Goal: Task Accomplishment & Management: Complete application form

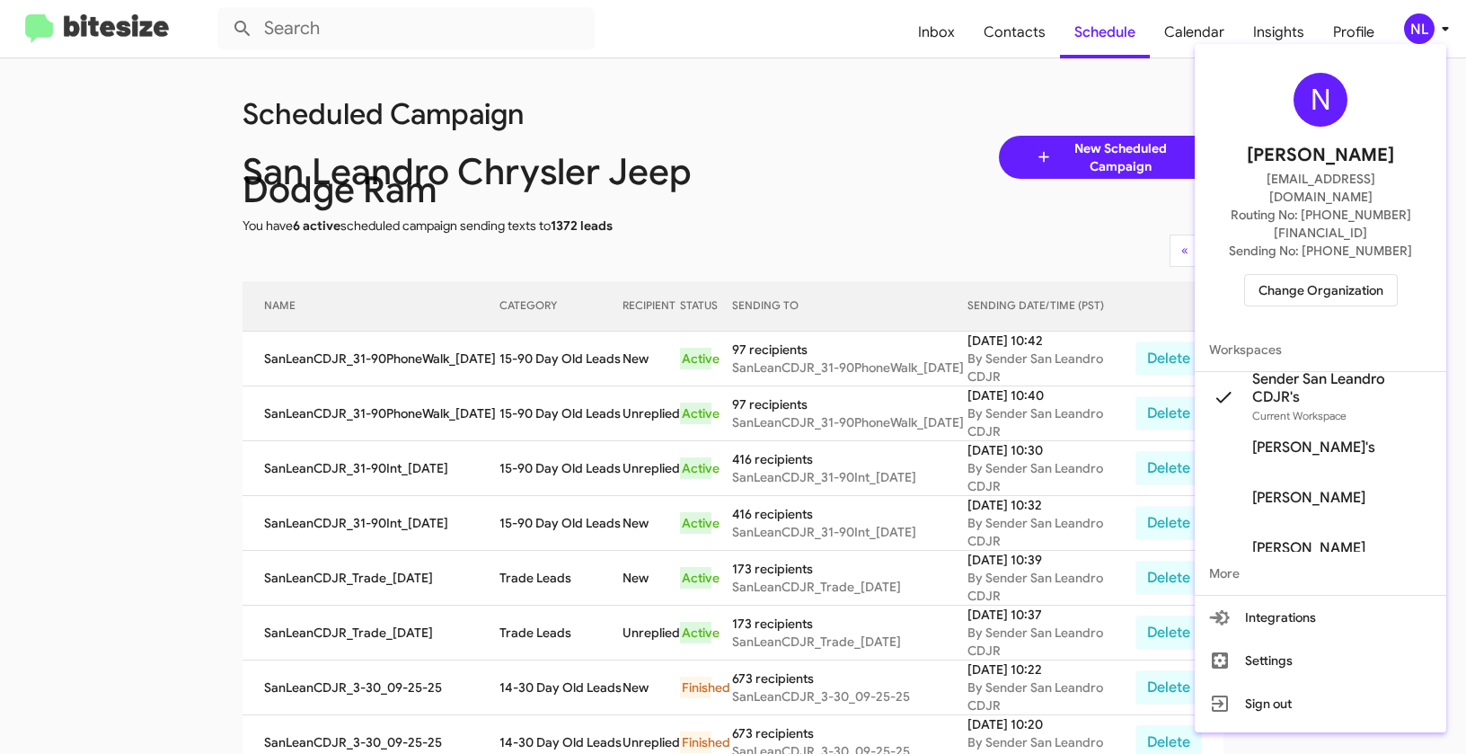
click at [1331, 275] on span "Change Organization" at bounding box center [1321, 290] width 125 height 31
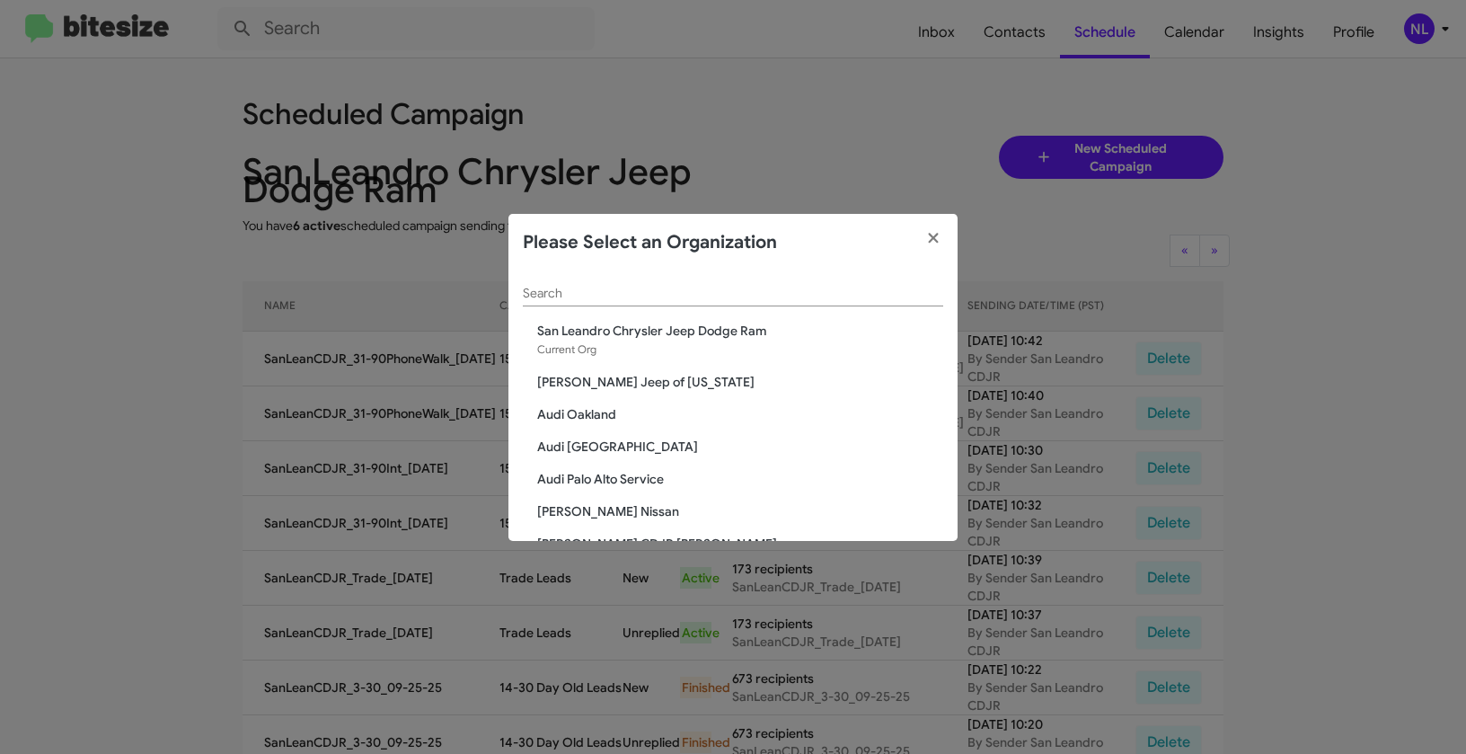
click at [699, 295] on input "Search" at bounding box center [733, 294] width 420 height 14
paste input "Team Toyota Langhorne"
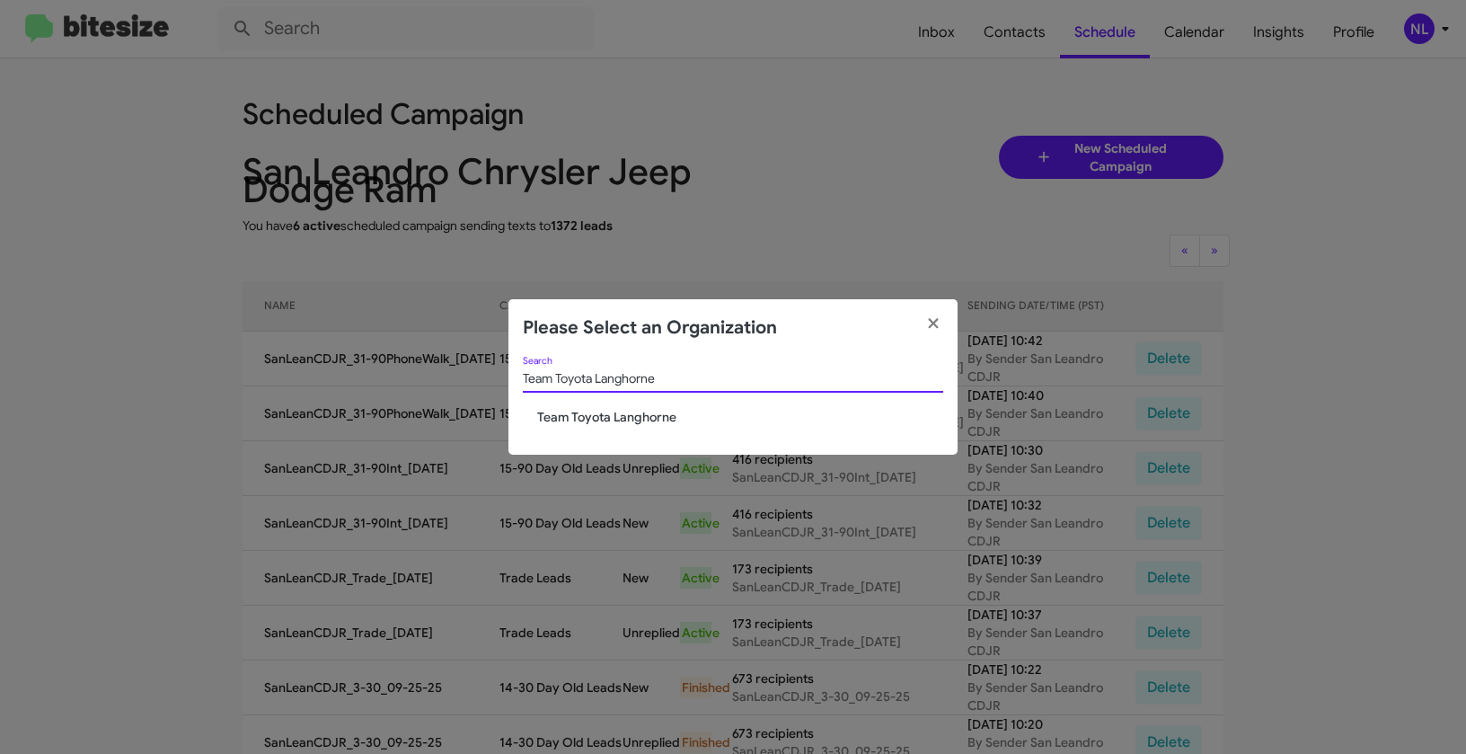
type input "Team Toyota Langhorne"
click at [570, 414] on span "Team Toyota Langhorne" at bounding box center [740, 417] width 406 height 18
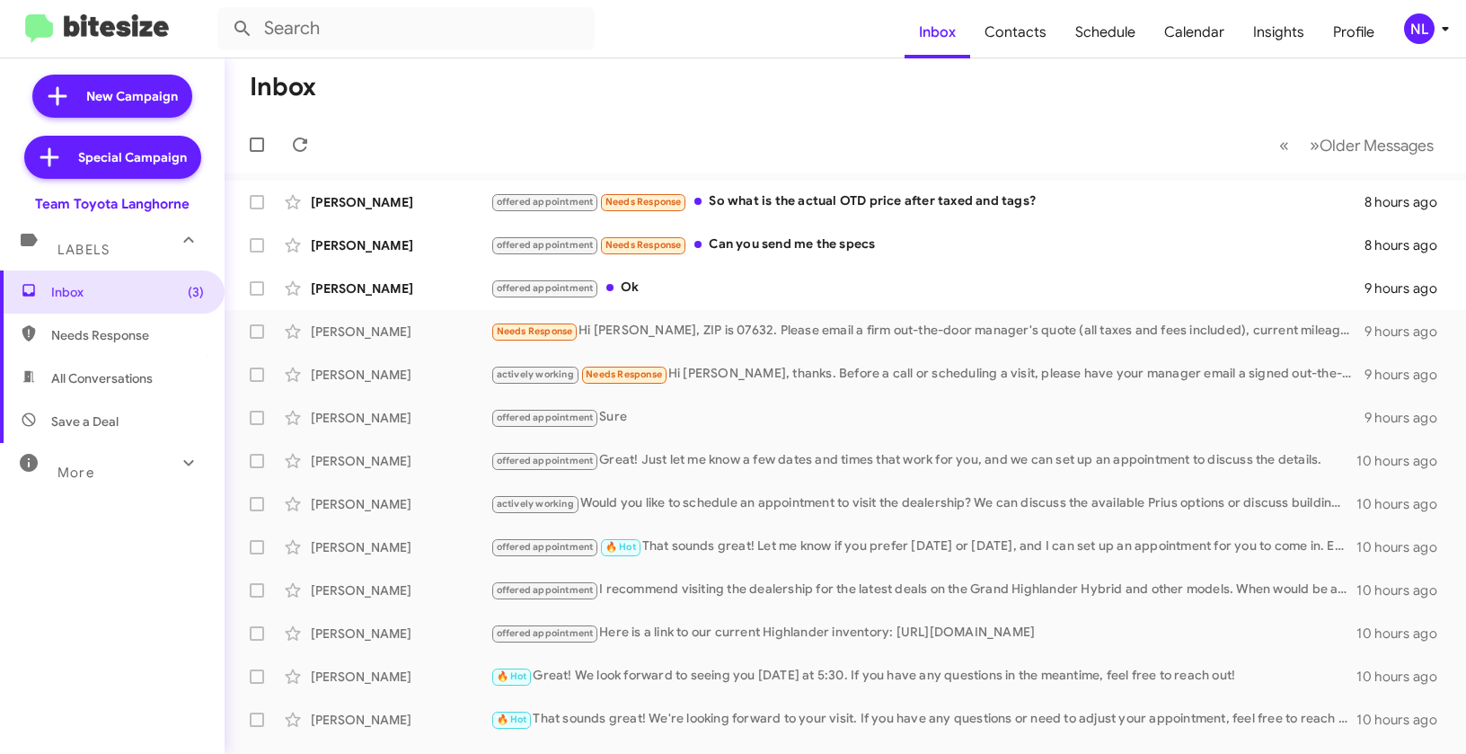
click at [1426, 29] on div "NL" at bounding box center [1419, 28] width 31 height 31
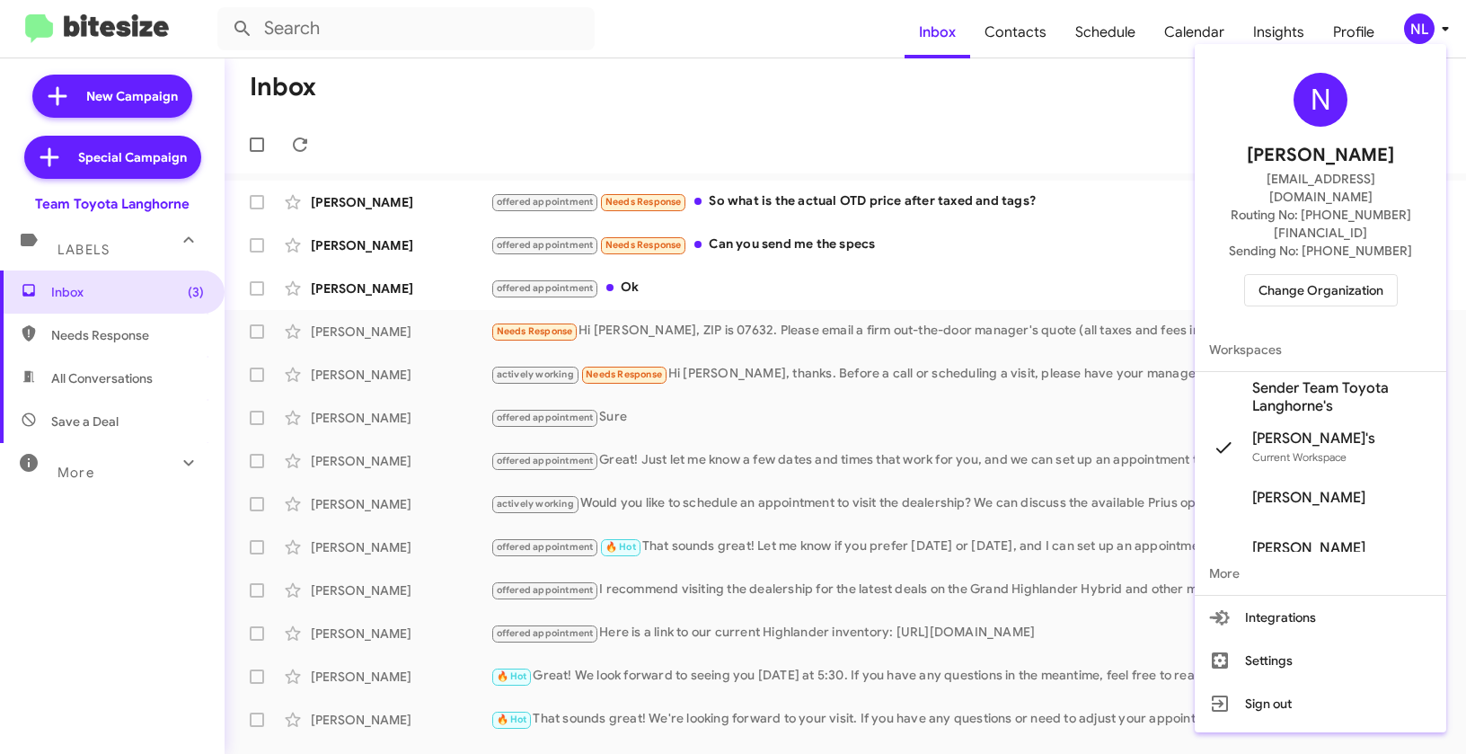
click at [1301, 379] on span "Sender Team Toyota Langhorne's" at bounding box center [1342, 397] width 180 height 36
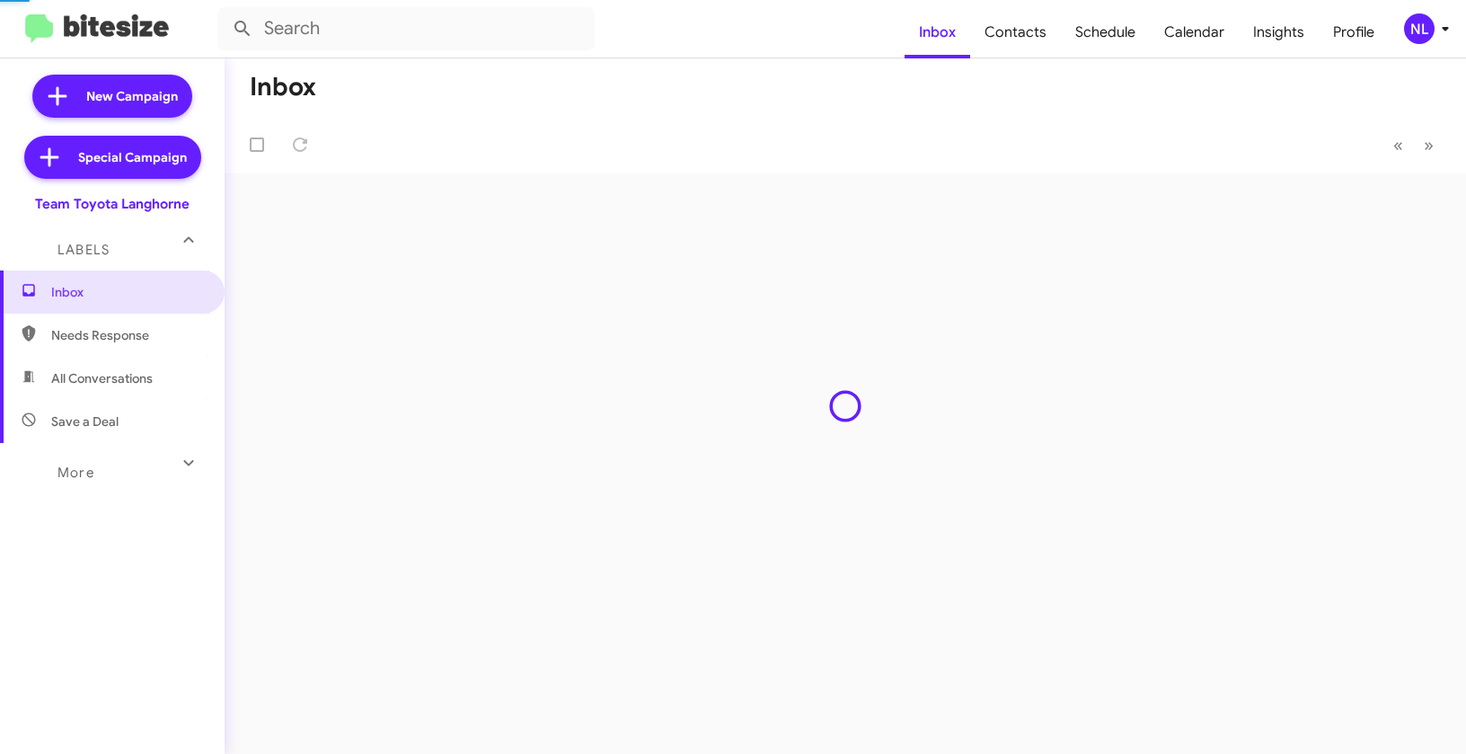
click at [1010, 40] on span "Contacts" at bounding box center [1015, 32] width 91 height 52
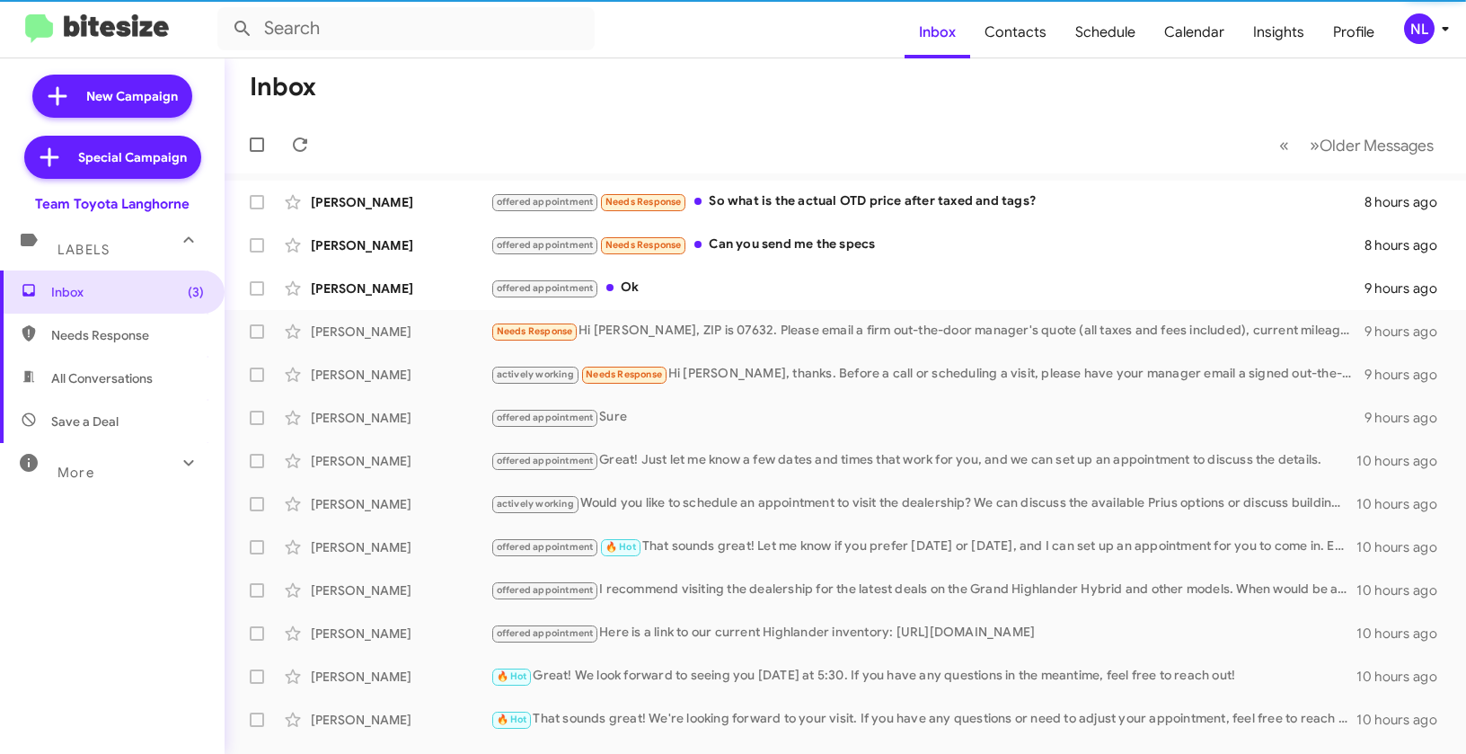
type input "in:groups"
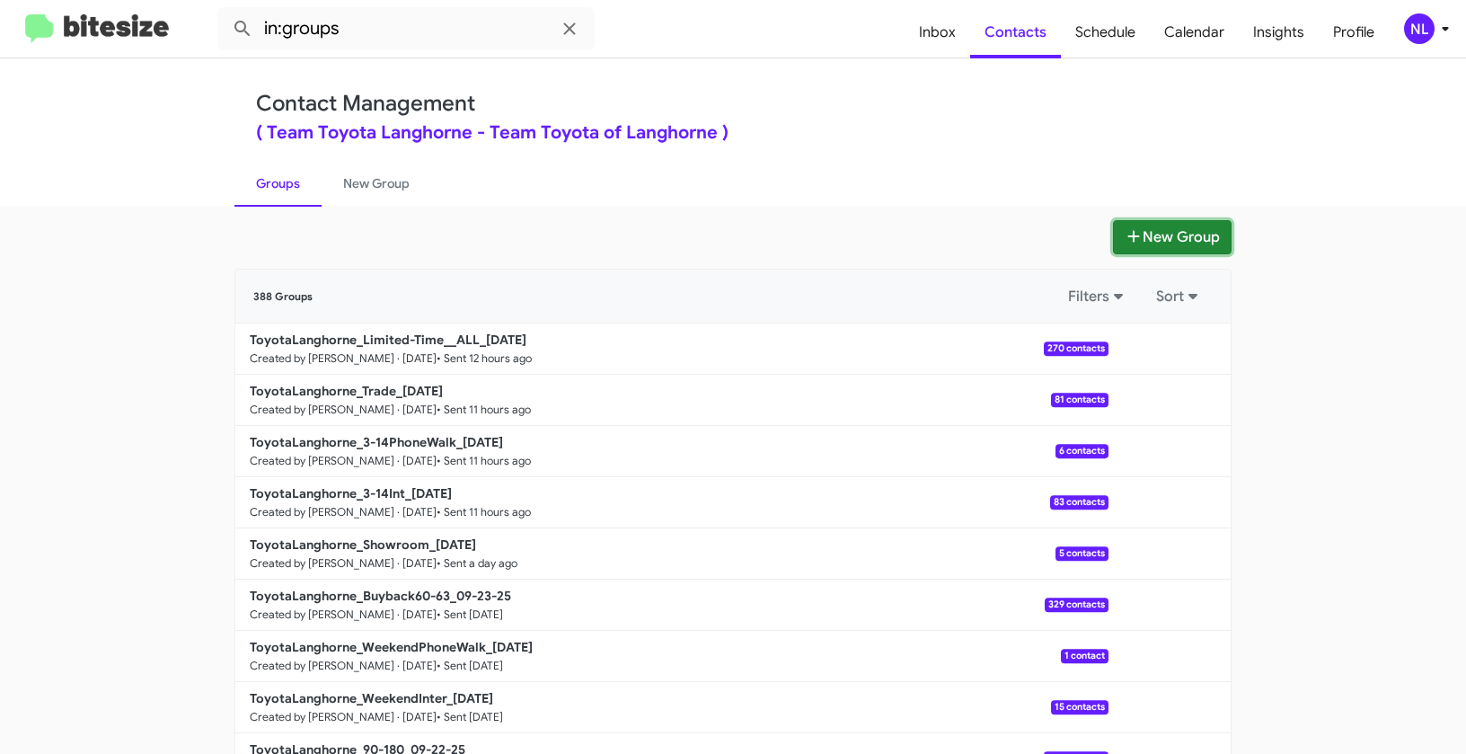
click at [1163, 247] on button "New Group" at bounding box center [1172, 237] width 119 height 34
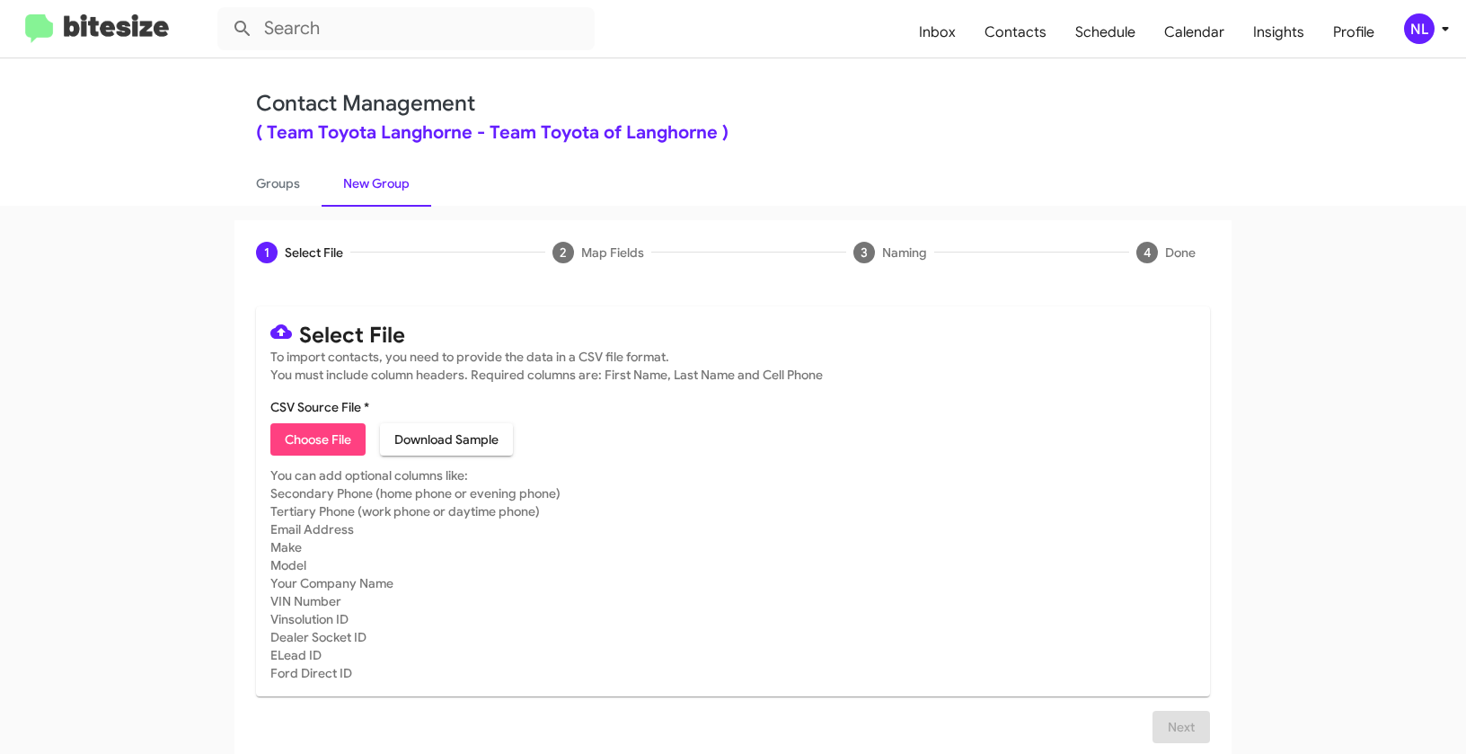
click at [319, 441] on span "Choose File" at bounding box center [318, 439] width 66 height 32
type input "ToyotaLanghorne_16-90Inter_09-26-25"
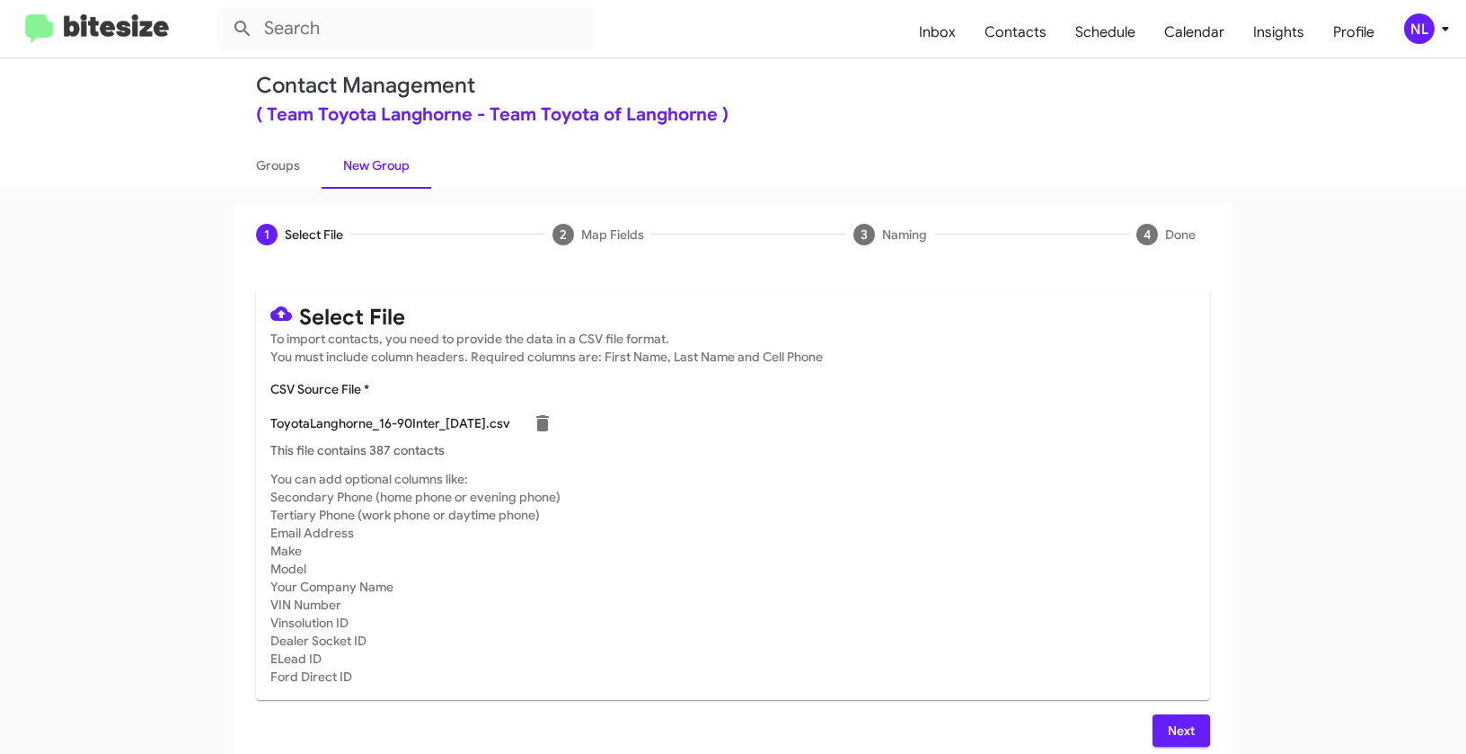
scroll to position [32, 0]
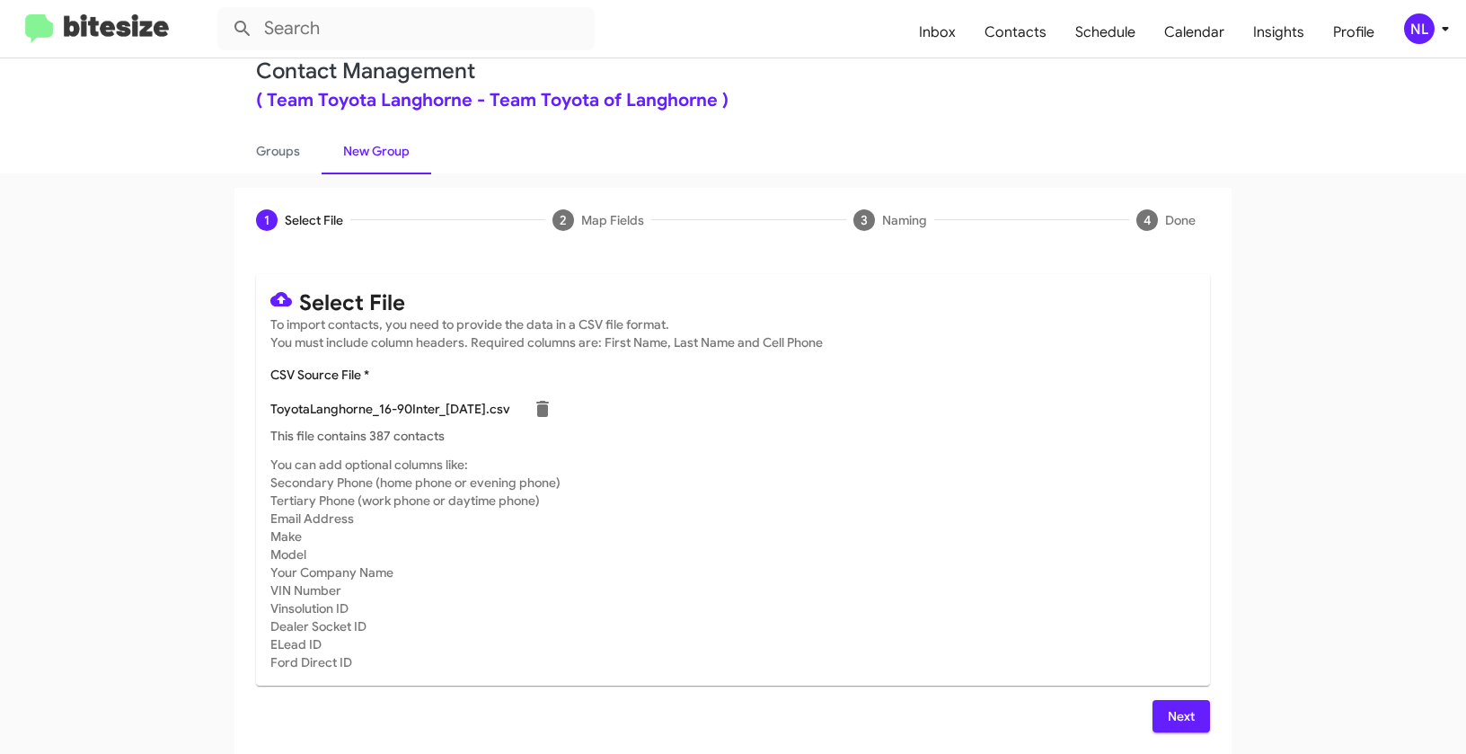
click at [1423, 35] on div "NL" at bounding box center [1419, 28] width 31 height 31
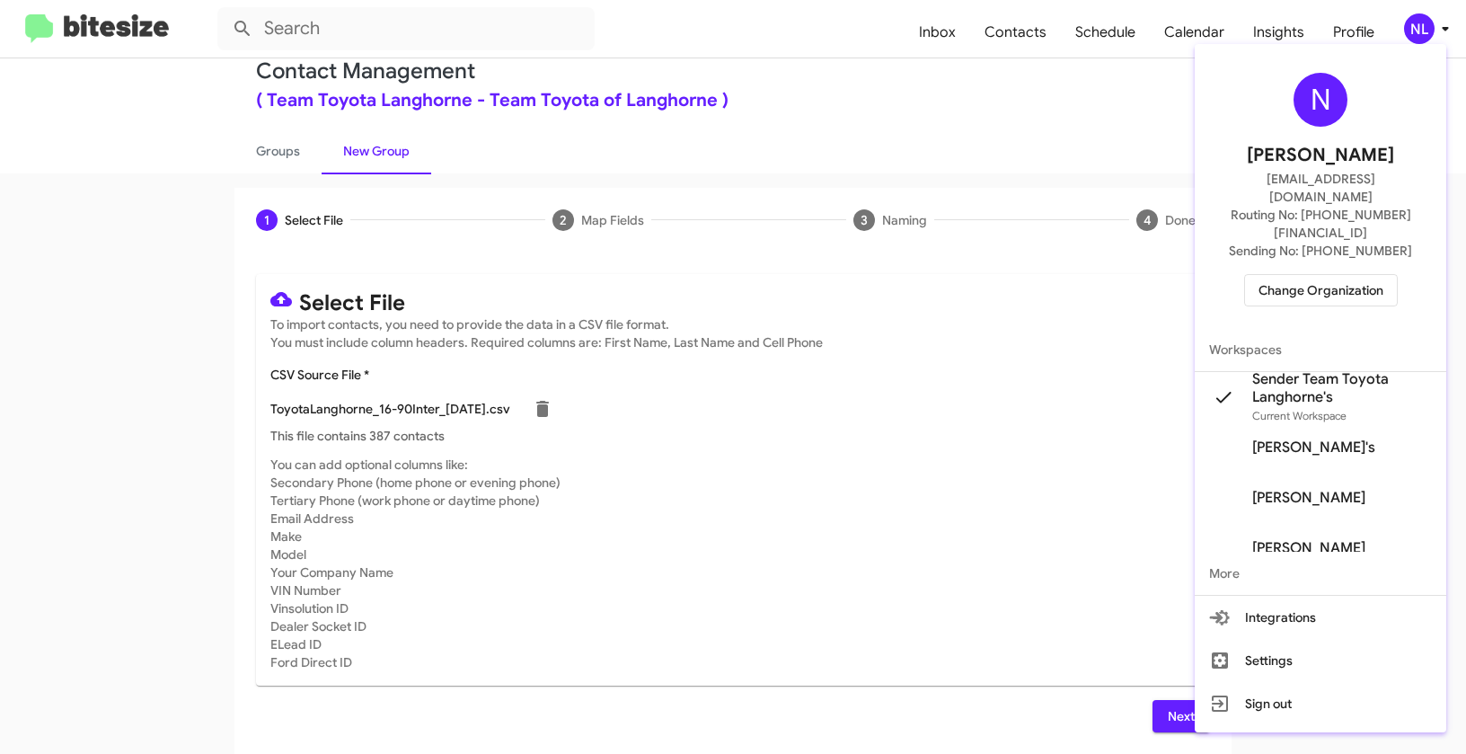
click at [1023, 517] on div at bounding box center [733, 377] width 1466 height 754
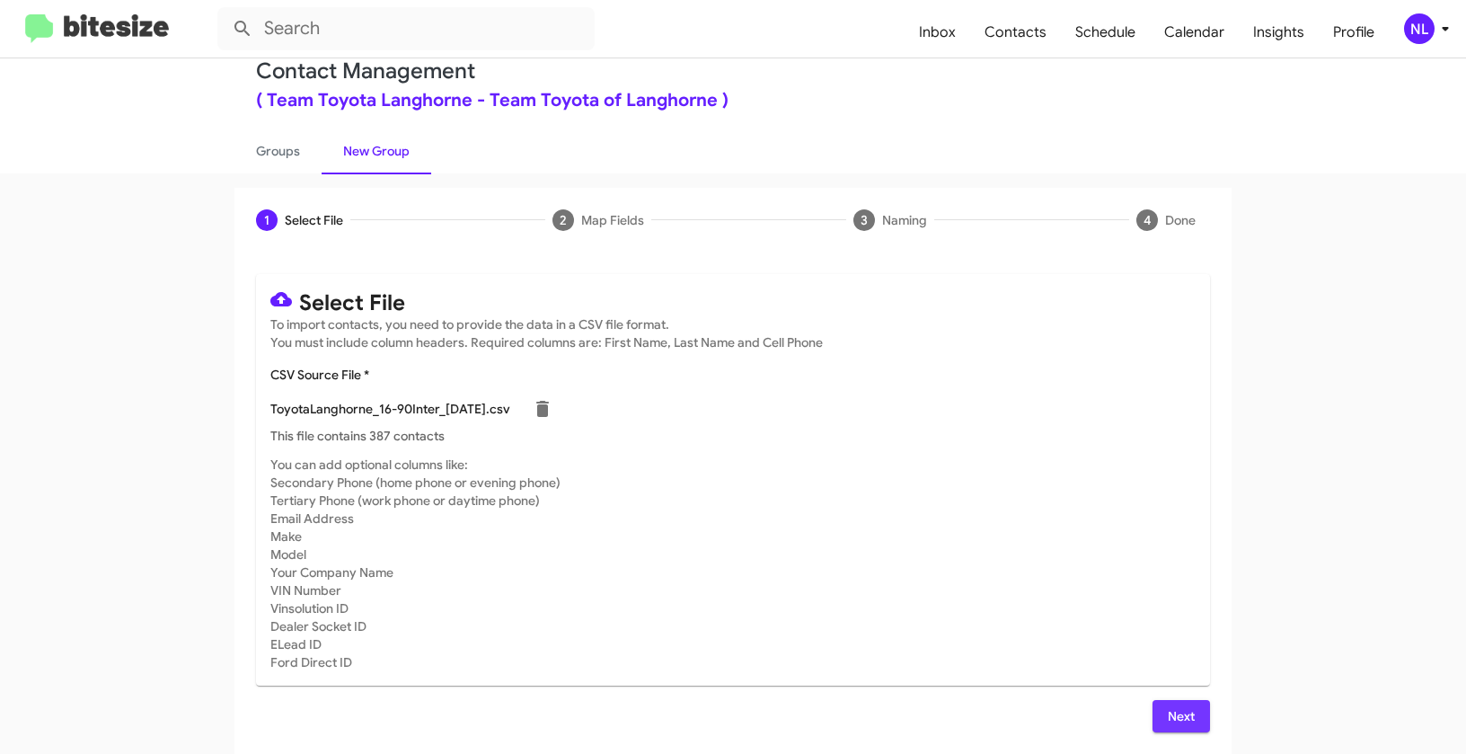
click at [1182, 710] on span "Next" at bounding box center [1181, 716] width 29 height 32
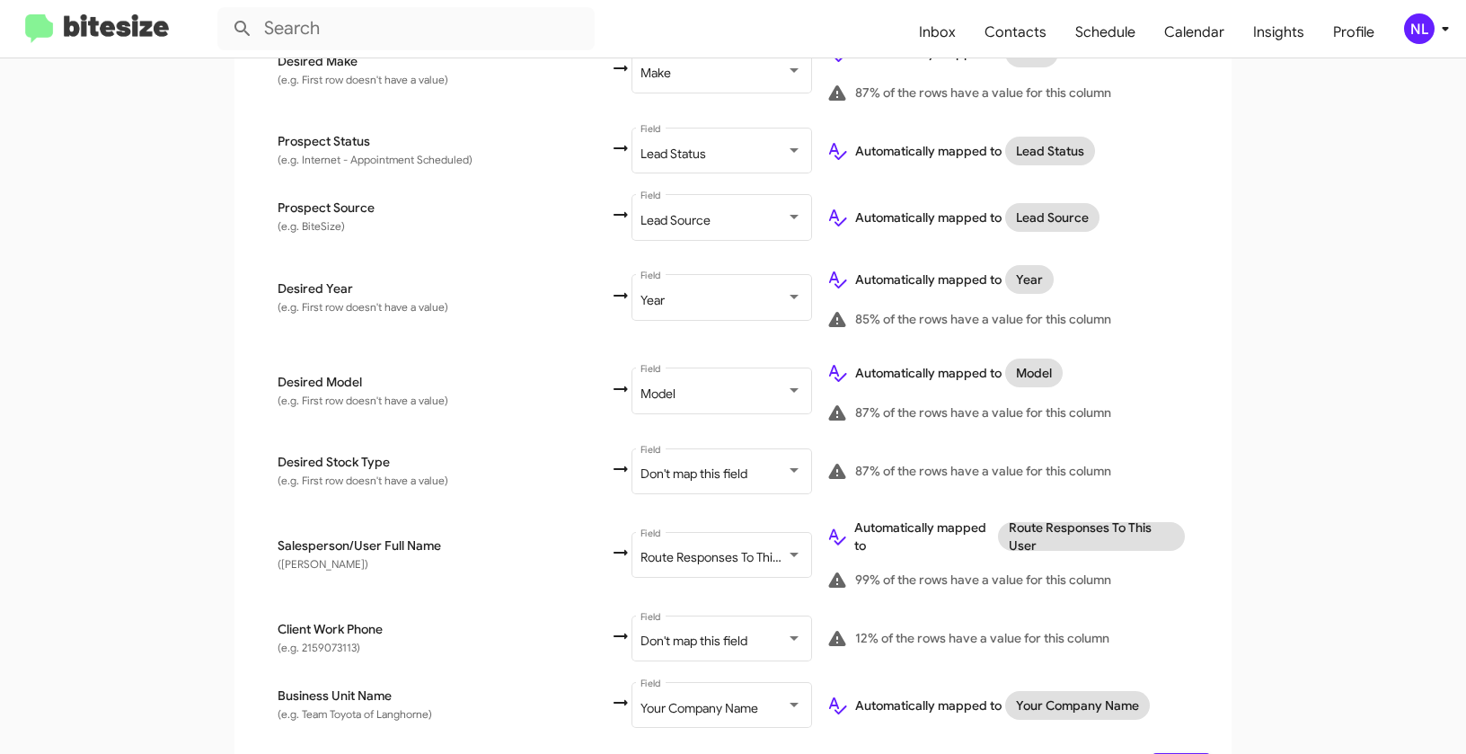
scroll to position [906, 0]
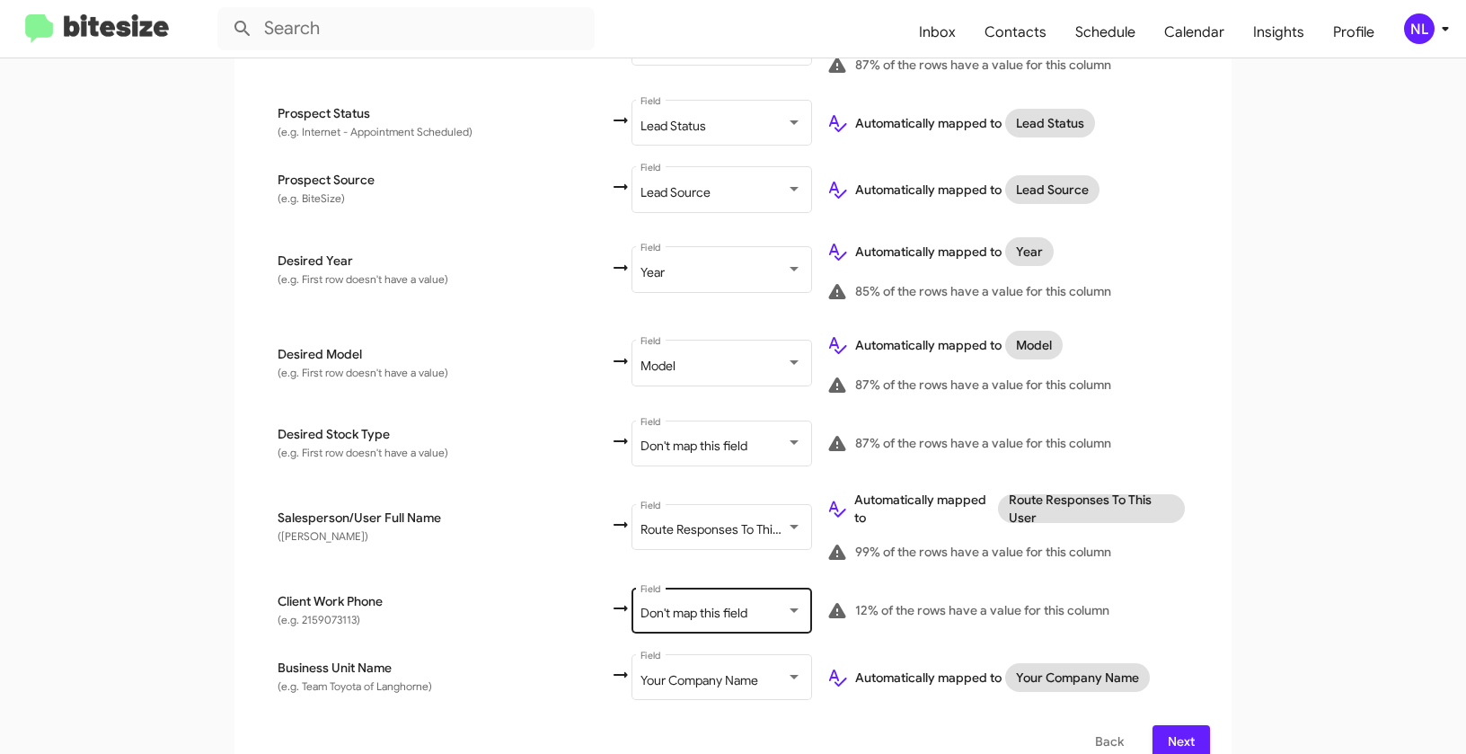
click at [641, 605] on span "Don't map this field" at bounding box center [694, 613] width 107 height 16
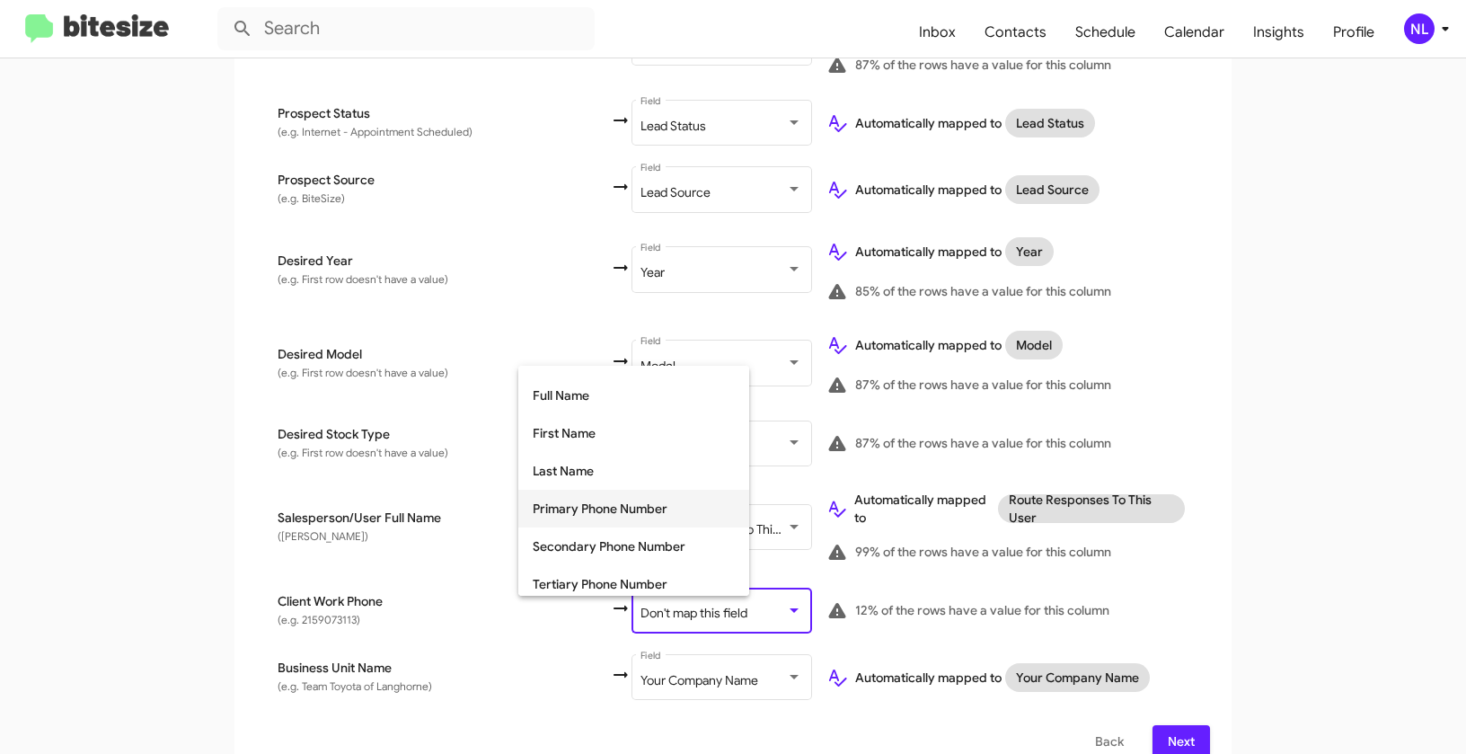
scroll to position [134, 0]
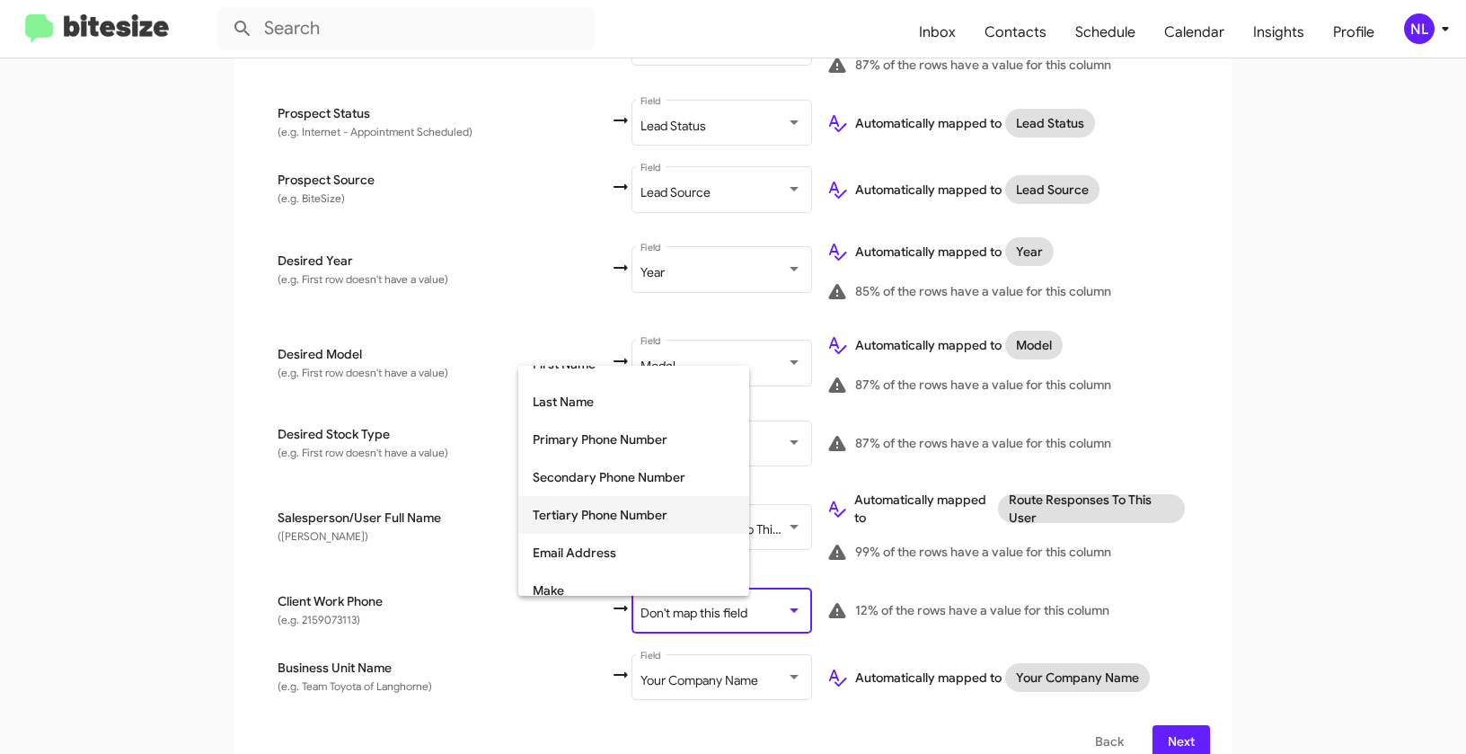
click at [571, 523] on span "Tertiary Phone Number" at bounding box center [634, 515] width 202 height 38
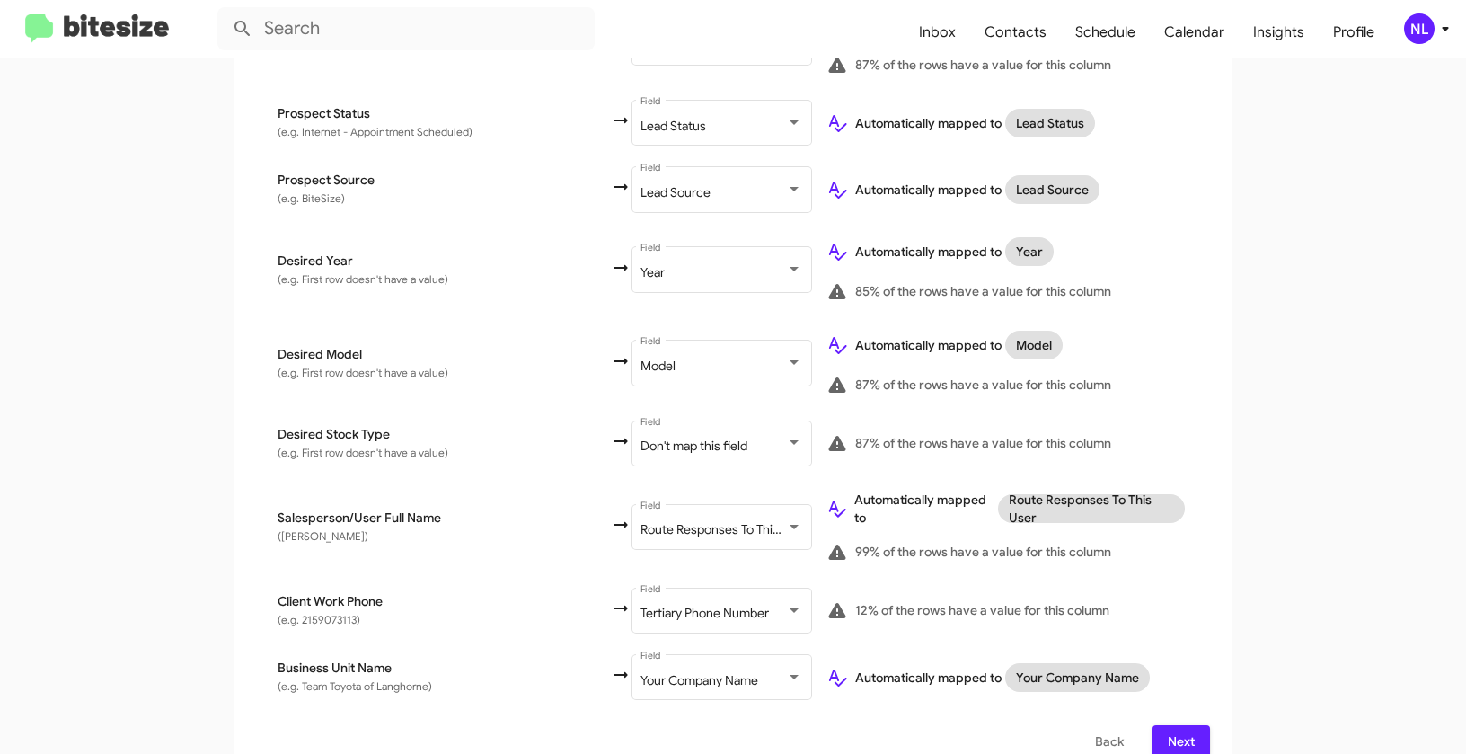
click at [1236, 536] on div "Select File 2 Map Fields 3 Naming 4 Done Select File To import contacts, you ne…" at bounding box center [733, 46] width 1024 height 1465
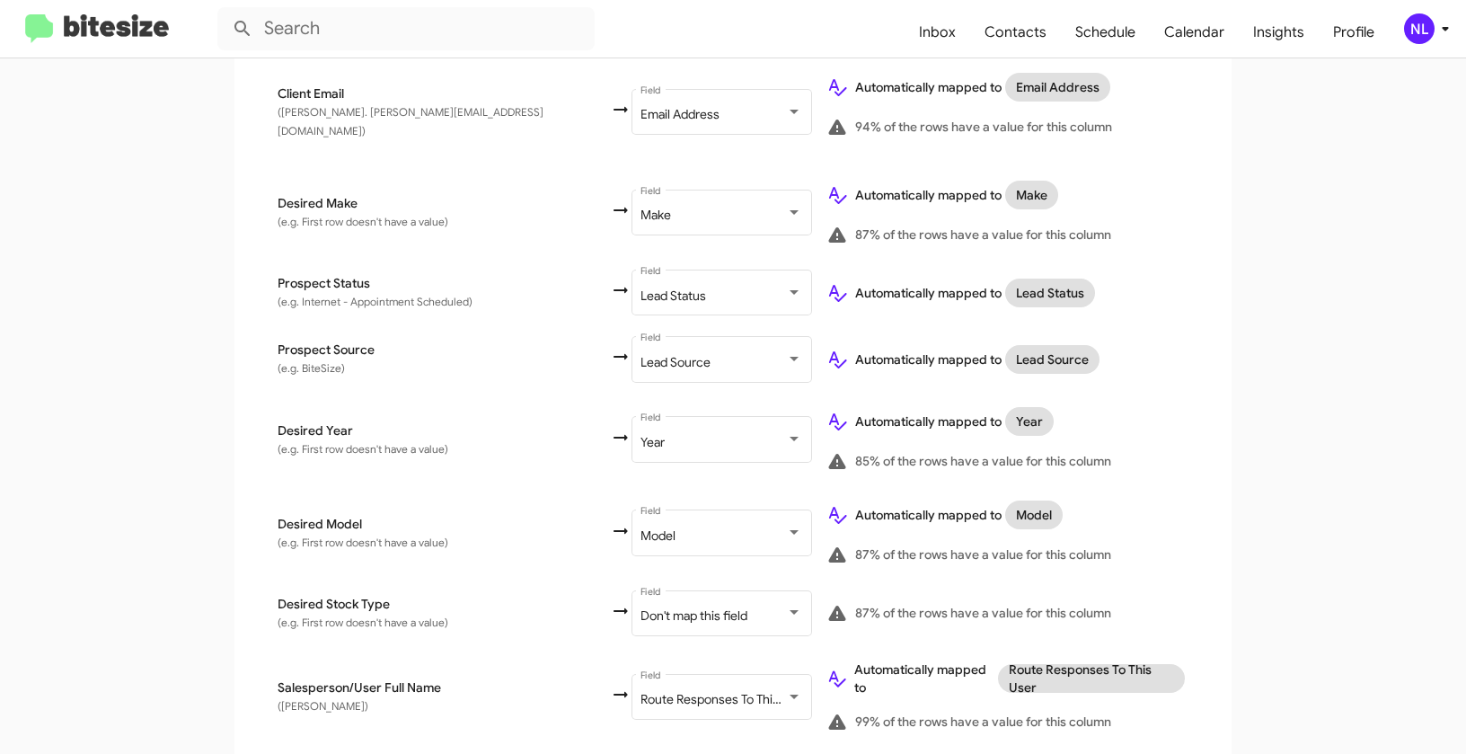
scroll to position [906, 0]
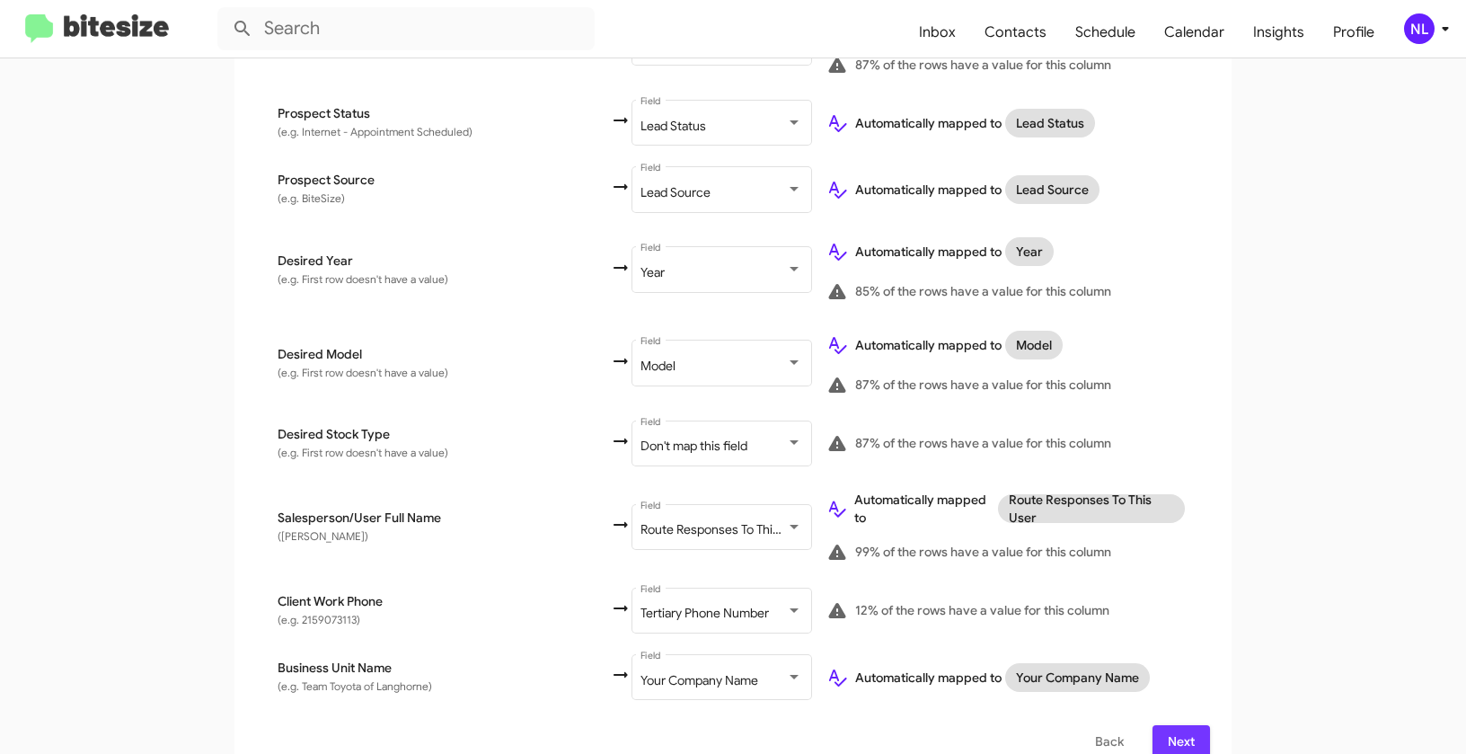
click at [1167, 725] on span "Next" at bounding box center [1181, 741] width 29 height 32
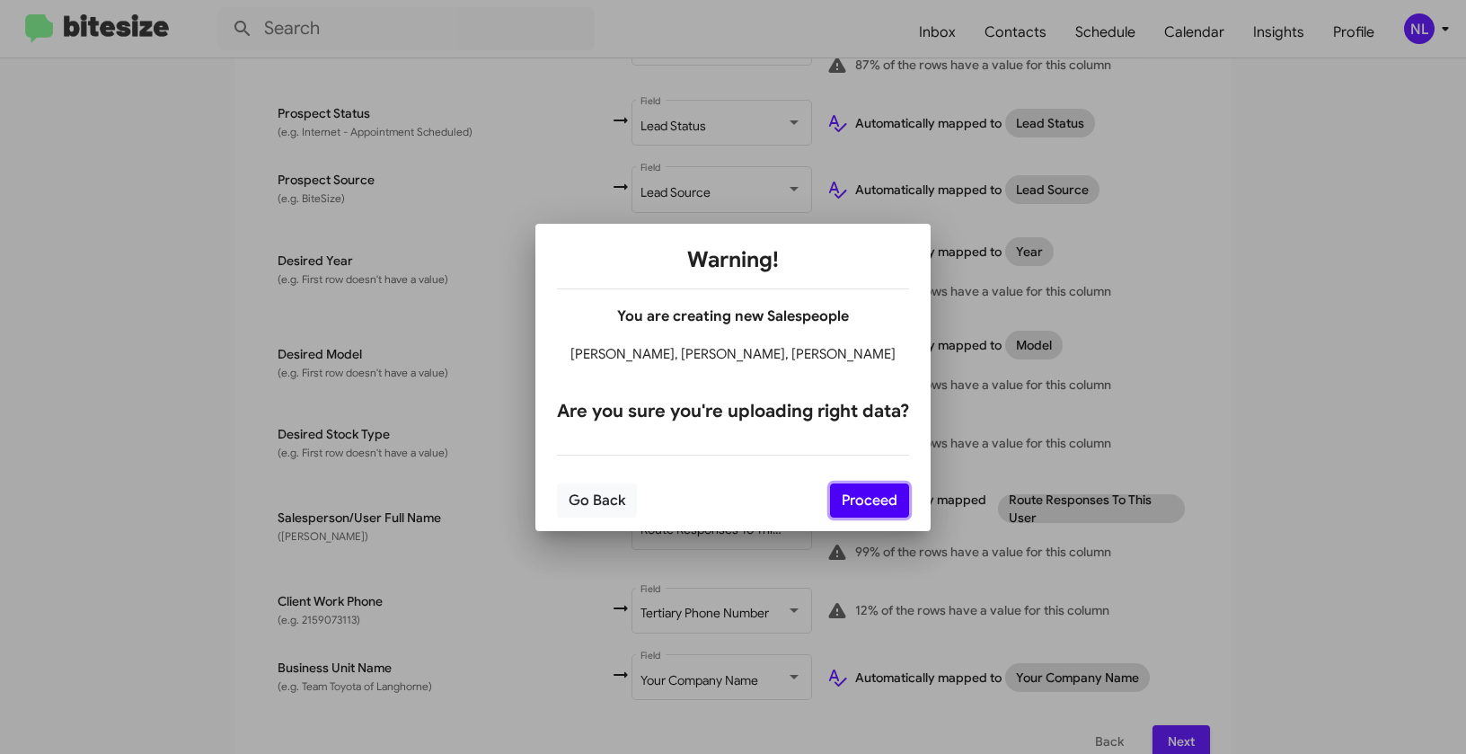
click at [884, 507] on button "Proceed" at bounding box center [869, 500] width 79 height 34
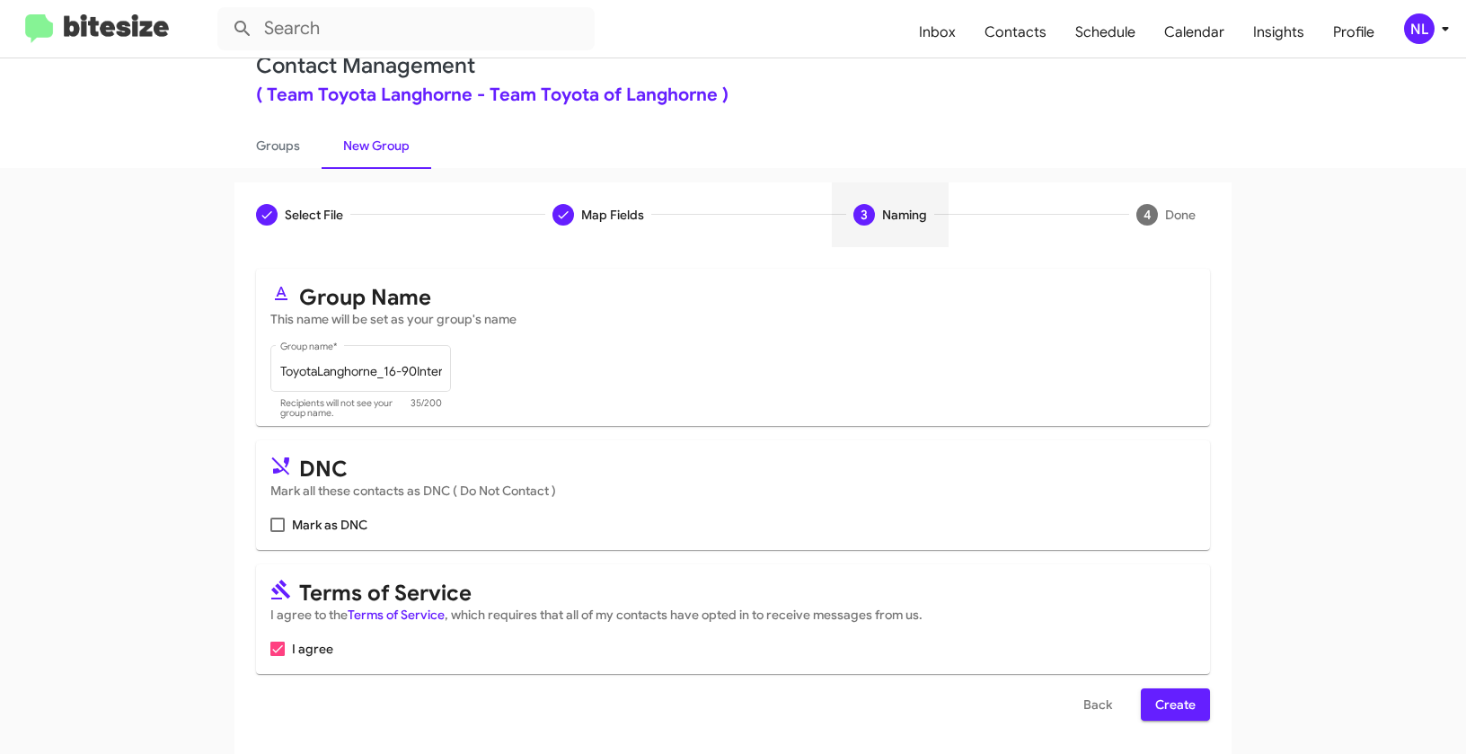
scroll to position [40, 0]
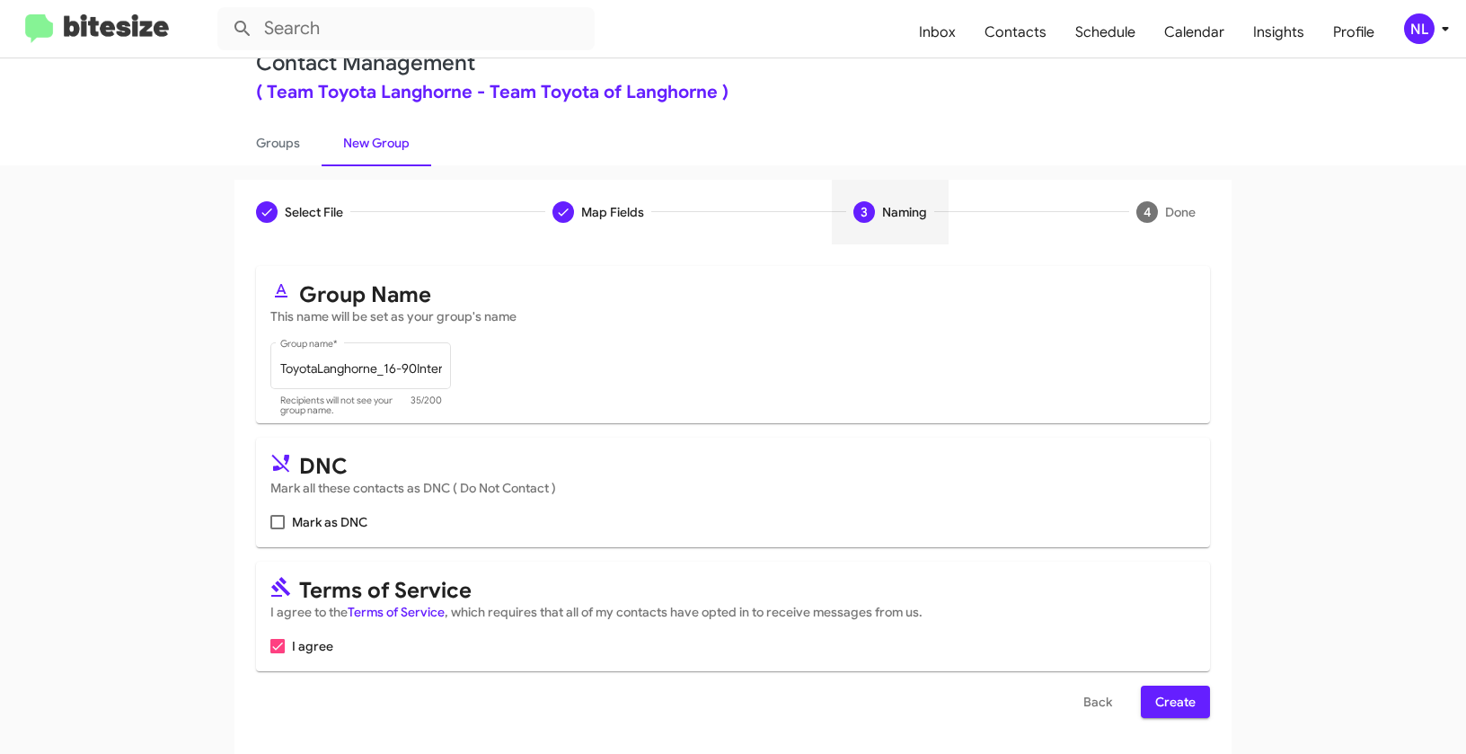
click at [1160, 701] on span "Create" at bounding box center [1175, 702] width 40 height 32
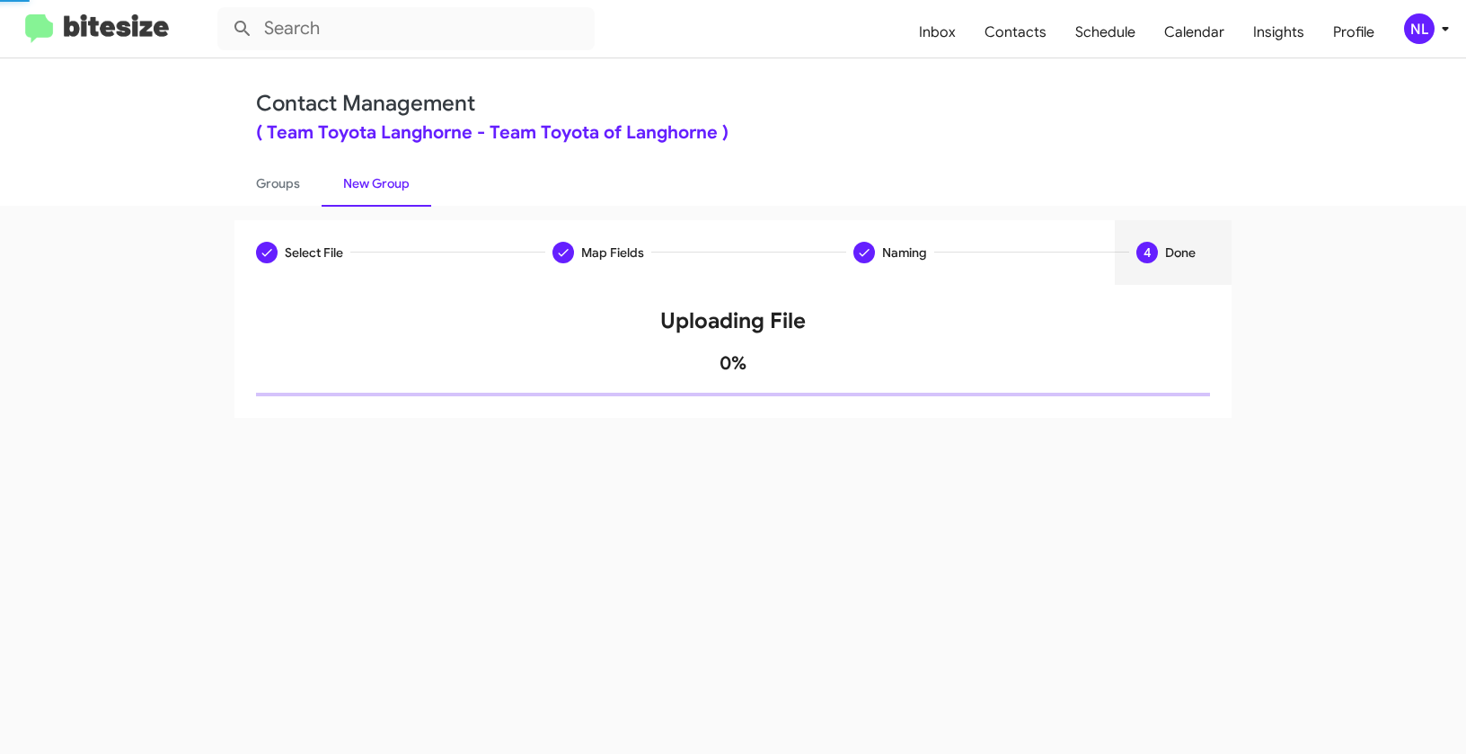
scroll to position [0, 0]
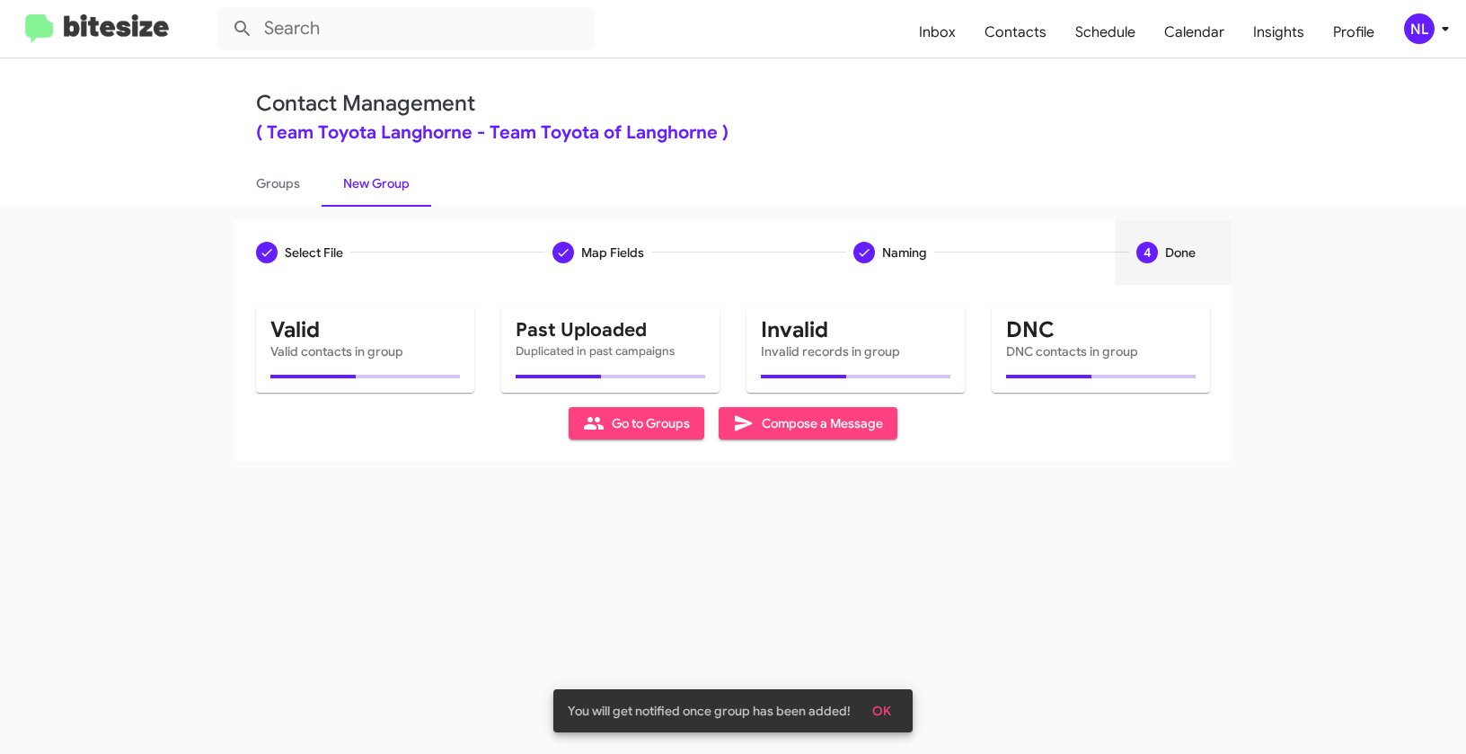
click at [888, 705] on span "OK" at bounding box center [881, 711] width 19 height 32
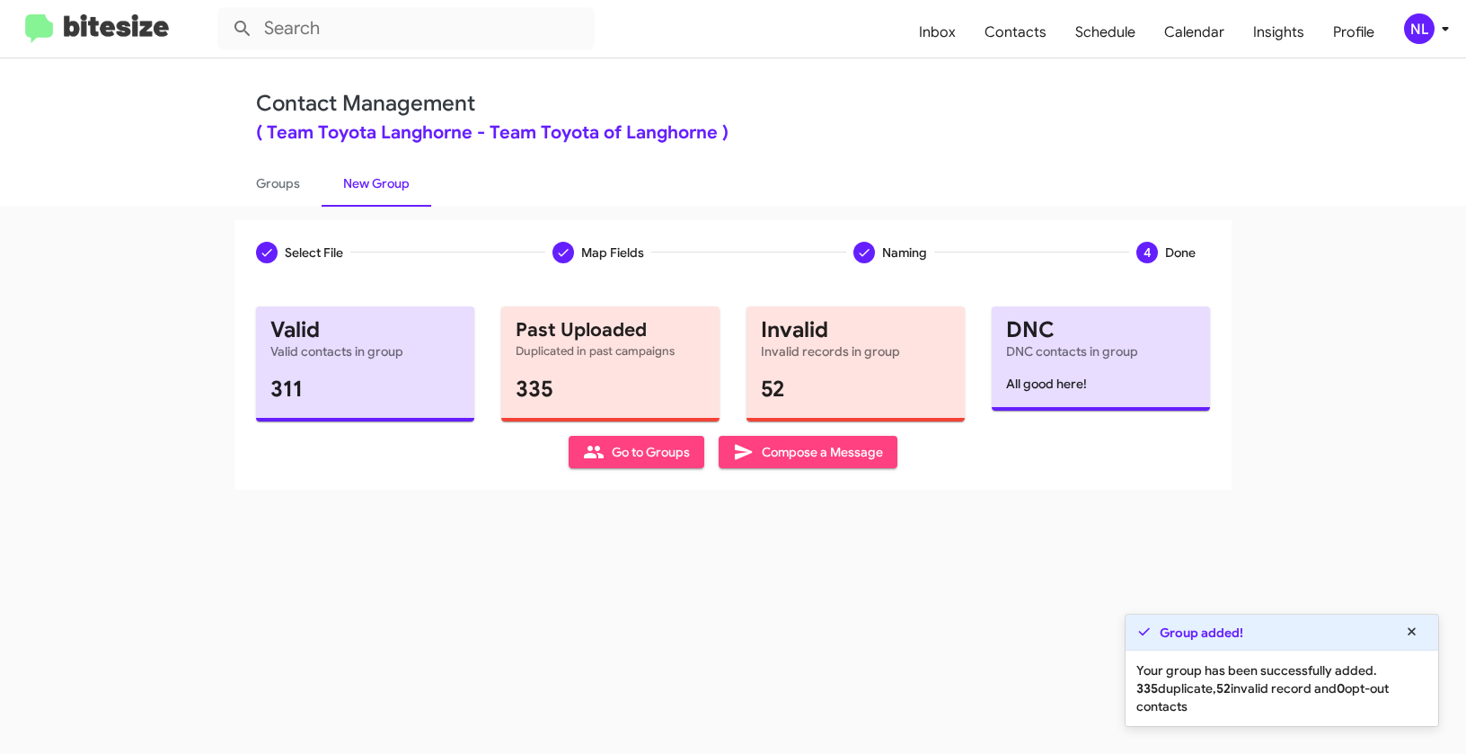
click at [629, 470] on div "Select File To import contacts, you need to provide the data in a CSV file form…" at bounding box center [733, 387] width 997 height 205
click at [629, 452] on span "Go to Groups" at bounding box center [636, 452] width 107 height 32
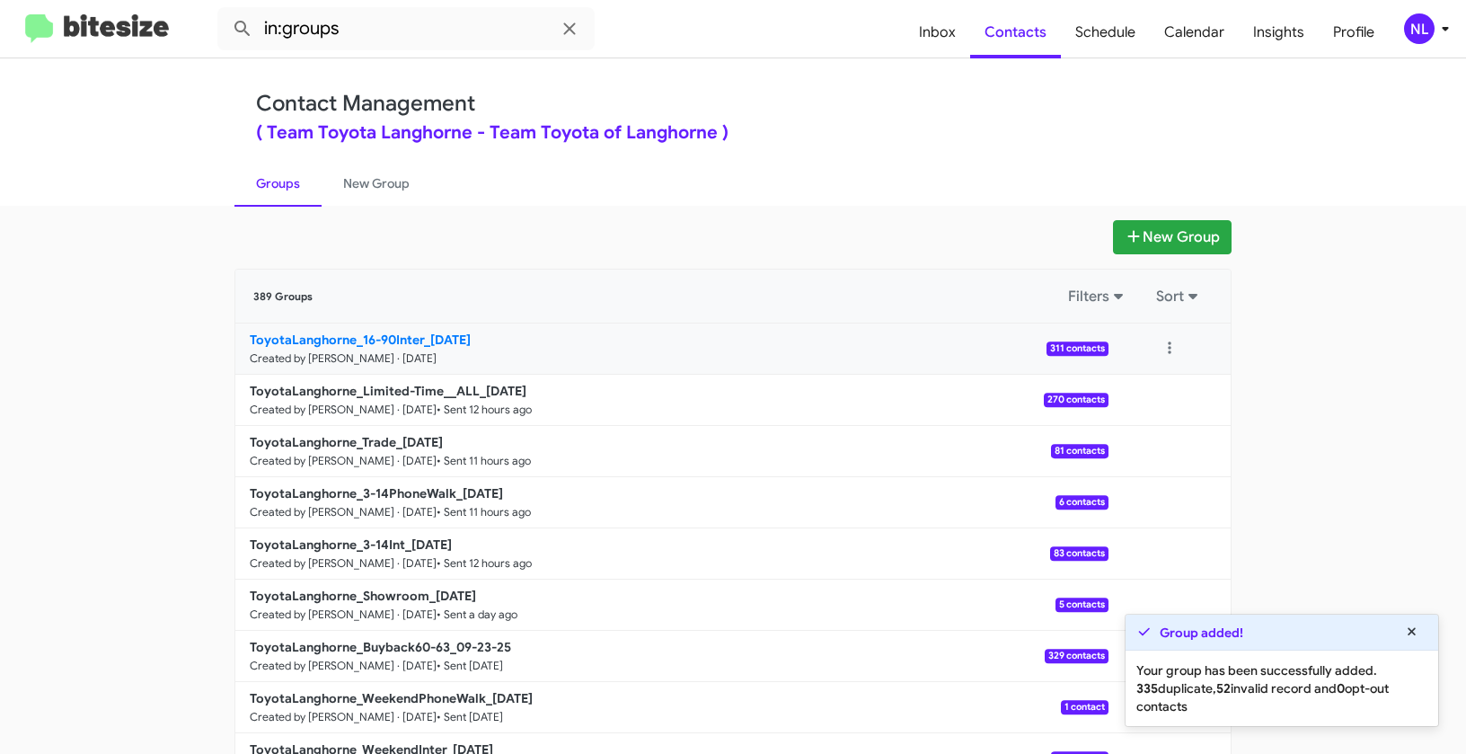
drag, startPoint x: 169, startPoint y: 339, endPoint x: 426, endPoint y: 333, distance: 257.0
click at [426, 333] on app-groups "New Group 389 Groups Filters Sort ToyotaLanghorne_16-90Inter_09-26-25 Created b…" at bounding box center [733, 551] width 1466 height 663
copy b "ToyotaLanghorne_16-90Inter_"
click at [384, 35] on input "in:groups" at bounding box center [405, 28] width 377 height 43
paste input "ToyotaLanghorne_16-90Inter_"
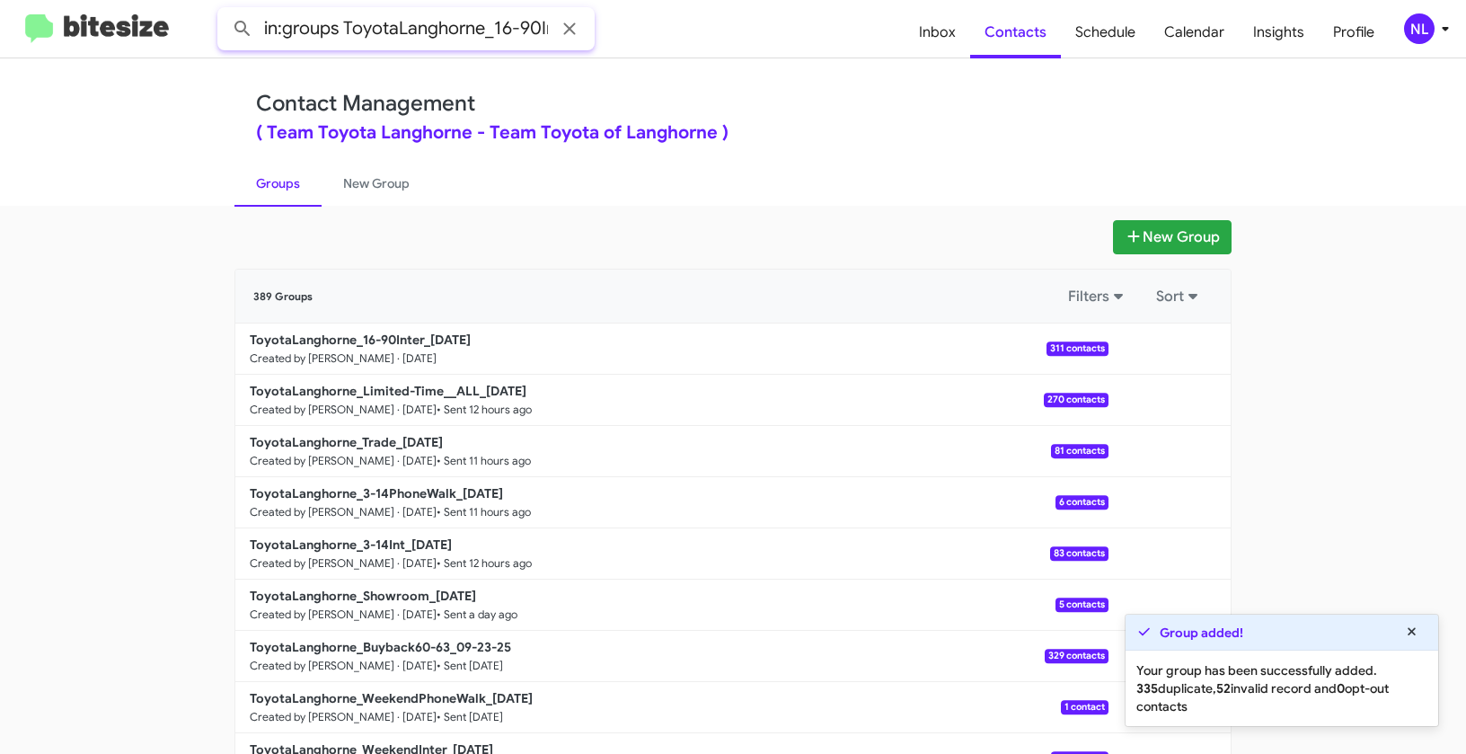
scroll to position [0, 36]
type input "in:groups ToyotaLanghorne_16-90Inter_"
click at [225, 11] on button at bounding box center [243, 29] width 36 height 36
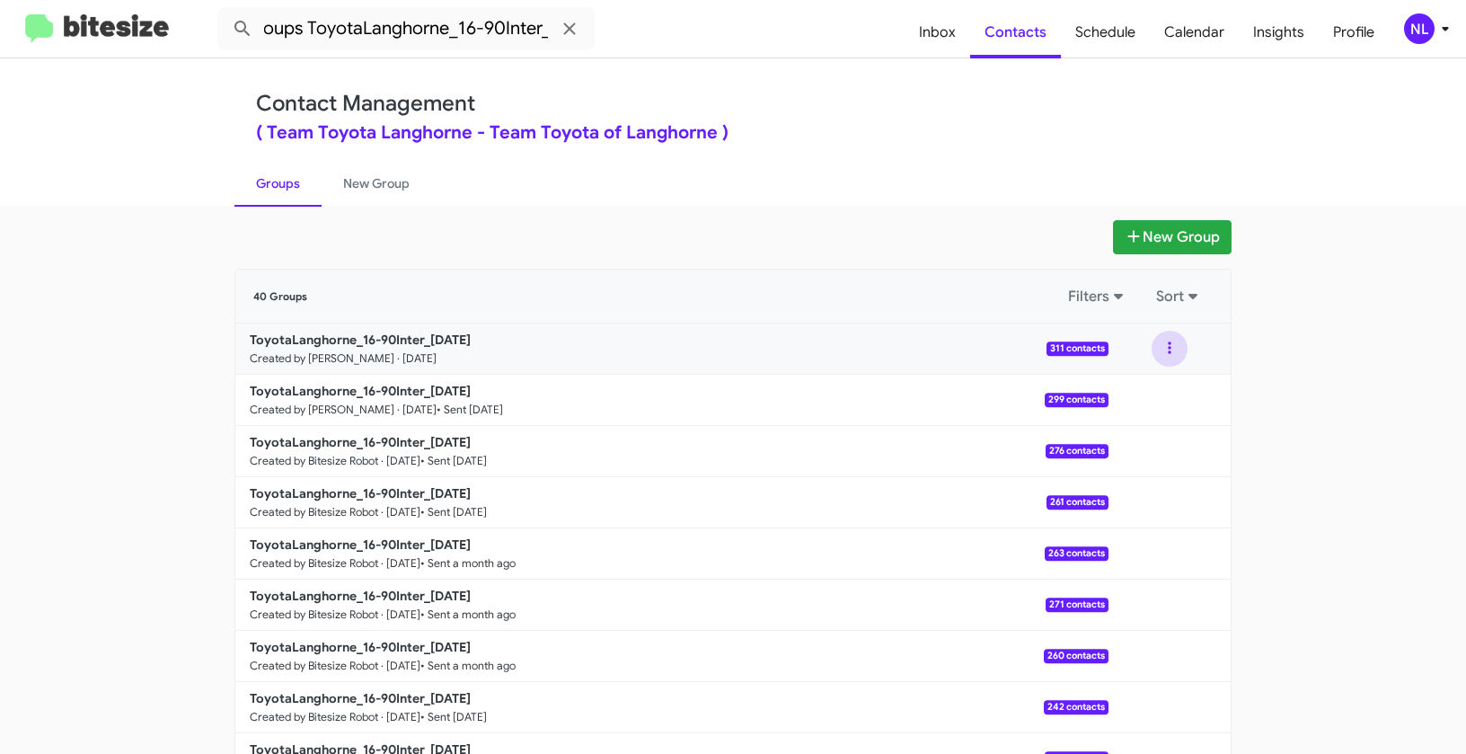
click at [1163, 347] on button at bounding box center [1170, 349] width 36 height 36
click at [1143, 403] on button "View contacts" at bounding box center [1116, 397] width 144 height 43
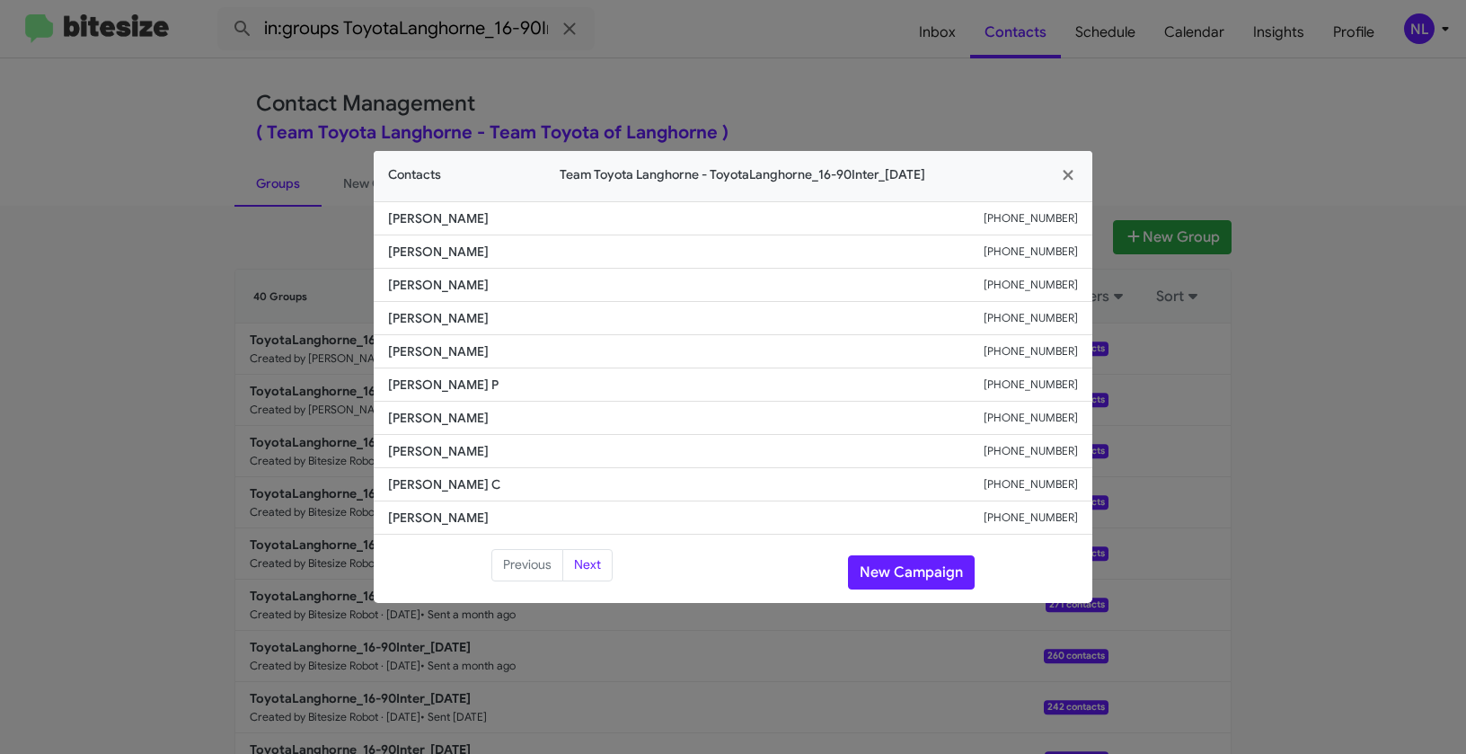
drag, startPoint x: 387, startPoint y: 350, endPoint x: 490, endPoint y: 349, distance: 102.4
click at [490, 349] on span "Kurt Petermichl" at bounding box center [686, 351] width 596 height 18
copy span "Kurt Petermichl"
click at [903, 570] on button "New Campaign" at bounding box center [911, 572] width 127 height 34
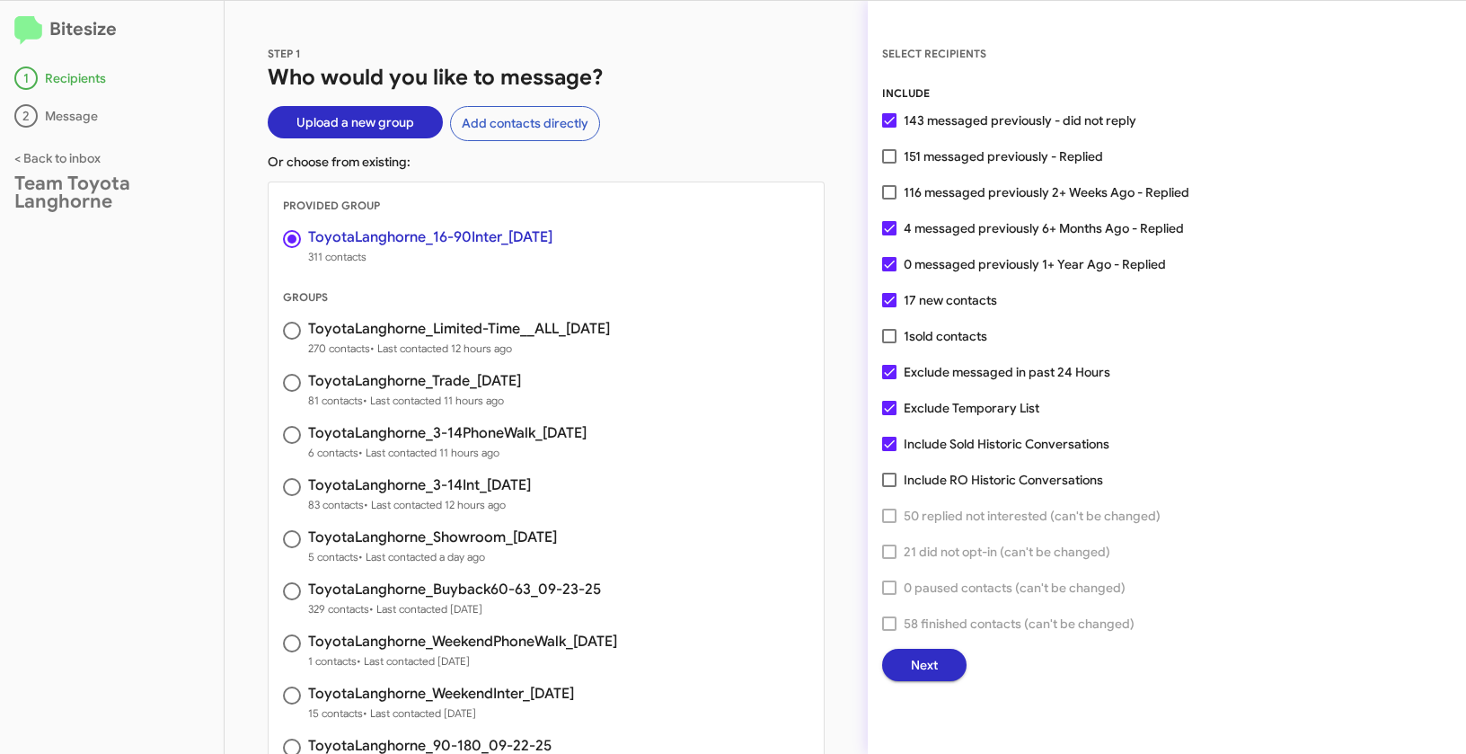
click at [927, 673] on span "Next" at bounding box center [924, 665] width 27 height 32
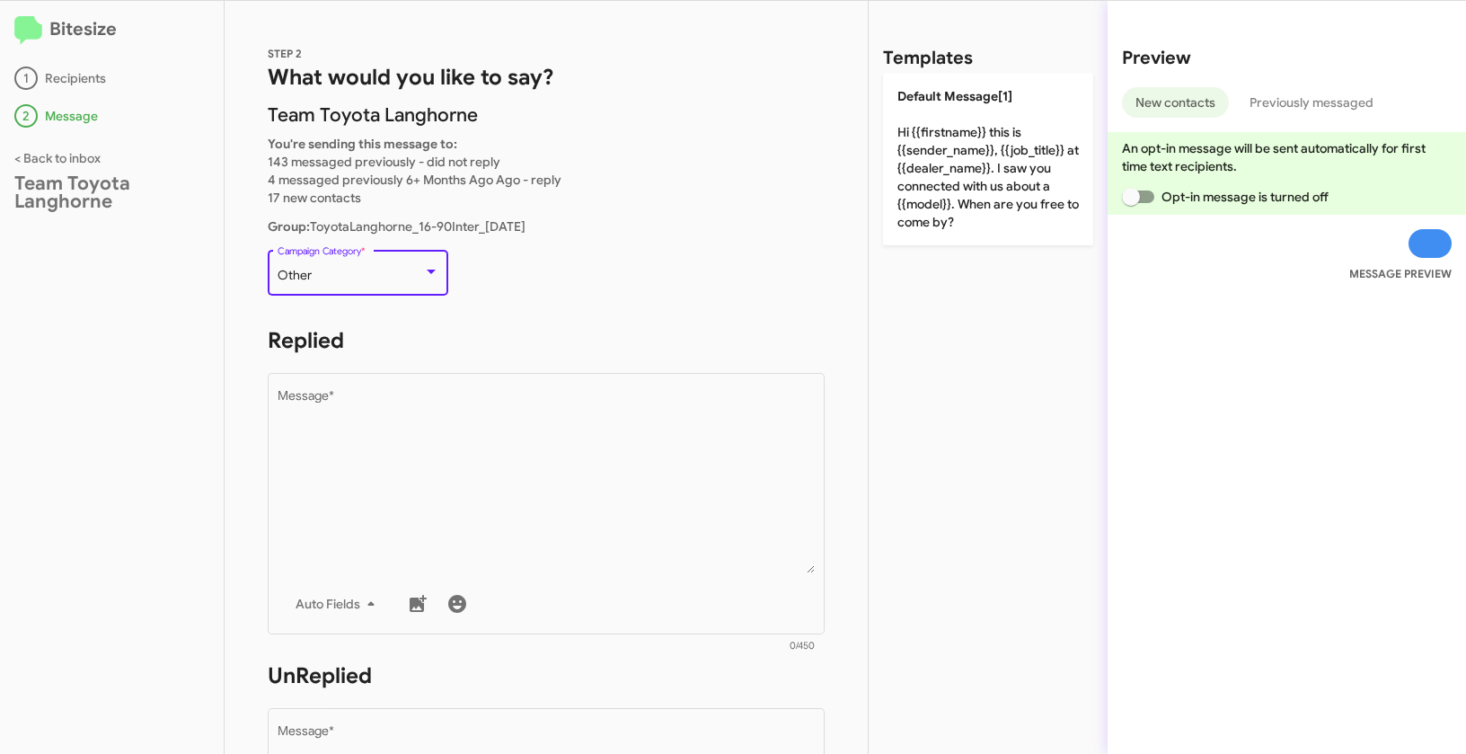
click at [362, 278] on div "Other" at bounding box center [351, 276] width 146 height 14
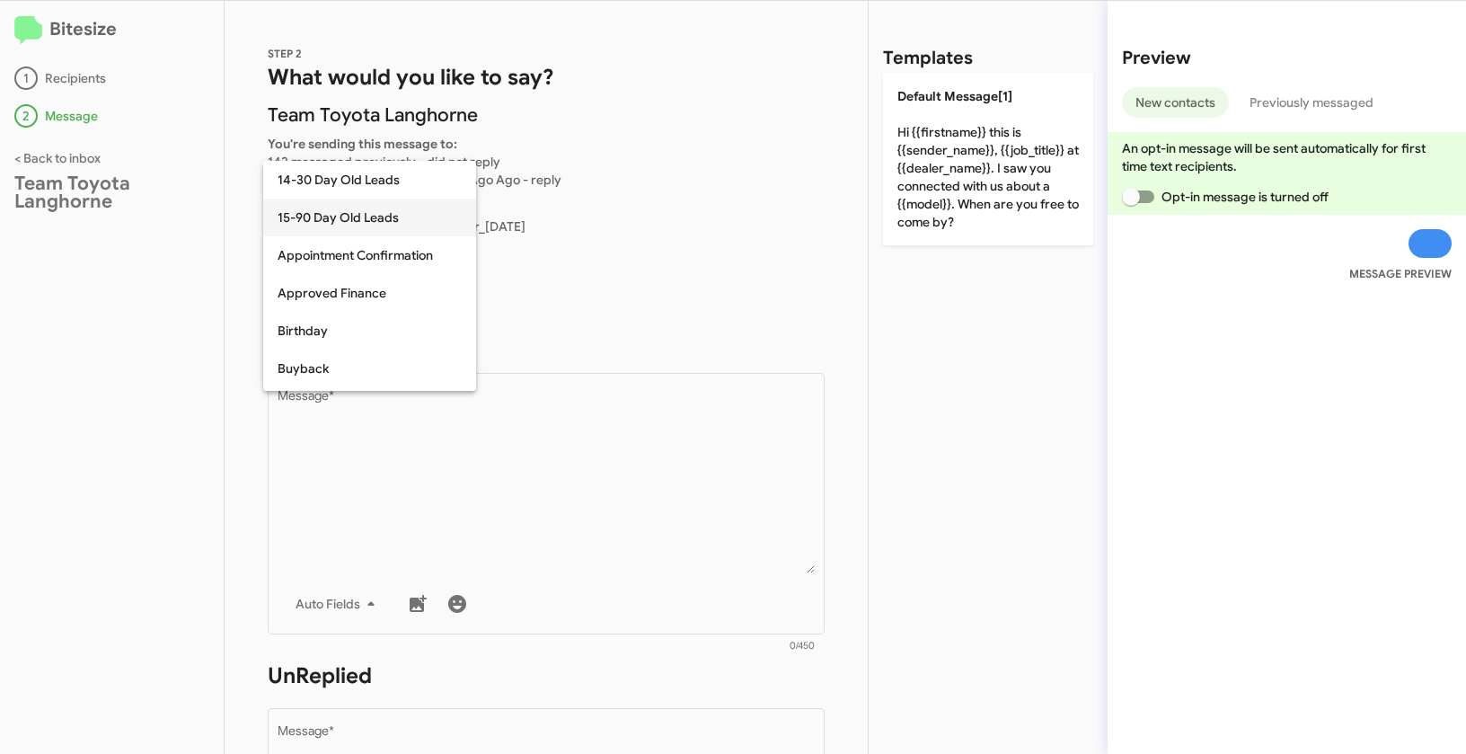
click at [348, 217] on span "15-90 Day Old Leads" at bounding box center [370, 218] width 184 height 38
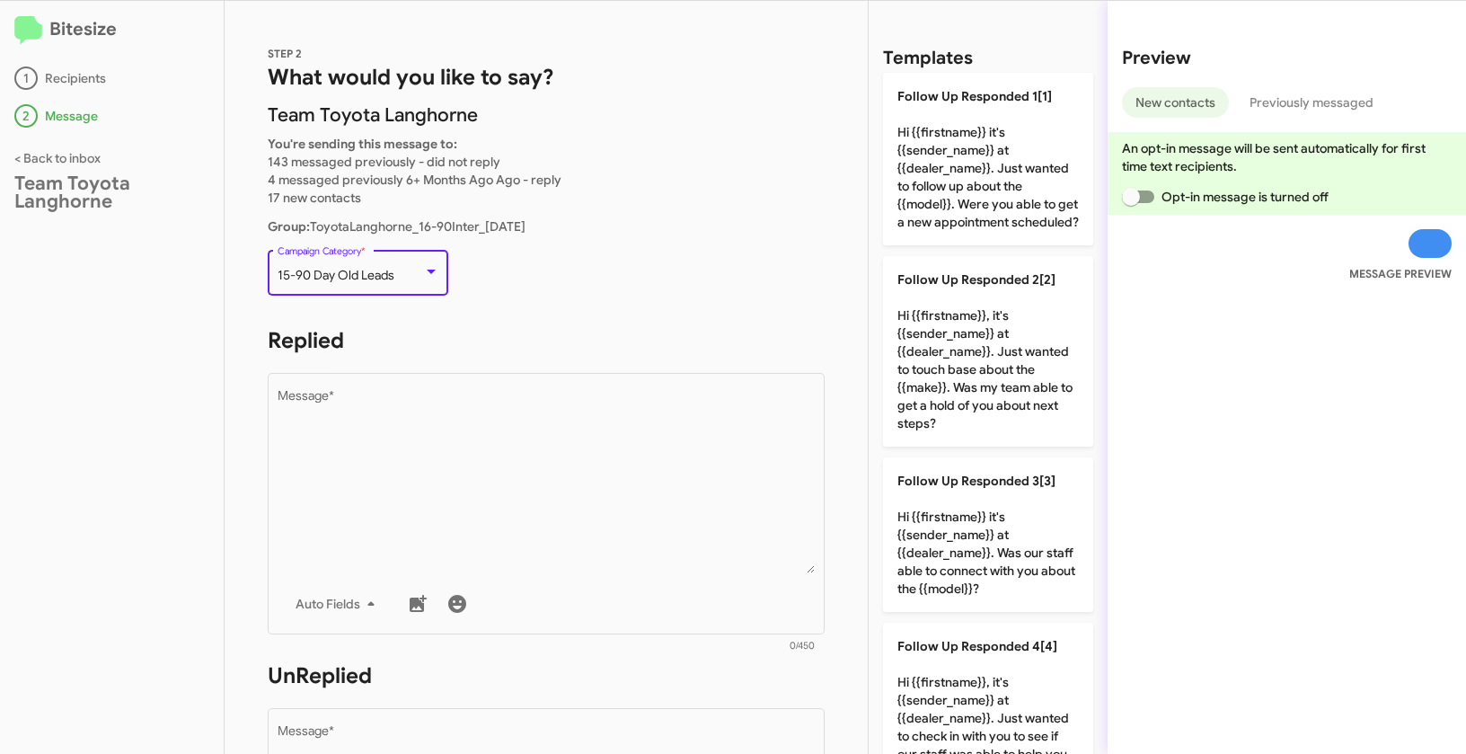
drag, startPoint x: 278, startPoint y: 270, endPoint x: 400, endPoint y: 278, distance: 122.4
click at [400, 278] on div "15-90 Day Old Leads" at bounding box center [351, 276] width 146 height 14
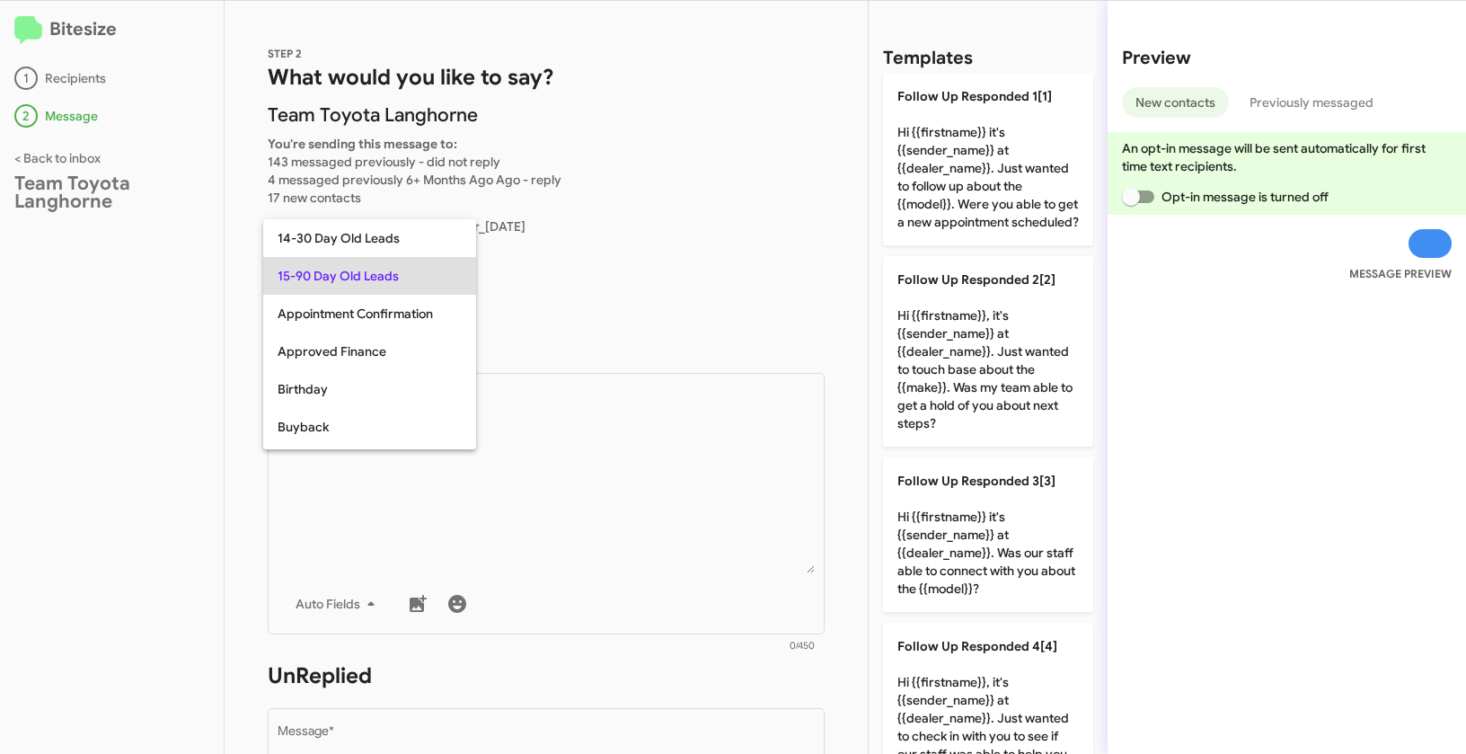
copy span "15-90 Day Old Leads"
click at [561, 487] on div at bounding box center [733, 377] width 1466 height 754
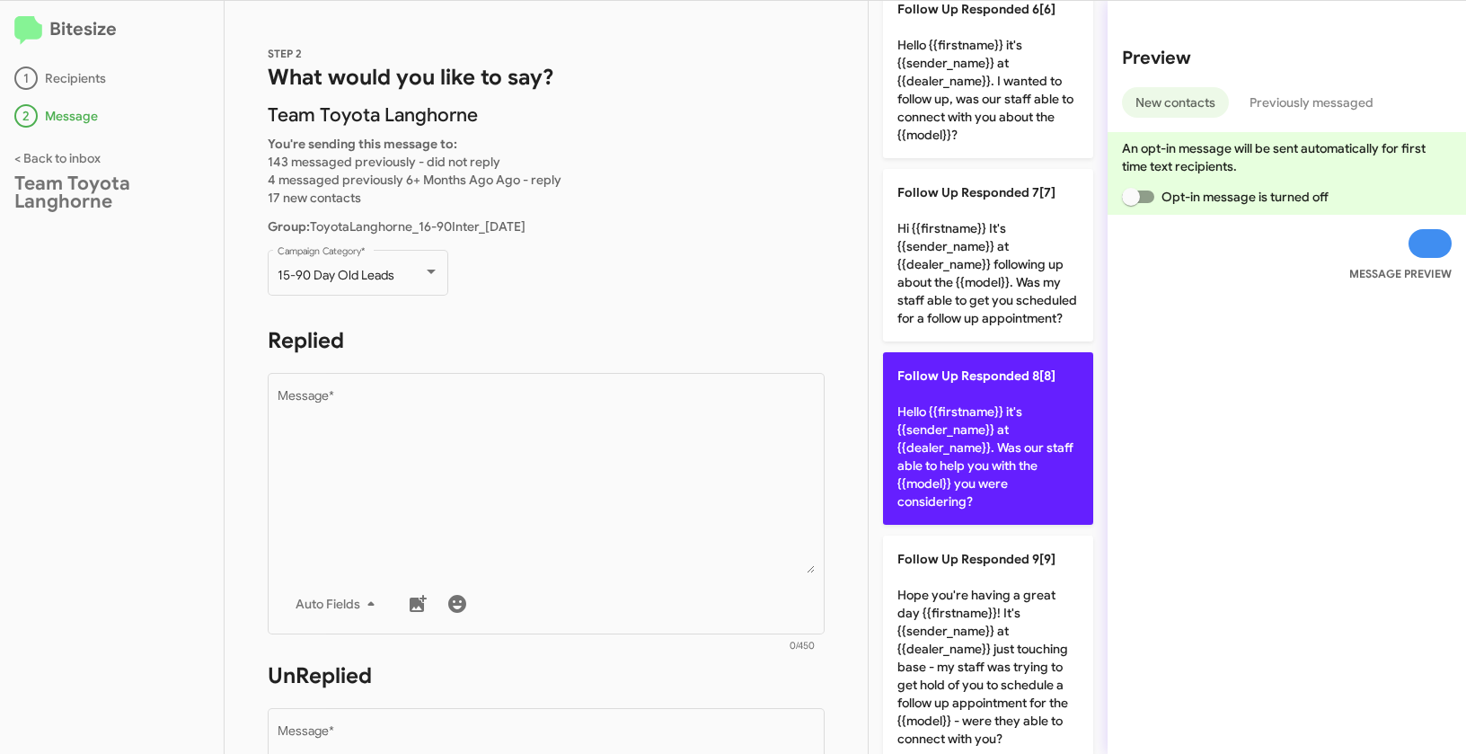
scroll to position [1024, 0]
click at [975, 498] on p "Follow Up Responded 8[8] Hello {{firstname}} it's {{sender_name}} at {{dealer_n…" at bounding box center [988, 436] width 210 height 173
type textarea "Hello {{firstname}} it's {{sender_name}} at {{dealer_name}}. Was our staff able…"
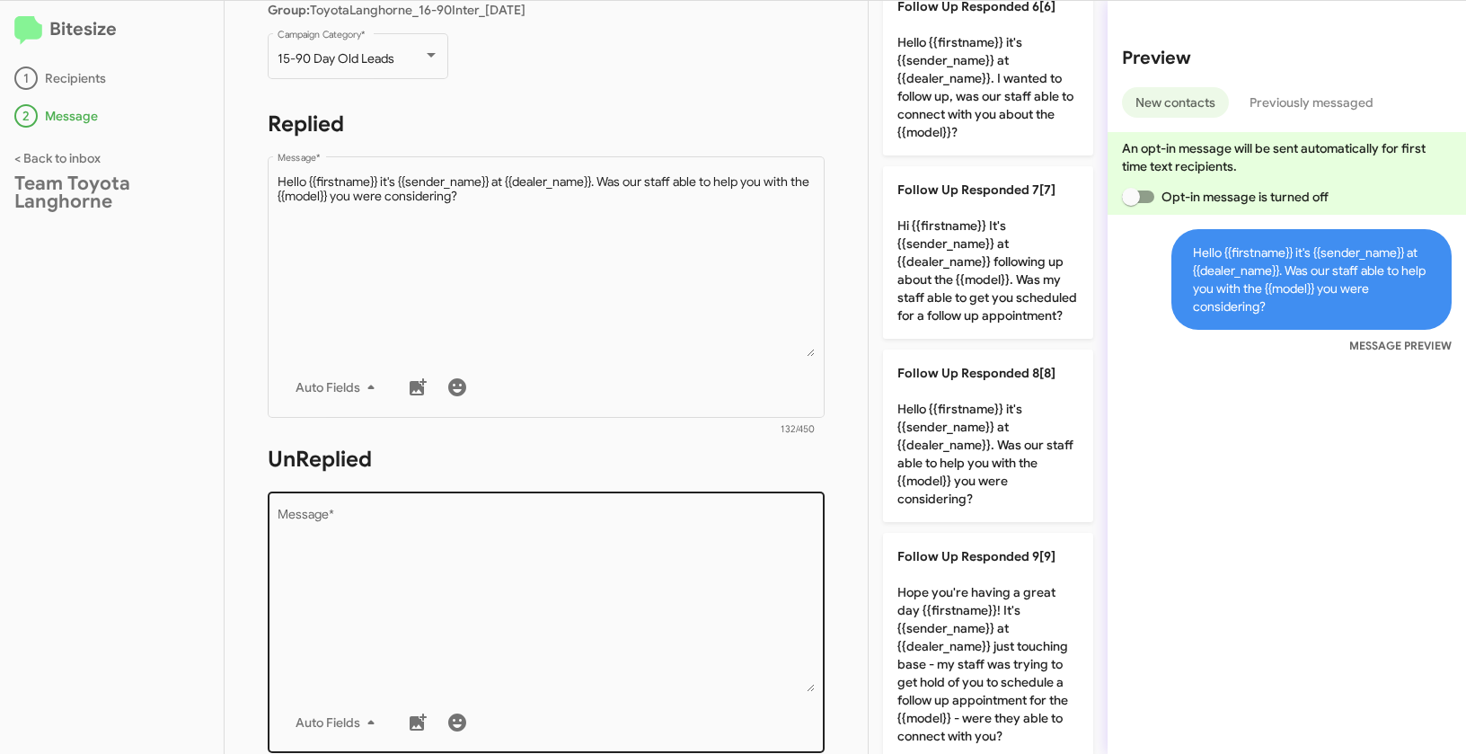
scroll to position [314, 0]
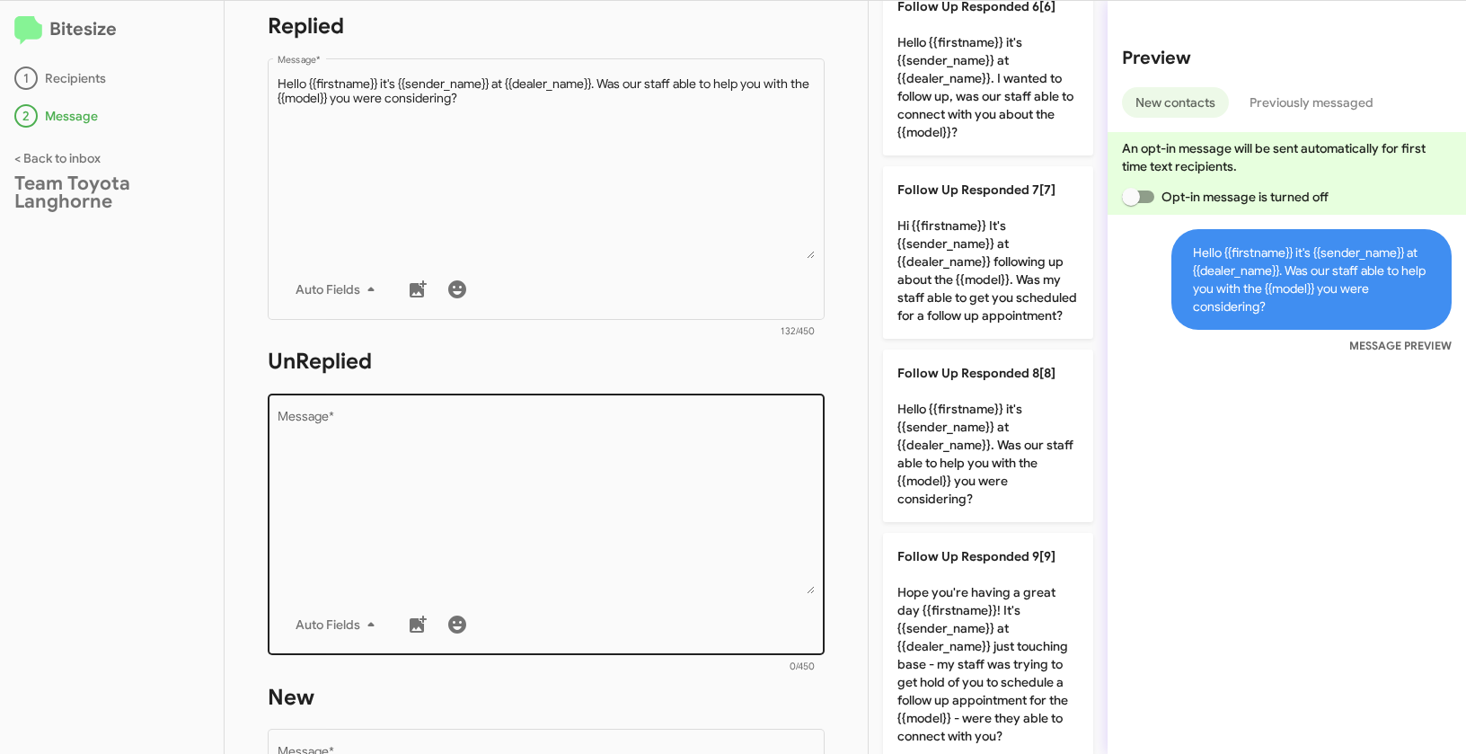
click at [735, 542] on textarea "Message *" at bounding box center [547, 502] width 538 height 183
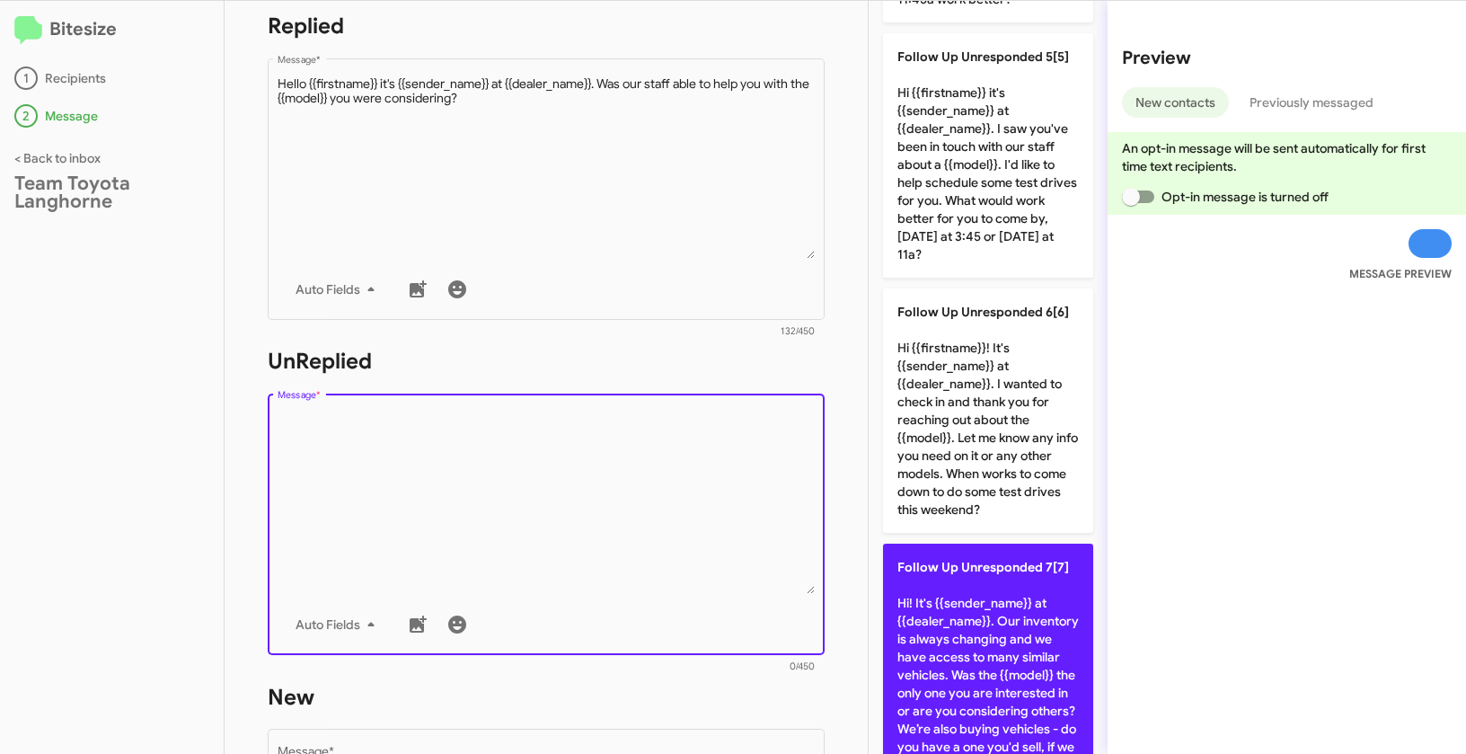
click at [979, 617] on p "Follow Up Unresponded 7[7] Hi! It's {{sender_name}} at {{dealer_name}}. Our inv…" at bounding box center [988, 666] width 210 height 244
type textarea "Hi! It's {{sender_name}} at {{dealer_name}}. Our inventory is always changing a…"
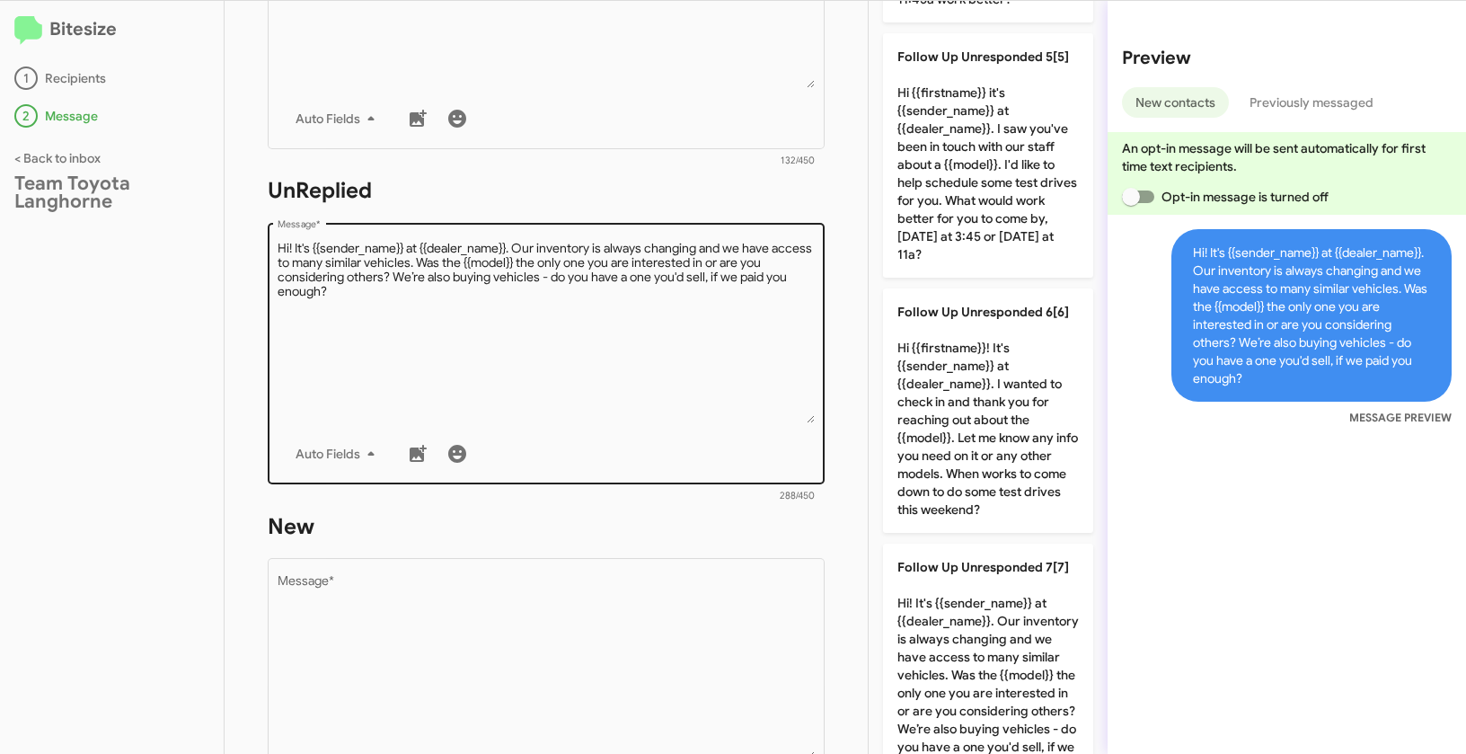
scroll to position [618, 0]
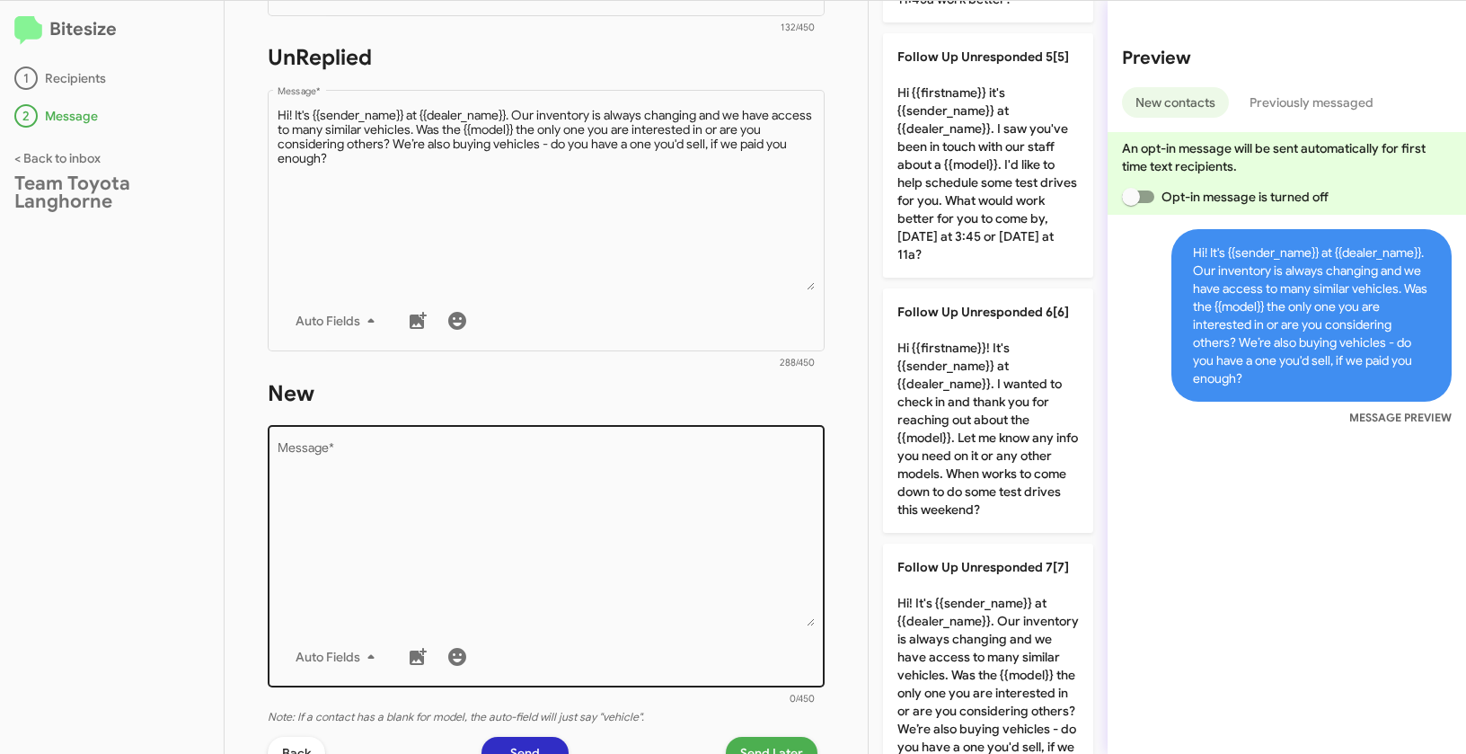
click at [613, 539] on textarea "Message *" at bounding box center [547, 534] width 538 height 183
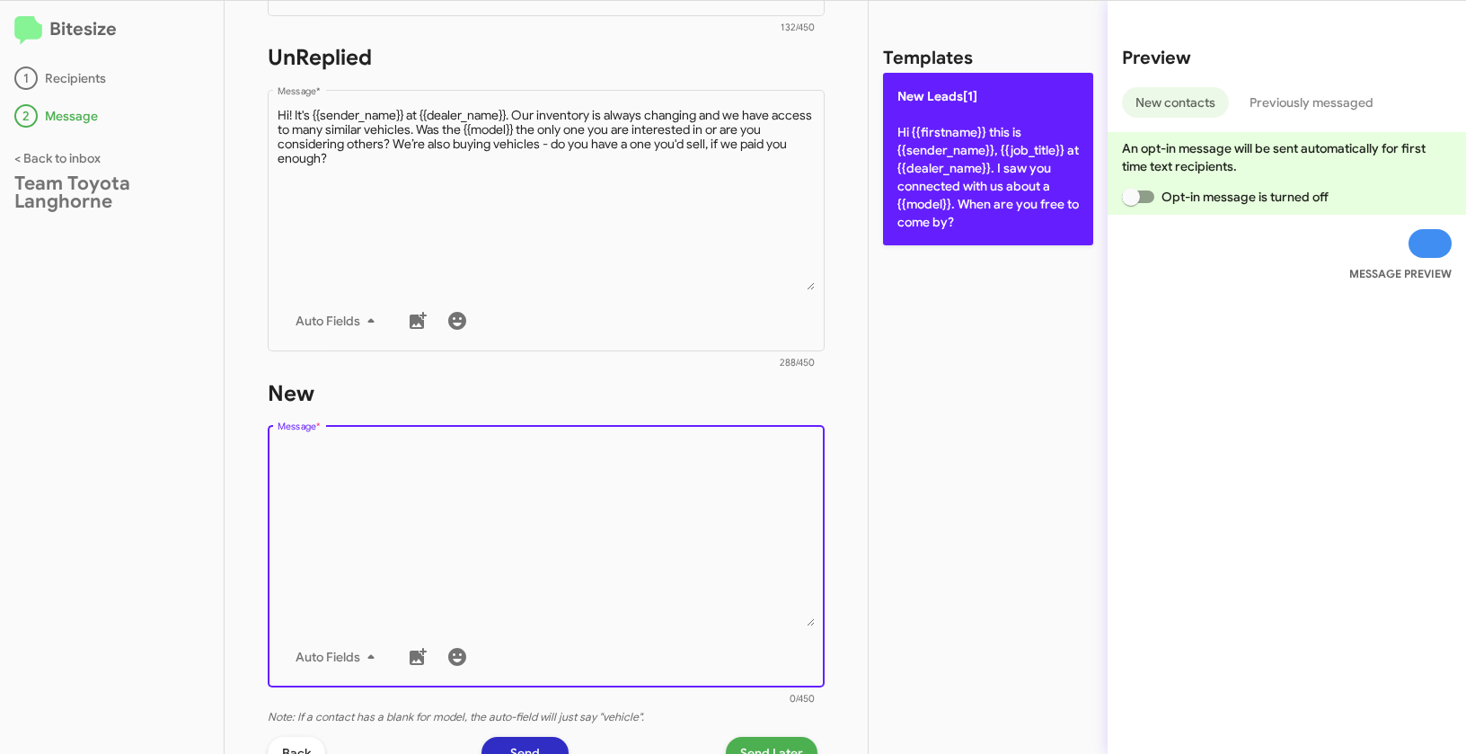
click at [962, 225] on p "New Leads[1] Hi {{firstname}} this is {{sender_name}}, {{job_title}} at {{deale…" at bounding box center [988, 159] width 210 height 173
type textarea "Hi {{firstname}} this is {{sender_name}}, {{job_title}} at {{dealer_name}}. I s…"
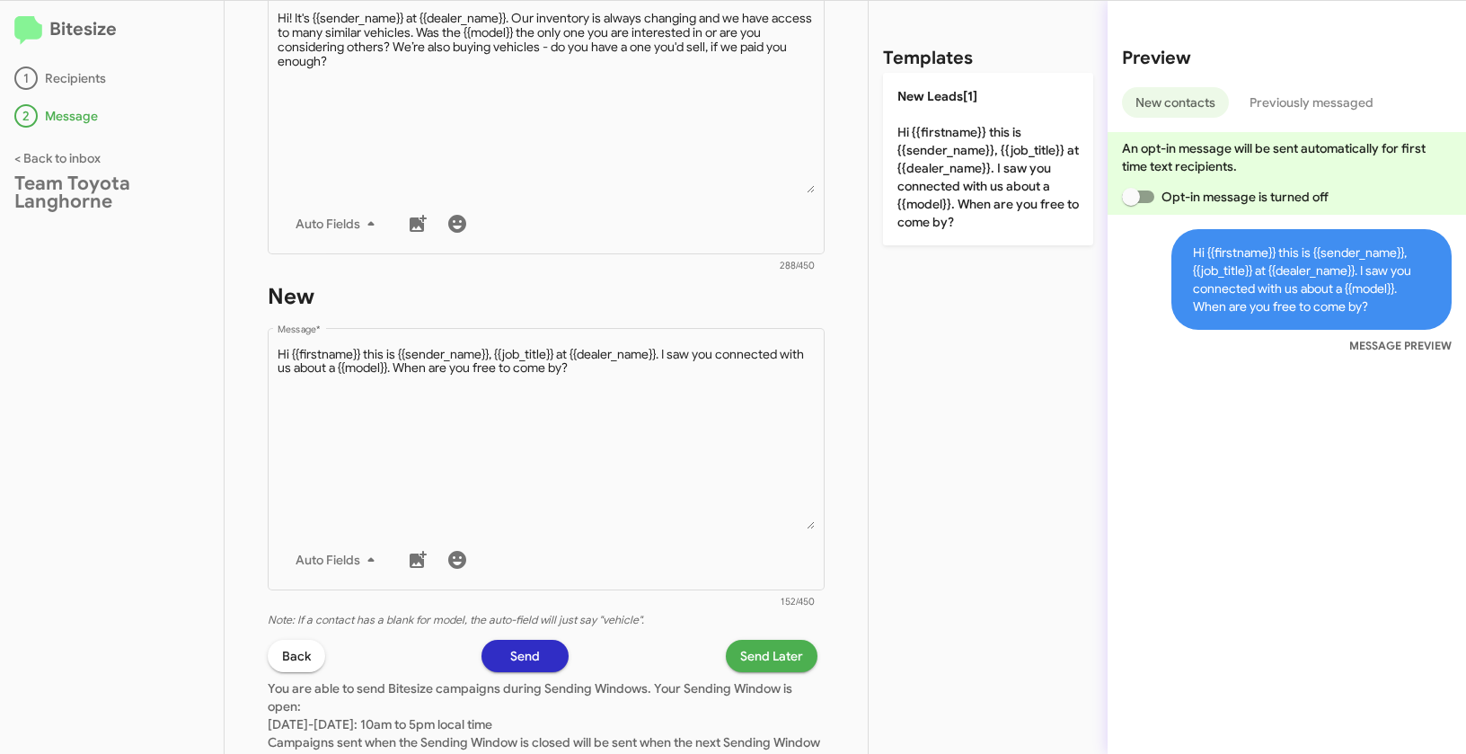
scroll to position [855, 0]
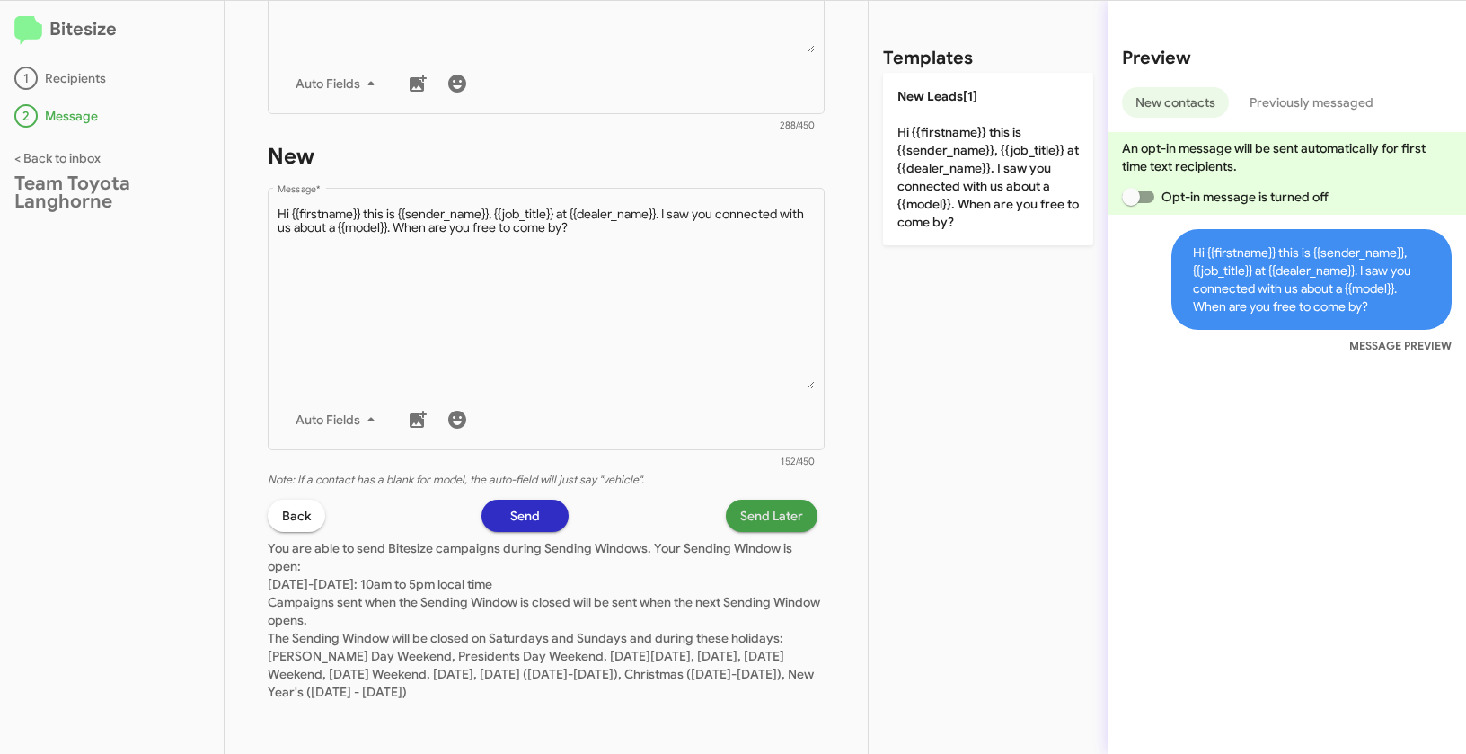
click at [775, 520] on span "Send Later" at bounding box center [771, 516] width 63 height 32
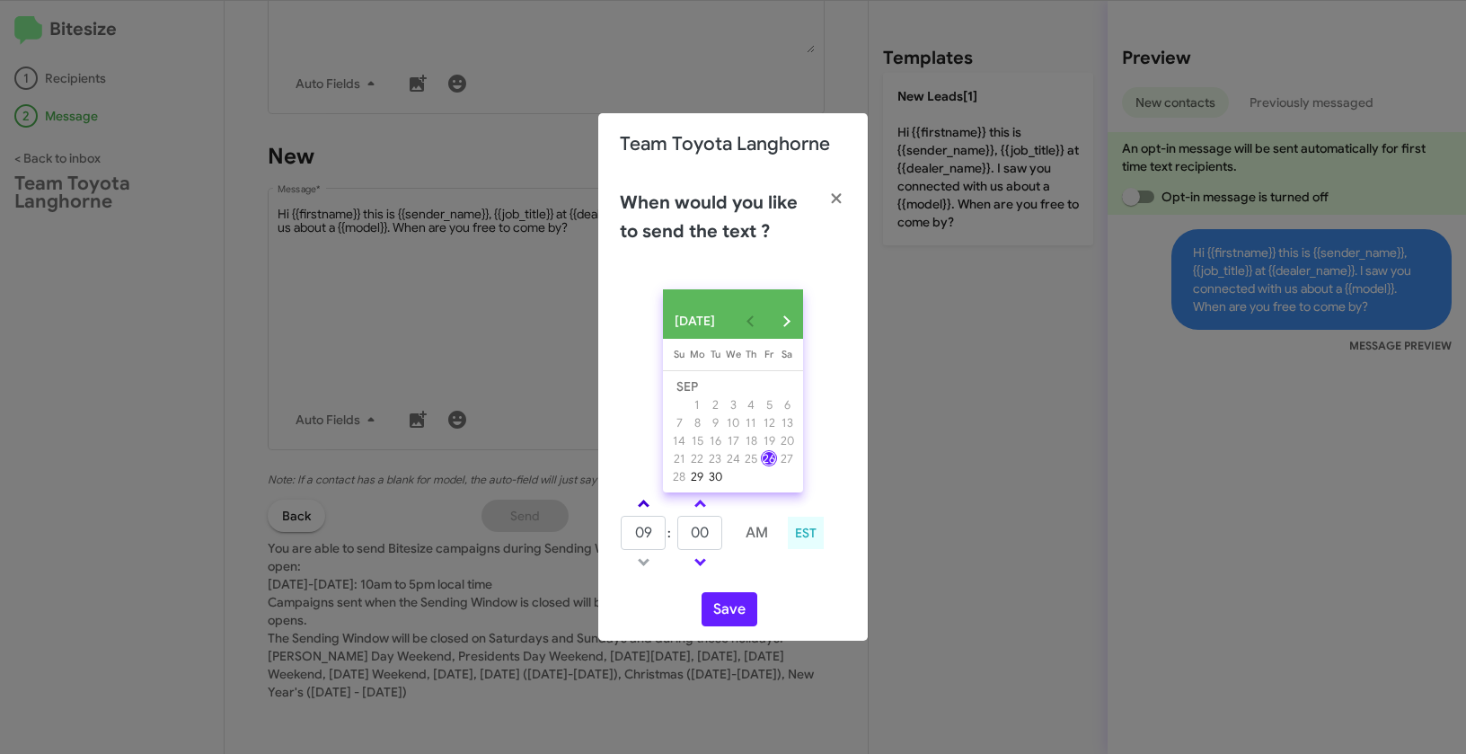
click at [642, 501] on link at bounding box center [643, 503] width 31 height 21
type input "01"
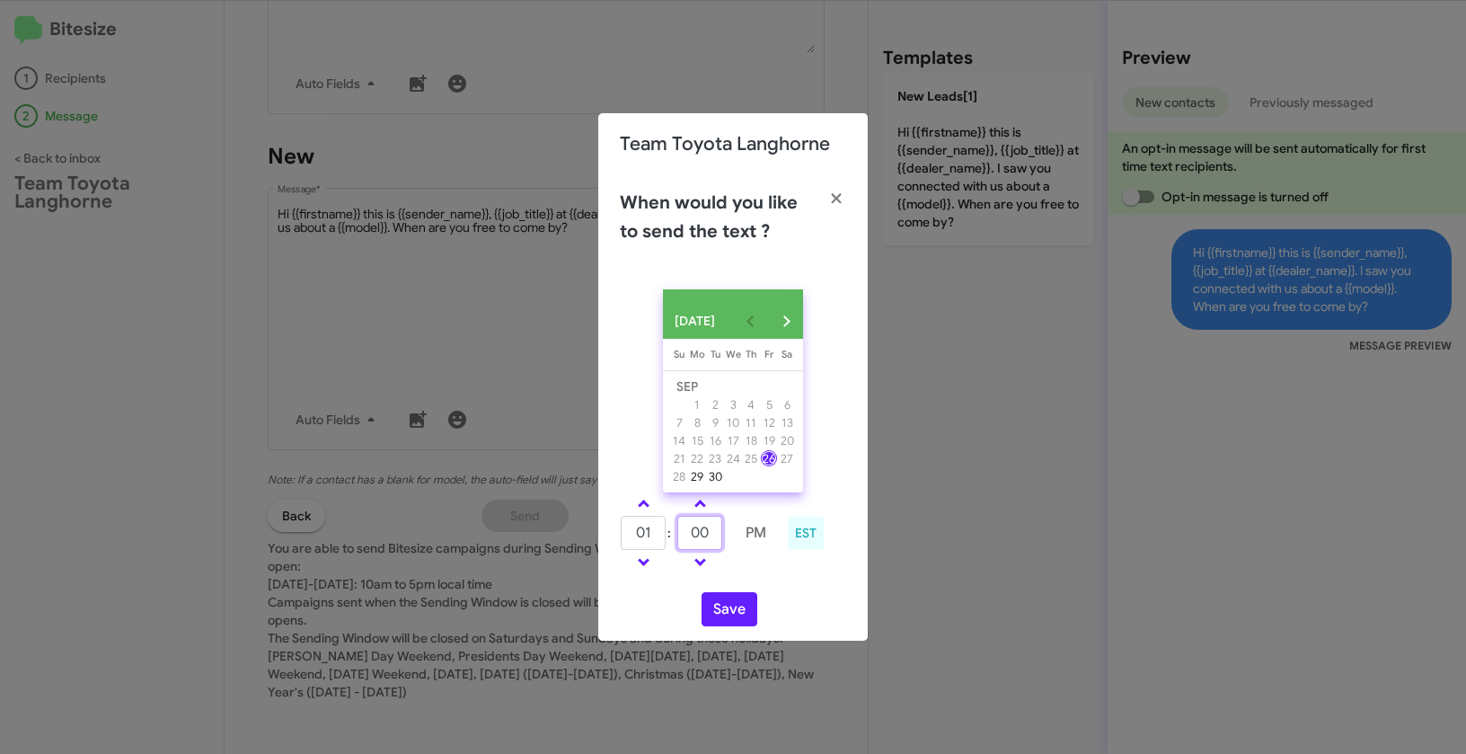
drag, startPoint x: 713, startPoint y: 541, endPoint x: 662, endPoint y: 534, distance: 51.7
click at [662, 534] on tr "01 : 00 PM" at bounding box center [699, 533] width 159 height 36
type input "11"
click at [725, 614] on button "Save" at bounding box center [730, 609] width 56 height 34
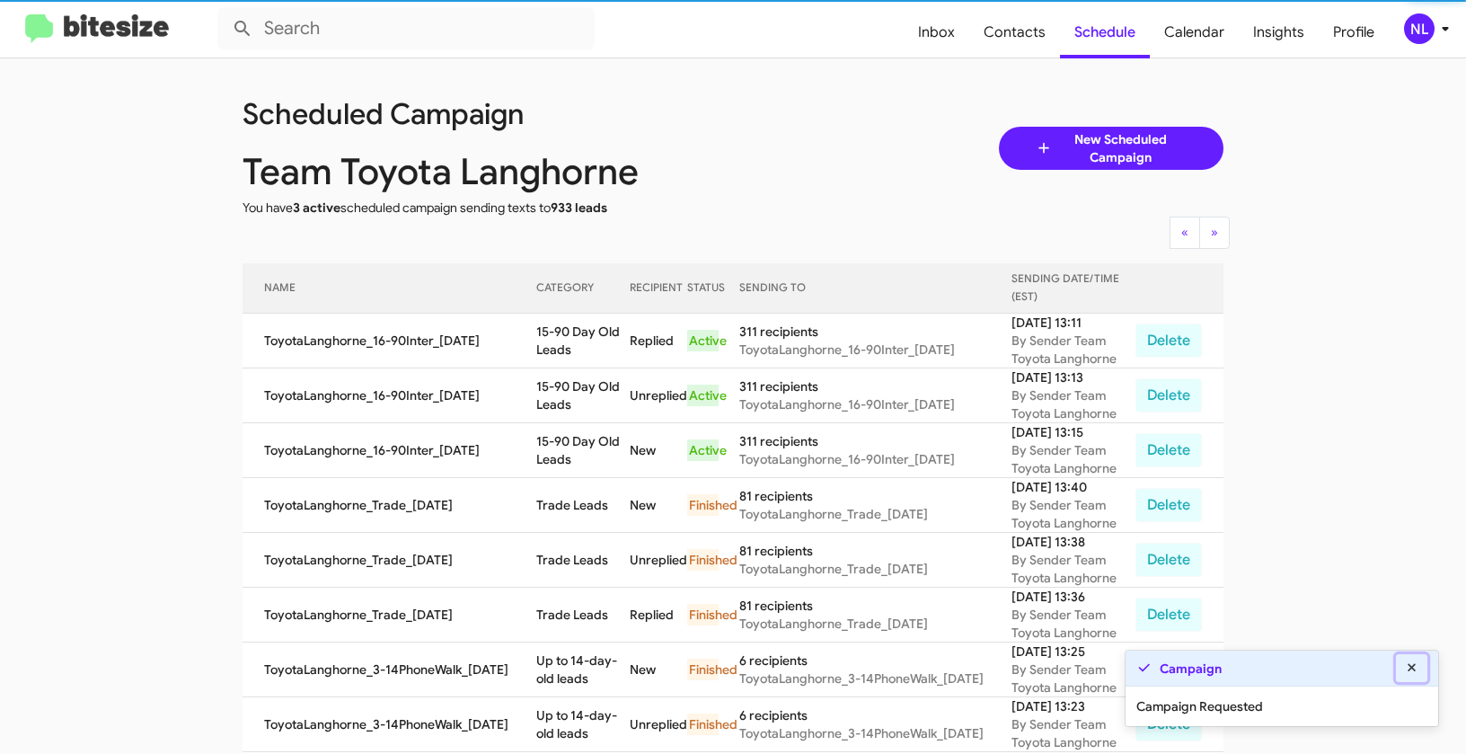
click at [1407, 668] on icon at bounding box center [1412, 667] width 16 height 13
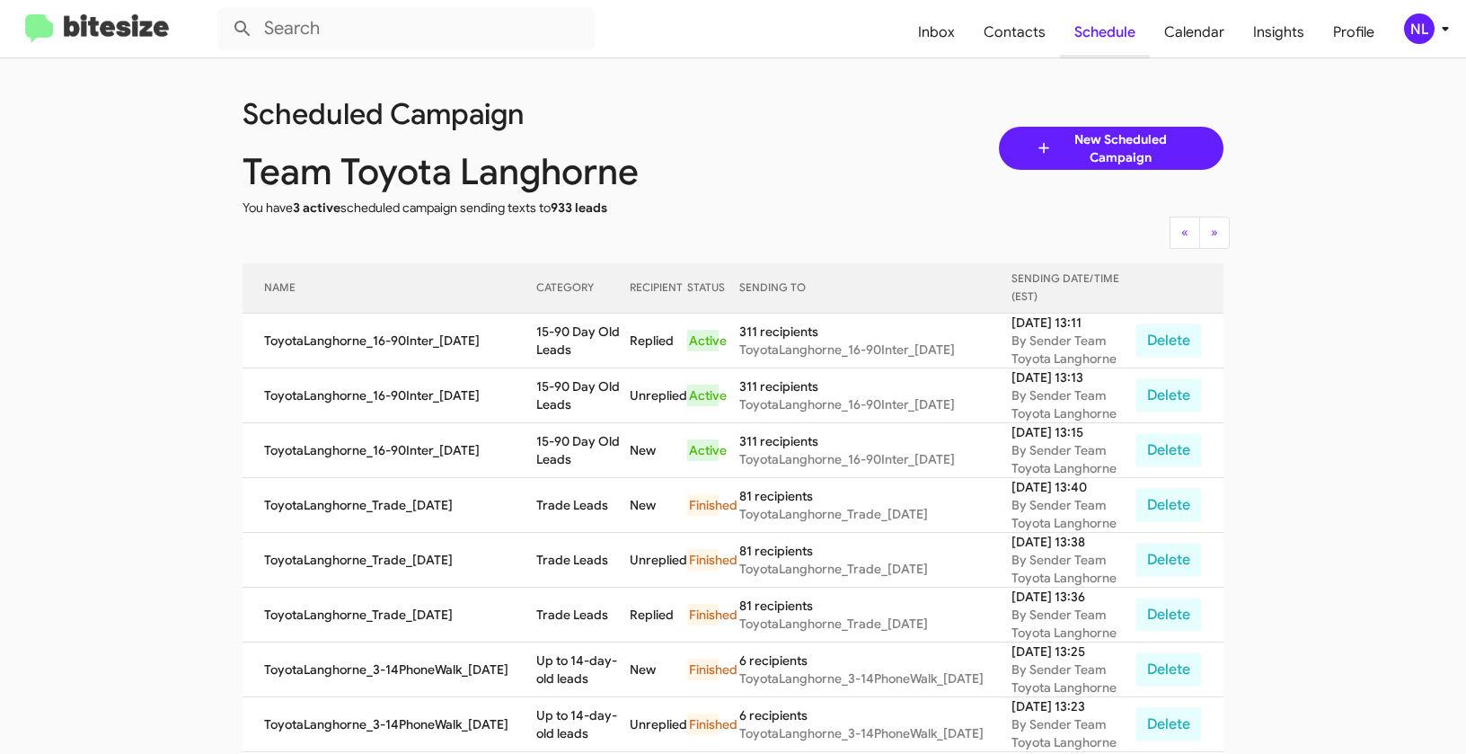
drag, startPoint x: 1019, startPoint y: 33, endPoint x: 1079, endPoint y: 48, distance: 61.9
click at [1019, 33] on span "Contacts" at bounding box center [1014, 32] width 91 height 52
type input "in:groups"
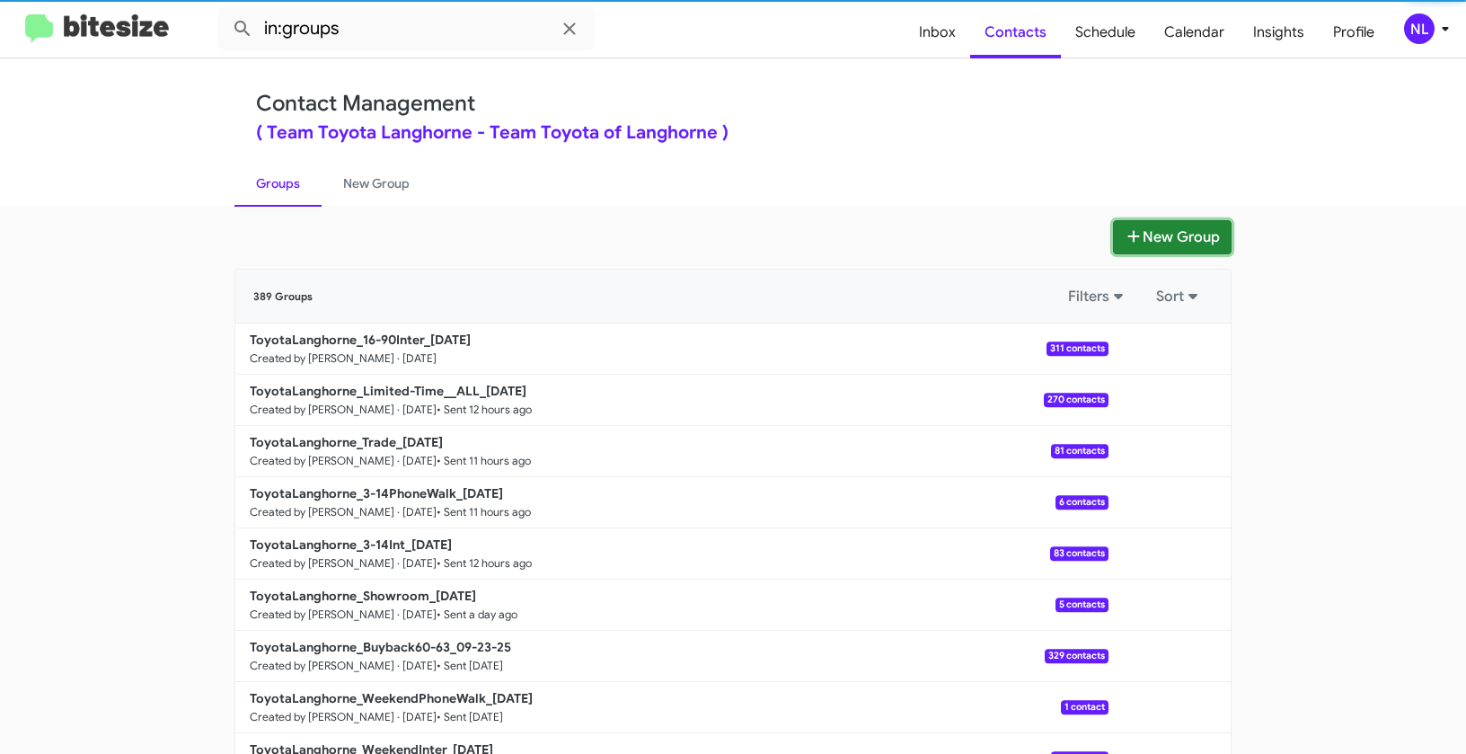
click at [1137, 224] on button "New Group" at bounding box center [1172, 237] width 119 height 34
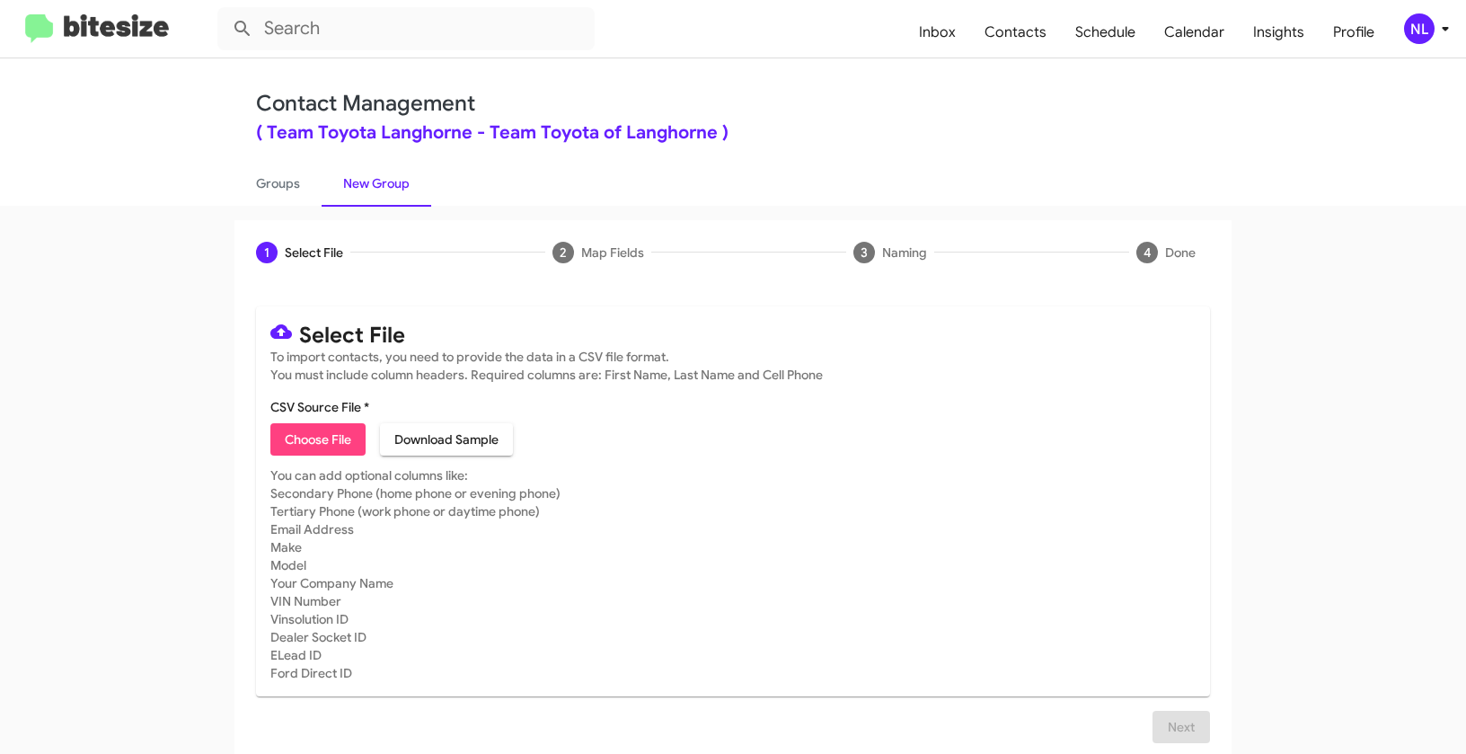
click at [312, 441] on span "Choose File" at bounding box center [318, 439] width 66 height 32
type input "ToyotaLanghorne_16-90PhoneWalk_09-26-25"
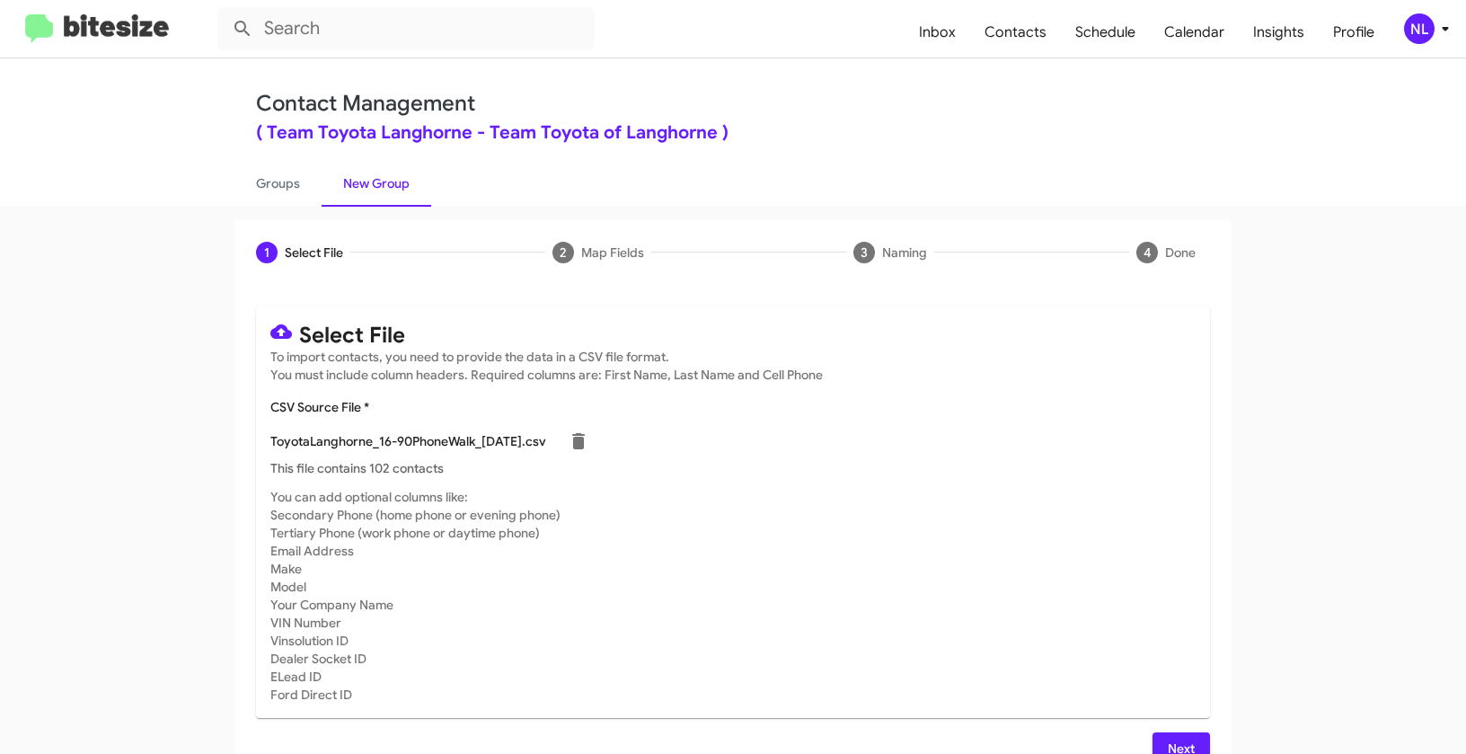
scroll to position [32, 0]
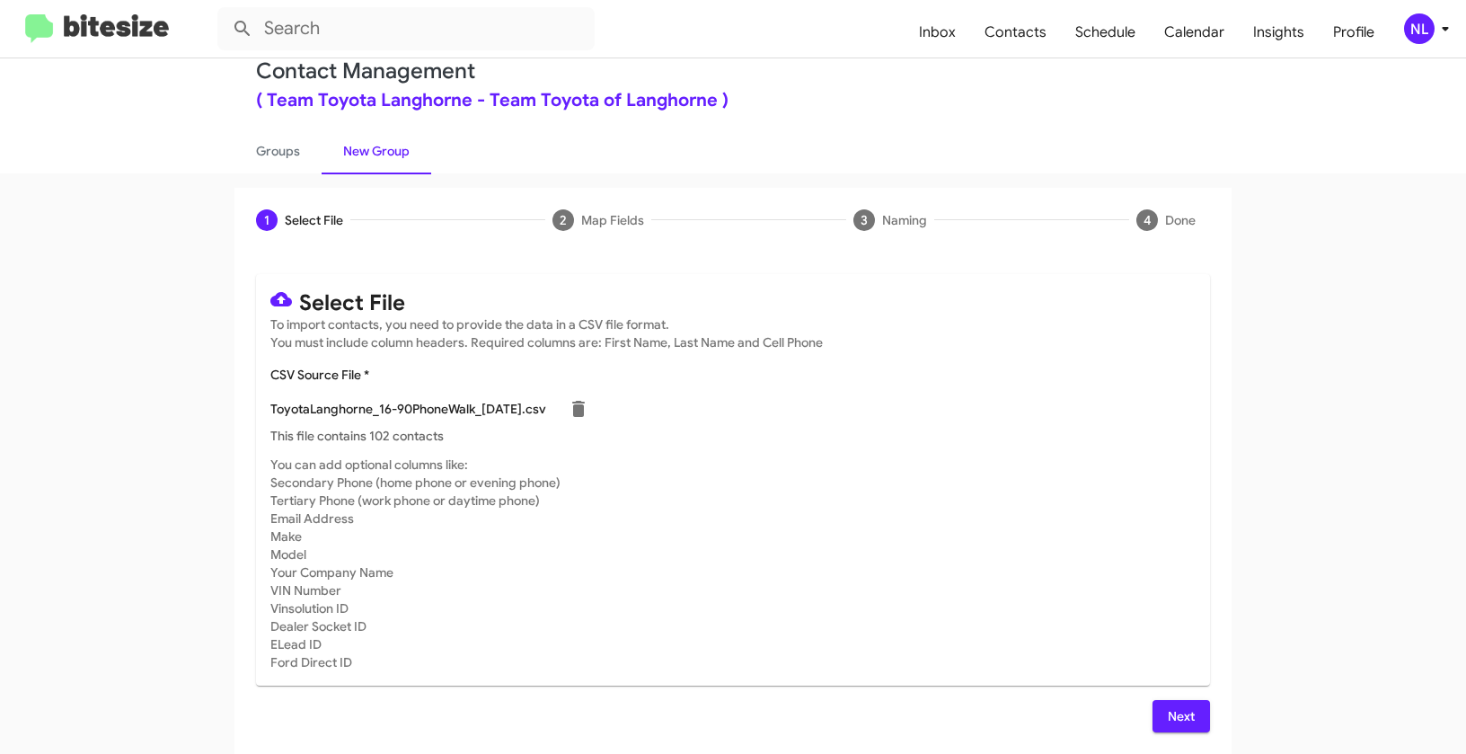
click at [1181, 713] on span "Next" at bounding box center [1181, 716] width 29 height 32
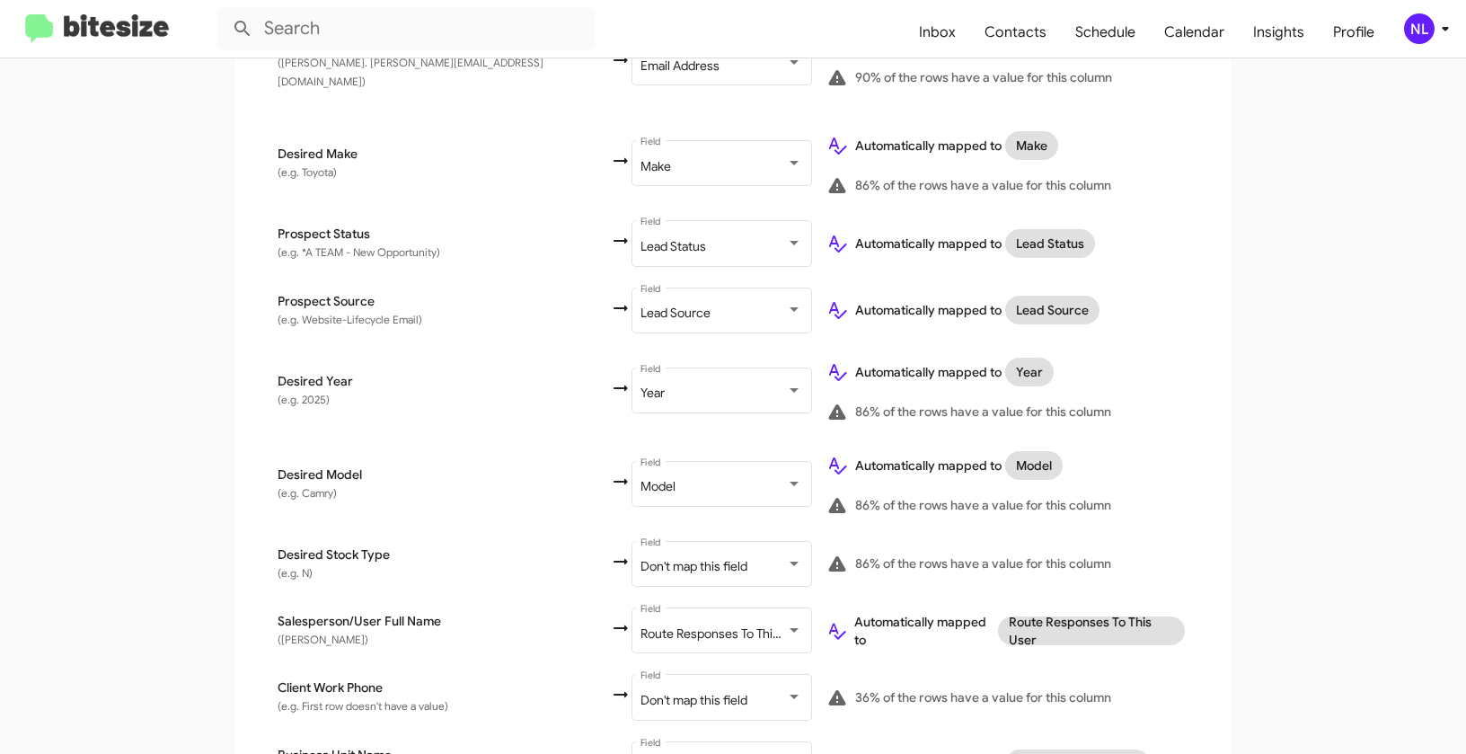
scroll to position [853, 0]
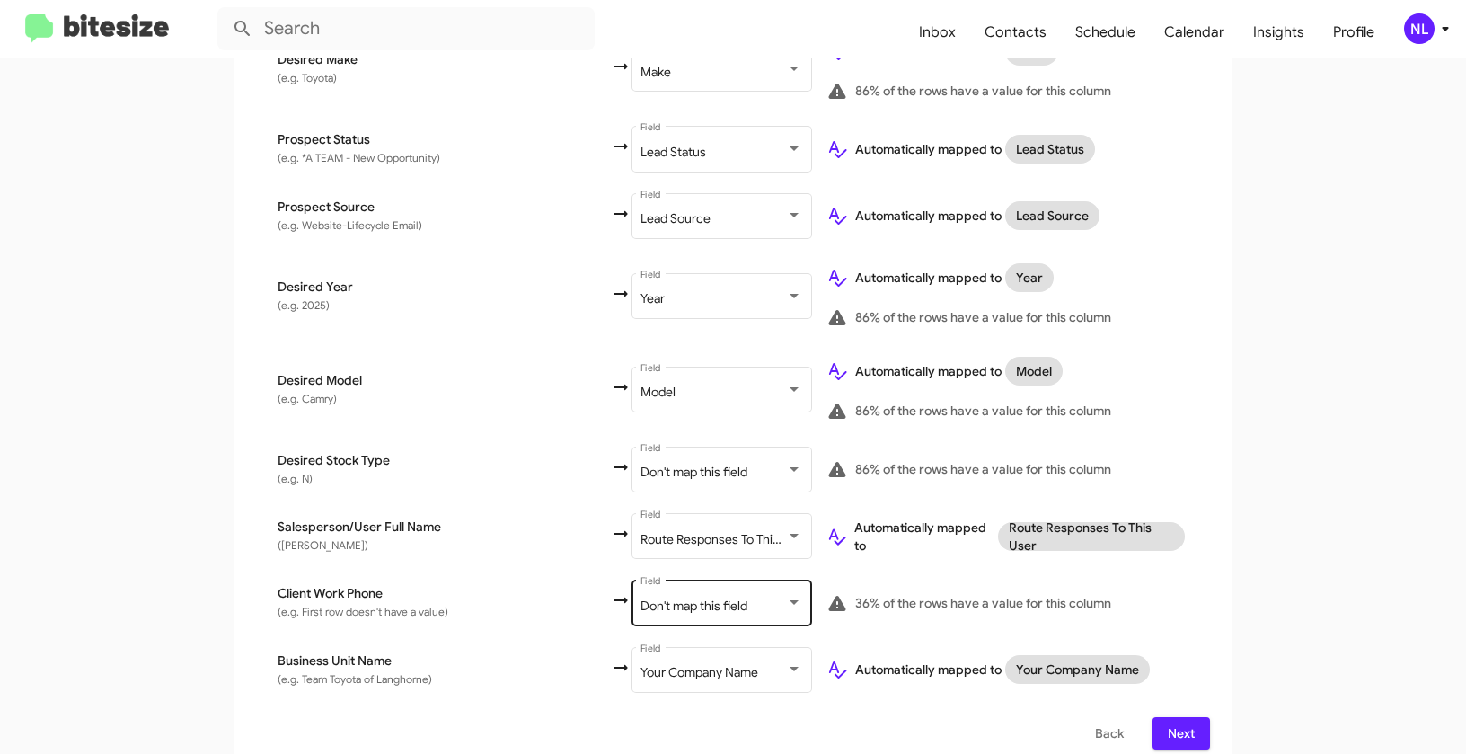
click at [641, 597] on span "Don't map this field" at bounding box center [694, 605] width 107 height 16
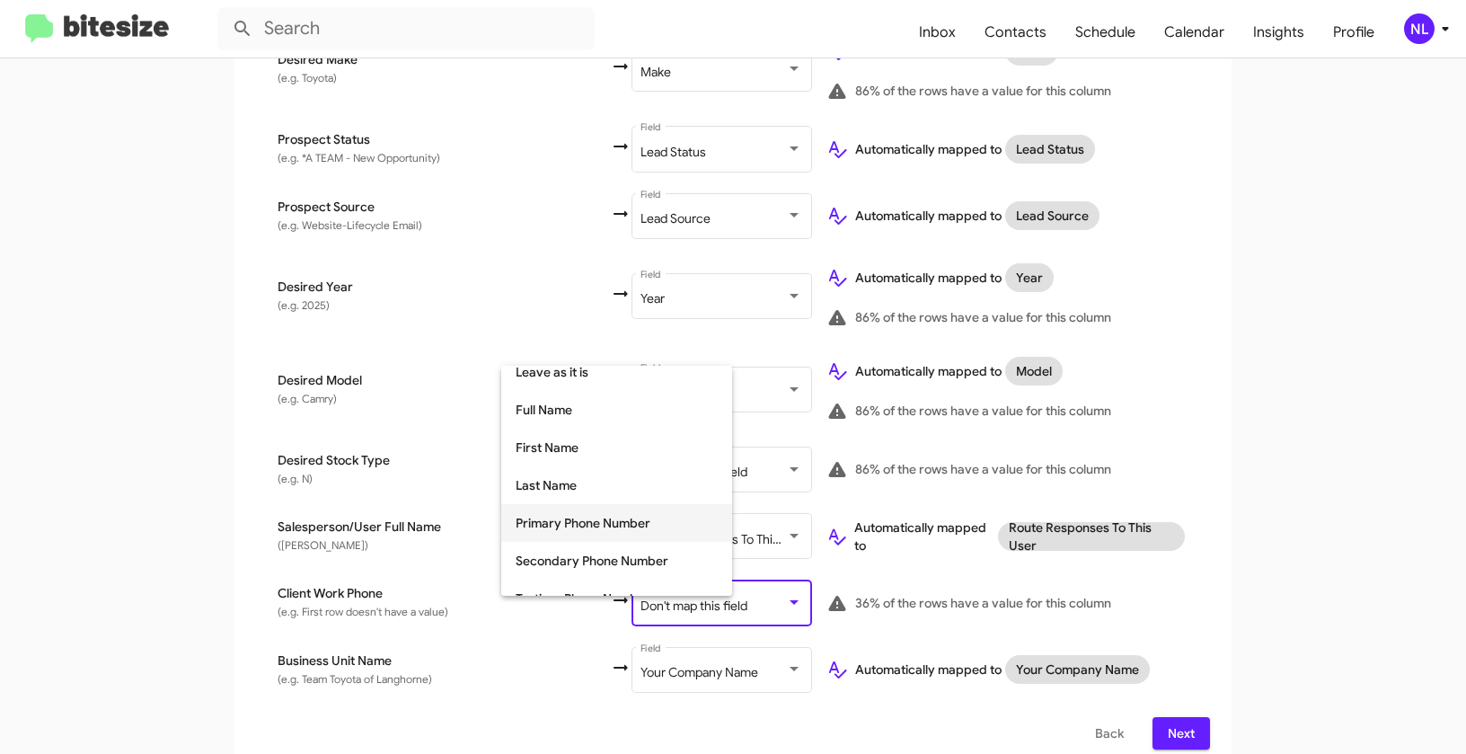
scroll to position [124, 0]
click at [585, 518] on span "Tertiary Phone Number" at bounding box center [617, 525] width 202 height 38
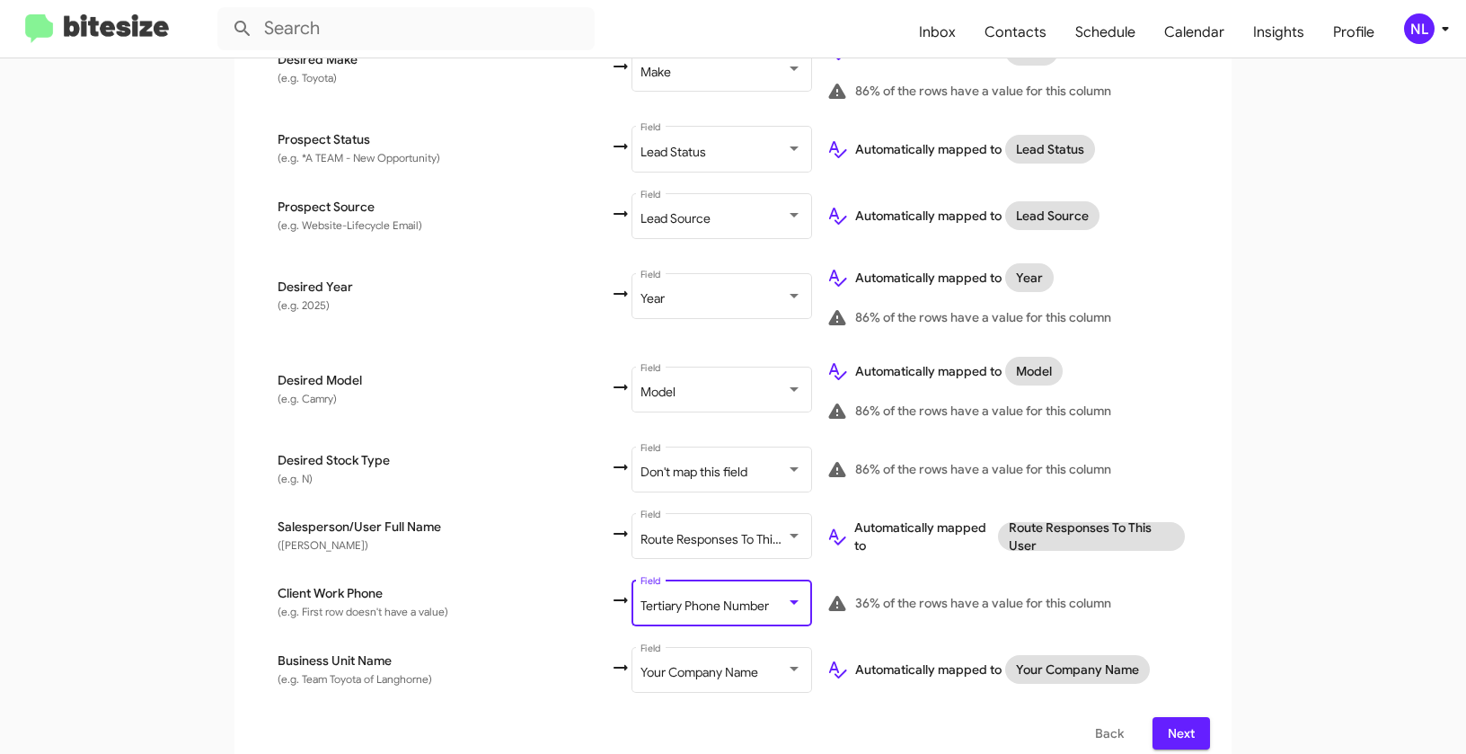
click at [1279, 547] on app-new-group "Select File 2 Map Fields 3 Naming 4 Done Select File To import contacts, you ne…" at bounding box center [733, 69] width 1466 height 1404
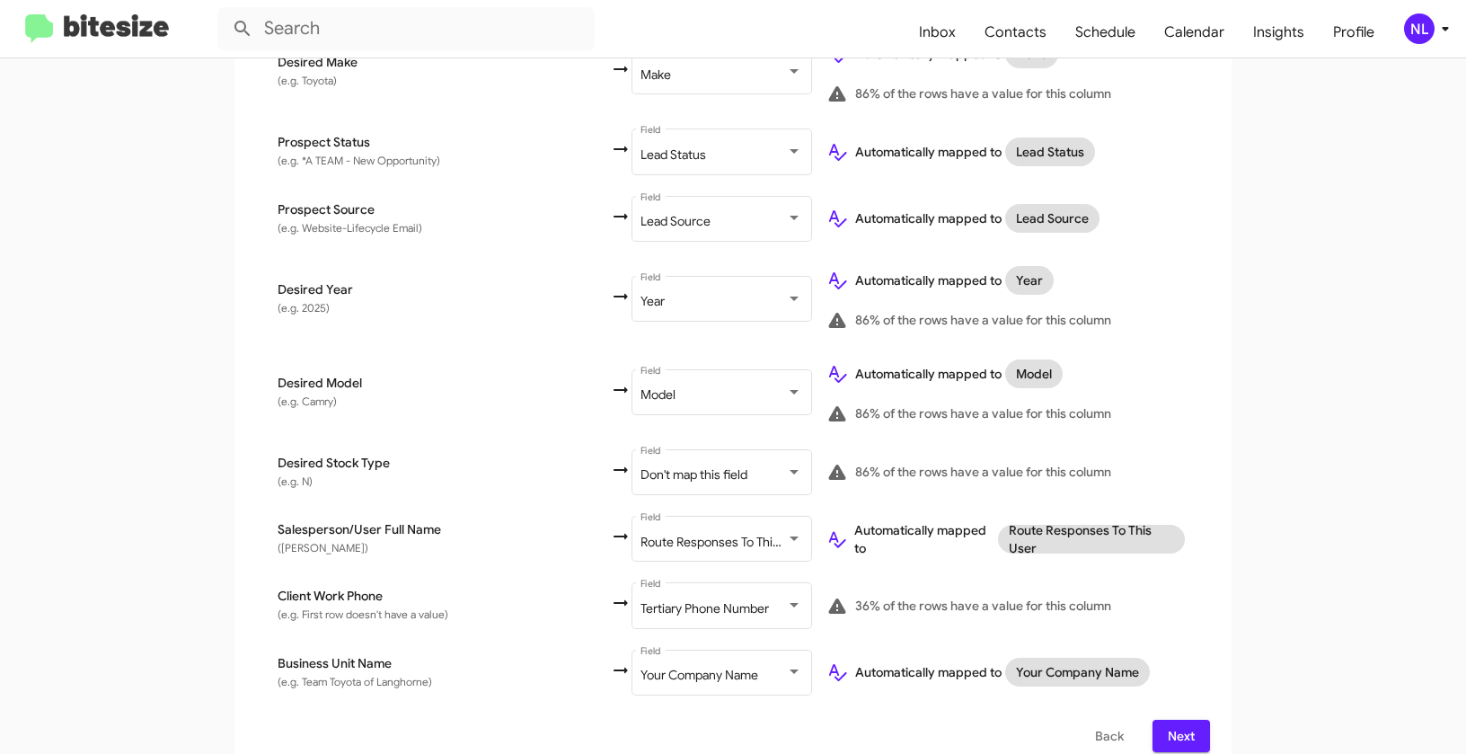
scroll to position [853, 0]
click at [1182, 717] on span "Next" at bounding box center [1181, 733] width 29 height 32
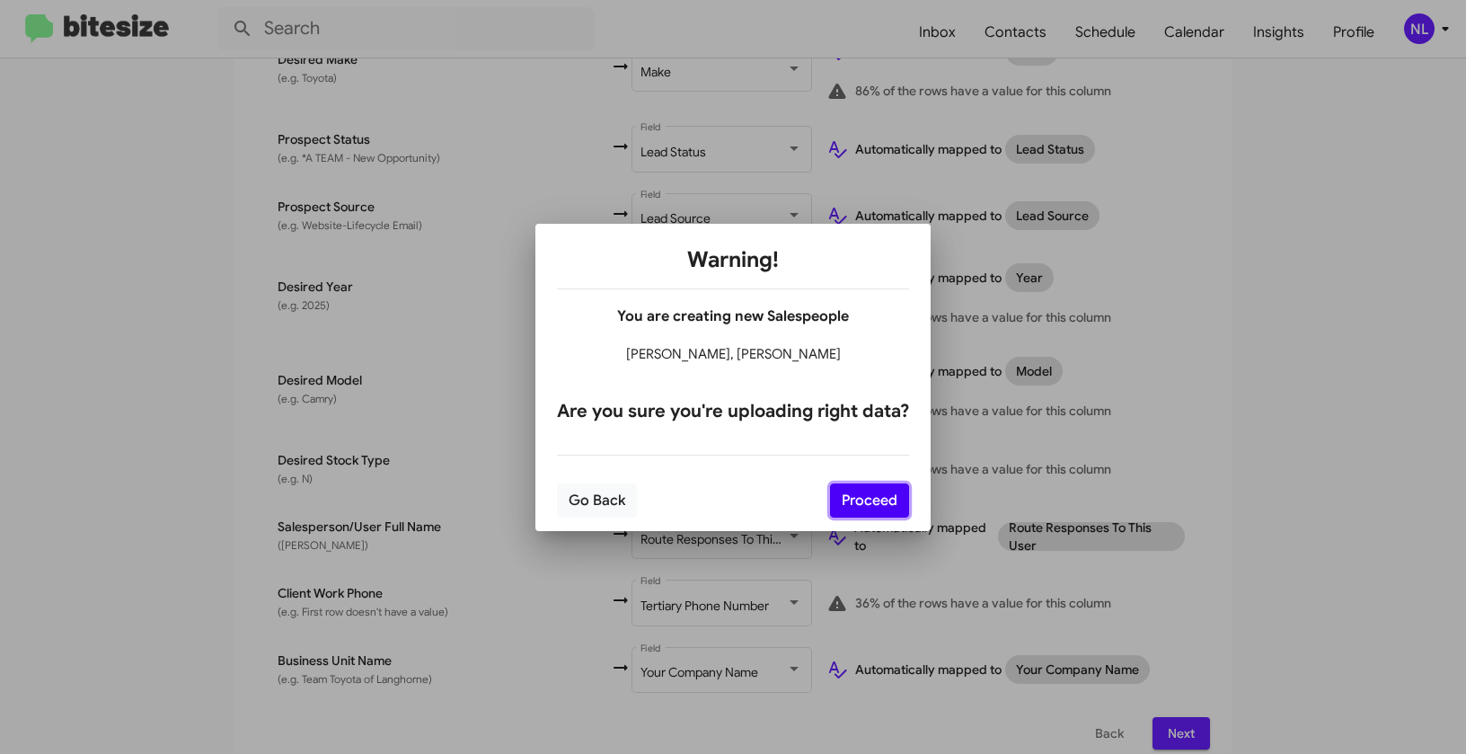
click at [887, 506] on button "Proceed" at bounding box center [869, 500] width 79 height 34
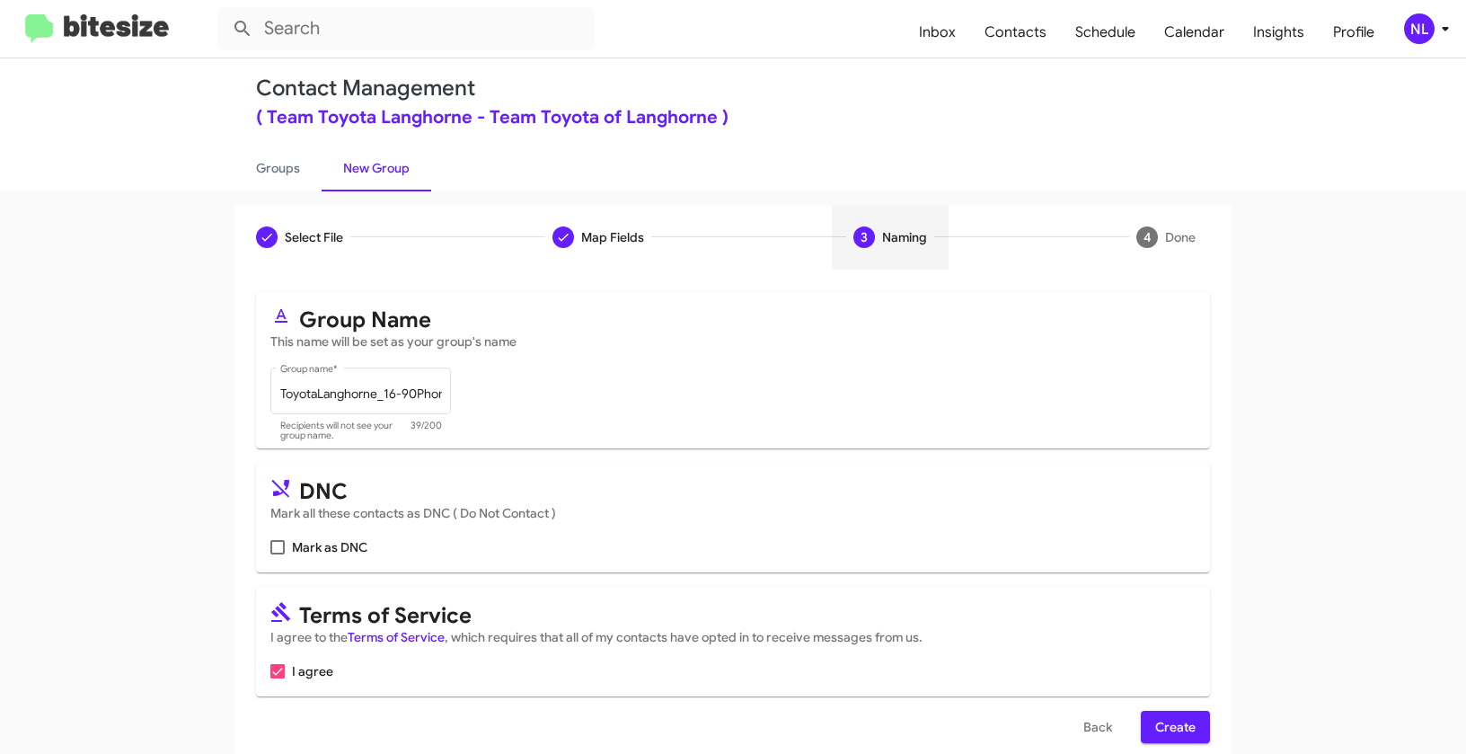
scroll to position [40, 0]
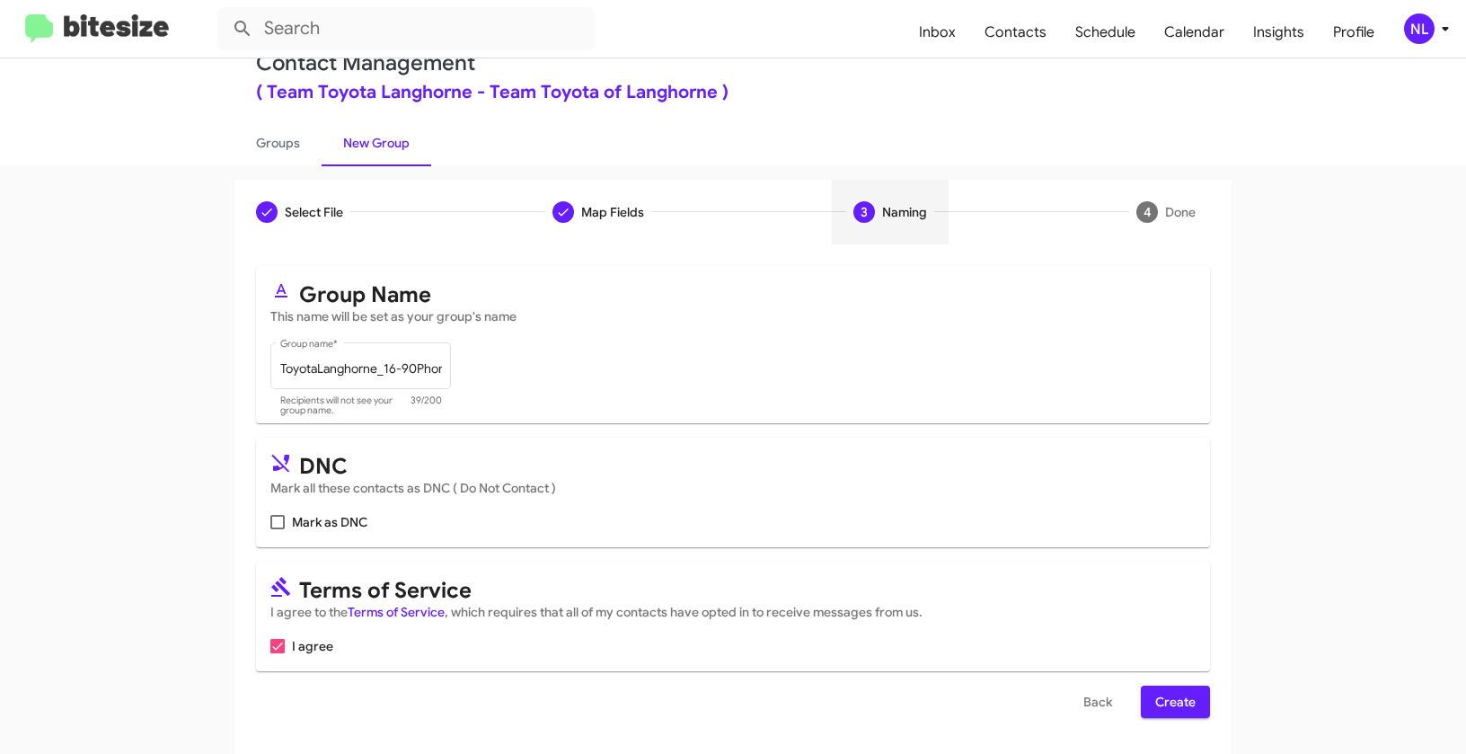
click at [1173, 700] on span "Create" at bounding box center [1175, 702] width 40 height 32
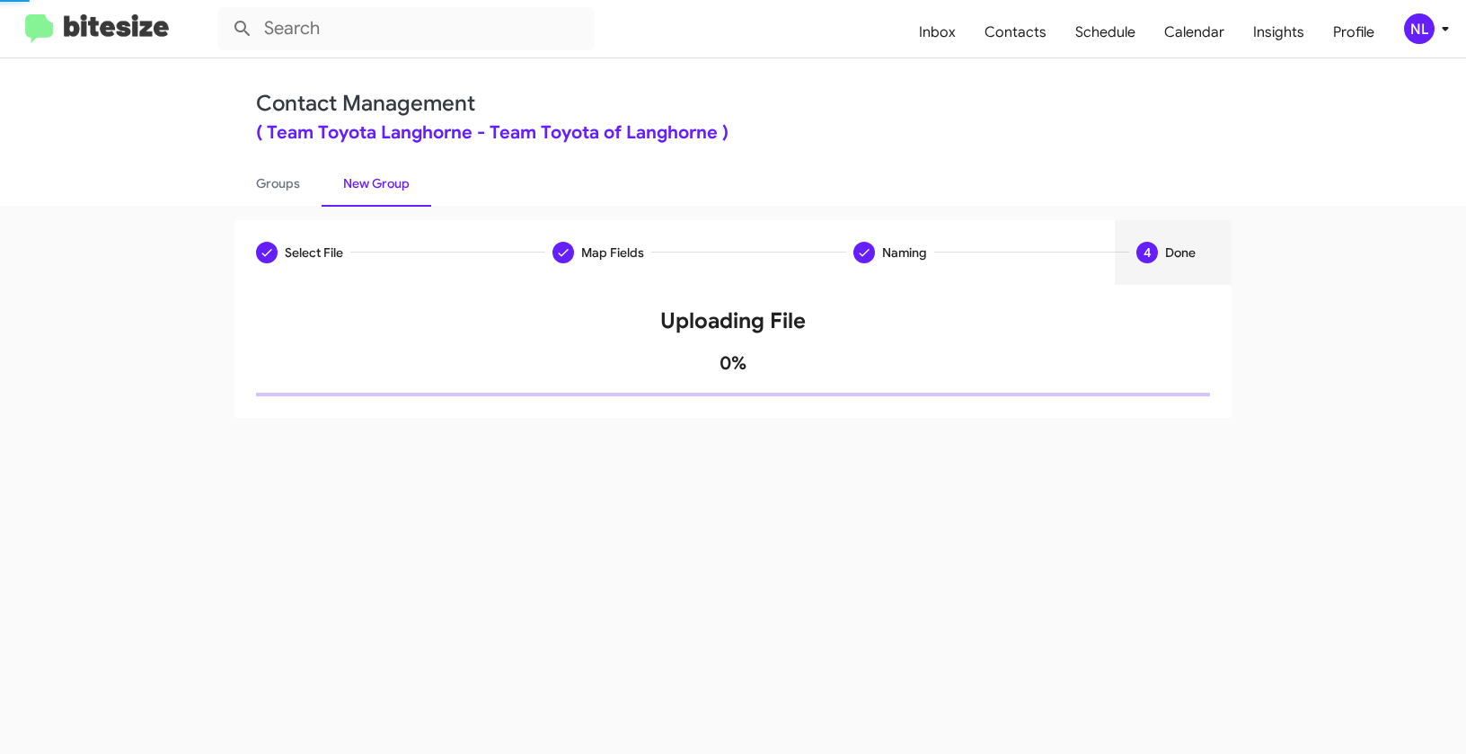
scroll to position [0, 0]
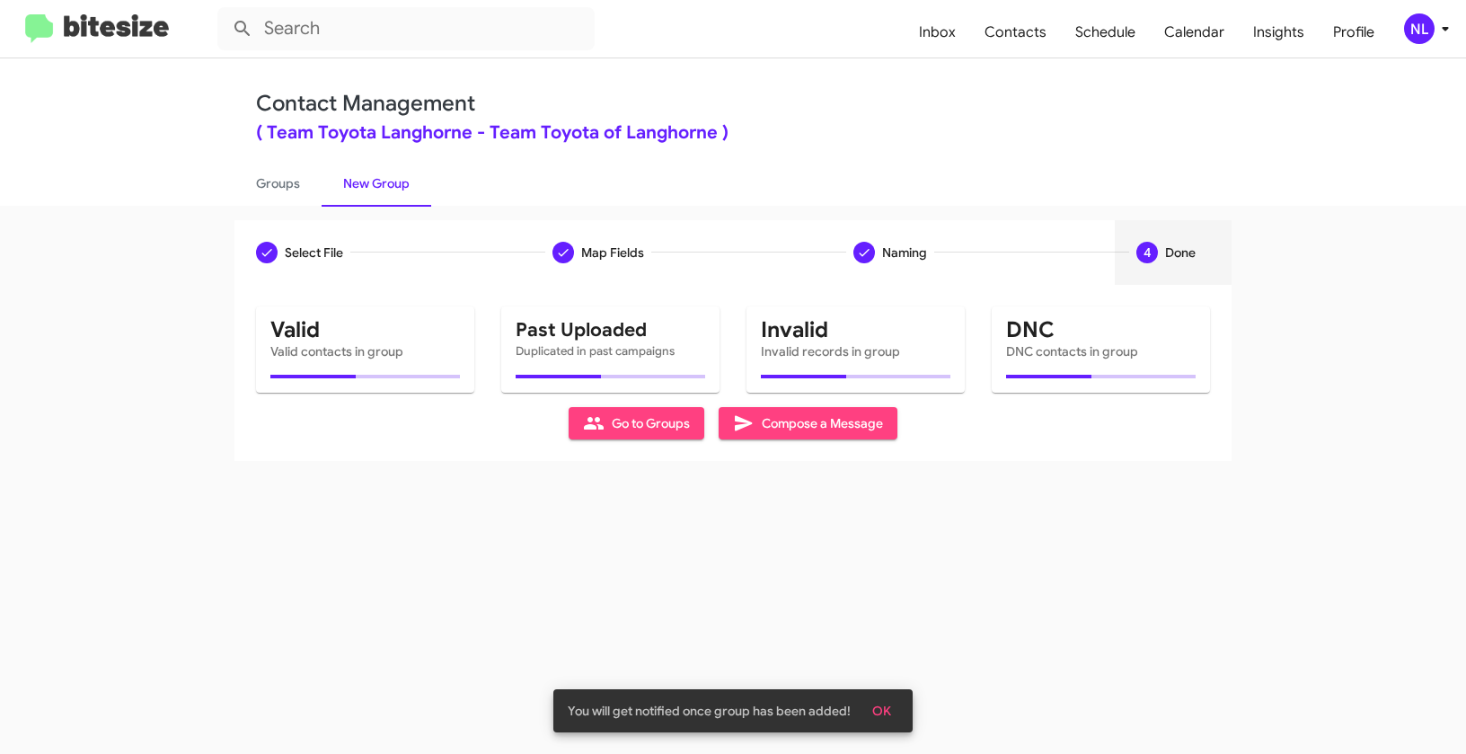
click at [890, 710] on span "OK" at bounding box center [881, 711] width 19 height 32
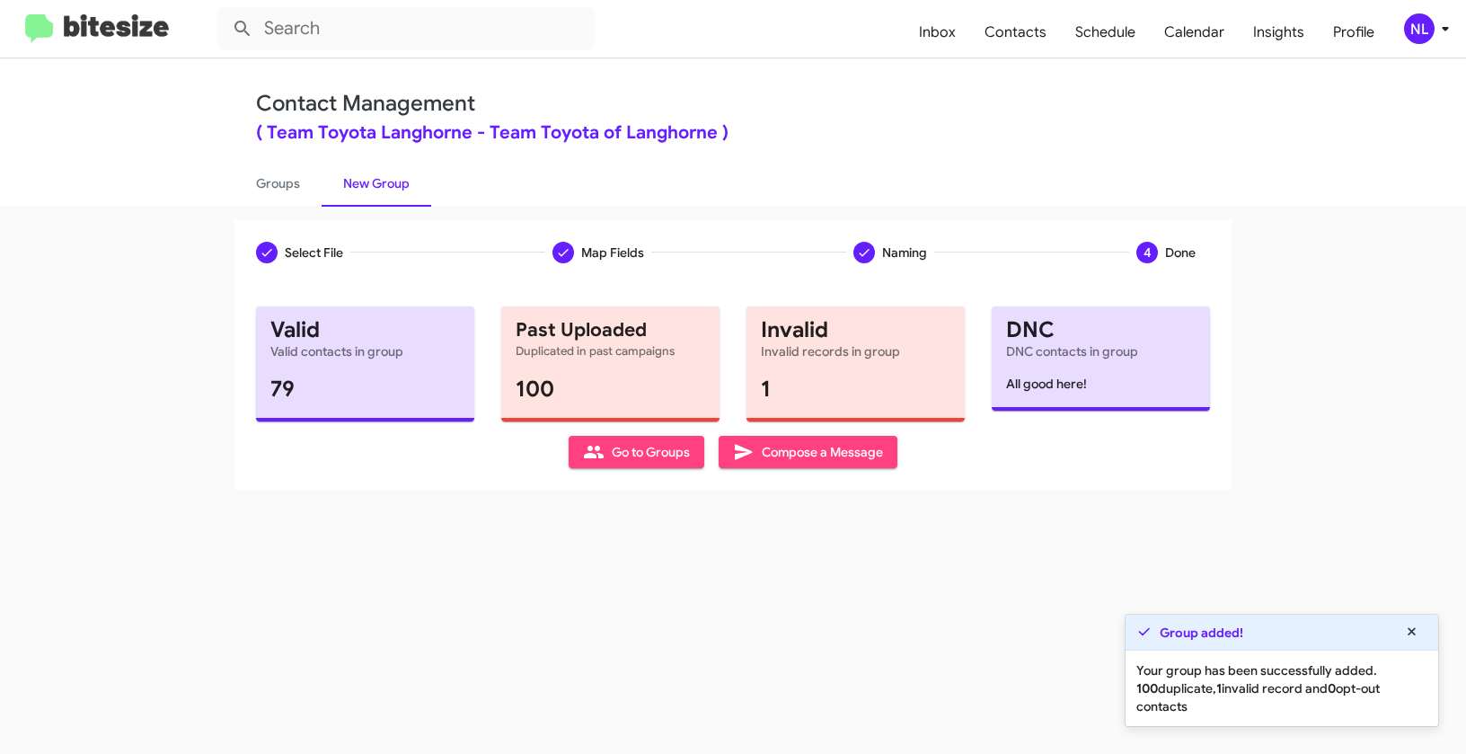
click at [655, 452] on span "Go to Groups" at bounding box center [636, 452] width 107 height 32
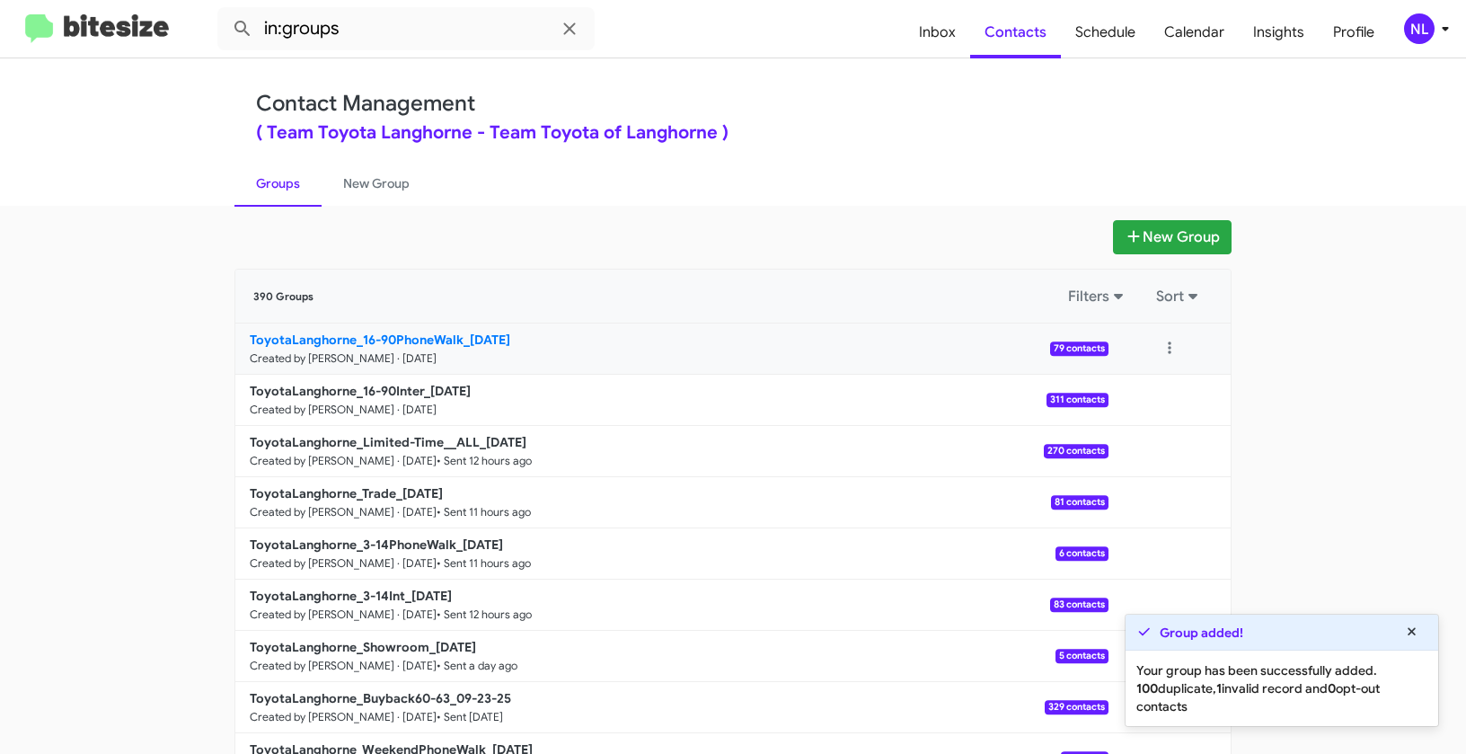
drag, startPoint x: 199, startPoint y: 332, endPoint x: 462, endPoint y: 334, distance: 262.4
click at [462, 334] on app-groups "New Group 390 Groups Filters Sort ToyotaLanghorne_16-90PhoneWalk_09-26-25 Creat…" at bounding box center [733, 551] width 1466 height 663
copy div "Filters Sort ToyotaLanghorne_16-90PhoneWalk_"
click at [393, 47] on input "in:groups" at bounding box center [405, 28] width 377 height 43
paste input "ToyotaLanghorne_16-90PhoneWalk_"
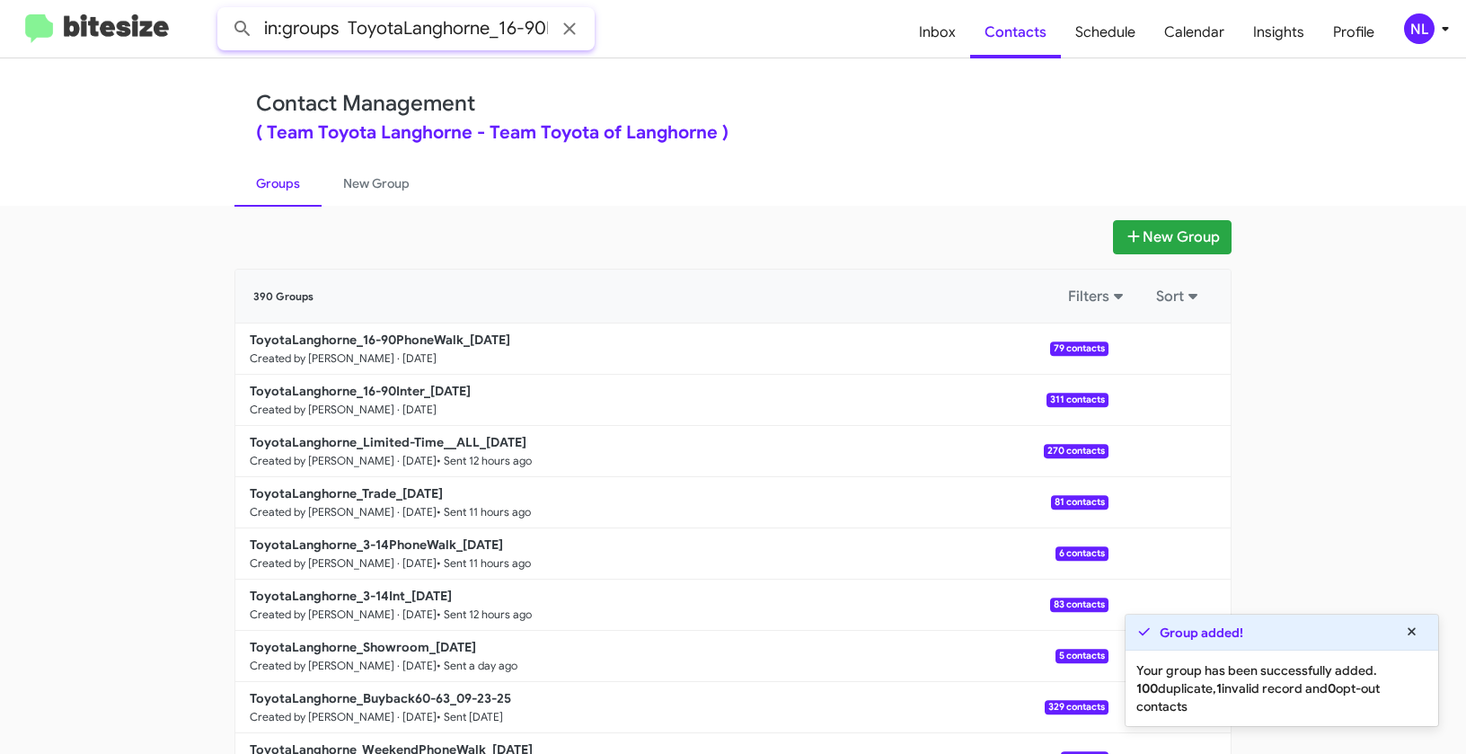
scroll to position [0, 93]
type input "in:groups ToyotaLanghorne_16-90PhoneWalk_"
click at [225, 11] on button at bounding box center [243, 29] width 36 height 36
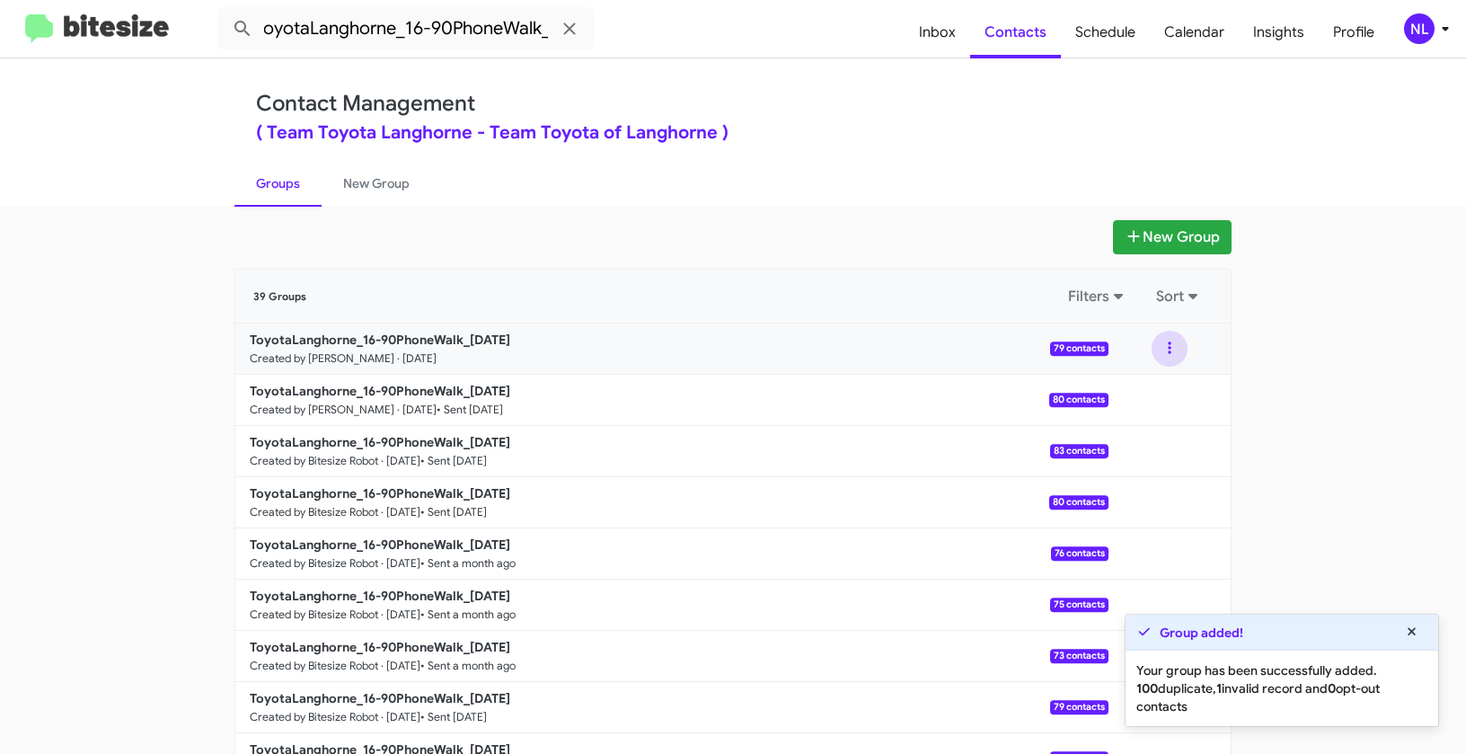
click at [1174, 341] on button at bounding box center [1170, 349] width 36 height 36
click at [1169, 381] on button "View contacts" at bounding box center [1116, 397] width 144 height 43
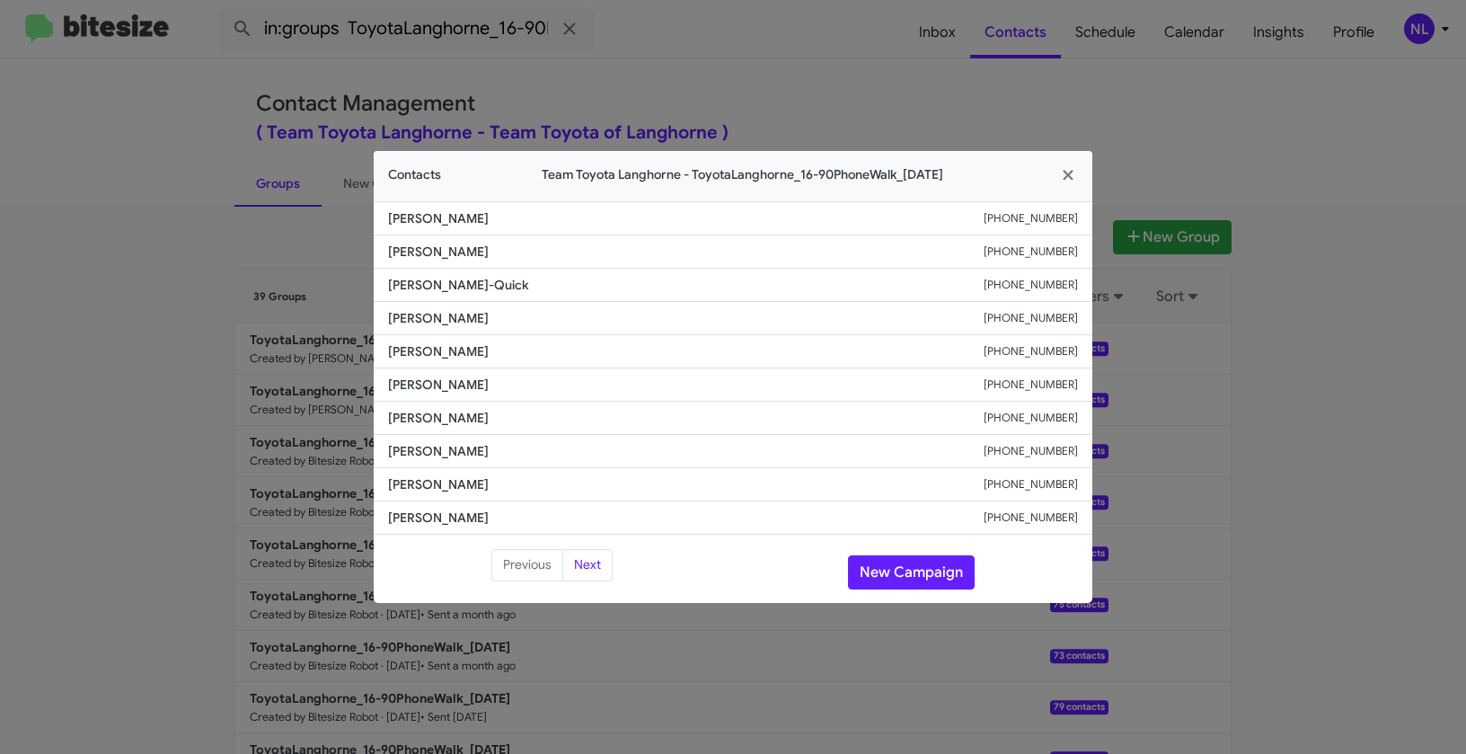
drag, startPoint x: 421, startPoint y: 348, endPoint x: 544, endPoint y: 355, distance: 122.4
click at [544, 355] on li "Rachel Childers +13049513205" at bounding box center [733, 351] width 719 height 33
copy span "Rachel Childers"
click at [885, 571] on button "New Campaign" at bounding box center [911, 572] width 127 height 34
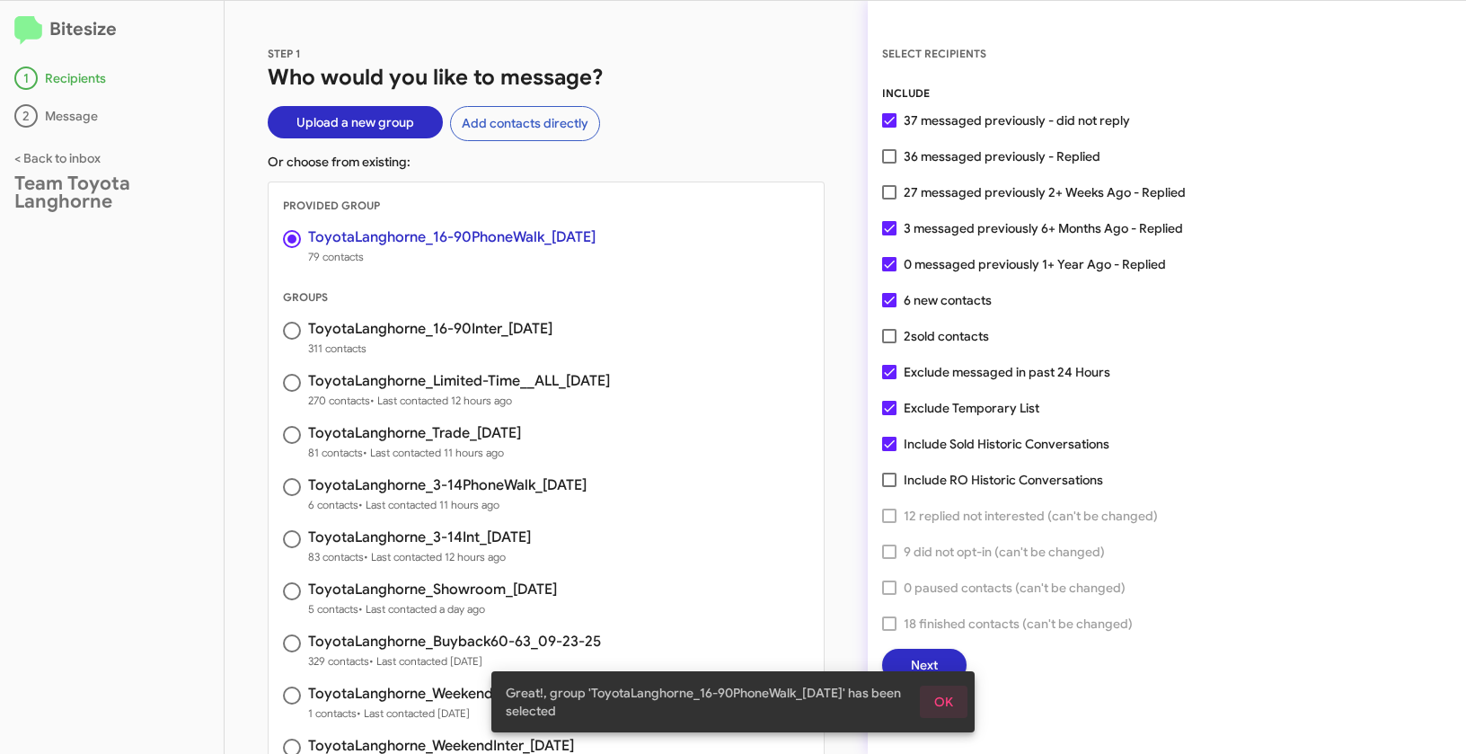
click at [948, 708] on span "OK" at bounding box center [943, 702] width 19 height 32
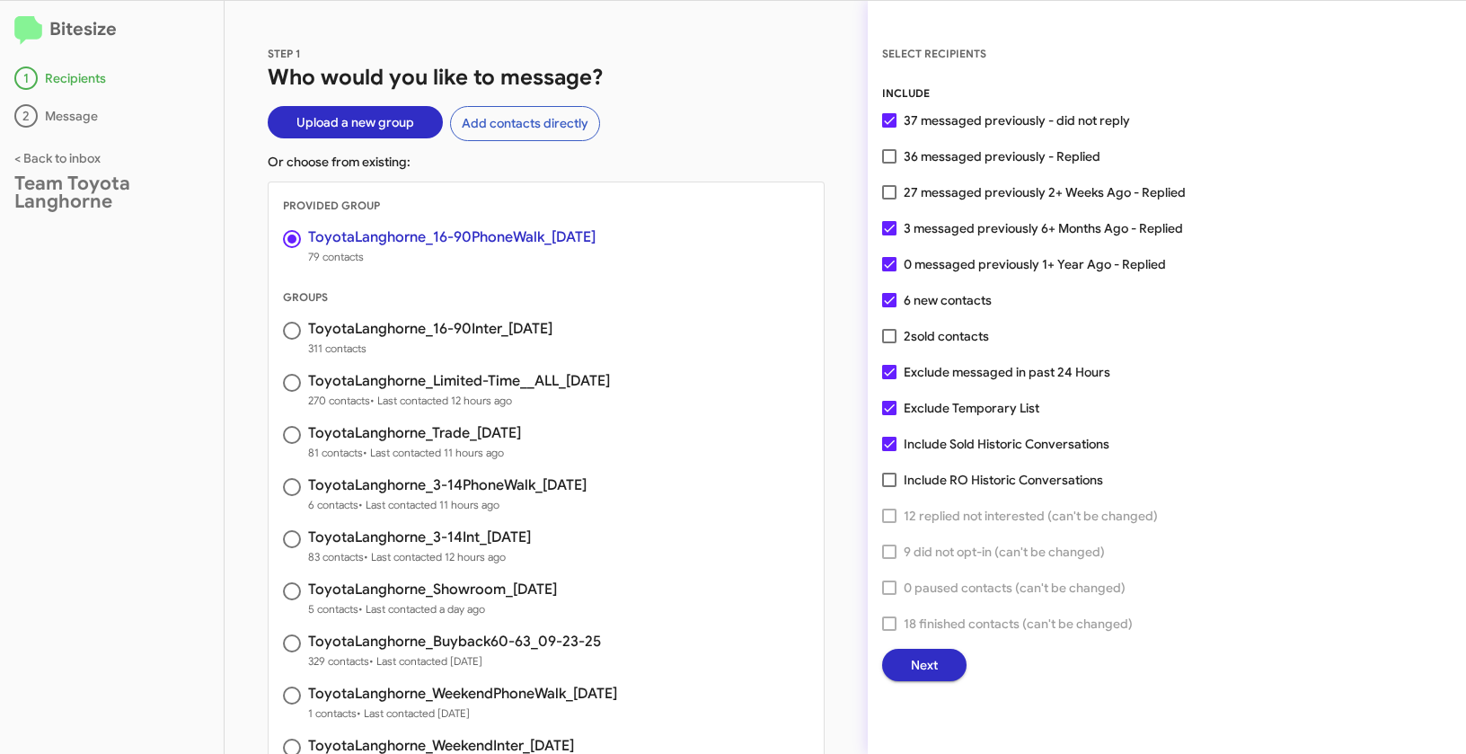
click at [911, 657] on span "Next" at bounding box center [924, 665] width 27 height 32
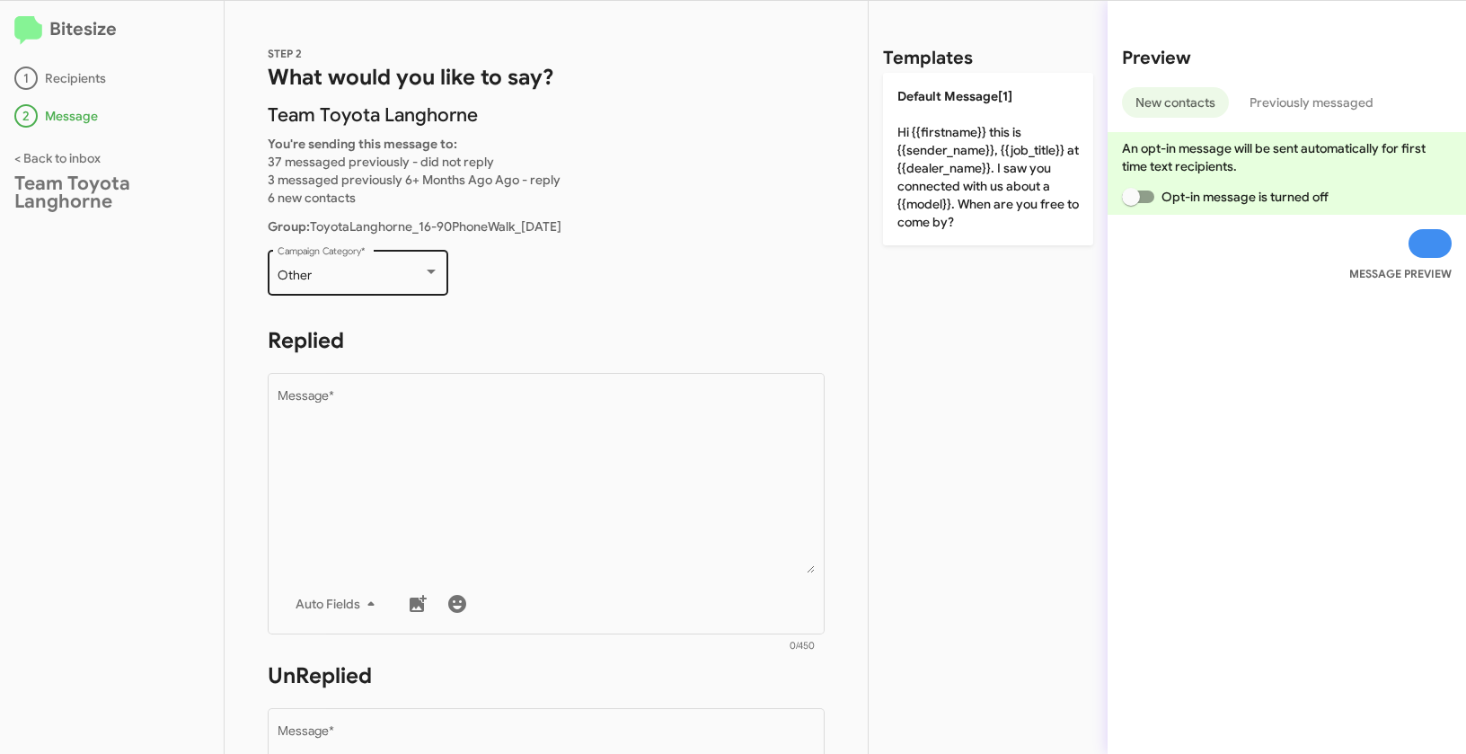
click at [367, 275] on div "Other" at bounding box center [351, 276] width 146 height 14
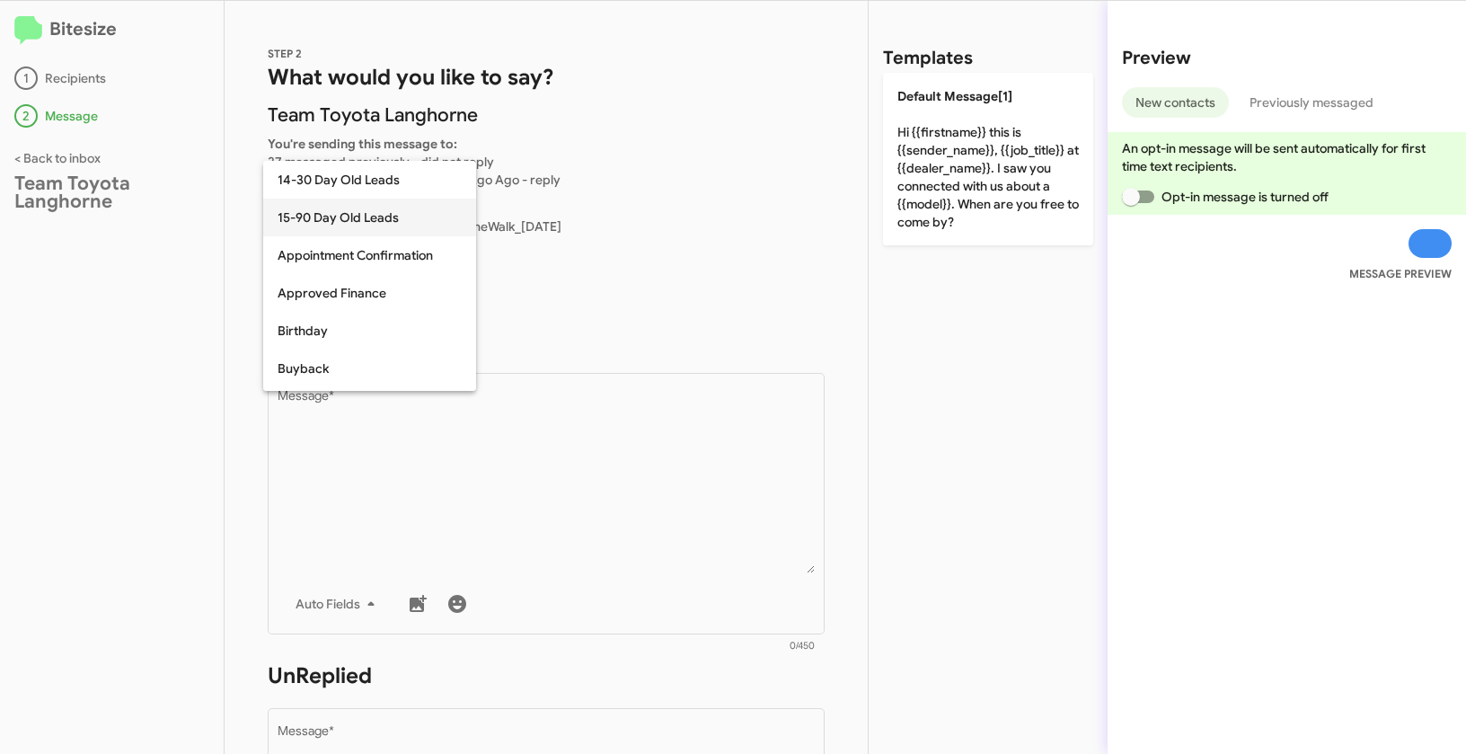
click at [318, 208] on span "15-90 Day Old Leads" at bounding box center [370, 218] width 184 height 38
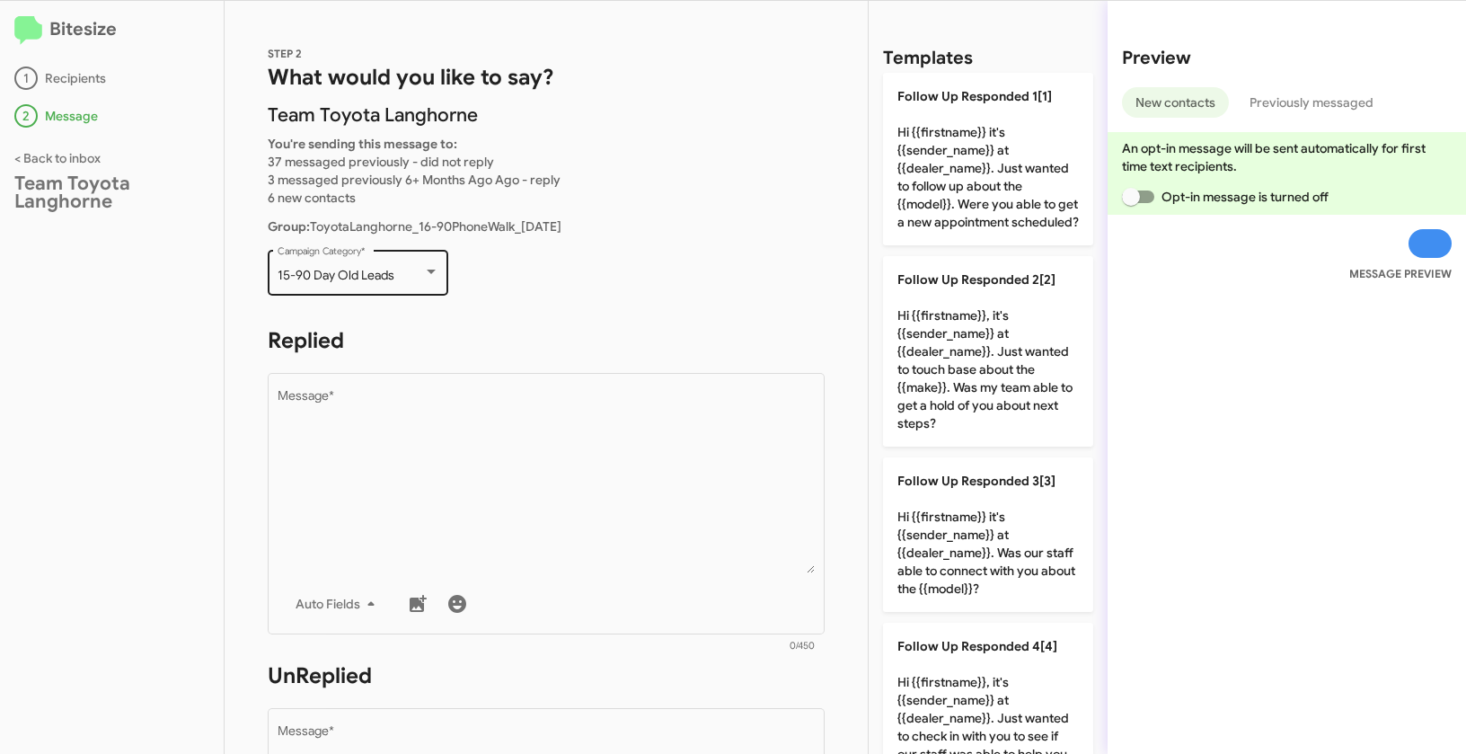
drag, startPoint x: 271, startPoint y: 270, endPoint x: 413, endPoint y: 278, distance: 142.1
click at [413, 278] on div "15-90 Day Old Leads Campaign Category *" at bounding box center [358, 270] width 181 height 49
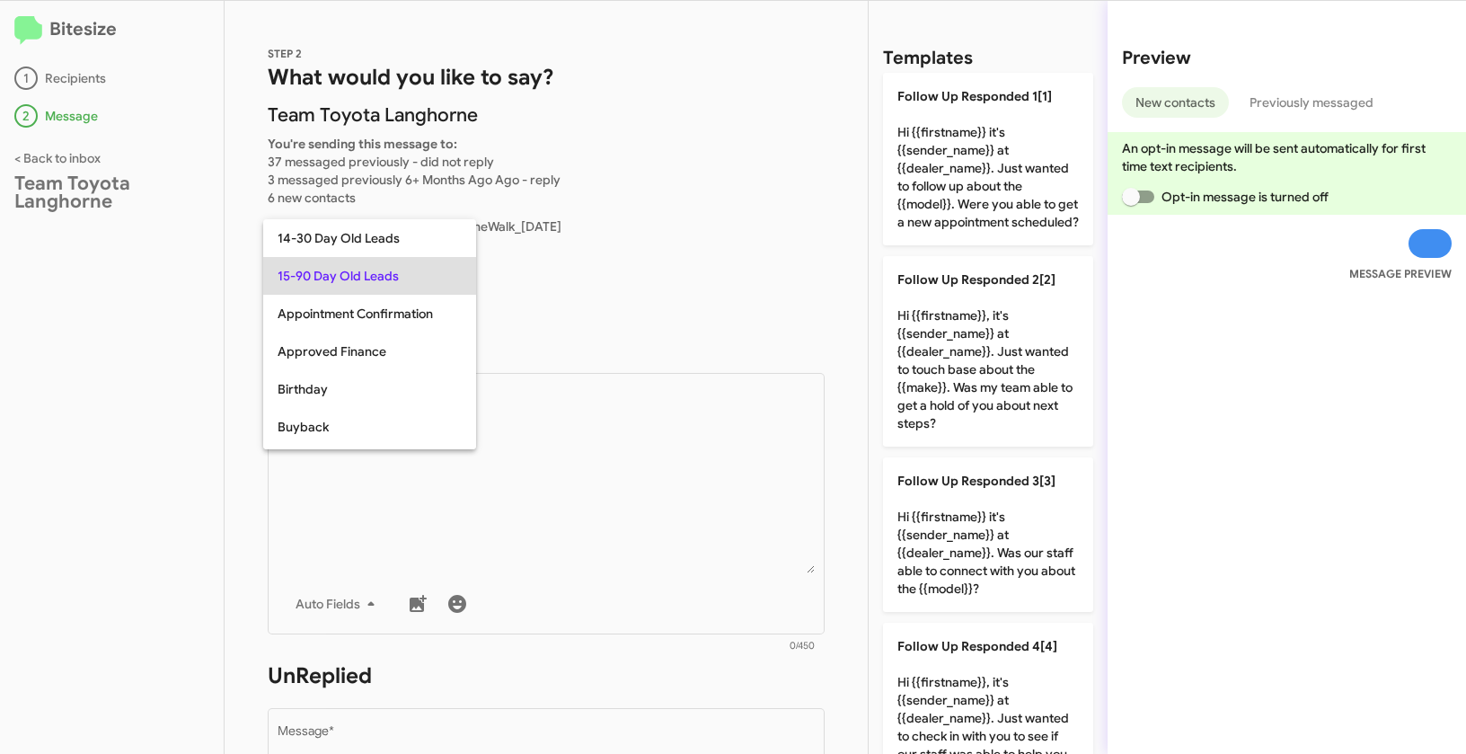
copy span "15-90 Day Old Leads"
click at [642, 527] on div at bounding box center [733, 377] width 1466 height 754
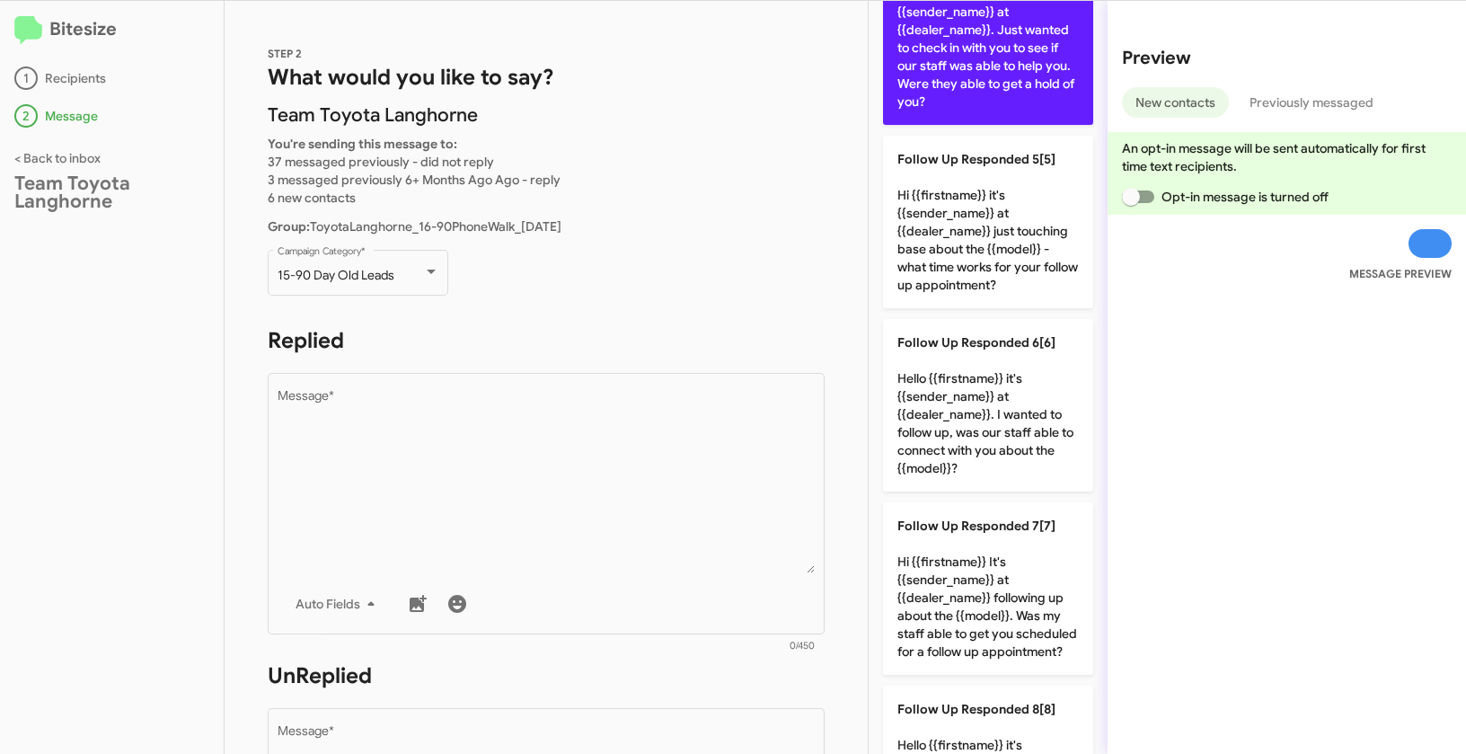
scroll to position [690, 0]
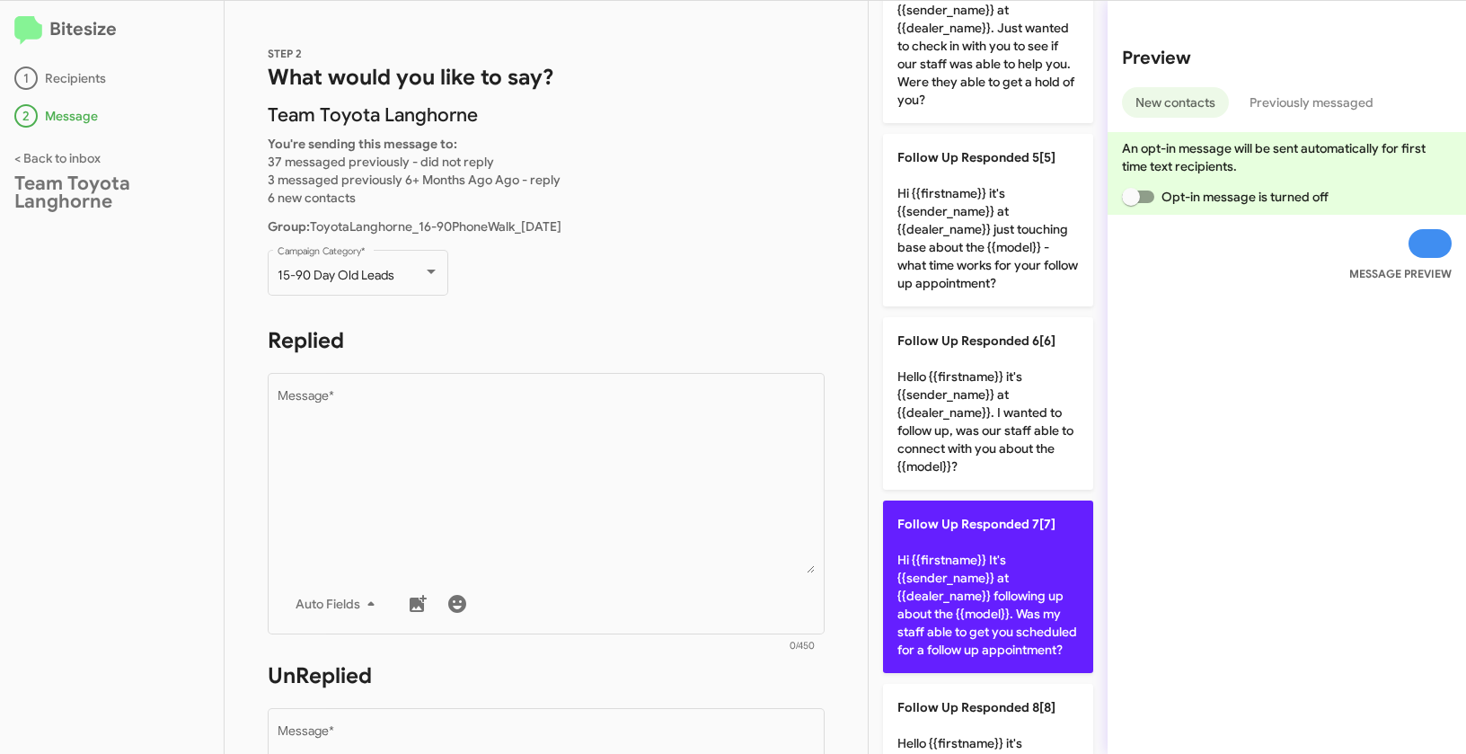
click at [1009, 600] on p "Follow Up Responded 7[7] Hi {{firstname}} It's {{sender_name}} at {{dealer_name…" at bounding box center [988, 586] width 210 height 173
type textarea "Hi {{firstname}} It's {{sender_name}} at {{dealer_name}} following up about the…"
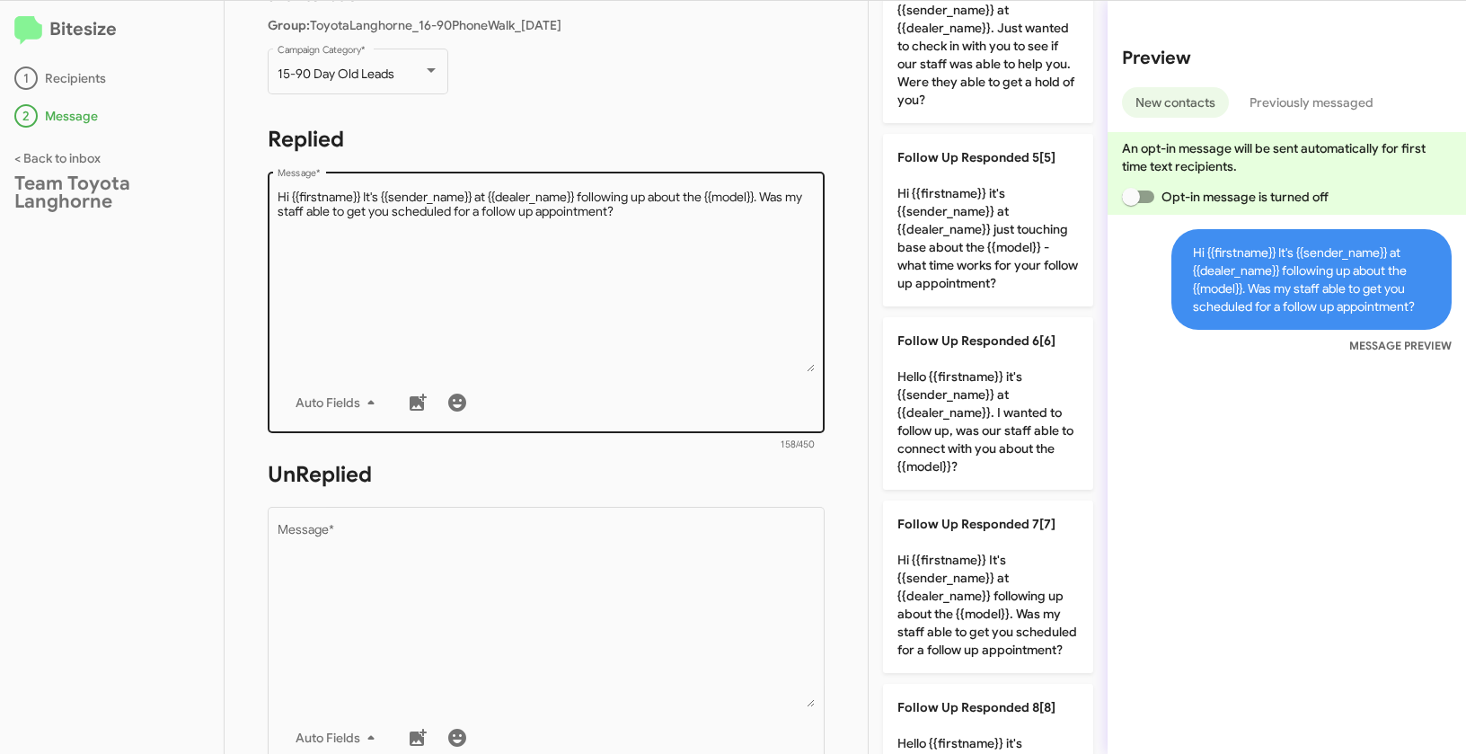
scroll to position [304, 0]
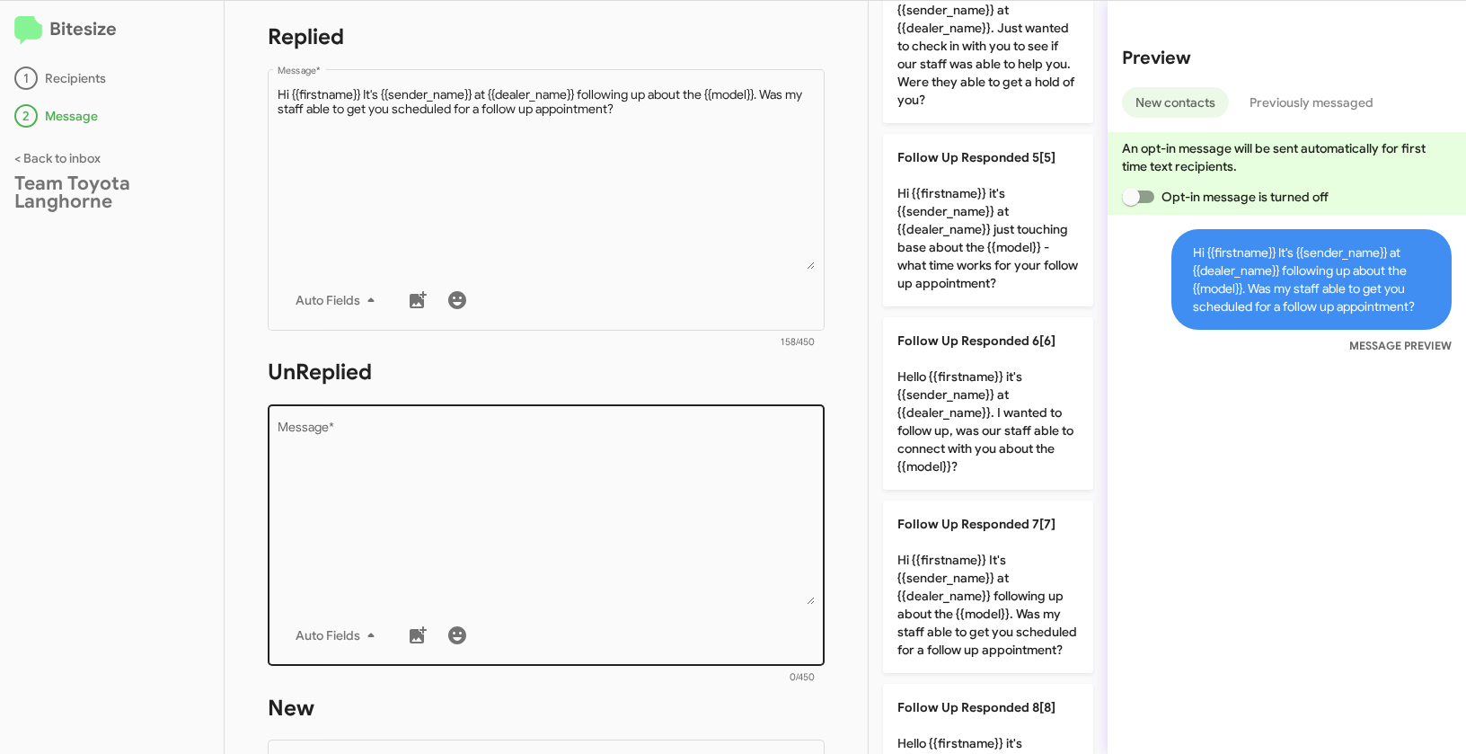
click at [788, 576] on textarea "Message *" at bounding box center [547, 512] width 538 height 183
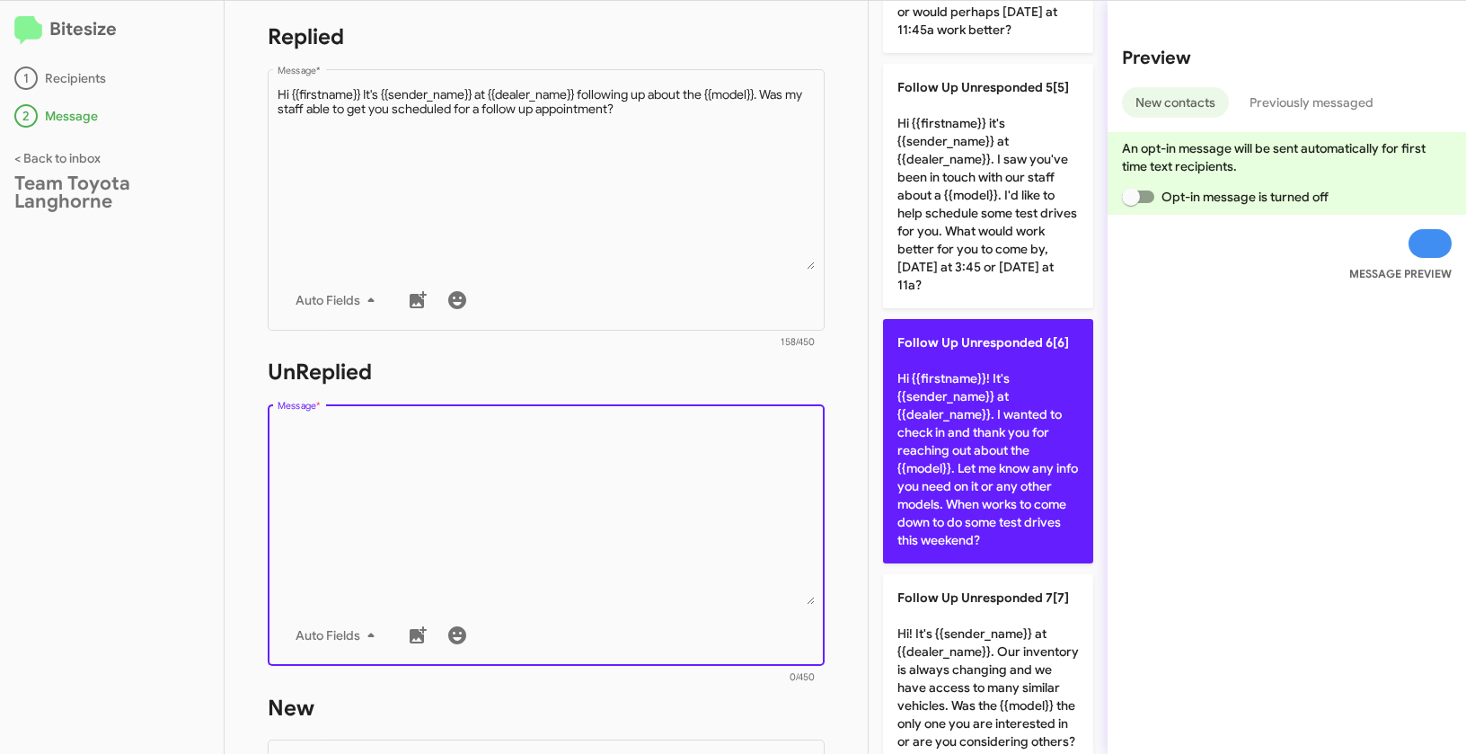
scroll to position [1106, 0]
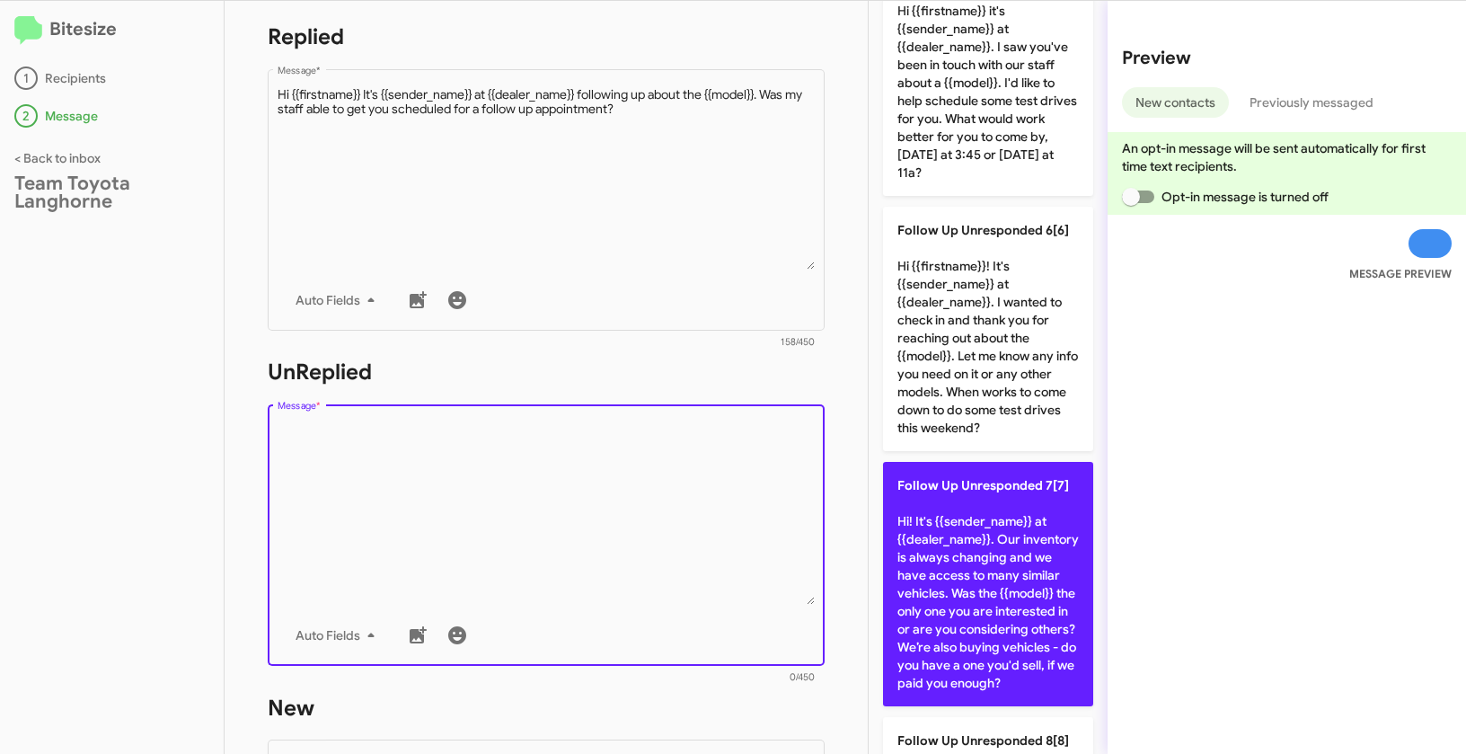
click at [1011, 604] on p "Follow Up Unresponded 7[7] Hi! It's {{sender_name}} at {{dealer_name}}. Our inv…" at bounding box center [988, 584] width 210 height 244
type textarea "Hi! It's {{sender_name}} at {{dealer_name}}. Our inventory is always changing a…"
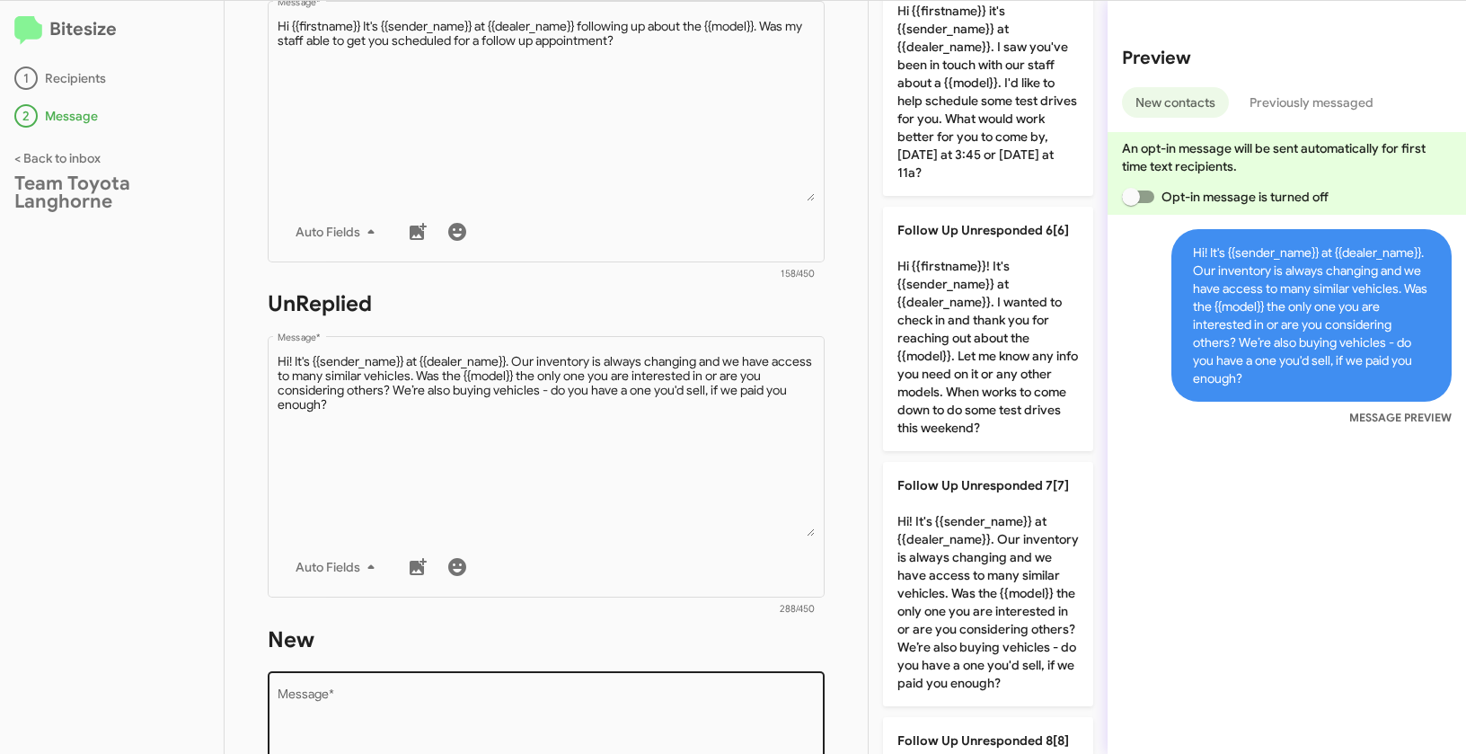
scroll to position [586, 0]
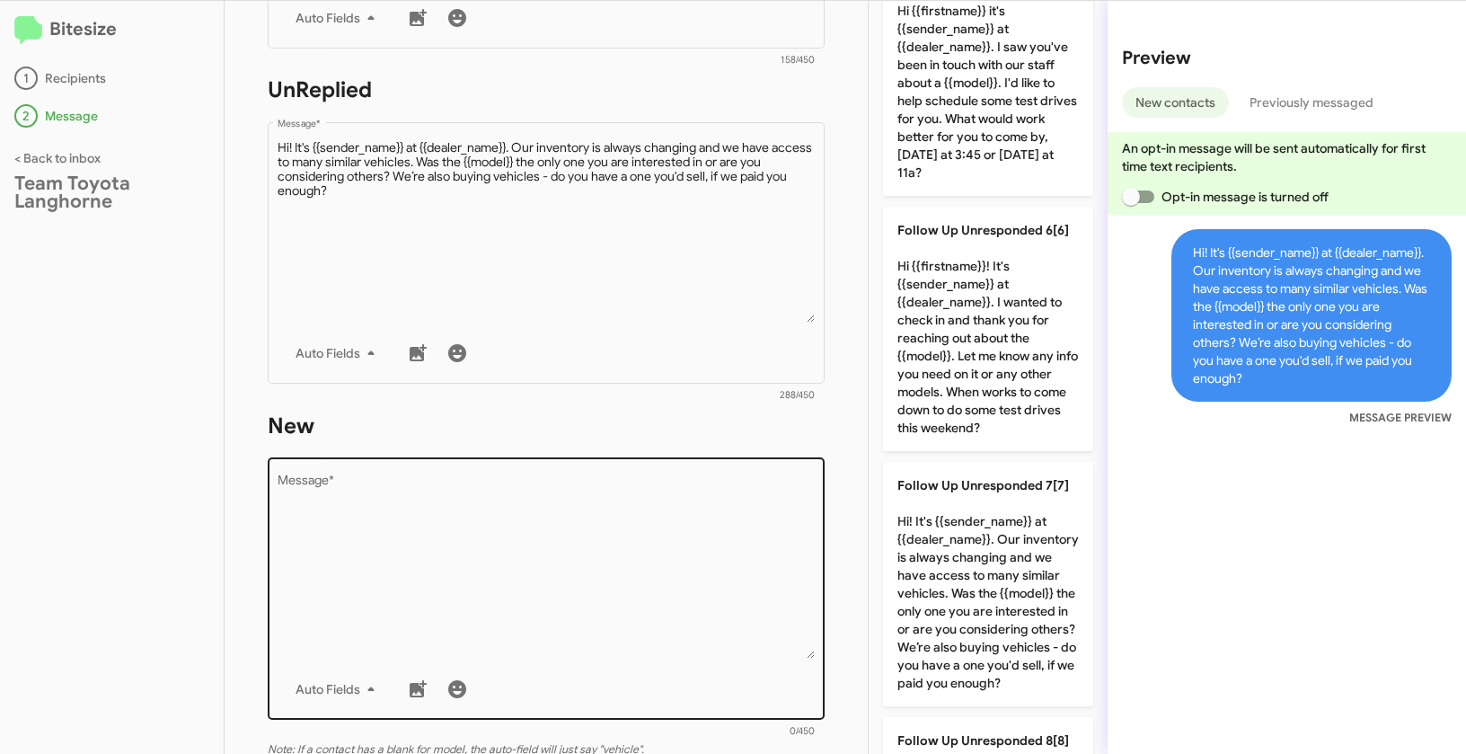
click at [589, 588] on textarea "Message *" at bounding box center [547, 566] width 538 height 183
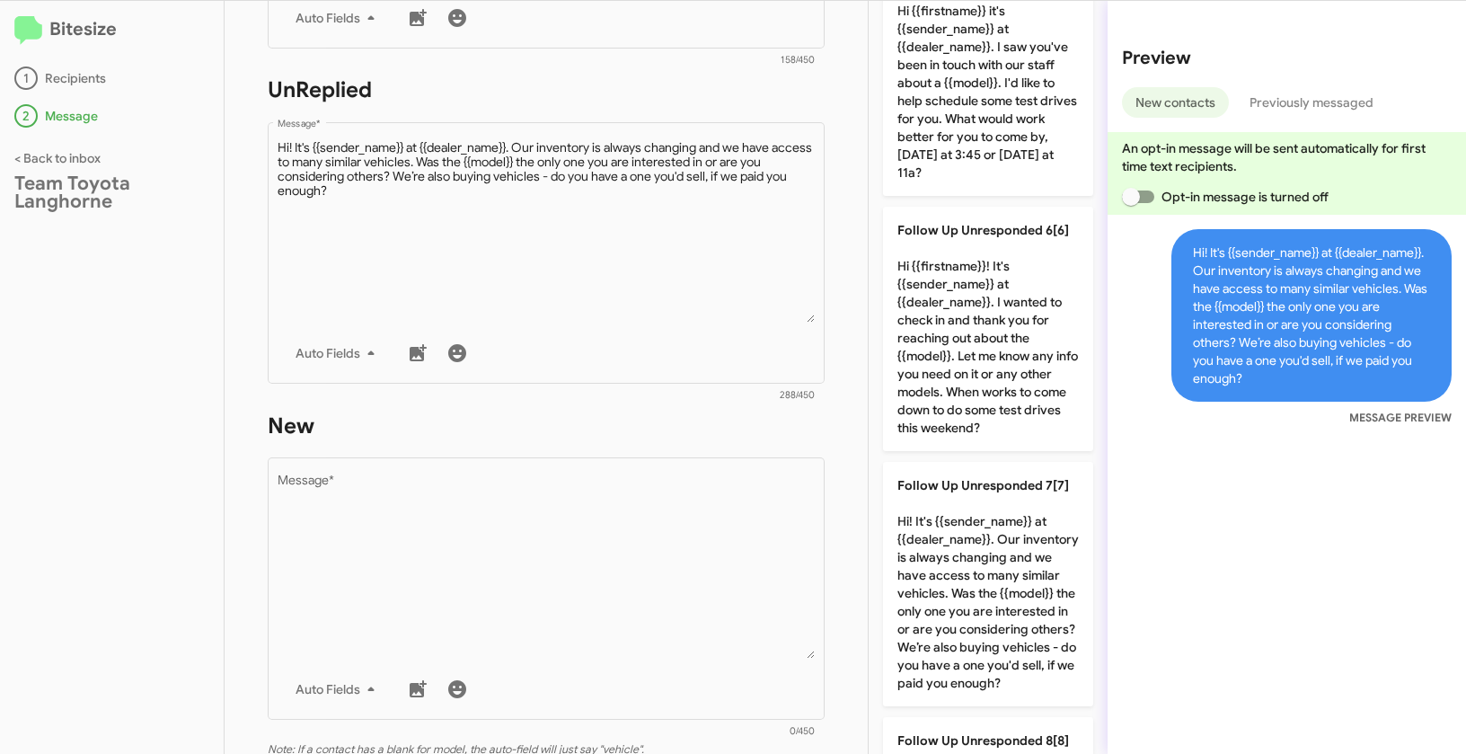
scroll to position [0, 0]
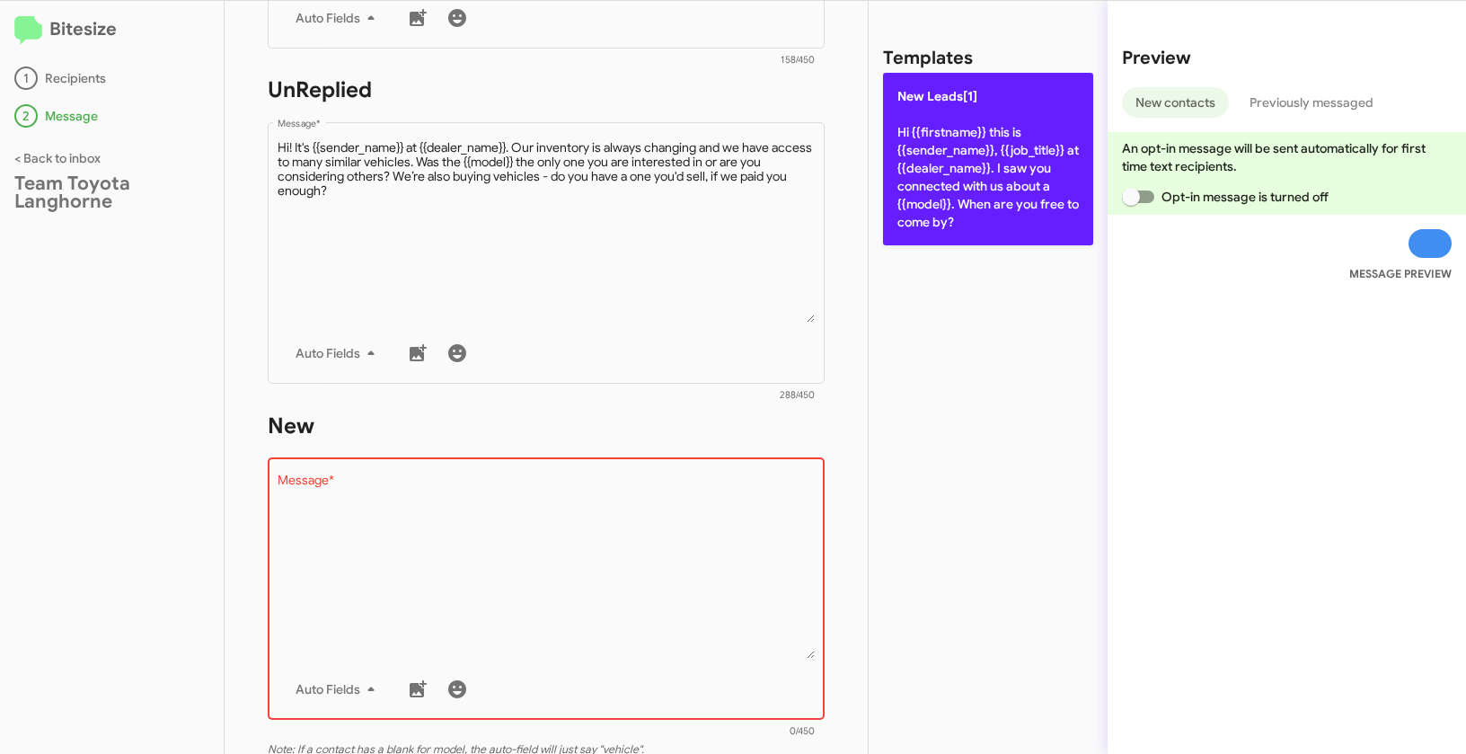
click at [922, 214] on p "New Leads[1] Hi {{firstname}} this is {{sender_name}}, {{job_title}} at {{deale…" at bounding box center [988, 159] width 210 height 173
type textarea "Hi {{firstname}} this is {{sender_name}}, {{job_title}} at {{dealer_name}}. I s…"
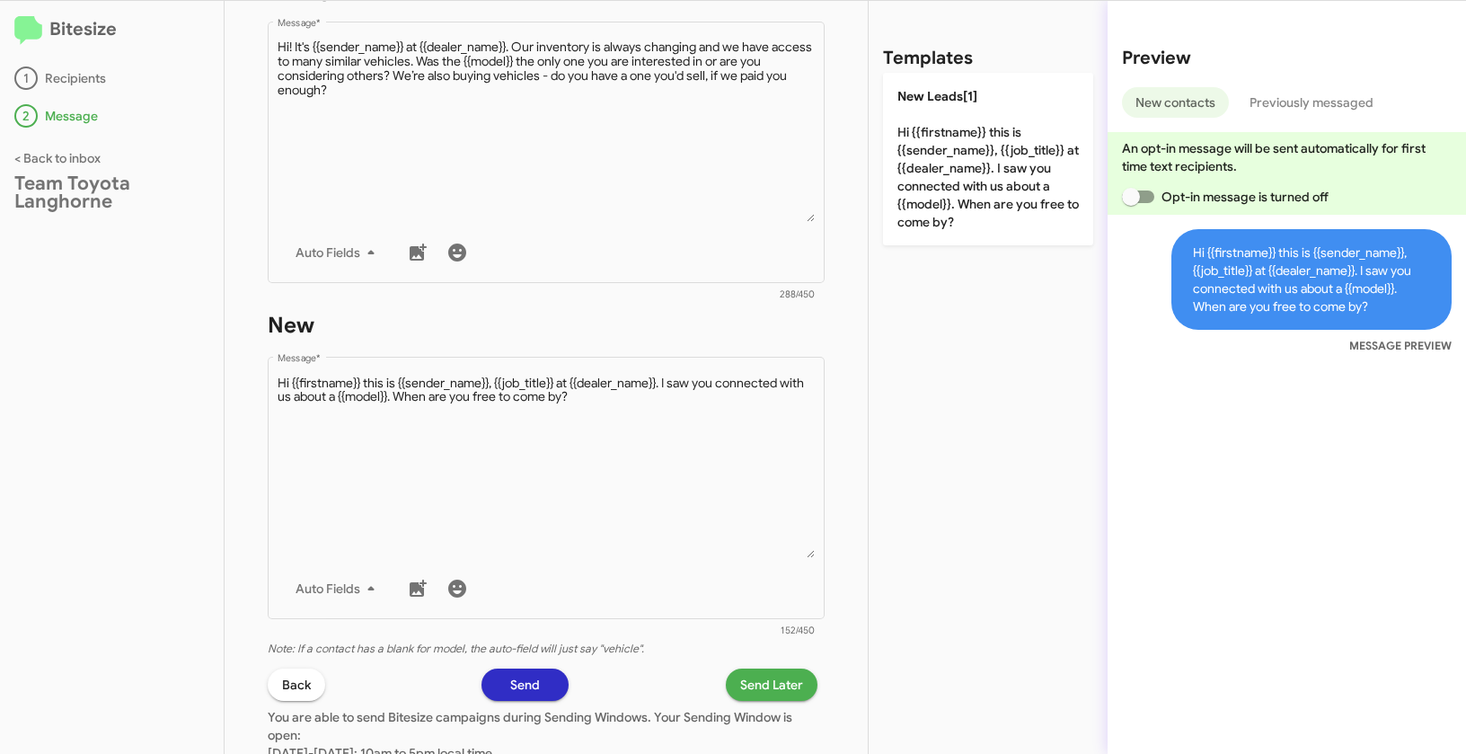
scroll to position [855, 0]
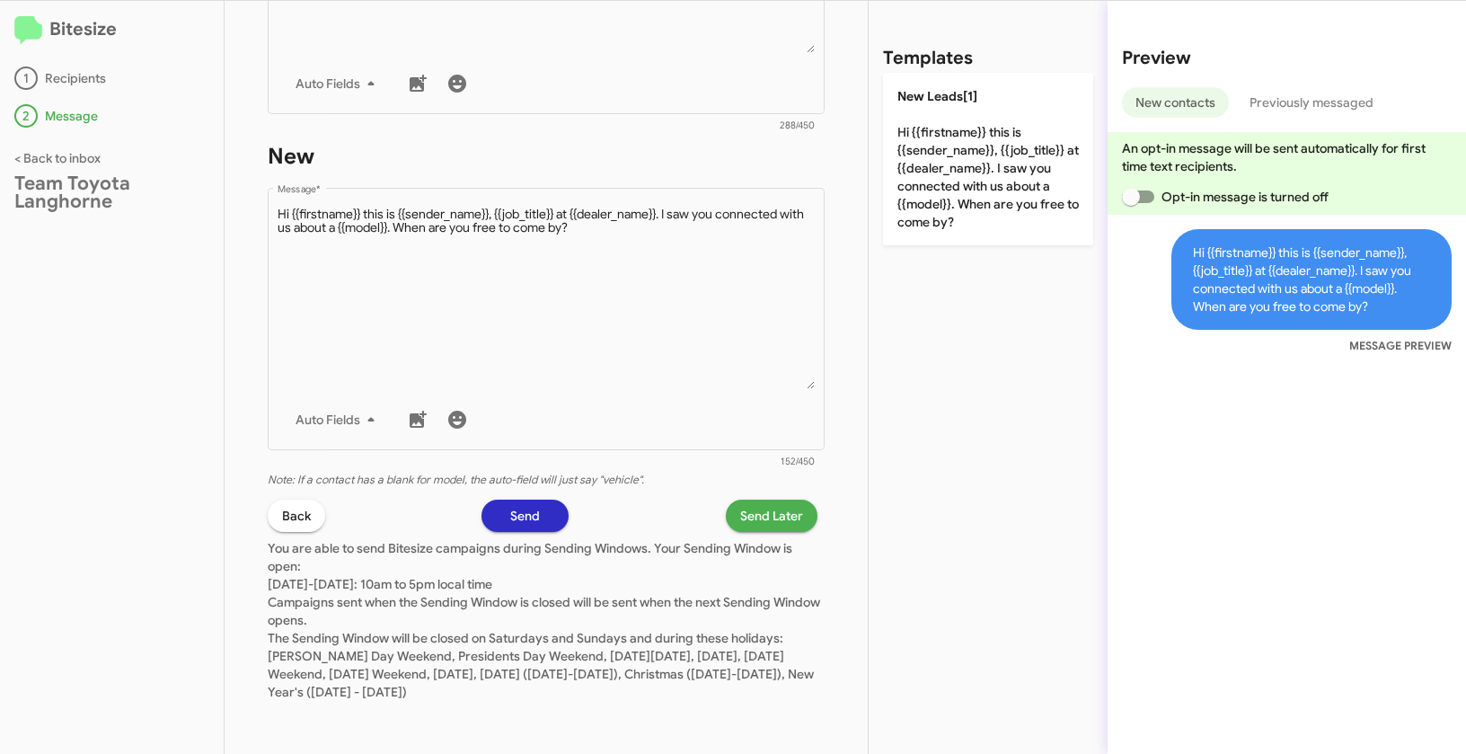
click at [760, 500] on span "Send Later" at bounding box center [771, 516] width 63 height 32
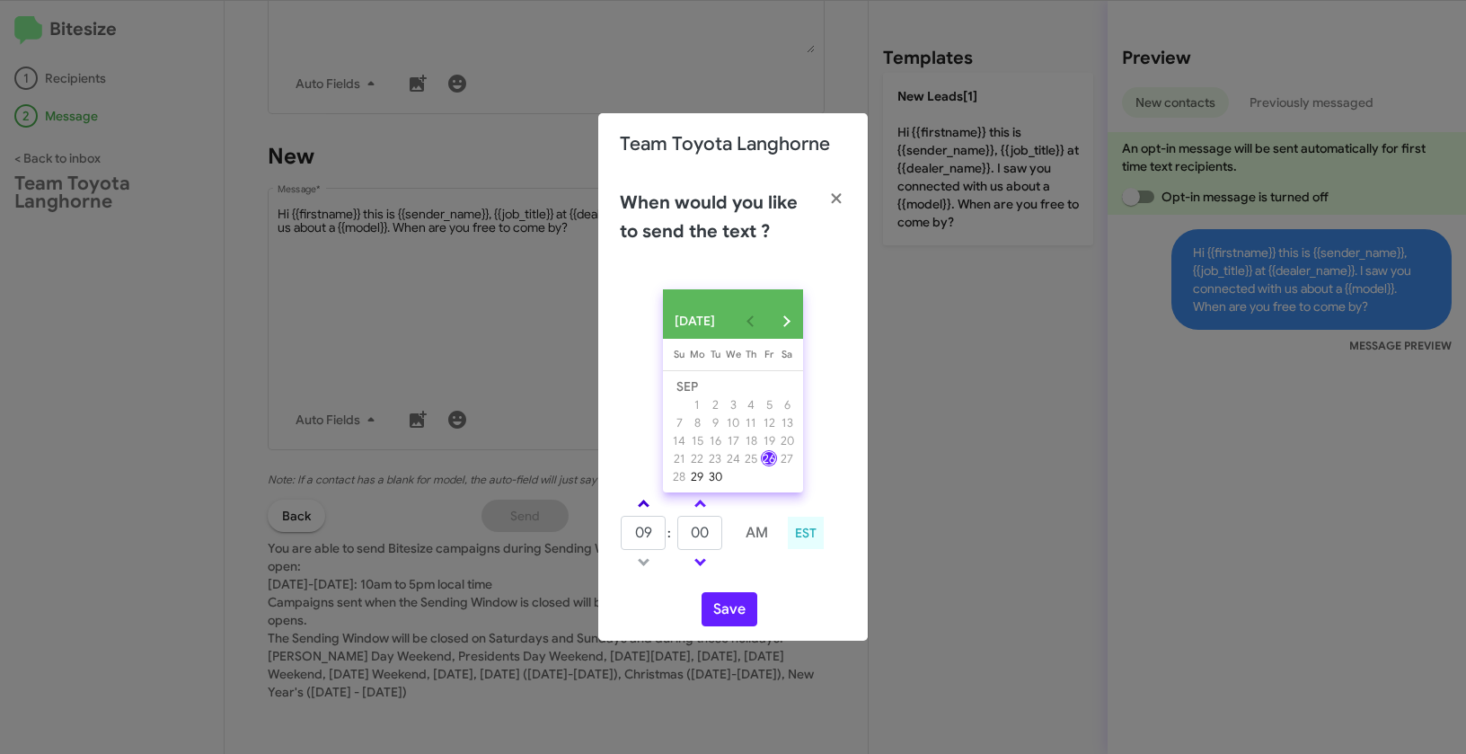
click at [646, 507] on link at bounding box center [643, 503] width 31 height 21
click at [647, 510] on span at bounding box center [644, 506] width 12 height 12
type input "01"
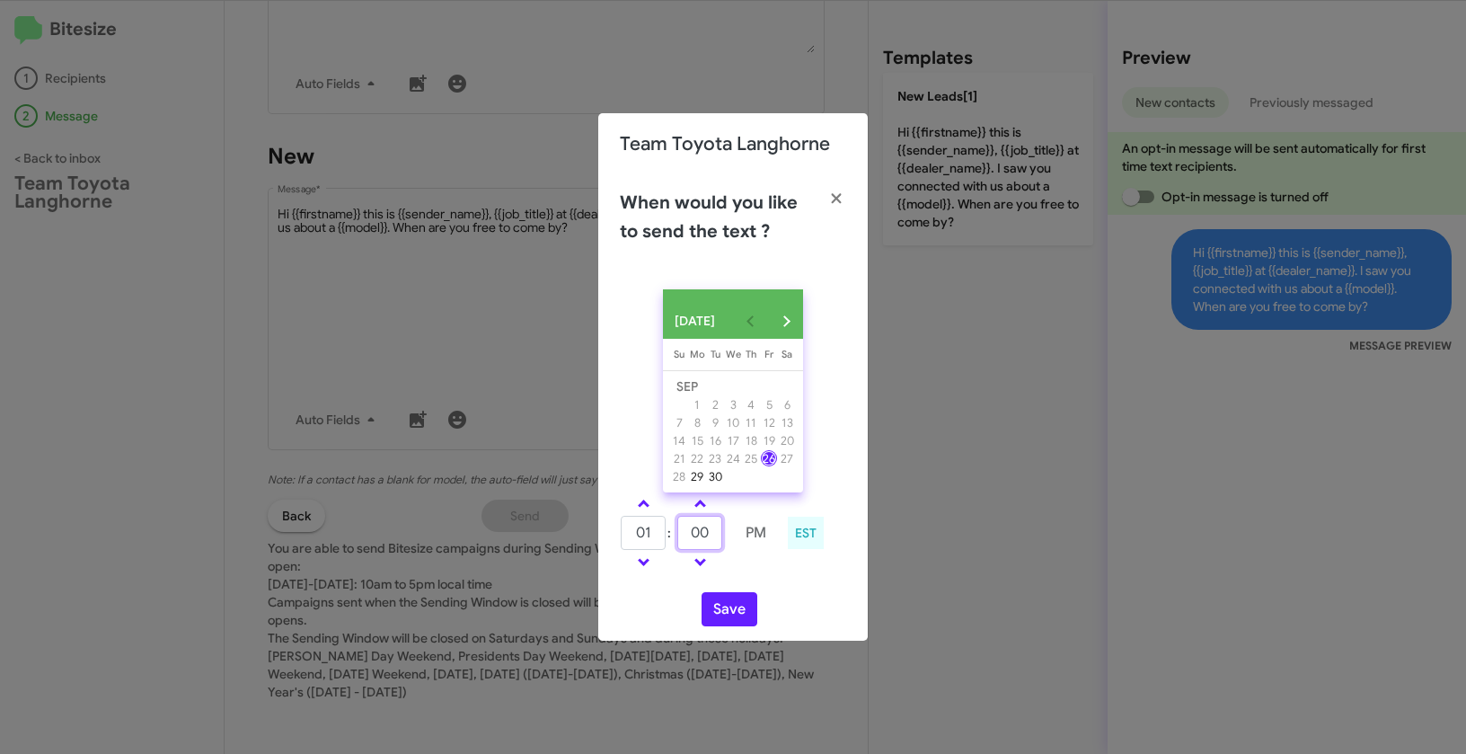
drag, startPoint x: 716, startPoint y: 546, endPoint x: 684, endPoint y: 541, distance: 32.8
click at [684, 541] on input "00" at bounding box center [699, 533] width 45 height 34
type input "21"
click at [738, 615] on button "Save" at bounding box center [730, 609] width 56 height 34
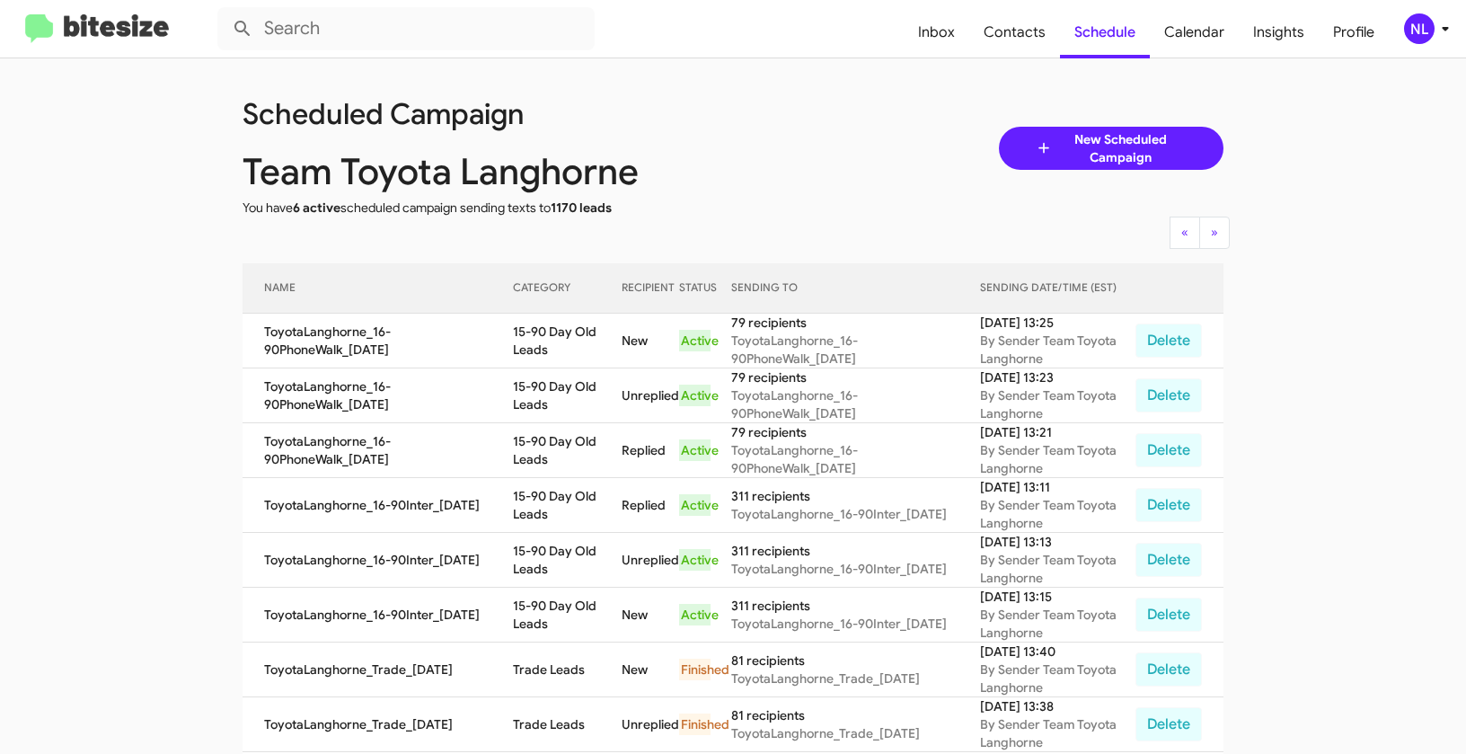
click at [1424, 32] on div "NL" at bounding box center [1419, 28] width 31 height 31
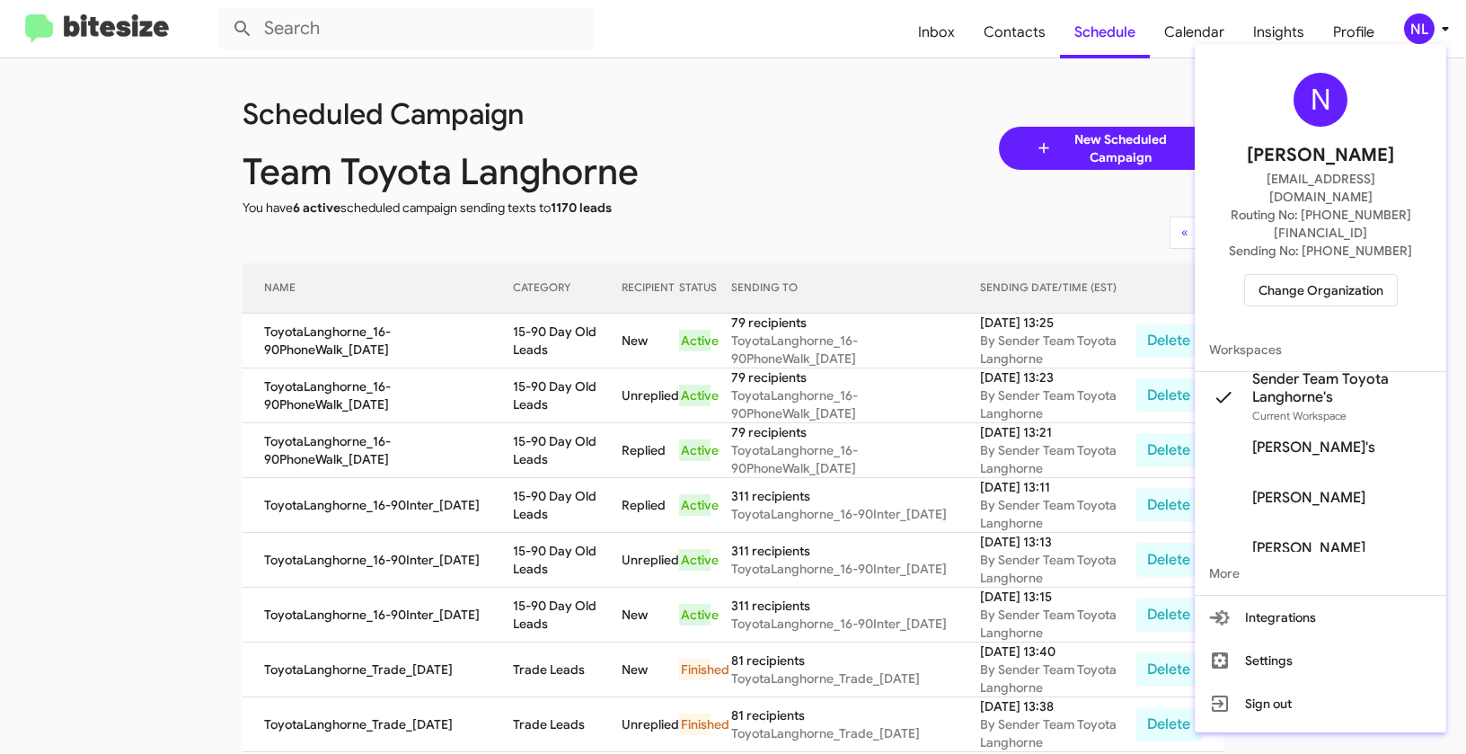
click at [1342, 275] on span "Change Organization" at bounding box center [1321, 290] width 125 height 31
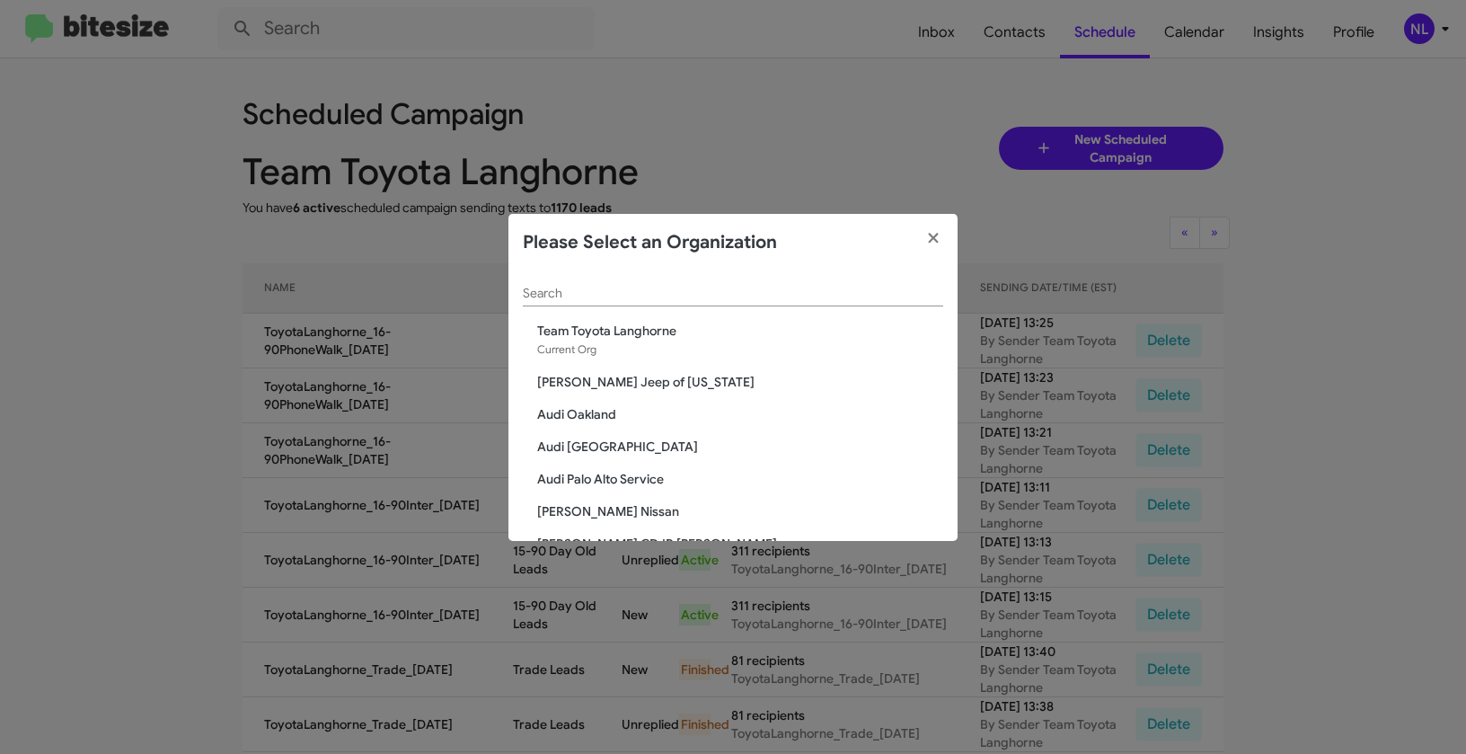
click at [719, 285] on div "Search" at bounding box center [733, 288] width 420 height 35
paste input "Team Toyota Princeton"
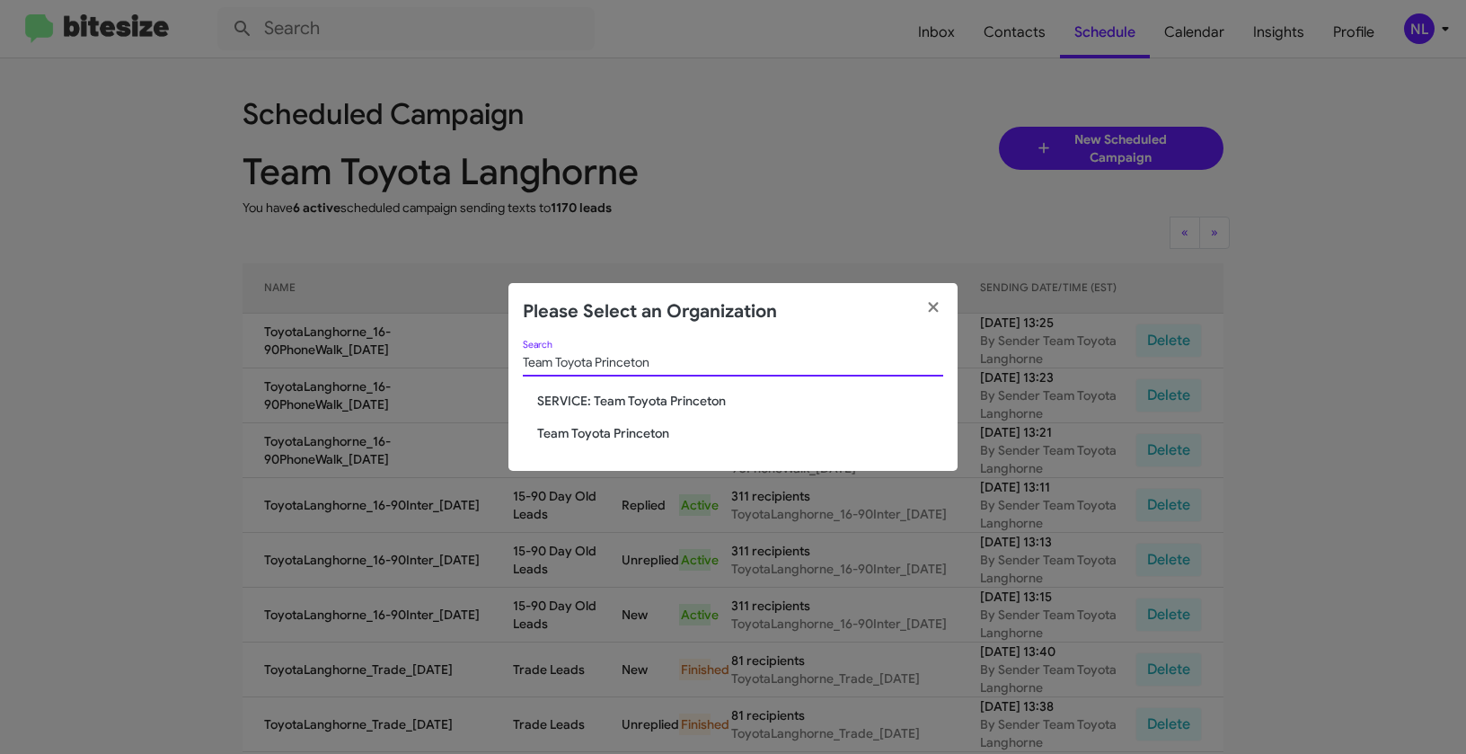
type input "Team Toyota Princeton"
click at [608, 432] on span "Team Toyota Princeton" at bounding box center [740, 433] width 406 height 18
click at [607, 432] on span "Team Toyota Princeton" at bounding box center [740, 433] width 406 height 18
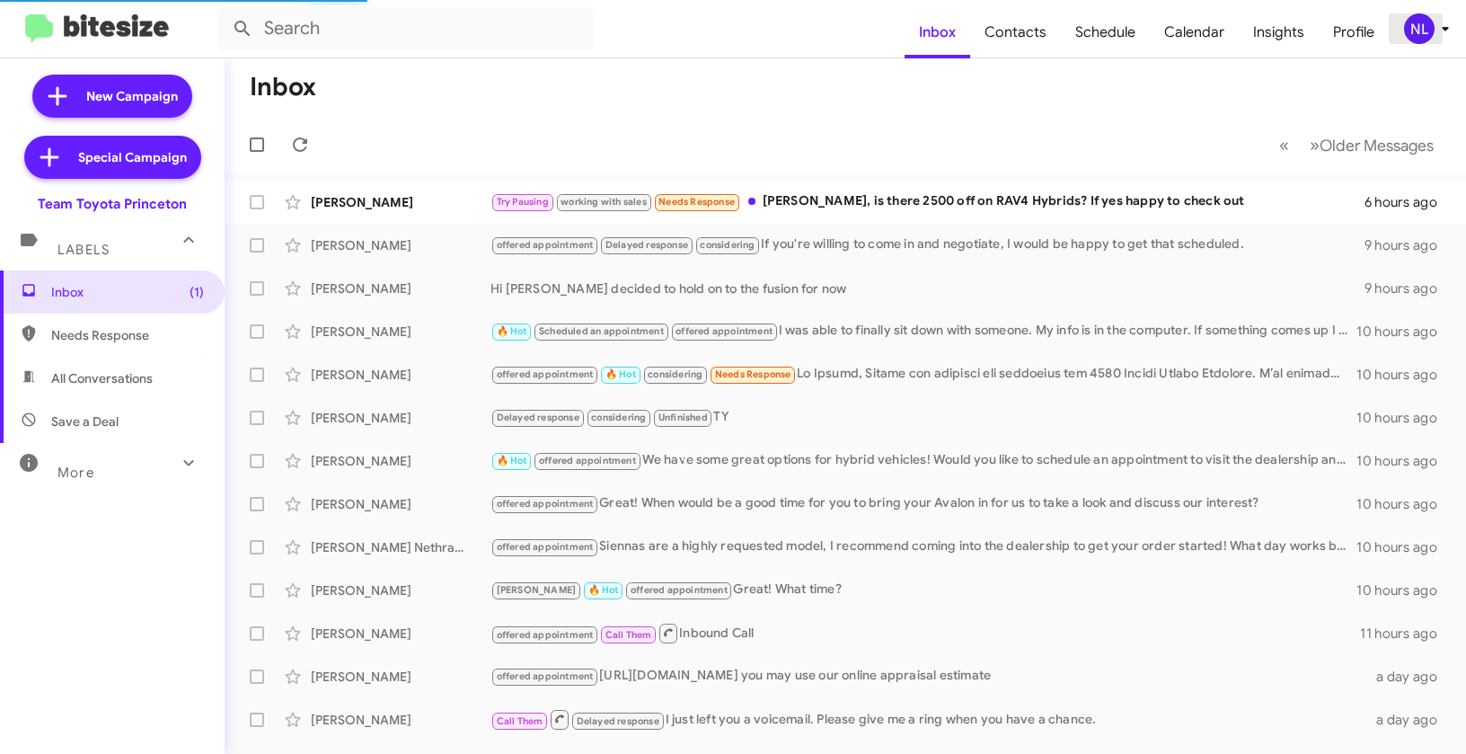
click at [1414, 29] on div "NL" at bounding box center [1419, 28] width 31 height 31
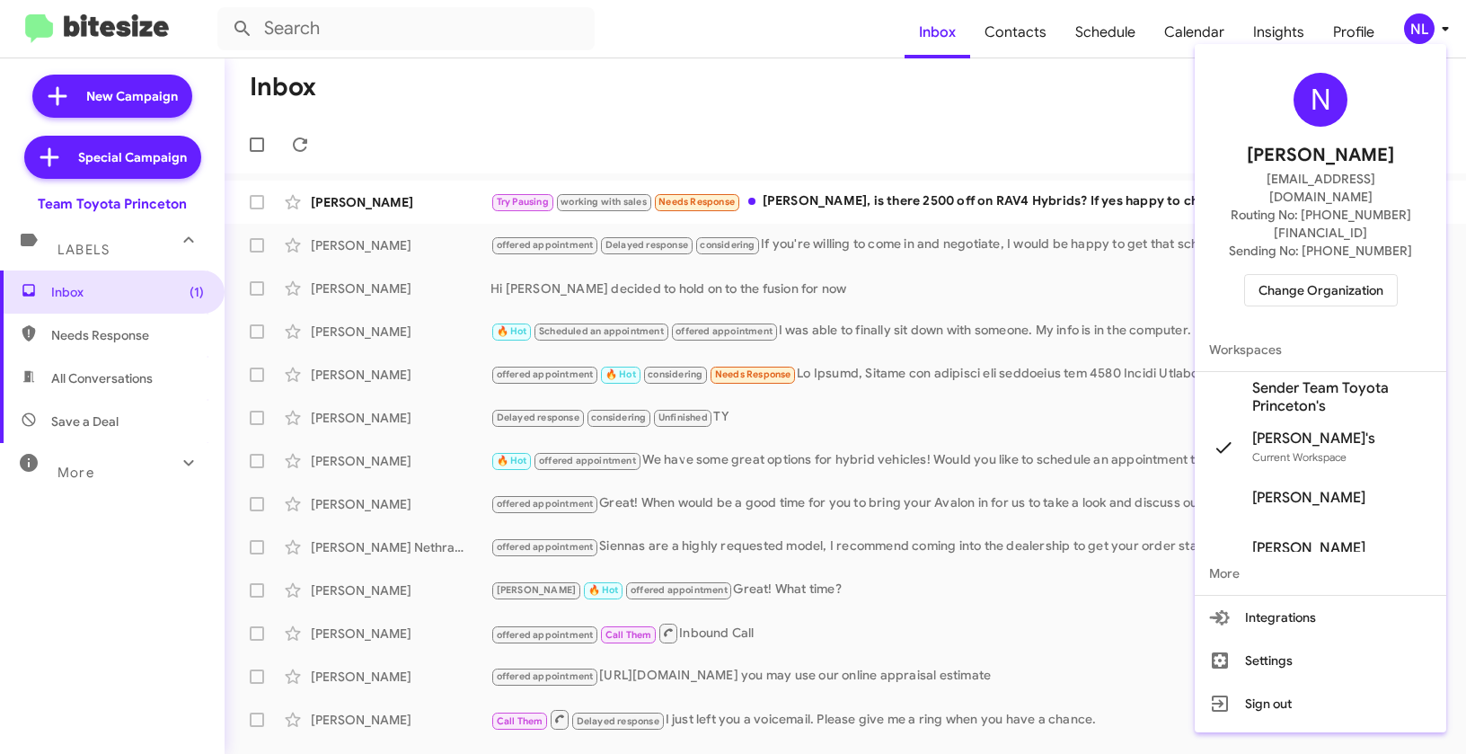
click at [1300, 379] on span "Sender Team Toyota Princeton's" at bounding box center [1342, 397] width 180 height 36
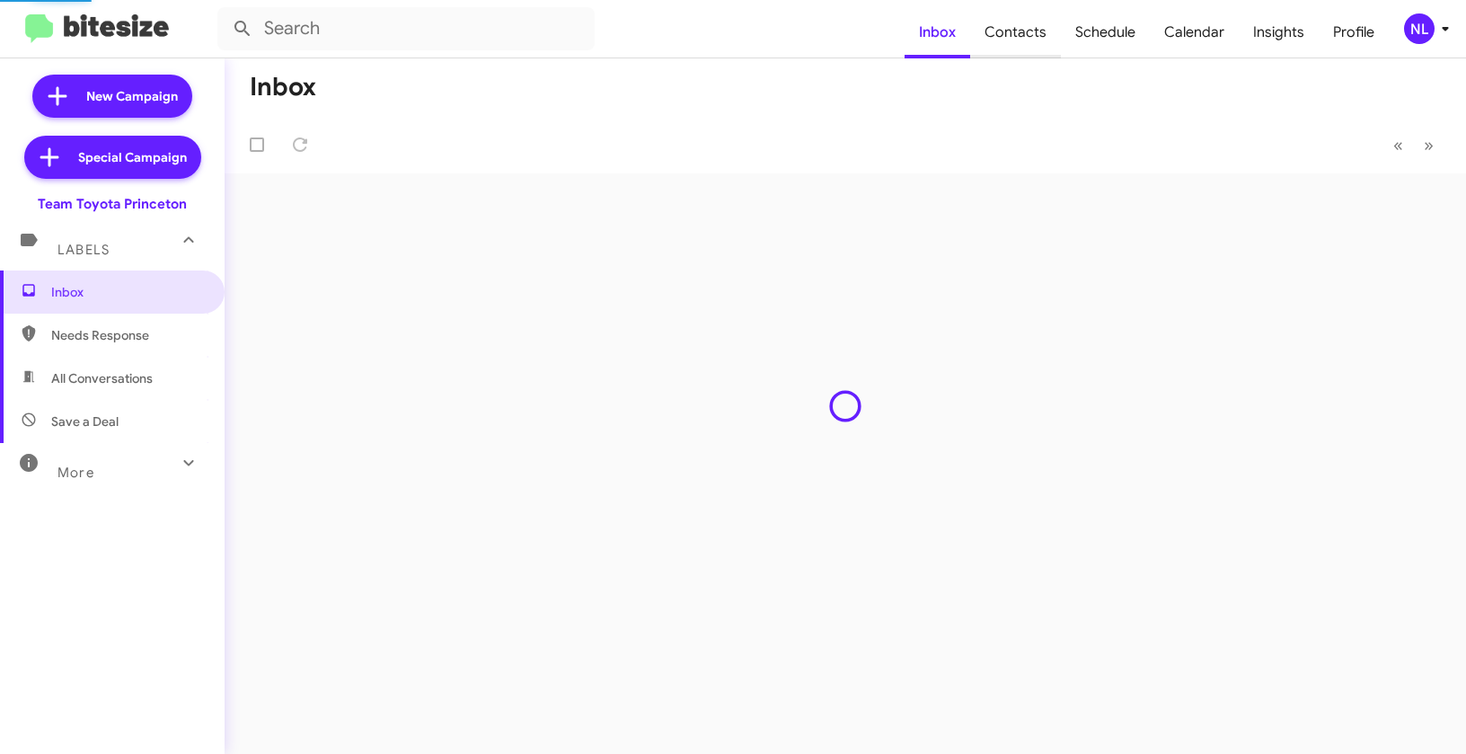
click at [1019, 45] on span "Contacts" at bounding box center [1015, 32] width 91 height 52
type input "in:groups"
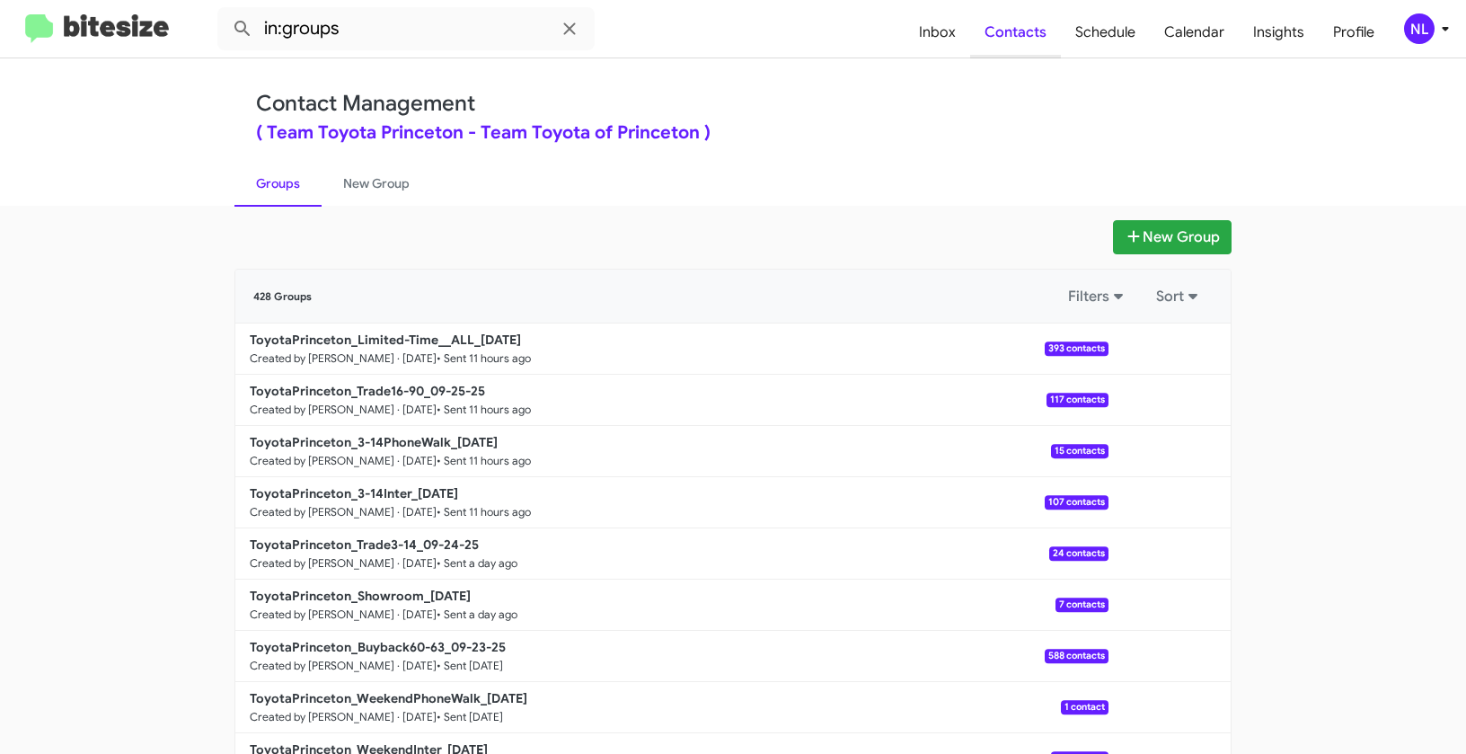
click at [1019, 45] on span "Contacts" at bounding box center [1015, 32] width 91 height 52
click at [1166, 234] on button "New Group" at bounding box center [1172, 237] width 119 height 34
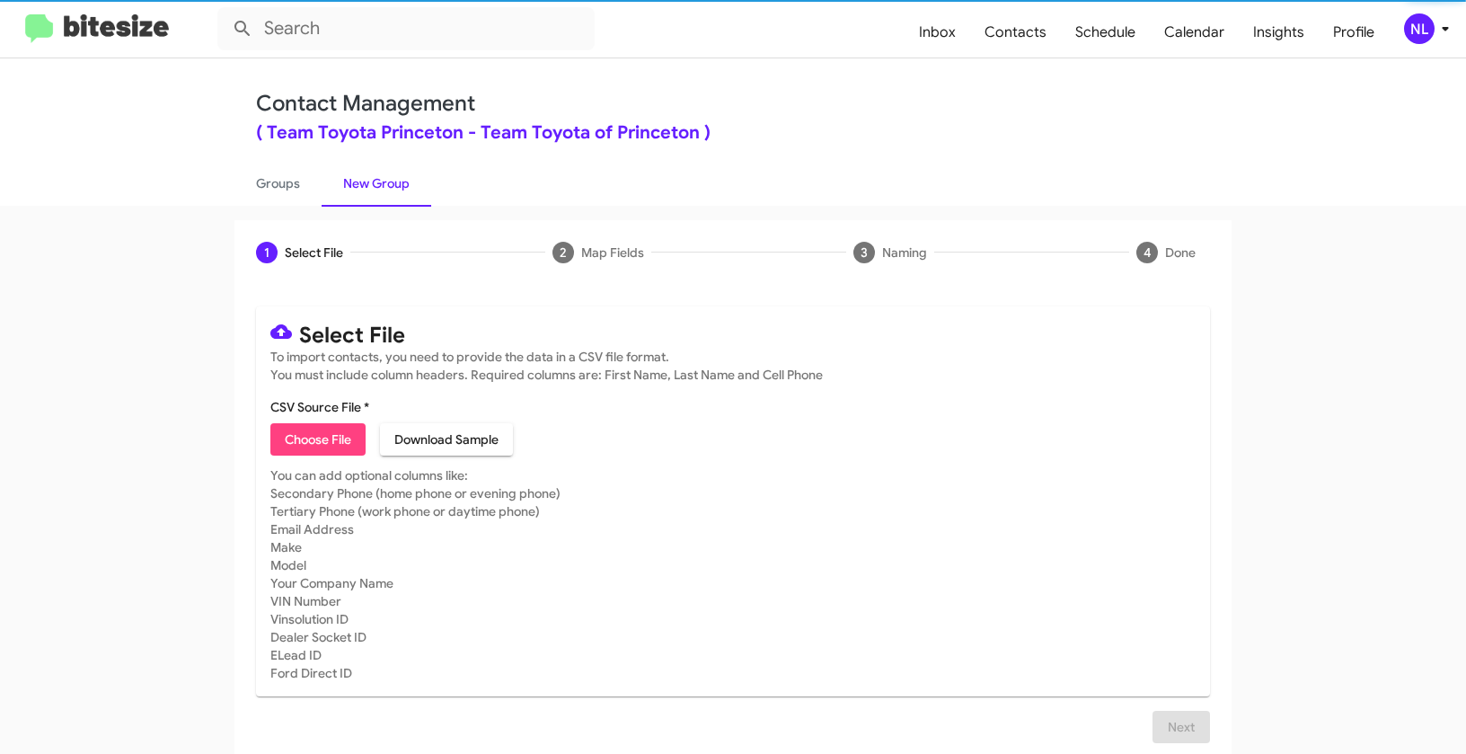
click at [322, 451] on span "Choose File" at bounding box center [318, 439] width 66 height 32
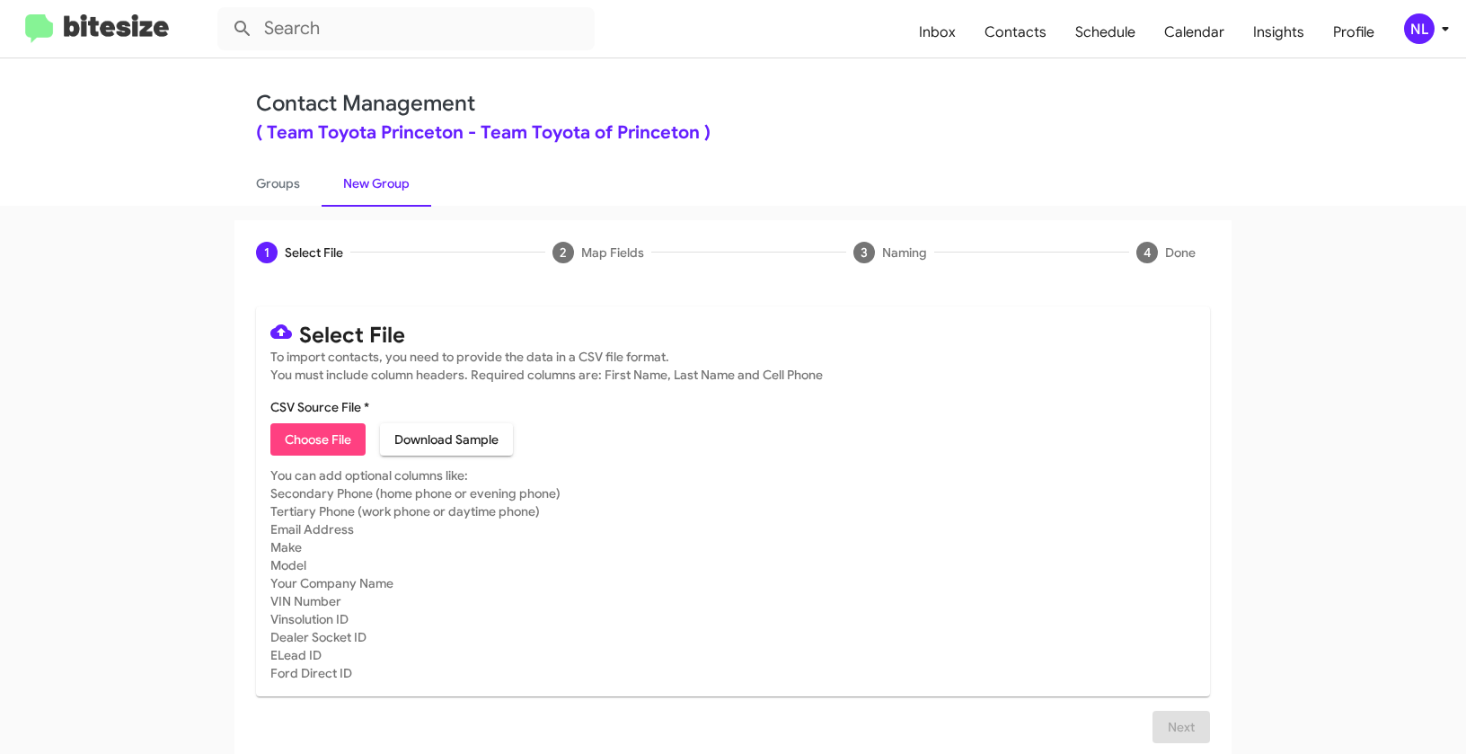
type input "ToyotaPrinceton_16-90Inter_09-26-25"
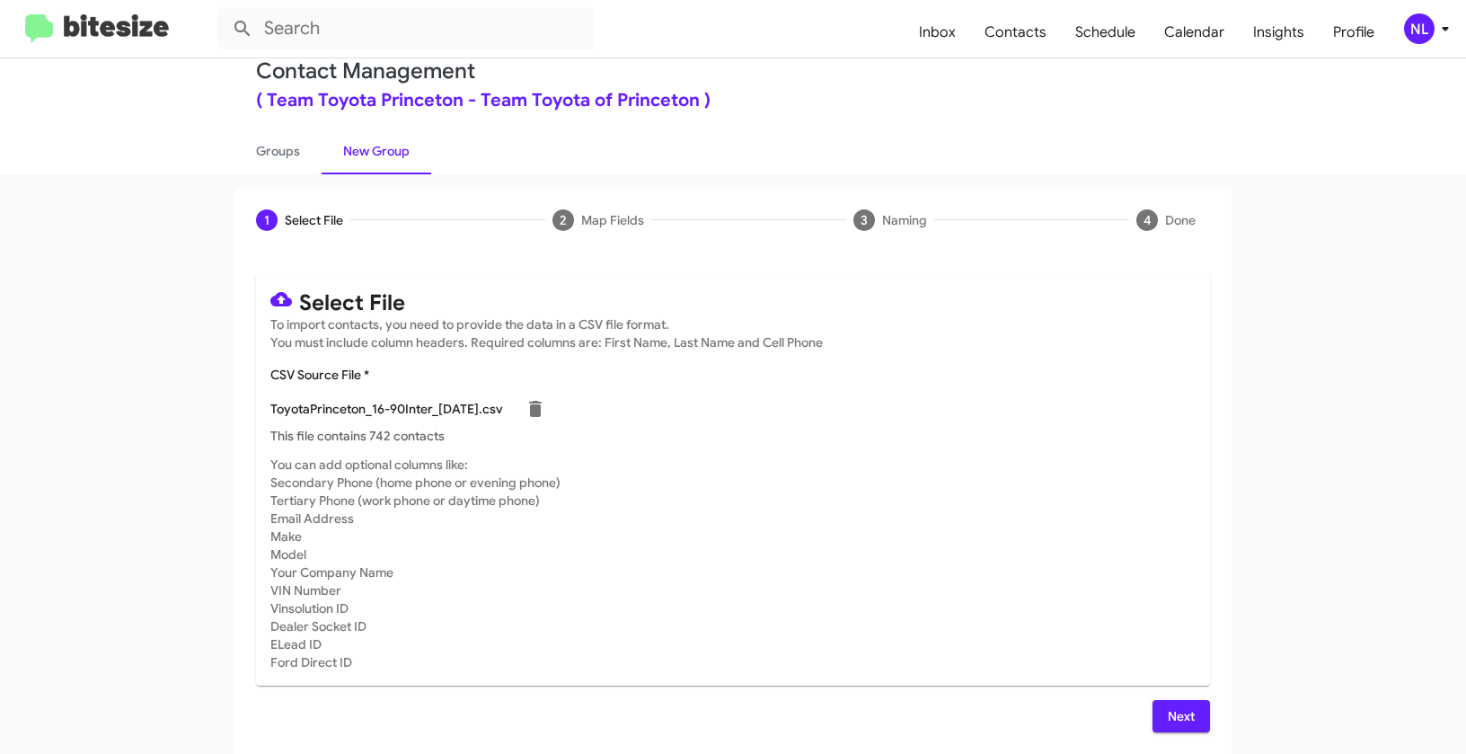
scroll to position [8, 0]
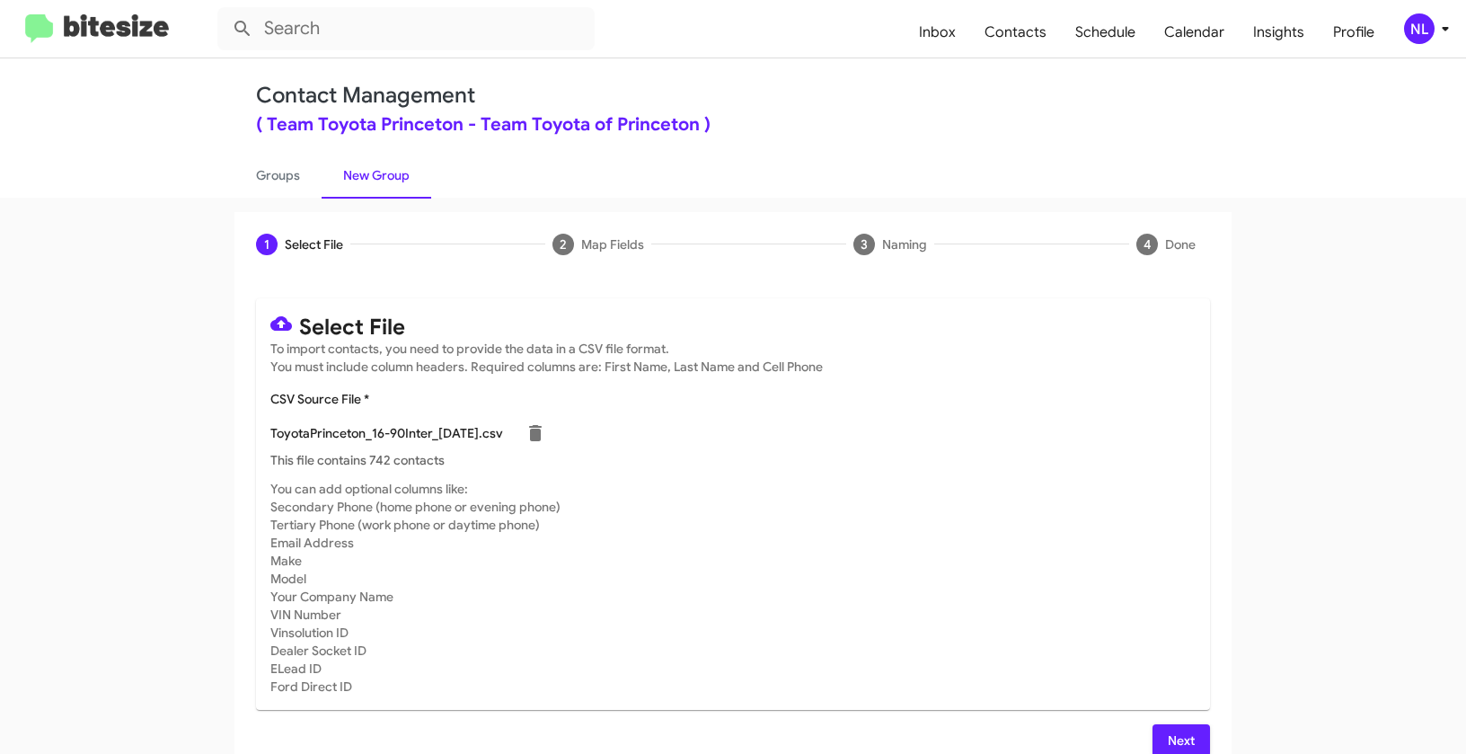
click at [1417, 27] on div "NL" at bounding box center [1419, 28] width 31 height 31
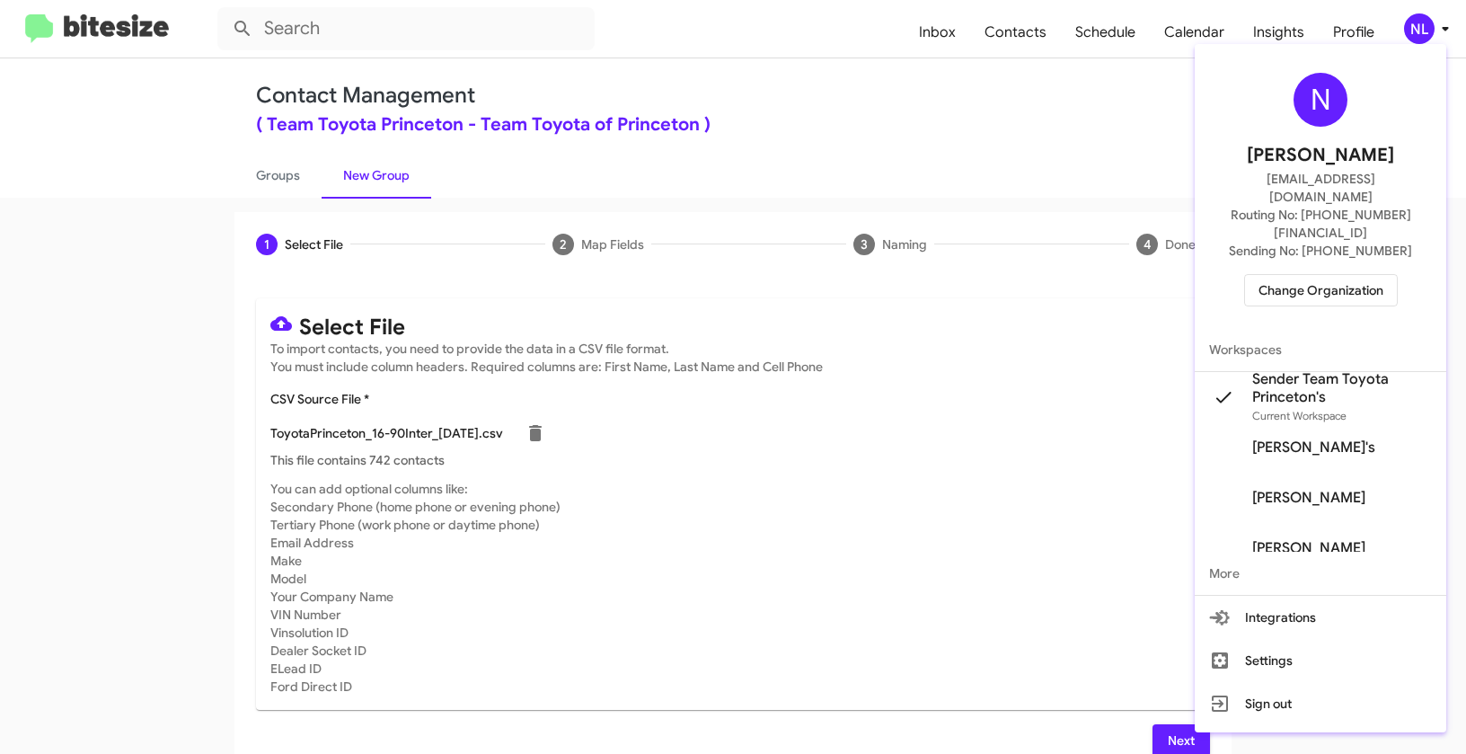
click at [882, 601] on div at bounding box center [733, 377] width 1466 height 754
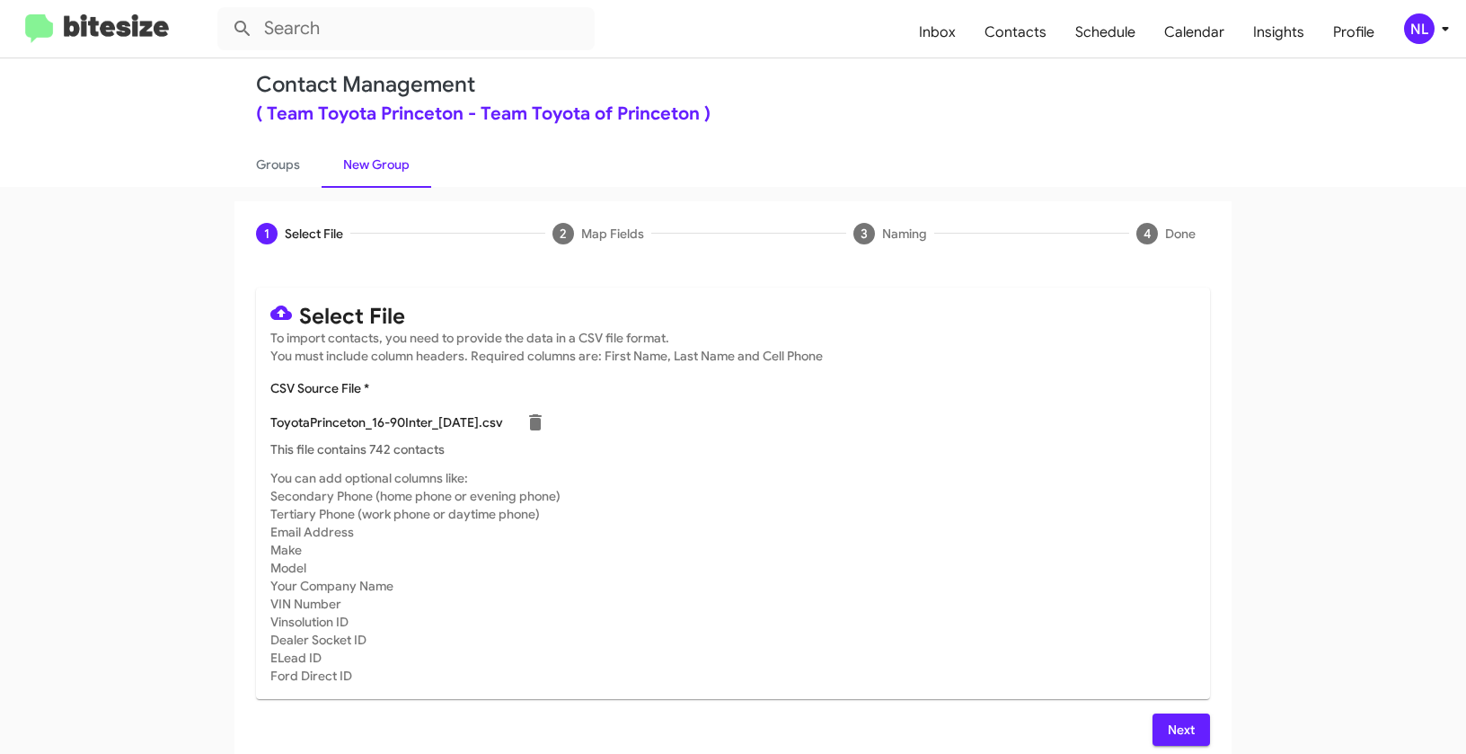
scroll to position [32, 0]
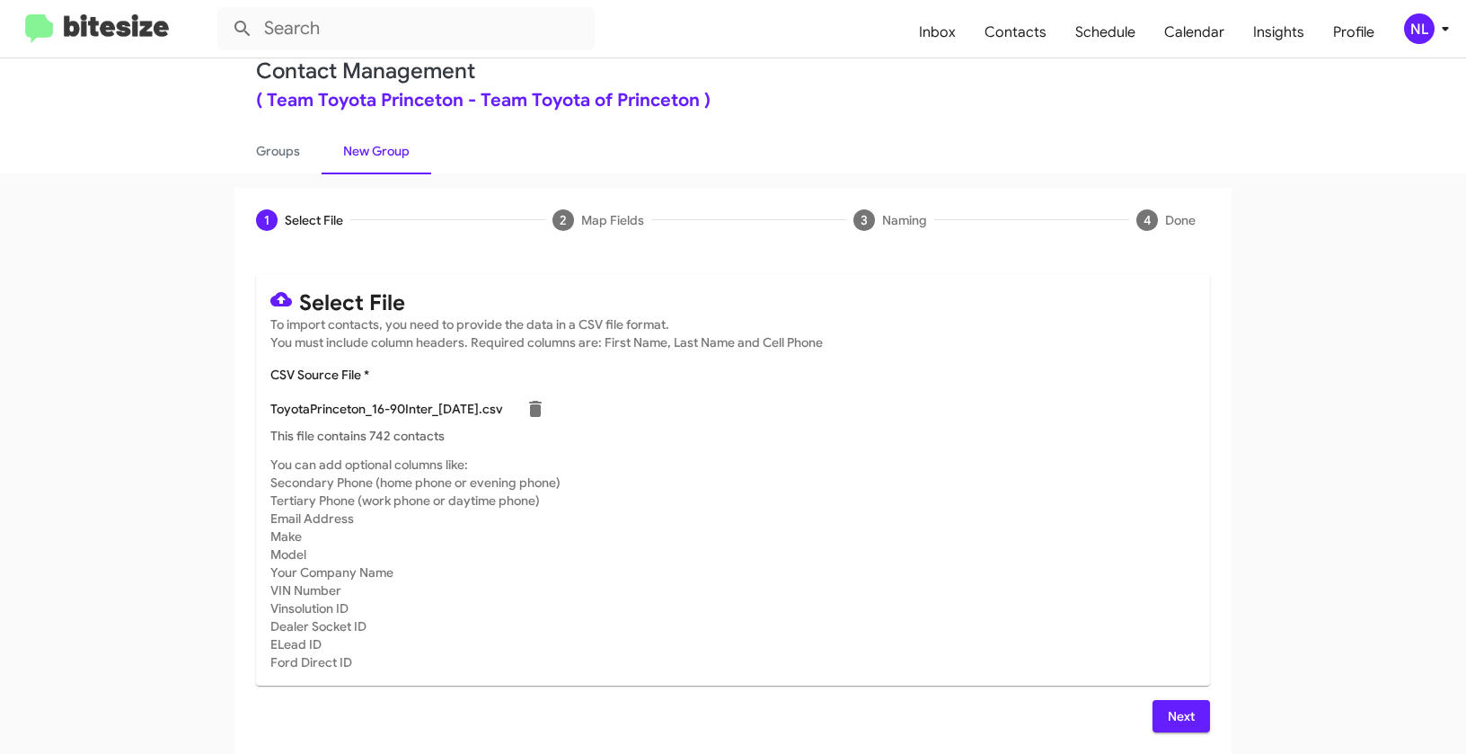
click at [1404, 35] on span "NL" at bounding box center [1430, 28] width 54 height 31
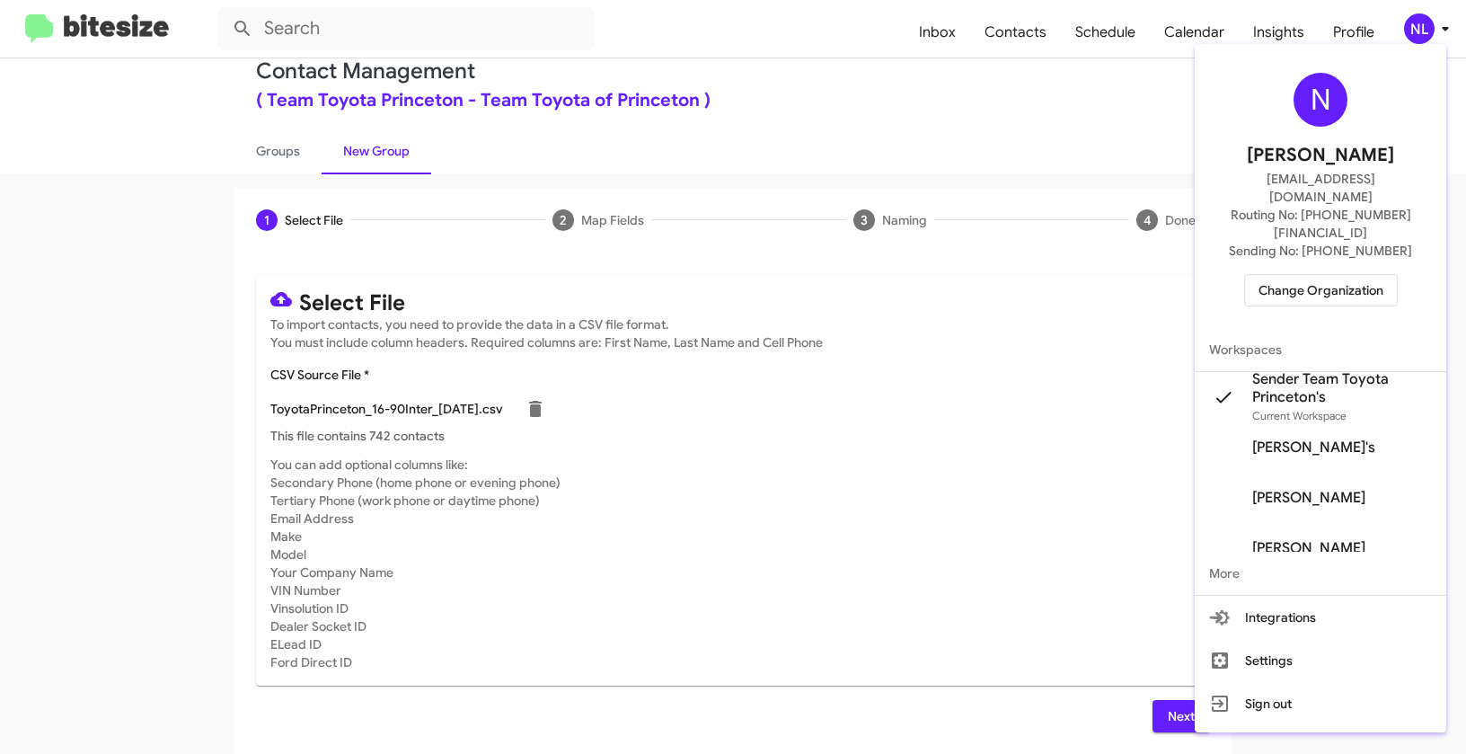
click at [941, 491] on div at bounding box center [733, 377] width 1466 height 754
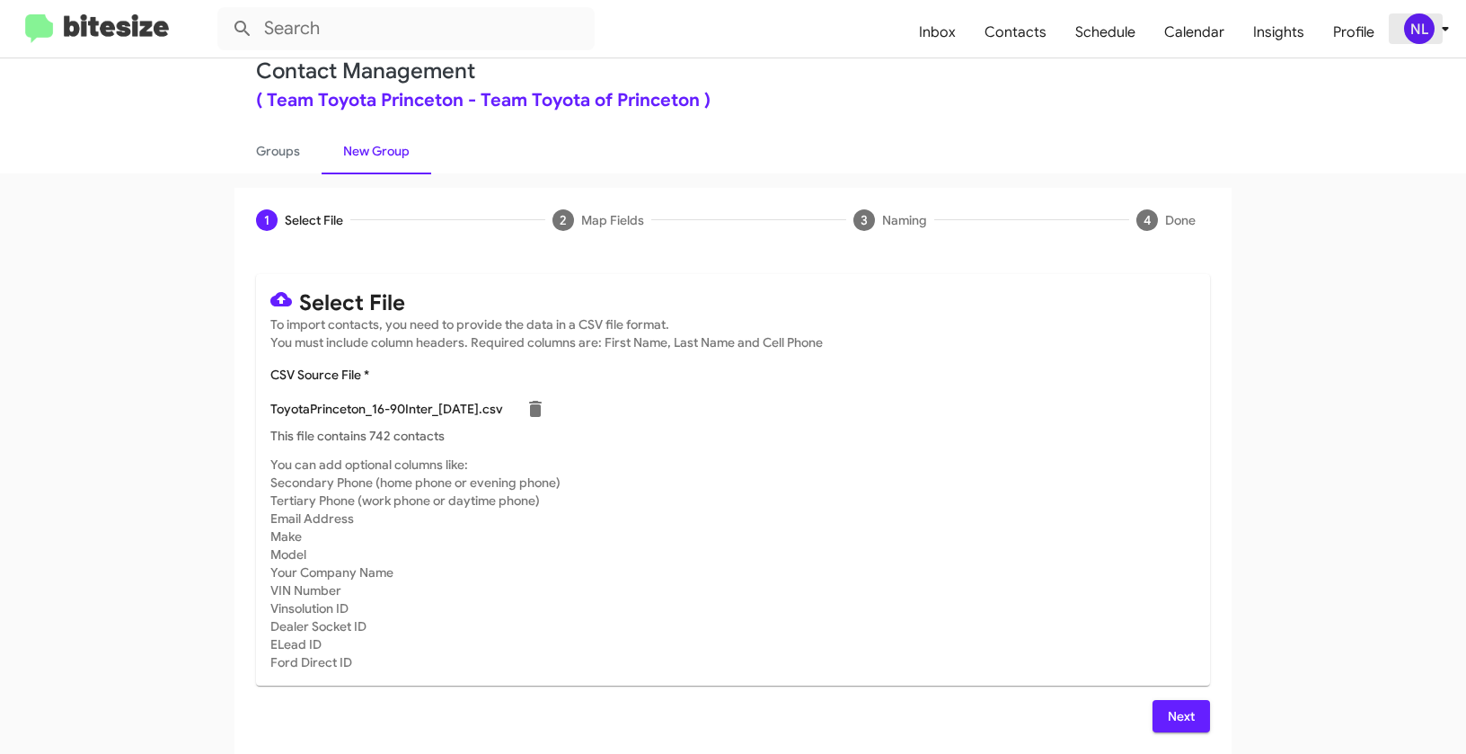
click at [1413, 34] on div "NL" at bounding box center [1419, 28] width 31 height 31
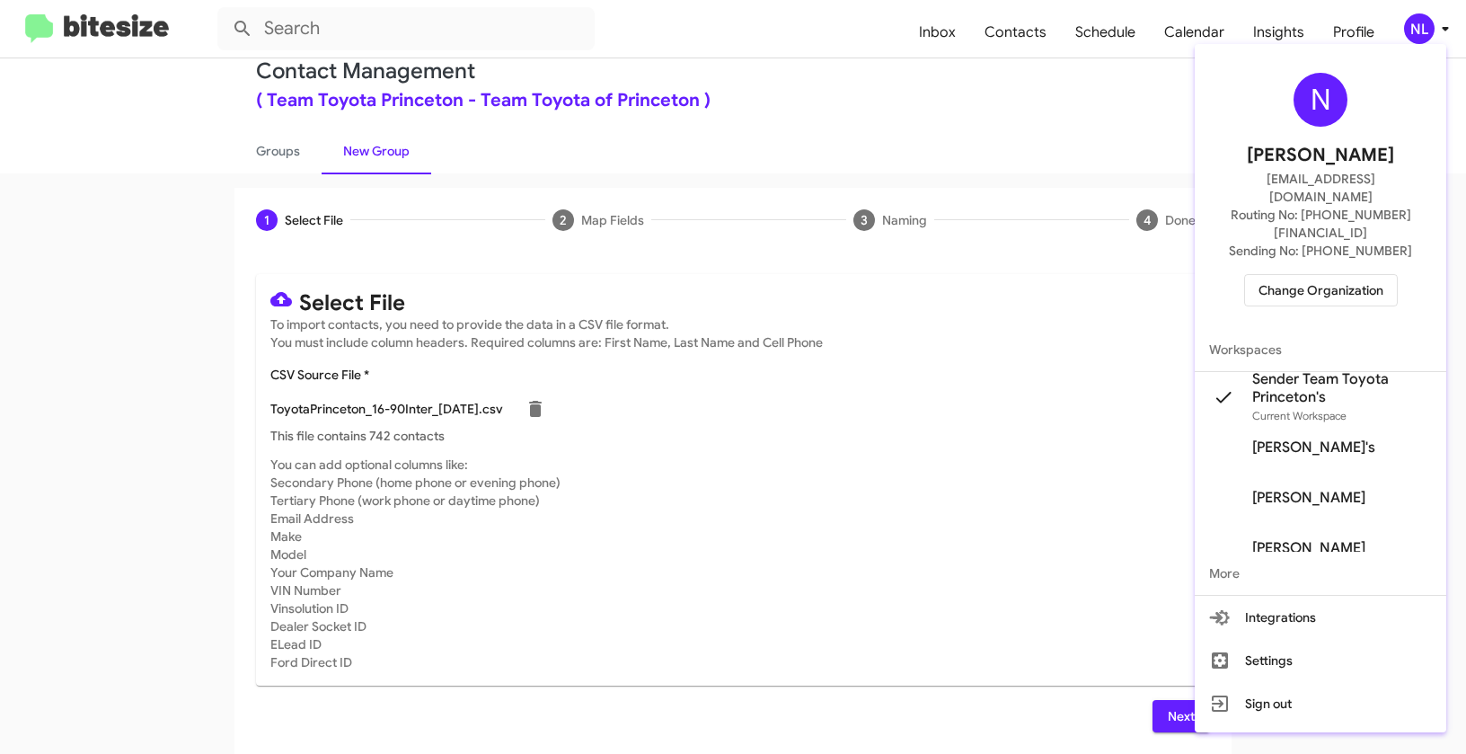
click at [936, 565] on div at bounding box center [733, 377] width 1466 height 754
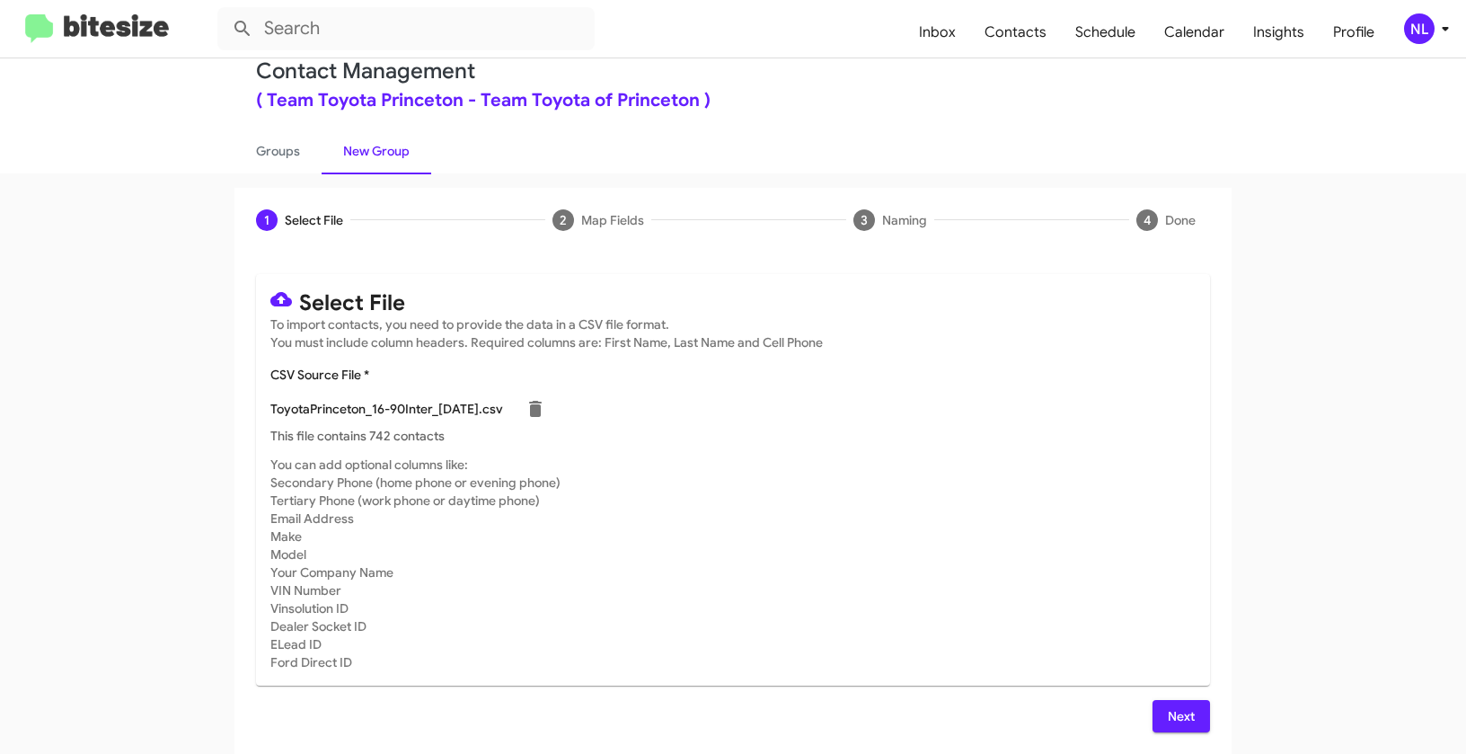
click at [1183, 704] on span "Next" at bounding box center [1181, 716] width 29 height 32
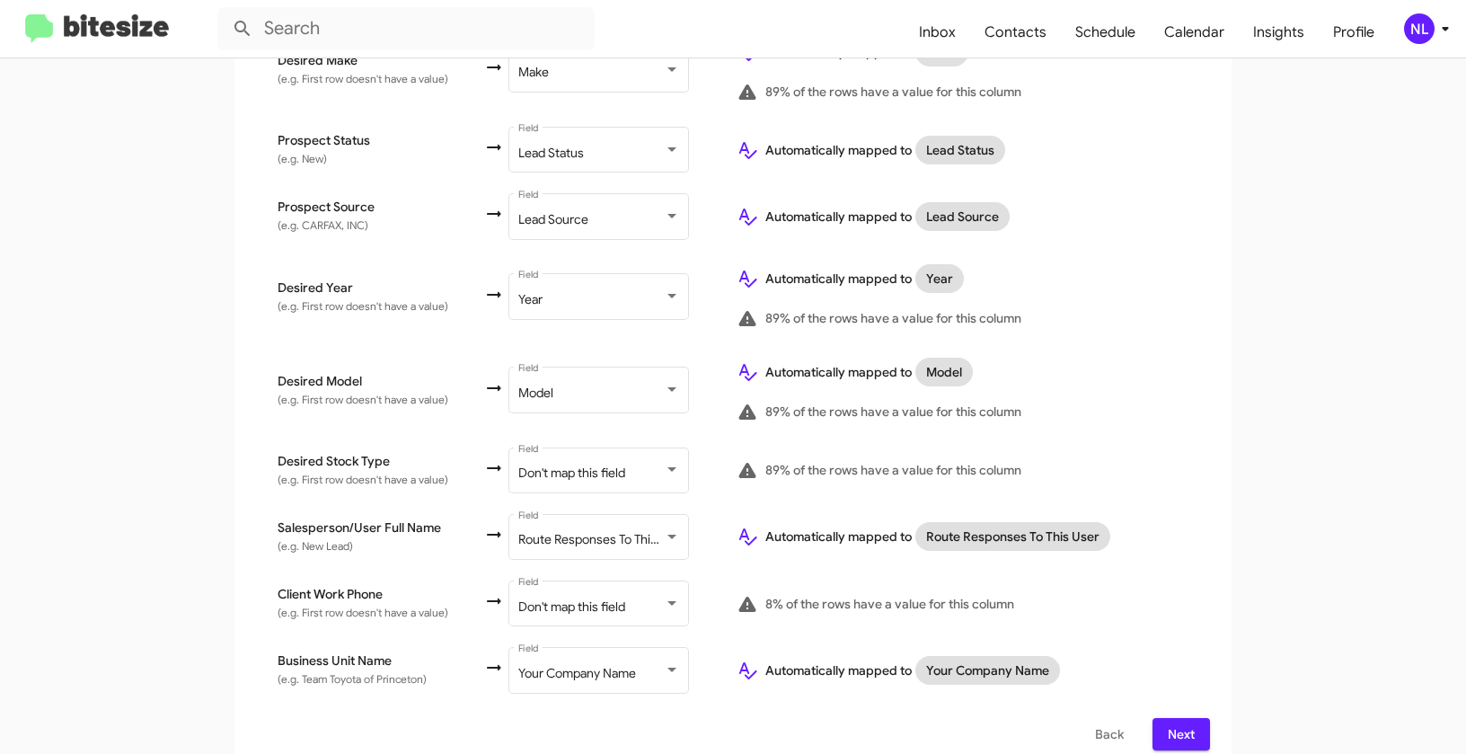
scroll to position [880, 0]
click at [561, 597] on span "Don't map this field" at bounding box center [571, 605] width 107 height 16
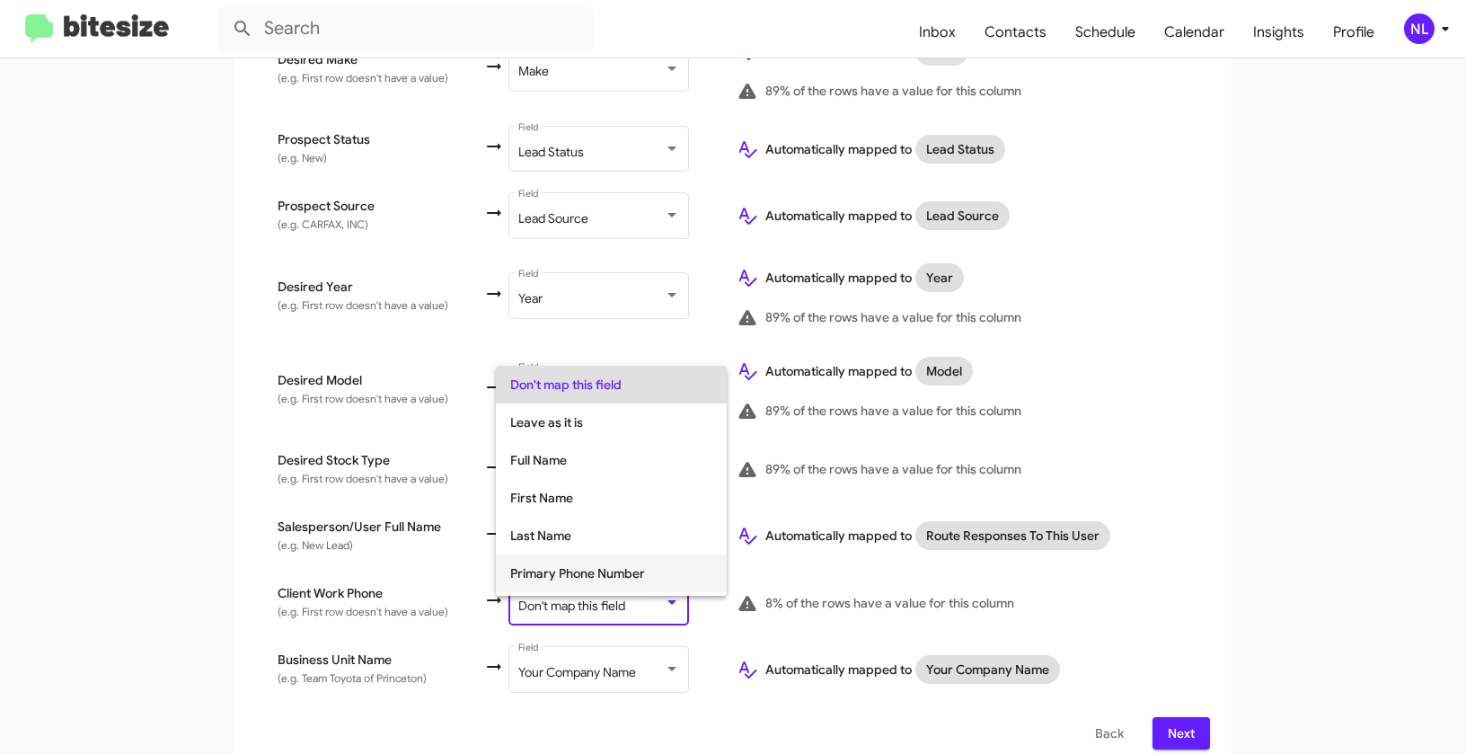
scroll to position [122, 0]
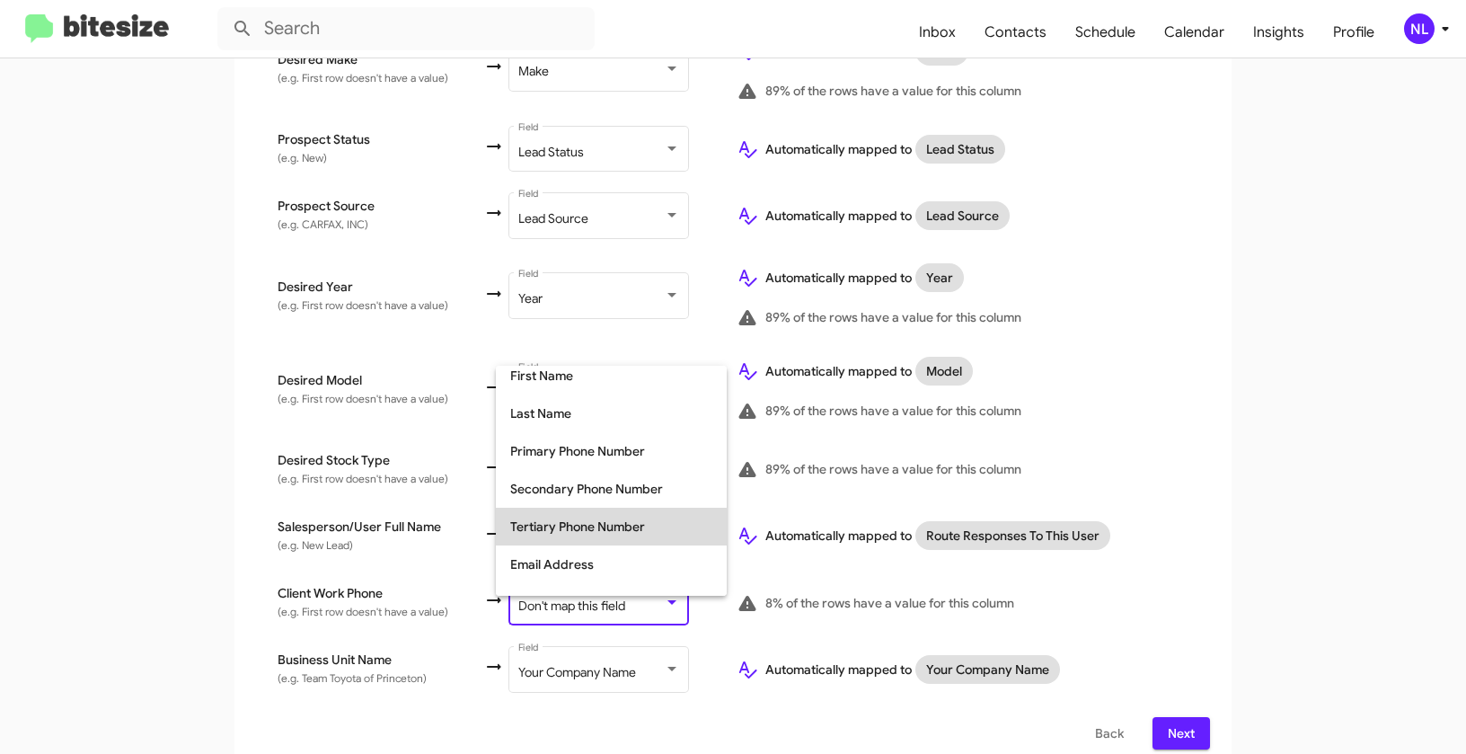
click at [567, 537] on span "Tertiary Phone Number" at bounding box center [611, 527] width 202 height 38
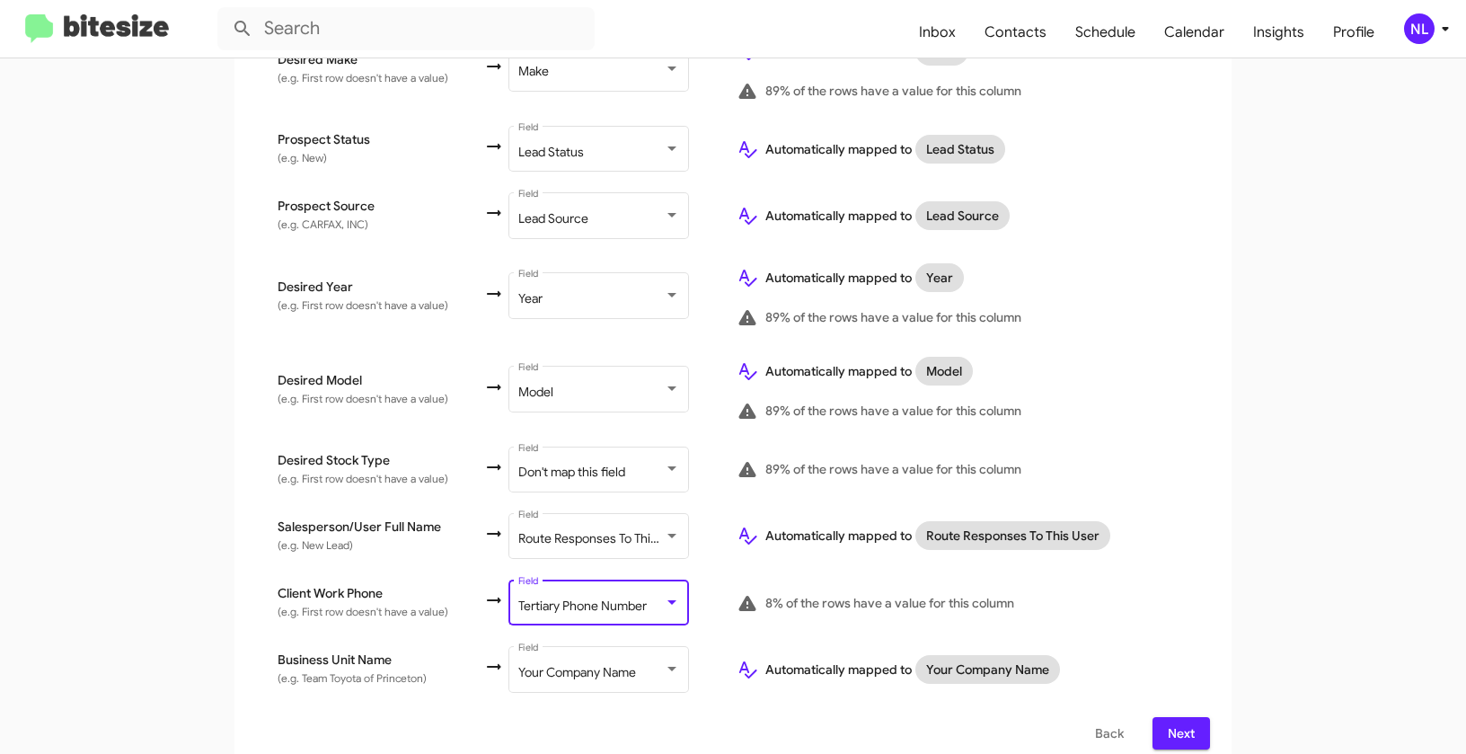
click at [1282, 510] on app-new-group "Select File 2 Map Fields 3 Naming 4 Done Select File To import contacts, you ne…" at bounding box center [733, 56] width 1466 height 1430
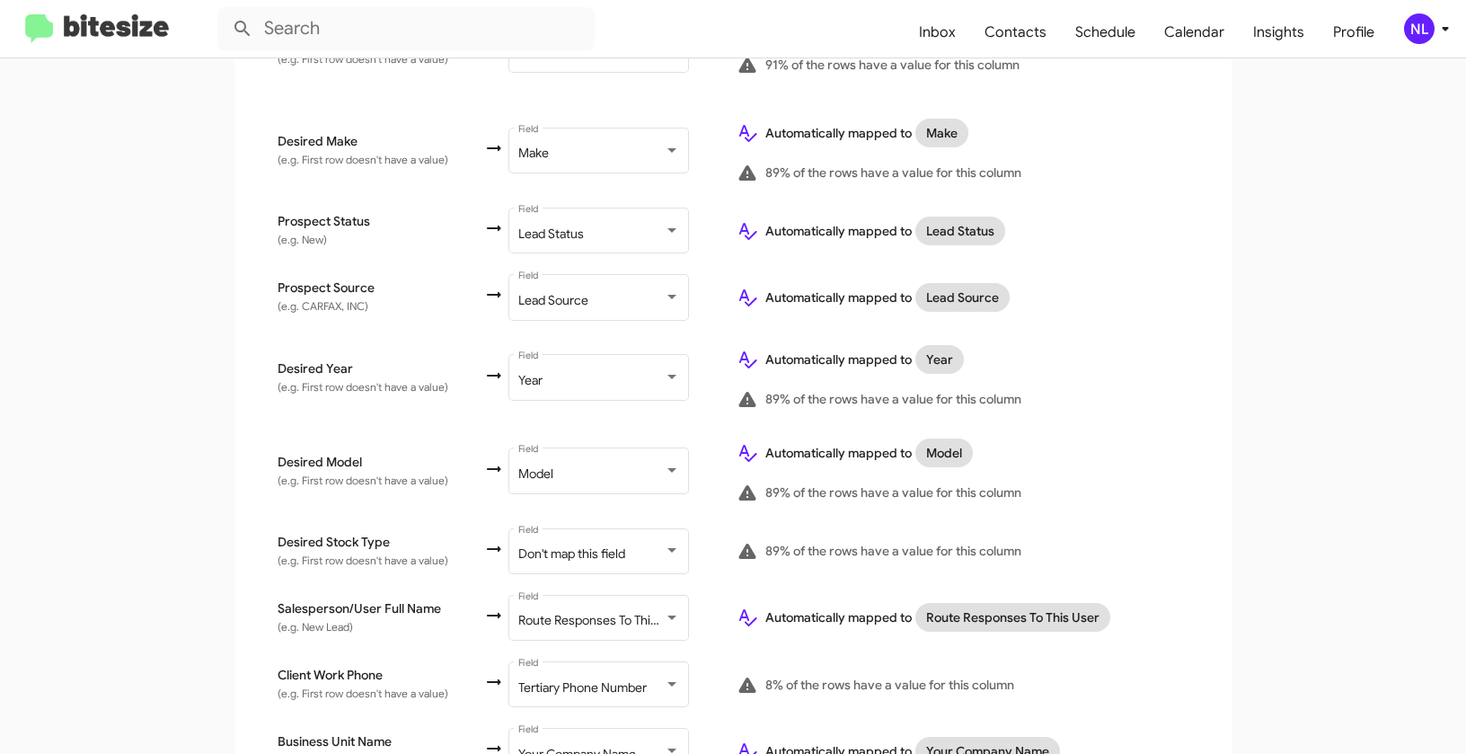
scroll to position [880, 0]
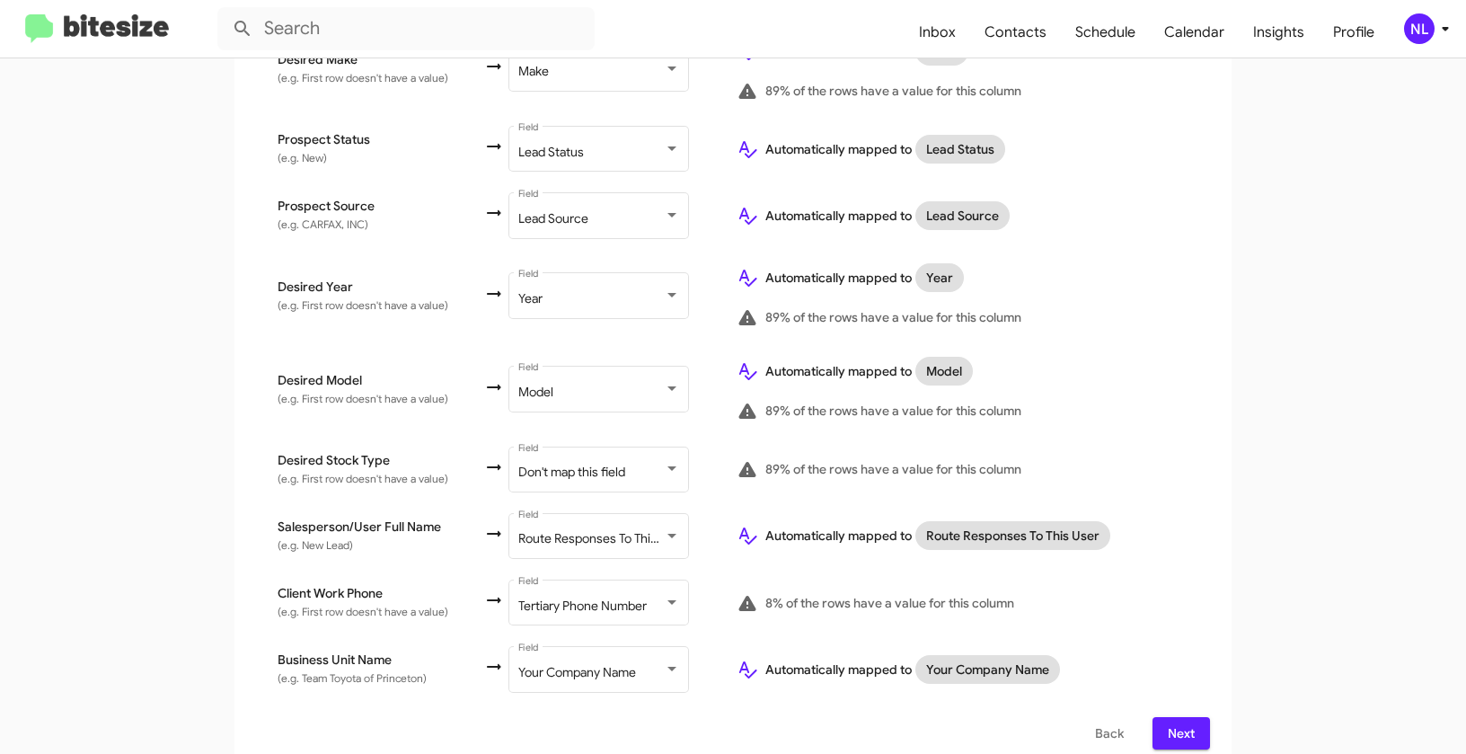
click at [1191, 718] on button "Next" at bounding box center [1182, 733] width 58 height 32
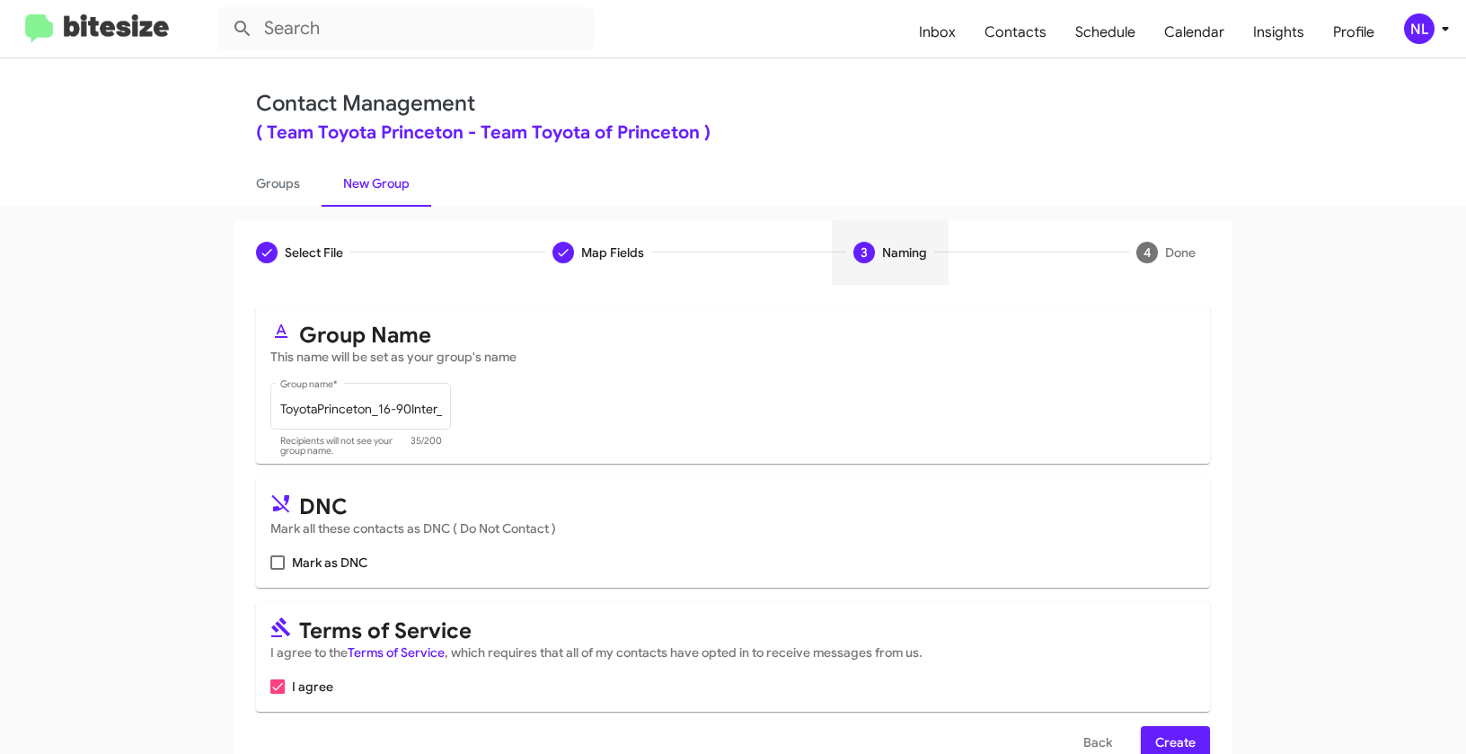
scroll to position [40, 0]
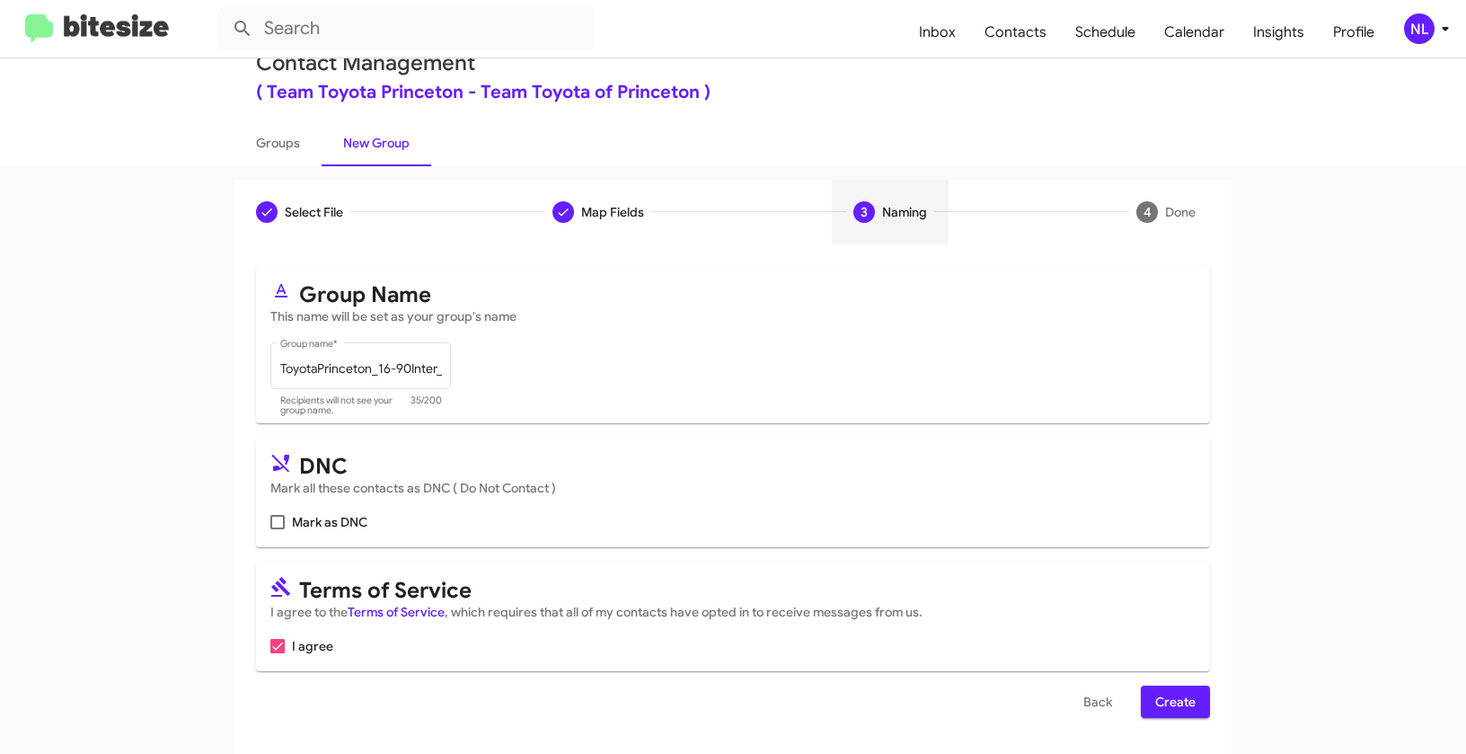
click at [1177, 713] on span "Create" at bounding box center [1175, 702] width 40 height 32
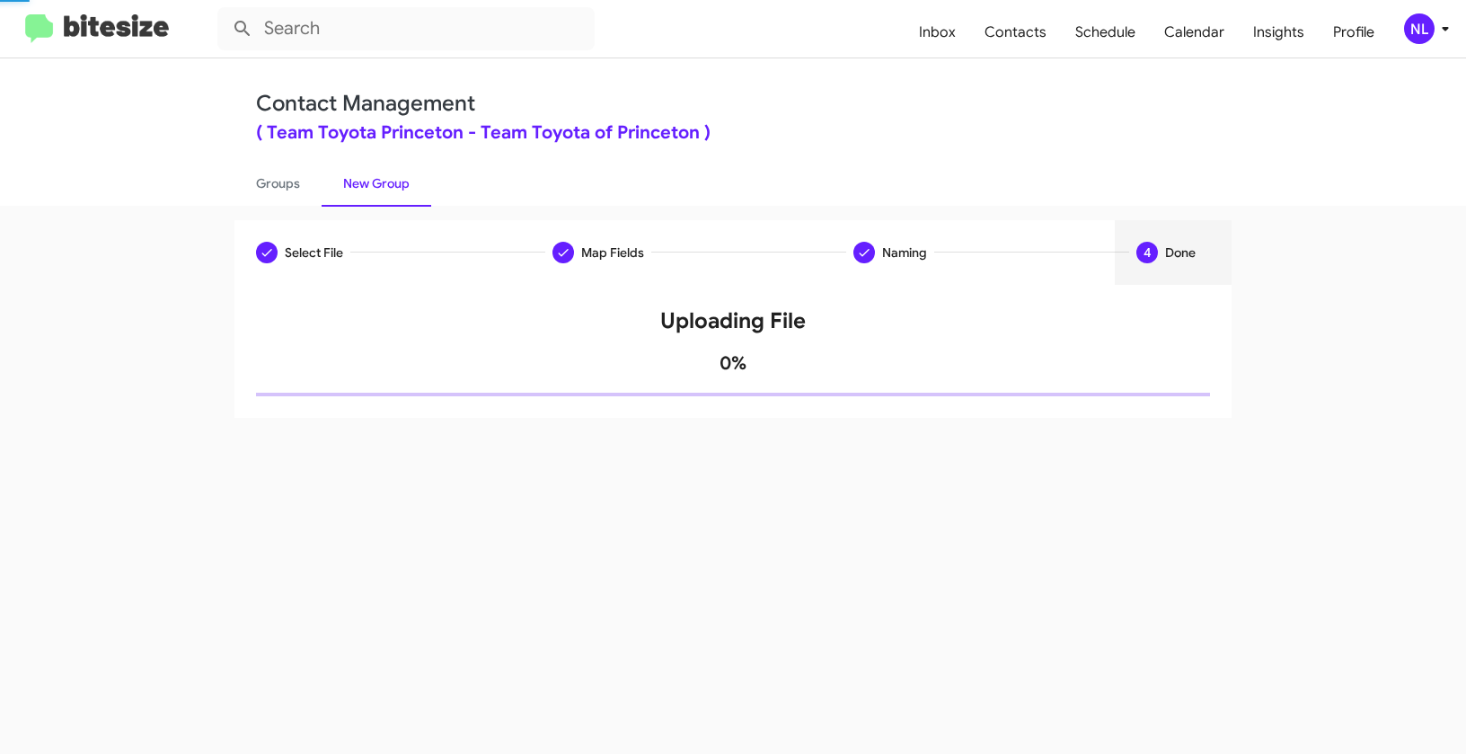
scroll to position [0, 0]
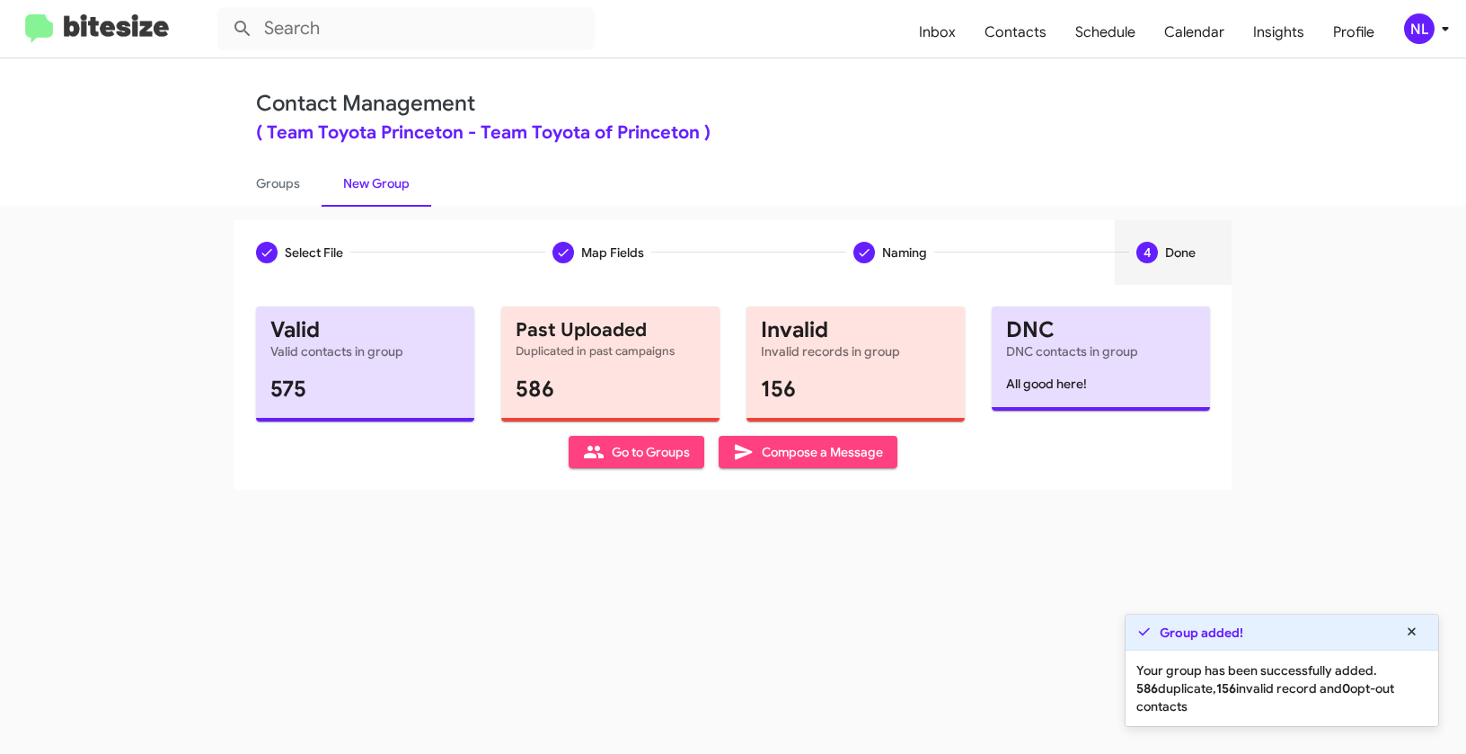
click at [597, 454] on icon at bounding box center [594, 452] width 22 height 22
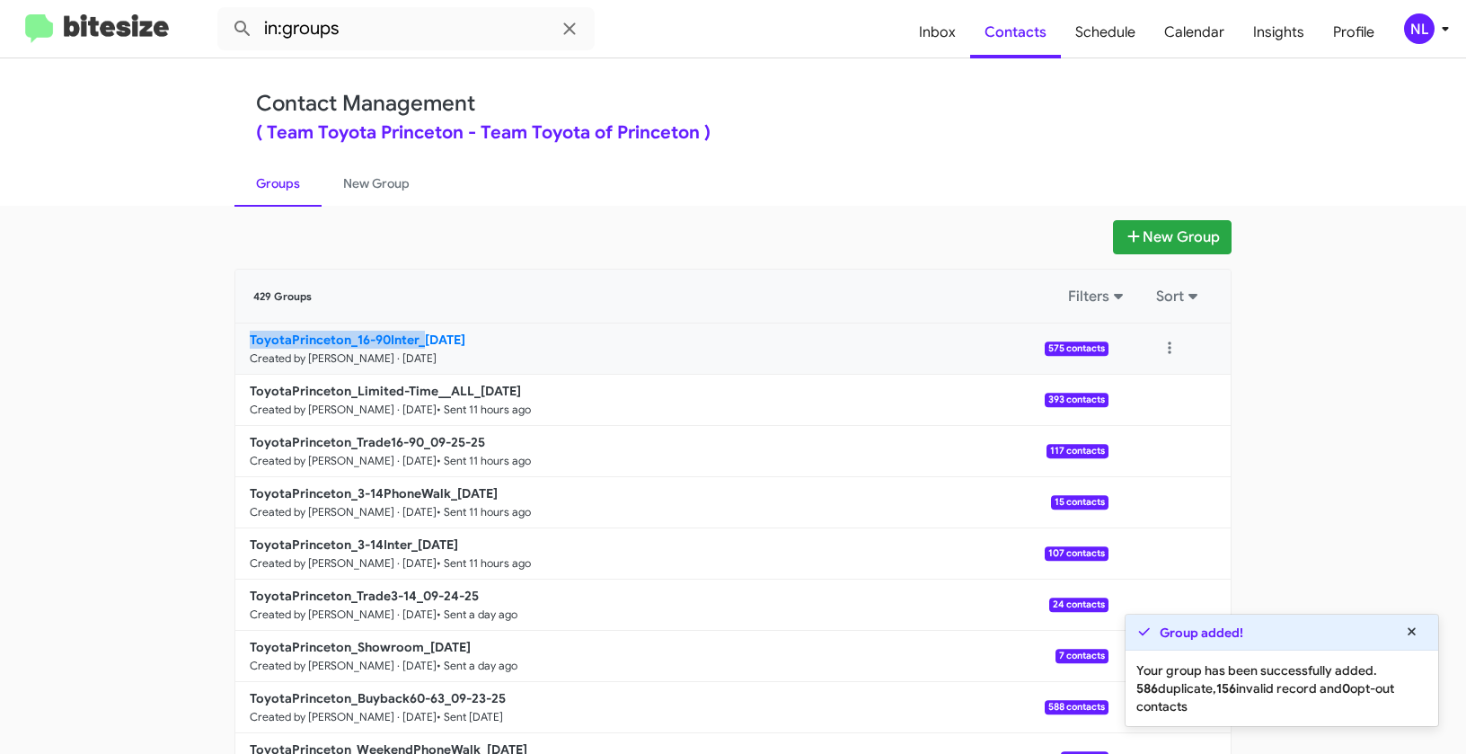
drag, startPoint x: 151, startPoint y: 344, endPoint x: 417, endPoint y: 337, distance: 266.1
click at [417, 337] on app-groups "New Group 429 Groups Filters Sort ToyotaPrinceton_16-90Inter_09-26-25 Created b…" at bounding box center [733, 551] width 1466 height 663
copy b "ToyotaPrinceton_16-90Inter_"
click at [412, 53] on mat-toolbar "in:groups Inbox Contacts Schedule Calendar Insights Profile NL" at bounding box center [733, 29] width 1466 height 58
click at [405, 38] on input "in:groups" at bounding box center [405, 28] width 377 height 43
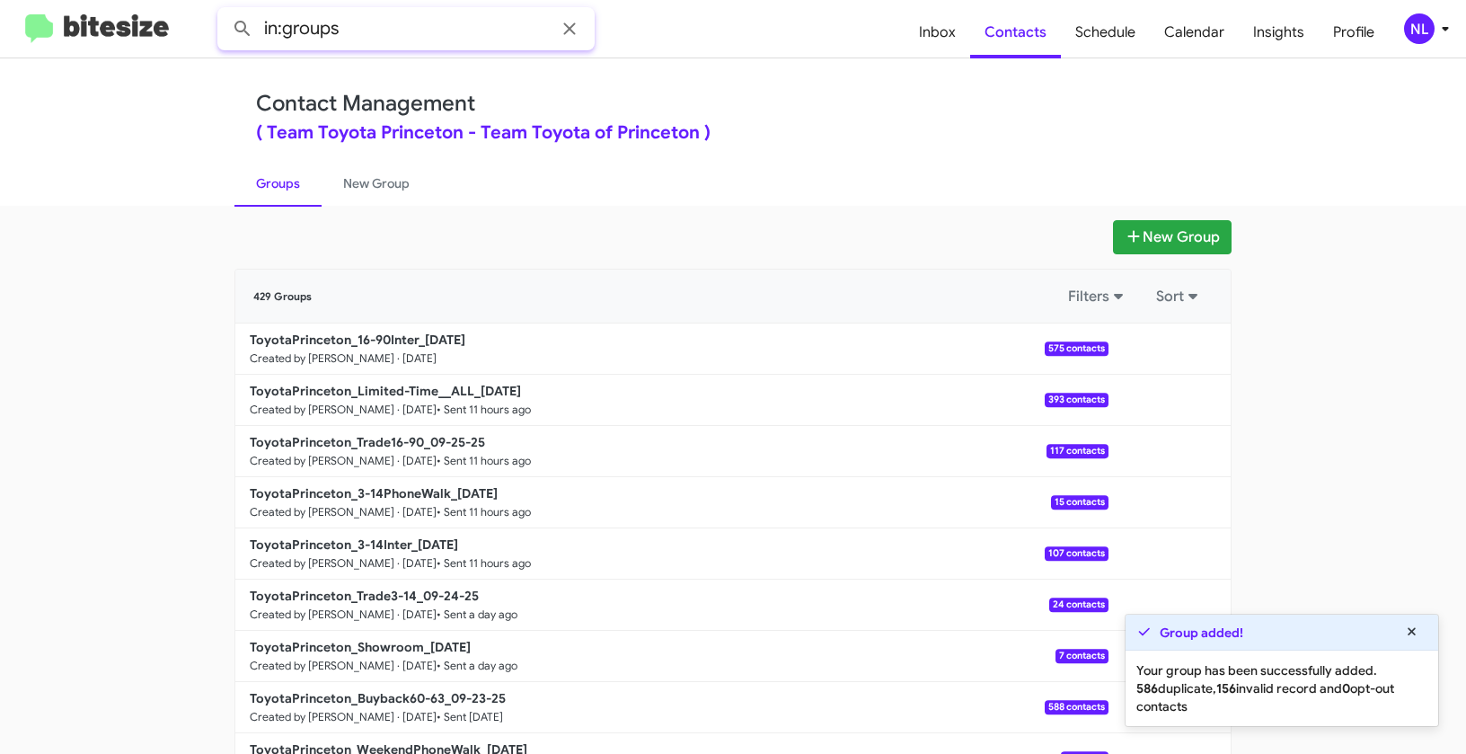
paste input "ToyotaPrinceton_16-90Inter_"
type input "in:groups ToyotaPrinceton_16-90Inter_"
click at [225, 11] on button at bounding box center [243, 29] width 36 height 36
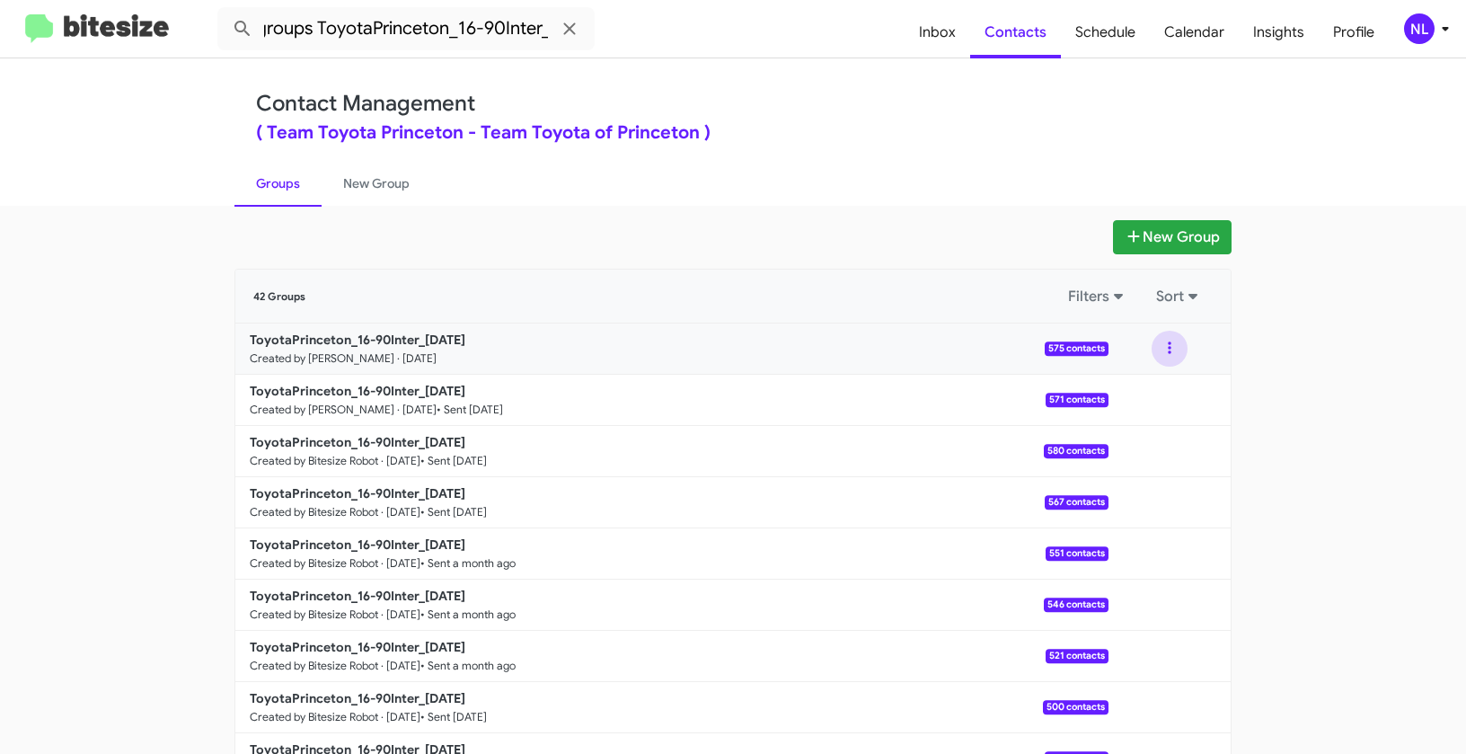
click at [1164, 355] on button at bounding box center [1170, 349] width 36 height 36
click at [1142, 394] on button "View contacts" at bounding box center [1116, 397] width 144 height 43
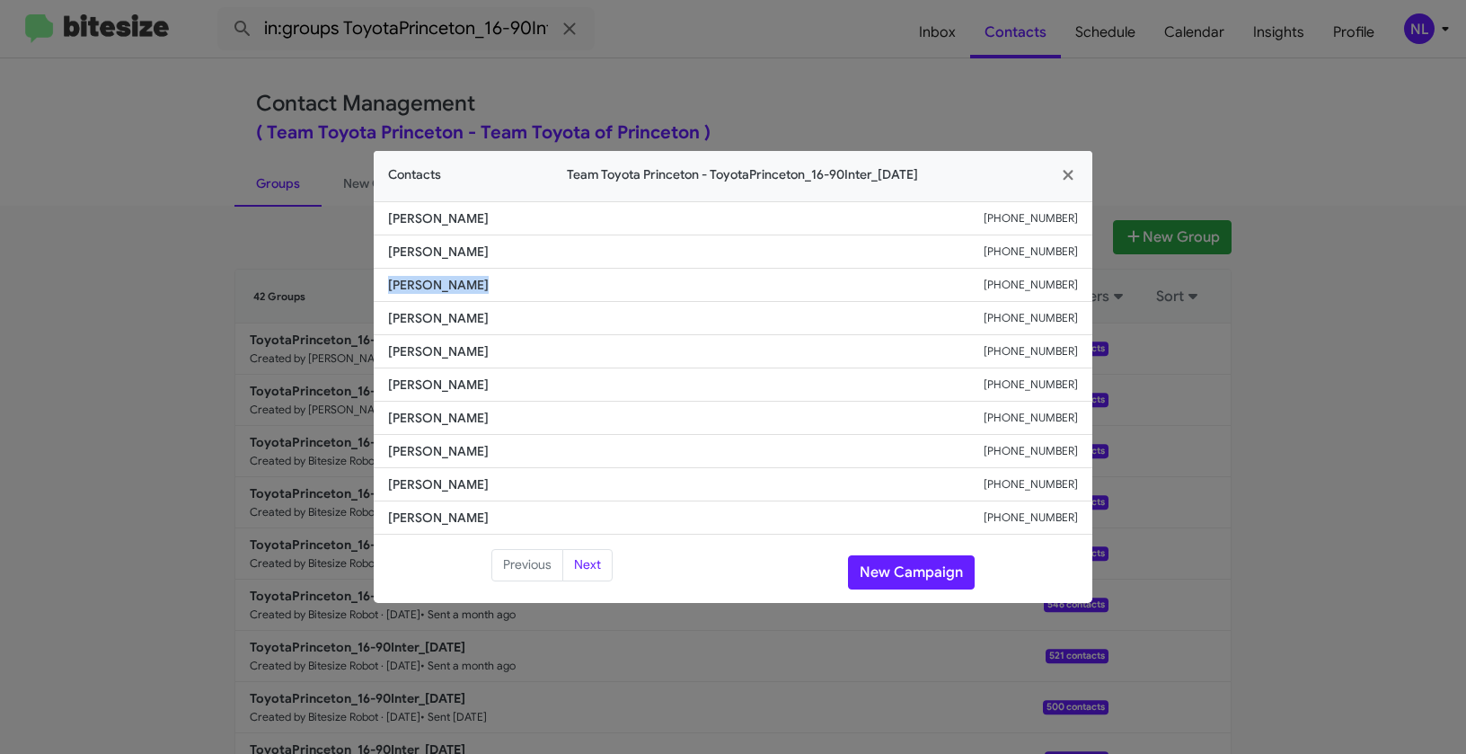
drag, startPoint x: 454, startPoint y: 285, endPoint x: 505, endPoint y: 285, distance: 51.2
click at [505, 285] on li "Melissa Ayala +15512161924" at bounding box center [733, 285] width 719 height 33
copy span "Melissa Ayala"
click at [887, 575] on button "New Campaign" at bounding box center [911, 572] width 127 height 34
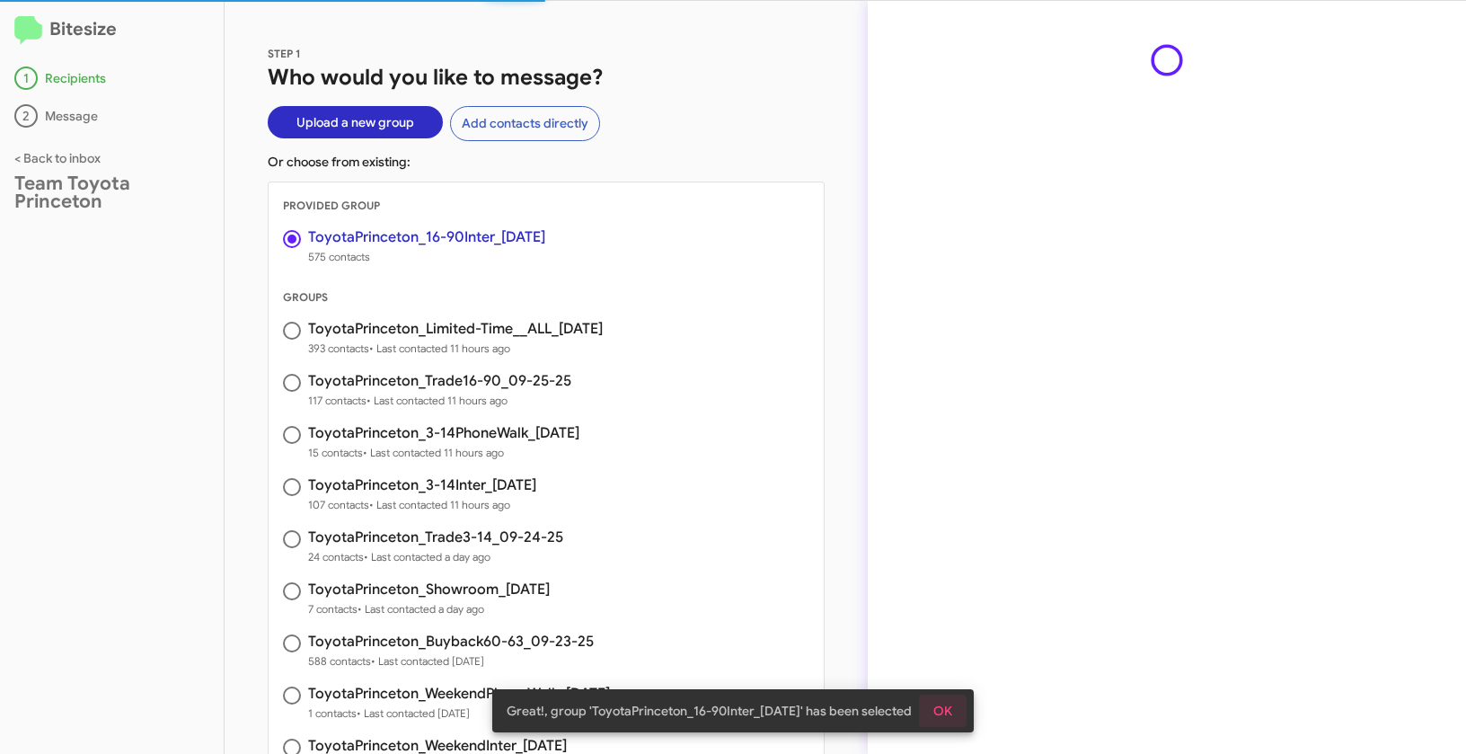
click at [947, 700] on span "OK" at bounding box center [943, 711] width 19 height 32
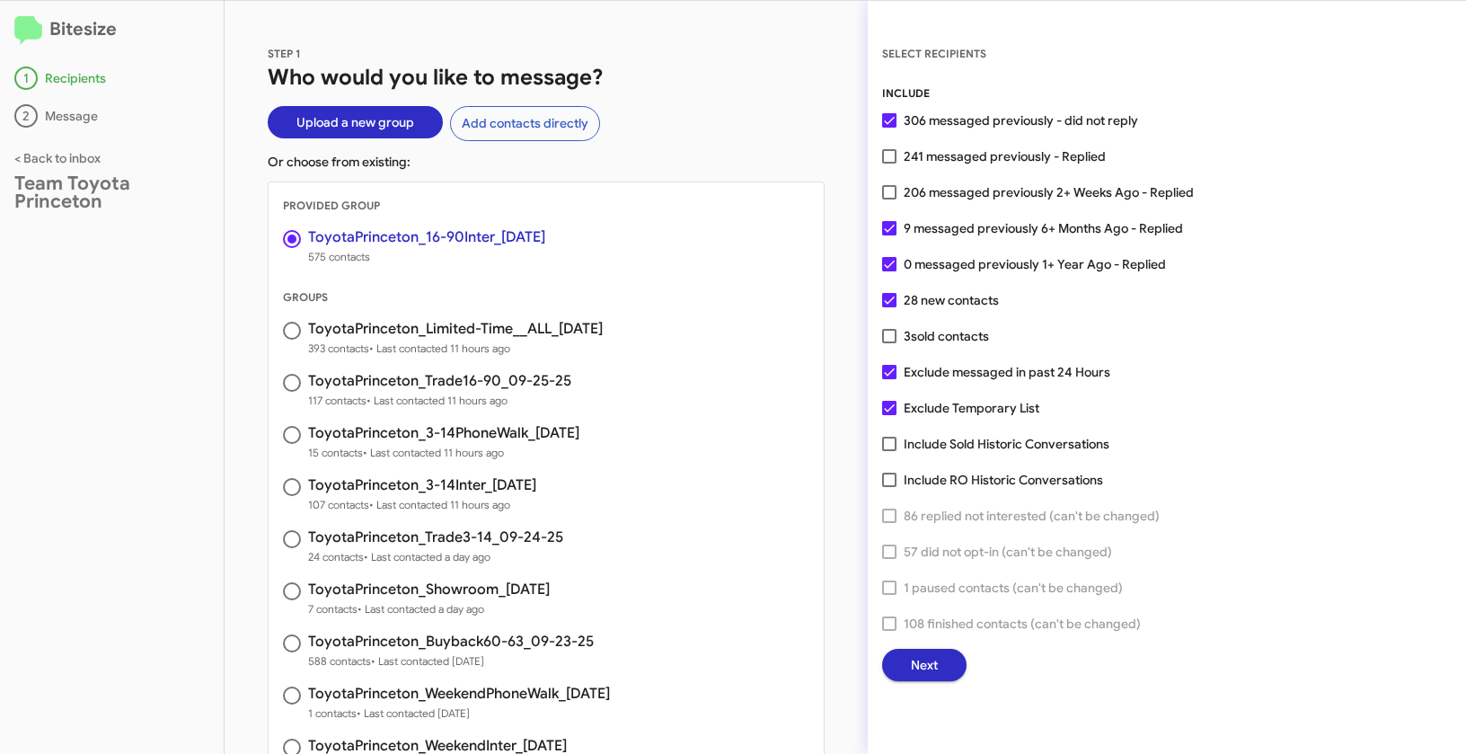
click at [927, 667] on span "Next" at bounding box center [924, 665] width 27 height 32
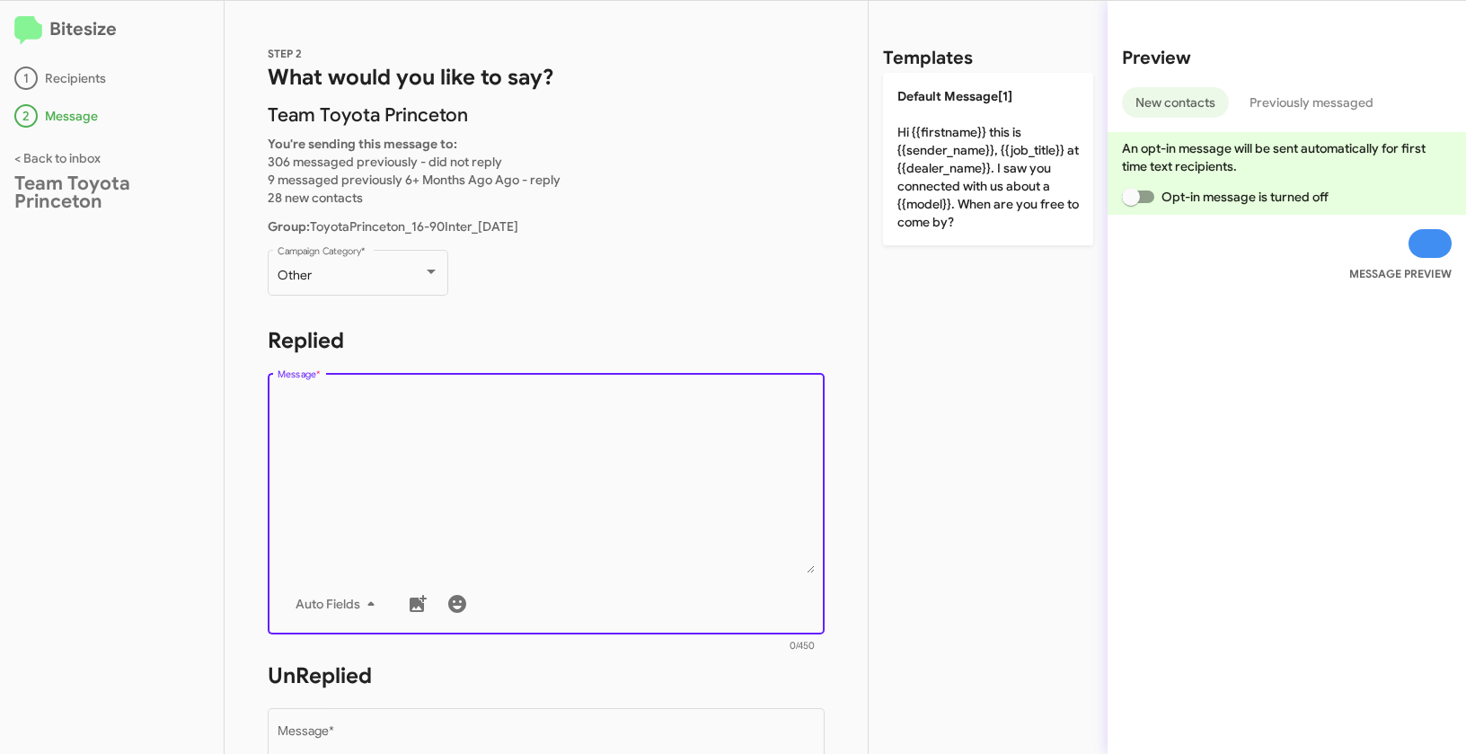
click at [519, 465] on textarea "Message *" at bounding box center [547, 481] width 538 height 183
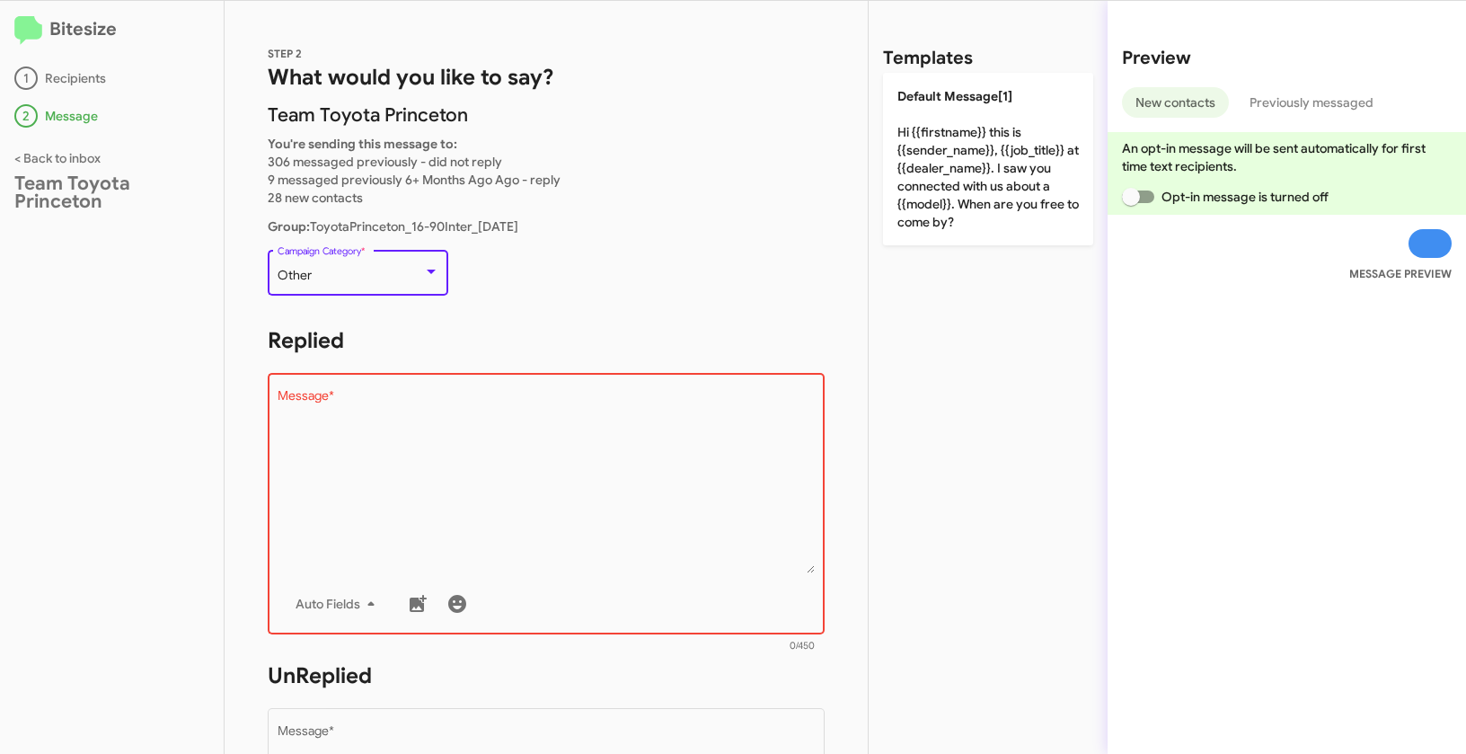
click at [383, 278] on div "Other" at bounding box center [351, 276] width 146 height 14
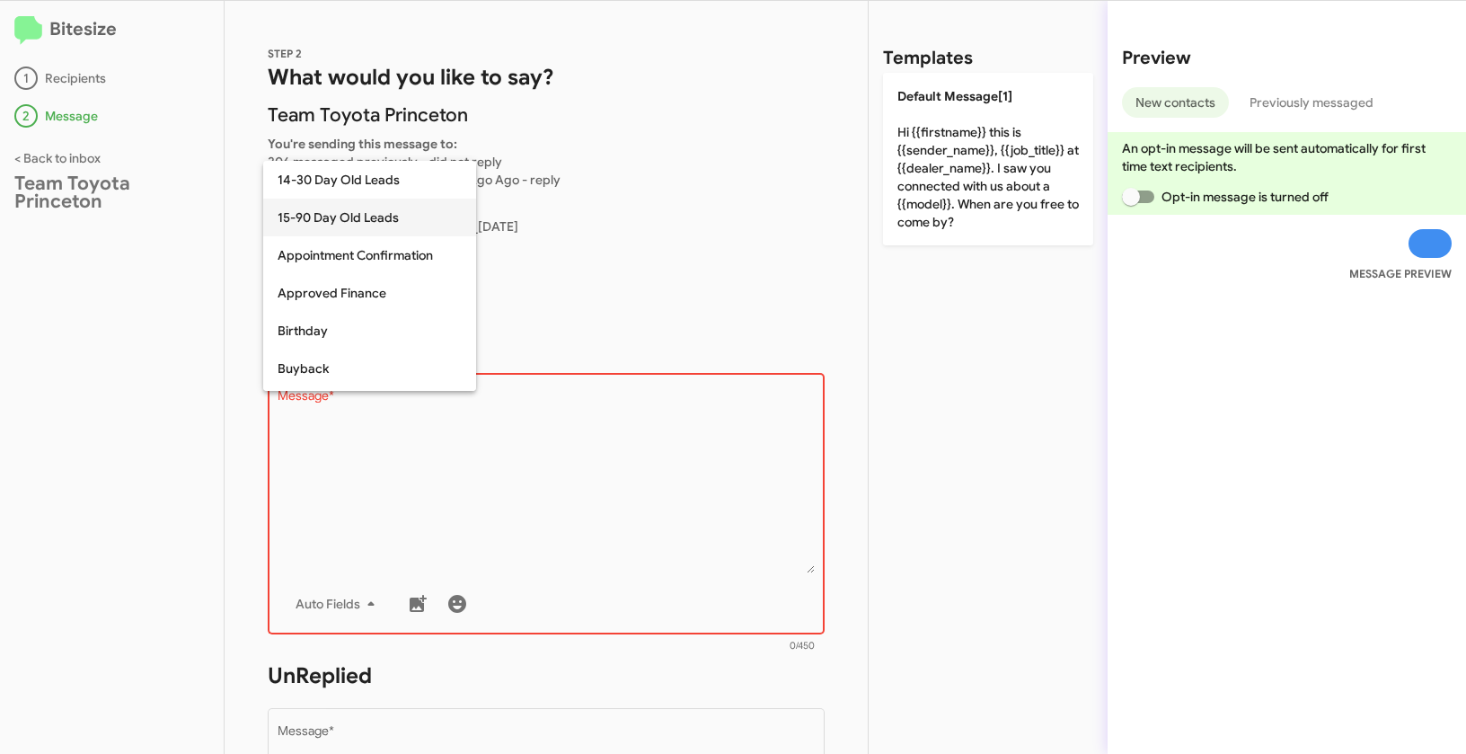
click at [337, 217] on span "15-90 Day Old Leads" at bounding box center [370, 218] width 184 height 38
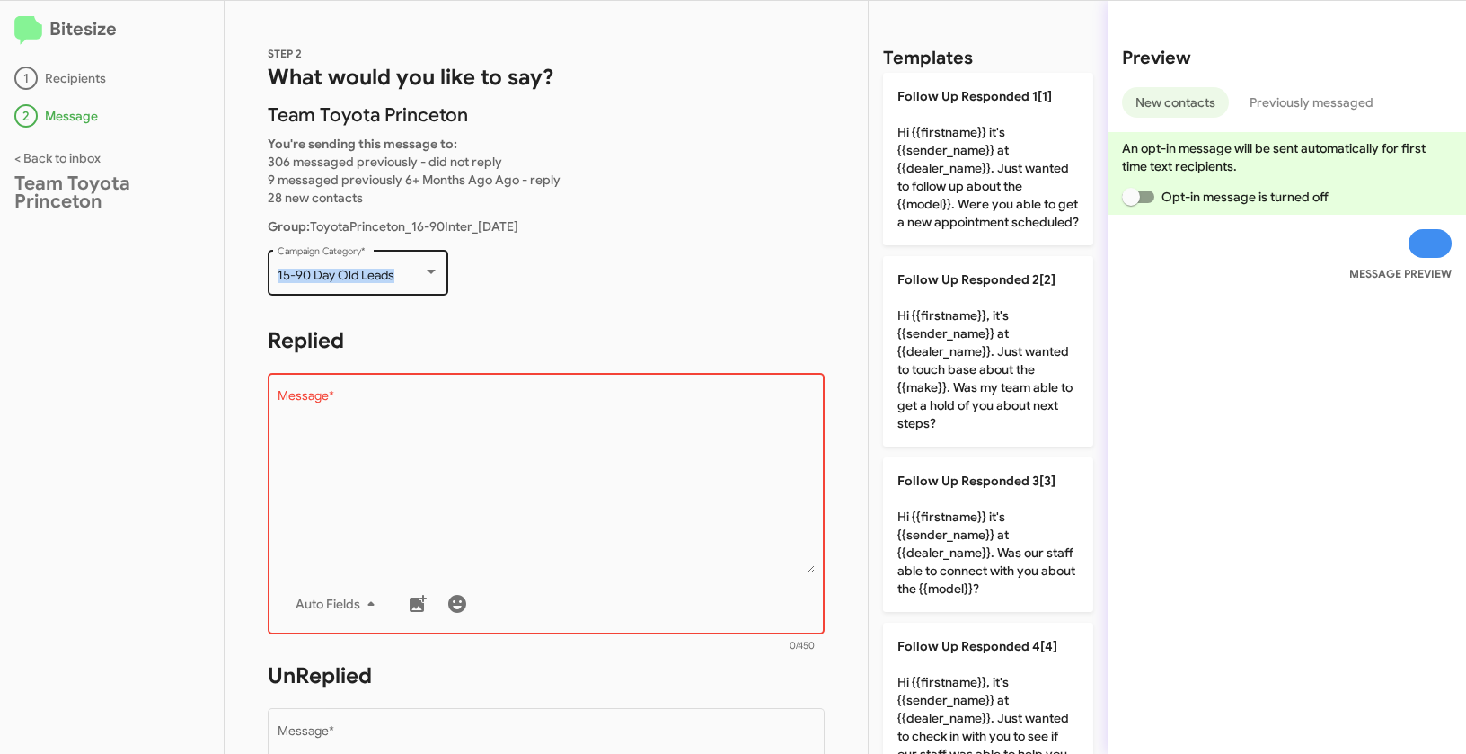
drag, startPoint x: 274, startPoint y: 275, endPoint x: 398, endPoint y: 278, distance: 124.0
click at [398, 278] on div "15-90 Day Old Leads Campaign Category *" at bounding box center [358, 270] width 181 height 49
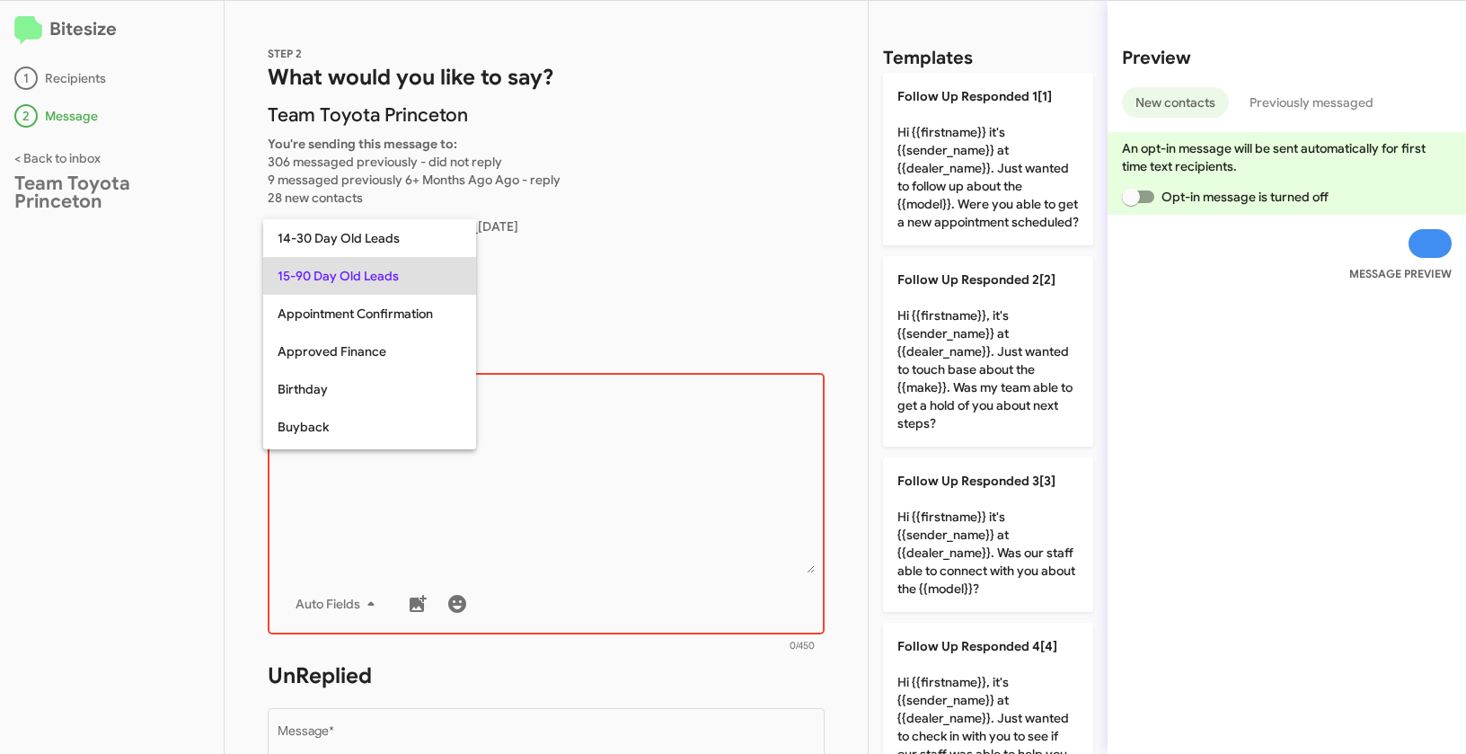
copy span "15-90 Day Old Leads"
click at [617, 535] on div at bounding box center [733, 377] width 1466 height 754
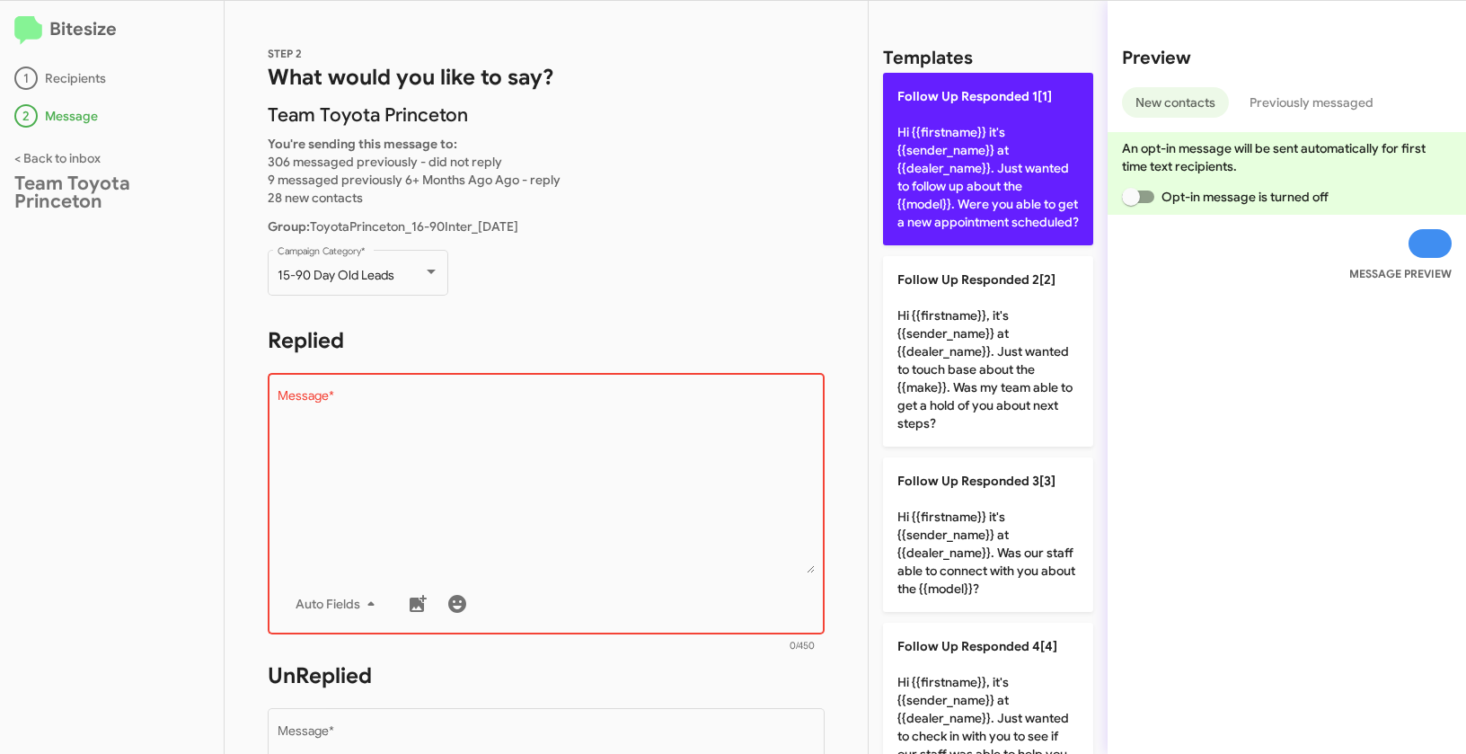
click at [1004, 118] on p "Follow Up Responded 1[1] Hi {{firstname}} it's {{sender_name}} at {{dealer_name…" at bounding box center [988, 159] width 210 height 173
type textarea "Hi {{firstname}} it's {{sender_name}} at {{dealer_name}}. Just wanted to follow…"
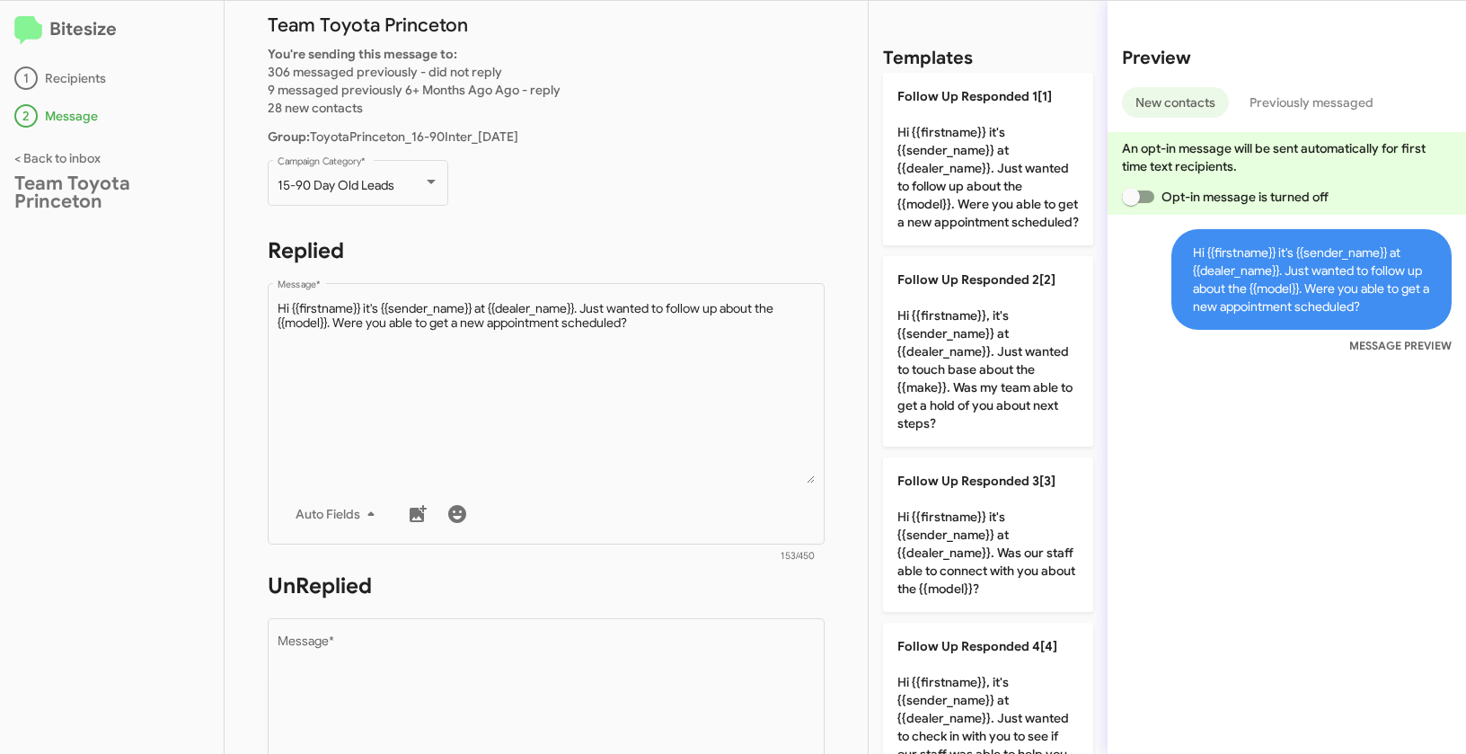
scroll to position [145, 0]
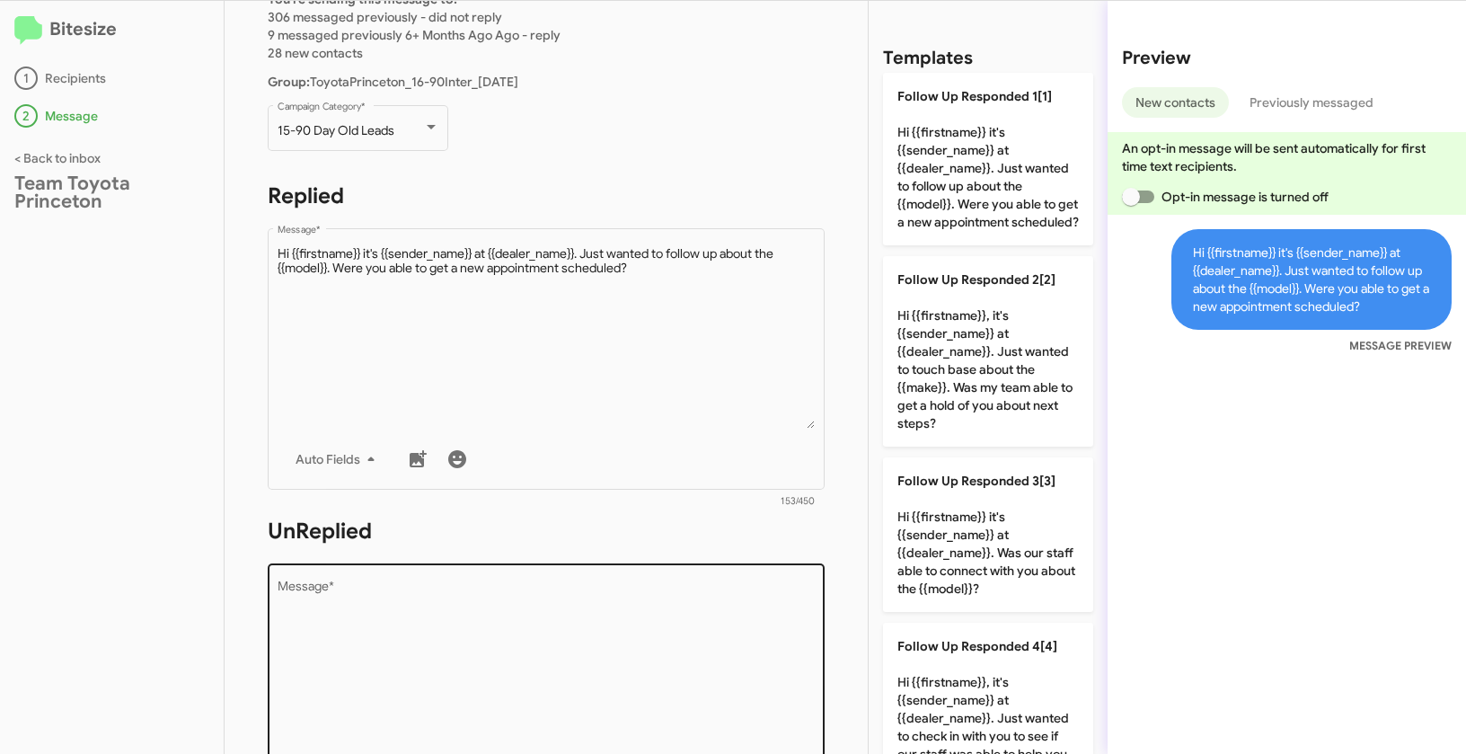
click at [558, 605] on textarea "Message *" at bounding box center [547, 671] width 538 height 183
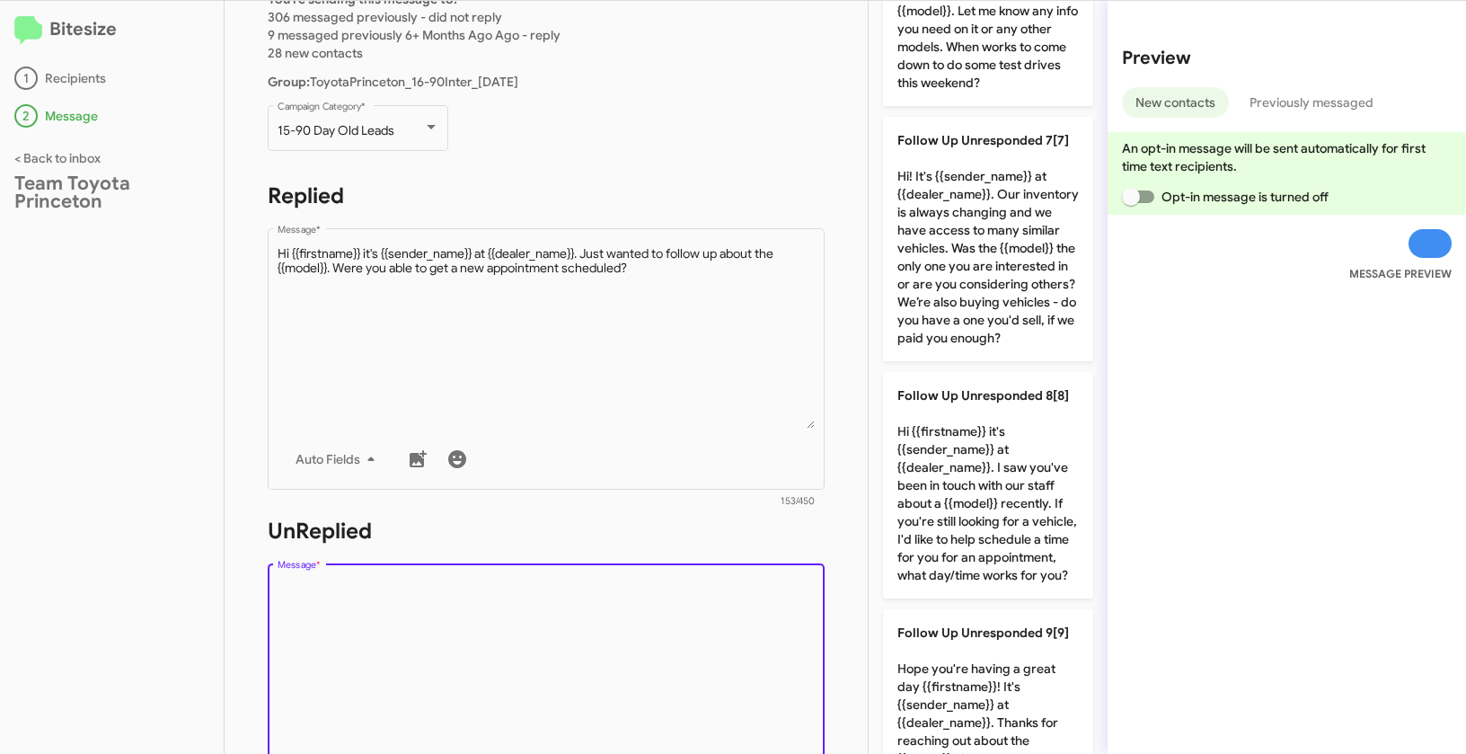
scroll to position [1596, 0]
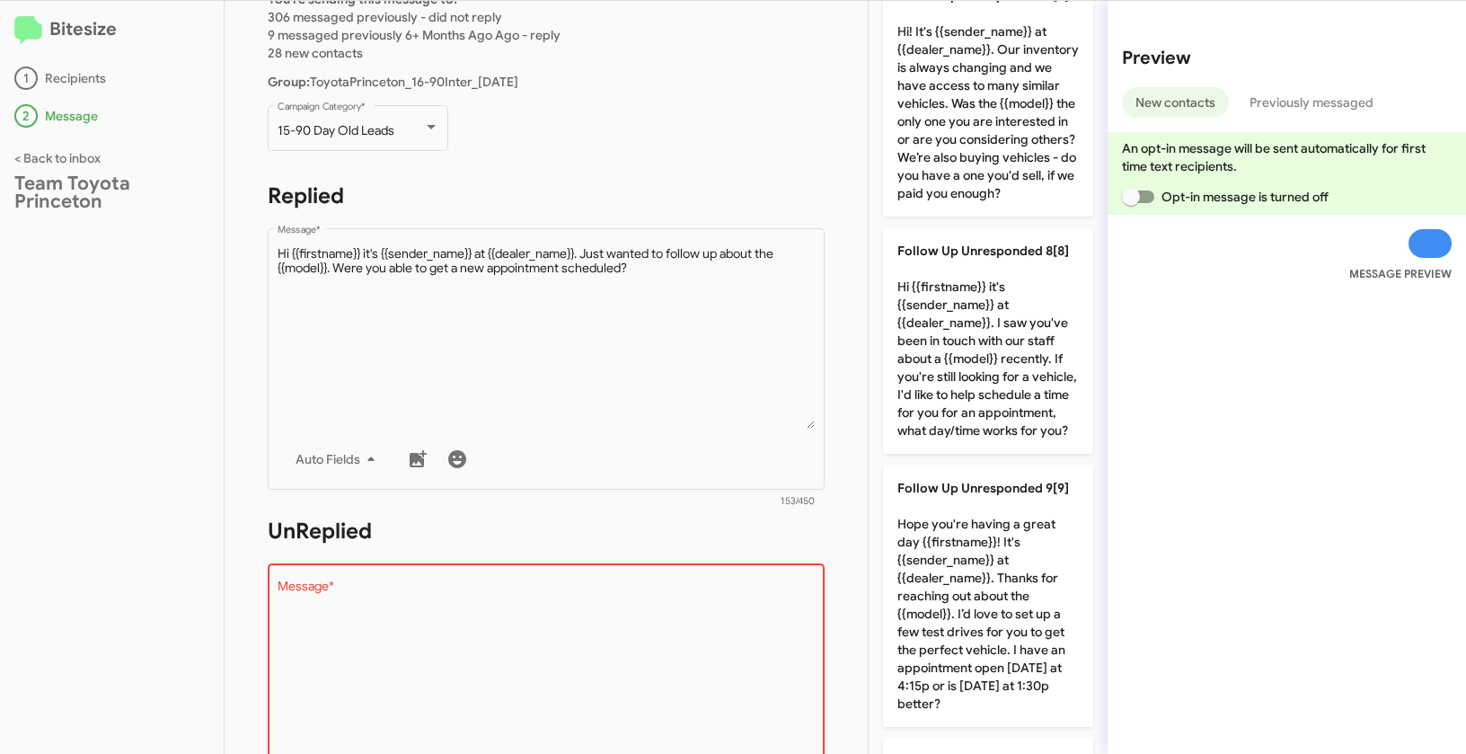
click at [916, 573] on p "Follow Up Unresponded 9[9] Hope you're having a great day {{firstname}}! It's {…" at bounding box center [988, 596] width 210 height 262
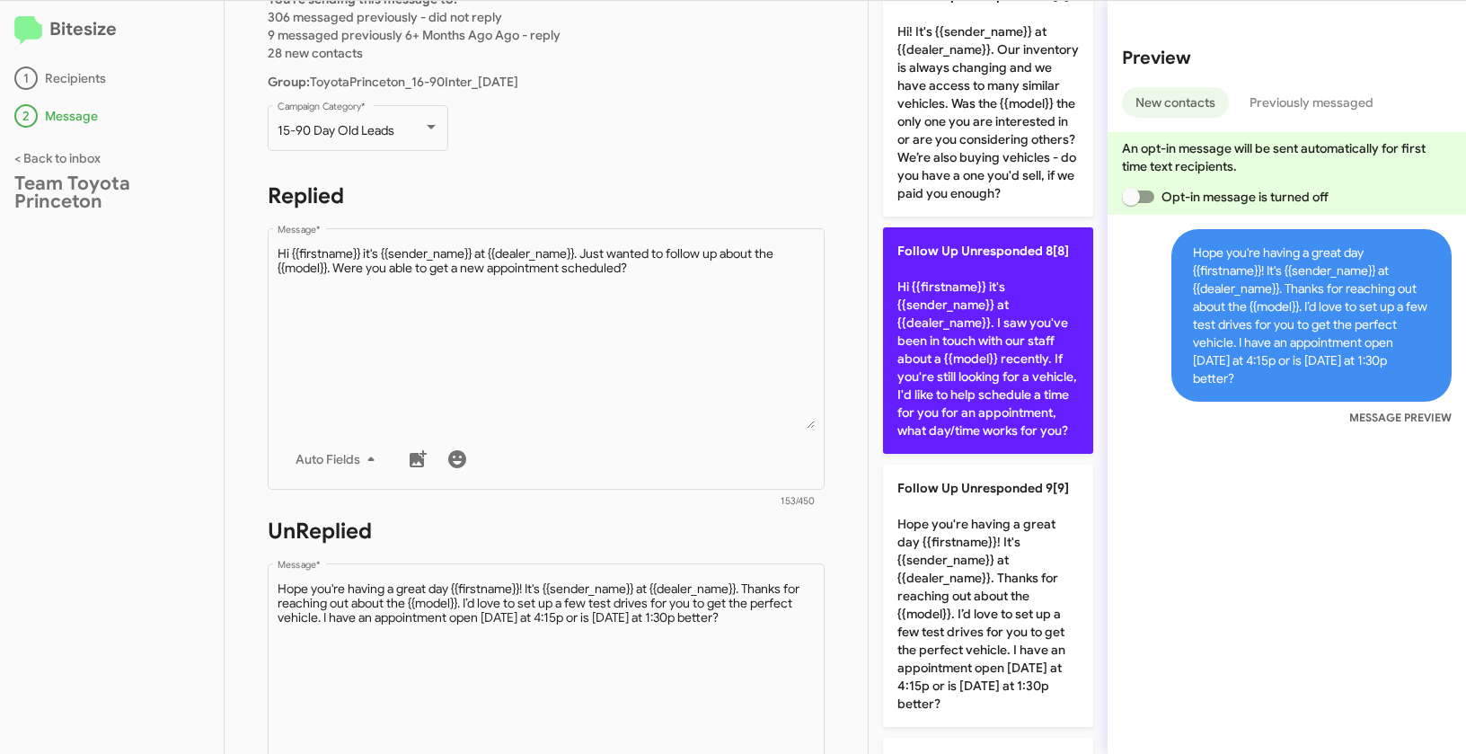
click at [925, 395] on p "Follow Up Unresponded 8[8] Hi {{firstname}} it's {{sender_name}} at {{dealer_na…" at bounding box center [988, 340] width 210 height 226
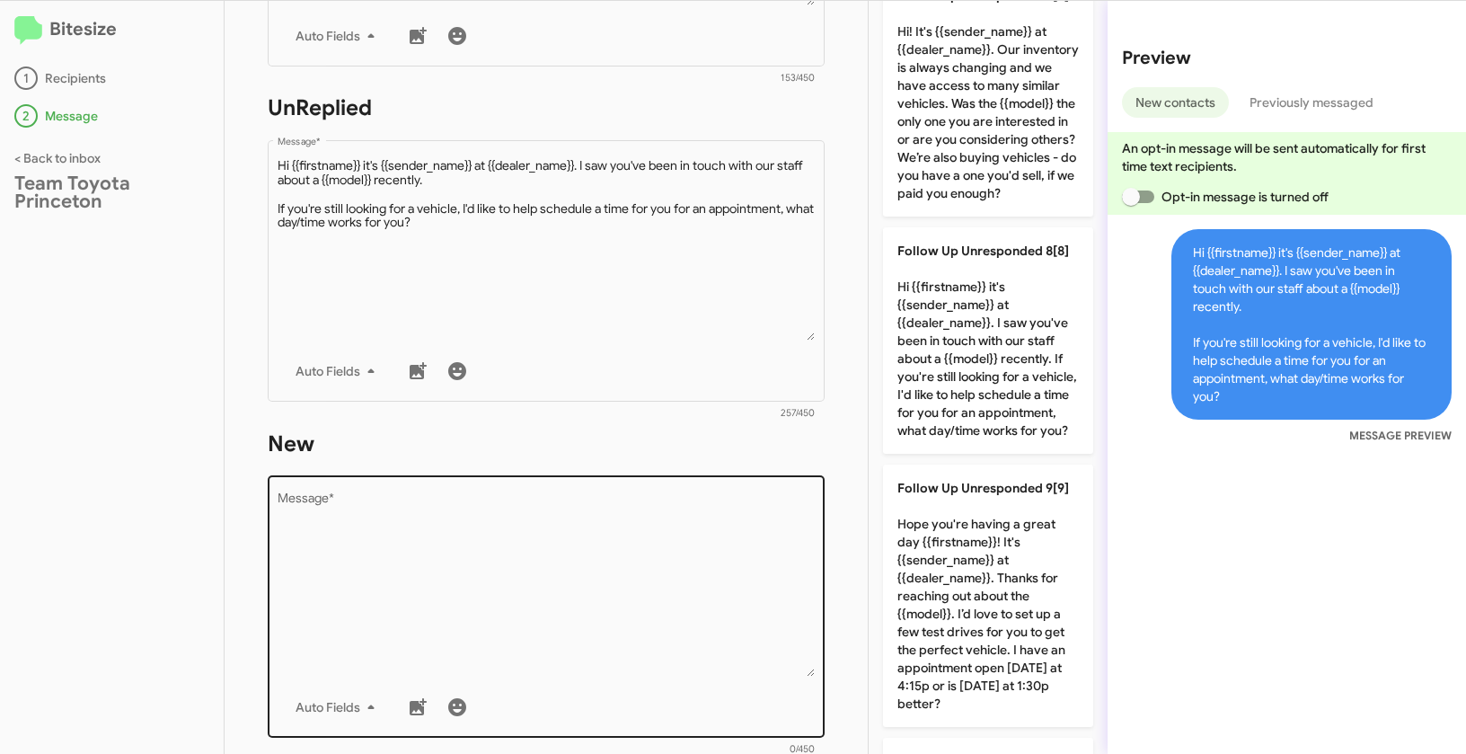
scroll to position [570, 0]
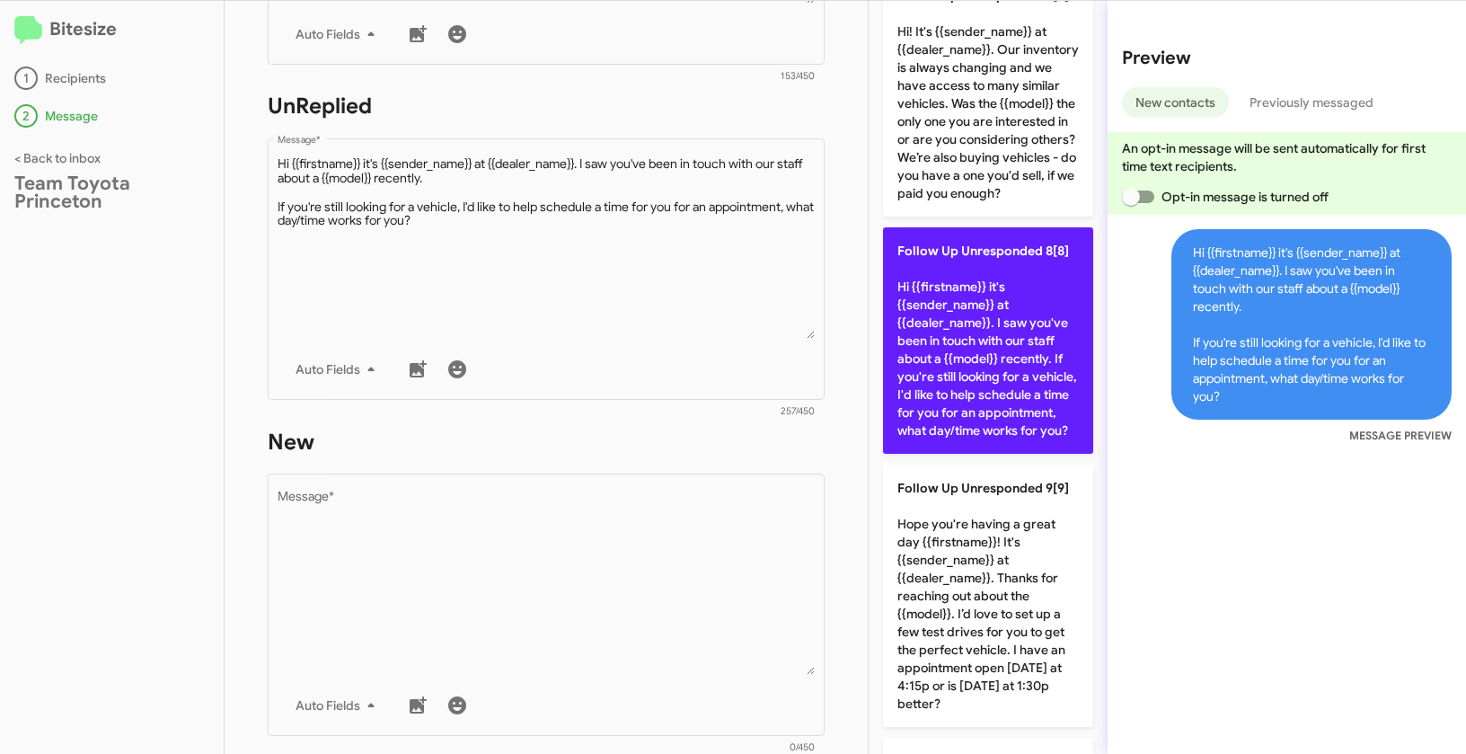
click at [967, 320] on p "Follow Up Unresponded 8[8] Hi {{firstname}} it's {{sender_name}} at {{dealer_na…" at bounding box center [988, 340] width 210 height 226
type textarea "Hi {{firstname}} it's {{sender_name}} at {{dealer_name}}. I saw you've been in …"
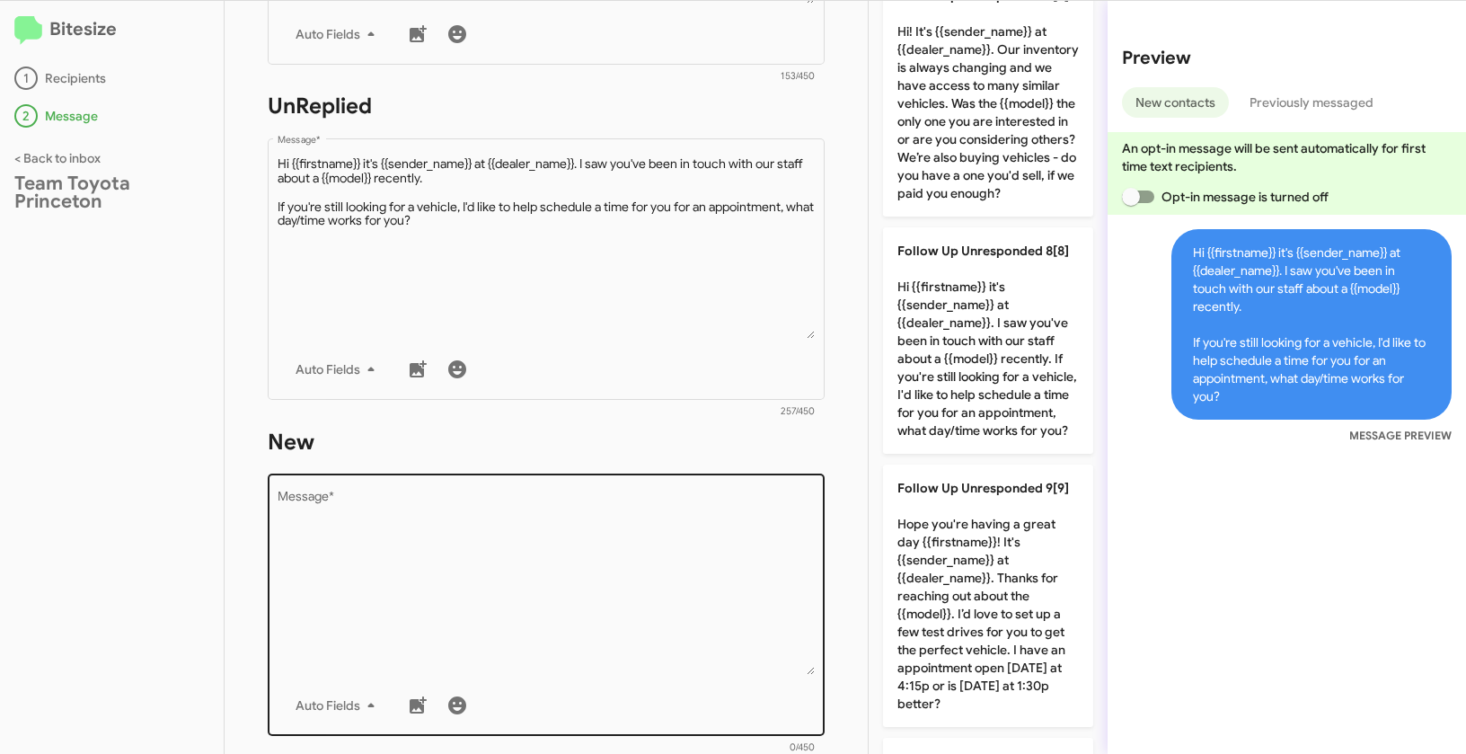
click at [597, 569] on textarea "Message *" at bounding box center [547, 582] width 538 height 183
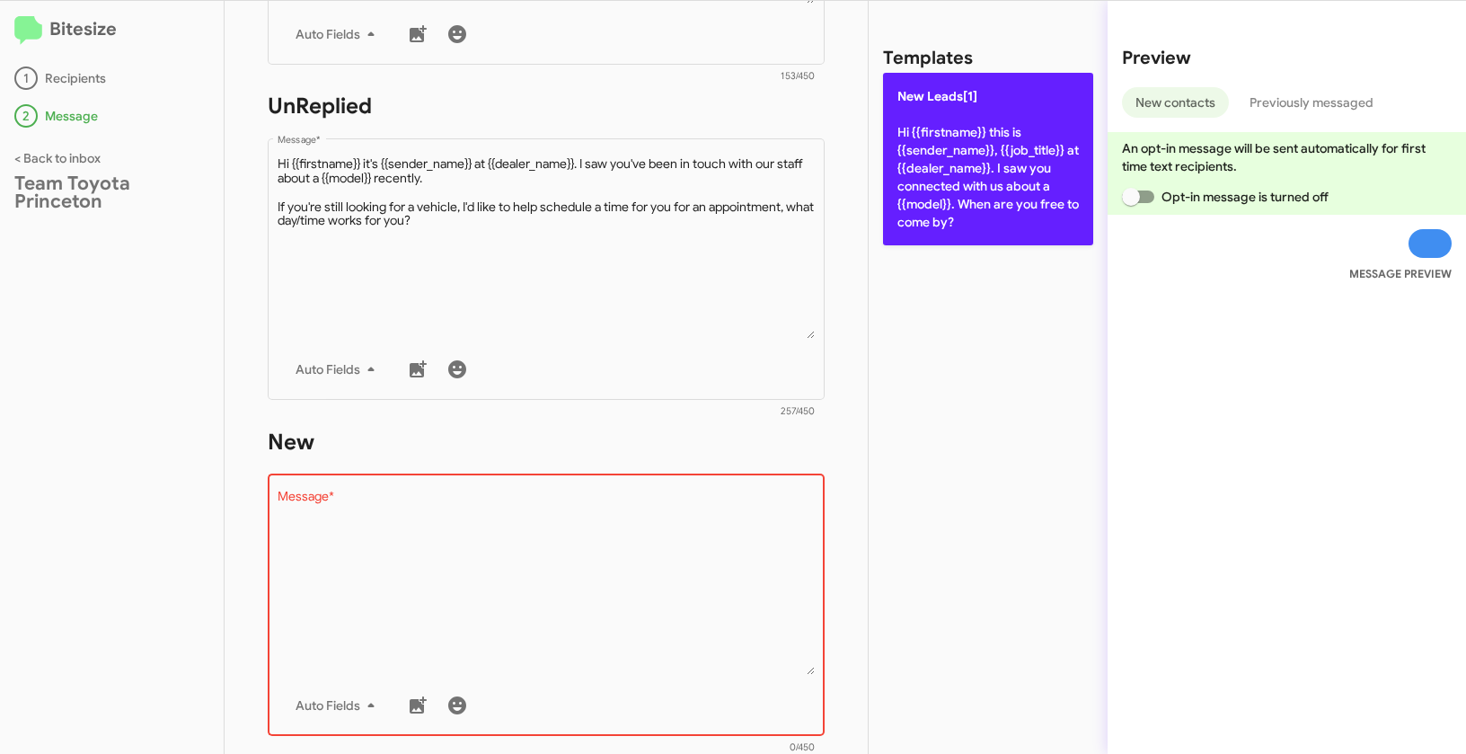
click at [947, 120] on p "New Leads[1] Hi {{firstname}} this is {{sender_name}}, {{job_title}} at {{deale…" at bounding box center [988, 159] width 210 height 173
type textarea "Hi {{firstname}} this is {{sender_name}}, {{job_title}} at {{dealer_name}}. I s…"
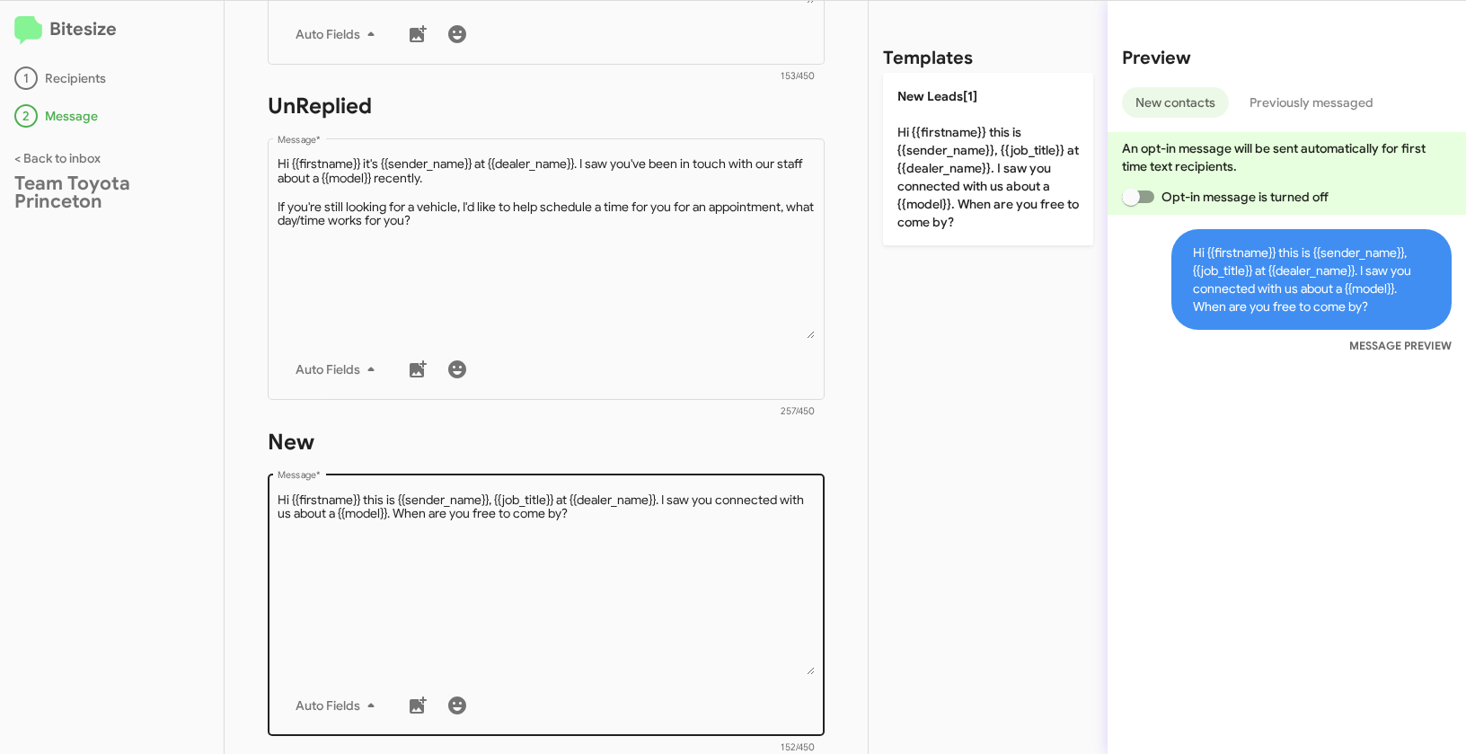
scroll to position [694, 0]
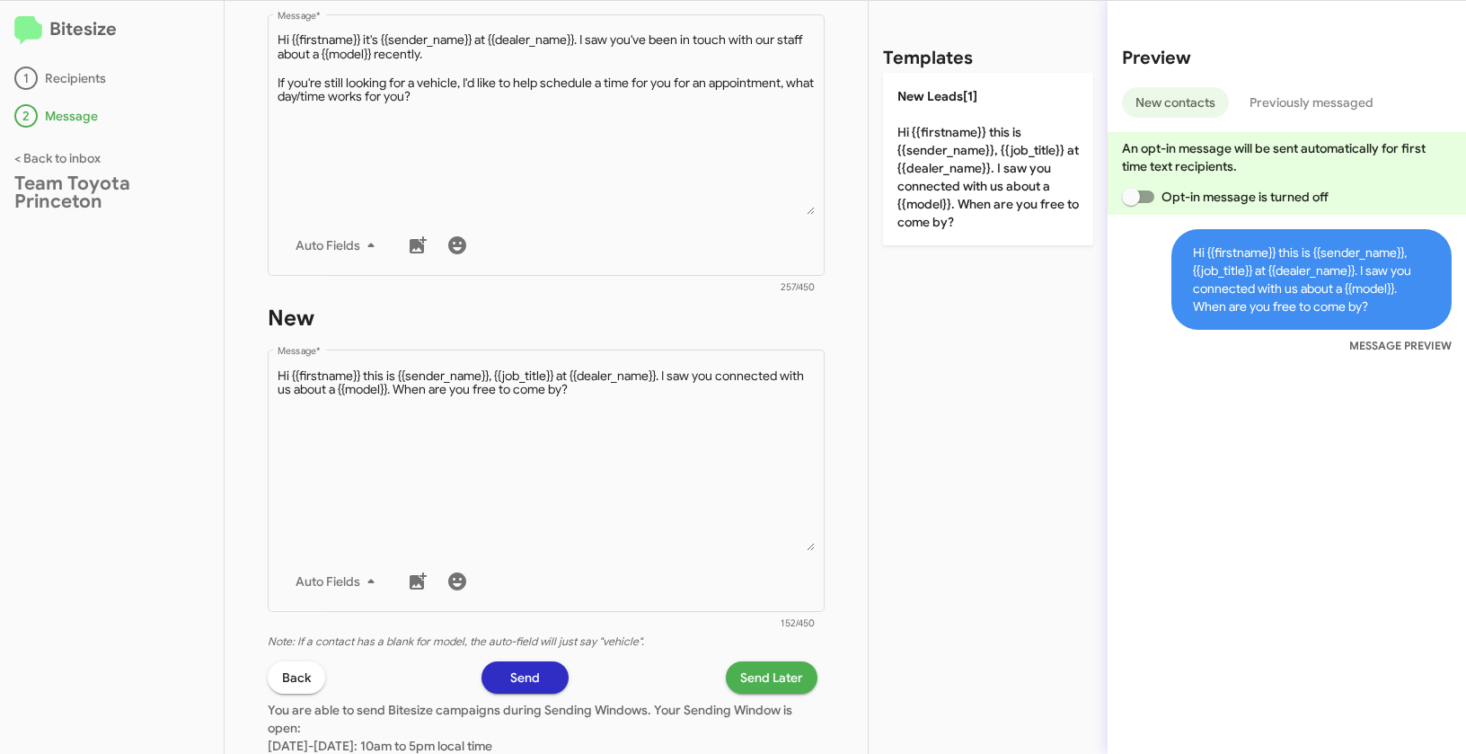
click at [776, 677] on span "Send Later" at bounding box center [771, 677] width 63 height 32
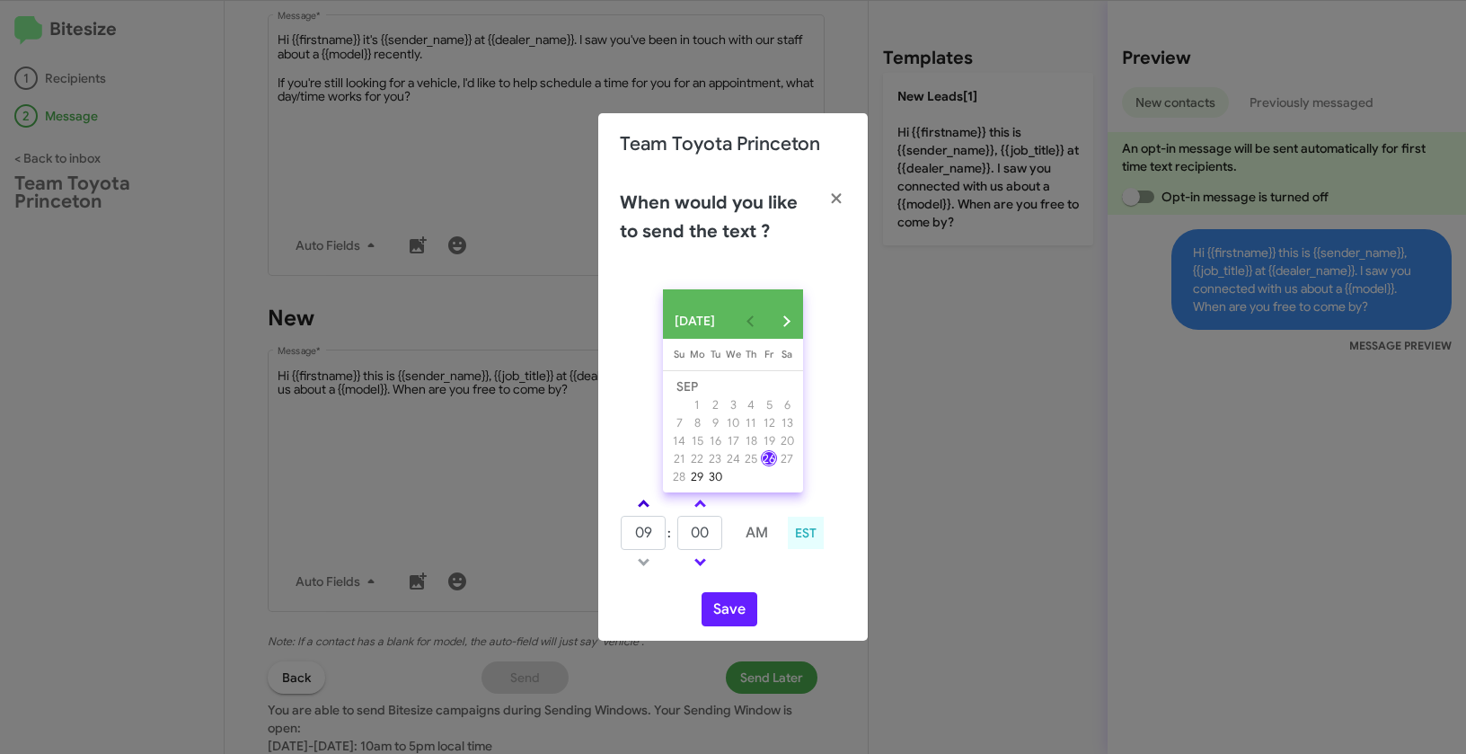
click at [642, 507] on span at bounding box center [644, 506] width 12 height 12
type input "01"
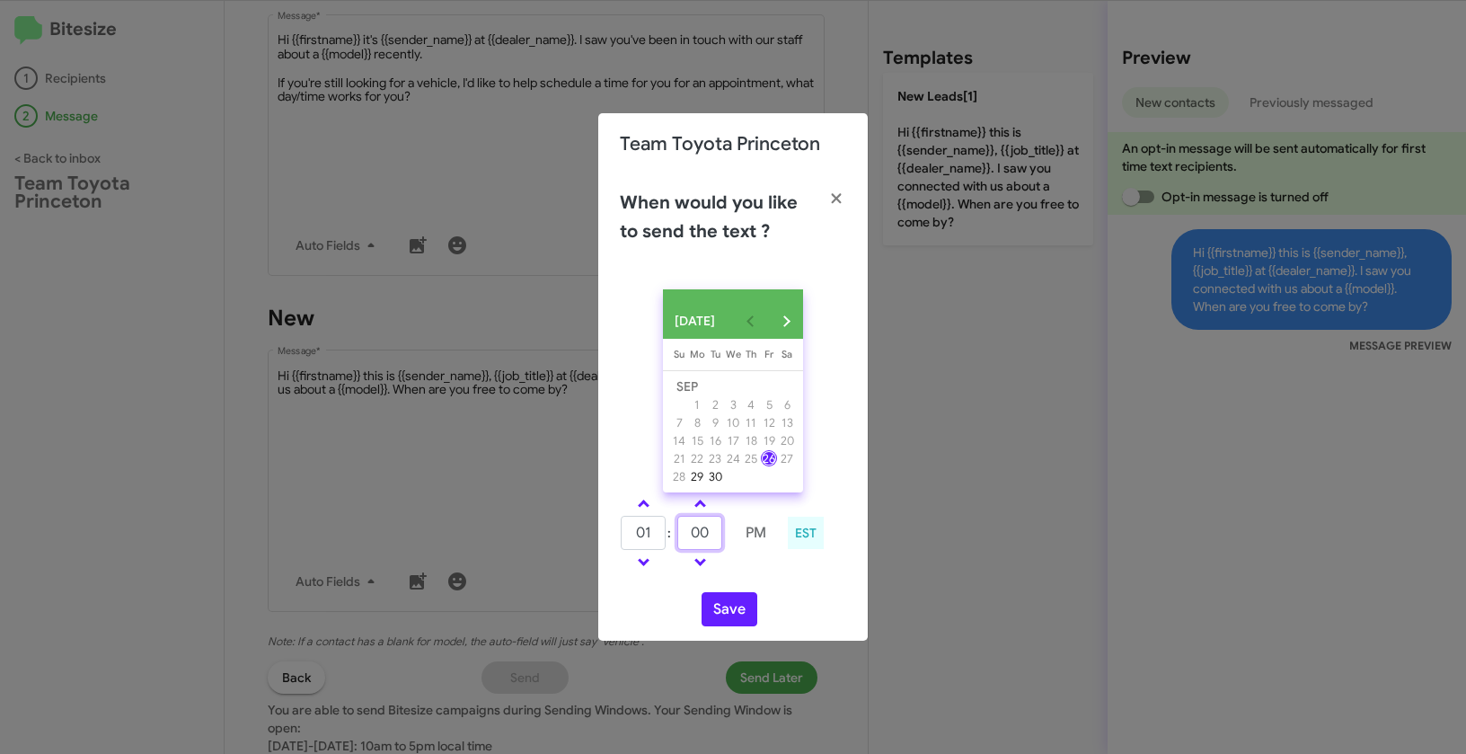
drag, startPoint x: 712, startPoint y: 544, endPoint x: 675, endPoint y: 535, distance: 37.9
click at [675, 535] on tr "01 : 00 PM" at bounding box center [699, 533] width 159 height 36
type input "24"
click at [719, 619] on button "Save" at bounding box center [730, 609] width 56 height 34
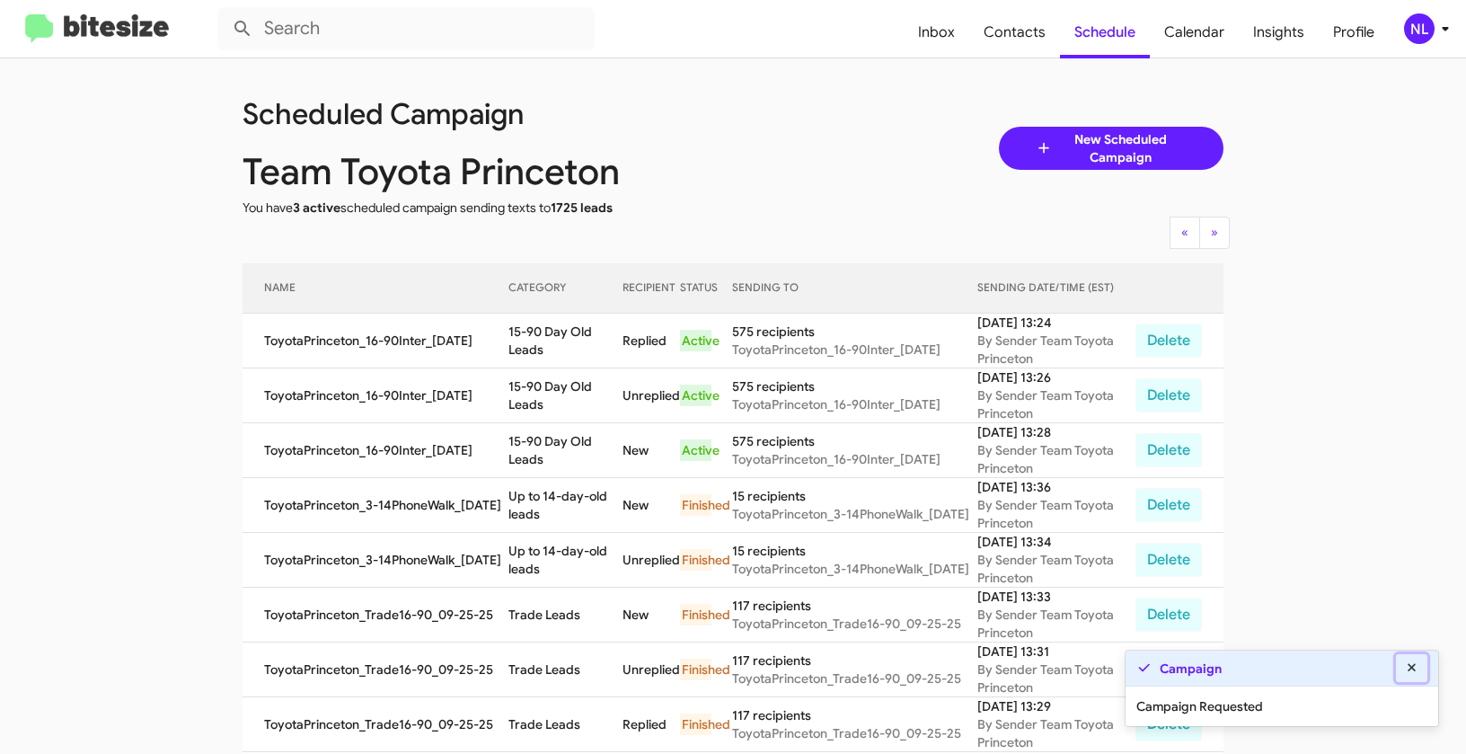
click at [1413, 666] on icon at bounding box center [1412, 667] width 8 height 8
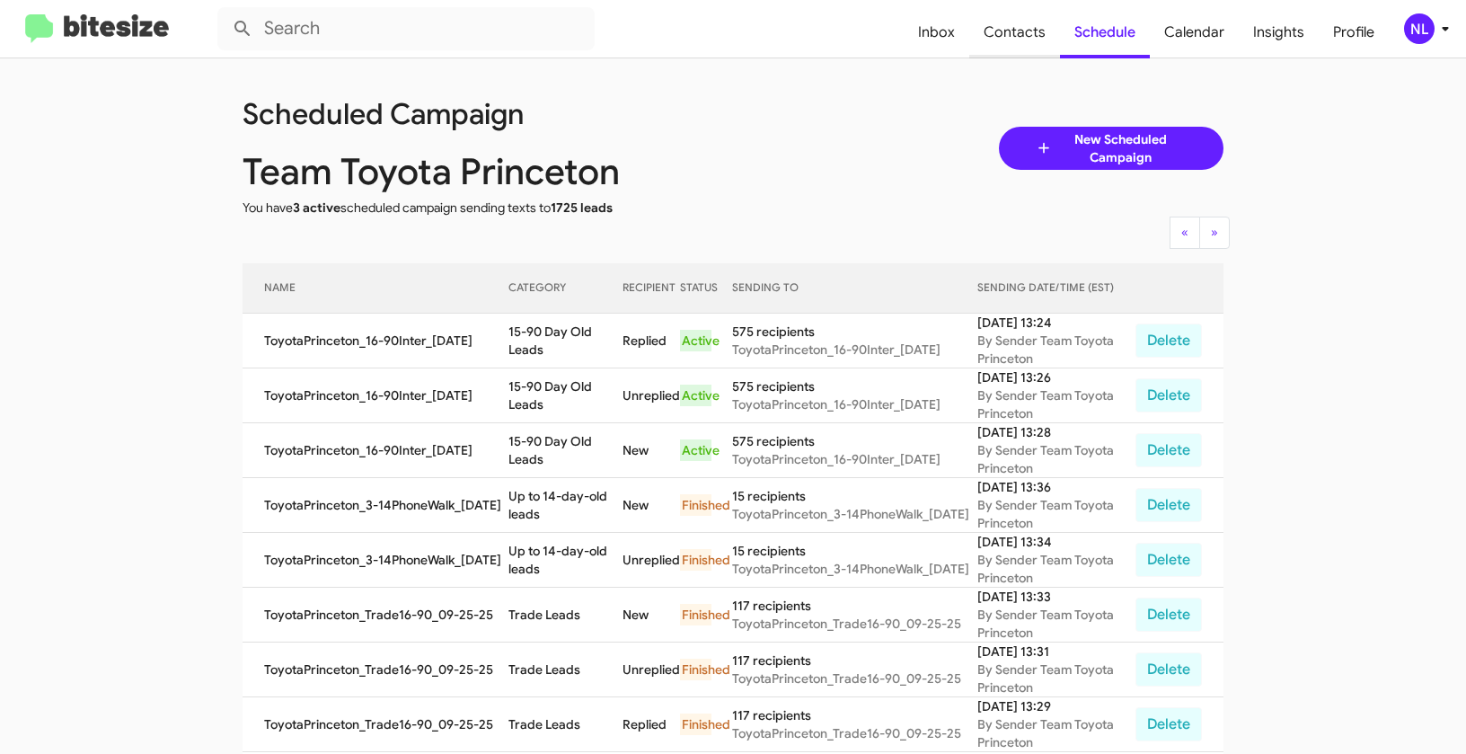
click at [1009, 22] on span "Contacts" at bounding box center [1014, 32] width 91 height 52
type input "in:groups"
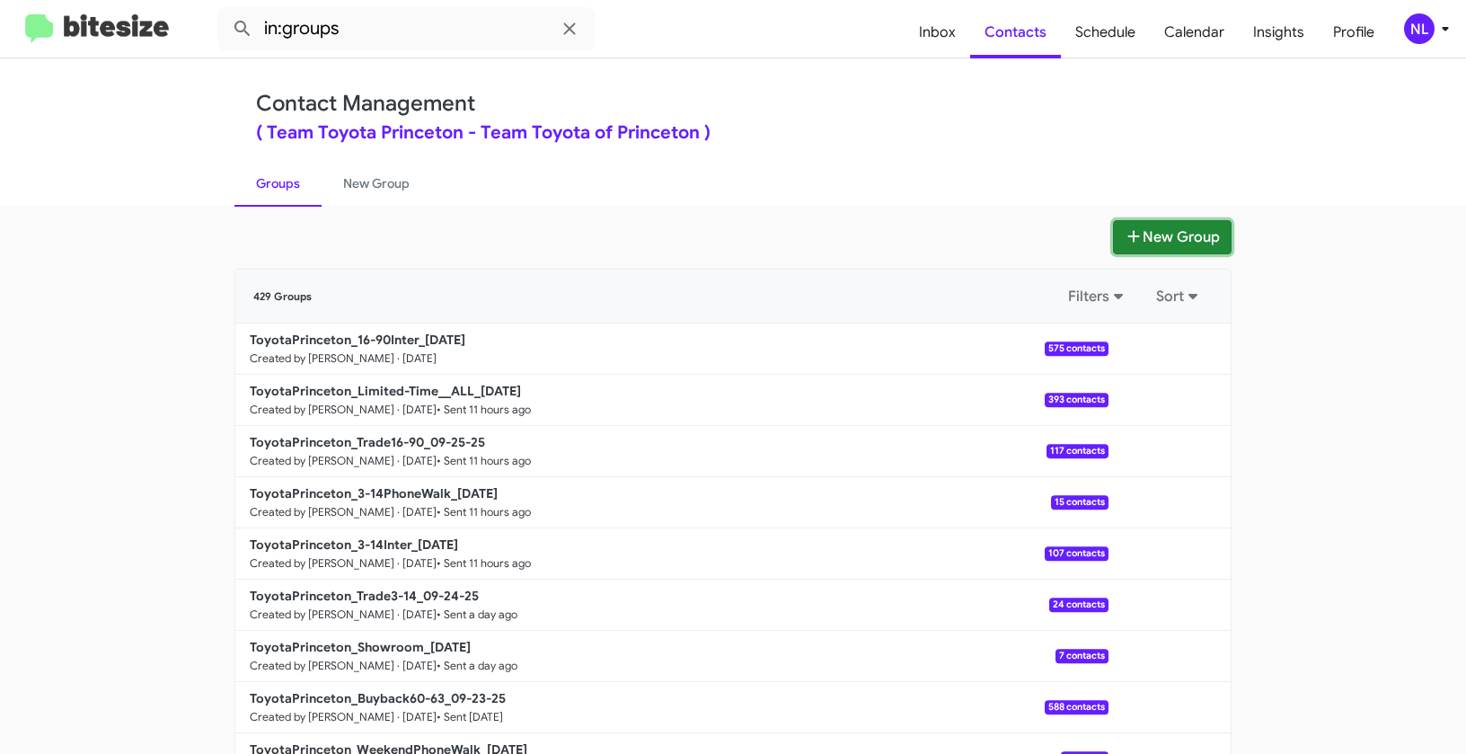
click at [1146, 234] on button "New Group" at bounding box center [1172, 237] width 119 height 34
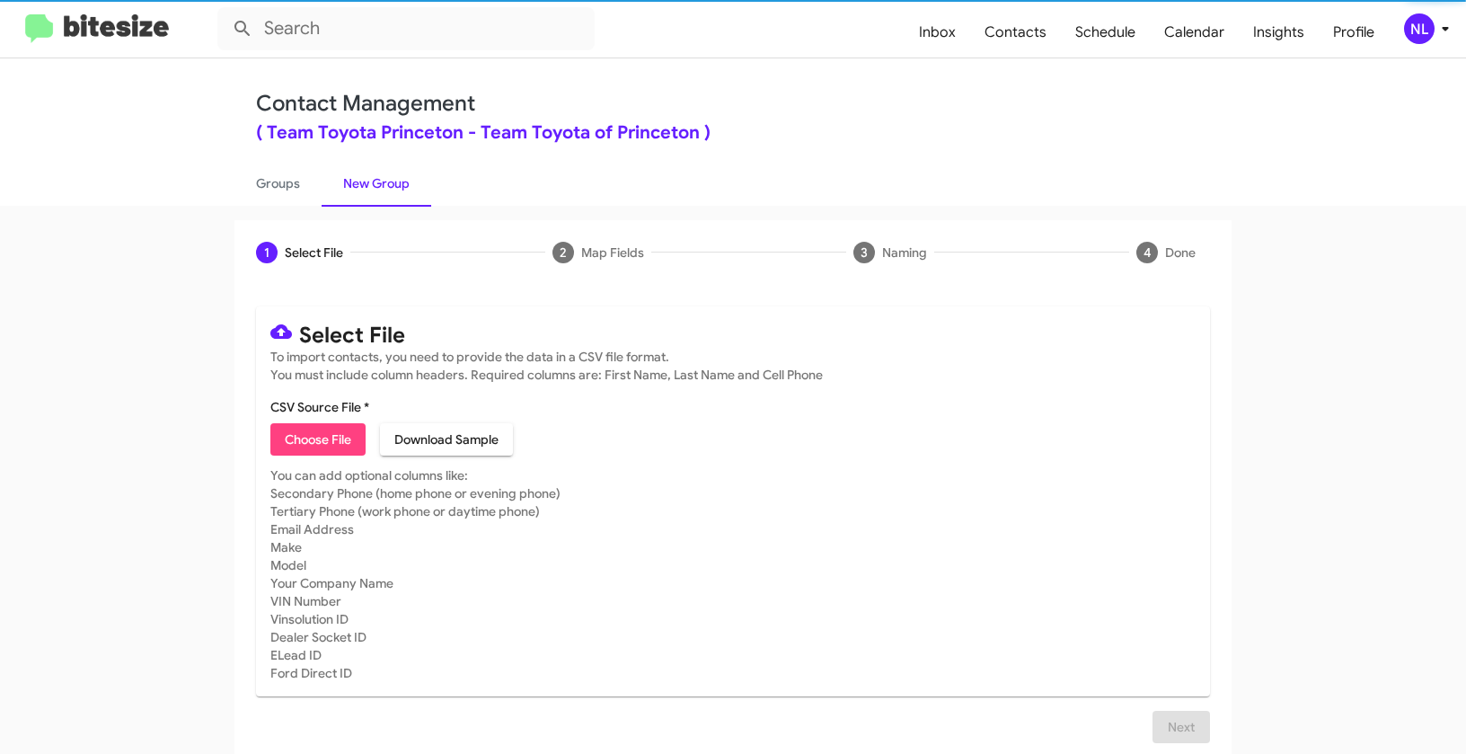
click at [314, 433] on span "Choose File" at bounding box center [318, 439] width 66 height 32
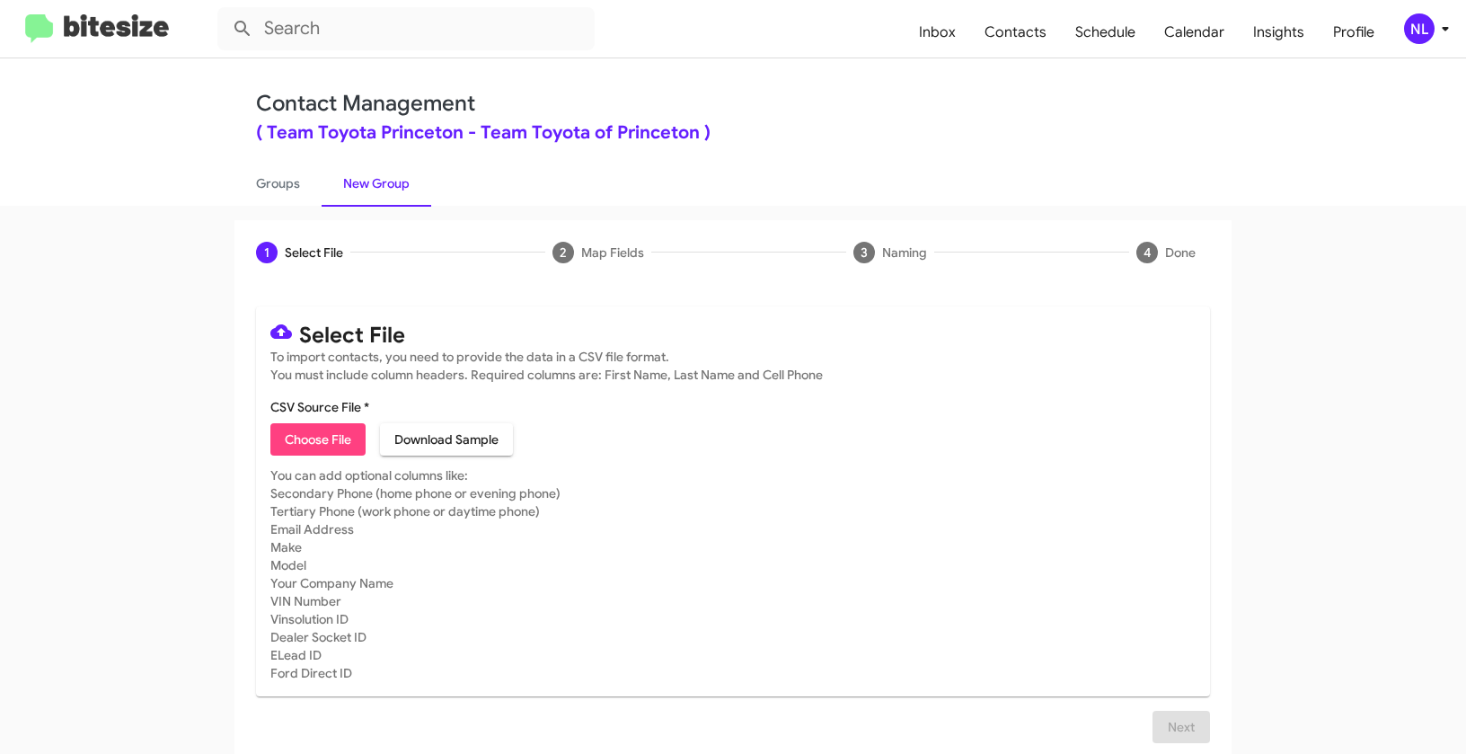
type input "ToyotaPrinceton_16-90PhoneWalk_09-26-25"
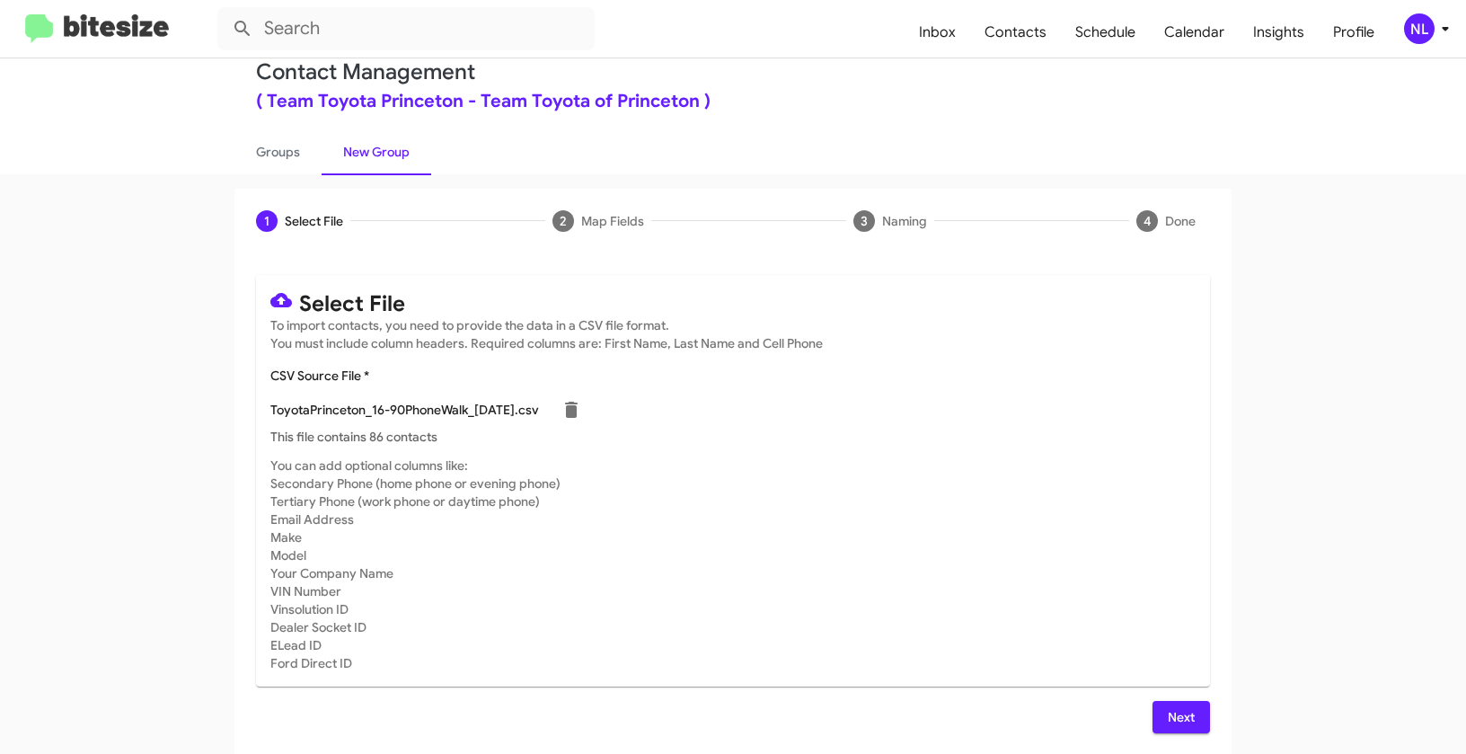
scroll to position [32, 0]
click at [1171, 716] on span "Next" at bounding box center [1181, 716] width 29 height 32
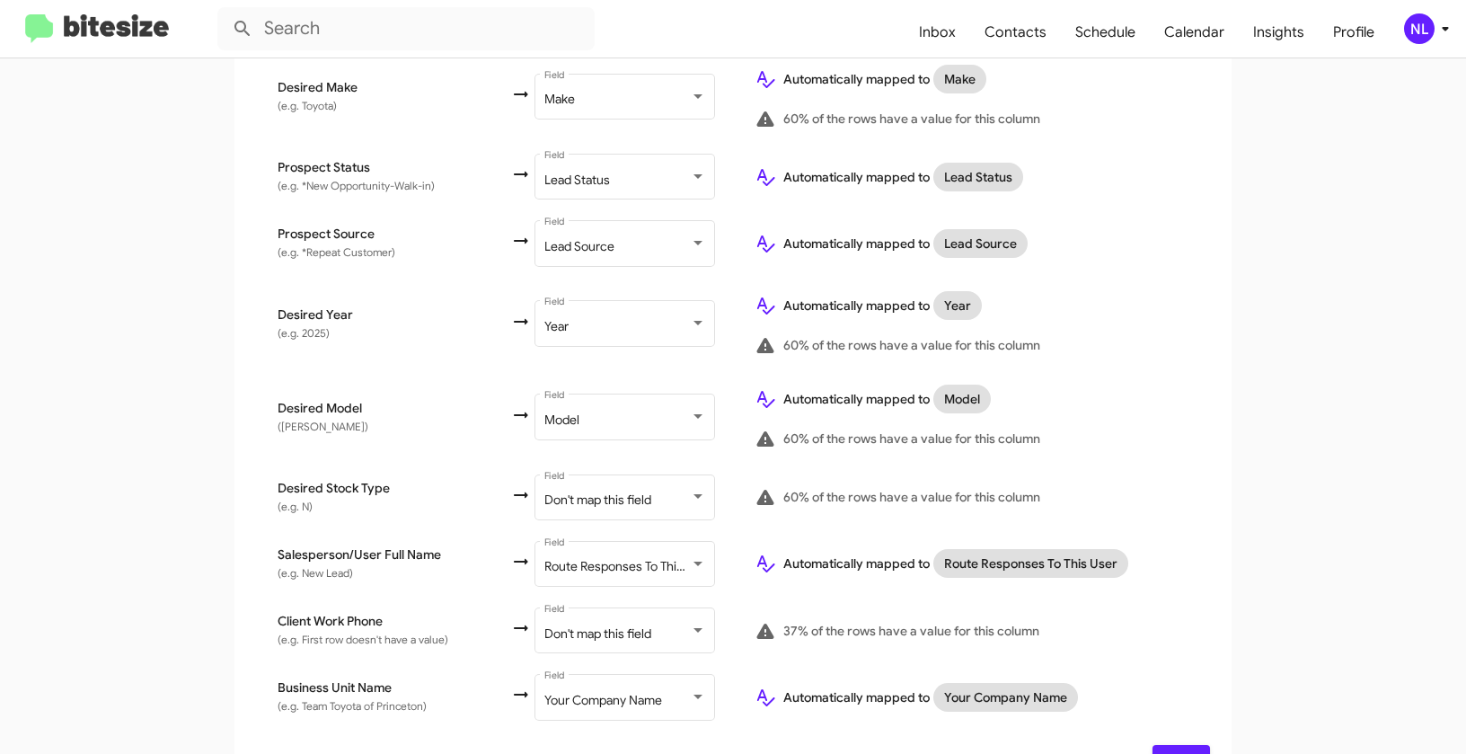
scroll to position [880, 0]
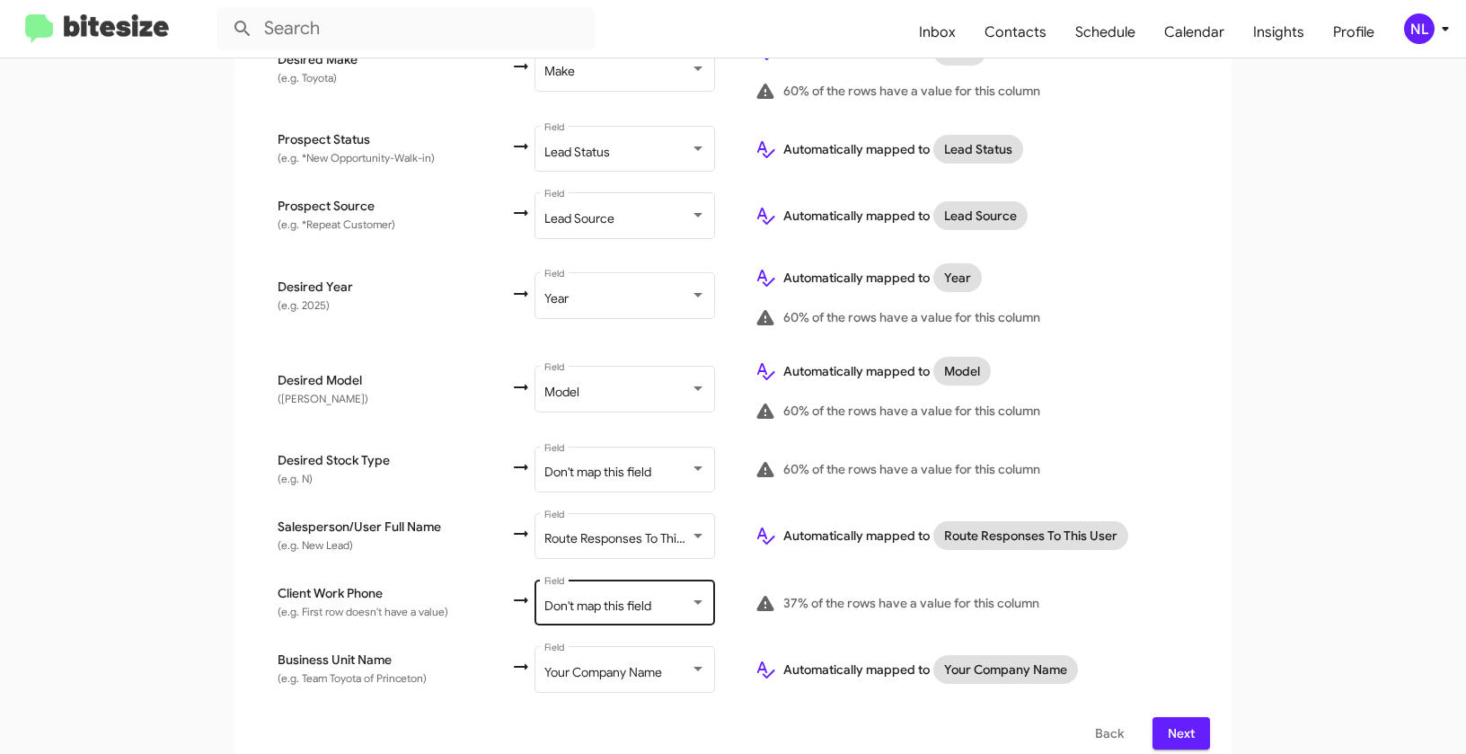
click at [583, 597] on span "Don't map this field" at bounding box center [597, 605] width 107 height 16
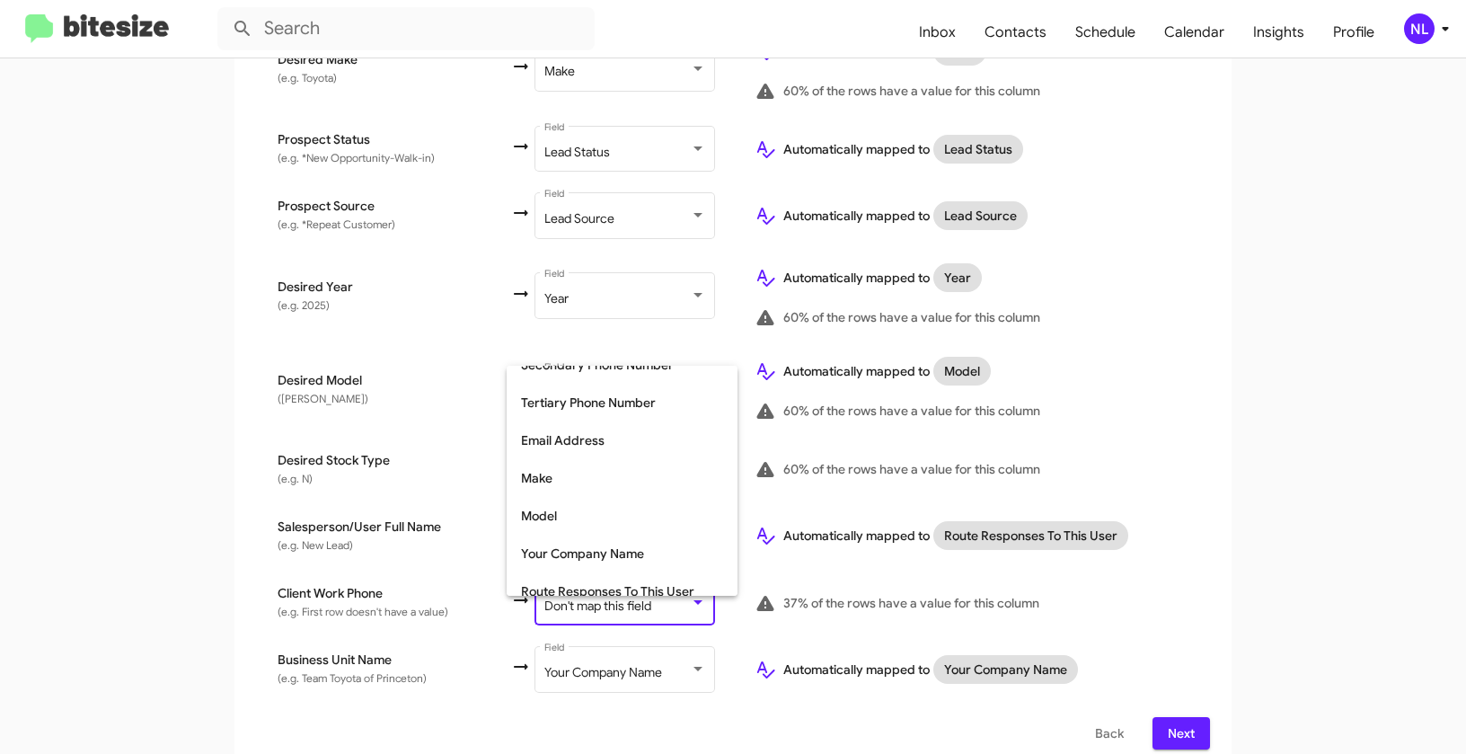
scroll to position [248, 0]
click at [572, 408] on span "Tertiary Phone Number" at bounding box center [622, 401] width 202 height 38
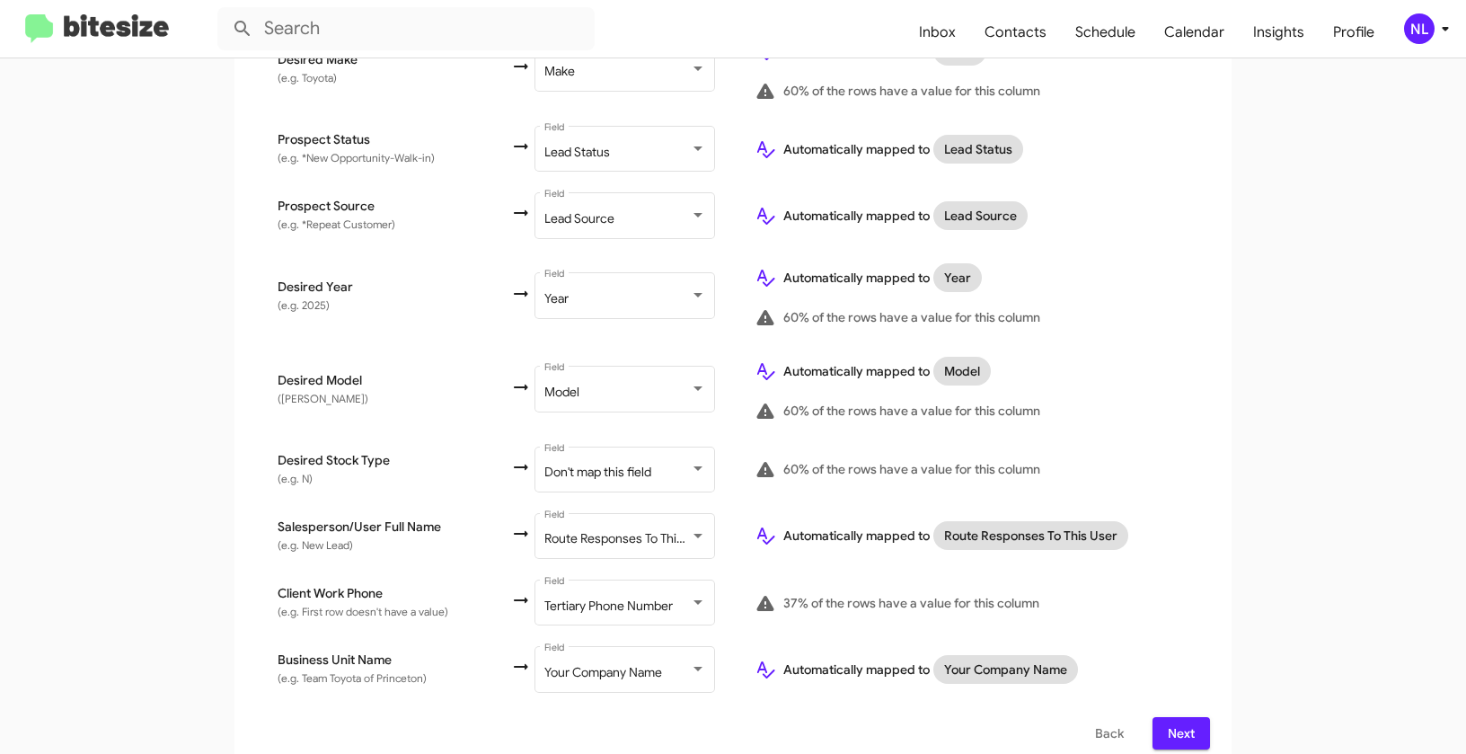
click at [1268, 542] on app-new-group "Select File 2 Map Fields 3 Naming 4 Done Select File To import contacts, you ne…" at bounding box center [733, 56] width 1466 height 1430
click at [1176, 717] on span "Next" at bounding box center [1181, 733] width 29 height 32
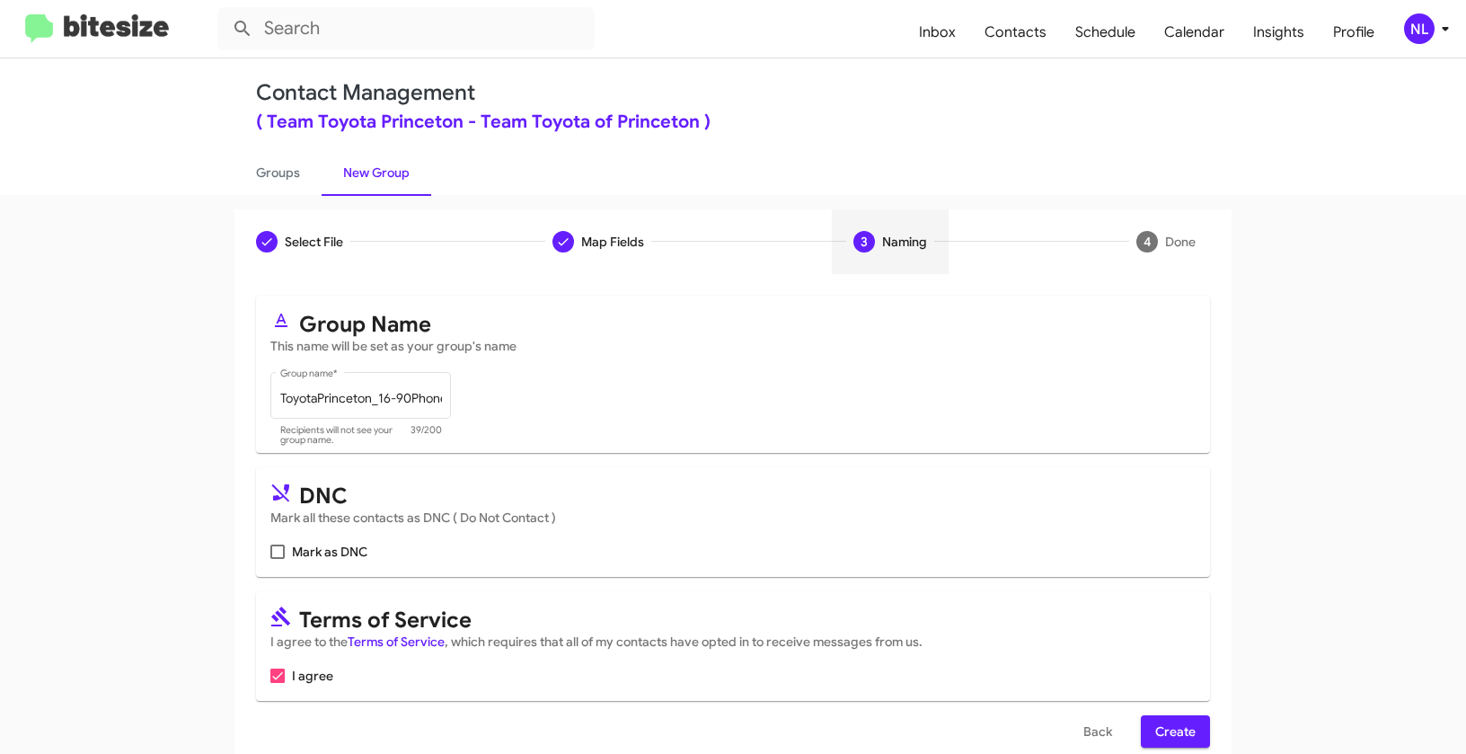
scroll to position [40, 0]
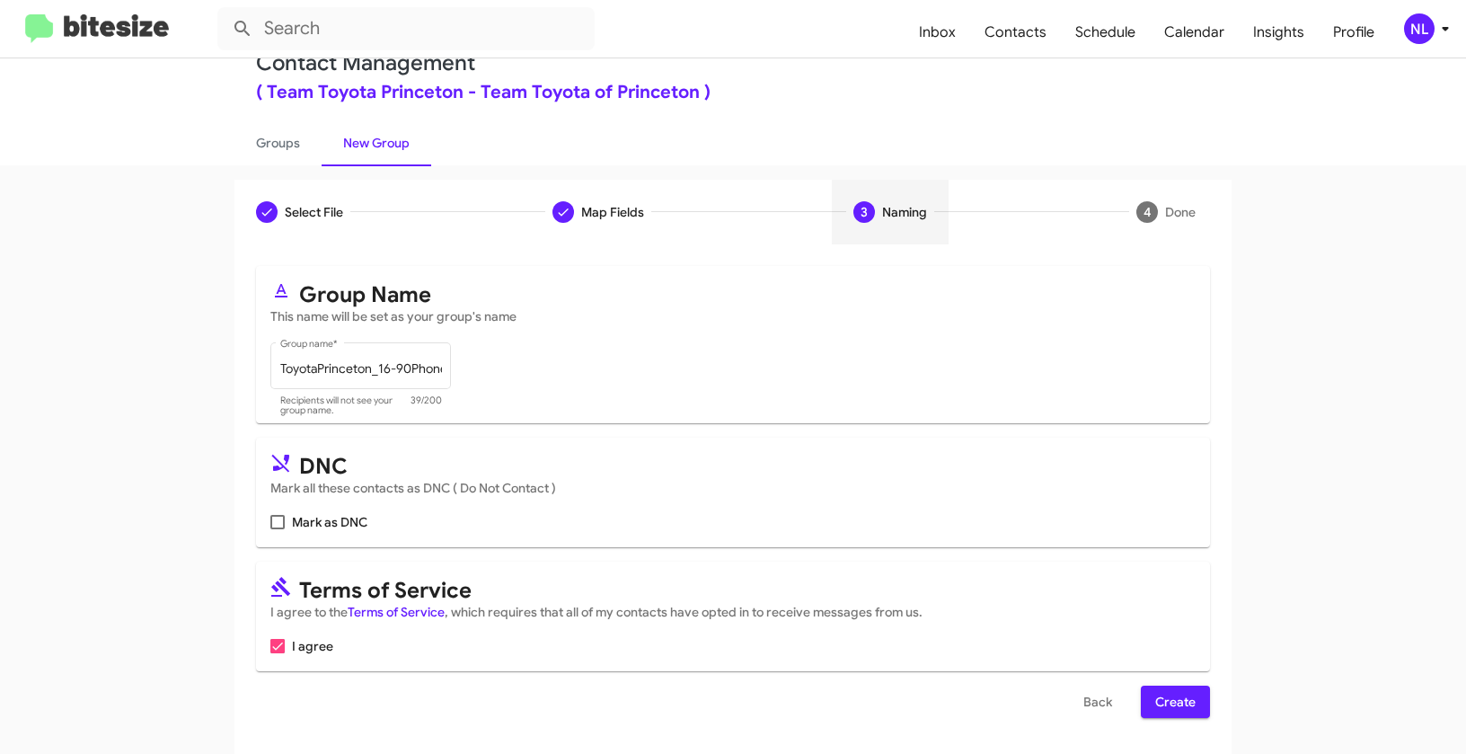
click at [1173, 712] on span "Create" at bounding box center [1175, 702] width 40 height 32
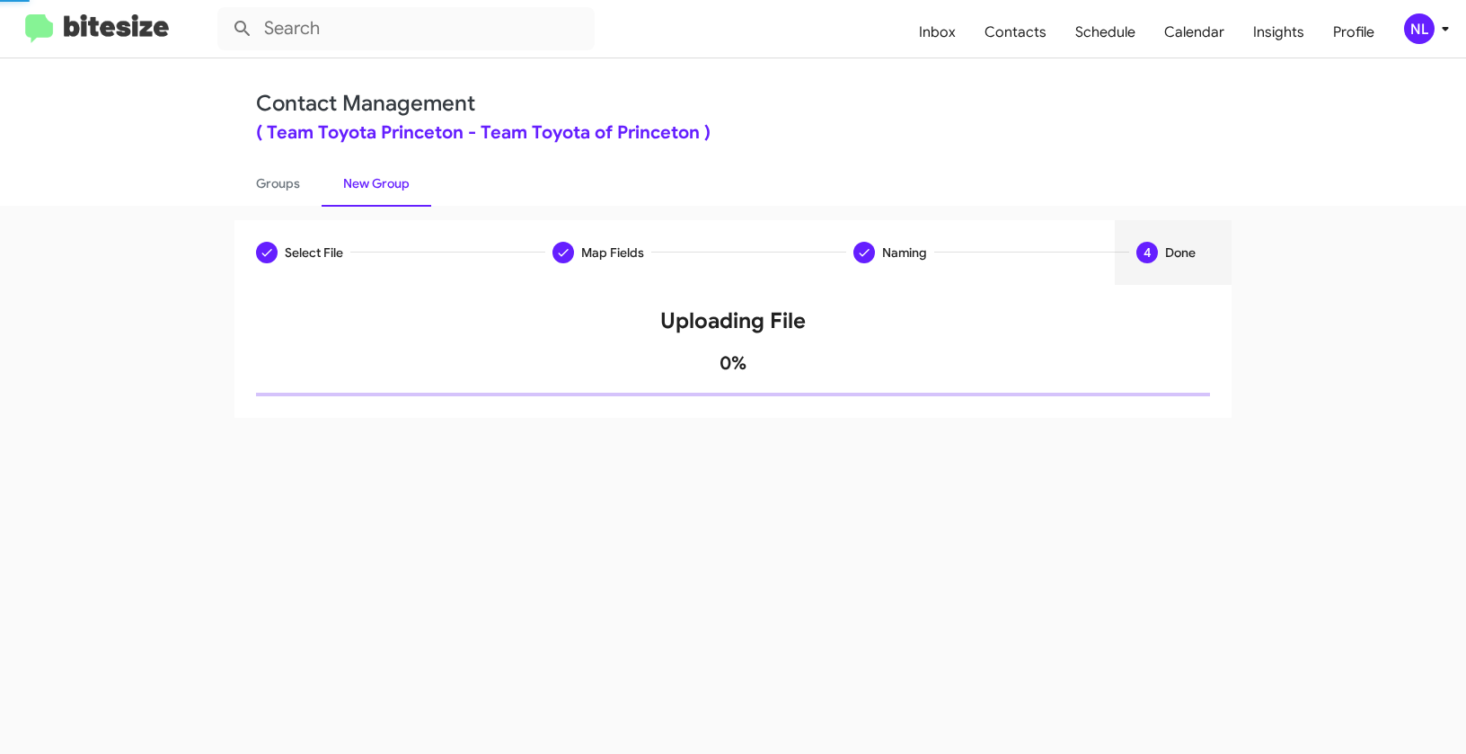
scroll to position [0, 0]
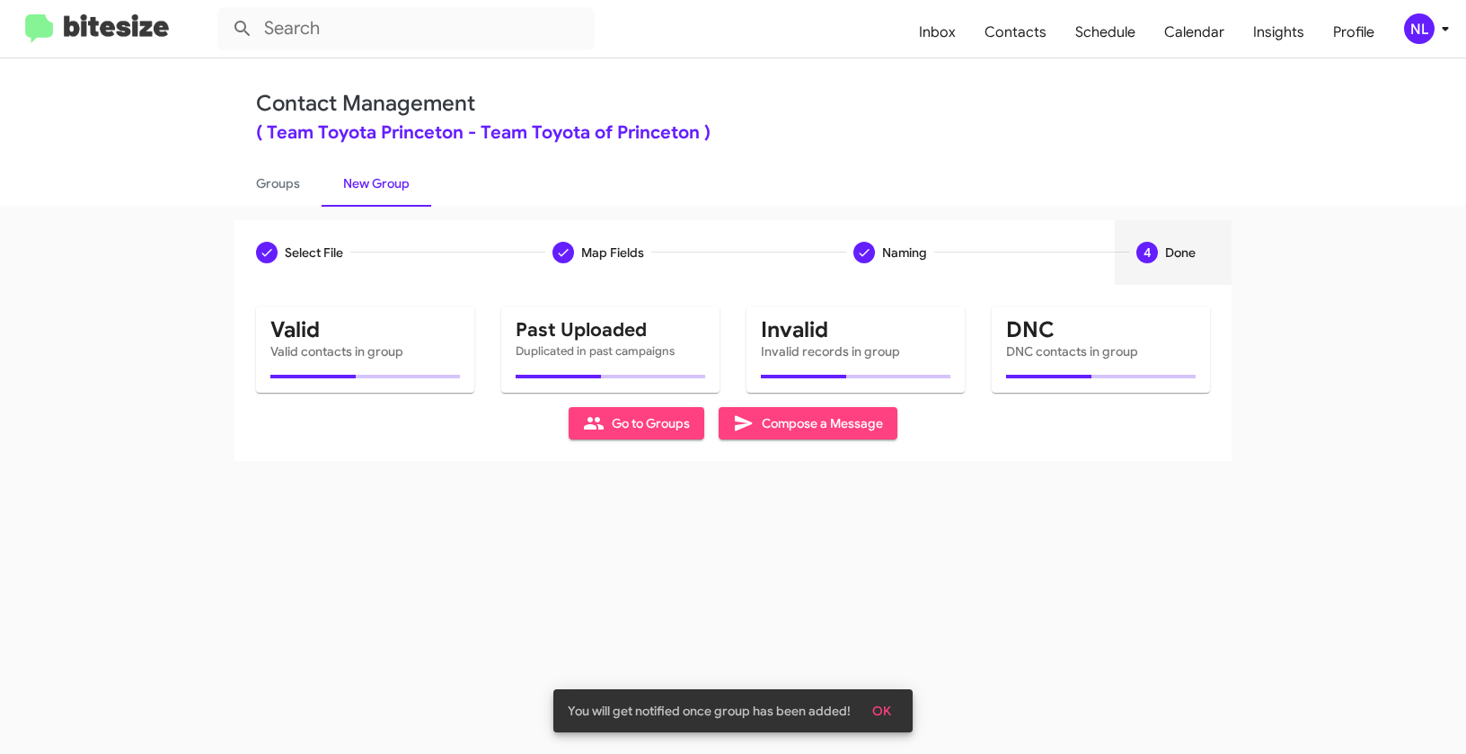
click at [881, 719] on span "OK" at bounding box center [881, 711] width 19 height 32
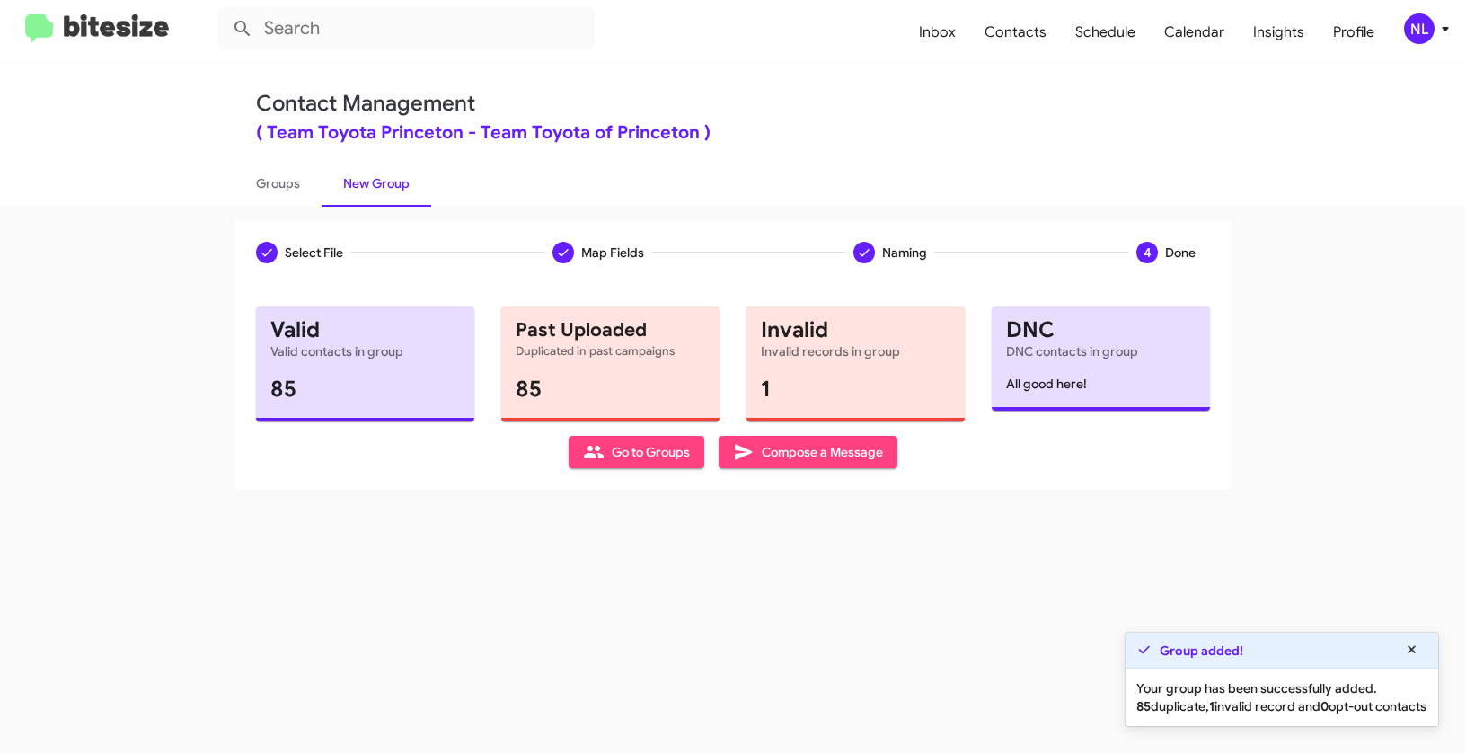
click at [613, 459] on span "Go to Groups" at bounding box center [636, 452] width 107 height 32
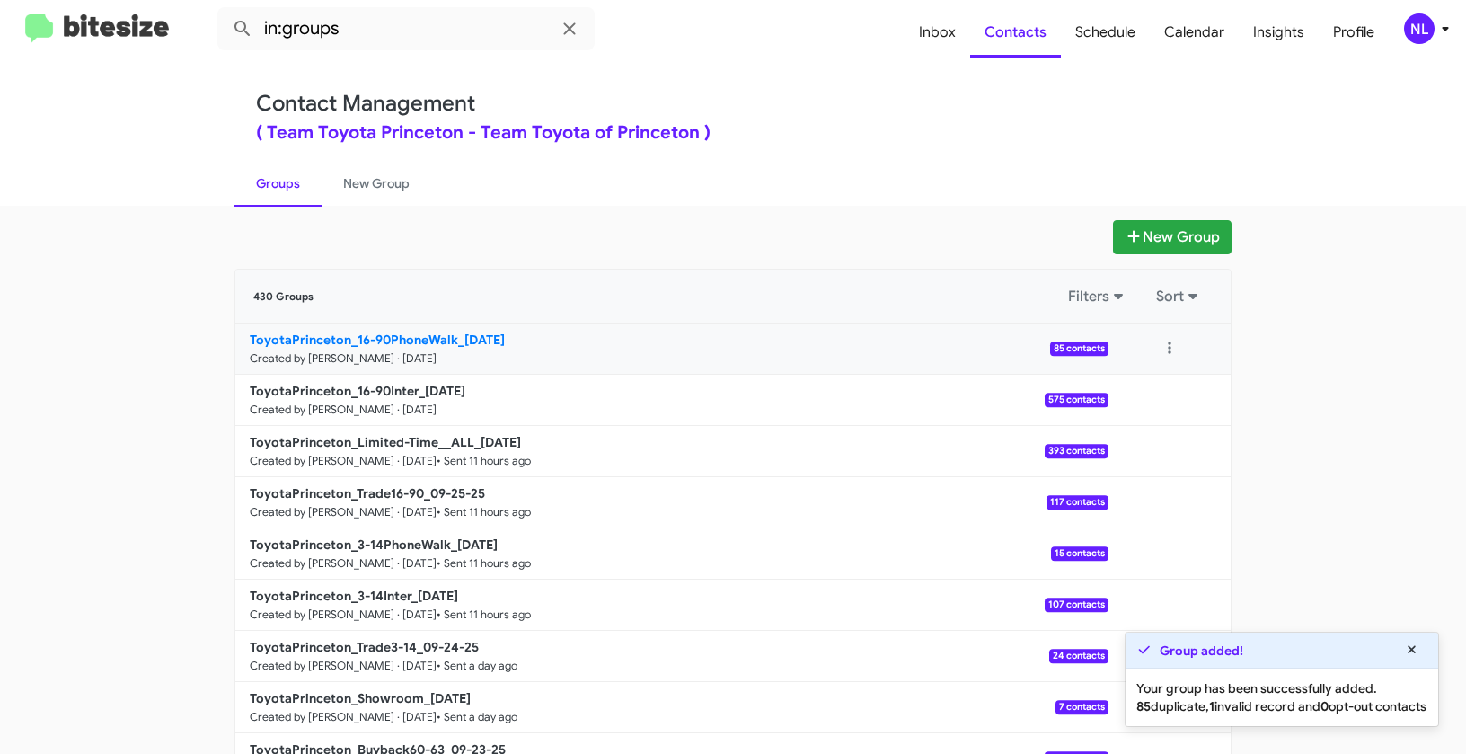
drag, startPoint x: 199, startPoint y: 332, endPoint x: 449, endPoint y: 333, distance: 249.8
click at [449, 333] on app-groups "New Group 430 Groups Filters Sort ToyotaPrinceton_16-90PhoneWalk_09-26-25 Creat…" at bounding box center [733, 551] width 1466 height 663
copy div "Filters Sort ToyotaPrinceton_16-90PhoneWalk"
click at [376, 25] on input "in:groups" at bounding box center [405, 28] width 377 height 43
paste input "ToyotaPrinceton_16-90PhoneWalk"
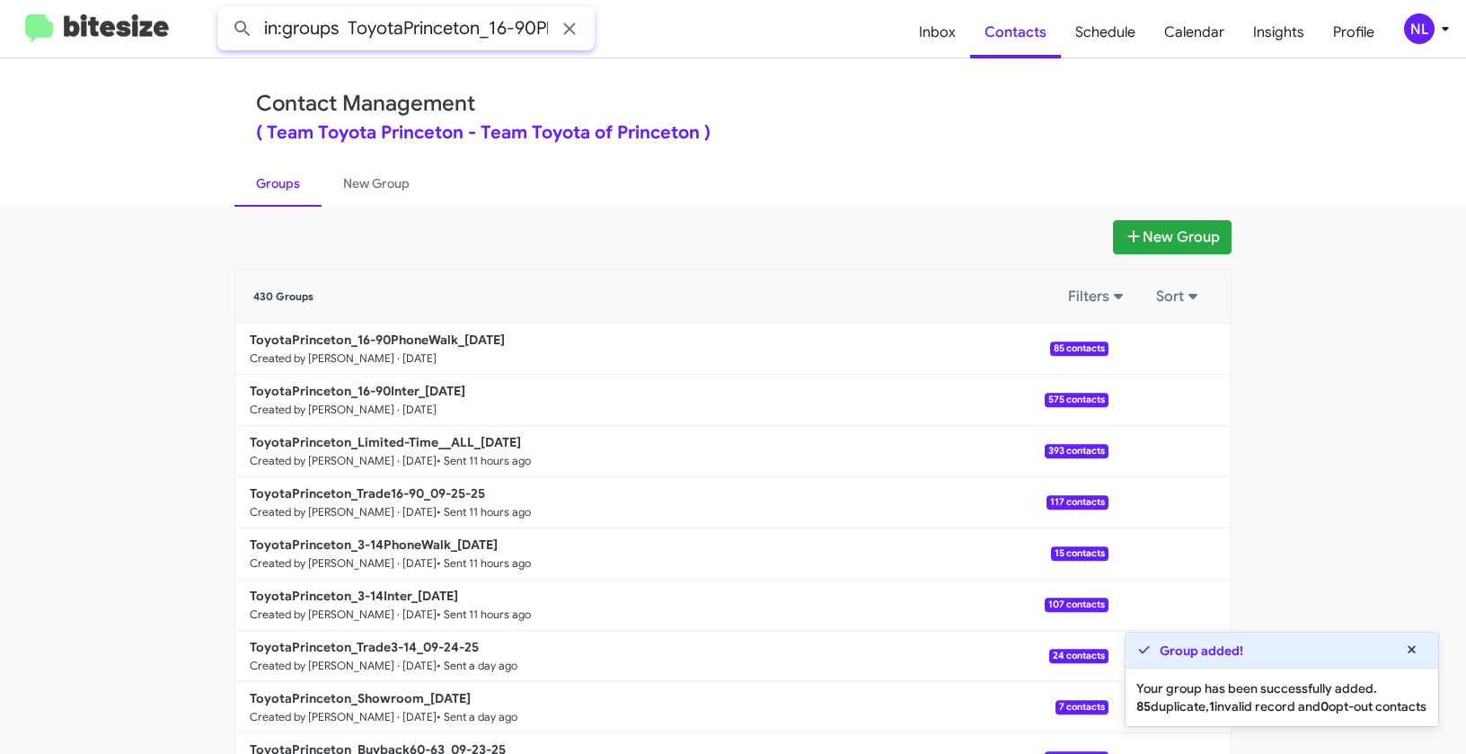
scroll to position [0, 75]
type input "in:groups ToyotaPrinceton_16-90PhoneWalk"
click at [225, 11] on button at bounding box center [243, 29] width 36 height 36
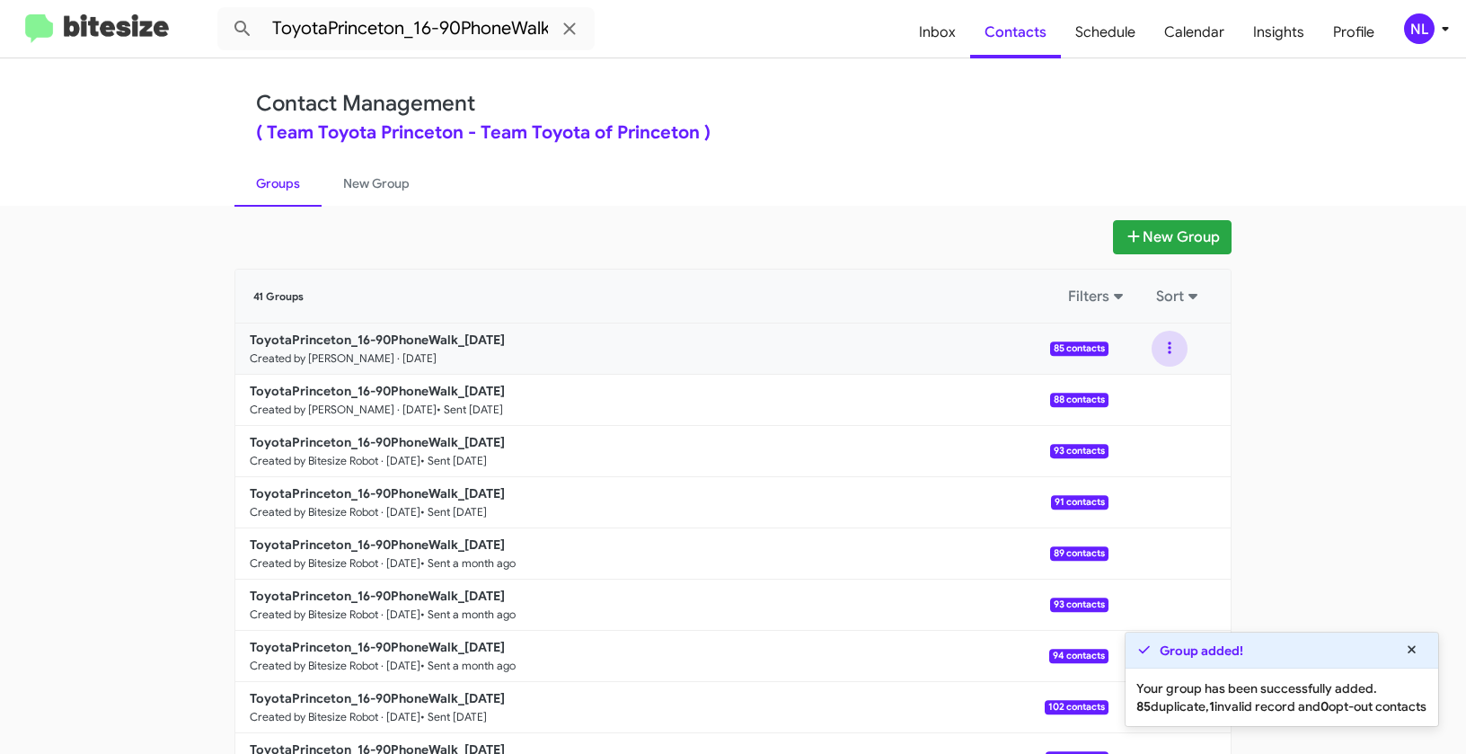
click at [1159, 351] on button at bounding box center [1170, 349] width 36 height 36
click at [1141, 396] on button "View contacts" at bounding box center [1116, 397] width 144 height 43
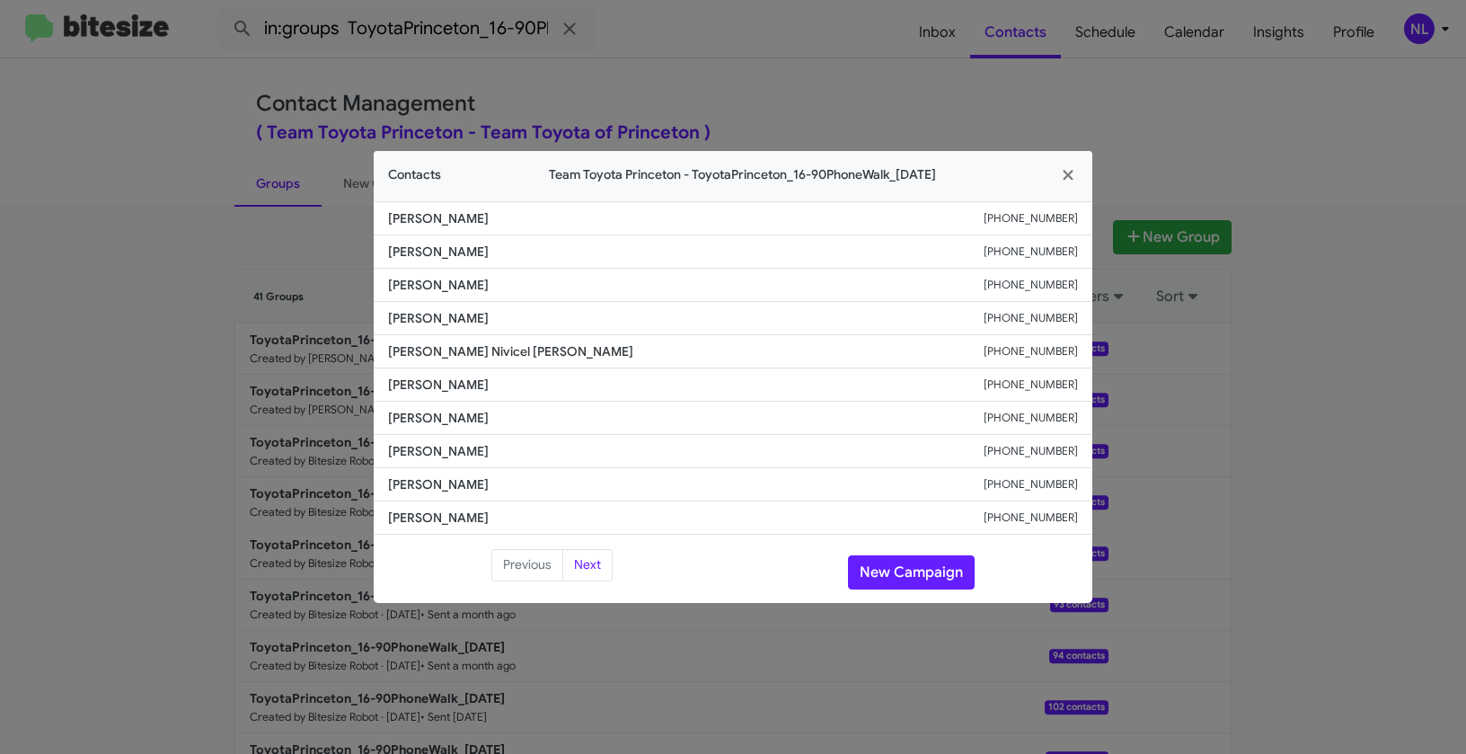
drag, startPoint x: 376, startPoint y: 385, endPoint x: 598, endPoint y: 393, distance: 222.1
click at [598, 393] on li "Rajnishkumar Patel +17163356433" at bounding box center [733, 384] width 719 height 33
copy span "Rajnishkumar Patel"
click at [916, 571] on button "New Campaign" at bounding box center [911, 572] width 127 height 34
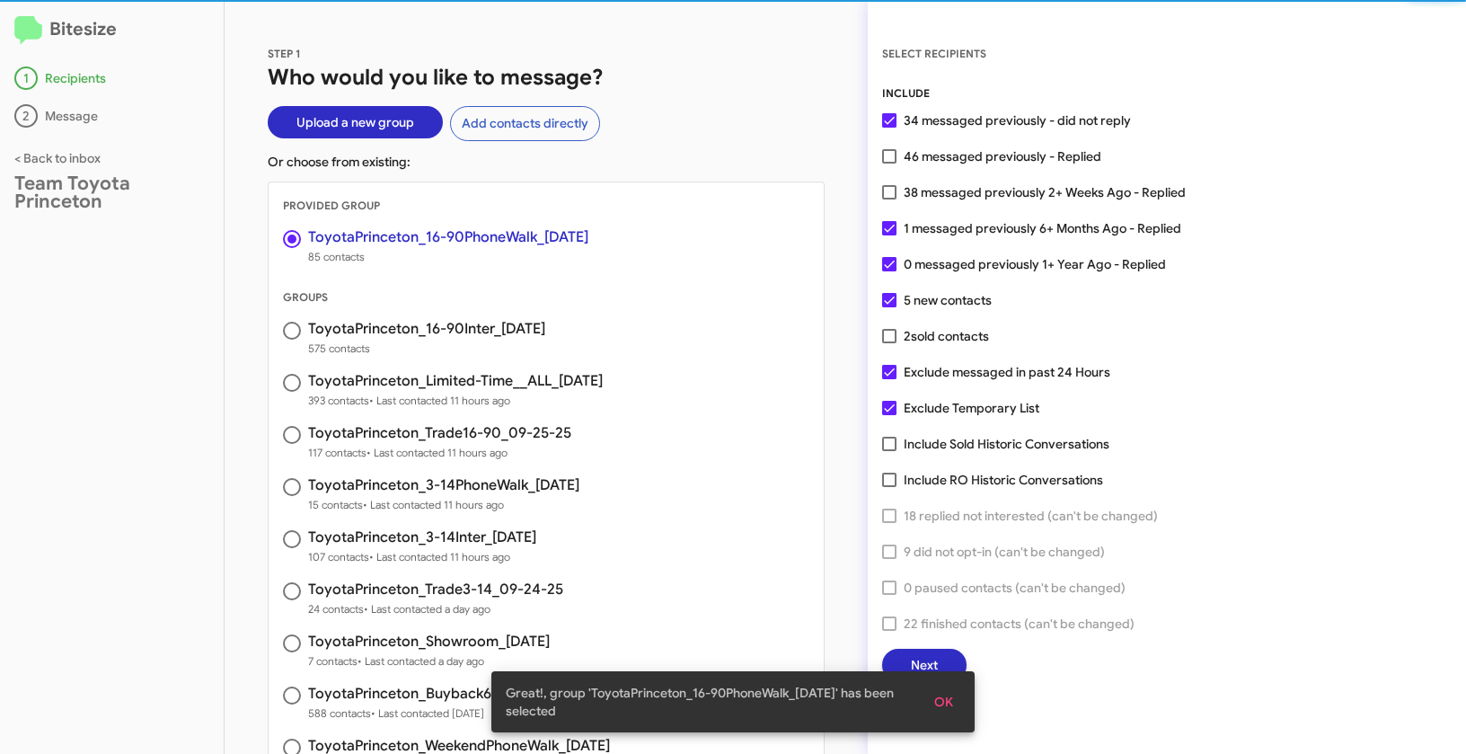
click at [949, 707] on span "OK" at bounding box center [943, 702] width 19 height 32
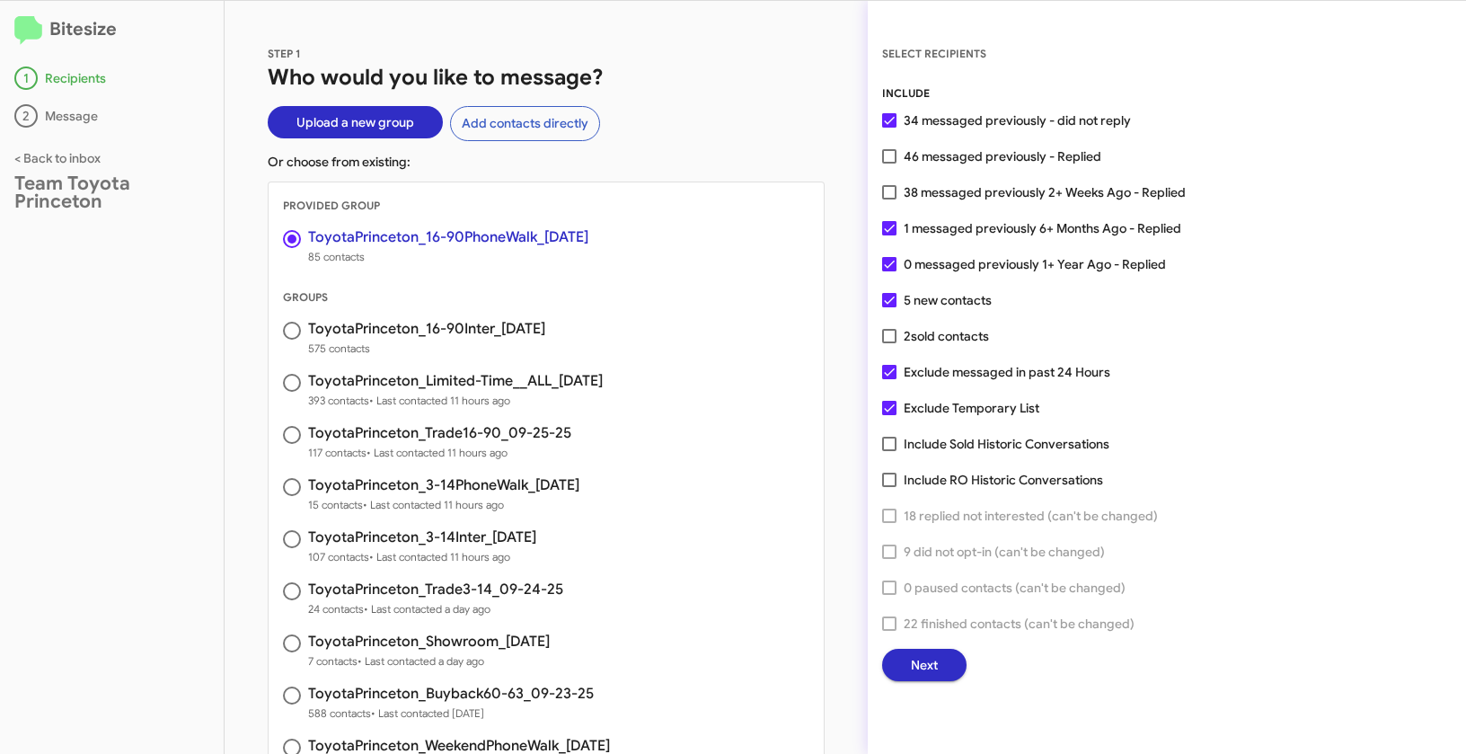
click at [939, 663] on button "Next" at bounding box center [924, 665] width 84 height 32
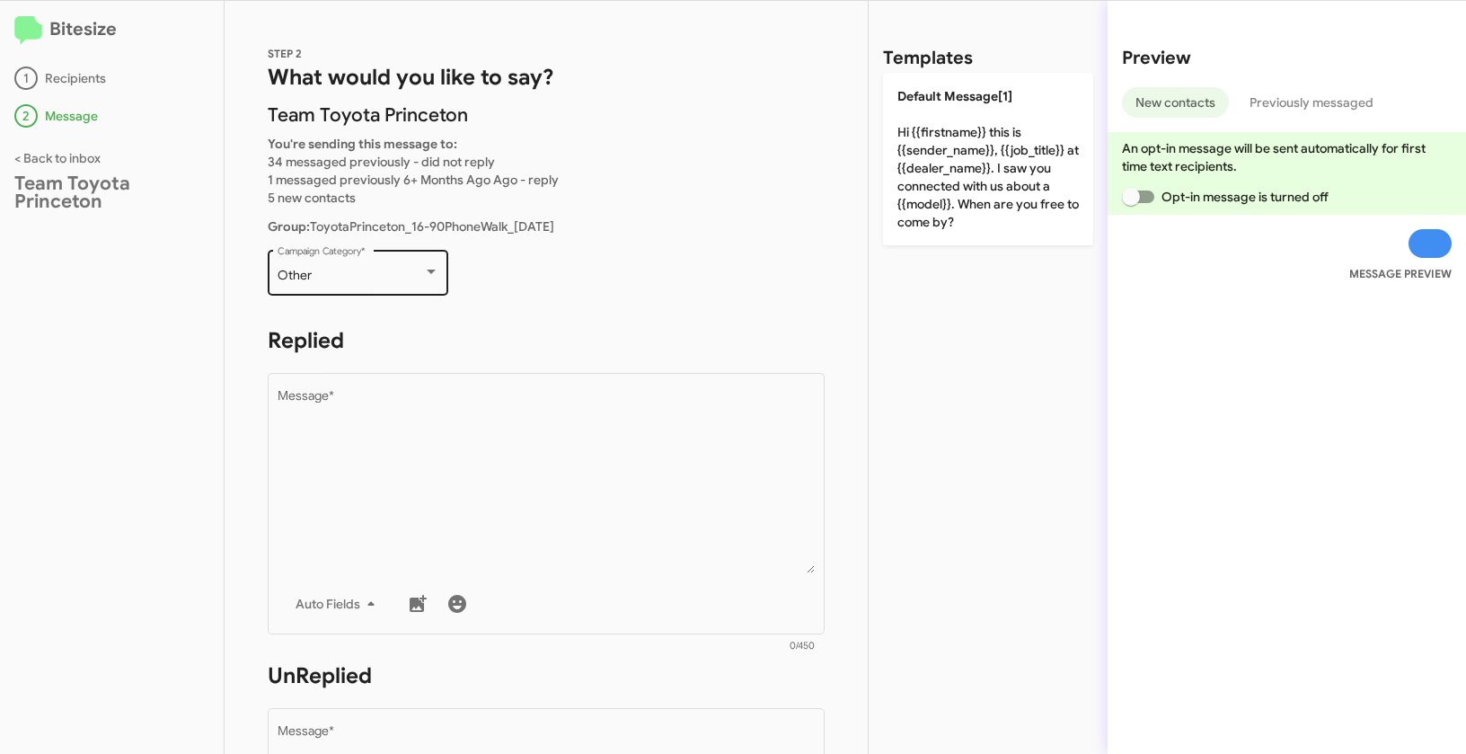
click at [368, 285] on div "Other Campaign Category *" at bounding box center [359, 270] width 162 height 49
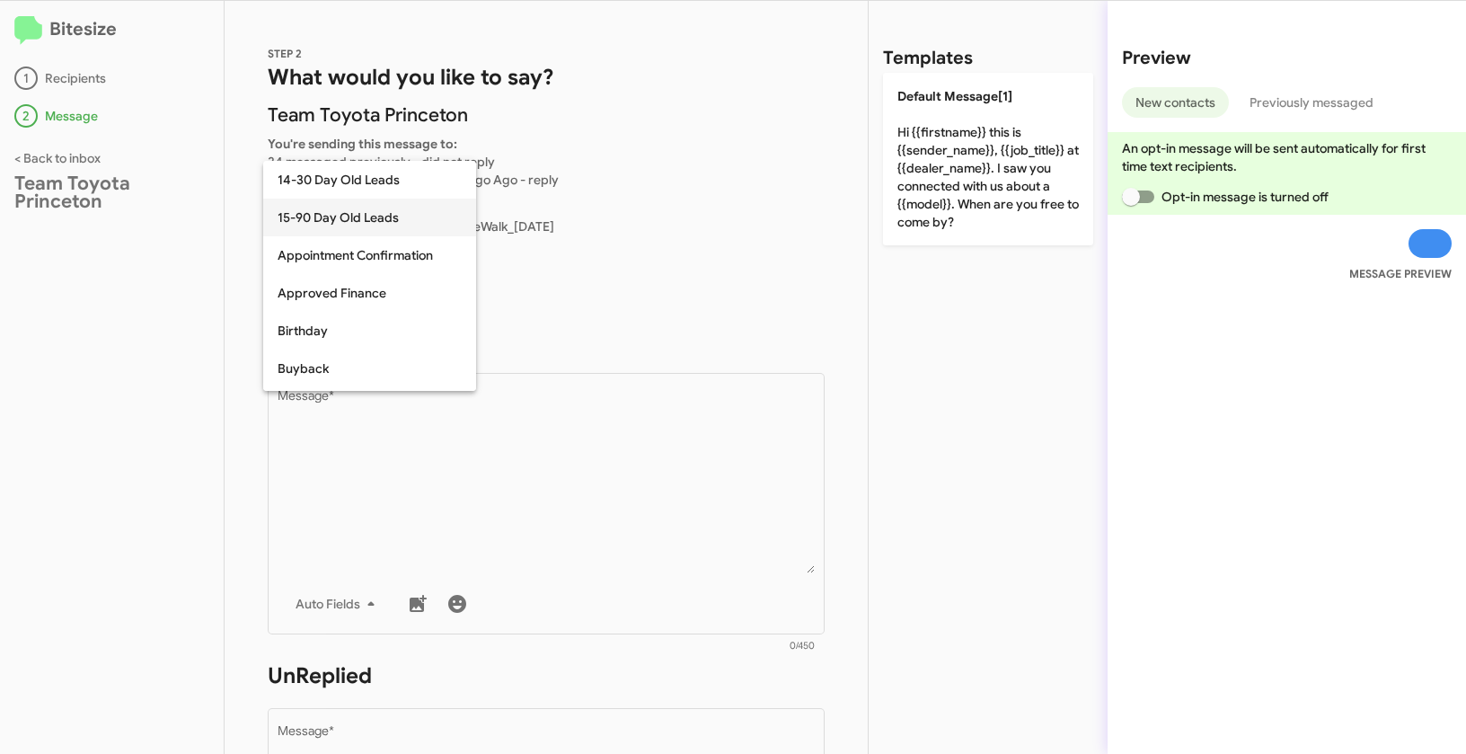
click at [327, 211] on span "15-90 Day Old Leads" at bounding box center [370, 218] width 184 height 38
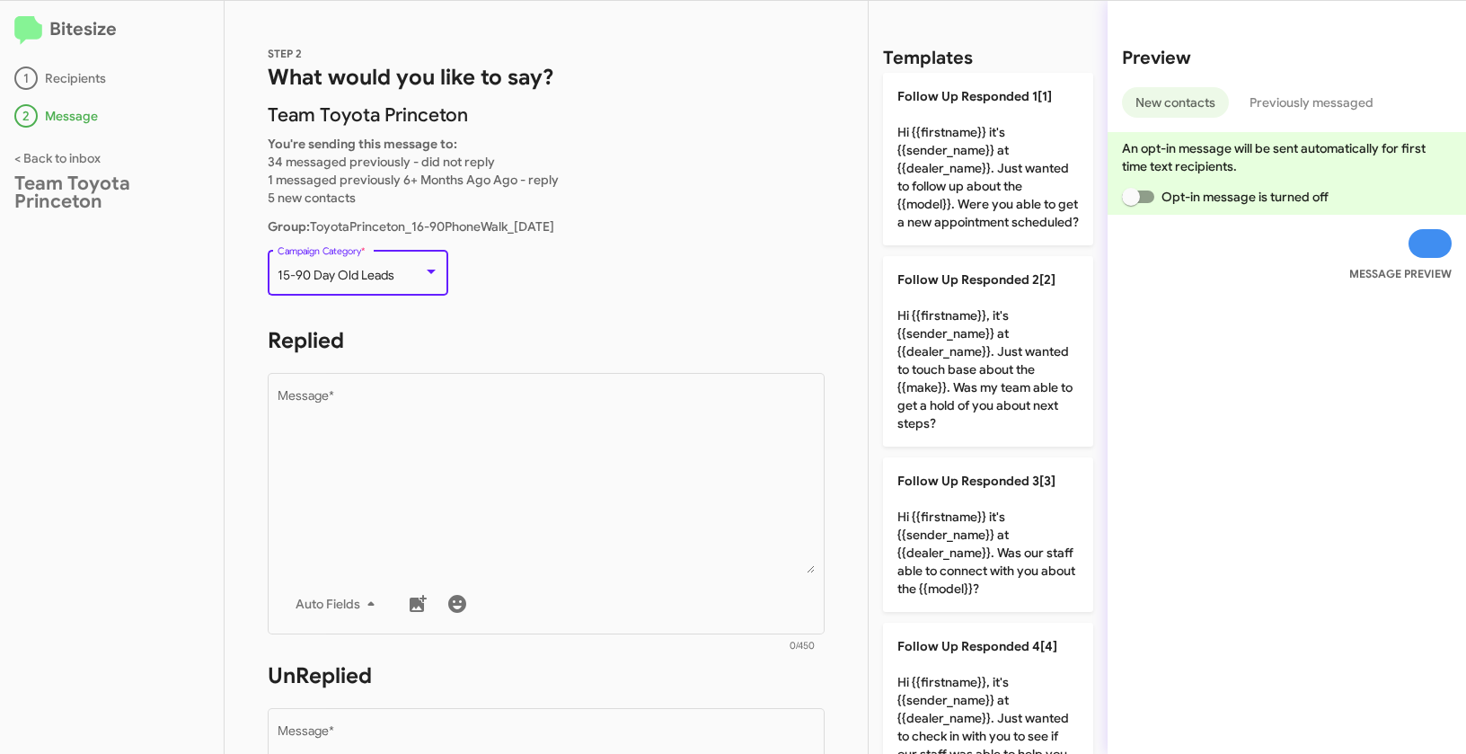
drag, startPoint x: 279, startPoint y: 275, endPoint x: 412, endPoint y: 275, distance: 133.9
click at [412, 275] on div "15-90 Day Old Leads" at bounding box center [351, 276] width 146 height 14
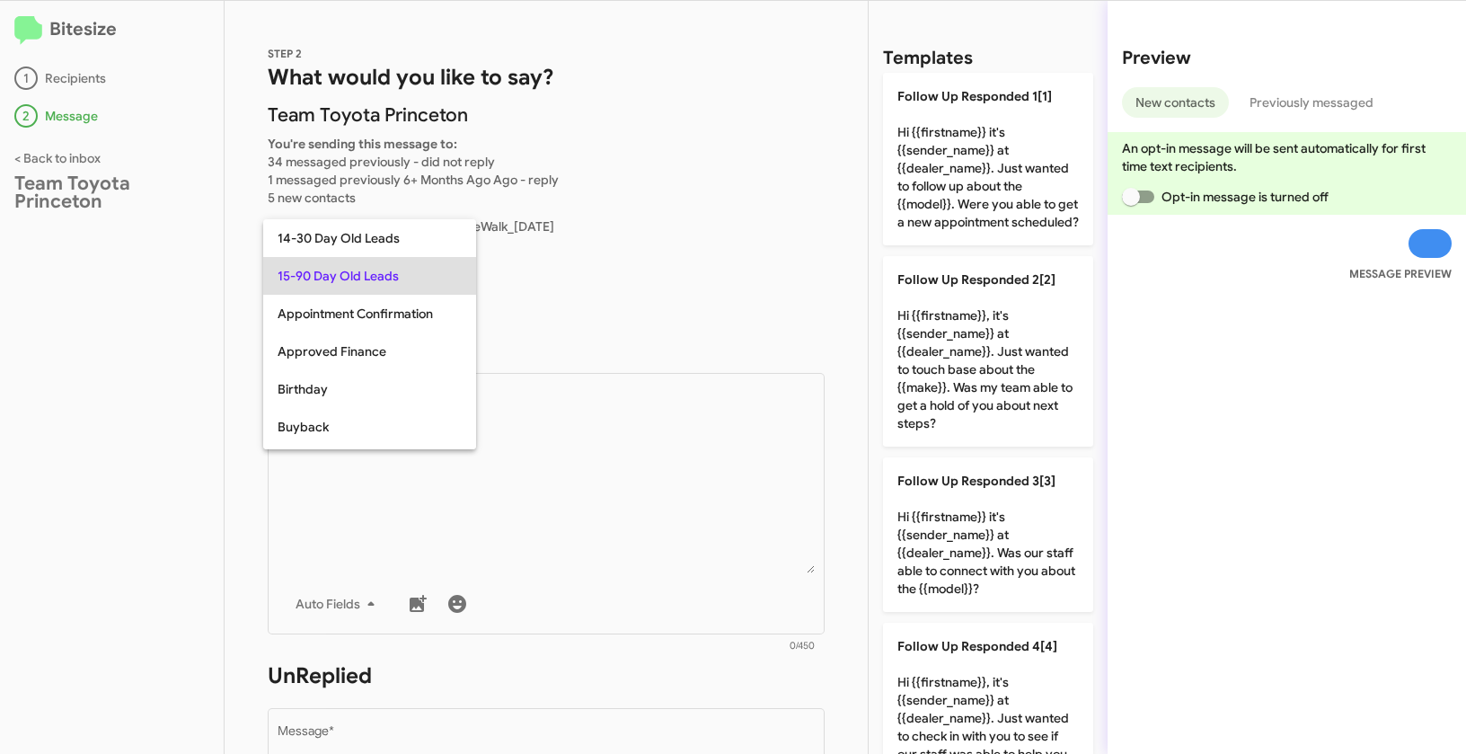
copy span "15-90 Day Old Leads"
click at [631, 507] on div at bounding box center [733, 377] width 1466 height 754
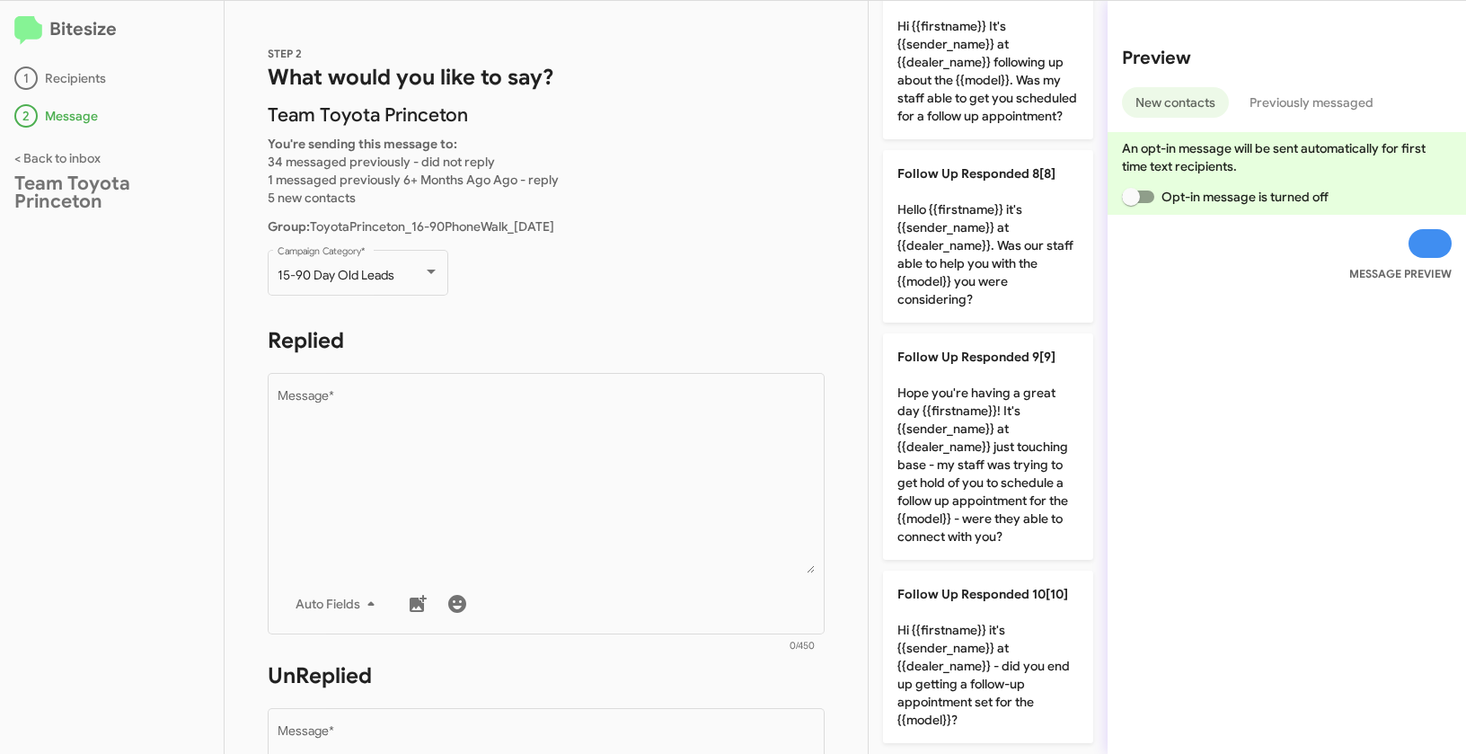
scroll to position [1259, 0]
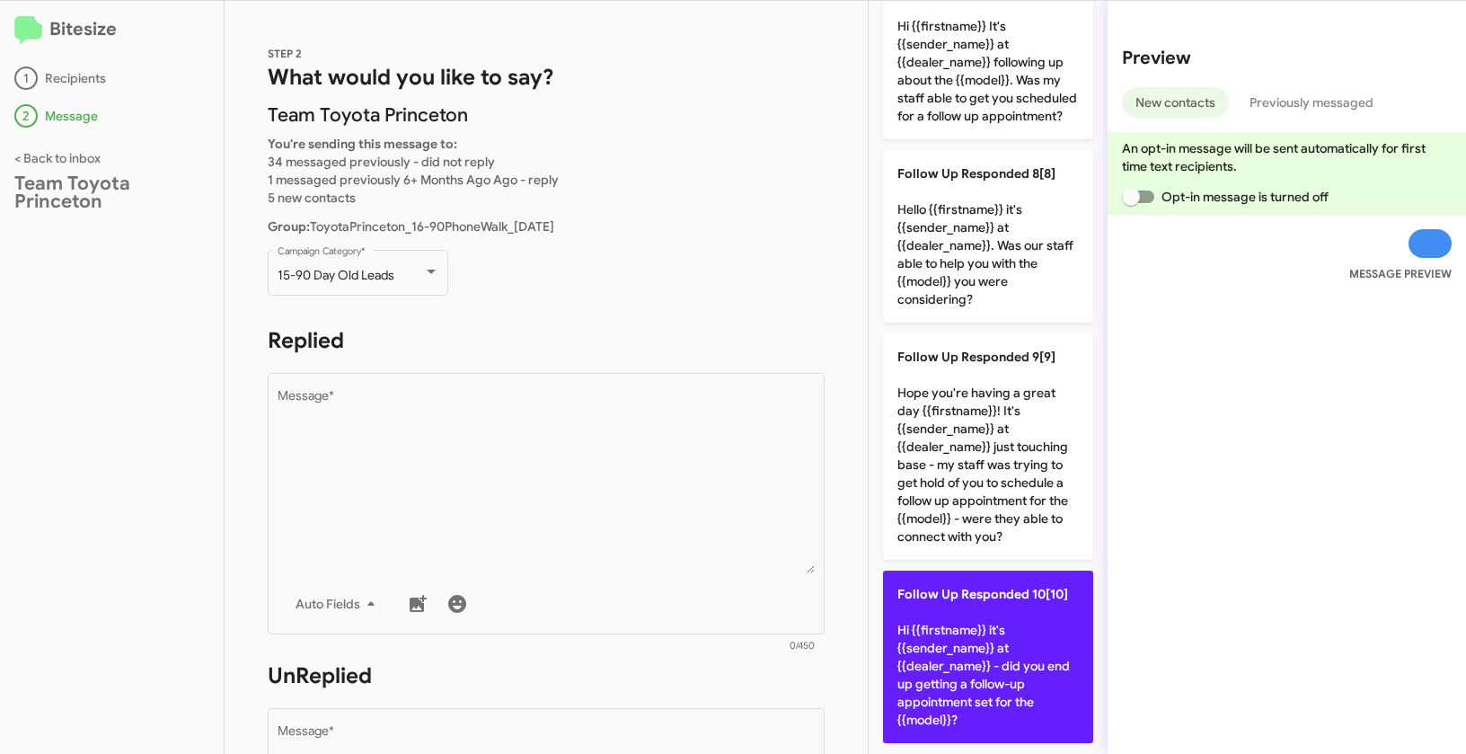
click at [987, 612] on p "Follow Up Responded 10[10] Hi {{firstname}} it's {{sender_name}} at {{dealer_na…" at bounding box center [988, 657] width 210 height 173
type textarea "Hi {{firstname}} it's {{sender_name}} at {{dealer_name}} - did you end up getti…"
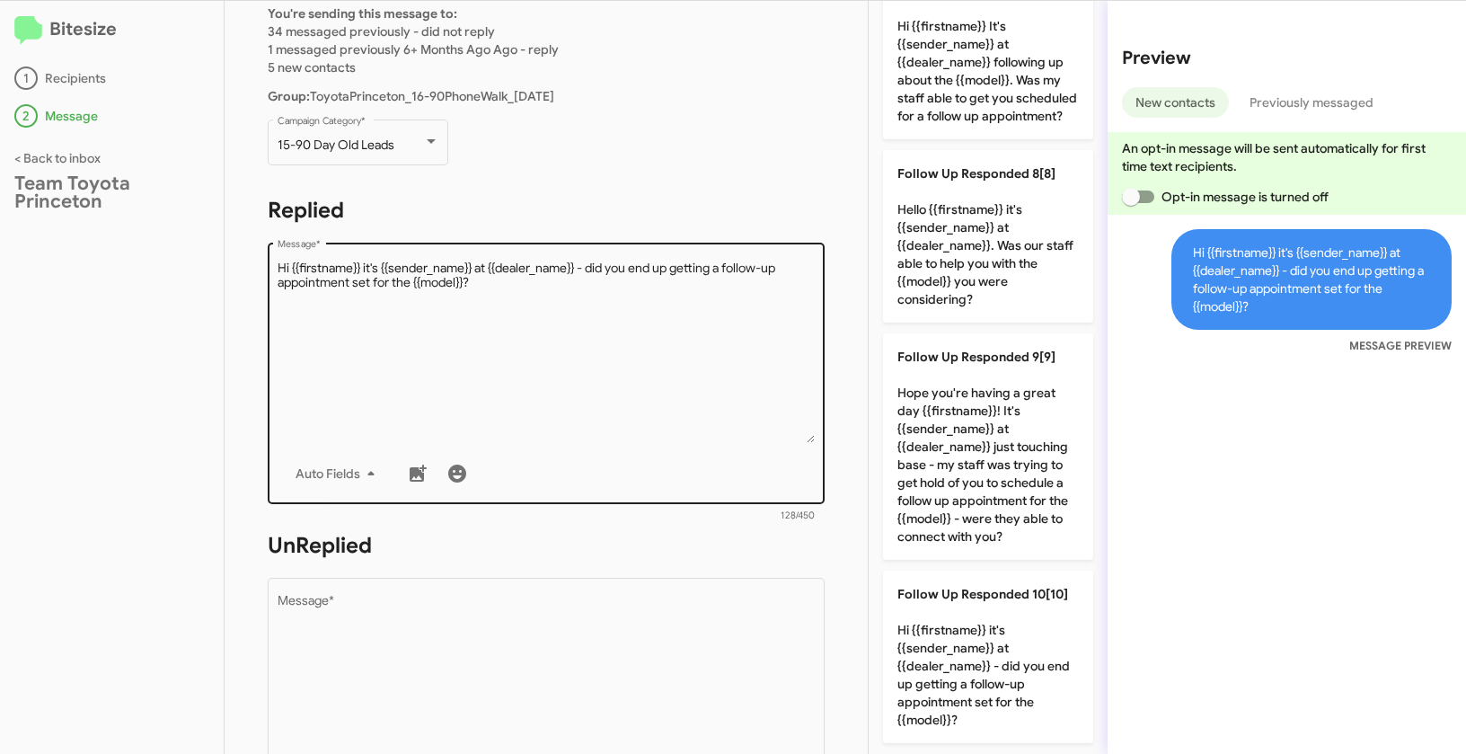
scroll to position [403, 0]
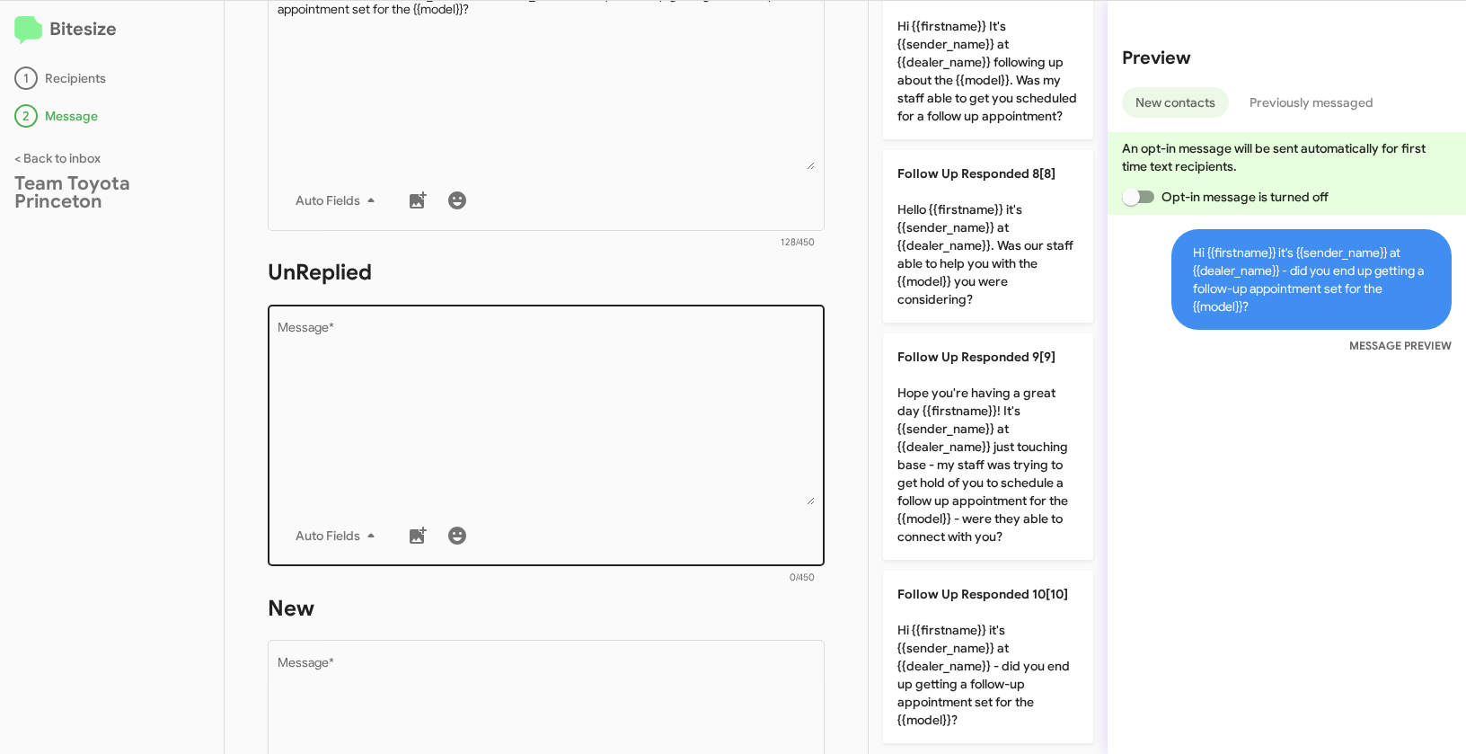
click at [668, 435] on textarea "Message *" at bounding box center [547, 413] width 538 height 183
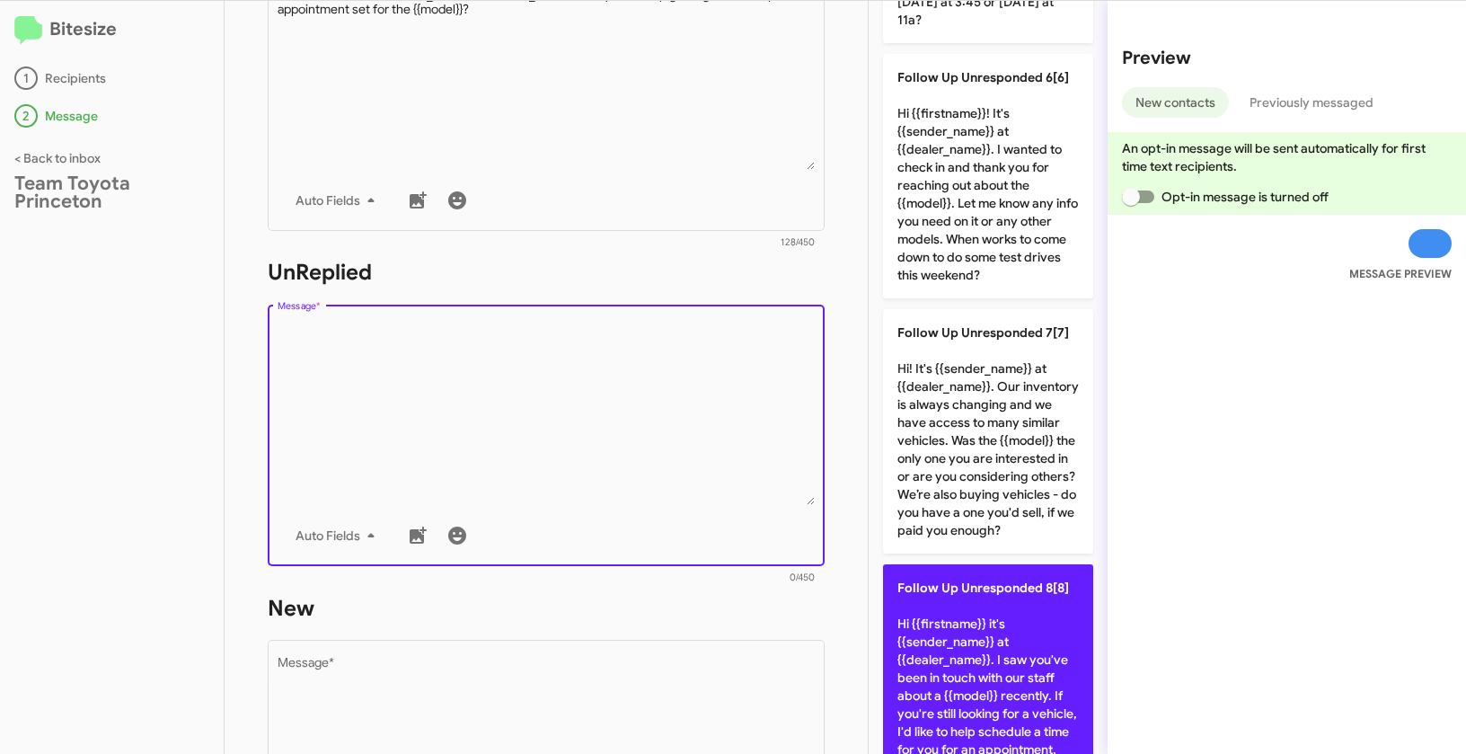
scroll to position [1555, 0]
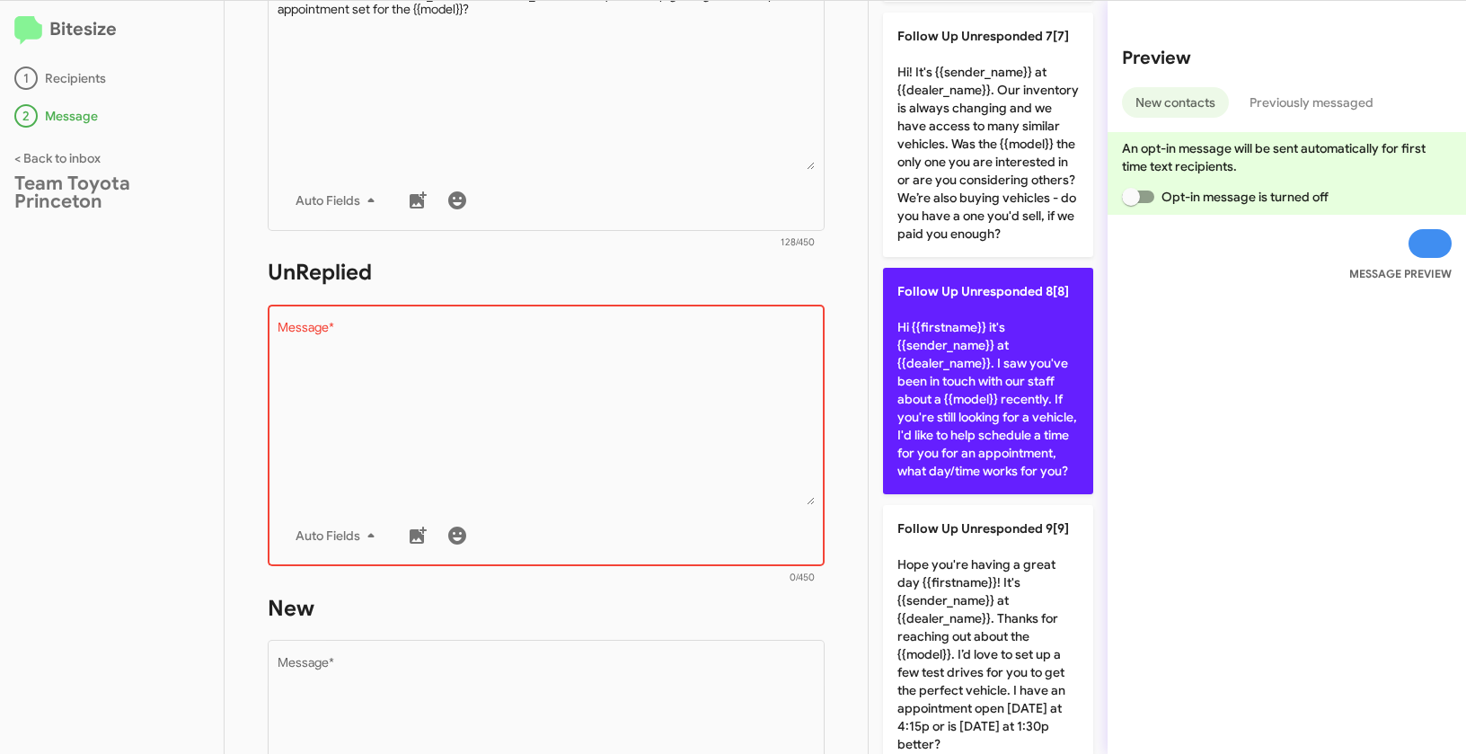
click at [969, 385] on p "Follow Up Unresponded 8[8] Hi {{firstname}} it's {{sender_name}} at {{dealer_na…" at bounding box center [988, 381] width 210 height 226
type textarea "Hi {{firstname}} it's {{sender_name}} at {{dealer_name}}. I saw you've been in …"
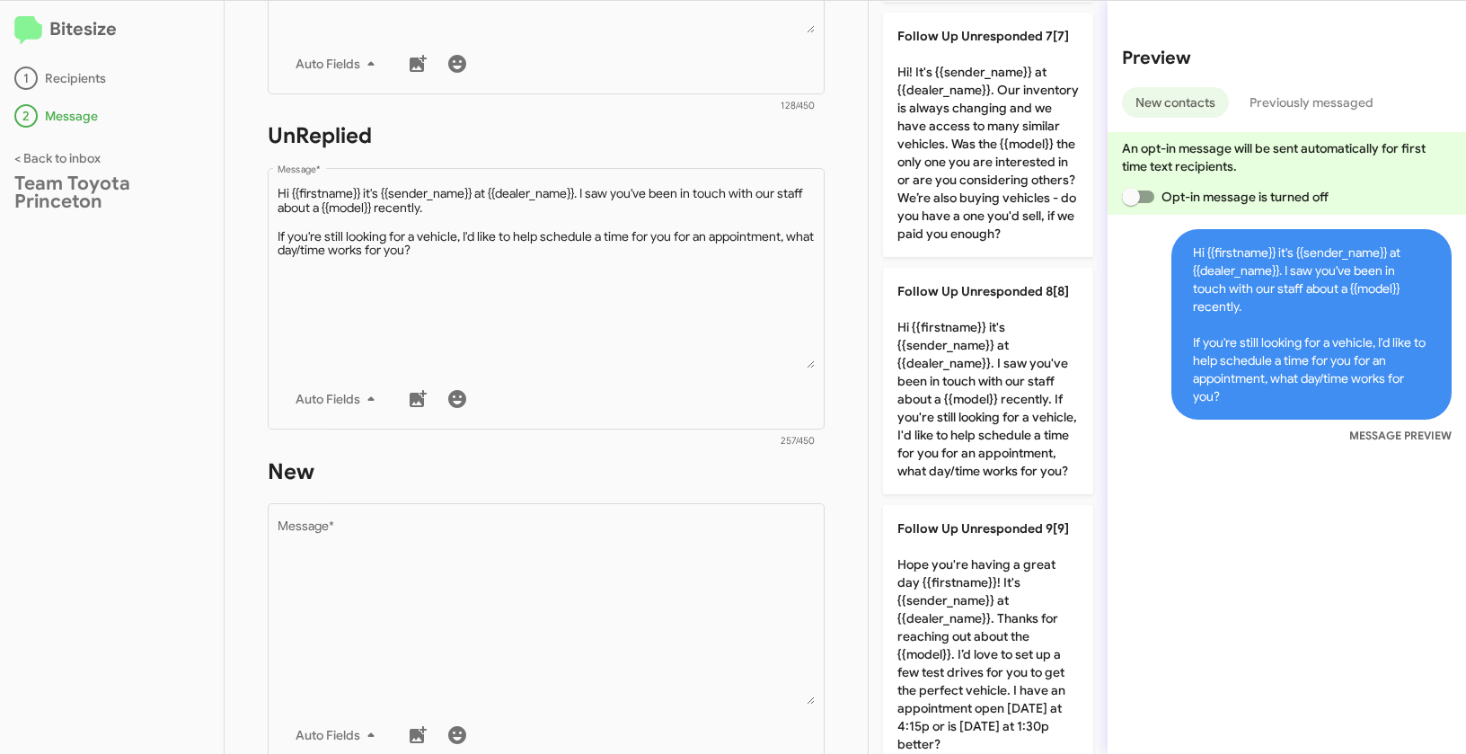
scroll to position [546, 0]
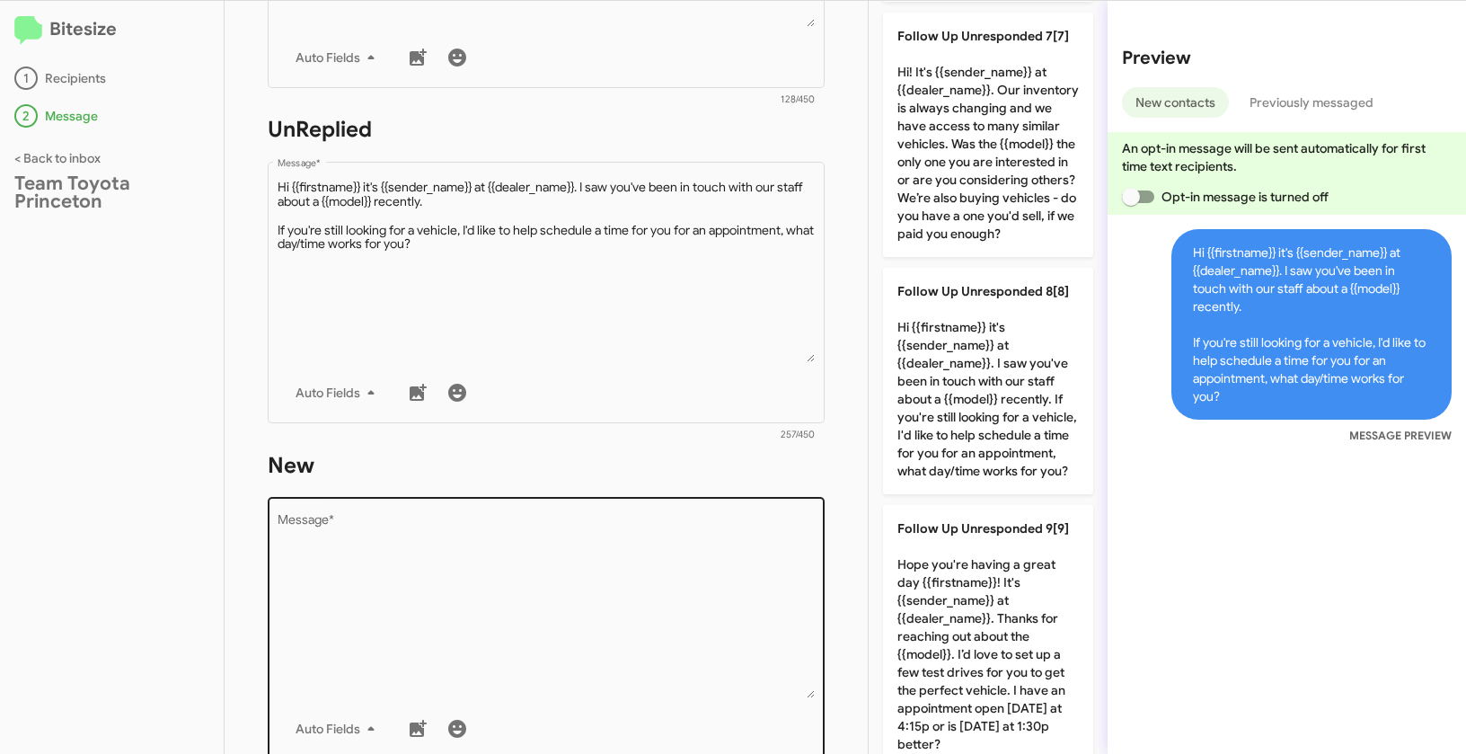
drag, startPoint x: 540, startPoint y: 543, endPoint x: 549, endPoint y: 520, distance: 24.2
click at [538, 543] on textarea "Message *" at bounding box center [547, 606] width 538 height 183
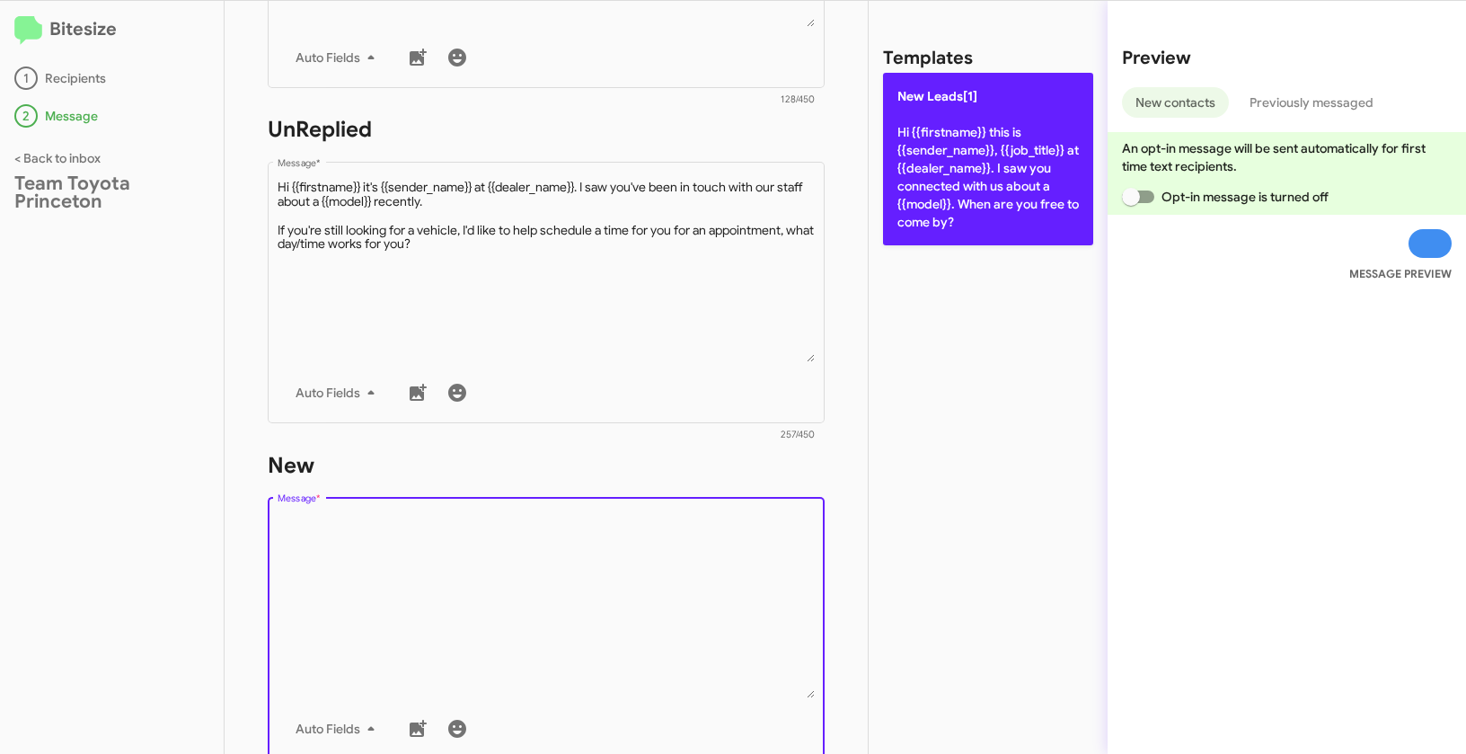
click at [987, 130] on p "New Leads[1] Hi {{firstname}} this is {{sender_name}}, {{job_title}} at {{deale…" at bounding box center [988, 159] width 210 height 173
type textarea "Hi {{firstname}} this is {{sender_name}}, {{job_title}} at {{dealer_name}}. I s…"
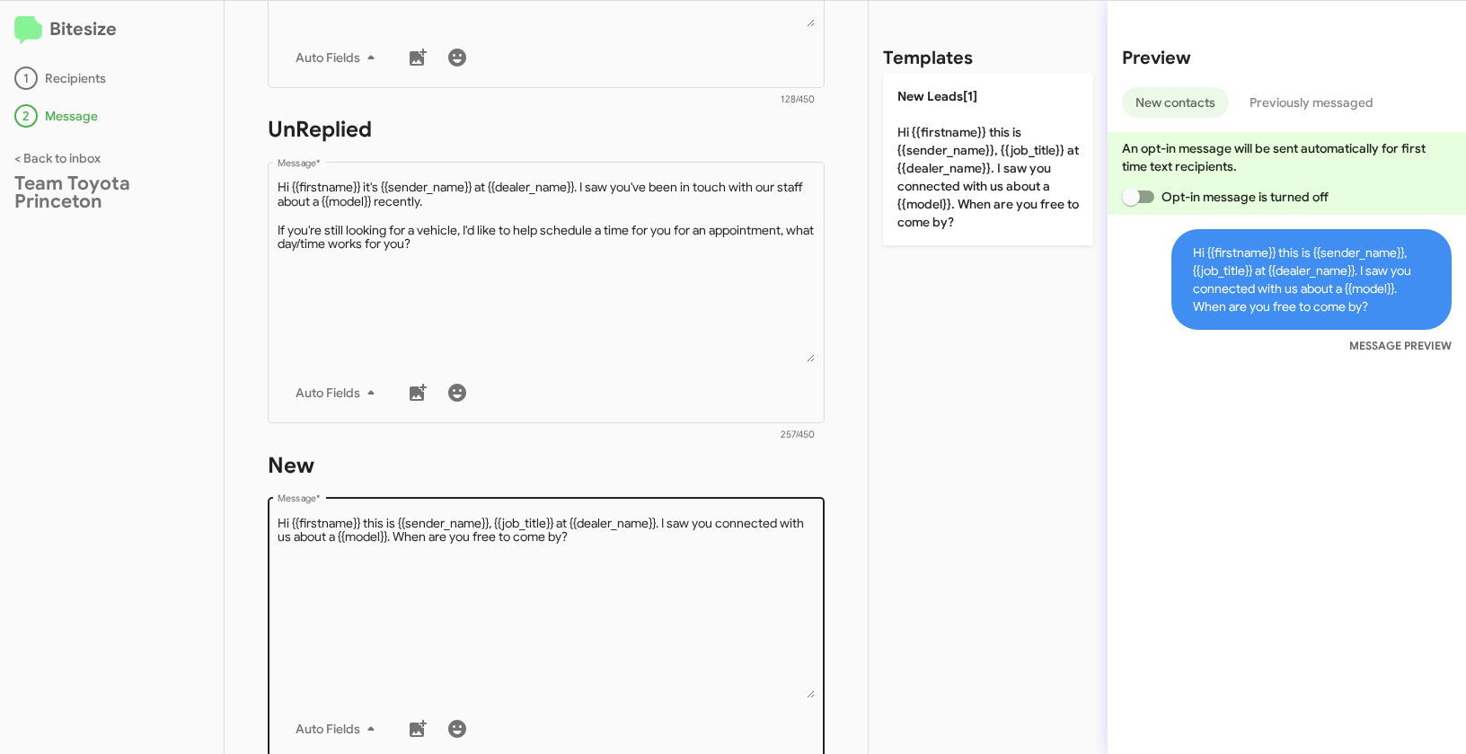
scroll to position [855, 0]
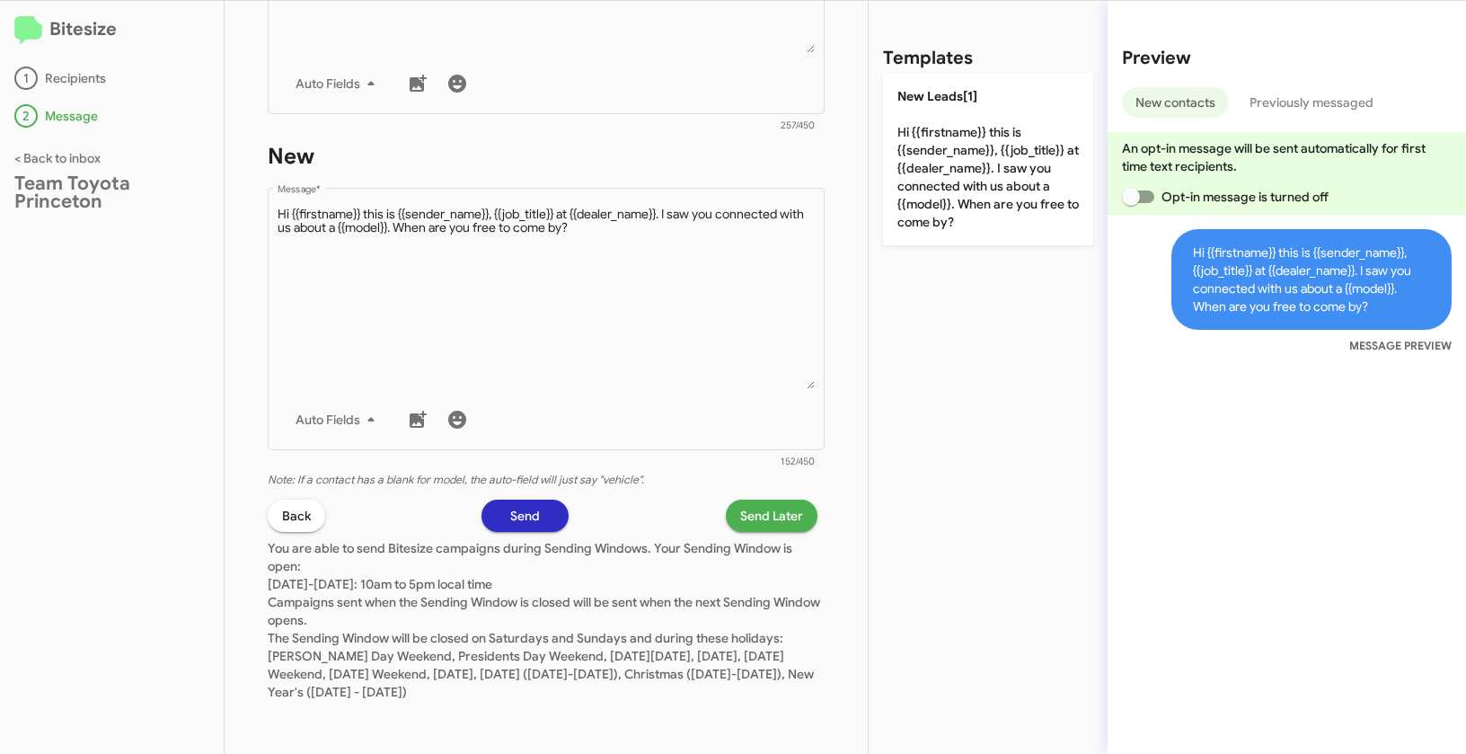
click at [745, 530] on span "Send Later" at bounding box center [771, 516] width 63 height 32
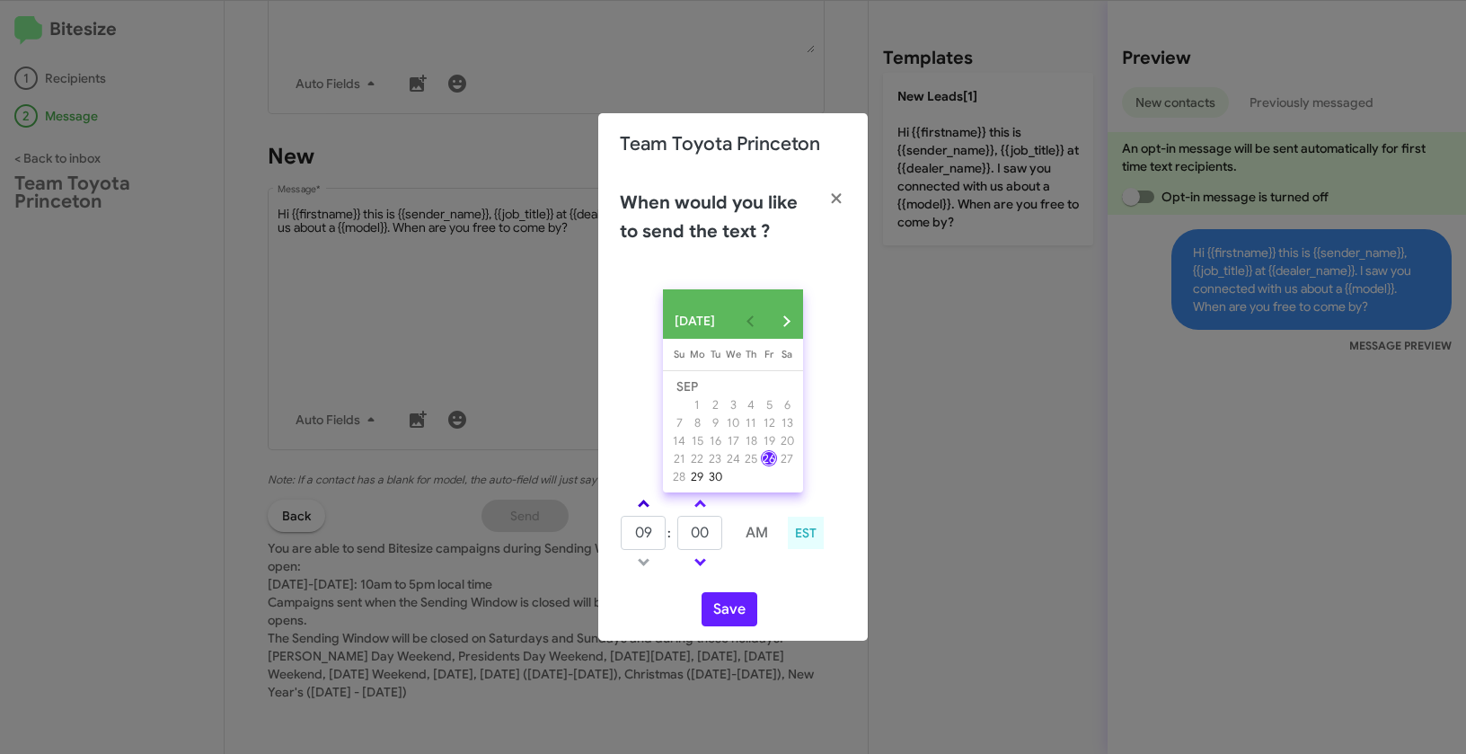
click at [643, 507] on span at bounding box center [644, 506] width 12 height 12
type input "01"
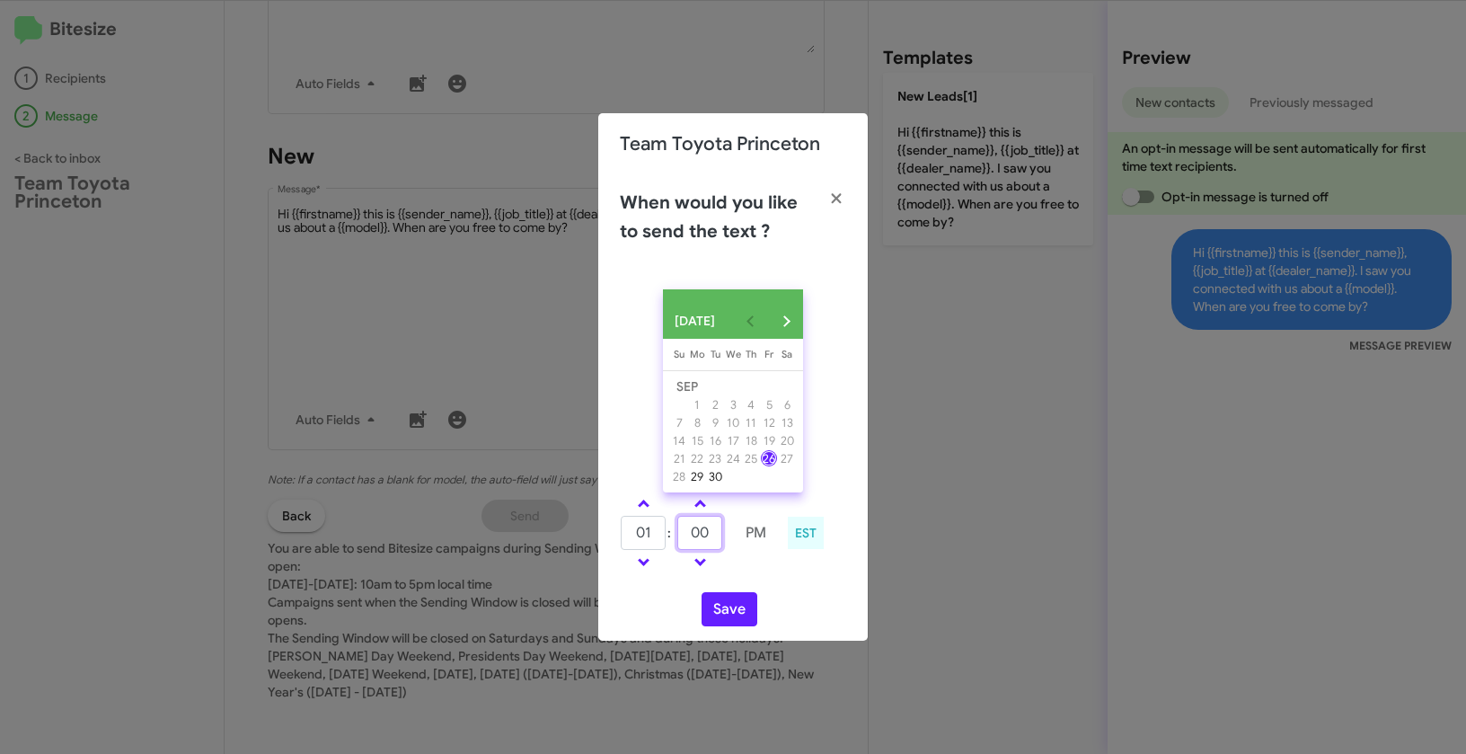
drag, startPoint x: 714, startPoint y: 544, endPoint x: 683, endPoint y: 538, distance: 31.9
click at [683, 538] on input "00" at bounding box center [699, 533] width 45 height 34
type input "34"
click at [732, 606] on button "Save" at bounding box center [730, 609] width 56 height 34
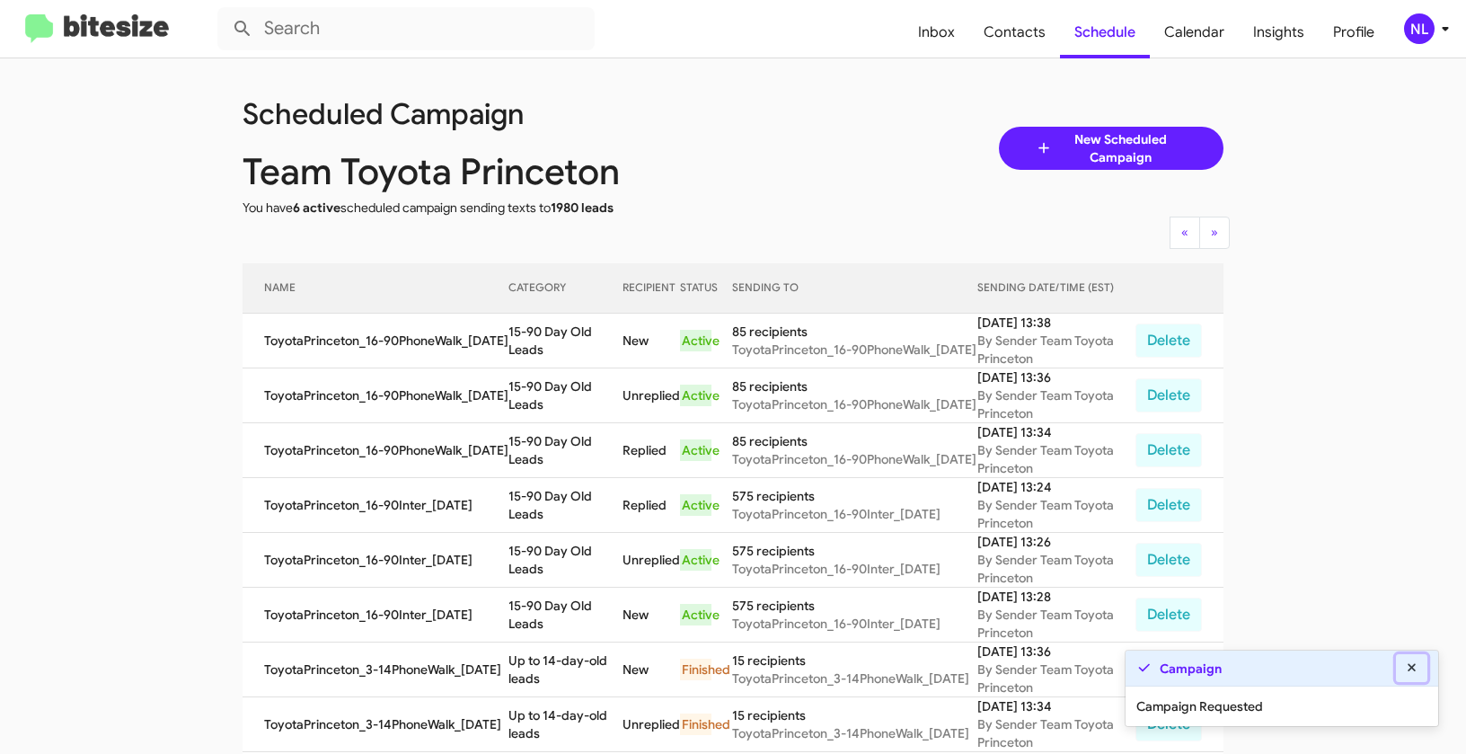
click at [1410, 663] on icon at bounding box center [1412, 667] width 16 height 13
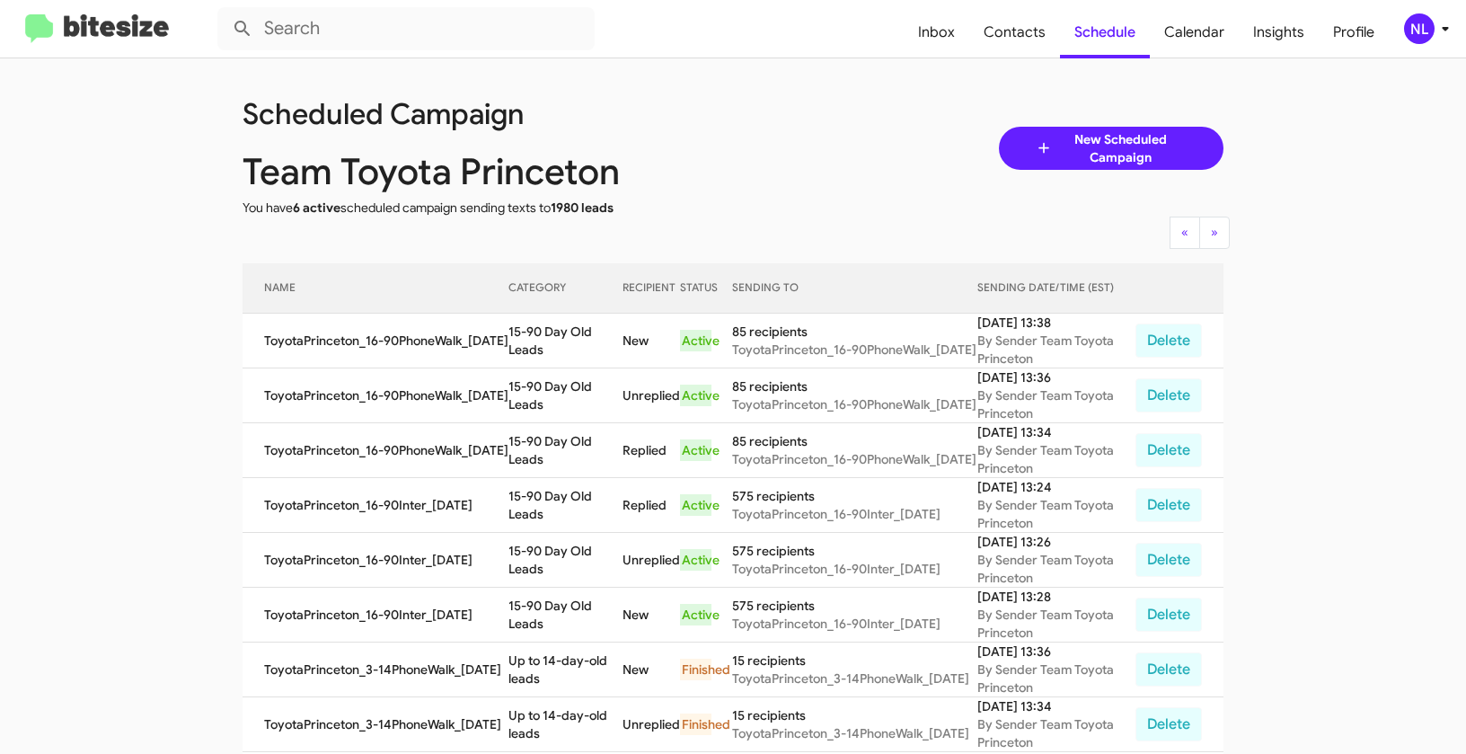
click at [1417, 37] on div "NL" at bounding box center [1419, 28] width 31 height 31
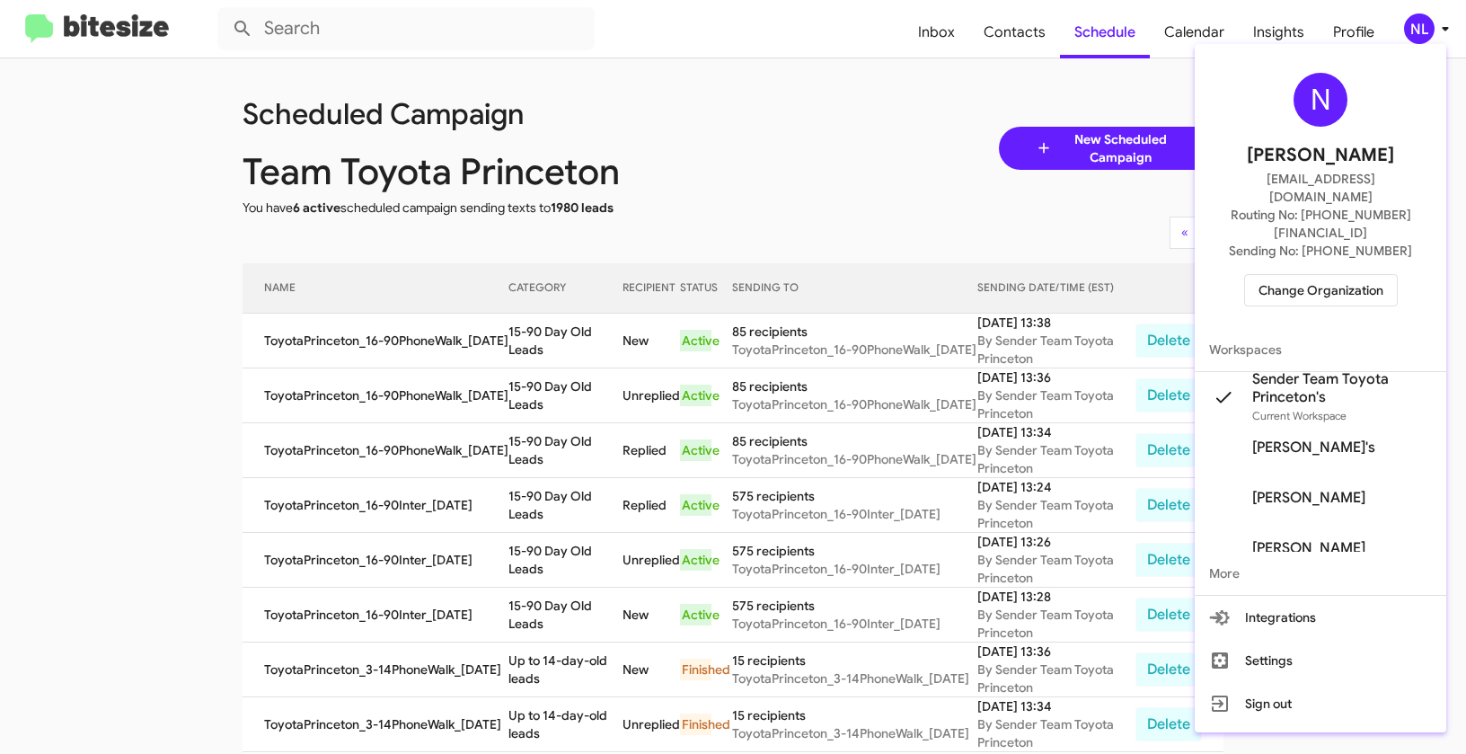
click at [1306, 275] on span "Change Organization" at bounding box center [1321, 290] width 125 height 31
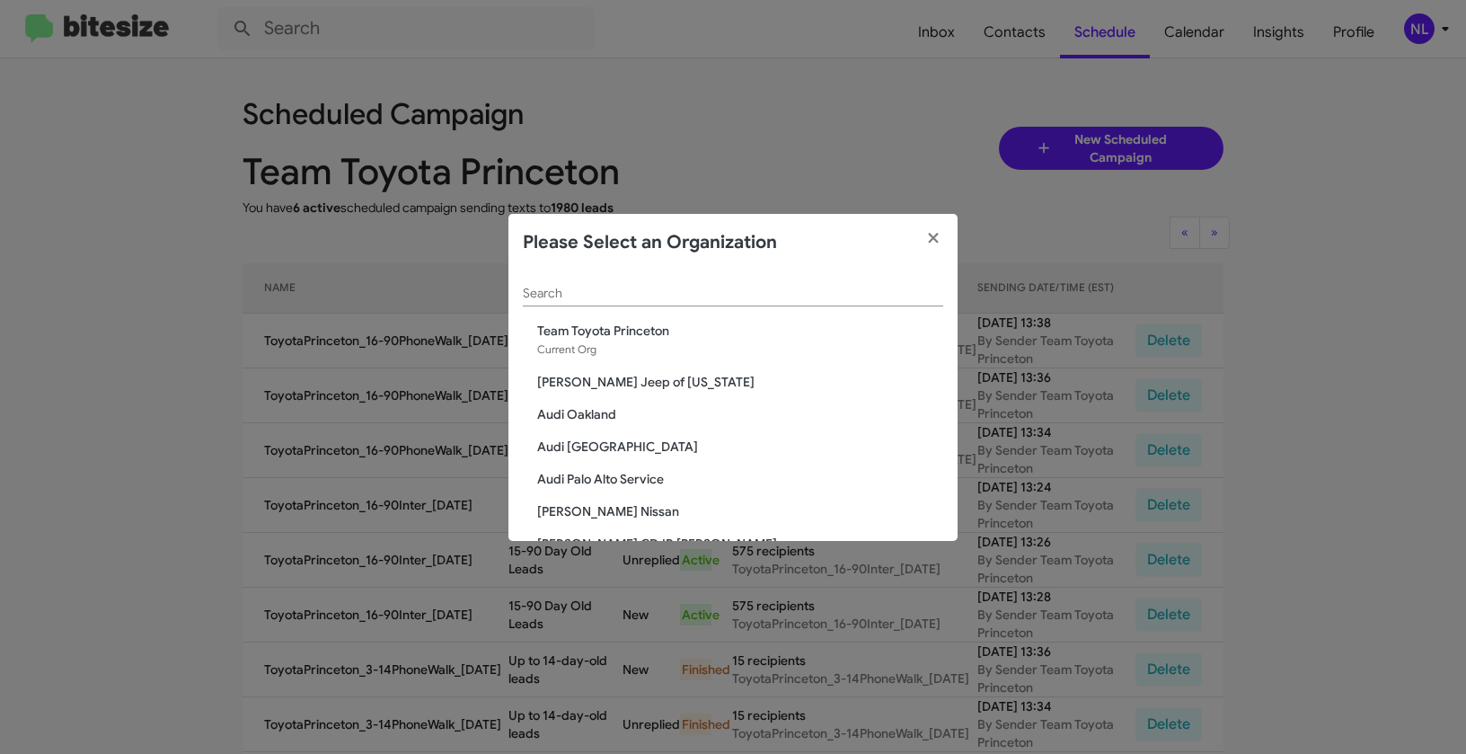
click at [713, 294] on input "Search" at bounding box center [733, 294] width 420 height 14
paste input "The Jeep Store"
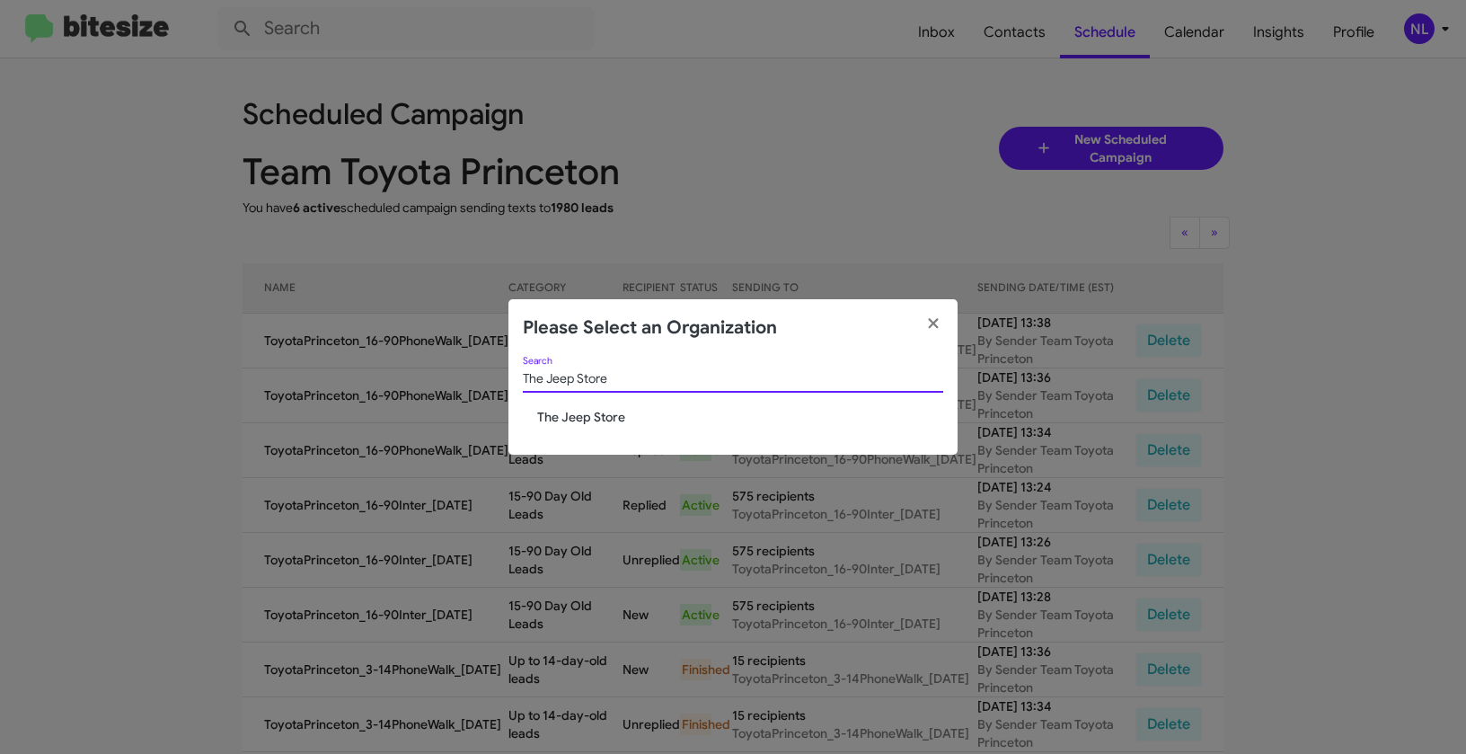
type input "The Jeep Store"
click at [606, 412] on span "The Jeep Store" at bounding box center [740, 417] width 406 height 18
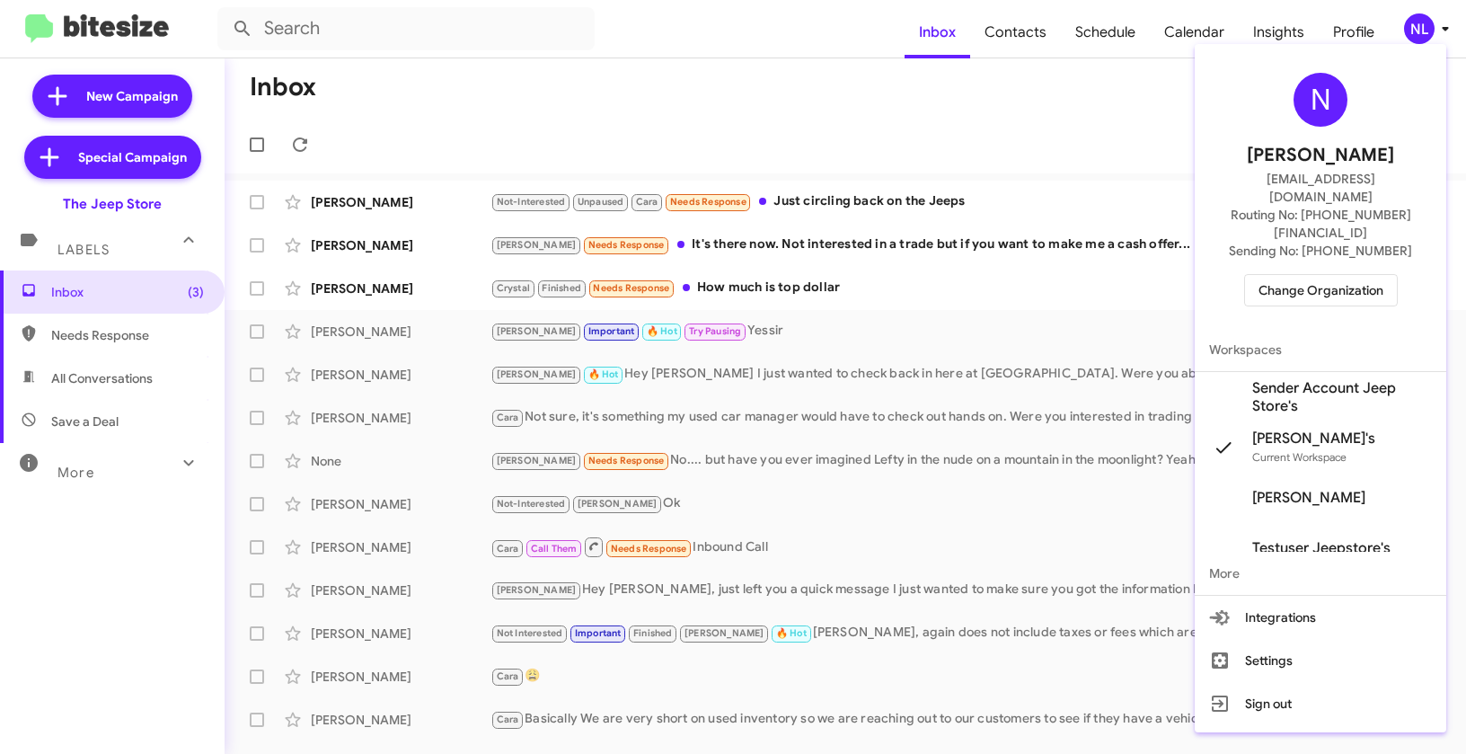
click at [1290, 379] on span "Sender Account Jeep Store's" at bounding box center [1342, 397] width 180 height 36
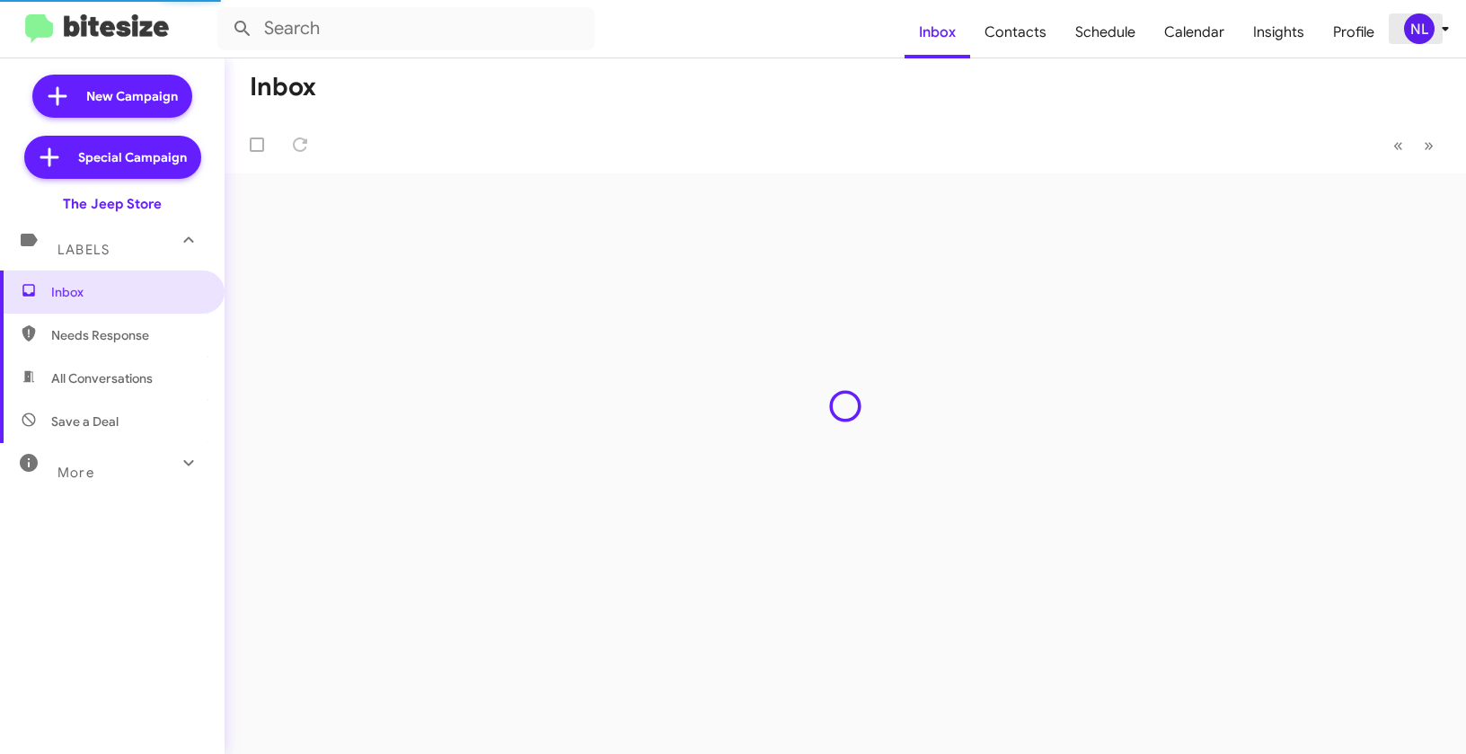
click at [1424, 24] on div "NL" at bounding box center [1419, 28] width 31 height 31
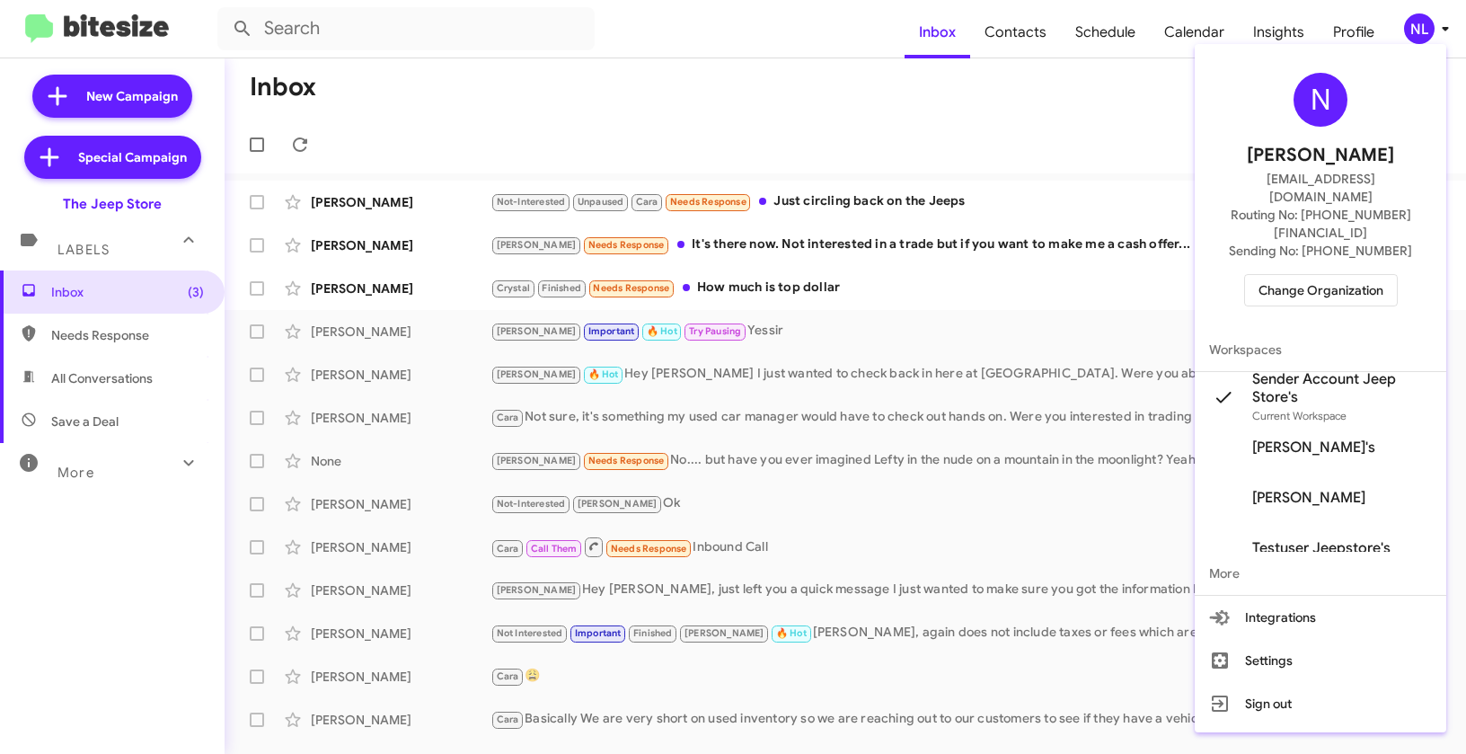
click at [975, 102] on div at bounding box center [733, 377] width 1466 height 754
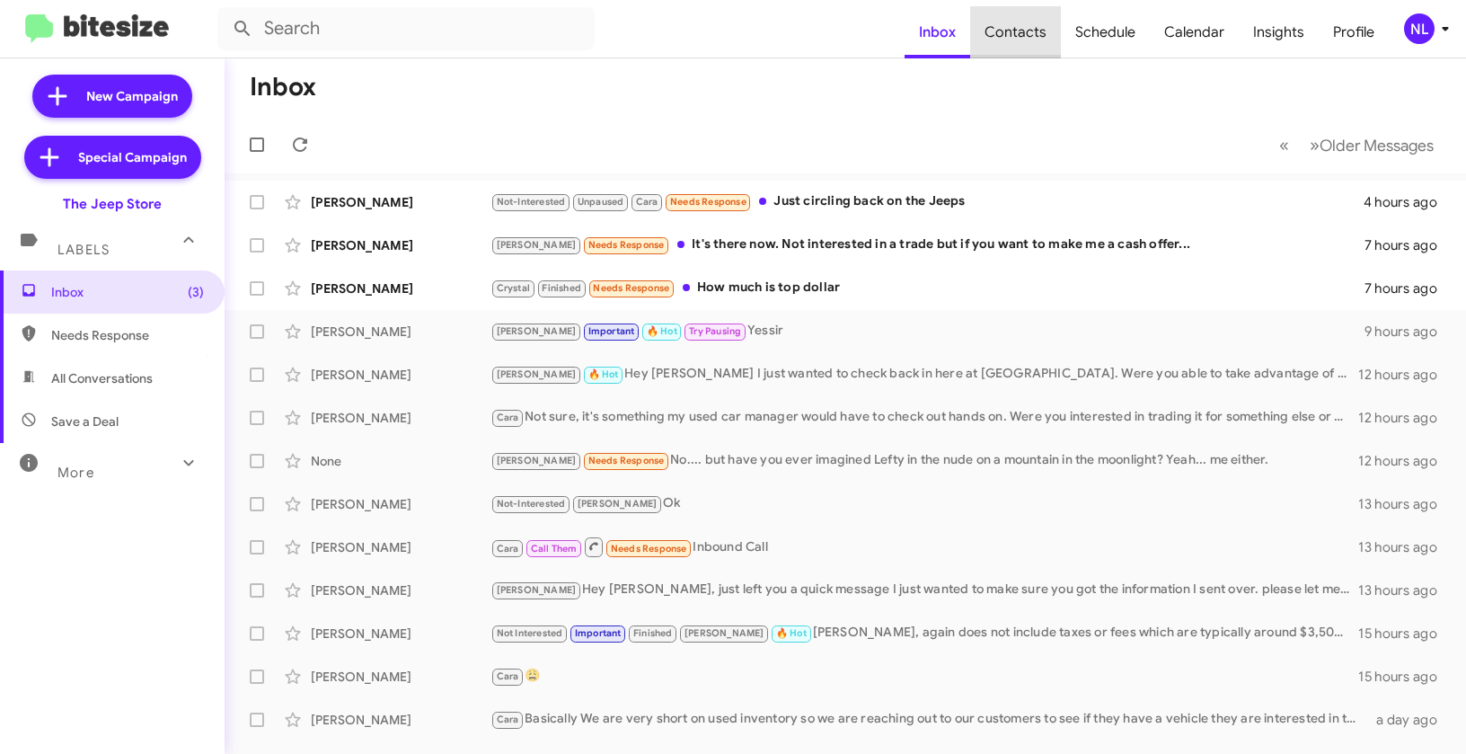
click at [1026, 44] on span "Contacts" at bounding box center [1015, 32] width 91 height 52
type input "in:groups"
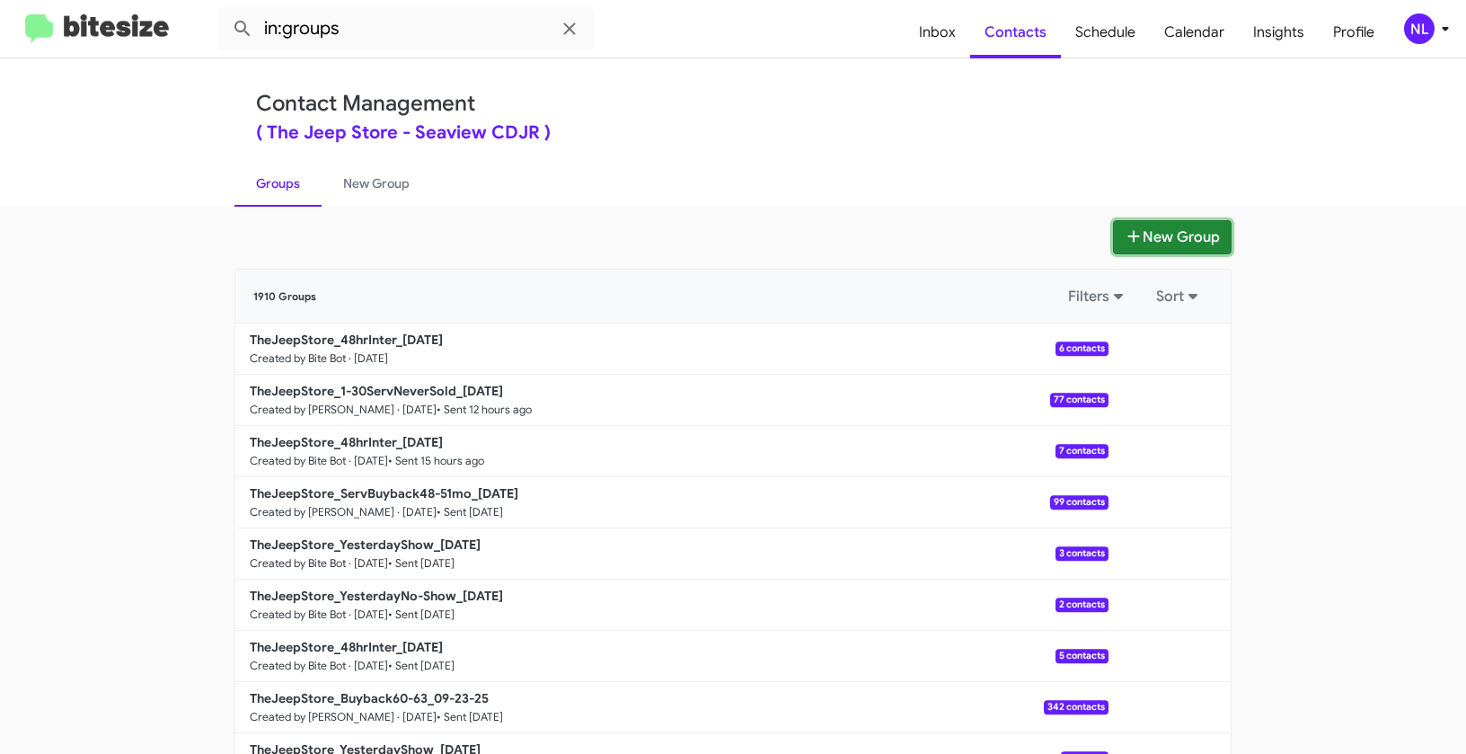
click at [1156, 226] on button "New Group" at bounding box center [1172, 237] width 119 height 34
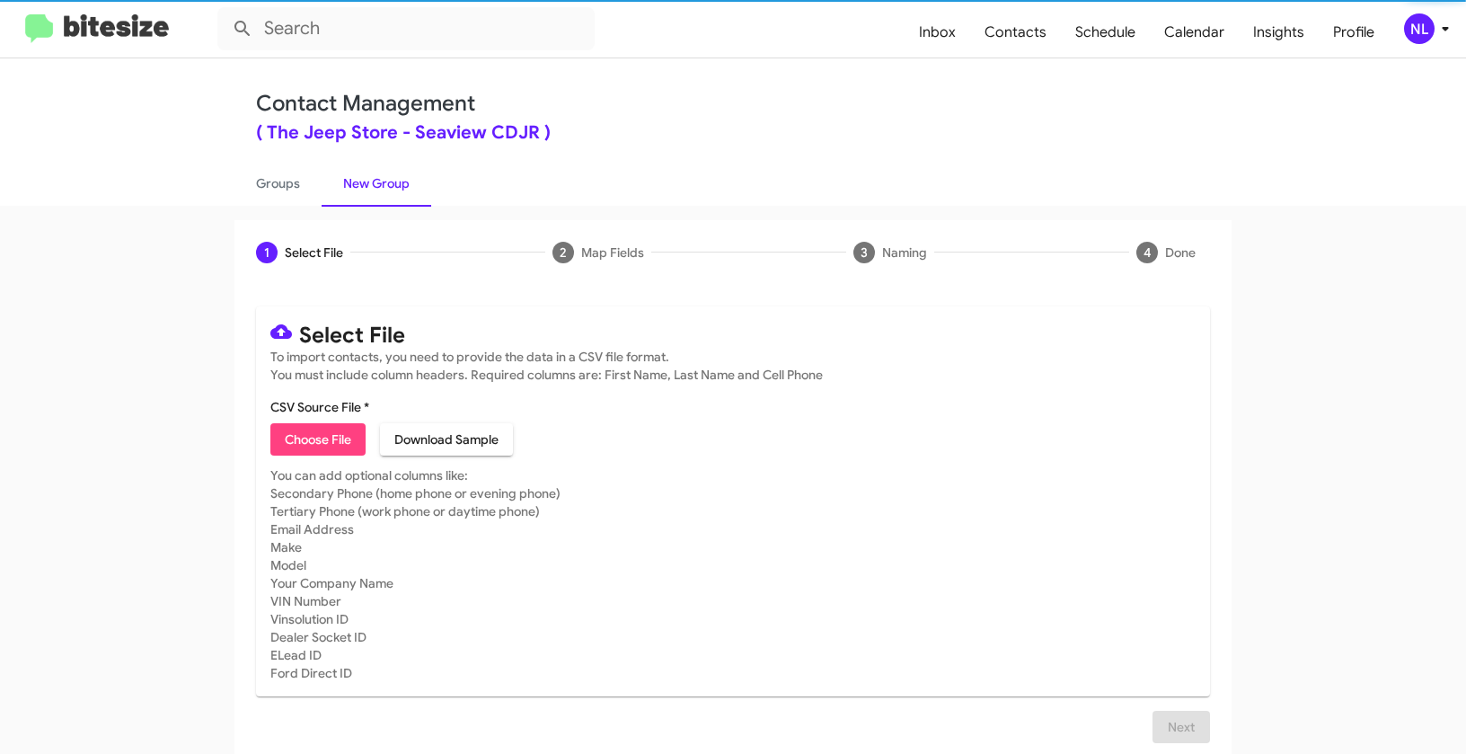
click at [293, 438] on span "Choose File" at bounding box center [318, 439] width 66 height 32
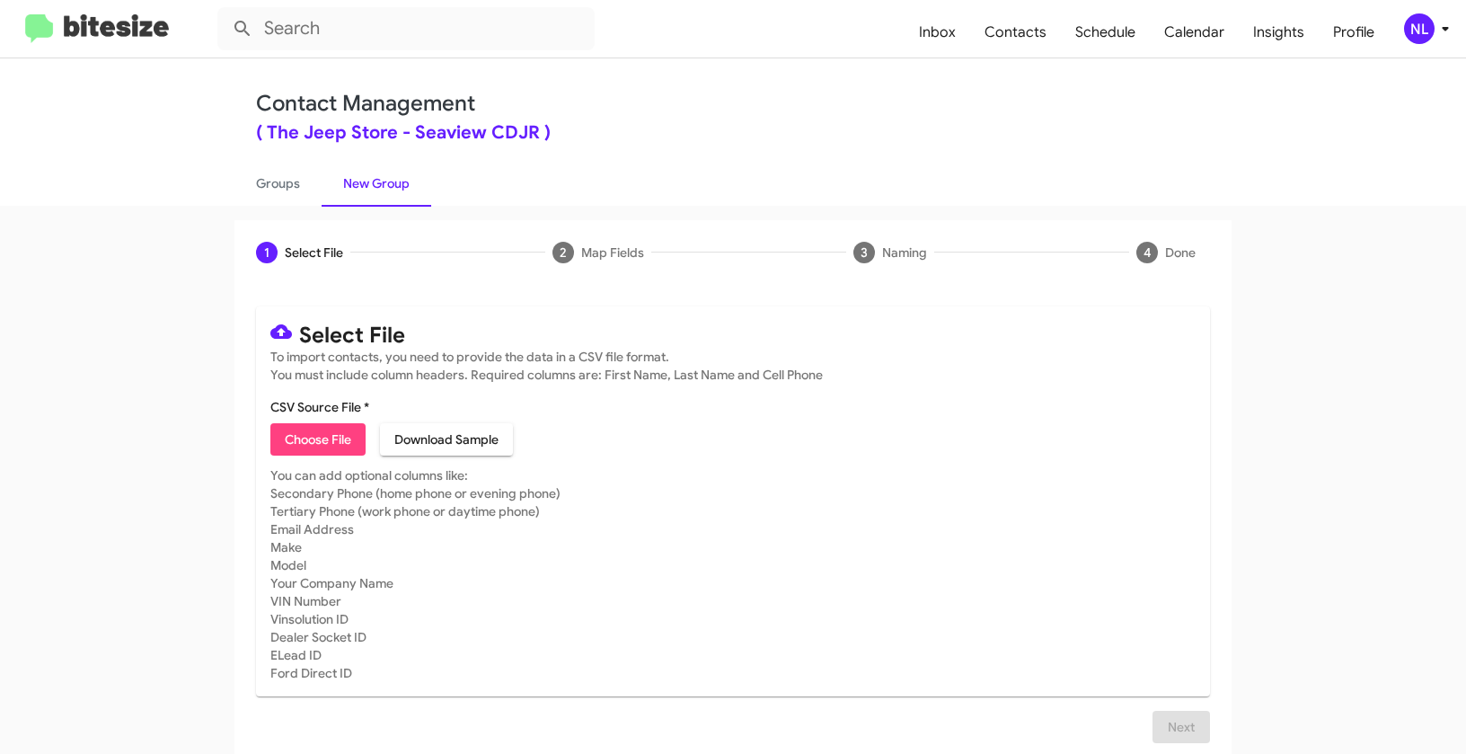
click at [329, 439] on span "Choose File" at bounding box center [318, 439] width 66 height 32
click at [305, 436] on span "Choose File" at bounding box center [318, 439] width 66 height 32
type input "TheJeepStore_1-6Fresh_09-26-25"
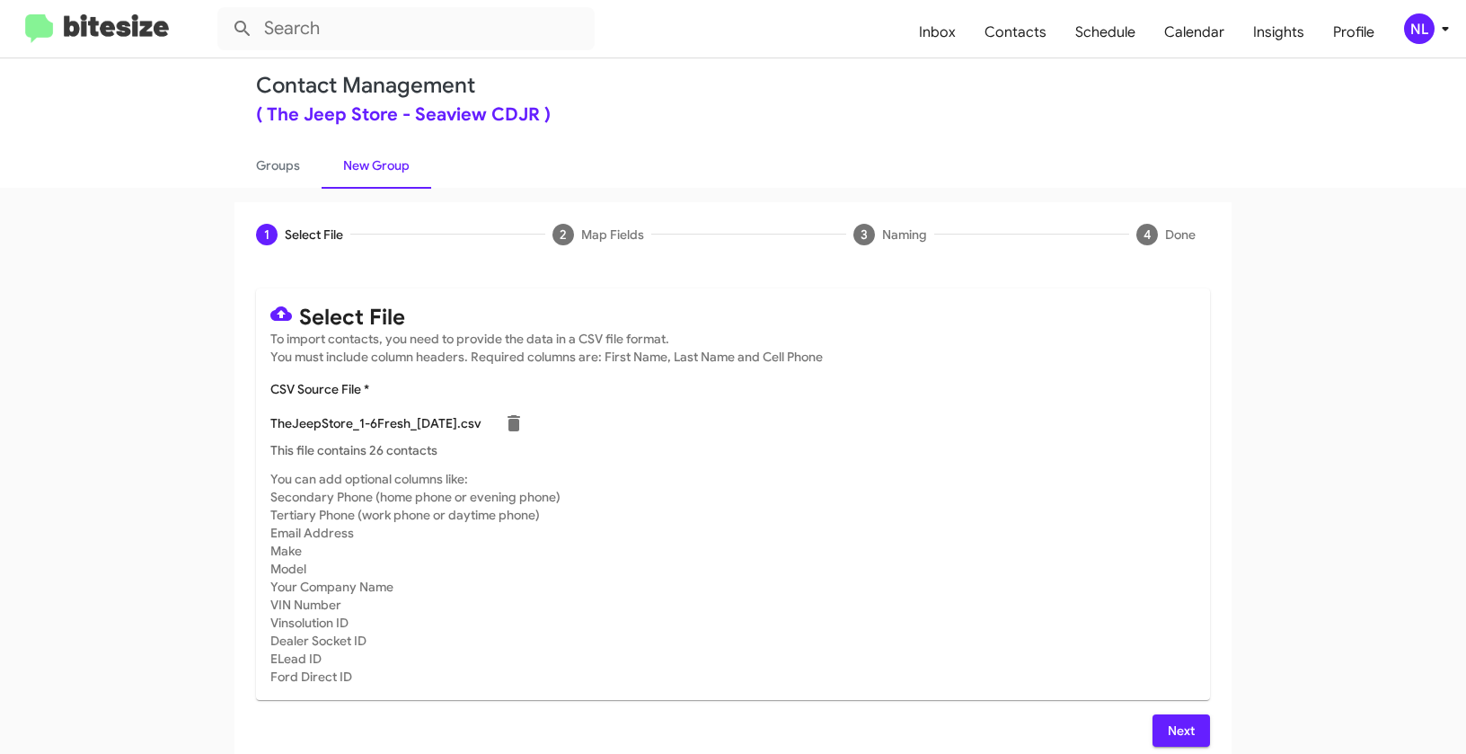
scroll to position [32, 0]
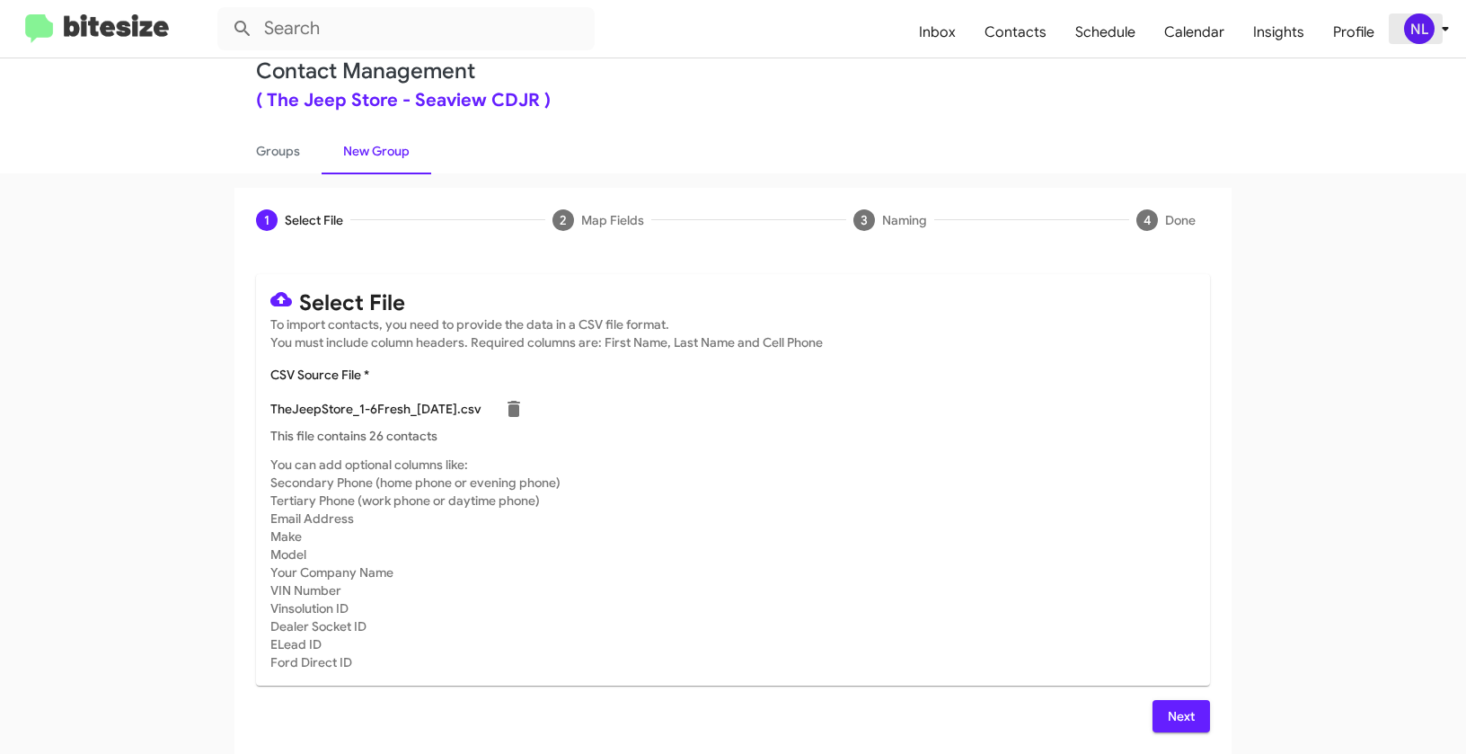
click at [1412, 27] on div "NL" at bounding box center [1419, 28] width 31 height 31
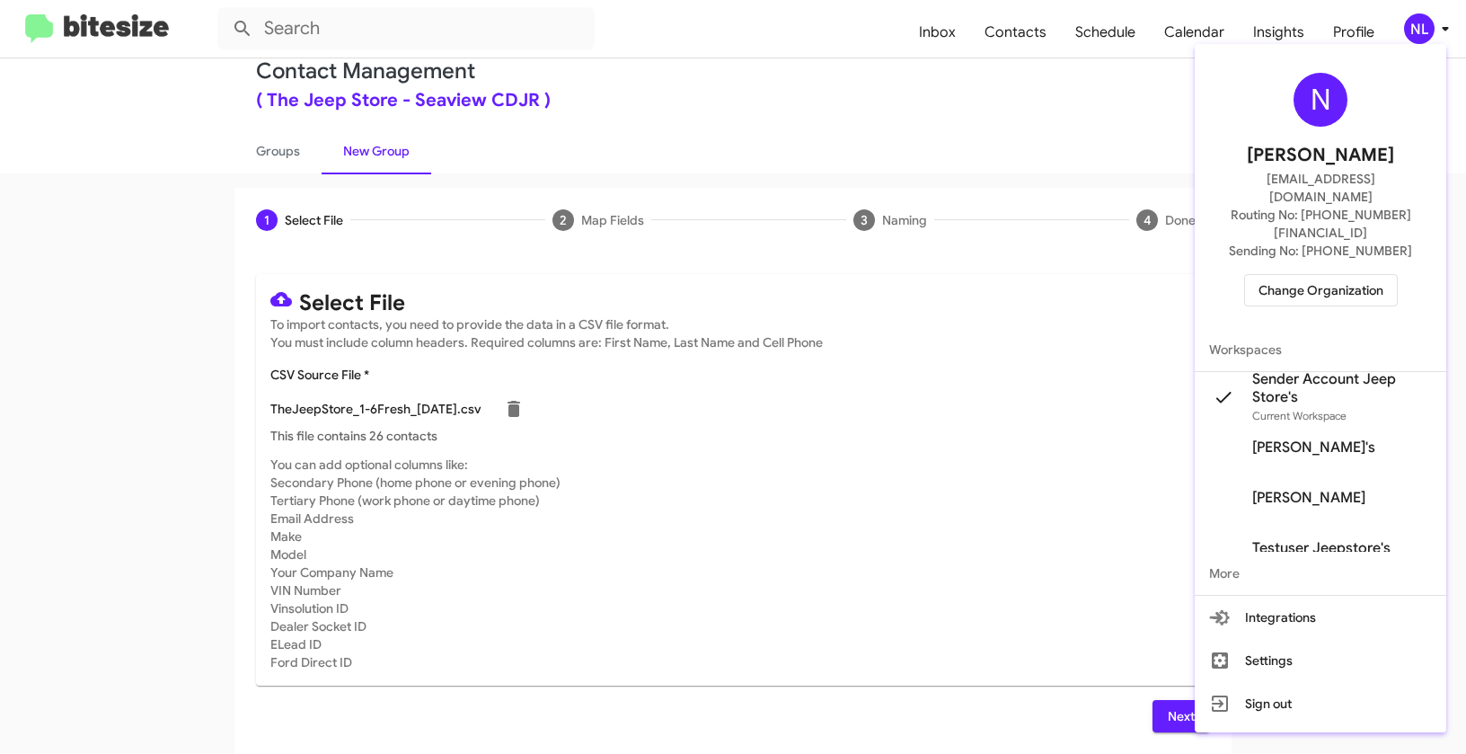
click at [908, 529] on div at bounding box center [733, 377] width 1466 height 754
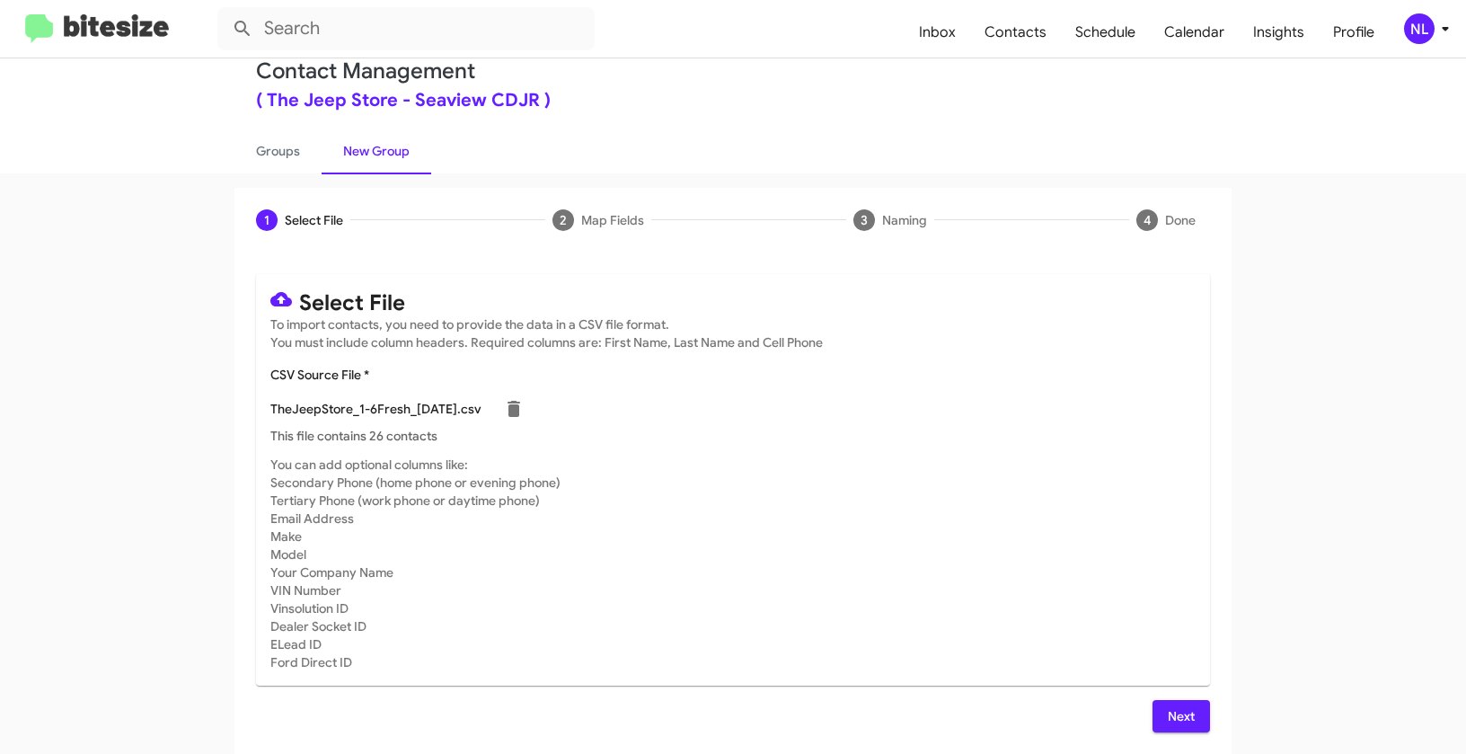
click at [1200, 712] on button "Next" at bounding box center [1182, 716] width 58 height 32
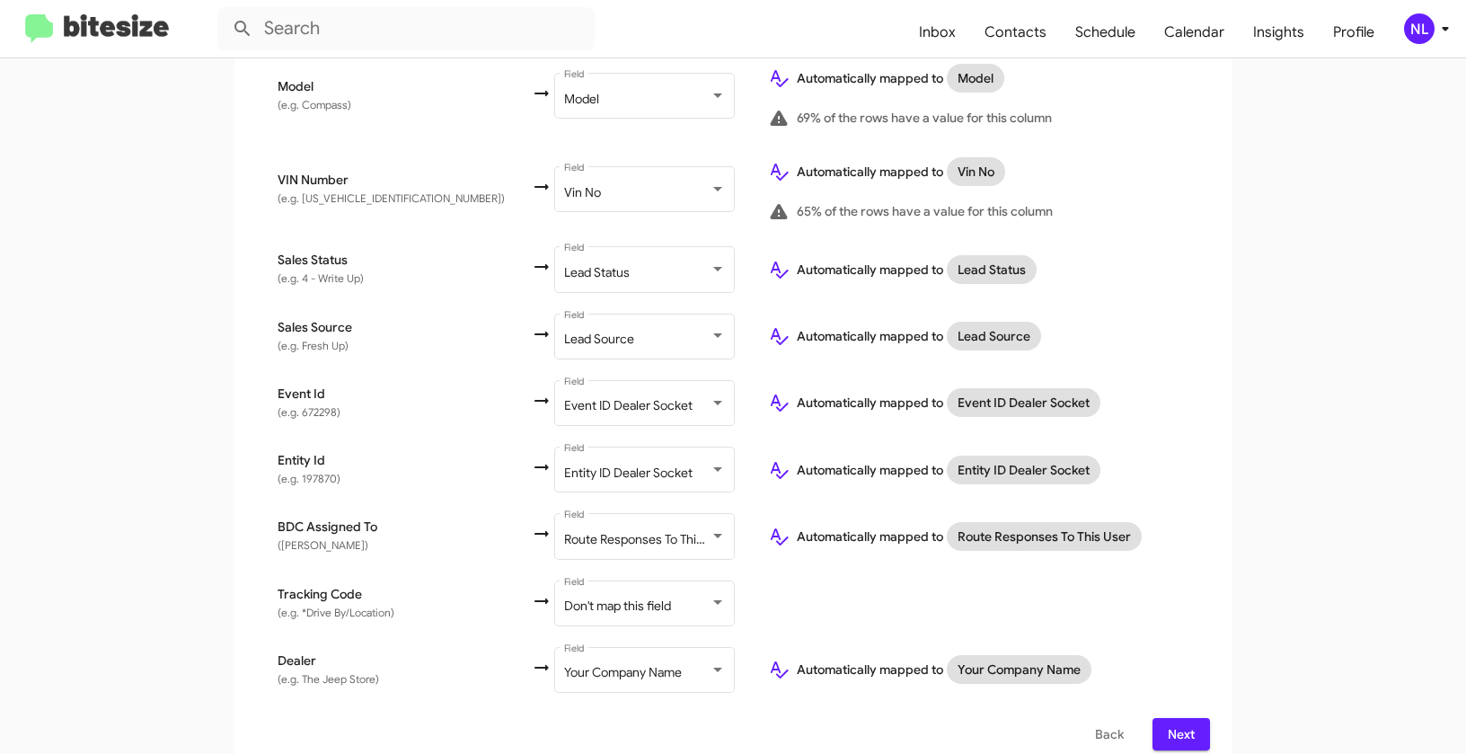
scroll to position [1013, 0]
click at [564, 597] on span "Don't map this field" at bounding box center [617, 605] width 107 height 16
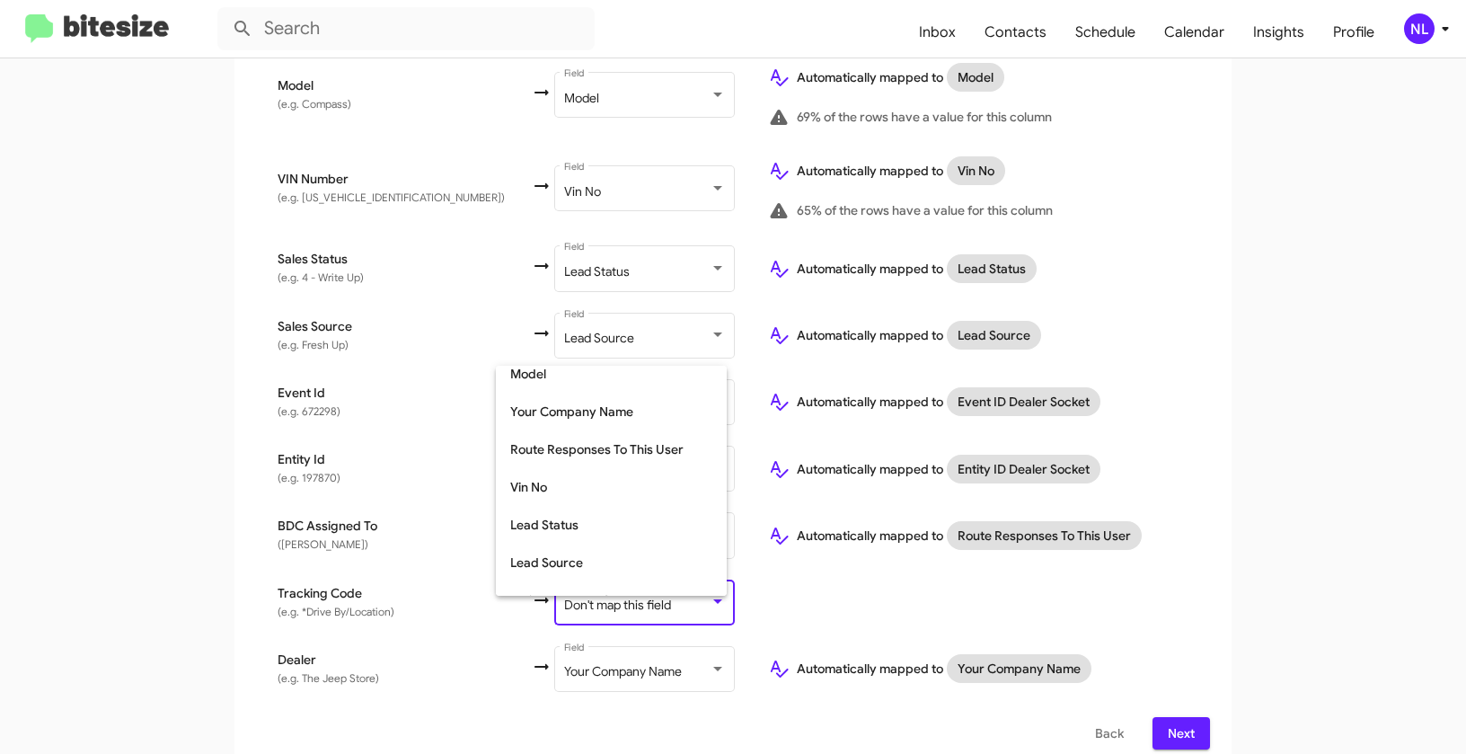
scroll to position [395, 0]
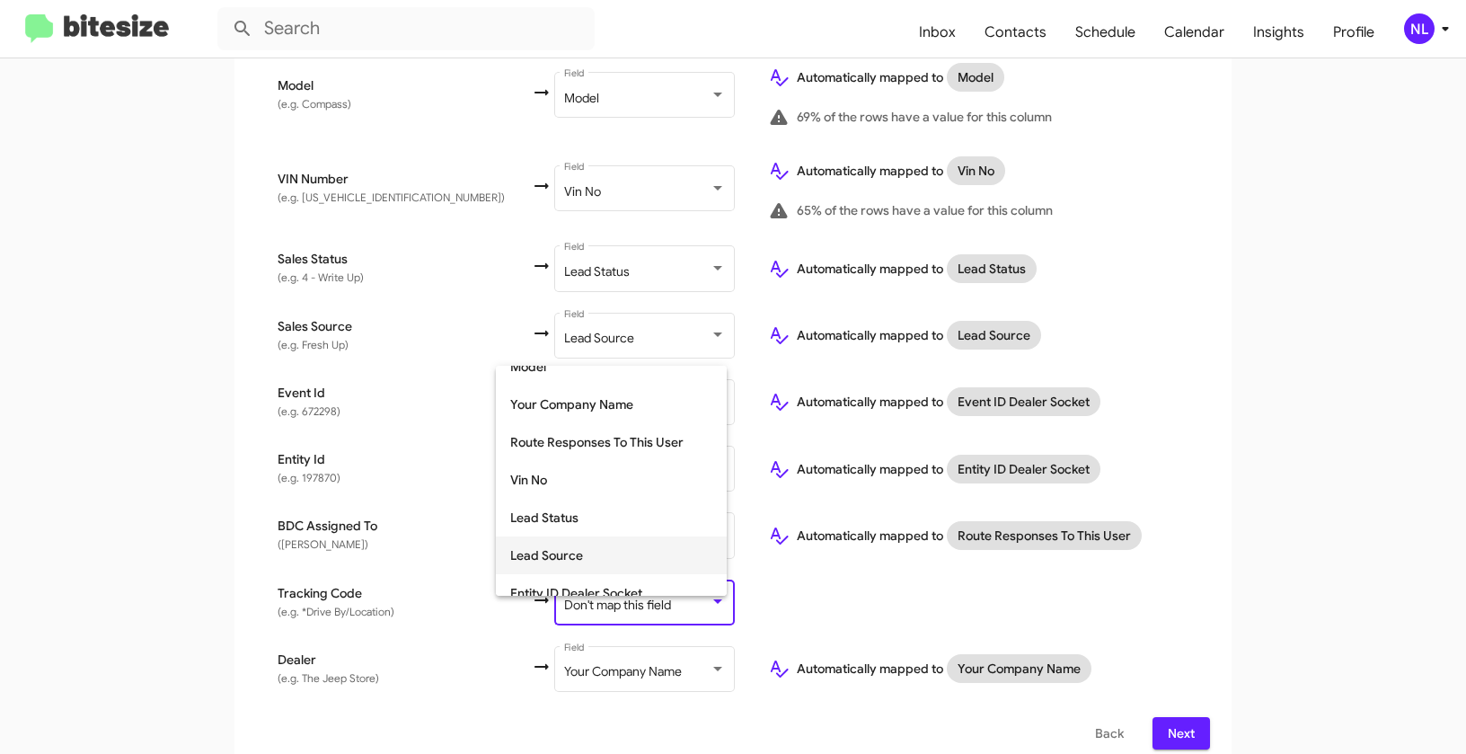
click at [540, 562] on span "Lead Source" at bounding box center [611, 555] width 202 height 38
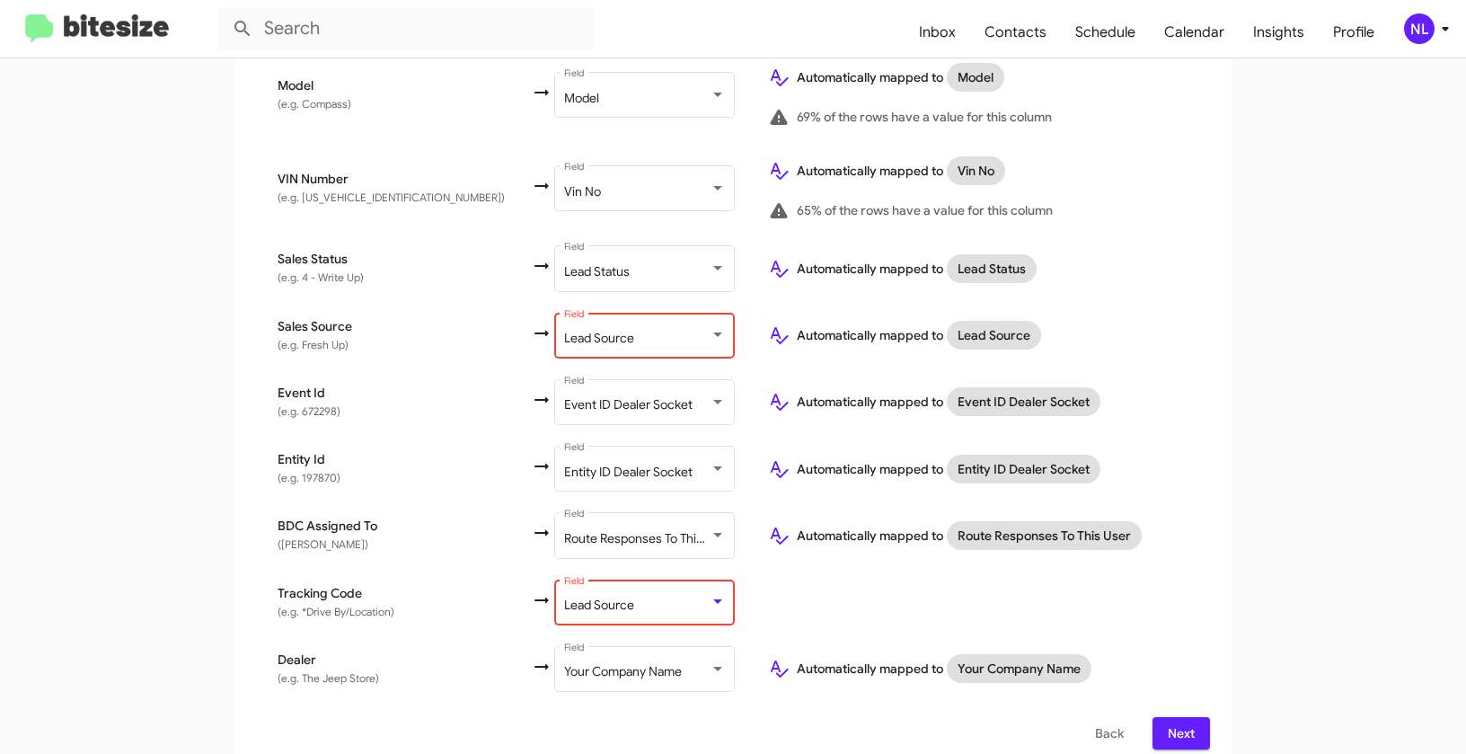
click at [570, 330] on span "Lead Source" at bounding box center [599, 338] width 70 height 16
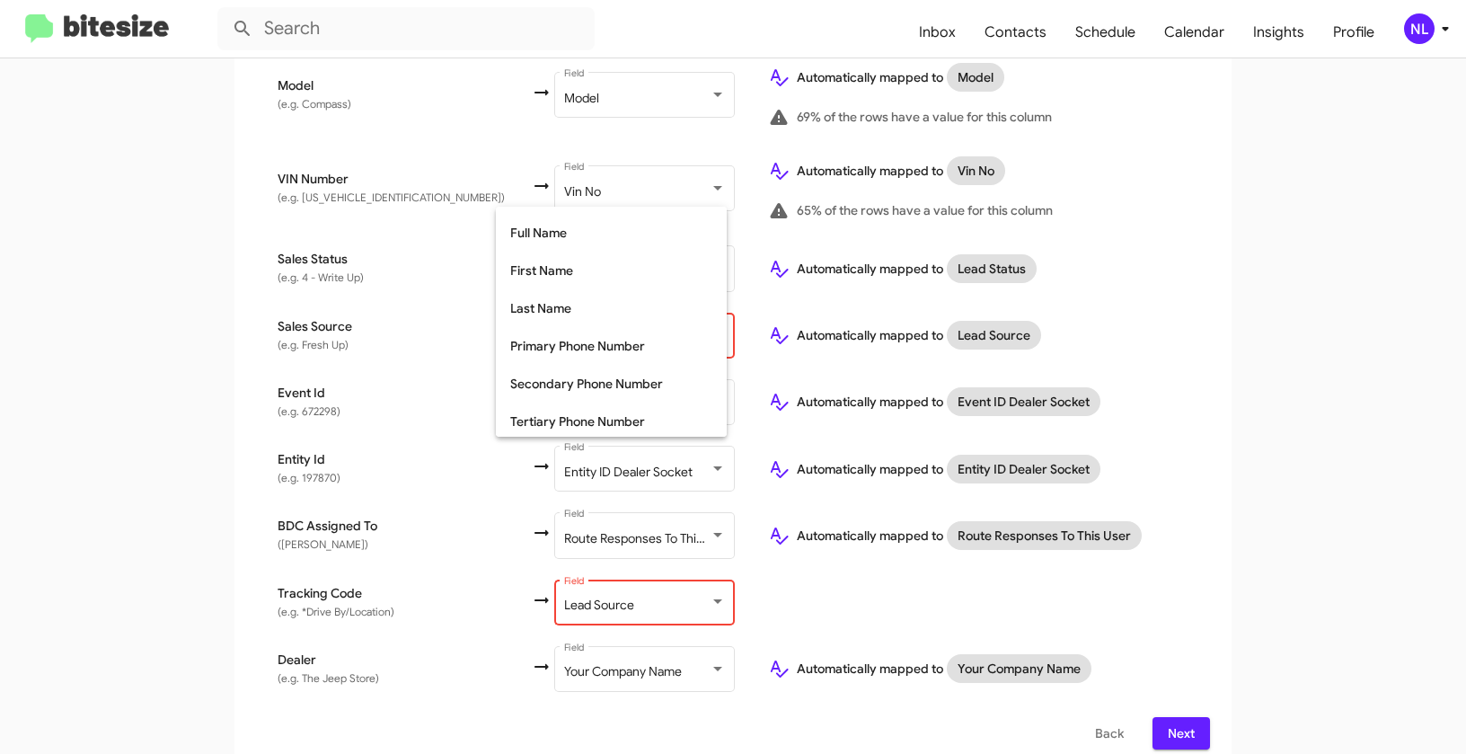
scroll to position [0, 0]
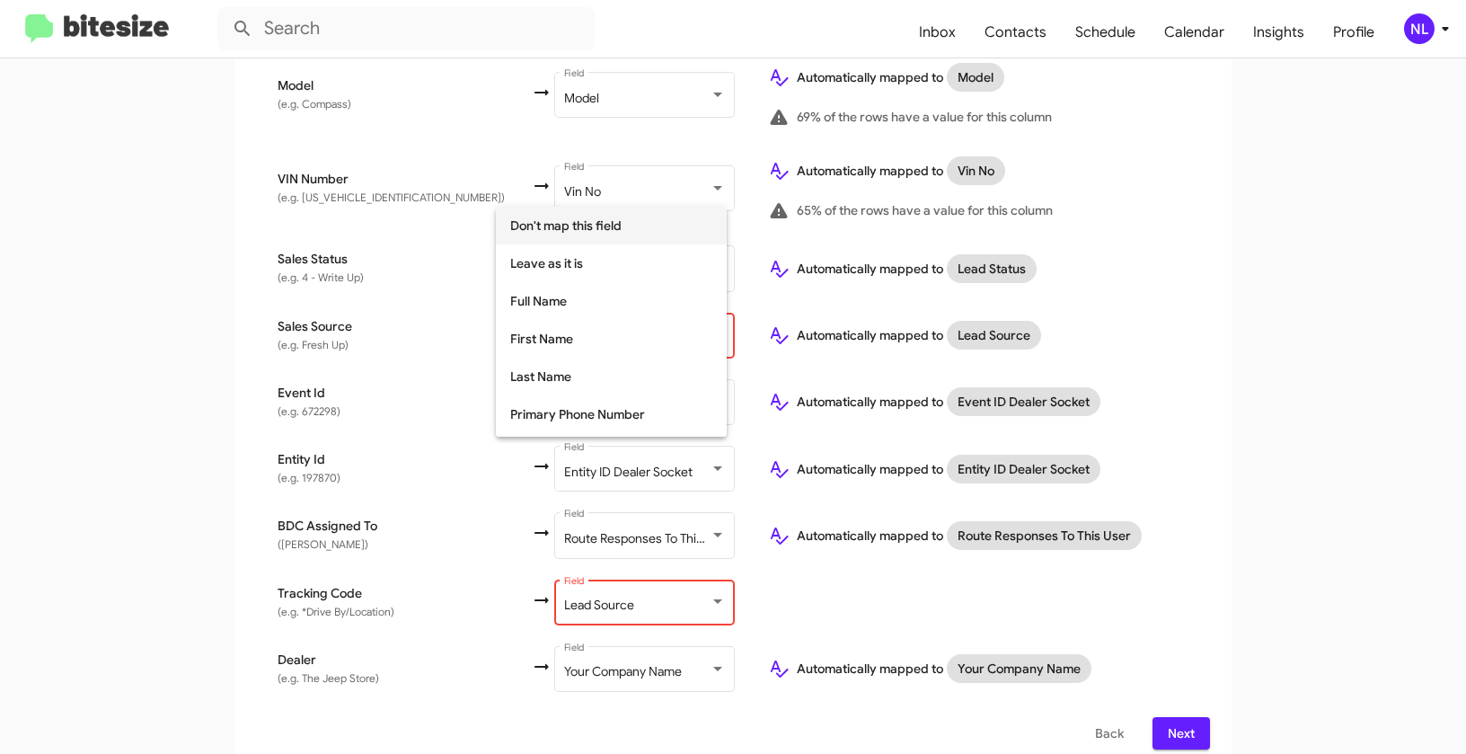
click at [574, 218] on span "Don't map this field" at bounding box center [611, 226] width 202 height 38
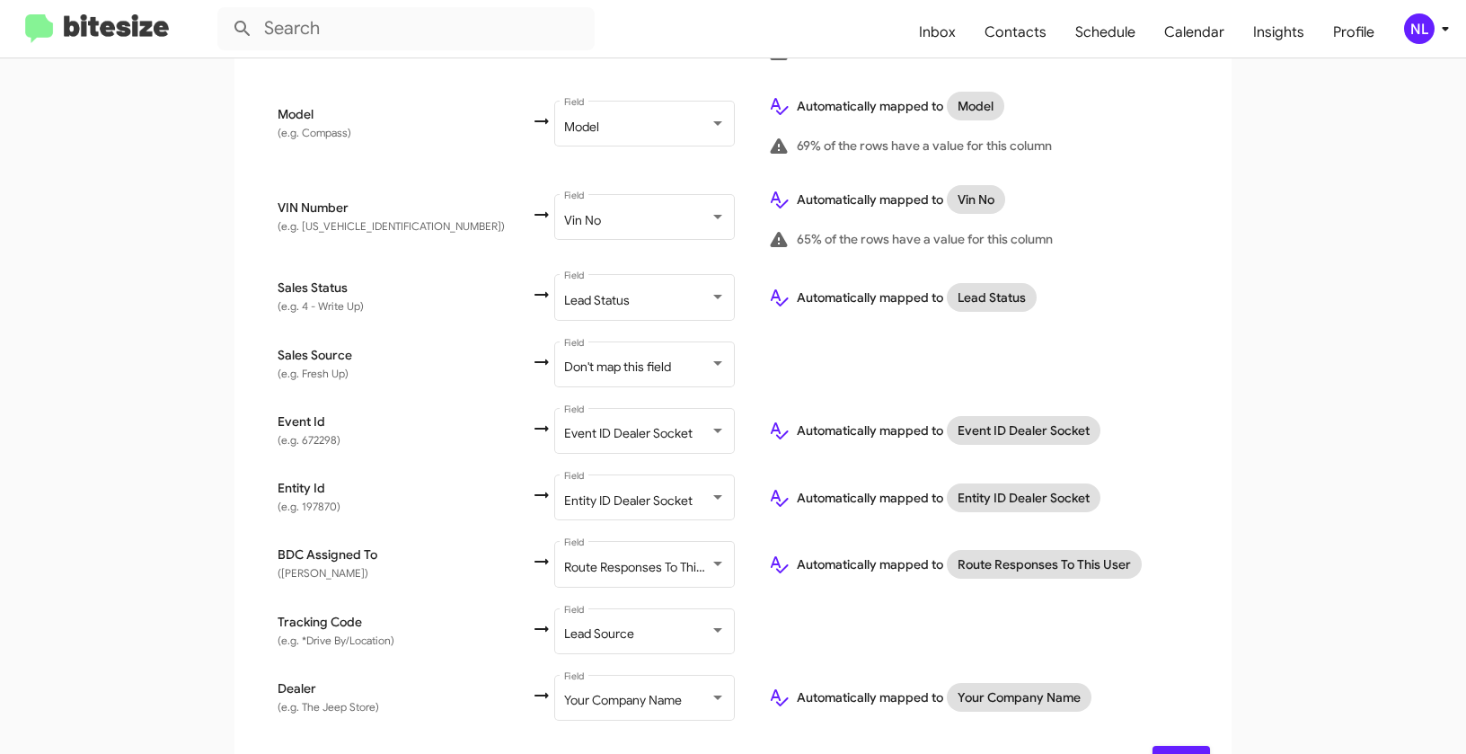
scroll to position [1013, 0]
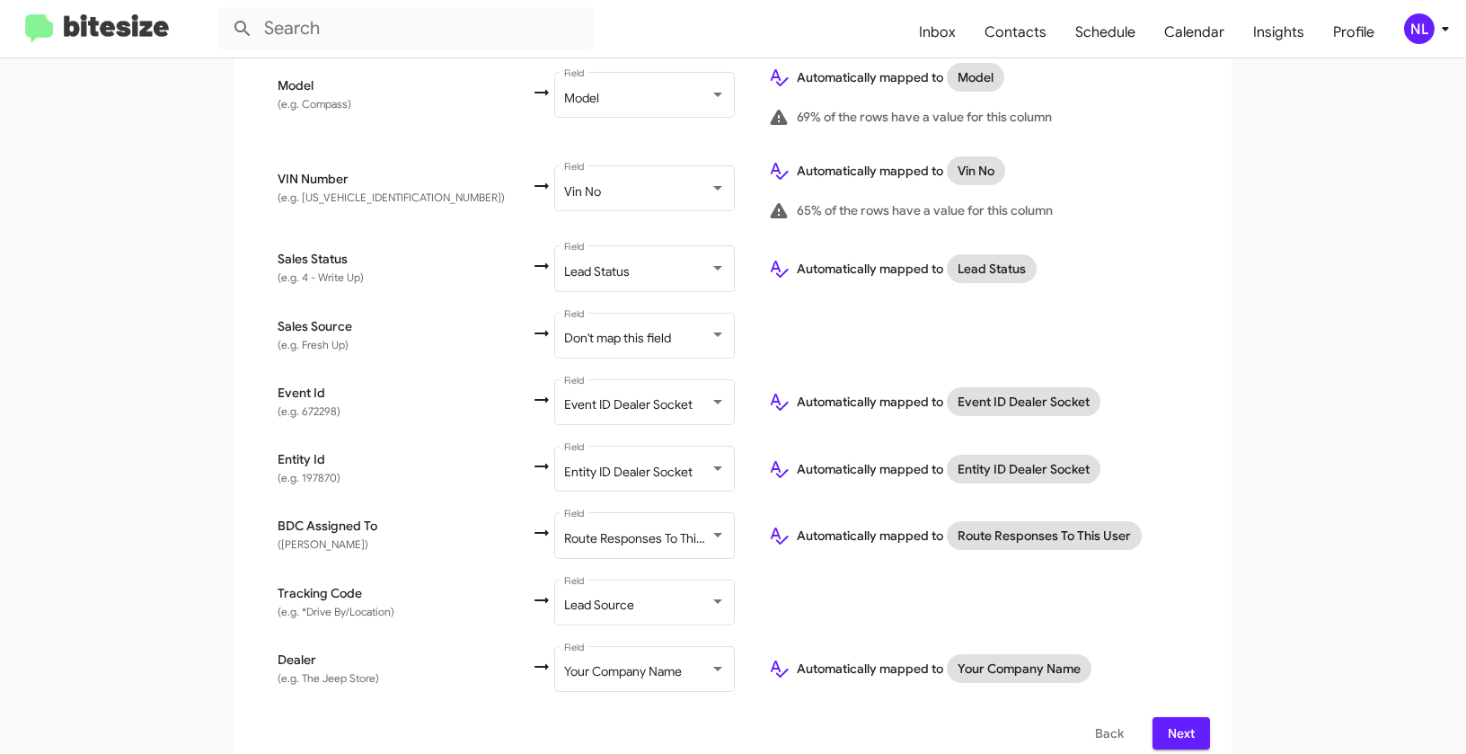
drag, startPoint x: 1182, startPoint y: 713, endPoint x: 1201, endPoint y: 686, distance: 32.2
click at [1182, 717] on span "Next" at bounding box center [1181, 733] width 29 height 32
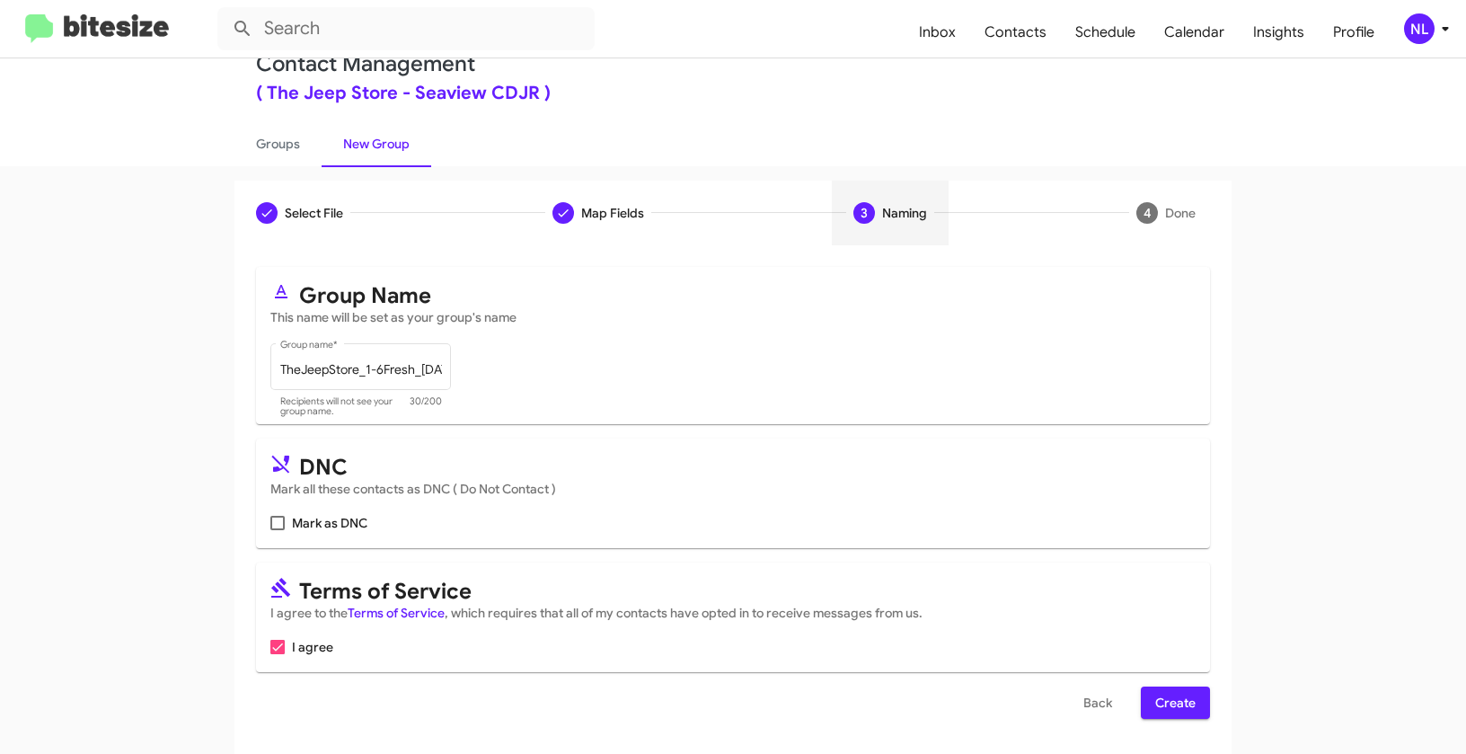
scroll to position [40, 0]
click at [1183, 706] on span "Create" at bounding box center [1175, 702] width 40 height 32
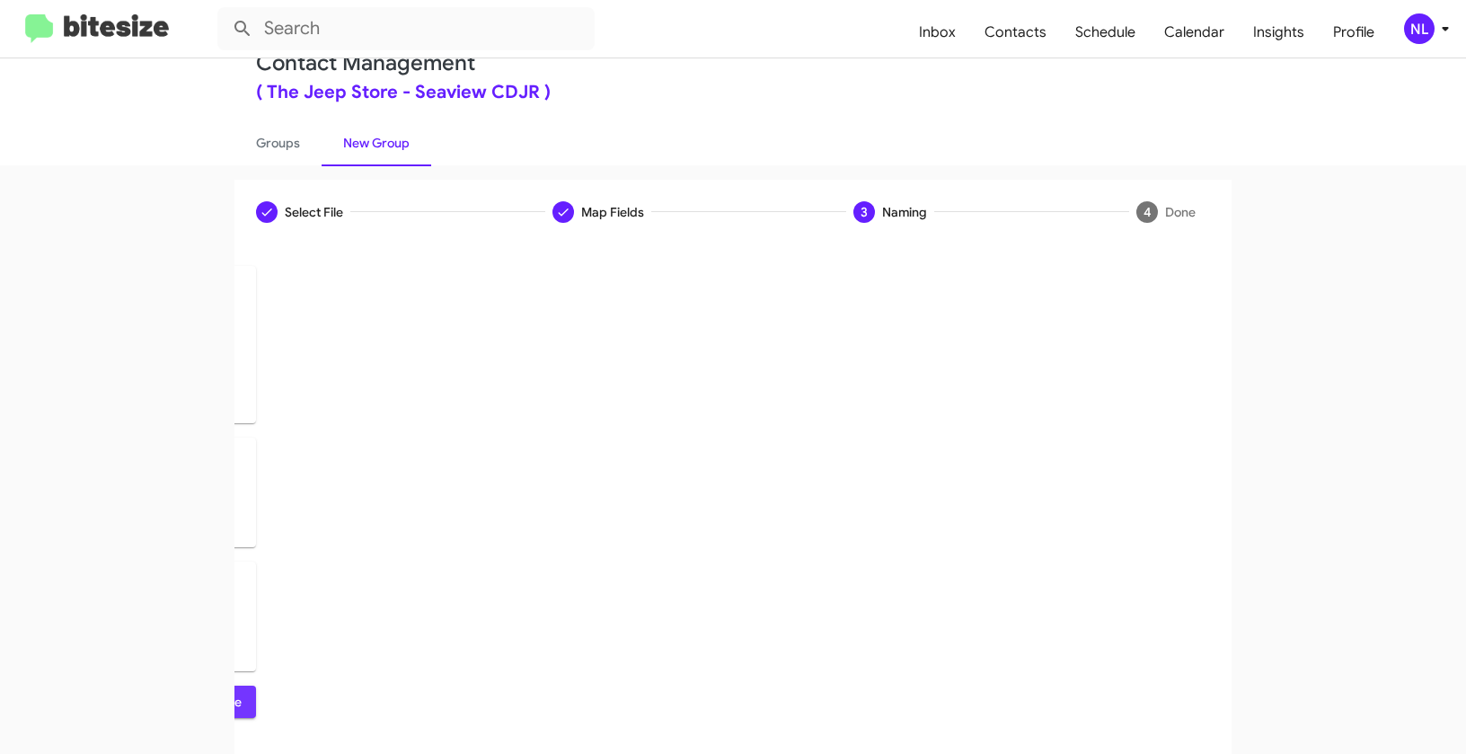
scroll to position [0, 0]
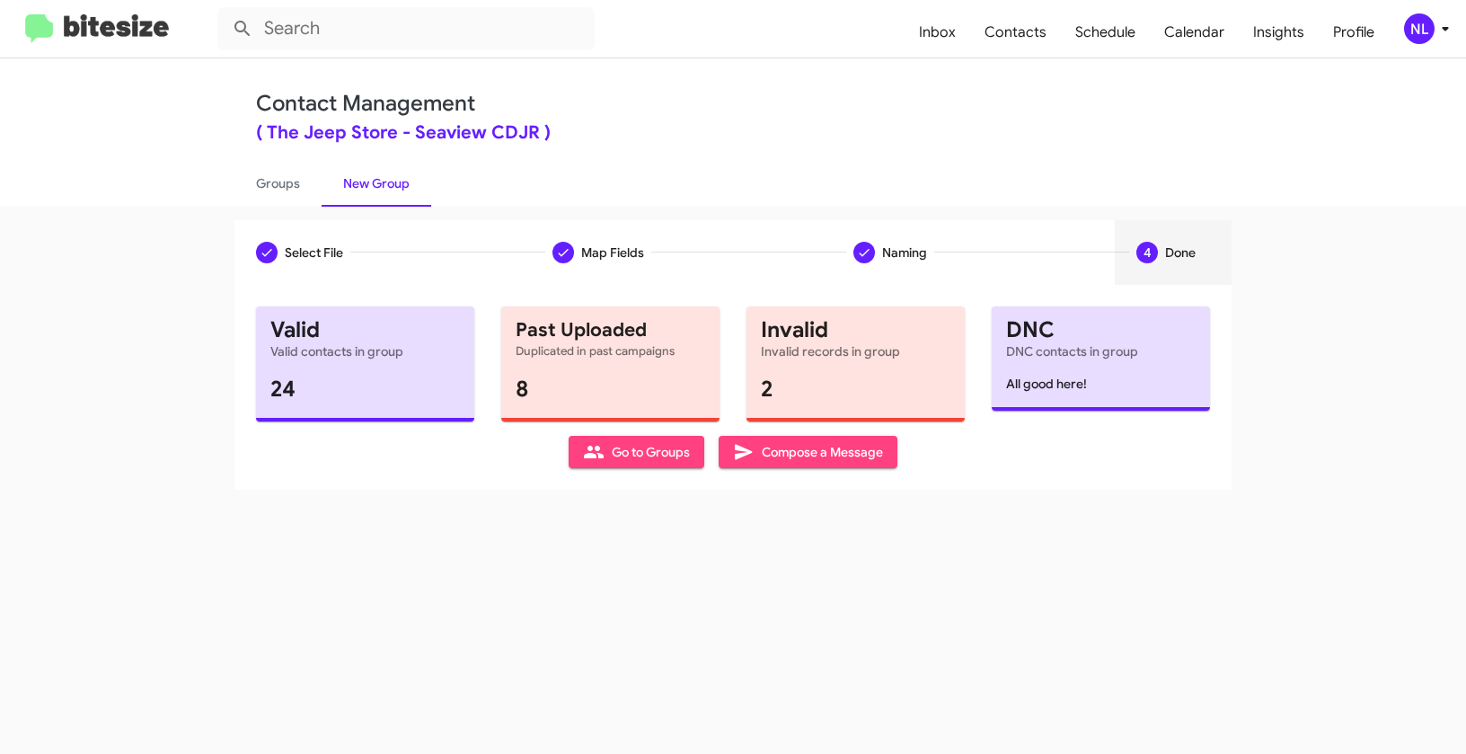
click at [629, 456] on span "Go to Groups" at bounding box center [636, 452] width 107 height 32
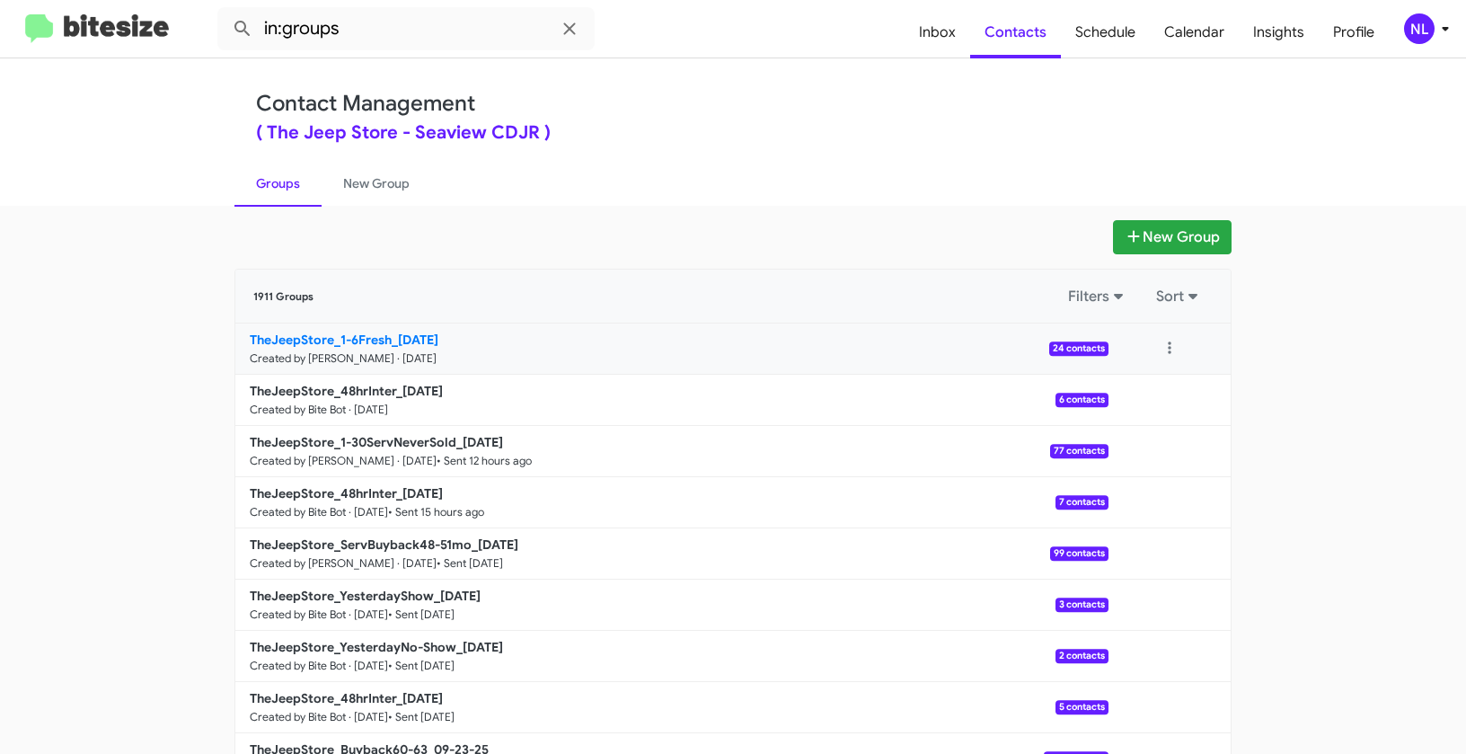
drag, startPoint x: 172, startPoint y: 331, endPoint x: 390, endPoint y: 334, distance: 218.4
click at [390, 334] on app-groups "New Group 1911 Groups Filters Sort TheJeepStore_1-6Fresh_09-26-25 Created by Ne…" at bounding box center [733, 551] width 1466 height 663
copy div "Filters Sort TheJeepStore_1-6Fresh_"
click at [364, 48] on input "in:groups" at bounding box center [405, 28] width 377 height 43
paste input "TheJeepStore_1-6Fresh_"
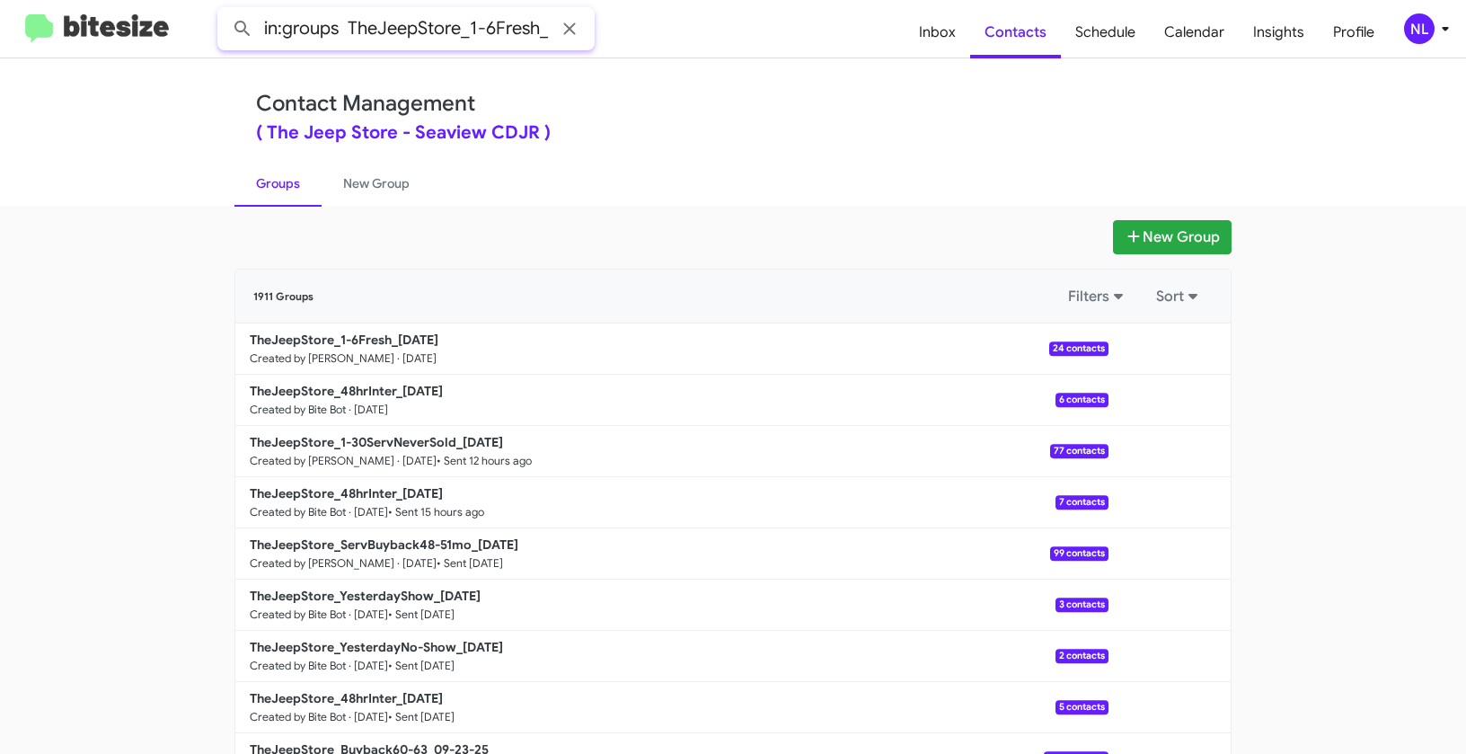
type input "in:groups TheJeepStore_1-6Fresh_"
click at [225, 11] on button at bounding box center [243, 29] width 36 height 36
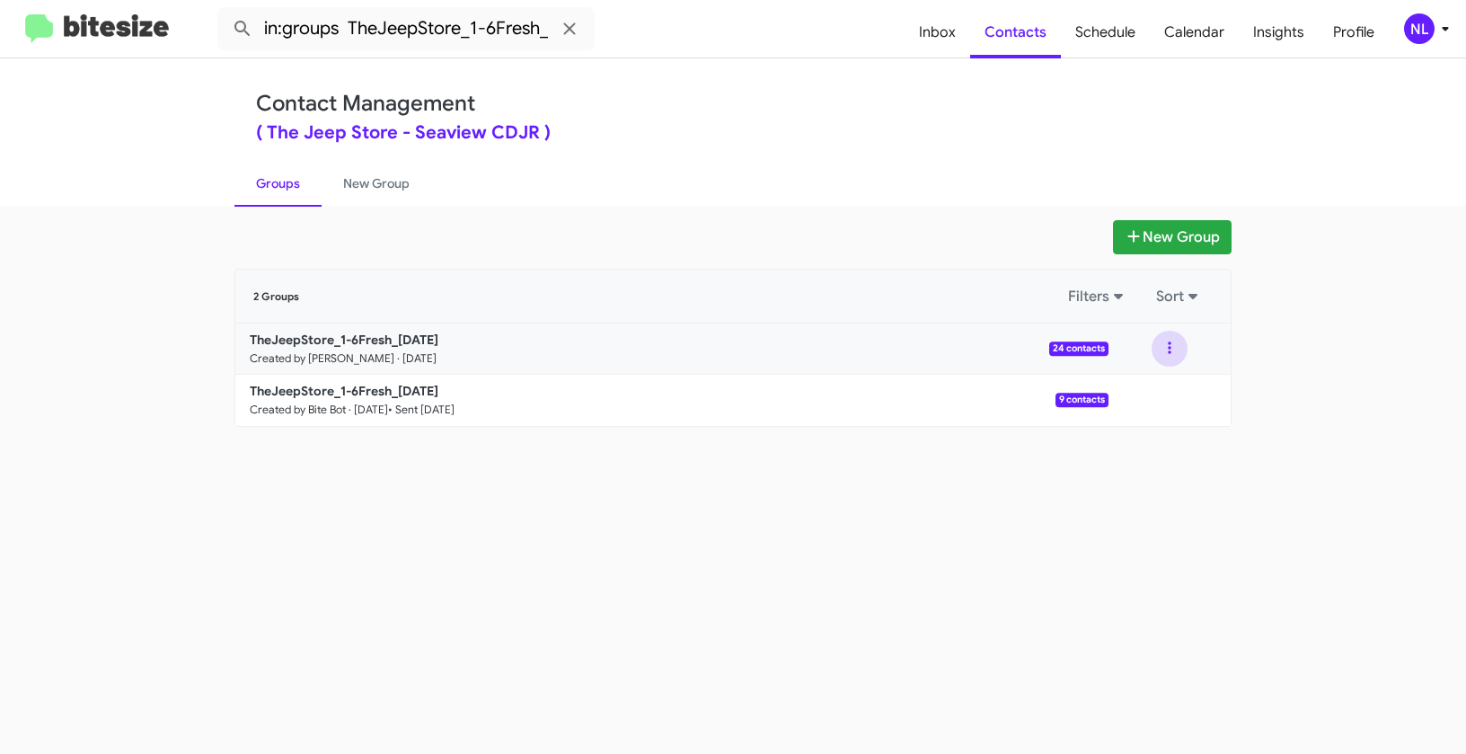
click at [1175, 348] on button at bounding box center [1170, 349] width 36 height 36
click at [1152, 405] on button "View contacts" at bounding box center [1116, 397] width 144 height 43
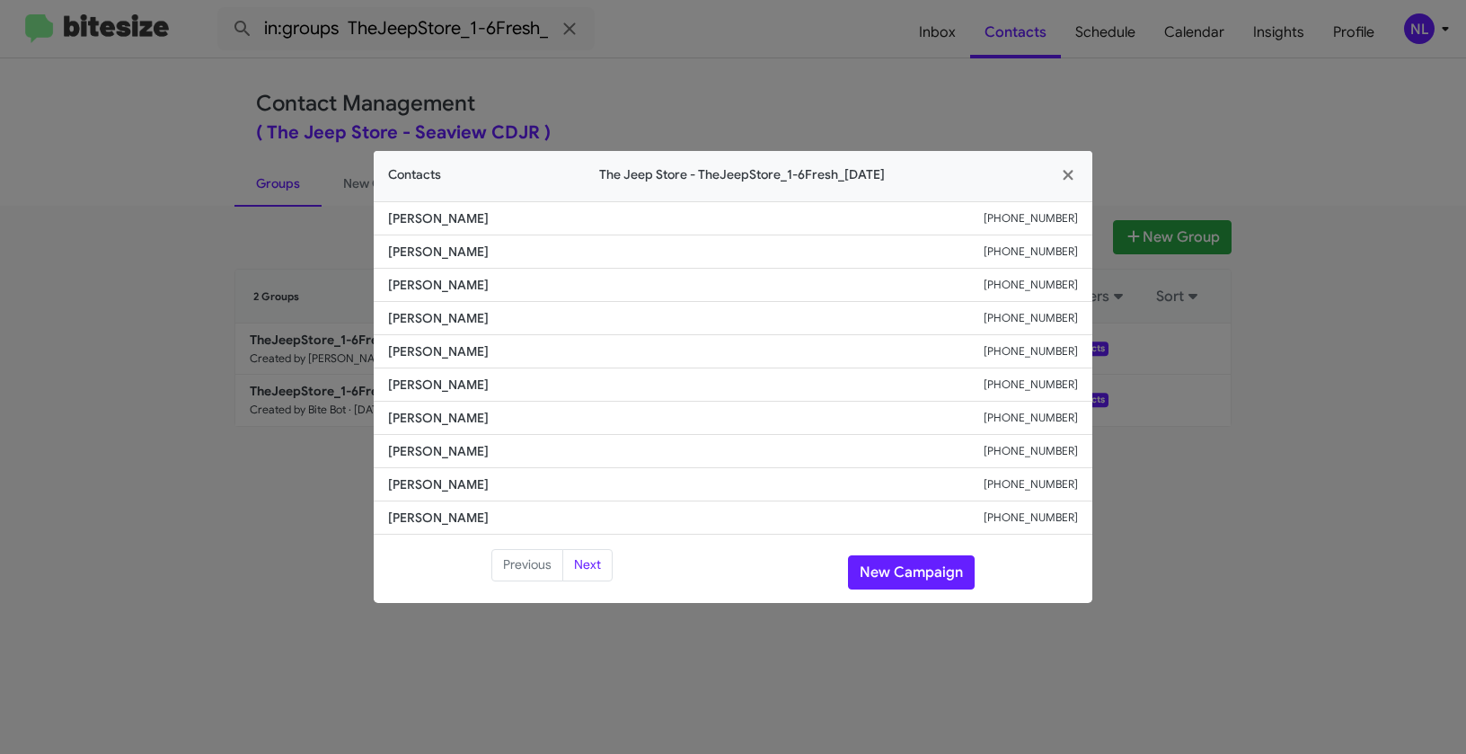
drag, startPoint x: 400, startPoint y: 313, endPoint x: 501, endPoint y: 321, distance: 101.9
click at [501, 321] on li "Thomas Vaccaro +17325802649" at bounding box center [733, 318] width 719 height 33
copy span "Thomas Vaccaro"
click at [919, 575] on button "New Campaign" at bounding box center [911, 572] width 127 height 34
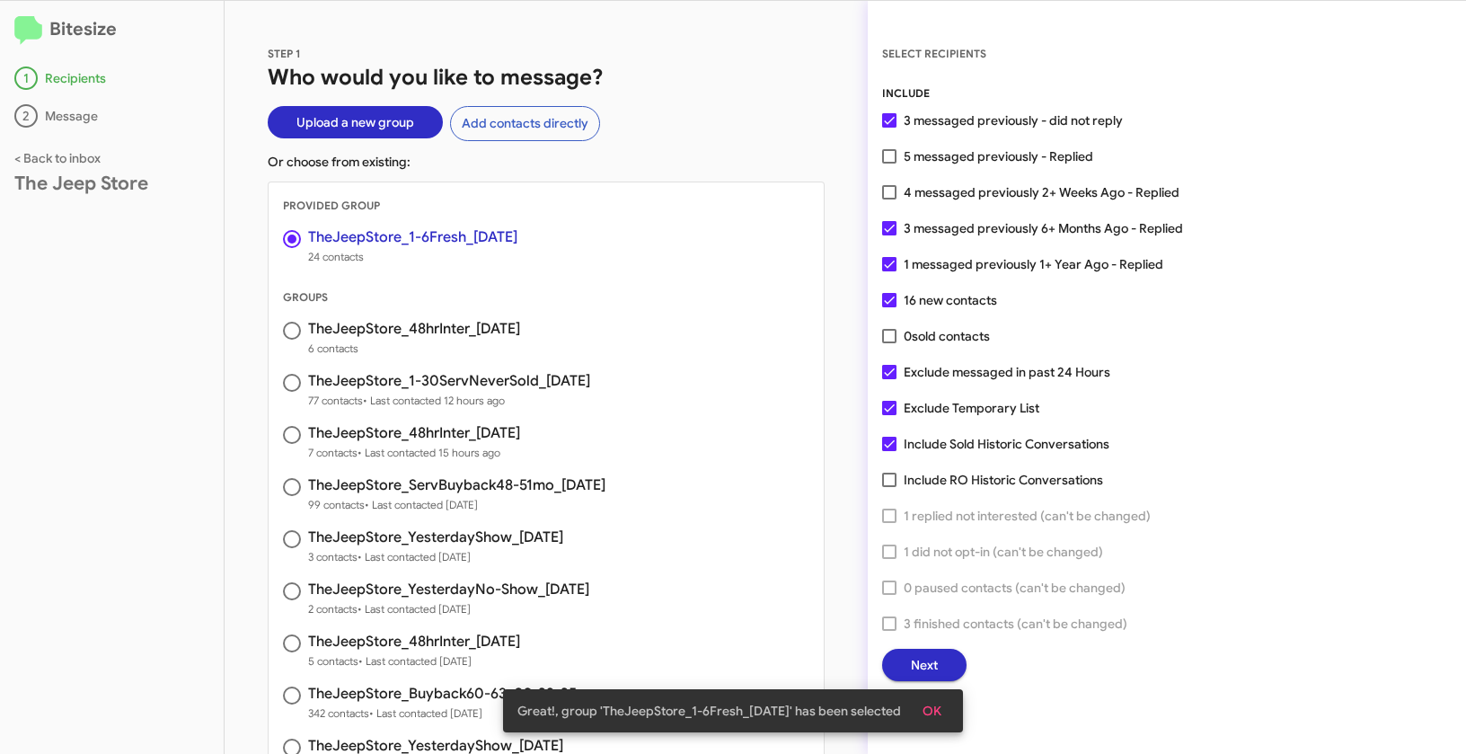
click at [950, 713] on button "OK" at bounding box center [932, 711] width 48 height 32
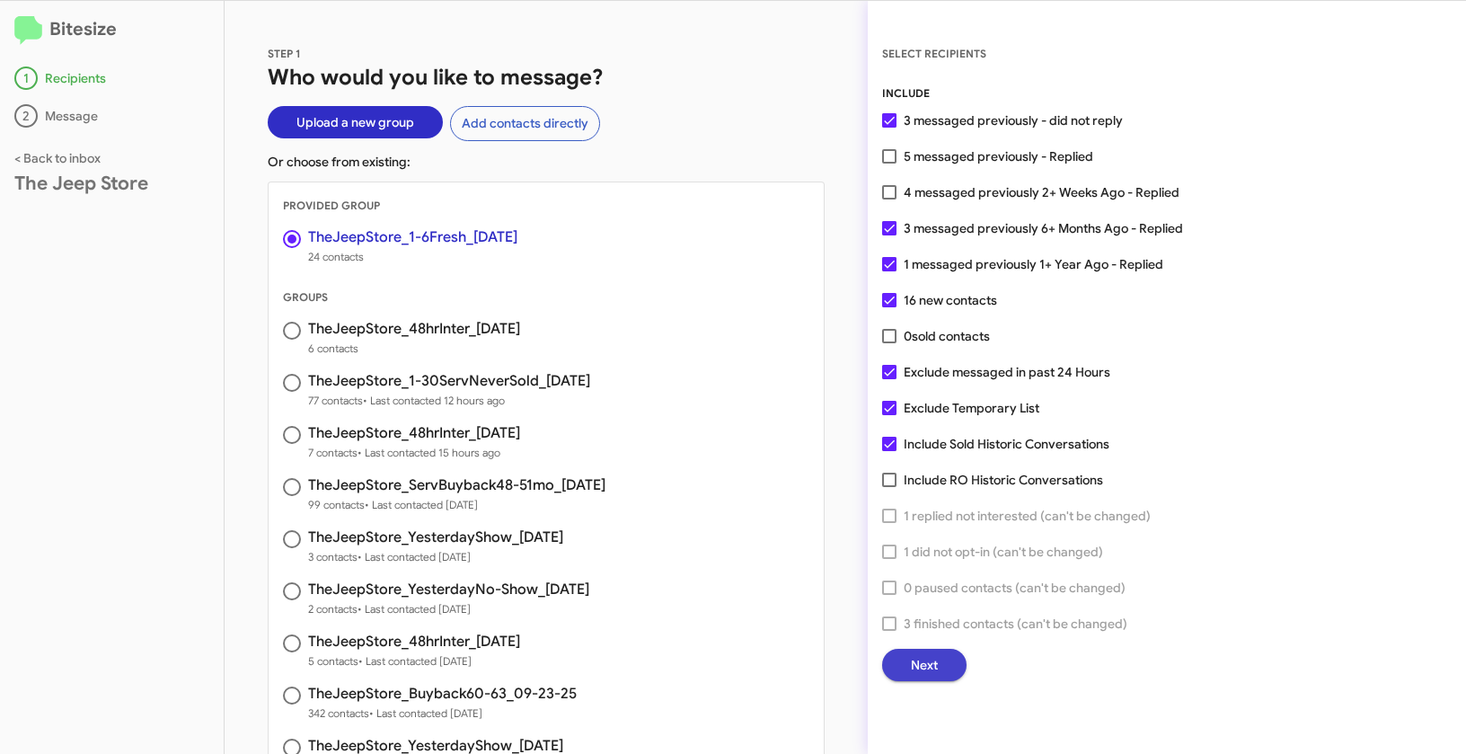
click at [934, 677] on span "Next" at bounding box center [924, 665] width 27 height 32
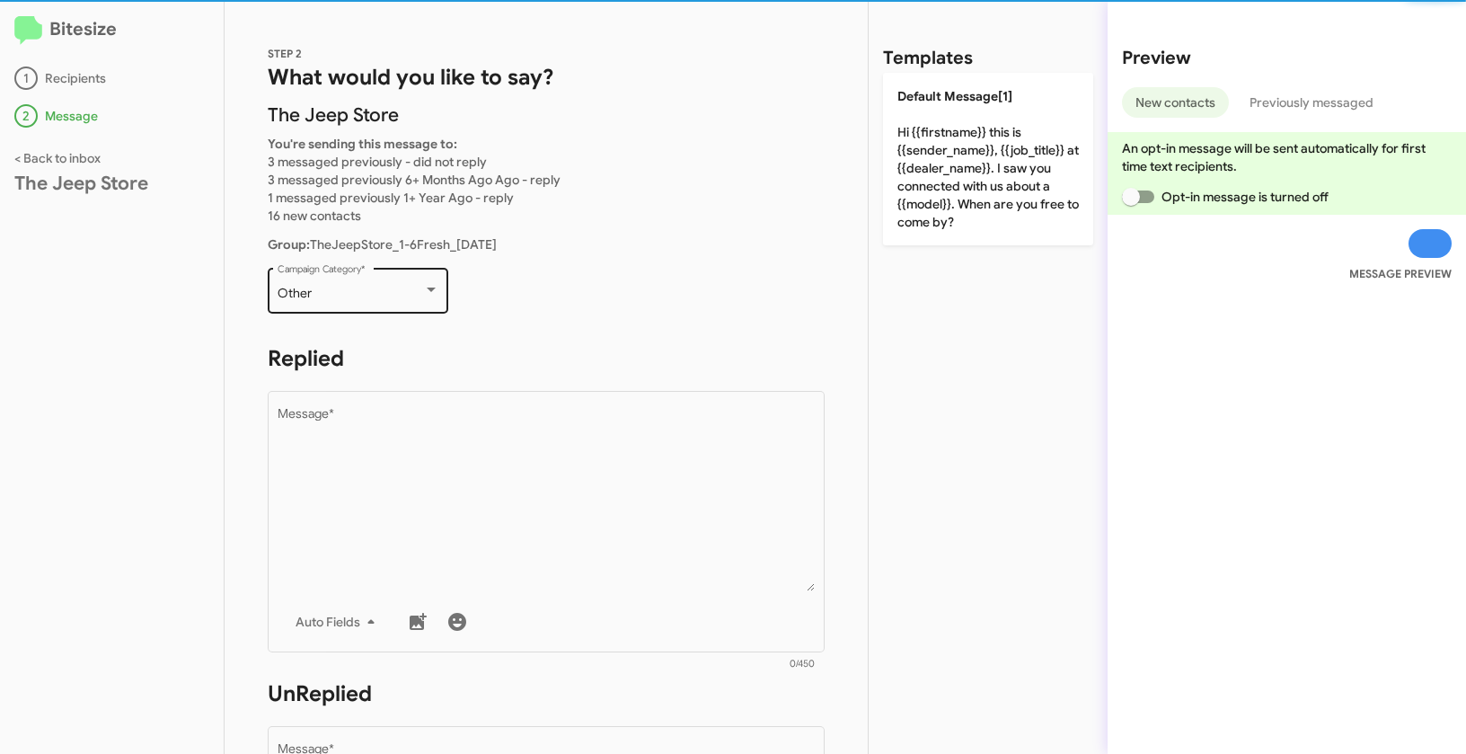
click at [379, 298] on div "Other" at bounding box center [351, 294] width 146 height 14
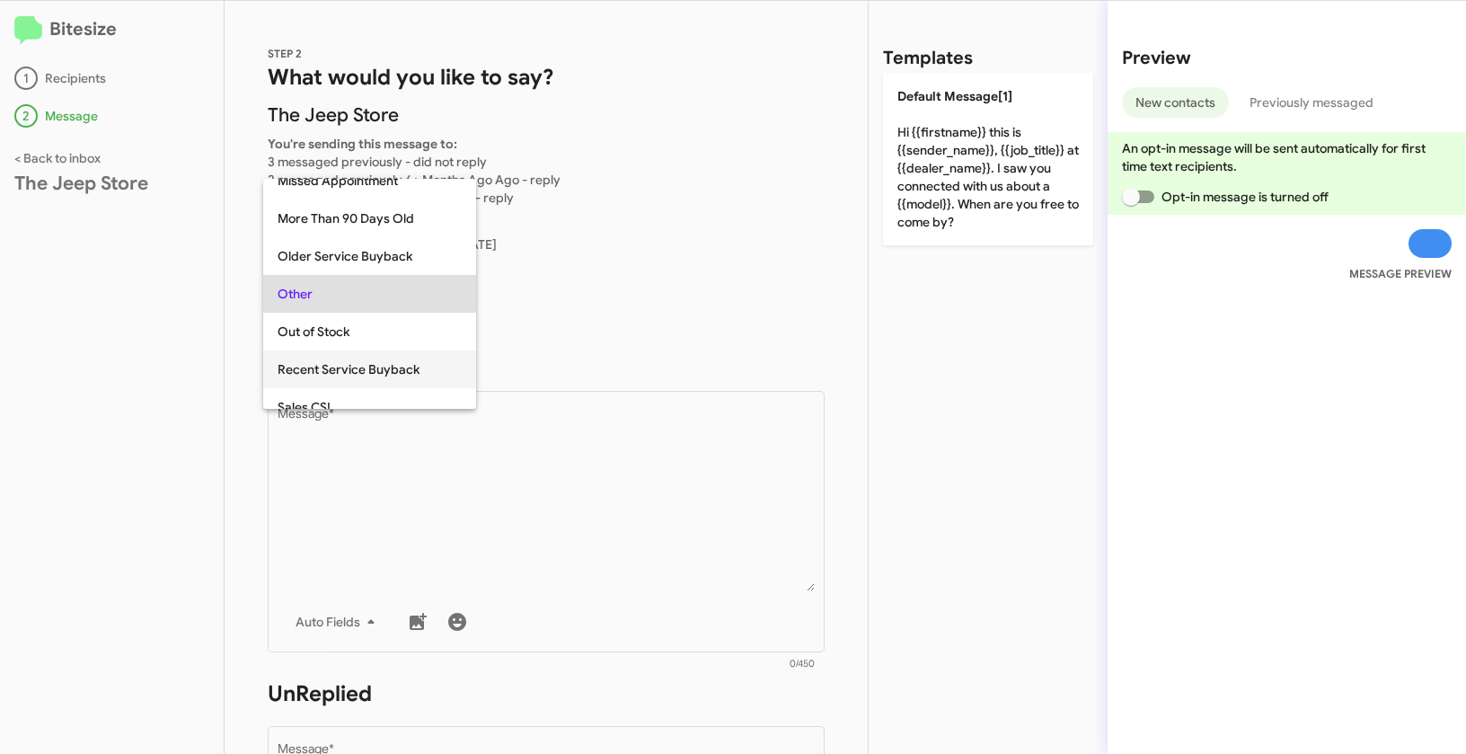
scroll to position [661, 0]
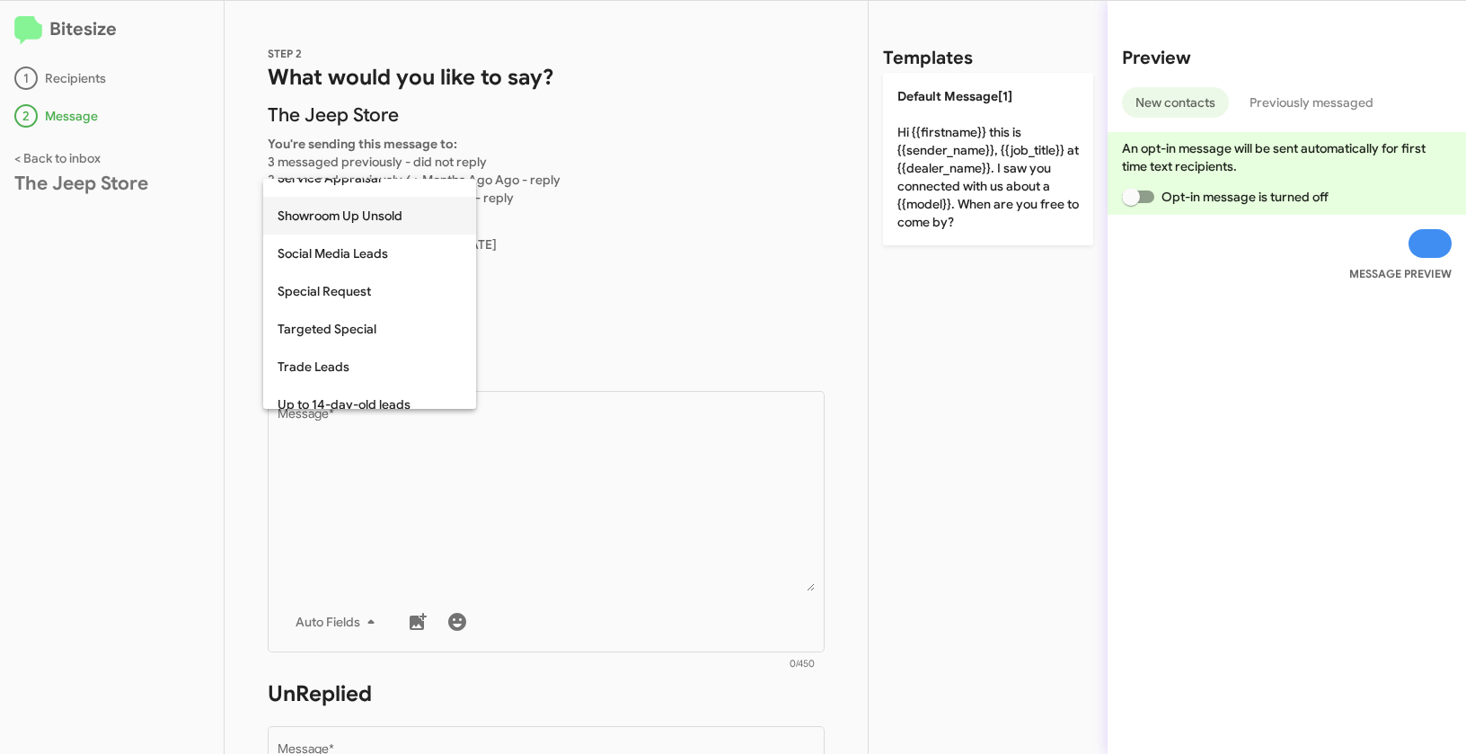
click at [341, 217] on span "Showroom Up Unsold" at bounding box center [370, 216] width 184 height 38
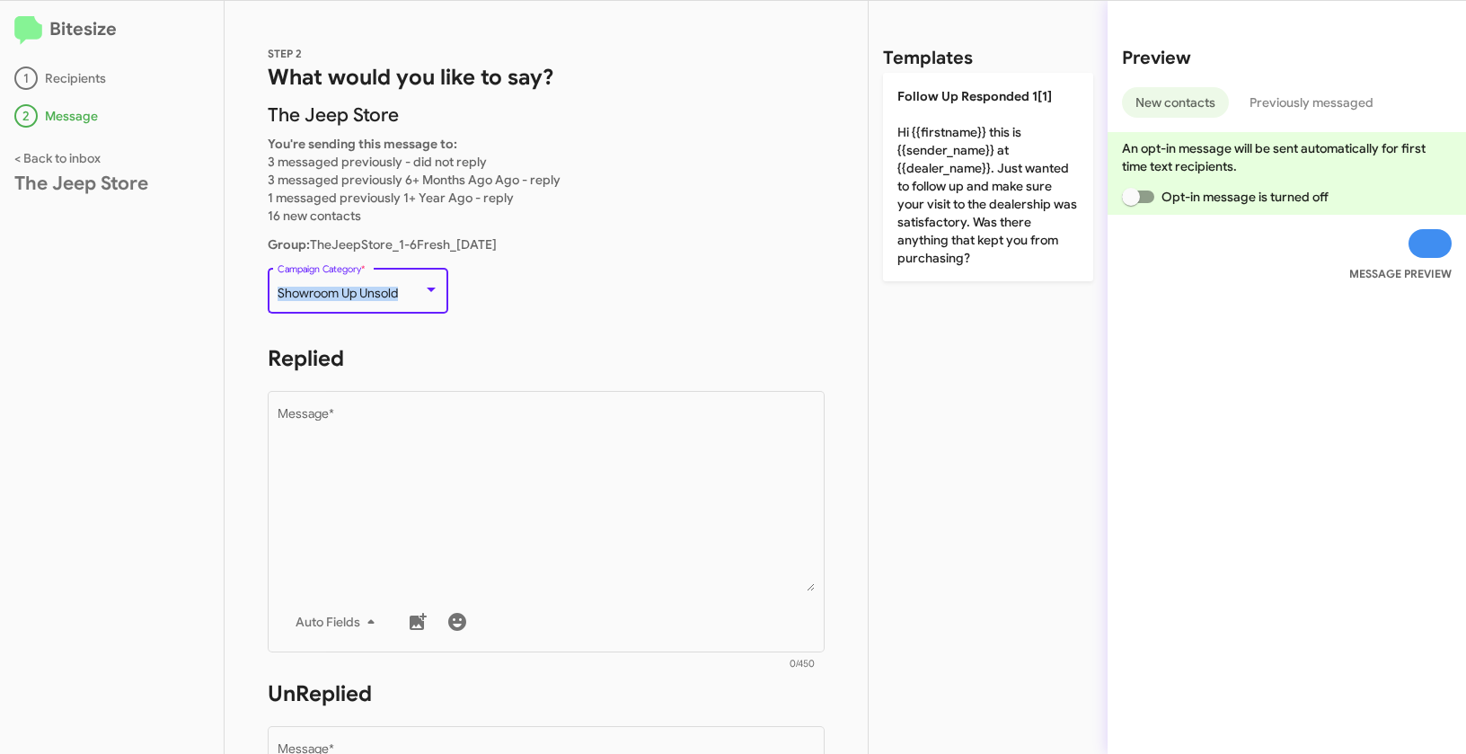
drag, startPoint x: 279, startPoint y: 289, endPoint x: 399, endPoint y: 288, distance: 120.4
click at [398, 288] on span "Showroom Up Unsold" at bounding box center [338, 293] width 120 height 16
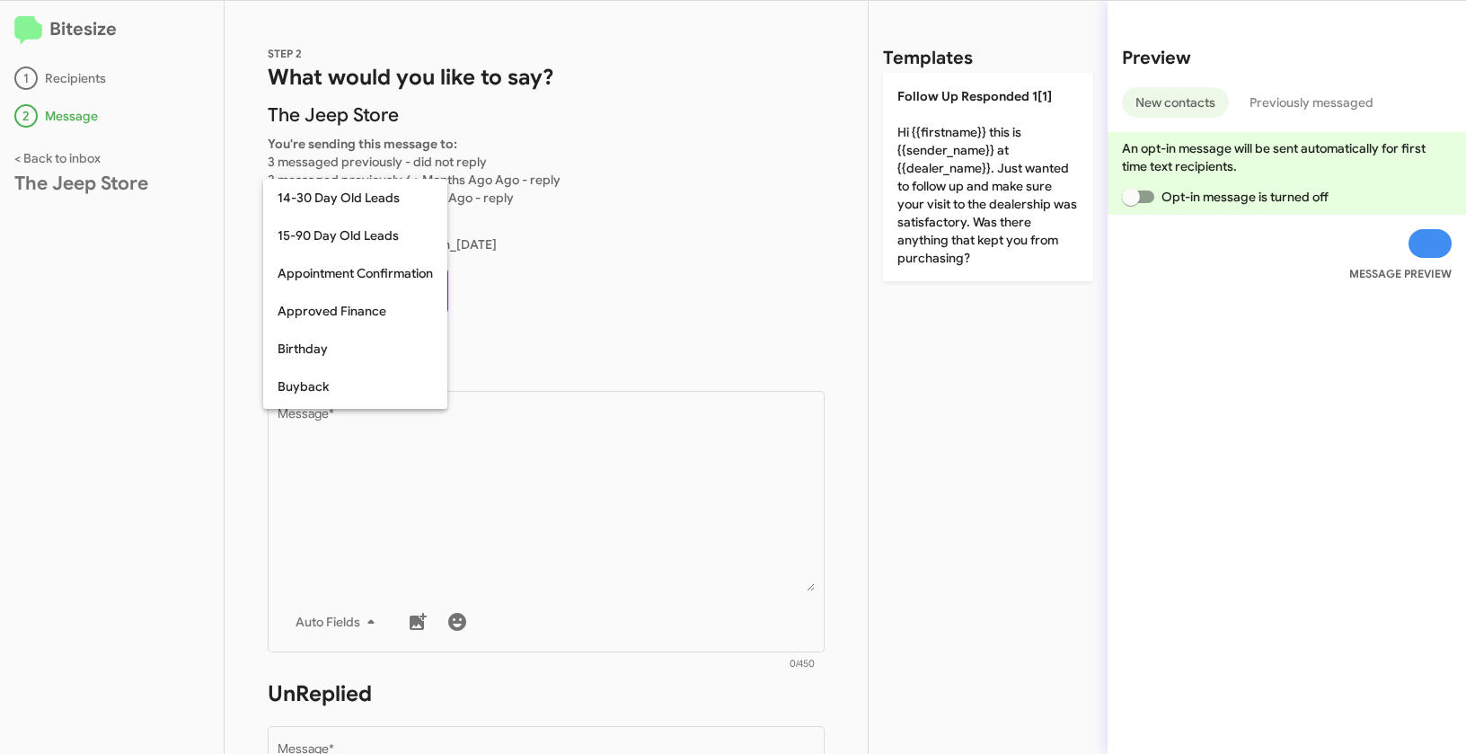
scroll to position [582, 0]
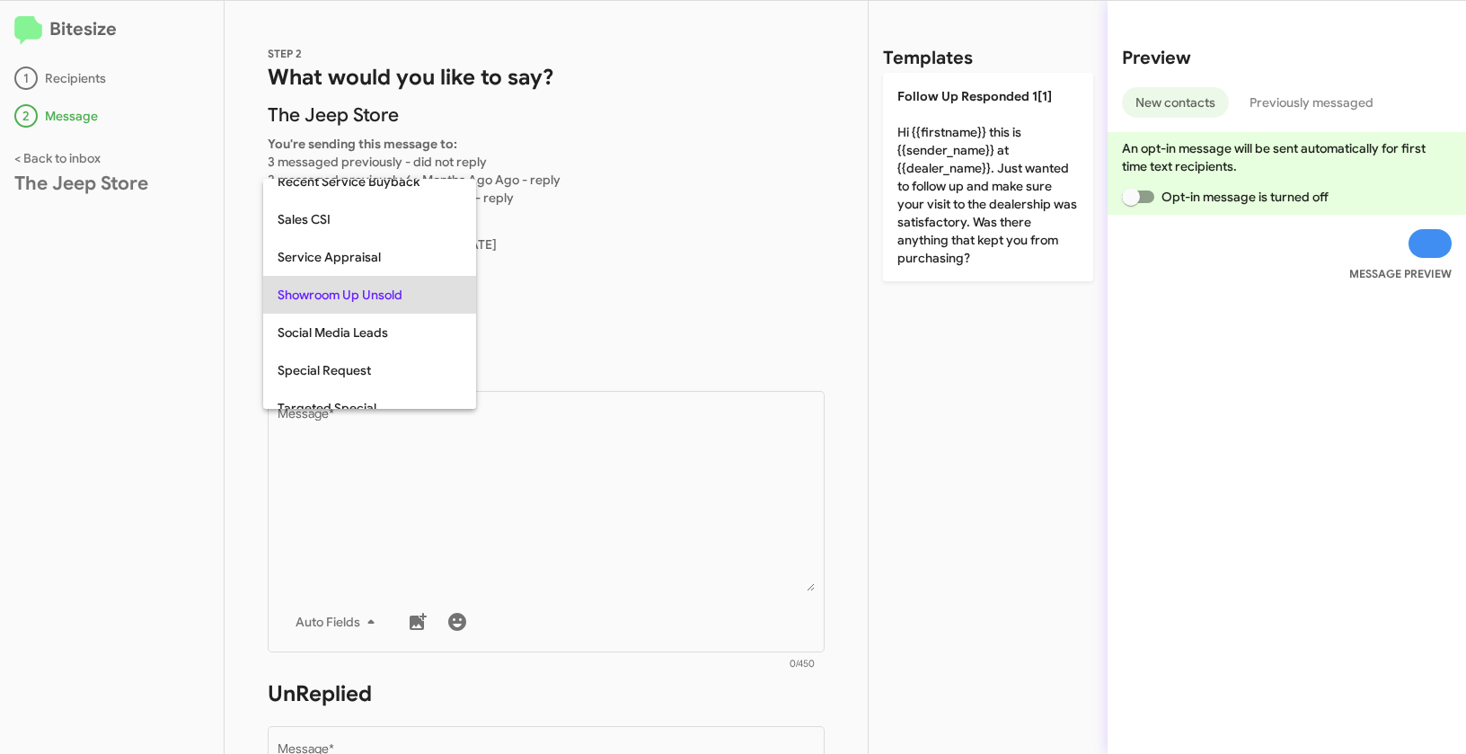
copy span "Showroom Up Unsold"
click at [552, 492] on div at bounding box center [733, 377] width 1466 height 754
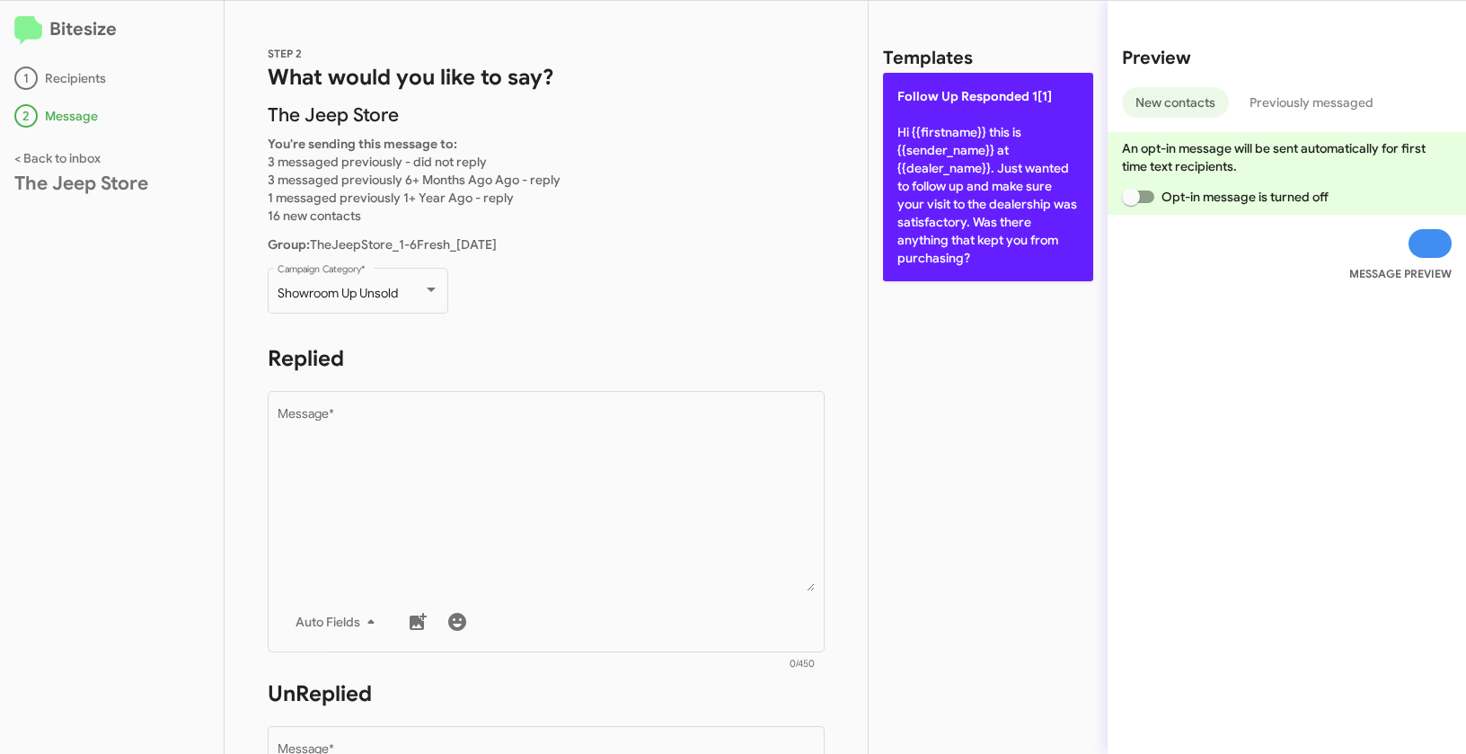
click at [965, 111] on p "Follow Up Responded 1[1] Hi {{firstname}} this is {{sender_name}} at {{dealer_n…" at bounding box center [988, 177] width 210 height 208
type textarea "Hi {{firstname}} this is {{sender_name}} at {{dealer_name}}. Just wanted to fol…"
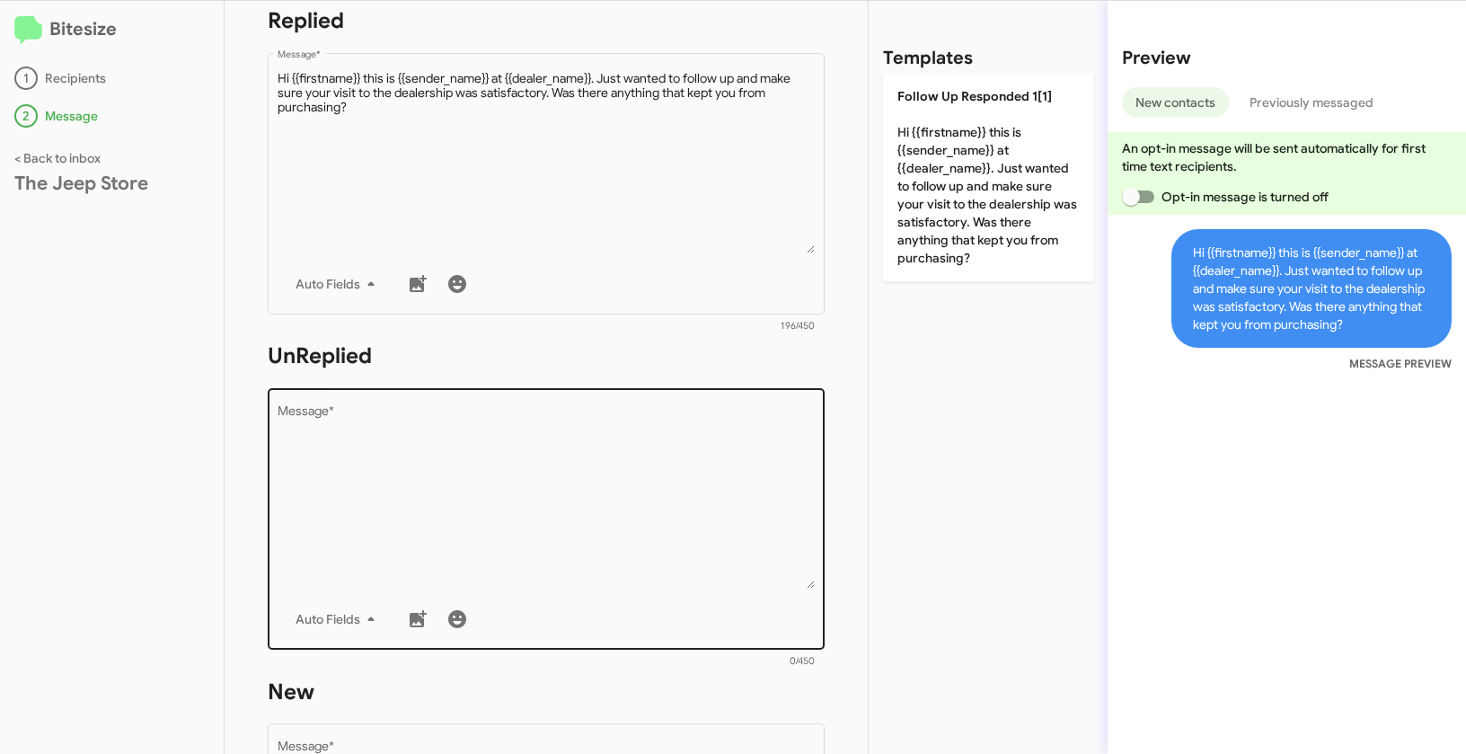
scroll to position [494, 0]
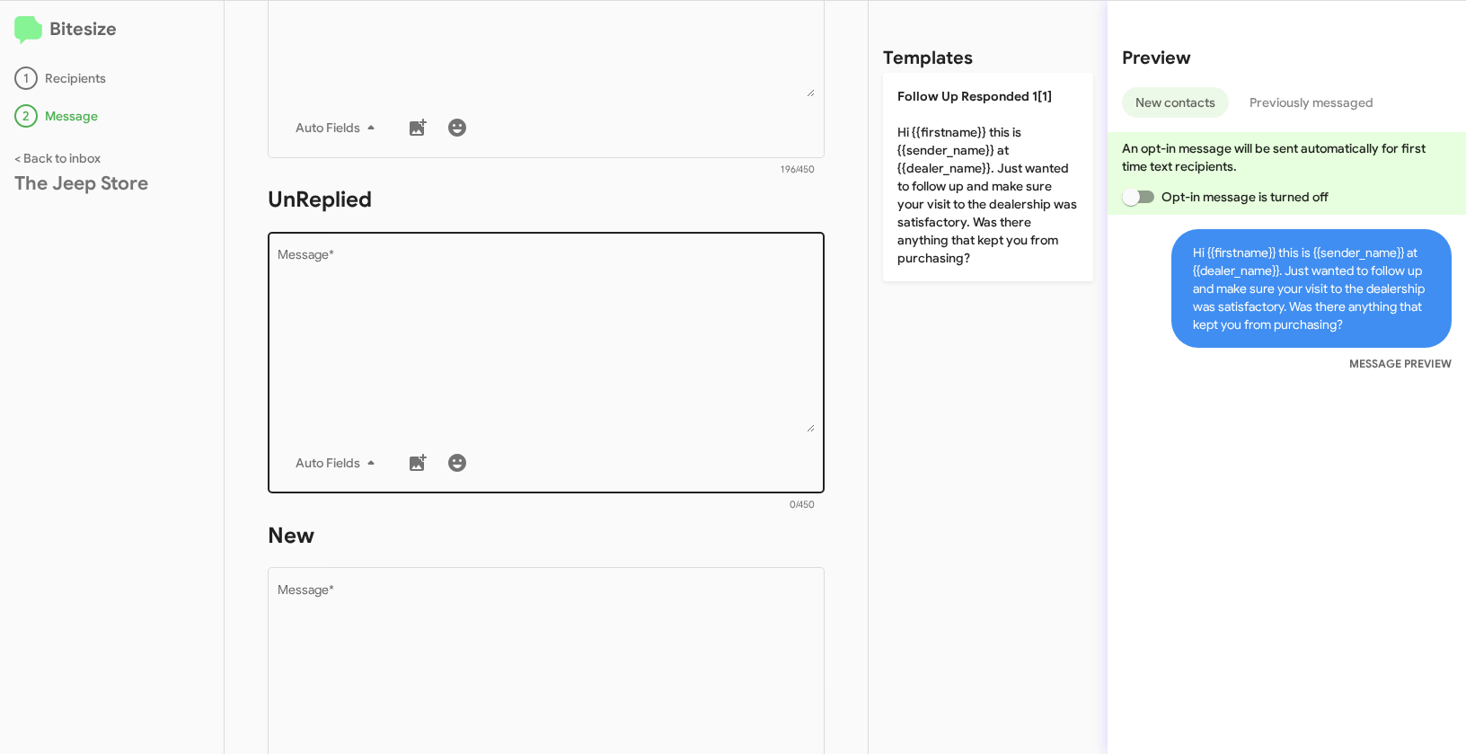
click at [580, 375] on textarea "Message *" at bounding box center [547, 340] width 538 height 183
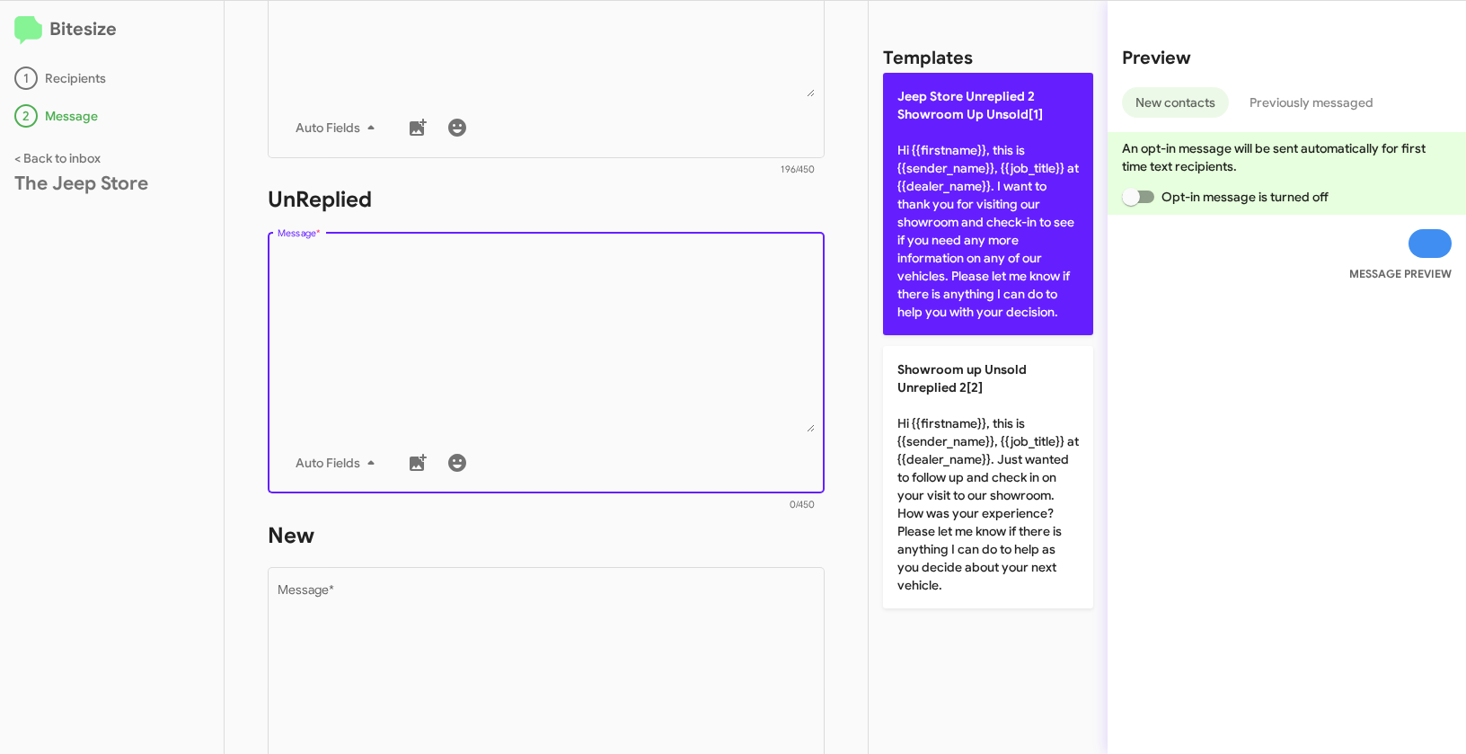
click at [948, 235] on p "Jeep Store Unreplied 2 Showroom Up Unsold[1] Hi {{firstname}}, this is {{sender…" at bounding box center [988, 204] width 210 height 262
type textarea "Hi {{firstname}}, this is {{sender_name}}, {{job_title}} at {{dealer_name}}. I …"
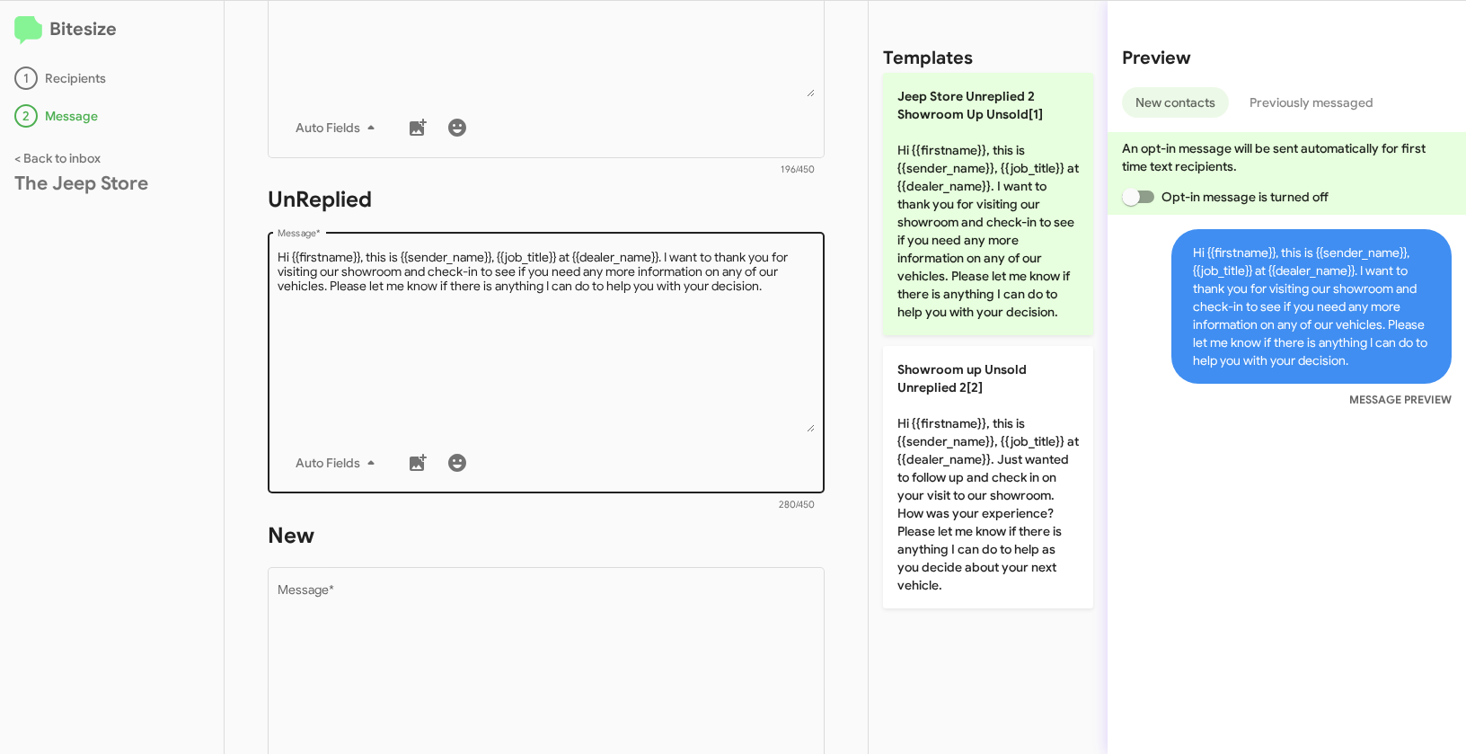
scroll to position [774, 0]
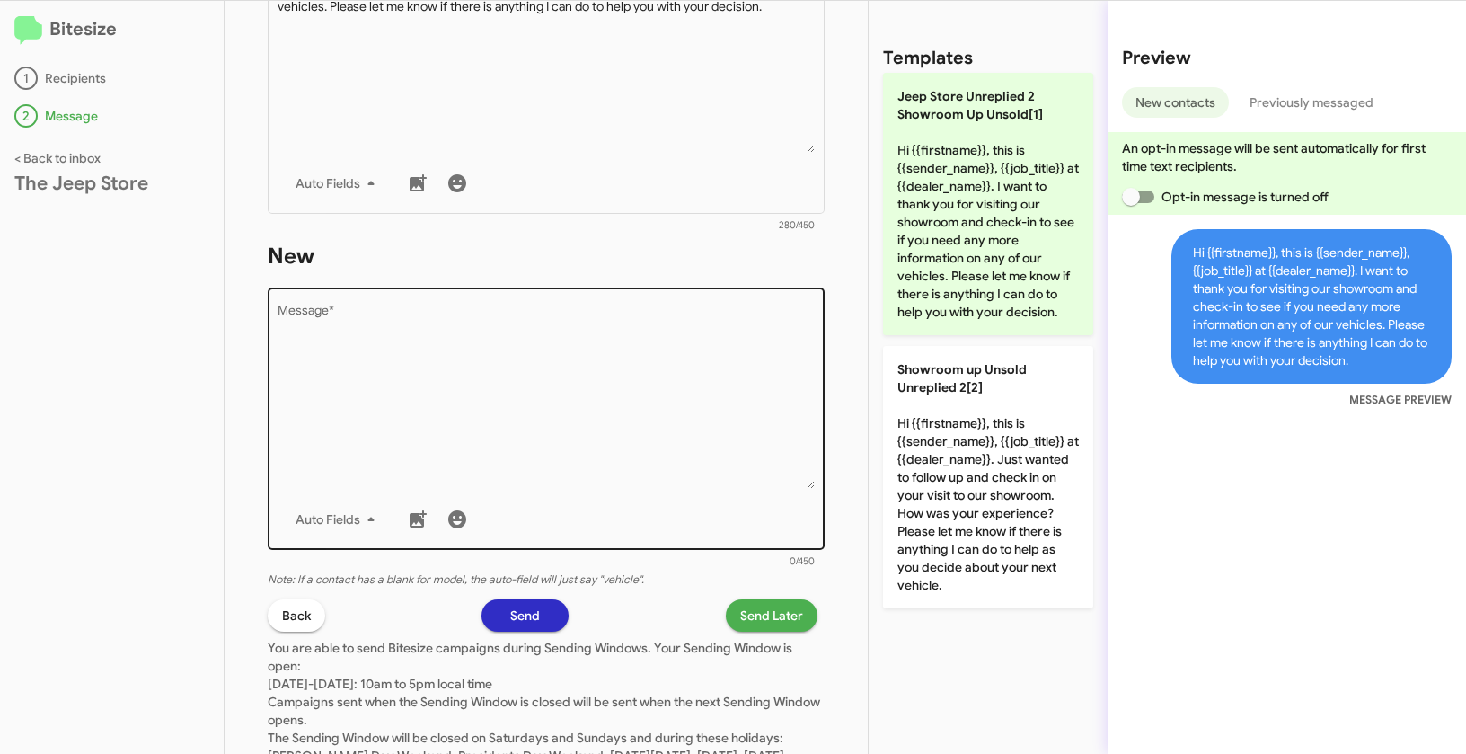
click at [556, 454] on textarea "Message *" at bounding box center [547, 396] width 538 height 183
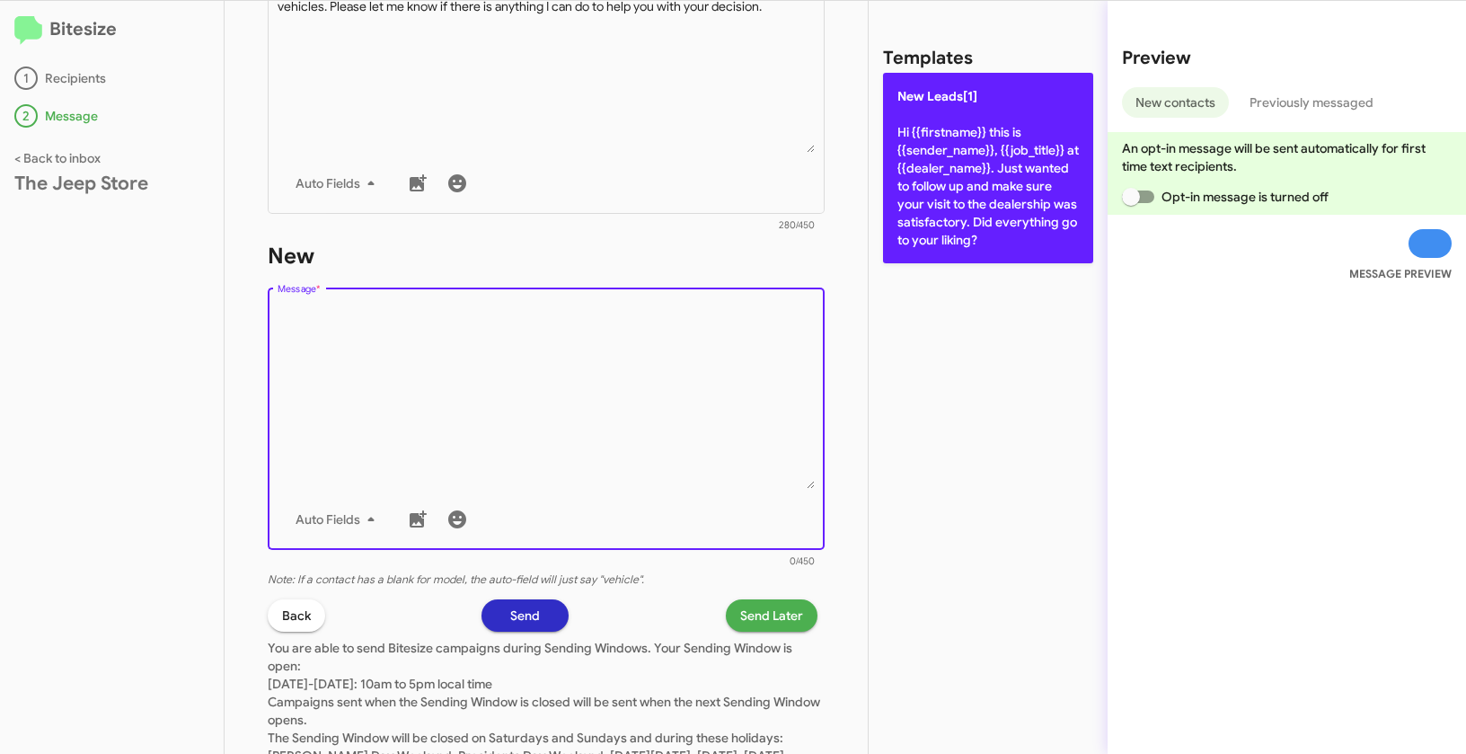
click at [926, 149] on p "New Leads[1] Hi {{firstname}} this is {{sender_name}}, {{job_title}} at {{deale…" at bounding box center [988, 168] width 210 height 190
type textarea "Hi {{firstname}} this is {{sender_name}}, {{job_title}} at {{dealer_name}}. Jus…"
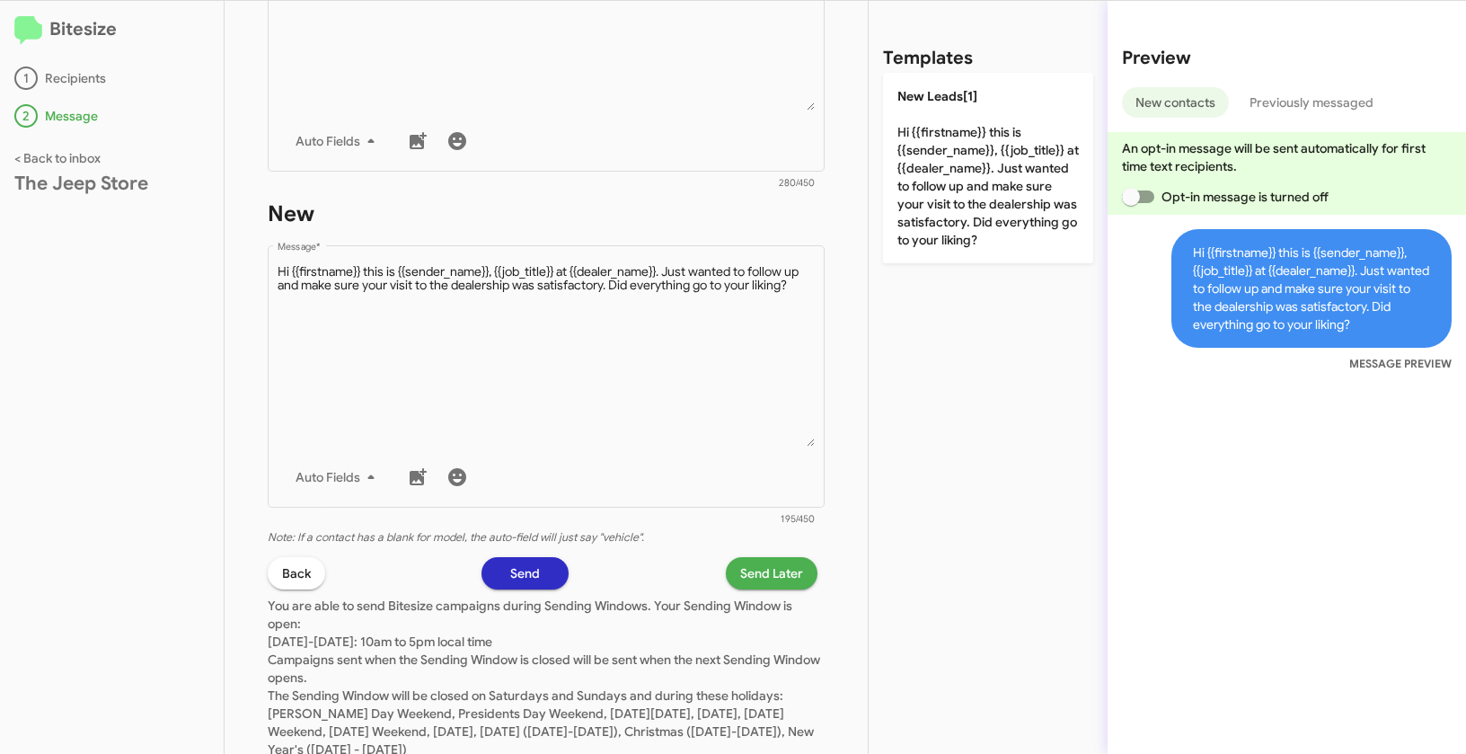
scroll to position [873, 0]
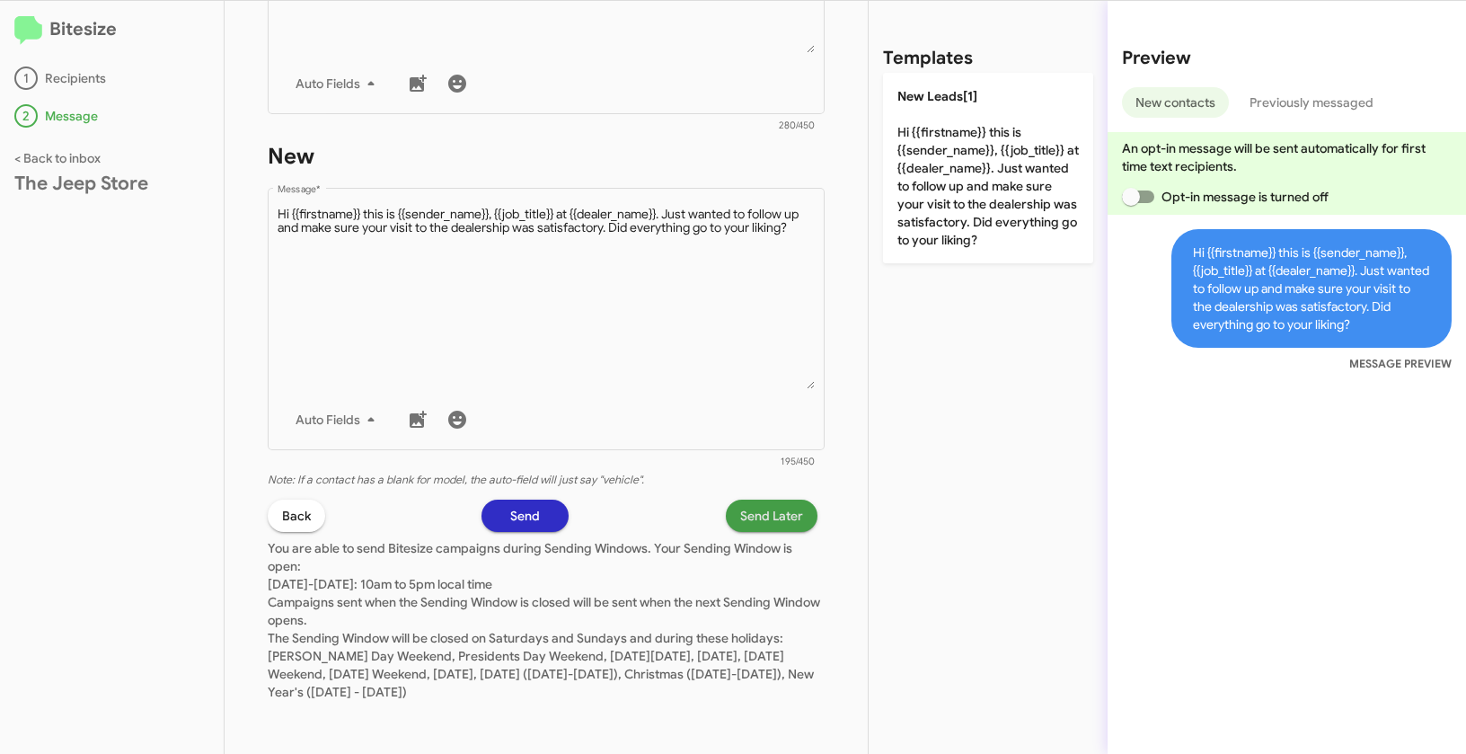
click at [786, 523] on span "Send Later" at bounding box center [771, 516] width 63 height 32
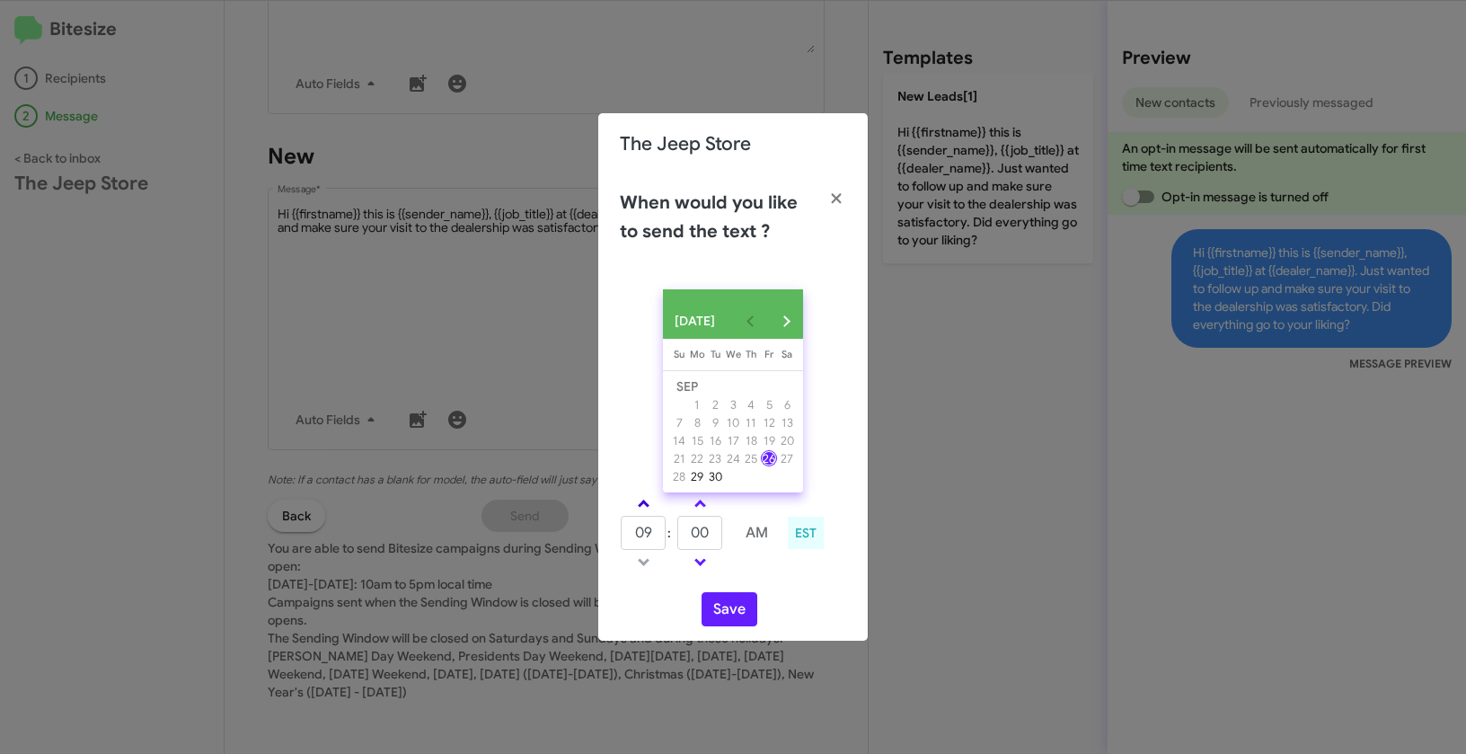
click at [644, 509] on span at bounding box center [644, 506] width 12 height 12
type input "01"
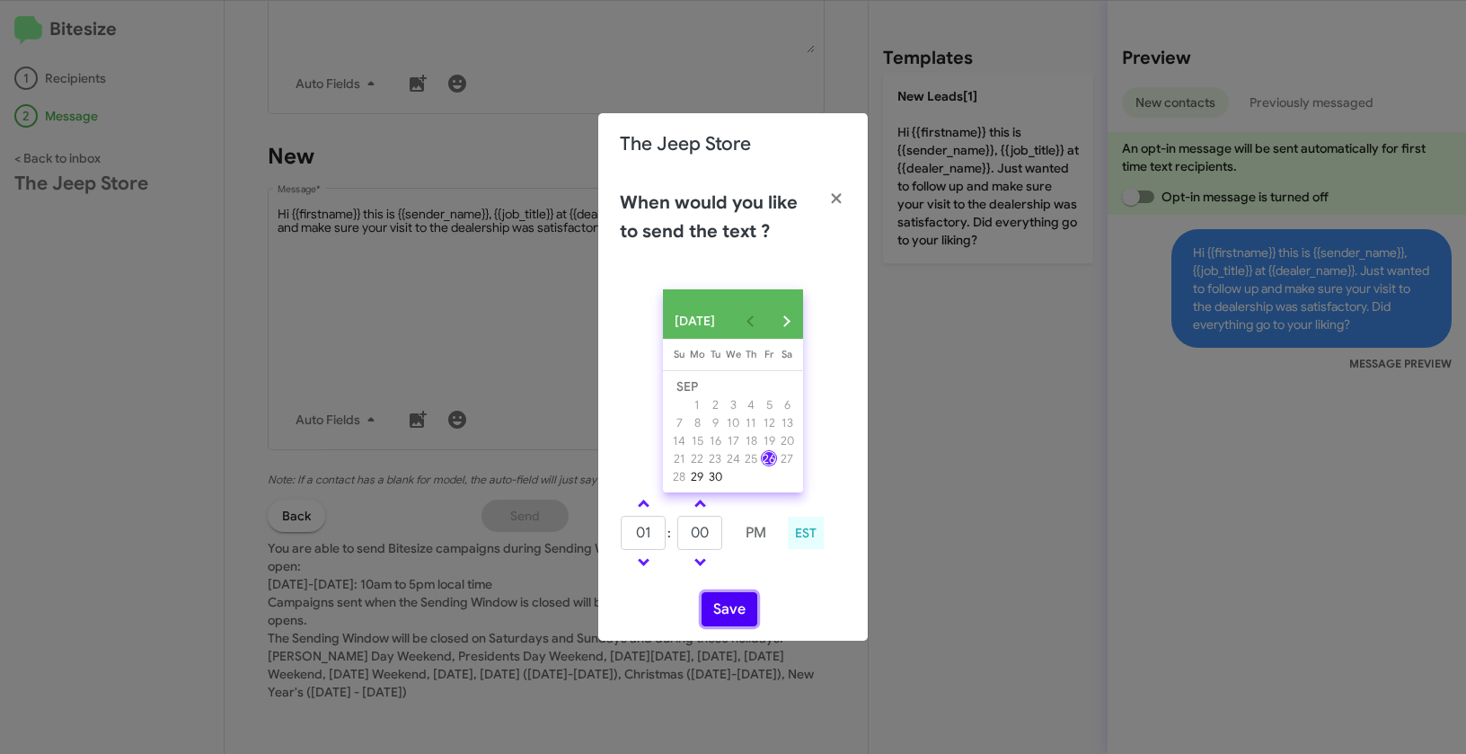
click at [751, 615] on button "Save" at bounding box center [730, 609] width 56 height 34
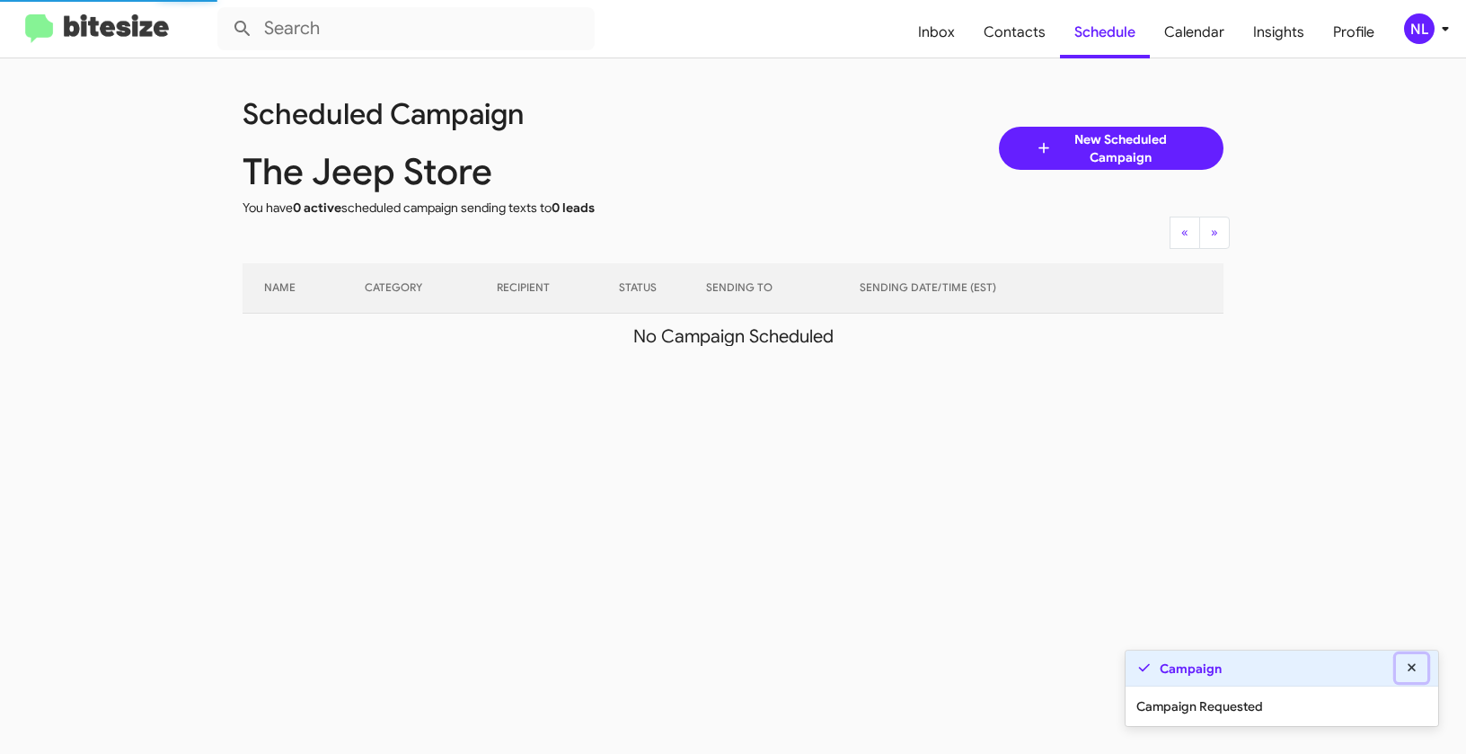
click at [1412, 663] on icon at bounding box center [1412, 667] width 16 height 13
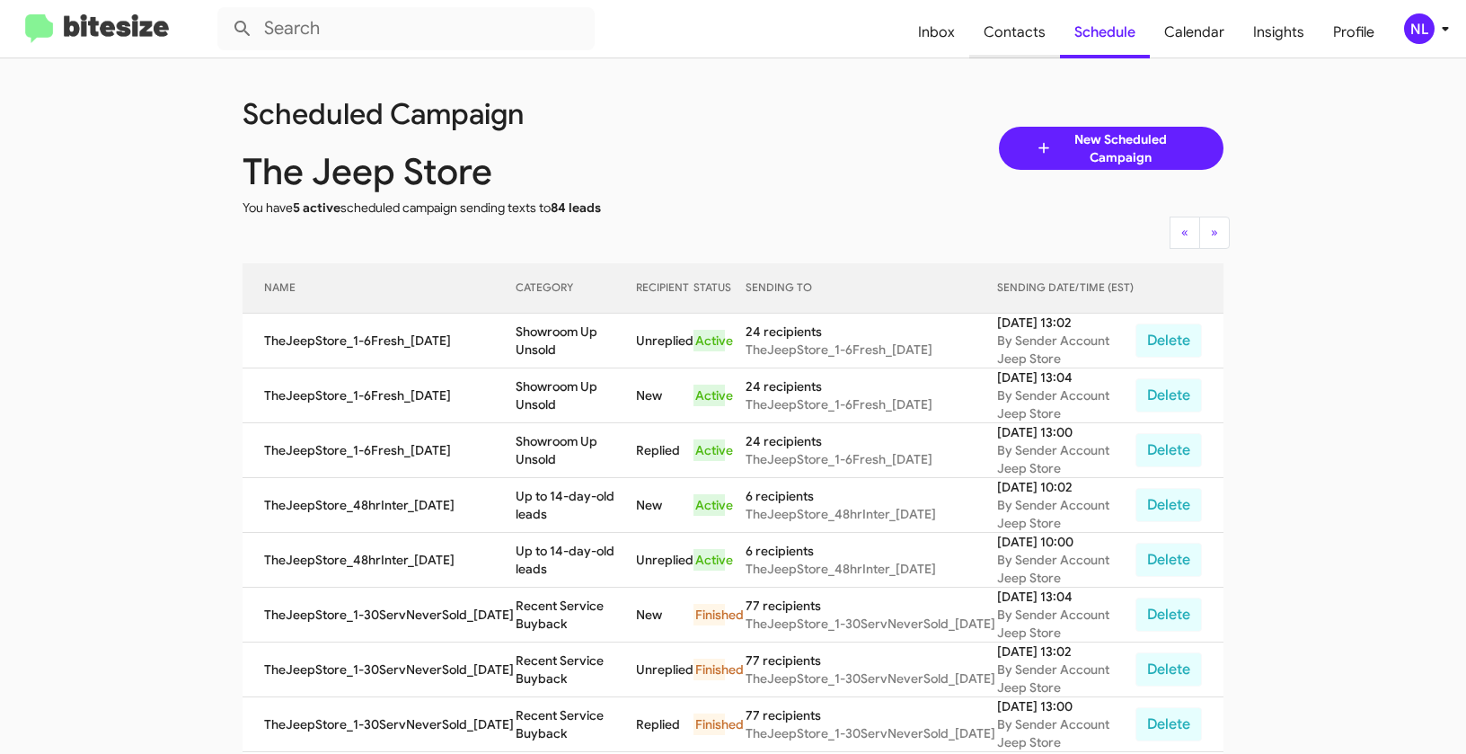
click at [1030, 18] on span "Contacts" at bounding box center [1014, 32] width 91 height 52
type input "in:groups"
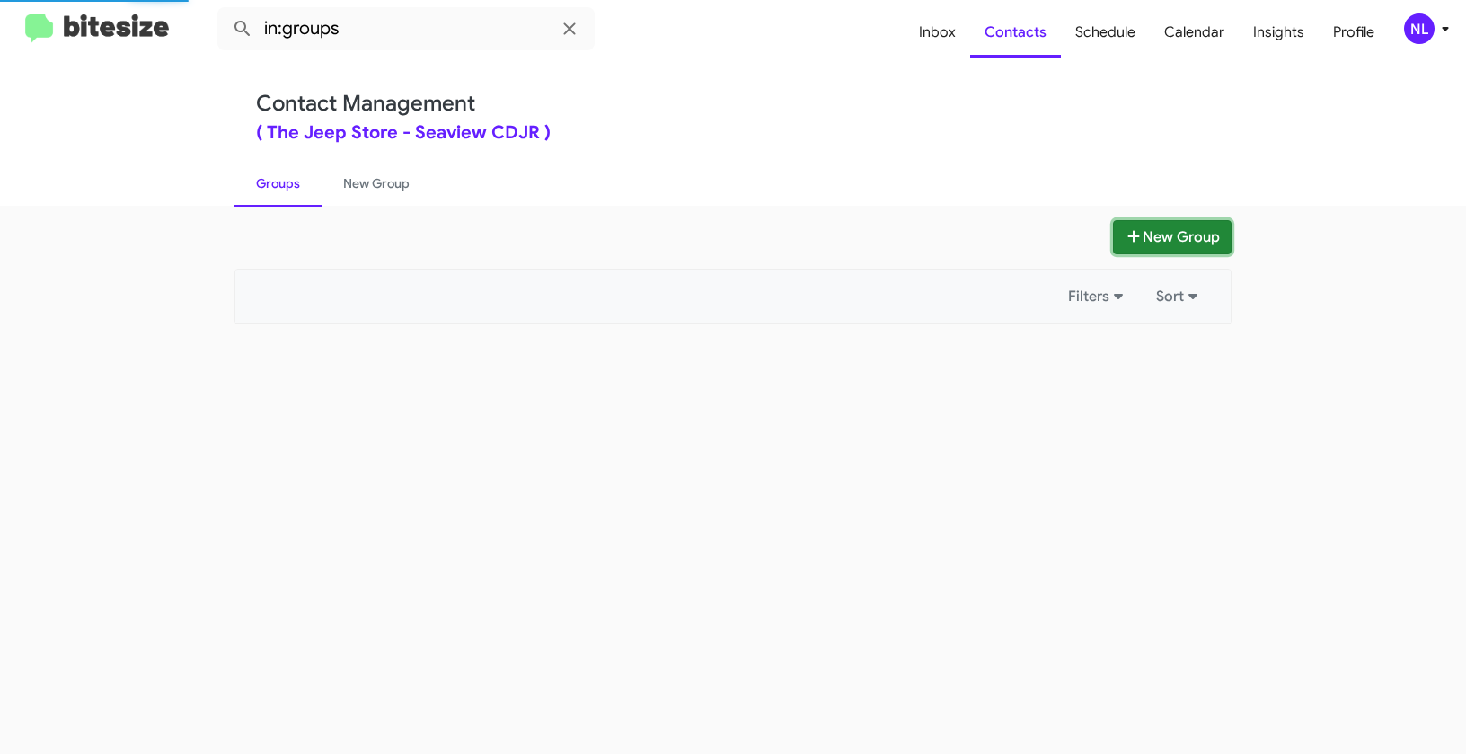
click at [1158, 234] on button "New Group" at bounding box center [1172, 237] width 119 height 34
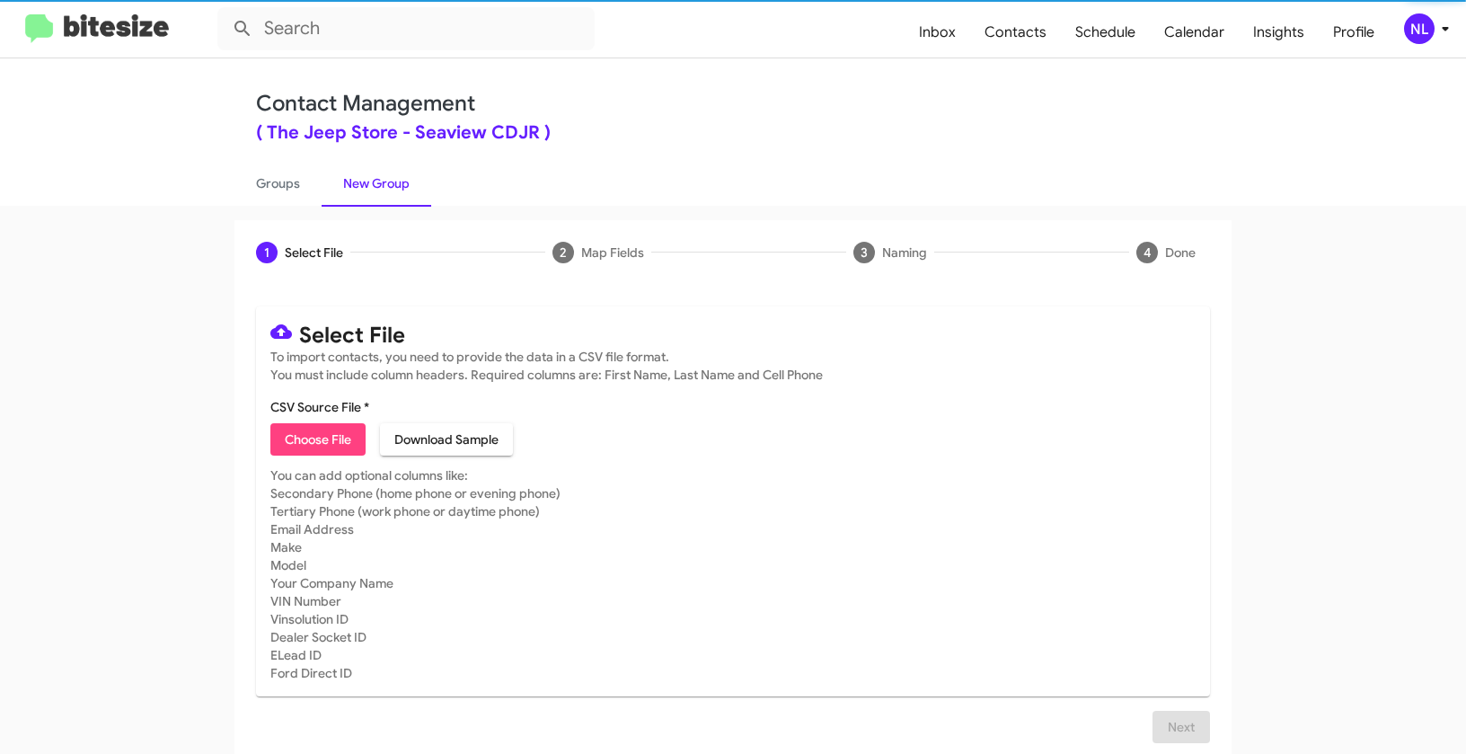
click at [298, 439] on span "Choose File" at bounding box center [318, 439] width 66 height 32
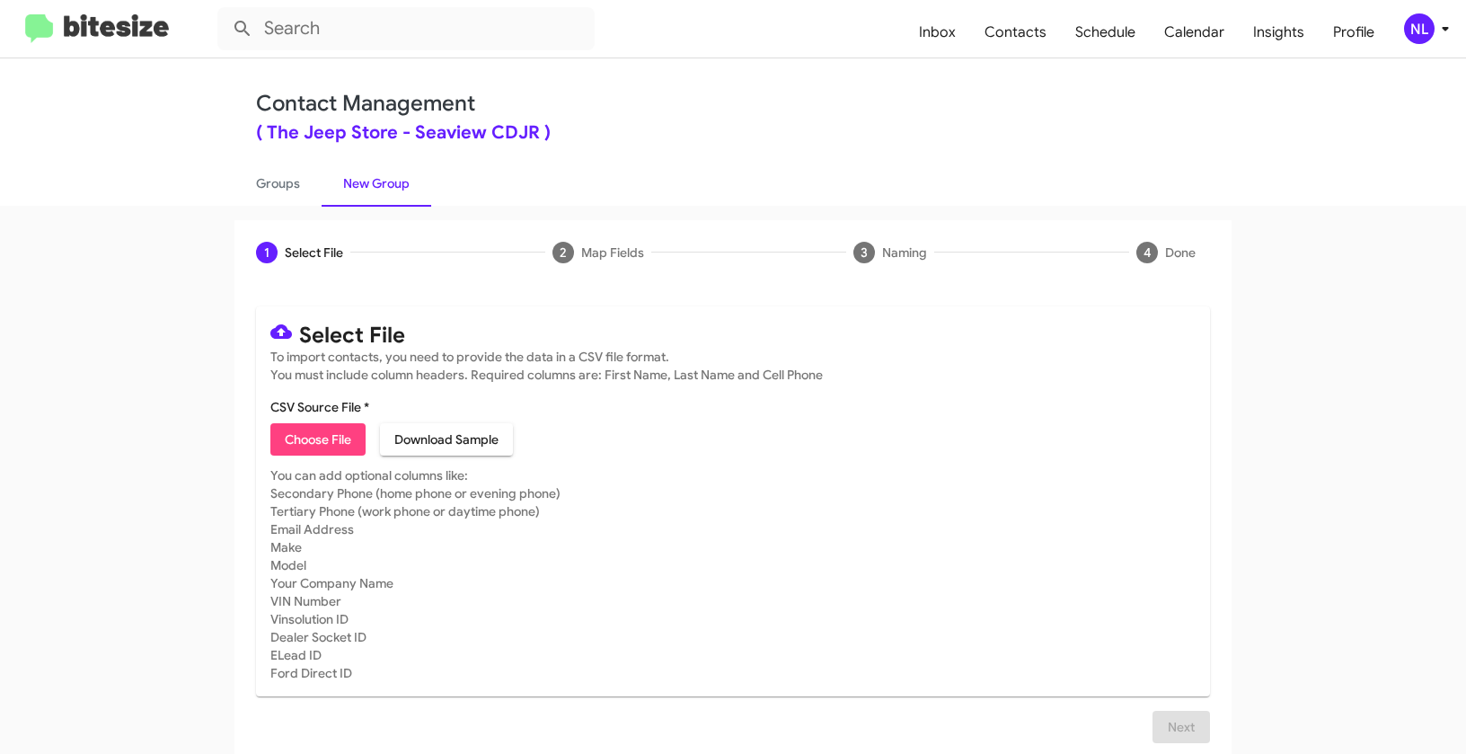
type input "TheJeepStore_7-90_09-26-25"
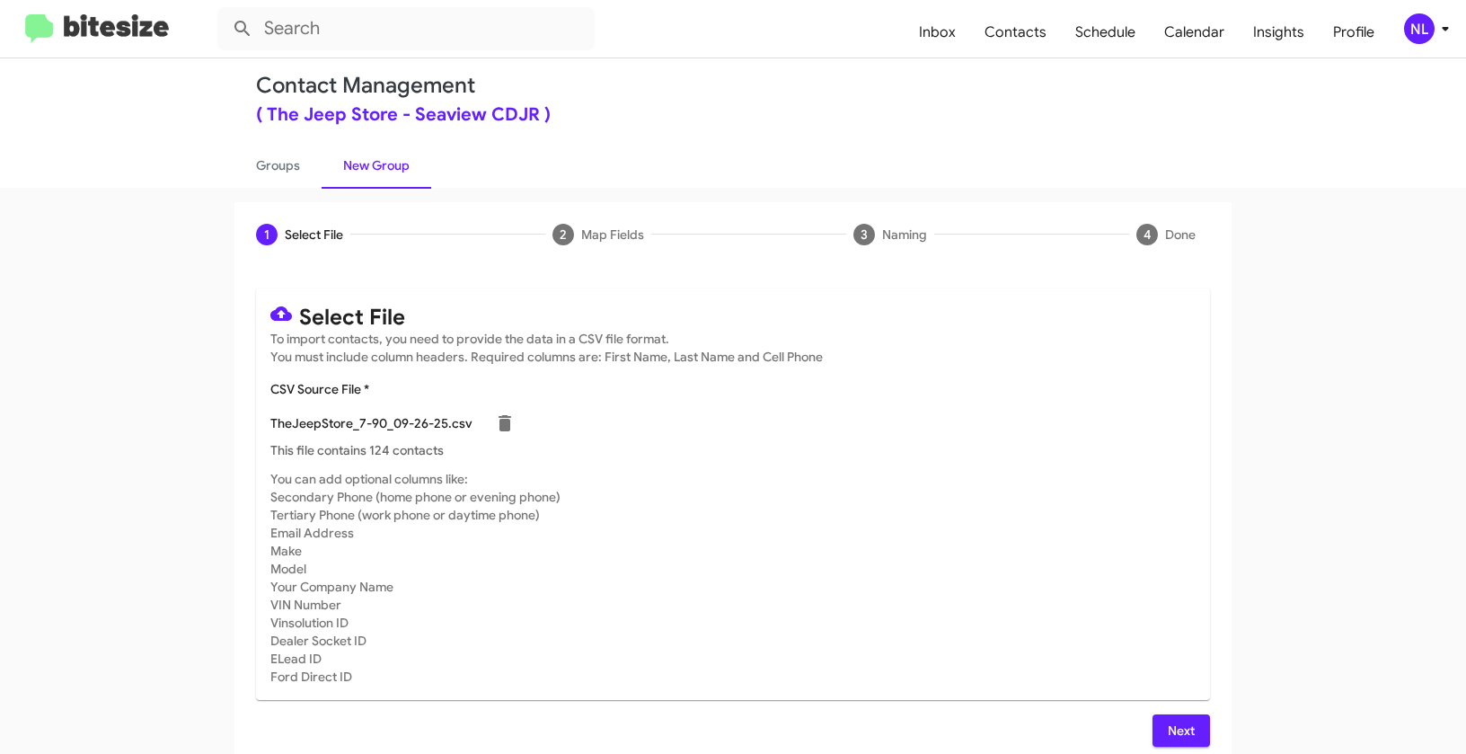
scroll to position [32, 0]
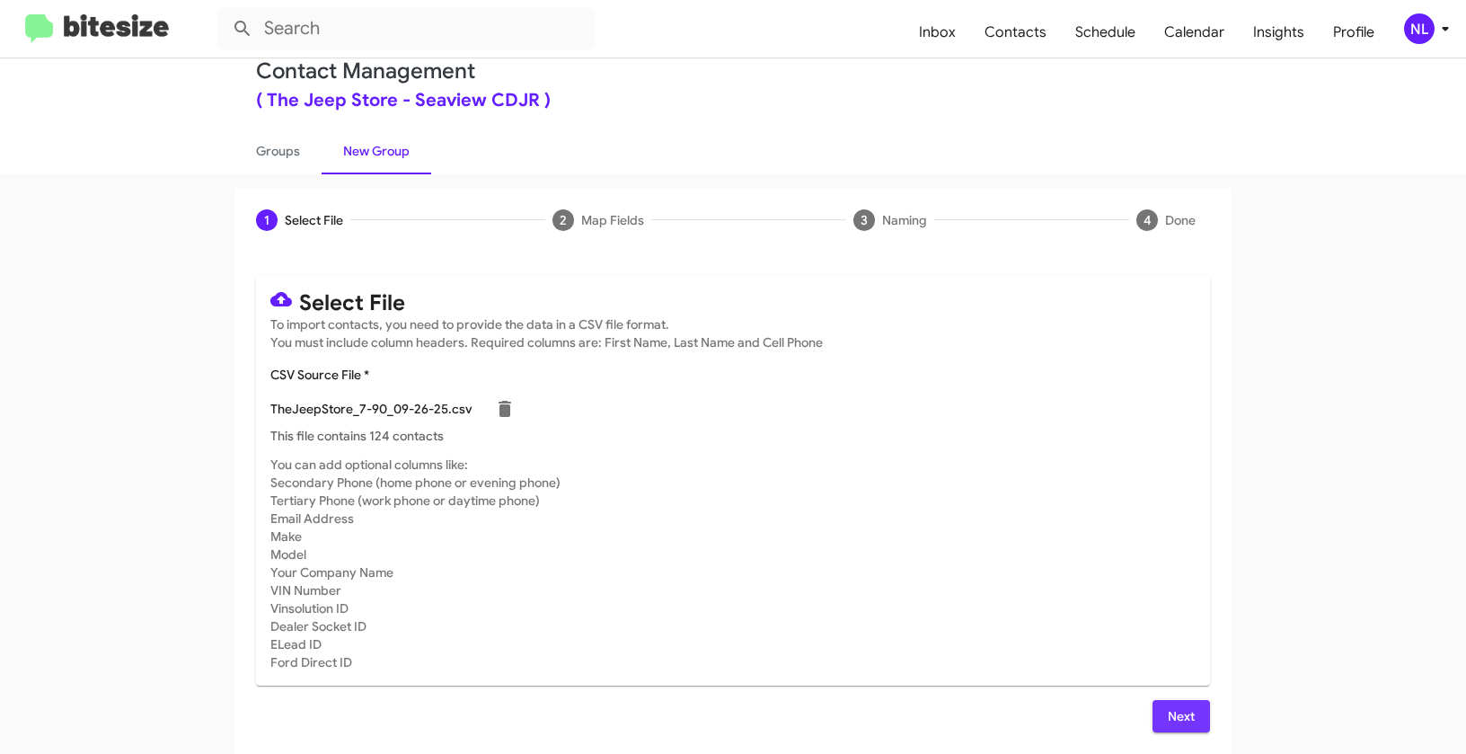
click at [1180, 719] on span "Next" at bounding box center [1181, 716] width 29 height 32
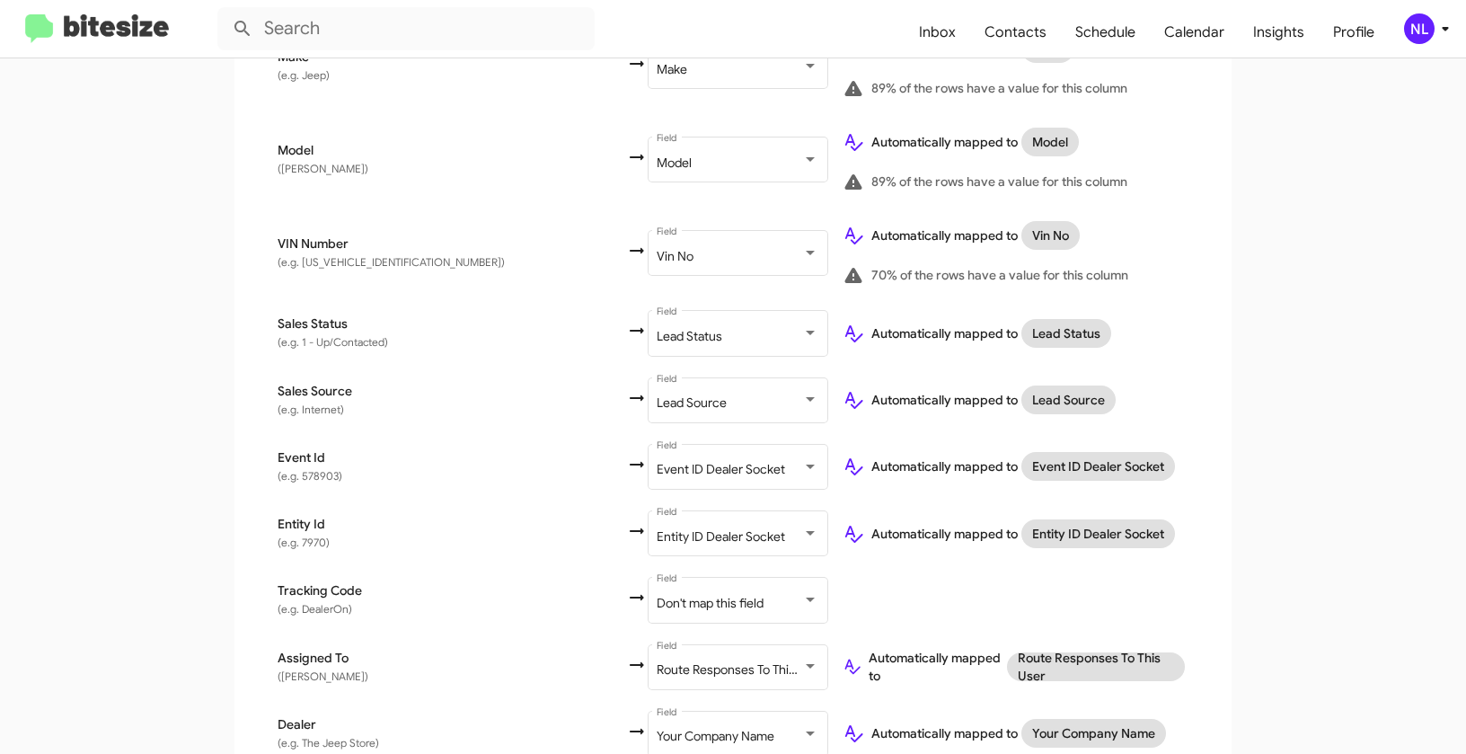
scroll to position [1013, 0]
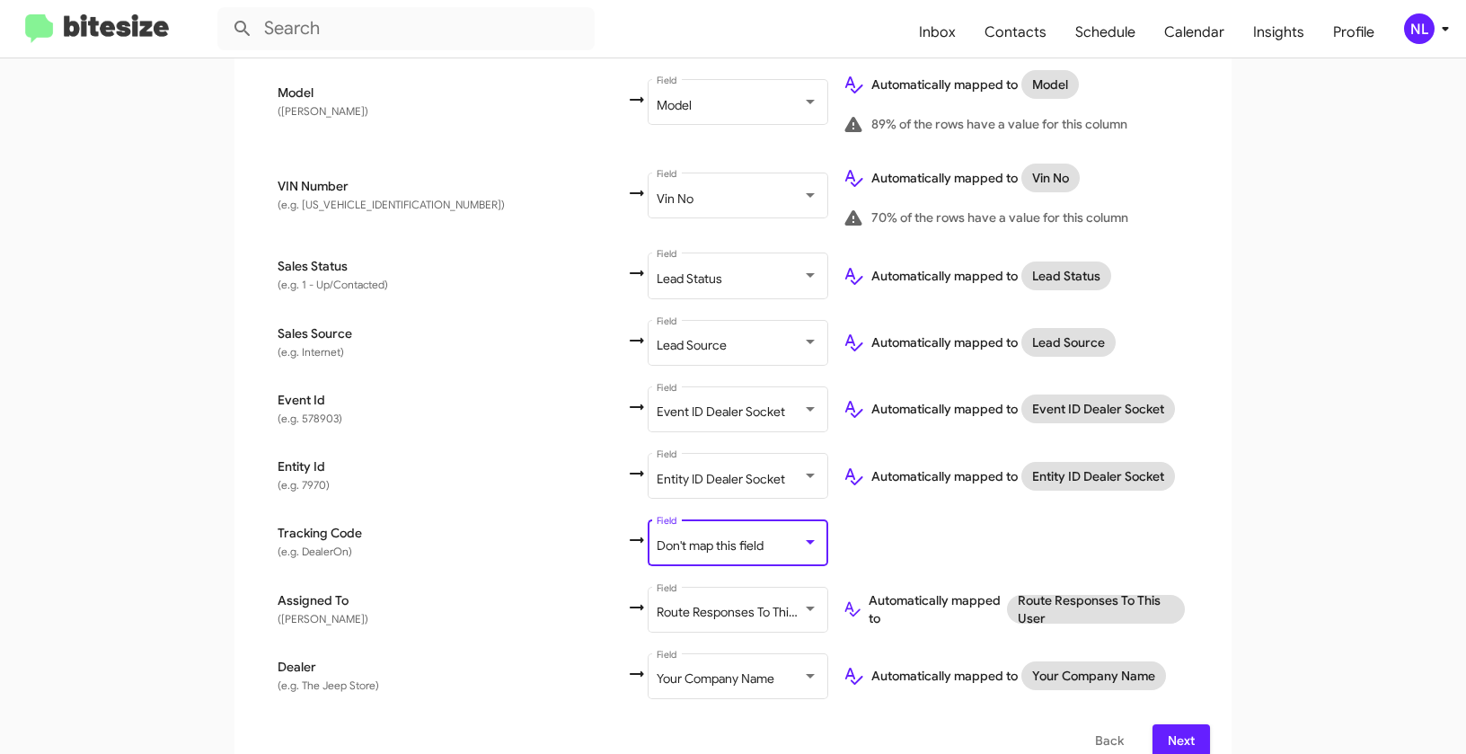
click at [657, 537] on span "Don't map this field" at bounding box center [710, 545] width 107 height 16
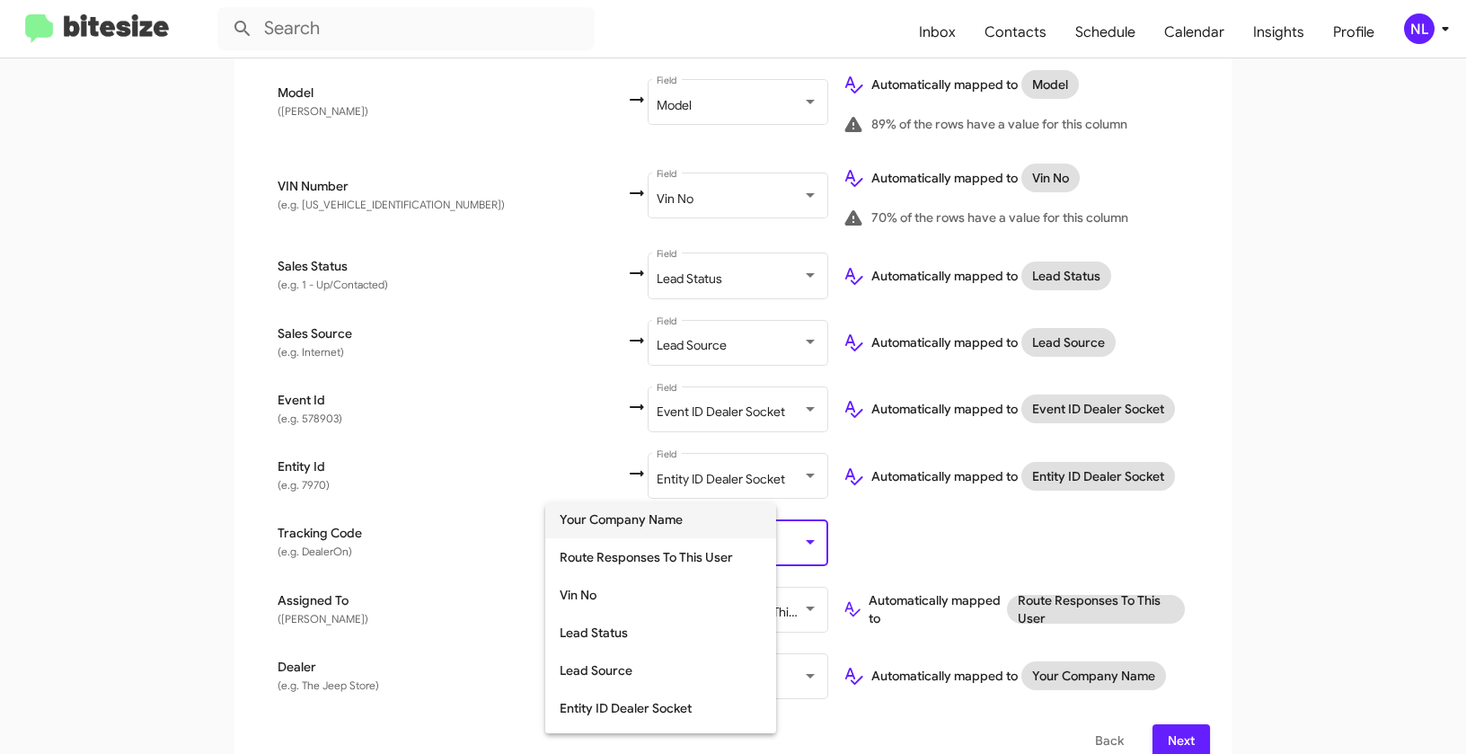
scroll to position [420, 0]
click at [634, 657] on span "Lead Source" at bounding box center [661, 668] width 202 height 38
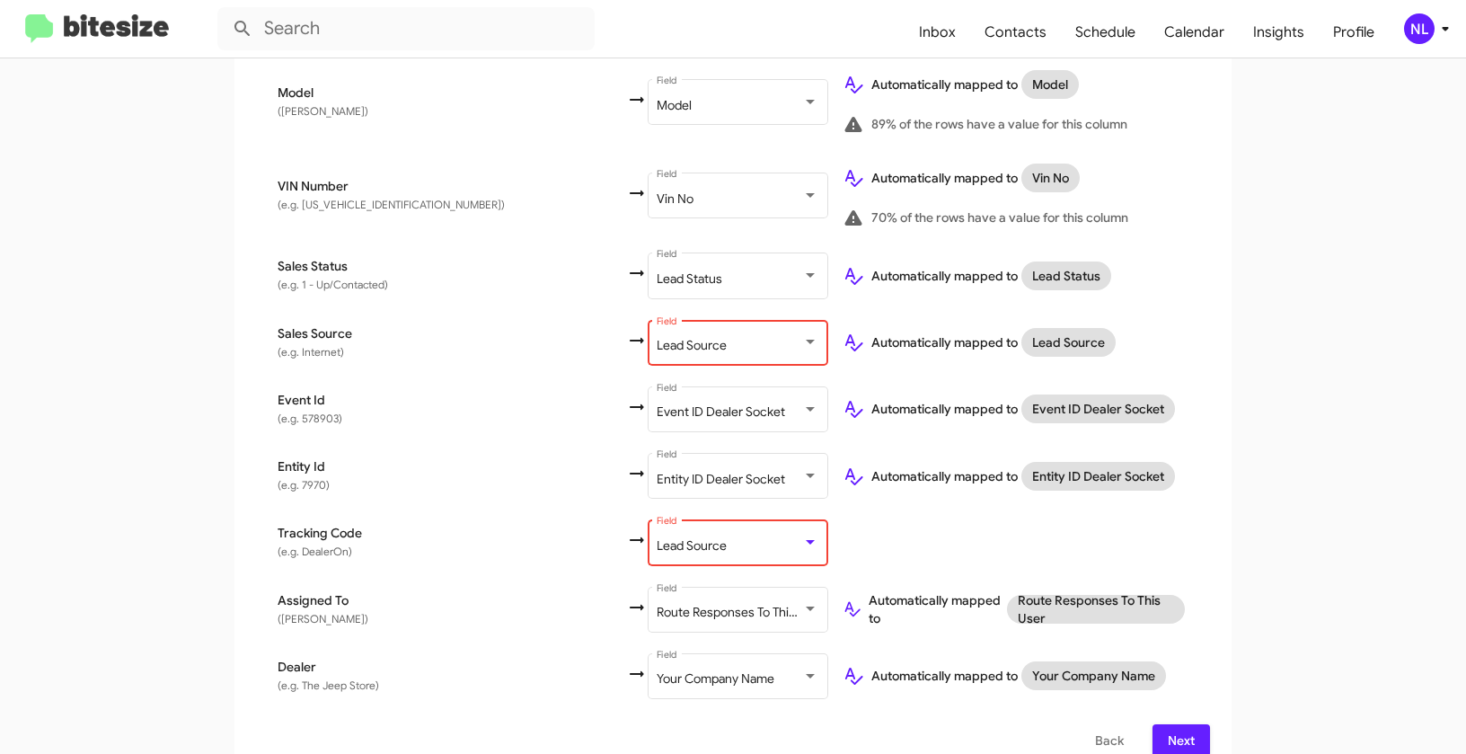
click at [657, 330] on div "Lead Source Field" at bounding box center [738, 340] width 162 height 49
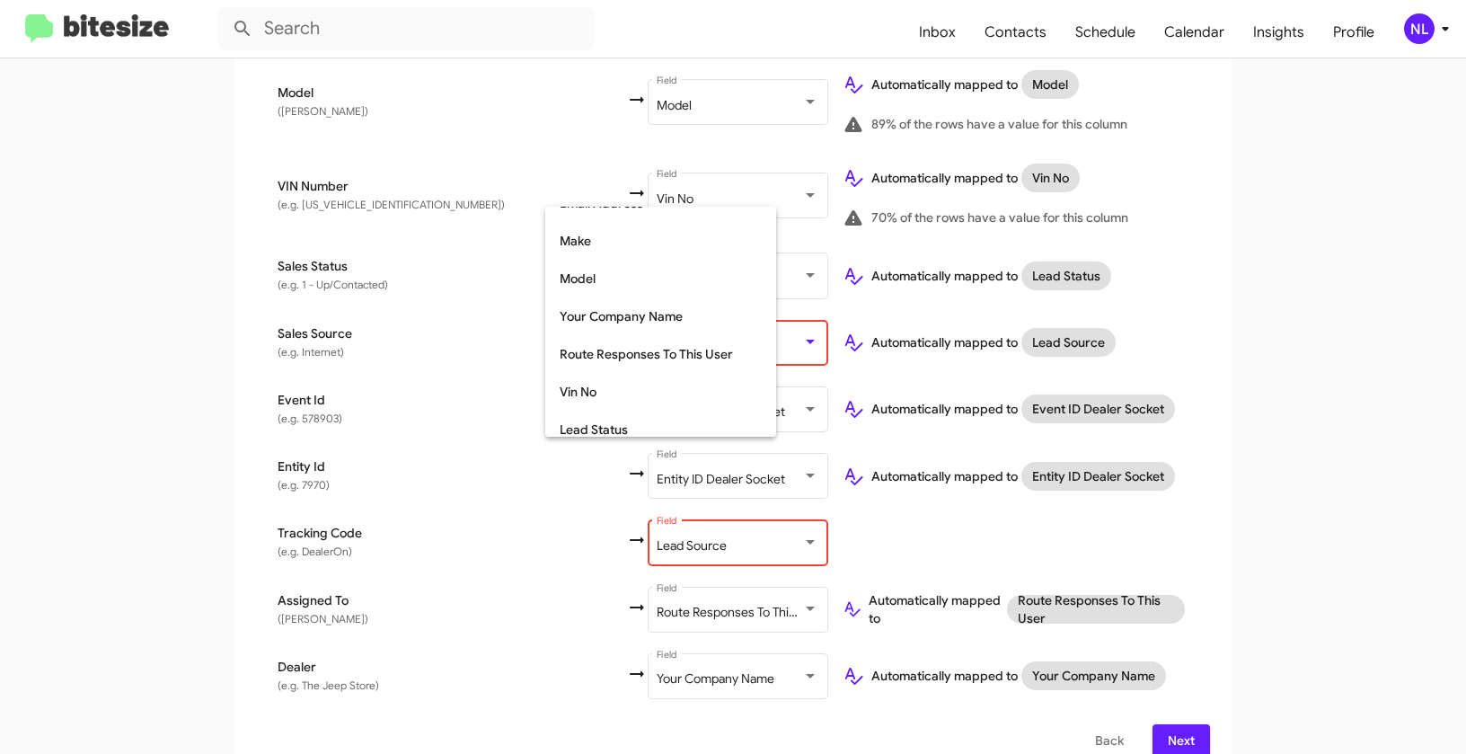
scroll to position [0, 0]
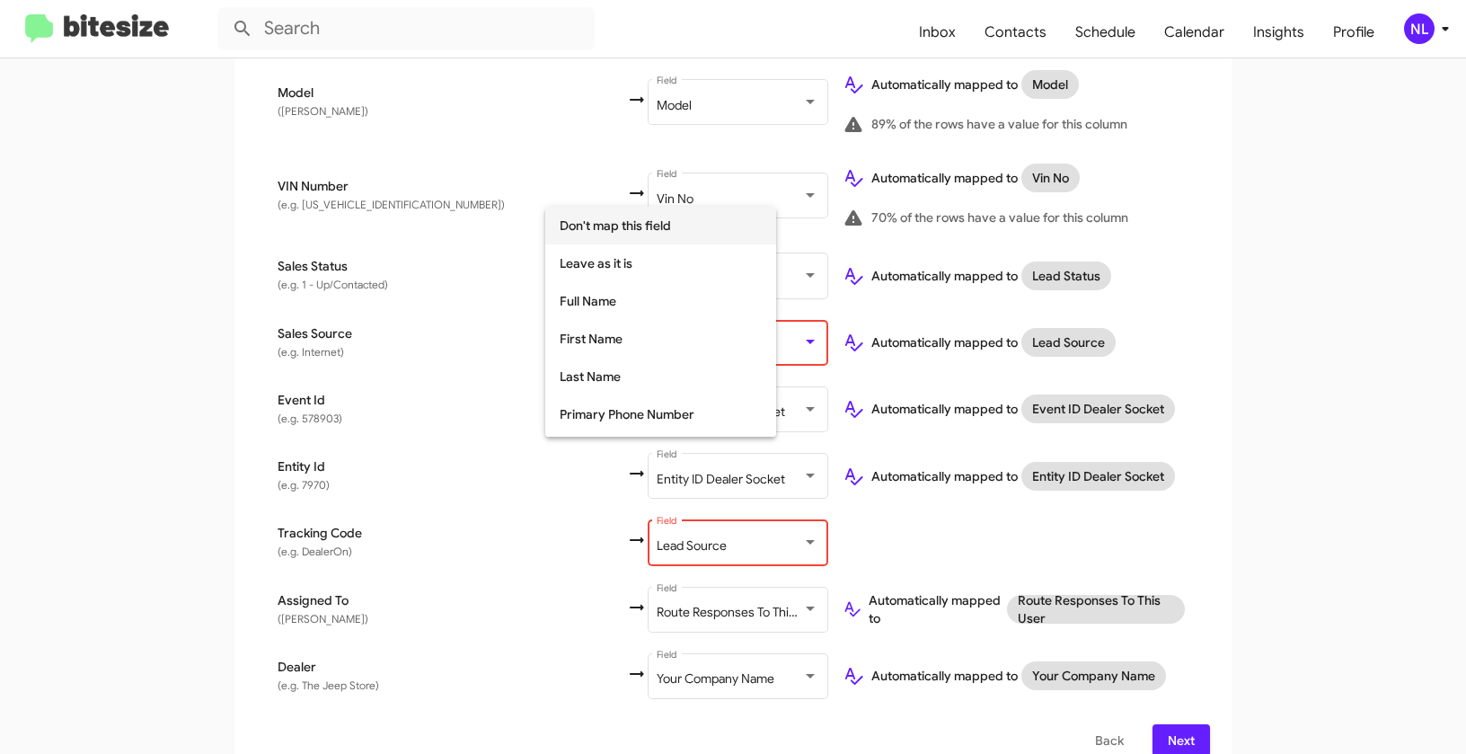
click at [601, 229] on span "Don't map this field" at bounding box center [661, 226] width 202 height 38
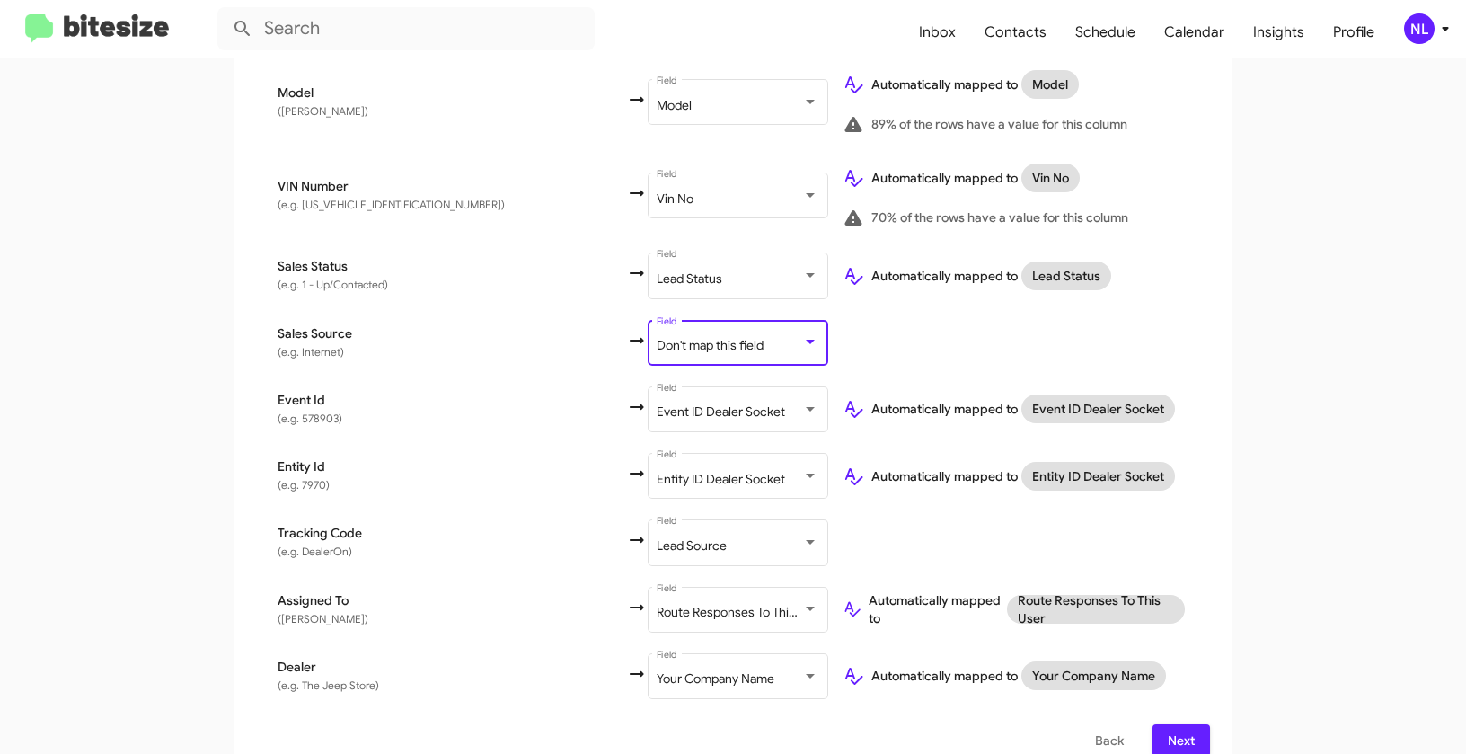
click at [1197, 509] on td at bounding box center [1019, 542] width 383 height 66
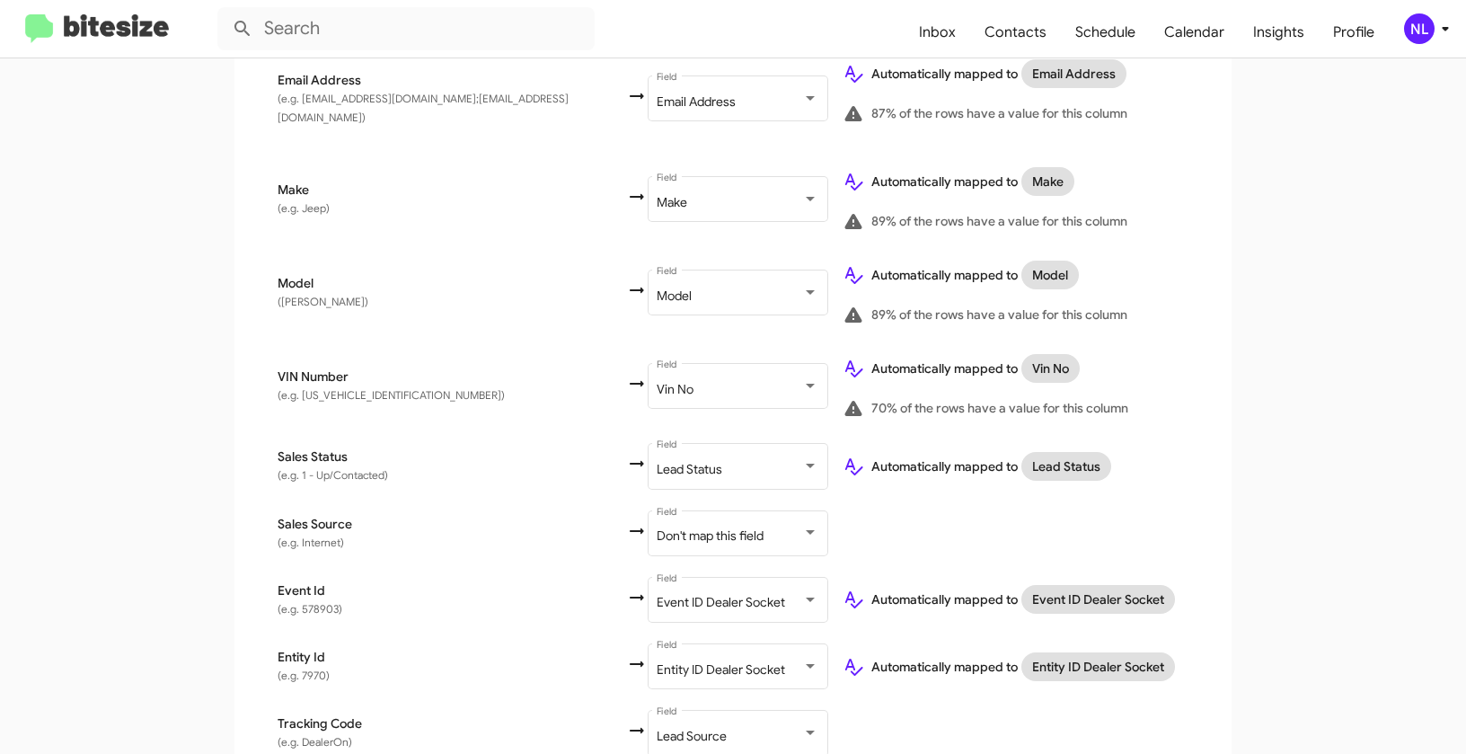
scroll to position [1013, 0]
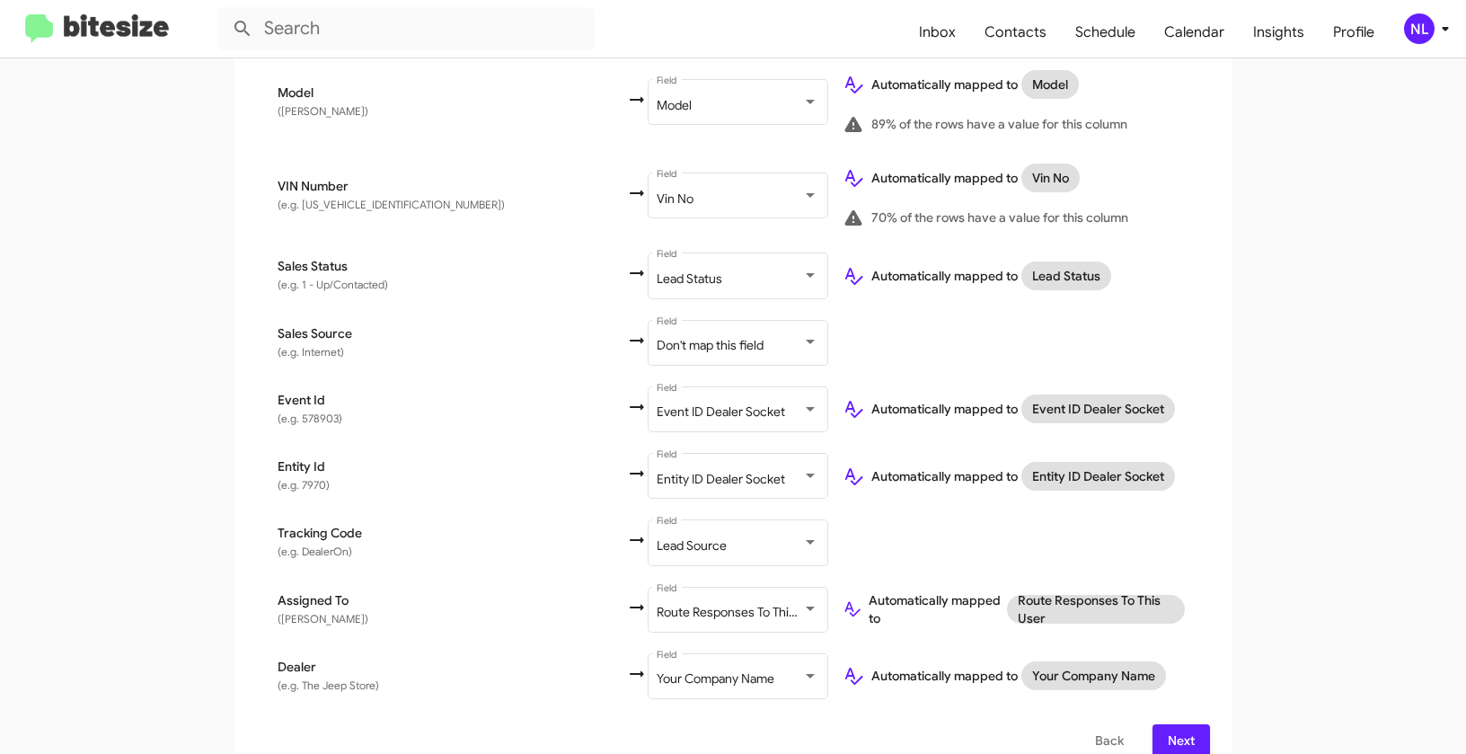
click at [1191, 724] on button "Next" at bounding box center [1182, 740] width 58 height 32
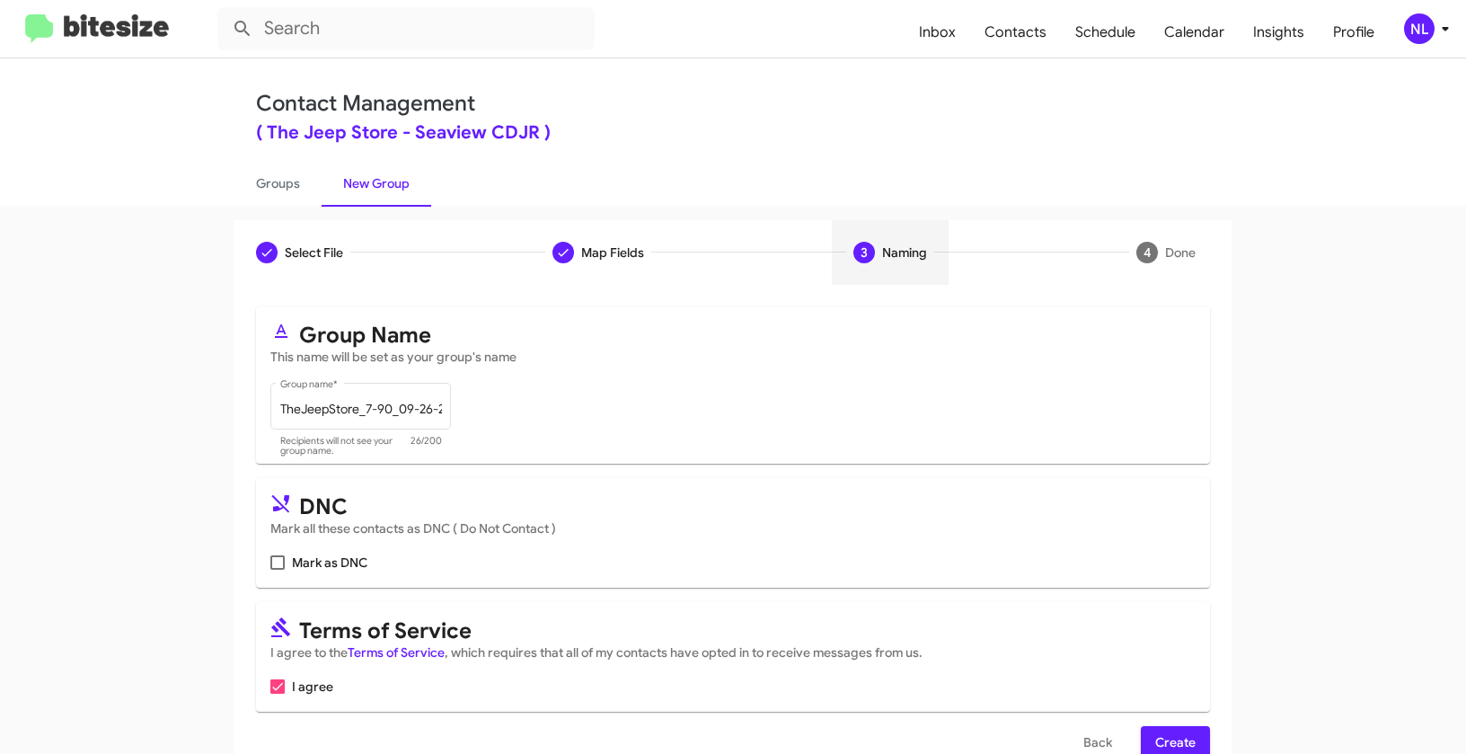
scroll to position [40, 0]
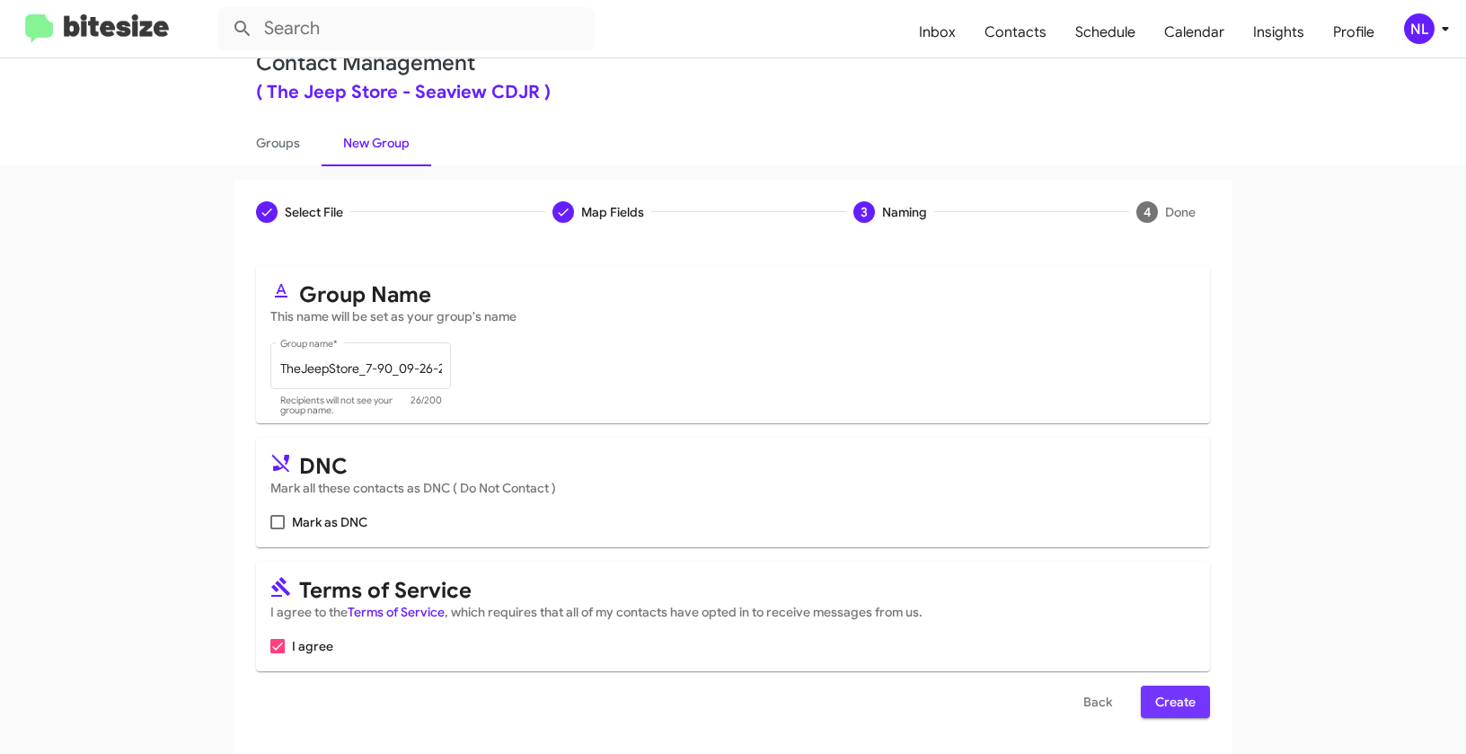
click at [1167, 713] on span "Create" at bounding box center [1175, 702] width 40 height 32
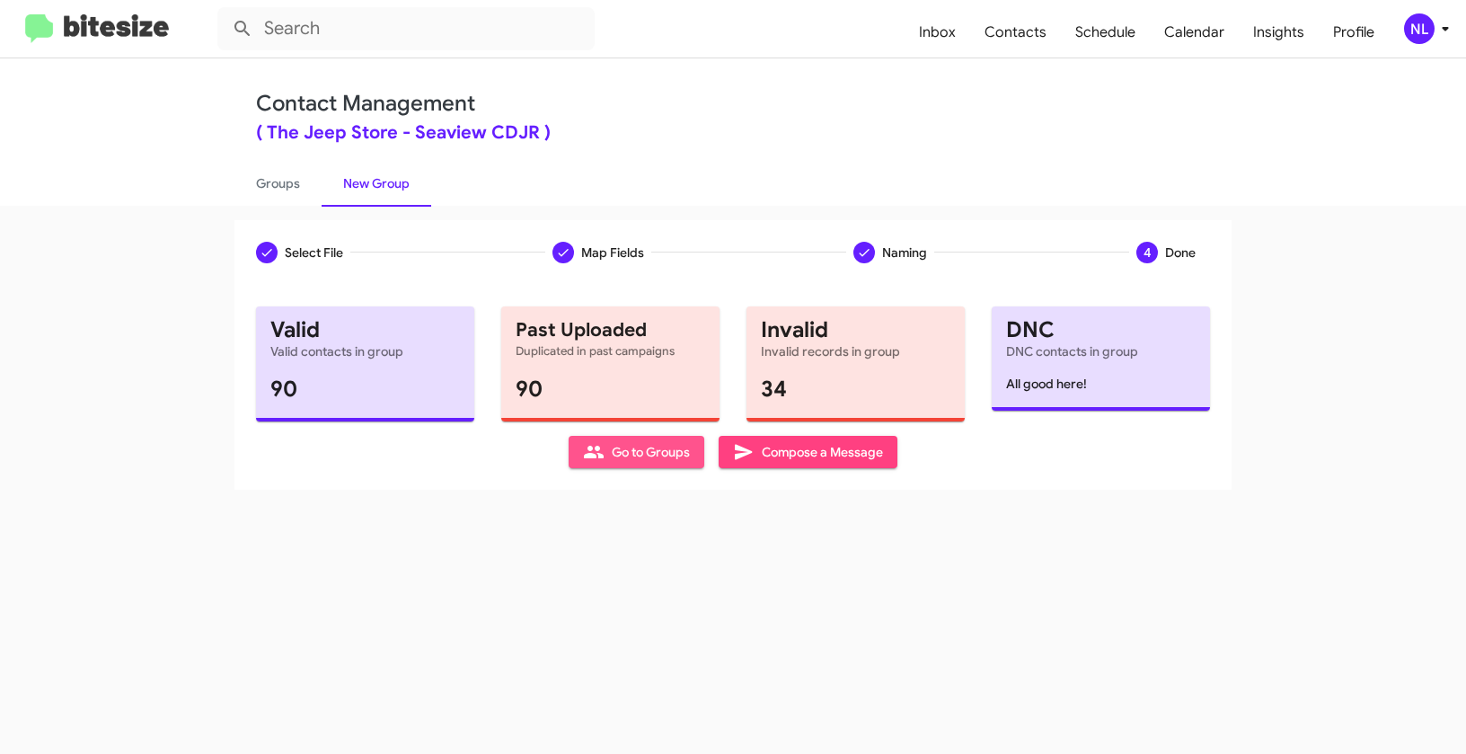
click at [618, 447] on span "Go to Groups" at bounding box center [636, 452] width 107 height 32
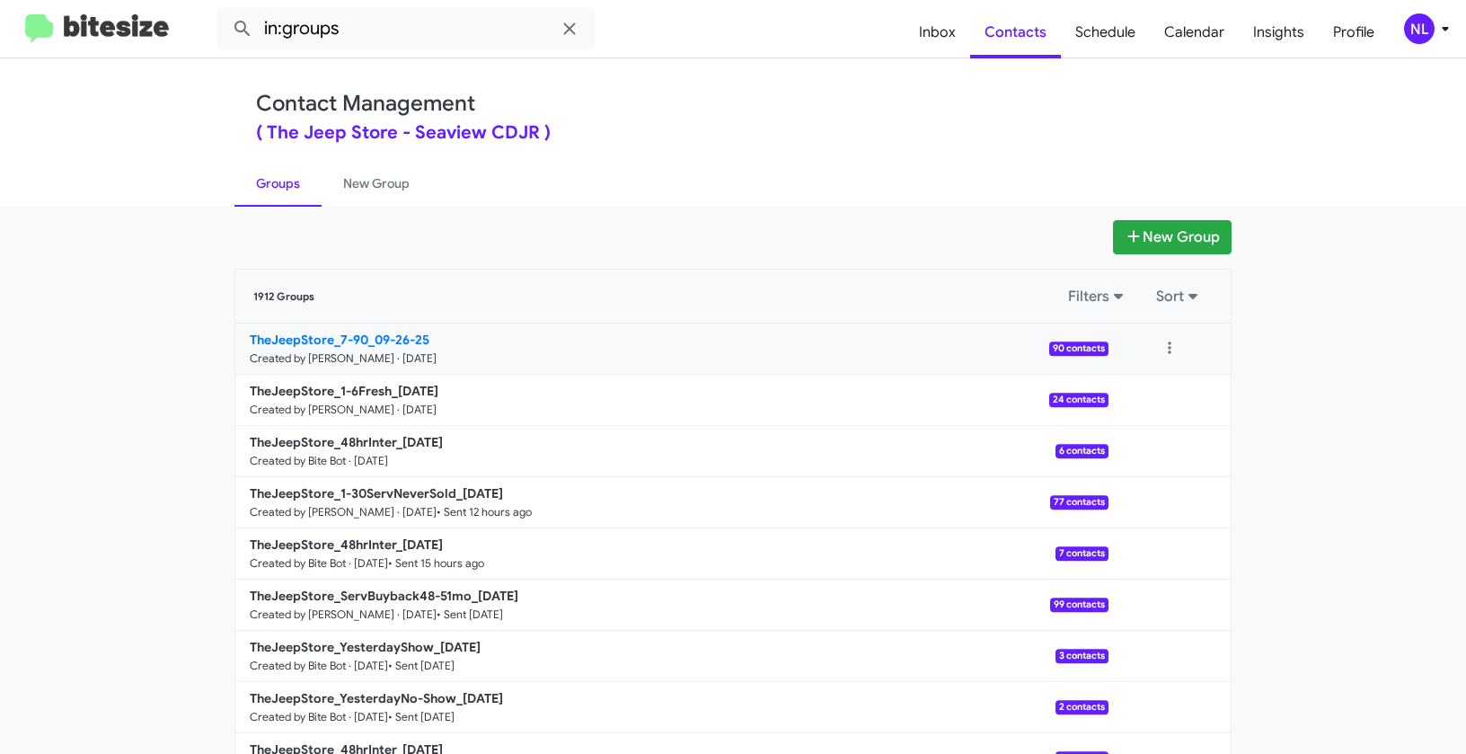
drag, startPoint x: 184, startPoint y: 332, endPoint x: 365, endPoint y: 335, distance: 180.6
click at [365, 335] on app-groups "New Group 1912 Groups Filters Sort TheJeepStore_7-90_09-26-25 Created by Nen Li…" at bounding box center [733, 551] width 1466 height 663
copy div "Filters Sort TheJeepStore_7-90"
click at [389, 20] on input "in:groups" at bounding box center [405, 28] width 377 height 43
paste input "TheJeepStore_7-90"
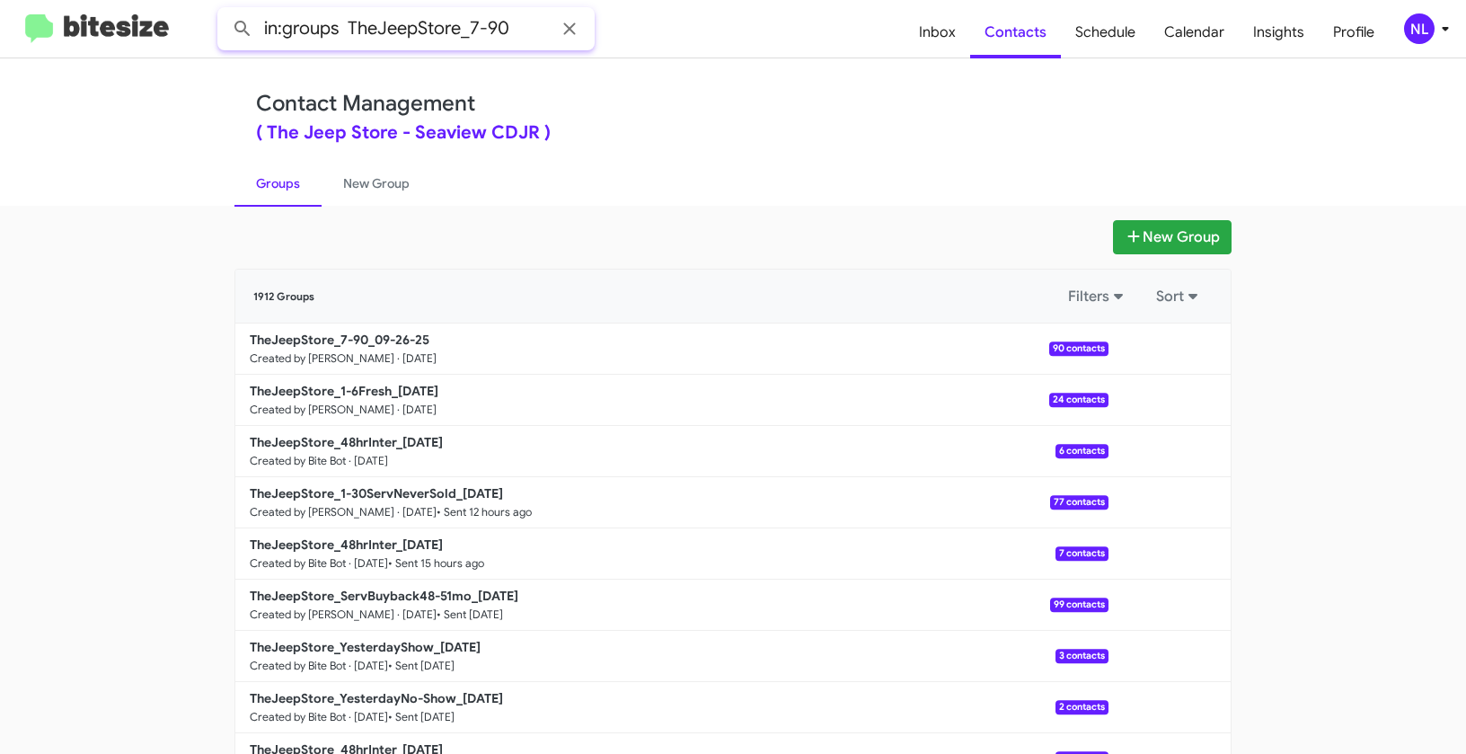
type input "in:groups TheJeepStore_7-90"
click at [225, 11] on button at bounding box center [243, 29] width 36 height 36
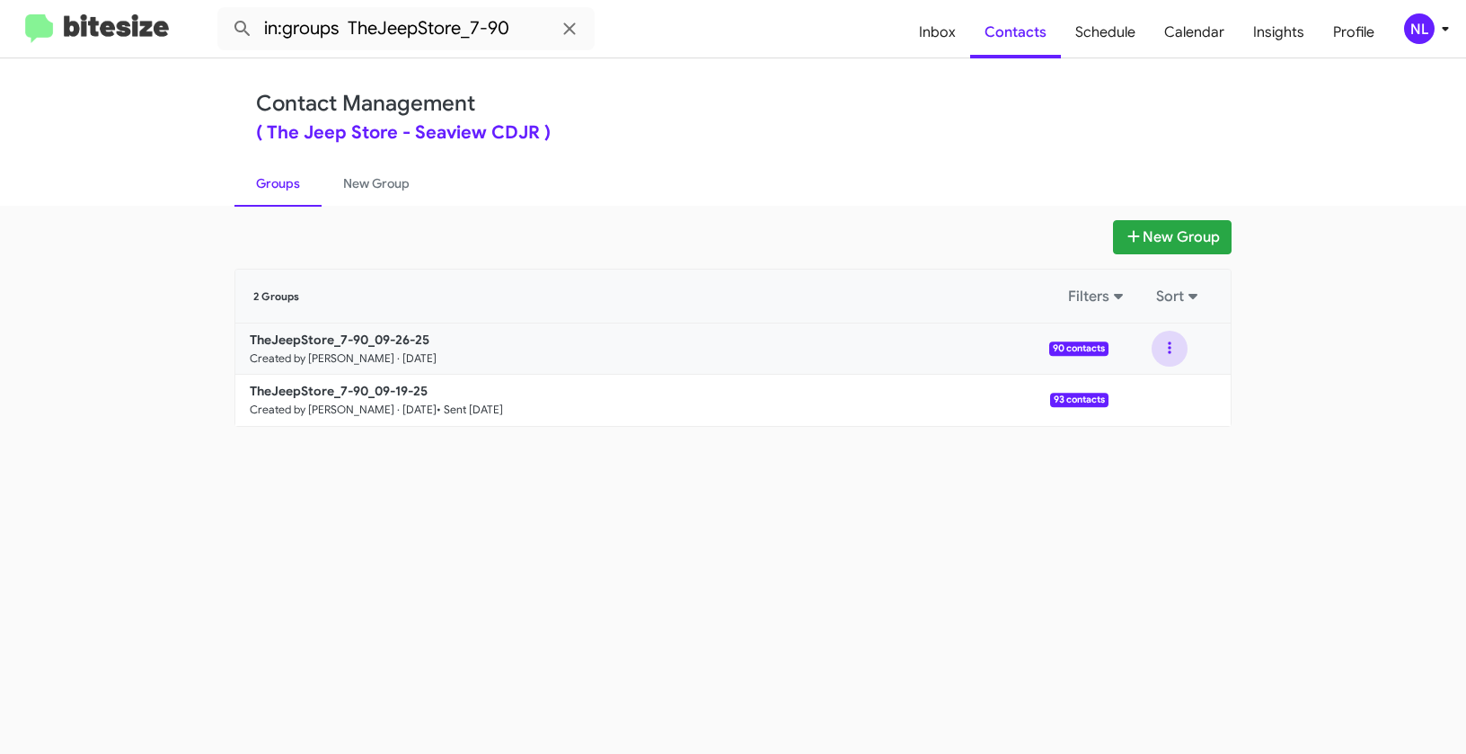
click at [1162, 340] on button at bounding box center [1170, 349] width 36 height 36
click at [1136, 389] on button "View contacts" at bounding box center [1116, 397] width 144 height 43
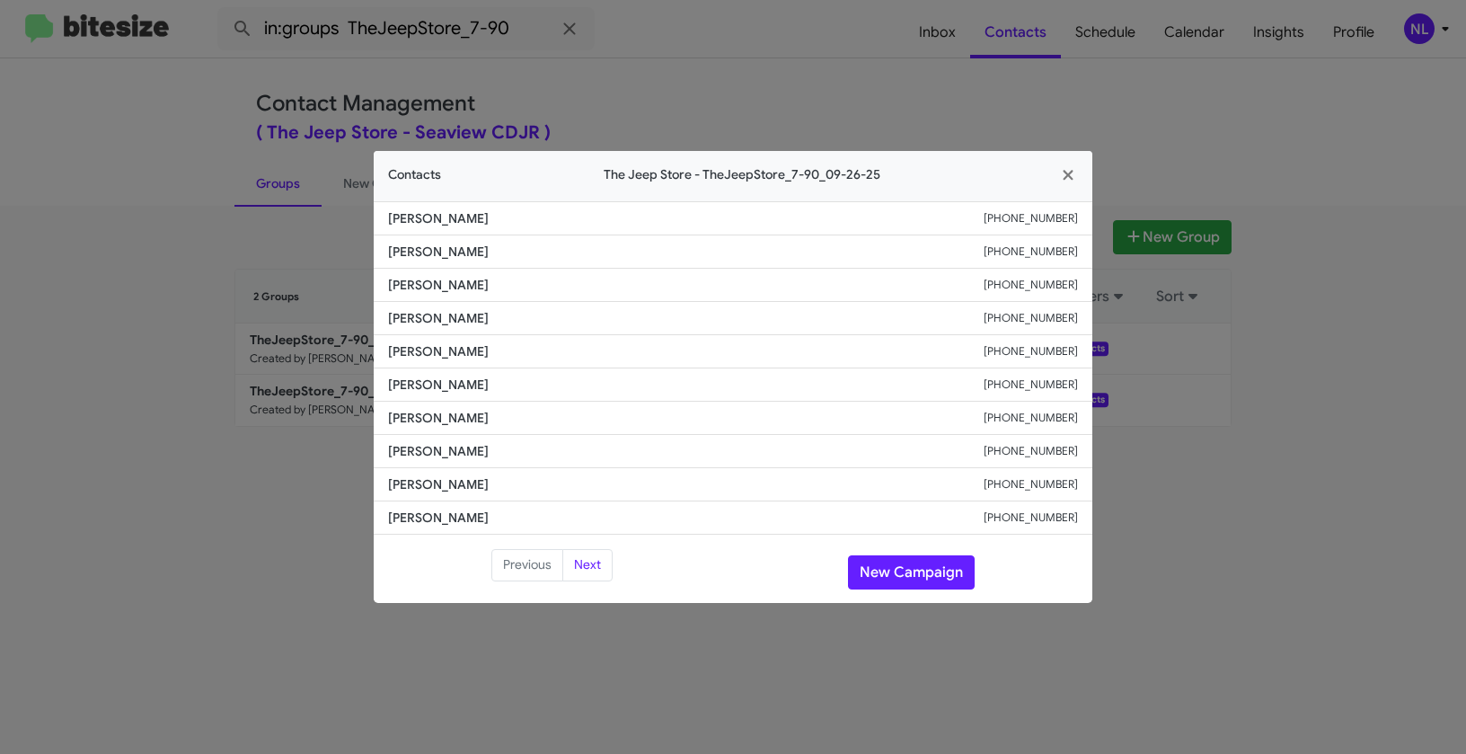
drag, startPoint x: 384, startPoint y: 350, endPoint x: 530, endPoint y: 349, distance: 146.5
click at [530, 349] on li "Leigh Ketchersid +17326143165" at bounding box center [733, 351] width 719 height 33
copy span "Leigh Ketchersid"
drag, startPoint x: 931, startPoint y: 554, endPoint x: 927, endPoint y: 566, distance: 12.2
click at [930, 555] on button "New Campaign" at bounding box center [911, 572] width 127 height 34
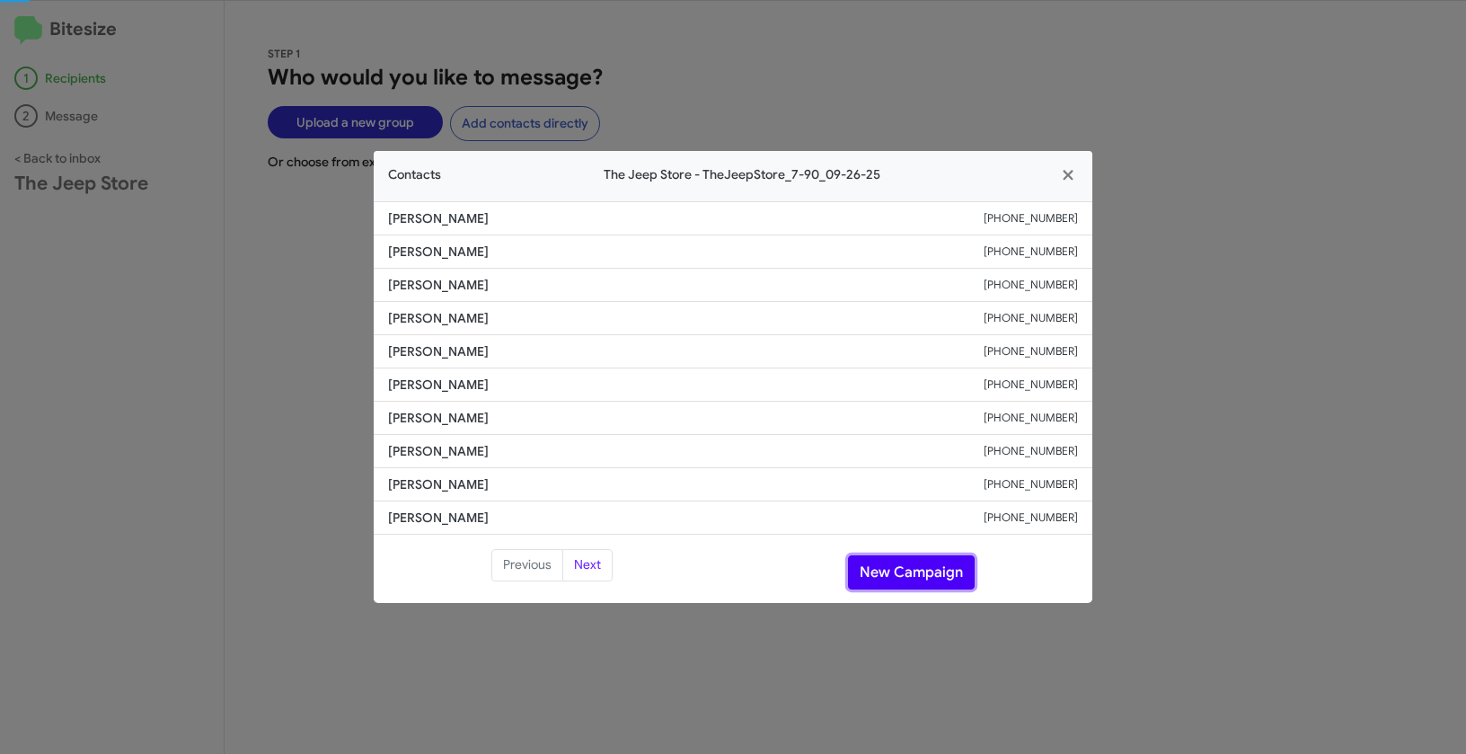
click at [927, 566] on button "New Campaign" at bounding box center [911, 572] width 127 height 34
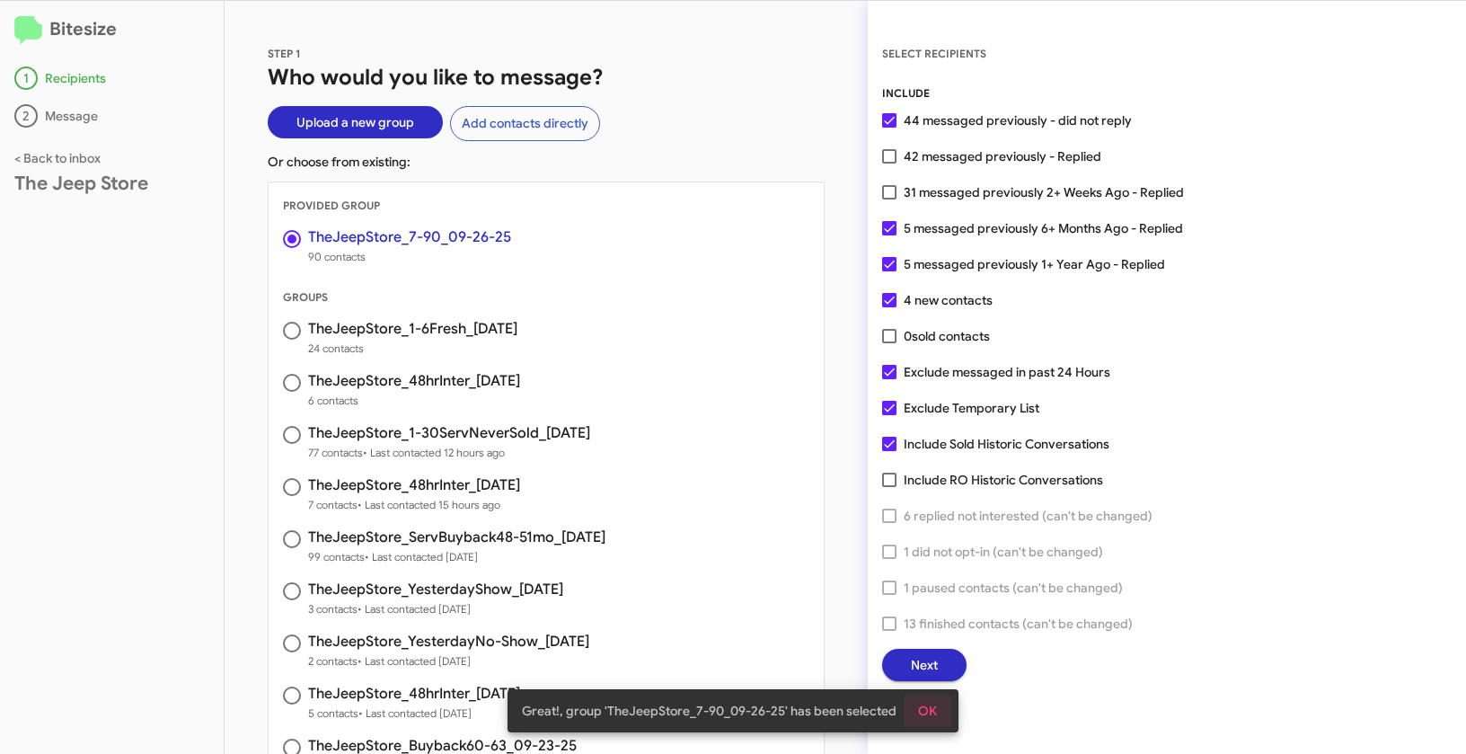
click at [928, 705] on span "OK" at bounding box center [927, 711] width 19 height 32
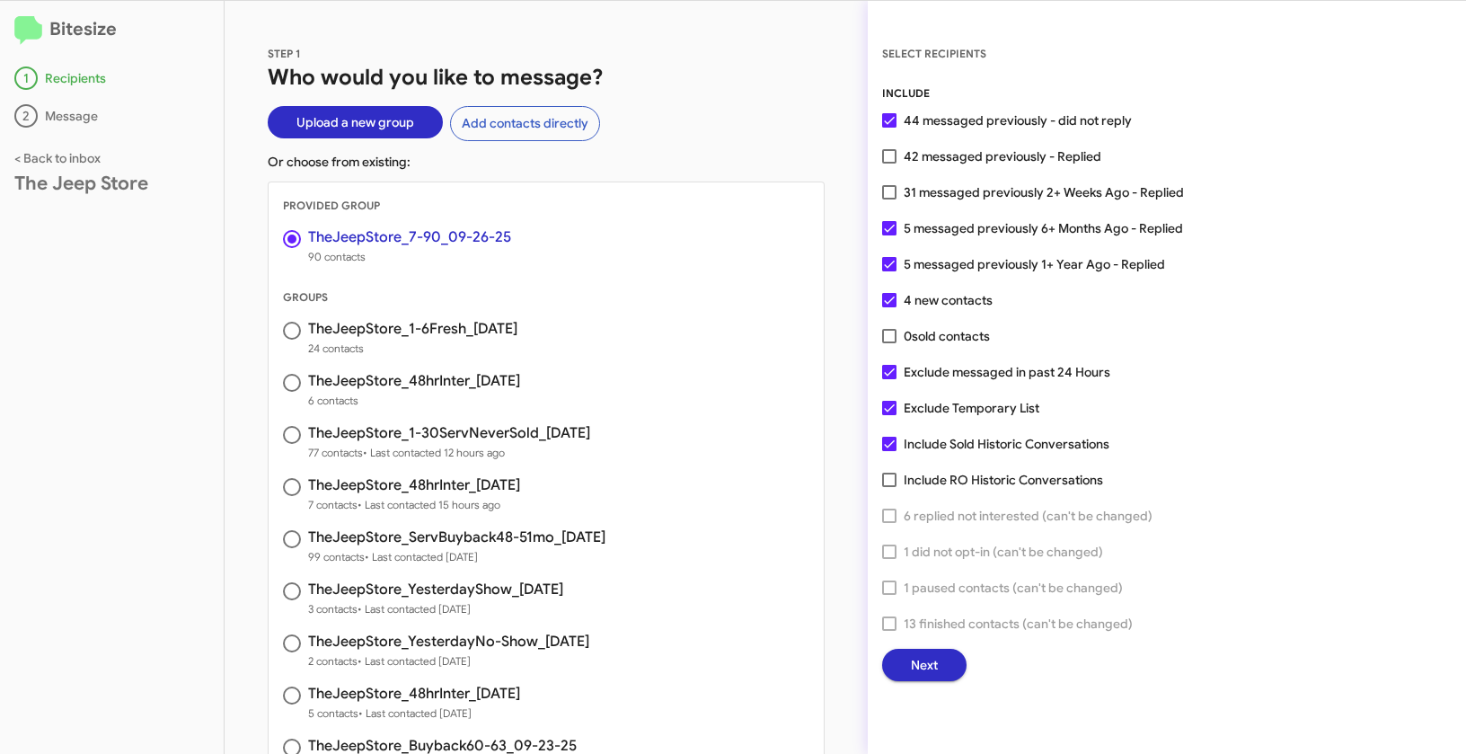
click at [929, 663] on span "Next" at bounding box center [924, 665] width 27 height 32
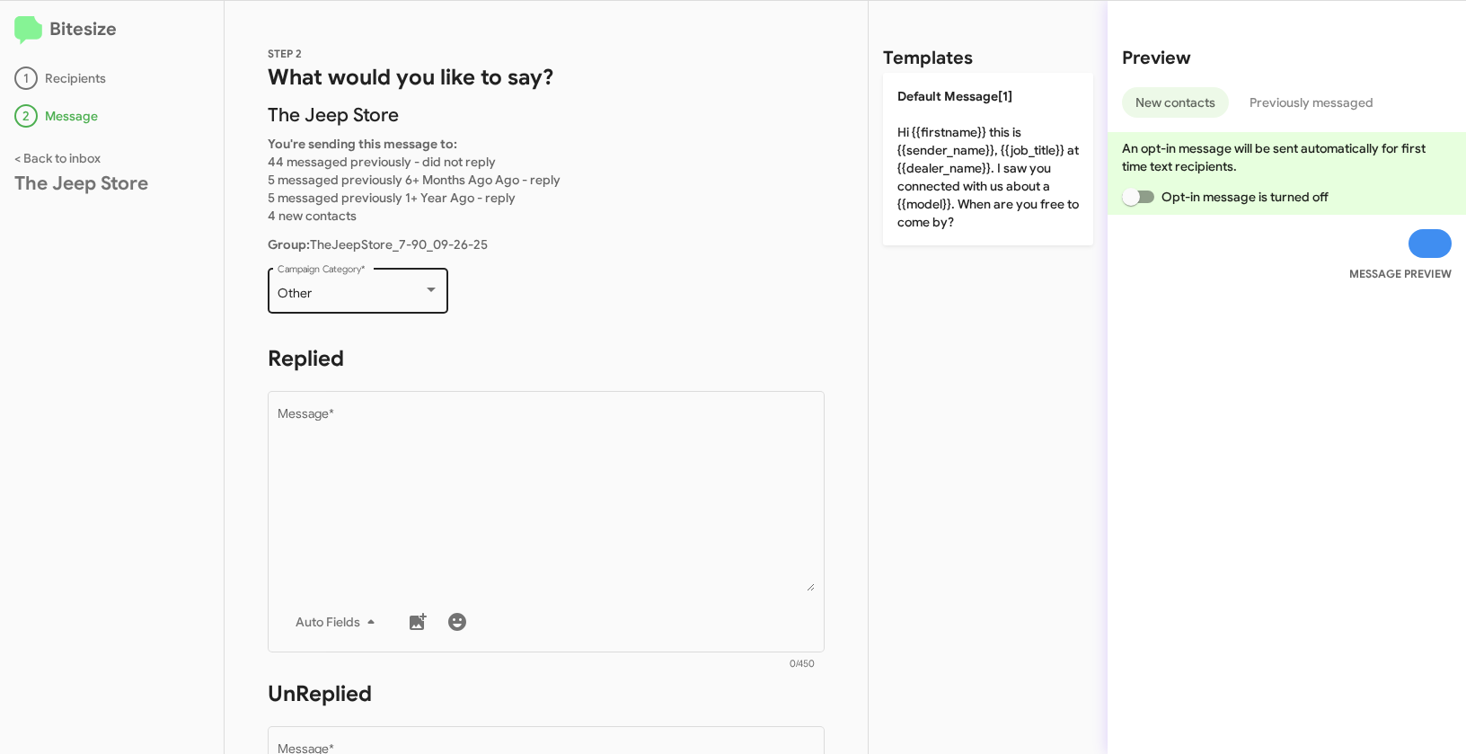
click at [411, 295] on div "Other" at bounding box center [351, 294] width 146 height 14
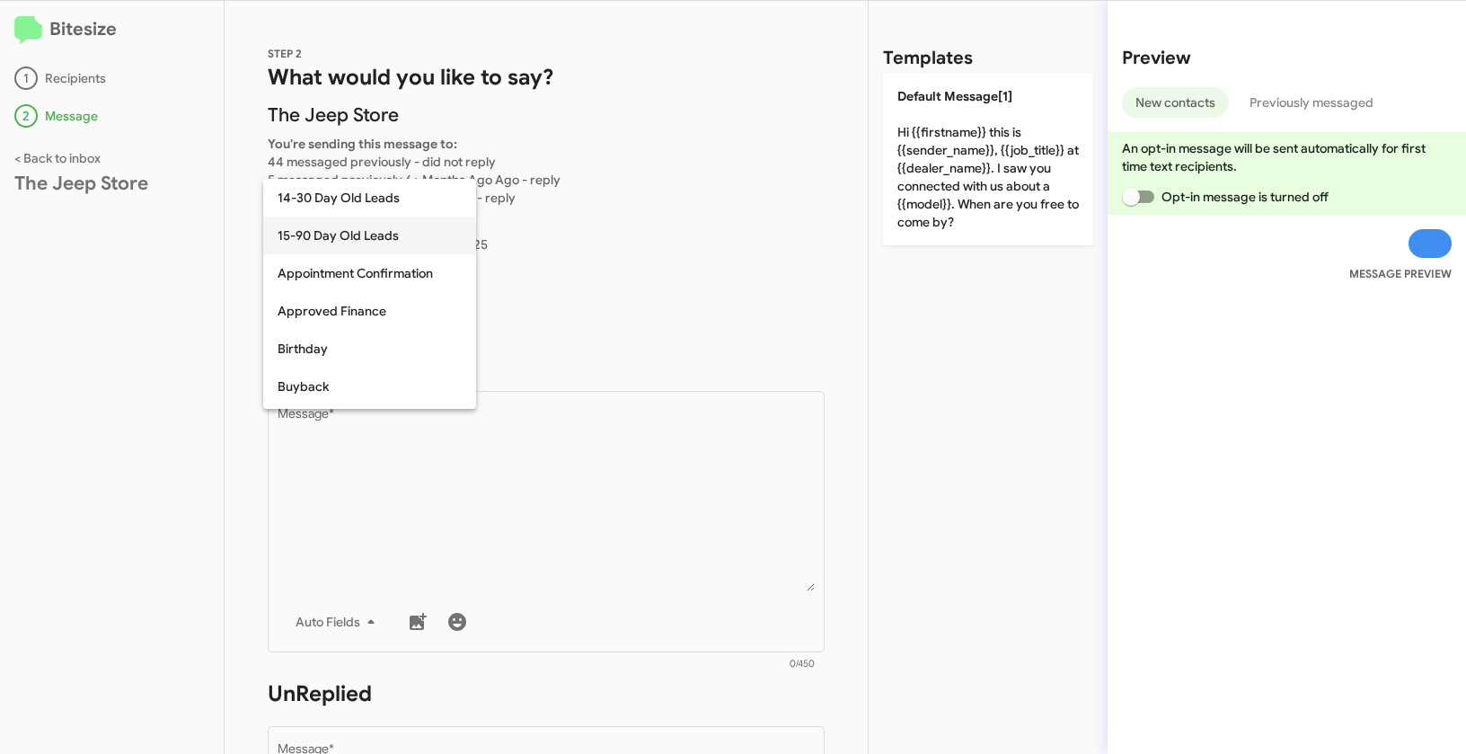
click at [366, 238] on span "15-90 Day Old Leads" at bounding box center [370, 236] width 184 height 38
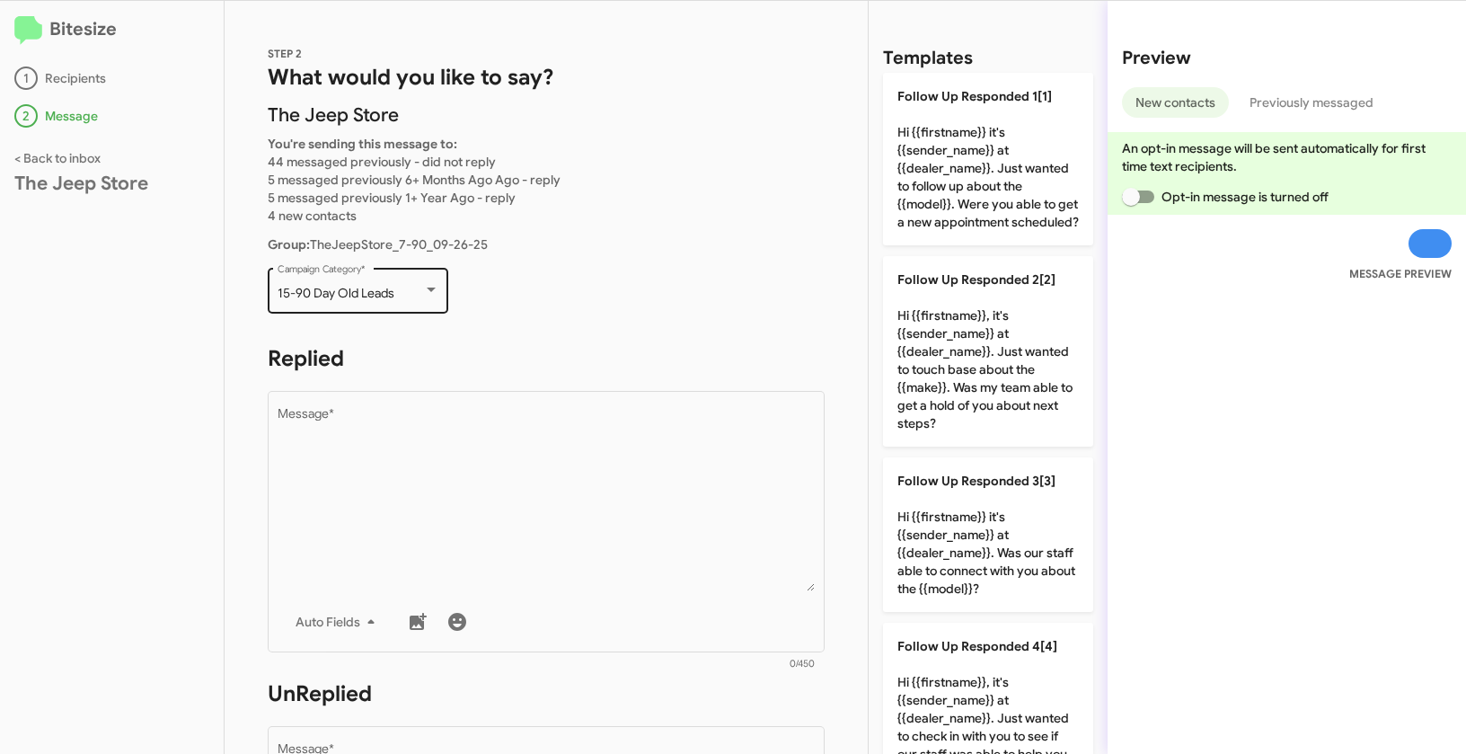
drag, startPoint x: 275, startPoint y: 291, endPoint x: 404, endPoint y: 295, distance: 129.4
click at [404, 295] on div "15-90 Day Old Leads Campaign Category *" at bounding box center [358, 288] width 181 height 49
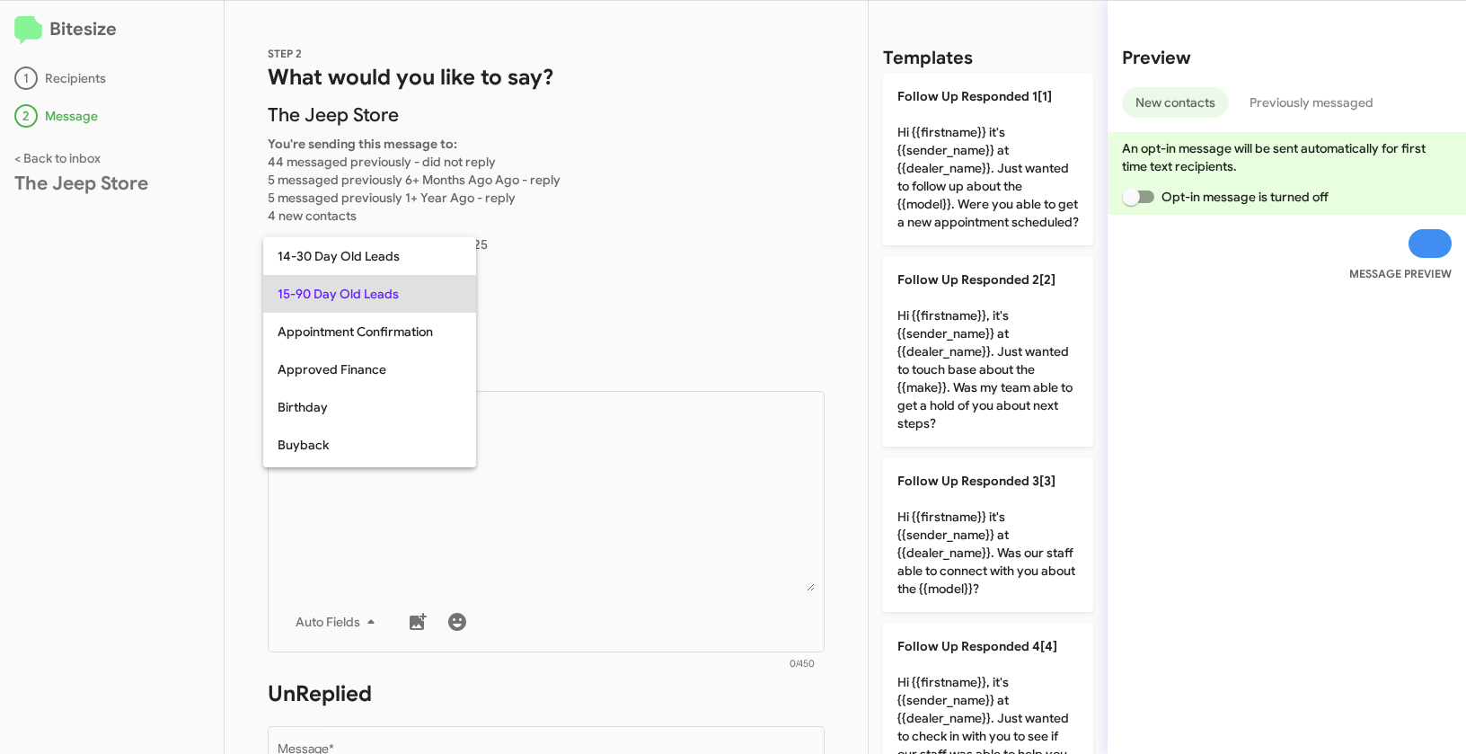
copy span "15-90 Day Old Leads"
click at [635, 478] on div at bounding box center [733, 377] width 1466 height 754
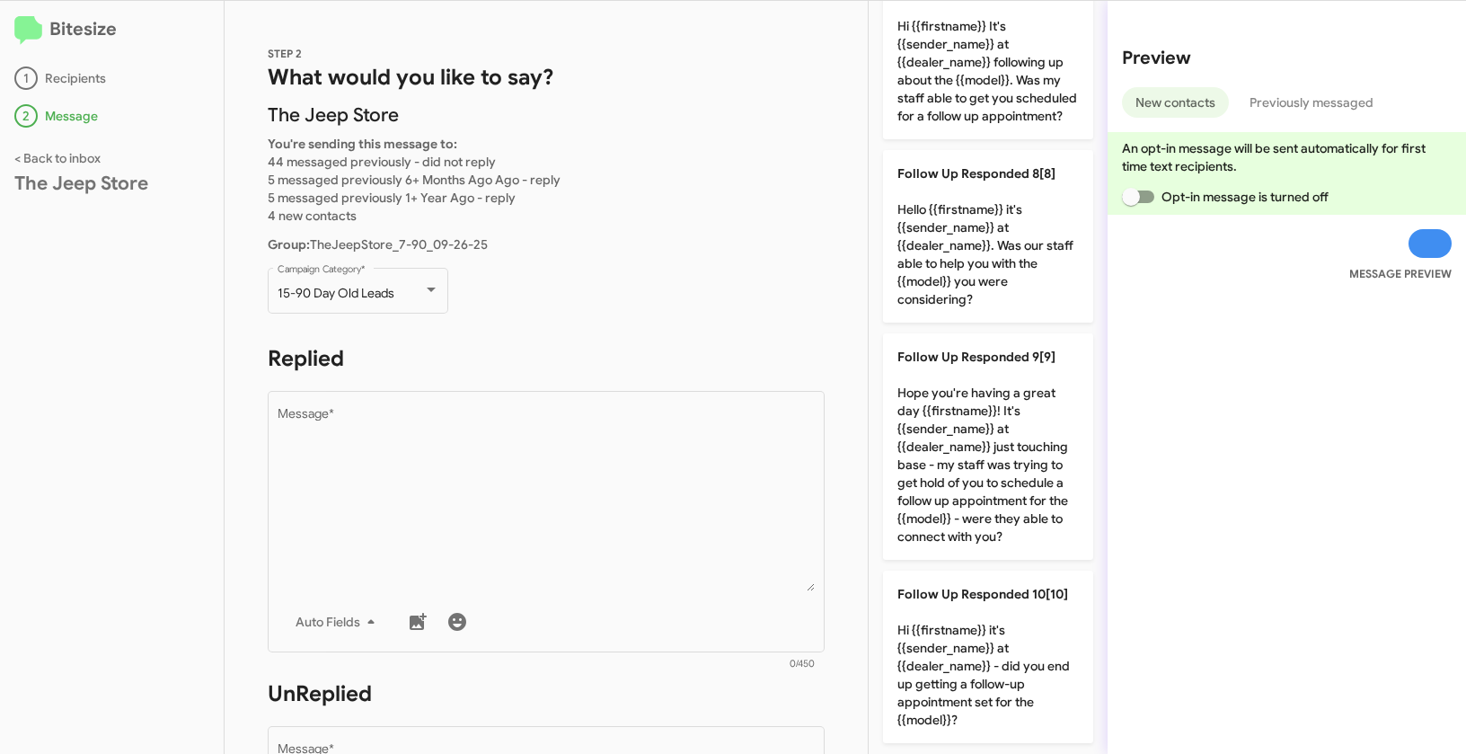
scroll to position [1259, 0]
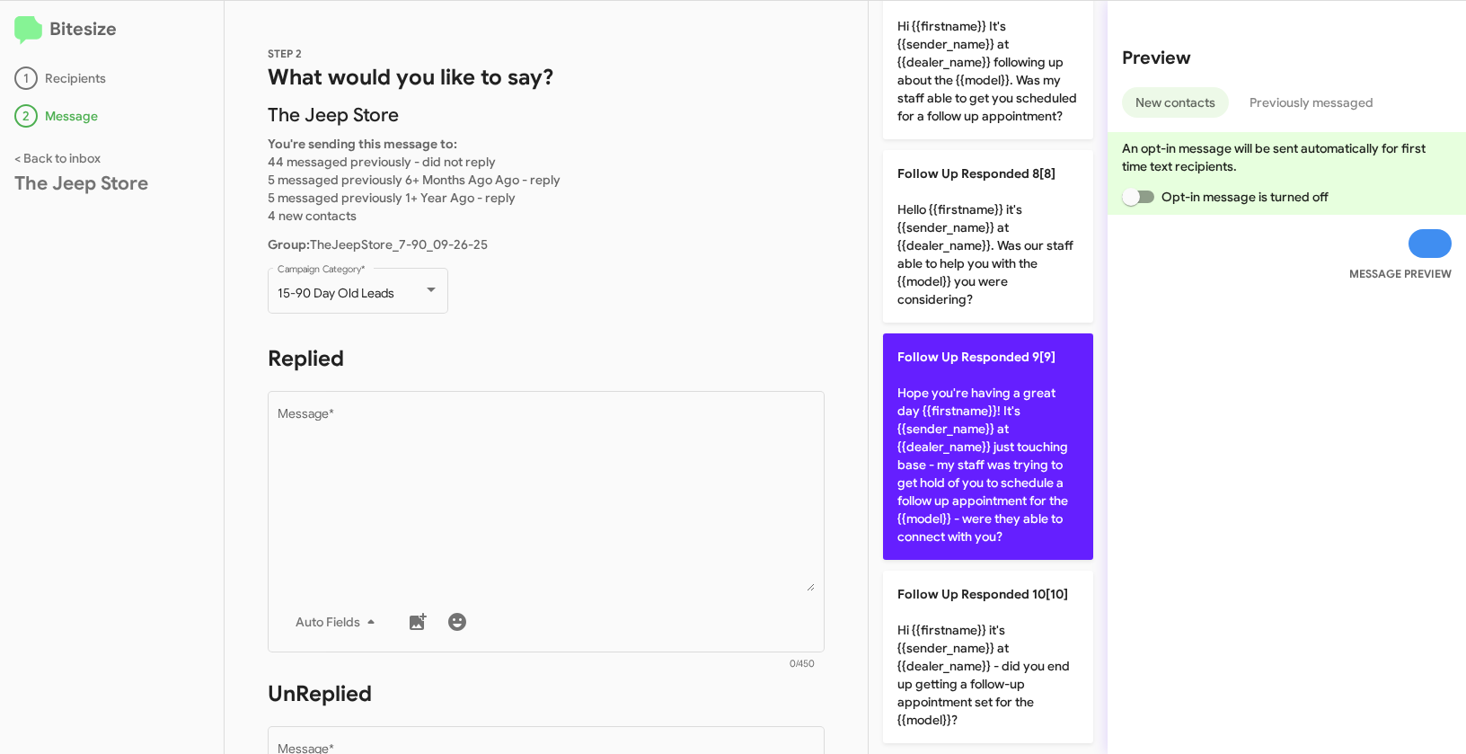
click at [964, 464] on p "Follow Up Responded 9[9] Hope you're having a great day {{firstname}}! It's {{s…" at bounding box center [988, 446] width 210 height 226
type textarea "Hope you're having a great day {{firstname}}! It's {{sender_name}} at {{dealer_…"
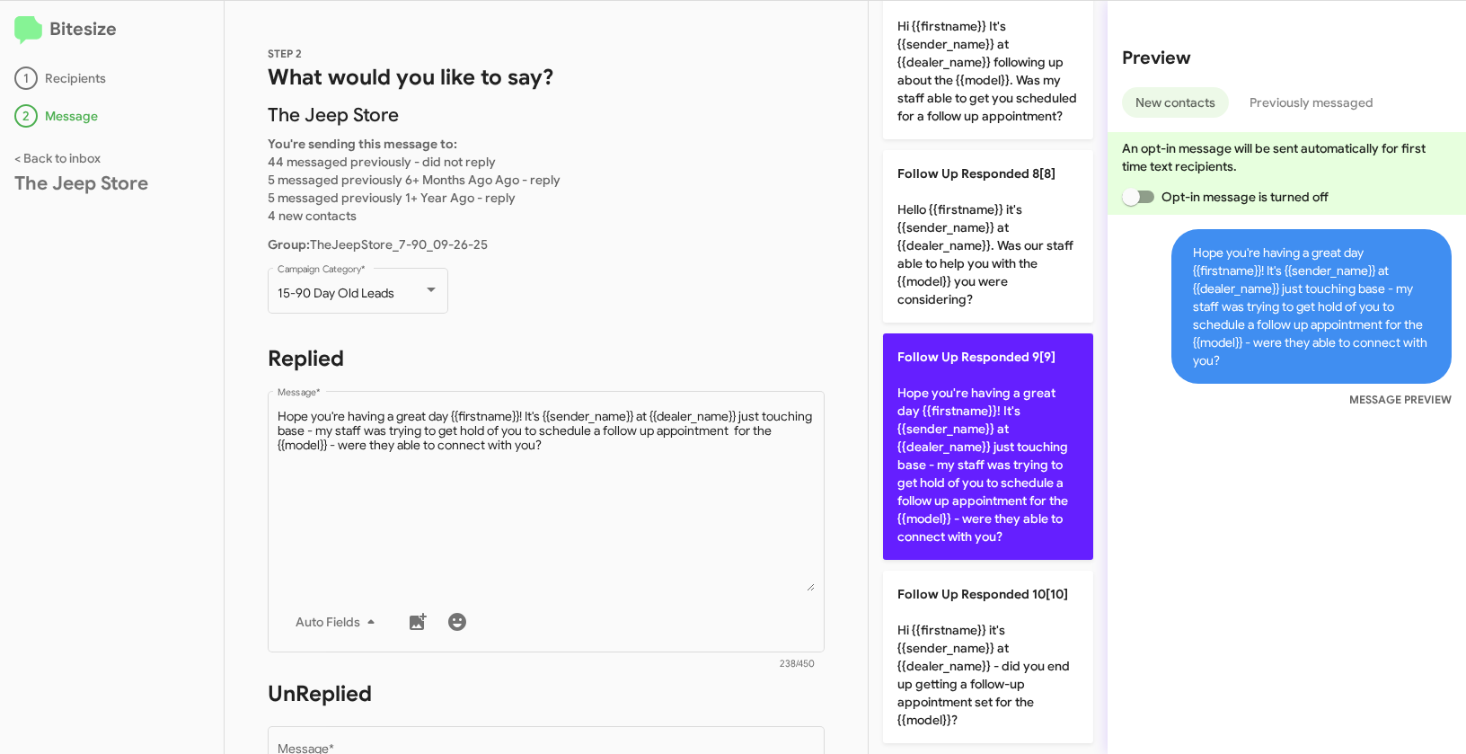
click at [964, 464] on p "Follow Up Responded 9[9] Hope you're having a great day {{firstname}}! It's {{s…" at bounding box center [988, 446] width 210 height 226
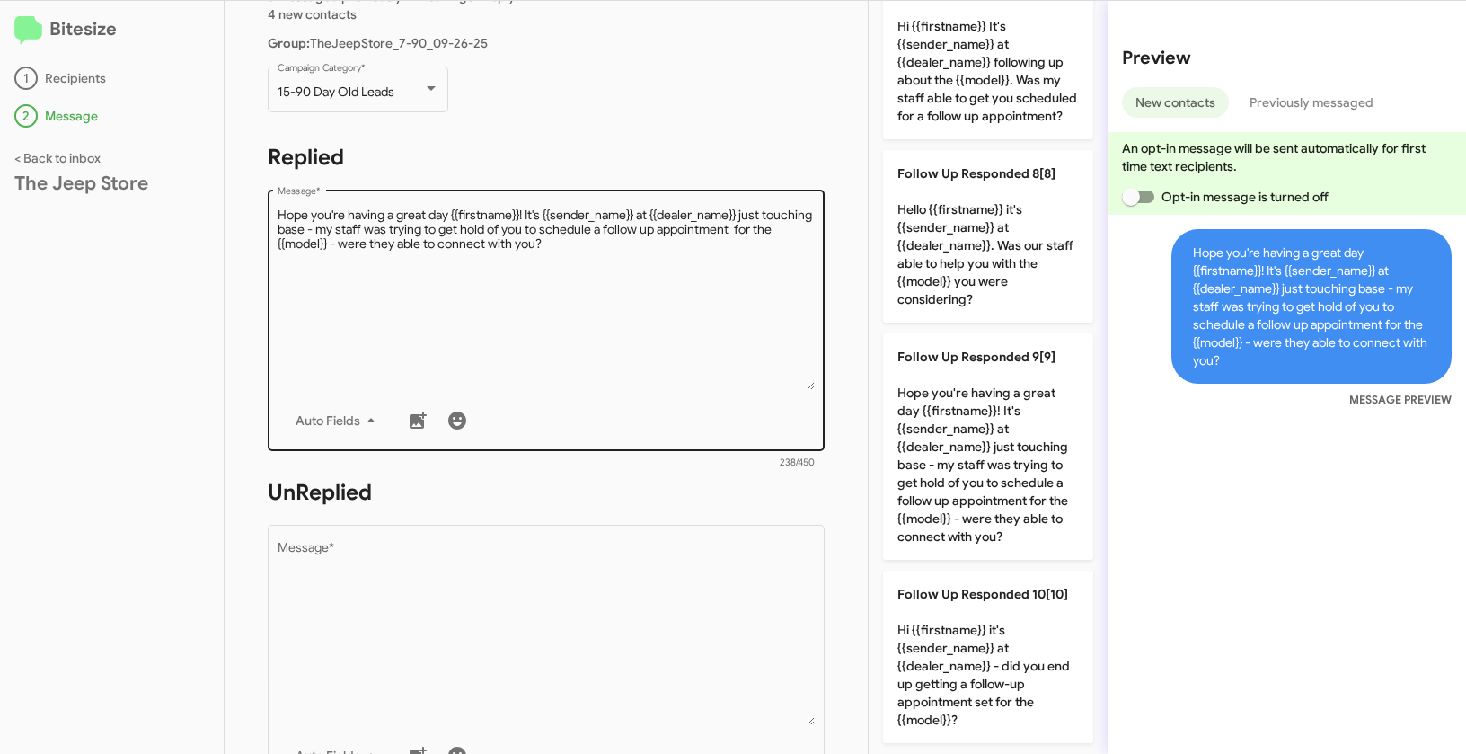
scroll to position [304, 0]
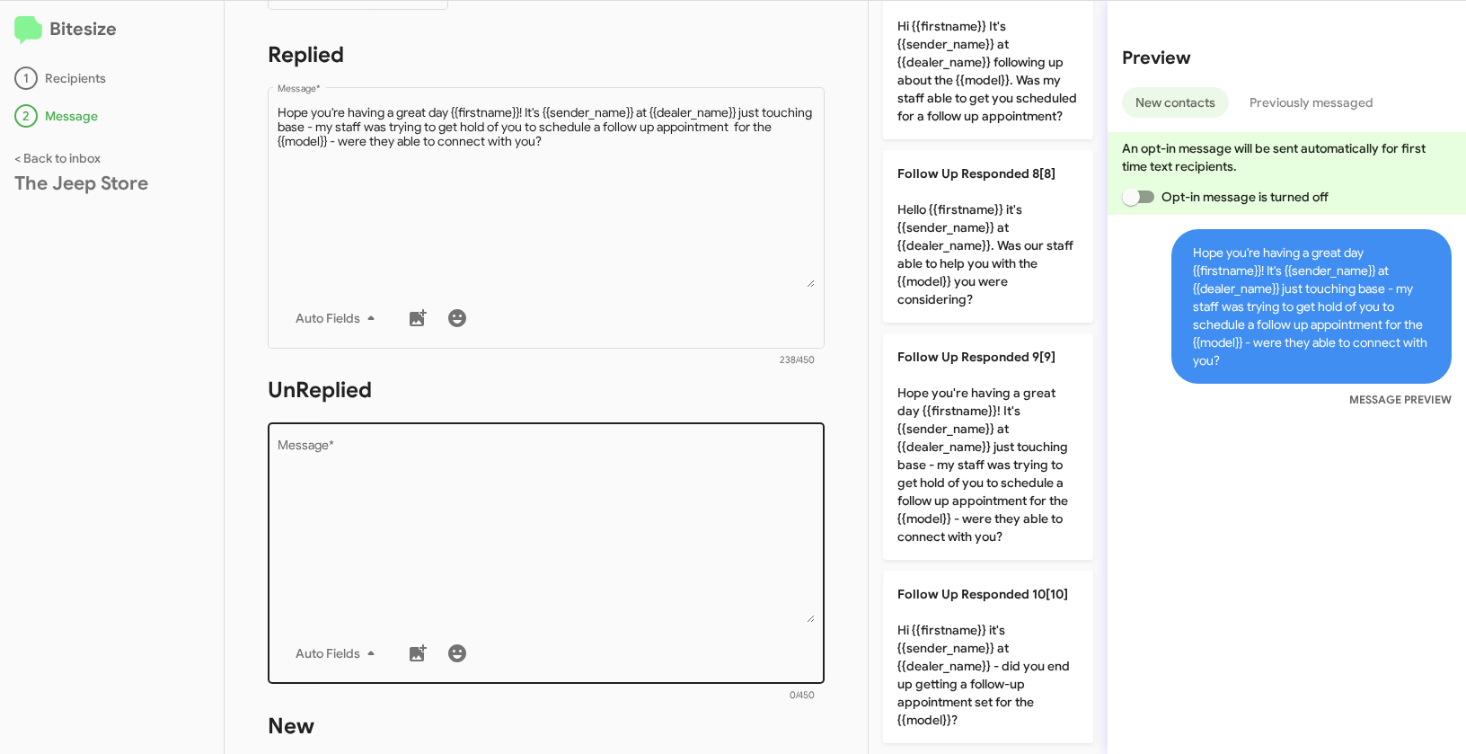
click at [604, 534] on textarea "Message *" at bounding box center [547, 530] width 538 height 183
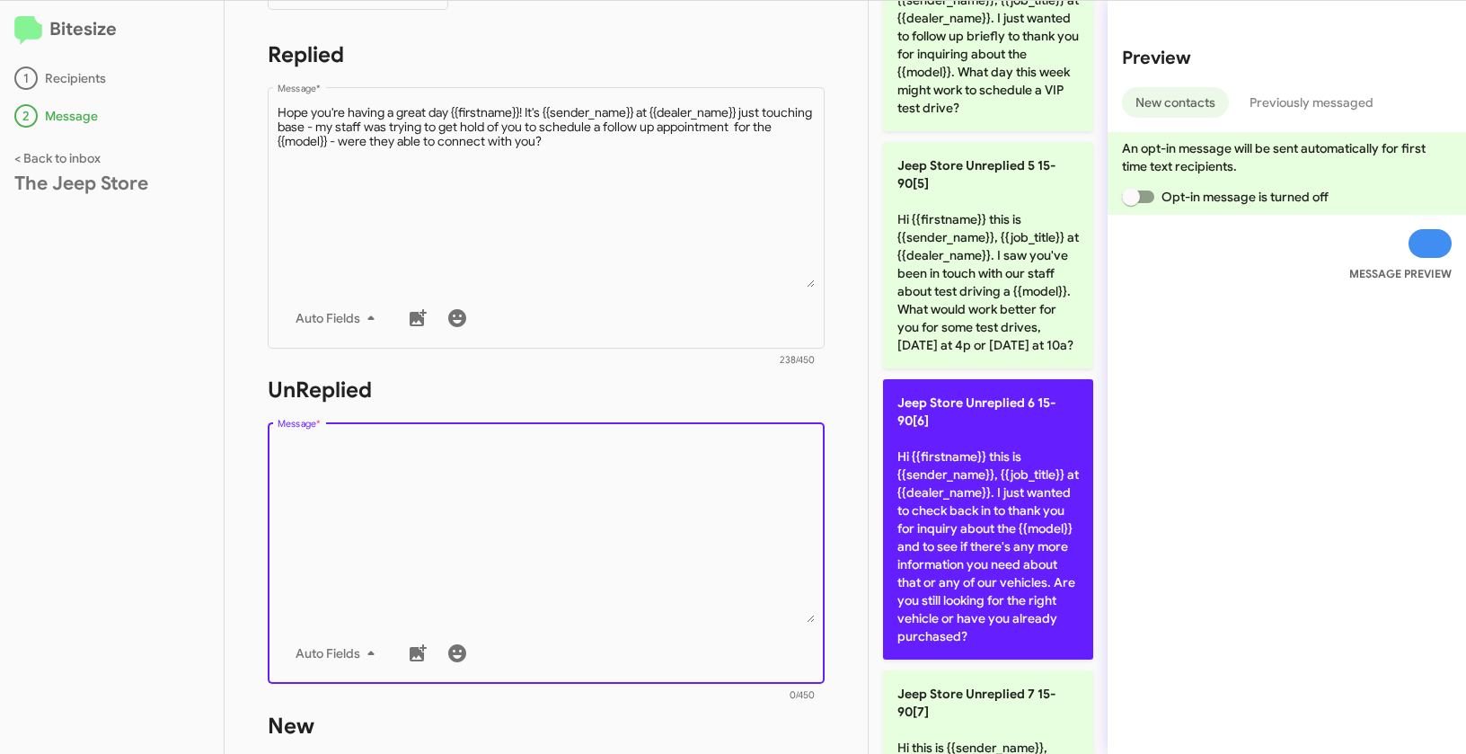
scroll to position [981, 0]
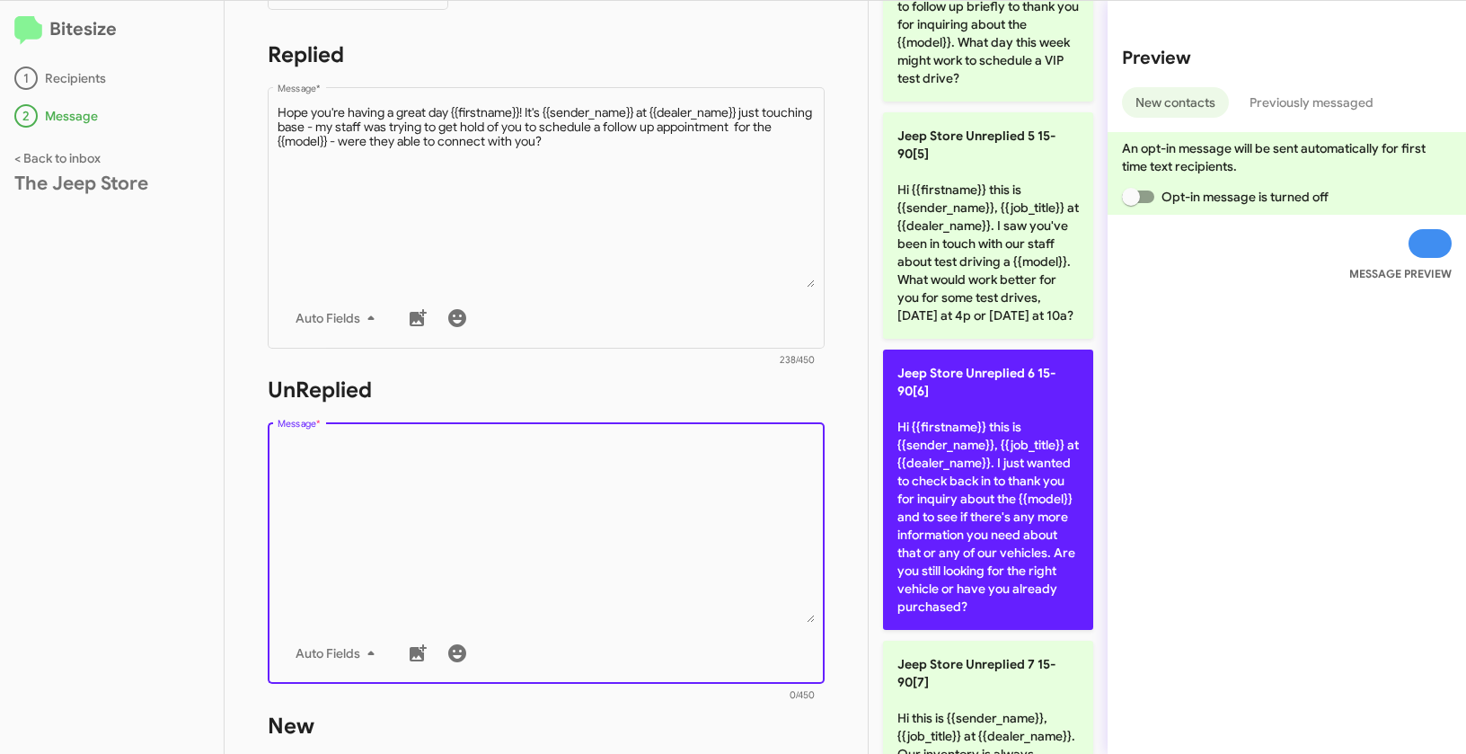
click at [954, 509] on p "Jeep Store Unreplied 6 15-90[6] Hi {{firstname}} this is {{sender_name}}, {{job…" at bounding box center [988, 490] width 210 height 280
type textarea "Hi {{firstname}} this is {{sender_name}}, {{job_title}} at {{dealer_name}}. I j…"
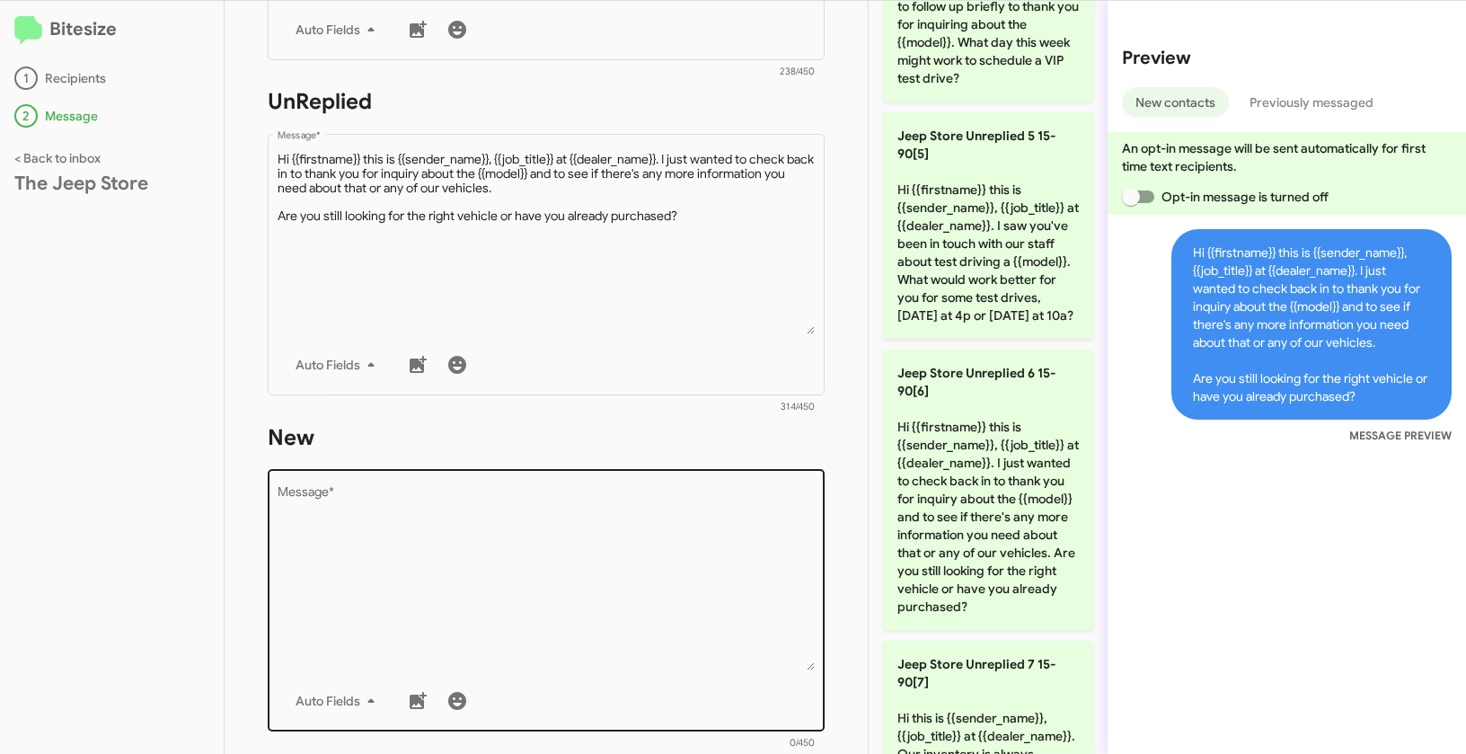
scroll to position [647, 0]
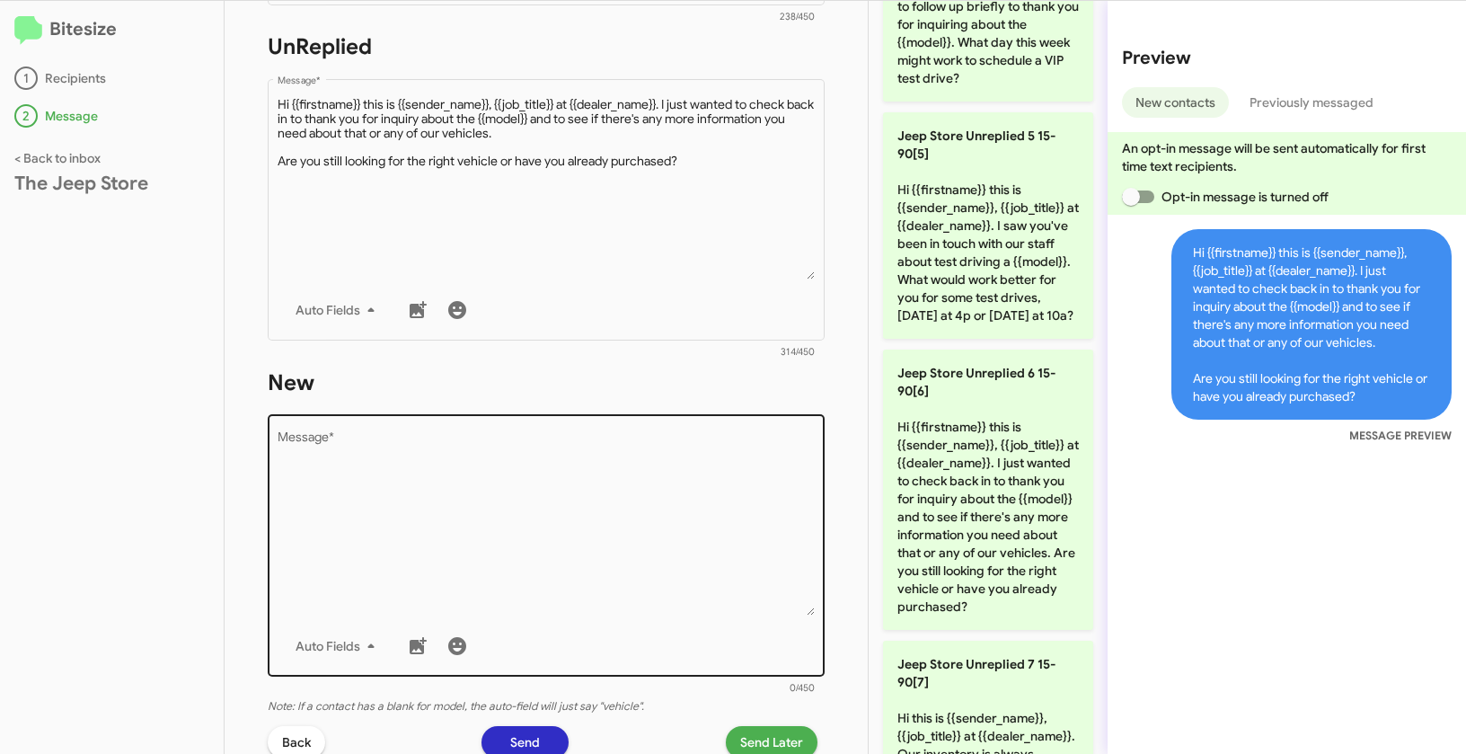
click at [511, 548] on textarea "Message *" at bounding box center [547, 523] width 538 height 183
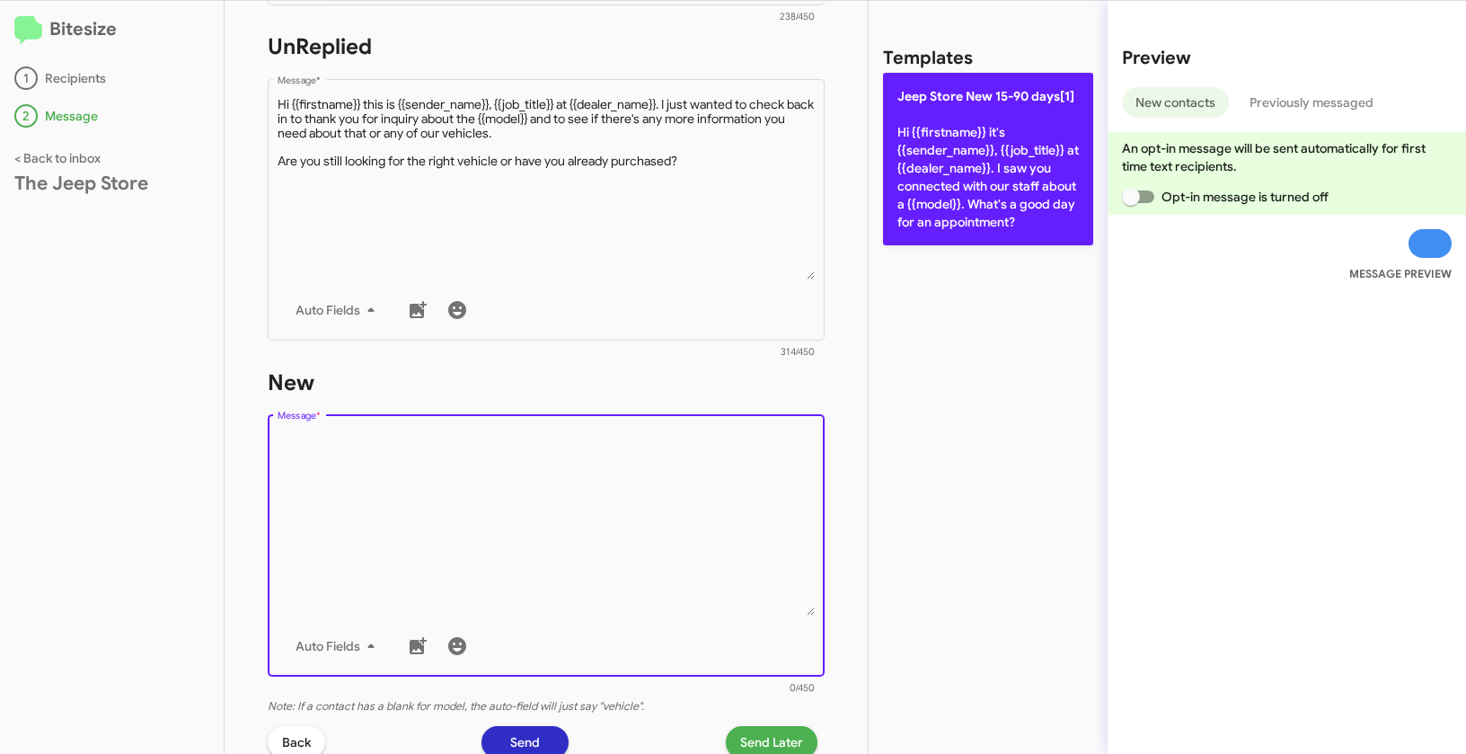
click at [929, 154] on p "Jeep Store New 15-90 days[1] Hi {{firstname}} it's {{sender_name}}, {{job_title…" at bounding box center [988, 159] width 210 height 173
type textarea "Hi {{firstname}} it's {{sender_name}}, {{job_title}} at {{dealer_name}}. I saw …"
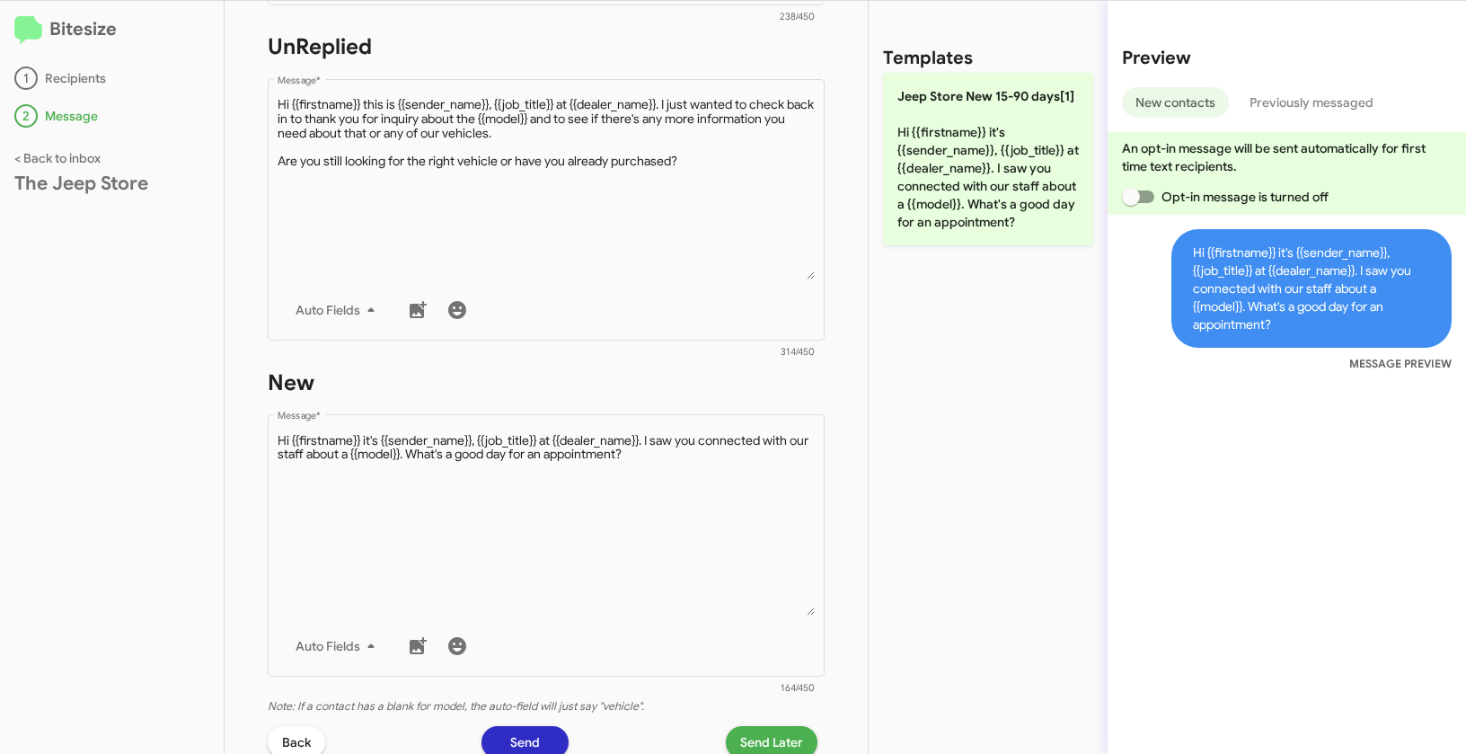
scroll to position [782, 0]
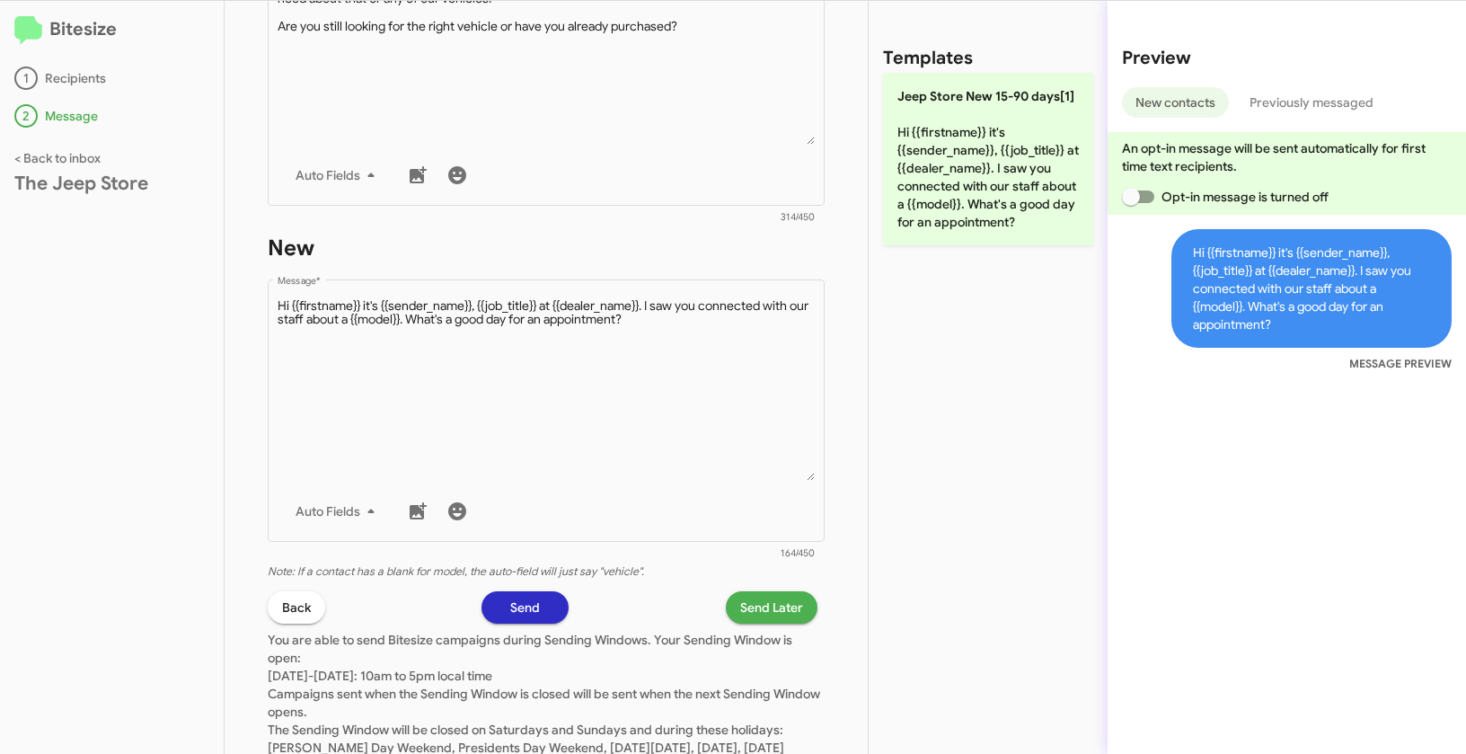
click at [752, 602] on span "Send Later" at bounding box center [771, 607] width 63 height 32
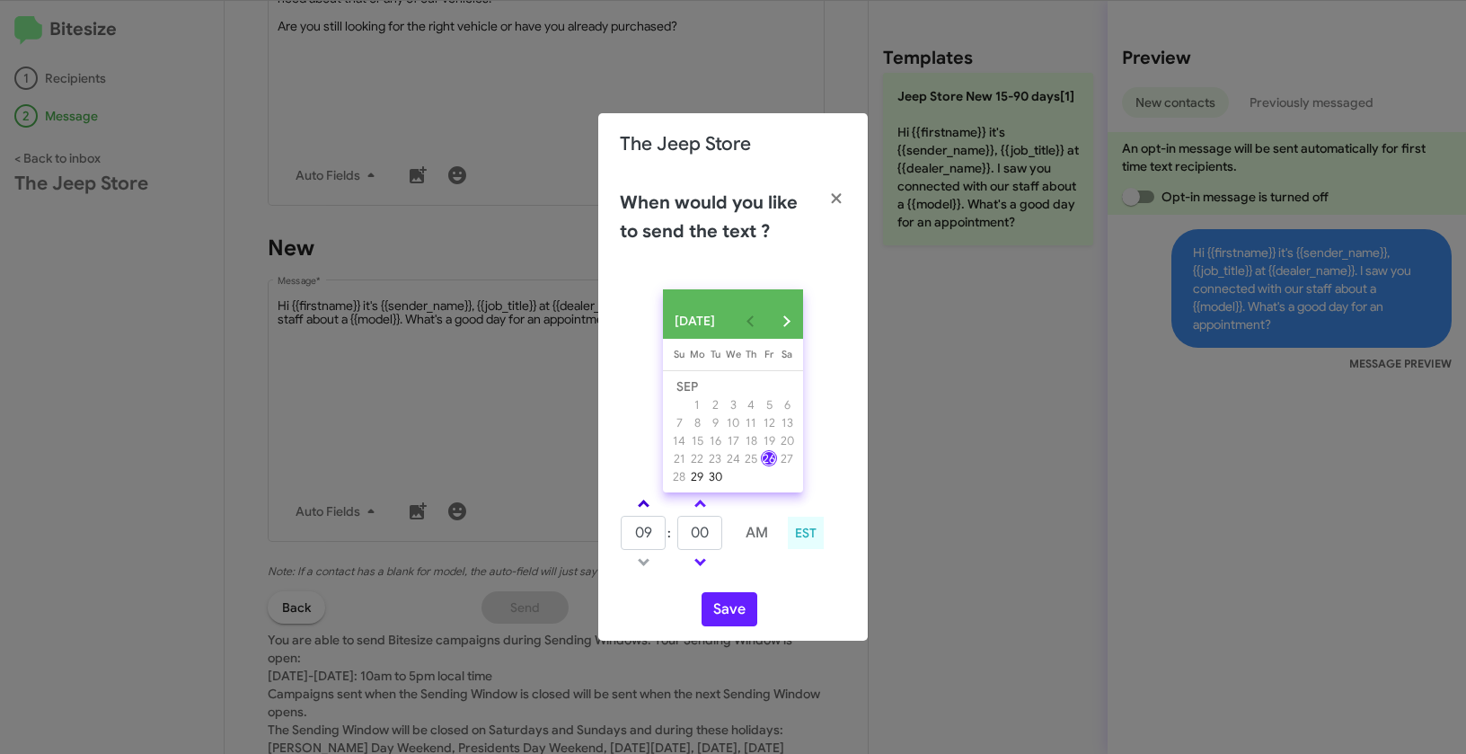
click at [642, 503] on link at bounding box center [643, 503] width 31 height 21
type input "01"
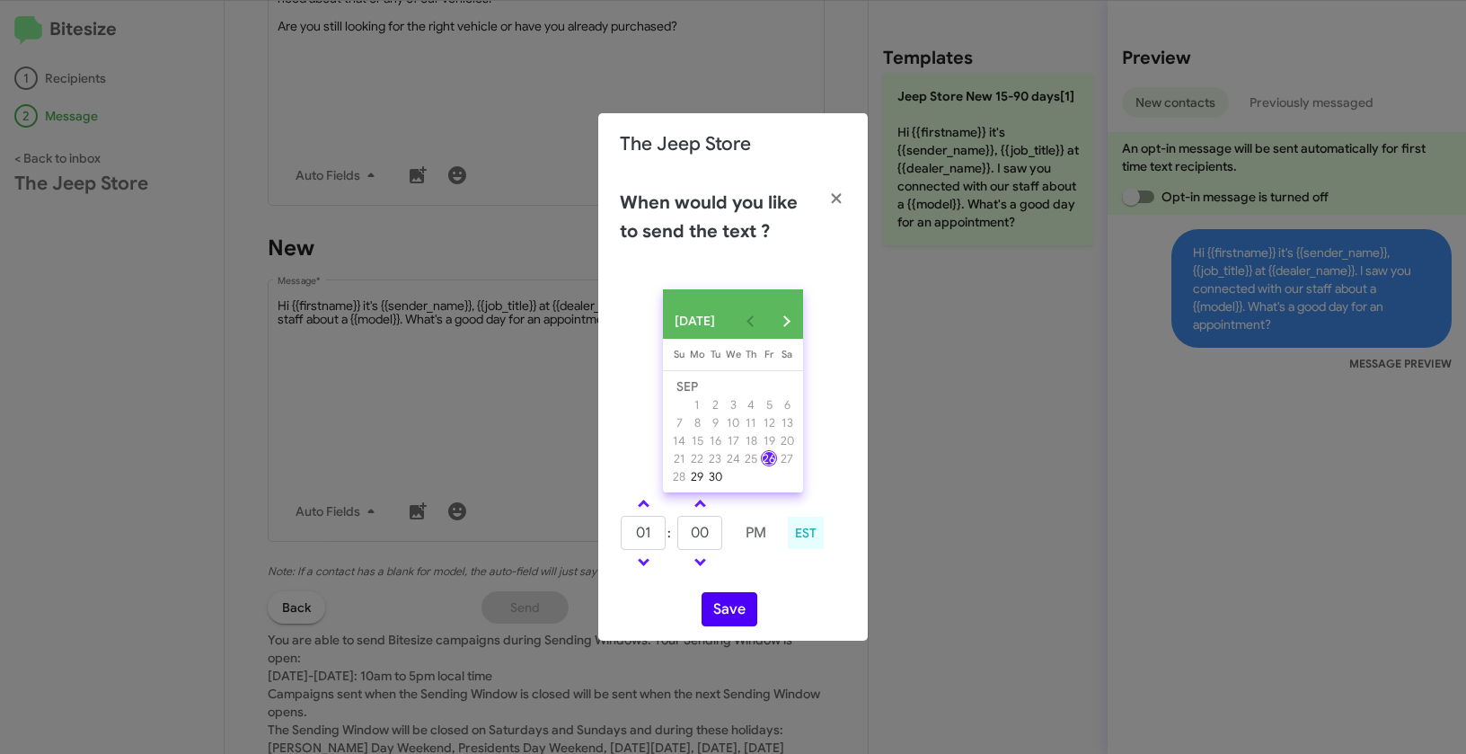
drag, startPoint x: 719, startPoint y: 633, endPoint x: 727, endPoint y: 605, distance: 29.0
click at [720, 630] on div "SEP 2025 Sunday Su Monday Mo Tuesday Tu Wednesday We Thursday Th Friday Fr Satu…" at bounding box center [733, 458] width 270 height 366
click at [727, 605] on button "Save" at bounding box center [730, 609] width 56 height 34
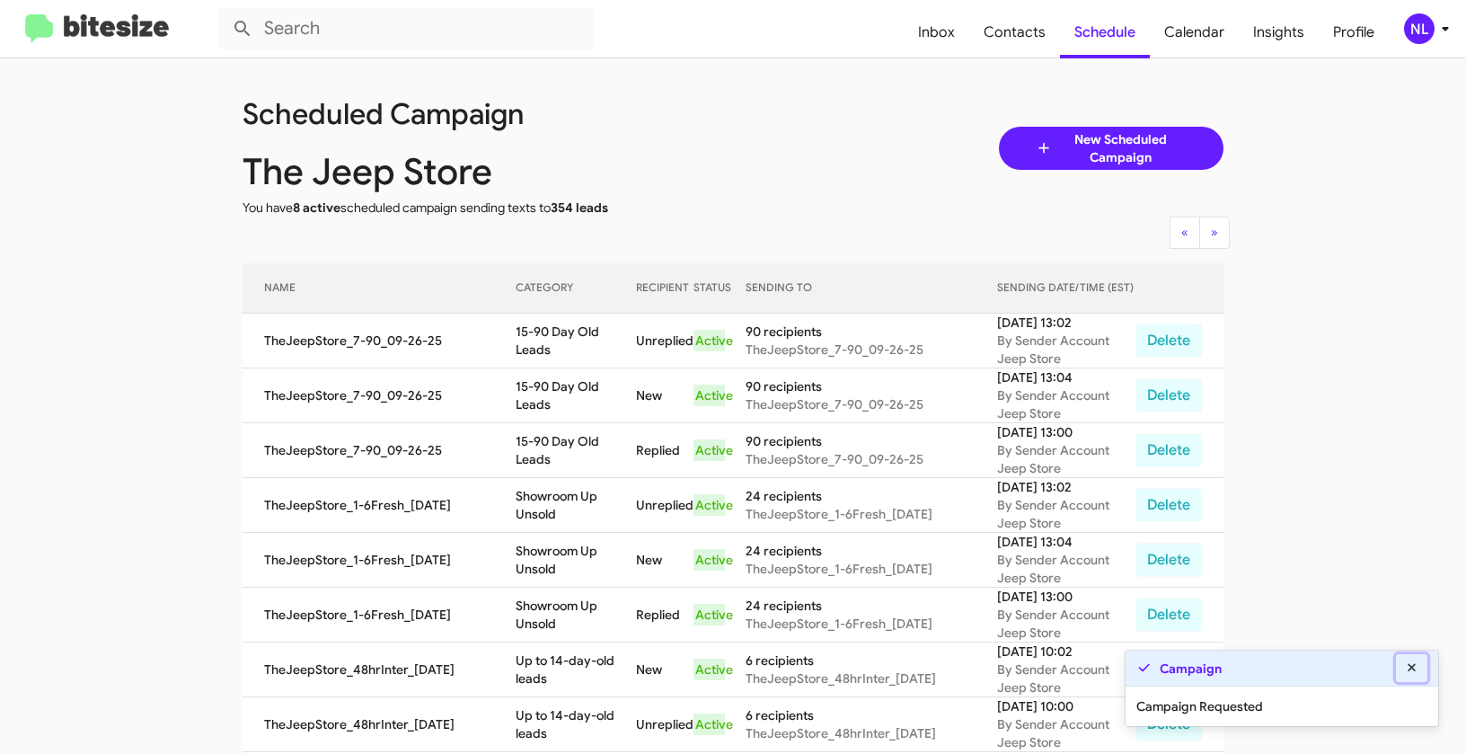
click at [1405, 671] on icon at bounding box center [1412, 667] width 16 height 13
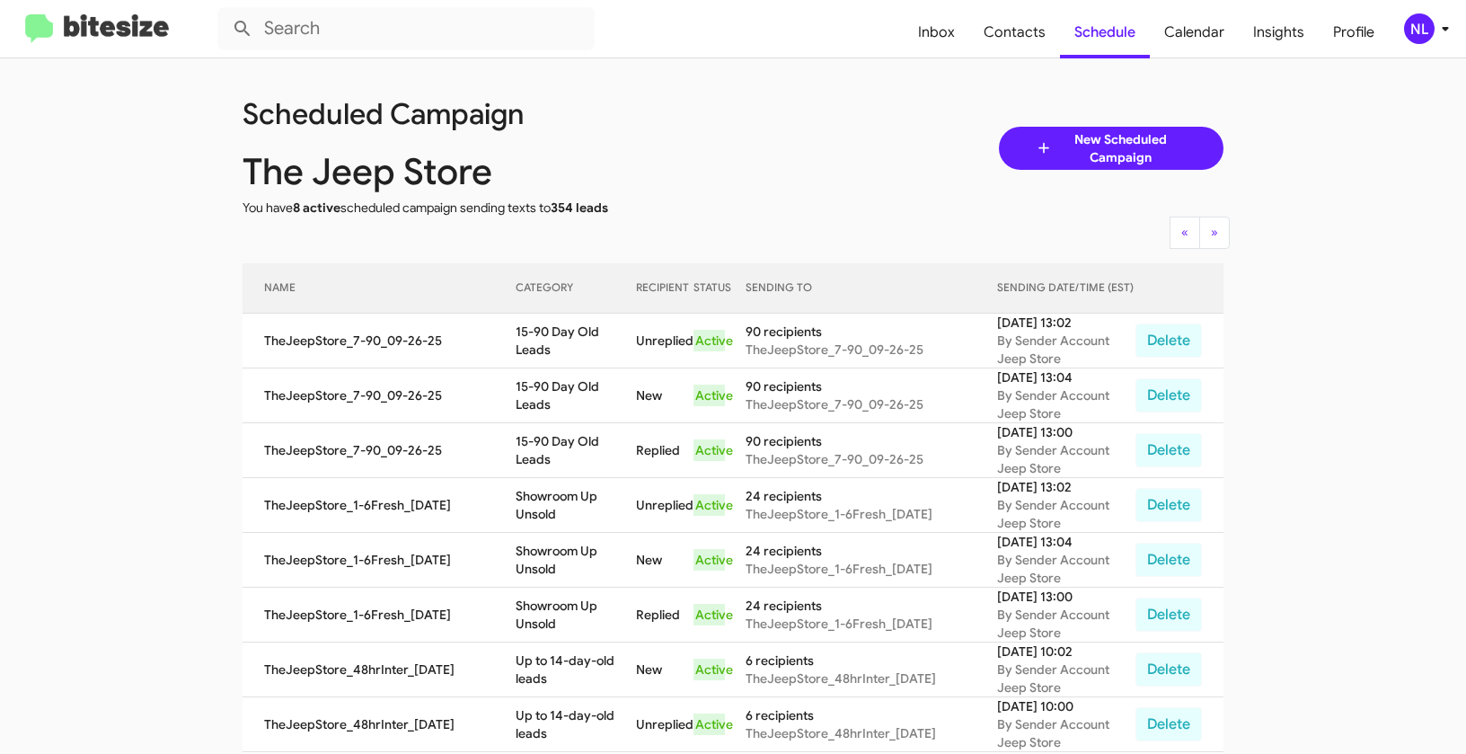
click at [1412, 28] on div "NL" at bounding box center [1419, 28] width 31 height 31
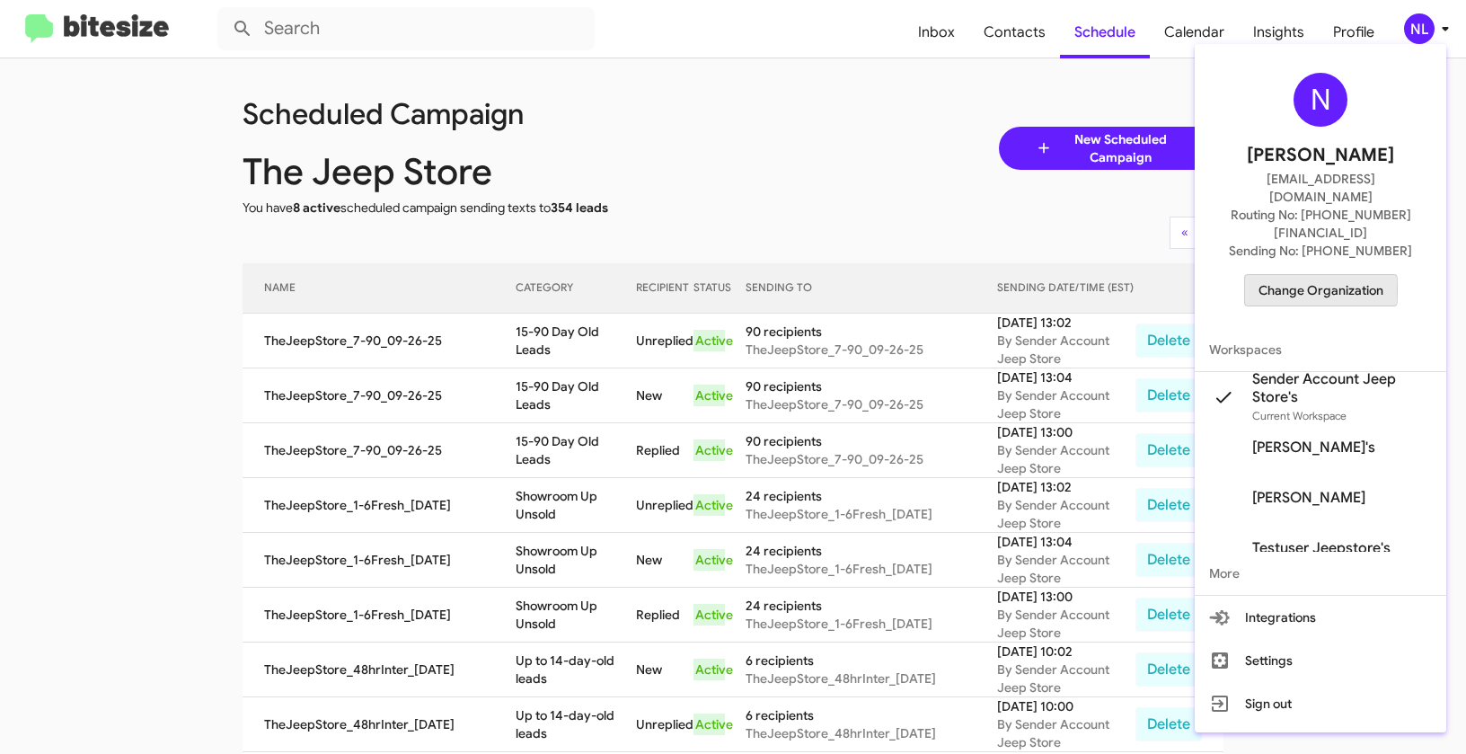
click at [1272, 275] on span "Change Organization" at bounding box center [1321, 290] width 125 height 31
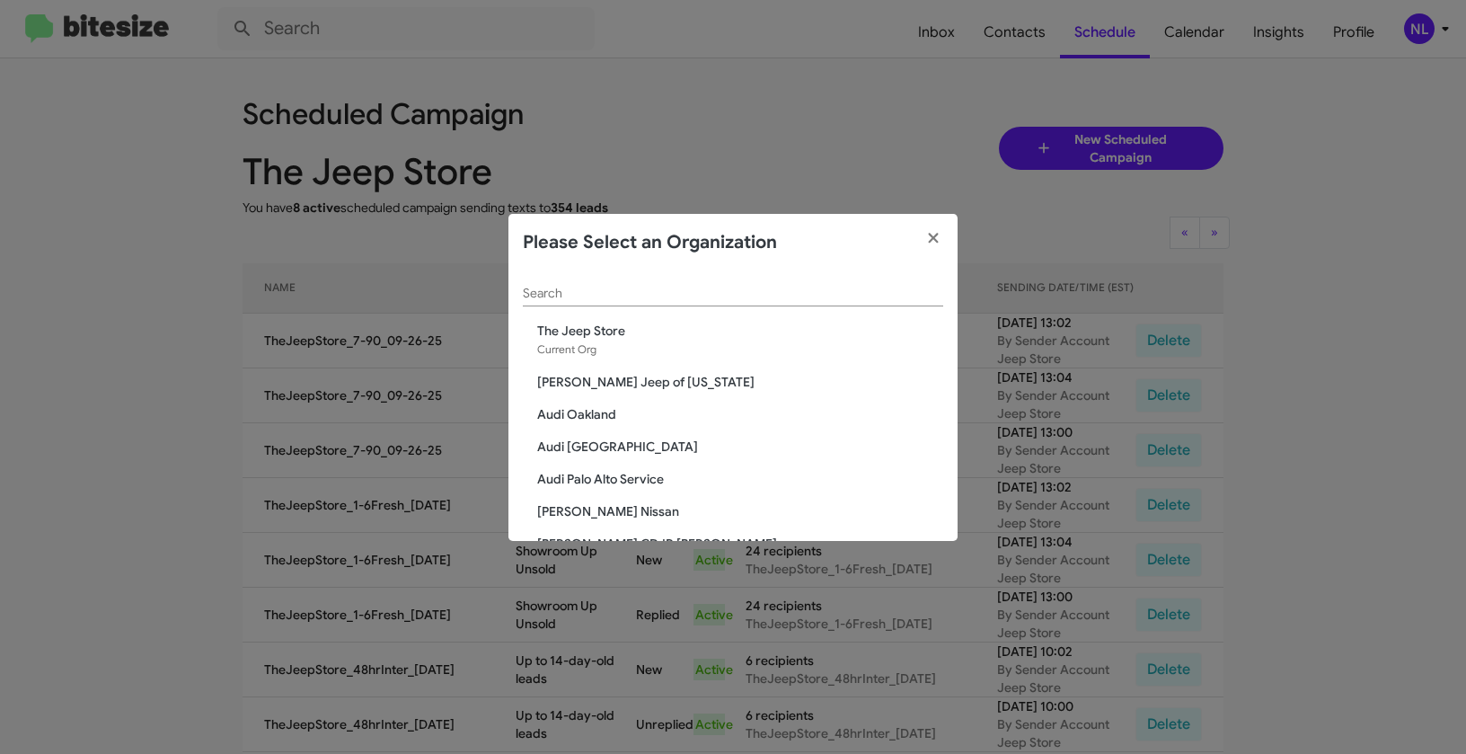
click at [722, 304] on div "Search" at bounding box center [733, 288] width 420 height 35
click at [722, 303] on div "Search" at bounding box center [733, 288] width 420 height 35
paste input "Volvo Cars Marin"
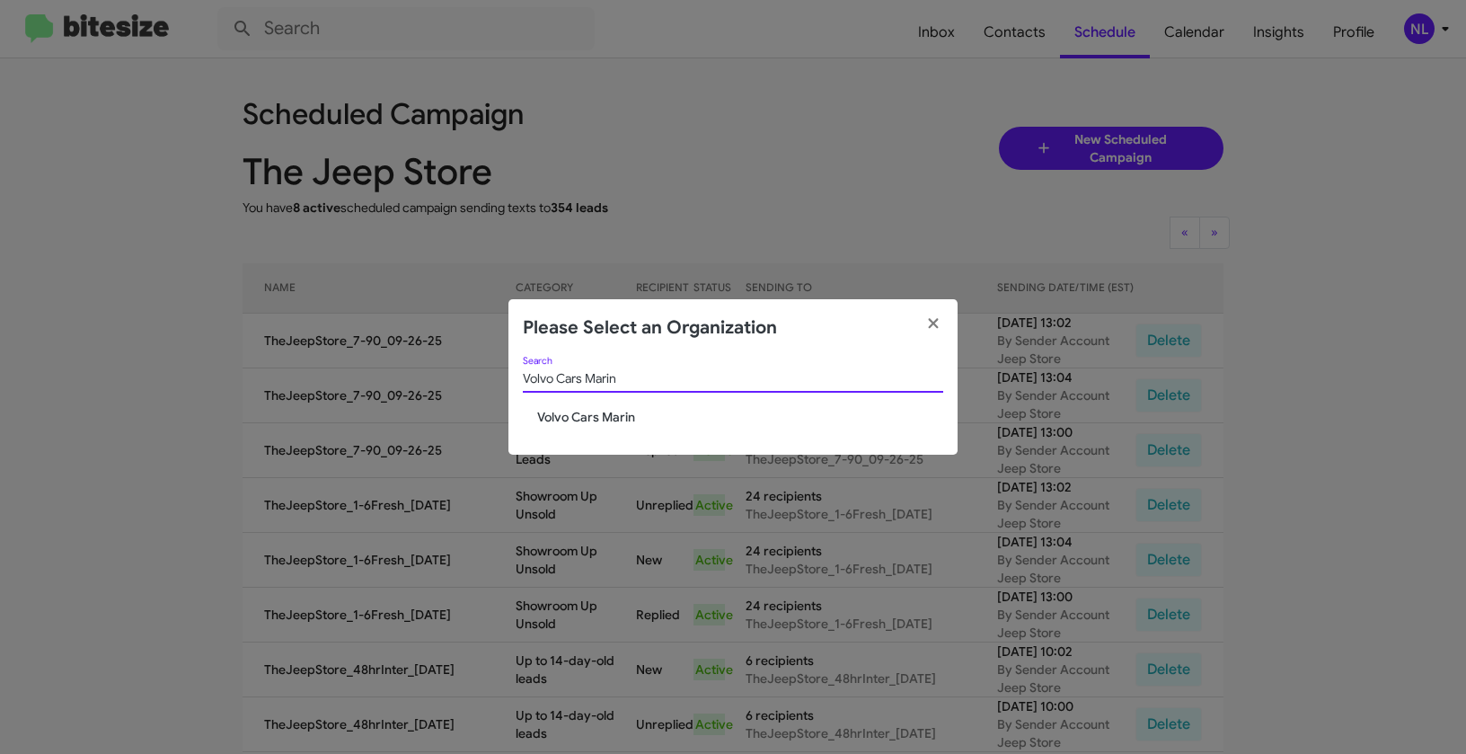
type input "Volvo Cars Marin"
click at [610, 395] on div "Volvo Cars Marin Search" at bounding box center [733, 382] width 420 height 51
click at [597, 414] on span "Volvo Cars Marin" at bounding box center [740, 417] width 406 height 18
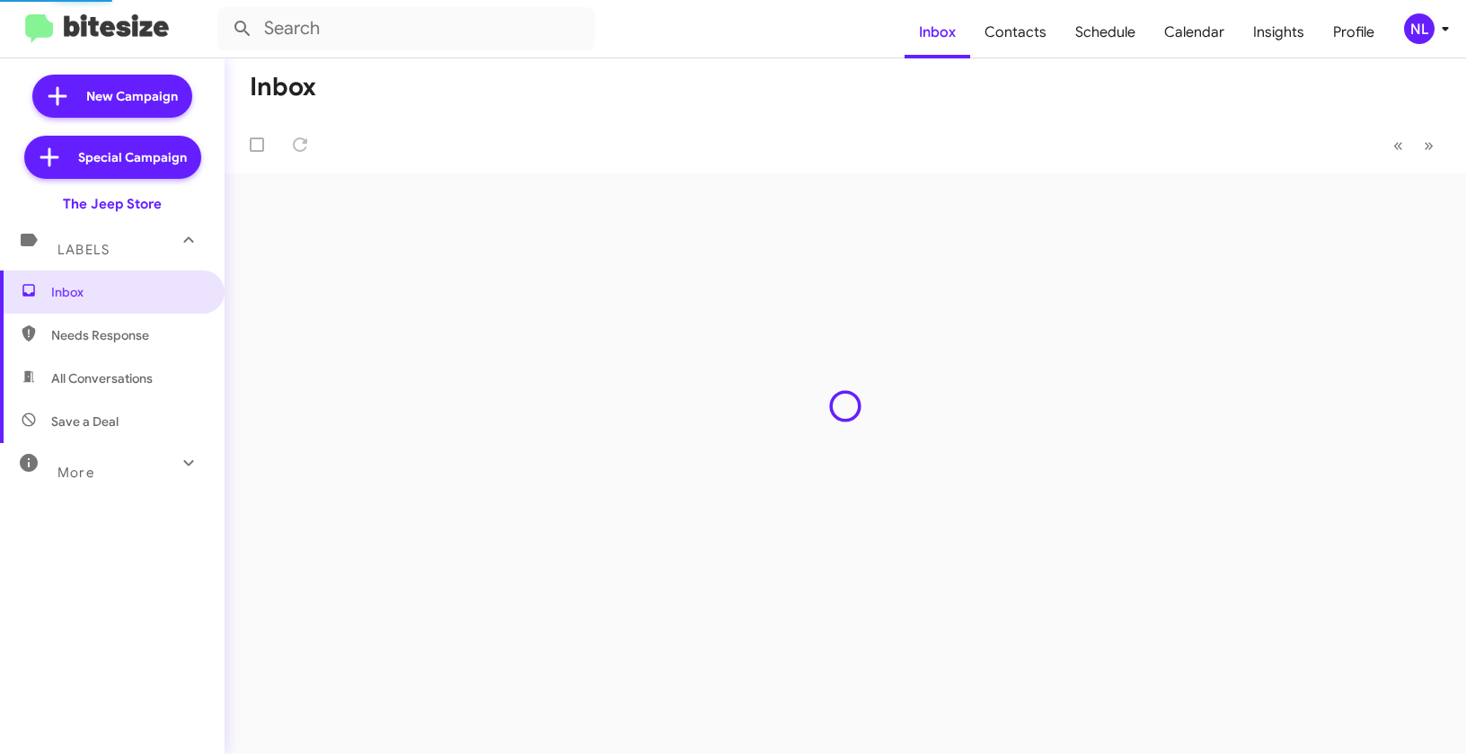
click at [1420, 31] on div "NL" at bounding box center [1419, 28] width 31 height 31
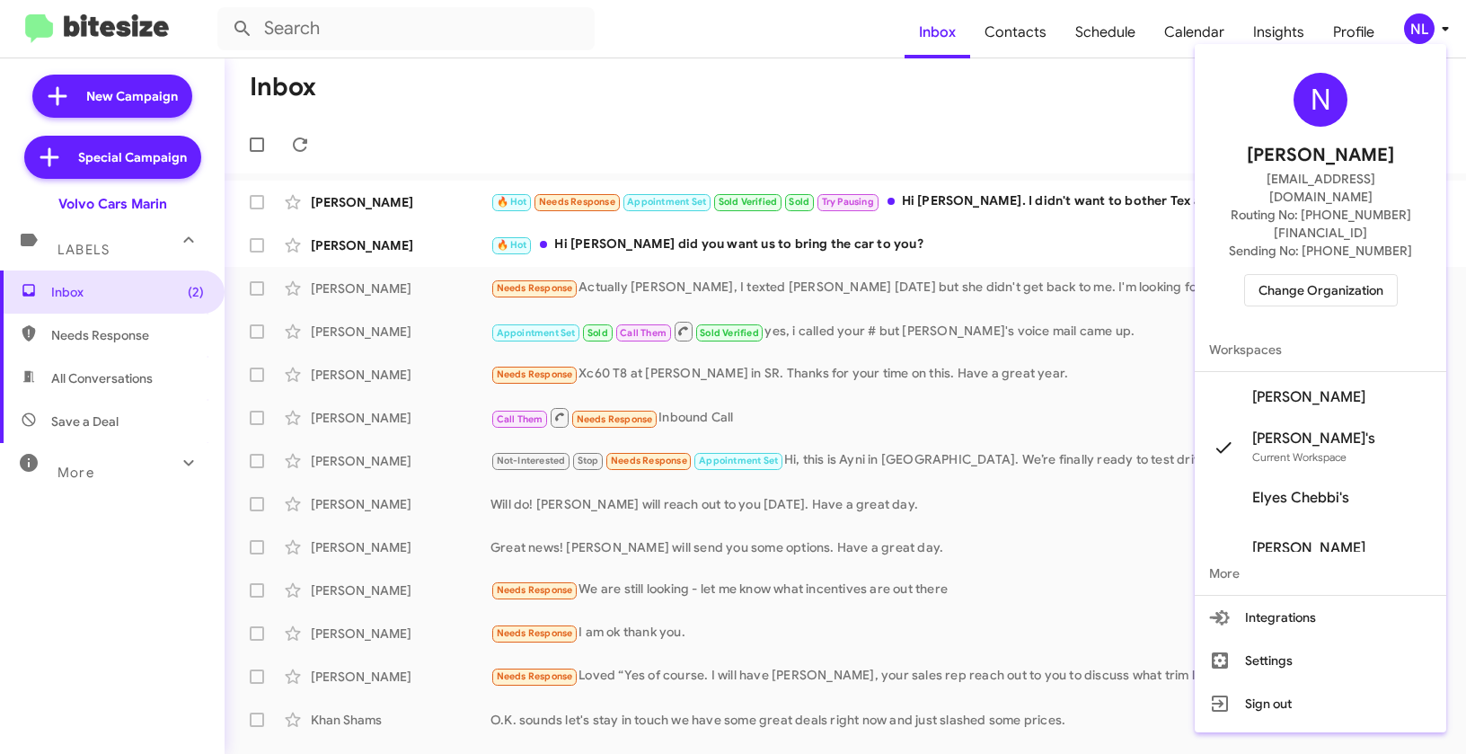
click at [1317, 388] on span "[PERSON_NAME]" at bounding box center [1308, 397] width 113 height 18
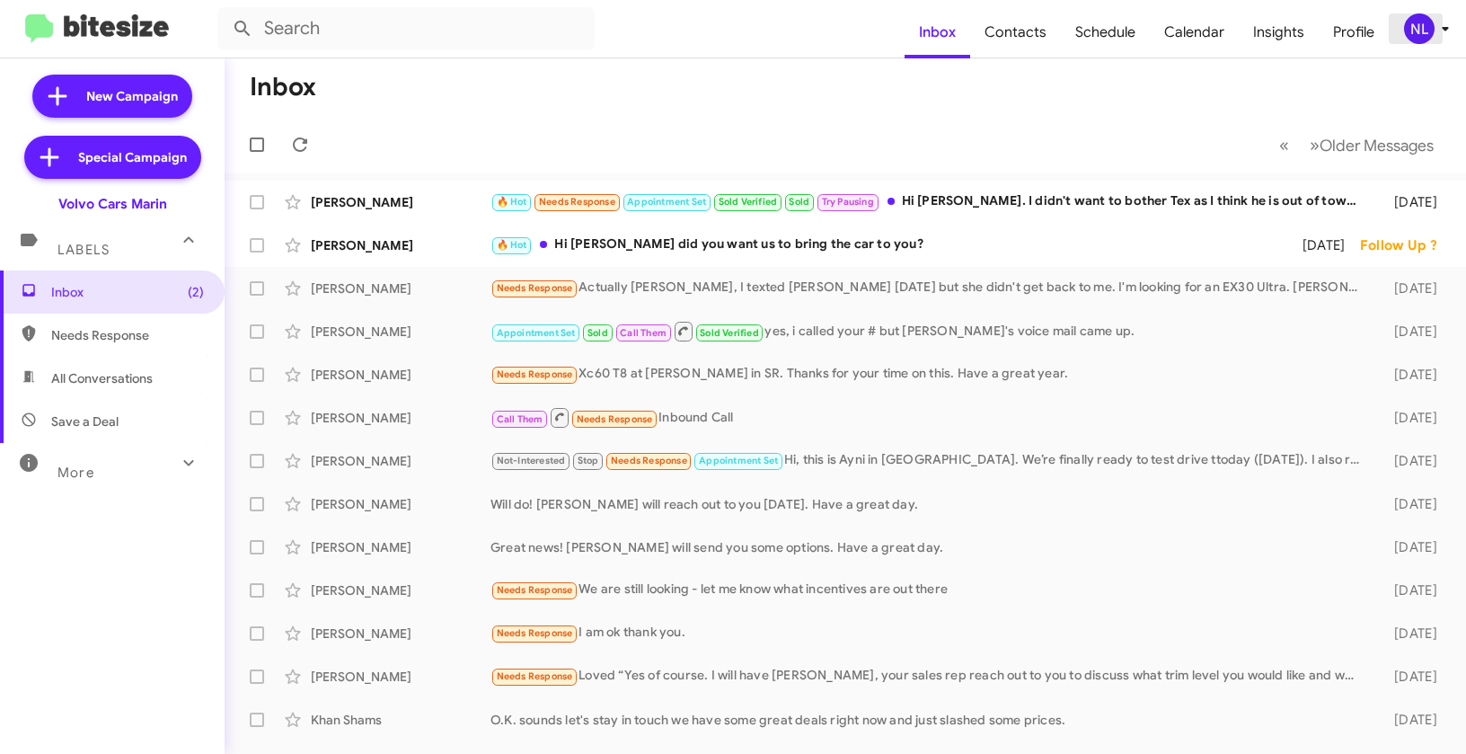
click at [1421, 33] on div "NL" at bounding box center [1419, 28] width 31 height 31
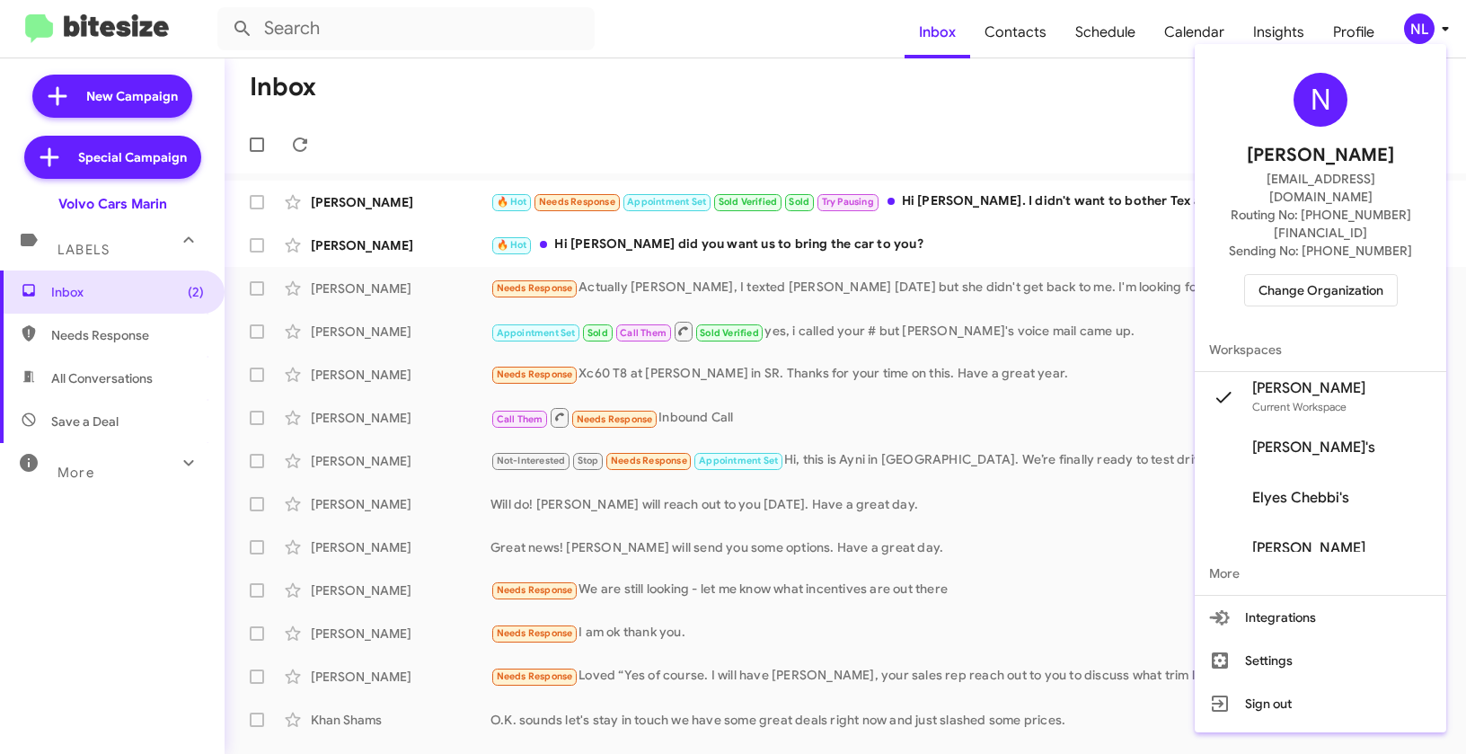
click at [1012, 162] on div at bounding box center [733, 377] width 1466 height 754
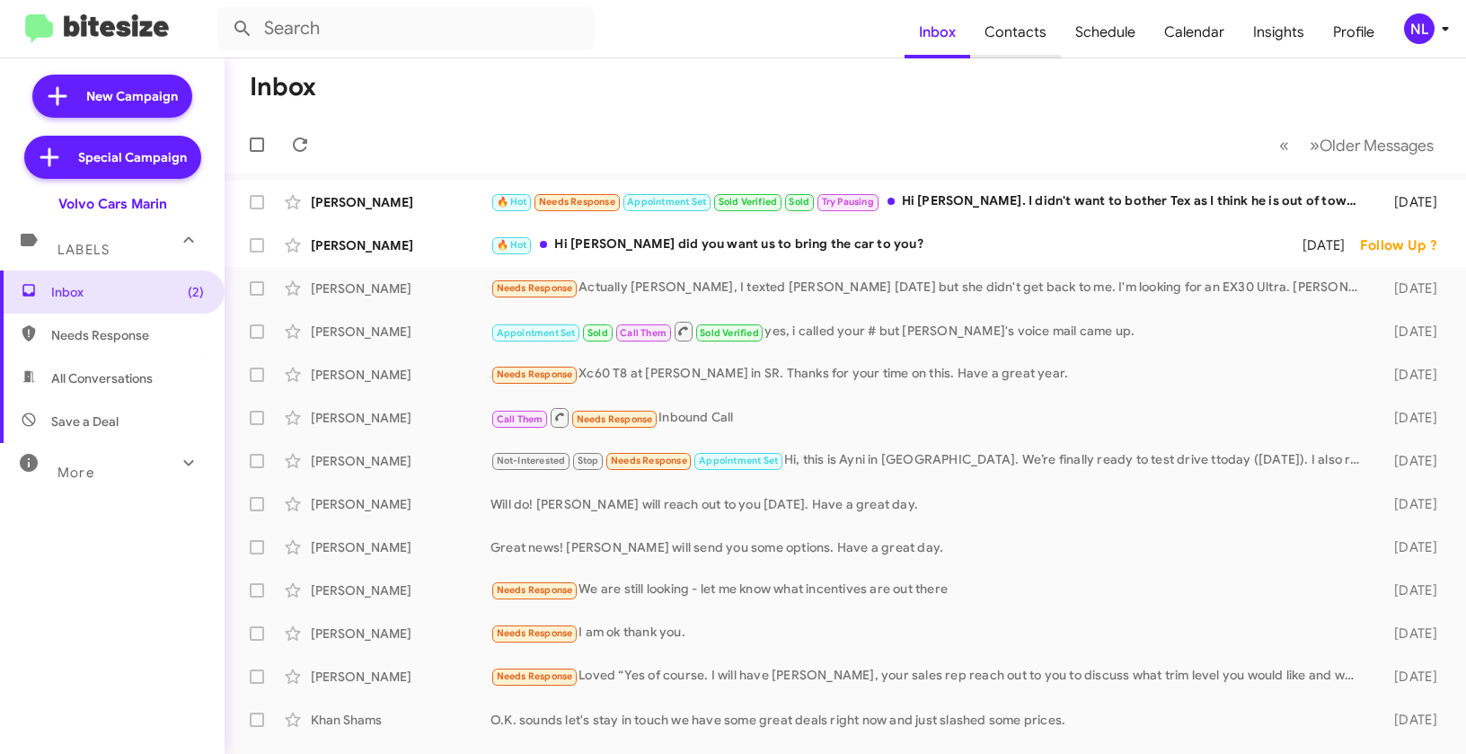
click at [1000, 52] on span "Contacts" at bounding box center [1015, 32] width 91 height 52
type input "in:groups"
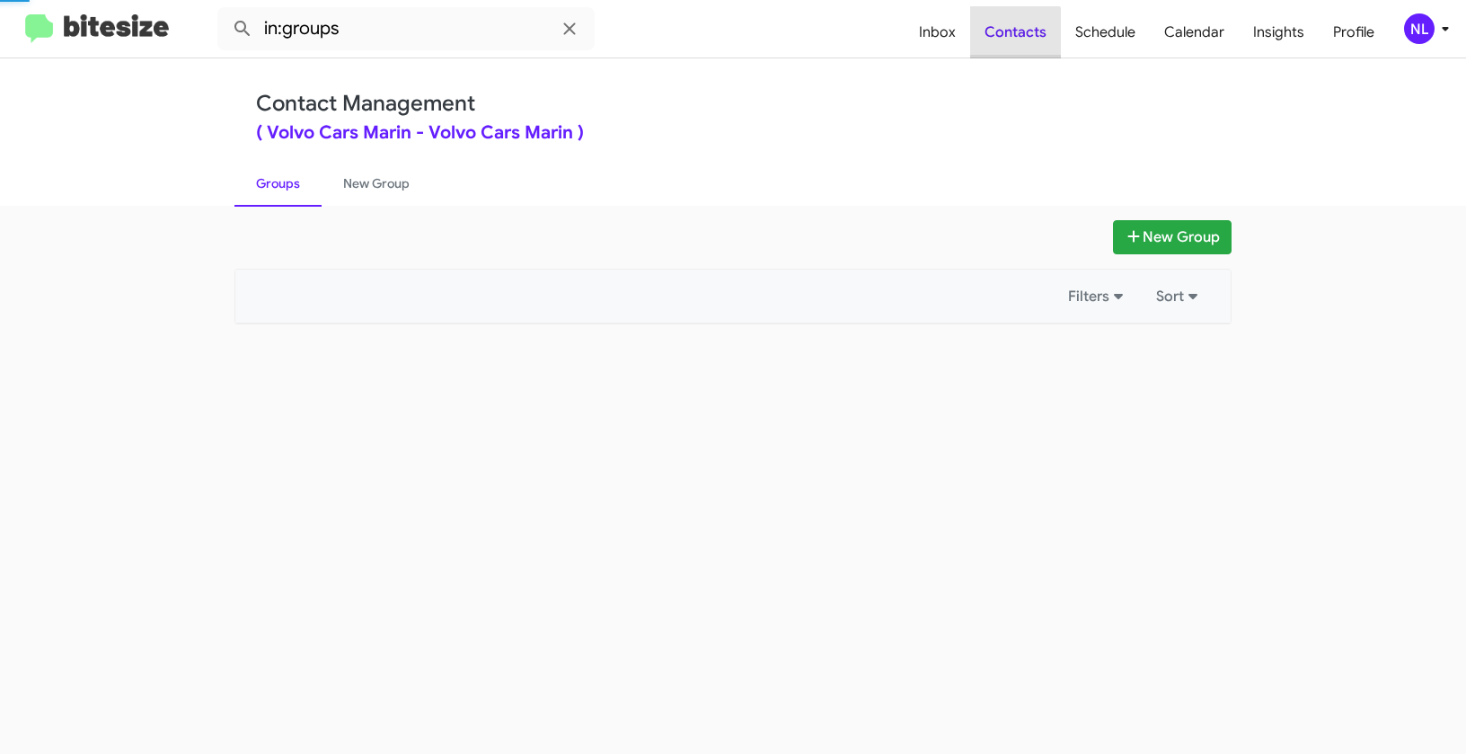
click at [1003, 45] on span "Contacts" at bounding box center [1015, 32] width 91 height 52
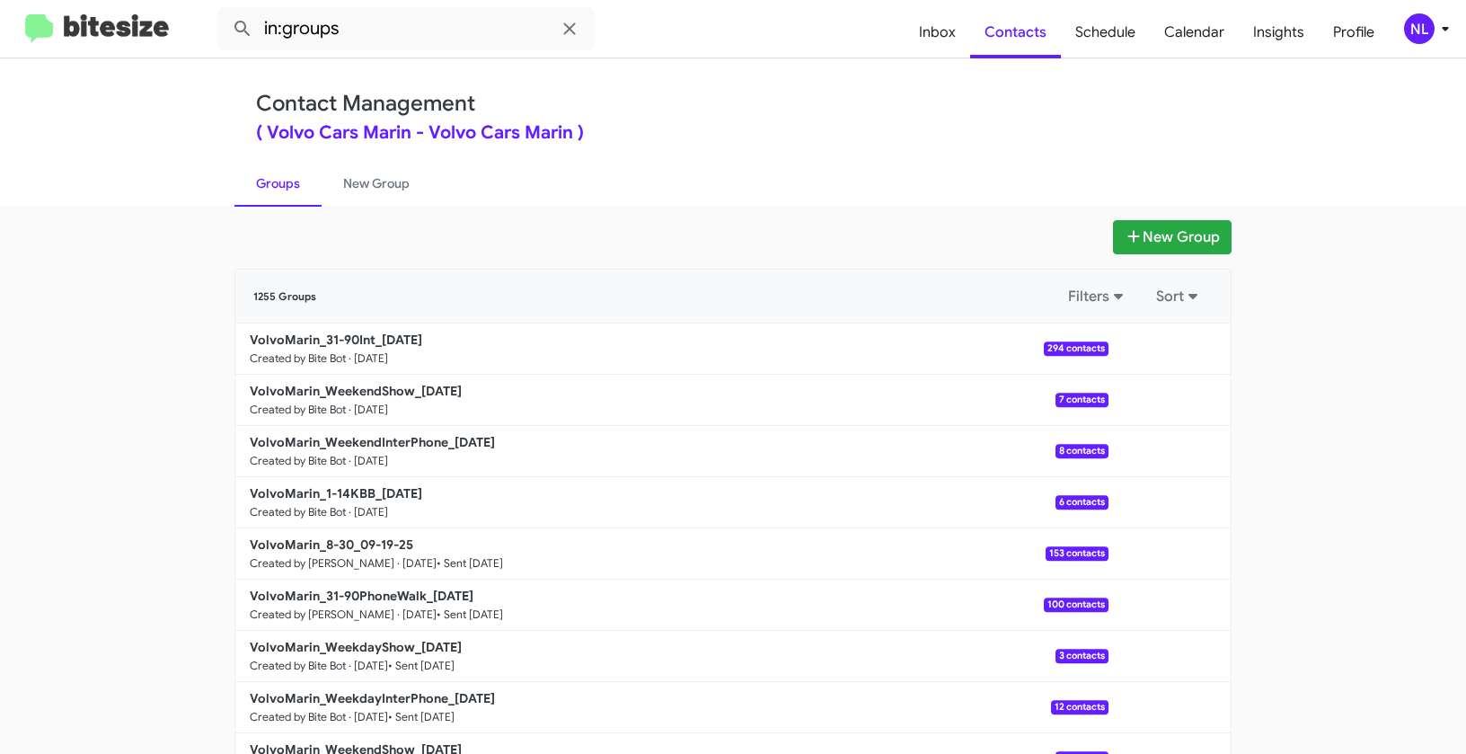
click at [1414, 32] on div "NL" at bounding box center [1419, 28] width 31 height 31
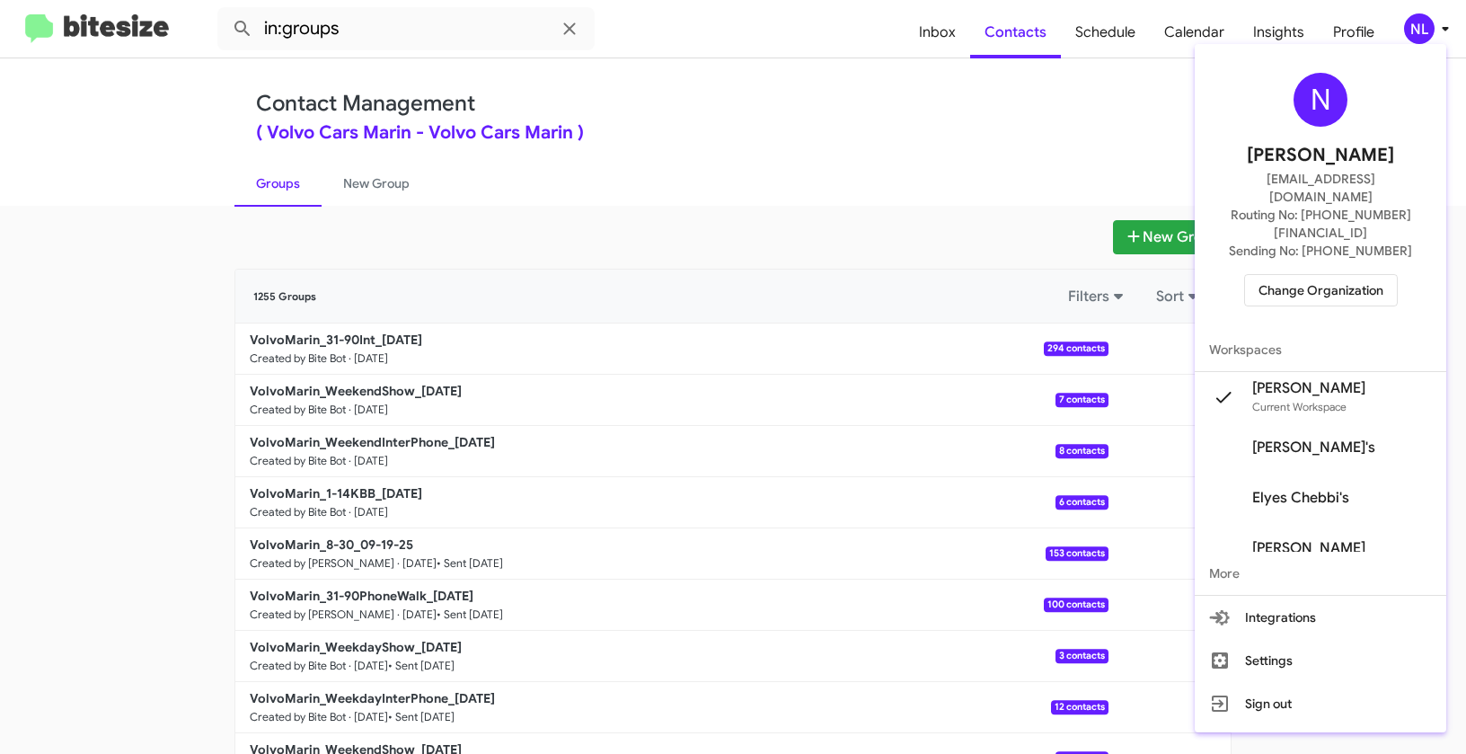
click at [1155, 246] on div at bounding box center [733, 377] width 1466 height 754
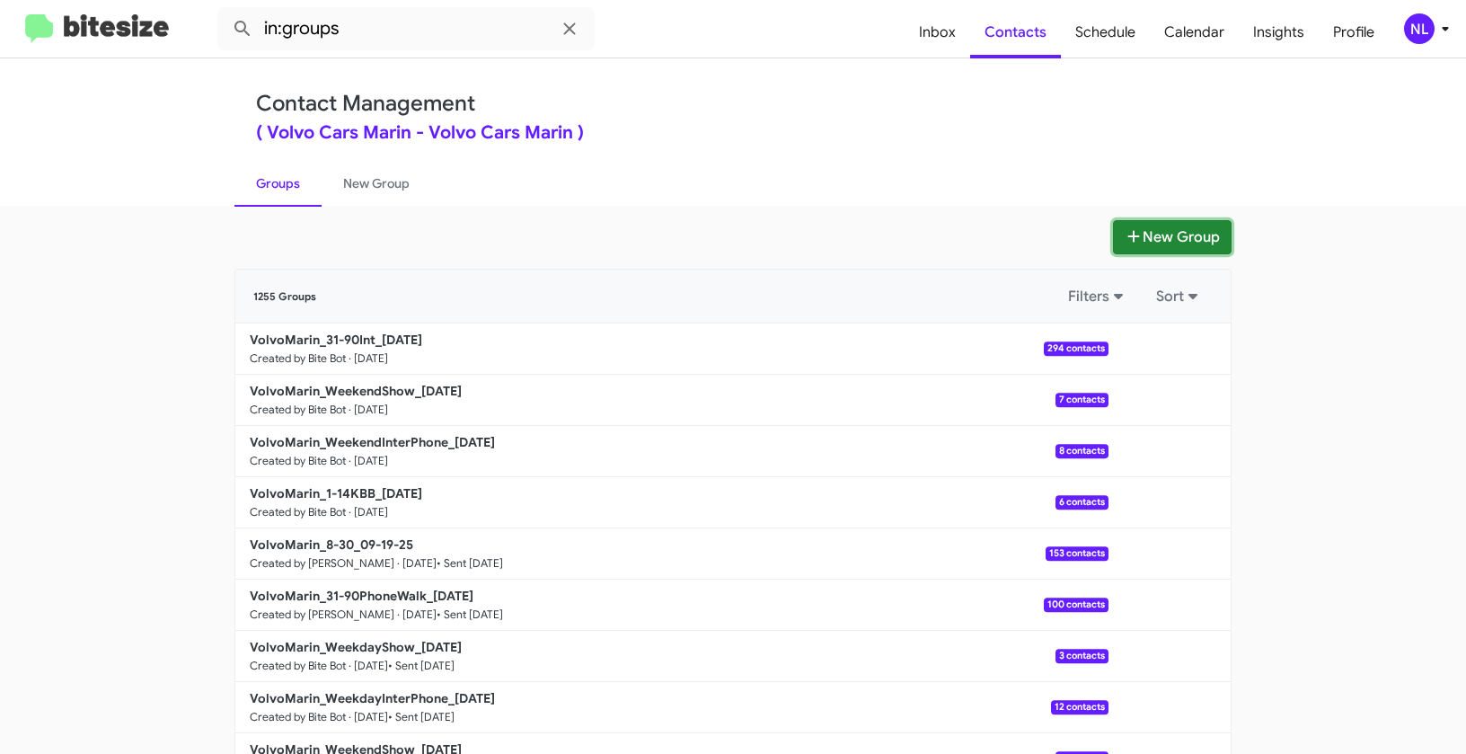
click at [1152, 239] on button "New Group" at bounding box center [1172, 237] width 119 height 34
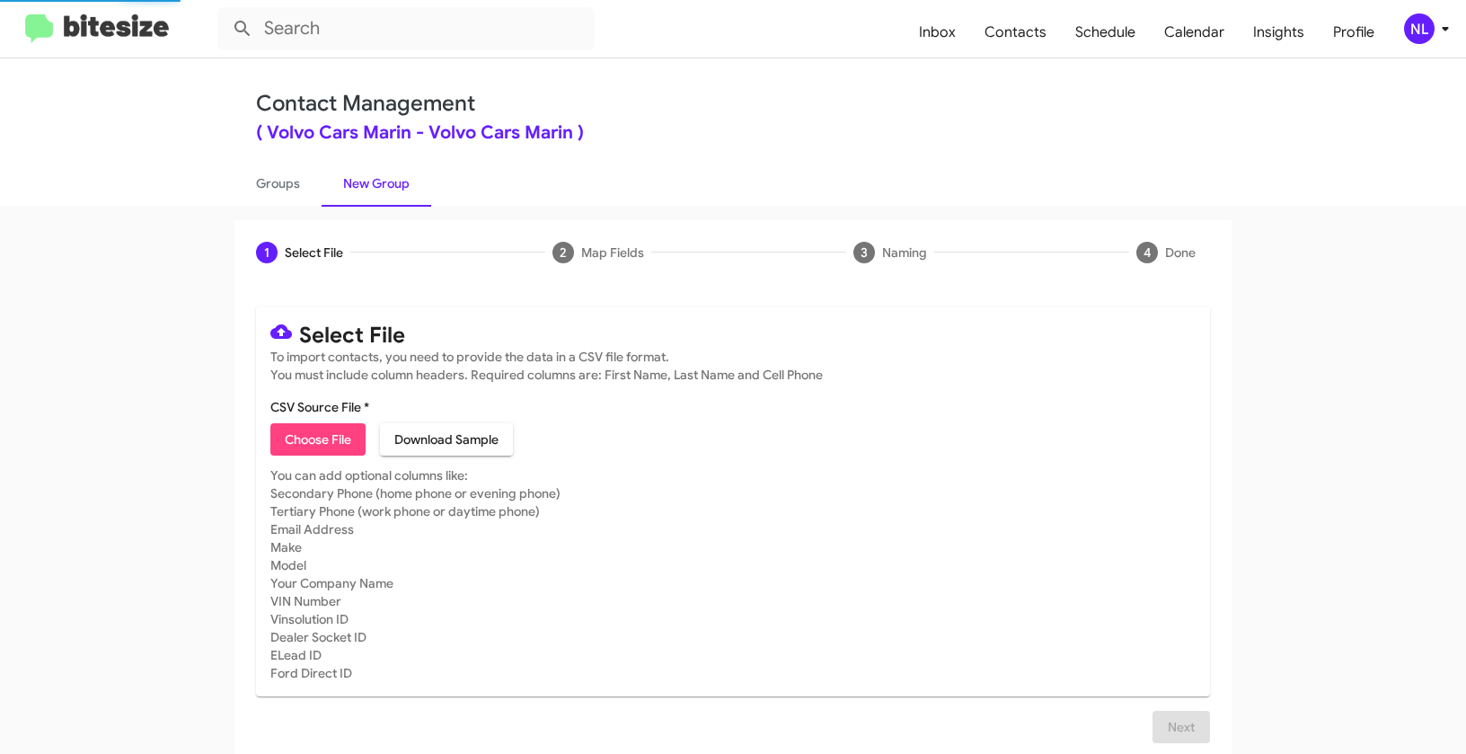
click at [297, 429] on span "Choose File" at bounding box center [318, 439] width 66 height 32
type input "Opt out open - Volvo Cars Marin"
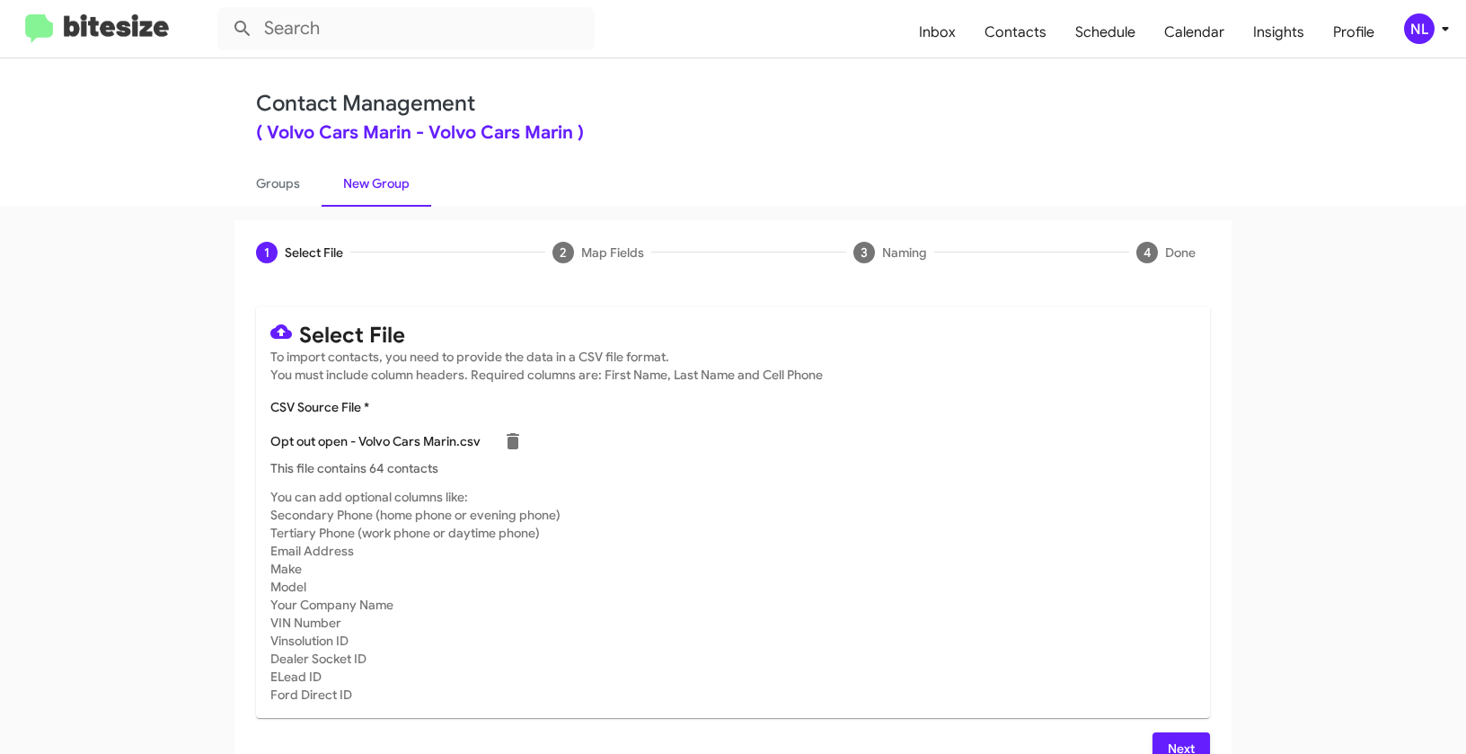
scroll to position [32, 0]
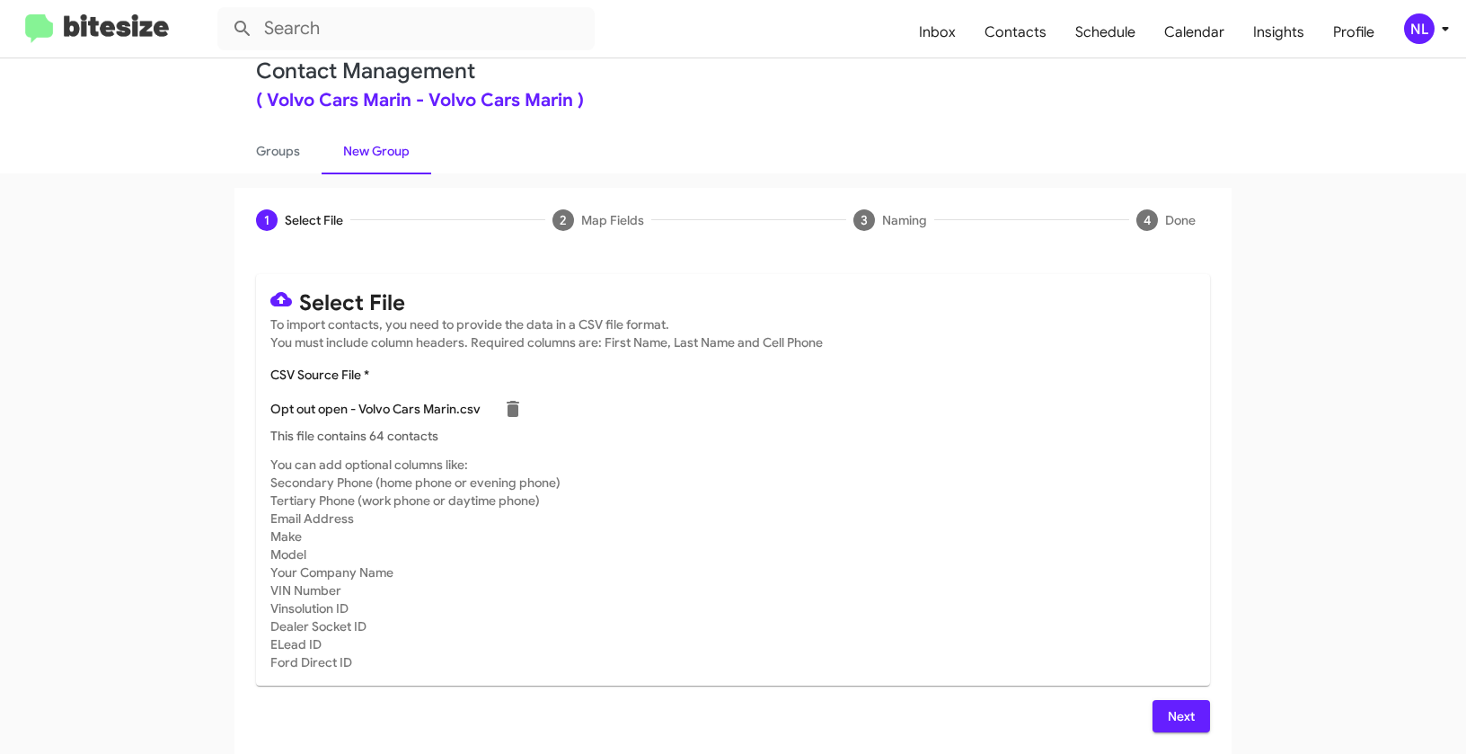
click at [1194, 708] on button "Next" at bounding box center [1182, 716] width 58 height 32
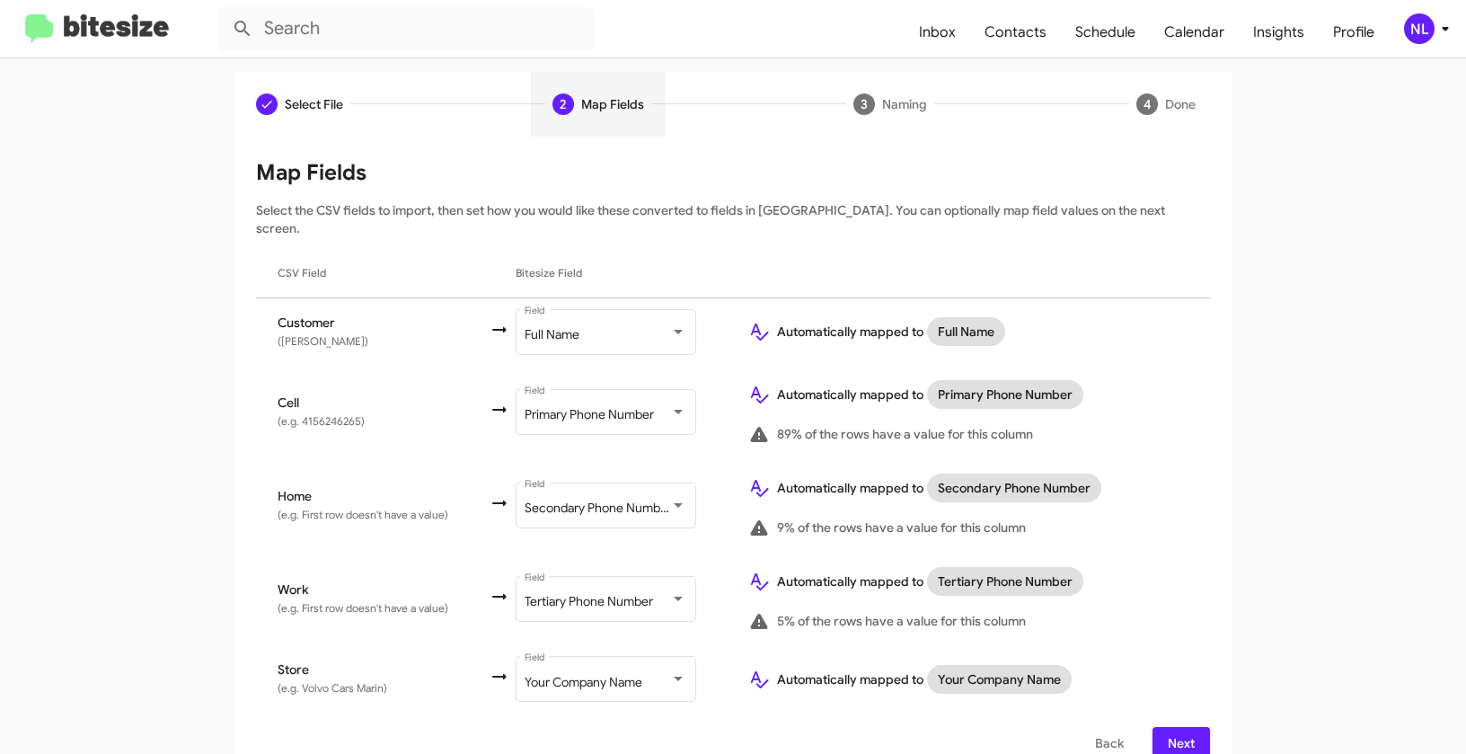
scroll to position [156, 0]
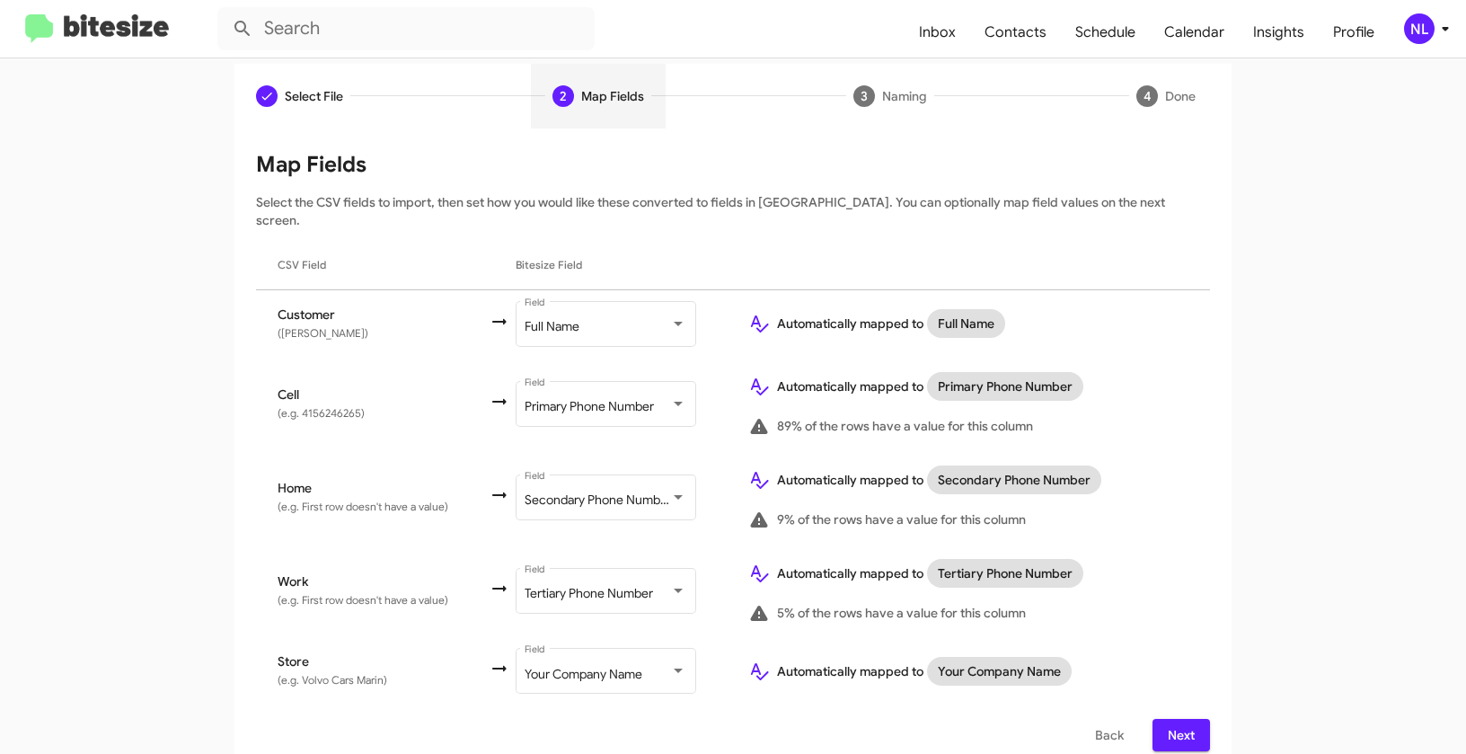
click at [1192, 719] on button "Next" at bounding box center [1182, 735] width 58 height 32
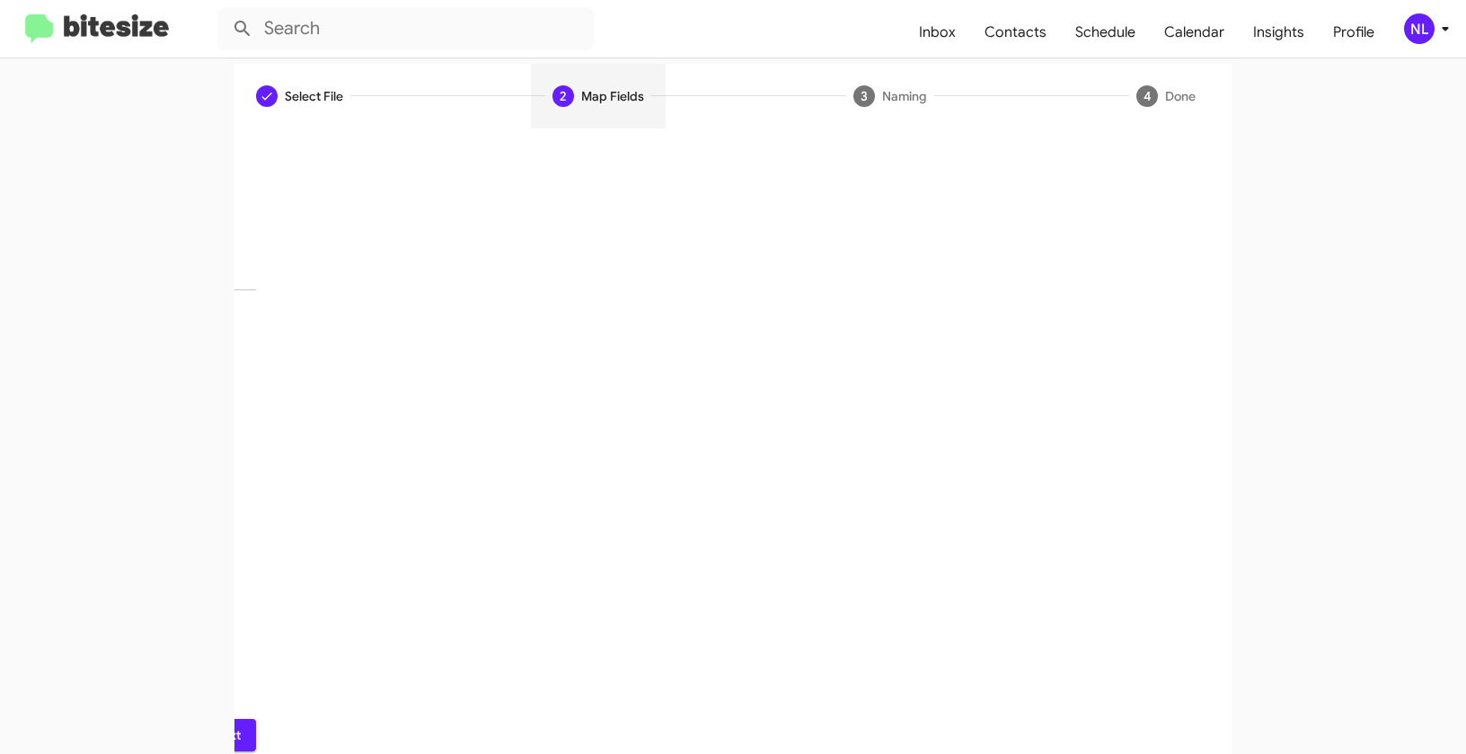
scroll to position [40, 0]
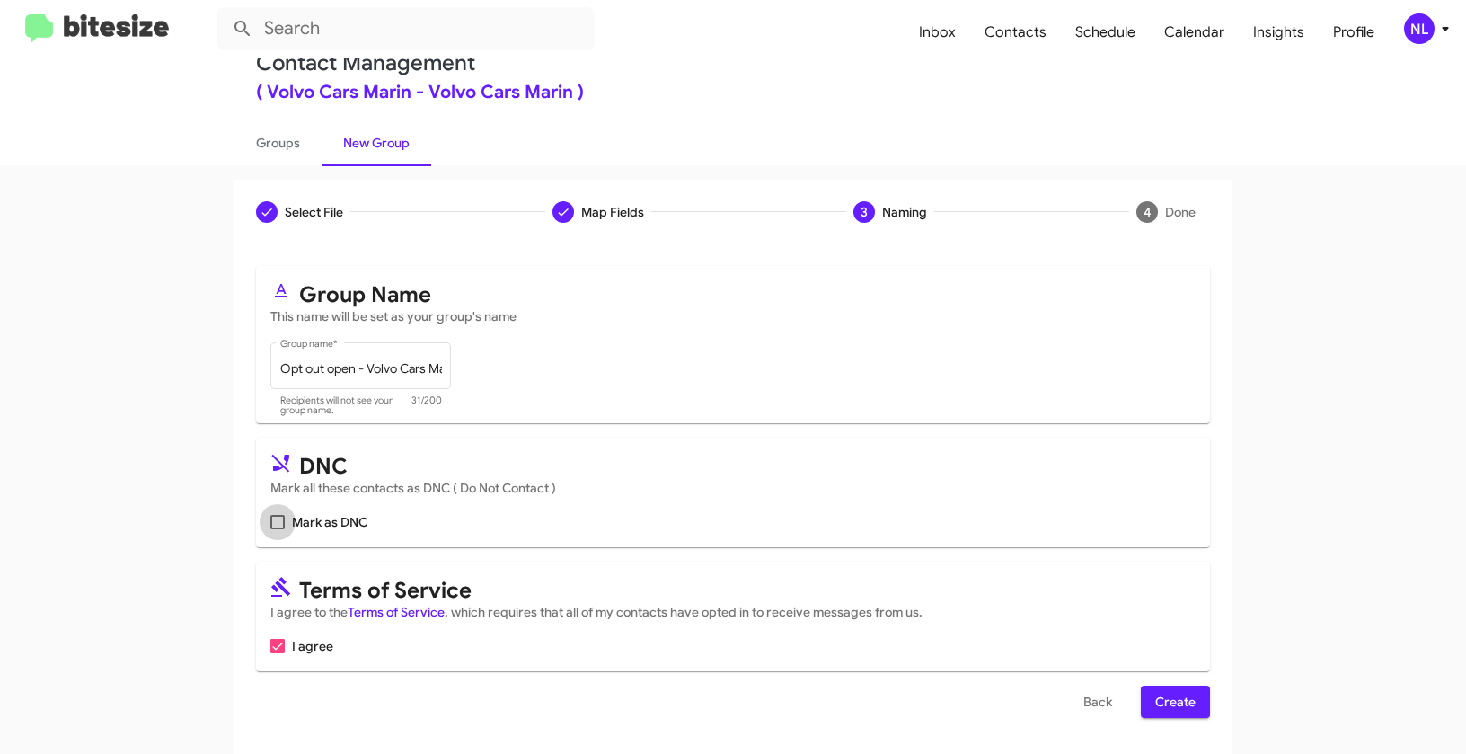
click at [282, 524] on label "Mark as DNC" at bounding box center [318, 522] width 97 height 22
click at [278, 529] on input "Mark as DNC" at bounding box center [277, 529] width 1 height 1
checkbox input "true"
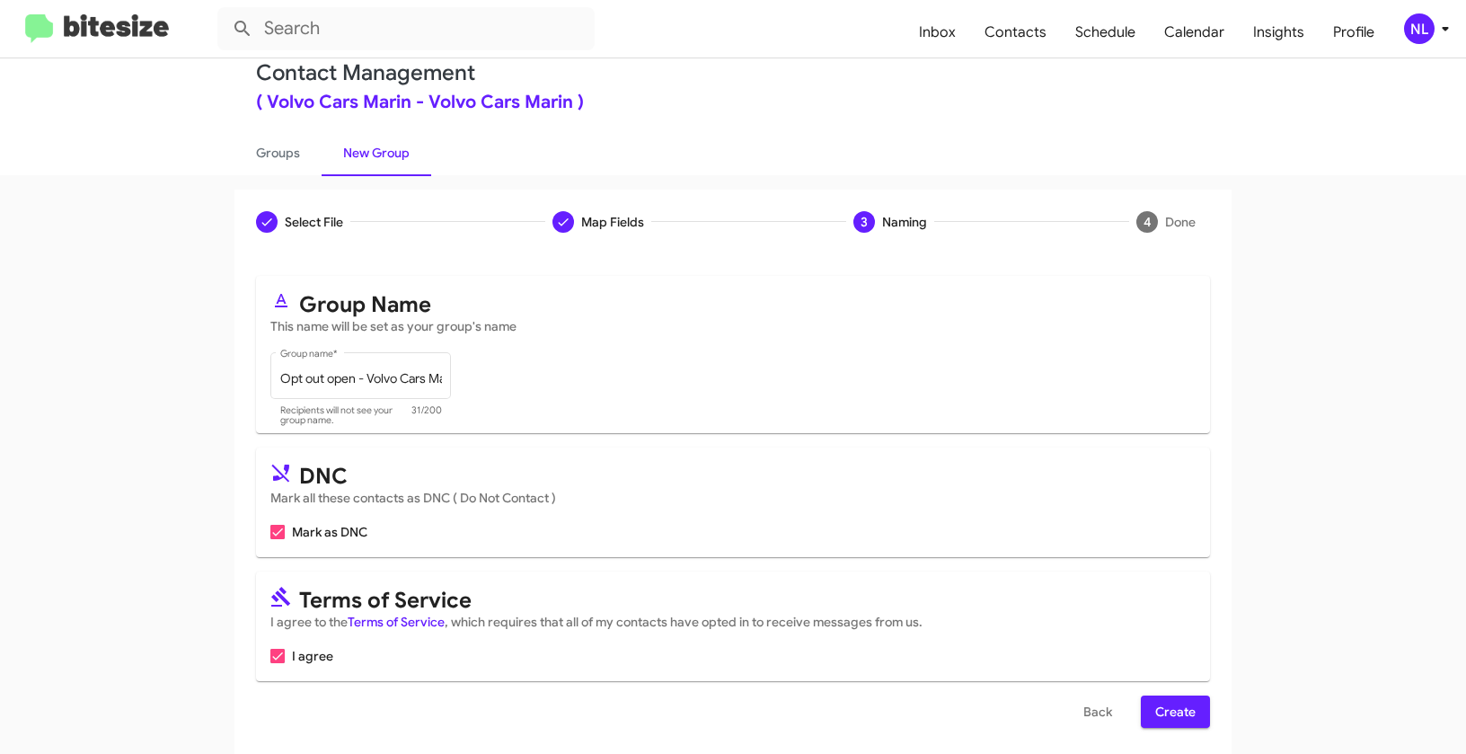
scroll to position [18, 0]
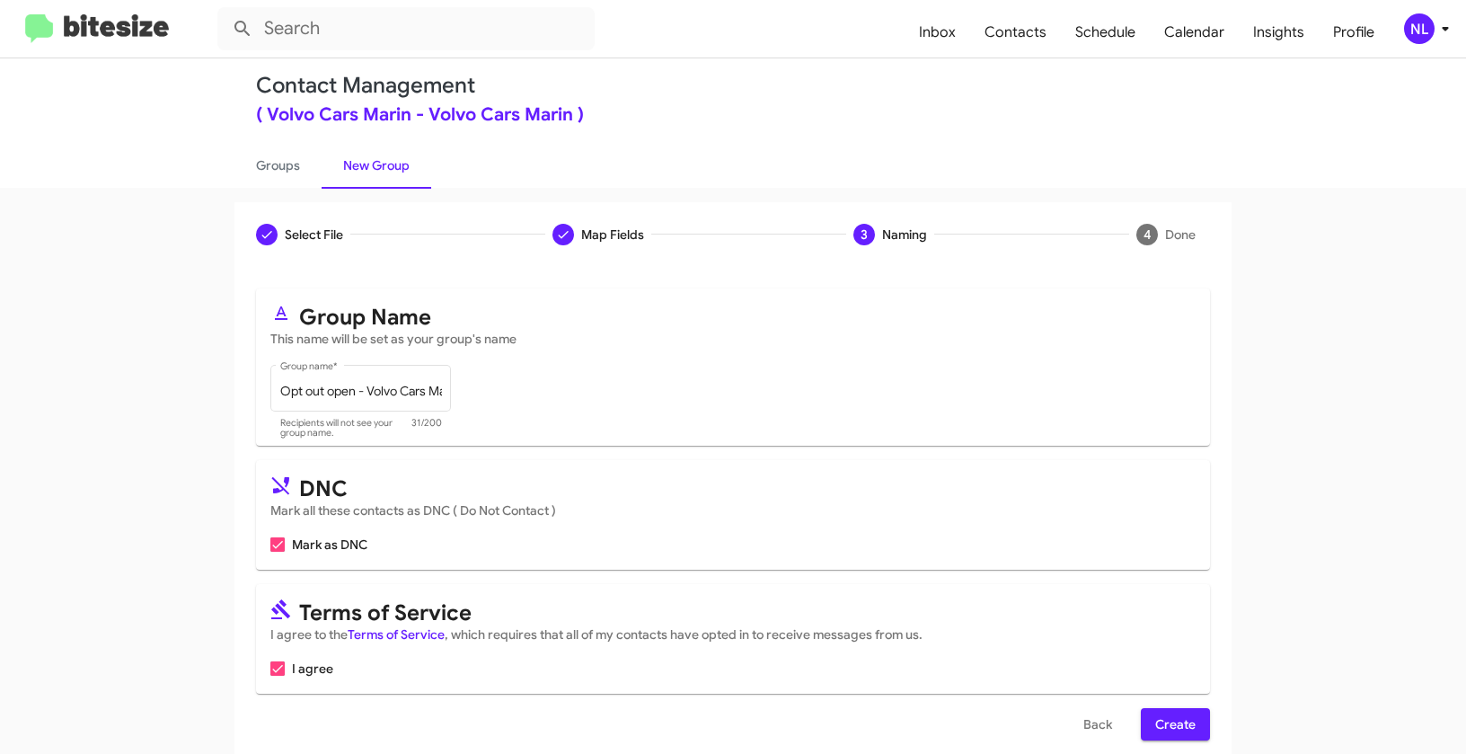
click at [1177, 721] on span "Create" at bounding box center [1175, 724] width 40 height 32
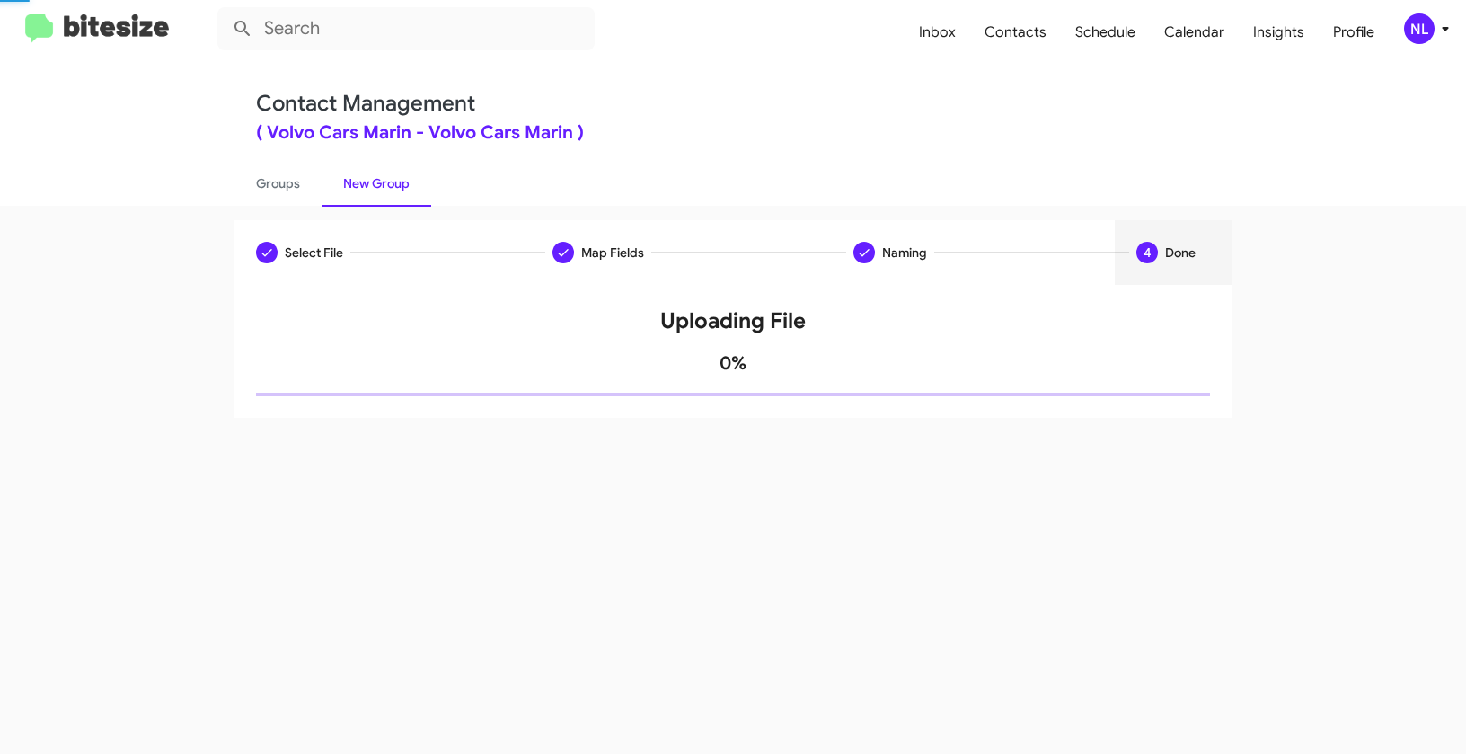
scroll to position [0, 0]
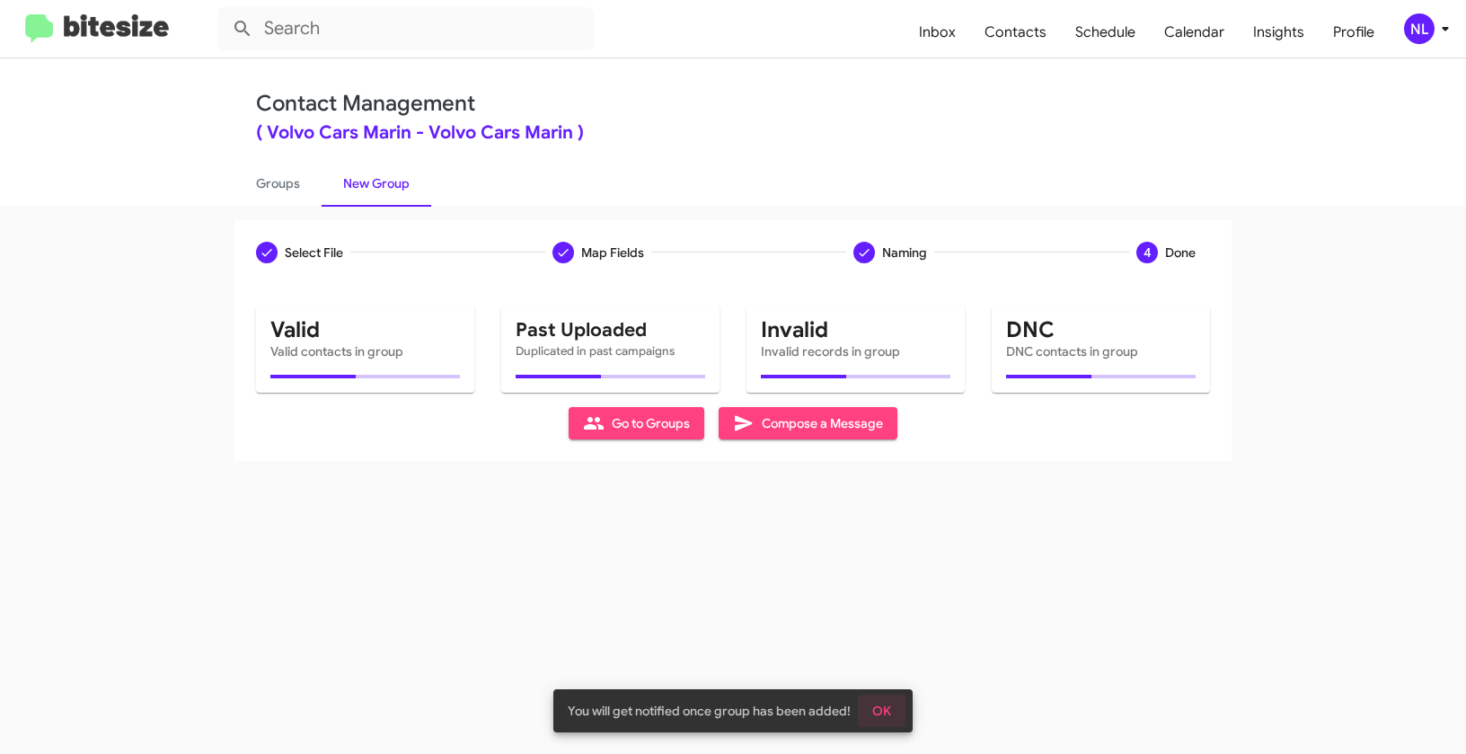
click at [878, 709] on span "OK" at bounding box center [881, 711] width 19 height 32
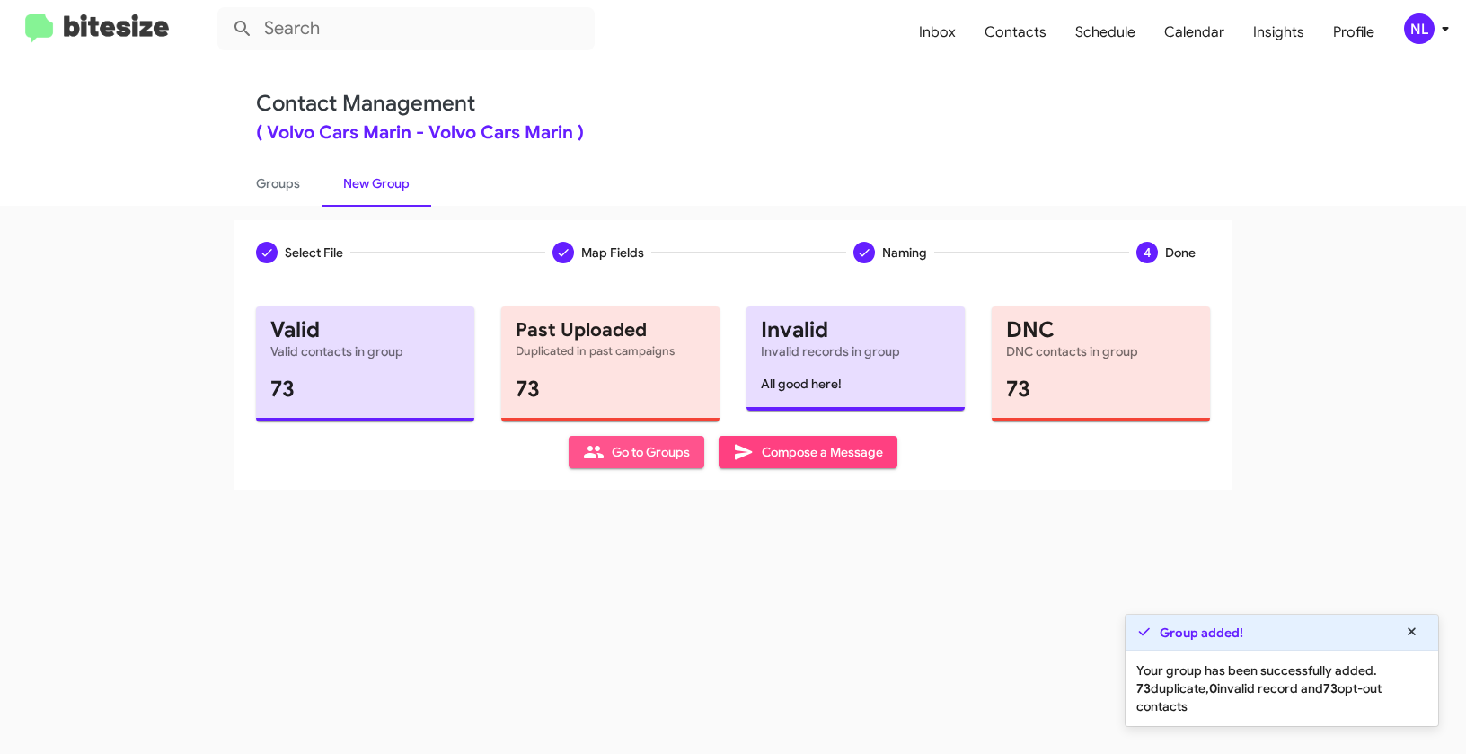
click at [649, 446] on span "Go to Groups" at bounding box center [636, 452] width 107 height 32
type input "in:groups"
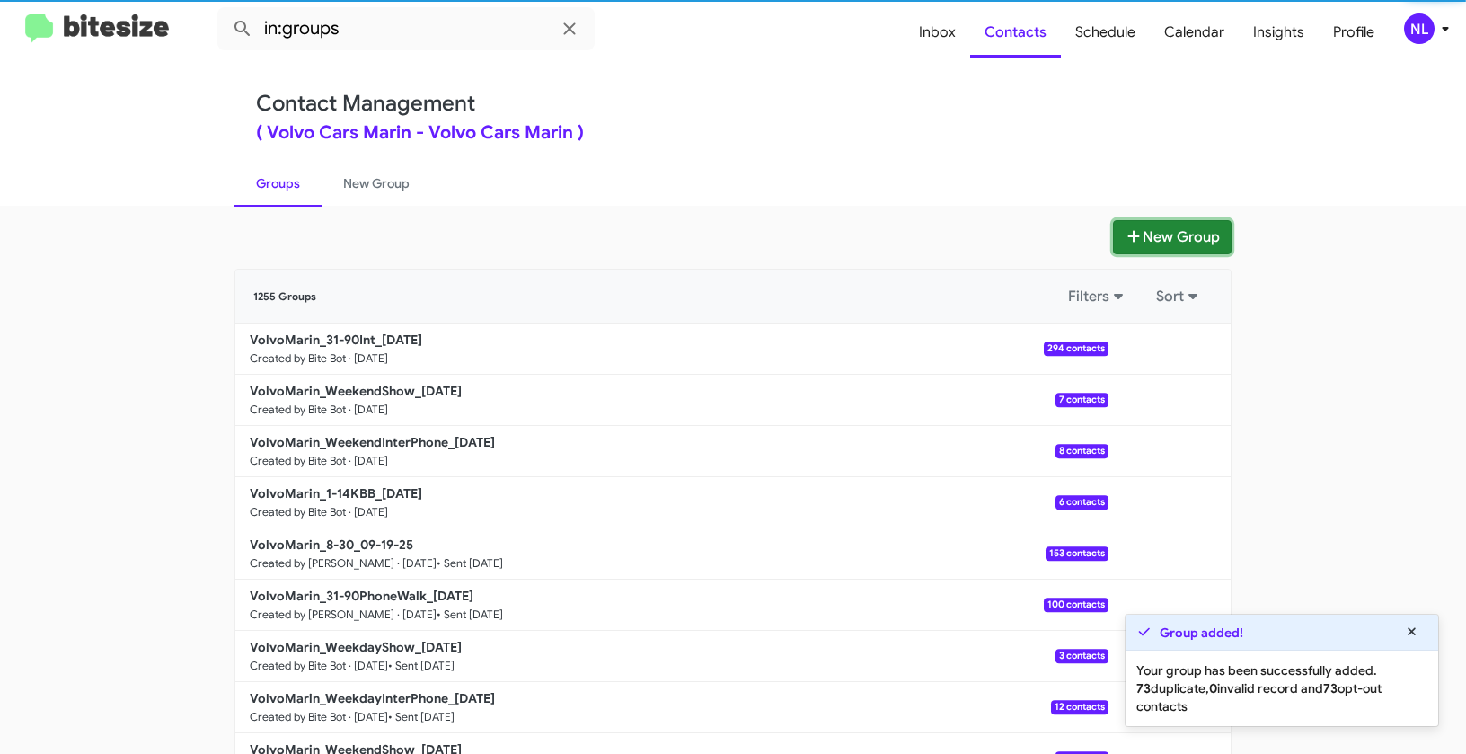
click at [1173, 239] on button "New Group" at bounding box center [1172, 237] width 119 height 34
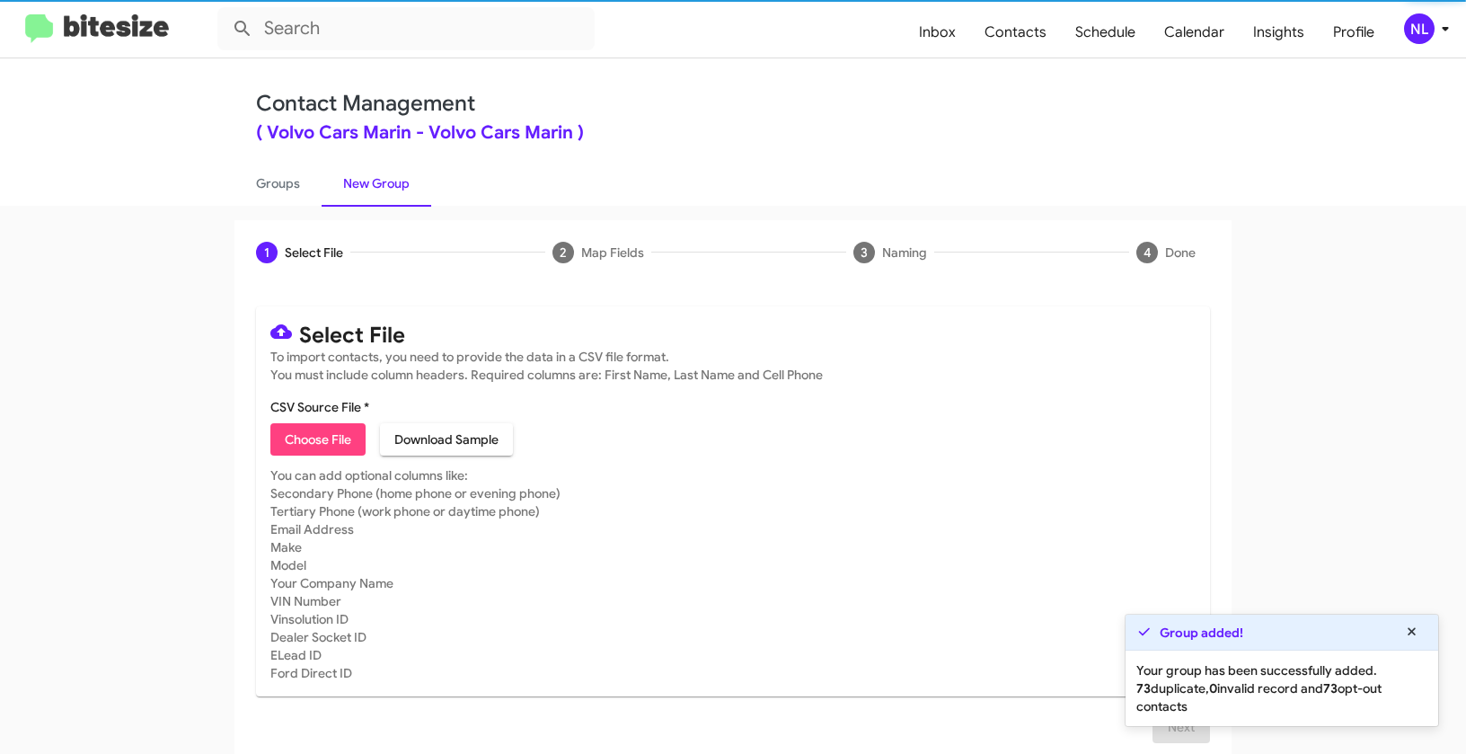
click at [318, 438] on span "Choose File" at bounding box center [318, 439] width 66 height 32
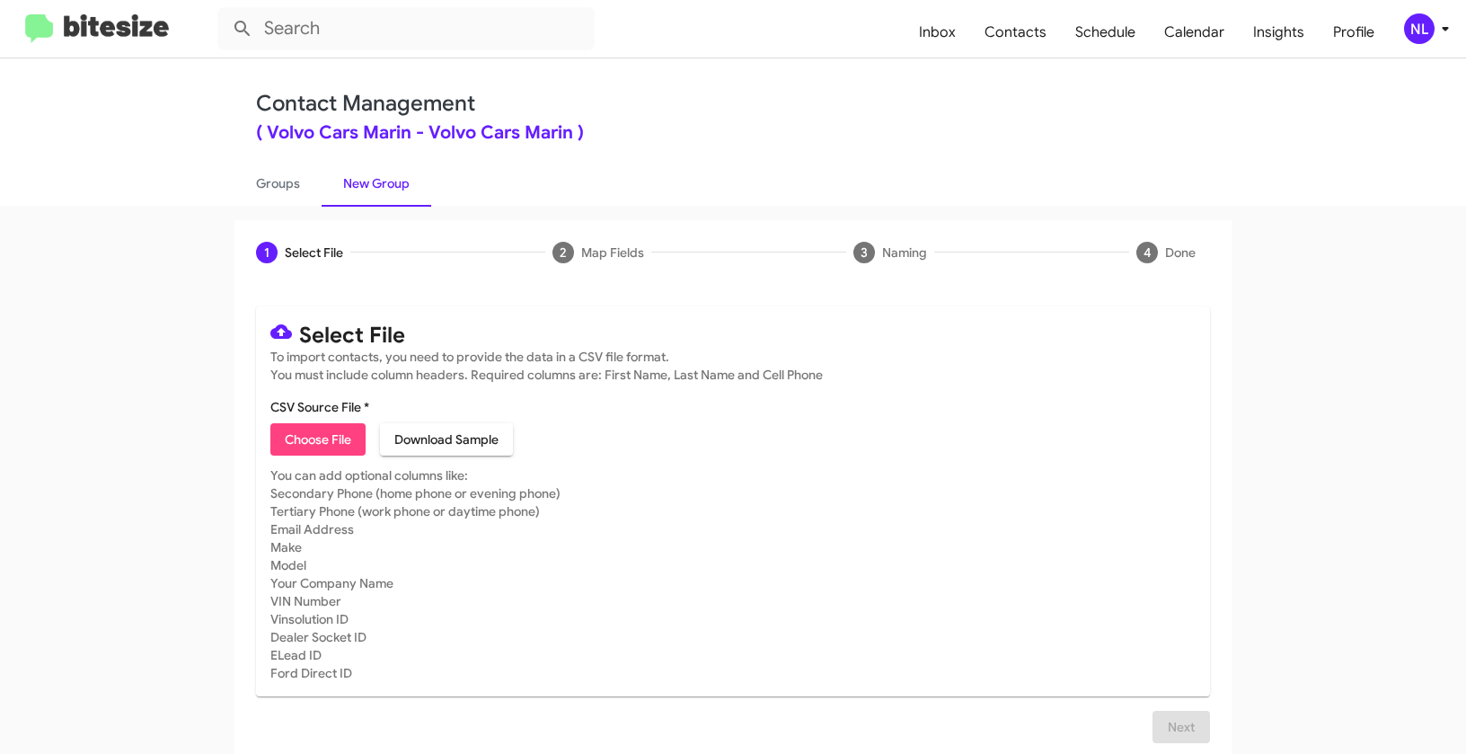
type input "Opt out dead - Volvo Cars Marin"
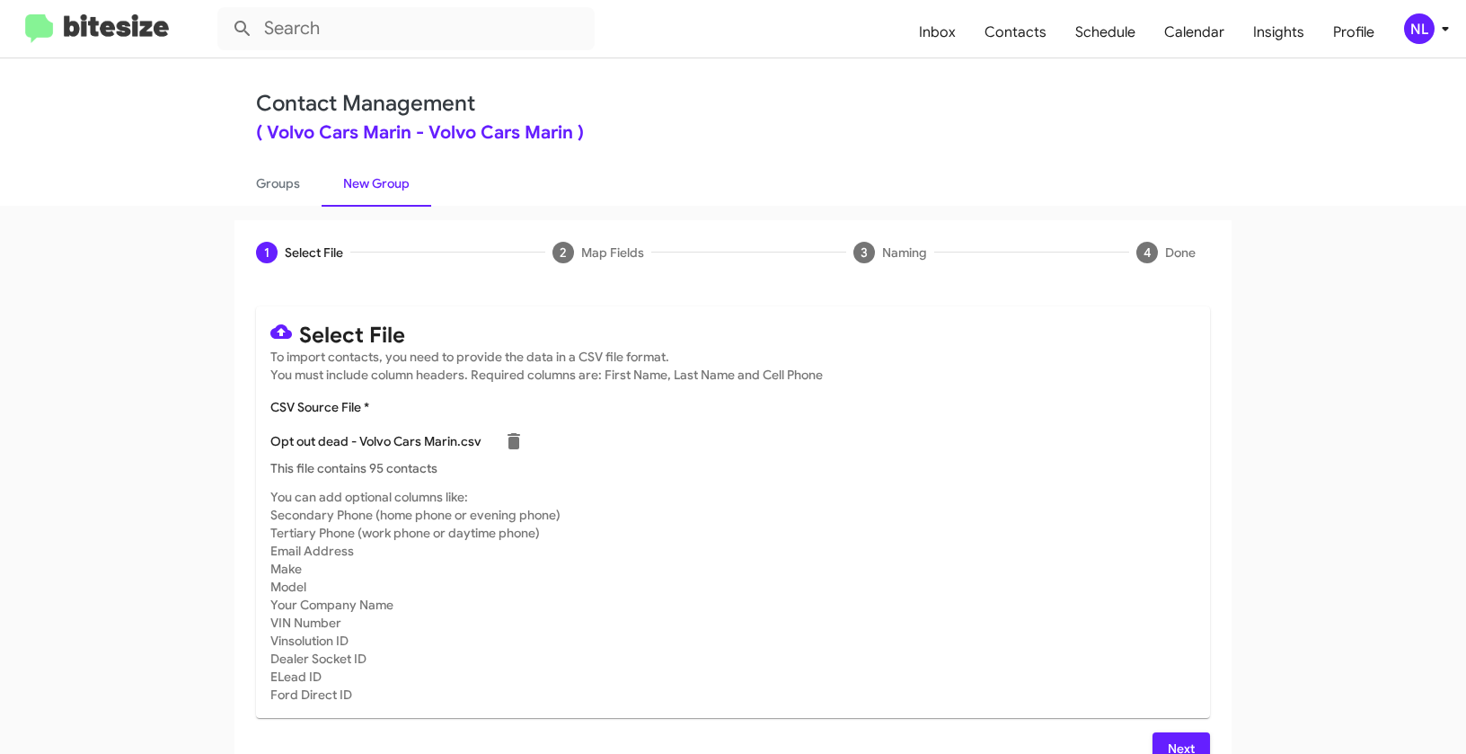
scroll to position [32, 0]
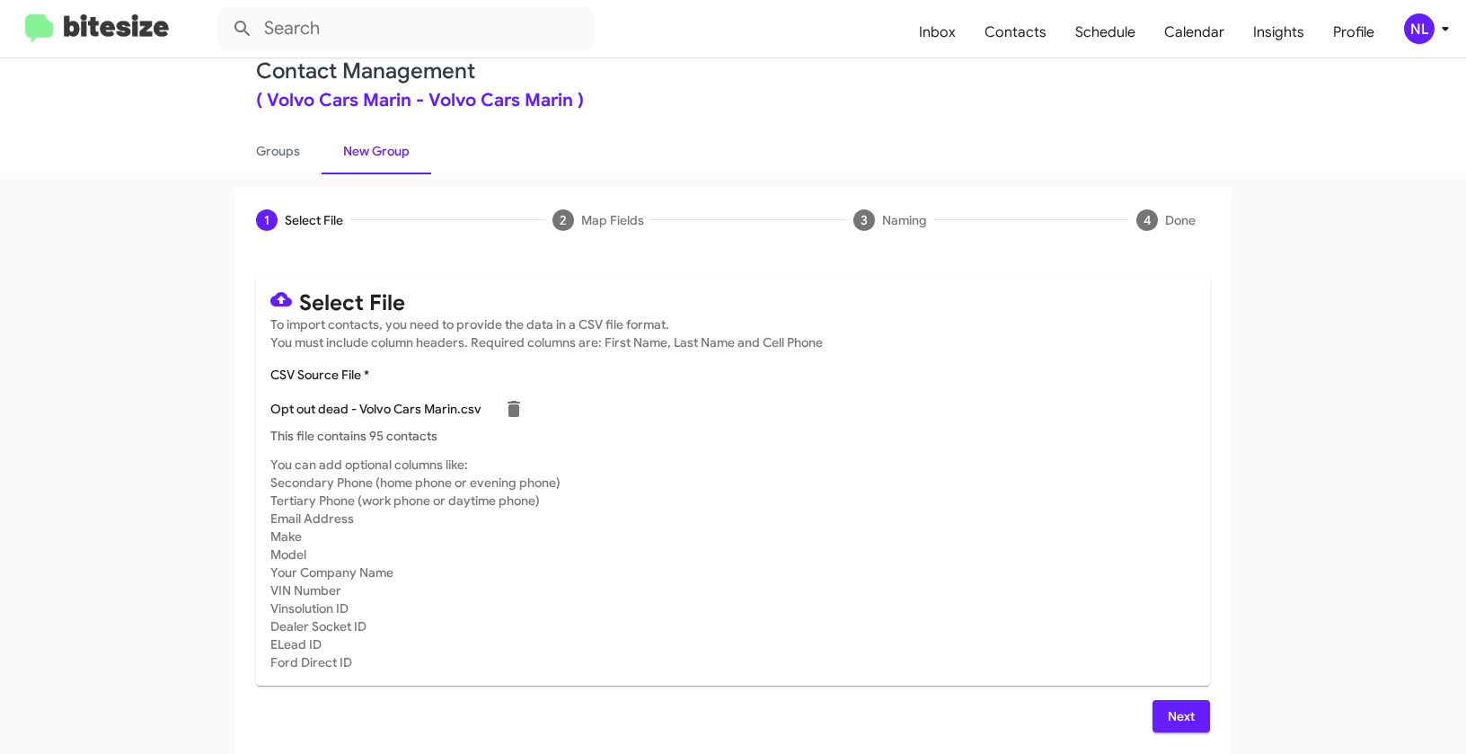
click at [1167, 714] on span "Next" at bounding box center [1181, 716] width 29 height 32
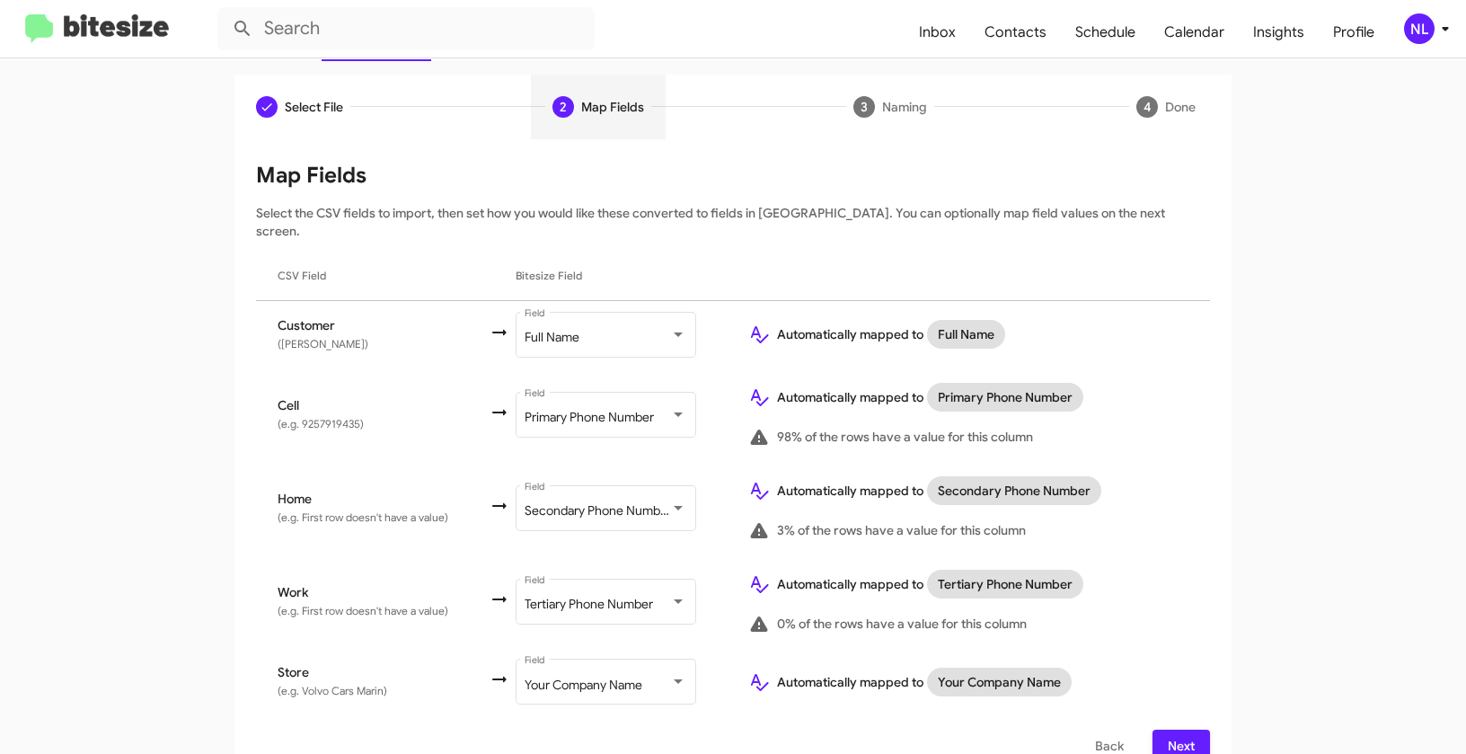
scroll to position [156, 0]
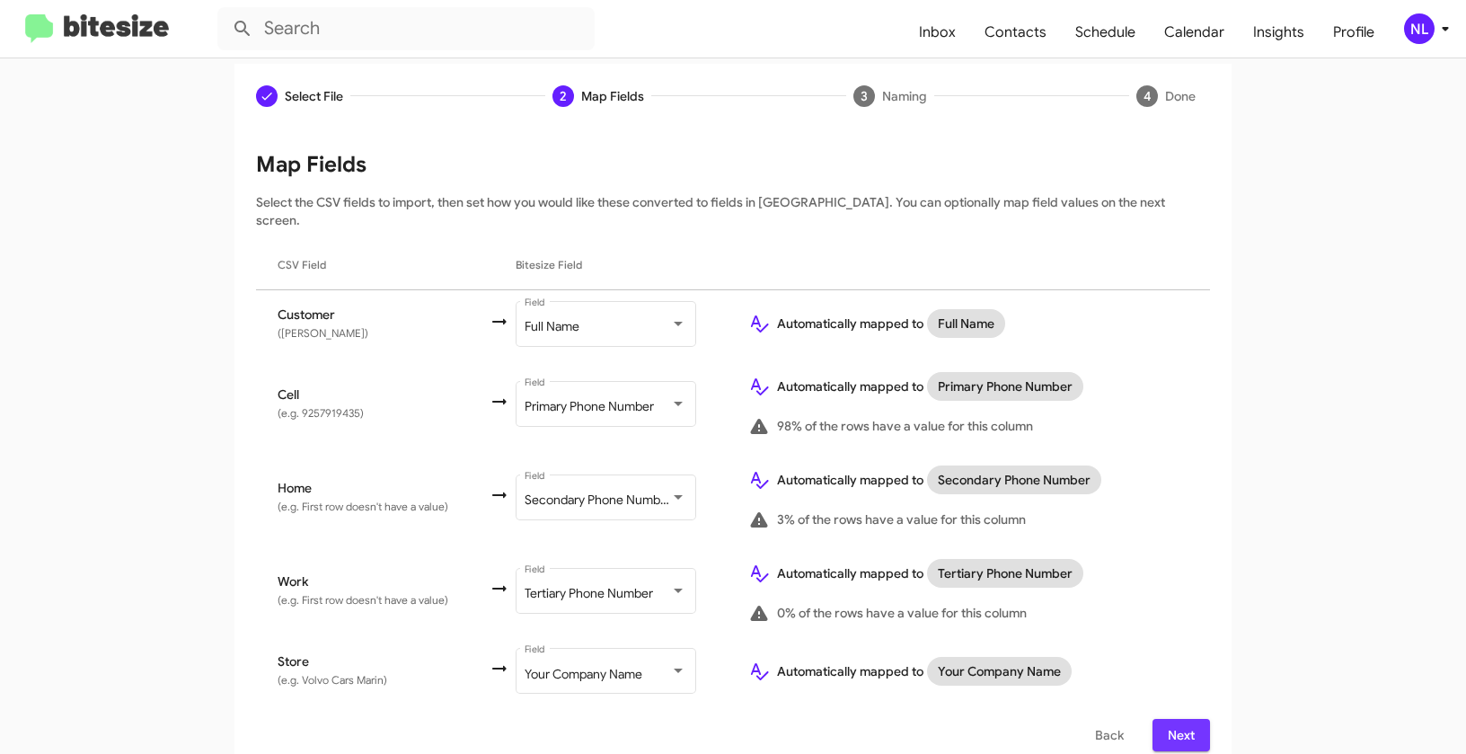
click at [1179, 719] on span "Next" at bounding box center [1181, 735] width 29 height 32
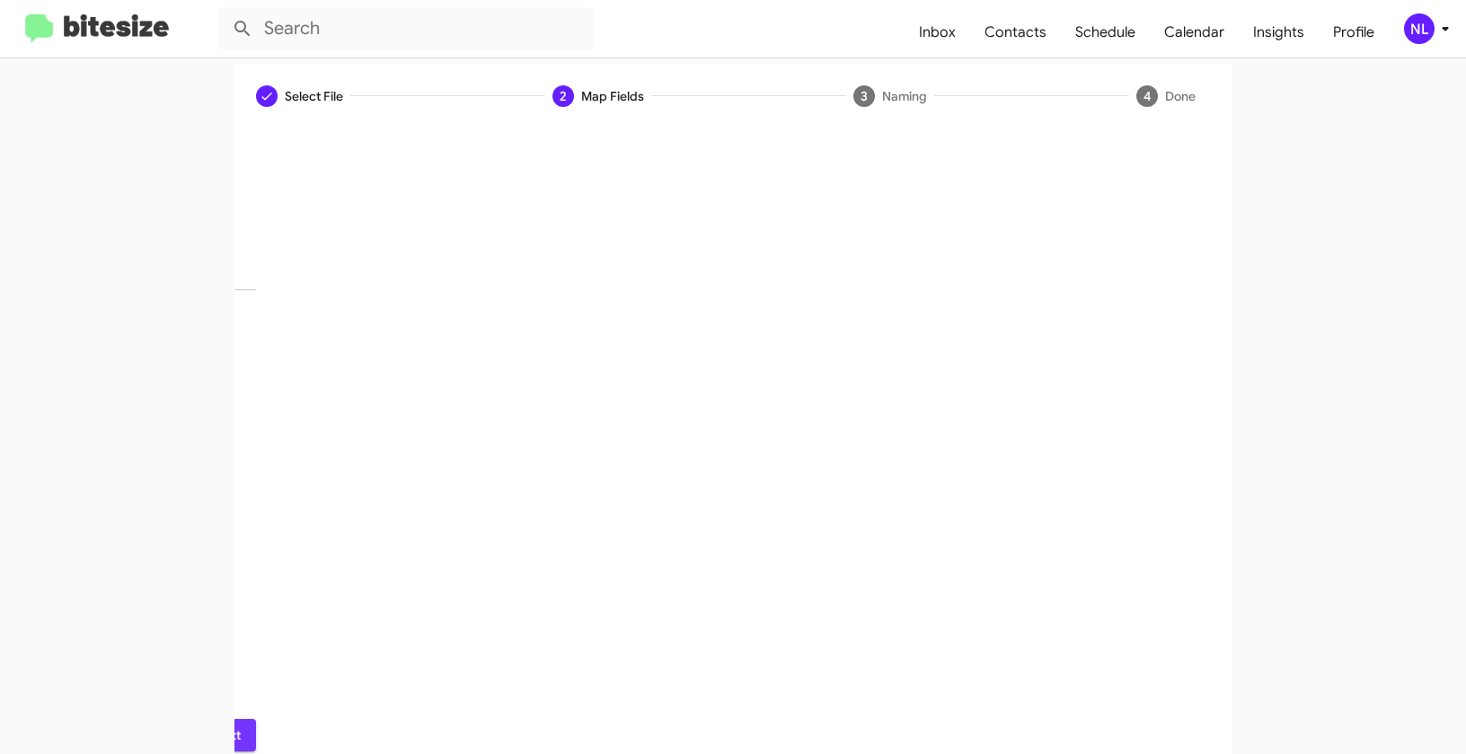
scroll to position [40, 0]
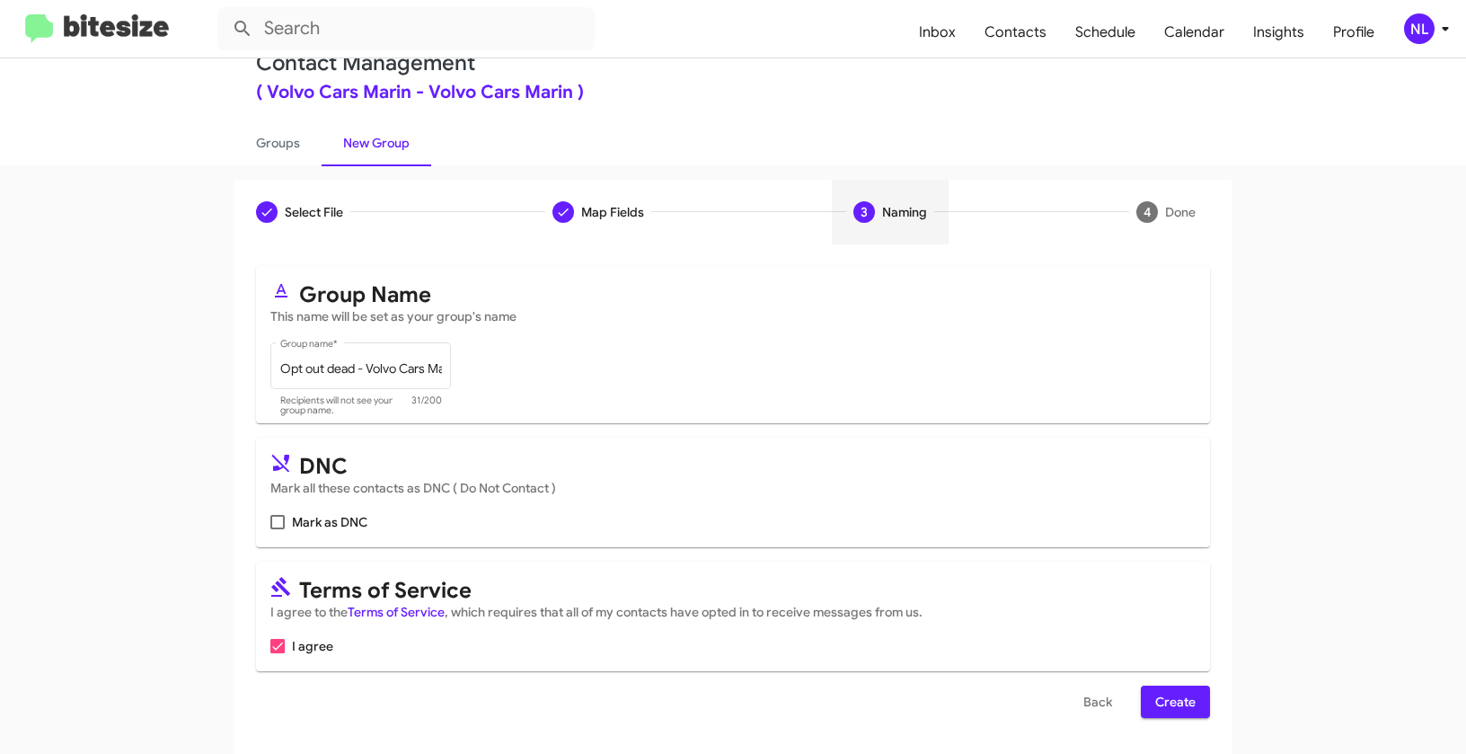
click at [292, 527] on span "Mark as DNC" at bounding box center [329, 522] width 75 height 22
click at [278, 529] on input "Mark as DNC" at bounding box center [277, 529] width 1 height 1
checkbox input "true"
click at [1177, 707] on span "Create" at bounding box center [1175, 702] width 40 height 32
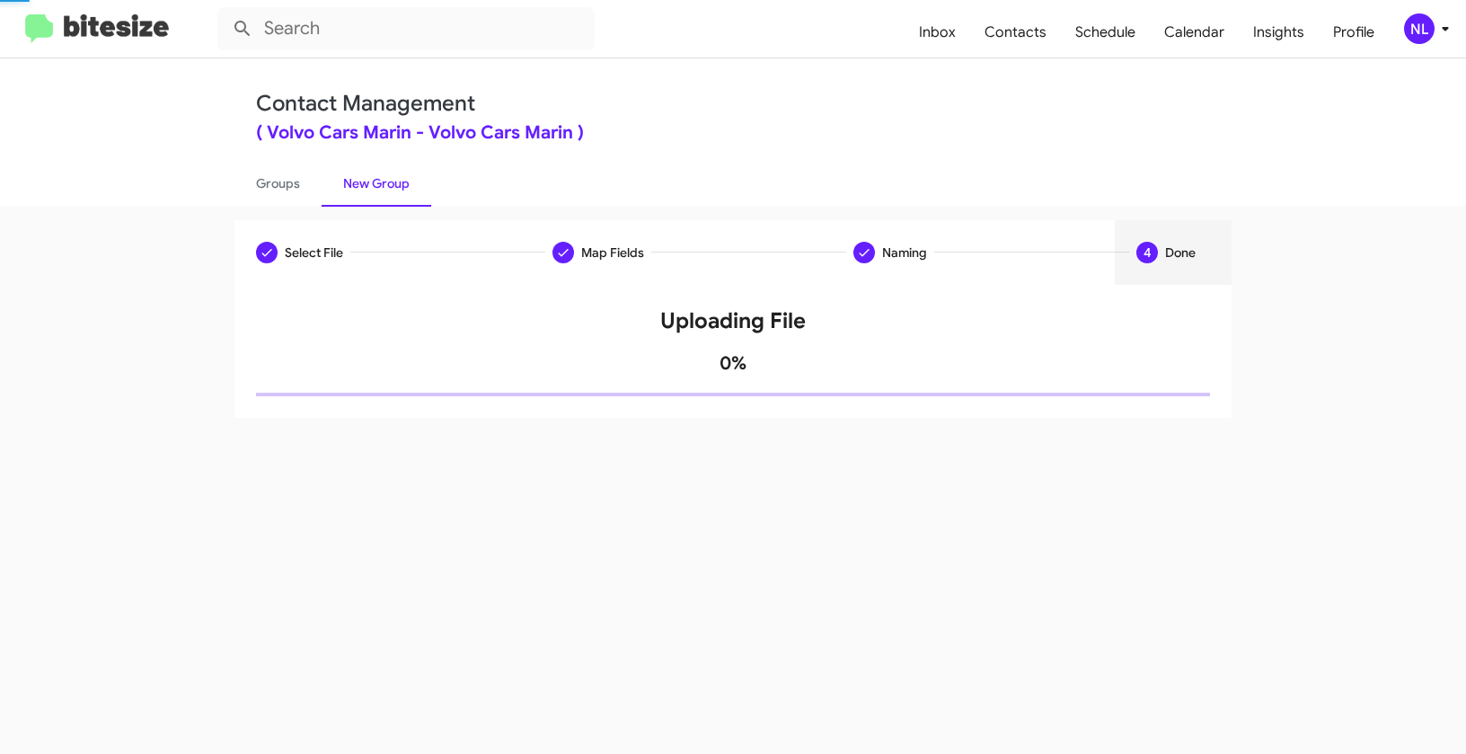
scroll to position [0, 0]
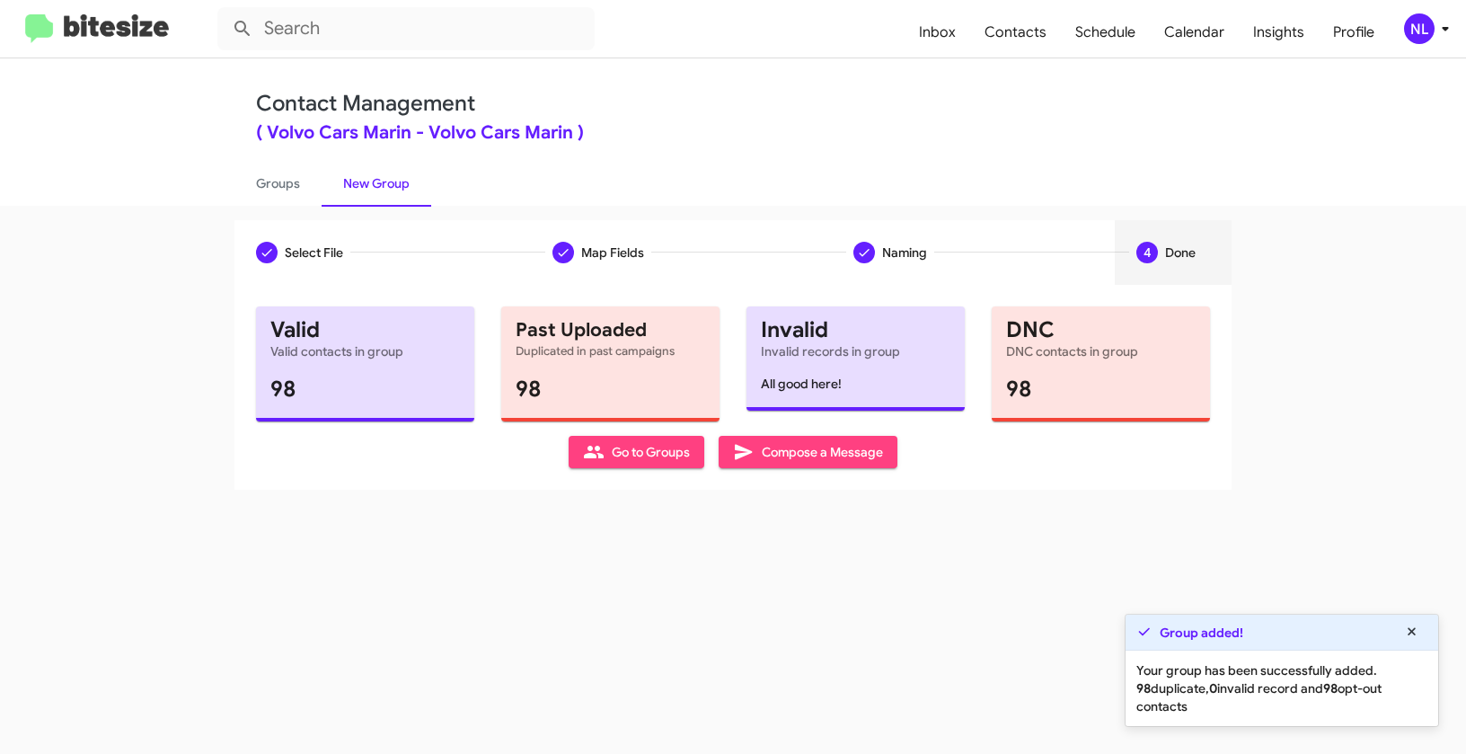
click at [630, 447] on span "Go to Groups" at bounding box center [636, 452] width 107 height 32
type input "in:groups"
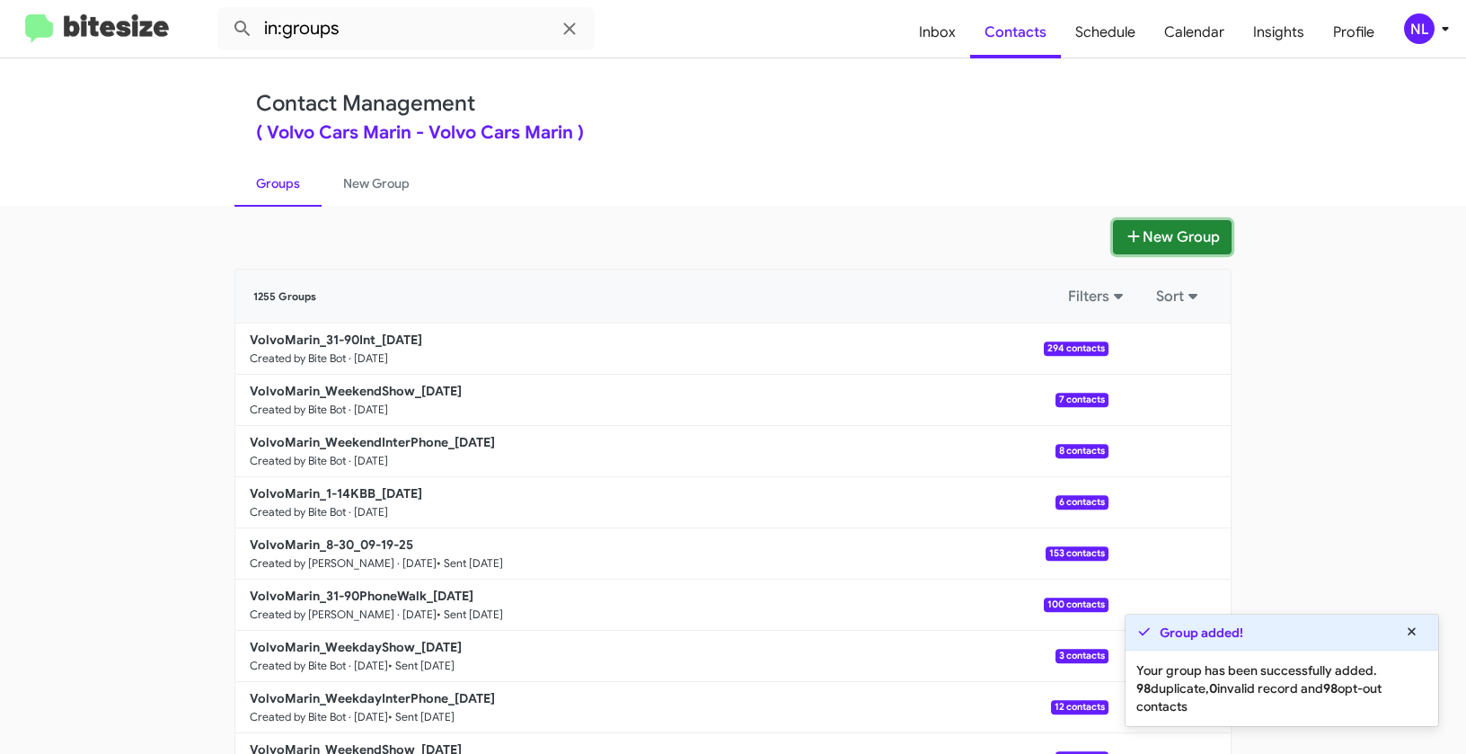
click at [1163, 240] on button "New Group" at bounding box center [1172, 237] width 119 height 34
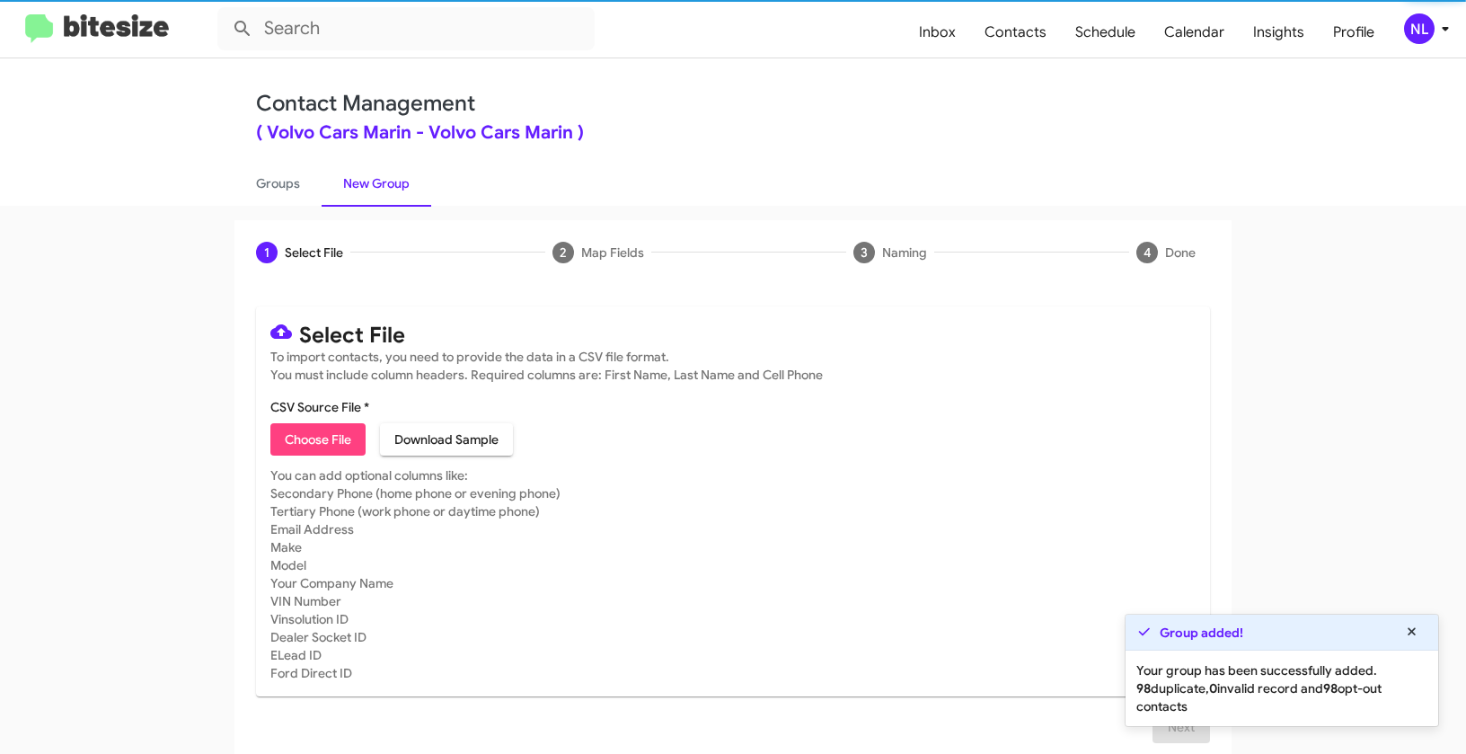
click at [323, 438] on span "Choose File" at bounding box center [318, 439] width 66 height 32
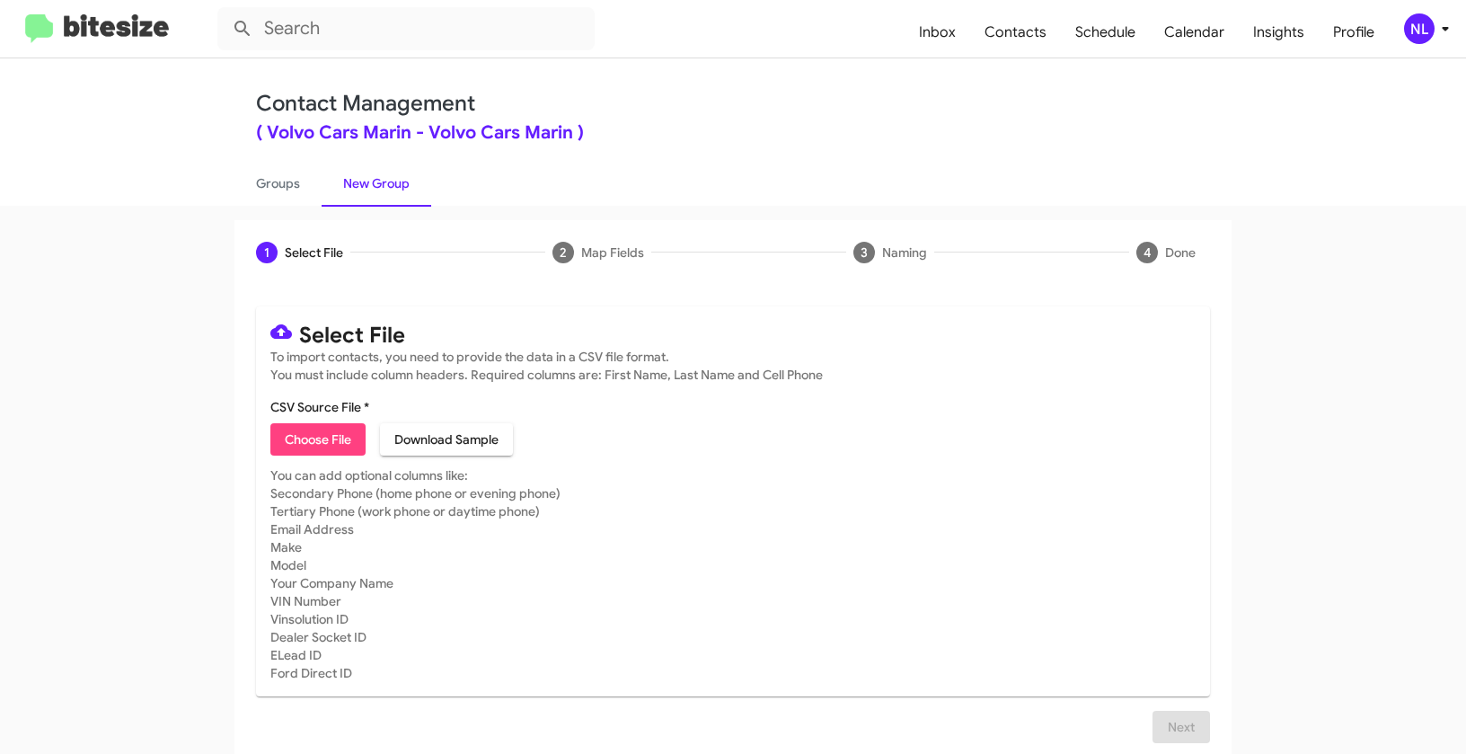
type input "Opt out delivered - Volvo Cars Marin"
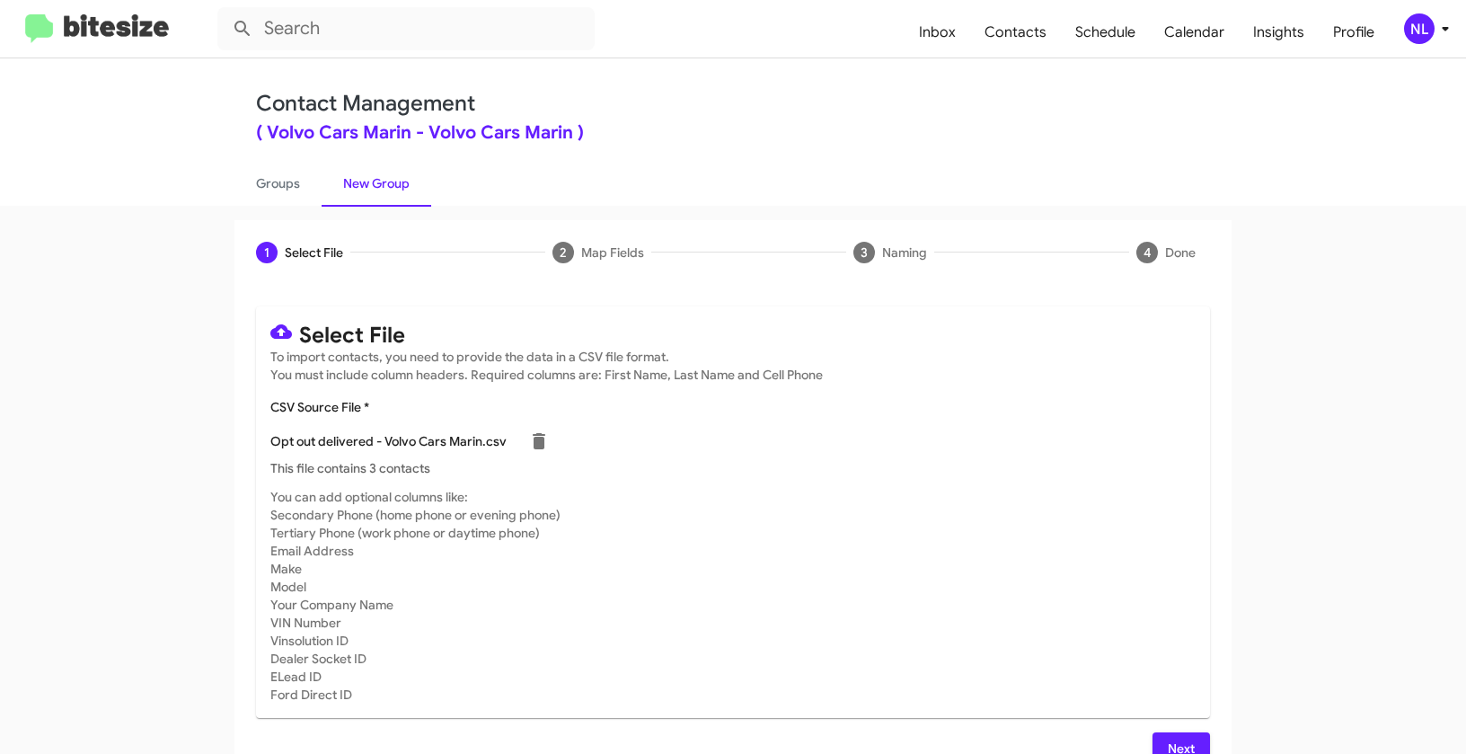
scroll to position [32, 0]
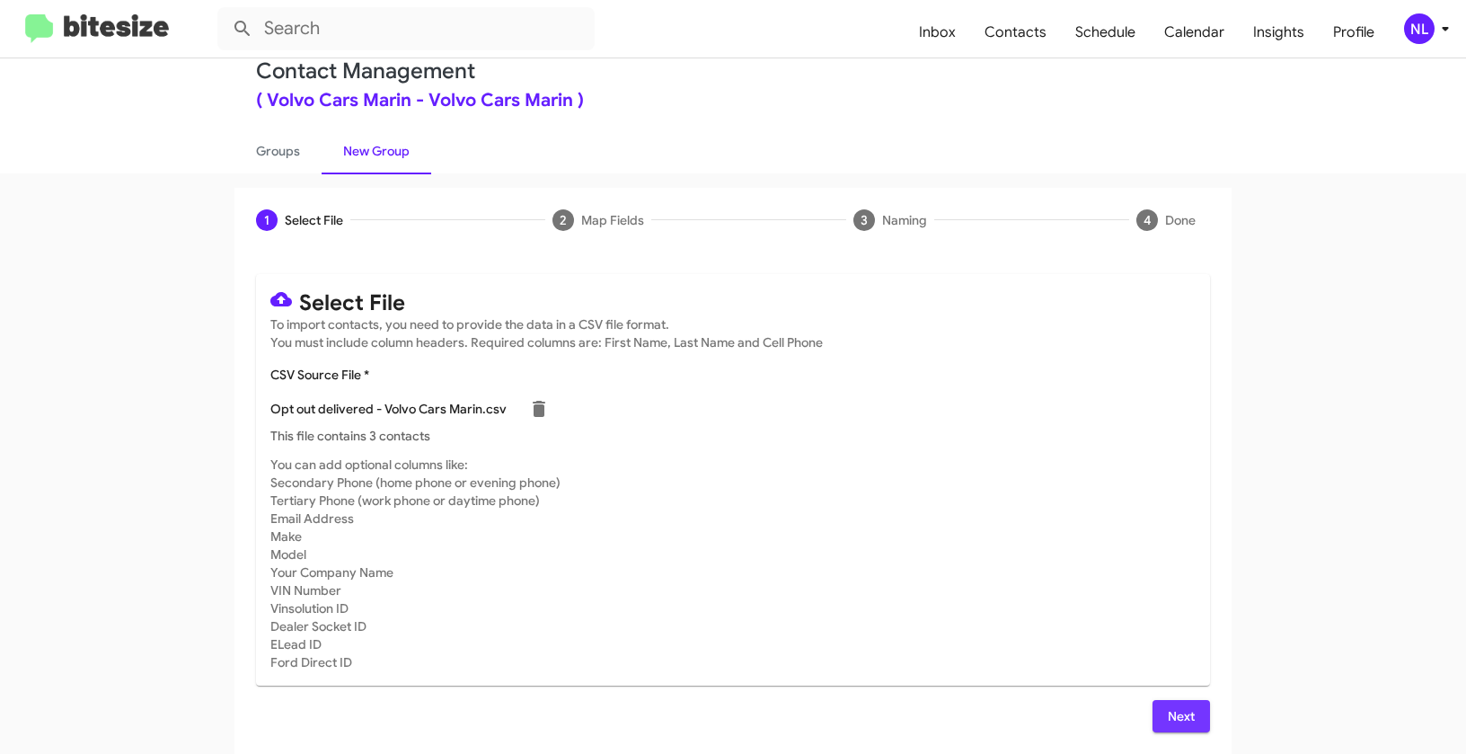
click at [1180, 719] on span "Next" at bounding box center [1181, 716] width 29 height 32
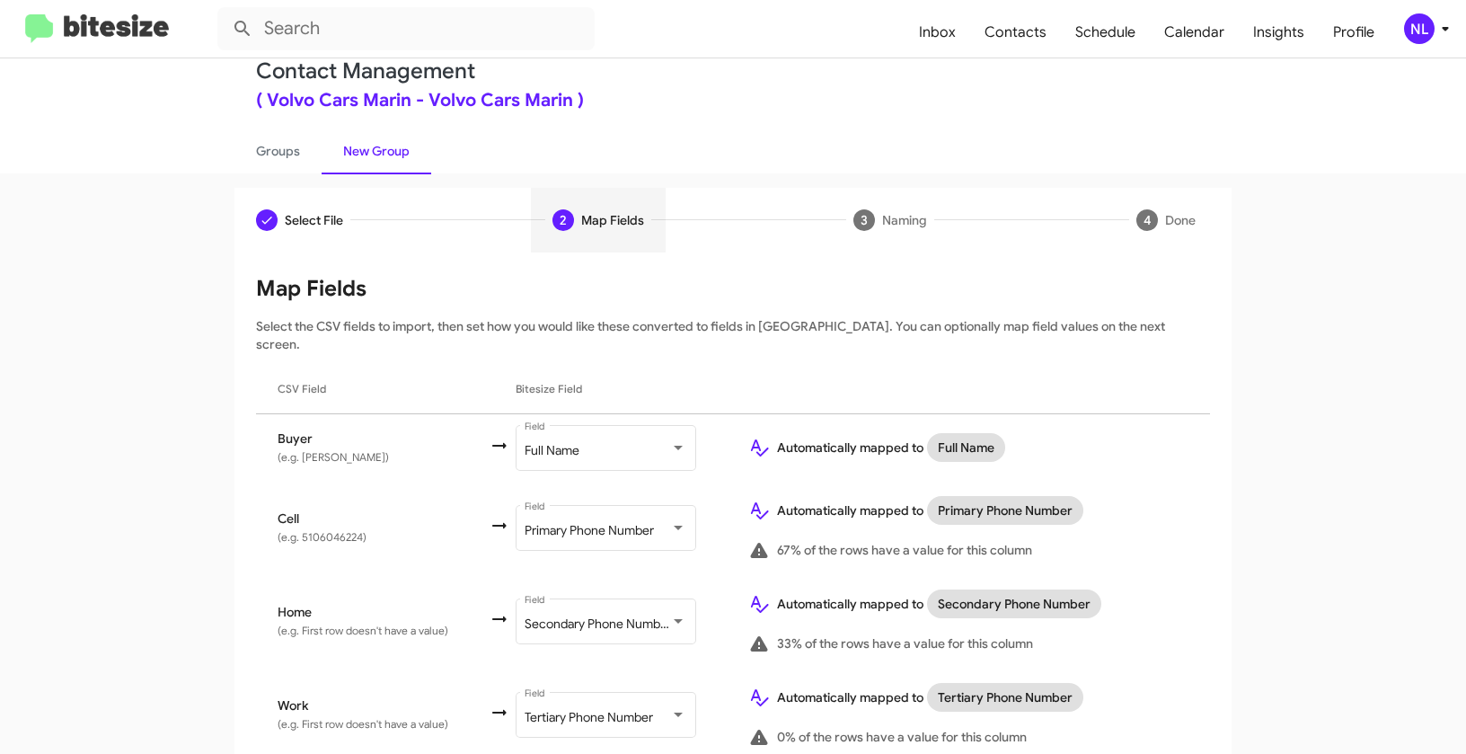
scroll to position [156, 0]
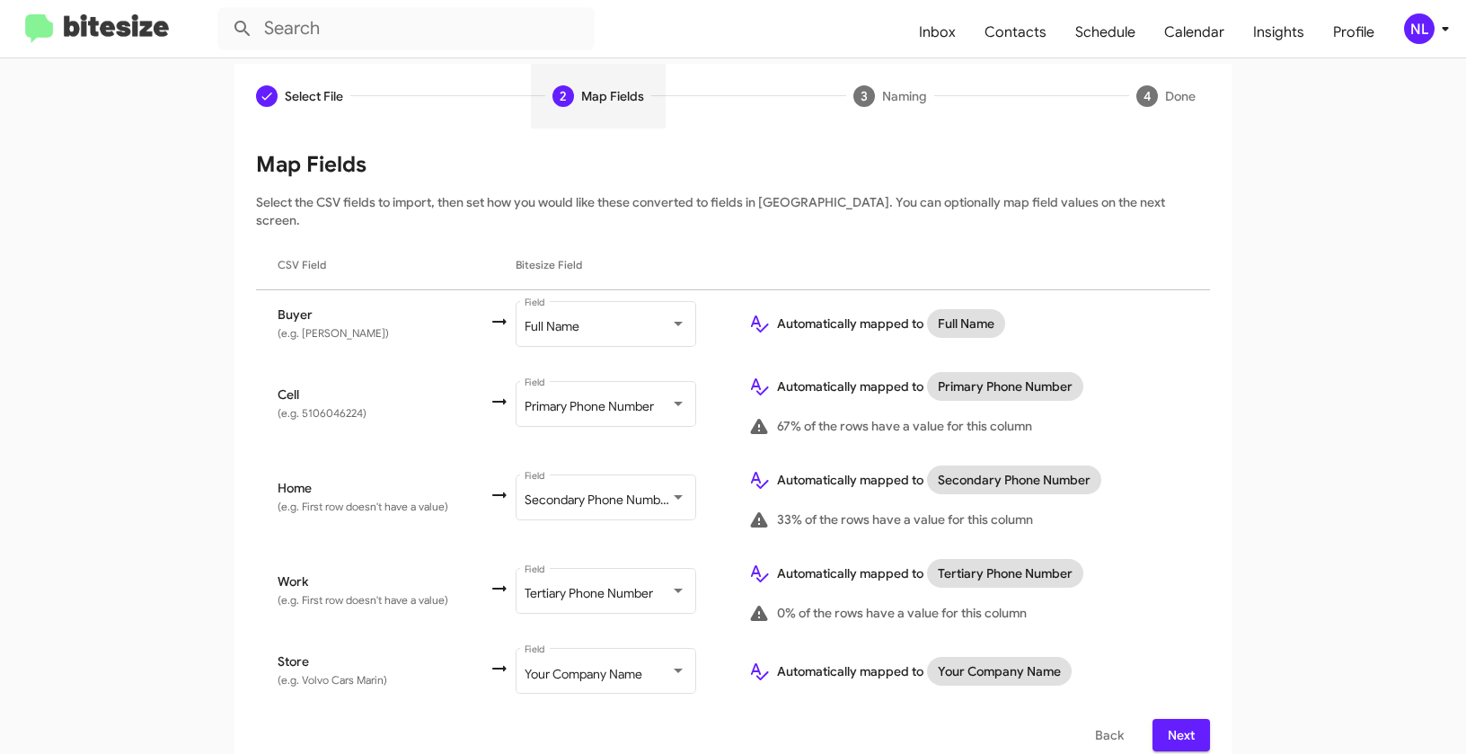
click at [1190, 719] on span "Next" at bounding box center [1181, 735] width 29 height 32
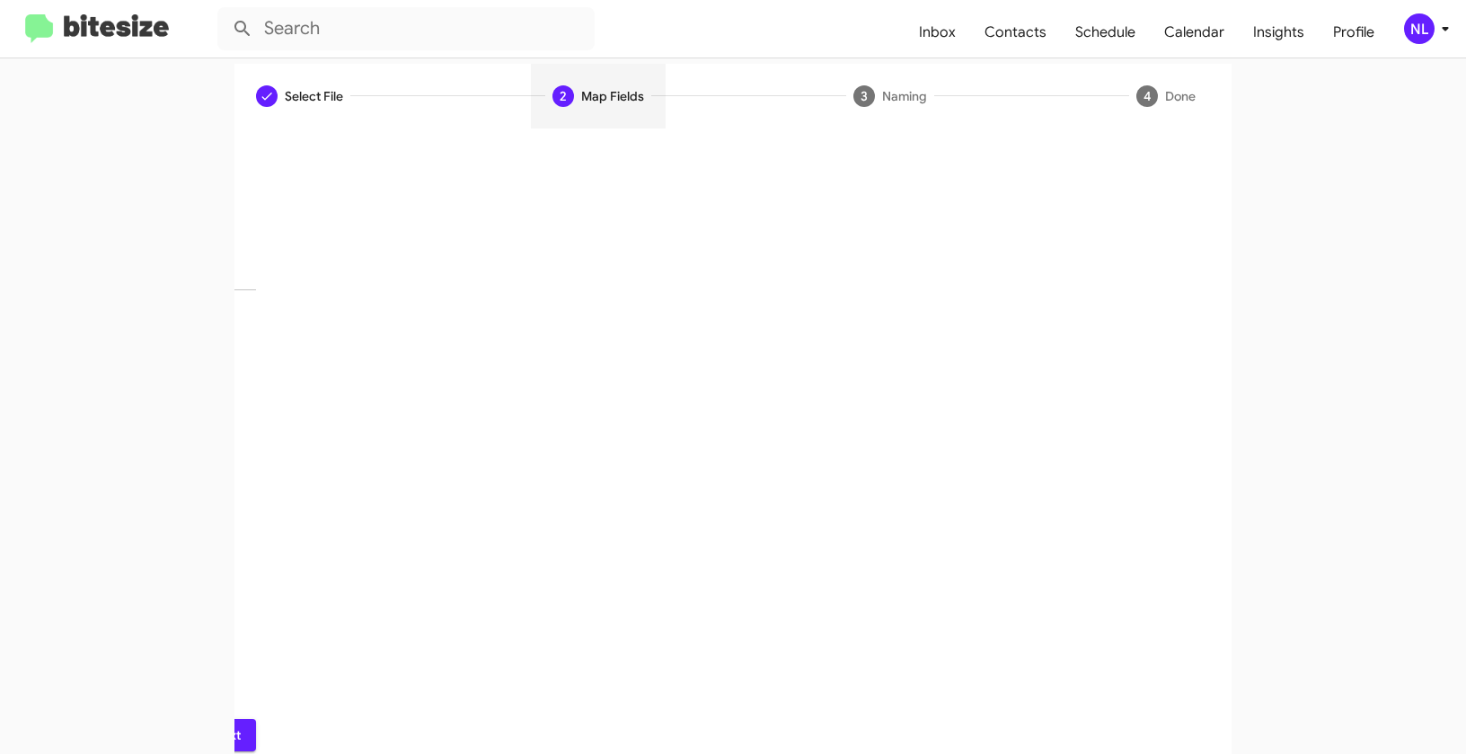
scroll to position [40, 0]
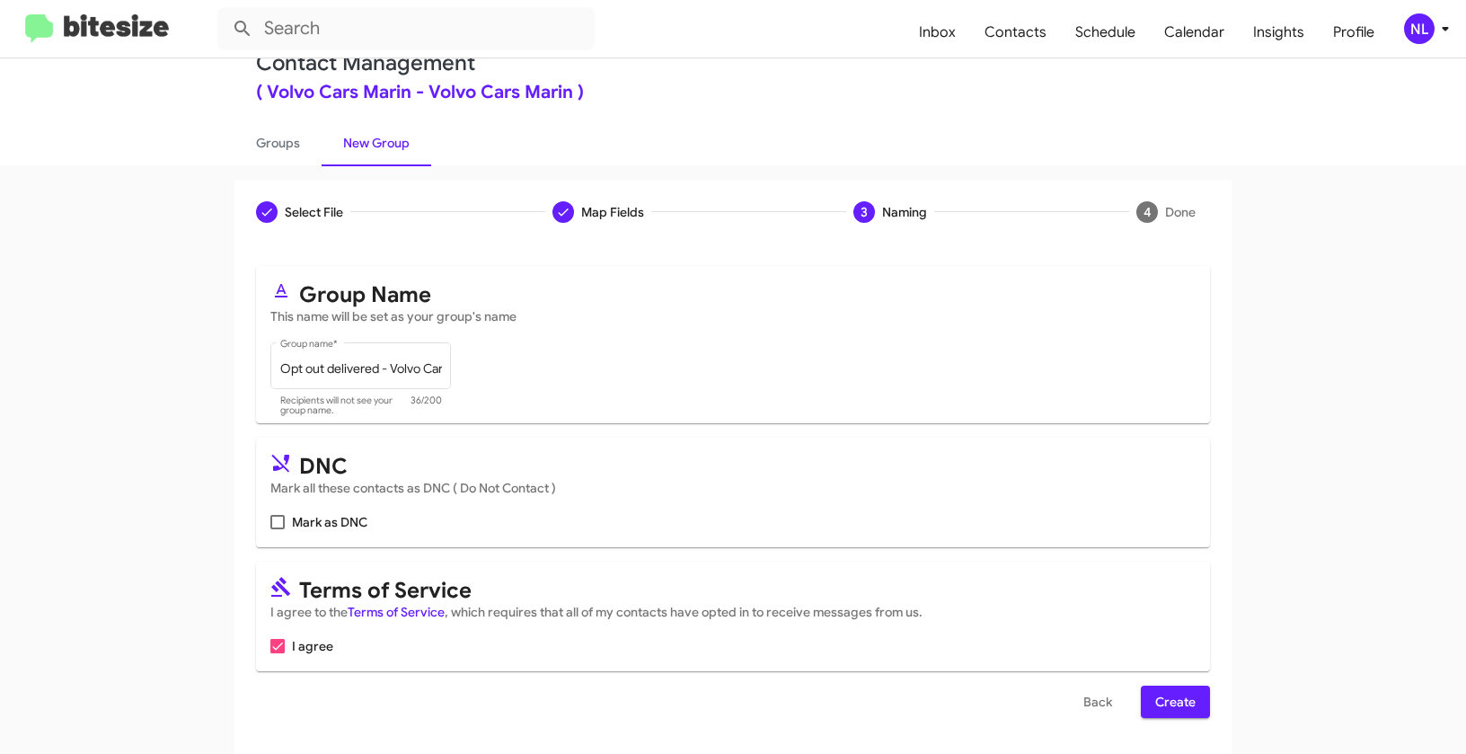
click at [263, 518] on mat-card "DNC Mark all these contacts as DNC ( Do Not Contact ) Mark as DNC" at bounding box center [733, 493] width 954 height 110
click at [275, 520] on span at bounding box center [277, 522] width 14 height 14
click at [277, 529] on input "Mark as DNC" at bounding box center [277, 529] width 1 height 1
checkbox input "true"
click at [1176, 694] on span "Create" at bounding box center [1175, 702] width 40 height 32
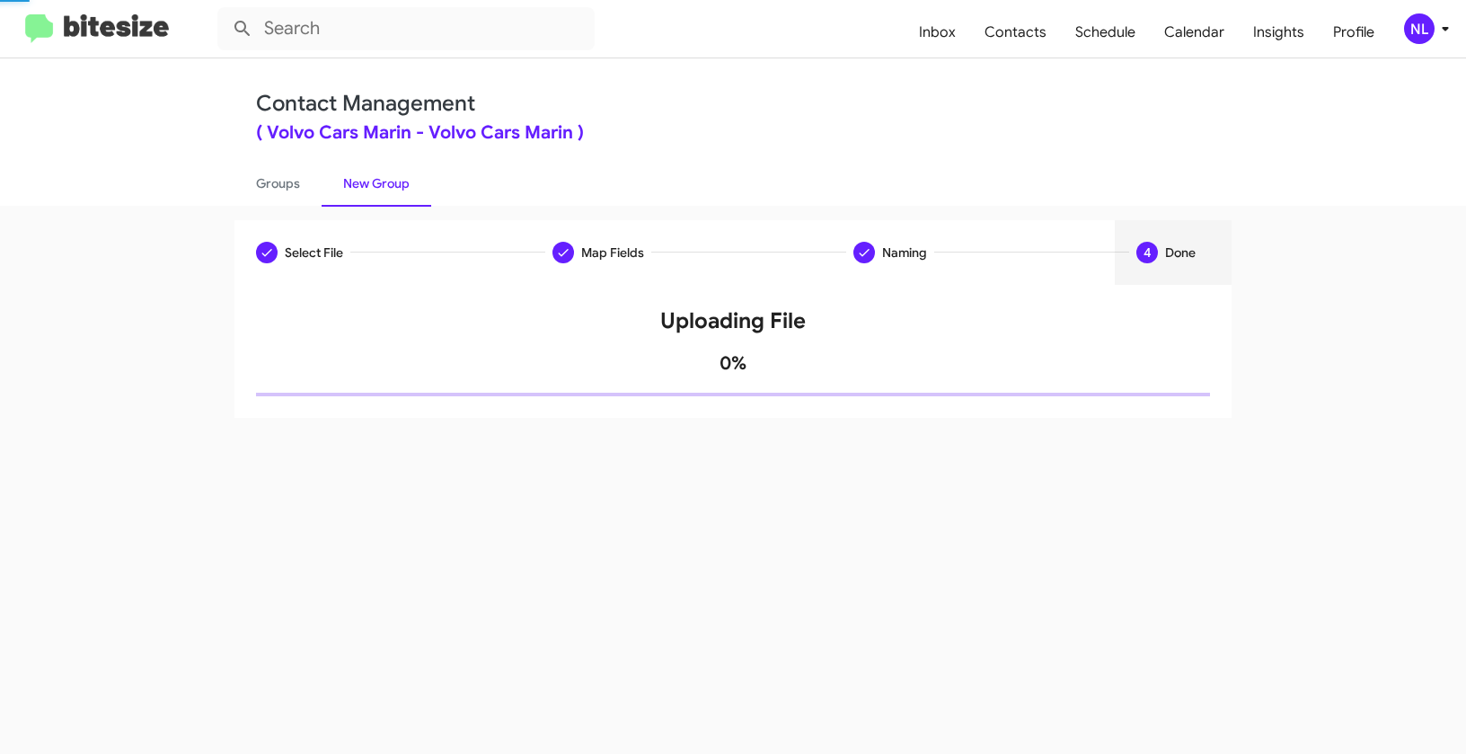
scroll to position [0, 0]
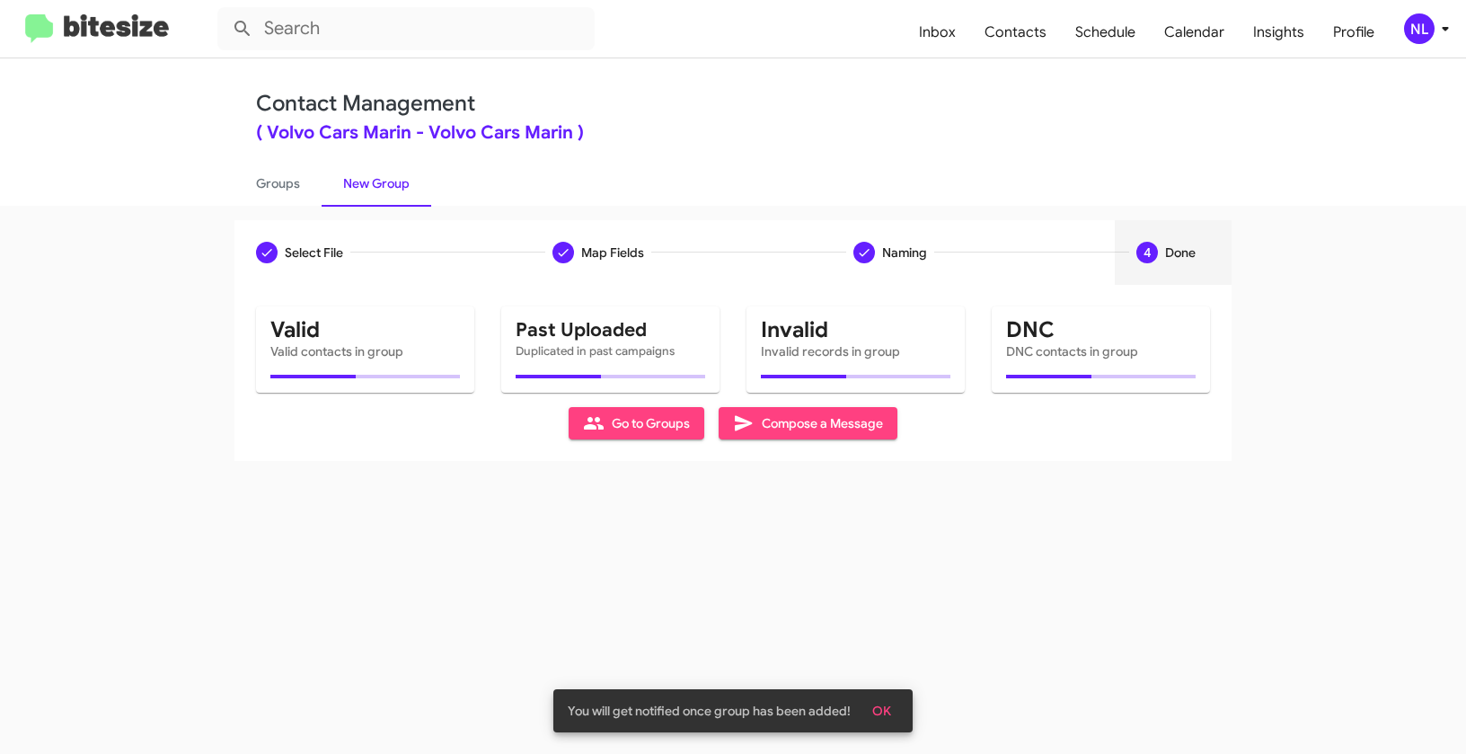
click at [888, 707] on span "OK" at bounding box center [881, 711] width 19 height 32
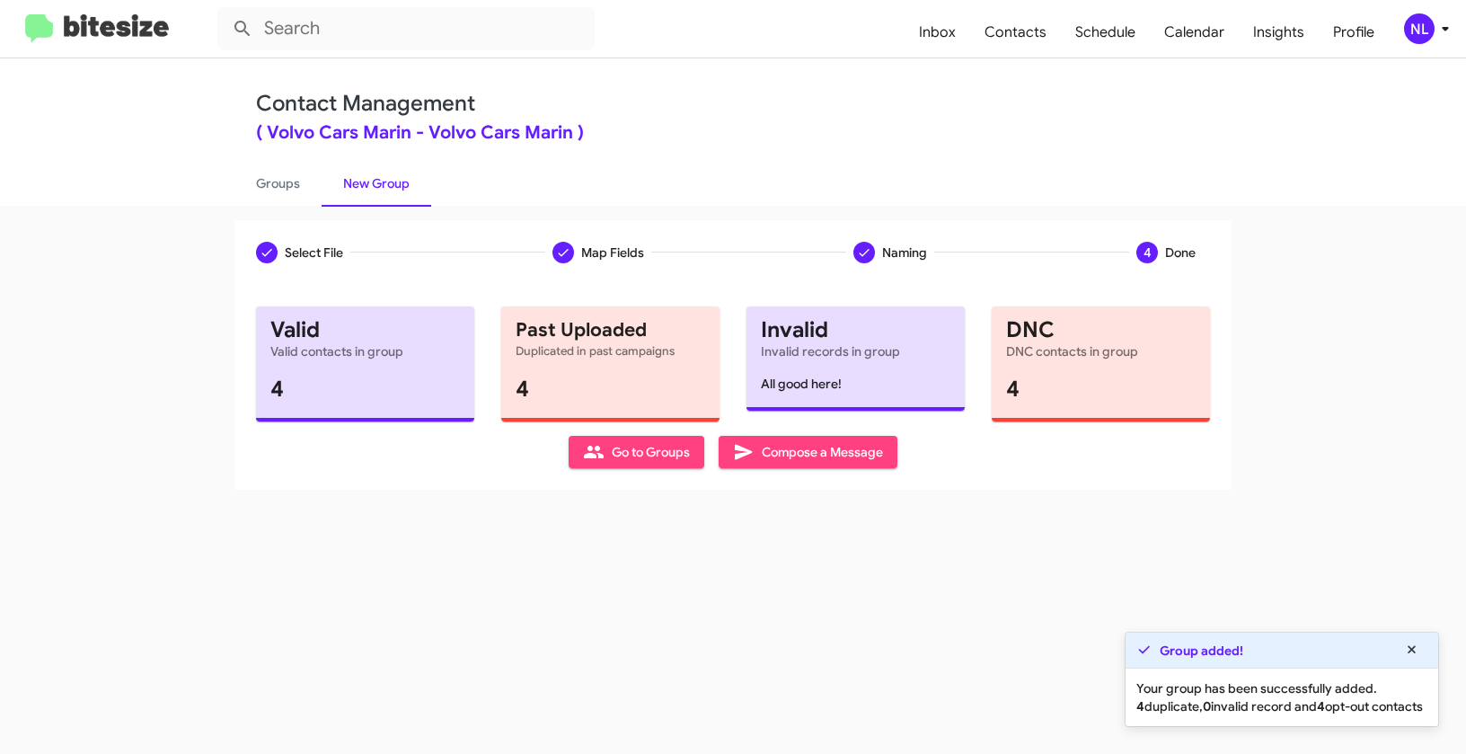
click at [597, 454] on icon at bounding box center [594, 452] width 20 height 13
type input "in:groups"
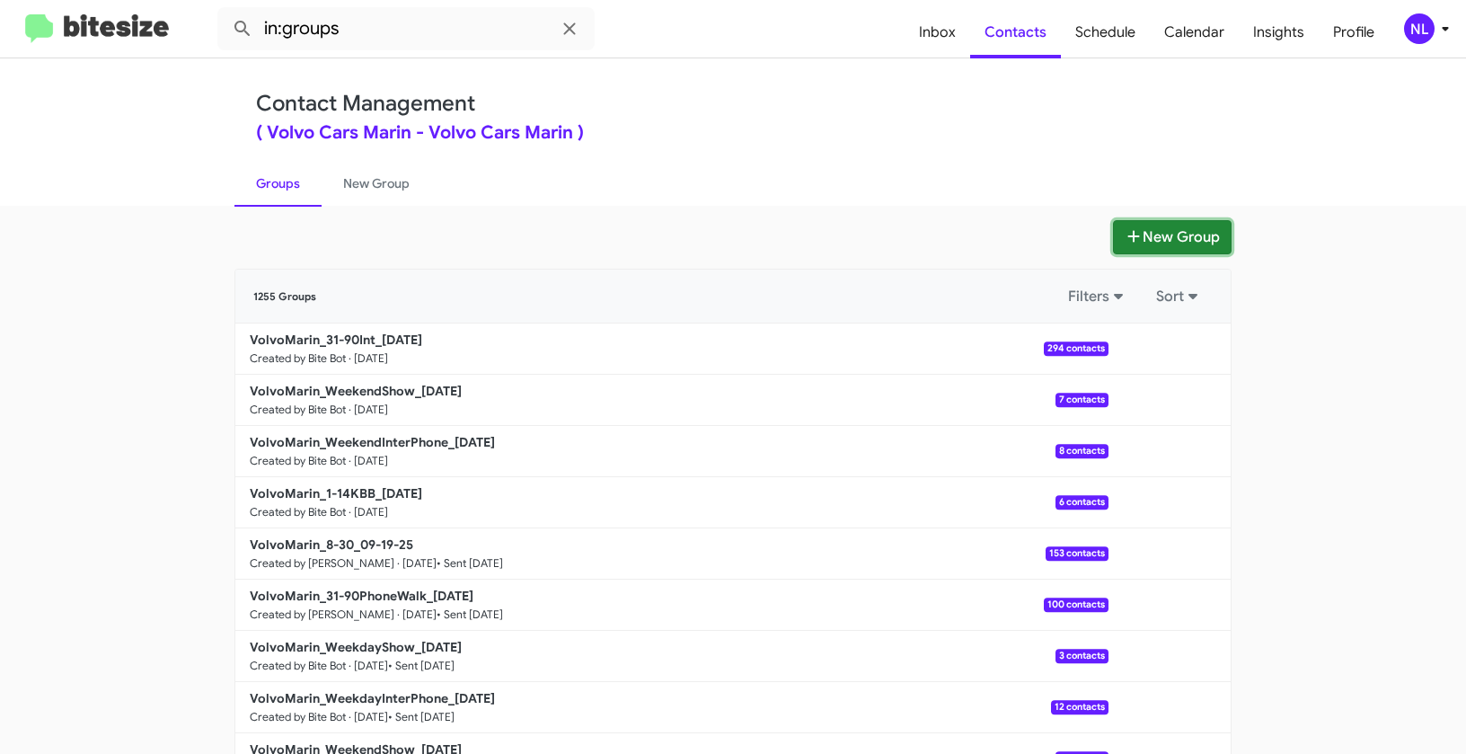
click at [1164, 235] on button "New Group" at bounding box center [1172, 237] width 119 height 34
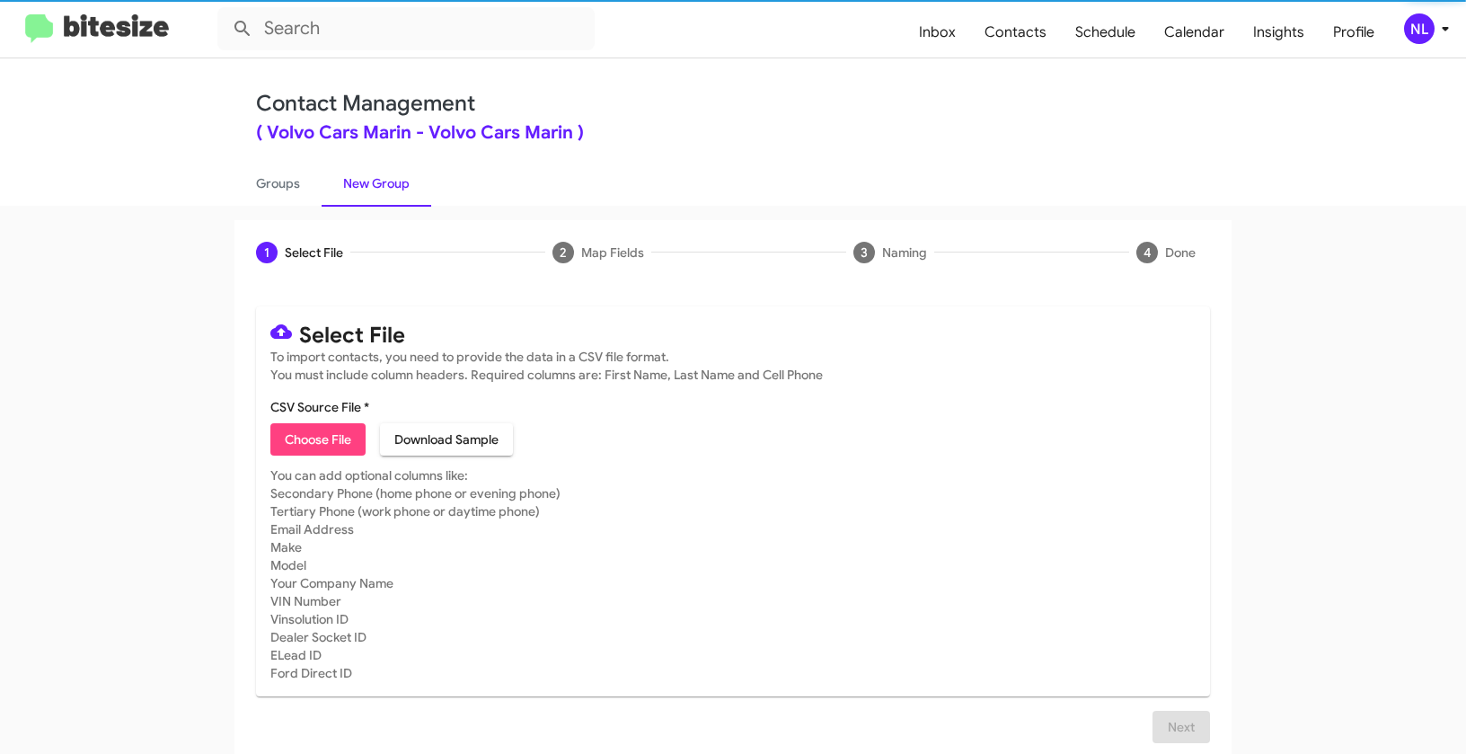
click at [315, 438] on span "Choose File" at bounding box center [318, 439] width 66 height 32
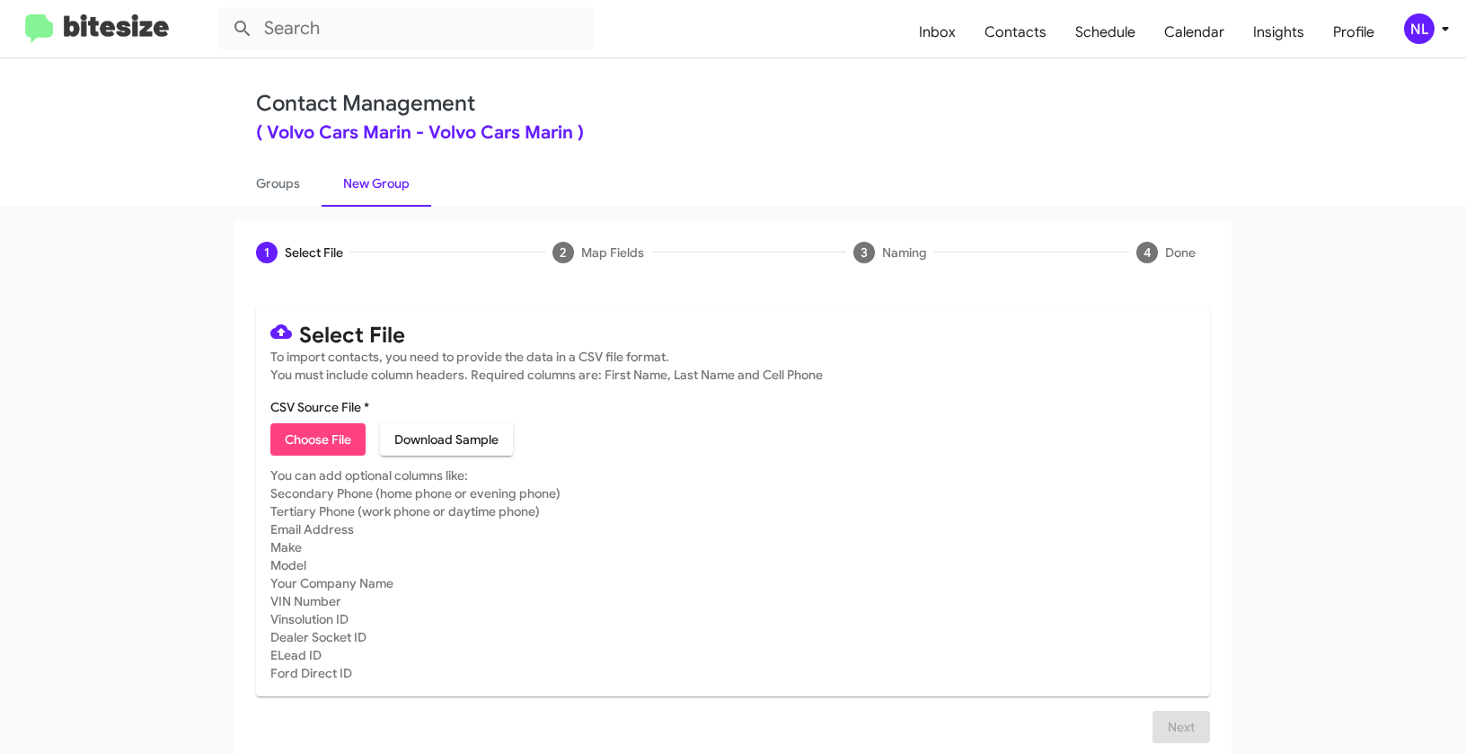
type input "VolvoMarin_31-90PhoneWalk_09-26-25"
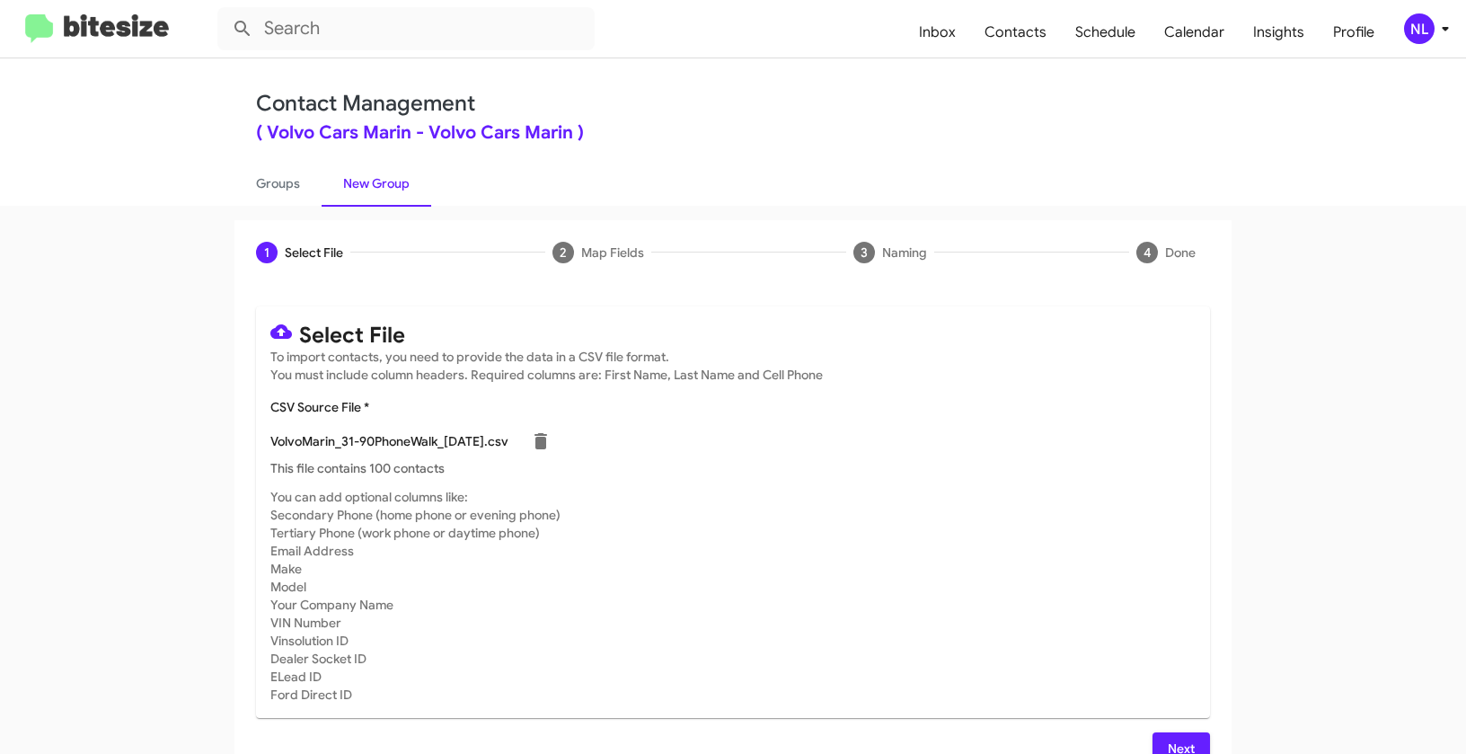
scroll to position [32, 0]
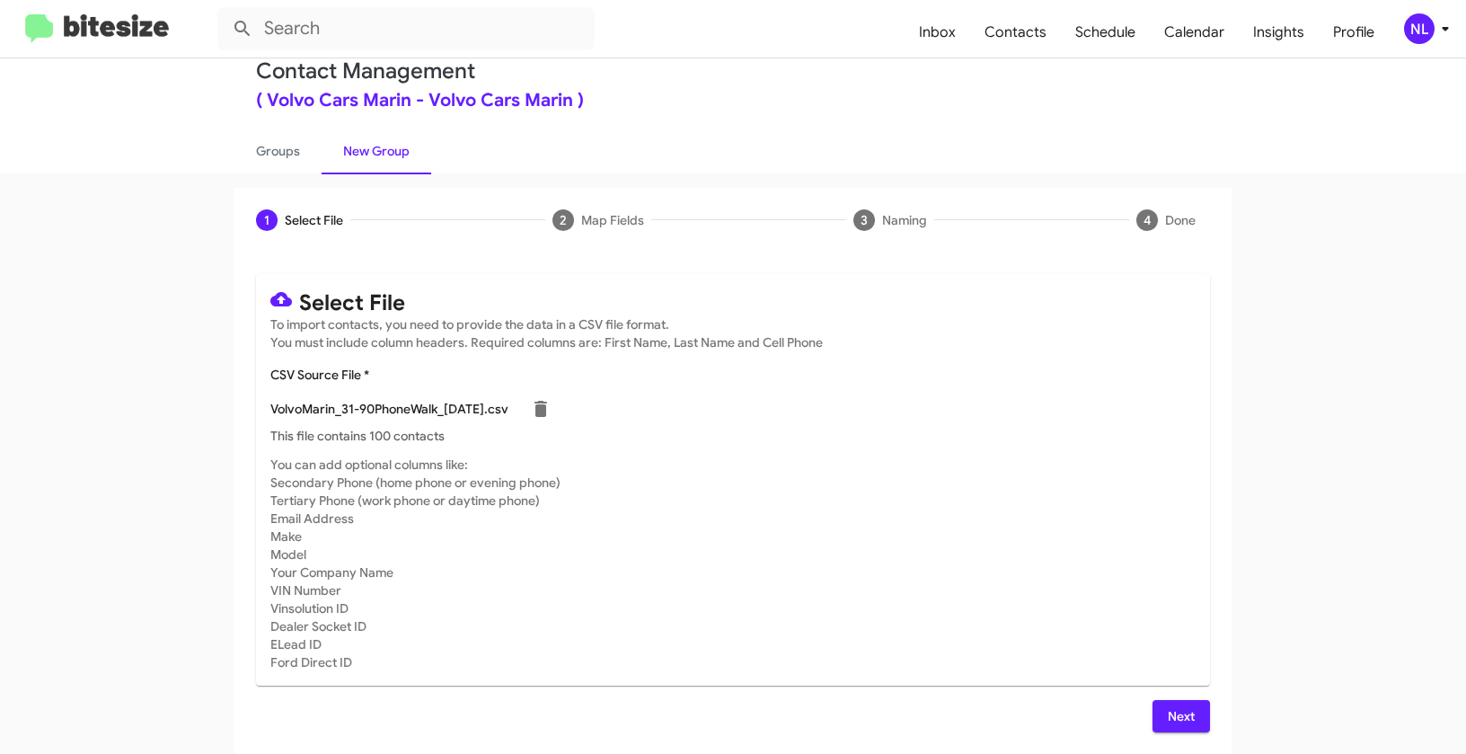
click at [1185, 718] on span "Next" at bounding box center [1181, 716] width 29 height 32
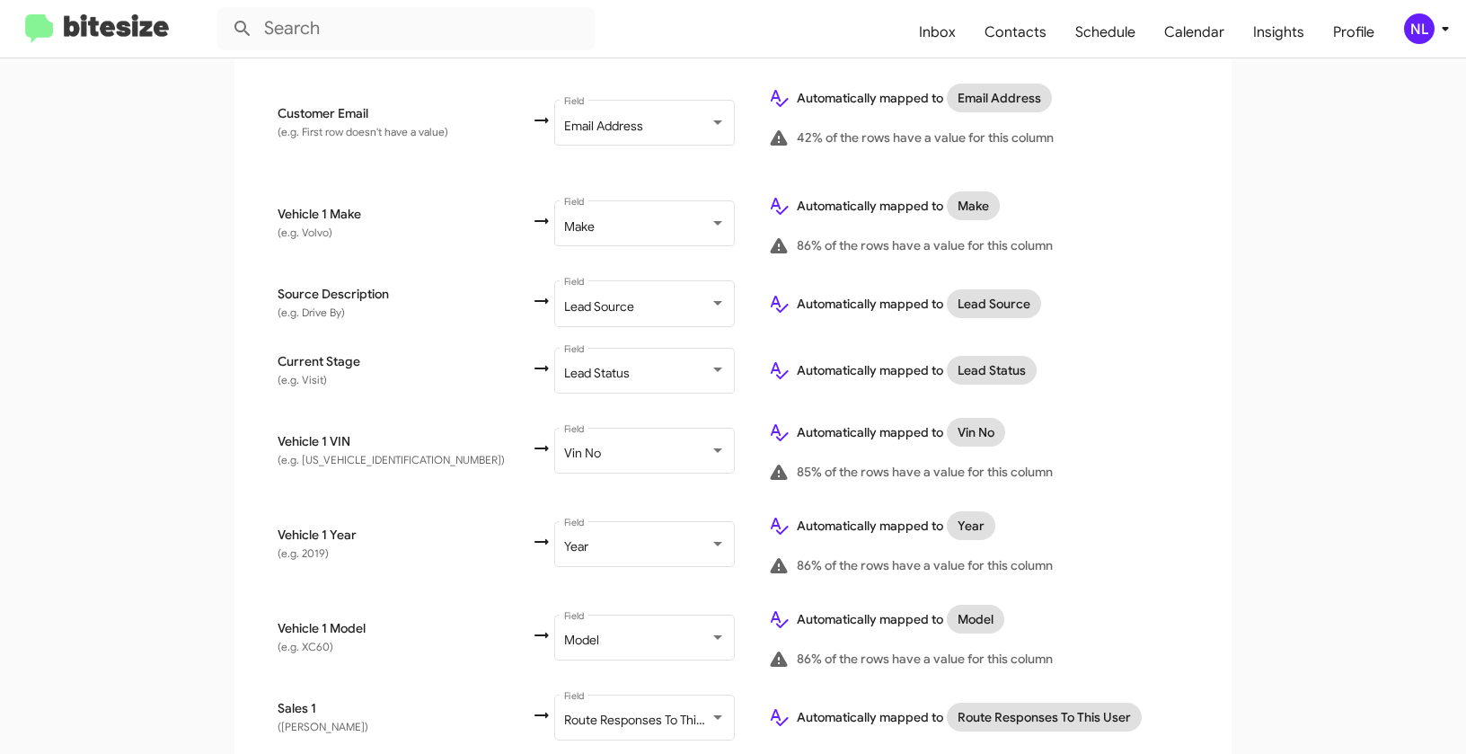
scroll to position [906, 0]
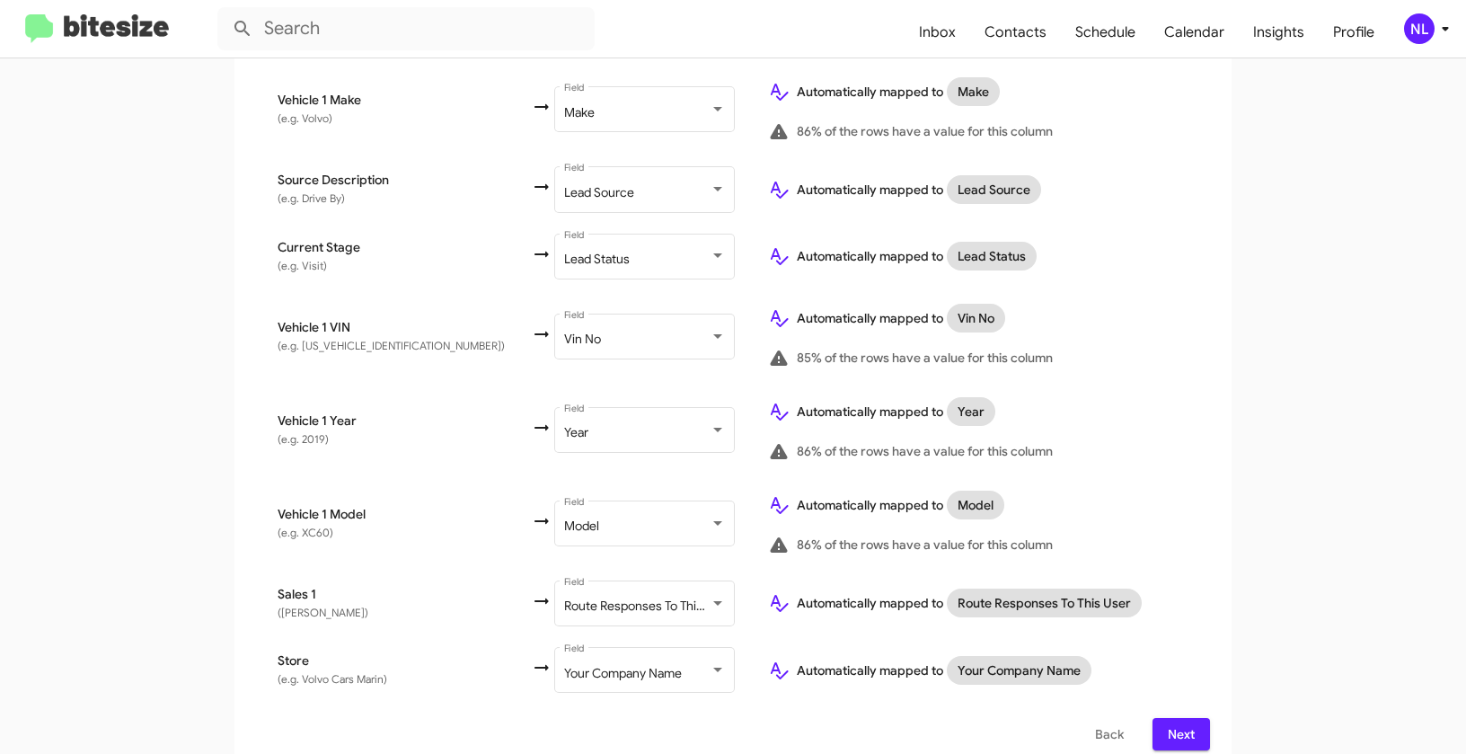
click at [1188, 718] on span "Next" at bounding box center [1181, 734] width 29 height 32
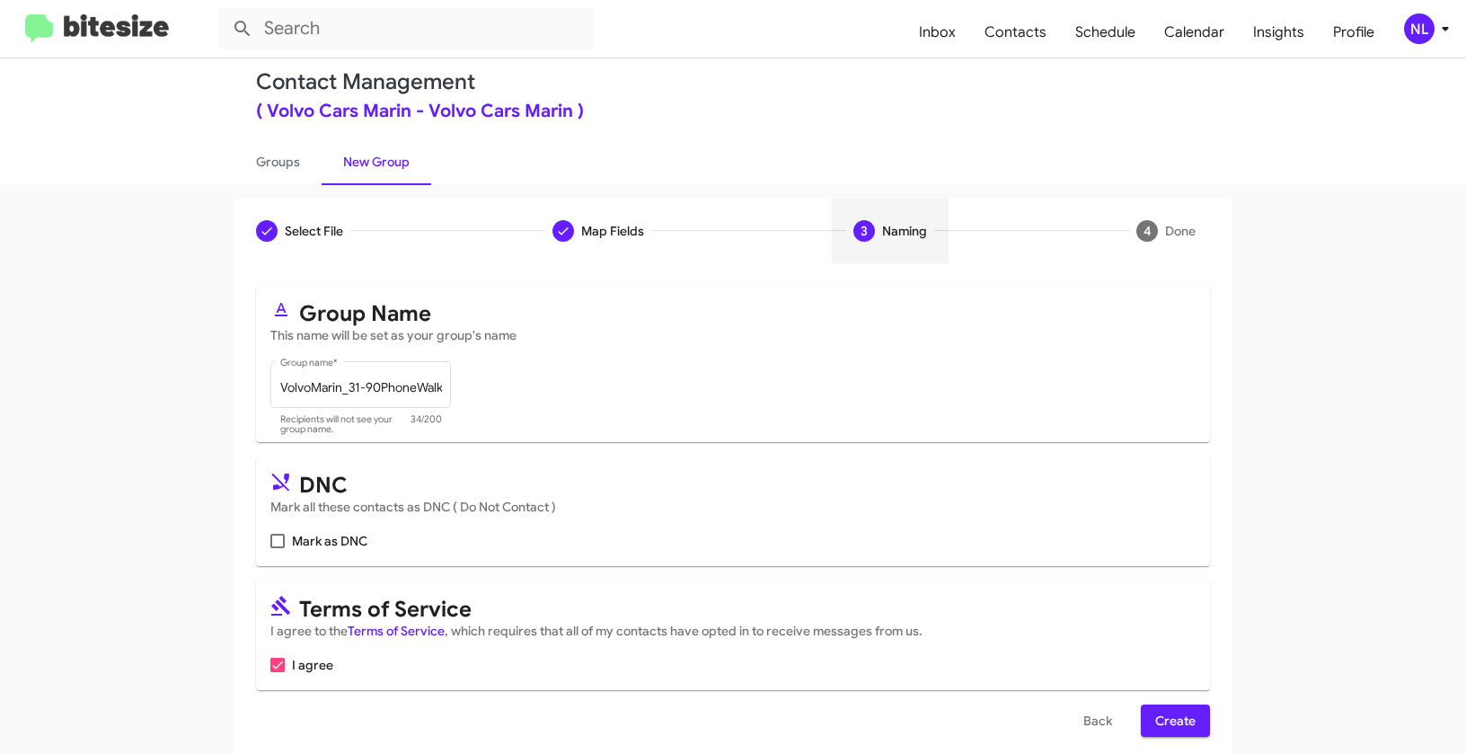
scroll to position [40, 0]
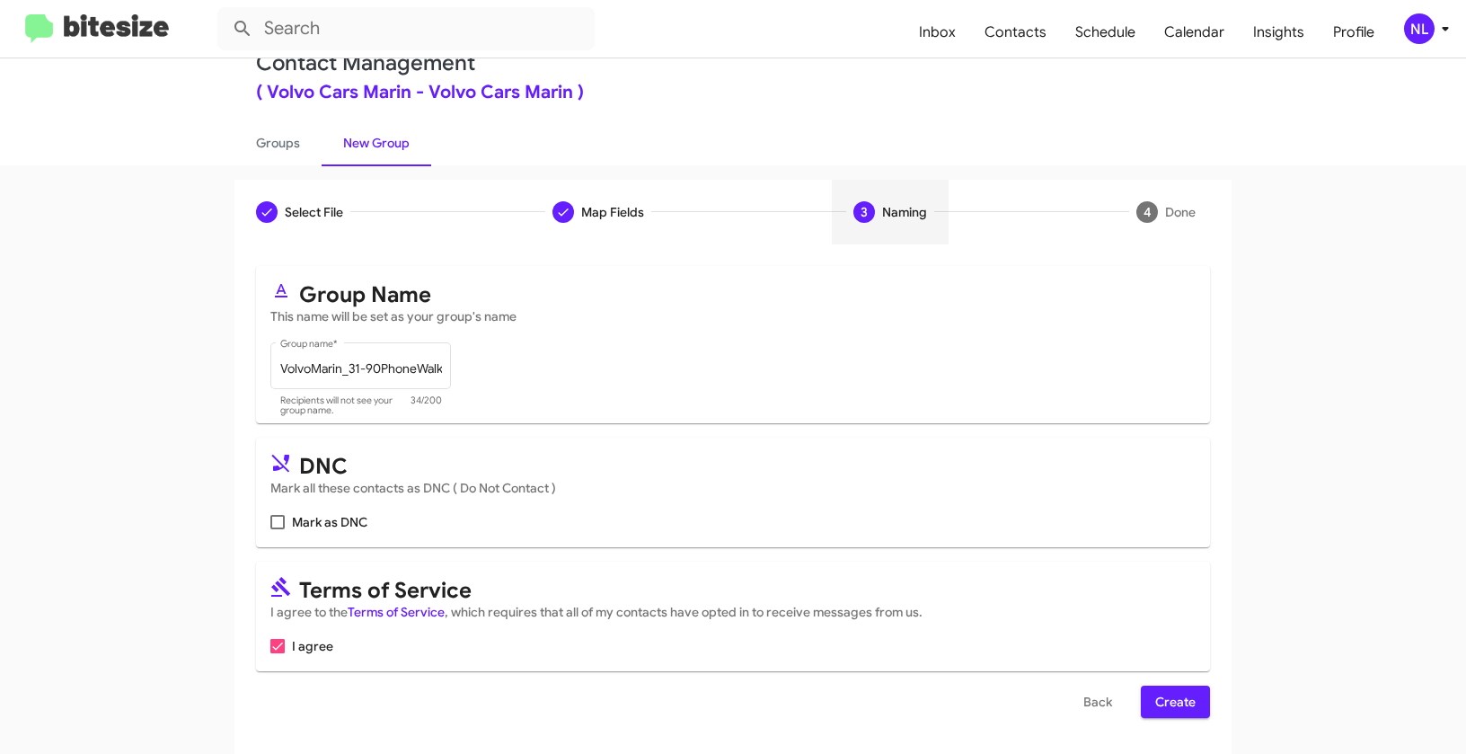
click at [1158, 713] on span "Create" at bounding box center [1175, 702] width 40 height 32
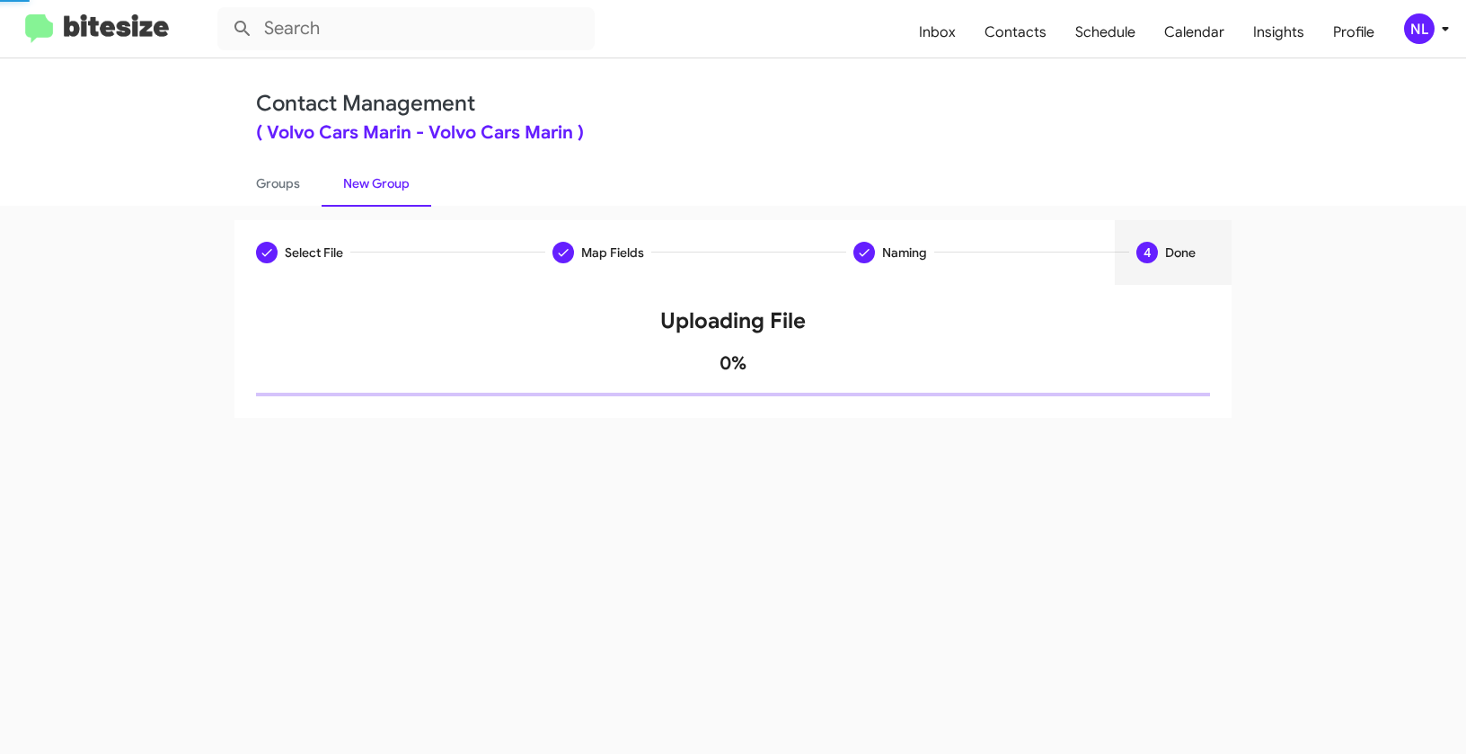
scroll to position [0, 0]
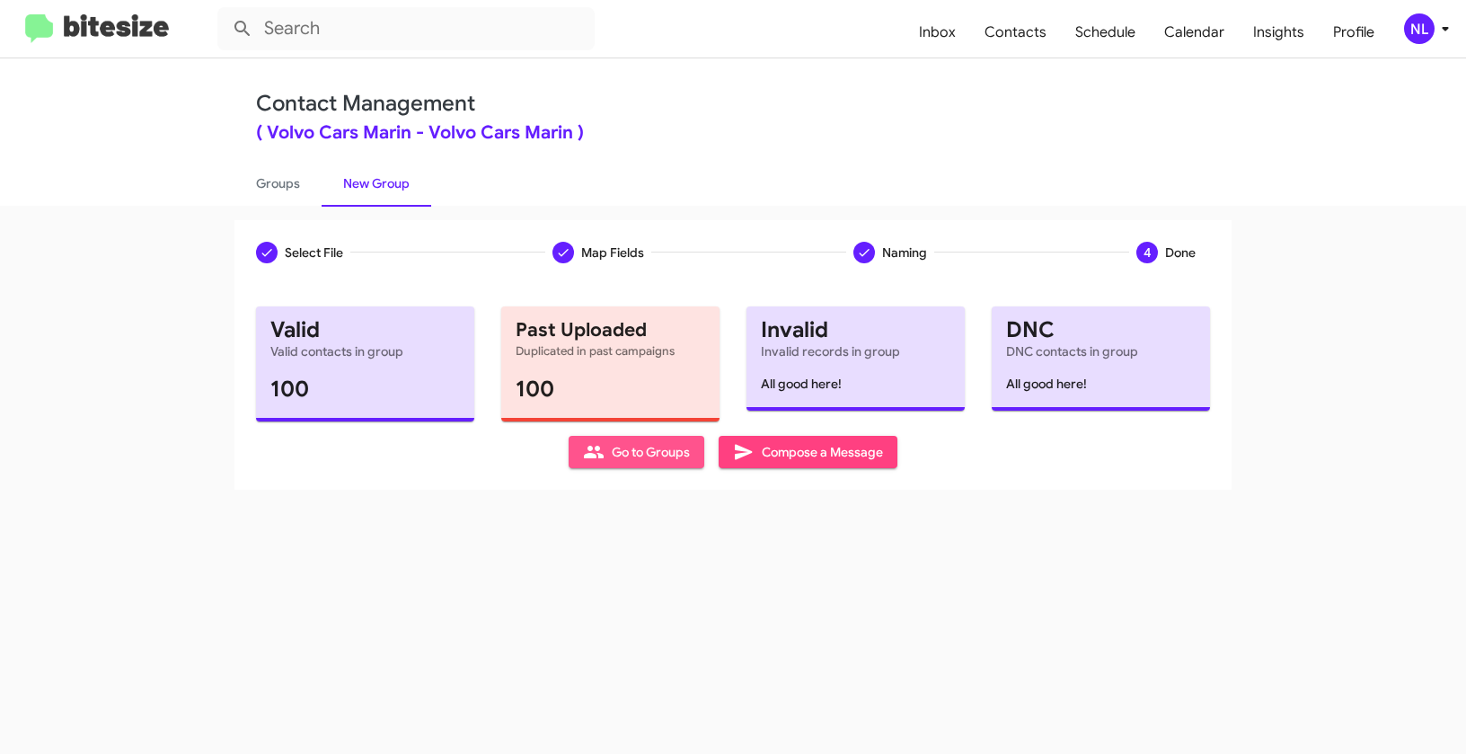
click at [626, 452] on span "Go to Groups" at bounding box center [636, 452] width 107 height 32
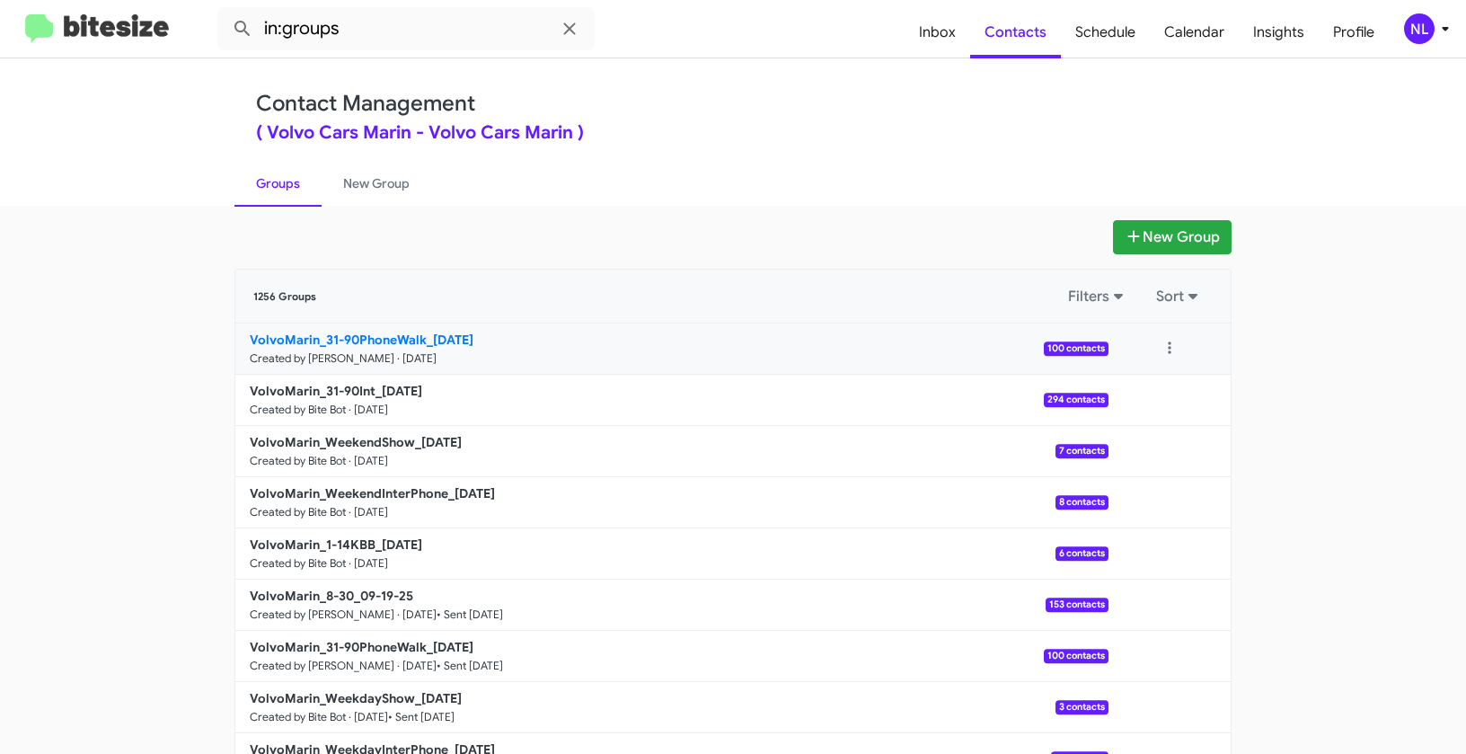
drag, startPoint x: 134, startPoint y: 332, endPoint x: 422, endPoint y: 334, distance: 288.4
click at [422, 334] on app-groups "New Group 1256 Groups Filters Sort VolvoMarin_31-90PhoneWalk_09-26-25 Created b…" at bounding box center [733, 551] width 1466 height 663
copy div "Filters Sort VolvoMarin_31-90PhoneWalk"
click at [403, 29] on input "in:groups" at bounding box center [405, 28] width 377 height 43
paste input "VolvoMarin_31-90PhoneWalk"
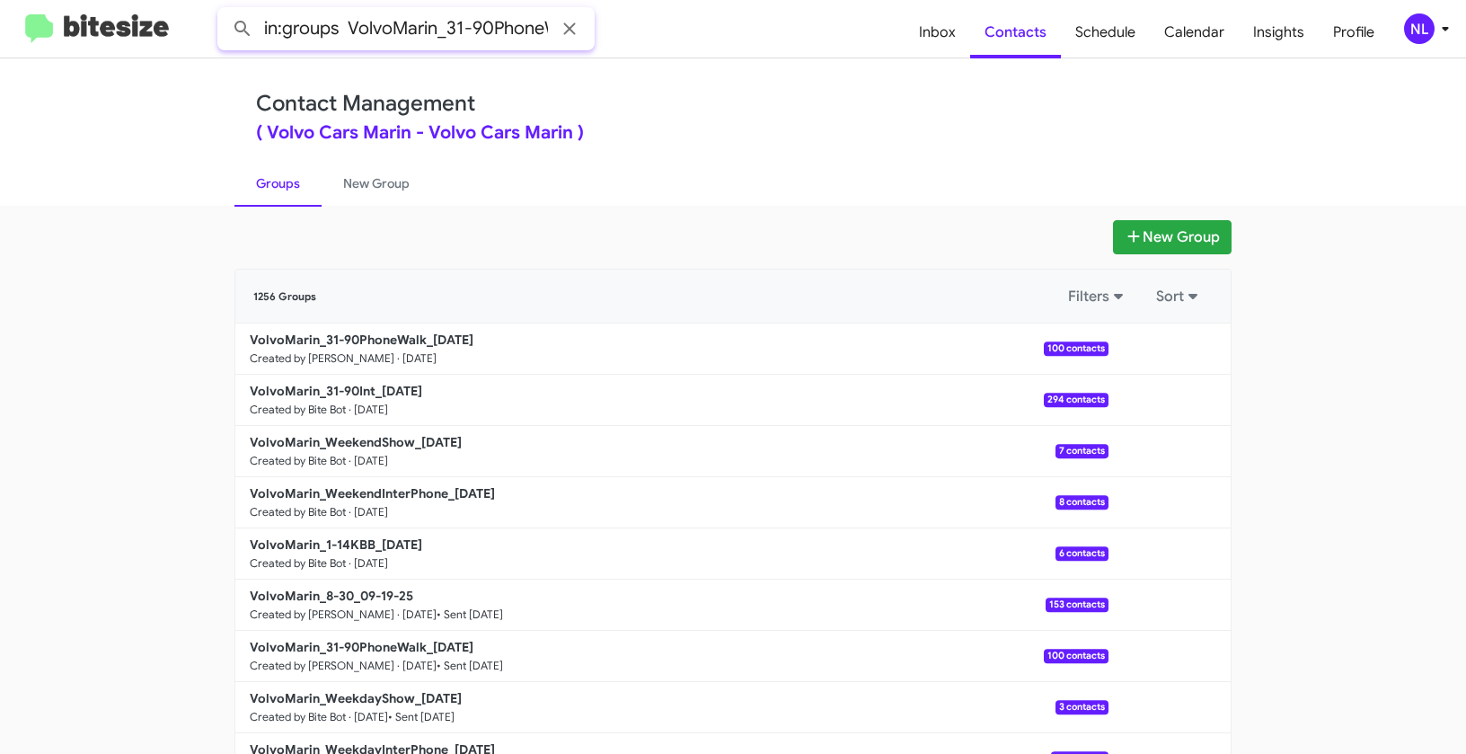
scroll to position [0, 33]
type input "in:groups VolvoMarin_31-90PhoneWalk"
click at [225, 11] on button at bounding box center [243, 29] width 36 height 36
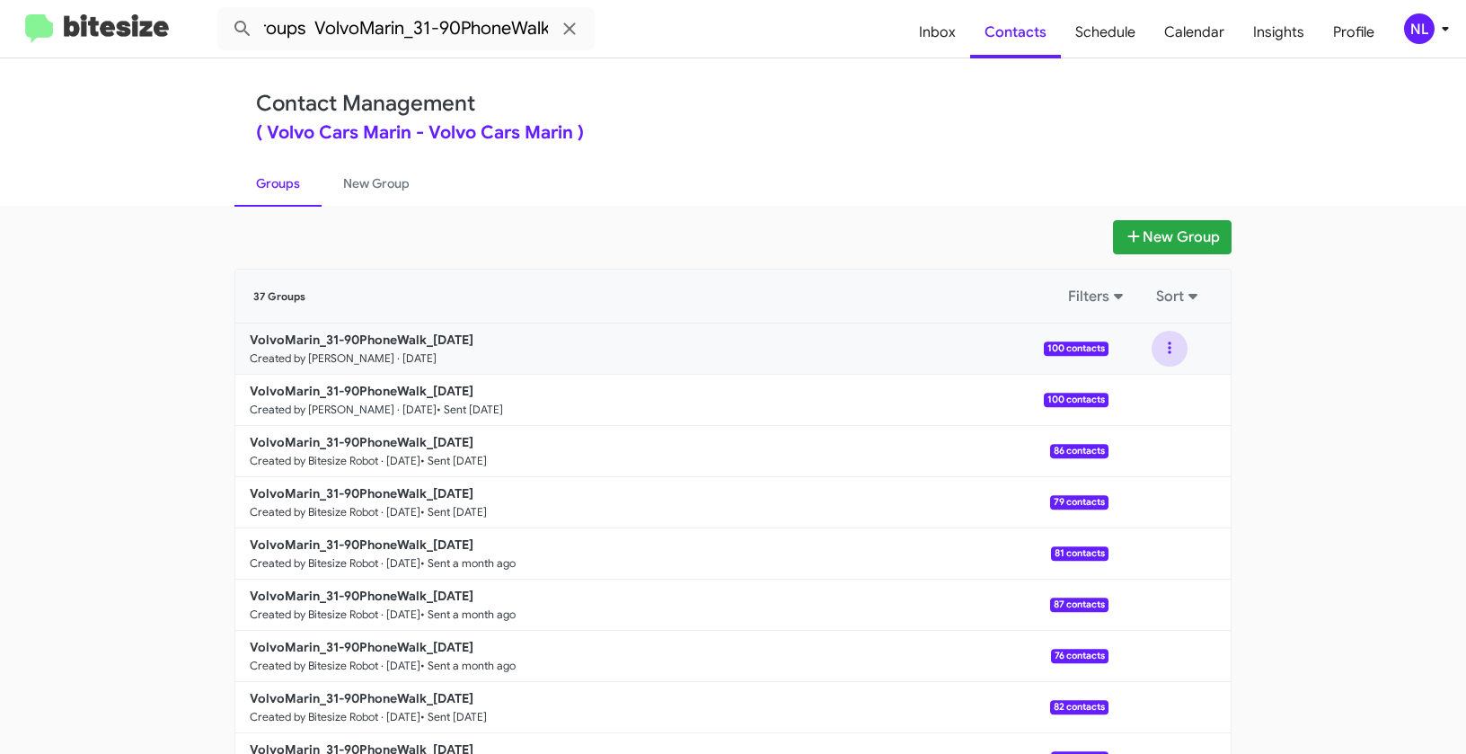
click at [1159, 350] on button at bounding box center [1170, 349] width 36 height 36
click at [1136, 398] on button "View contacts" at bounding box center [1116, 397] width 144 height 43
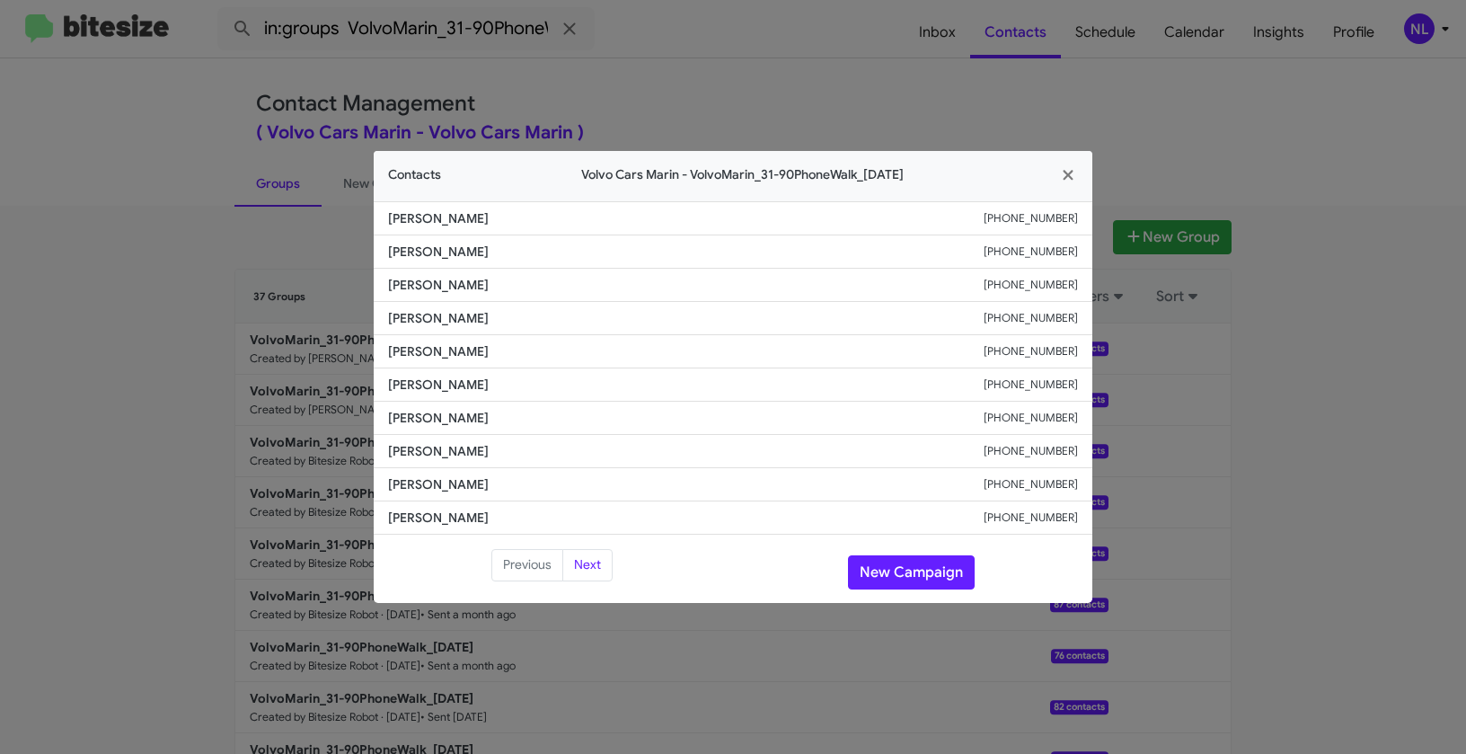
drag, startPoint x: 386, startPoint y: 214, endPoint x: 557, endPoint y: 226, distance: 171.2
click at [557, 226] on li "Shashank Khandelwal +16506609754" at bounding box center [733, 218] width 719 height 34
copy span "Shashank Khandelwal"
click at [1071, 175] on icon "button" at bounding box center [1068, 175] width 21 height 16
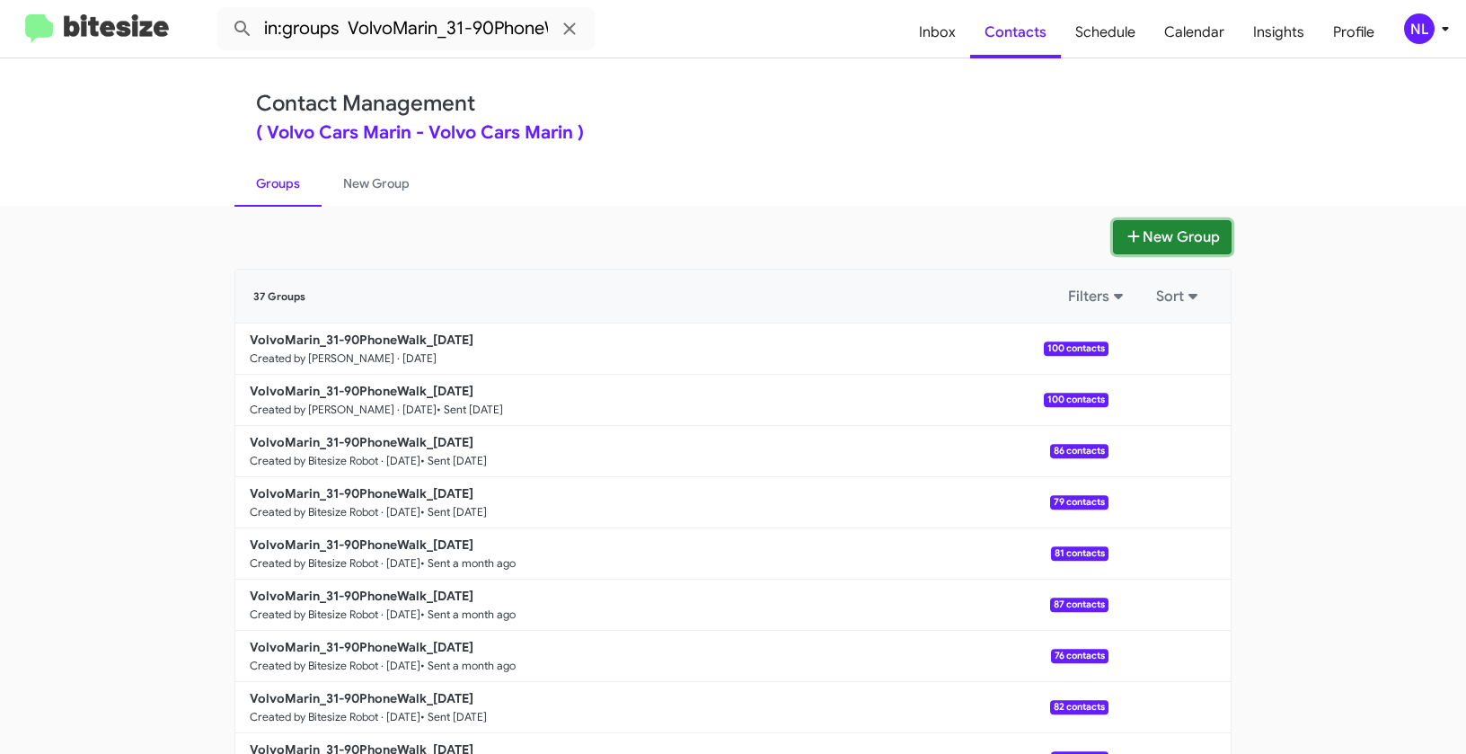
click at [1150, 226] on button "New Group" at bounding box center [1172, 237] width 119 height 34
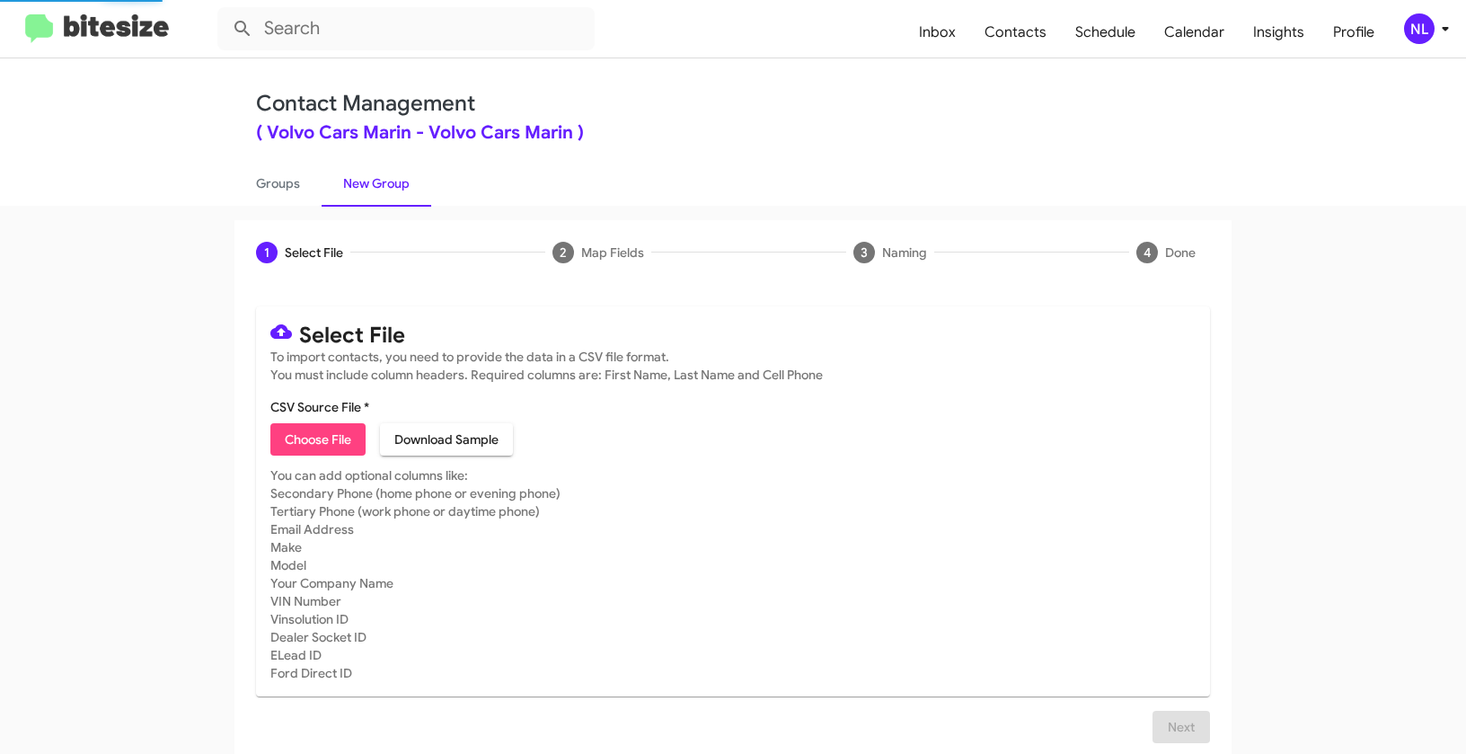
click at [341, 438] on span "Choose File" at bounding box center [318, 439] width 66 height 32
type input "VolvoMarin_8-30_09-26-25"
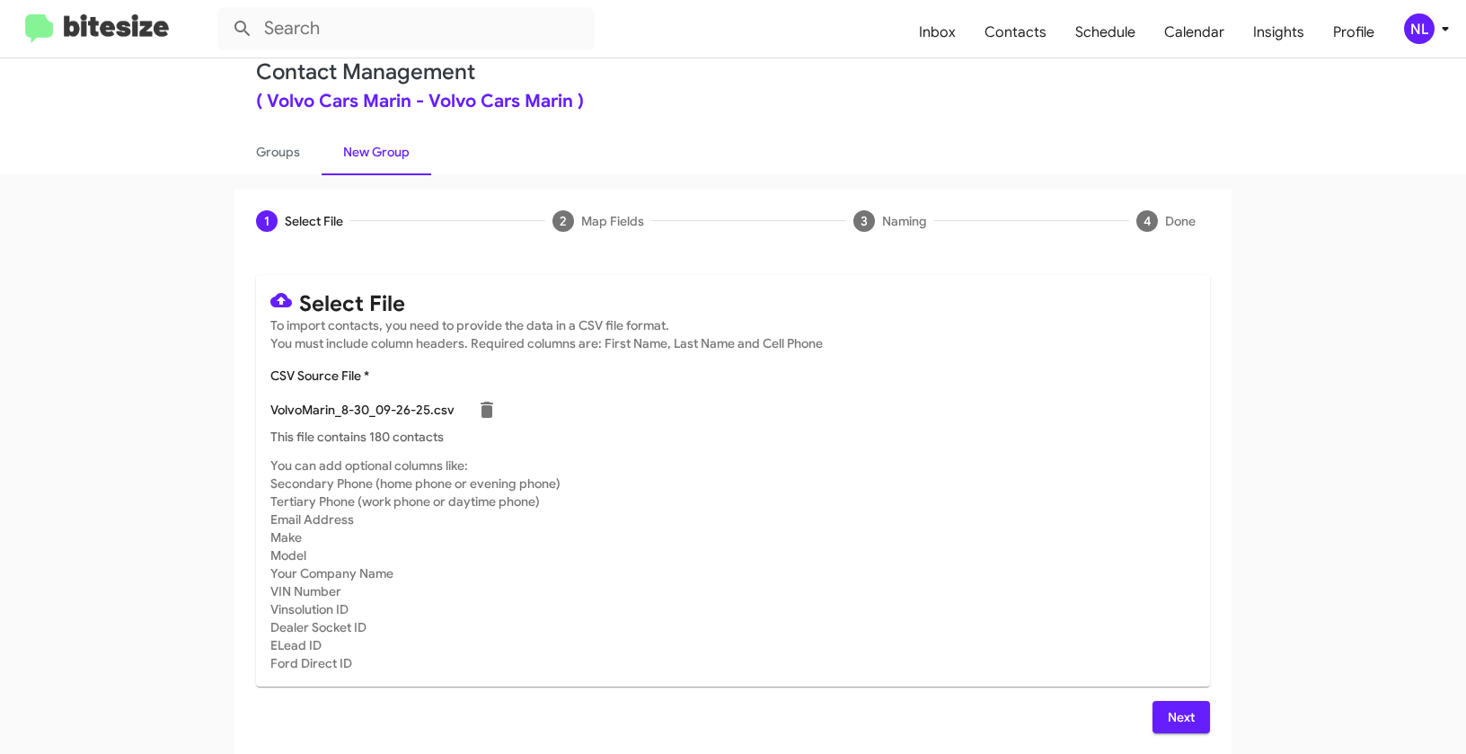
scroll to position [32, 0]
click at [1421, 30] on div "NL" at bounding box center [1419, 28] width 31 height 31
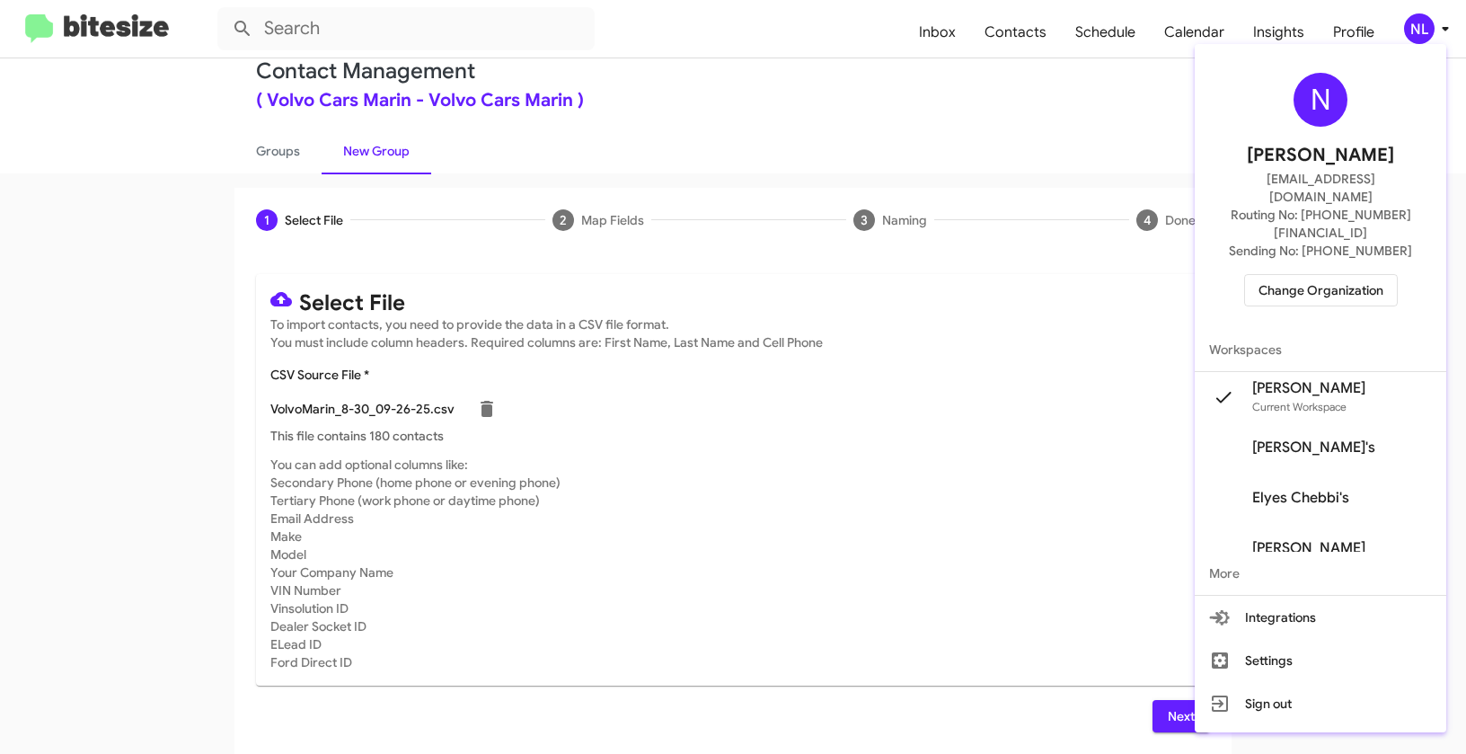
click at [914, 629] on div at bounding box center [733, 377] width 1466 height 754
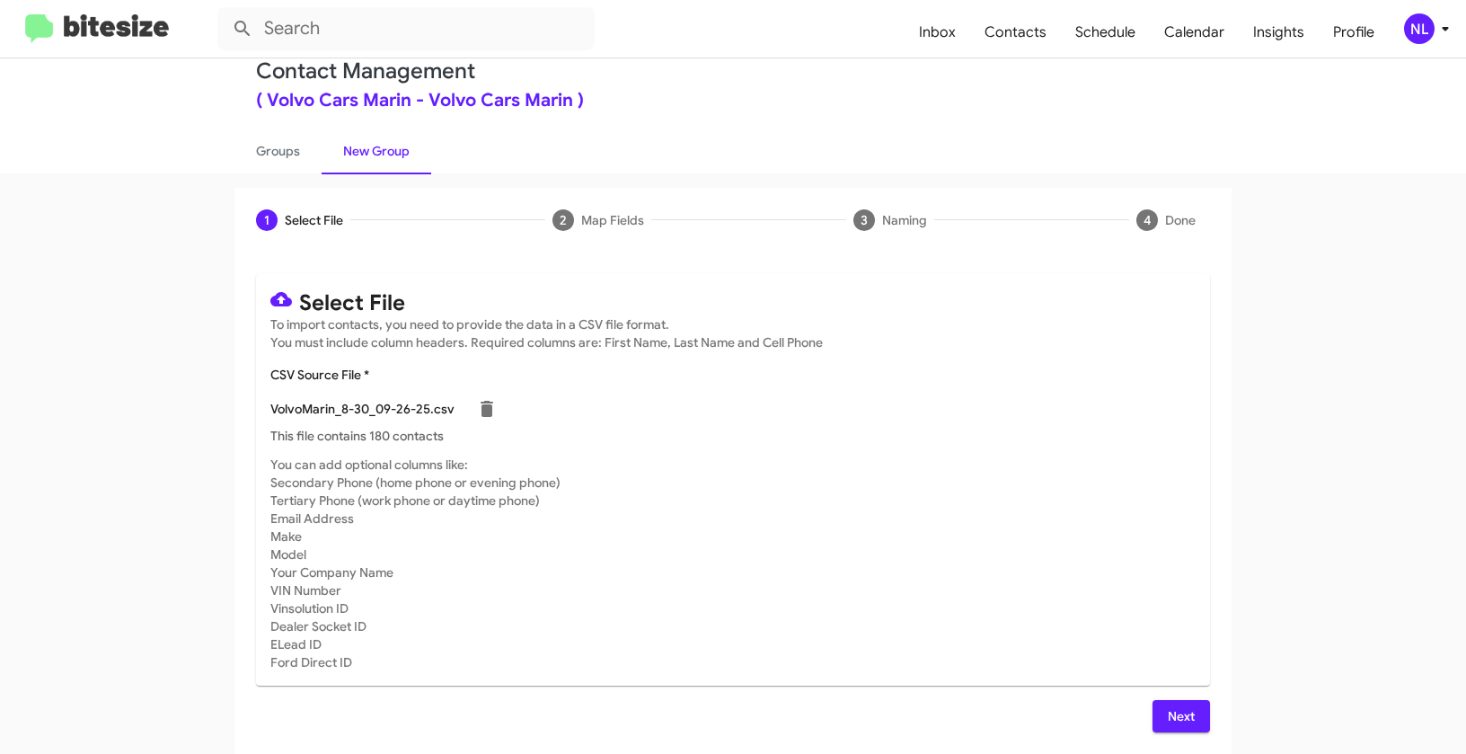
click at [1167, 708] on span "Next" at bounding box center [1181, 716] width 29 height 32
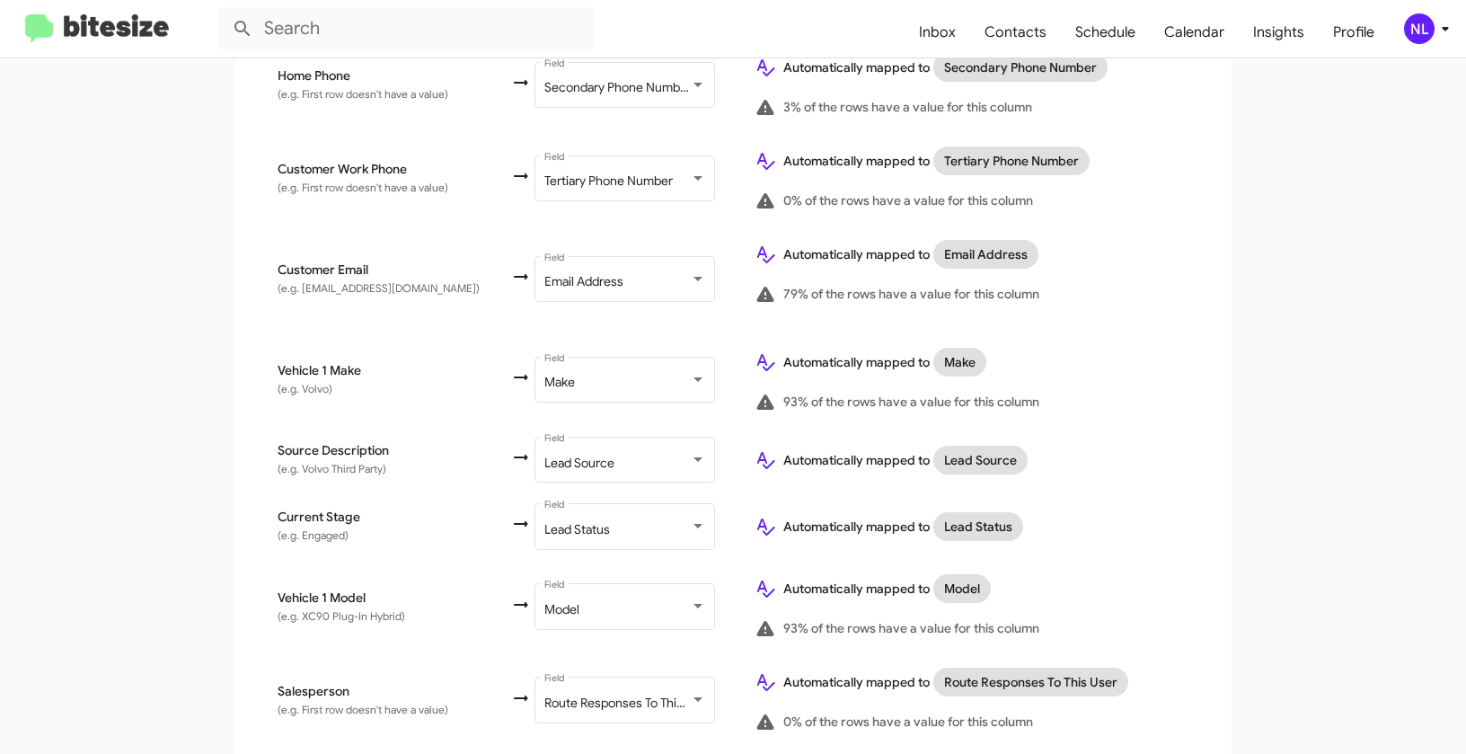
scroll to position [773, 0]
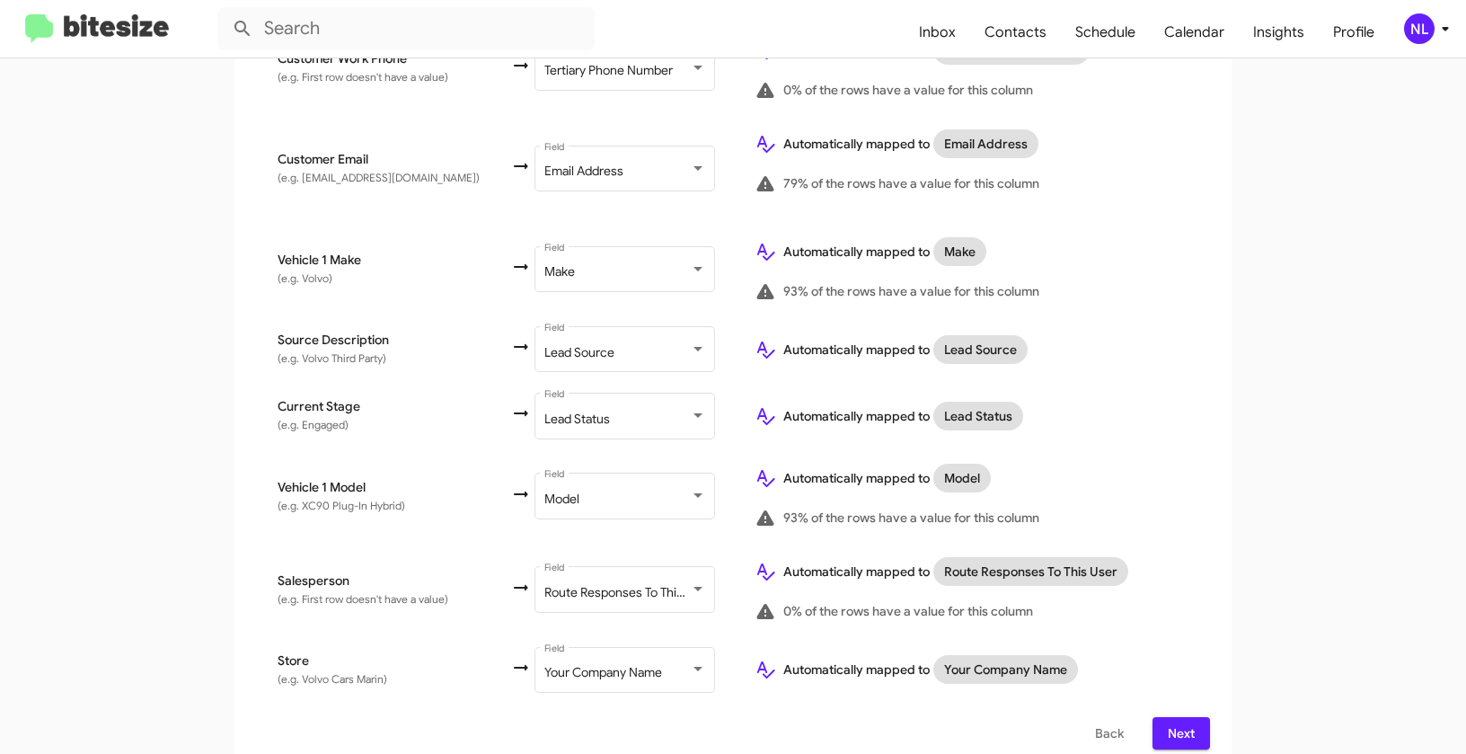
click at [1189, 717] on span "Next" at bounding box center [1181, 733] width 29 height 32
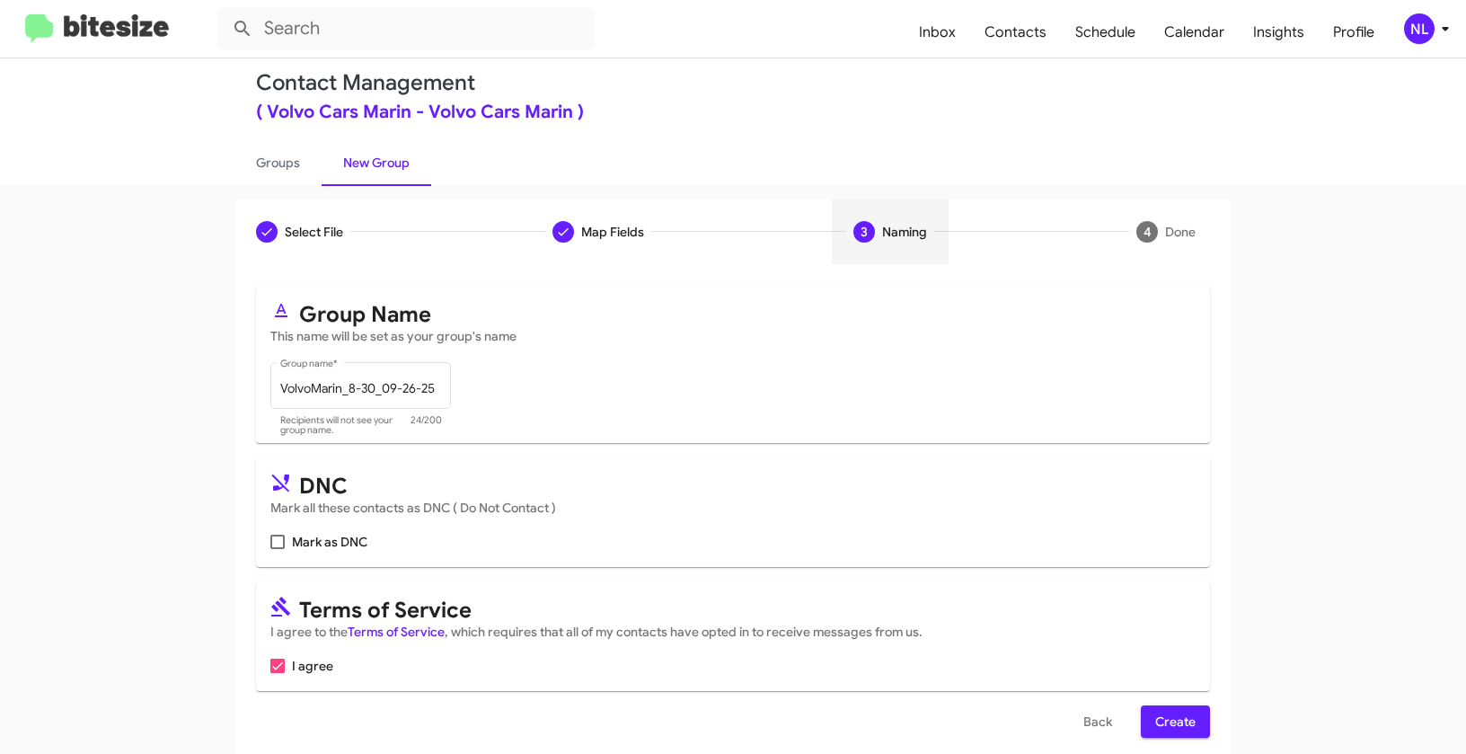
scroll to position [40, 0]
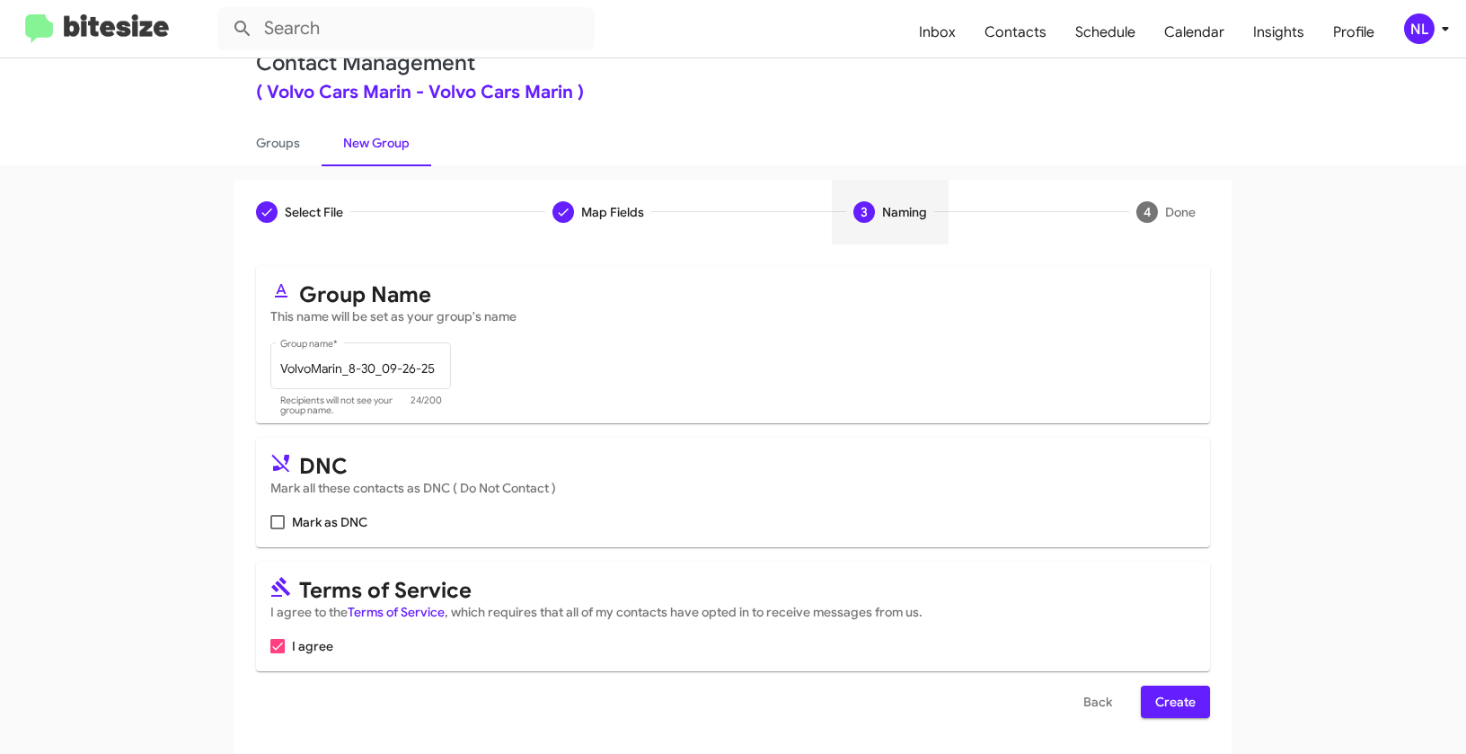
click at [1169, 695] on span "Create" at bounding box center [1175, 702] width 40 height 32
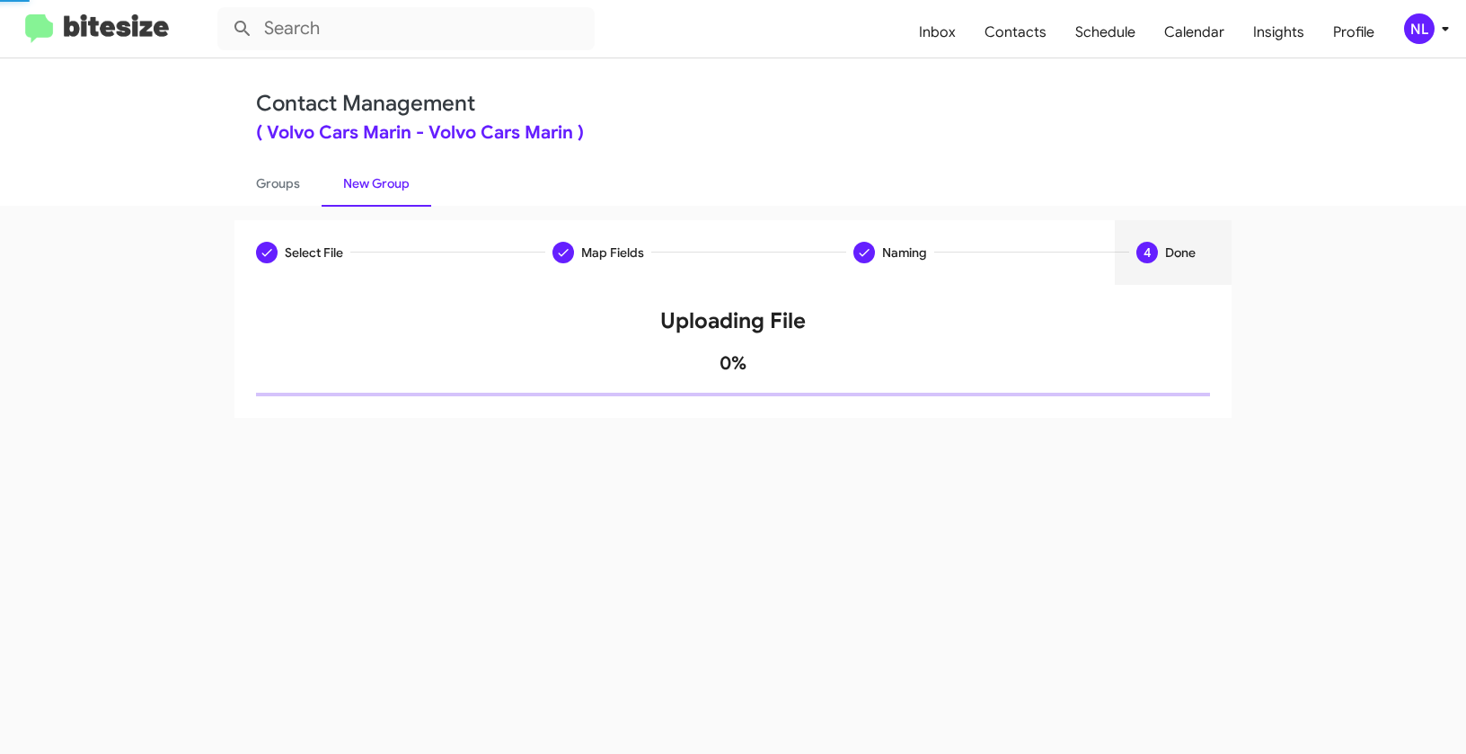
scroll to position [0, 0]
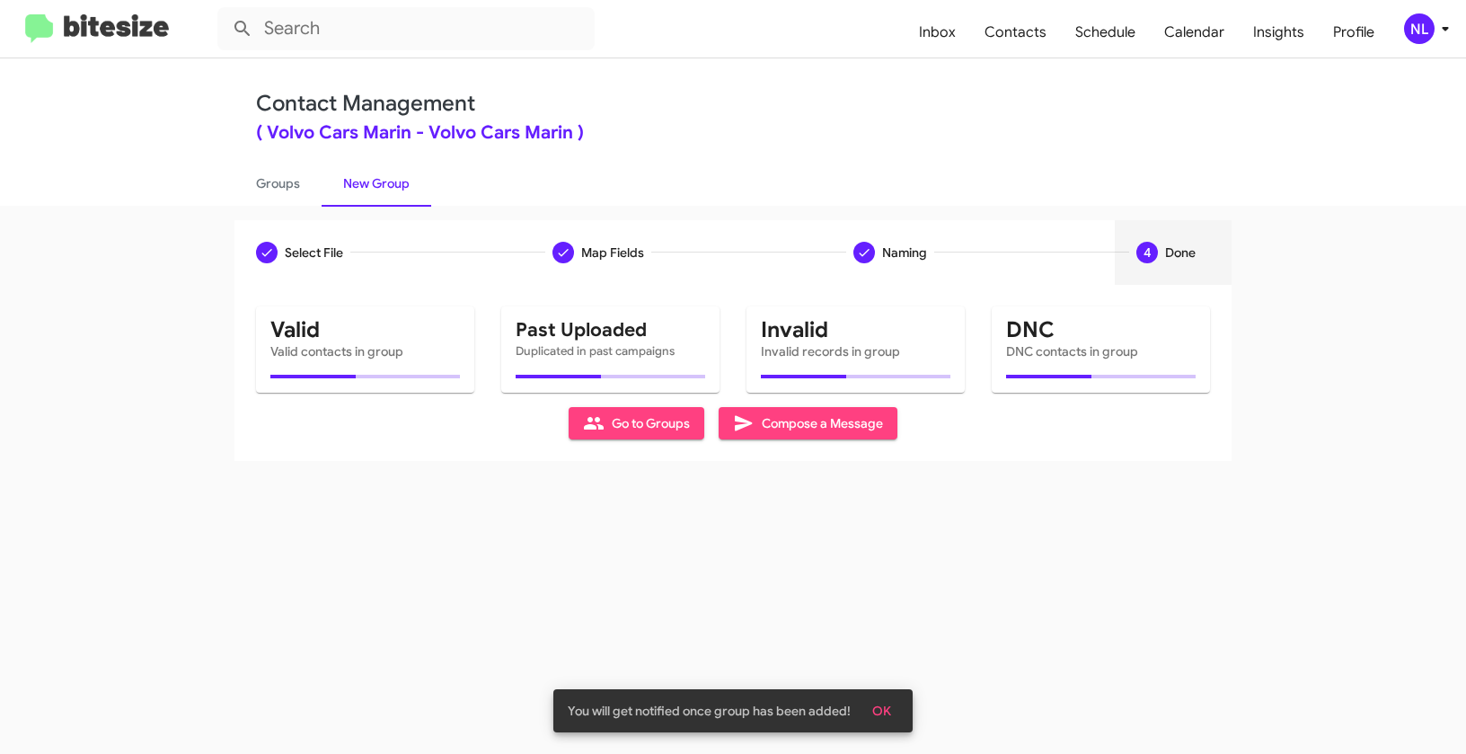
click at [882, 715] on span "OK" at bounding box center [881, 711] width 19 height 32
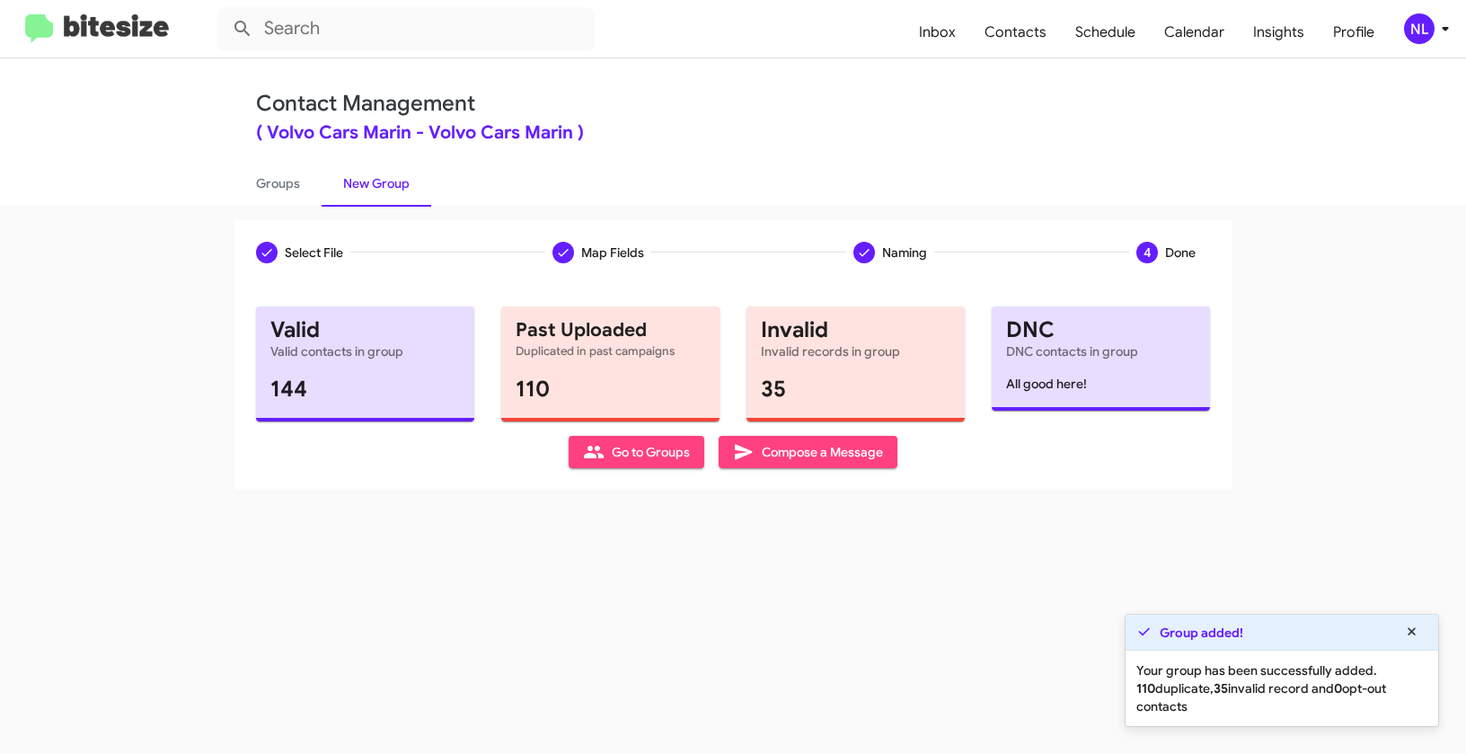
click at [637, 459] on span "Go to Groups" at bounding box center [636, 452] width 107 height 32
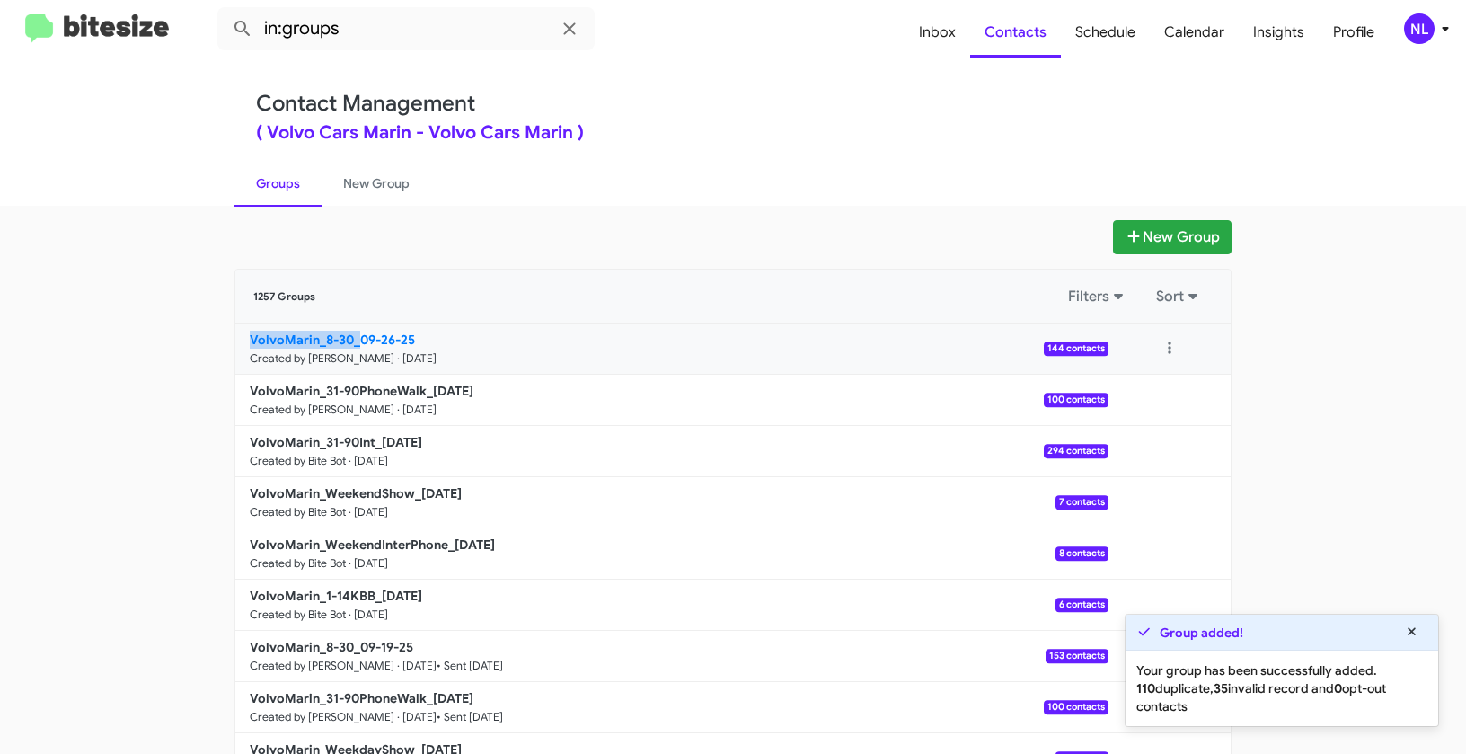
drag, startPoint x: 201, startPoint y: 341, endPoint x: 352, endPoint y: 331, distance: 151.3
click at [352, 331] on app-groups "New Group 1257 Groups Filters Sort VolvoMarin_8-30_09-26-25 Created by Nen Limb…" at bounding box center [733, 551] width 1466 height 663
copy b "VolvoMarin_8-30_"
click at [376, 11] on input "in:groups" at bounding box center [405, 28] width 377 height 43
click at [376, 38] on input "in:groups" at bounding box center [405, 28] width 377 height 43
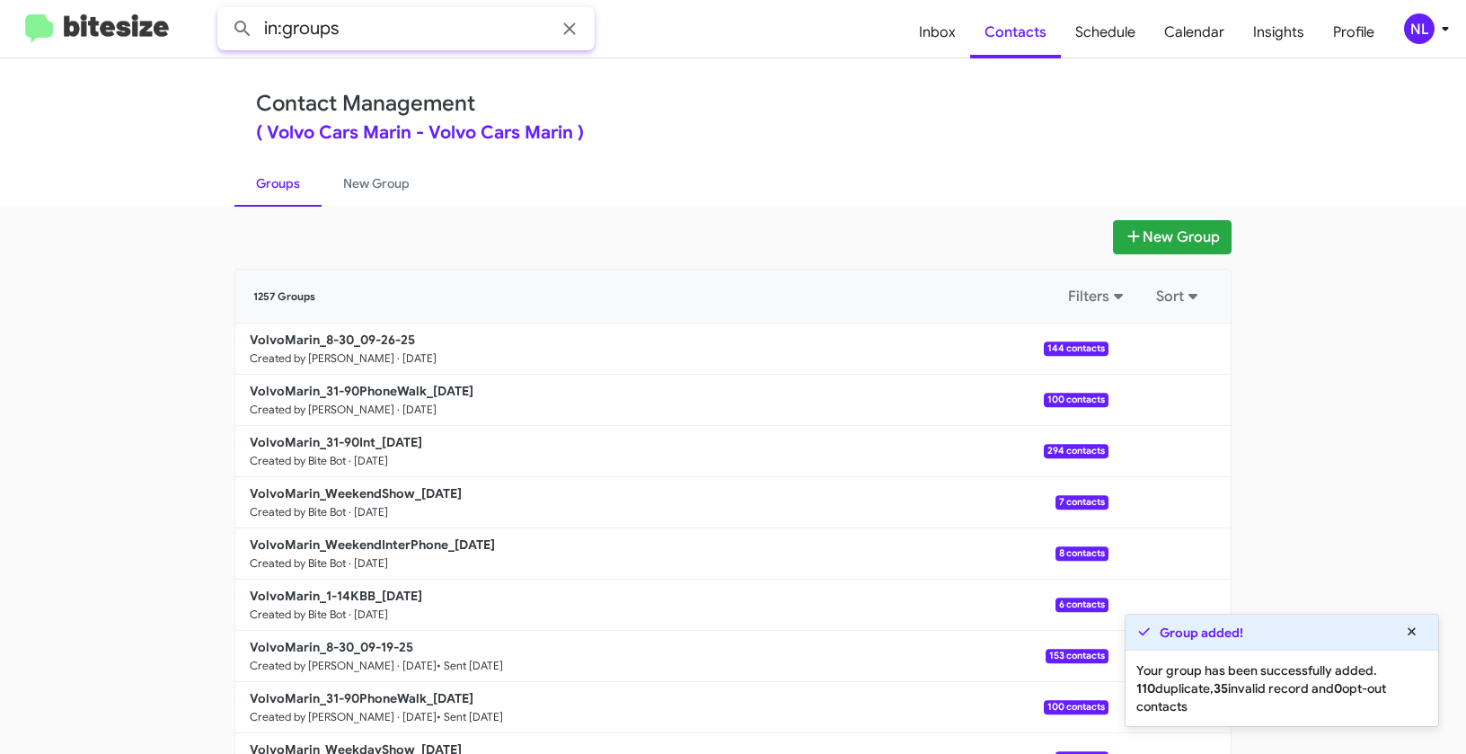
paste input "VolvoMarin_8-30_"
type input "in:groups VolvoMarin_8-30_"
click at [225, 11] on button at bounding box center [243, 29] width 36 height 36
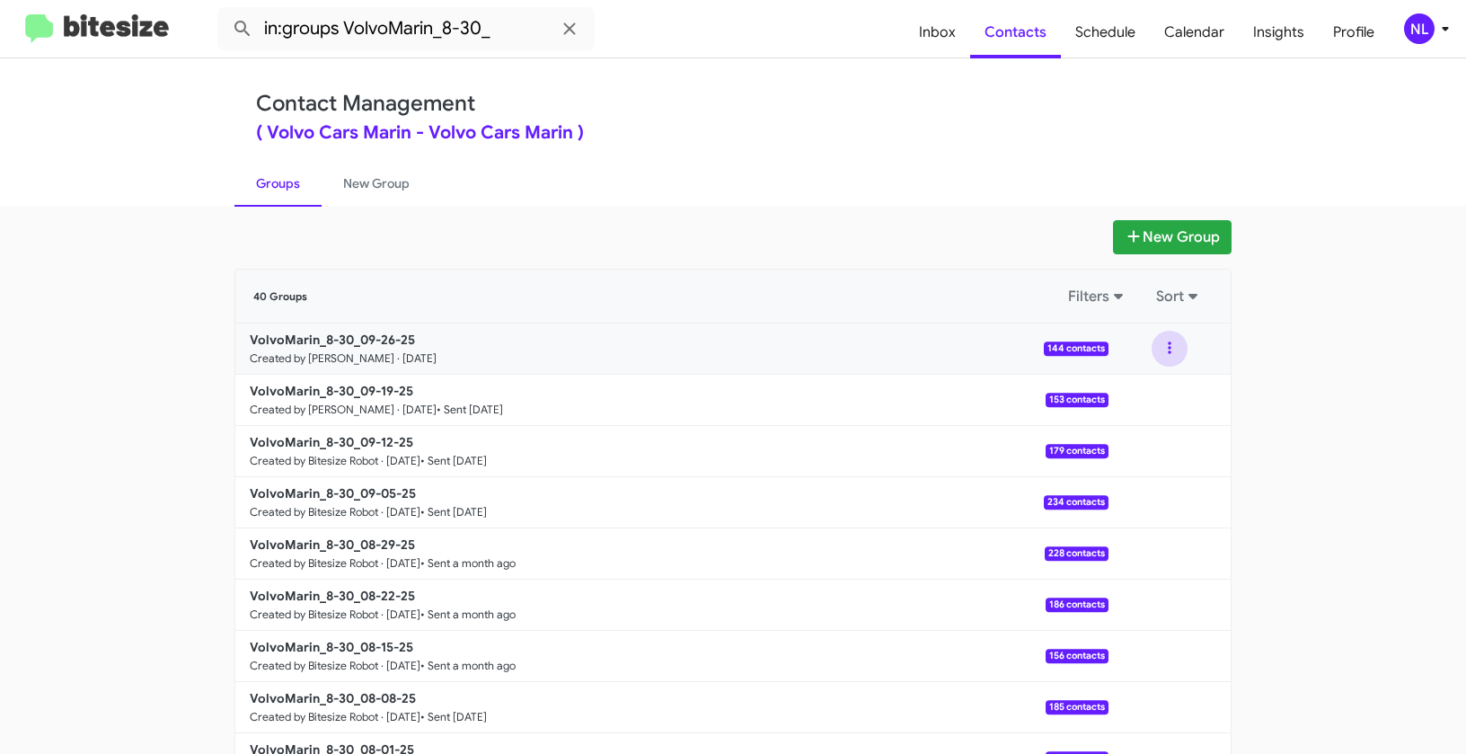
click at [1154, 348] on button at bounding box center [1170, 349] width 36 height 36
click at [1138, 399] on button "View contacts" at bounding box center [1116, 397] width 144 height 43
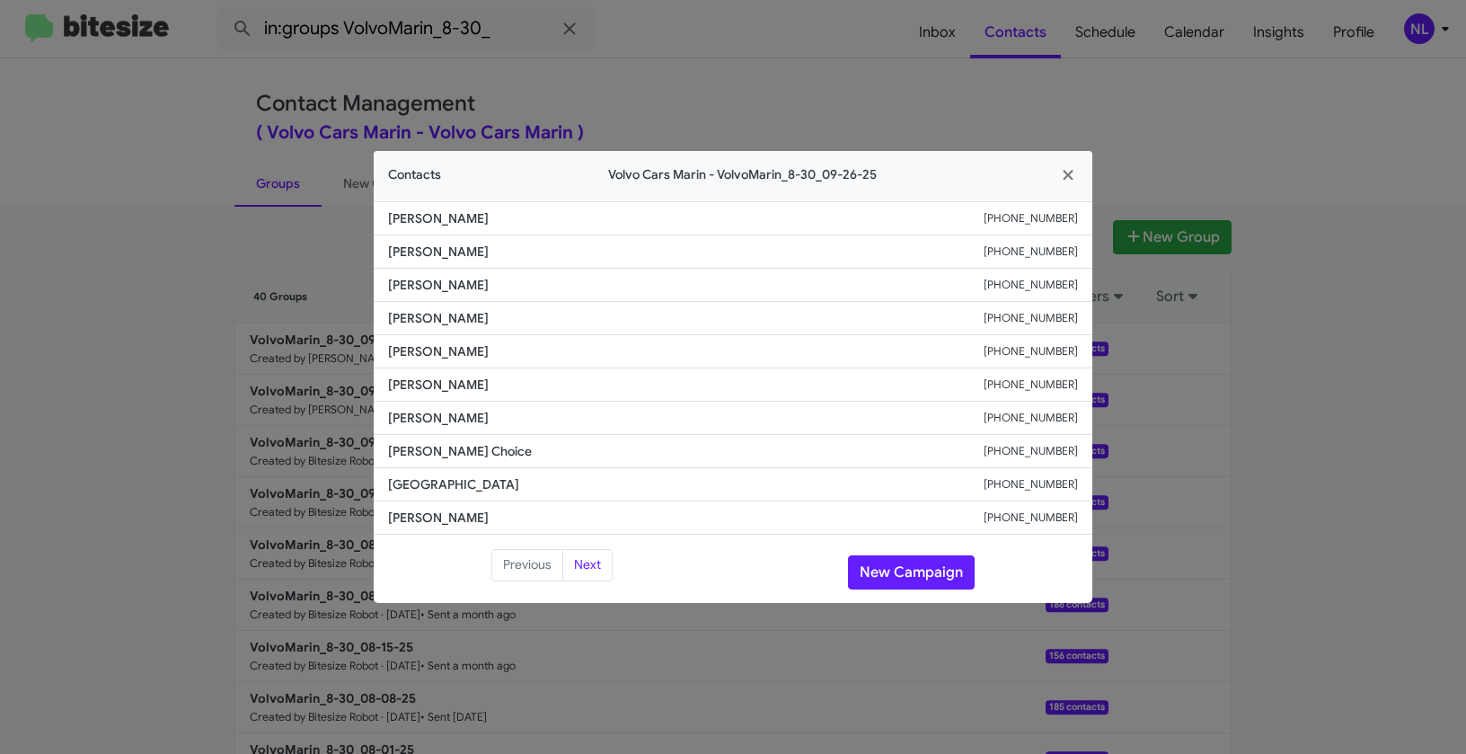
drag, startPoint x: 392, startPoint y: 377, endPoint x: 563, endPoint y: 378, distance: 171.6
click at [563, 378] on span "Dezarae Deguzman" at bounding box center [686, 385] width 596 height 18
copy span "Dezarae Deguzman"
click at [1063, 174] on icon "button" at bounding box center [1068, 175] width 21 height 16
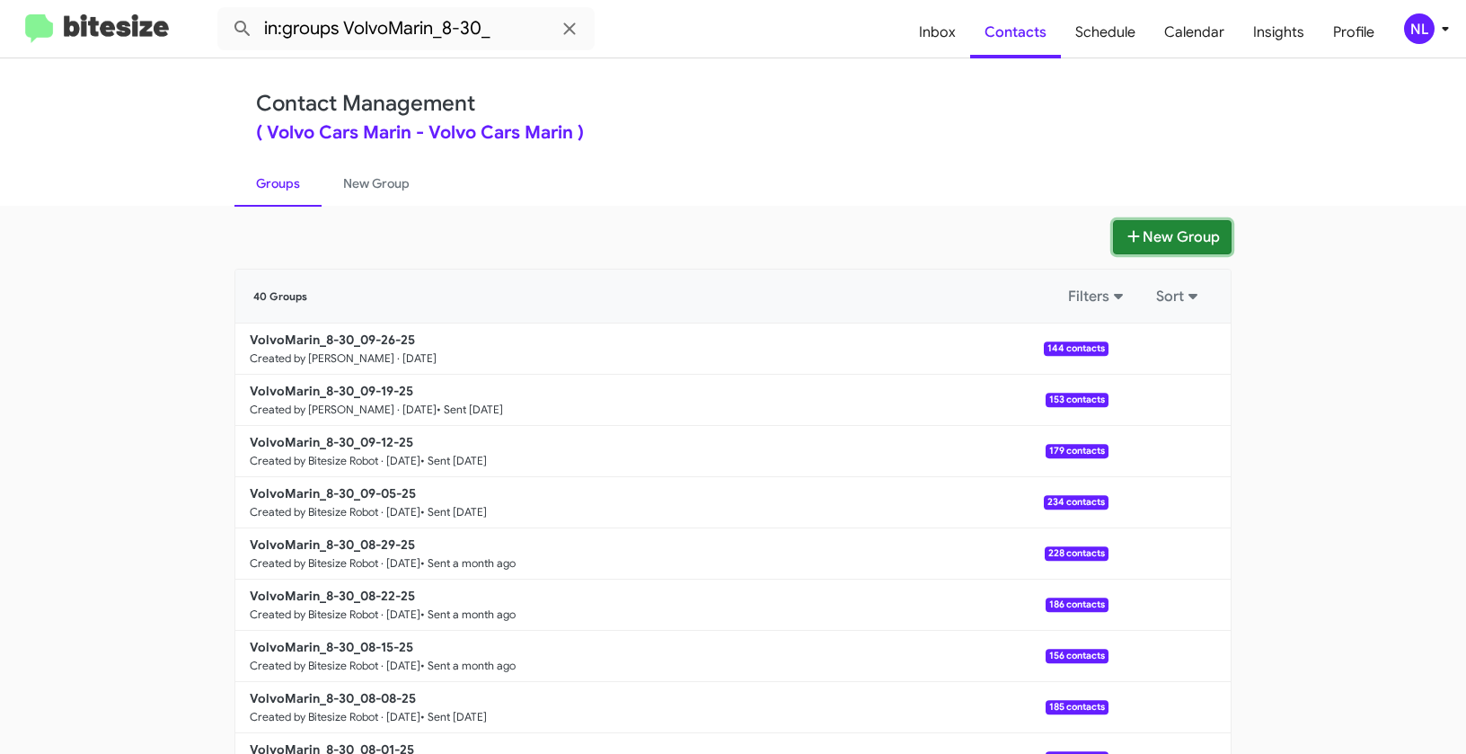
click at [1185, 235] on button "New Group" at bounding box center [1172, 237] width 119 height 34
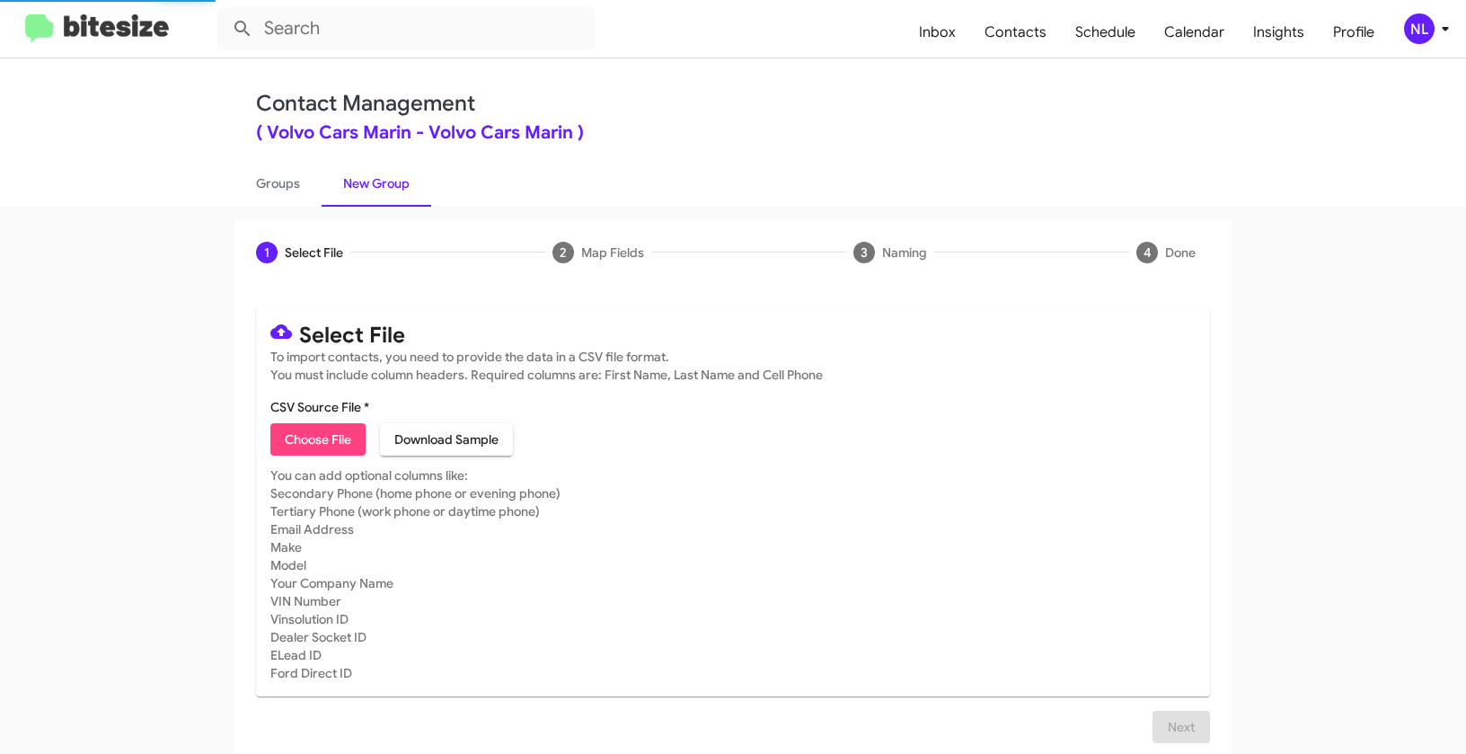
click at [314, 438] on span "Choose File" at bounding box center [318, 439] width 66 height 32
click at [323, 442] on span "Choose File" at bounding box center [318, 439] width 66 height 32
type input "VolvoMarin_WeekdayInterPhone_09-26-25"
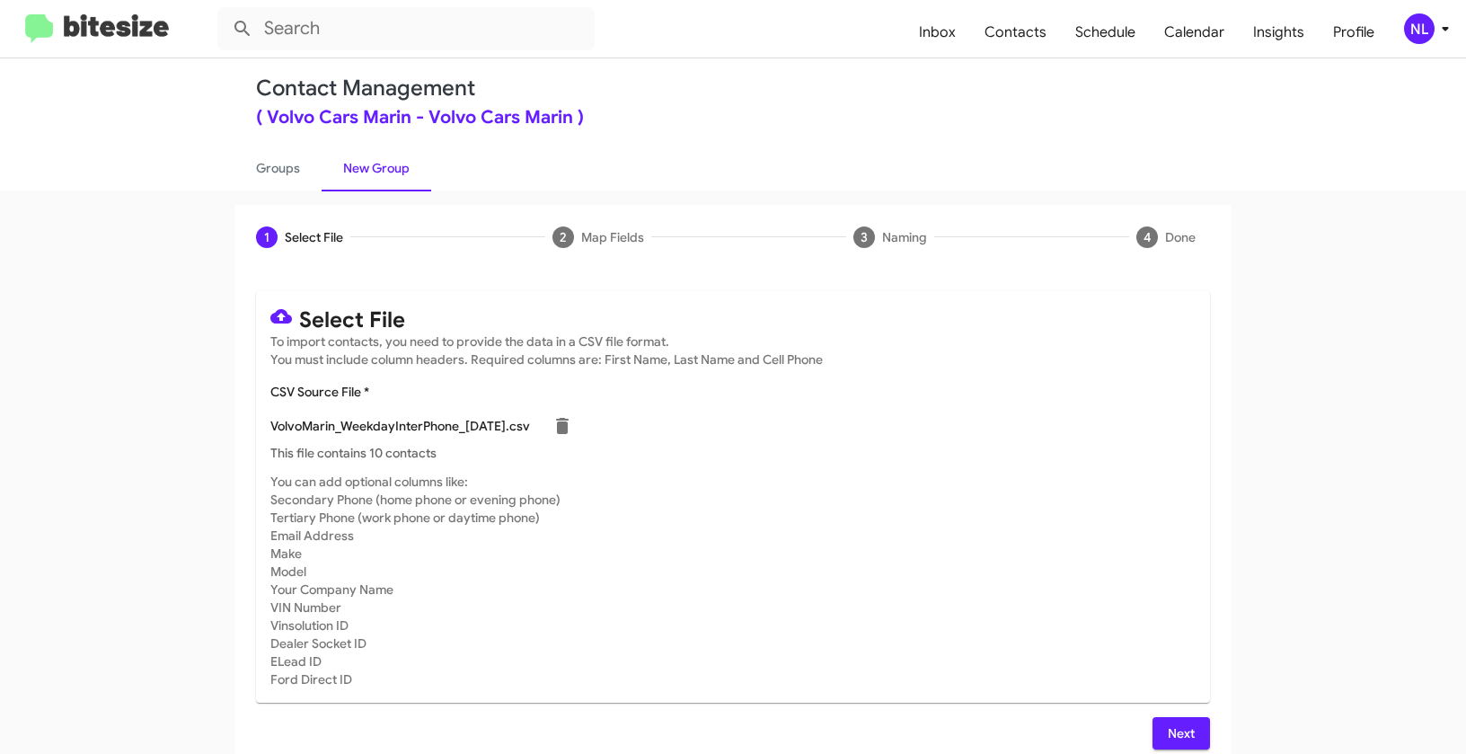
scroll to position [32, 0]
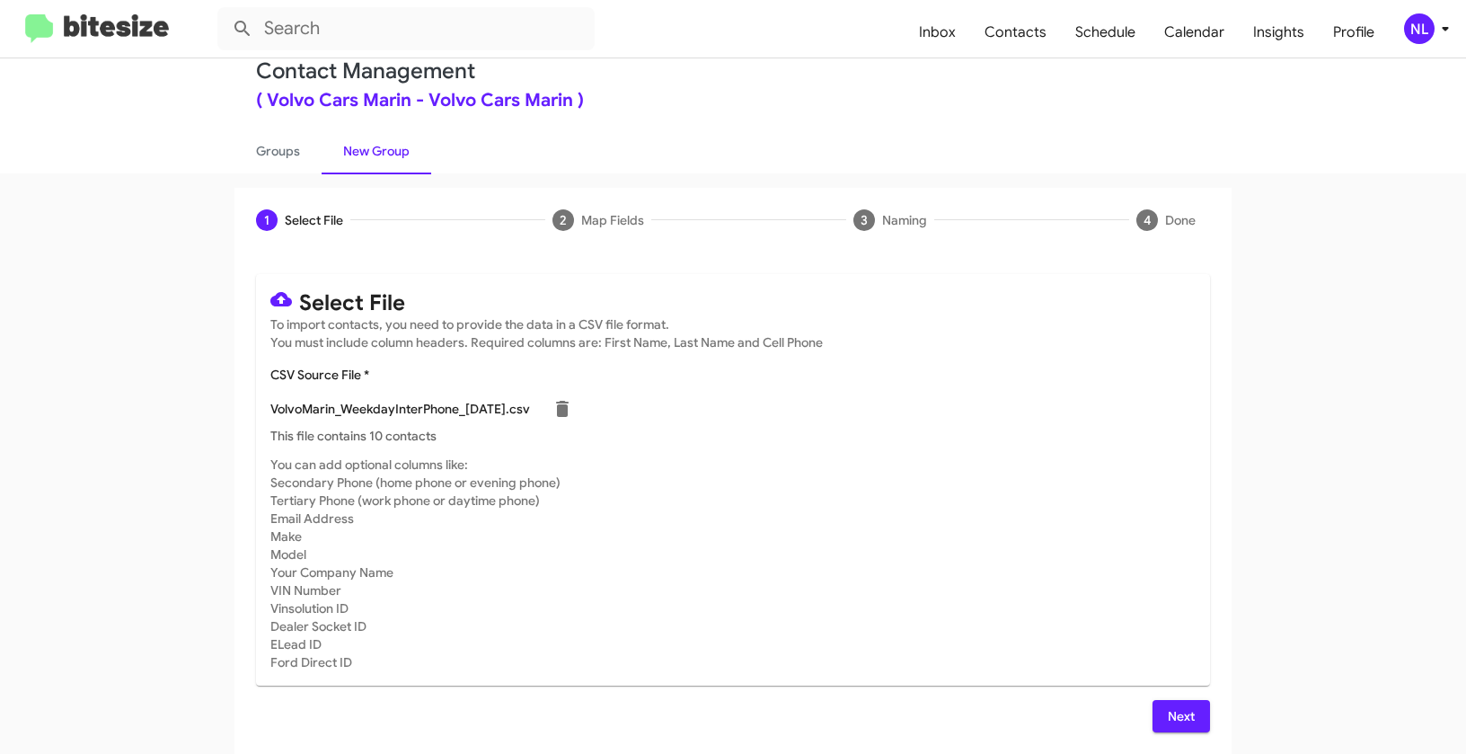
click at [1181, 711] on span "Next" at bounding box center [1181, 716] width 29 height 32
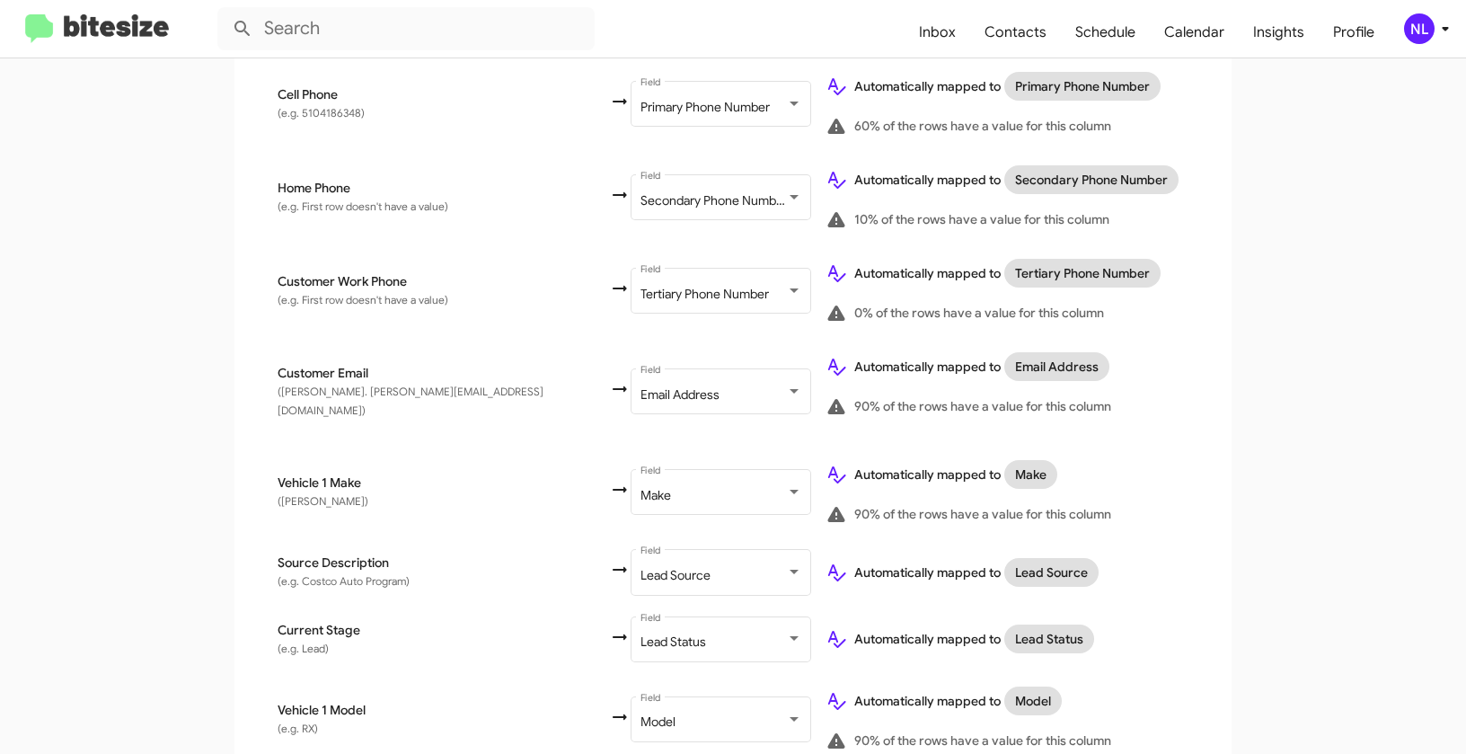
scroll to position [746, 0]
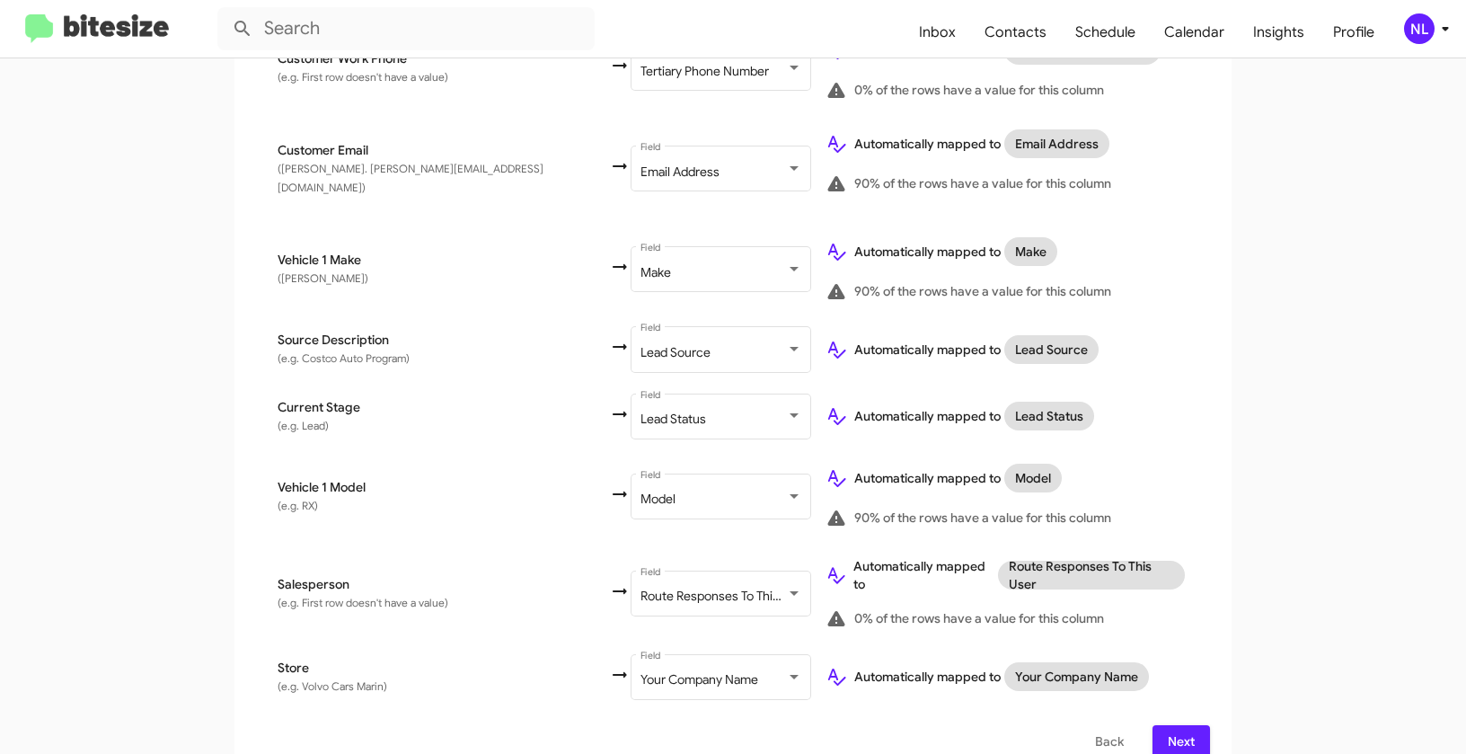
click at [1181, 725] on span "Next" at bounding box center [1181, 741] width 29 height 32
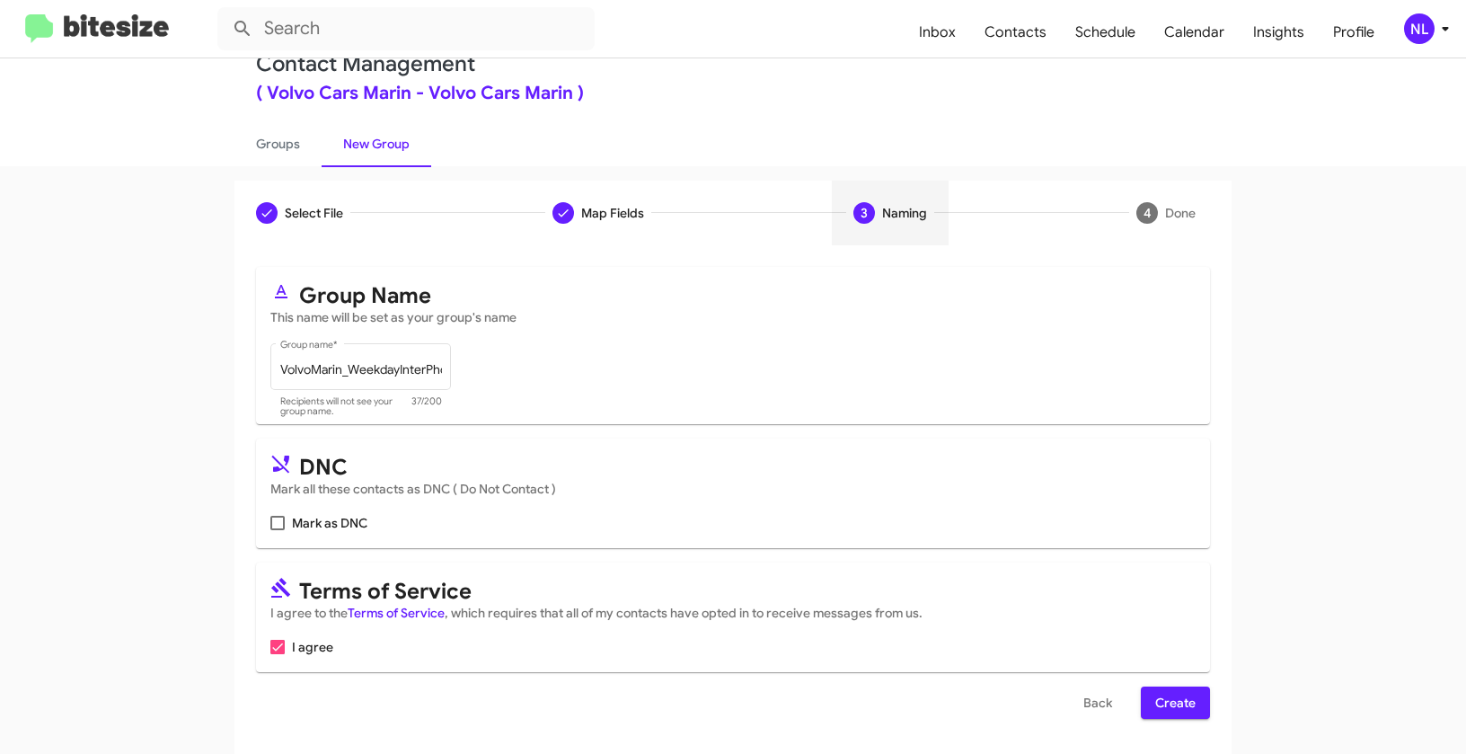
scroll to position [40, 0]
click at [1185, 695] on span "Create" at bounding box center [1175, 702] width 40 height 32
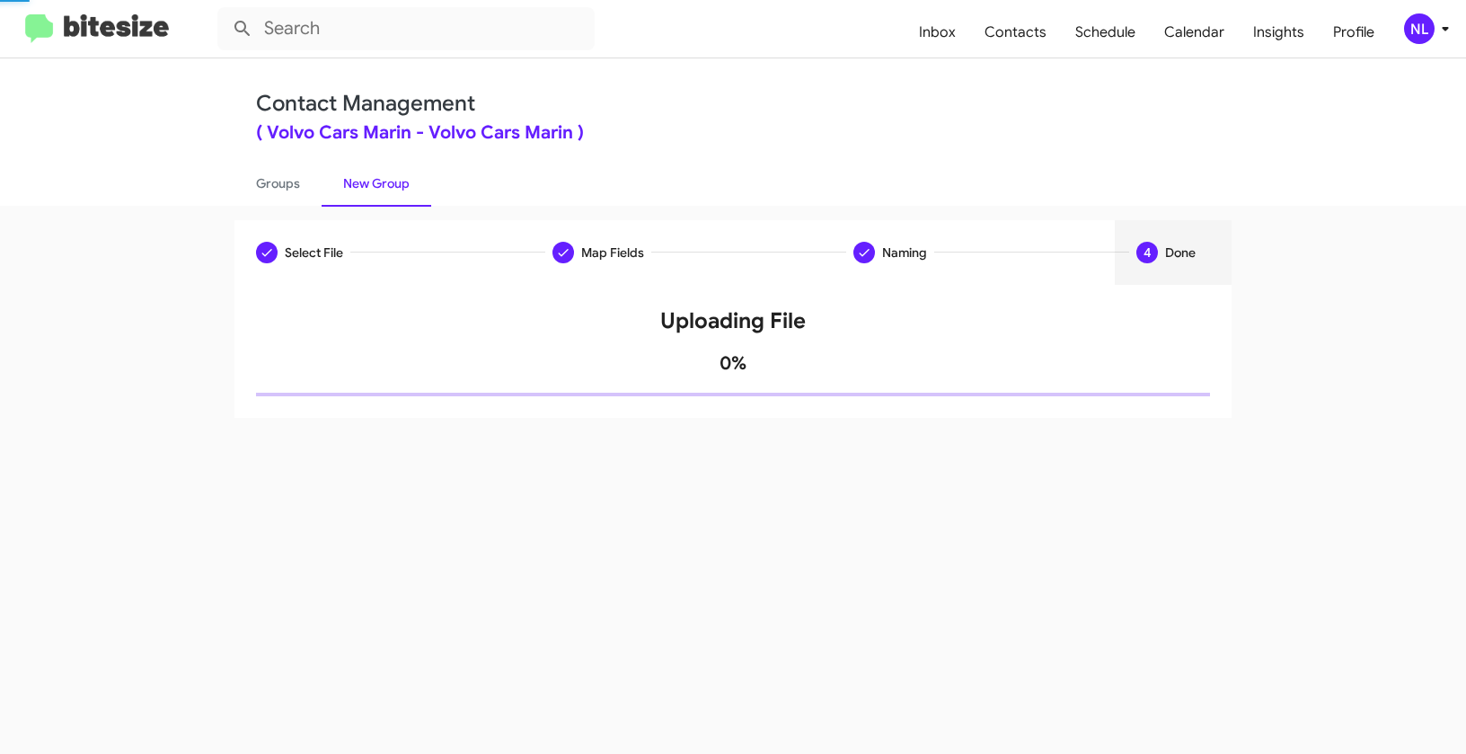
scroll to position [0, 0]
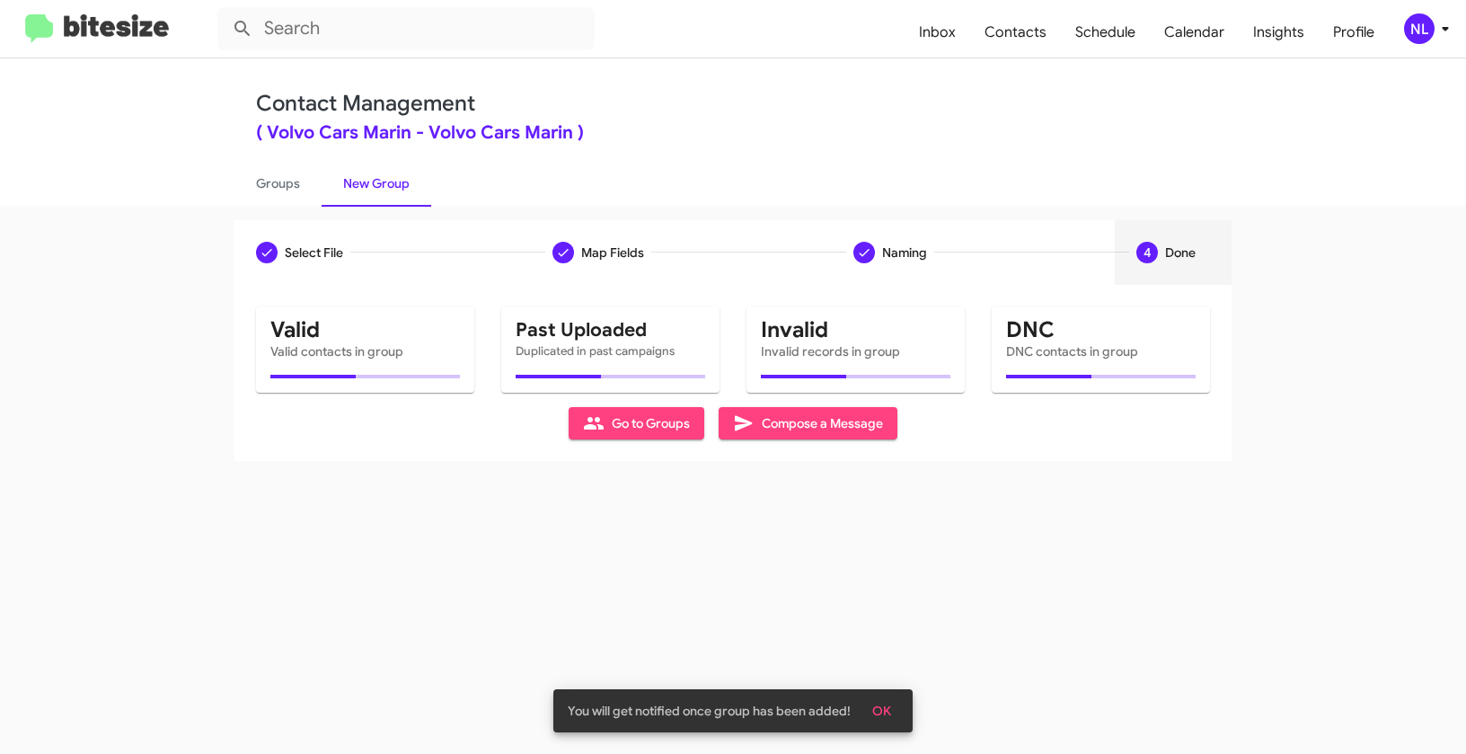
click at [881, 713] on span "OK" at bounding box center [881, 711] width 19 height 32
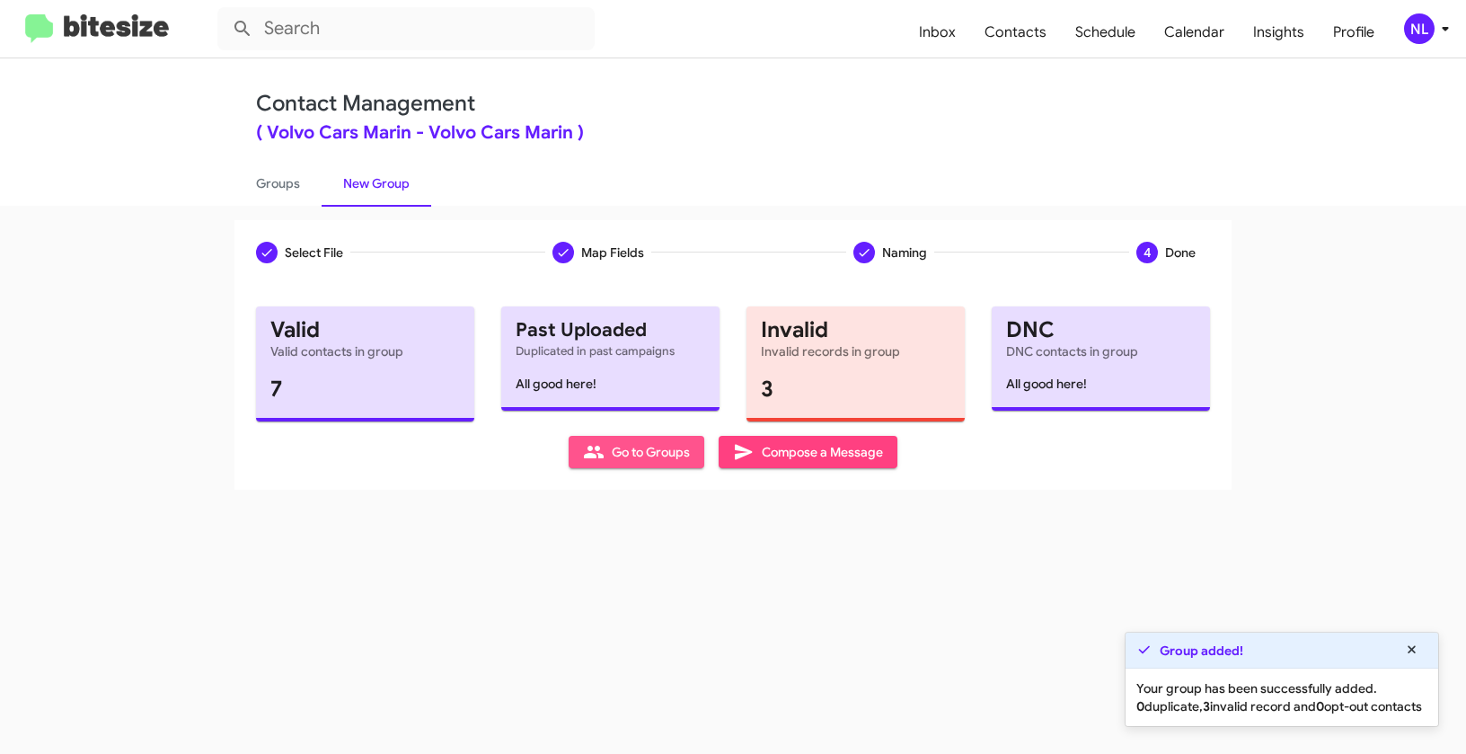
click at [632, 454] on span "Go to Groups" at bounding box center [636, 452] width 107 height 32
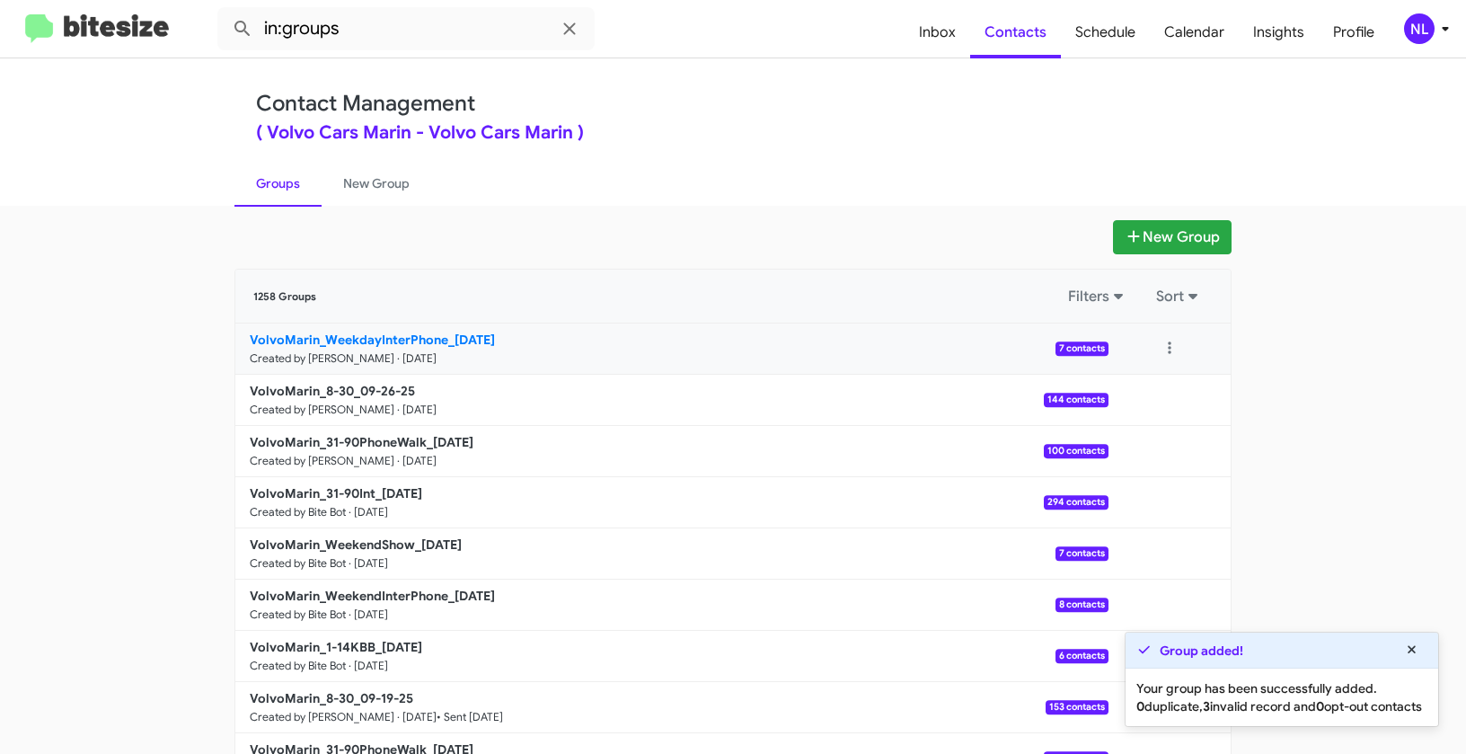
drag, startPoint x: 182, startPoint y: 336, endPoint x: 446, endPoint y: 331, distance: 263.3
click at [446, 331] on app-groups "New Group 1258 Groups Filters Sort VolvoMarin_WeekdayInterPhone_09-26-25 Create…" at bounding box center [733, 551] width 1466 height 663
copy div "Filters Sort VolvoMarin_WeekdayInterPhone_"
click at [361, 31] on input "in:groups" at bounding box center [405, 28] width 377 height 43
paste input "VolvoMarin_WeekdayInterPhone_"
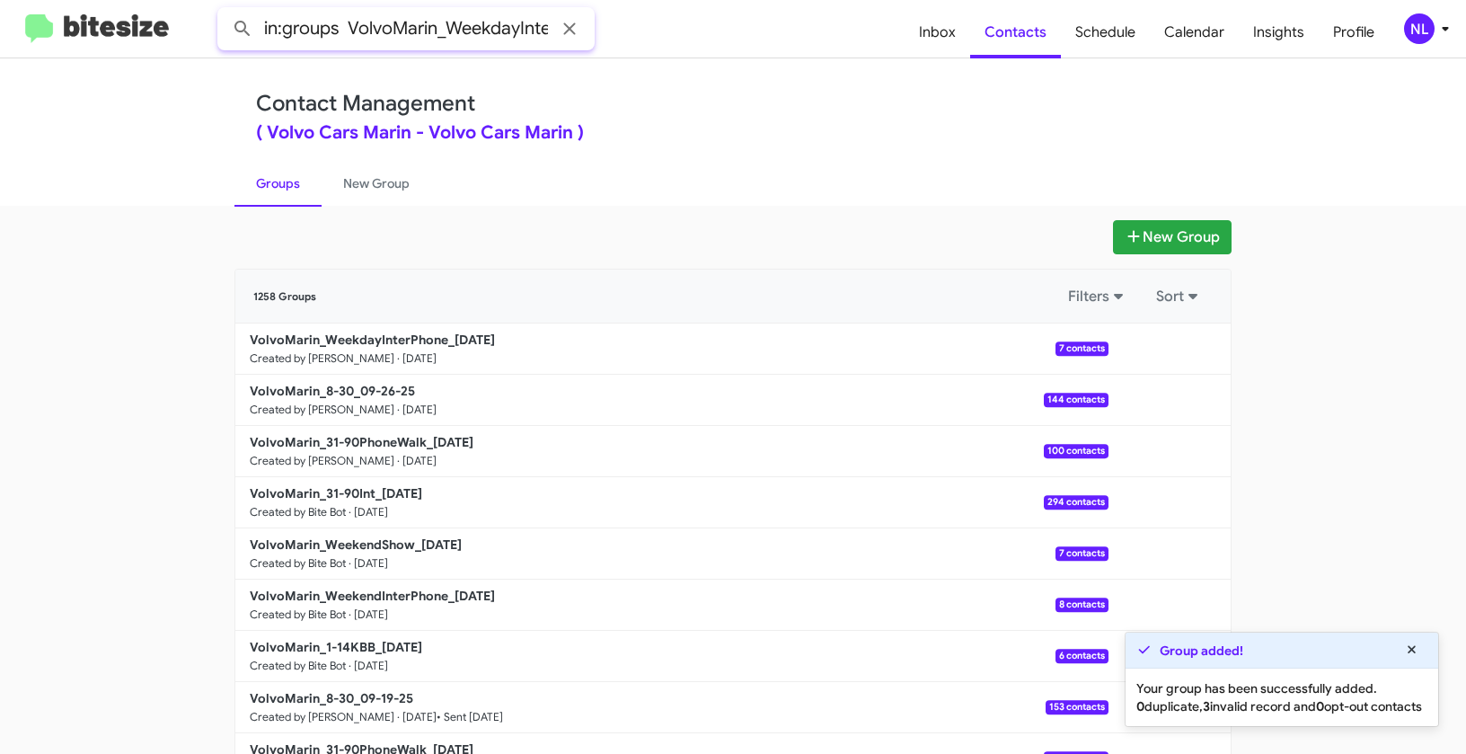
scroll to position [0, 68]
type input "in:groups VolvoMarin_WeekdayInterPhone_"
click at [225, 11] on button at bounding box center [243, 29] width 36 height 36
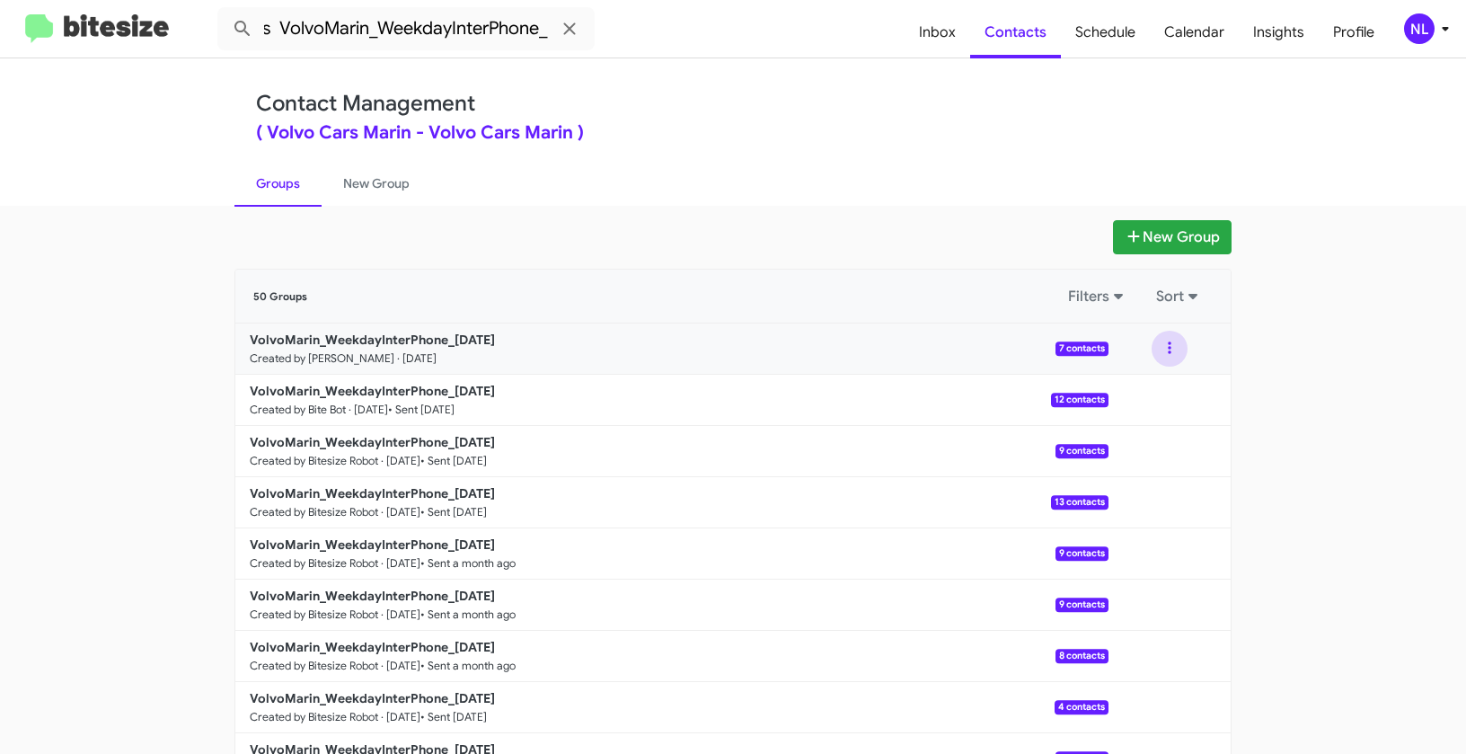
click at [1164, 352] on button at bounding box center [1170, 349] width 36 height 36
click at [1132, 403] on button "View contacts" at bounding box center [1116, 397] width 144 height 43
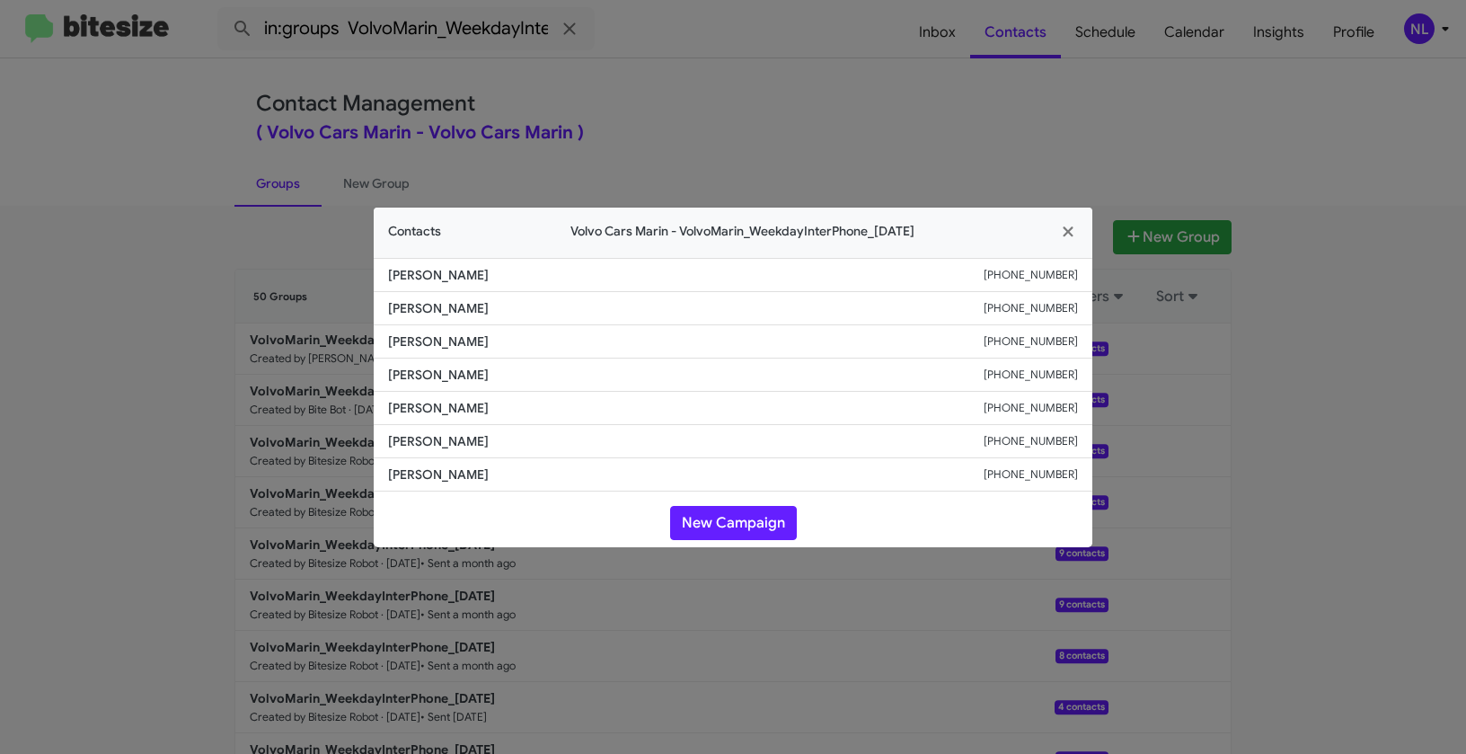
drag, startPoint x: 382, startPoint y: 276, endPoint x: 571, endPoint y: 286, distance: 189.8
click at [571, 287] on li "Anibal Vicentediaz +15109275957" at bounding box center [733, 275] width 719 height 34
copy span "Anibal Vicentediaz"
click at [1067, 224] on icon "button" at bounding box center [1068, 232] width 21 height 16
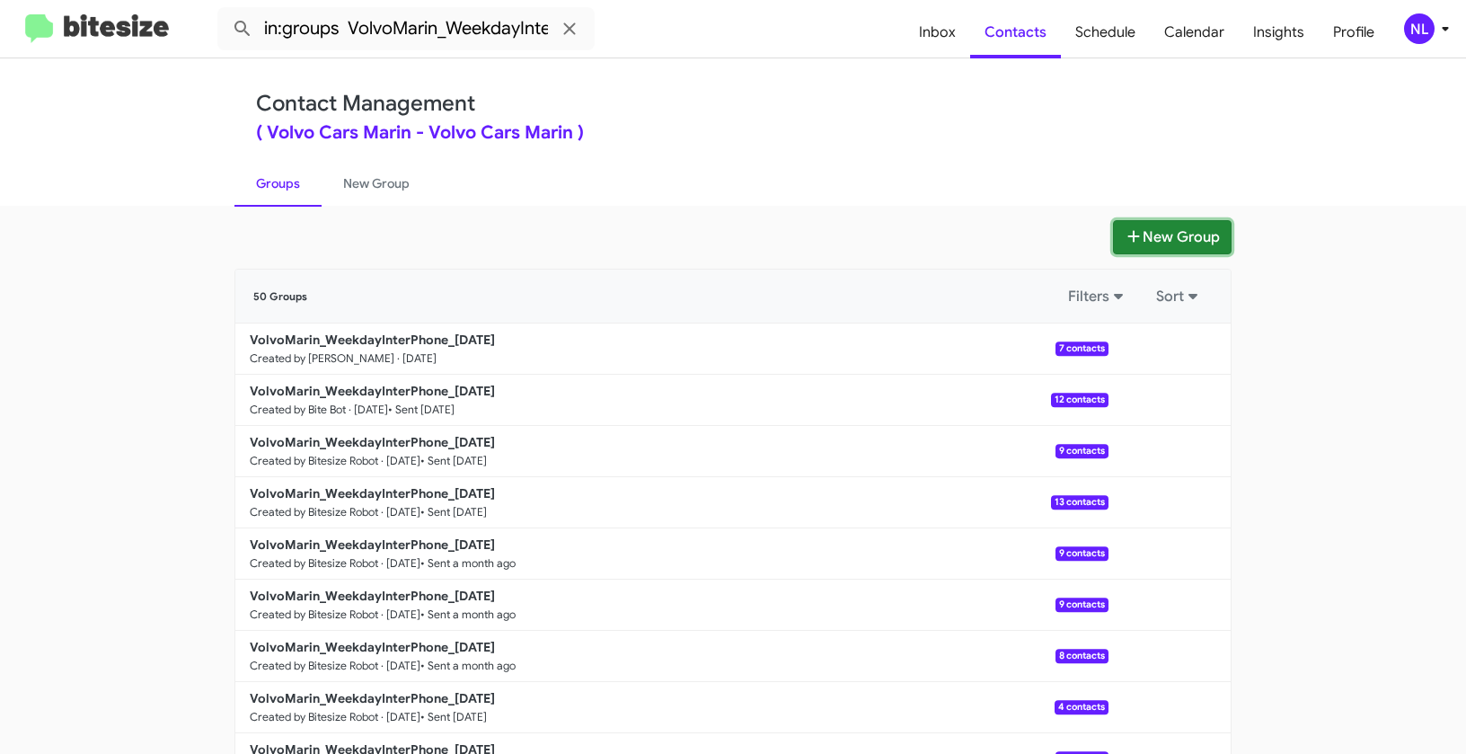
click at [1168, 234] on button "New Group" at bounding box center [1172, 237] width 119 height 34
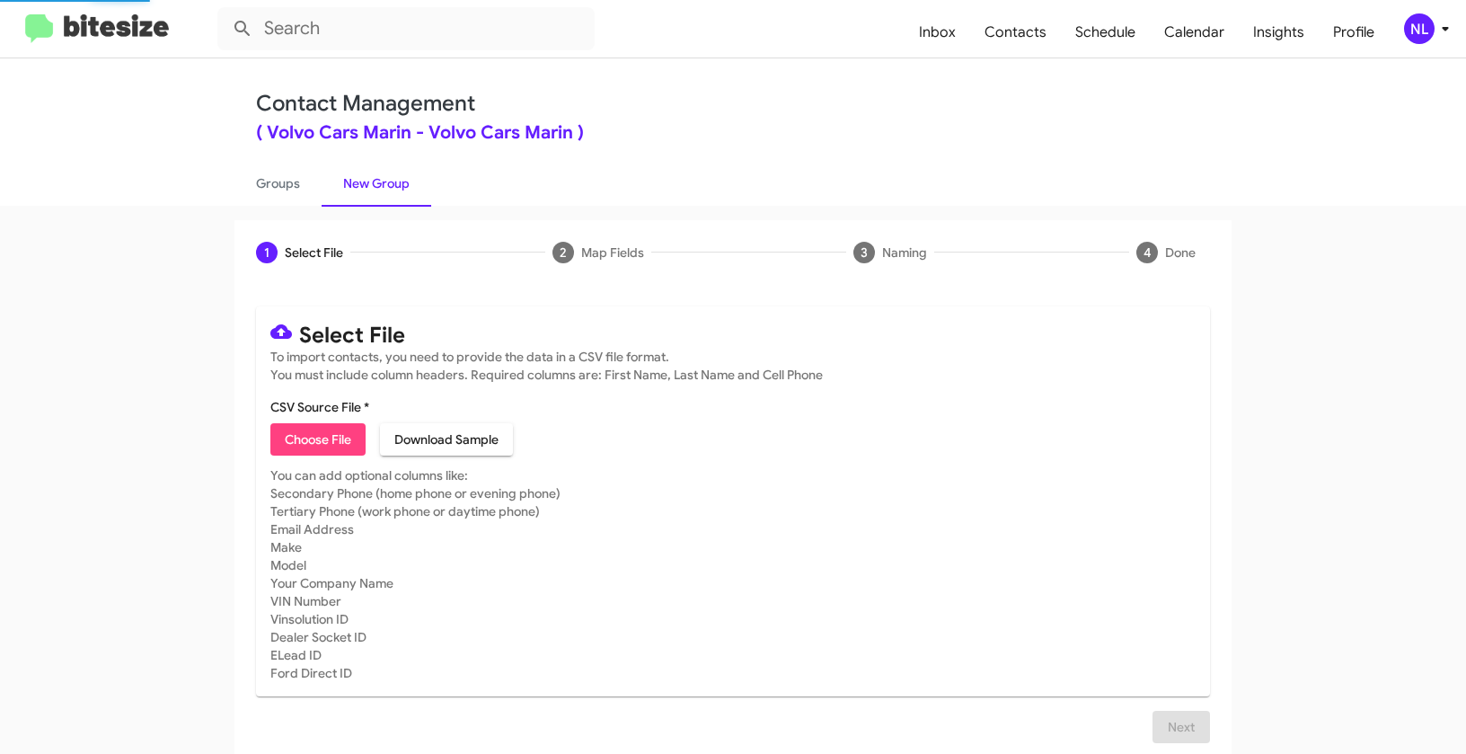
click at [335, 433] on span "Choose File" at bounding box center [318, 439] width 66 height 32
type input "VolvoMarin_WeekdayShow_09-26-25"
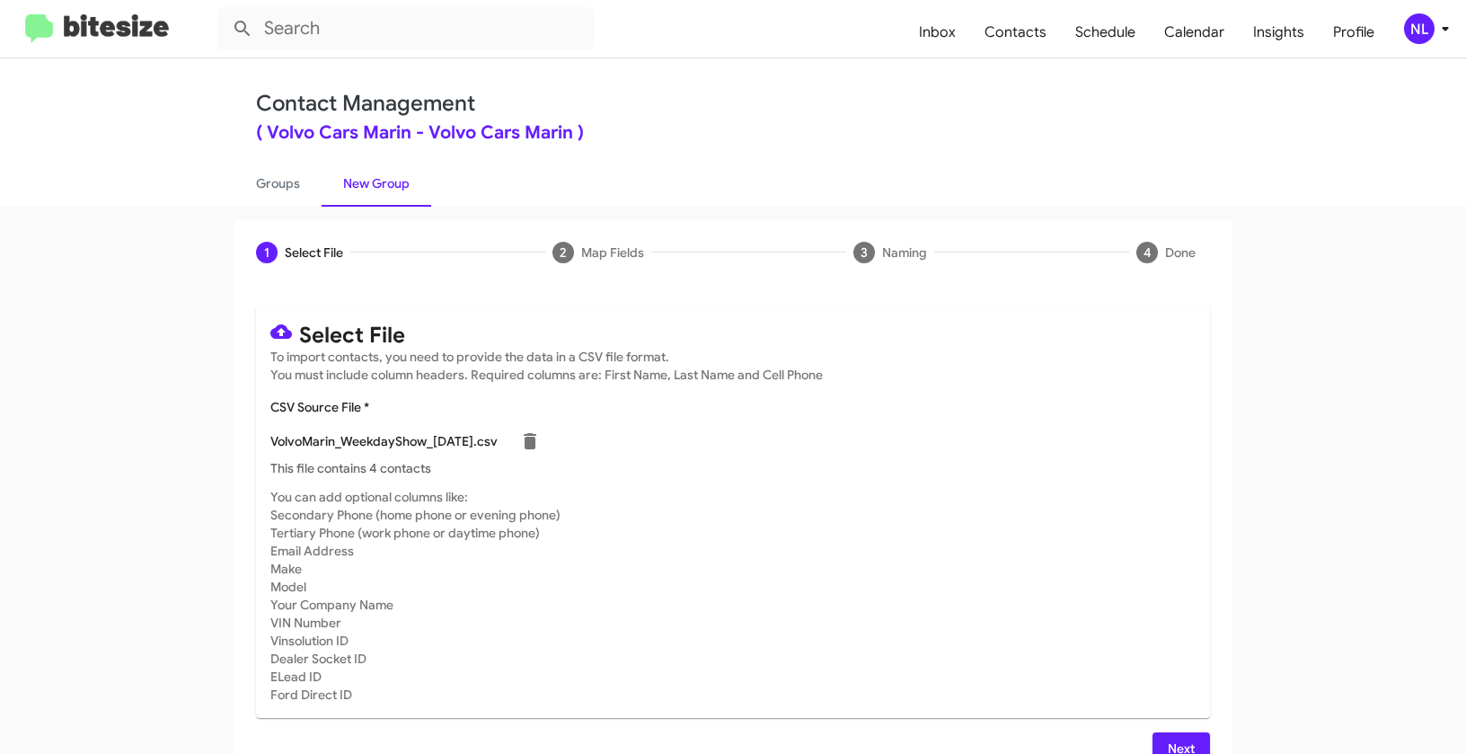
scroll to position [32, 0]
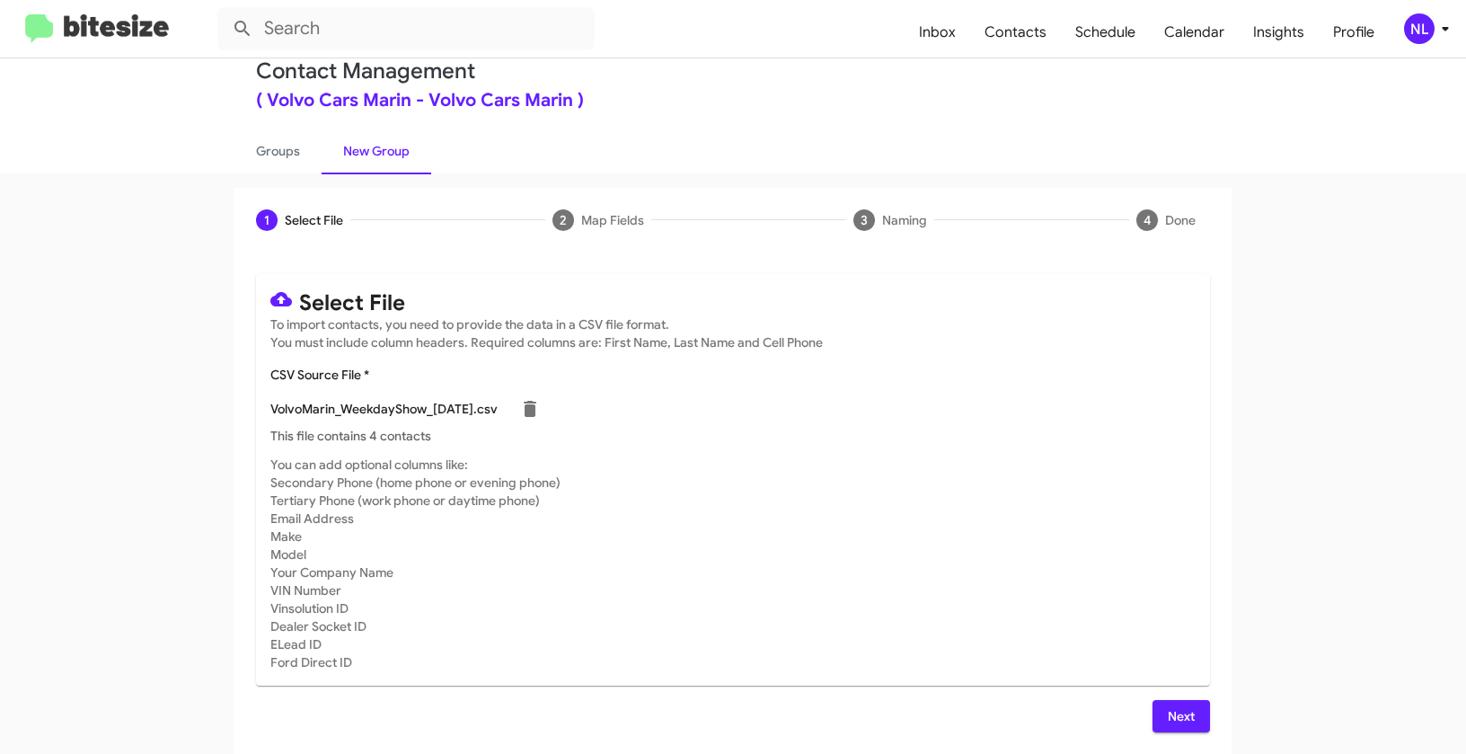
click at [1169, 716] on span "Next" at bounding box center [1181, 716] width 29 height 32
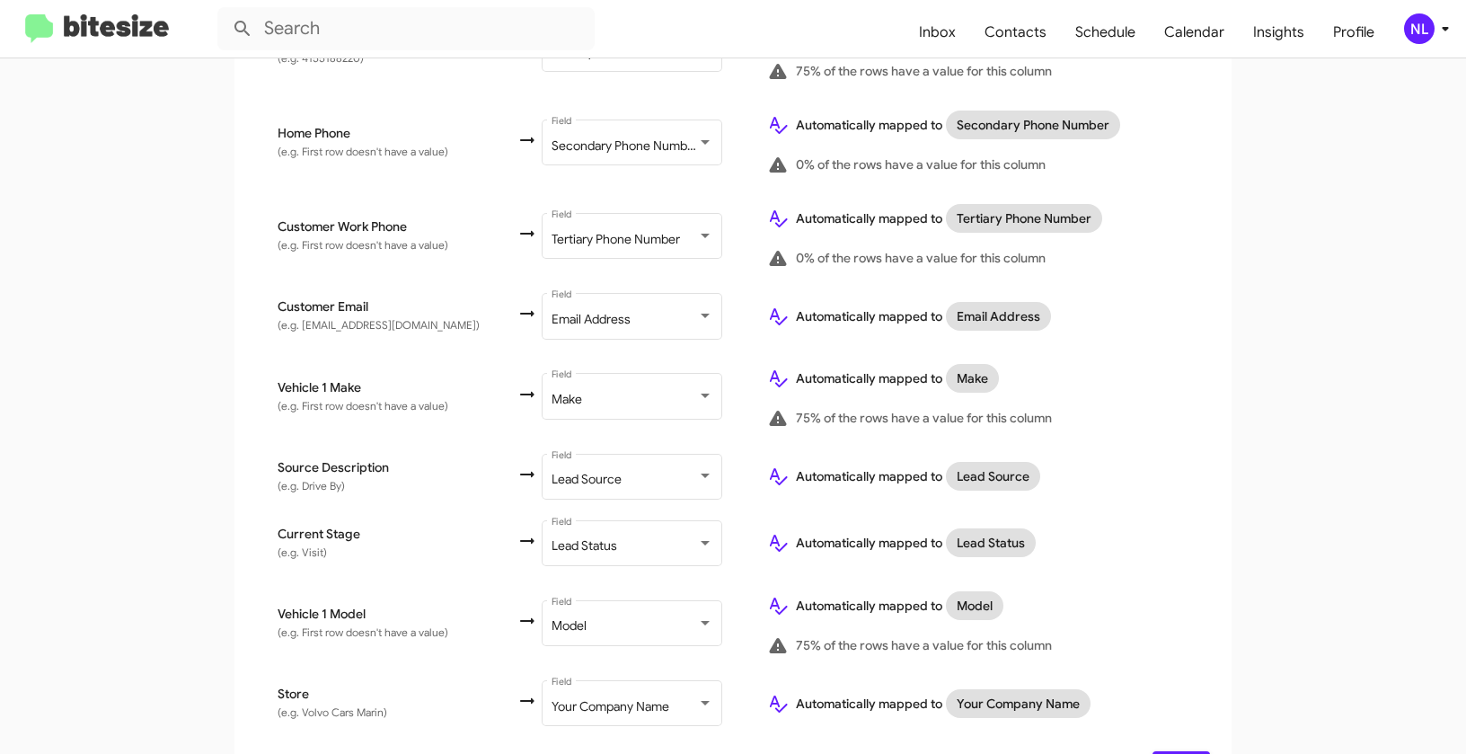
scroll to position [611, 0]
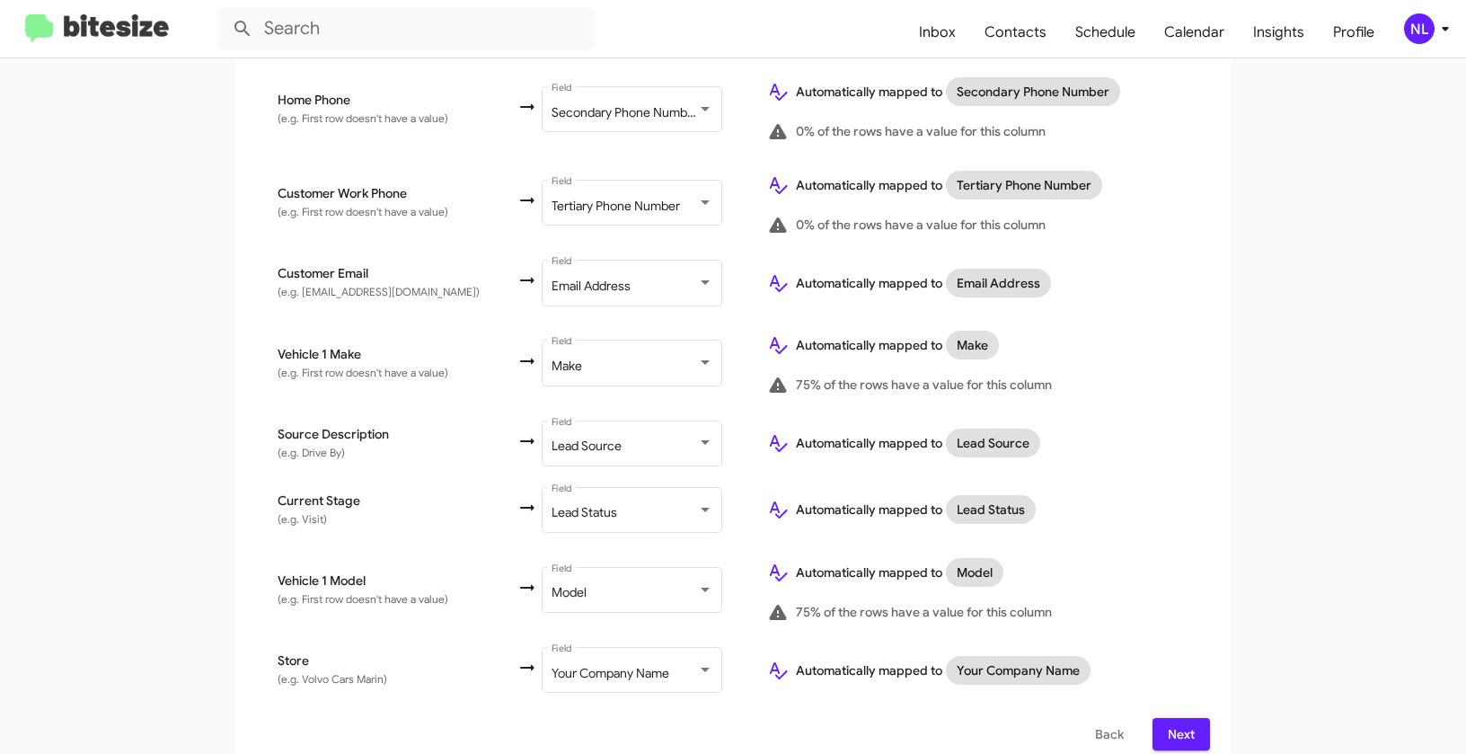
click at [1191, 718] on button "Next" at bounding box center [1182, 734] width 58 height 32
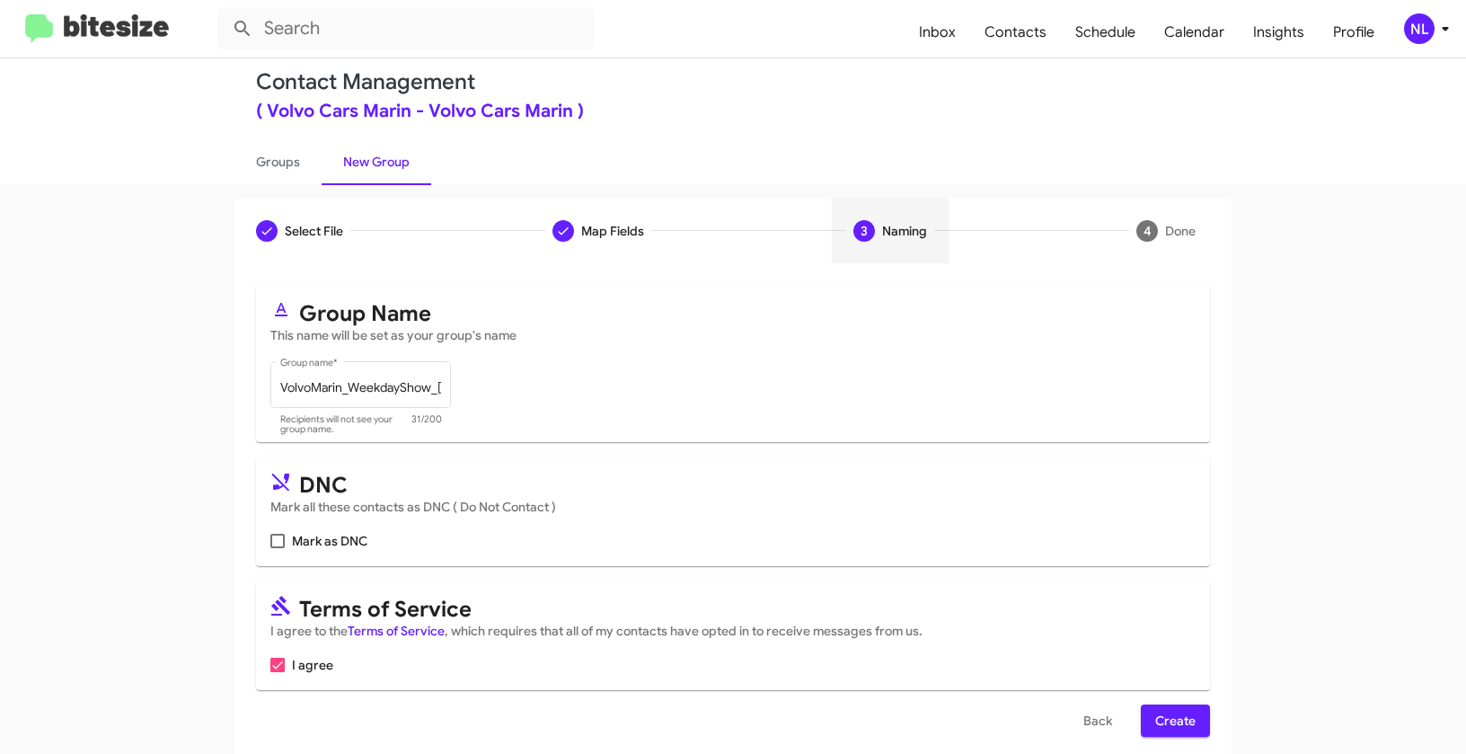
scroll to position [40, 0]
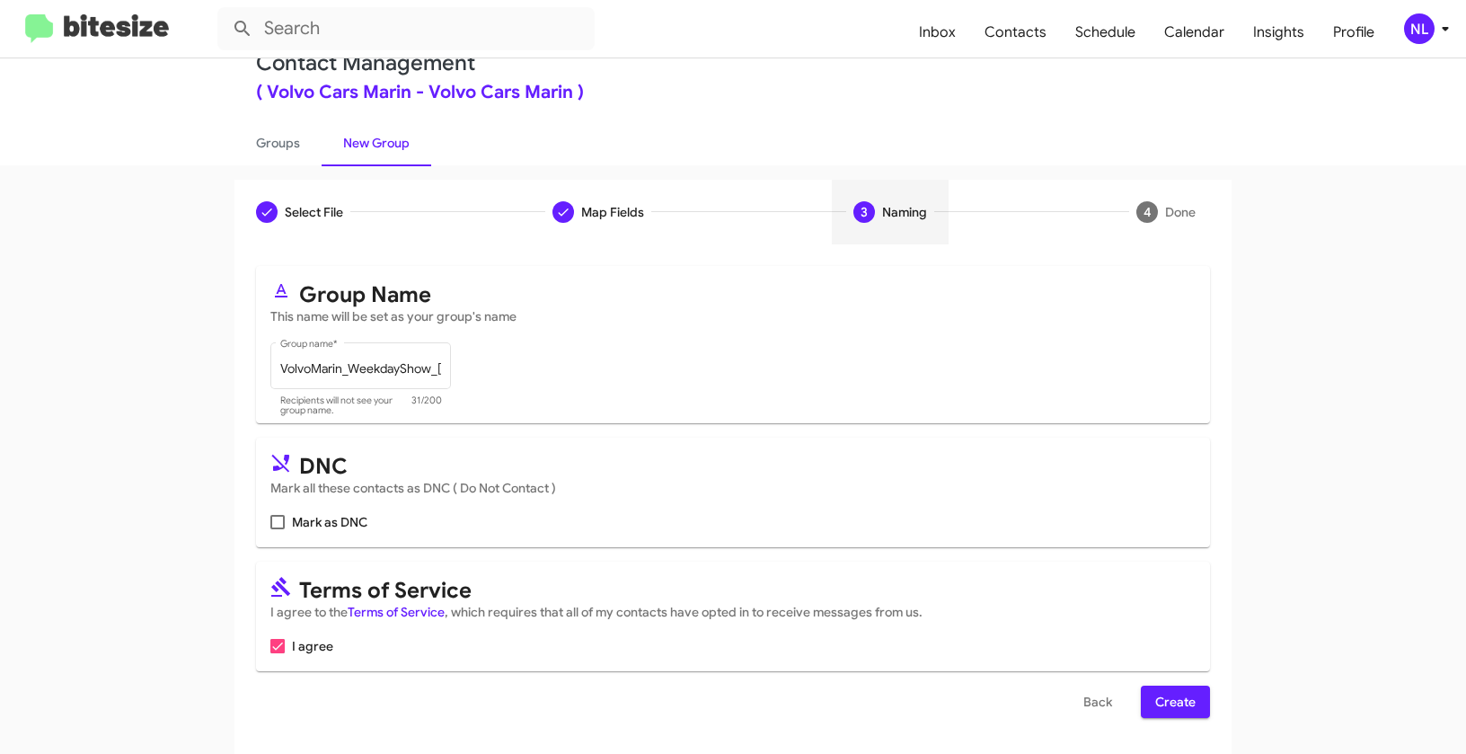
click at [1193, 704] on button "Create" at bounding box center [1175, 702] width 69 height 32
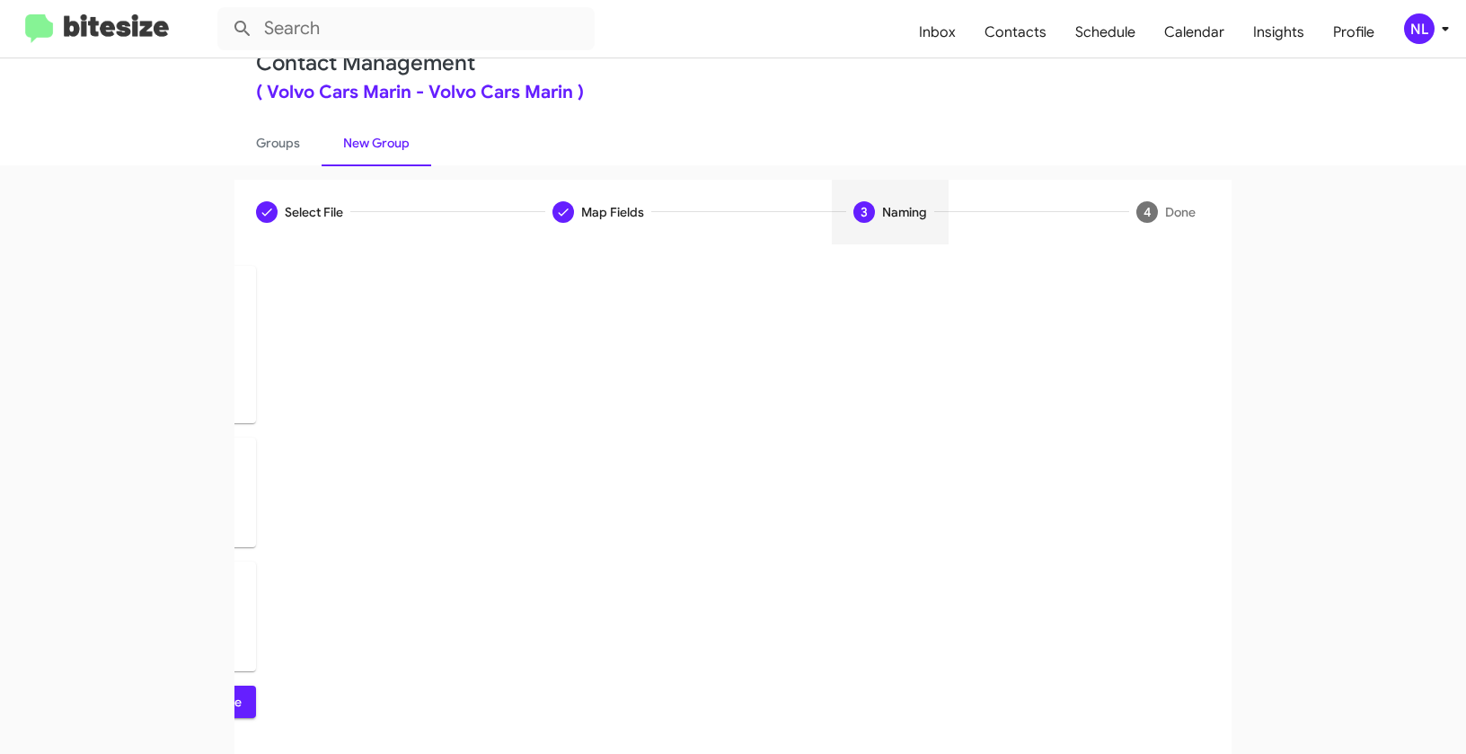
scroll to position [0, 0]
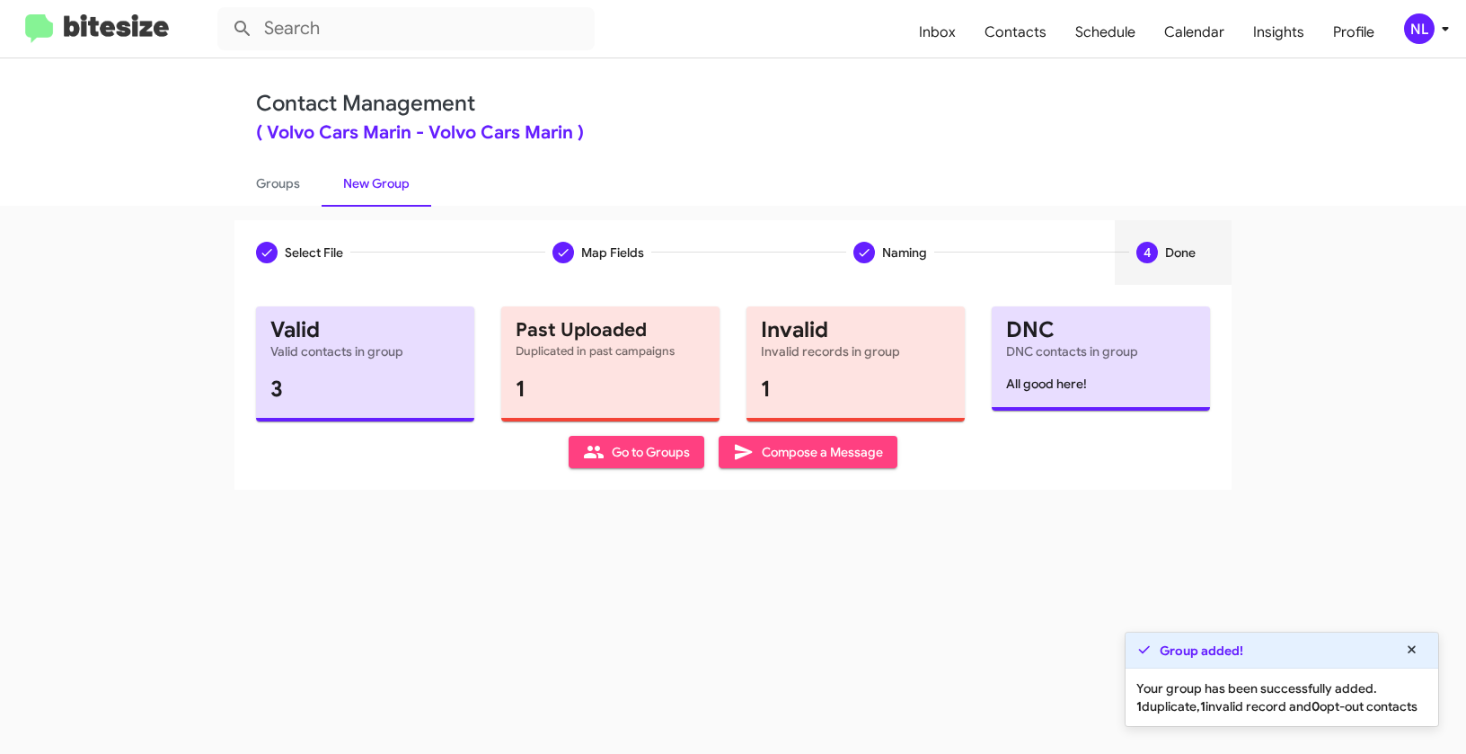
click at [621, 453] on span "Go to Groups" at bounding box center [636, 452] width 107 height 32
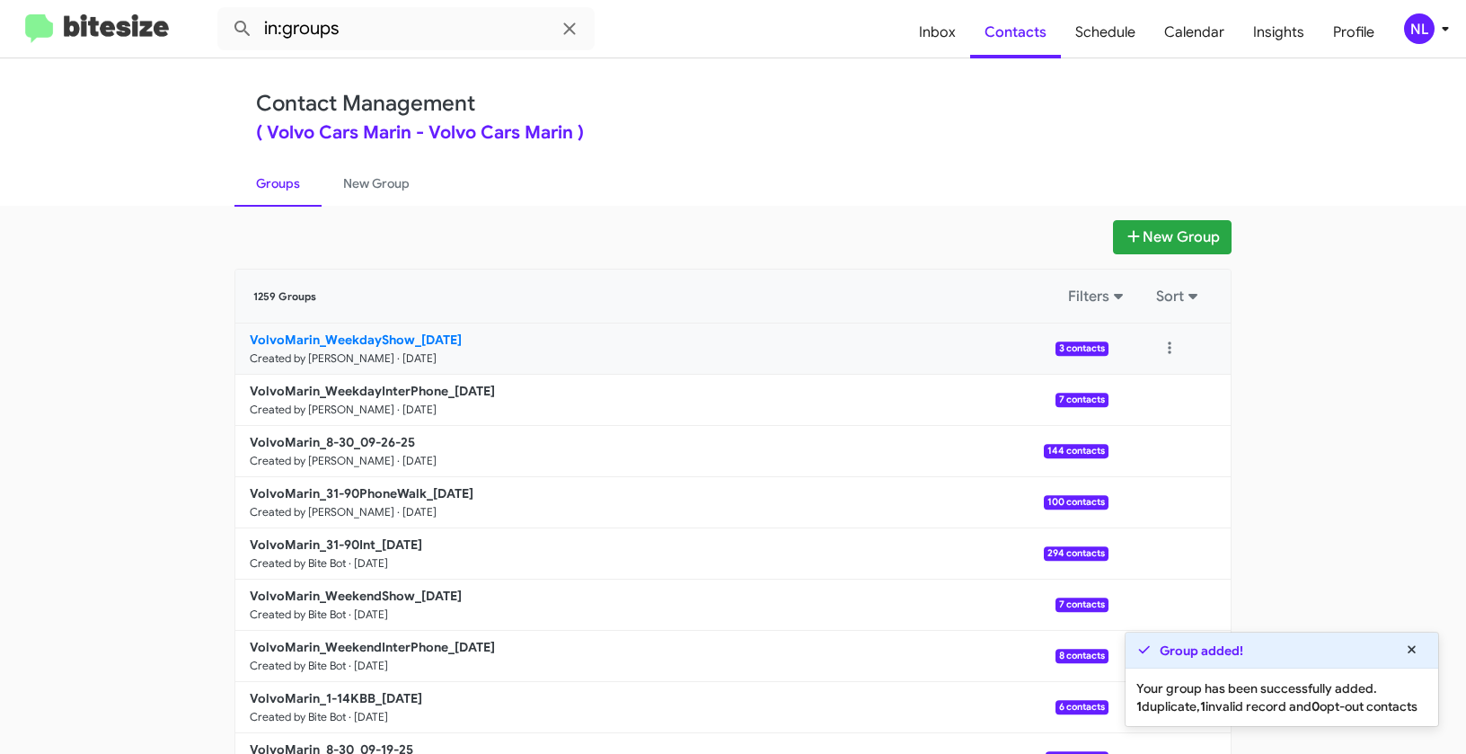
drag, startPoint x: 179, startPoint y: 336, endPoint x: 406, endPoint y: 335, distance: 227.3
click at [406, 335] on app-groups "New Group 1259 Groups Filters Sort VolvoMarin_WeekdayShow_09-26-25 Created by N…" at bounding box center [733, 551] width 1466 height 663
copy div "Filters Sort VolvoMarin_WeekdayShow"
click at [394, 41] on input "in:groups" at bounding box center [405, 28] width 377 height 43
paste input "VolvoMarin_WeekdayShow"
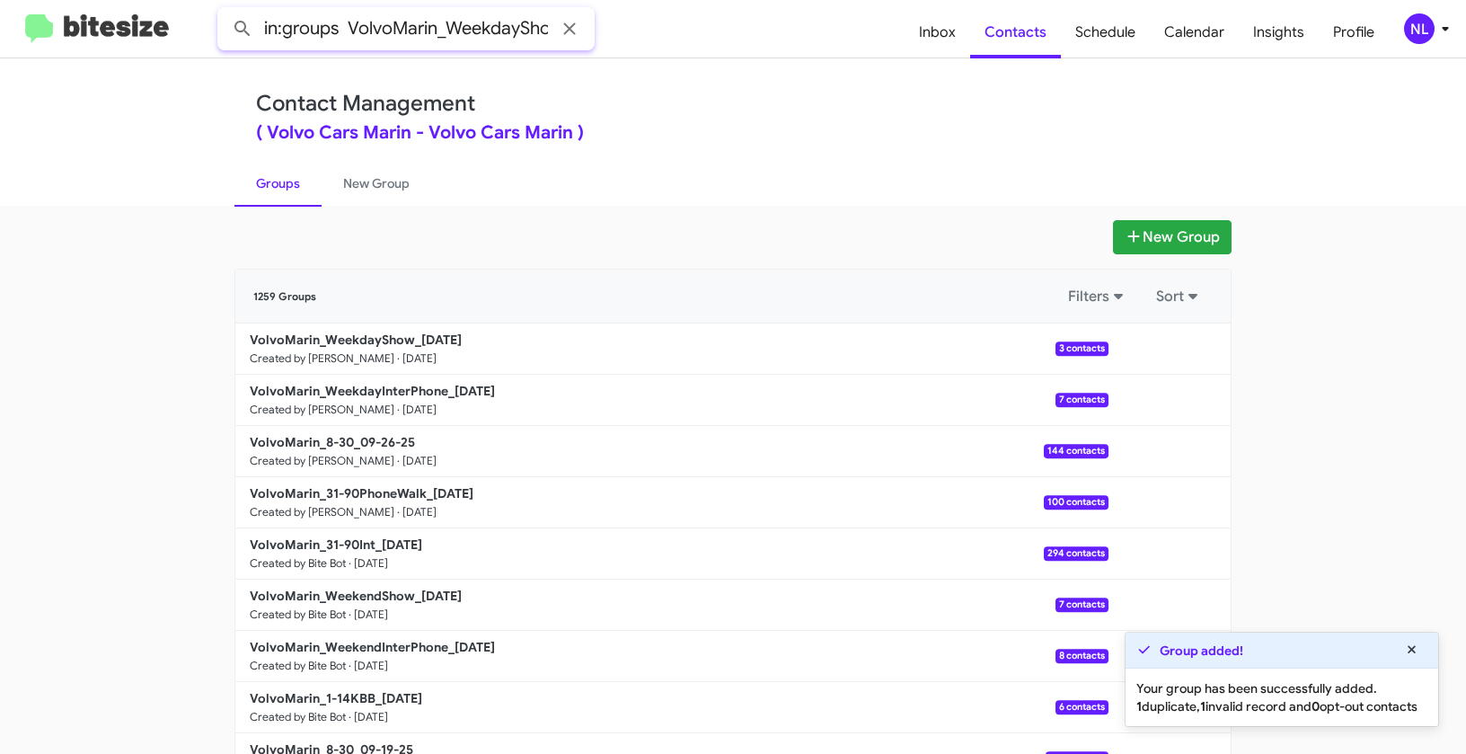
scroll to position [0, 15]
type input "in:groups VolvoMarin_WeekdayShow"
click at [225, 11] on button at bounding box center [243, 29] width 36 height 36
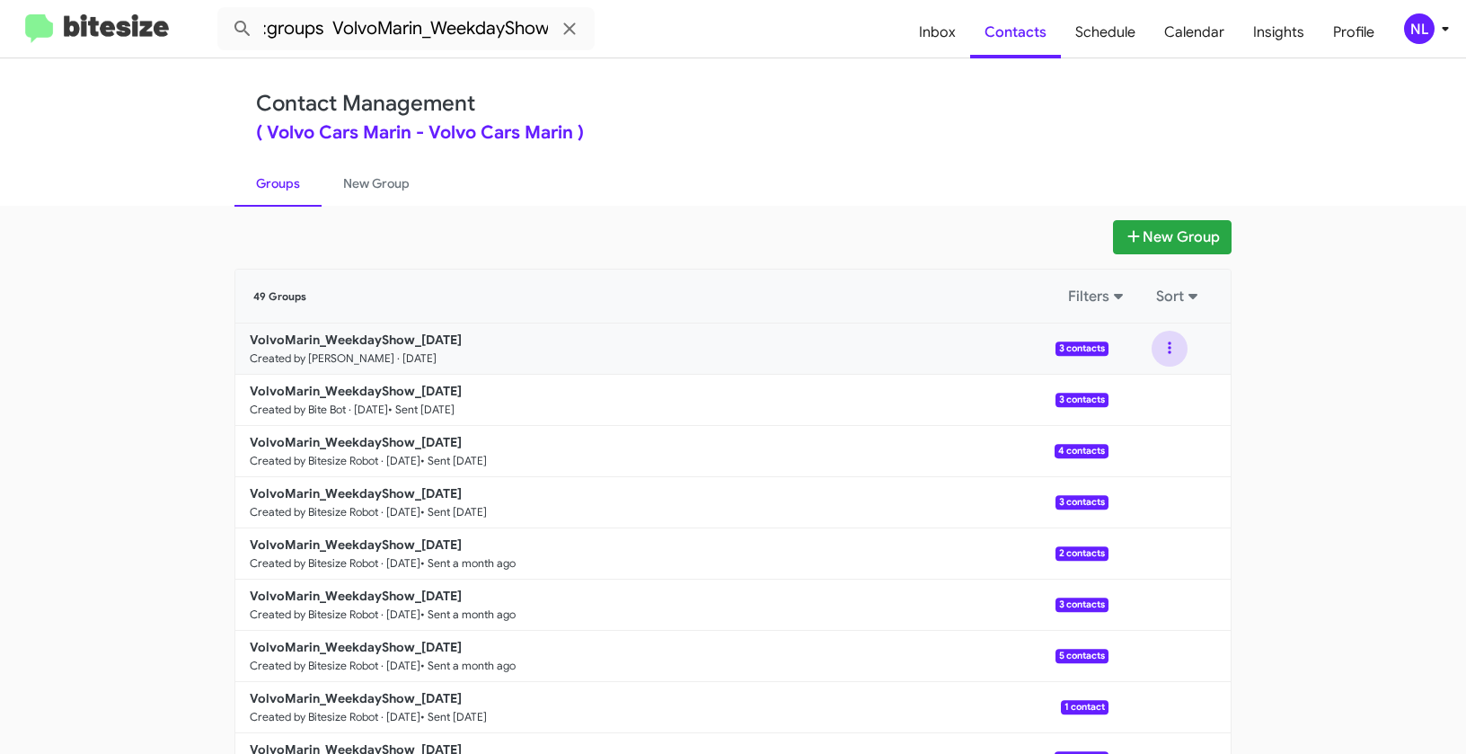
click at [1164, 347] on button at bounding box center [1170, 349] width 36 height 36
click at [1152, 395] on button "View contacts" at bounding box center [1116, 397] width 144 height 43
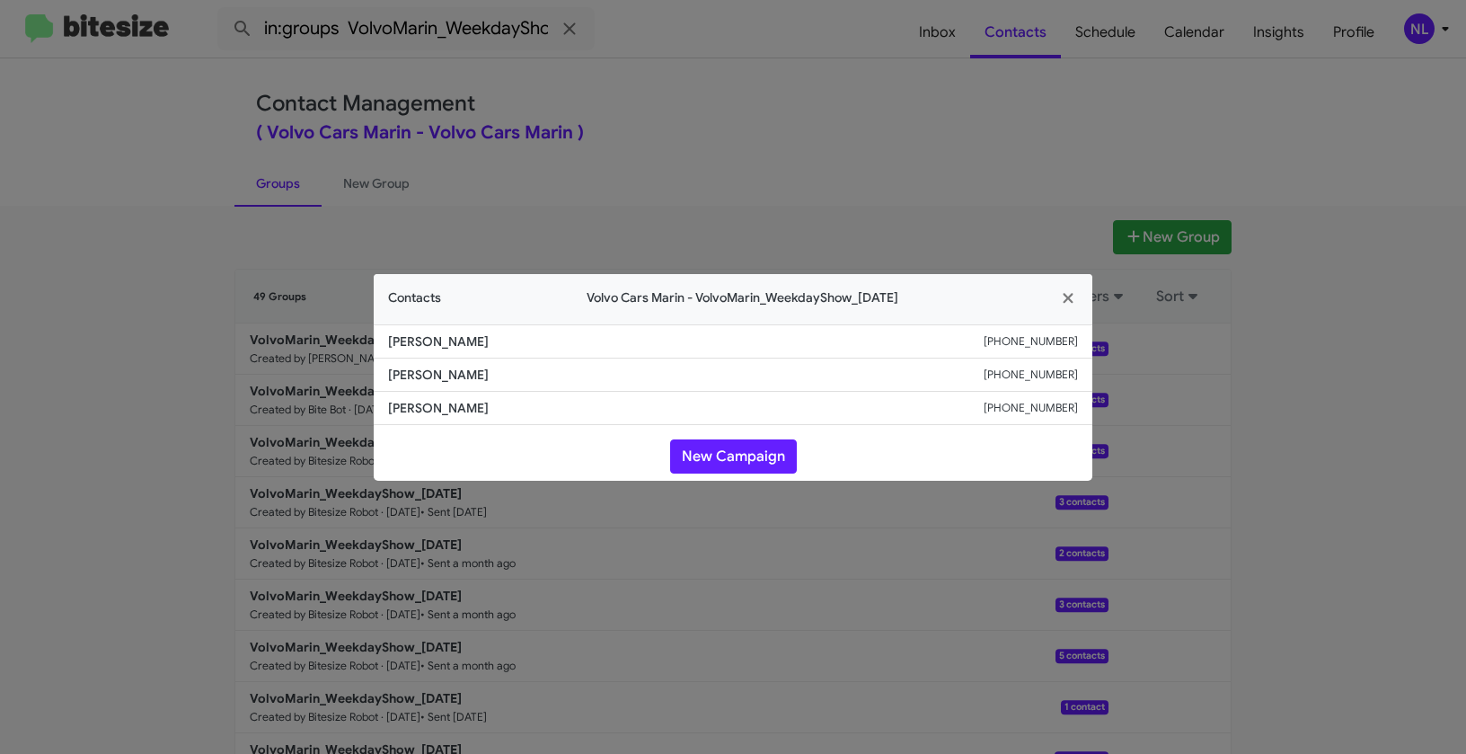
drag, startPoint x: 381, startPoint y: 376, endPoint x: 548, endPoint y: 385, distance: 167.4
click at [548, 385] on li "Kandice Hribar +14155188220" at bounding box center [733, 374] width 719 height 33
copy span "Kandice Hribar"
click at [1069, 294] on icon "button" at bounding box center [1068, 298] width 21 height 16
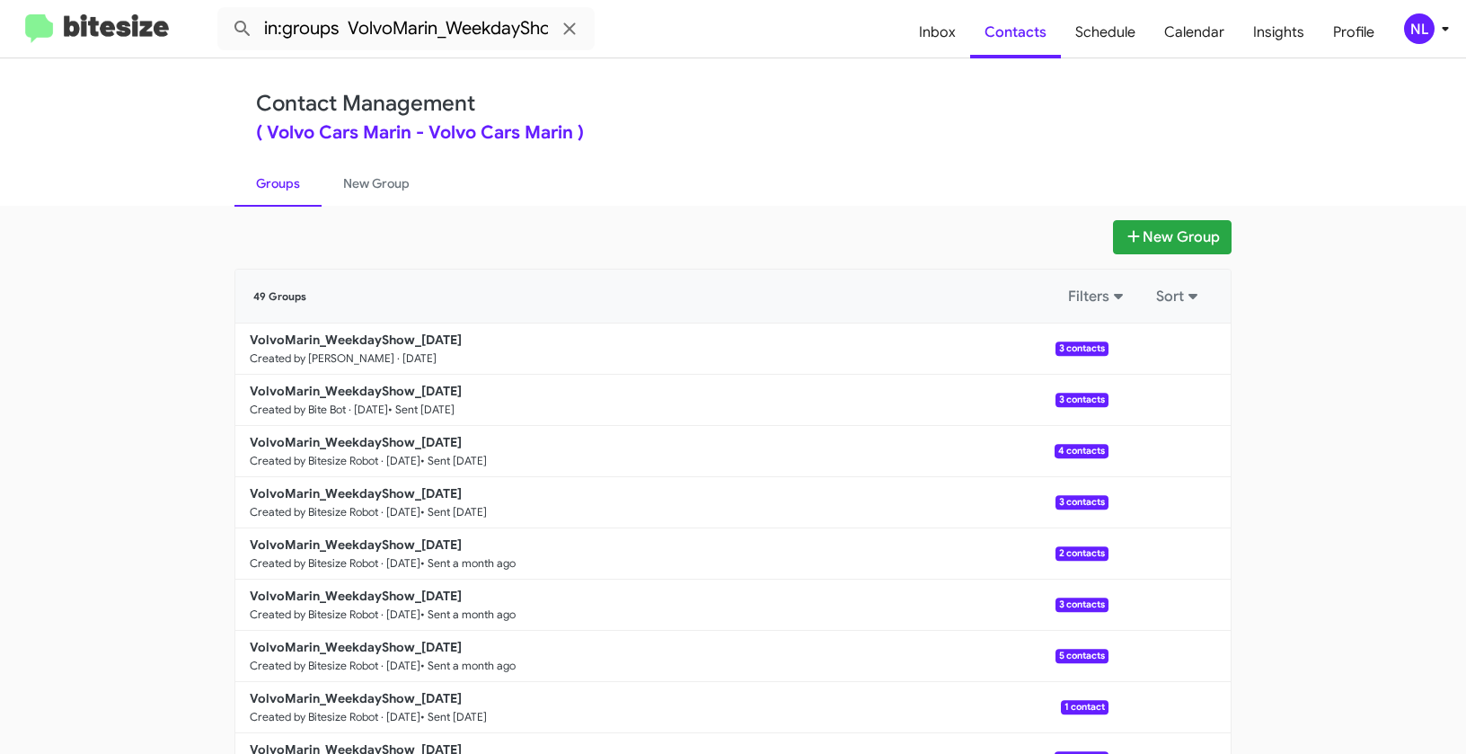
click at [1421, 14] on div "NL" at bounding box center [1419, 28] width 31 height 31
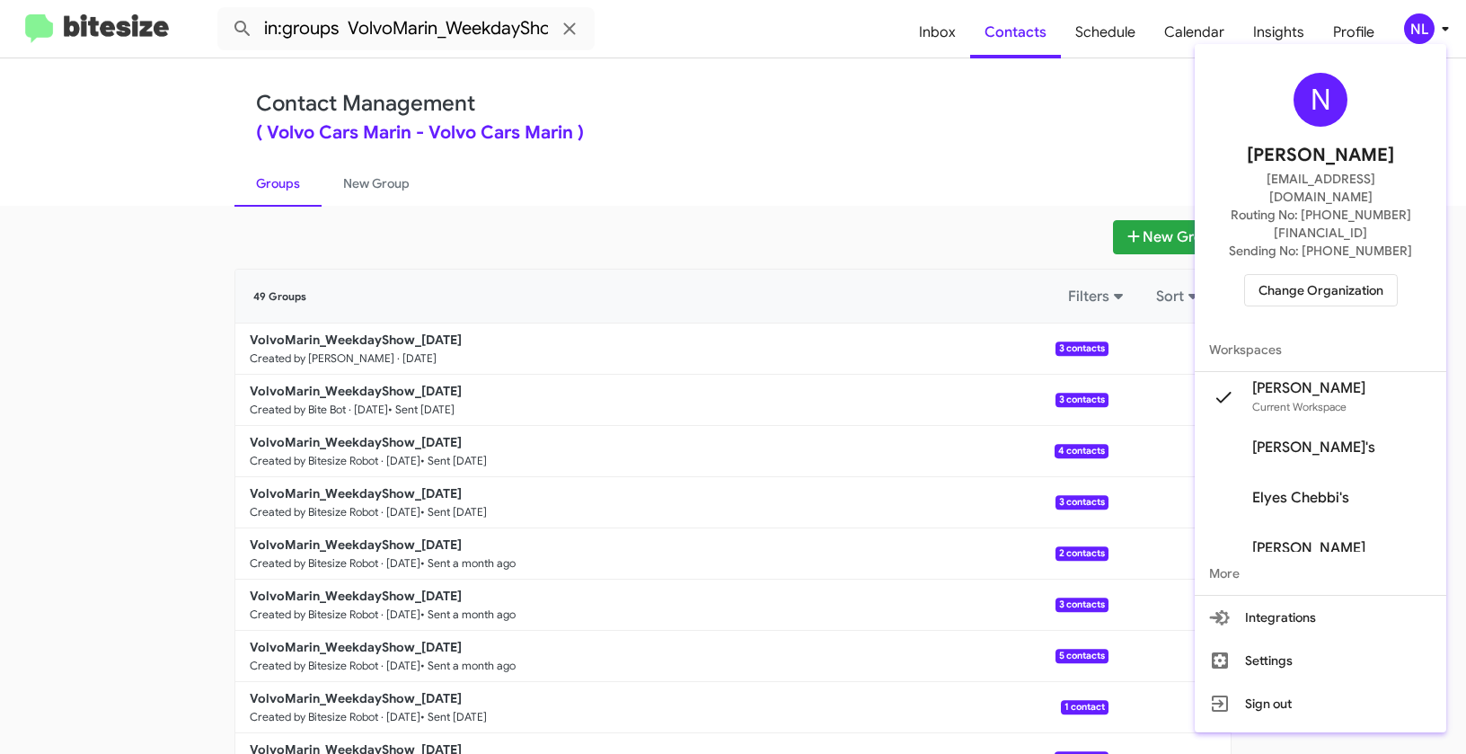
click at [1289, 275] on span "Change Organization" at bounding box center [1321, 290] width 125 height 31
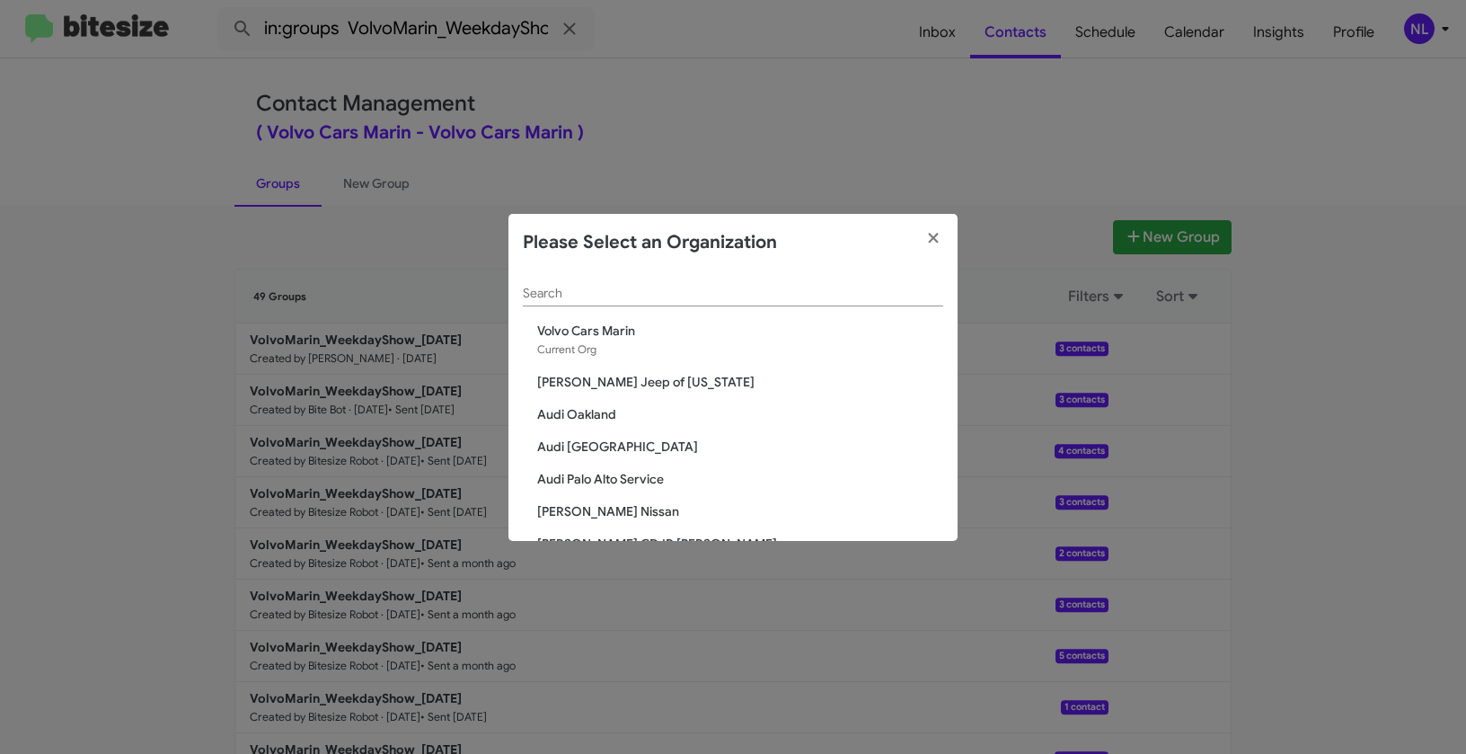
click at [714, 286] on div "Search" at bounding box center [733, 288] width 420 height 35
paste input "Volvo [GEOGRAPHIC_DATA]"
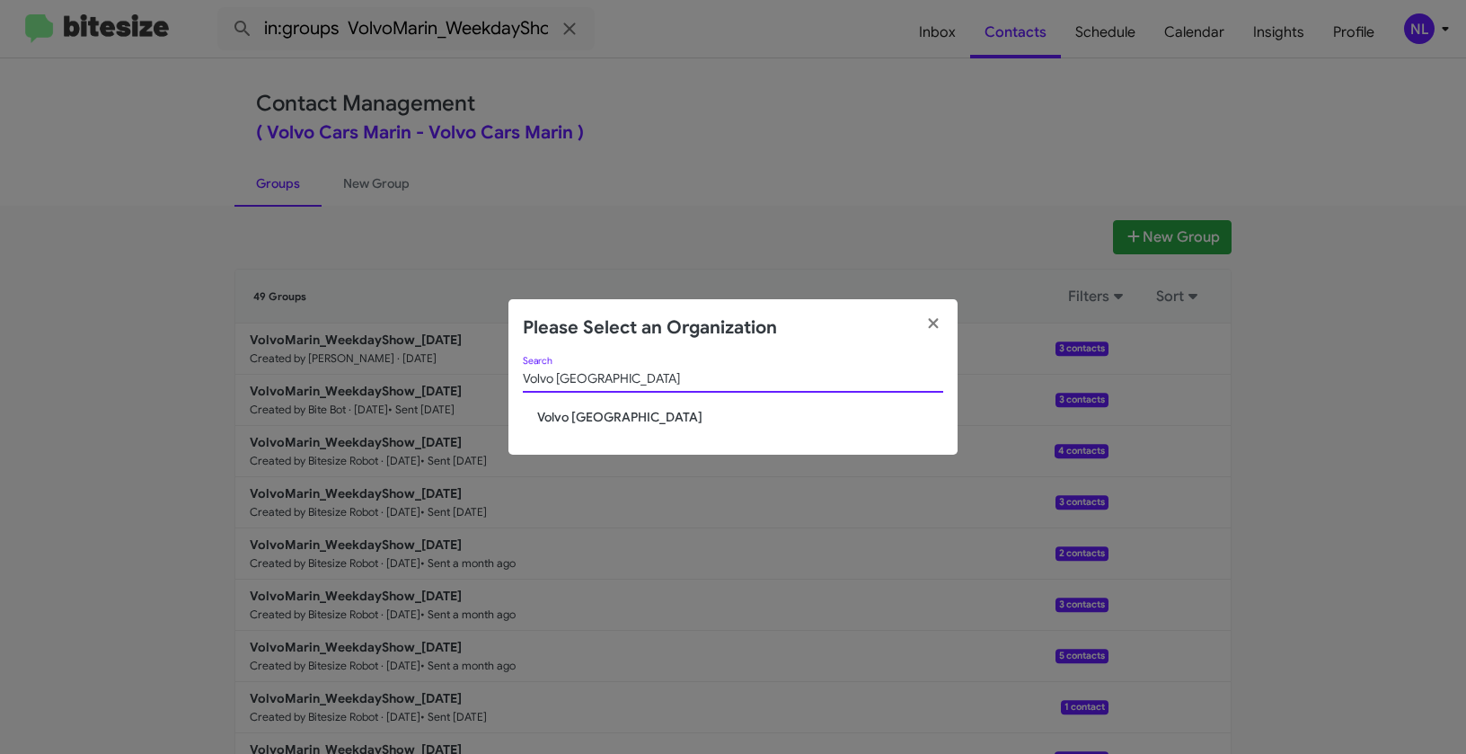
type input "Volvo [GEOGRAPHIC_DATA]"
click at [564, 414] on span "Volvo [GEOGRAPHIC_DATA]" at bounding box center [740, 417] width 406 height 18
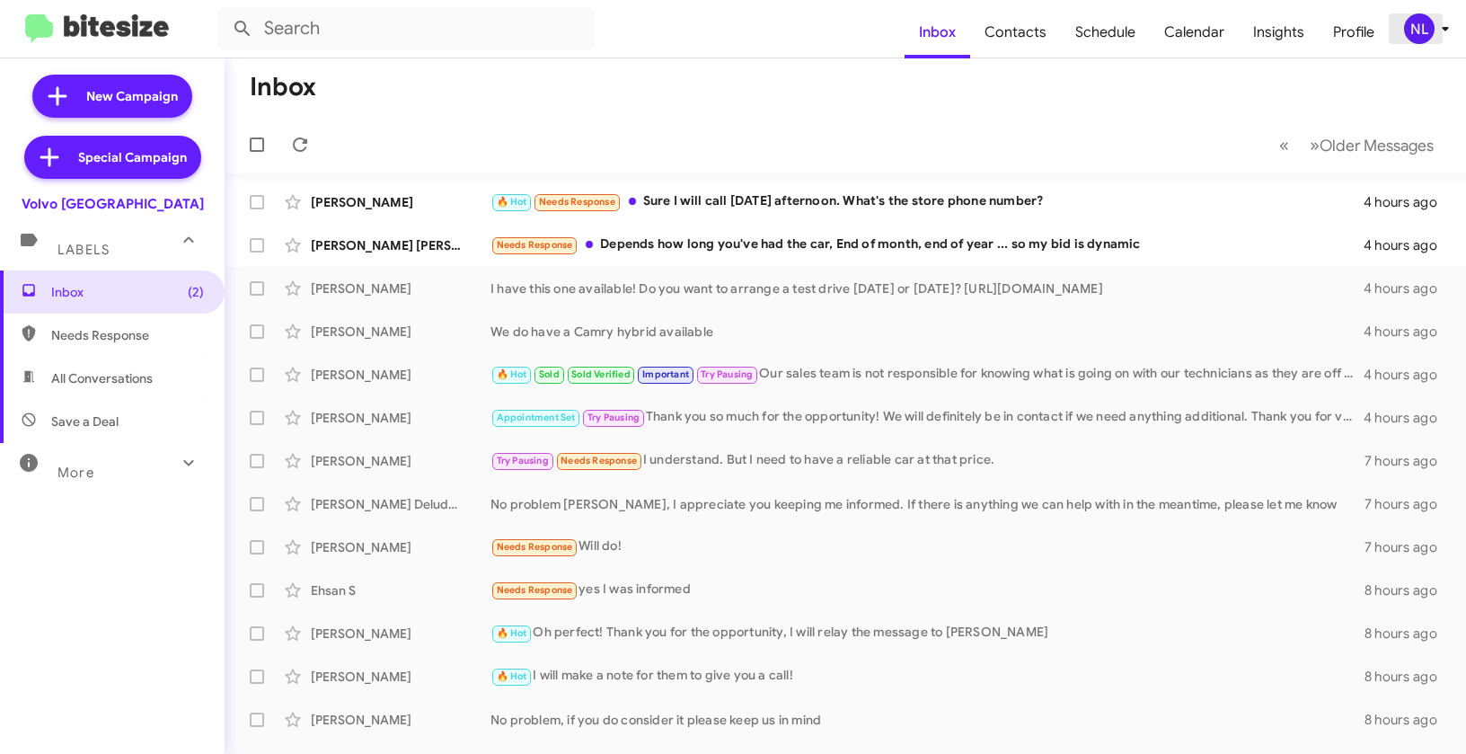
click at [1419, 23] on div "NL" at bounding box center [1419, 28] width 31 height 31
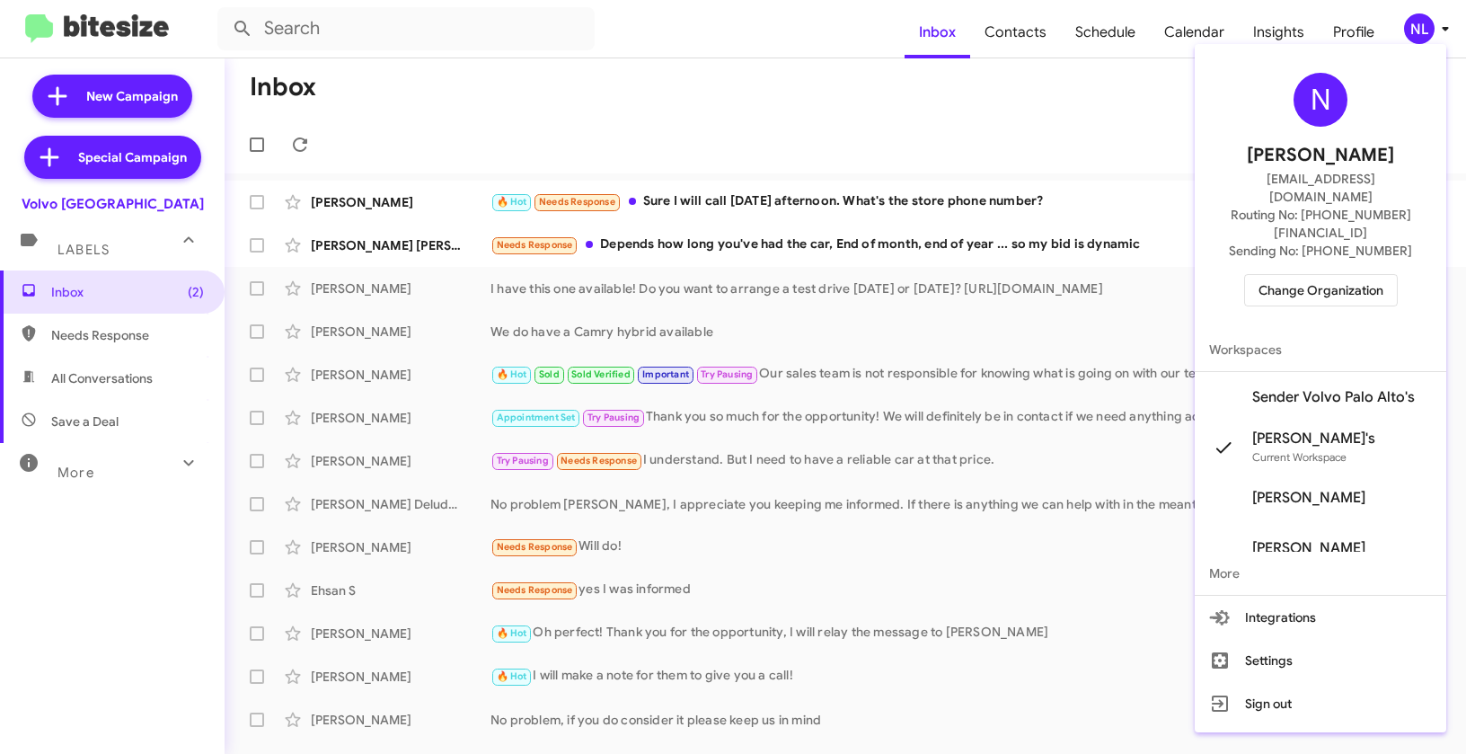
click at [1343, 388] on span "Sender Volvo Palo Alto's" at bounding box center [1333, 397] width 163 height 18
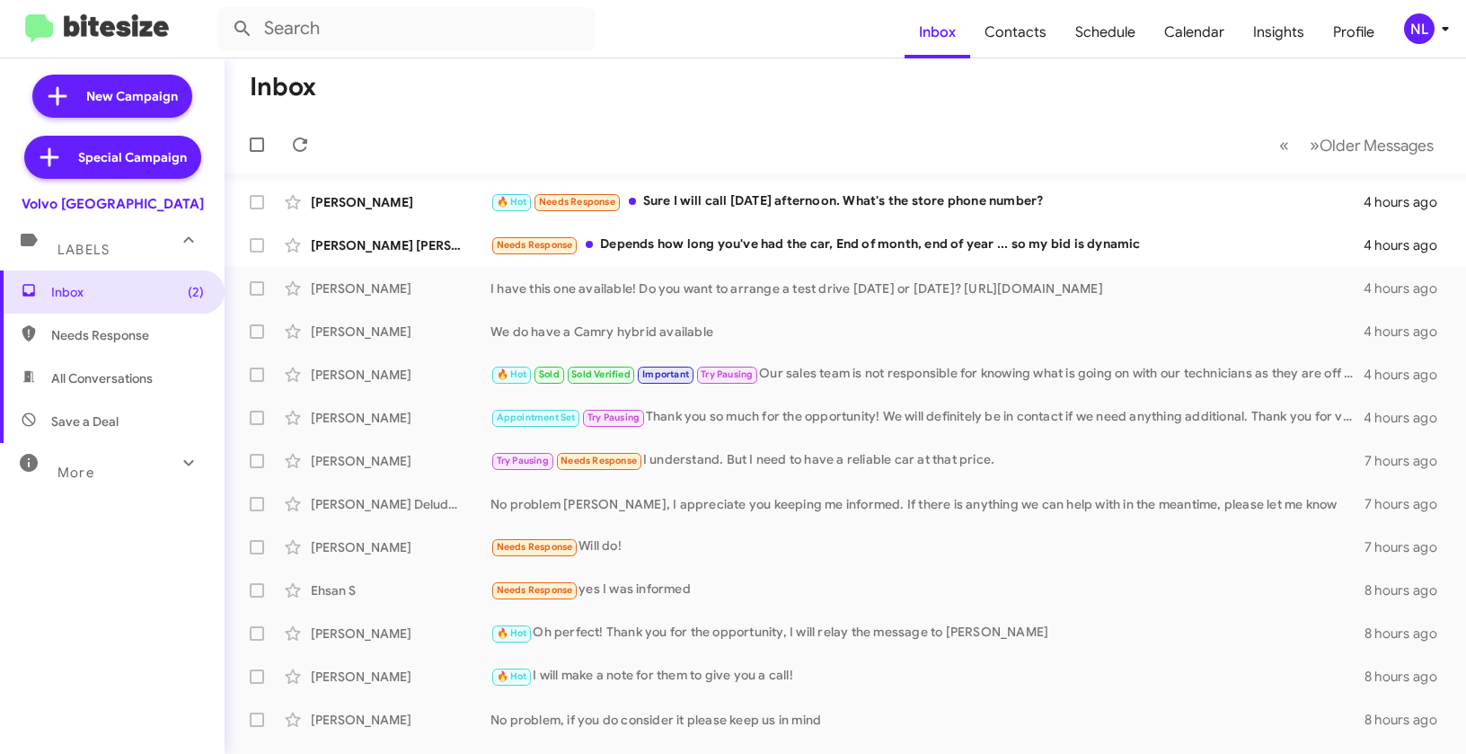
click at [1415, 25] on div "NL" at bounding box center [1419, 28] width 31 height 31
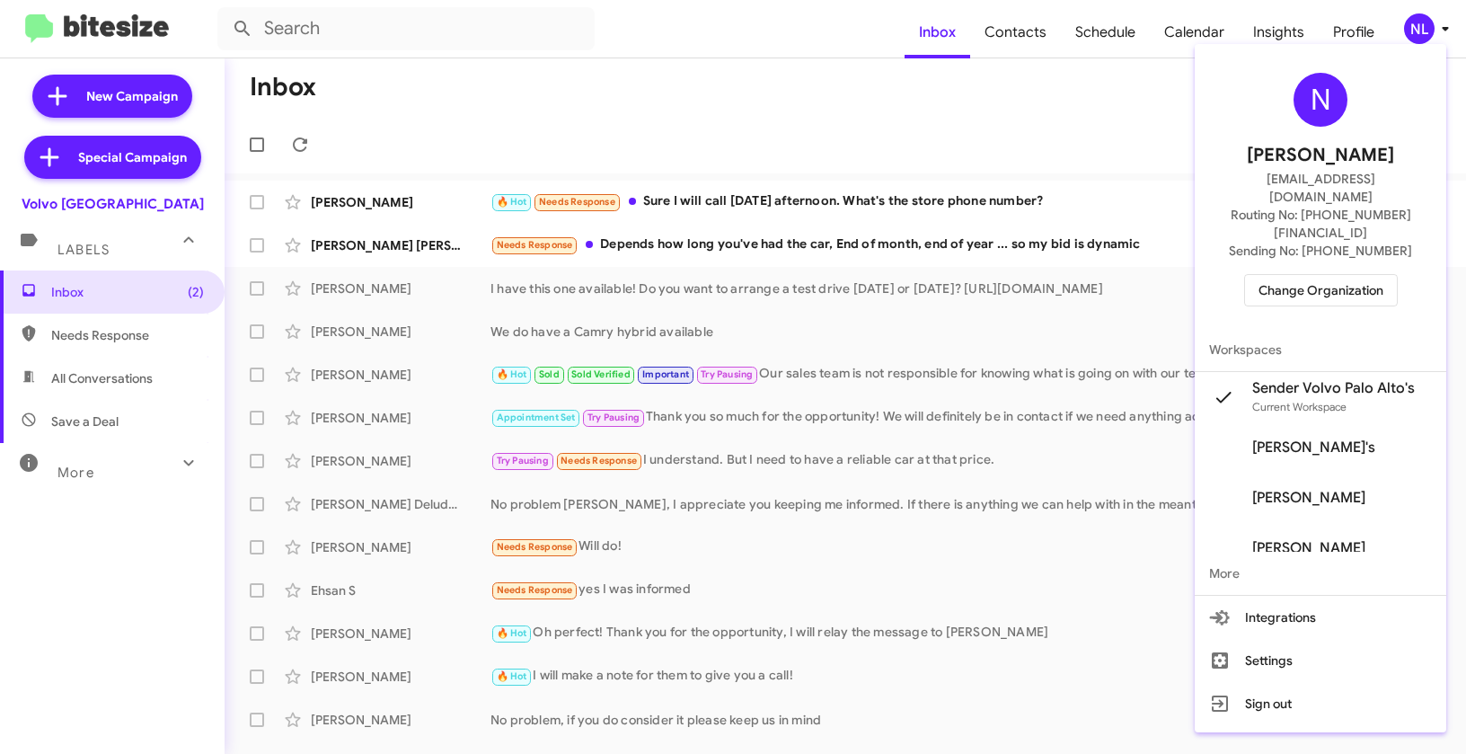
click at [1052, 115] on div at bounding box center [733, 377] width 1466 height 754
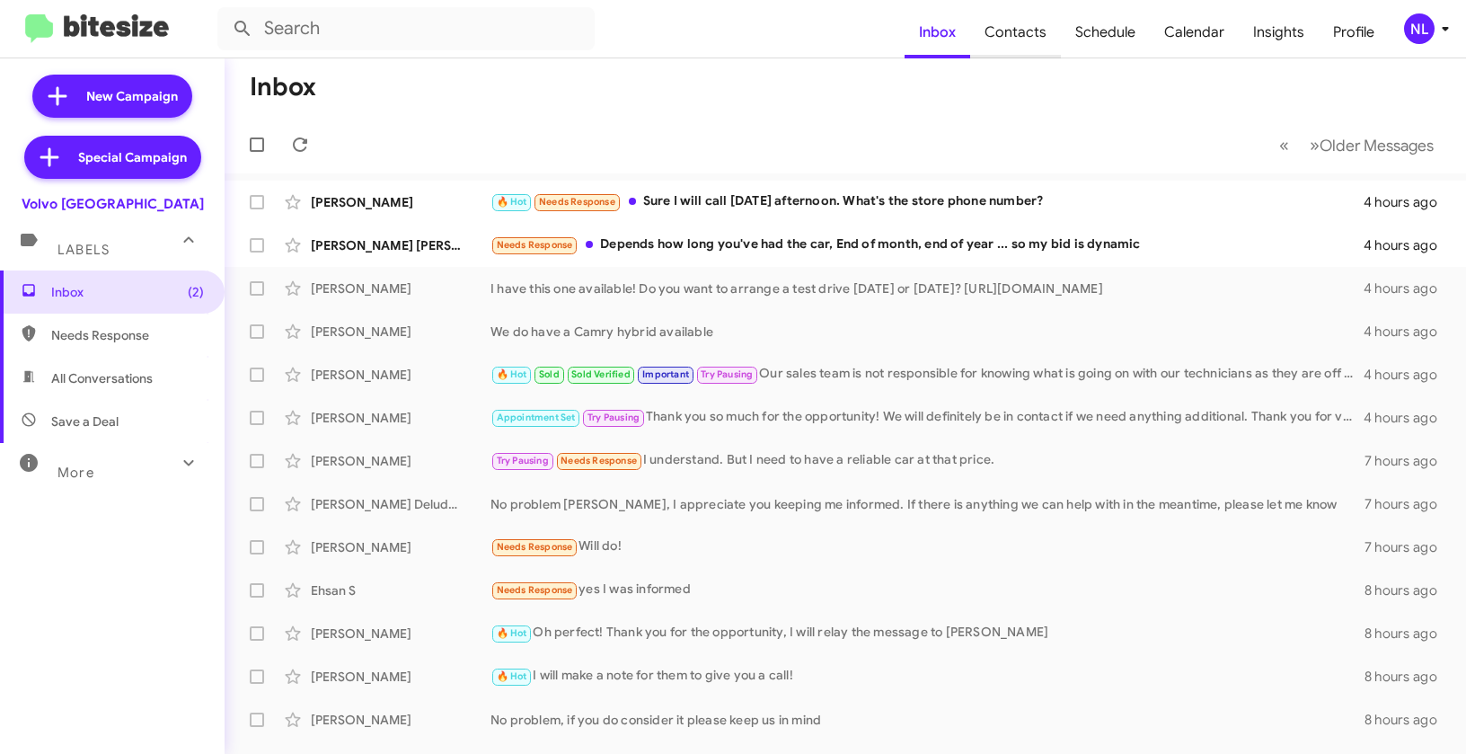
click at [1022, 21] on span "Contacts" at bounding box center [1015, 32] width 91 height 52
type input "in:groups"
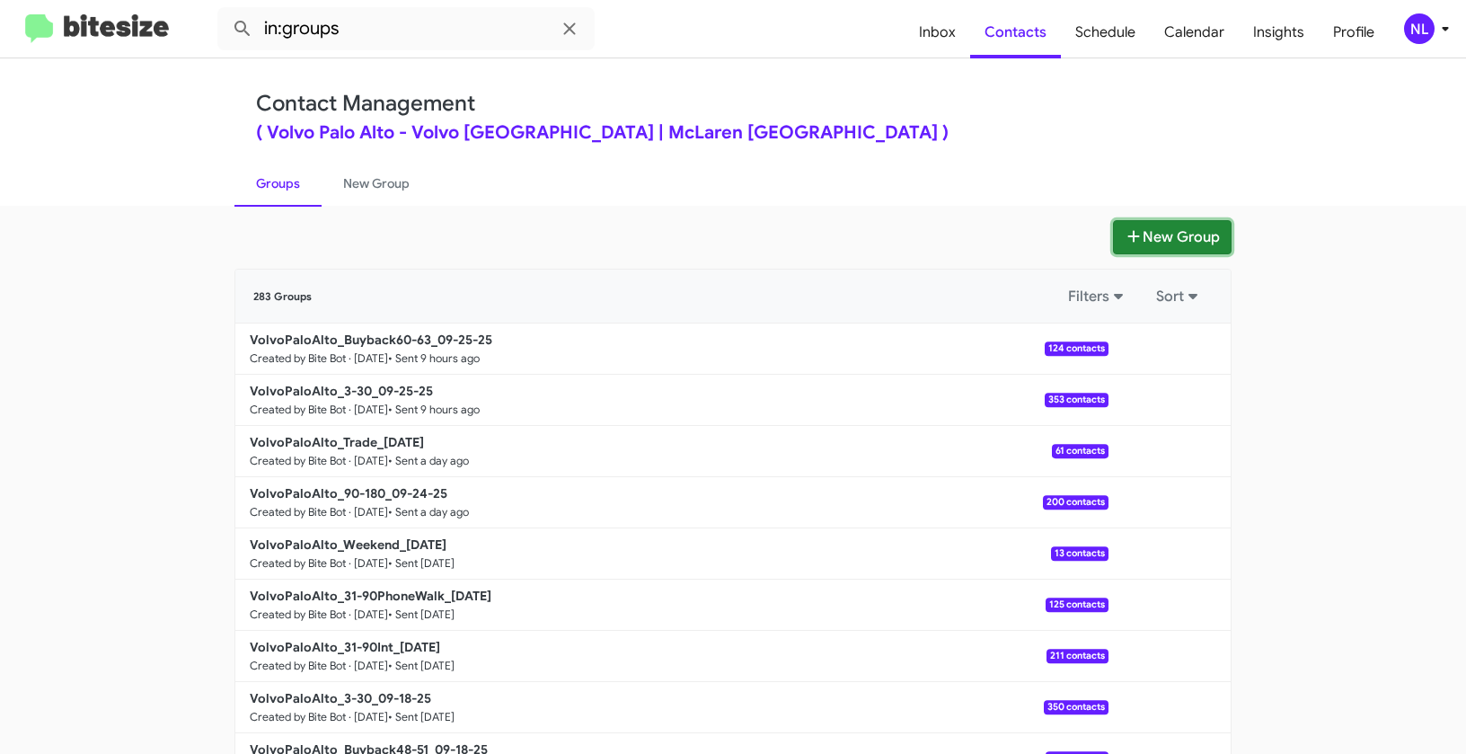
click at [1145, 234] on button "New Group" at bounding box center [1172, 237] width 119 height 34
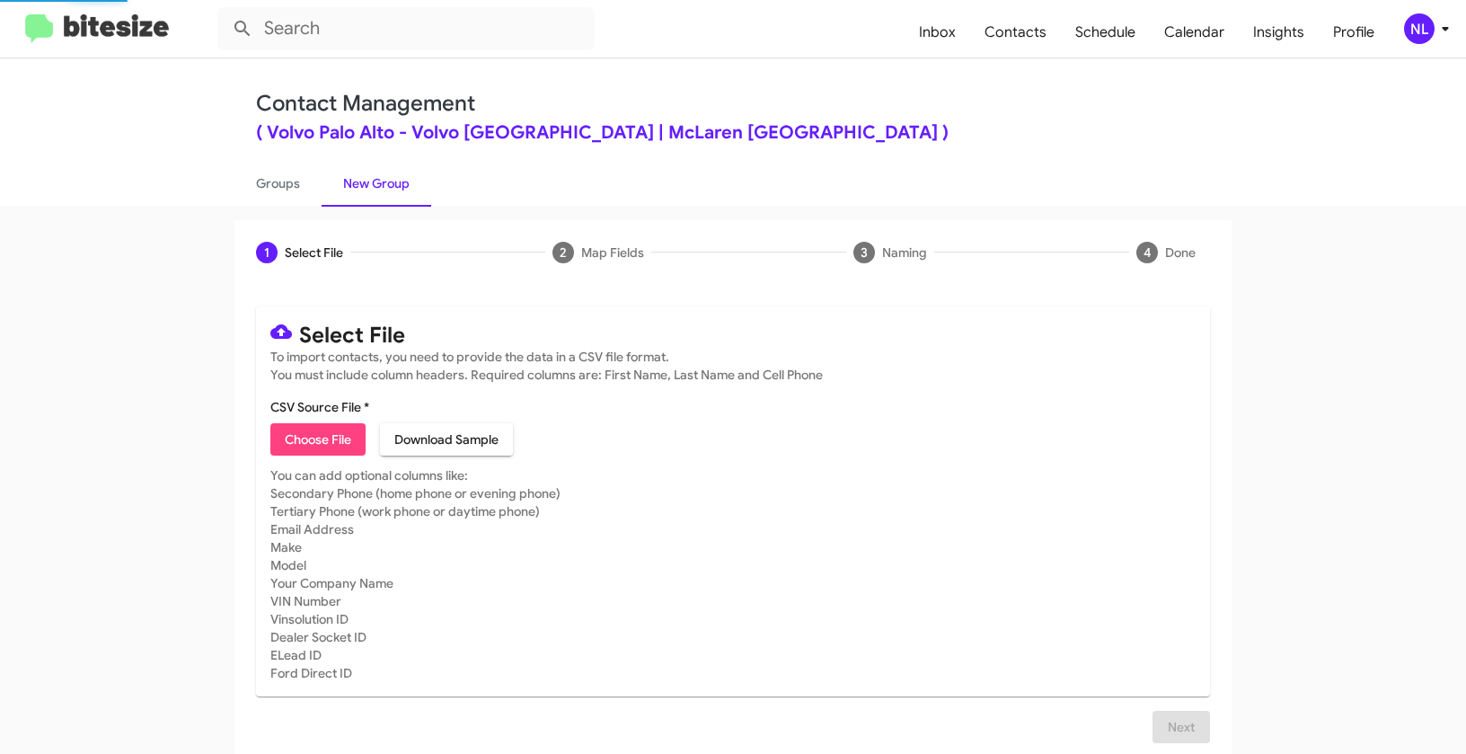
click at [300, 431] on span "Choose File" at bounding box center [318, 439] width 66 height 32
type input "Opt out open - Volvo [GEOGRAPHIC_DATA]"
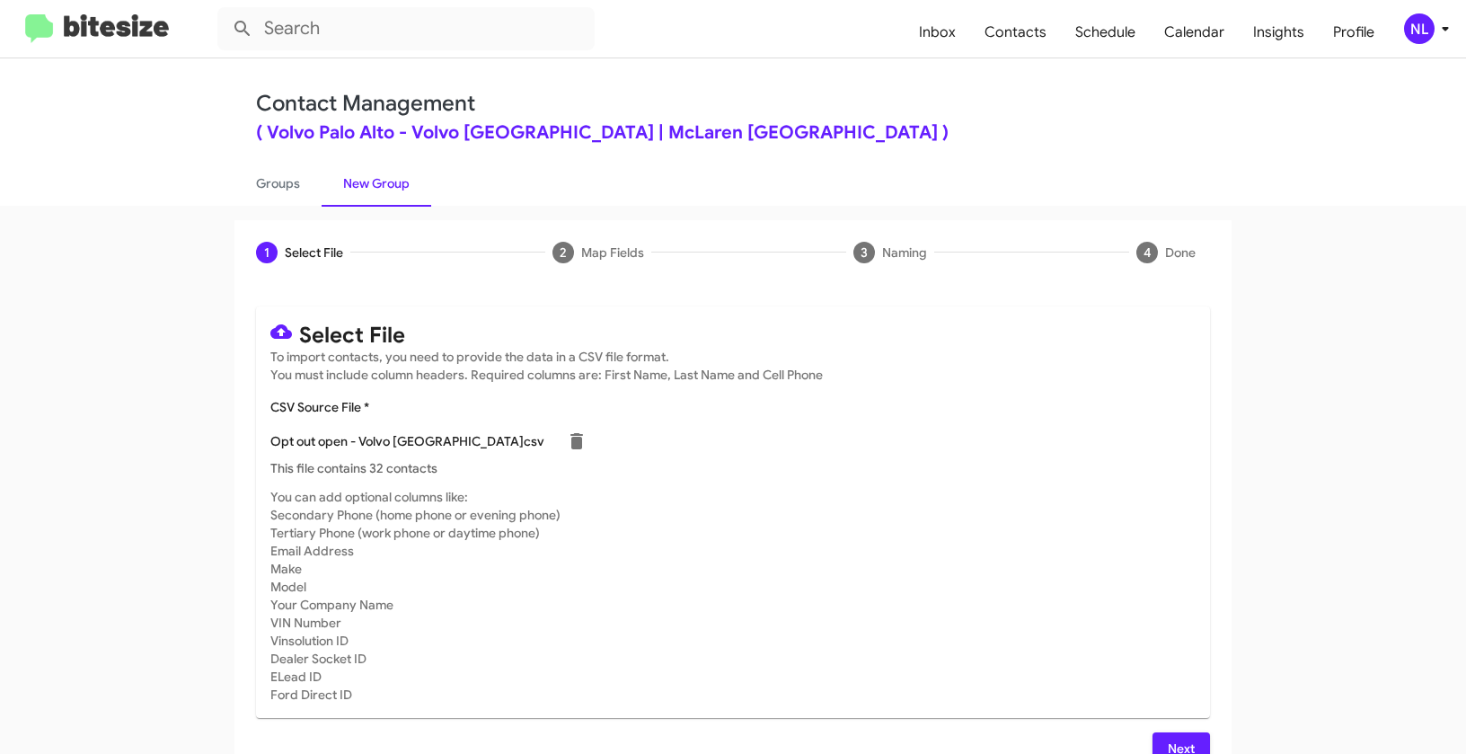
scroll to position [32, 0]
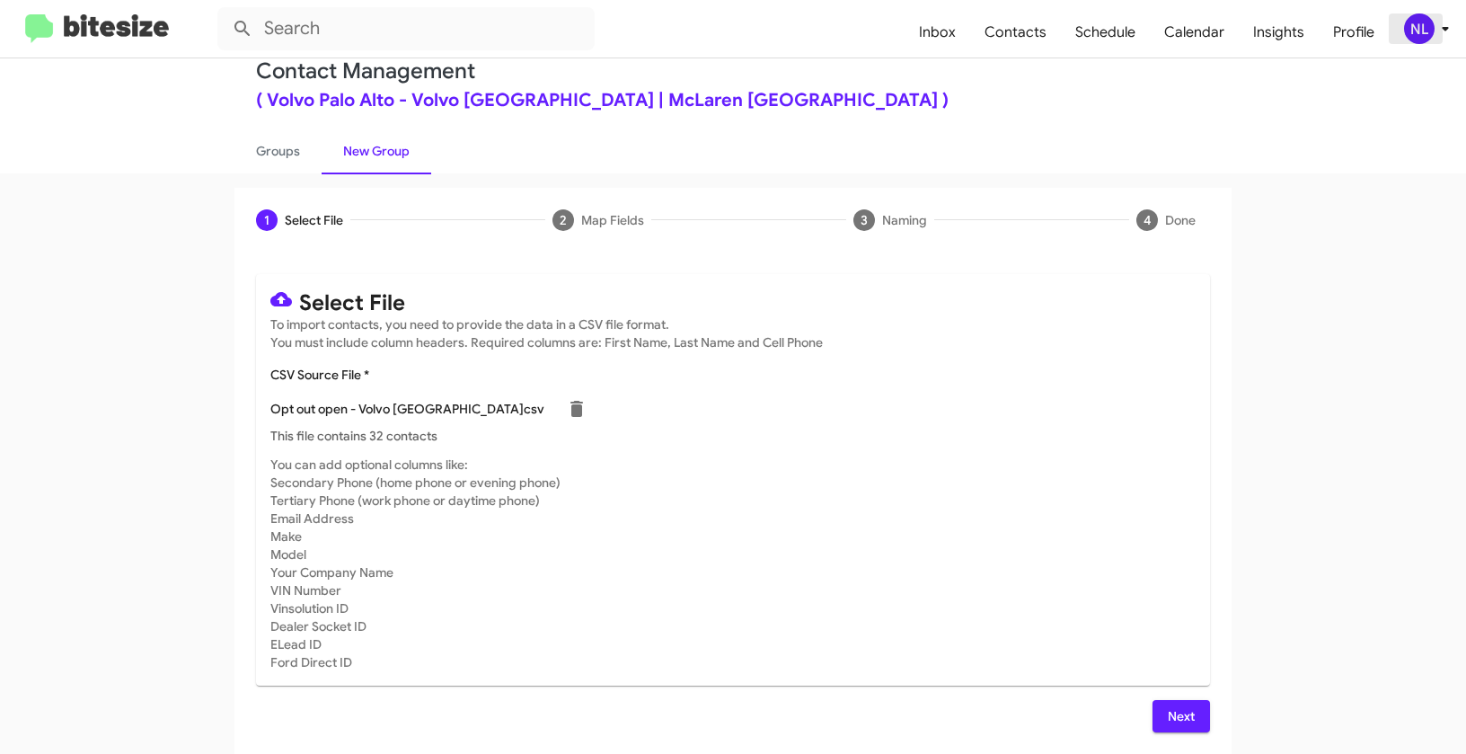
click at [1419, 32] on div "NL" at bounding box center [1419, 28] width 31 height 31
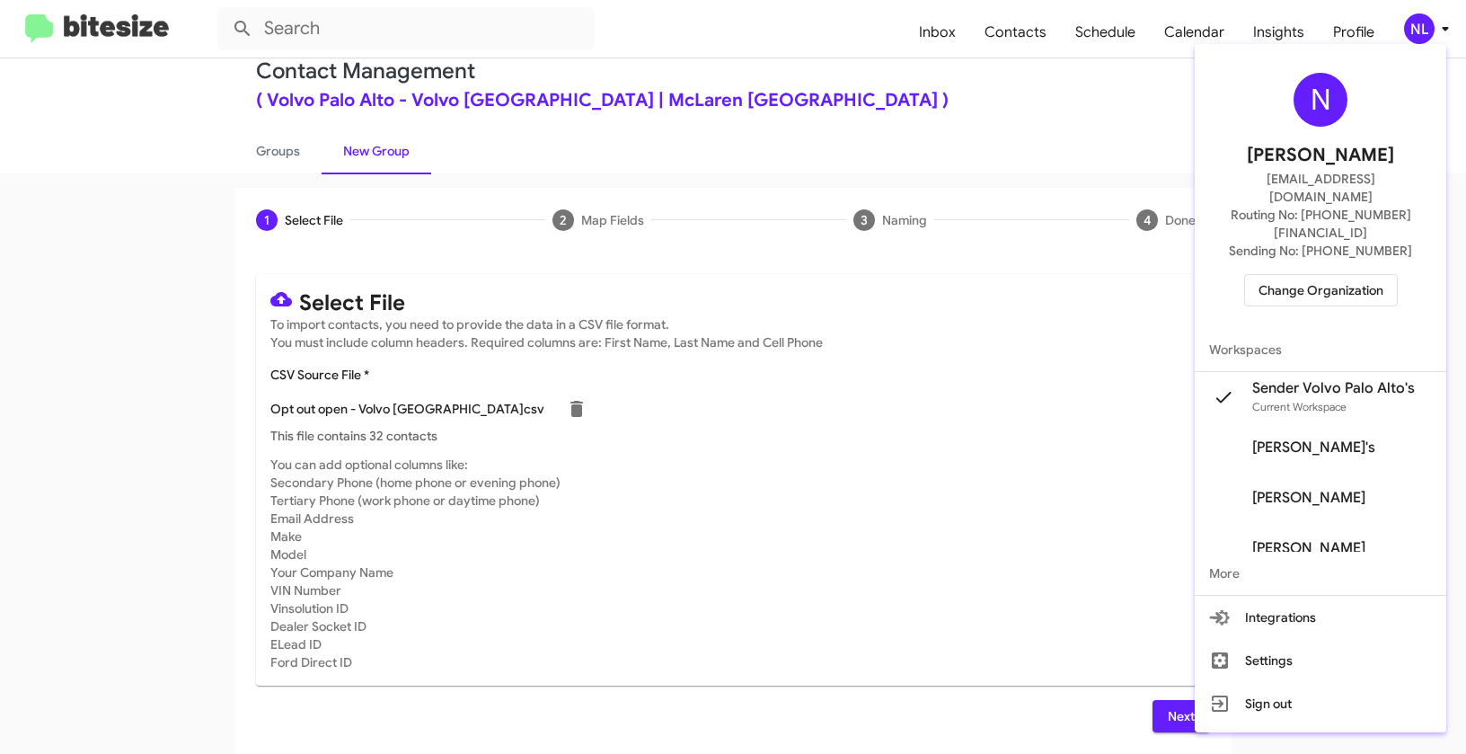
click at [828, 478] on div at bounding box center [733, 377] width 1466 height 754
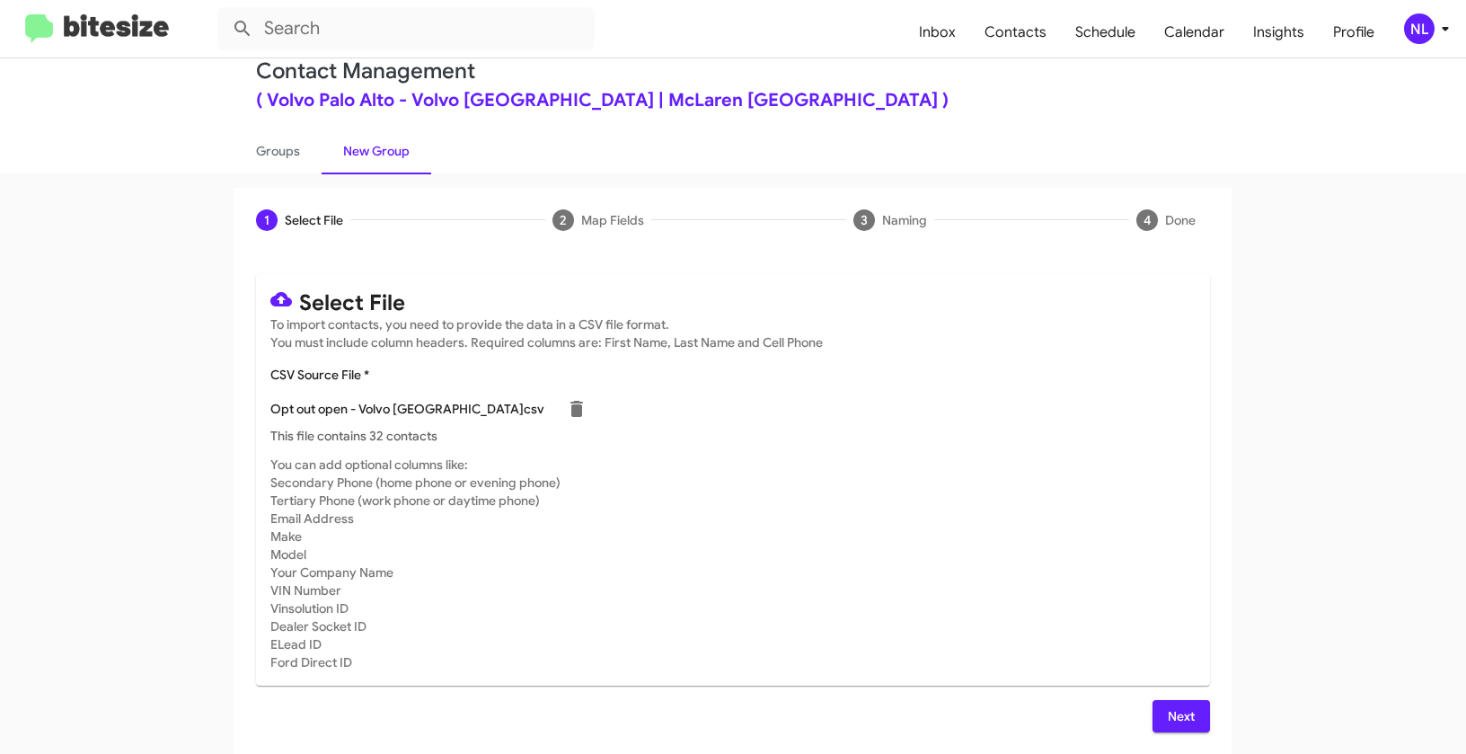
click at [1173, 713] on span "Next" at bounding box center [1181, 716] width 29 height 32
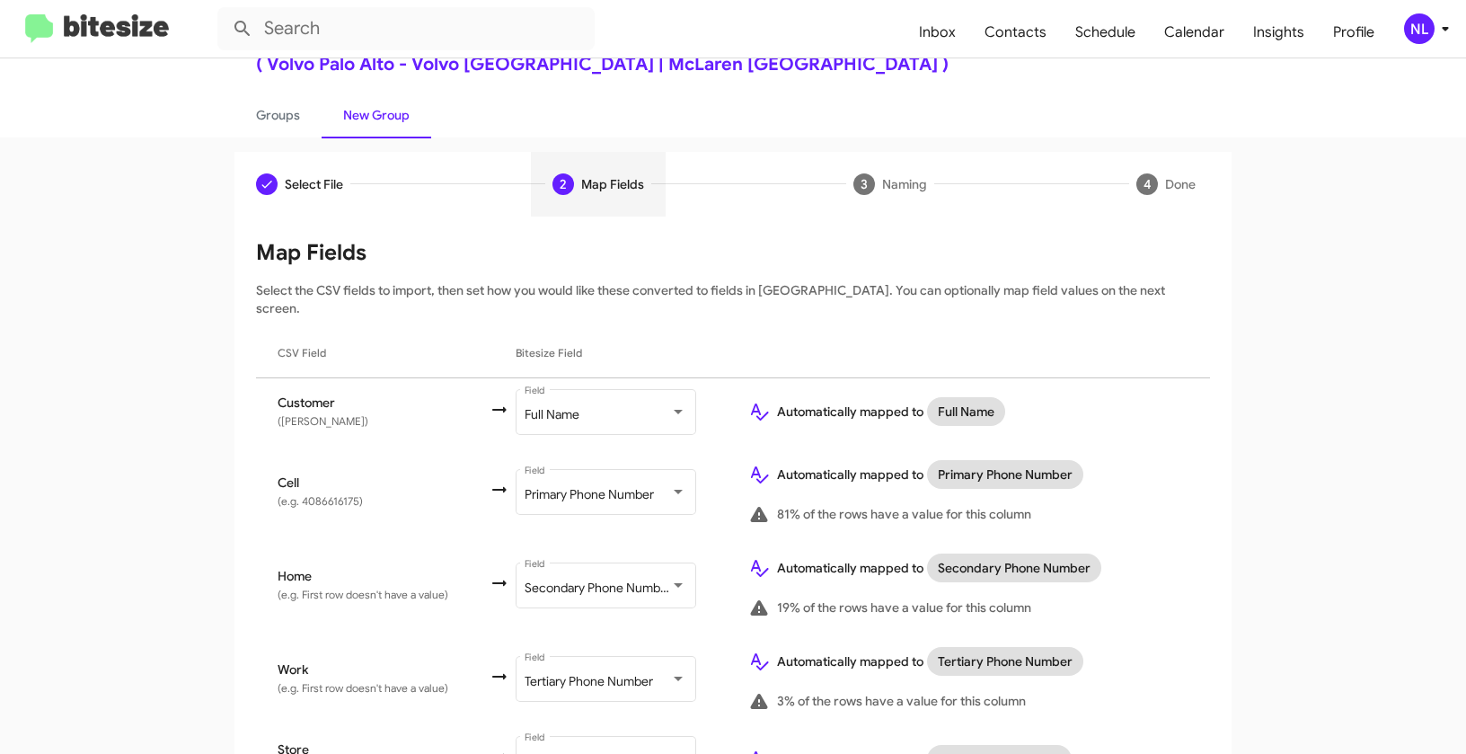
scroll to position [156, 0]
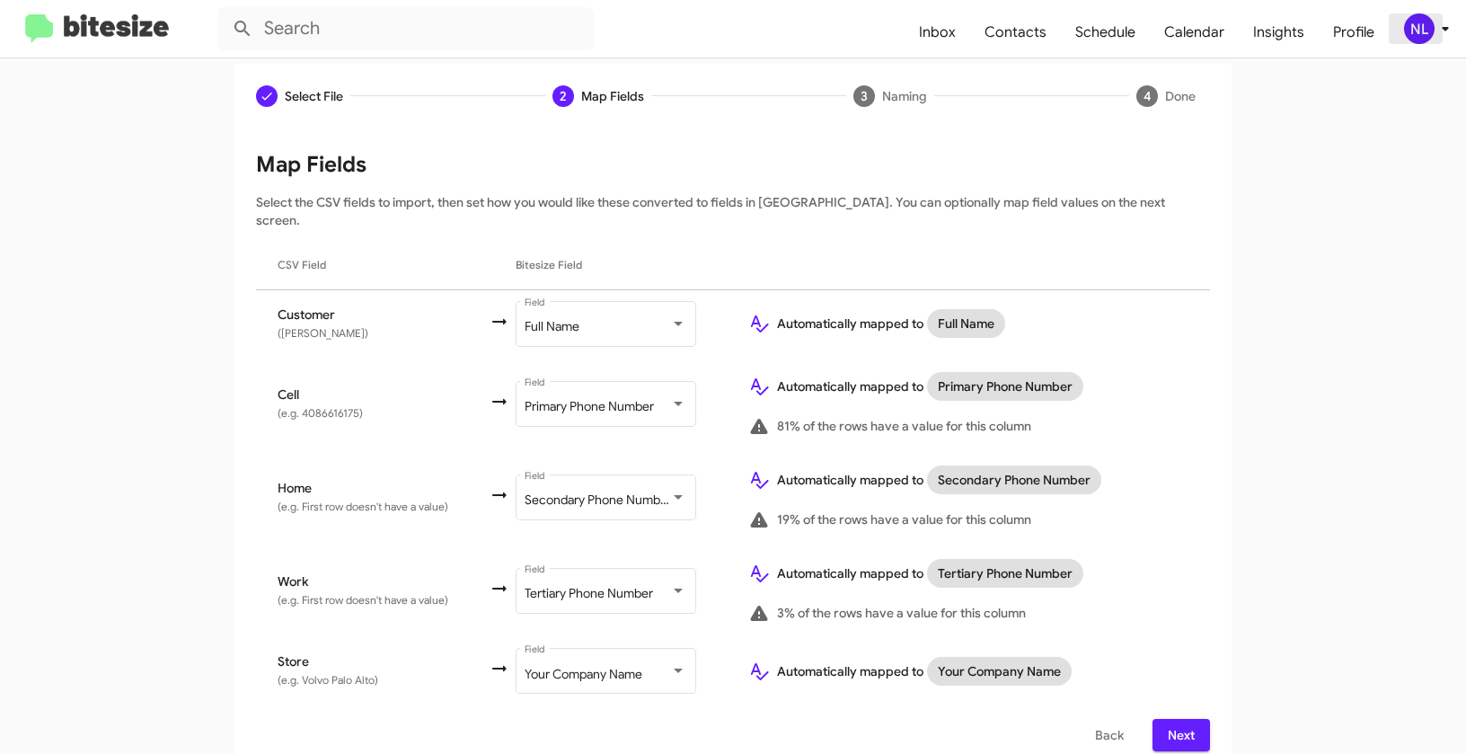
click at [1408, 34] on div "NL" at bounding box center [1419, 28] width 31 height 31
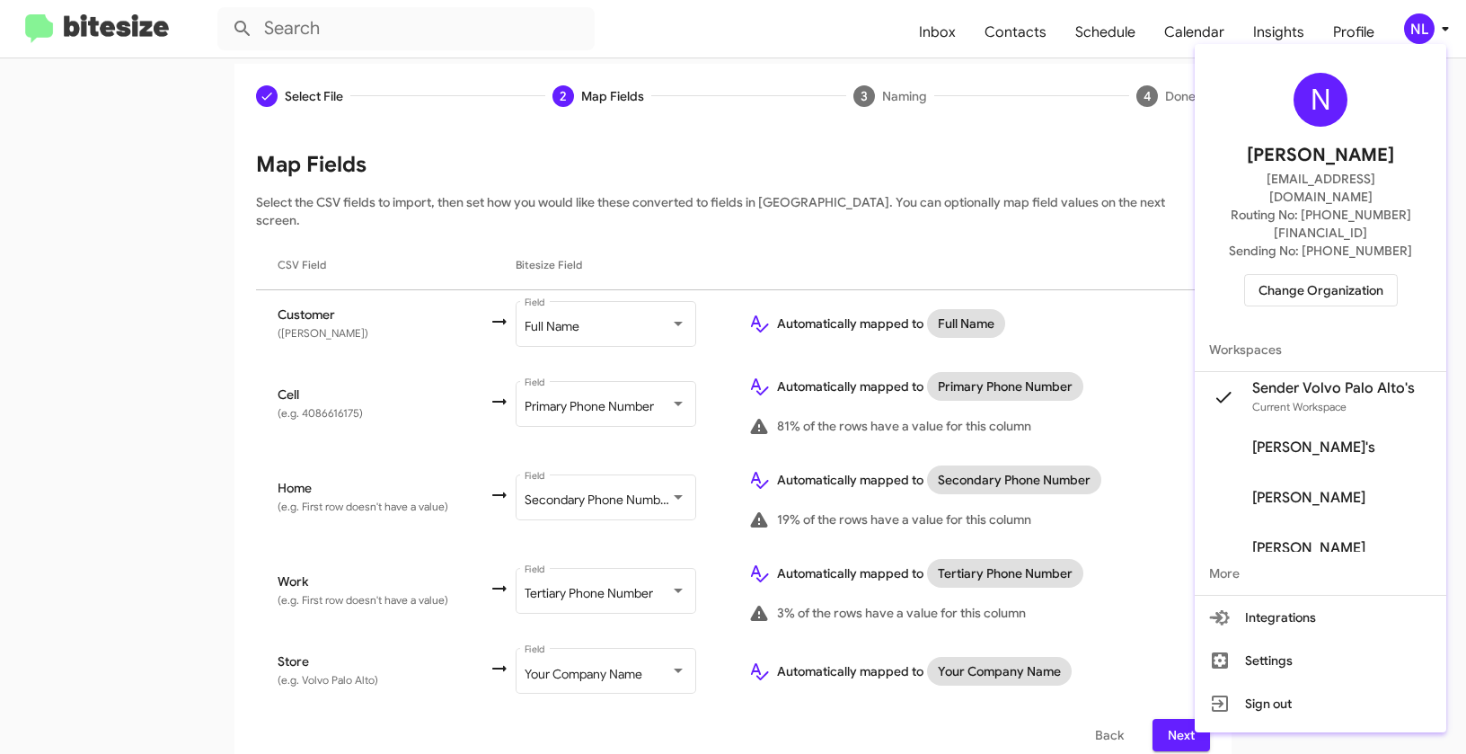
click at [754, 66] on div at bounding box center [733, 377] width 1466 height 754
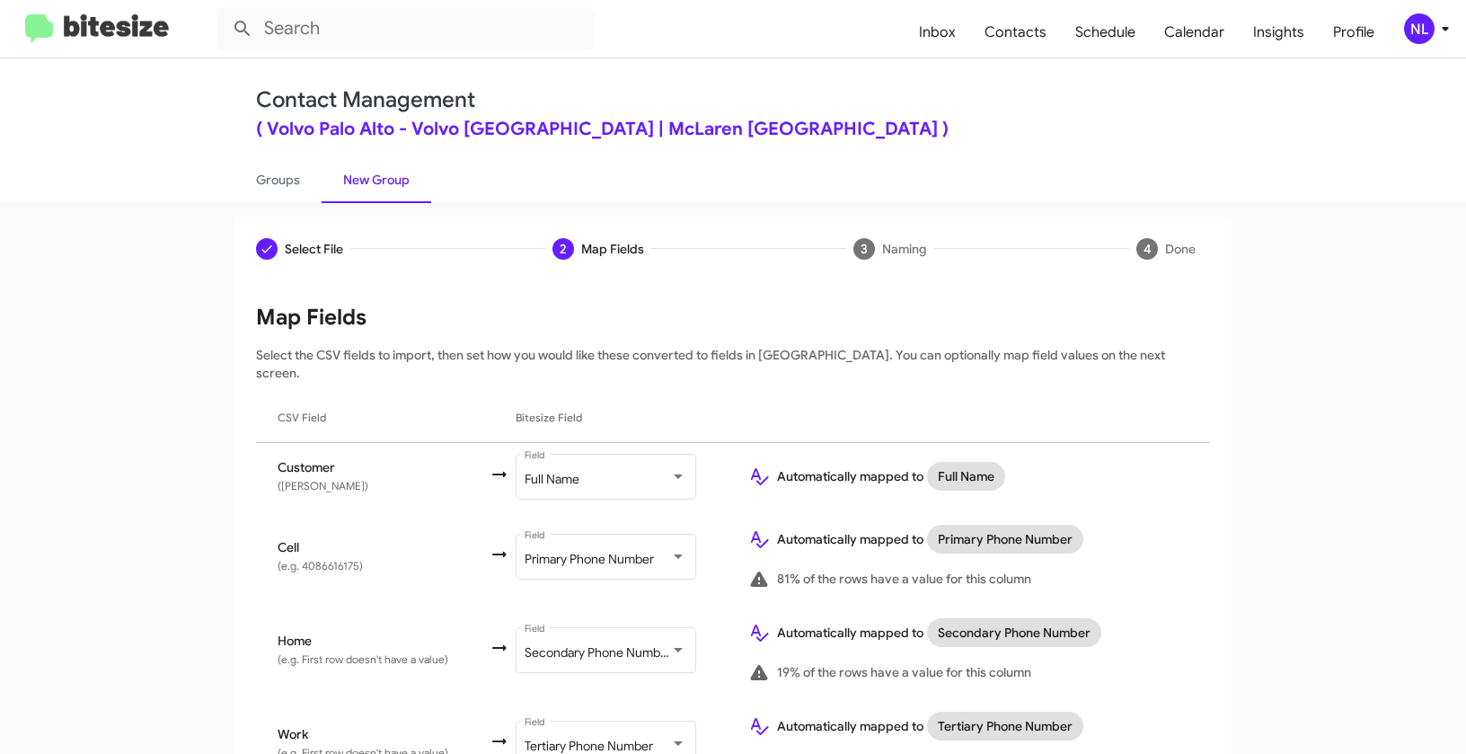
scroll to position [0, 0]
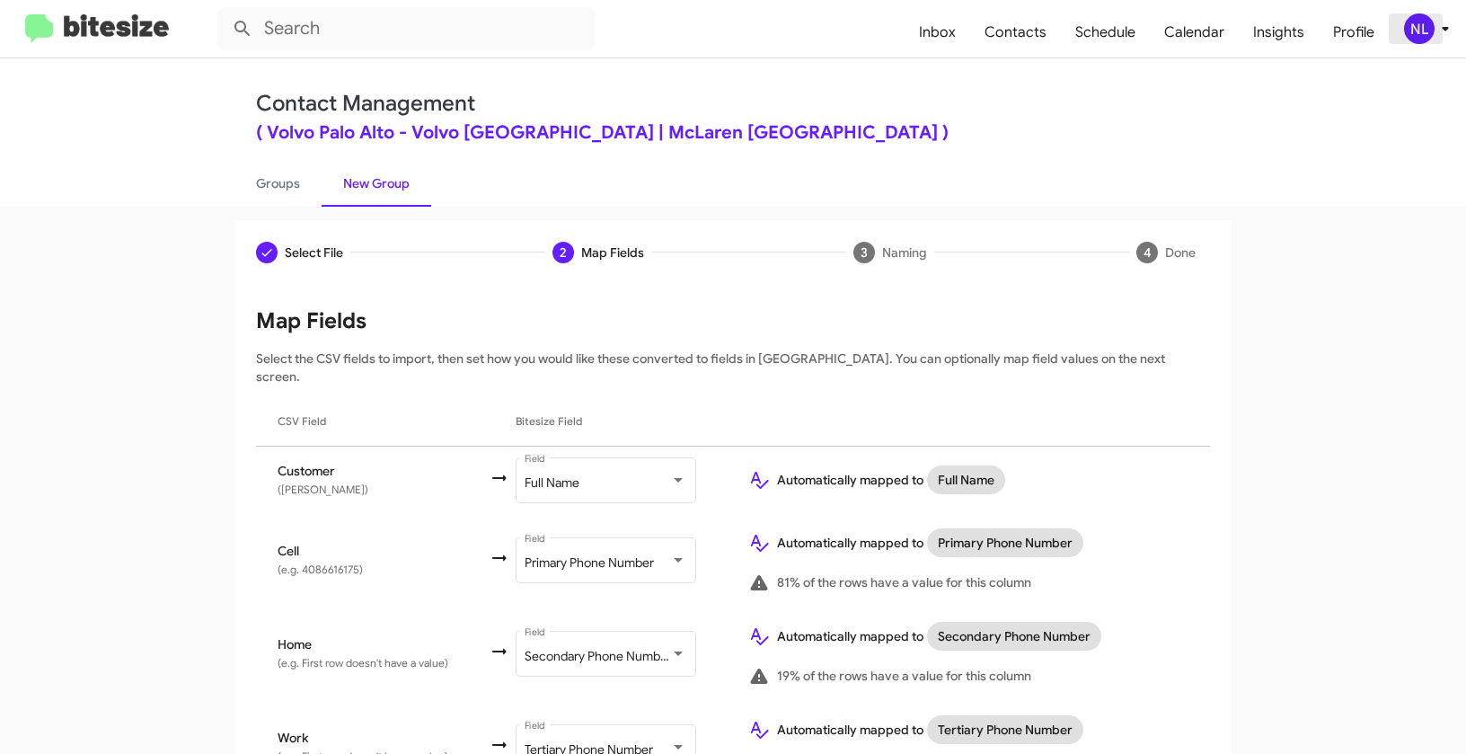
click at [1410, 31] on div "NL" at bounding box center [1419, 28] width 31 height 31
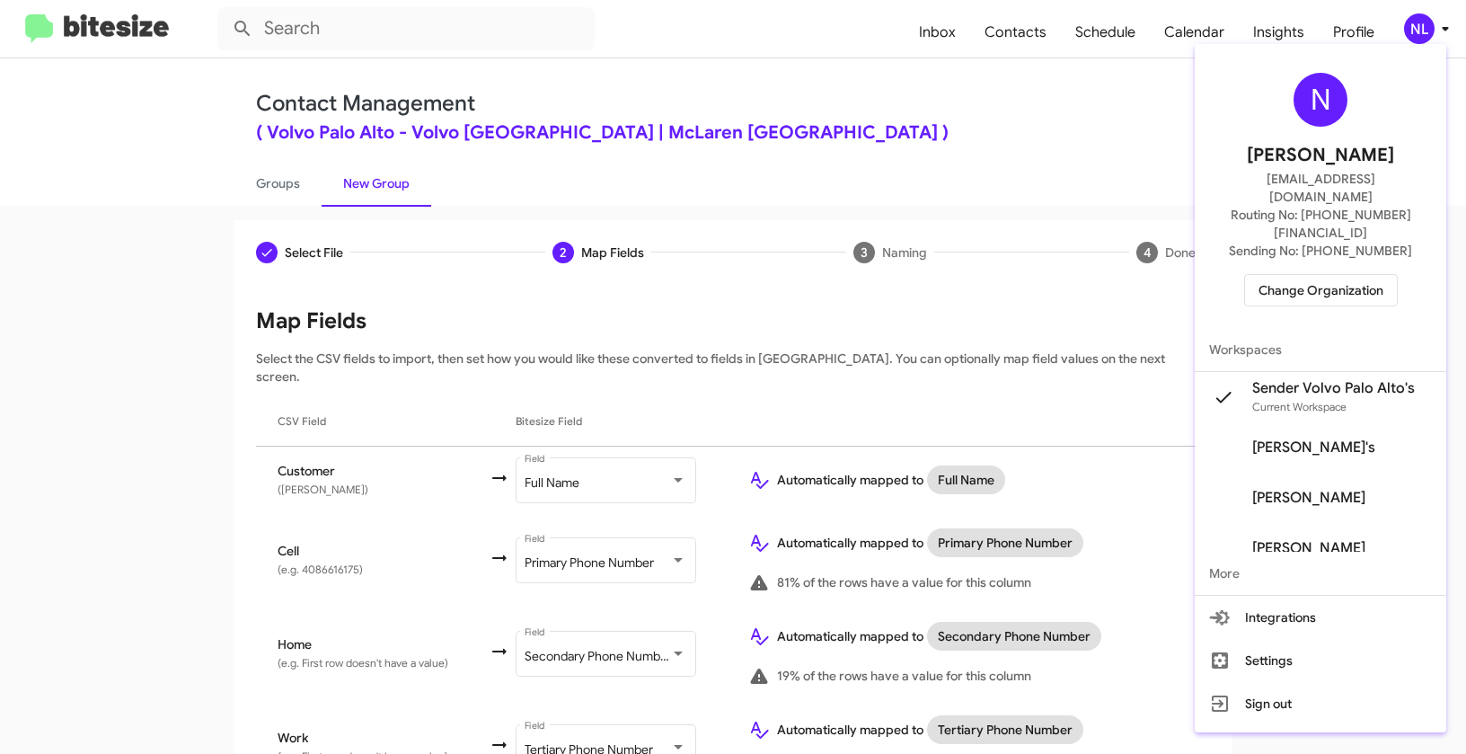
click at [876, 51] on div at bounding box center [733, 377] width 1466 height 754
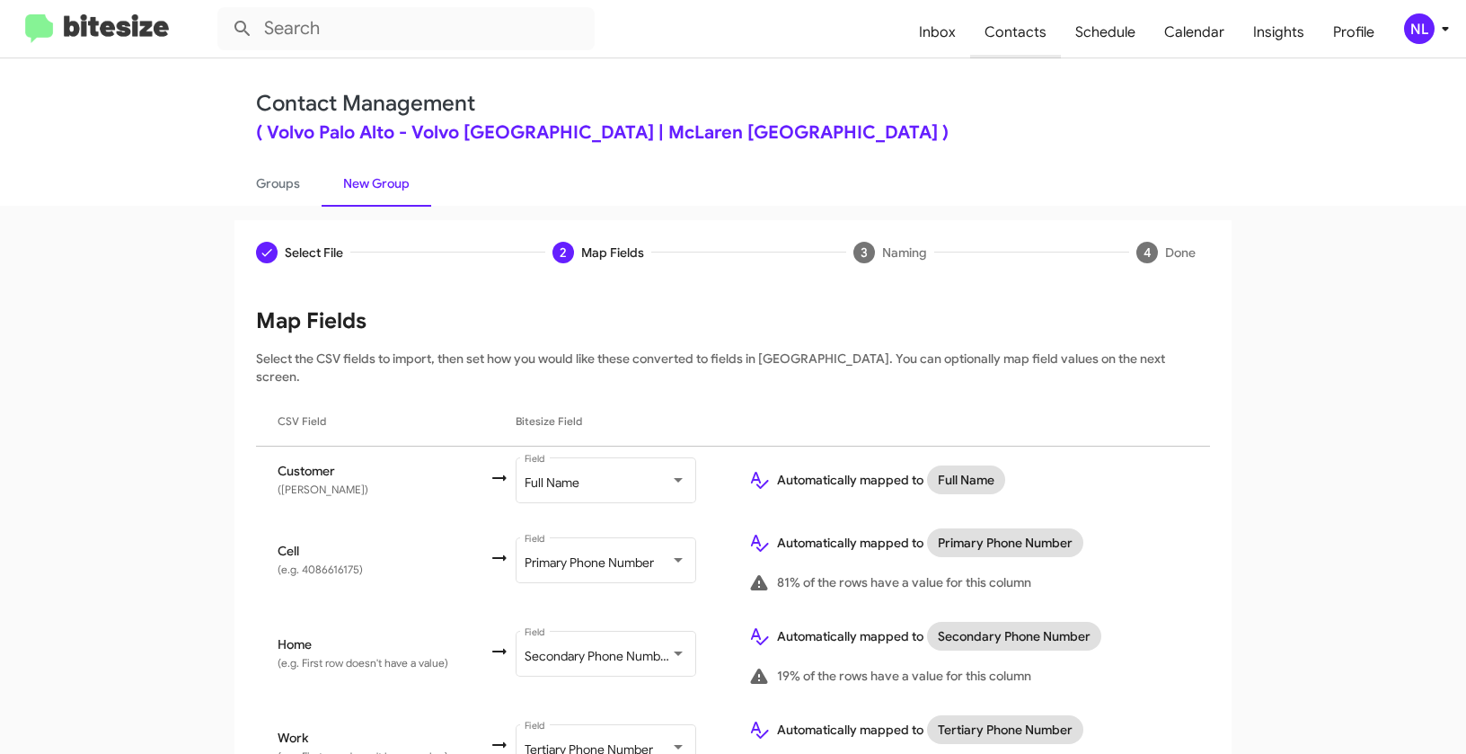
click at [1008, 29] on span "Contacts" at bounding box center [1015, 32] width 91 height 52
type input "in:groups"
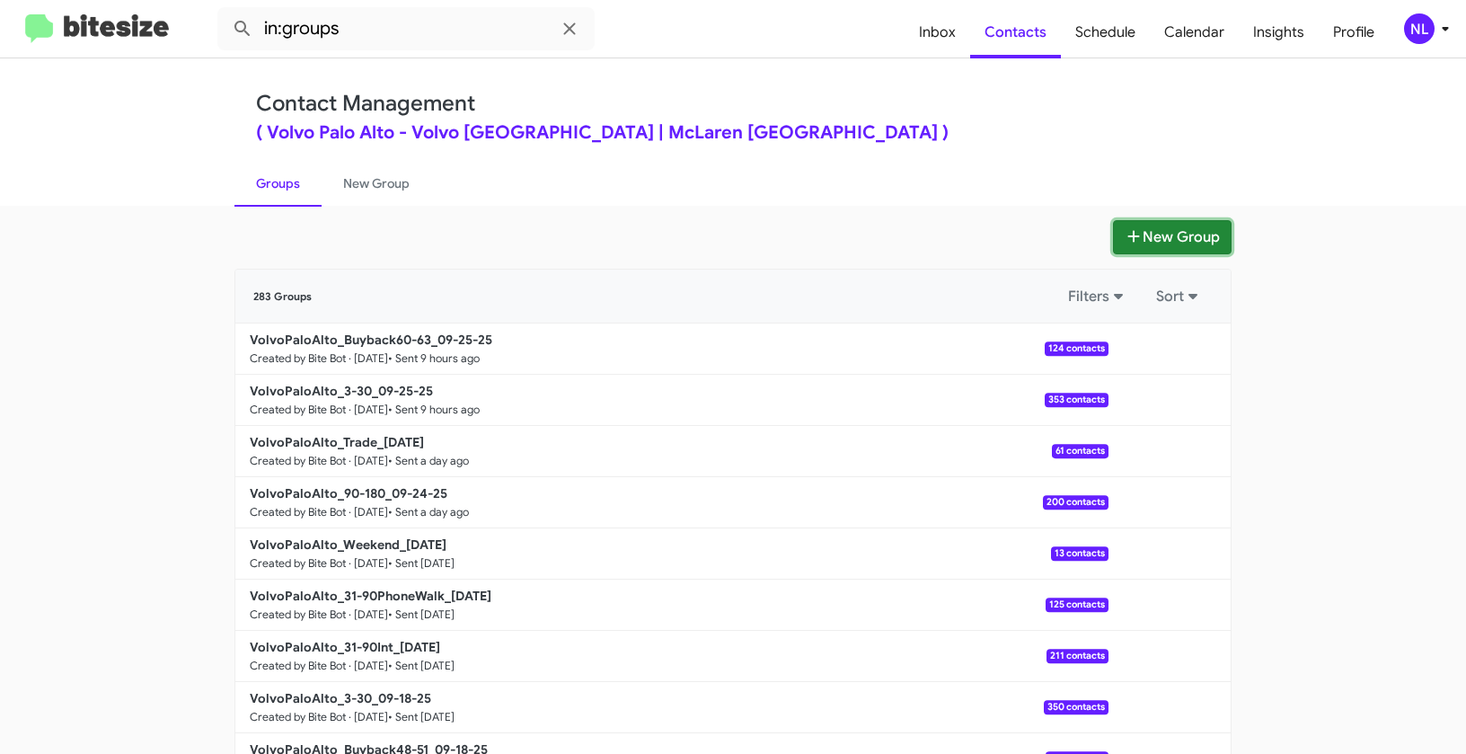
click at [1154, 244] on button "New Group" at bounding box center [1172, 237] width 119 height 34
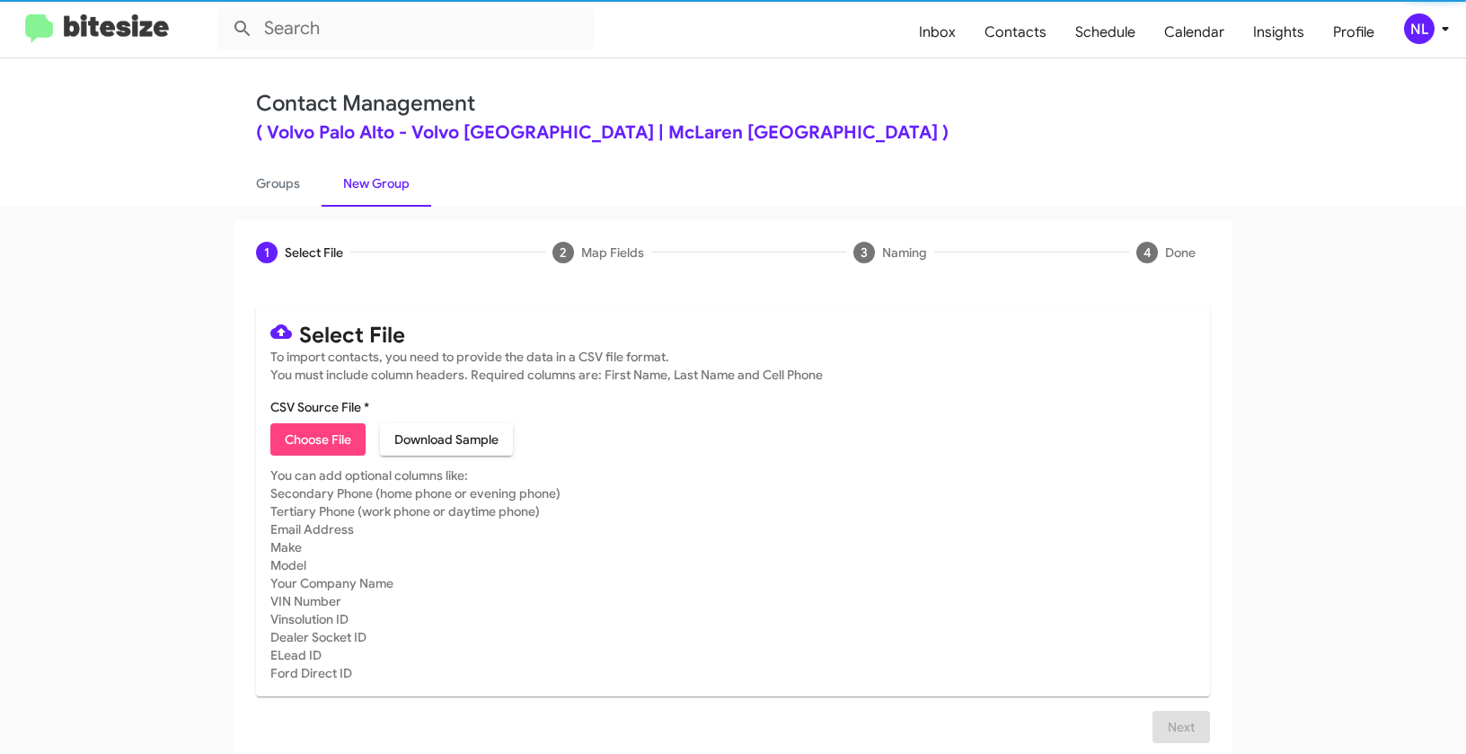
click at [323, 453] on span "Choose File" at bounding box center [318, 439] width 66 height 32
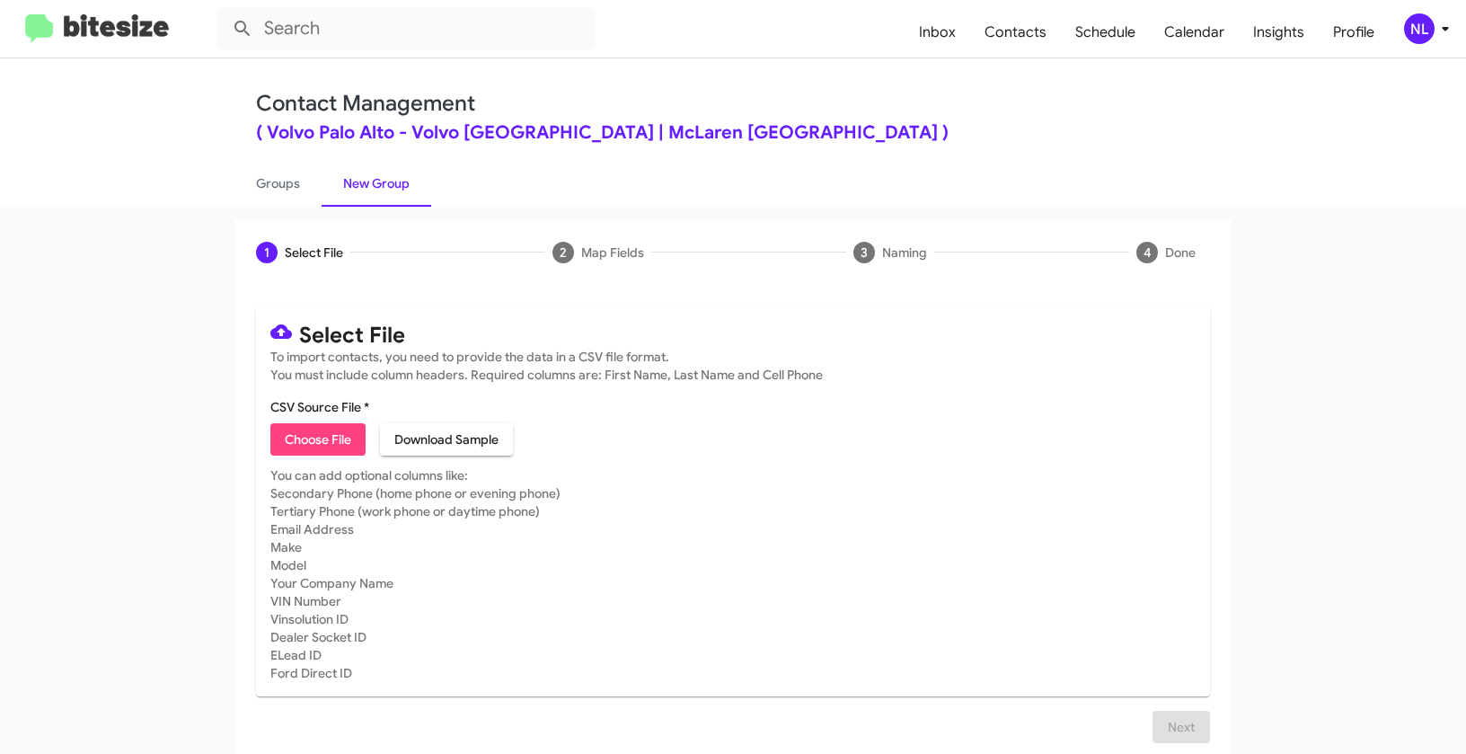
type input "Opt out open - Volvo [GEOGRAPHIC_DATA]"
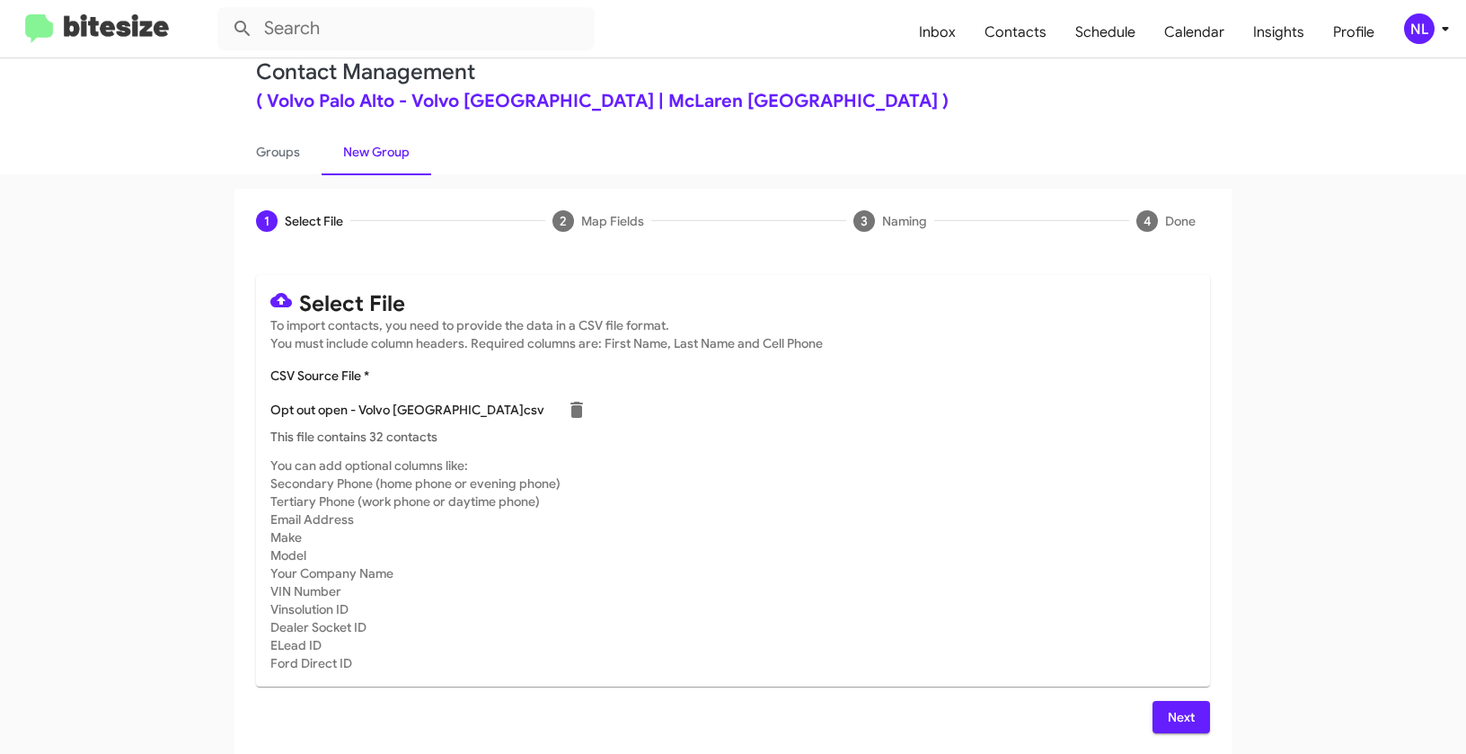
scroll to position [32, 0]
click at [1172, 704] on span "Next" at bounding box center [1181, 716] width 29 height 32
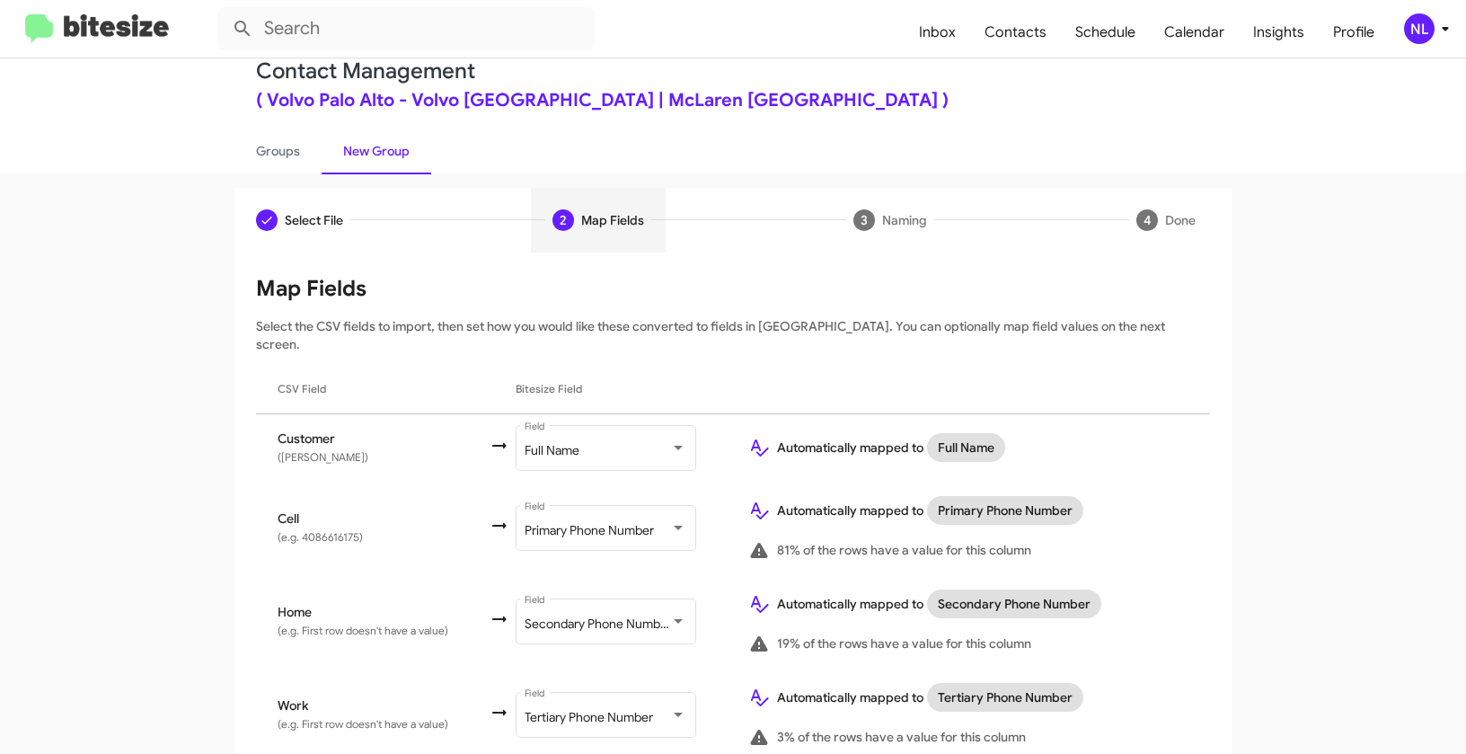
scroll to position [156, 0]
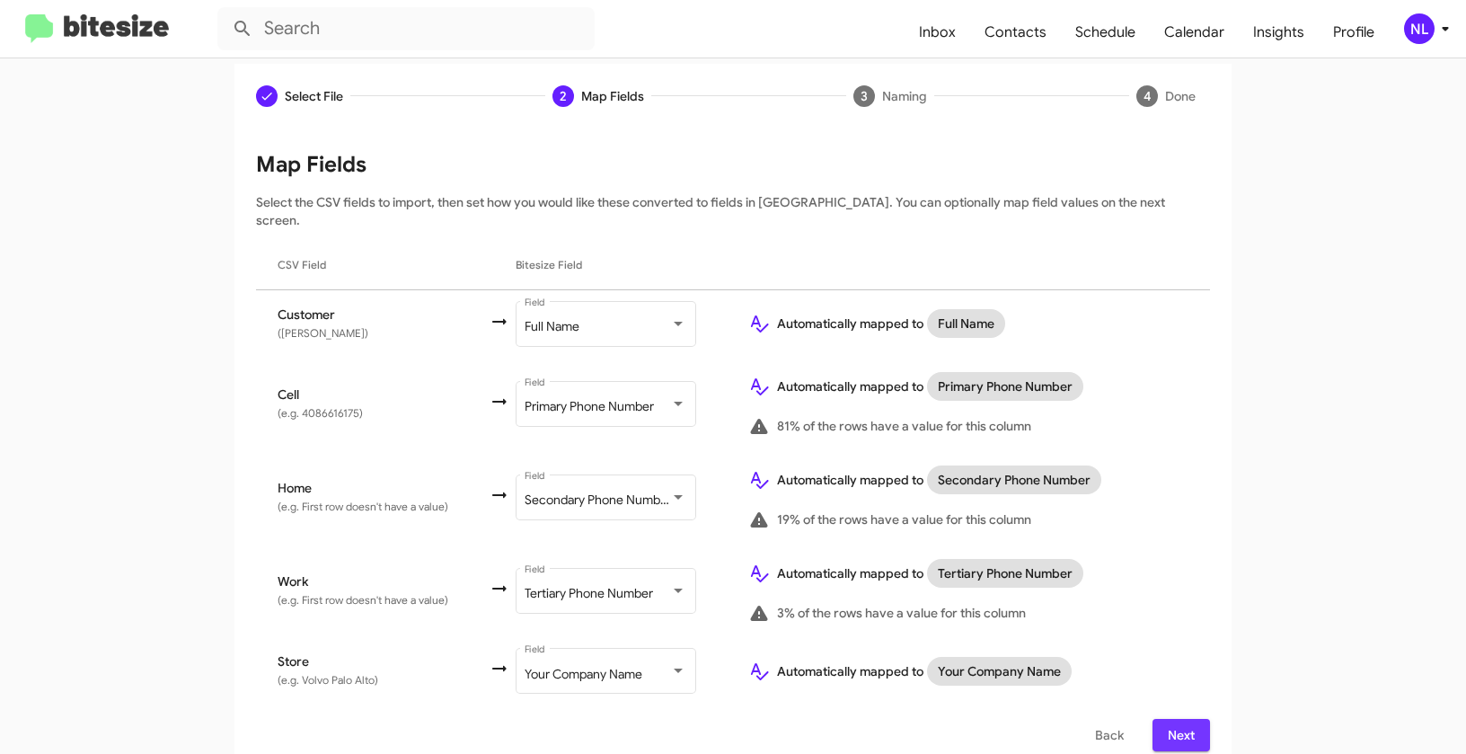
click at [1168, 727] on span "Next" at bounding box center [1181, 735] width 29 height 32
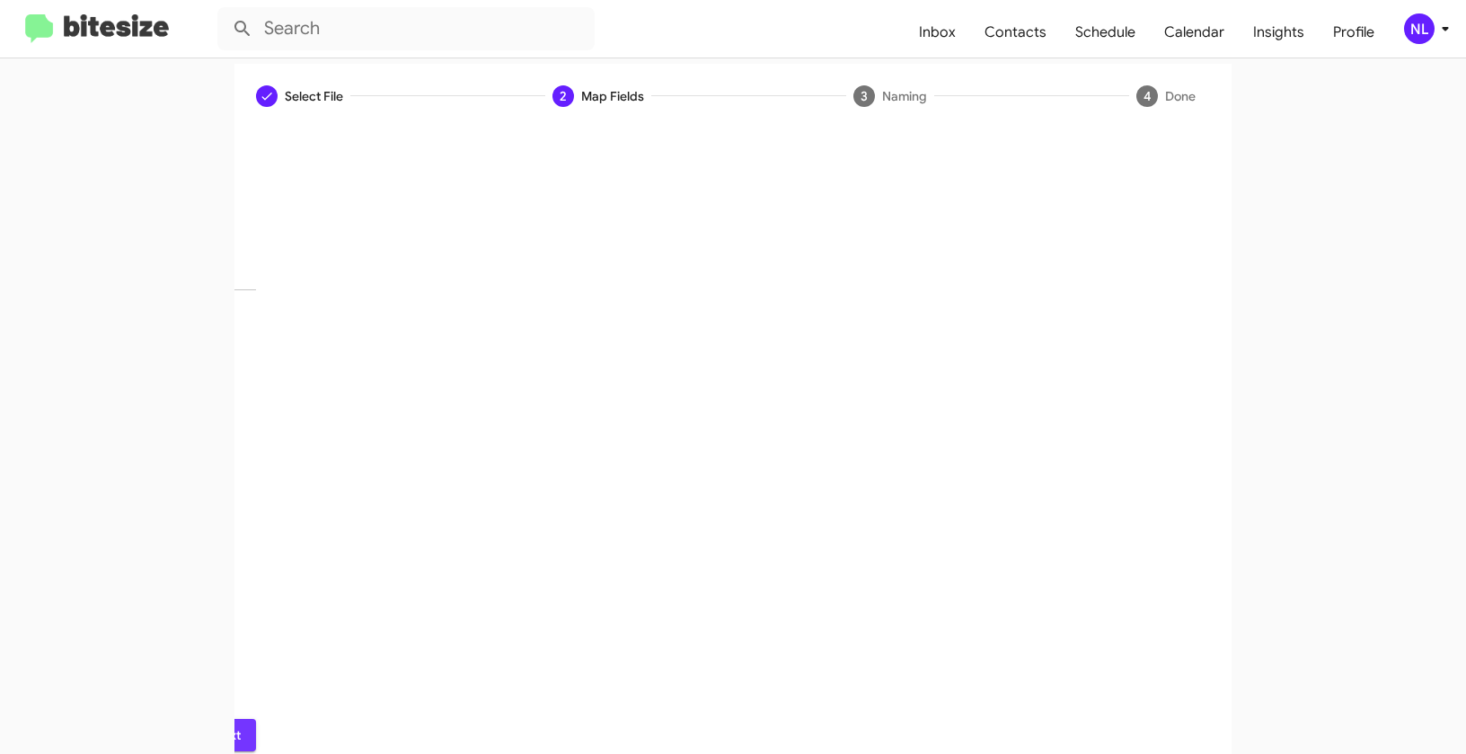
scroll to position [40, 0]
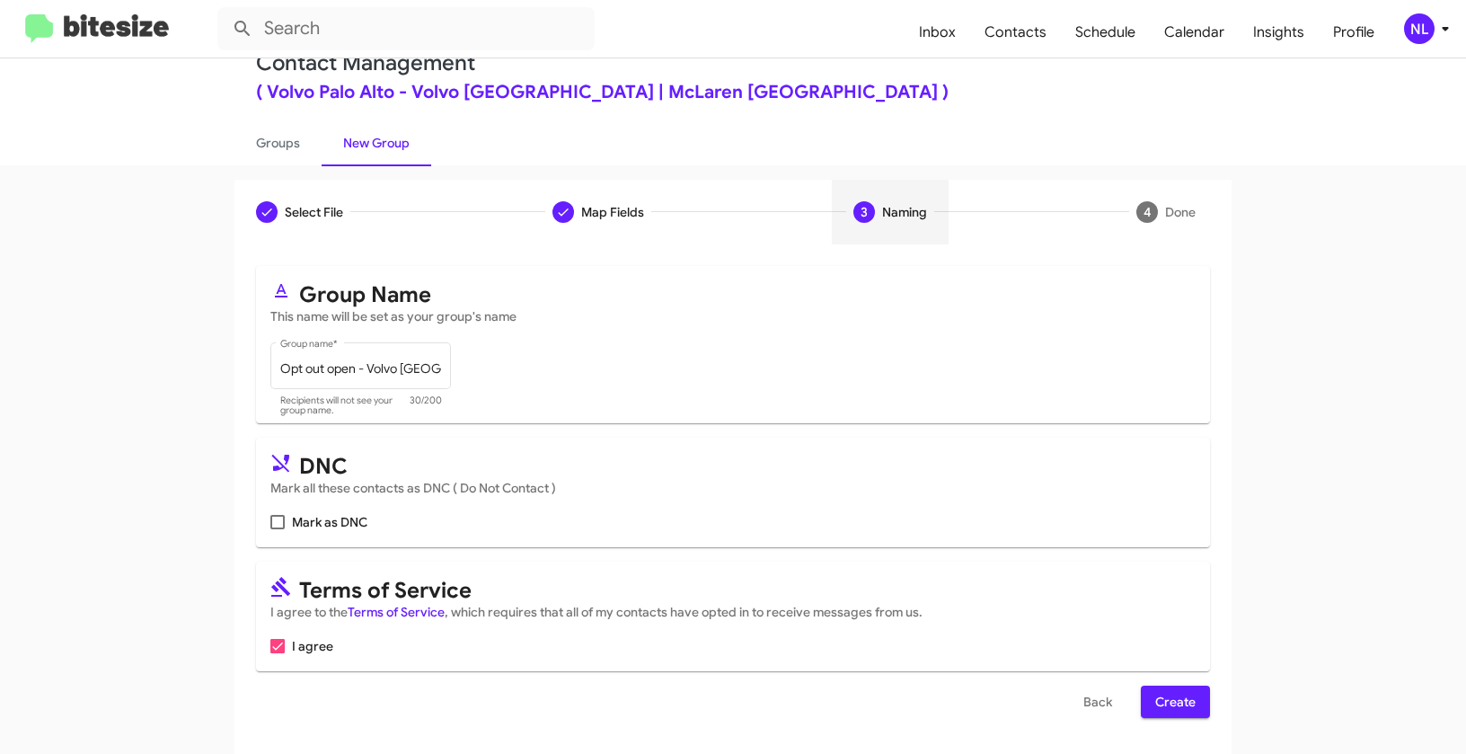
click at [276, 521] on span at bounding box center [277, 522] width 14 height 14
click at [277, 529] on input "Mark as DNC" at bounding box center [277, 529] width 1 height 1
checkbox input "true"
click at [1155, 696] on span "Create" at bounding box center [1175, 702] width 40 height 32
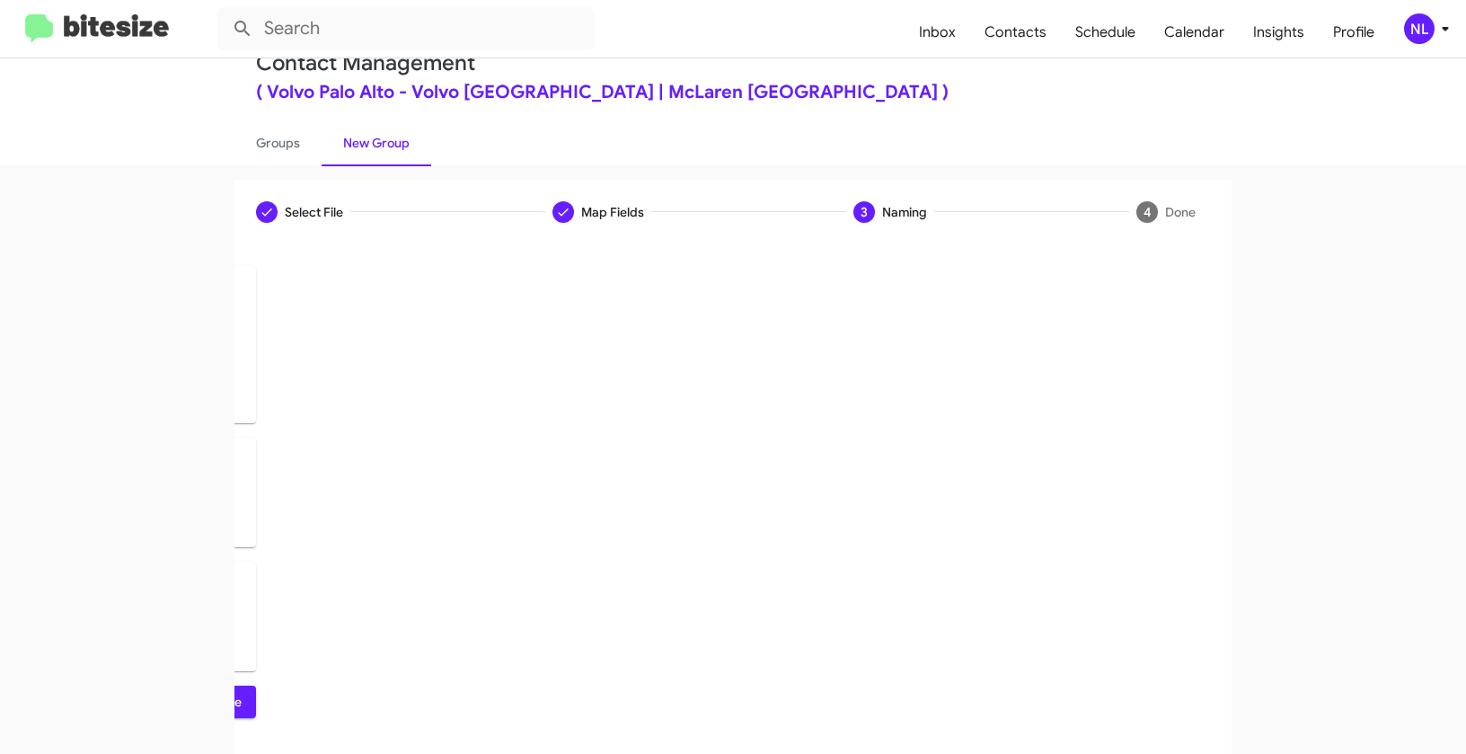
scroll to position [0, 0]
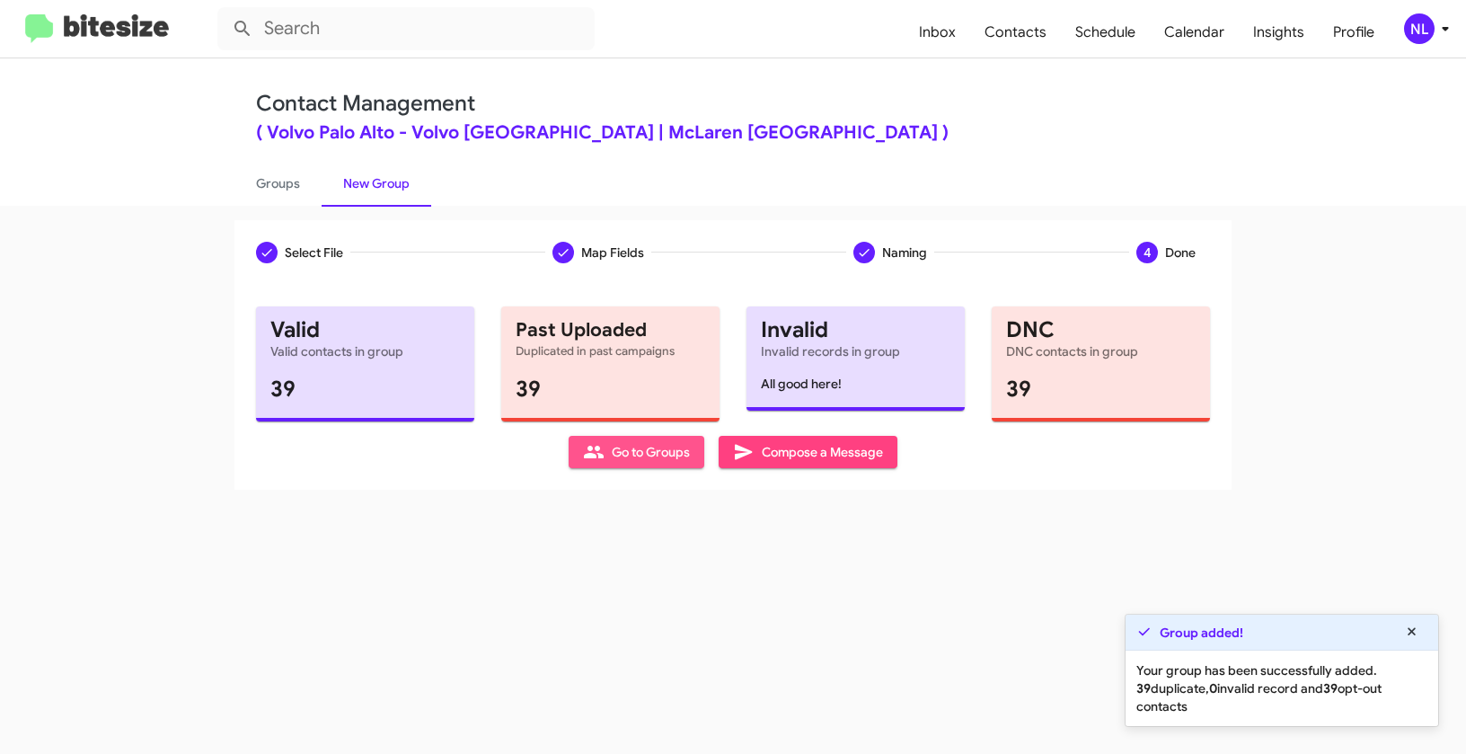
click at [657, 457] on span "Go to Groups" at bounding box center [636, 452] width 107 height 32
type input "in:groups"
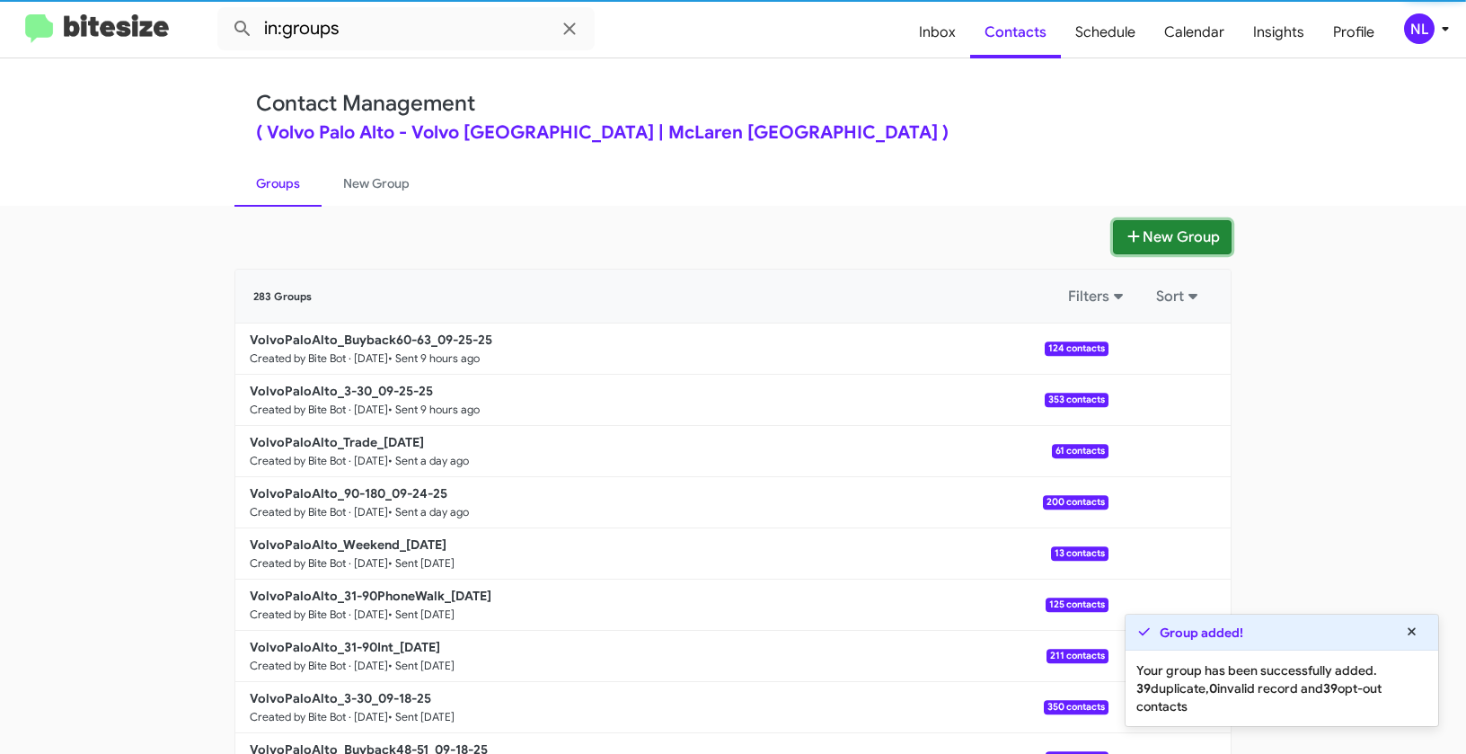
click at [1145, 244] on button "New Group" at bounding box center [1172, 237] width 119 height 34
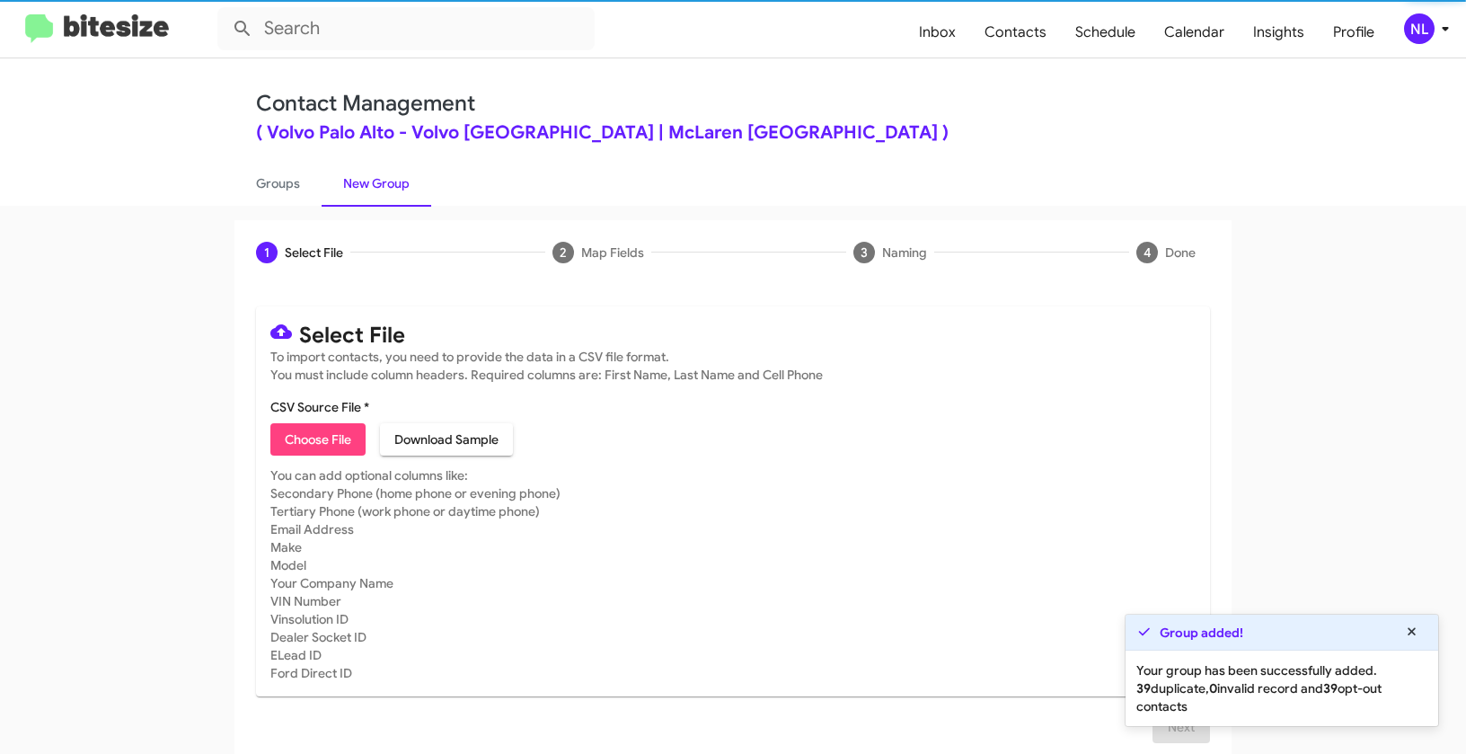
click at [291, 441] on span "Choose File" at bounding box center [318, 439] width 66 height 32
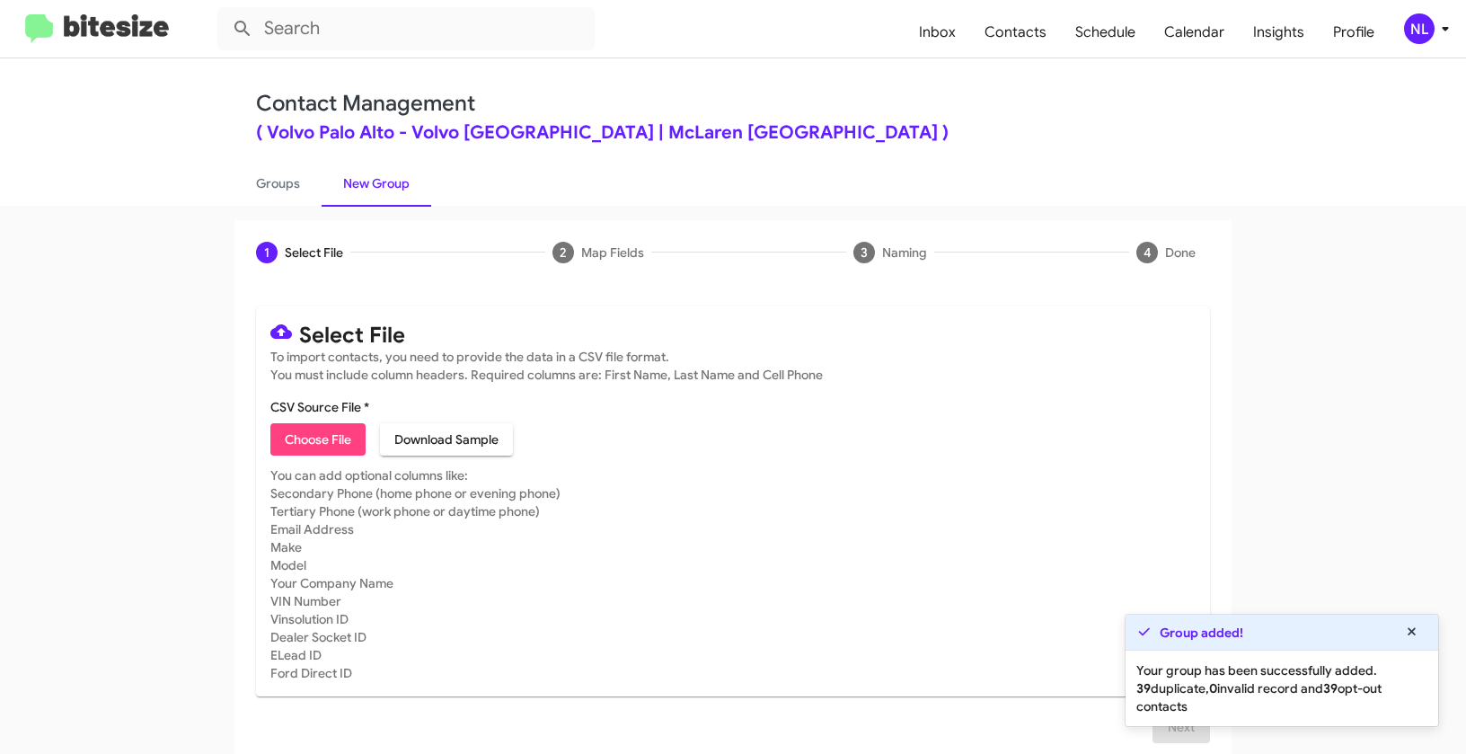
type input "Opt out dead - Volvo [GEOGRAPHIC_DATA]"
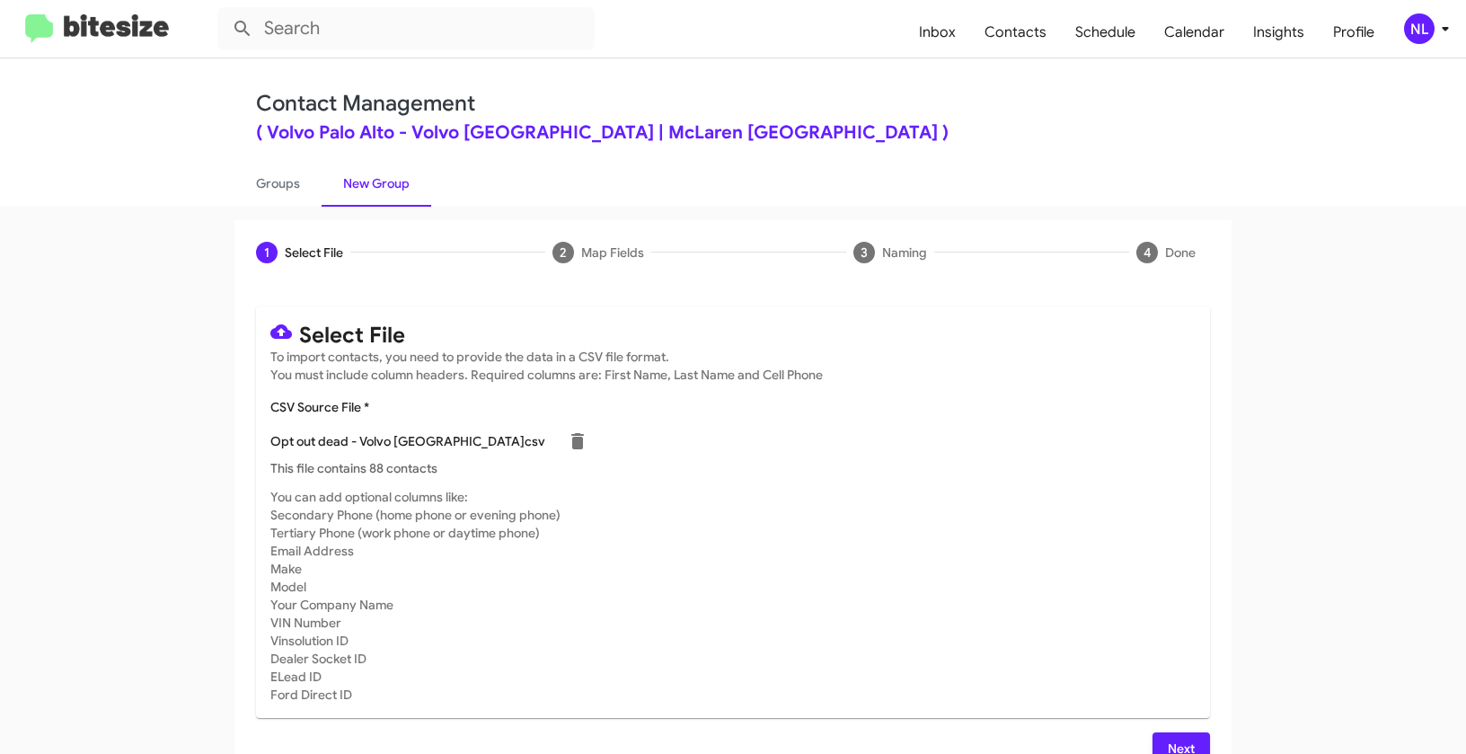
scroll to position [32, 0]
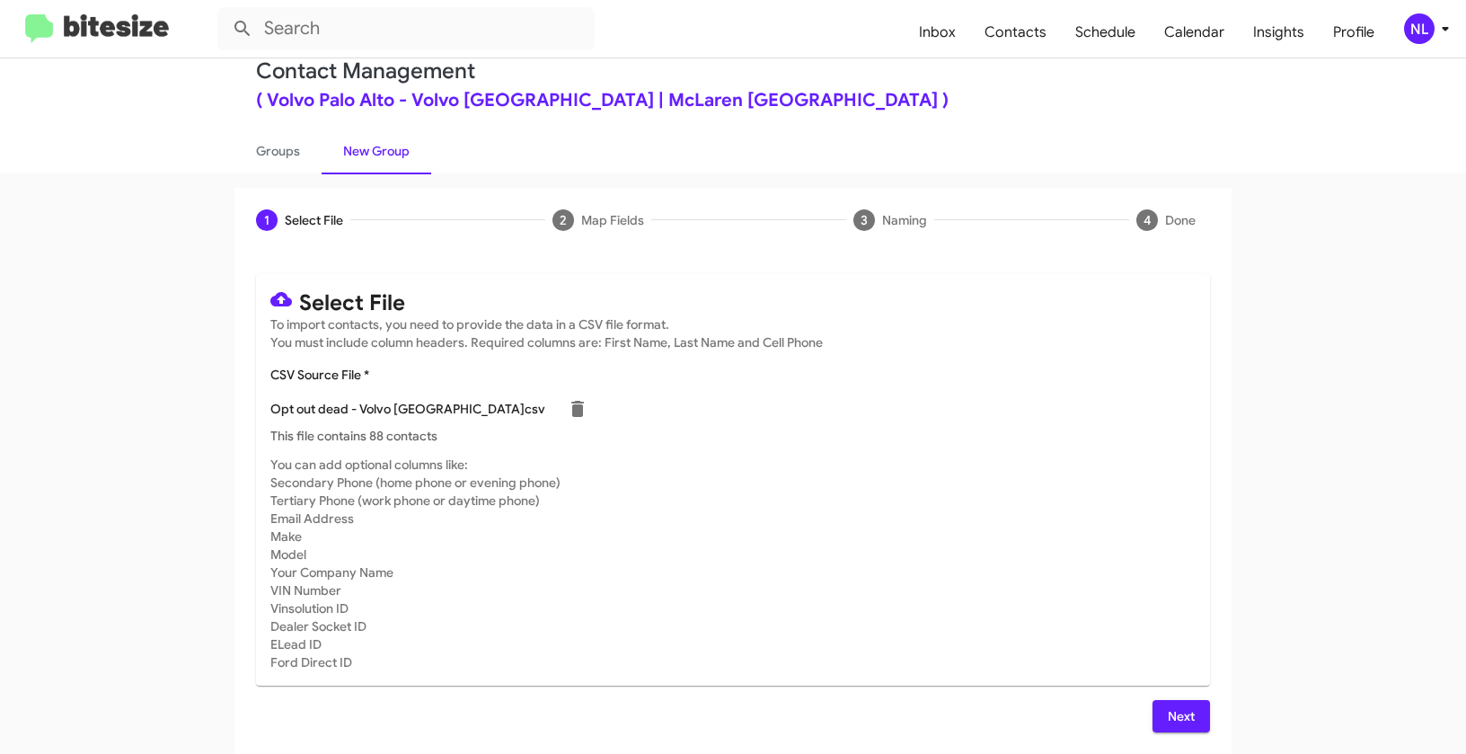
click at [1168, 719] on span "Next" at bounding box center [1181, 716] width 29 height 32
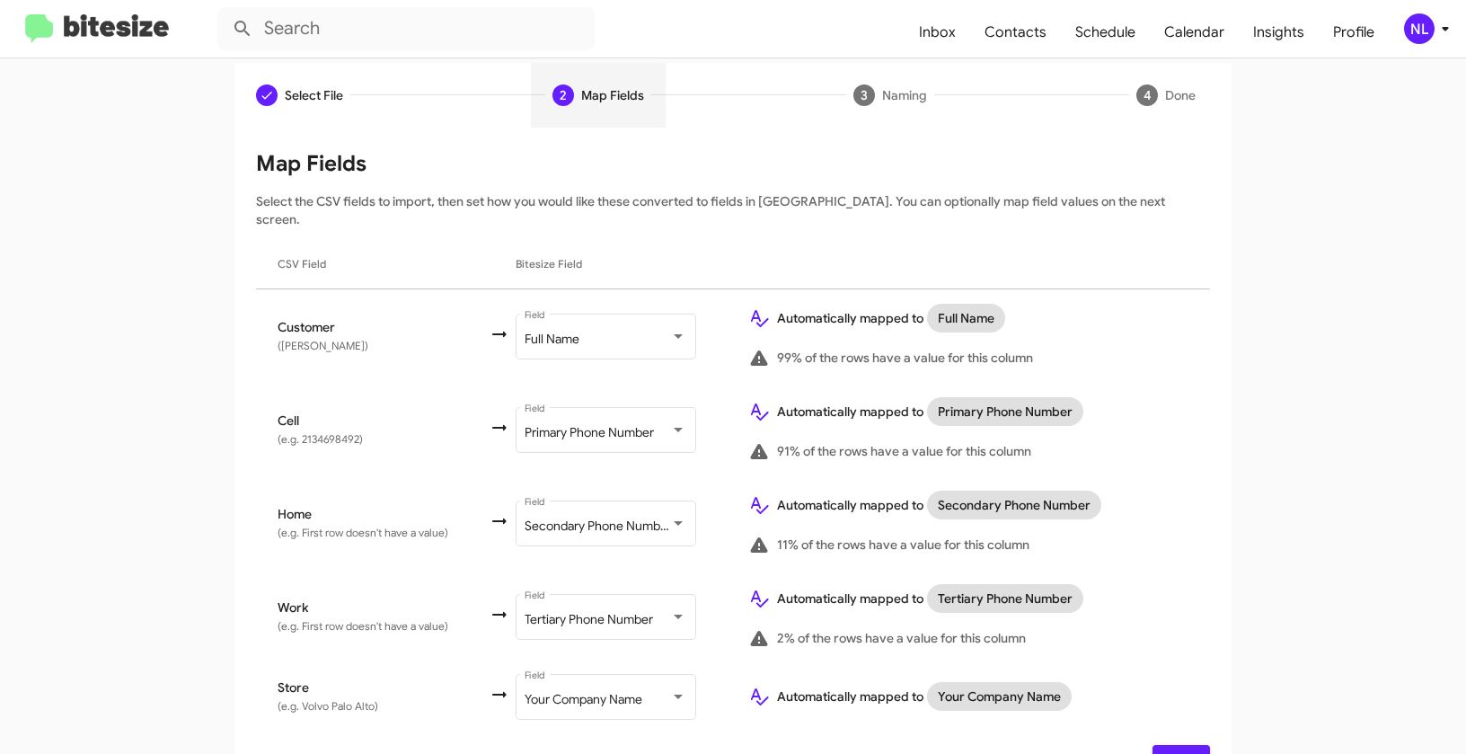
scroll to position [183, 0]
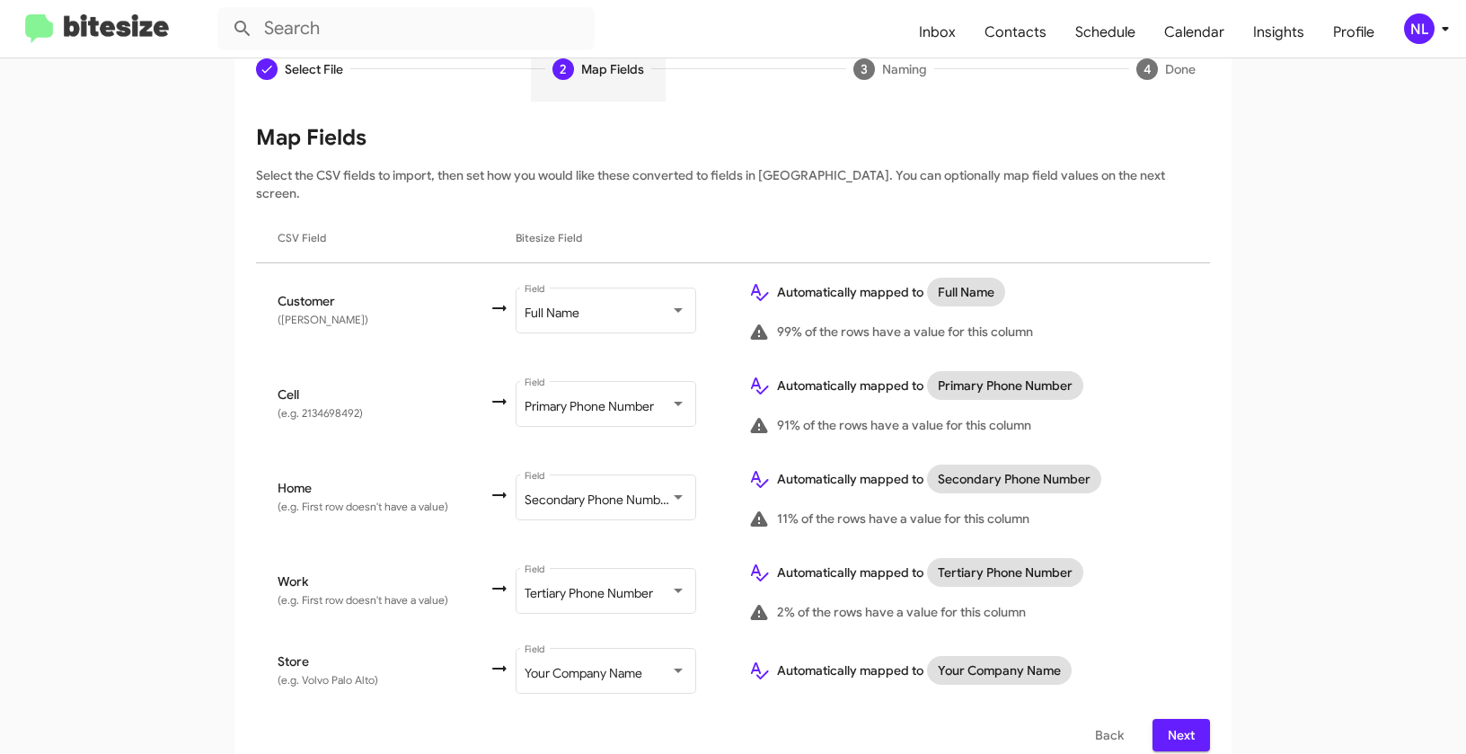
click at [1169, 719] on span "Next" at bounding box center [1181, 735] width 29 height 32
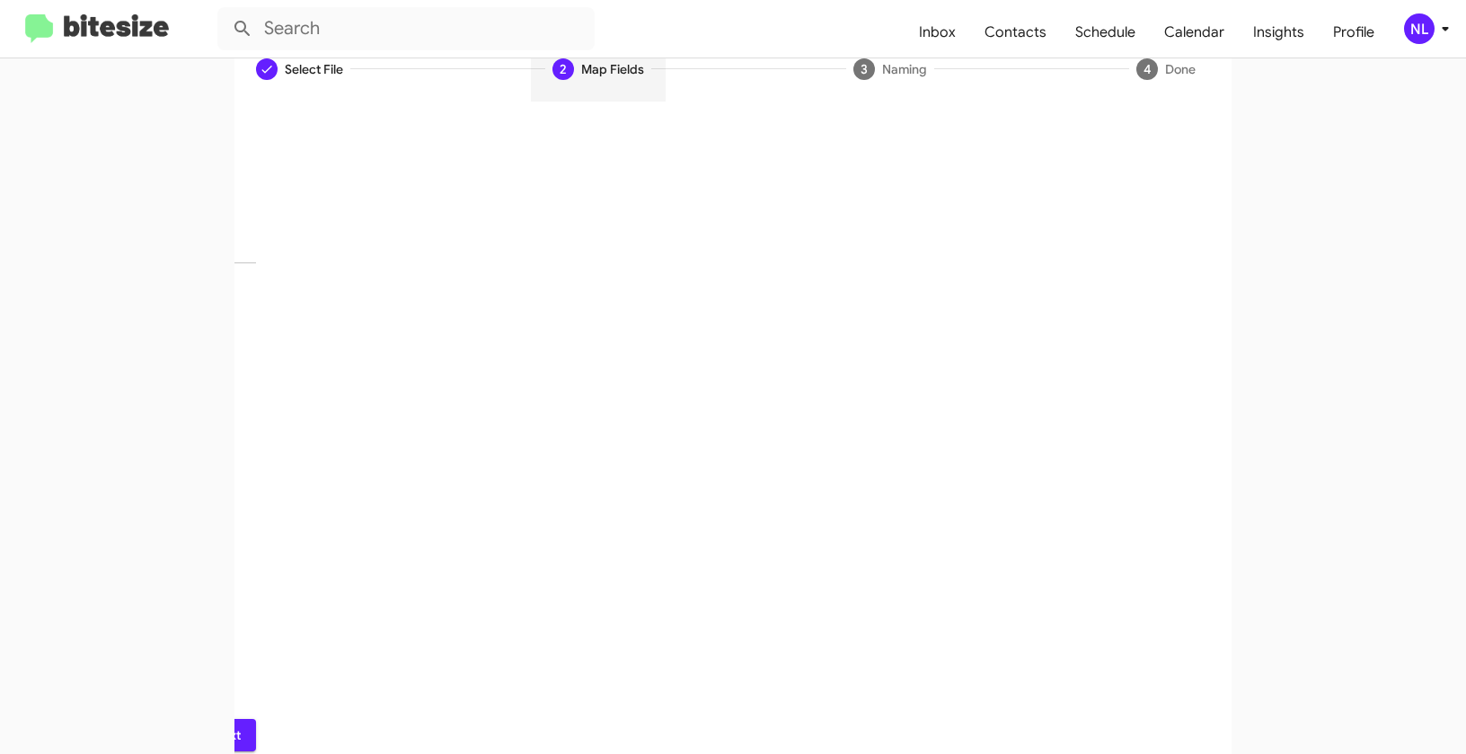
scroll to position [40, 0]
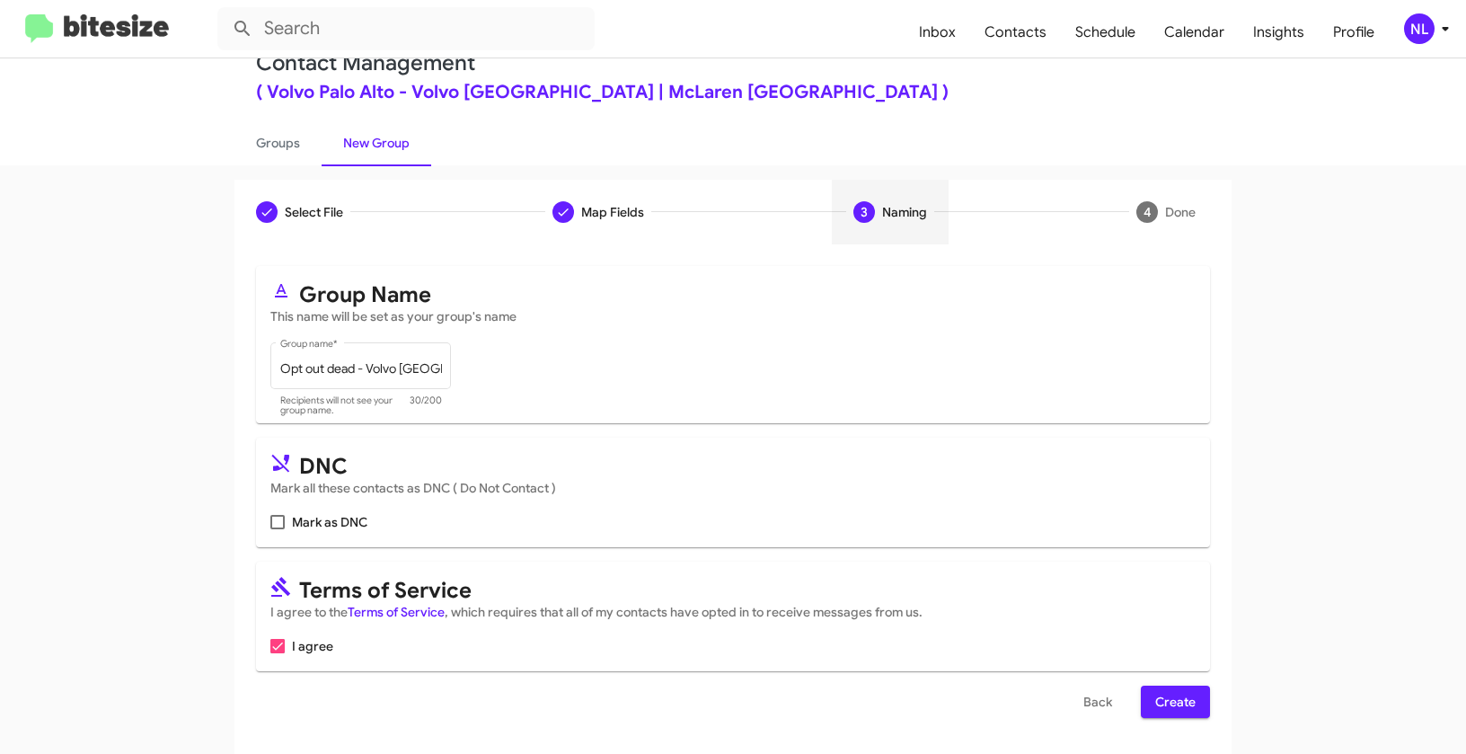
click at [272, 524] on span at bounding box center [277, 522] width 14 height 14
click at [277, 529] on input "Mark as DNC" at bounding box center [277, 529] width 1 height 1
checkbox input "true"
drag, startPoint x: 1166, startPoint y: 702, endPoint x: 1169, endPoint y: 686, distance: 15.5
click at [1166, 702] on span "Create" at bounding box center [1175, 702] width 40 height 32
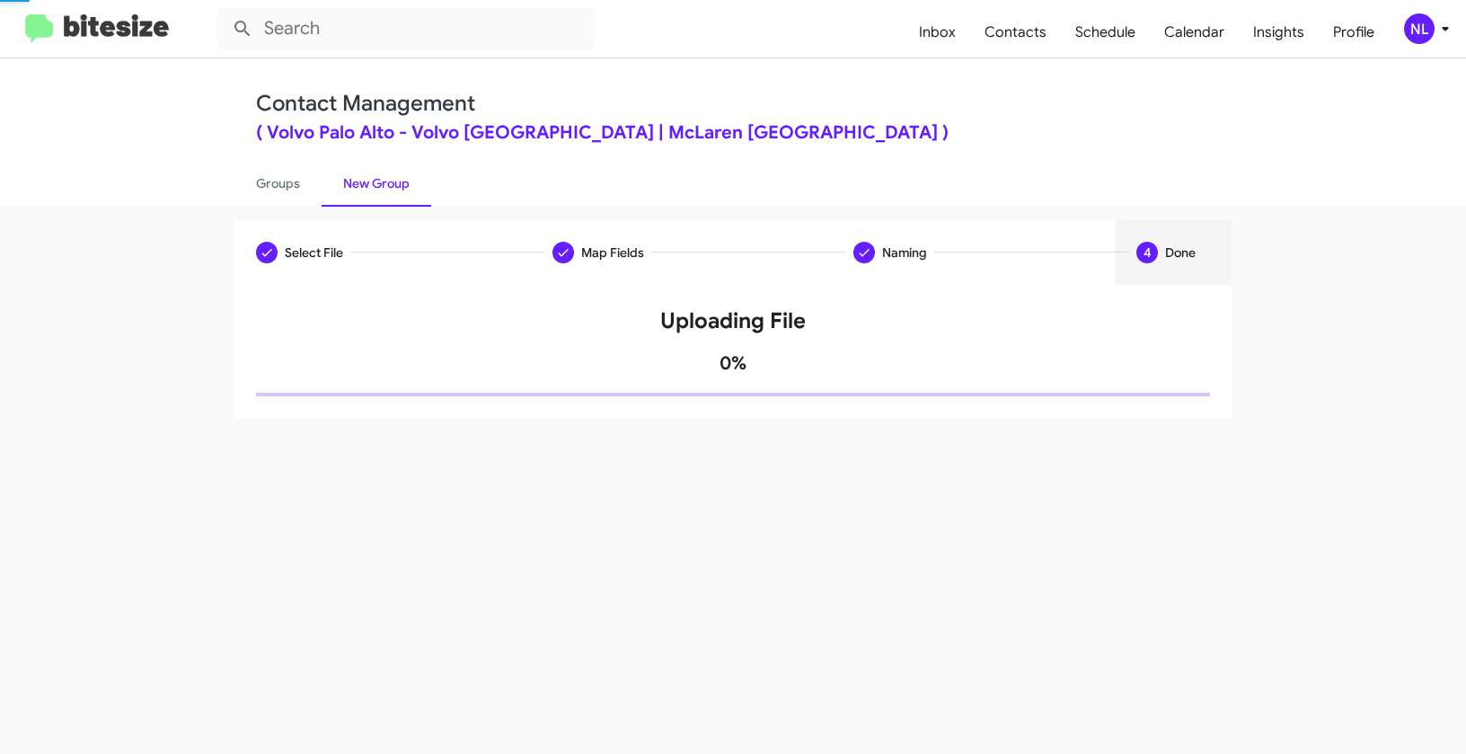
scroll to position [0, 0]
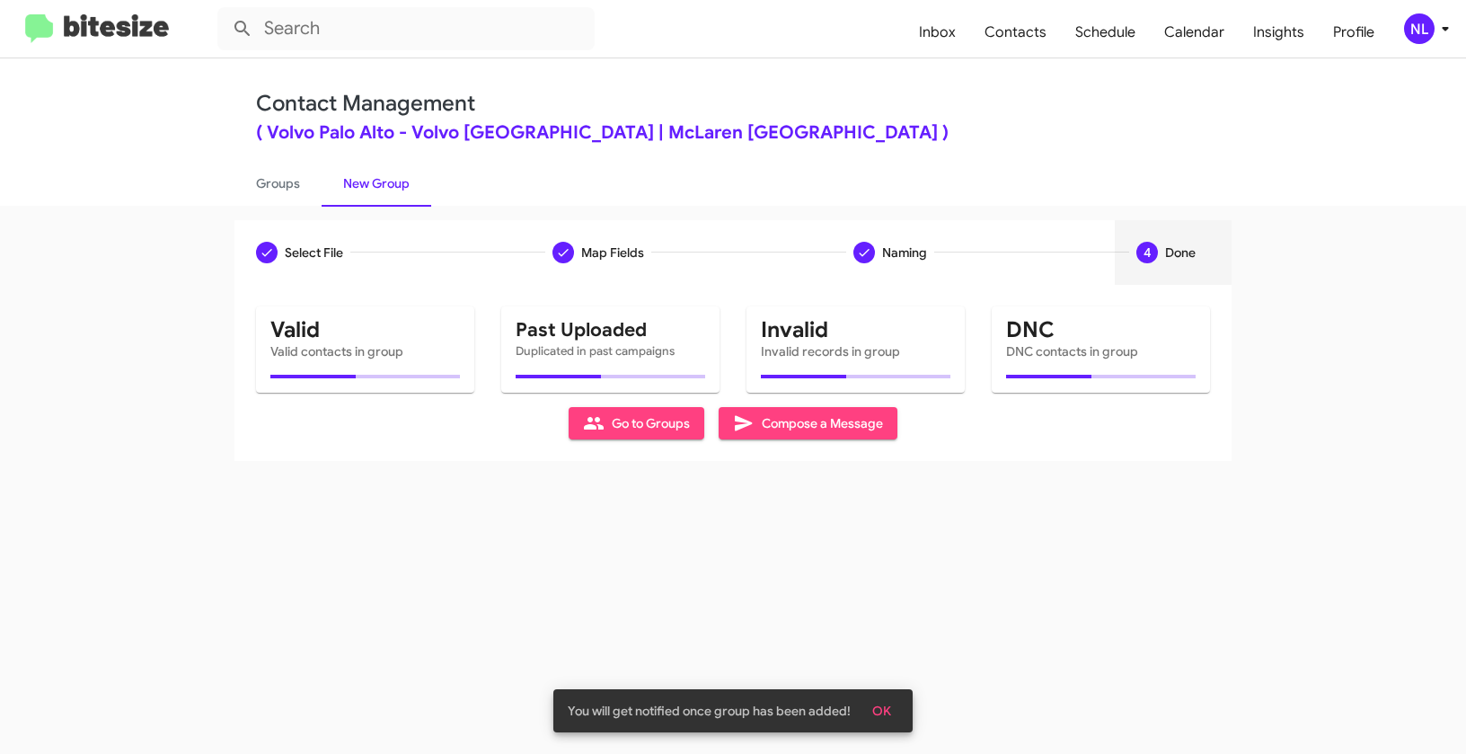
click at [885, 709] on span "OK" at bounding box center [881, 711] width 19 height 32
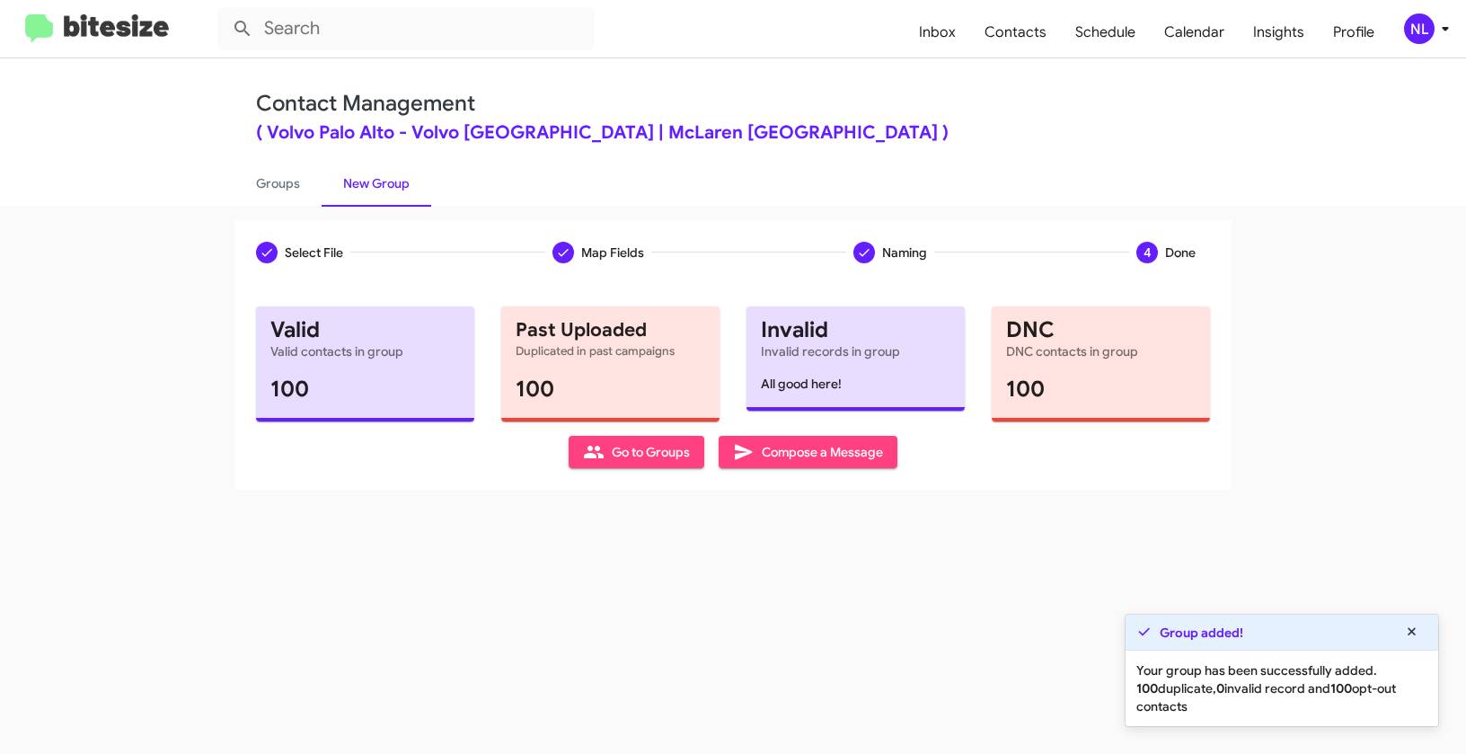
click at [644, 443] on span "Go to Groups" at bounding box center [636, 452] width 107 height 32
type input "in:groups"
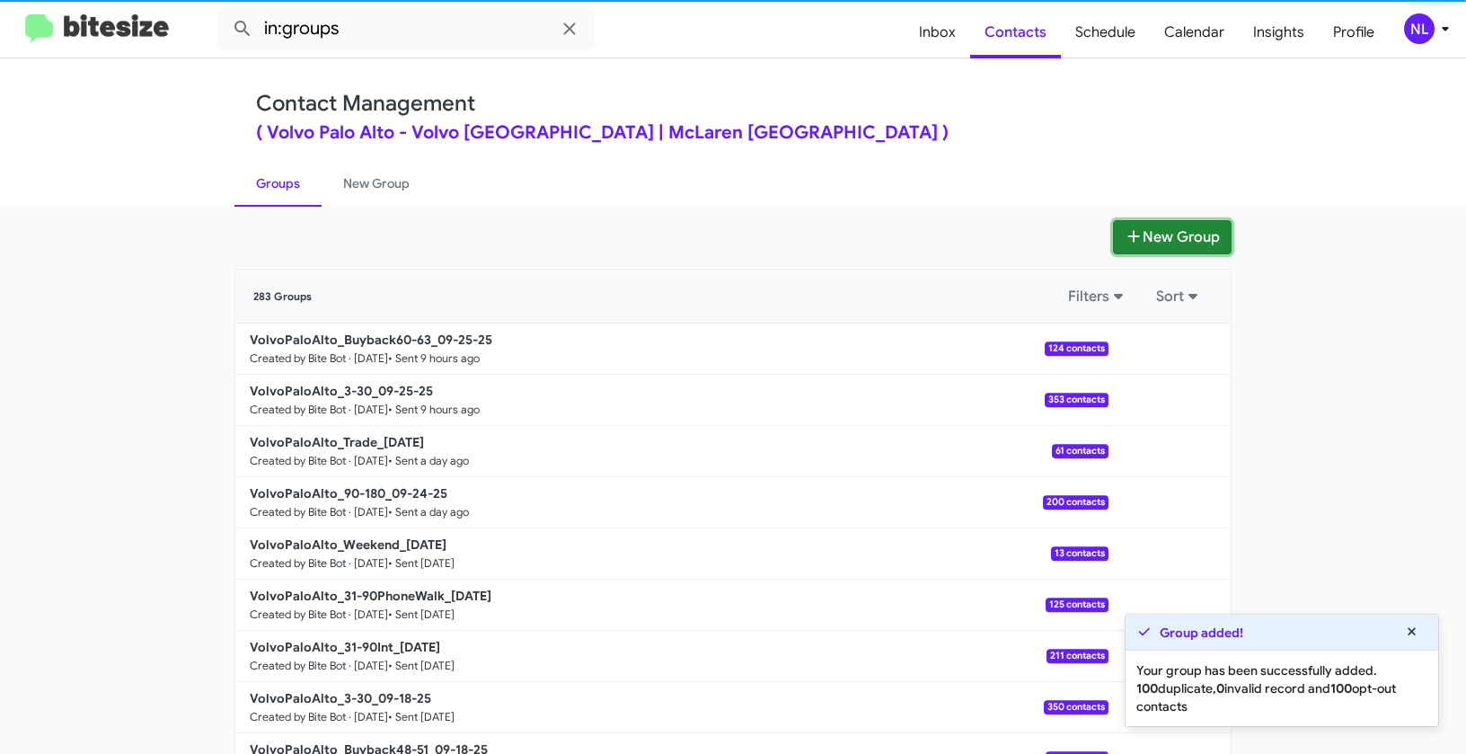
click at [1168, 244] on button "New Group" at bounding box center [1172, 237] width 119 height 34
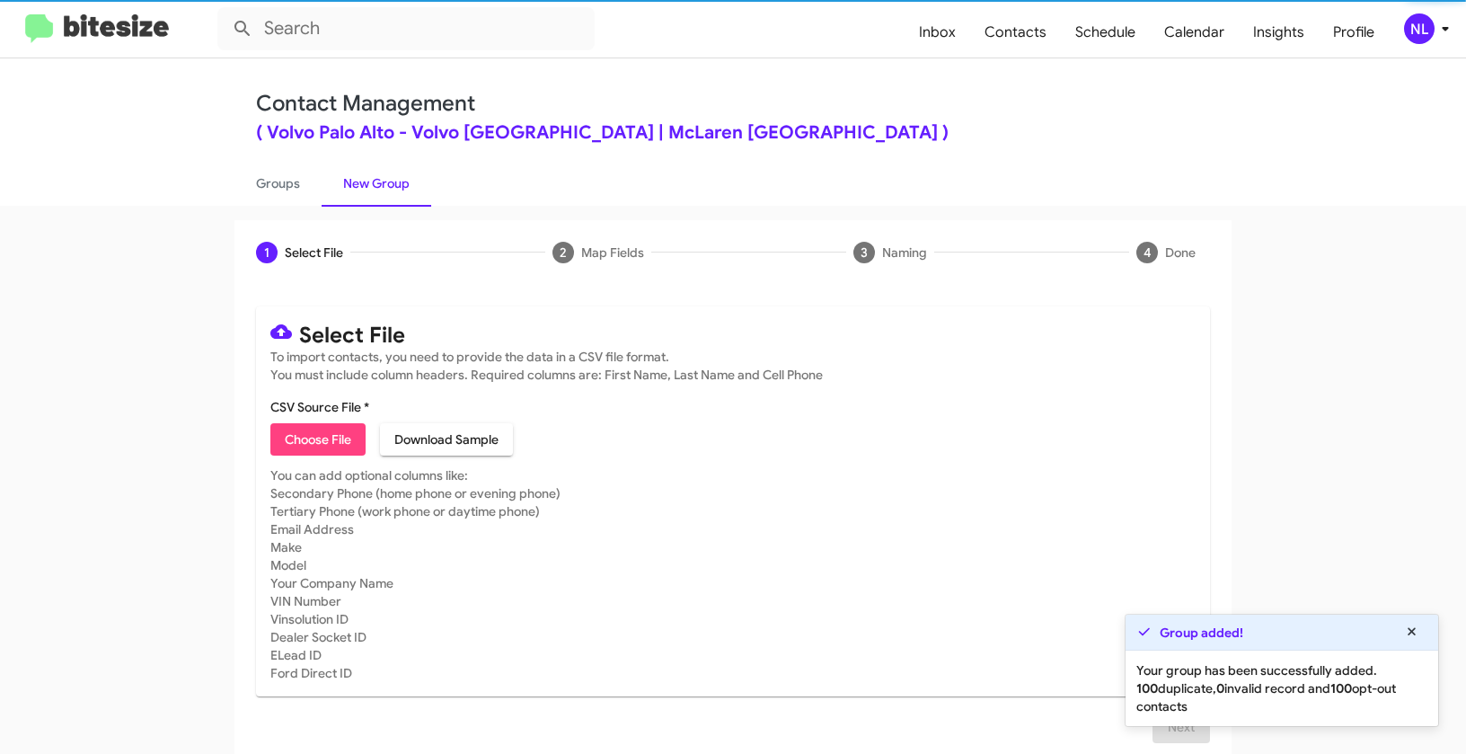
click at [314, 429] on span "Choose File" at bounding box center [318, 439] width 66 height 32
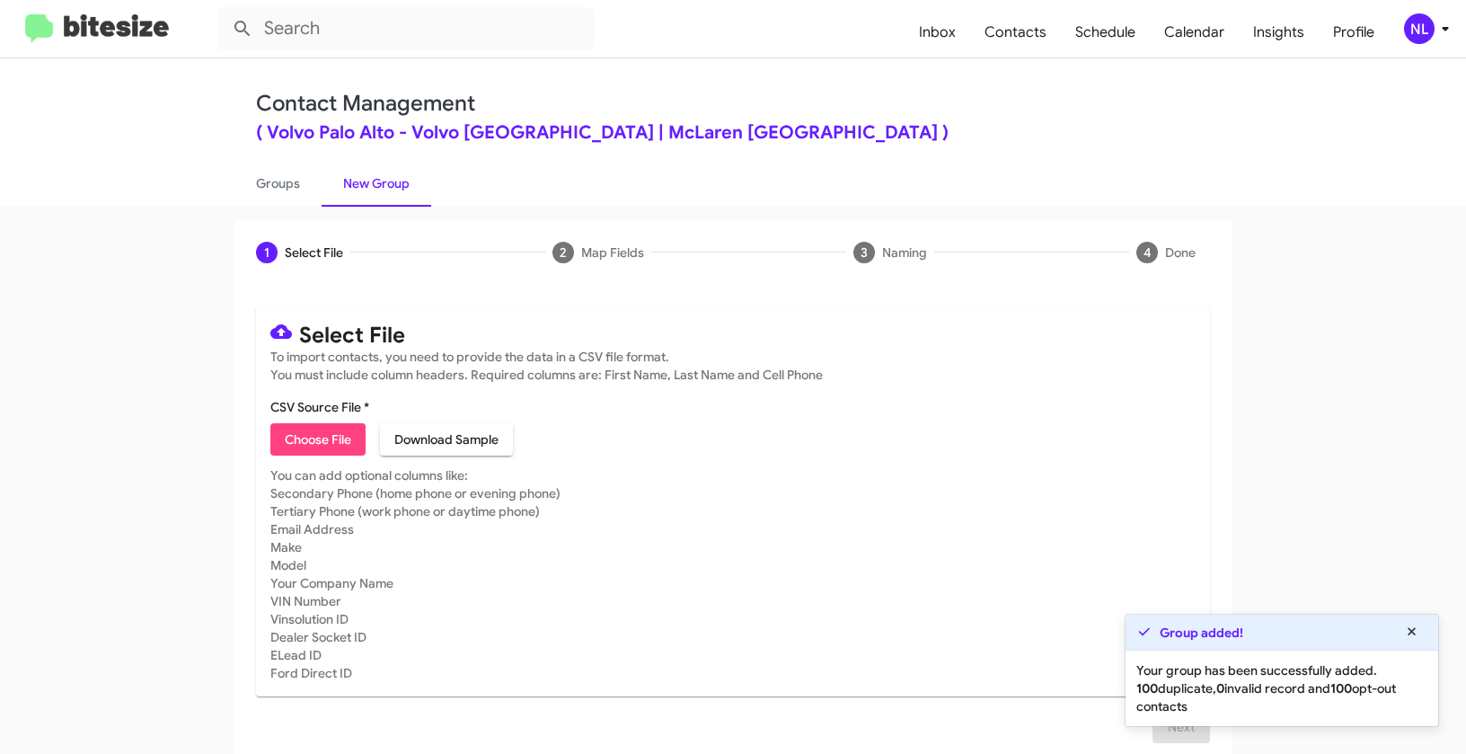
type input "Opt out delivered - Volvo [GEOGRAPHIC_DATA]"
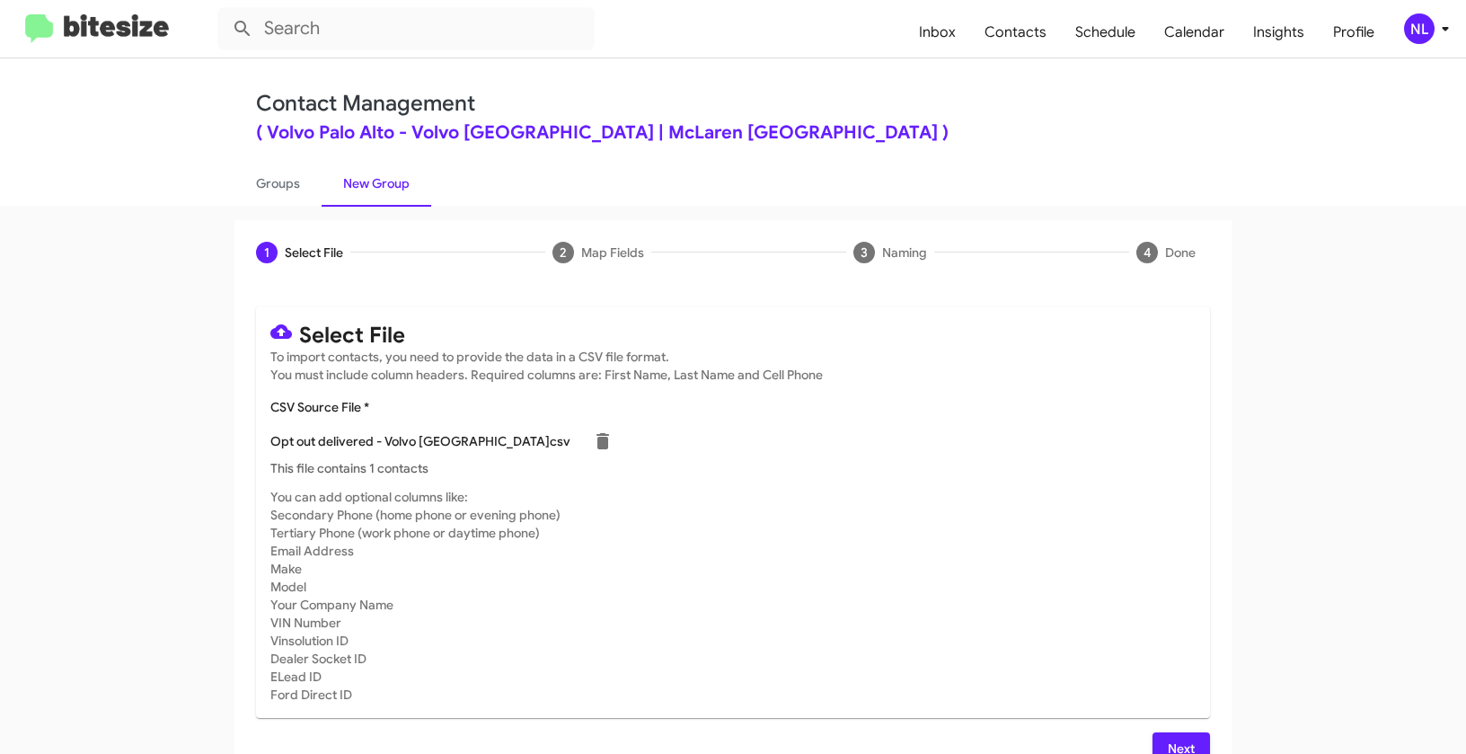
scroll to position [32, 0]
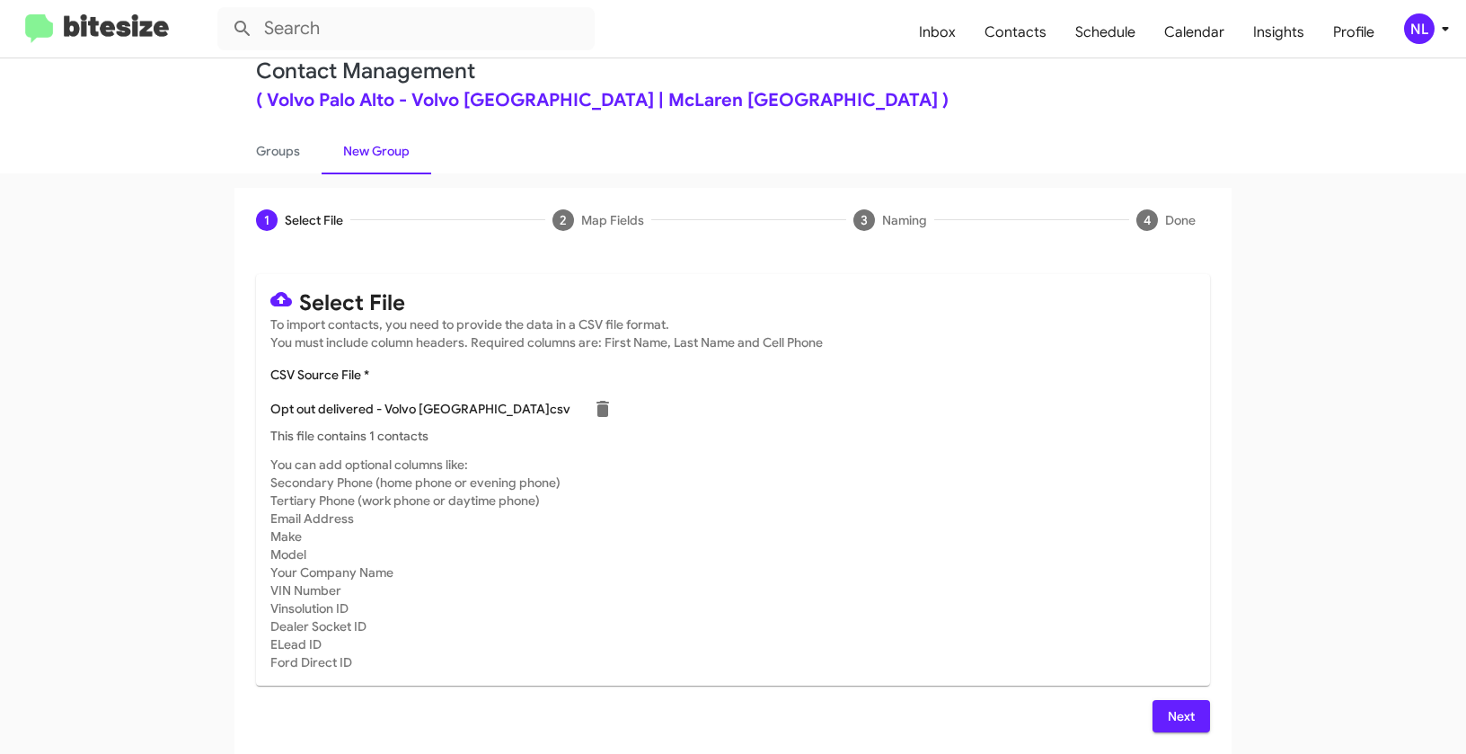
click at [1190, 721] on span "Next" at bounding box center [1181, 716] width 29 height 32
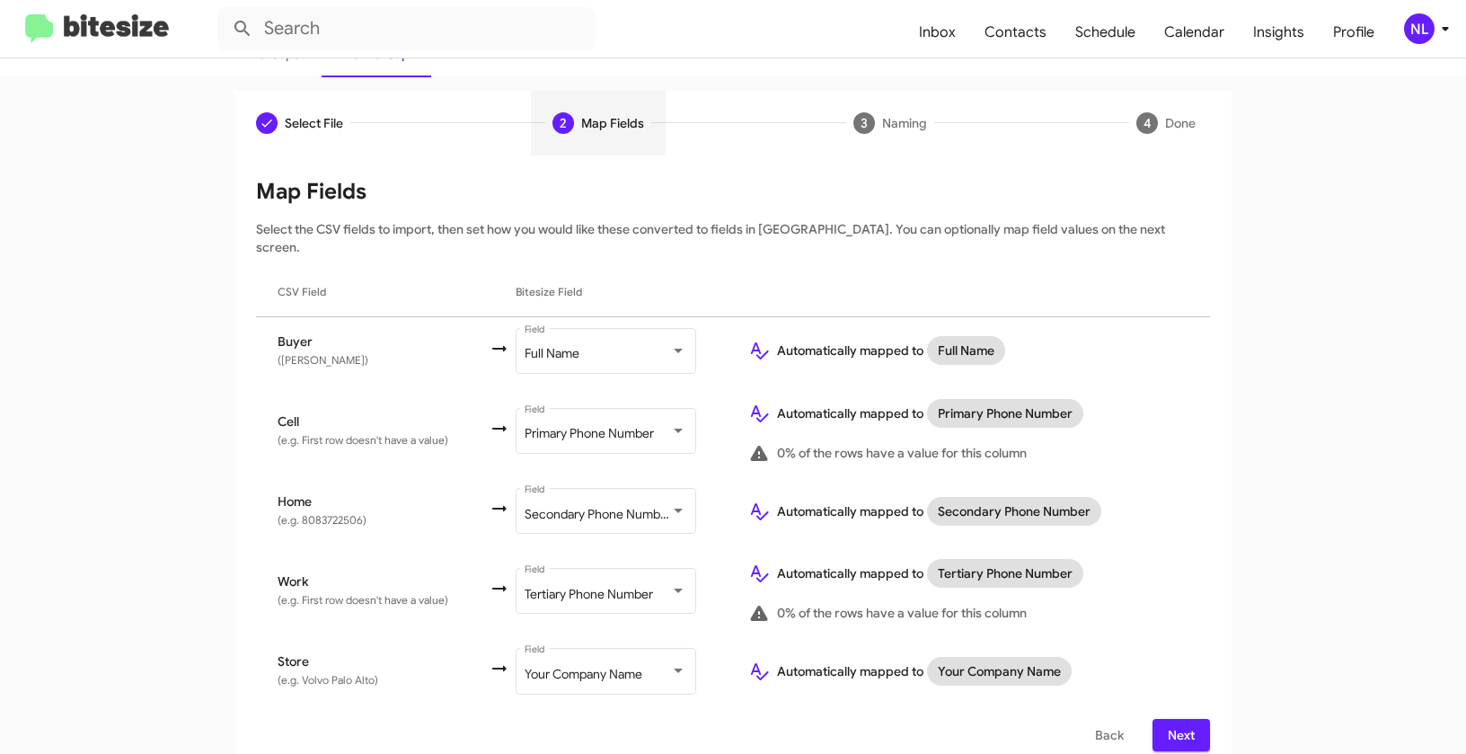
click at [1184, 719] on span "Next" at bounding box center [1181, 735] width 29 height 32
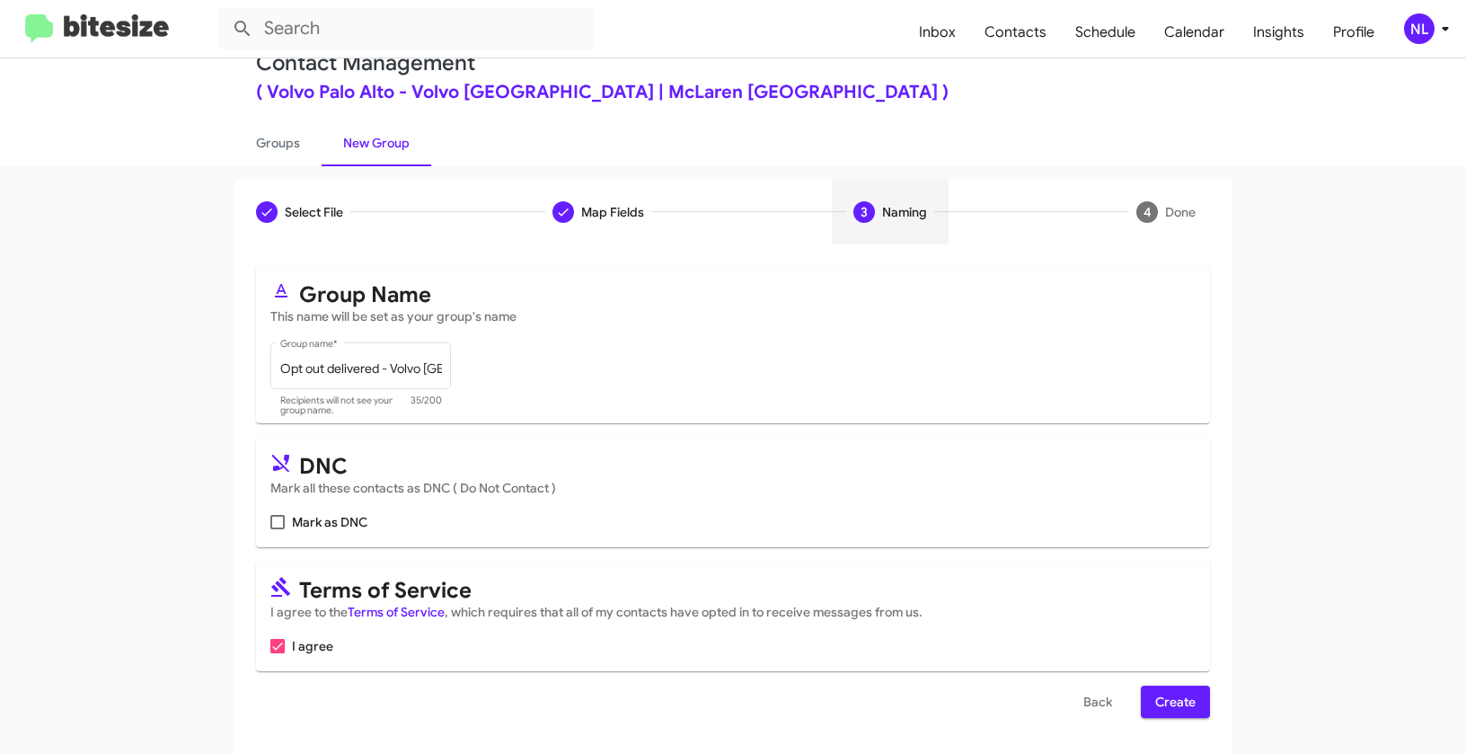
scroll to position [40, 0]
click at [270, 521] on span at bounding box center [277, 522] width 14 height 14
click at [277, 529] on input "Mark as DNC" at bounding box center [277, 529] width 1 height 1
checkbox input "true"
click at [1167, 704] on span "Create" at bounding box center [1175, 702] width 40 height 32
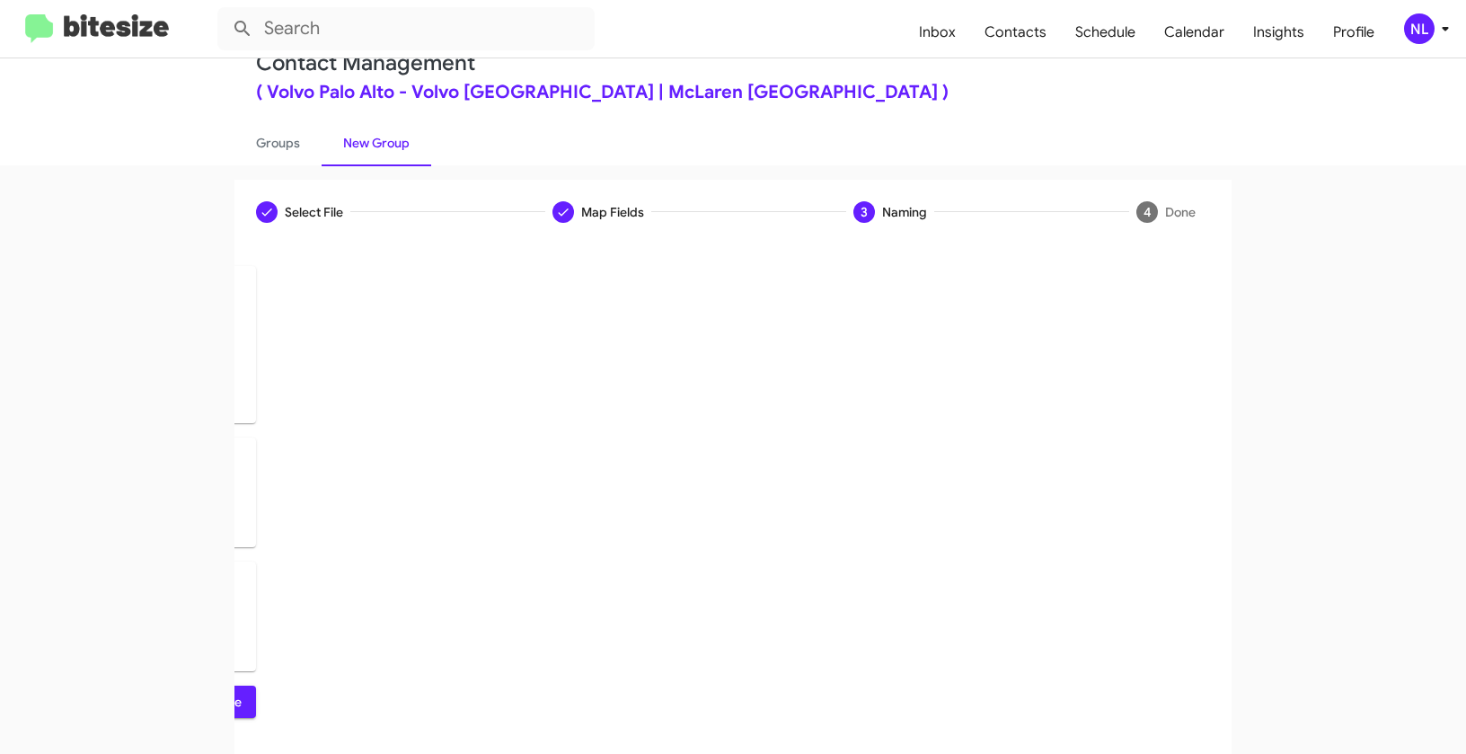
scroll to position [0, 0]
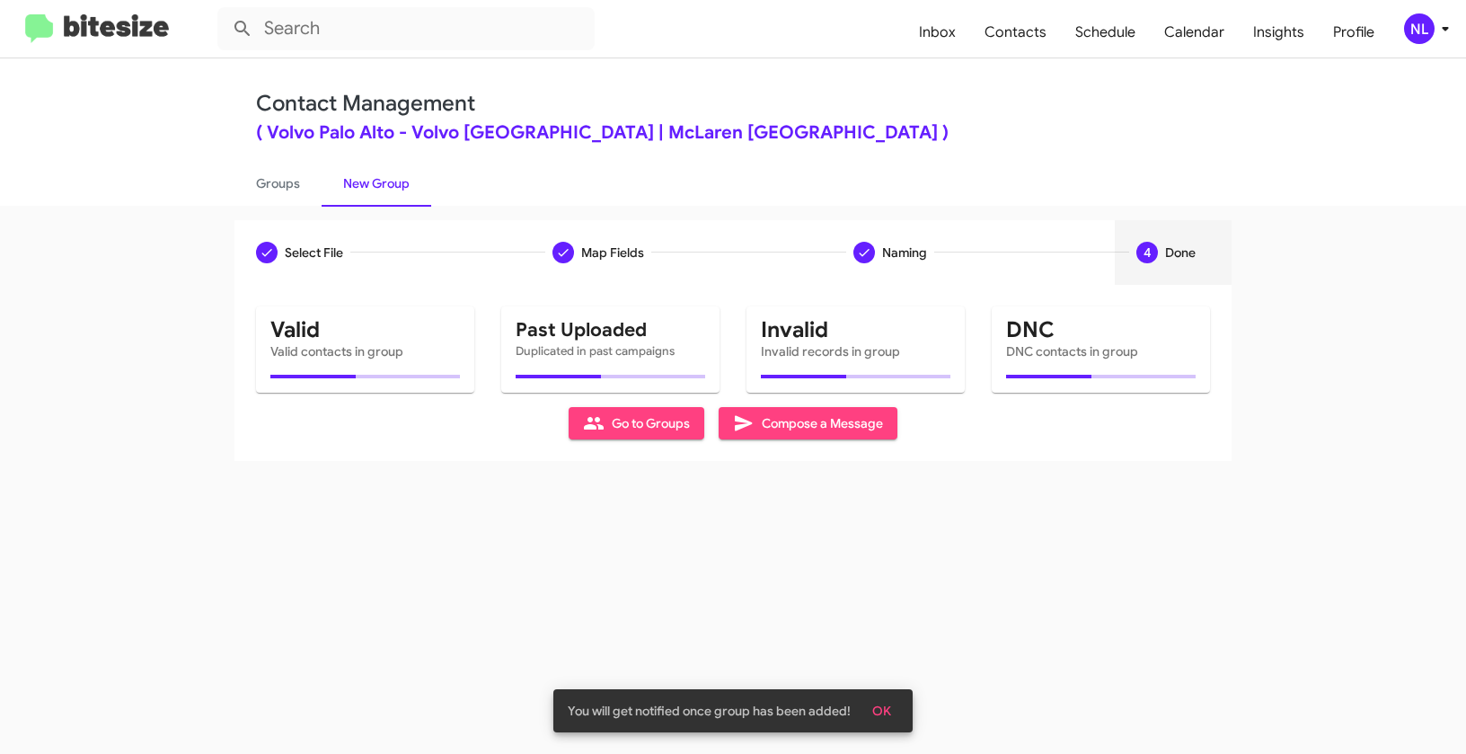
click at [893, 702] on button "OK" at bounding box center [882, 711] width 48 height 32
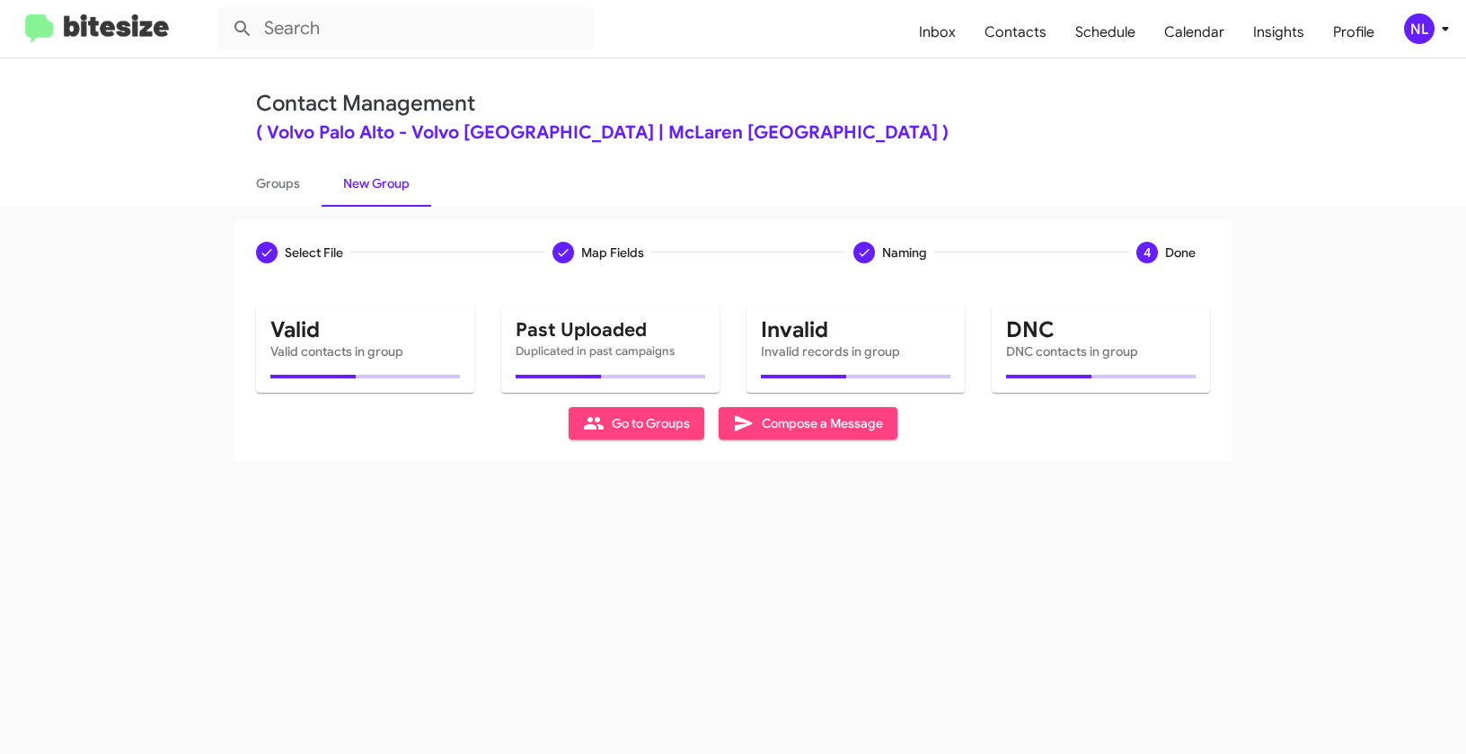
click at [1424, 28] on div "NL" at bounding box center [1419, 28] width 31 height 31
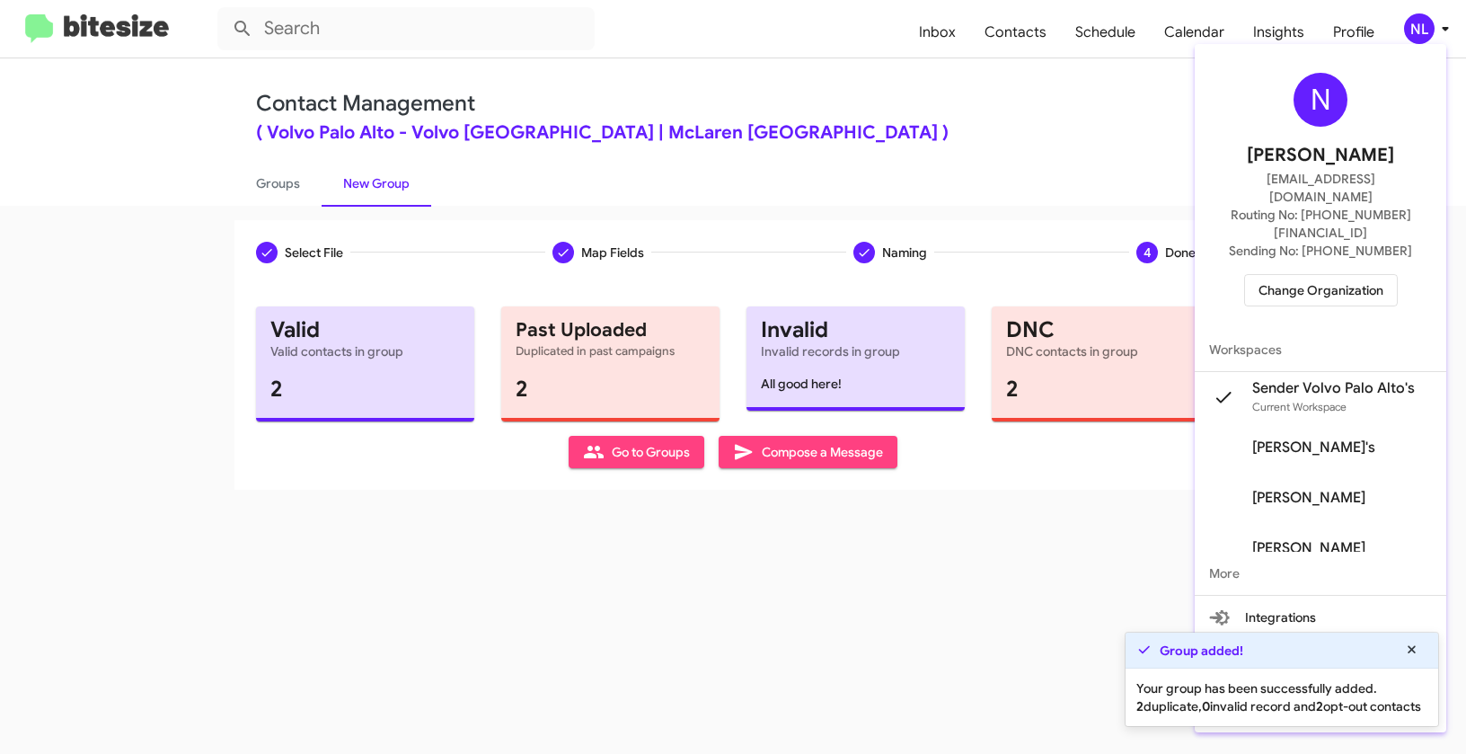
click at [705, 564] on div at bounding box center [733, 377] width 1466 height 754
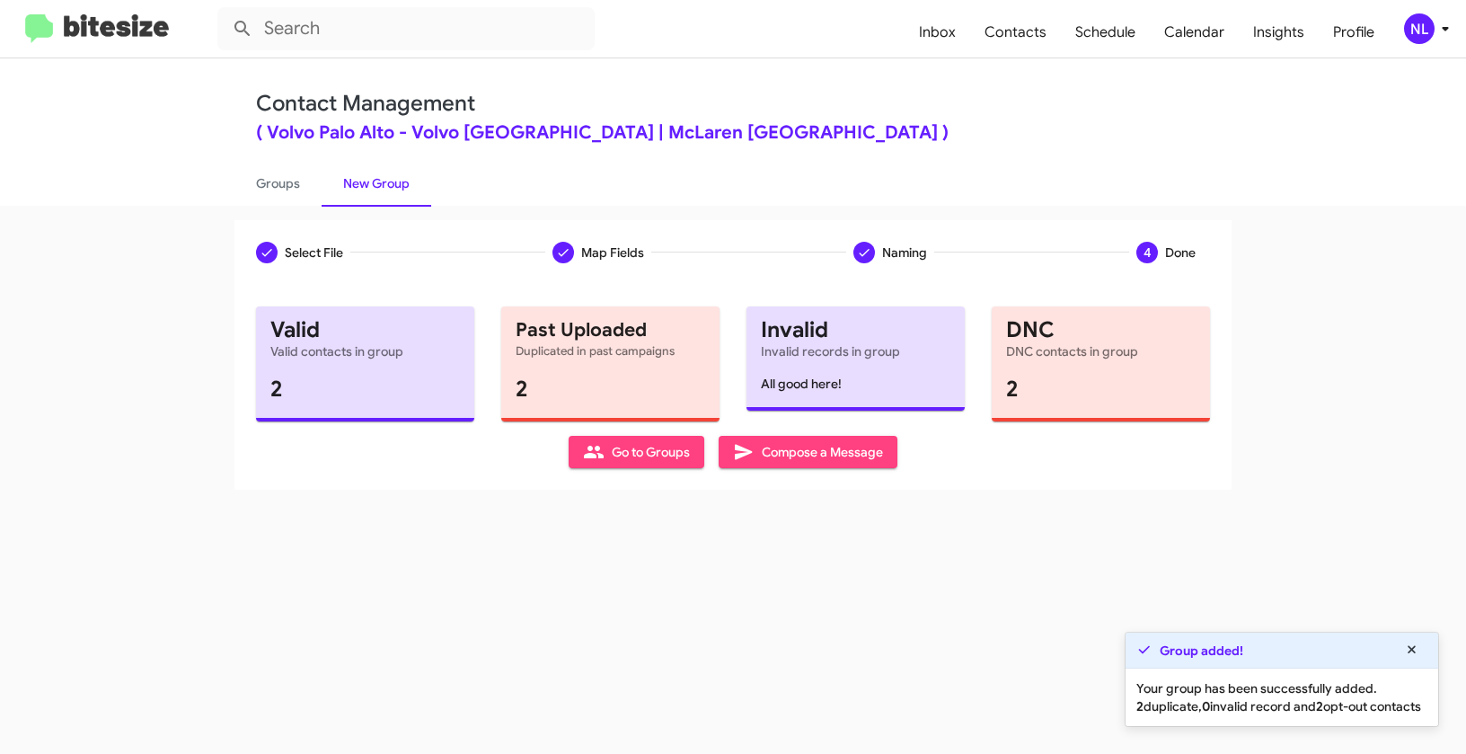
click at [633, 465] on span "Go to Groups" at bounding box center [636, 452] width 107 height 32
type input "in:groups"
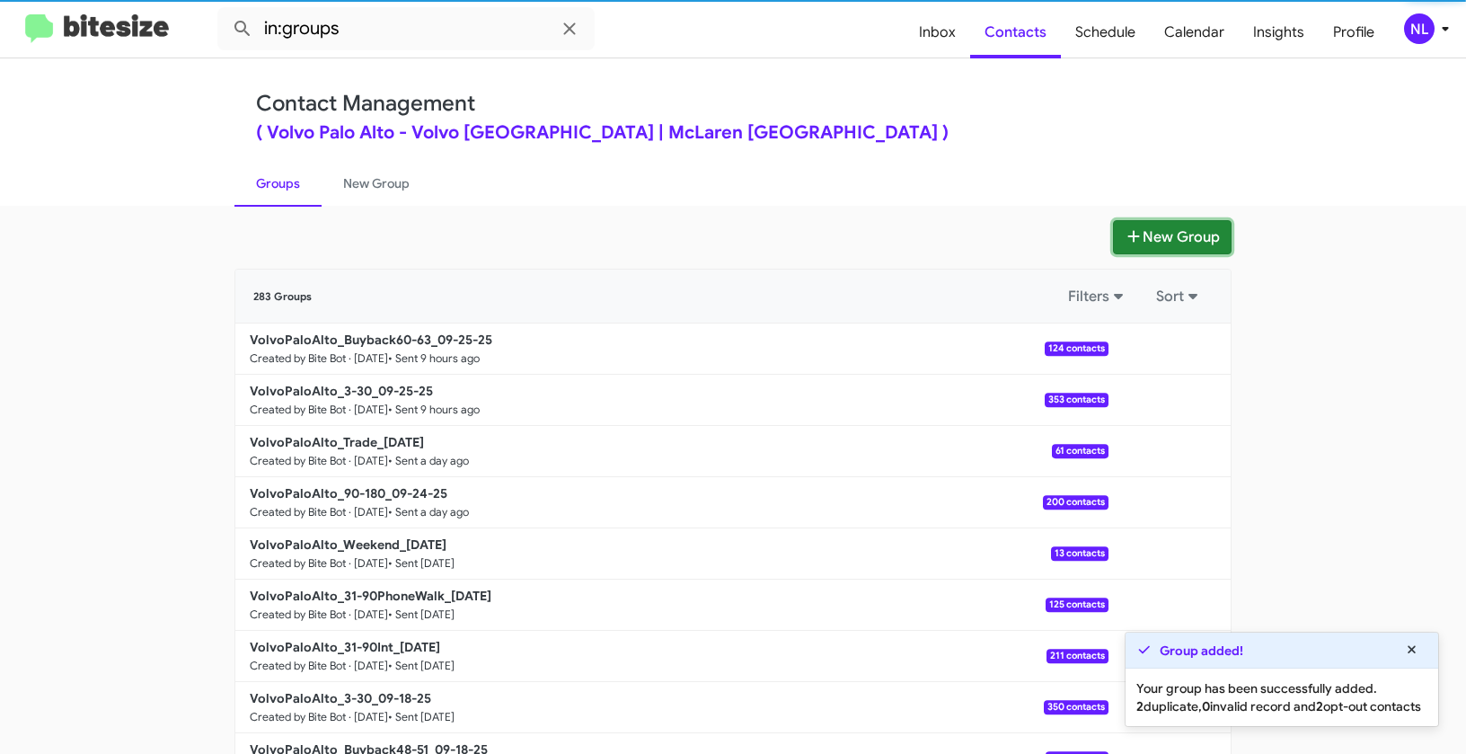
click at [1166, 240] on button "New Group" at bounding box center [1172, 237] width 119 height 34
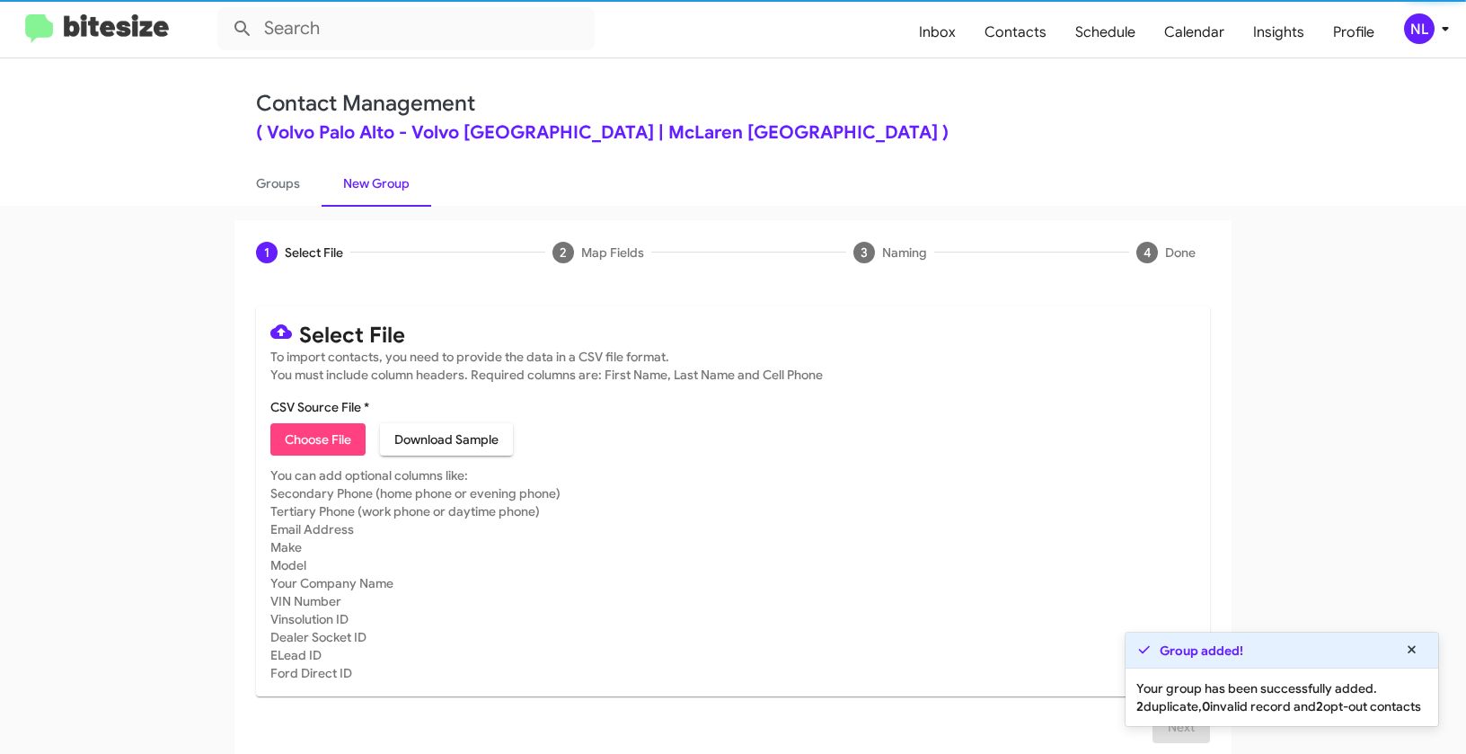
click at [297, 448] on span "Choose File" at bounding box center [318, 439] width 66 height 32
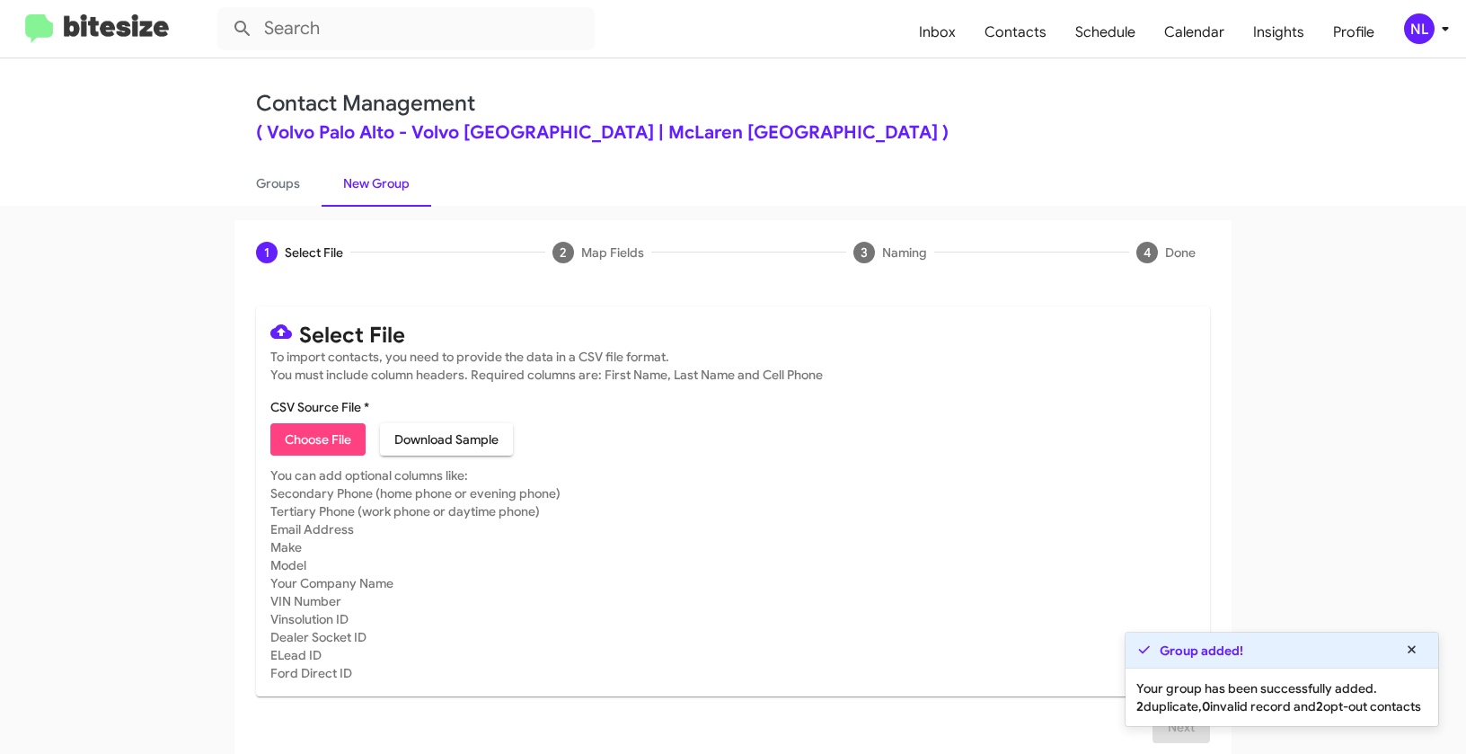
type input "VolvoPaloAlto_31-90Int_[DATE]"
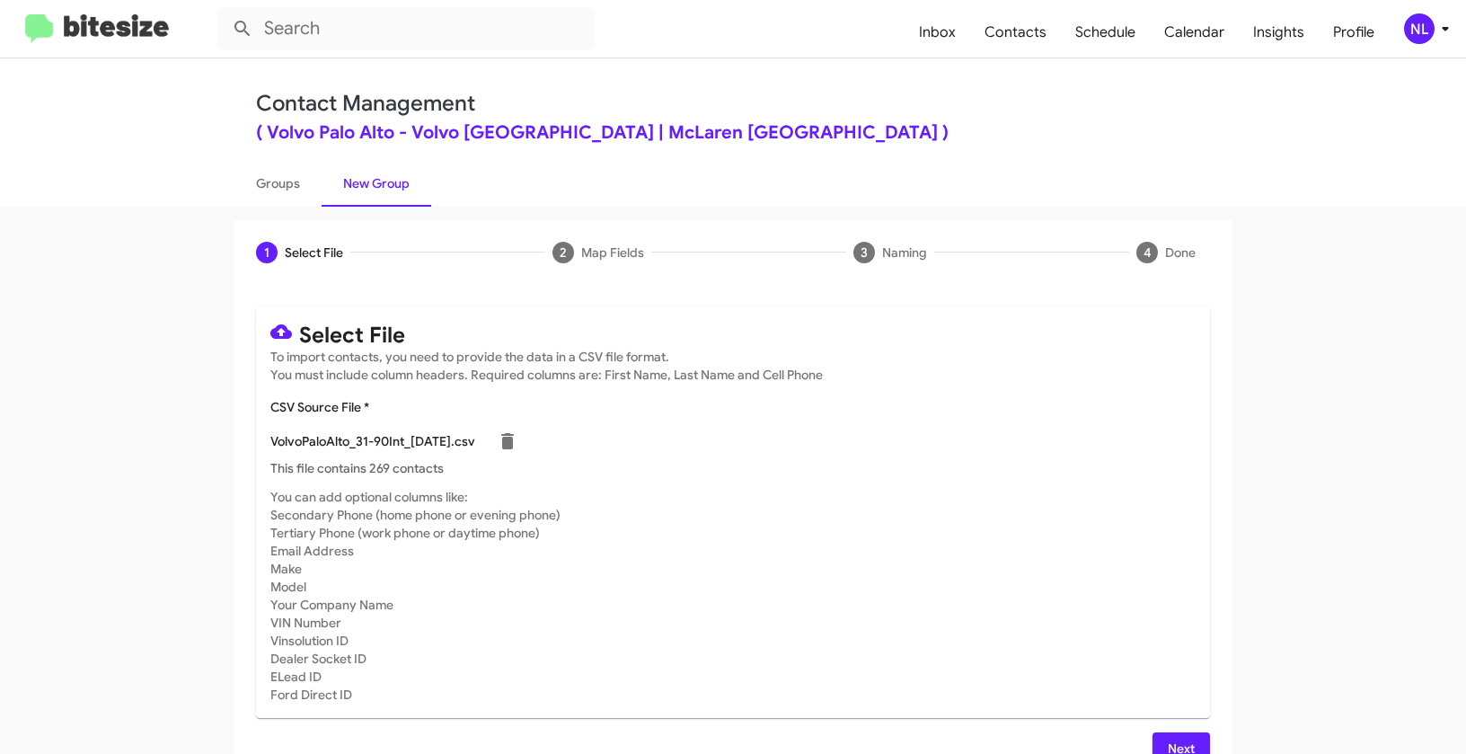
scroll to position [32, 0]
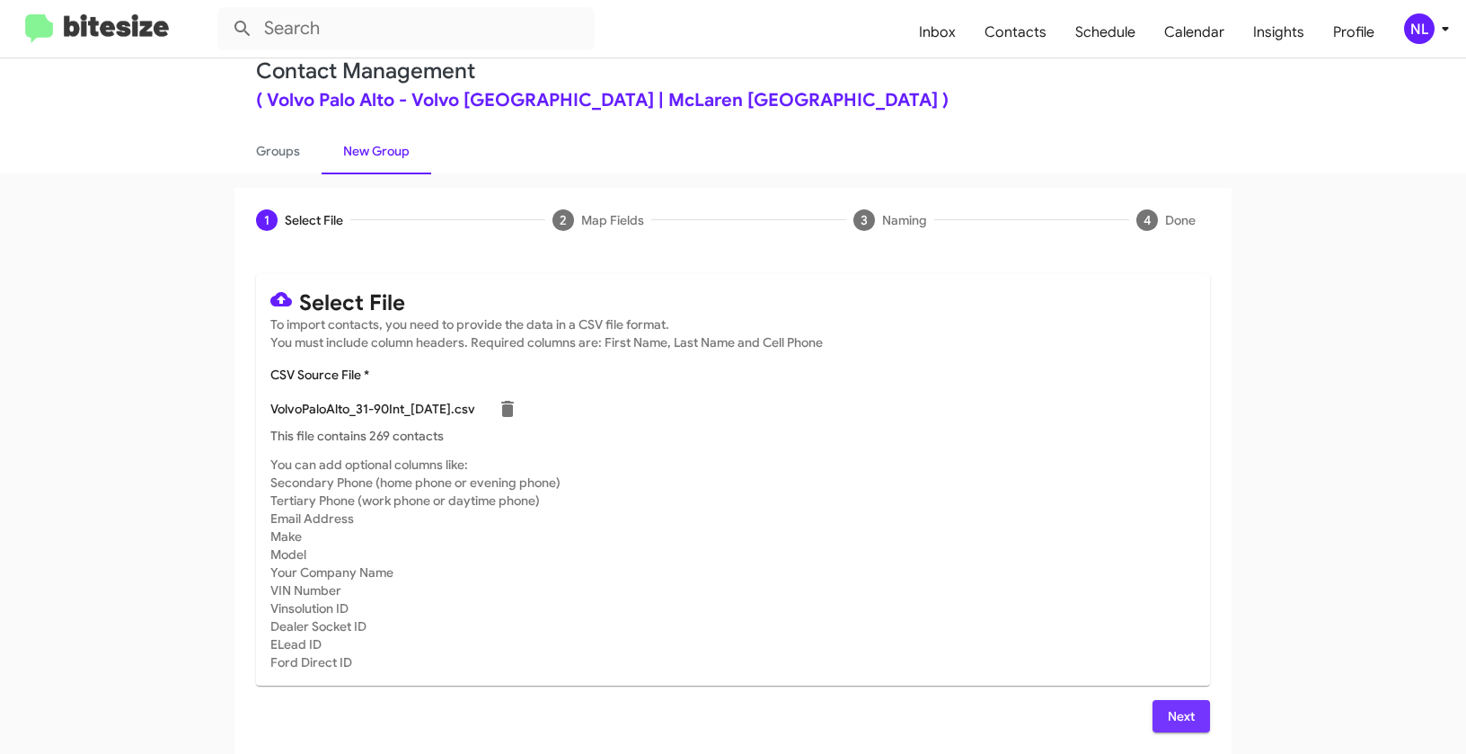
click at [1176, 710] on span "Next" at bounding box center [1181, 716] width 29 height 32
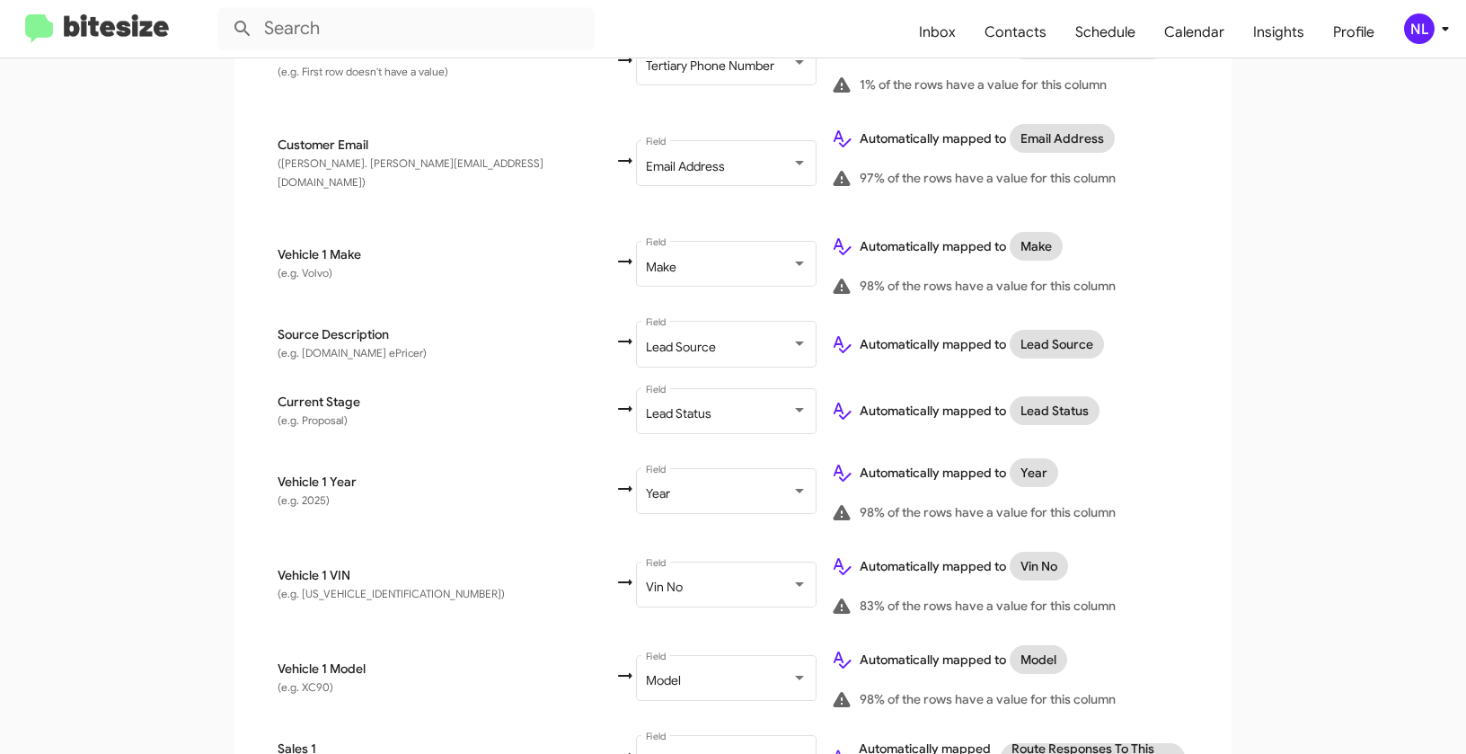
scroll to position [906, 0]
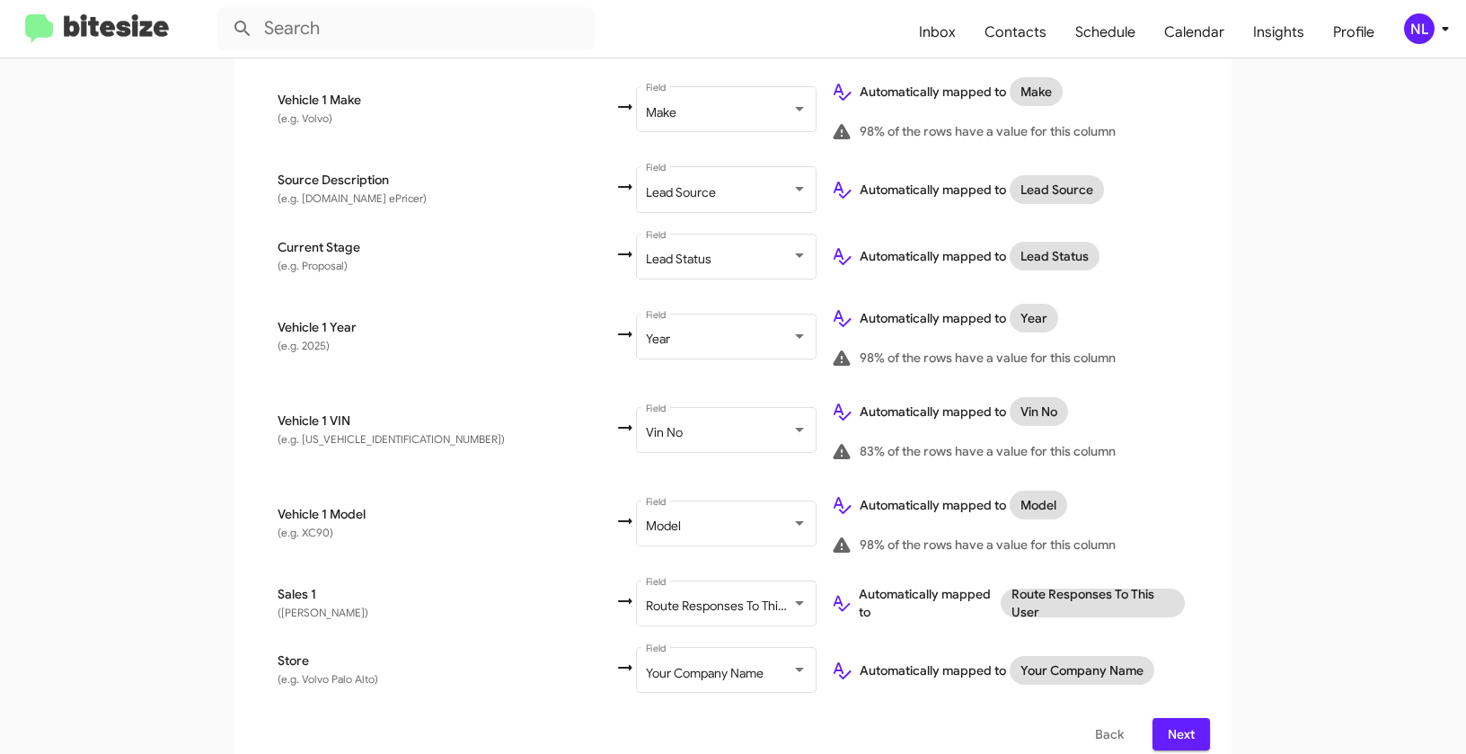
click at [1186, 720] on span "Next" at bounding box center [1181, 734] width 29 height 32
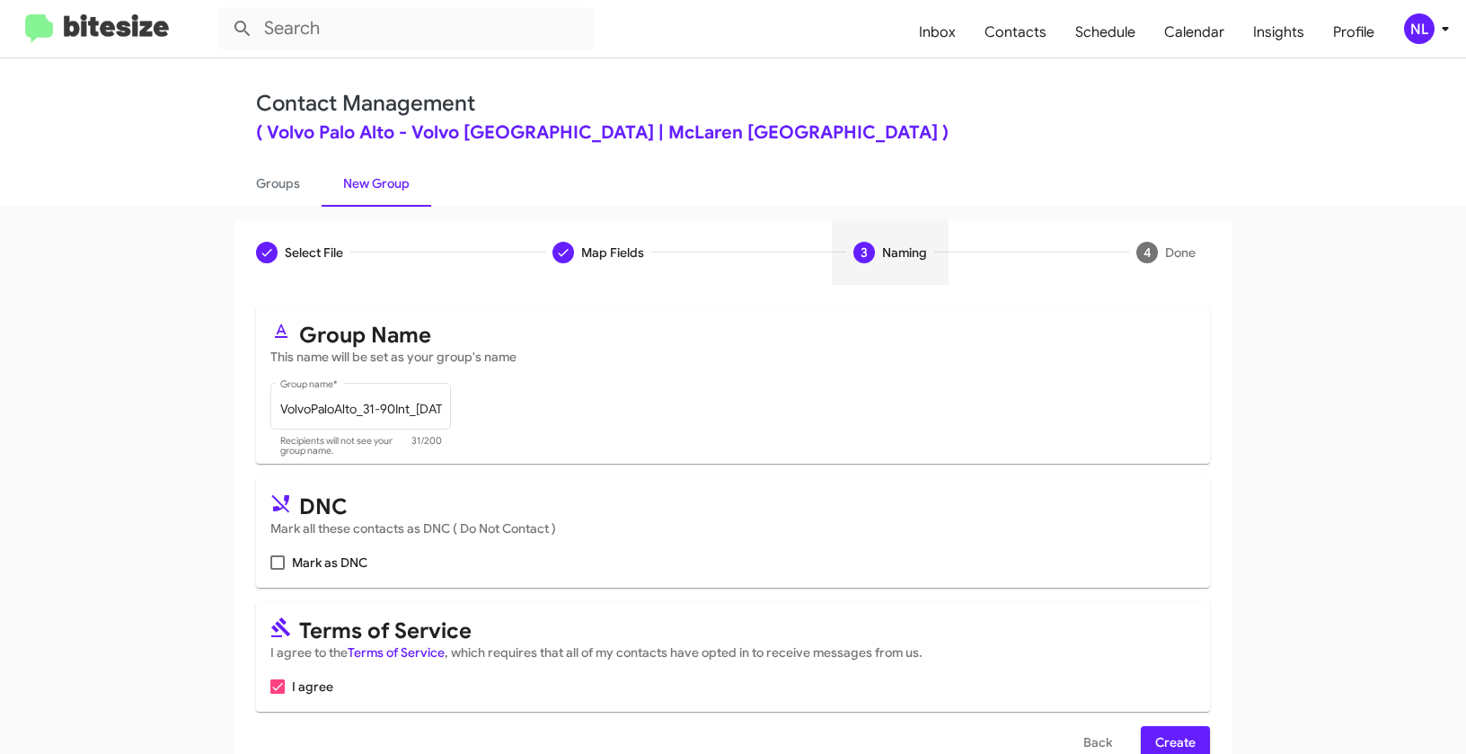
scroll to position [40, 0]
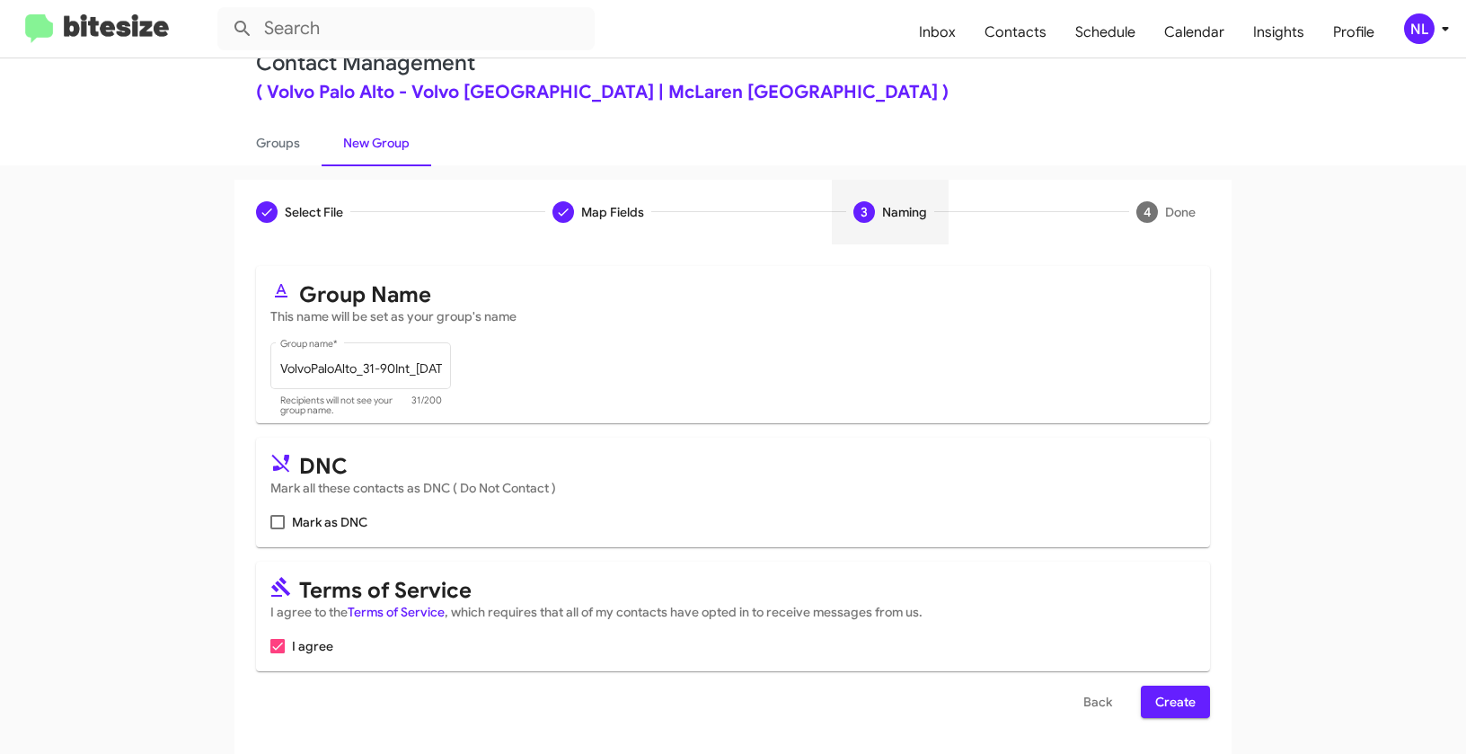
click at [1193, 690] on button "Create" at bounding box center [1175, 702] width 69 height 32
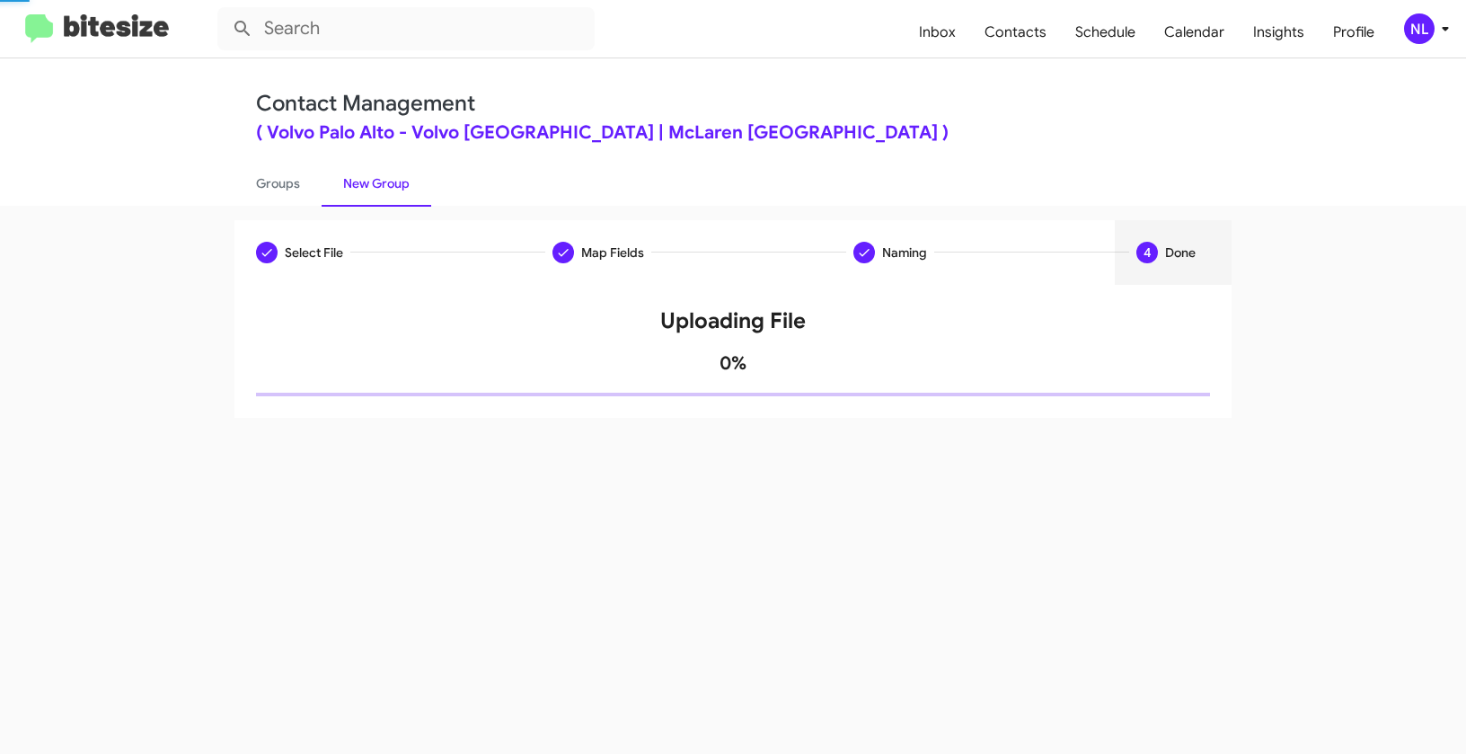
scroll to position [0, 0]
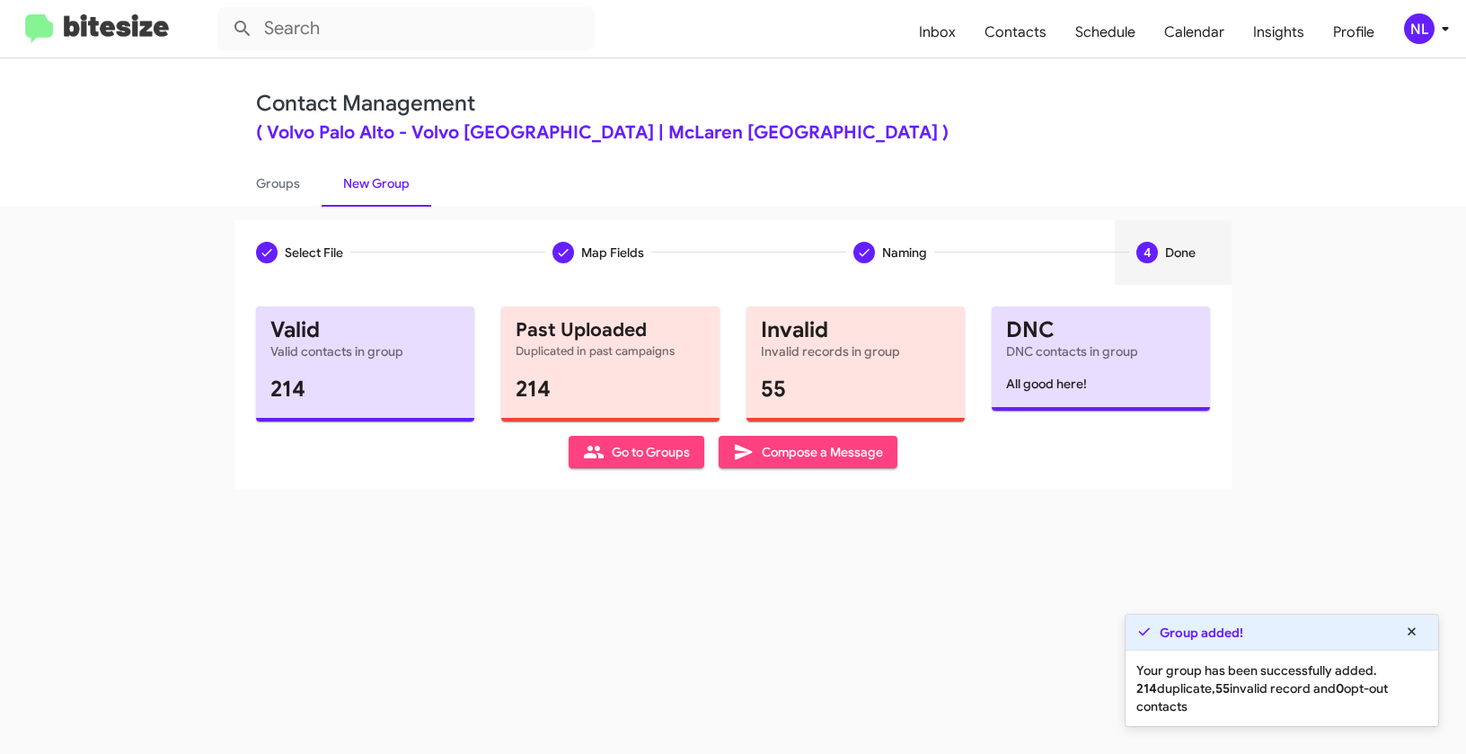
click at [606, 451] on span "Go to Groups" at bounding box center [636, 452] width 107 height 32
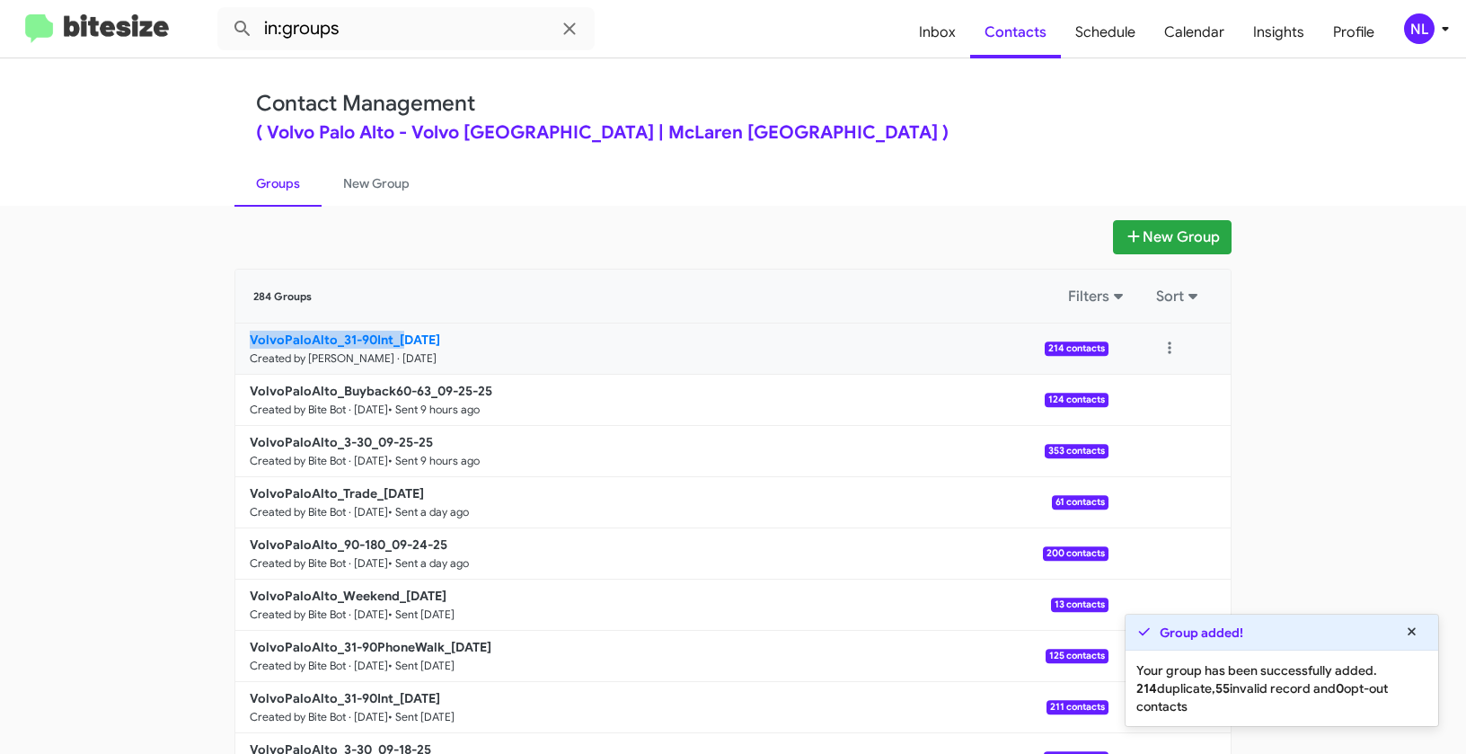
drag, startPoint x: 174, startPoint y: 340, endPoint x: 396, endPoint y: 338, distance: 221.9
click at [396, 338] on app-groups "New Group 284 Groups Filters Sort VolvoPaloAlto_31-90Int_[DATE] Created by [PER…" at bounding box center [733, 551] width 1466 height 663
copy b "VolvoPaloAlto_31-90Int_0"
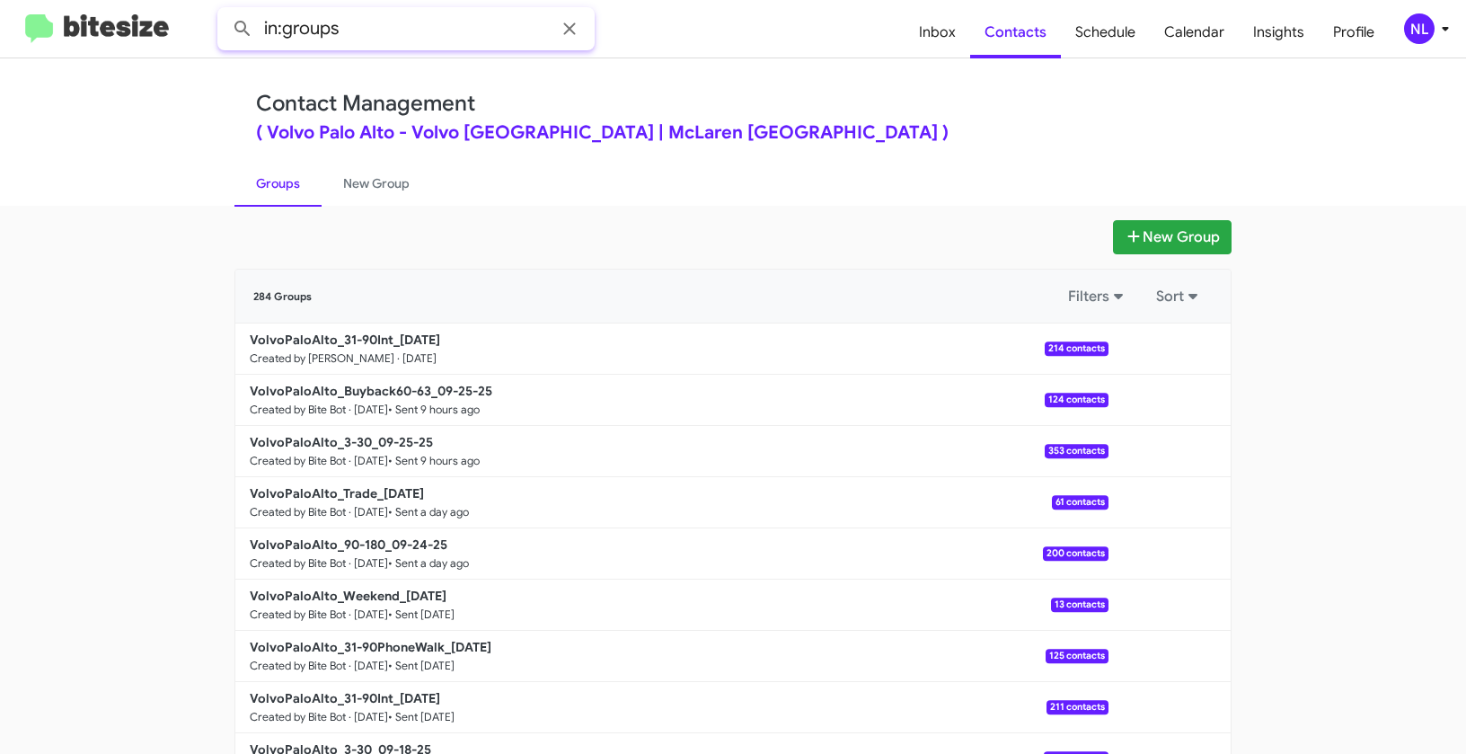
click at [405, 31] on input "in:groups" at bounding box center [405, 28] width 377 height 43
paste input "VolvoPaloAlto_31-90Int_0"
click at [225, 11] on button at bounding box center [243, 29] width 36 height 36
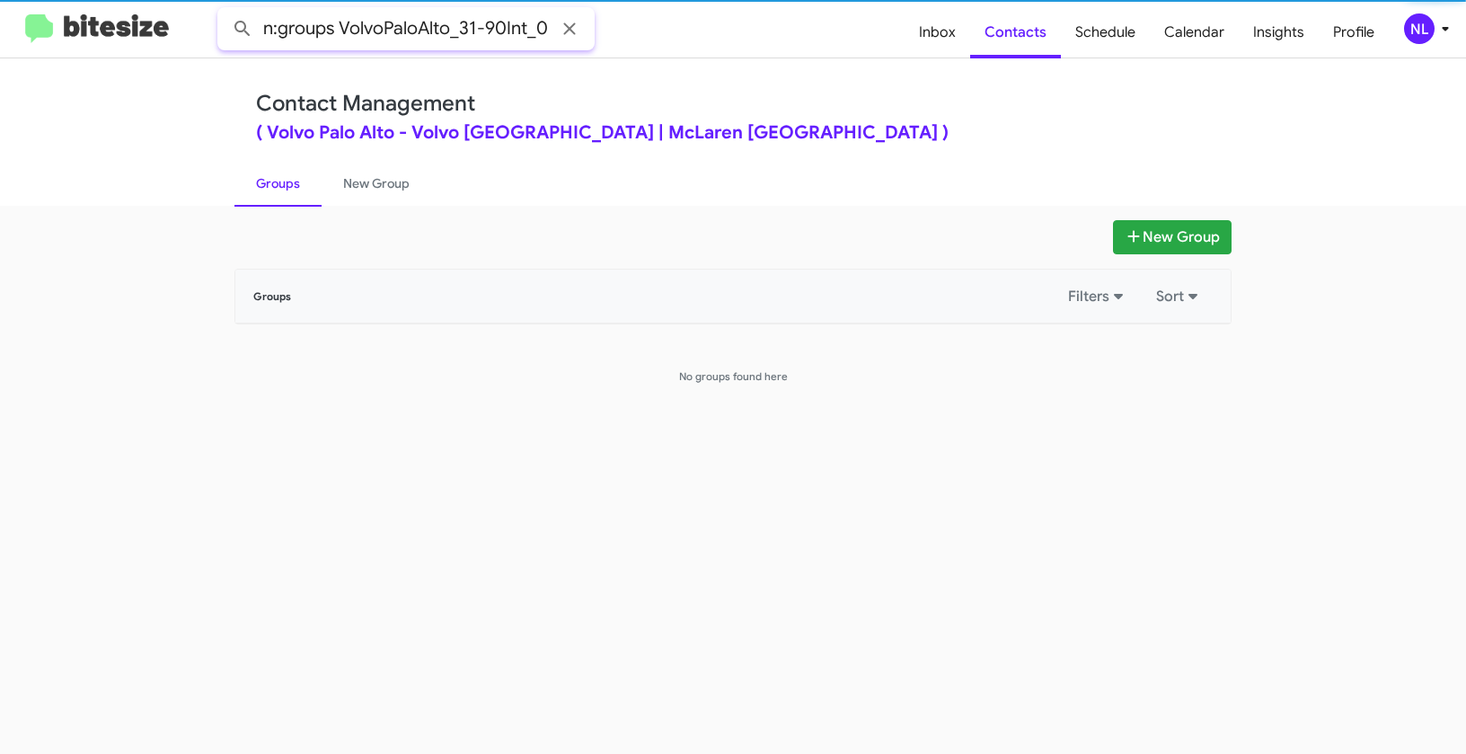
scroll to position [0, 1]
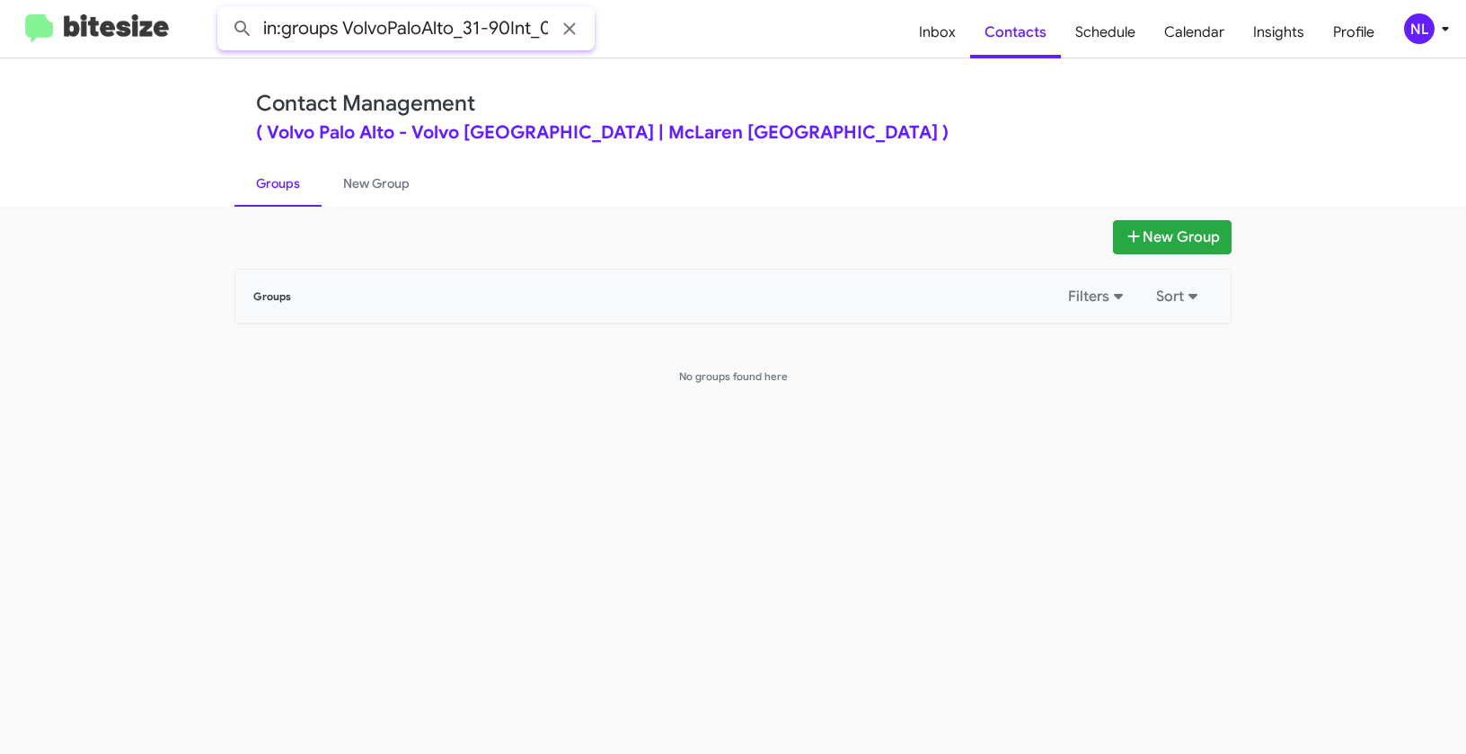
type input "in:groups VolvoPaloAlto_31-90Int_0"
click at [225, 11] on button at bounding box center [243, 29] width 36 height 36
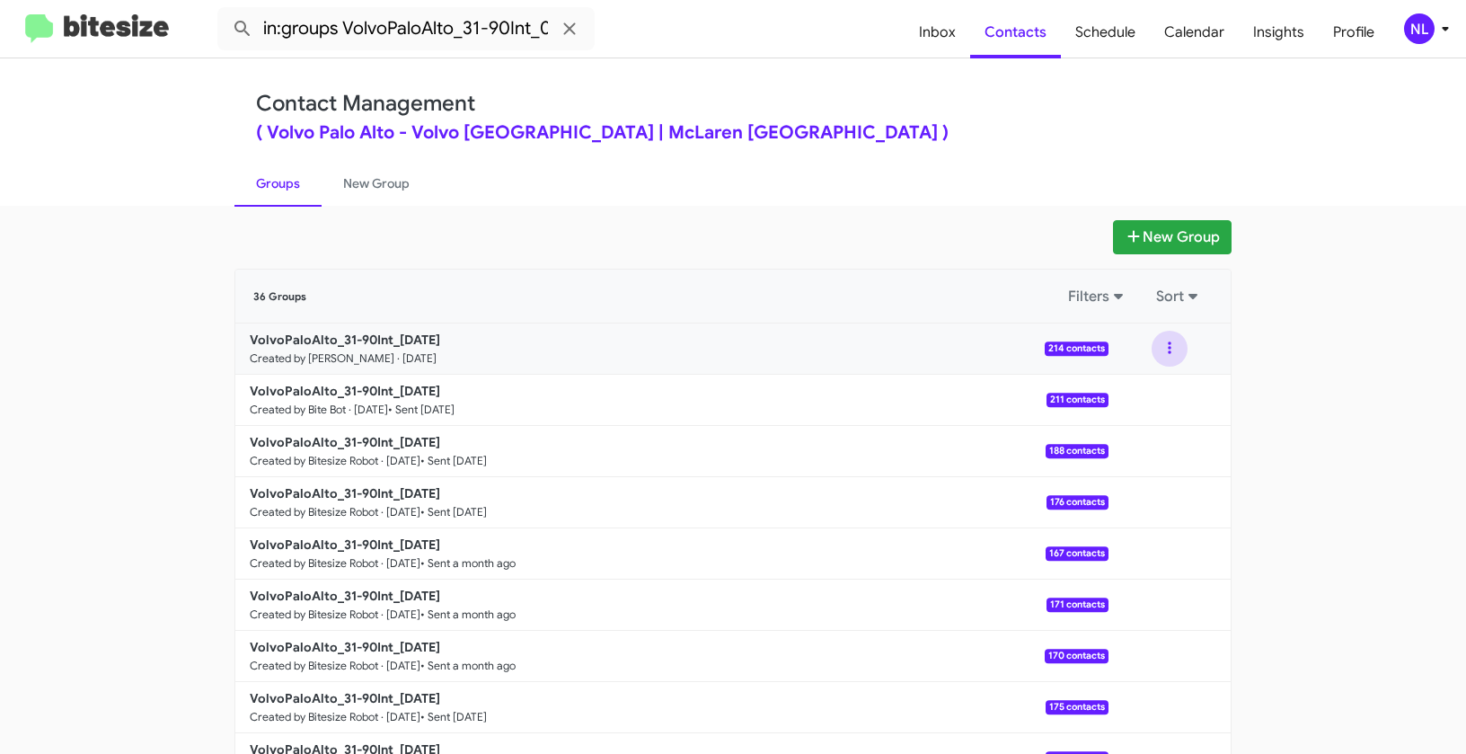
click at [1166, 348] on button at bounding box center [1170, 349] width 36 height 36
click at [1139, 396] on button "View contacts" at bounding box center [1116, 397] width 144 height 43
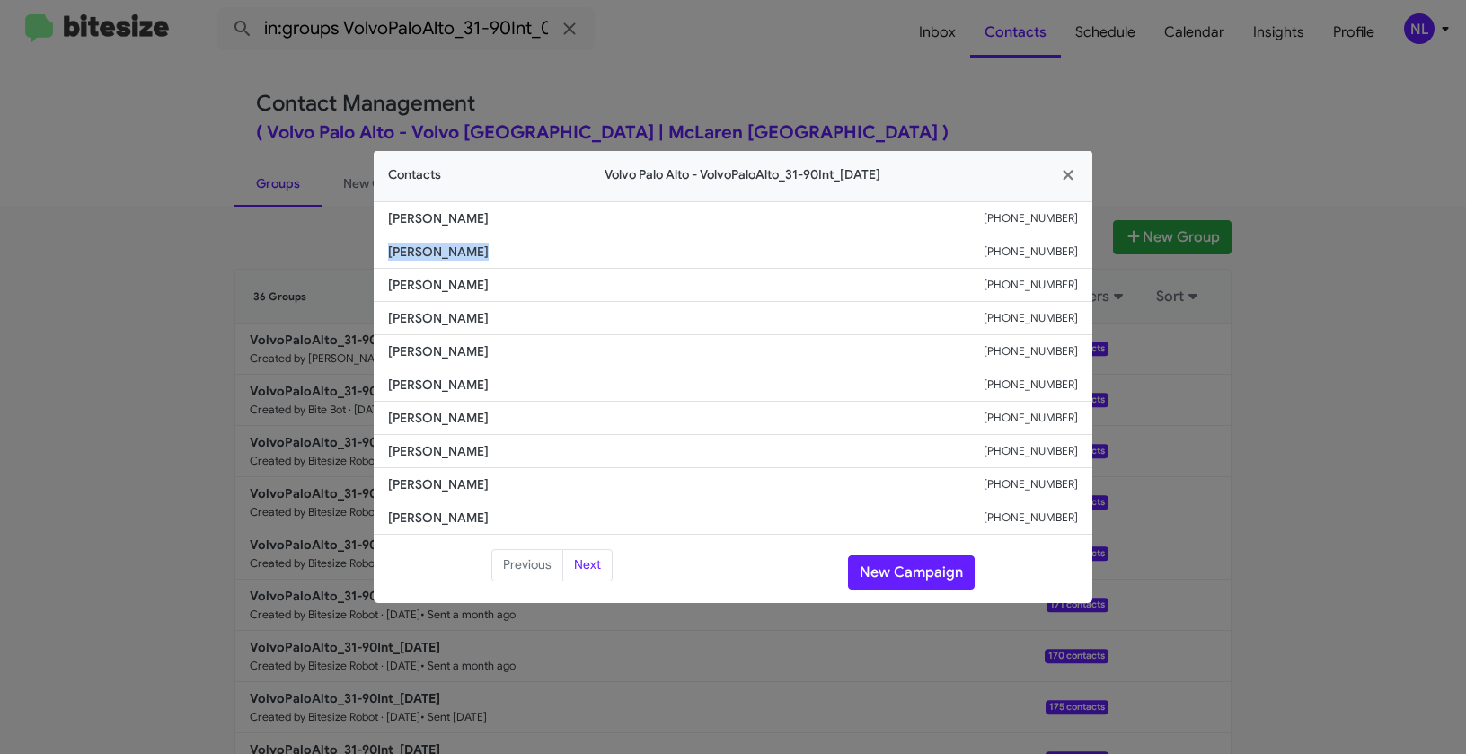
drag, startPoint x: 380, startPoint y: 253, endPoint x: 503, endPoint y: 252, distance: 123.1
click at [503, 252] on li "[PERSON_NAME] [PHONE_NUMBER]" at bounding box center [733, 251] width 719 height 33
copy span "[PERSON_NAME]"
click at [912, 578] on button "New Campaign" at bounding box center [911, 572] width 127 height 34
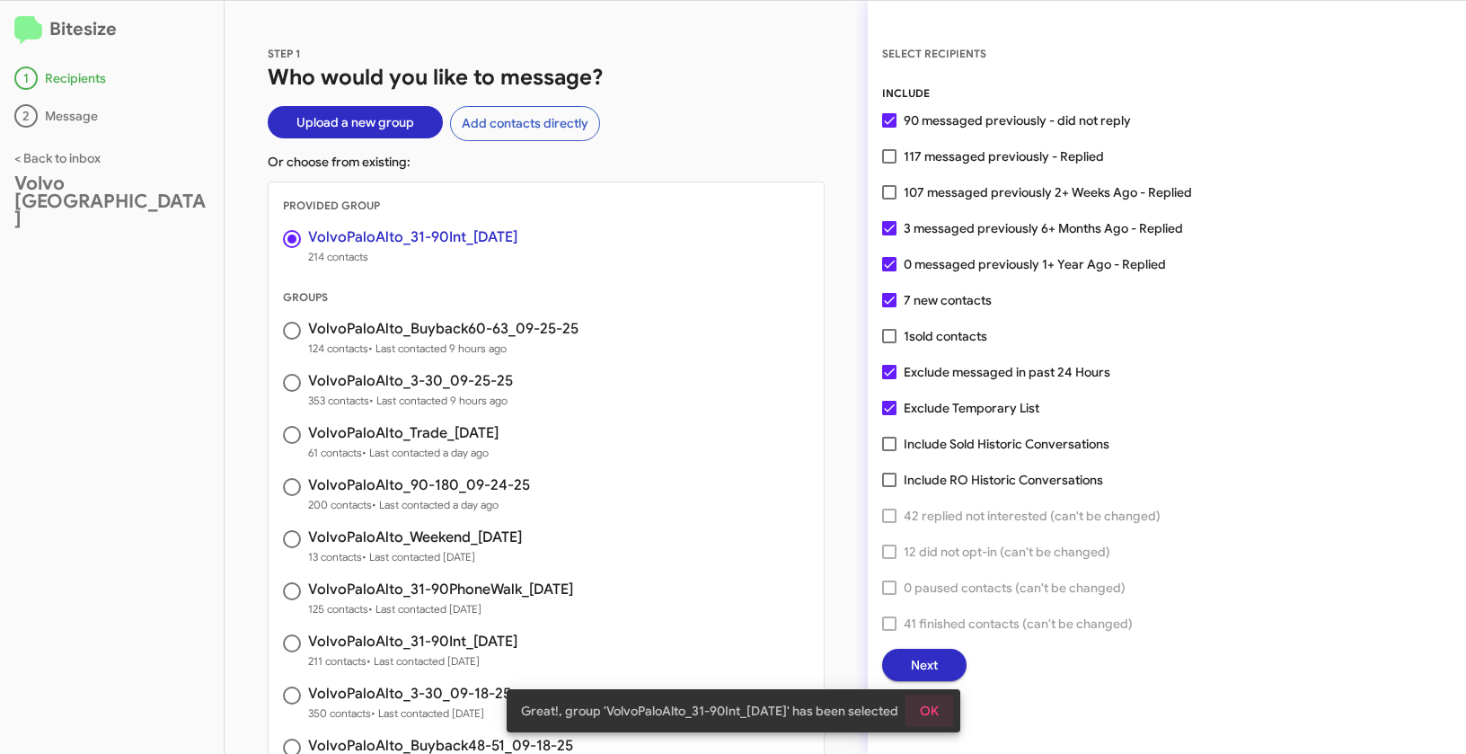
click at [946, 710] on button "OK" at bounding box center [930, 711] width 48 height 32
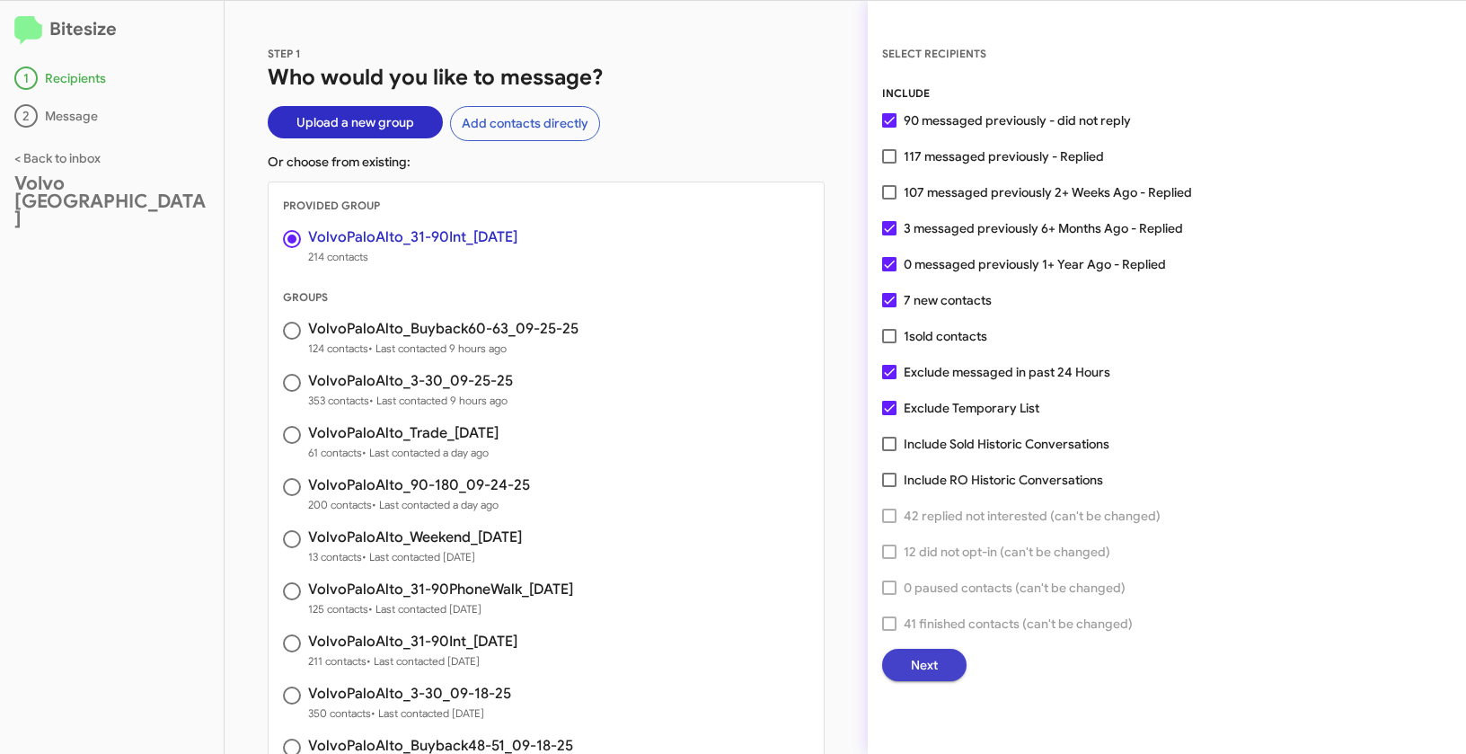
click at [930, 665] on span "Next" at bounding box center [924, 665] width 27 height 32
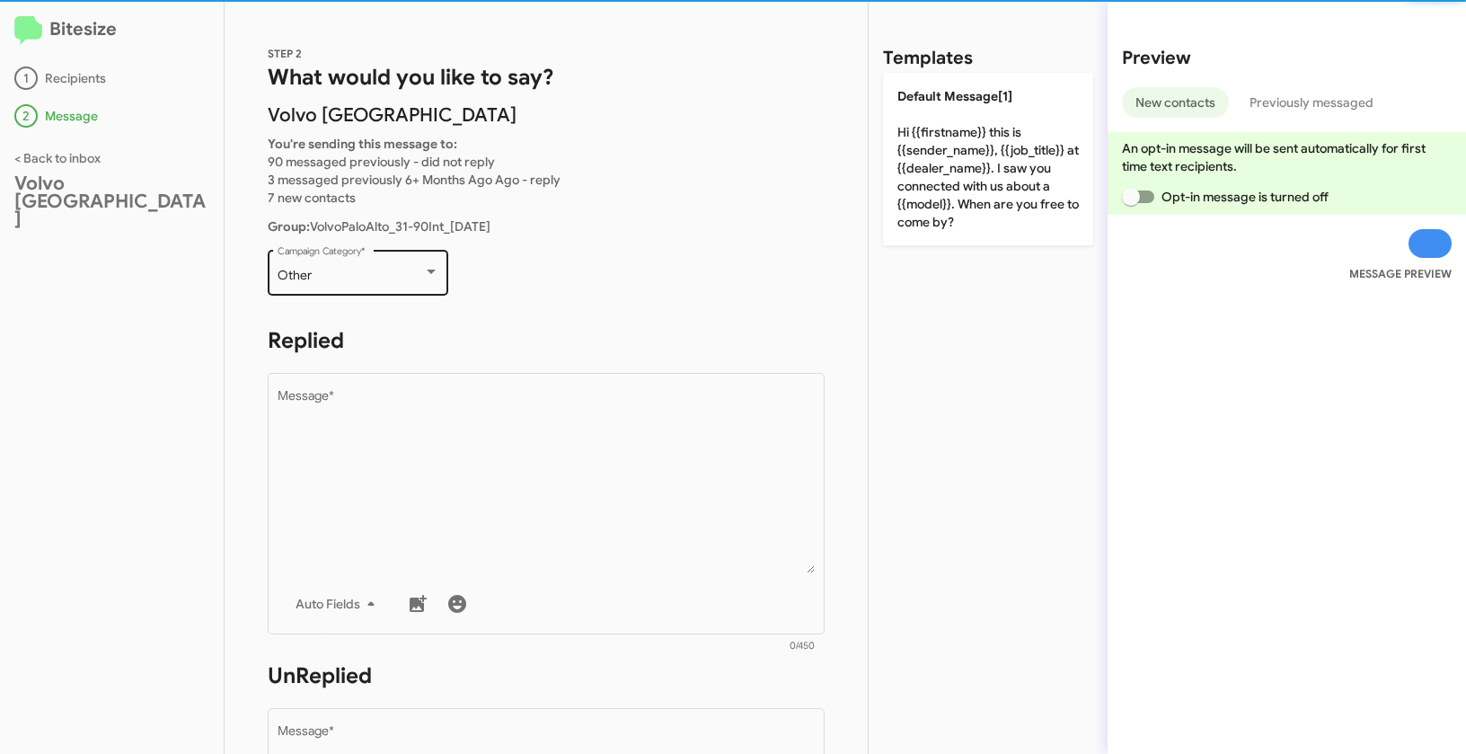
click at [367, 279] on div "Other" at bounding box center [351, 276] width 146 height 14
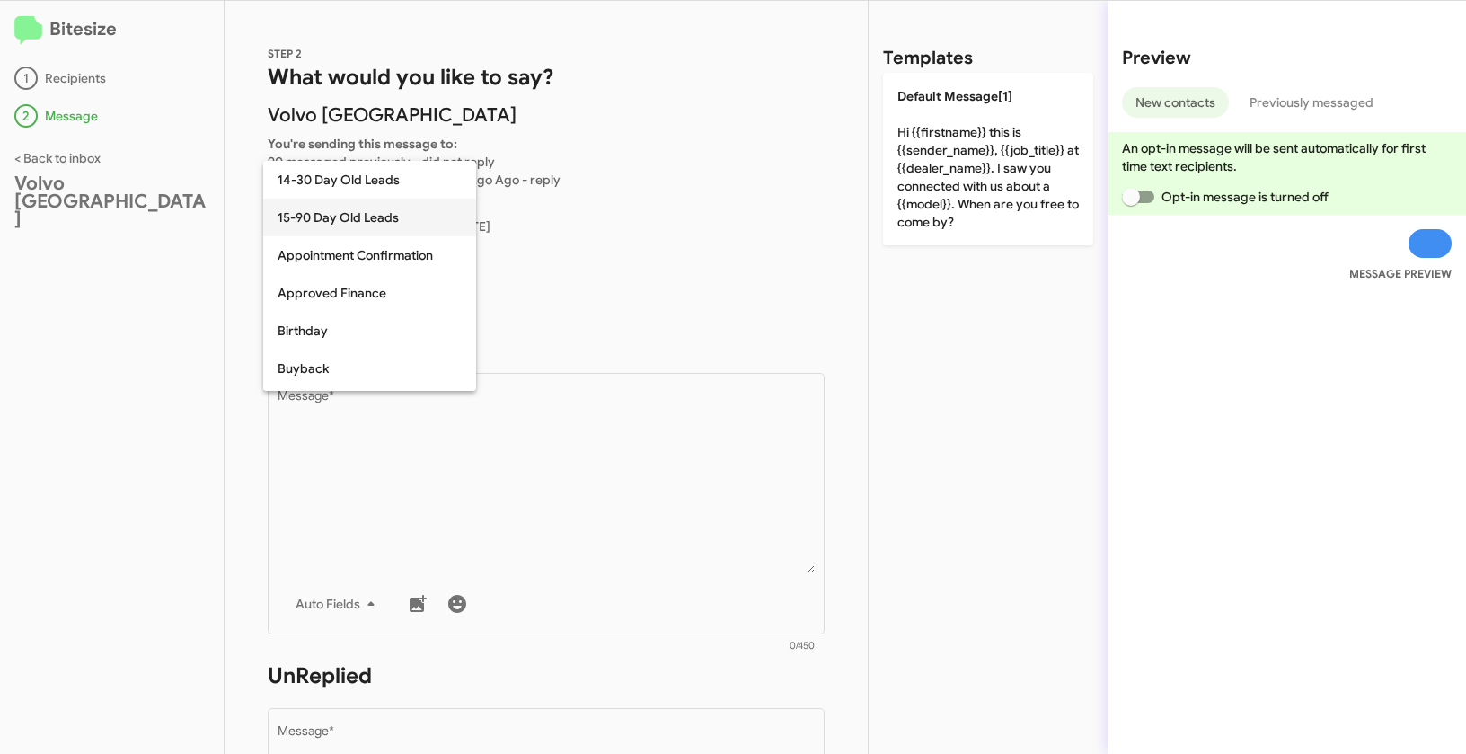
click at [323, 221] on span "15-90 Day Old Leads" at bounding box center [370, 218] width 184 height 38
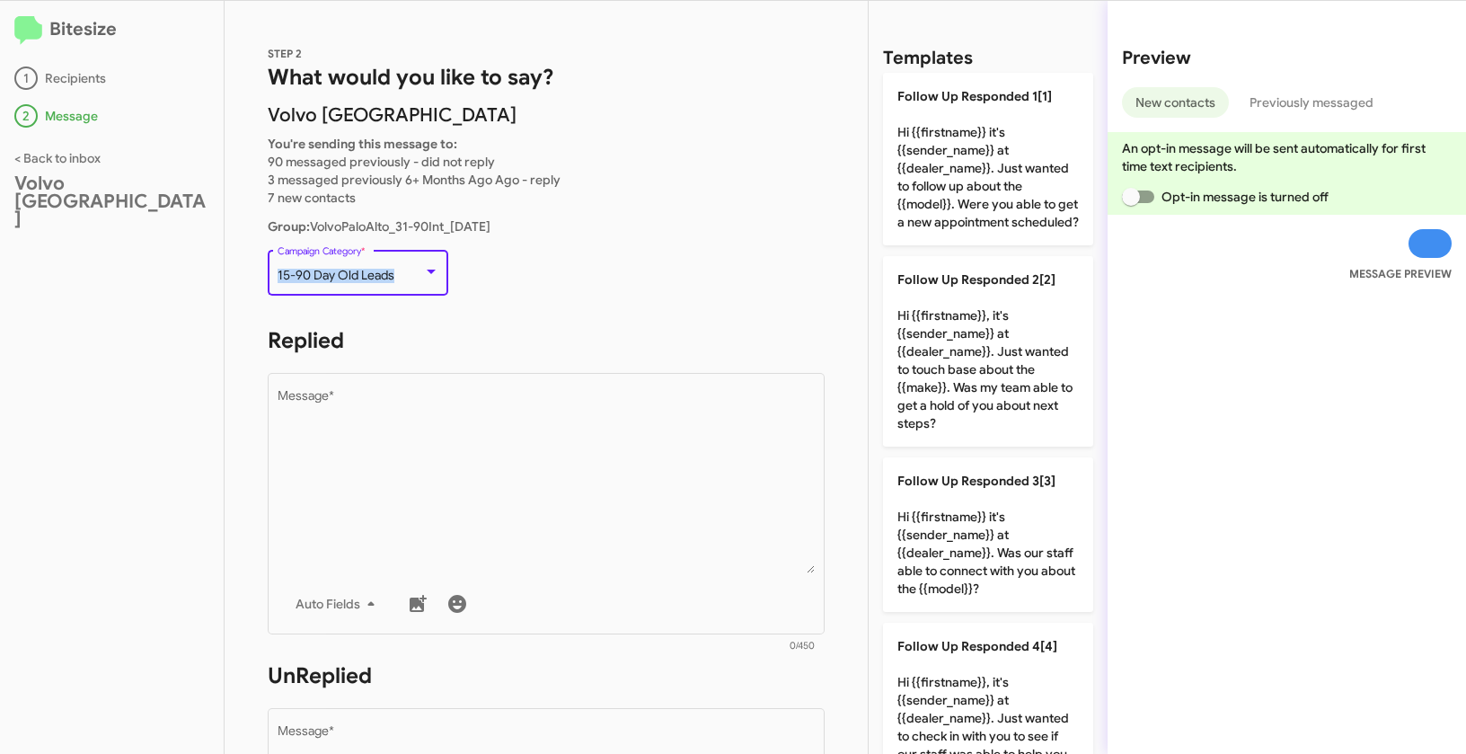
drag, startPoint x: 278, startPoint y: 271, endPoint x: 406, endPoint y: 273, distance: 128.5
click at [406, 273] on div "15-90 Day Old Leads" at bounding box center [351, 276] width 146 height 14
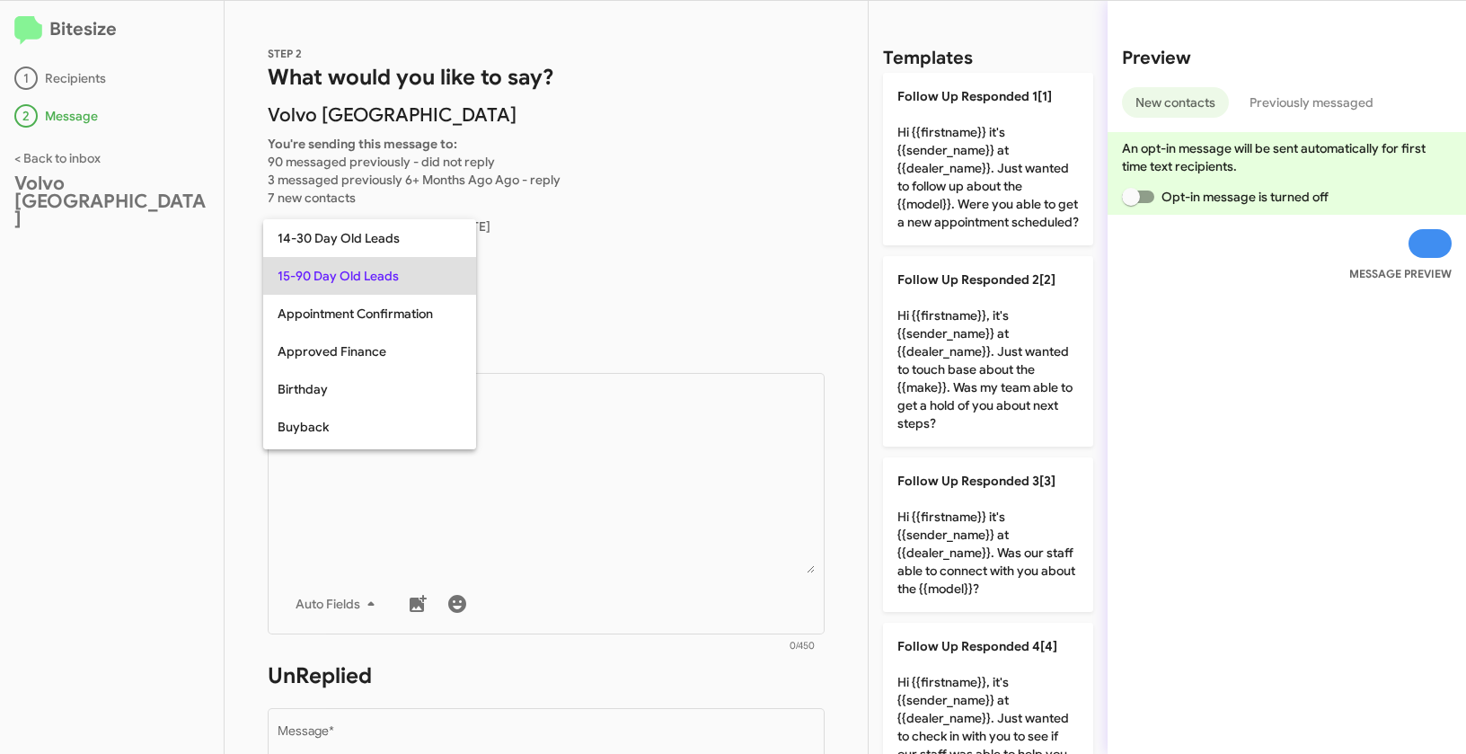
copy span "15-90 Day Old Leads"
click at [541, 474] on div at bounding box center [733, 377] width 1466 height 754
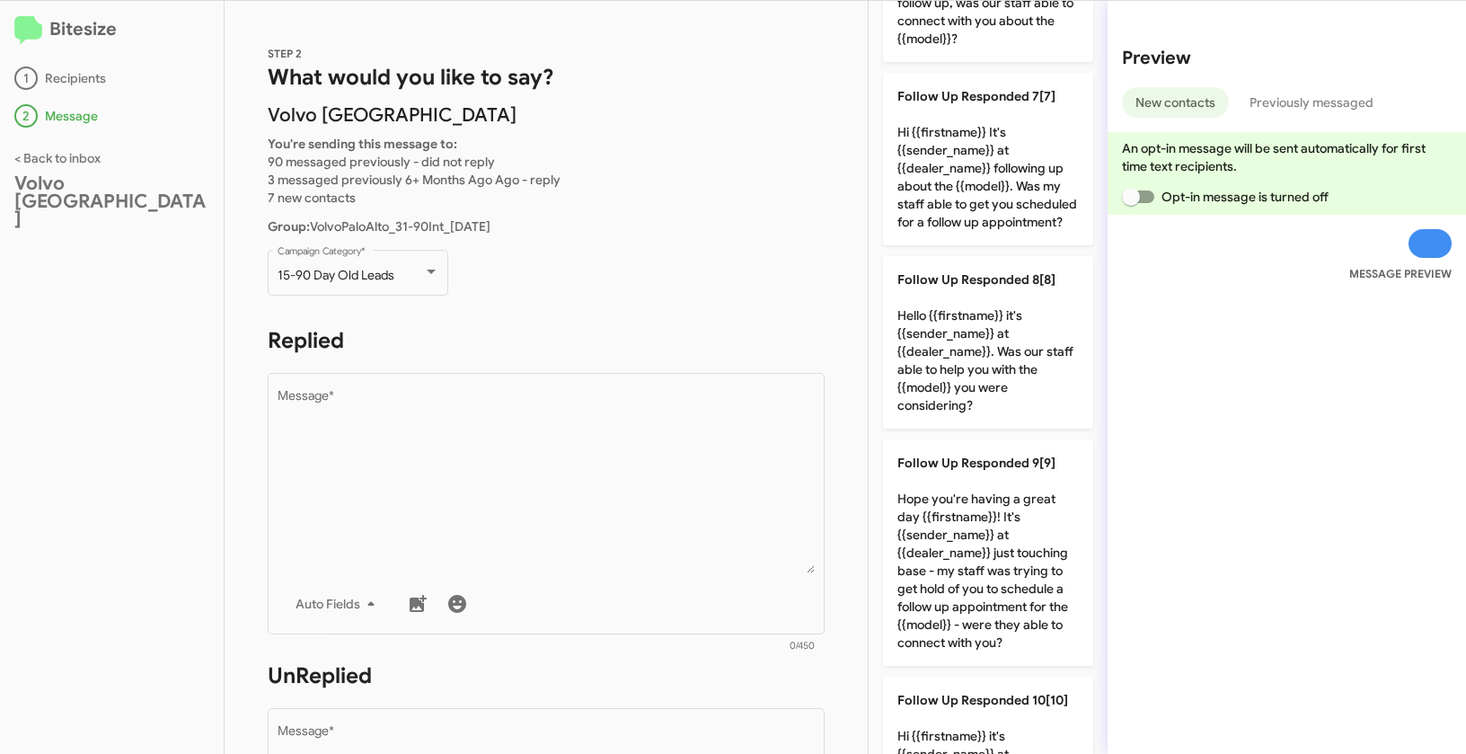
scroll to position [1259, 0]
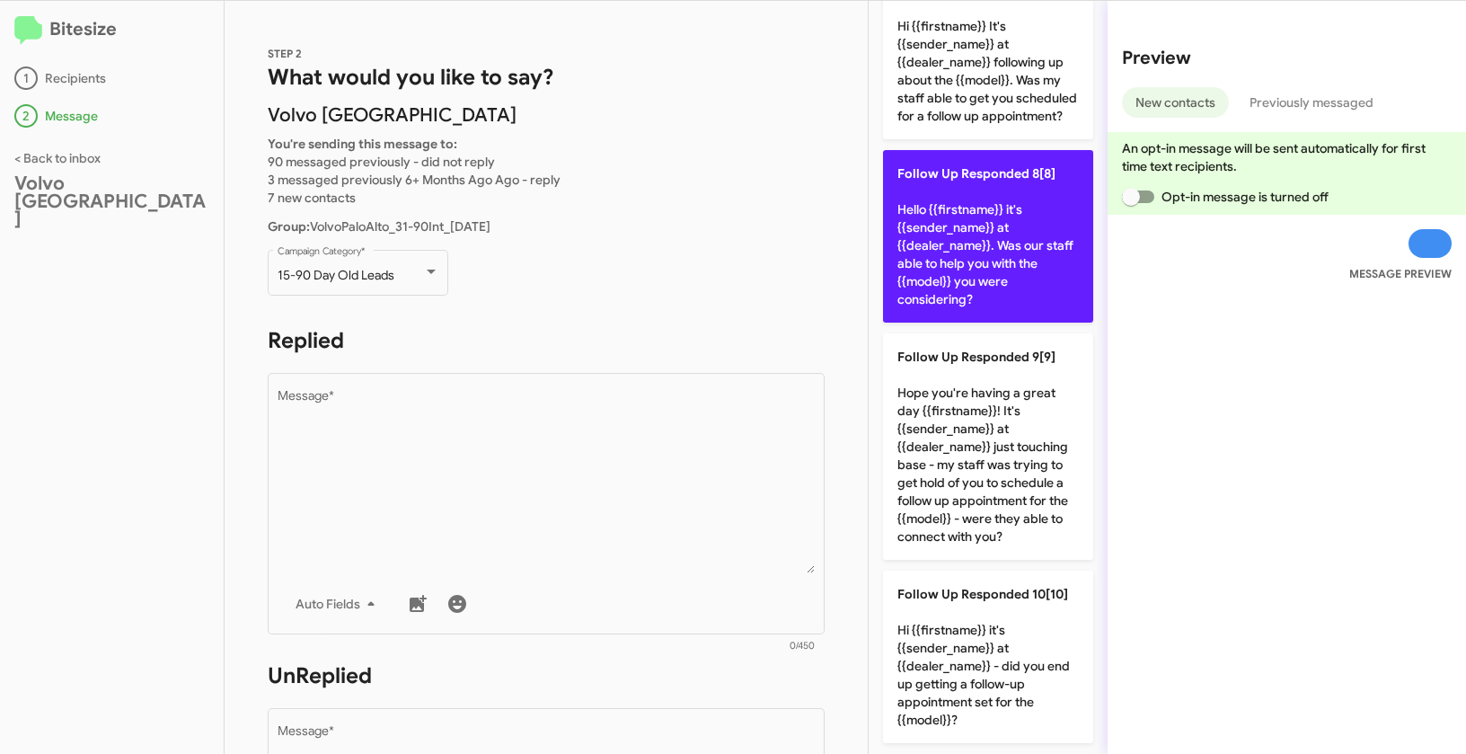
click at [986, 235] on p "Follow Up Responded 8[8] Hello {{firstname}} it's {{sender_name}} at {{dealer_n…" at bounding box center [988, 236] width 210 height 173
type textarea "Hello {{firstname}} it's {{sender_name}} at {{dealer_name}}. Was our staff able…"
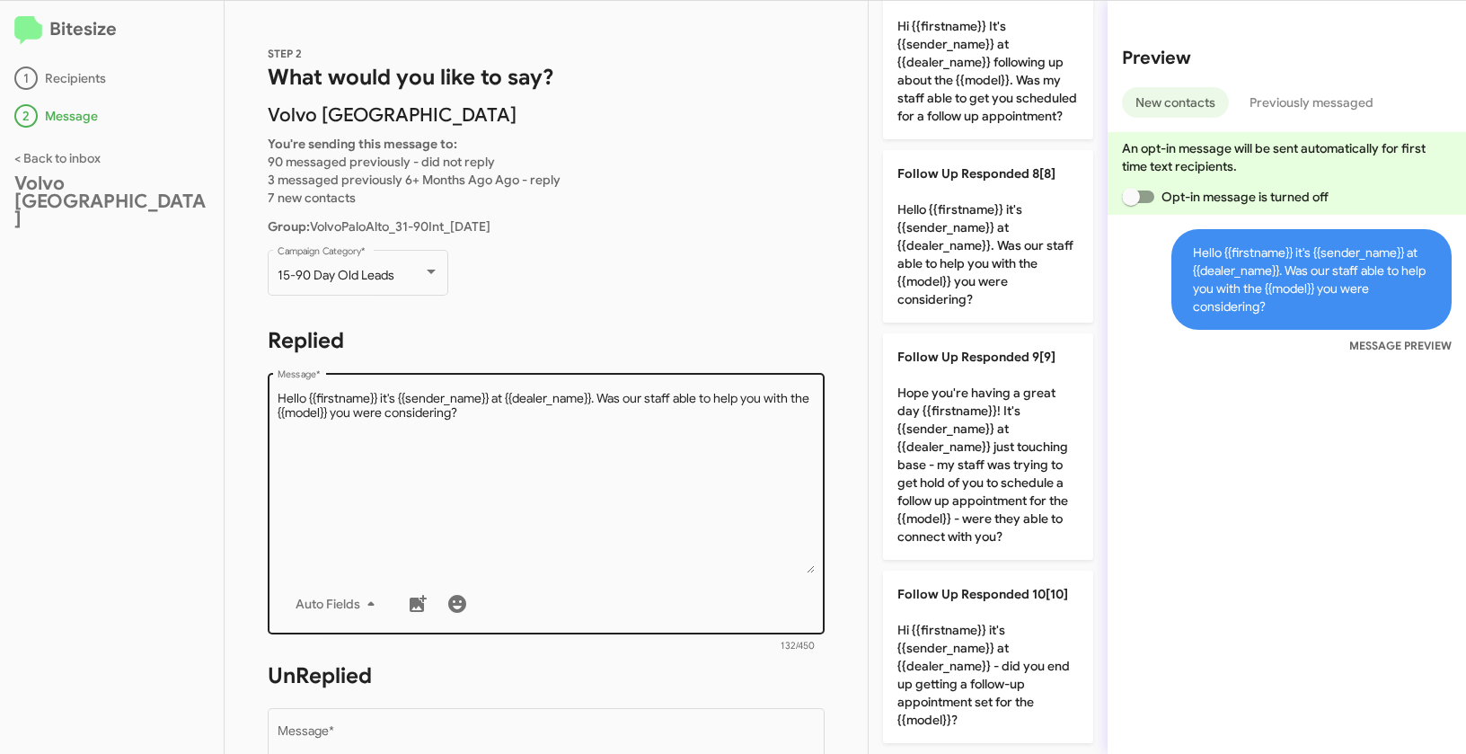
scroll to position [302, 0]
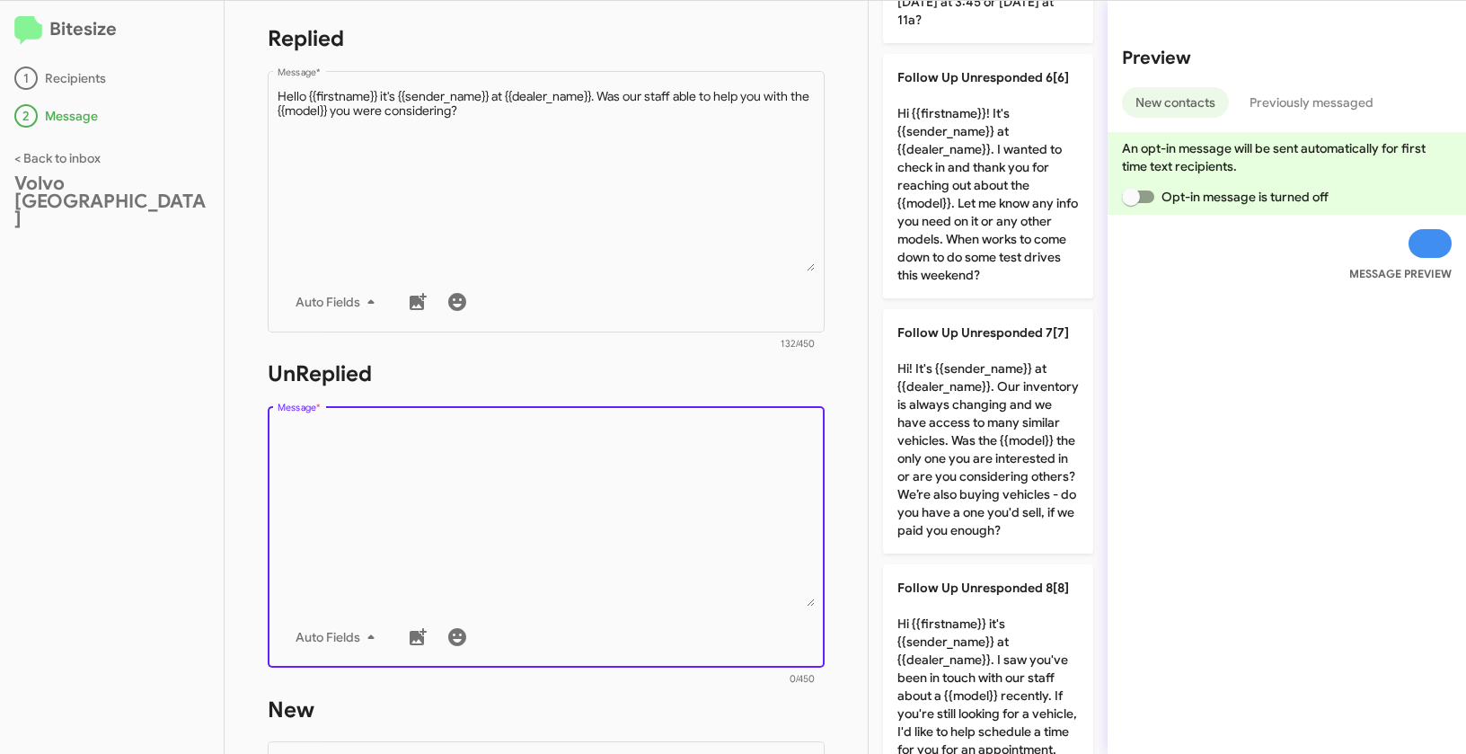
click at [628, 443] on textarea "Message *" at bounding box center [547, 514] width 538 height 183
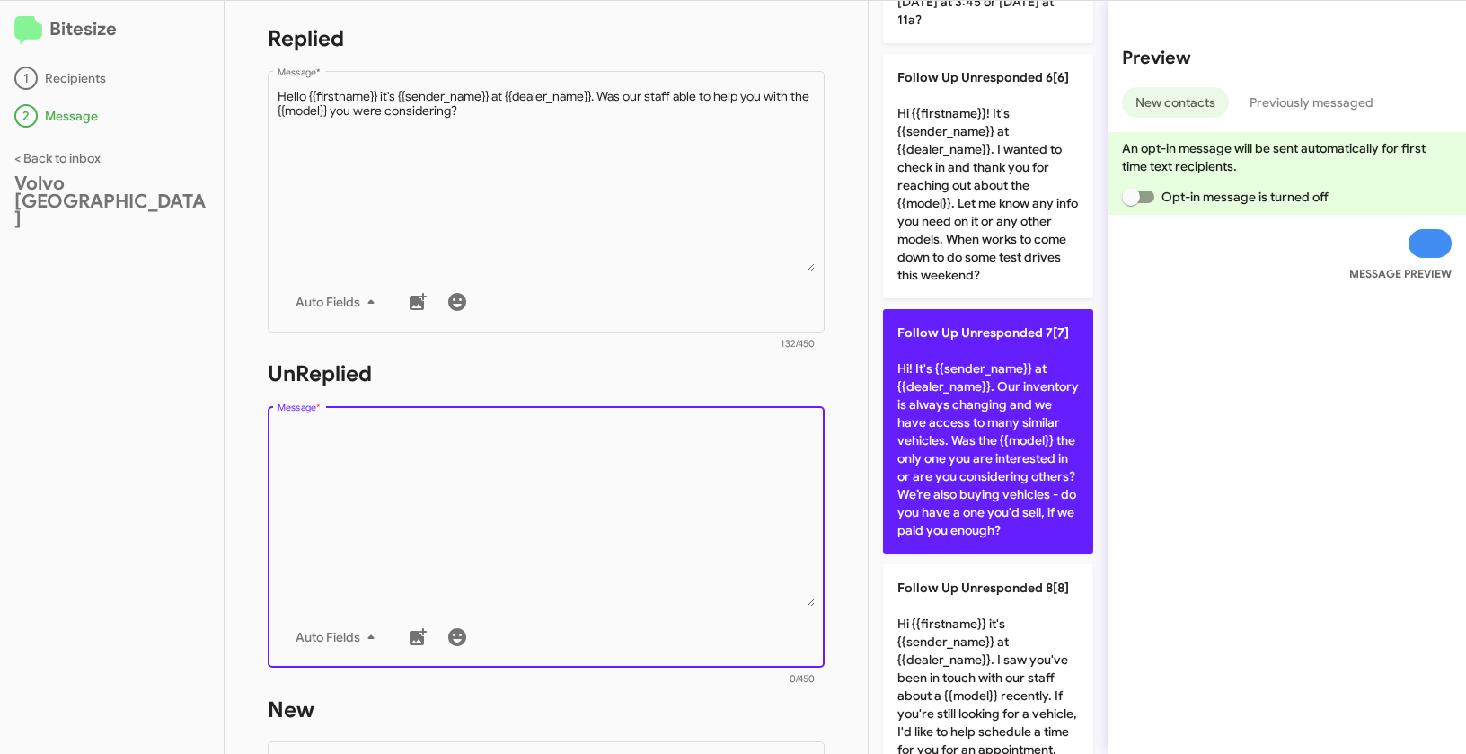
click at [990, 379] on p "Follow Up Unresponded 7[7] Hi! It's {{sender_name}} at {{dealer_name}}. Our inv…" at bounding box center [988, 431] width 210 height 244
type textarea "Hi! It's {{sender_name}} at {{dealer_name}}. Our inventory is always changing a…"
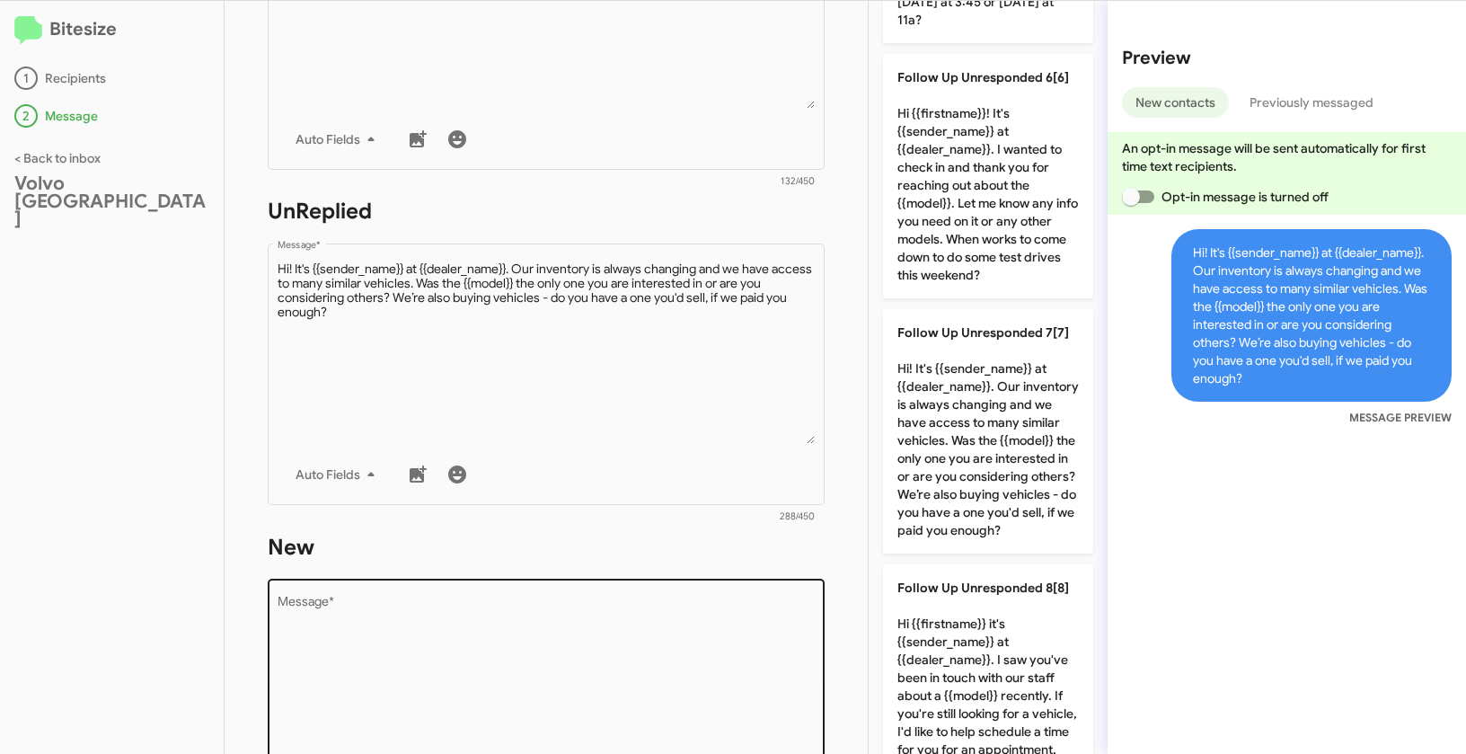
scroll to position [624, 0]
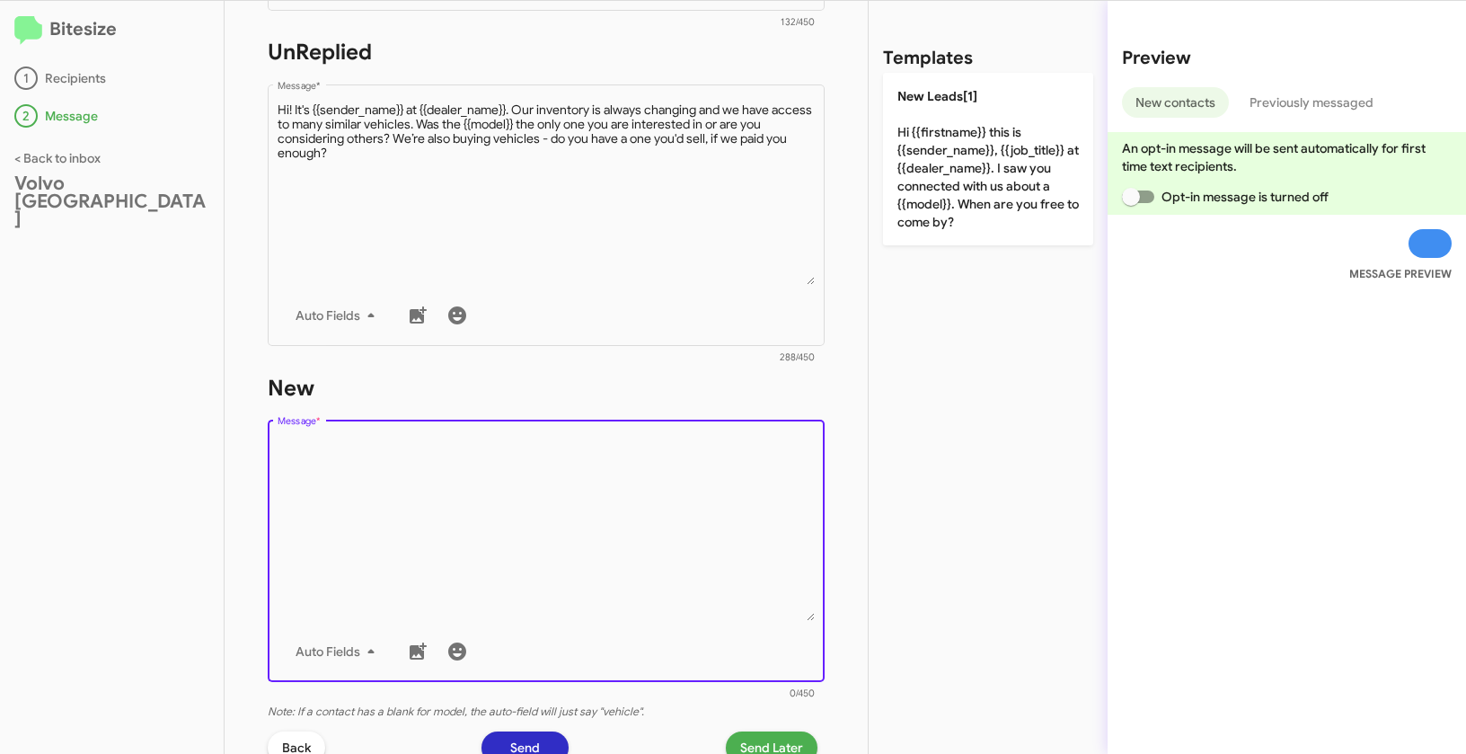
click at [590, 524] on textarea "Message *" at bounding box center [547, 529] width 538 height 183
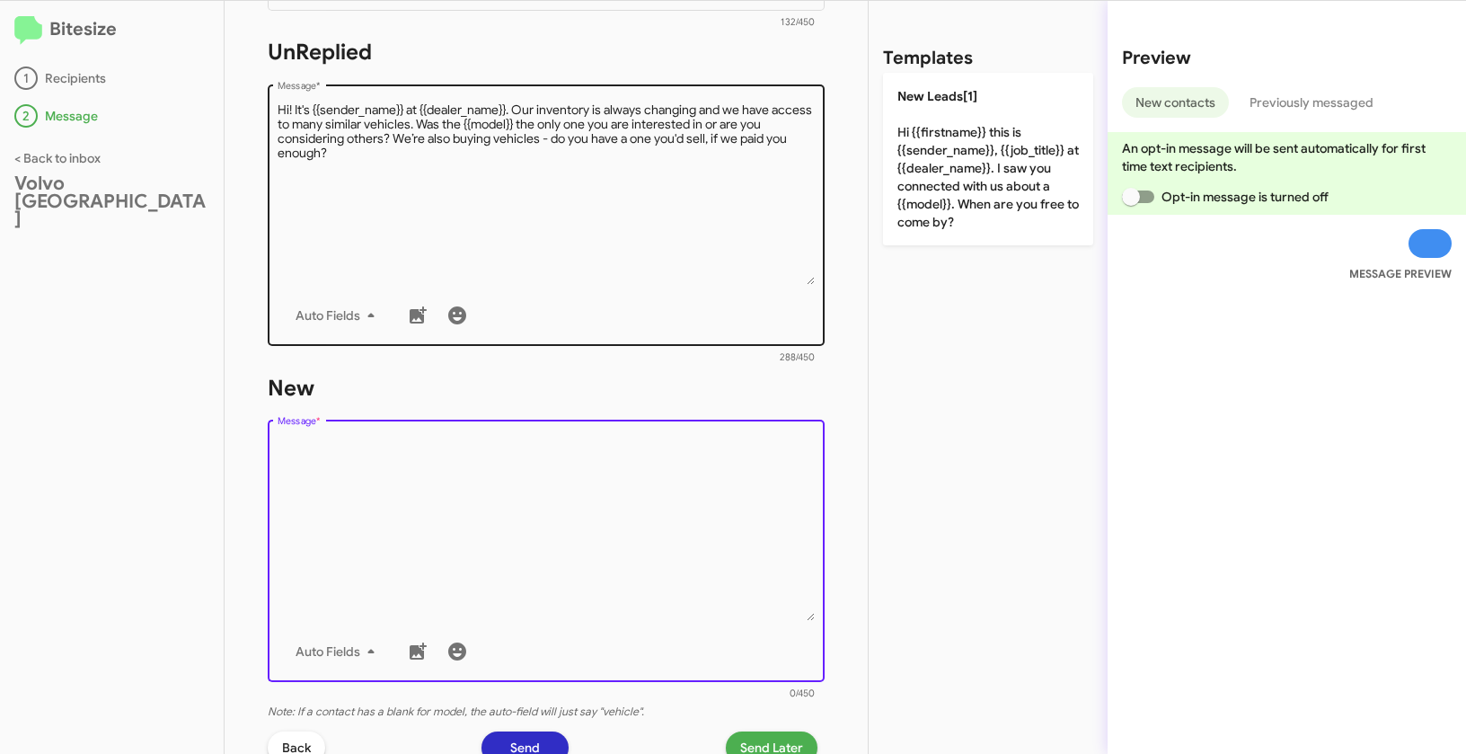
scroll to position [0, 0]
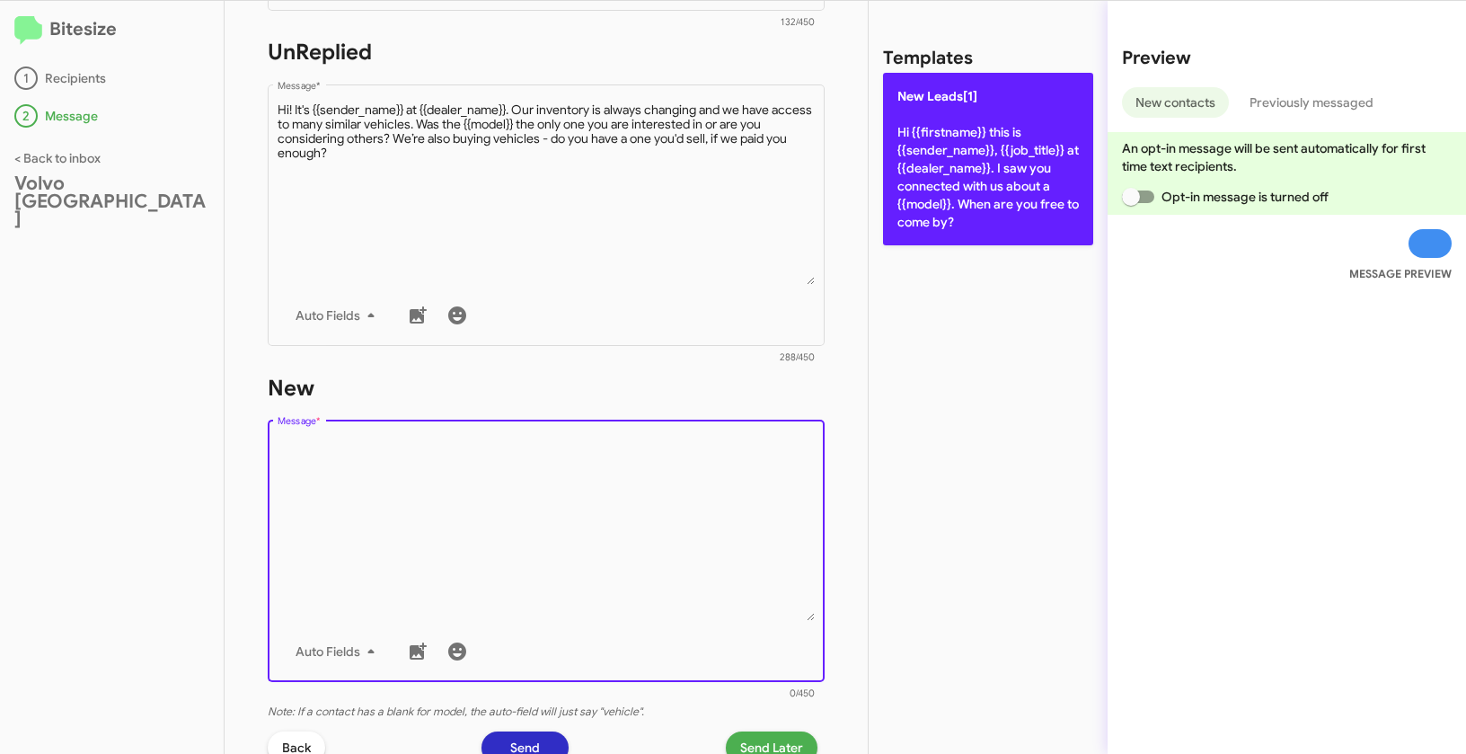
click at [1014, 166] on p "New Leads[1] Hi {{firstname}} this is {{sender_name}}, {{job_title}} at {{deale…" at bounding box center [988, 159] width 210 height 173
type textarea "Hi {{firstname}} this is {{sender_name}}, {{job_title}} at {{dealer_name}}. I s…"
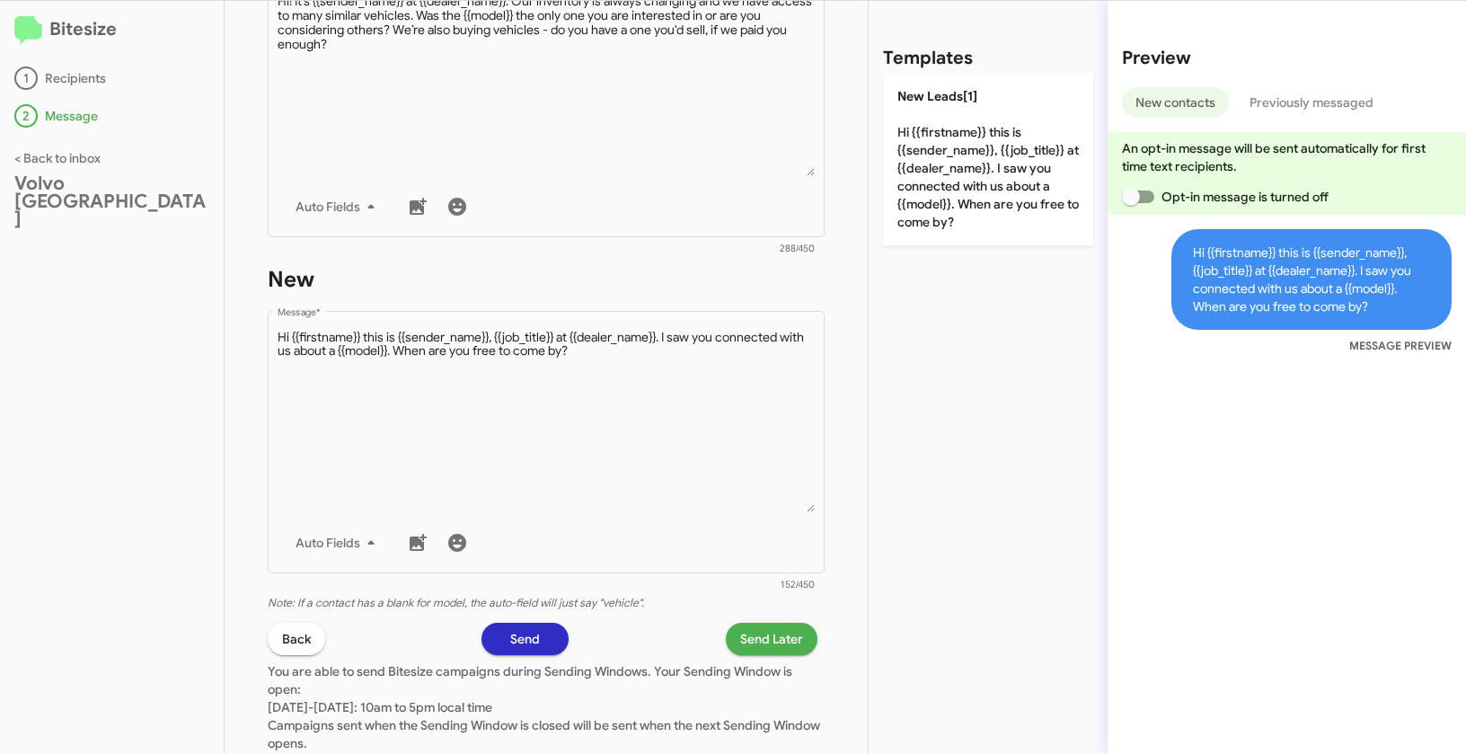
scroll to position [855, 0]
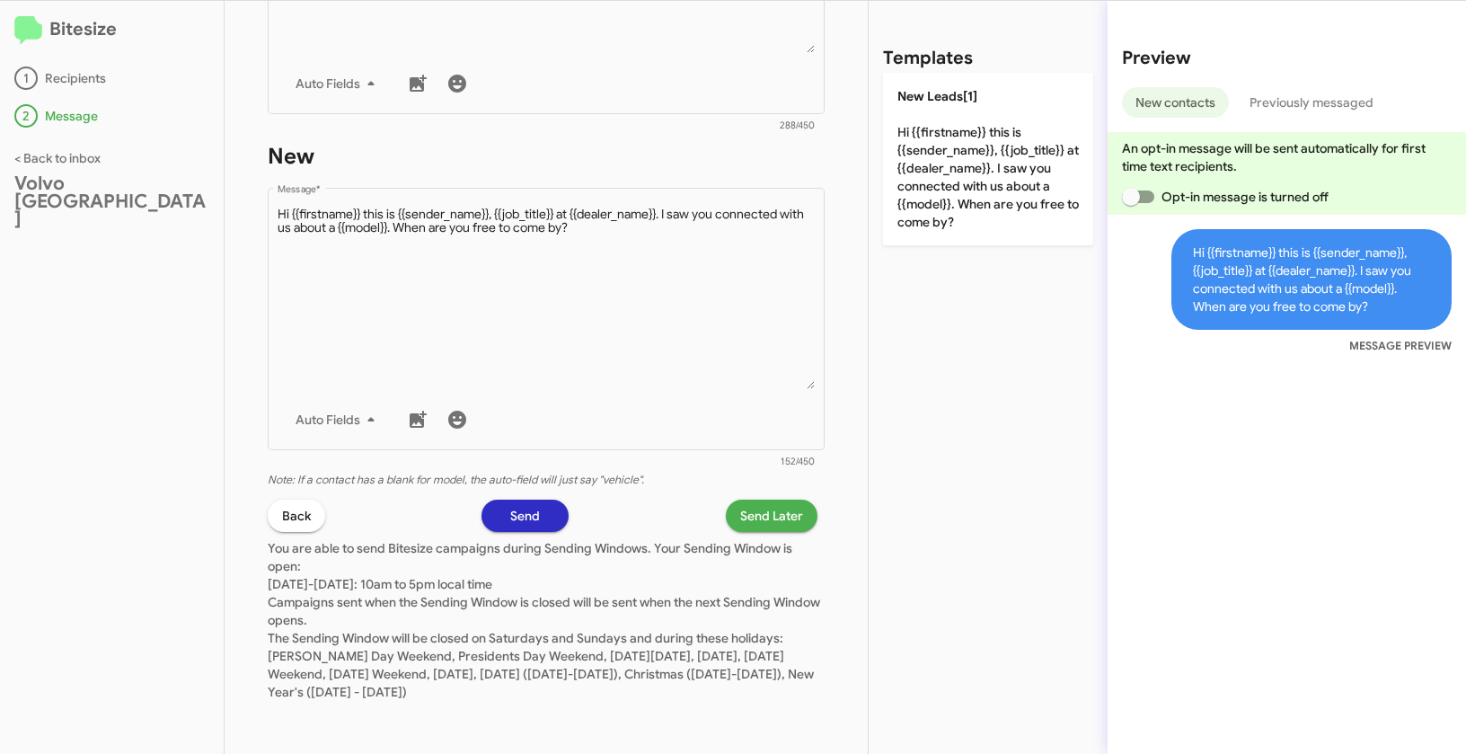
click at [745, 516] on span "Send Later" at bounding box center [771, 516] width 63 height 32
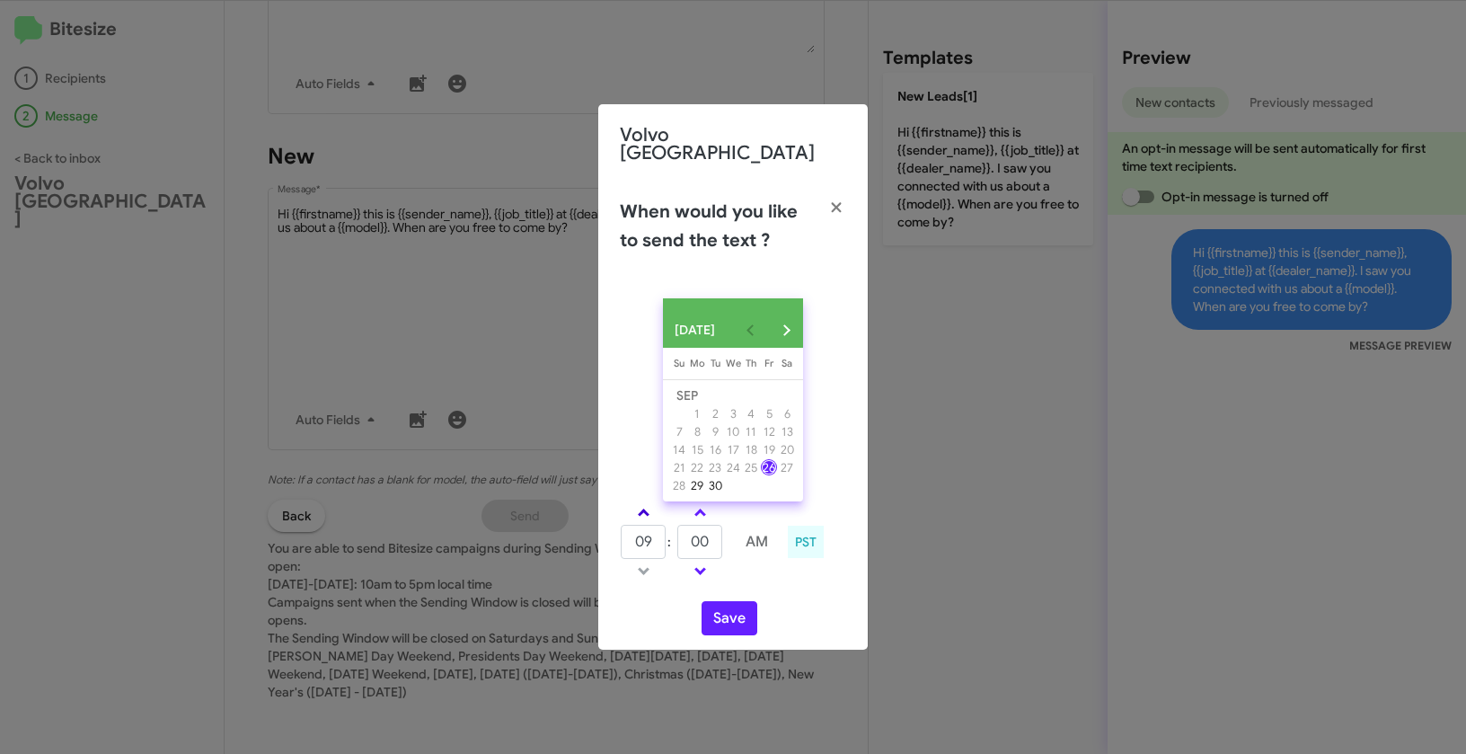
click at [649, 505] on link at bounding box center [643, 512] width 31 height 21
type input "01"
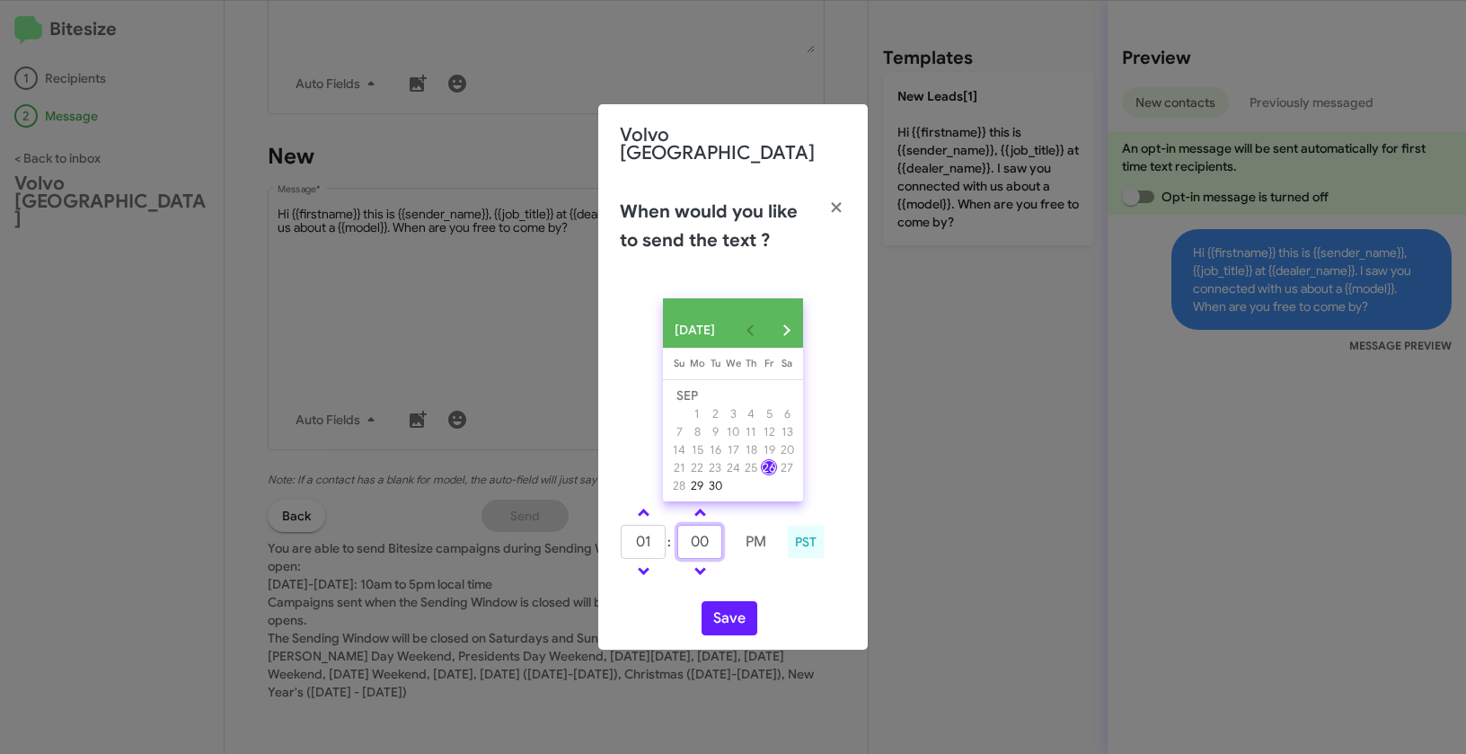
drag, startPoint x: 719, startPoint y: 540, endPoint x: 683, endPoint y: 532, distance: 36.8
click at [683, 532] on input "00" at bounding box center [699, 542] width 45 height 34
type input "15"
click at [730, 613] on button "Save" at bounding box center [730, 618] width 56 height 34
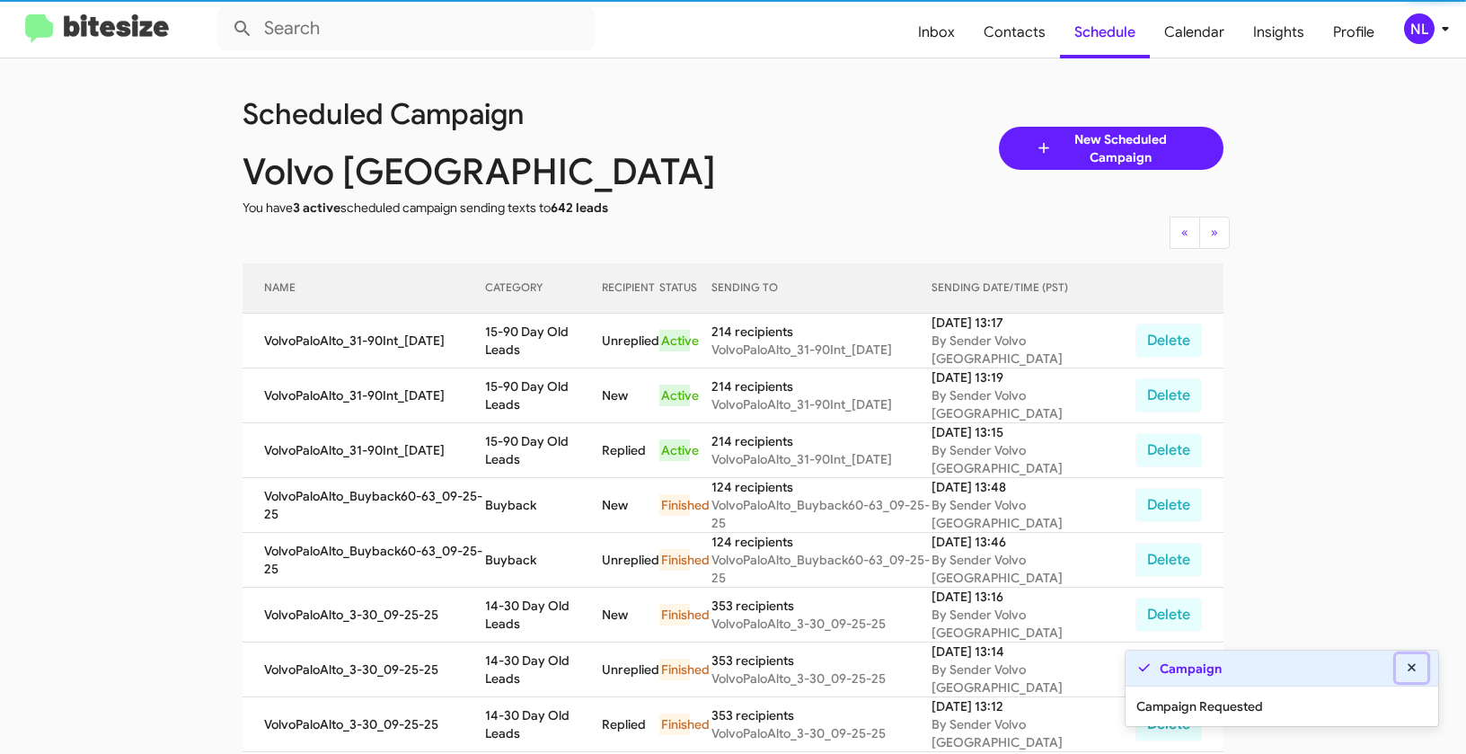
click at [1412, 666] on icon at bounding box center [1412, 667] width 16 height 13
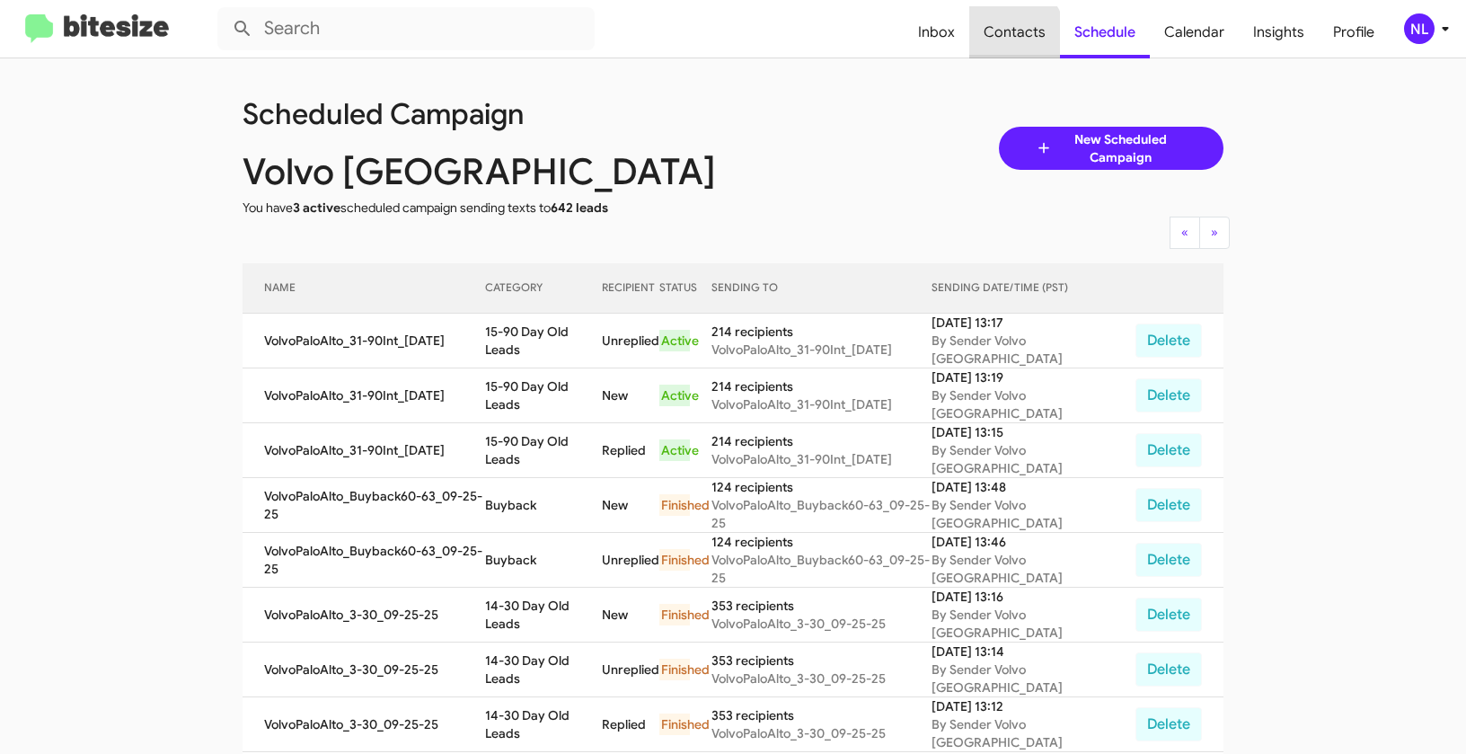
click at [1018, 35] on span "Contacts" at bounding box center [1014, 32] width 91 height 52
type input "in:groups"
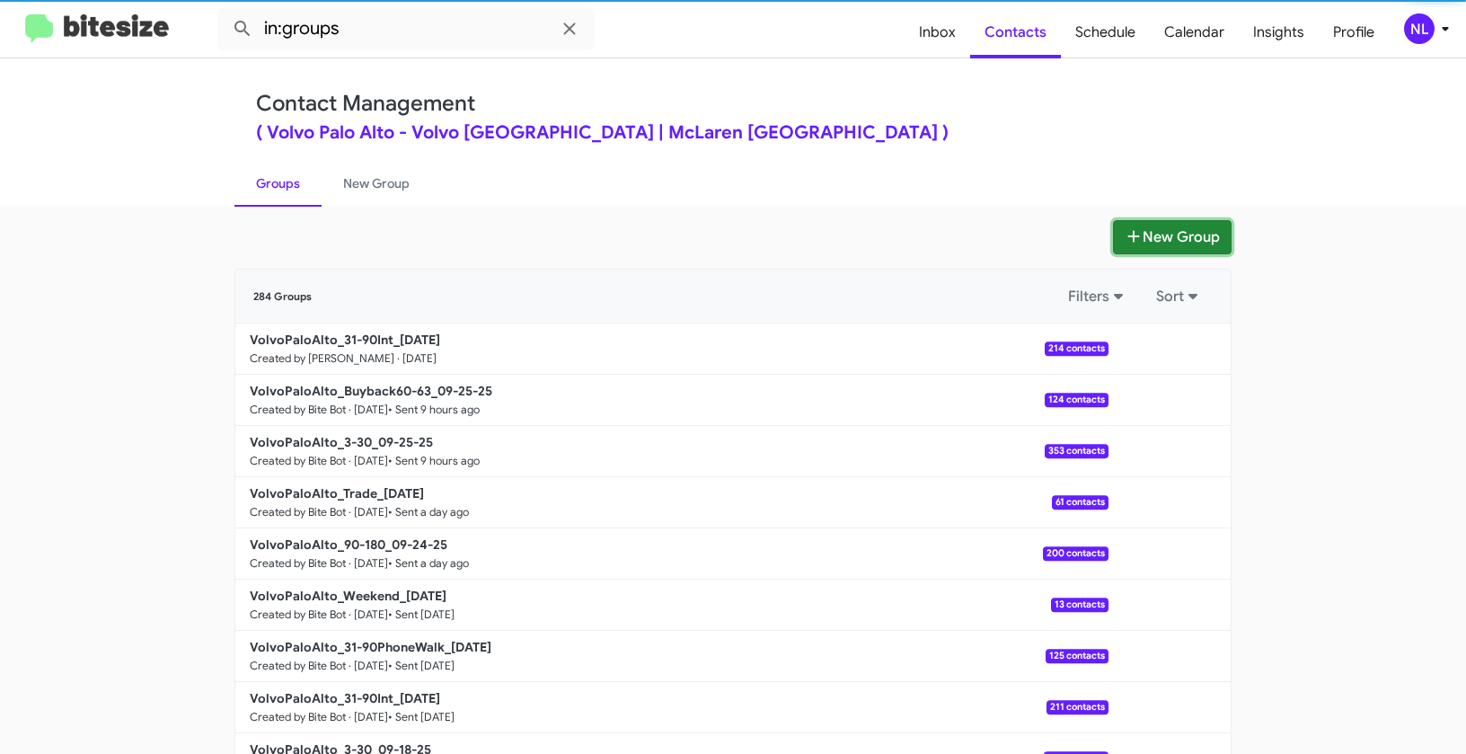
click at [1149, 242] on button "New Group" at bounding box center [1172, 237] width 119 height 34
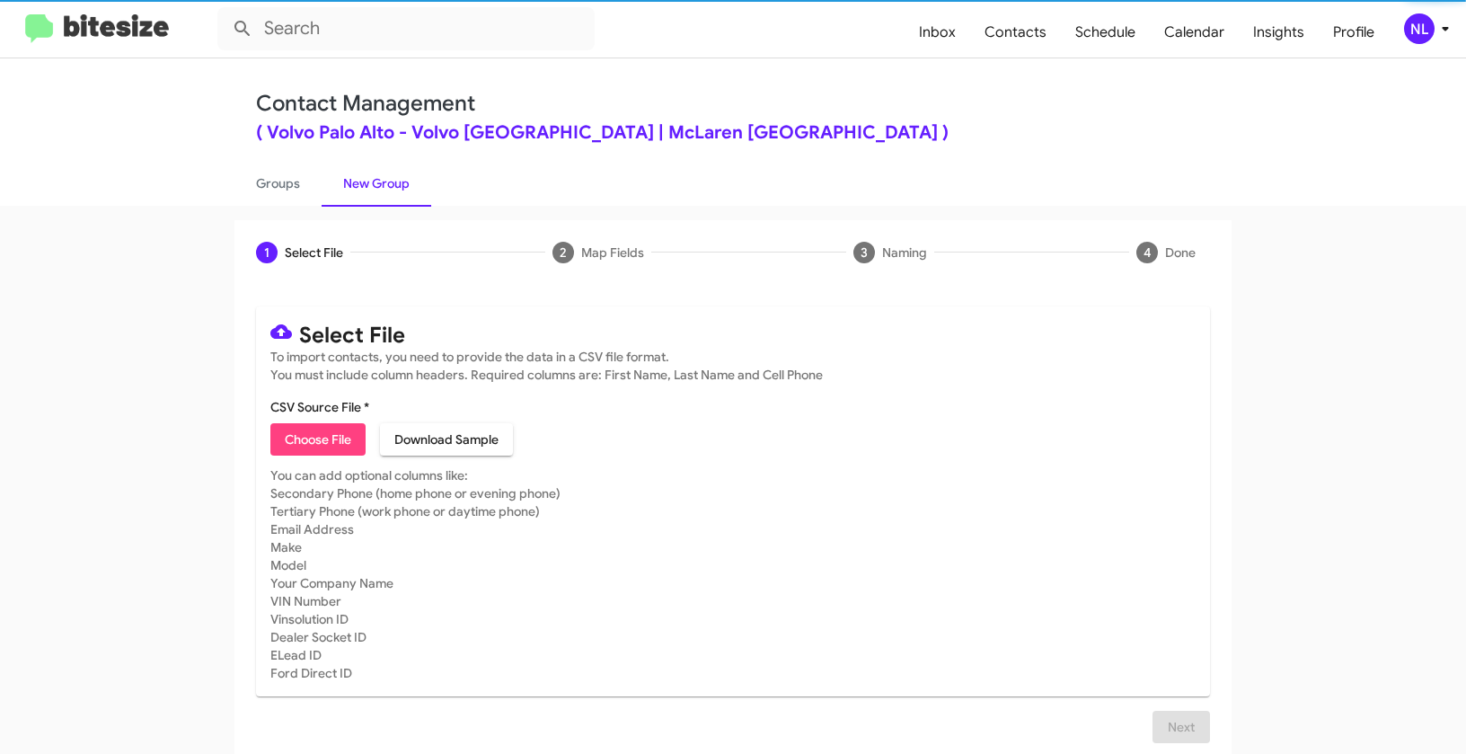
click at [315, 428] on span "Choose File" at bounding box center [318, 439] width 66 height 32
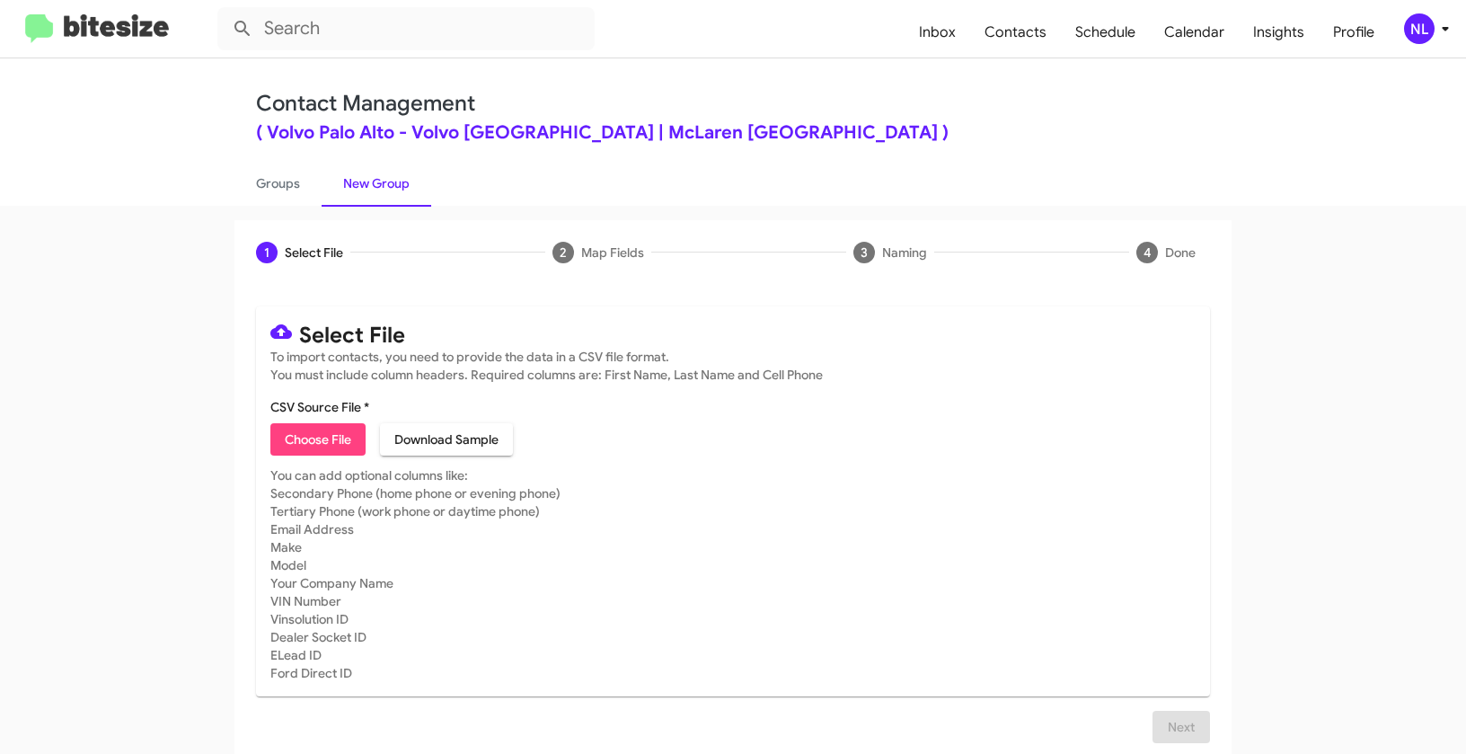
type input "VolvoPaloAlto_31-90PhoneWalk_09-26-25"
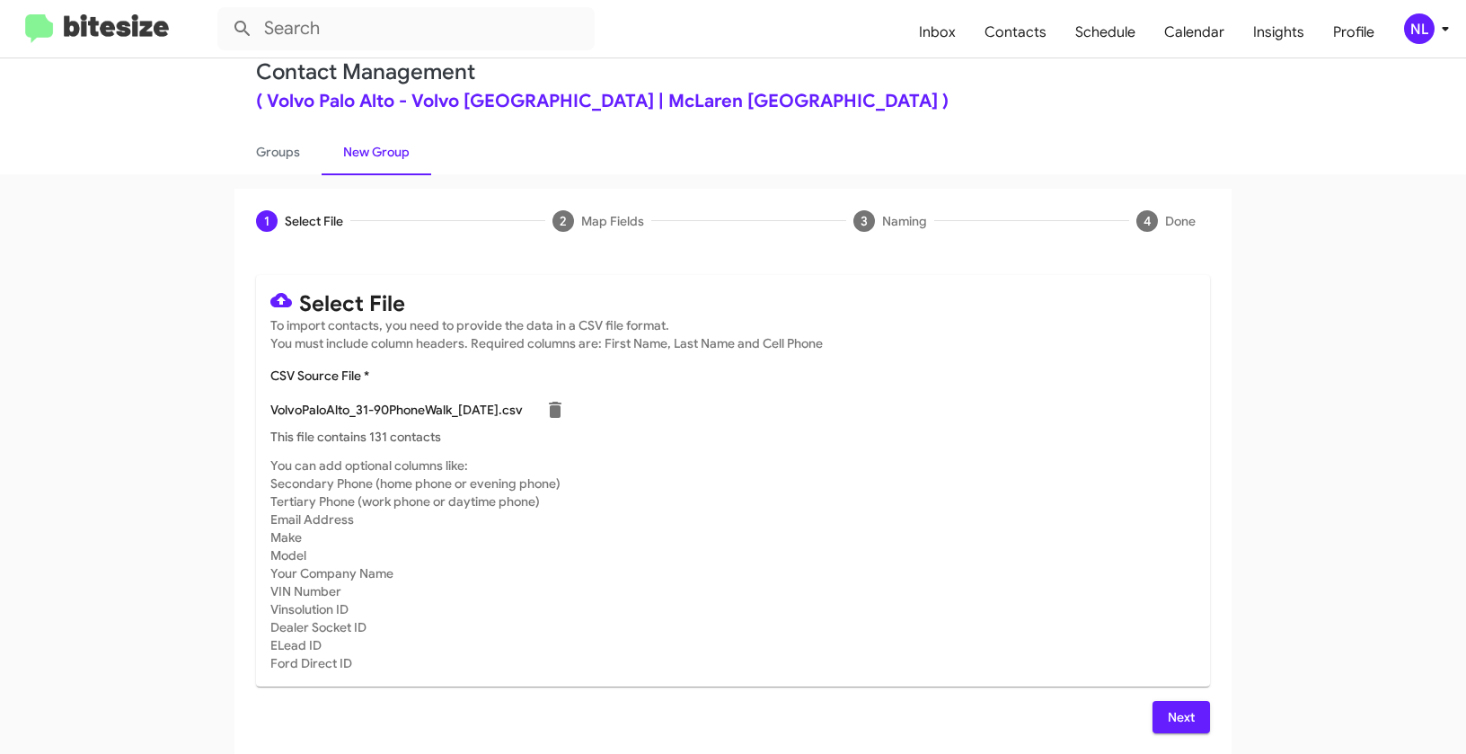
scroll to position [32, 0]
click at [1168, 699] on div "Select File To import contacts, you need to provide the data in a CSV file form…" at bounding box center [733, 503] width 954 height 458
click at [1170, 706] on span "Next" at bounding box center [1181, 716] width 29 height 32
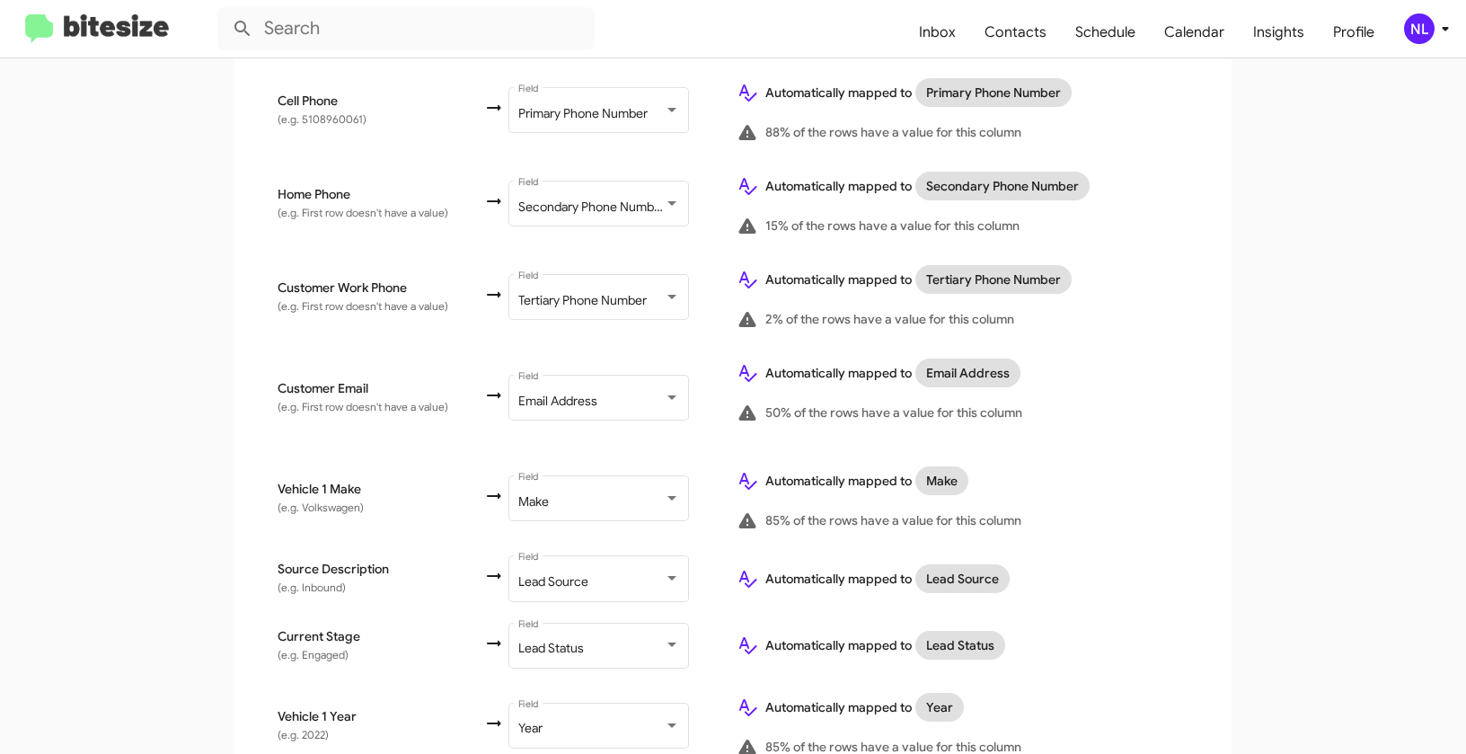
scroll to position [906, 0]
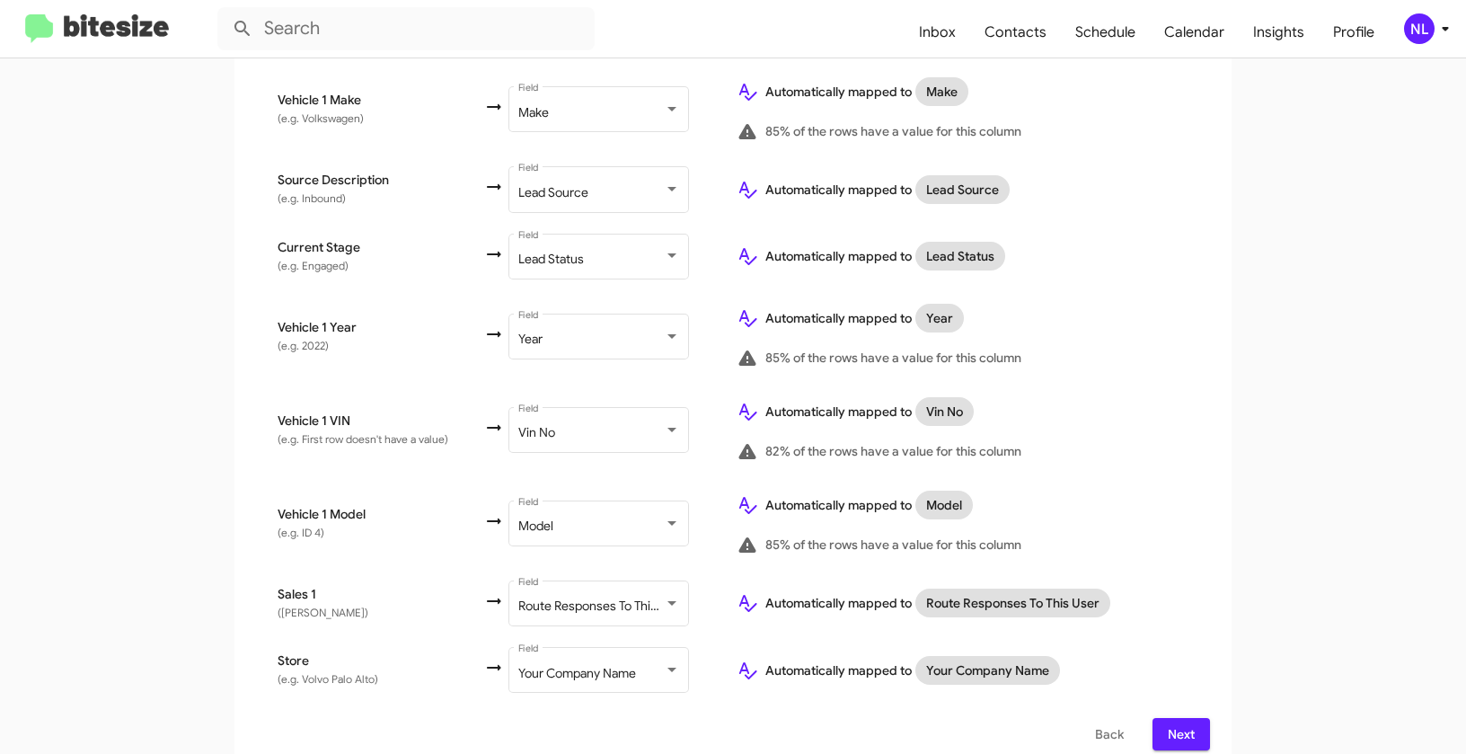
click at [1179, 718] on span "Next" at bounding box center [1181, 734] width 29 height 32
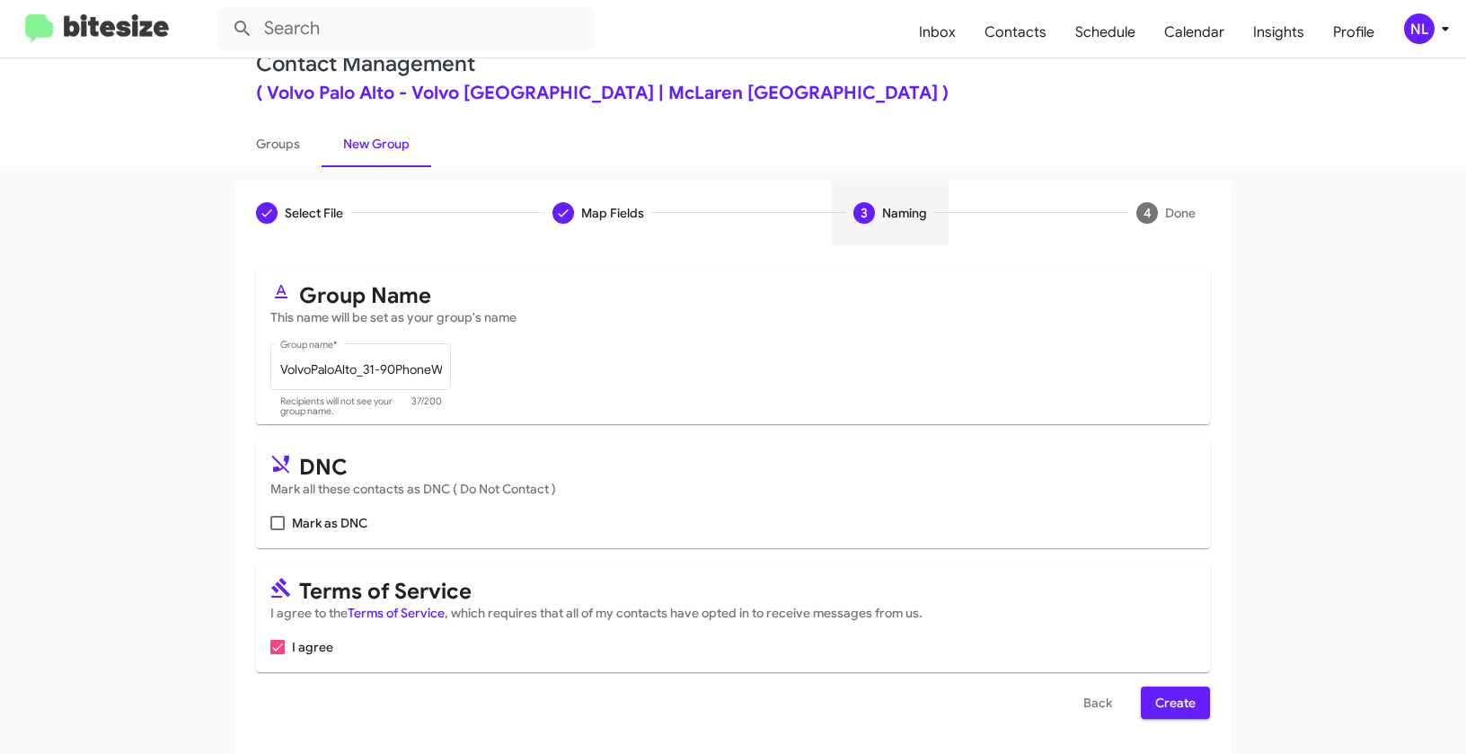
scroll to position [40, 0]
click at [1169, 701] on span "Create" at bounding box center [1175, 702] width 40 height 32
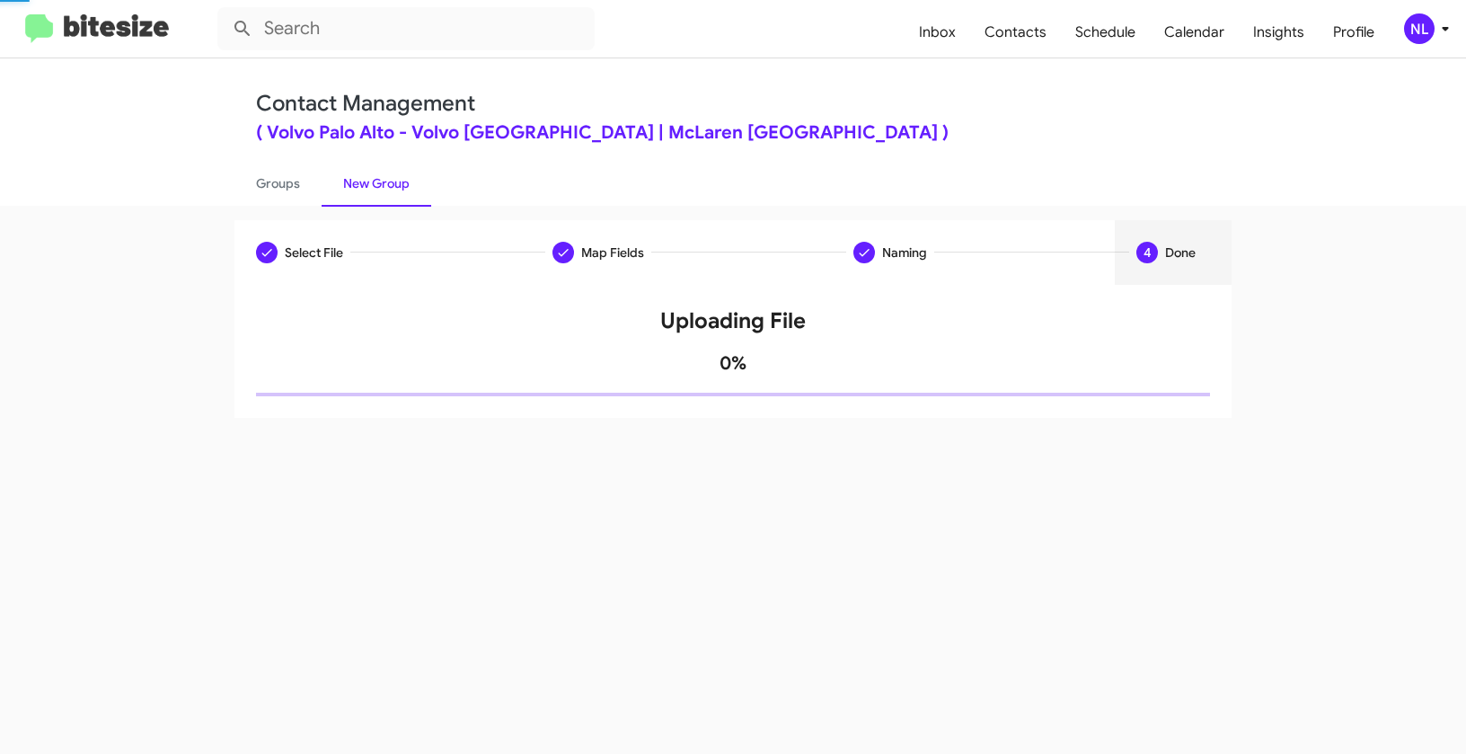
scroll to position [0, 0]
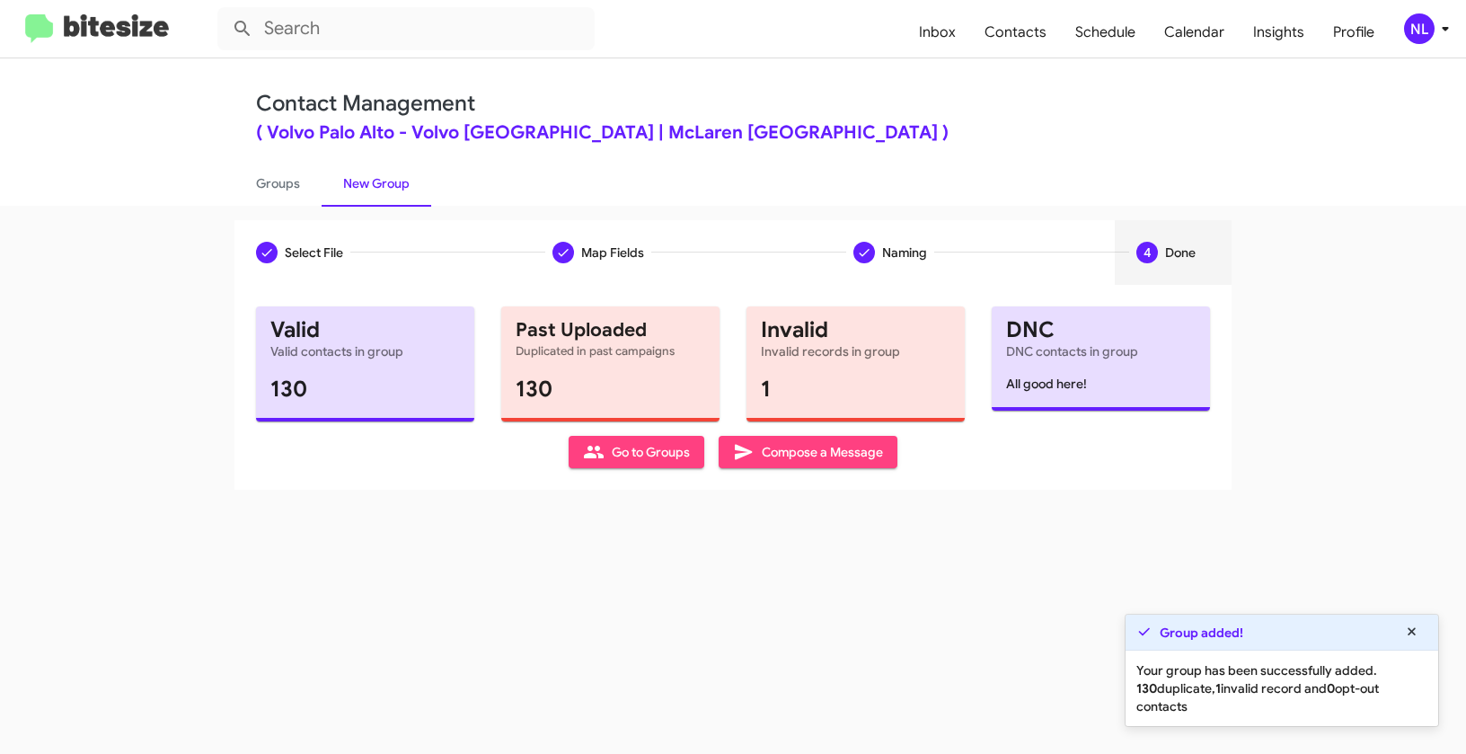
click at [649, 458] on span "Go to Groups" at bounding box center [636, 452] width 107 height 32
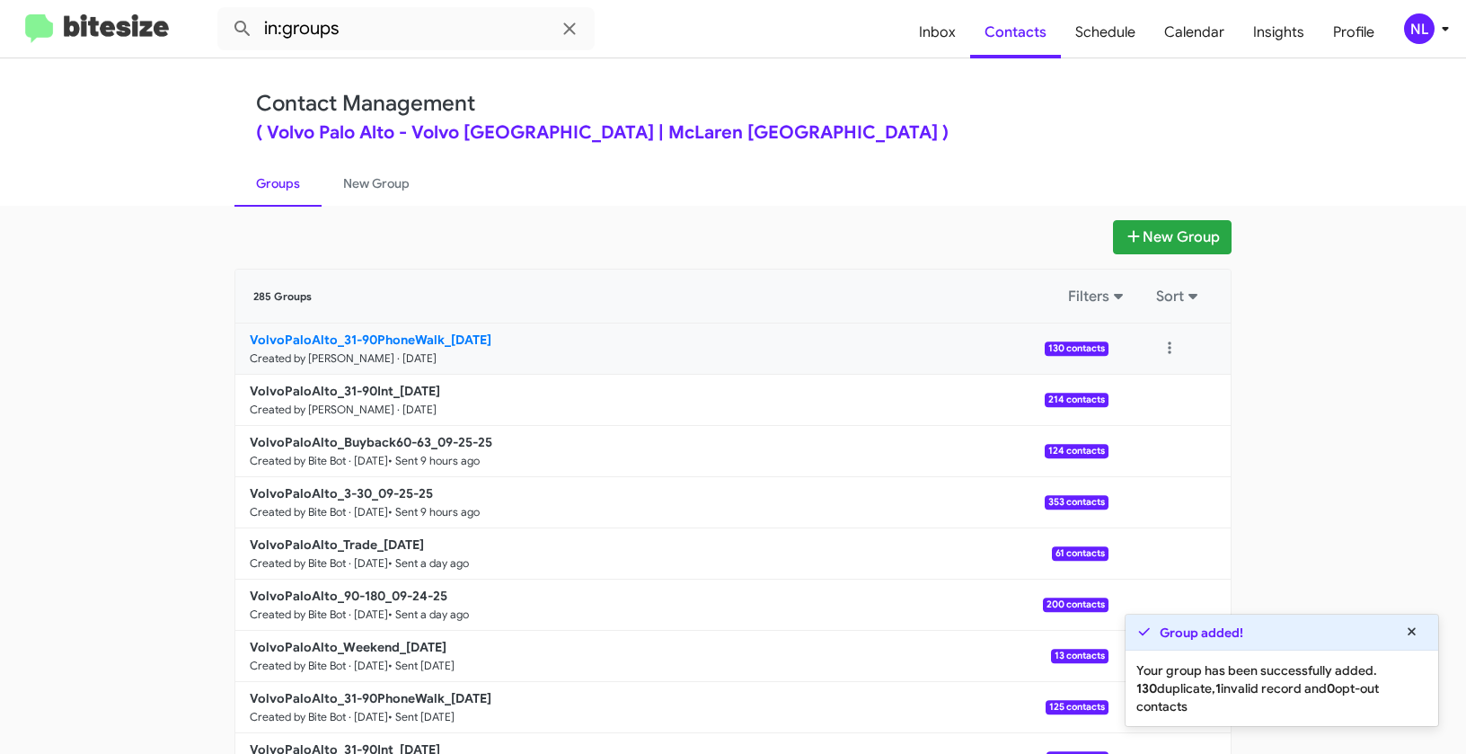
drag, startPoint x: 142, startPoint y: 330, endPoint x: 443, endPoint y: 331, distance: 301.0
click at [443, 331] on app-groups "New Group 285 Groups Filters Sort VolvoPaloAlto_31-90PhoneWalk_09-26-25 Created…" at bounding box center [733, 551] width 1466 height 663
copy div "Filters Sort VolvoPaloAlto_31-90PhoneWalk_"
click at [360, 33] on input "in:groups" at bounding box center [405, 28] width 377 height 43
paste input "VolvoPaloAlto_31-90PhoneWalk_"
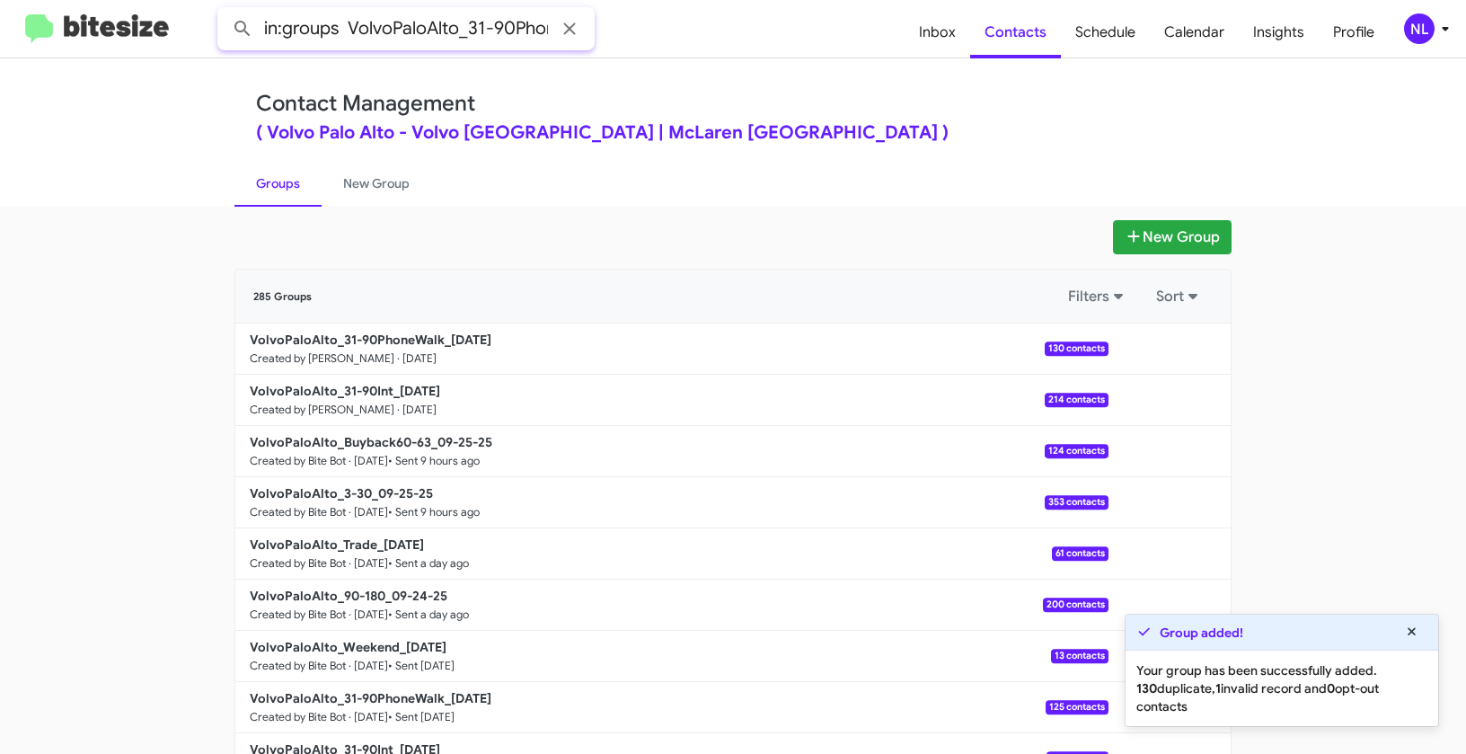
scroll to position [0, 63]
type input "in:groups VolvoPaloAlto_31-90PhoneWalk_"
click at [225, 11] on button at bounding box center [243, 29] width 36 height 36
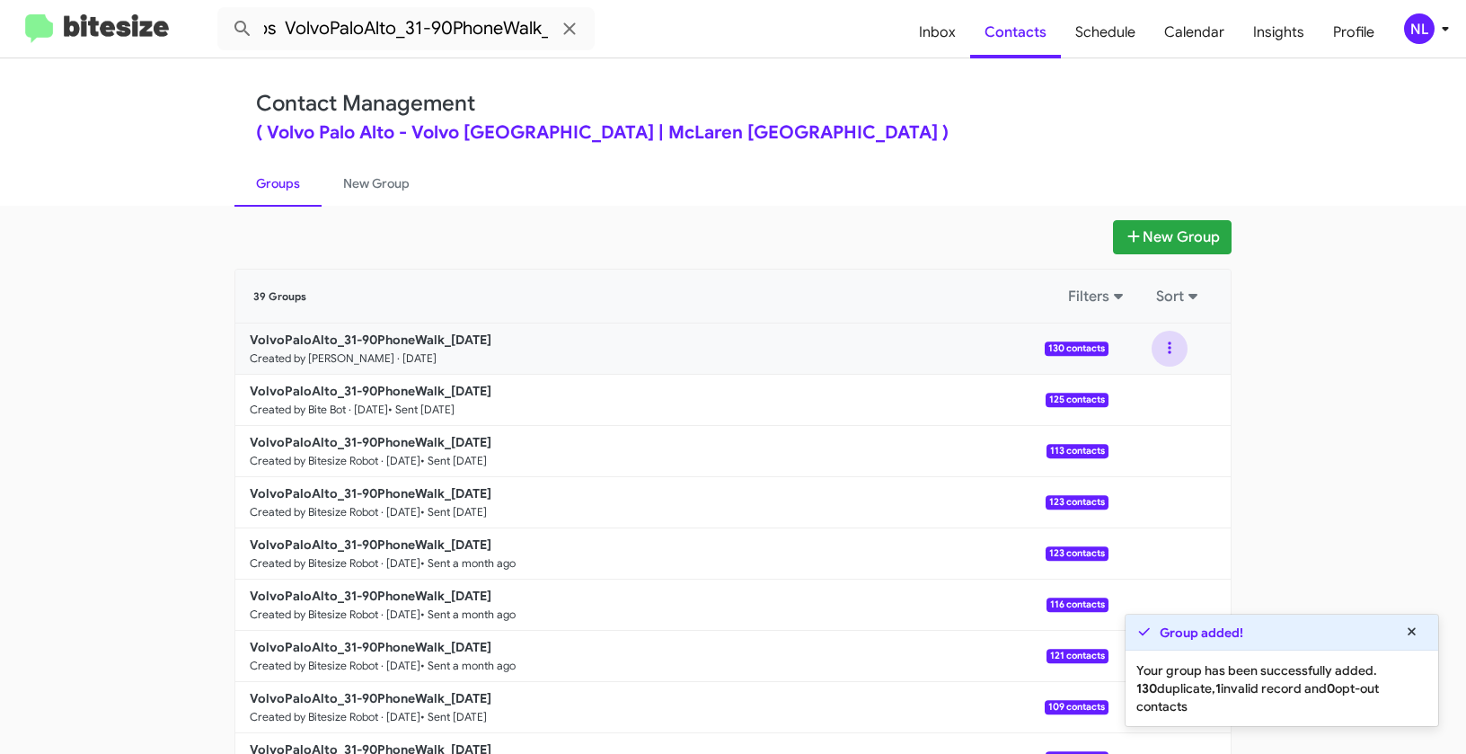
click at [1159, 342] on button at bounding box center [1170, 349] width 36 height 36
click at [1135, 406] on button "View contacts" at bounding box center [1116, 397] width 144 height 43
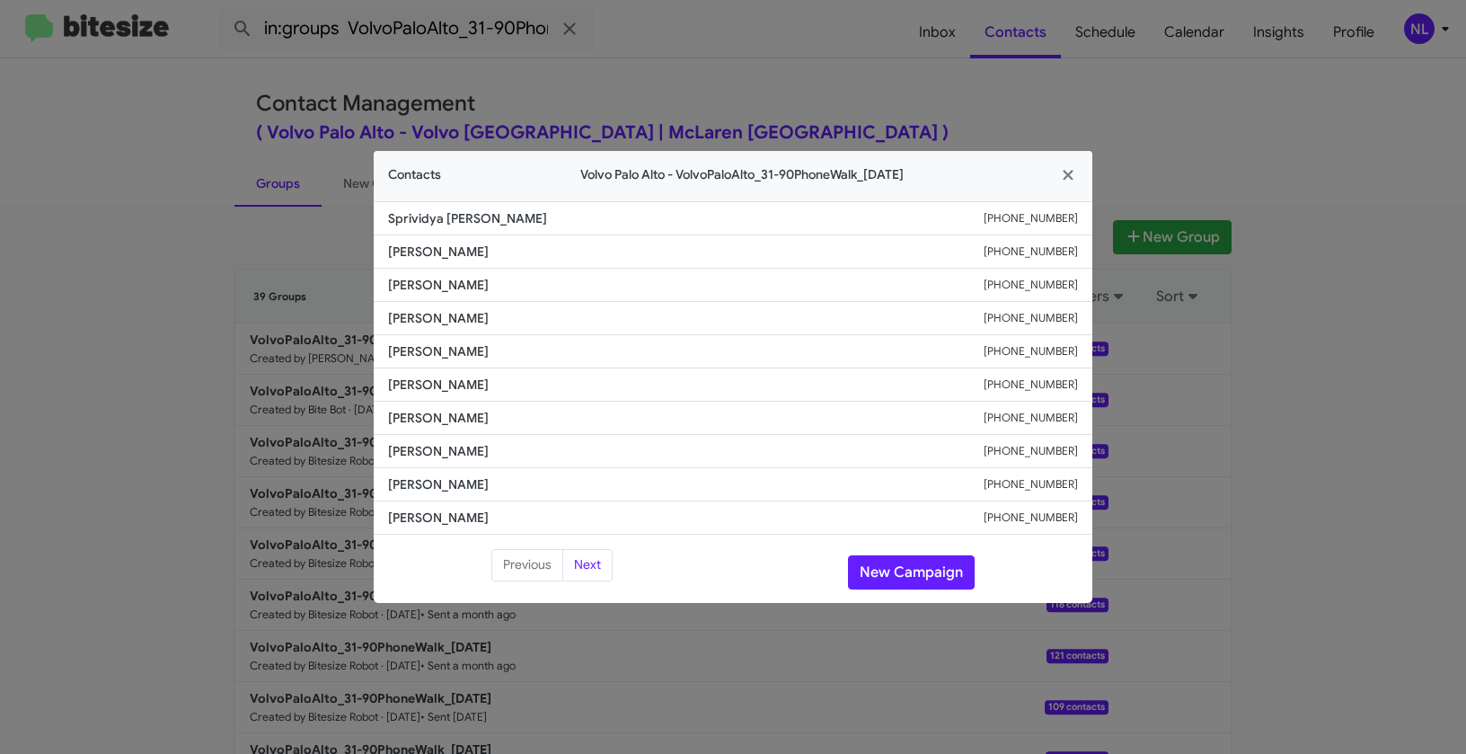
drag, startPoint x: 396, startPoint y: 415, endPoint x: 562, endPoint y: 419, distance: 165.4
click at [562, 419] on li "Matthieu Bonnard +16468240042" at bounding box center [733, 418] width 719 height 33
copy span "Matthieu Bonnard"
click at [907, 577] on button "New Campaign" at bounding box center [911, 572] width 127 height 34
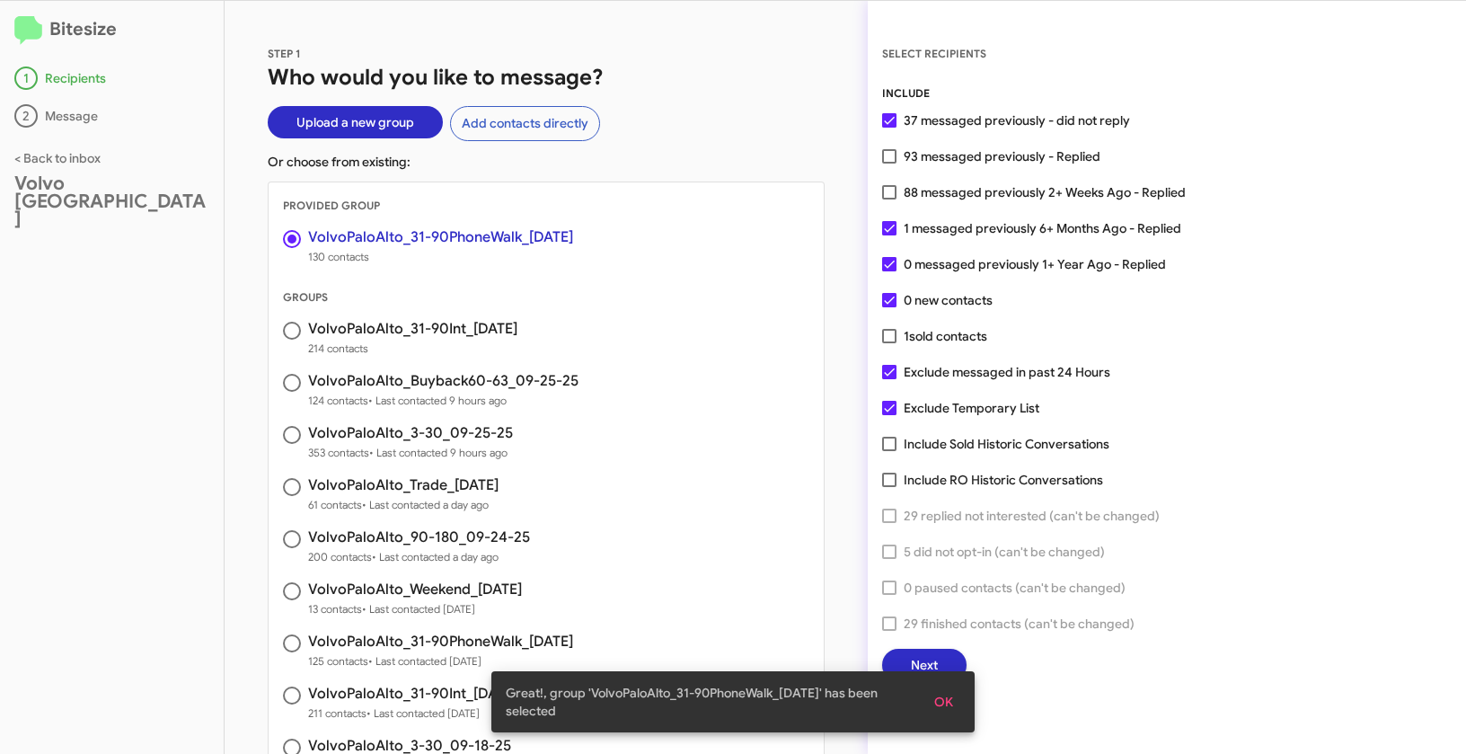
click at [943, 700] on span "OK" at bounding box center [943, 702] width 19 height 32
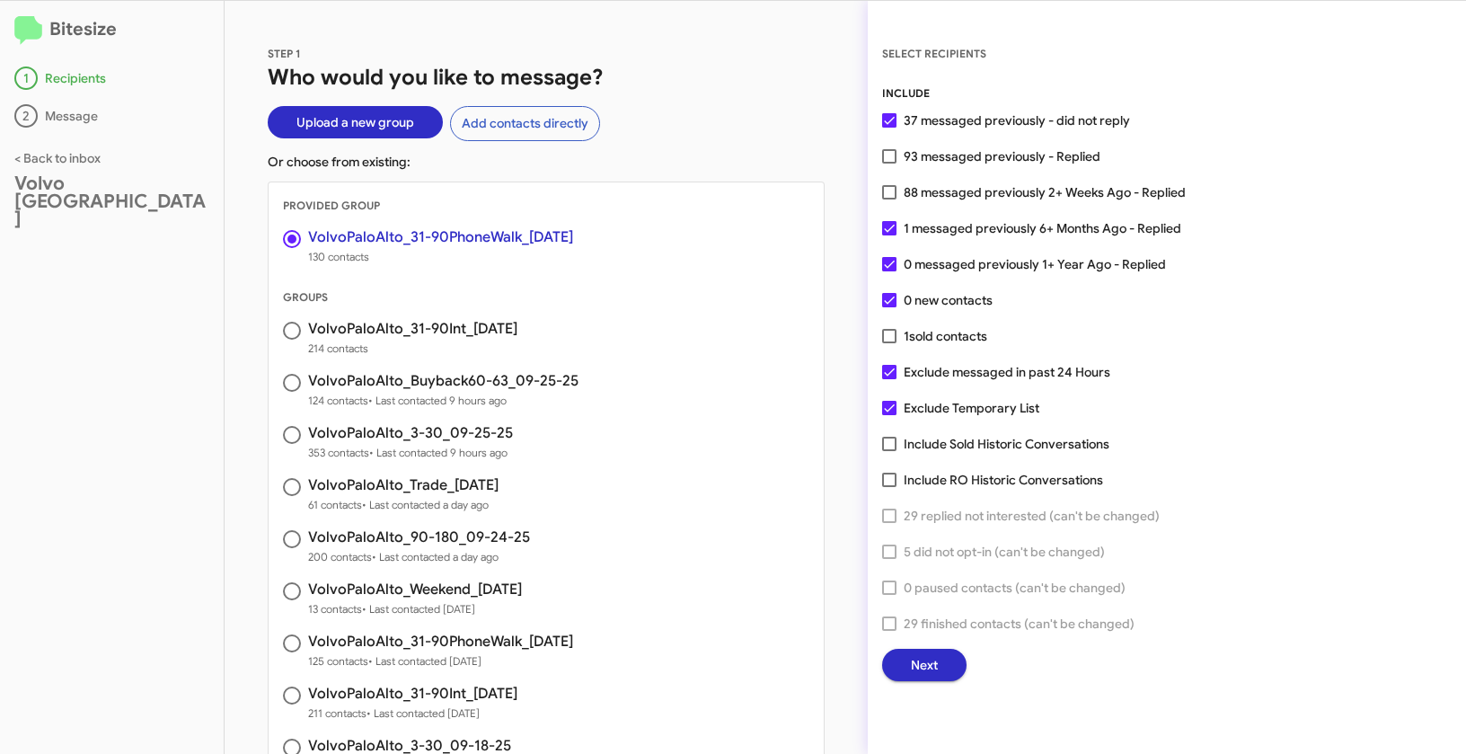
click at [926, 658] on span "Next" at bounding box center [924, 665] width 27 height 32
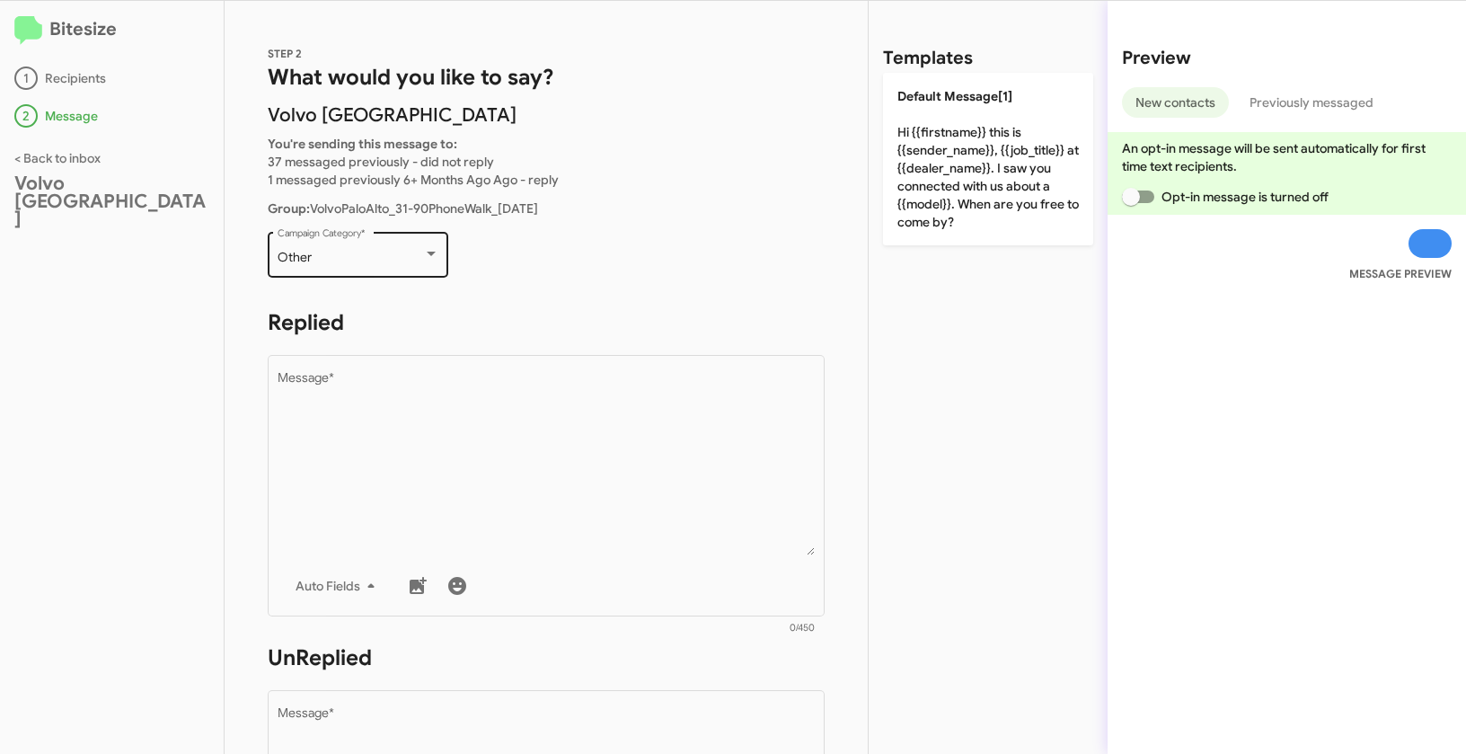
click at [370, 256] on div "Other" at bounding box center [351, 258] width 146 height 14
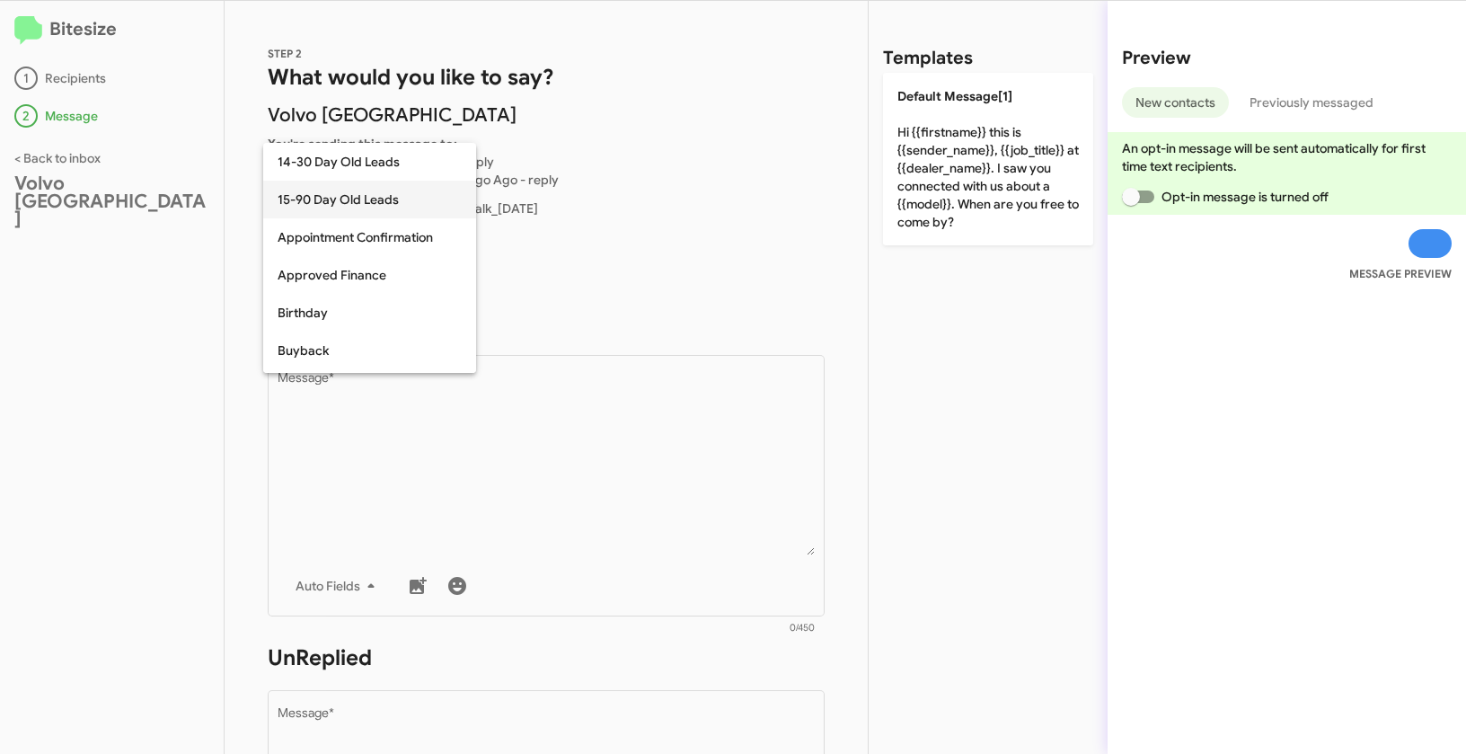
click at [331, 206] on span "15-90 Day Old Leads" at bounding box center [370, 200] width 184 height 38
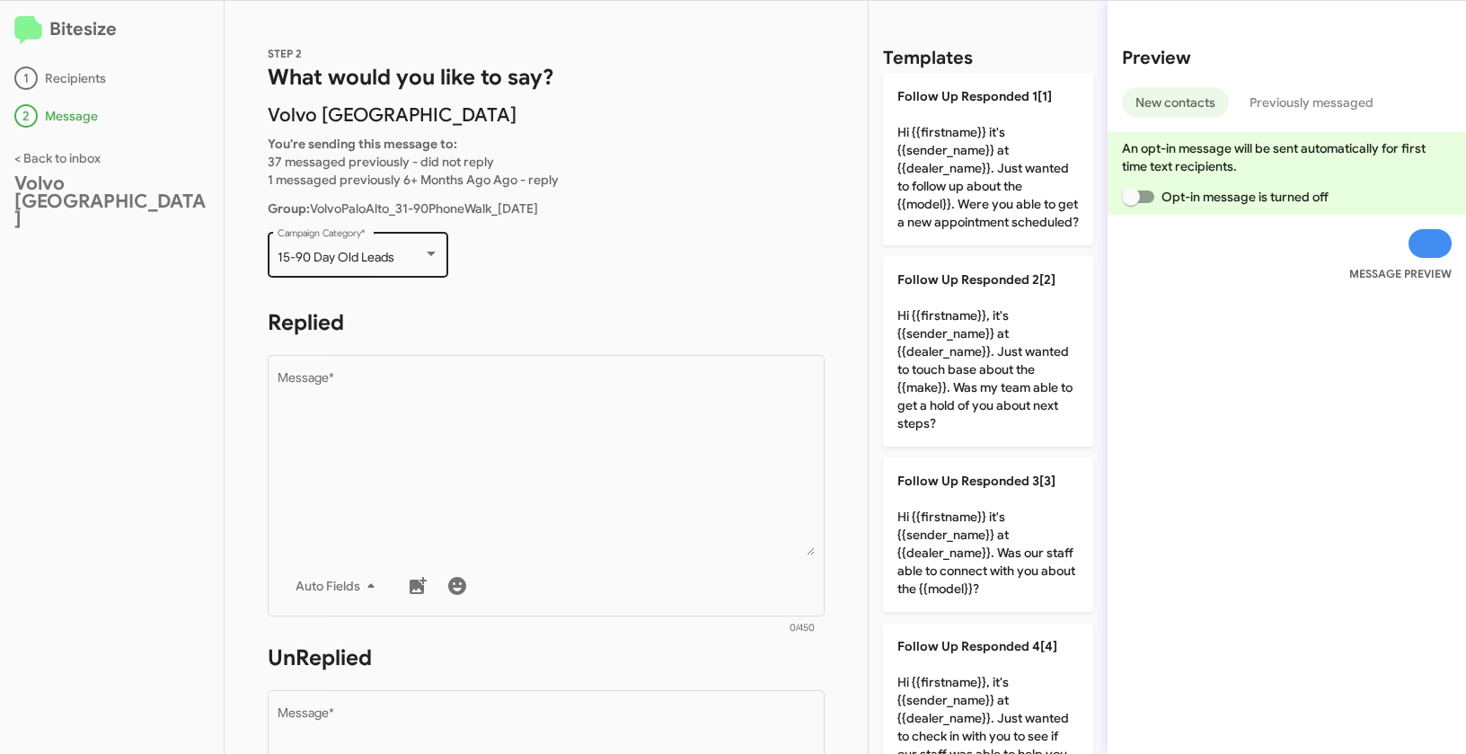
drag, startPoint x: 270, startPoint y: 258, endPoint x: 392, endPoint y: 257, distance: 122.2
click at [392, 257] on div "15-90 Day Old Leads Campaign Category *" at bounding box center [358, 252] width 181 height 49
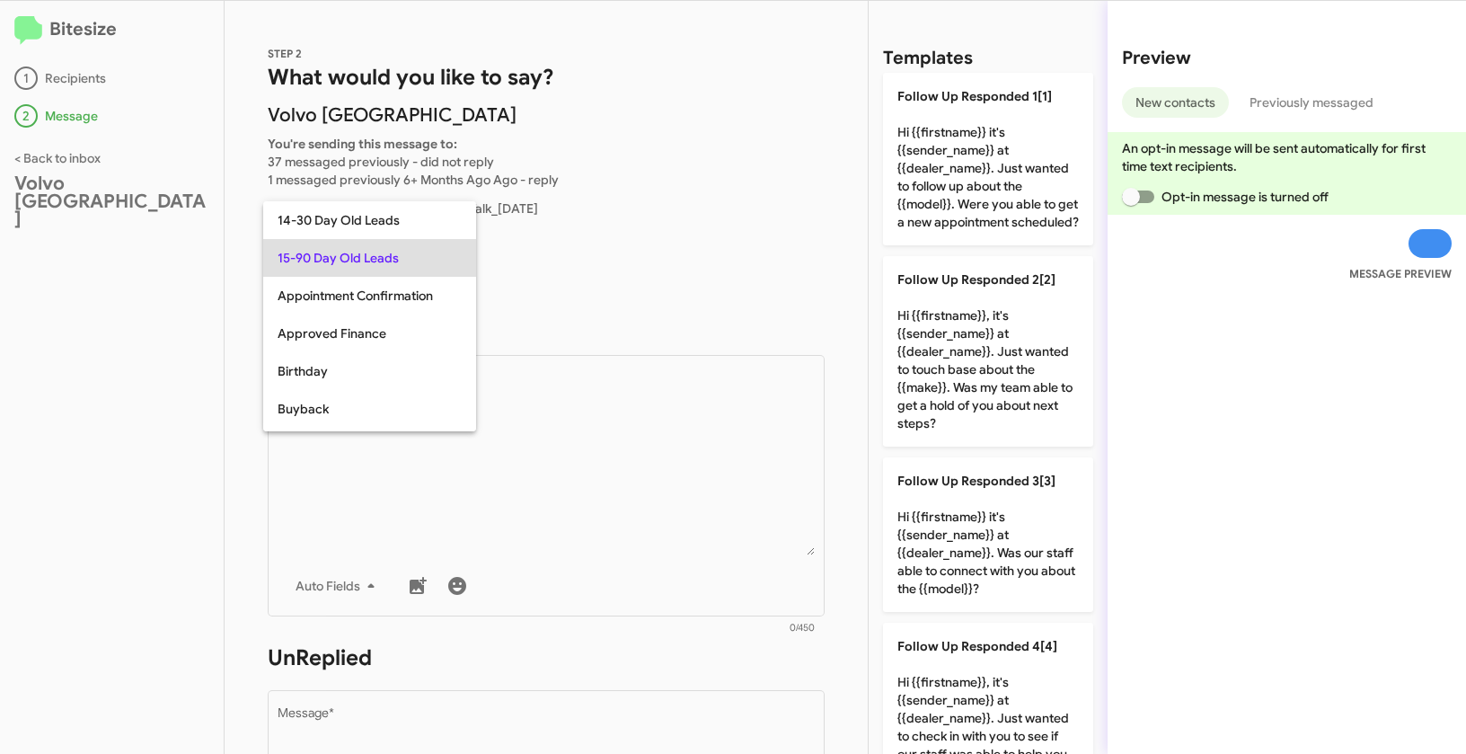
copy span "15-90 Day Old Leads"
click at [518, 432] on div at bounding box center [733, 377] width 1466 height 754
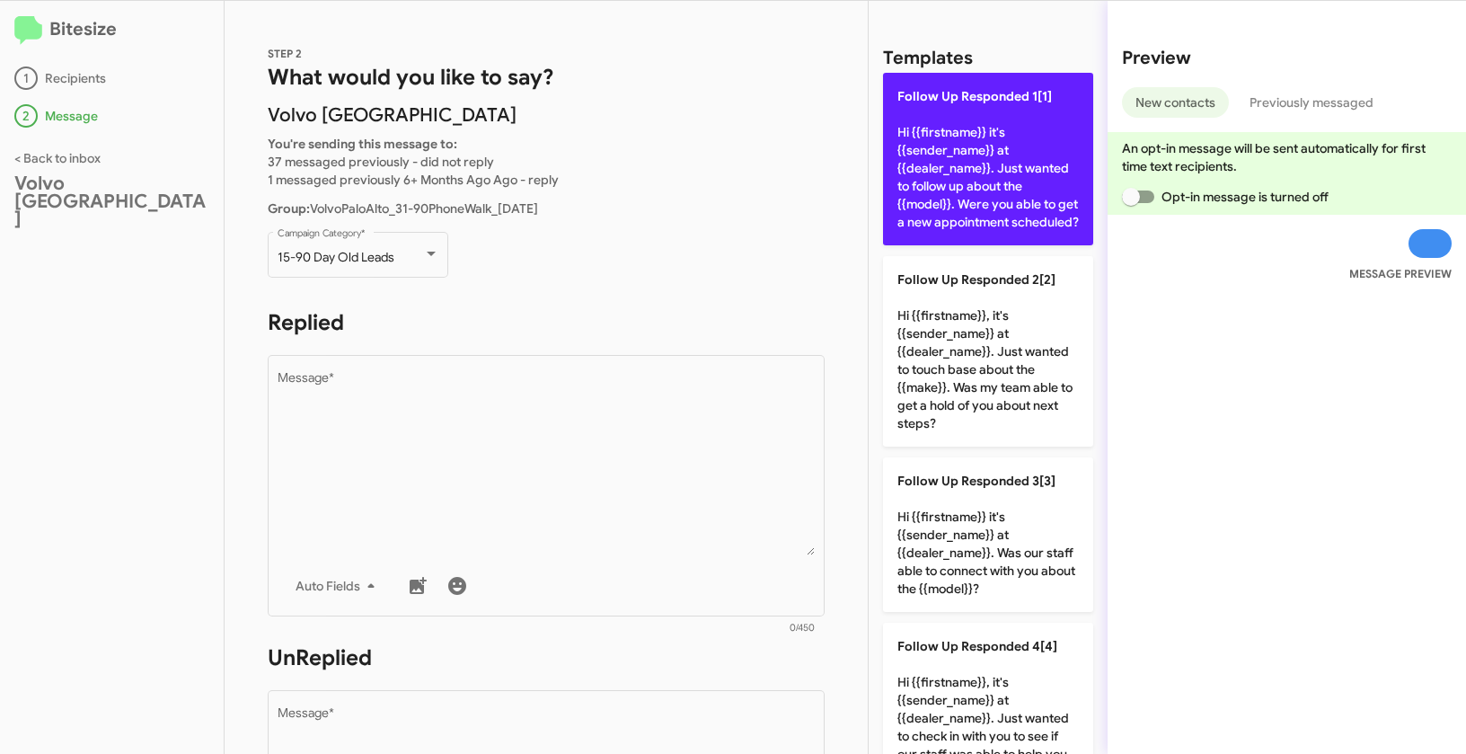
click at [983, 153] on p "Follow Up Responded 1[1] Hi {{firstname}} it's {{sender_name}} at {{dealer_name…" at bounding box center [988, 159] width 210 height 173
type textarea "Hi {{firstname}} it's {{sender_name}} at {{dealer_name}}. Just wanted to follow…"
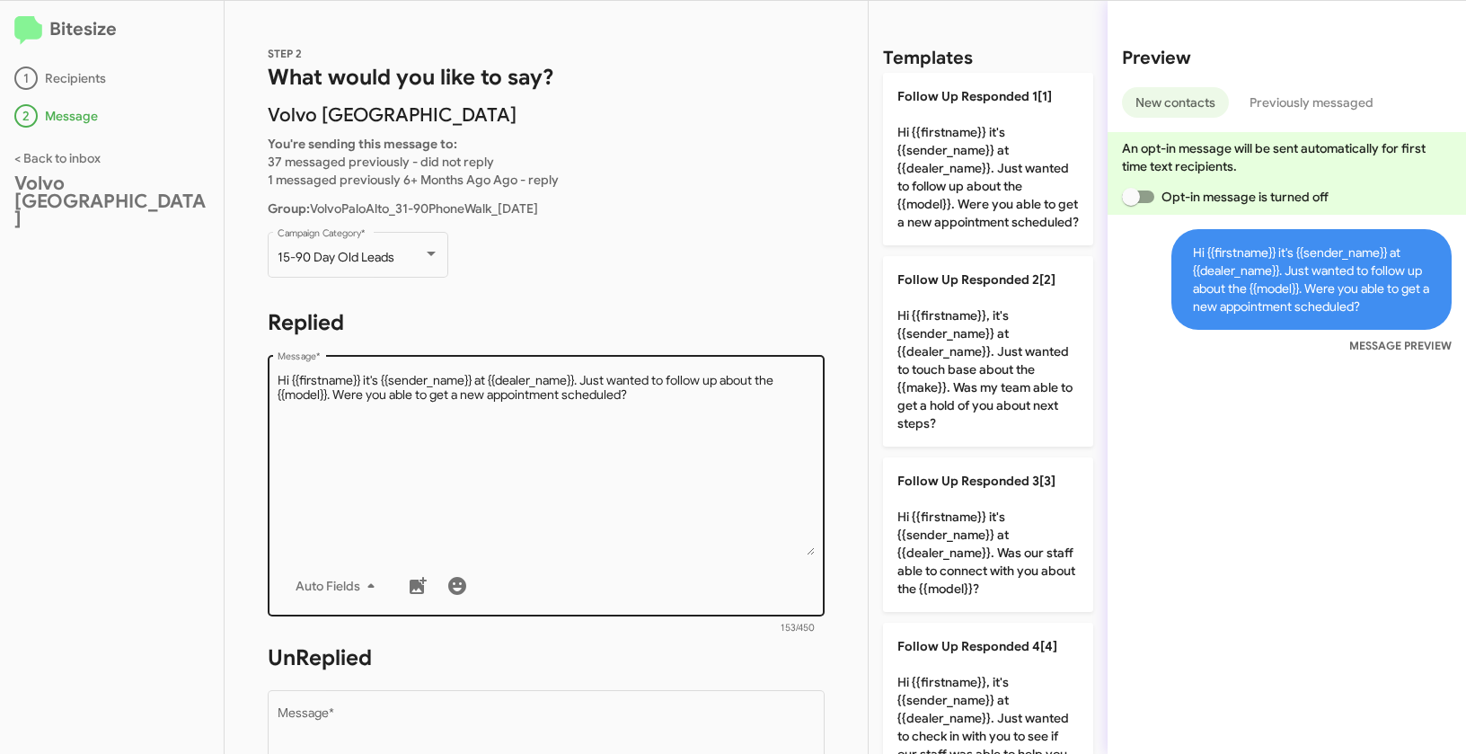
scroll to position [305, 0]
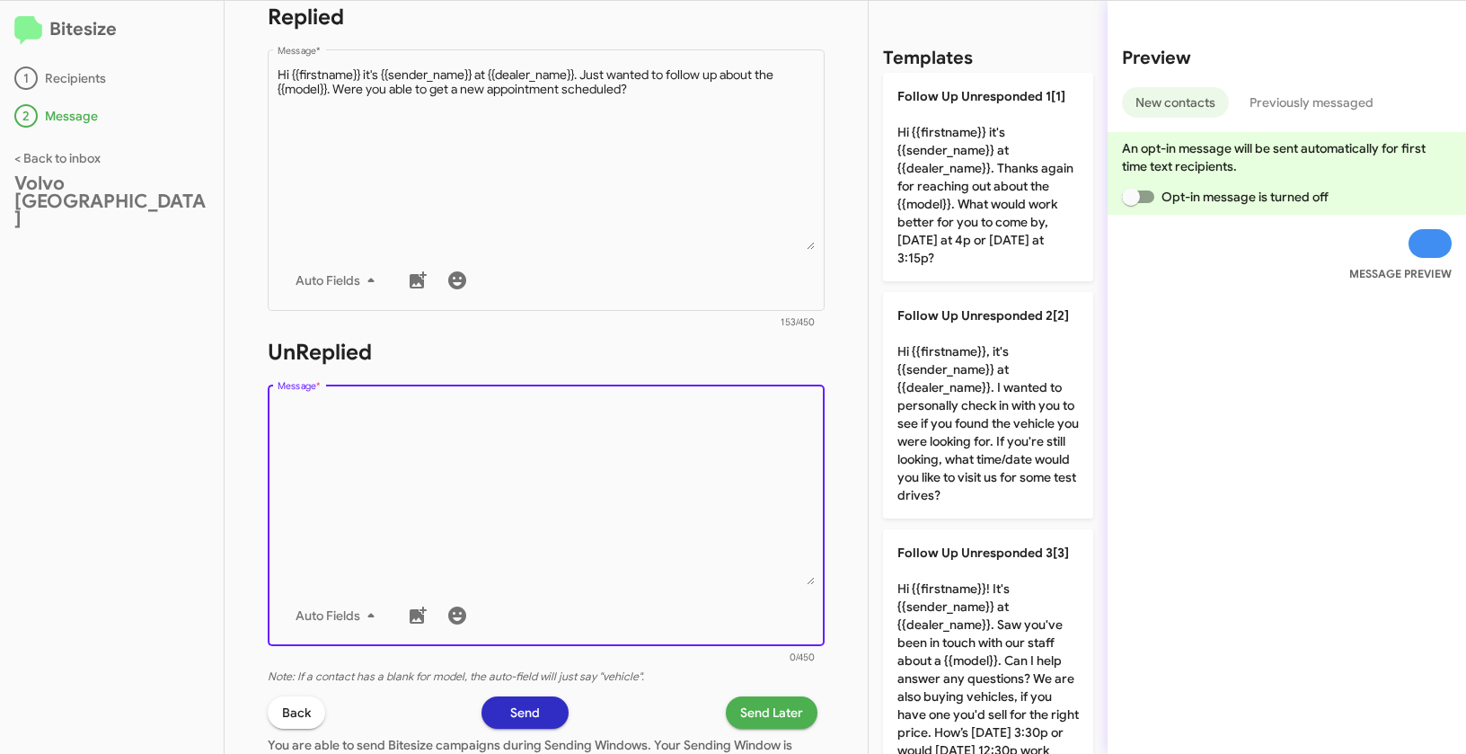
click at [536, 529] on textarea "Message *" at bounding box center [547, 493] width 538 height 183
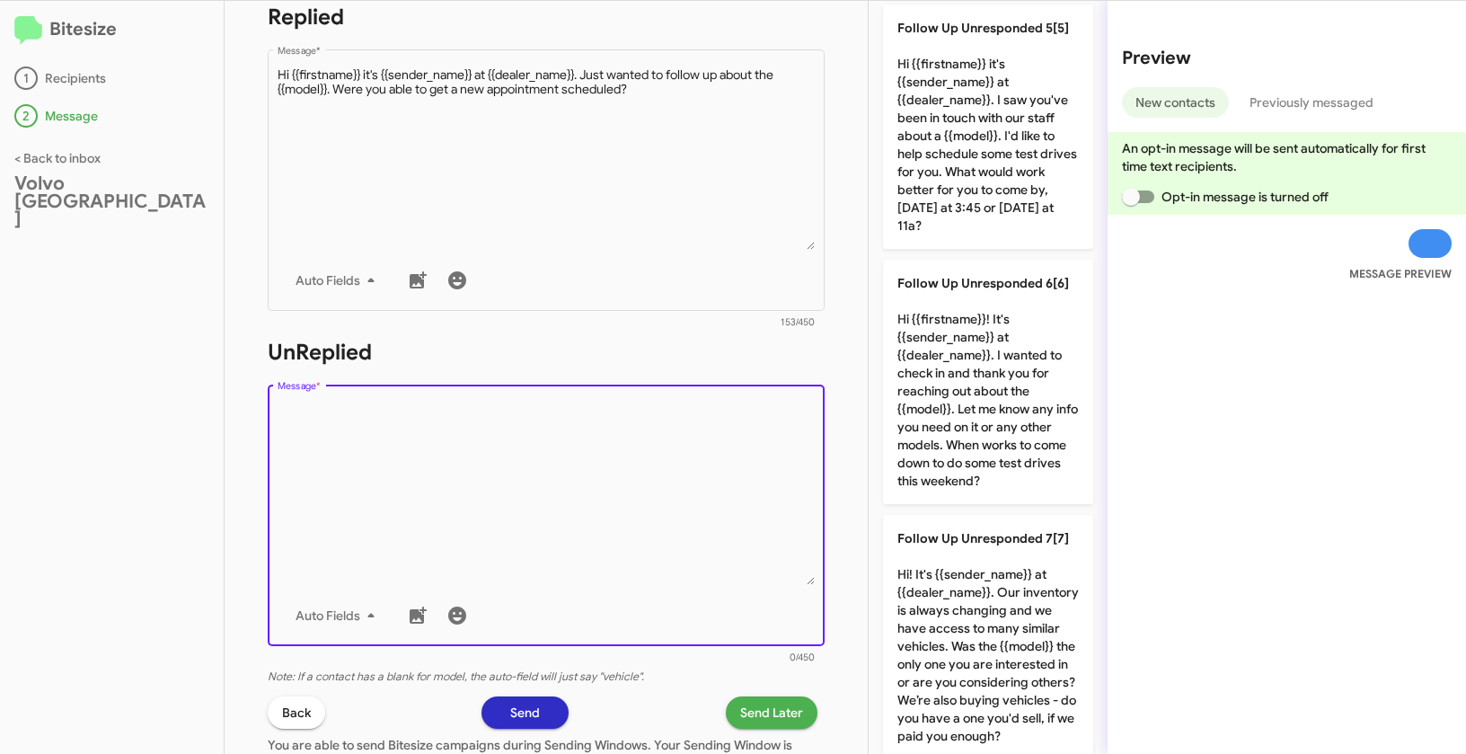
scroll to position [1125, 0]
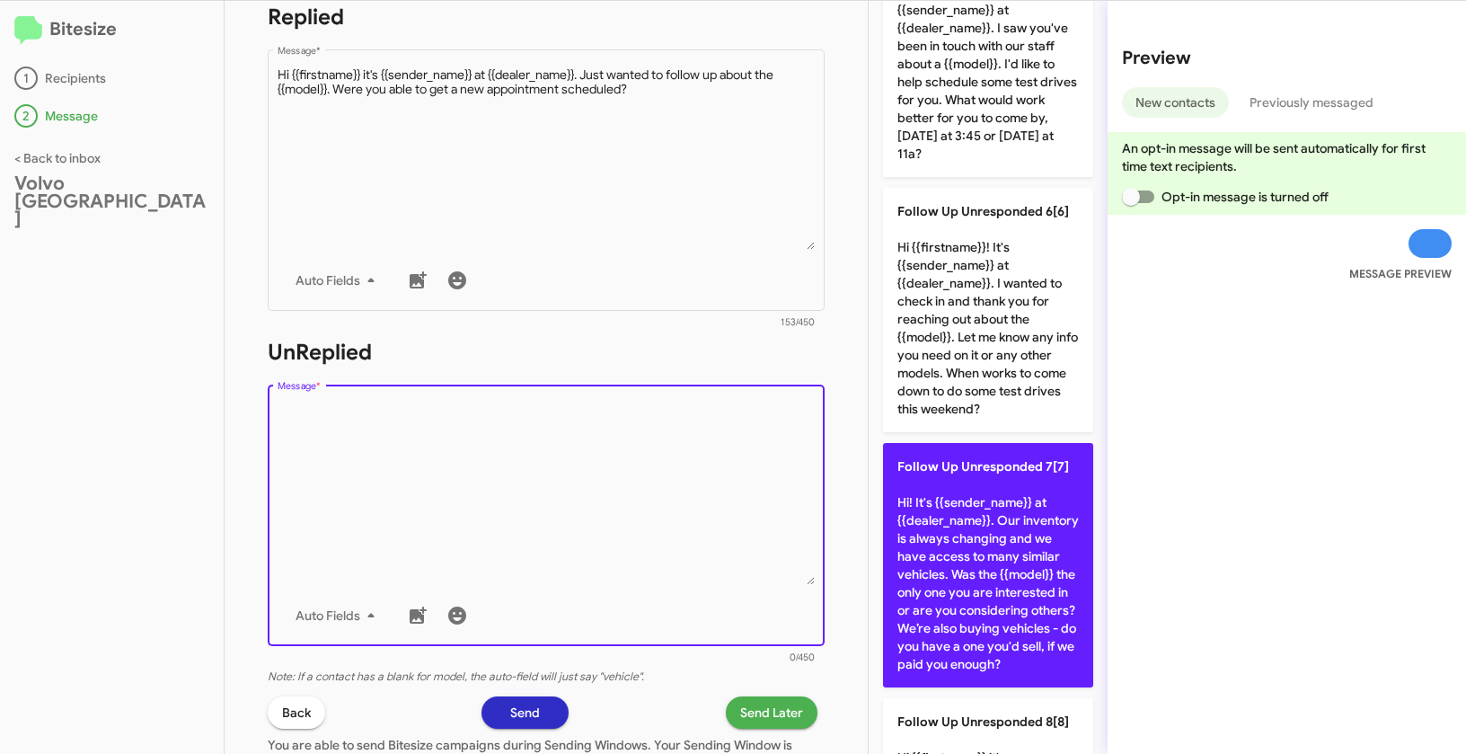
click at [983, 523] on p "Follow Up Unresponded 7[7] Hi! It's {{sender_name}} at {{dealer_name}}. Our inv…" at bounding box center [988, 565] width 210 height 244
type textarea "Hi! It's {{sender_name}} at {{dealer_name}}. Our inventory is always changing a…"
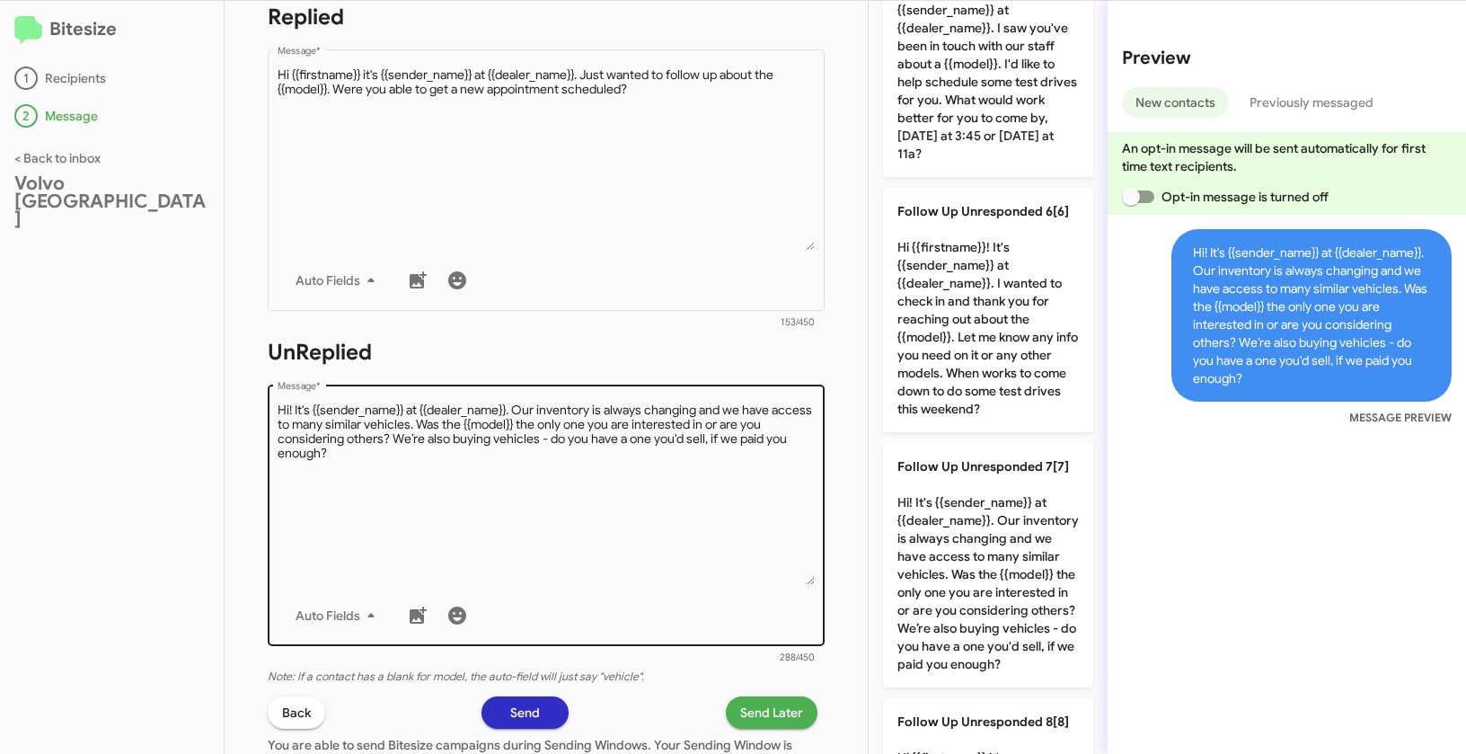
click at [583, 465] on textarea "Message *" at bounding box center [547, 493] width 538 height 183
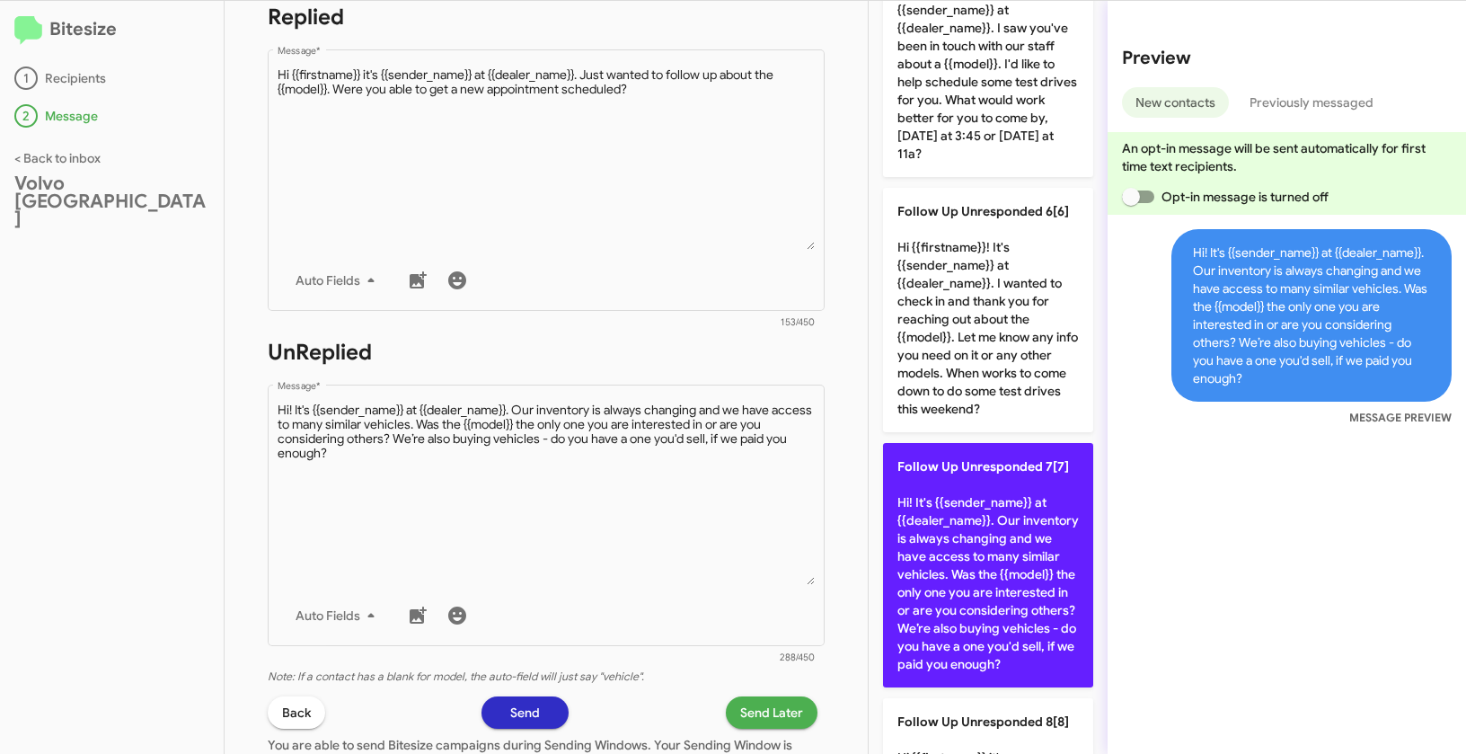
click at [966, 538] on p "Follow Up Unresponded 7[7] Hi! It's {{sender_name}} at {{dealer_name}}. Our inv…" at bounding box center [988, 565] width 210 height 244
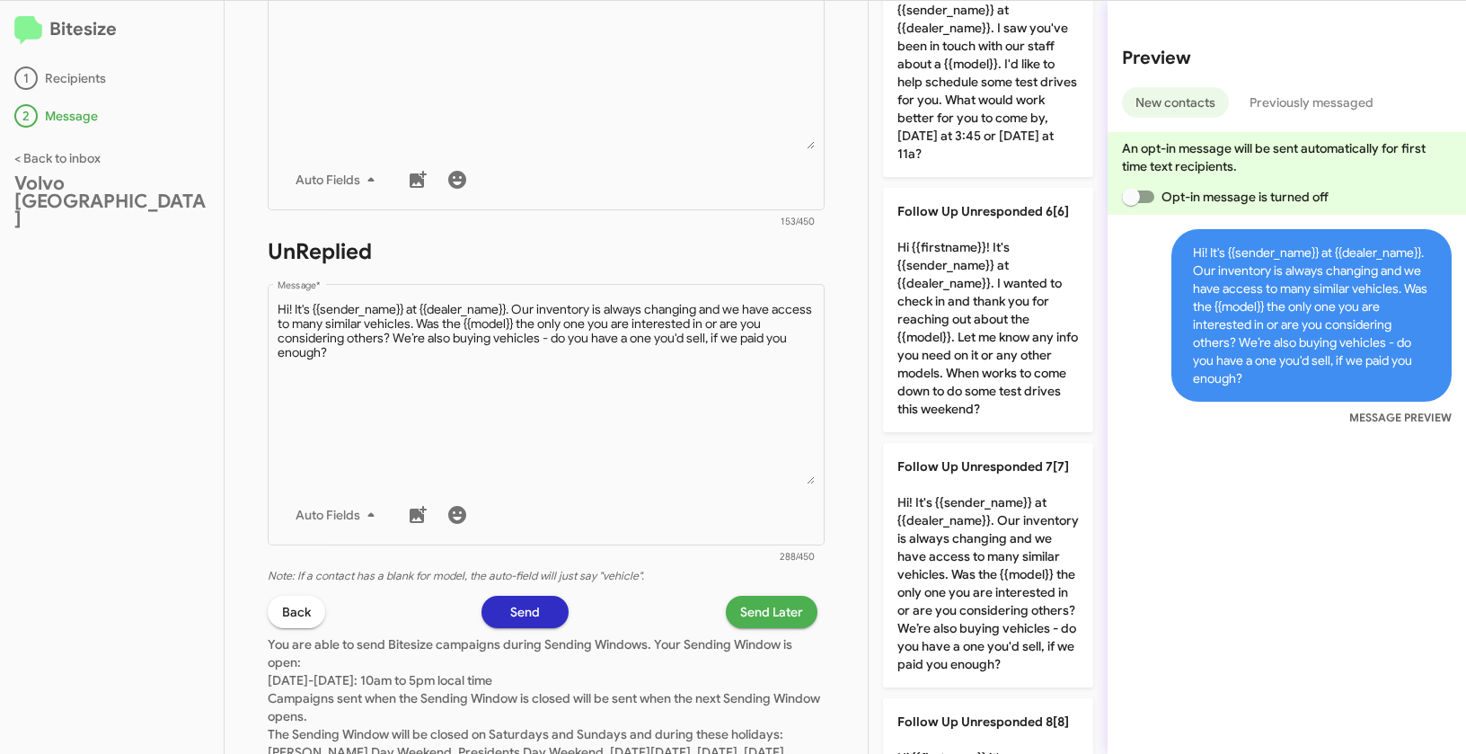
scroll to position [501, 0]
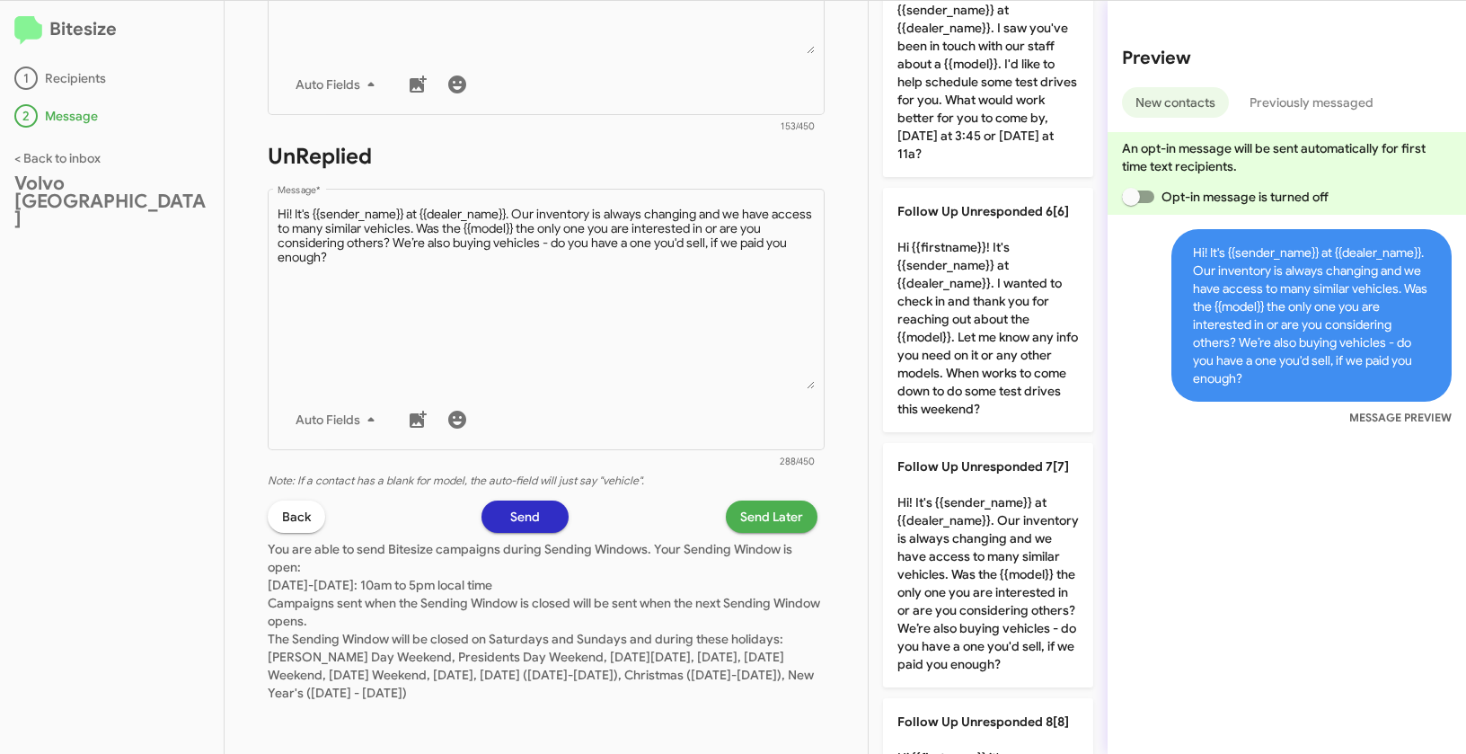
click at [764, 510] on span "Send Later" at bounding box center [771, 516] width 63 height 32
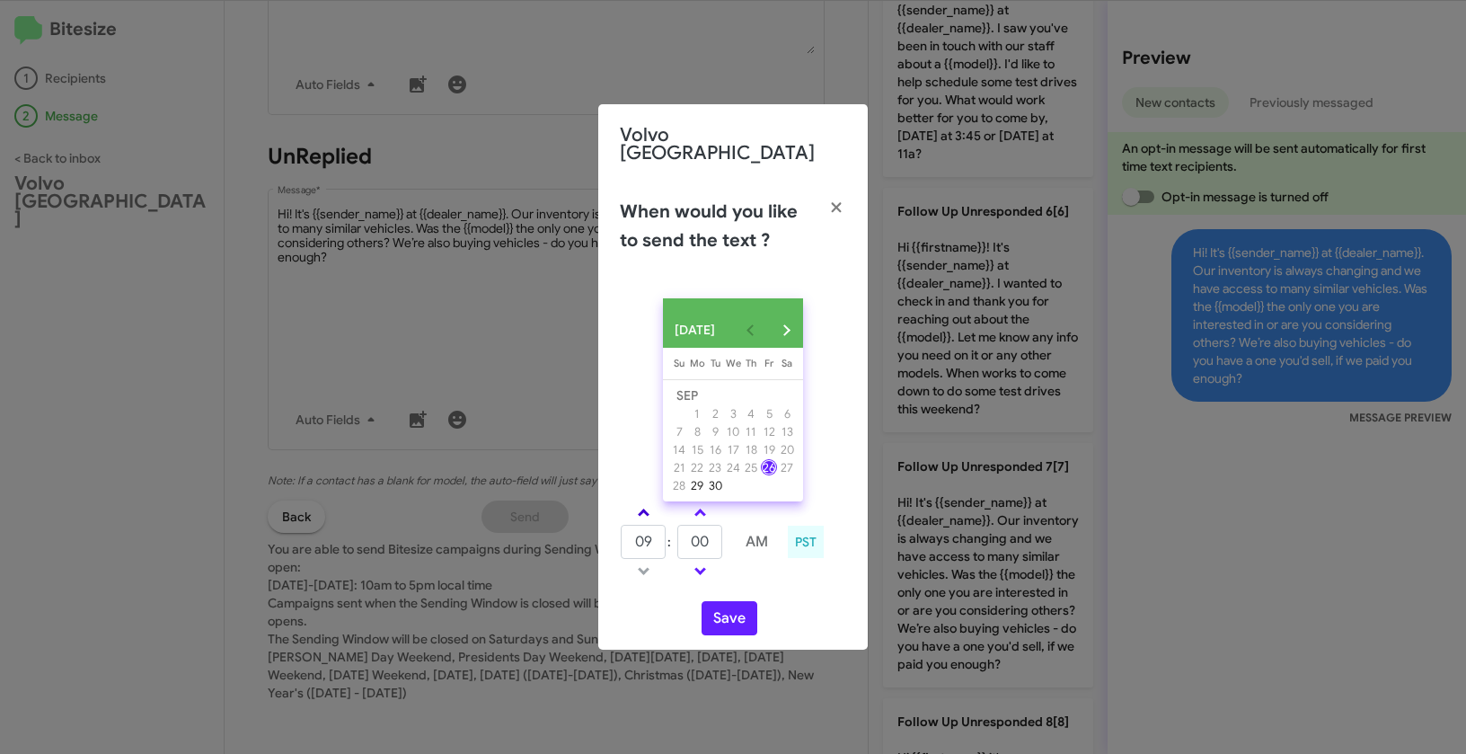
click at [646, 509] on span at bounding box center [644, 515] width 12 height 12
type input "01"
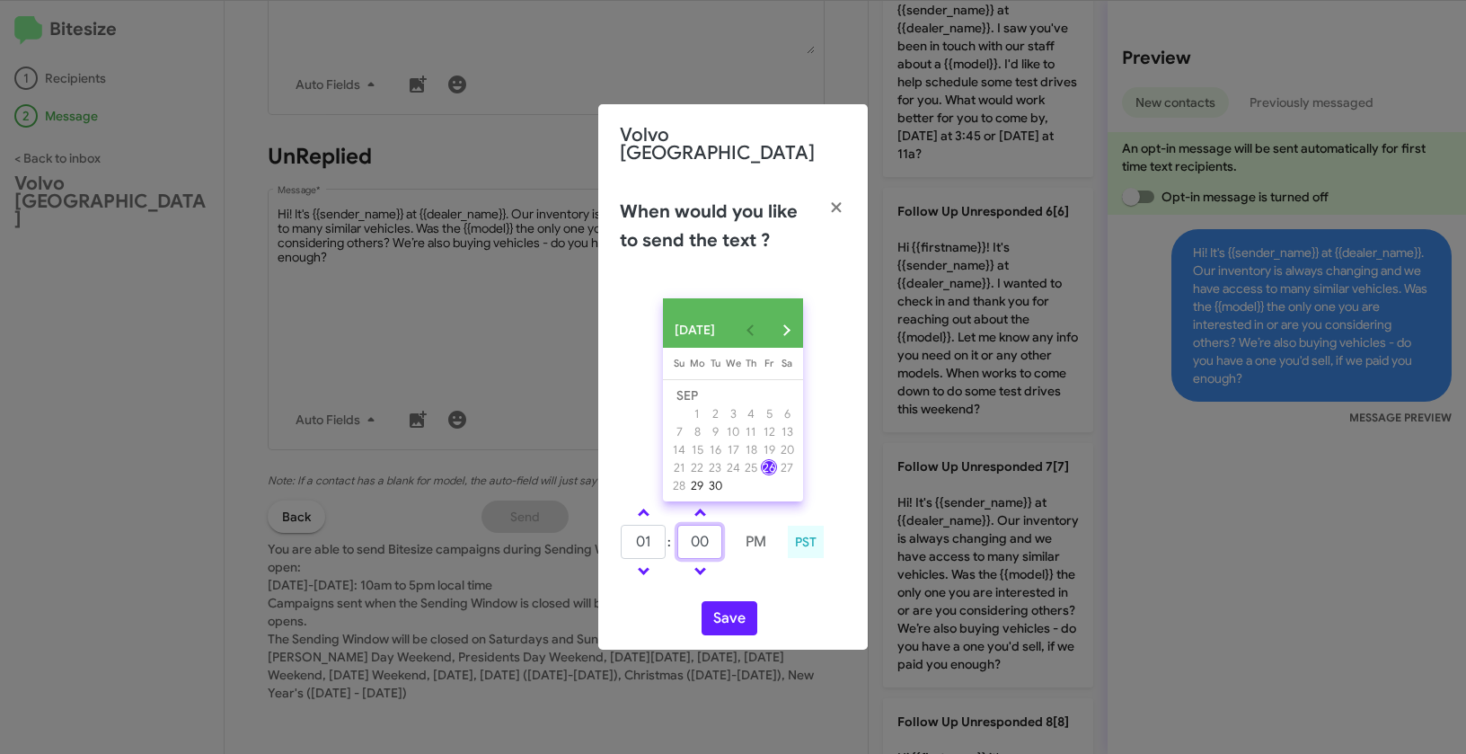
drag, startPoint x: 696, startPoint y: 536, endPoint x: 669, endPoint y: 535, distance: 27.0
click at [669, 535] on tr "01 : 00 PM" at bounding box center [699, 542] width 159 height 36
type input "25"
click at [736, 612] on button "Save" at bounding box center [730, 618] width 56 height 34
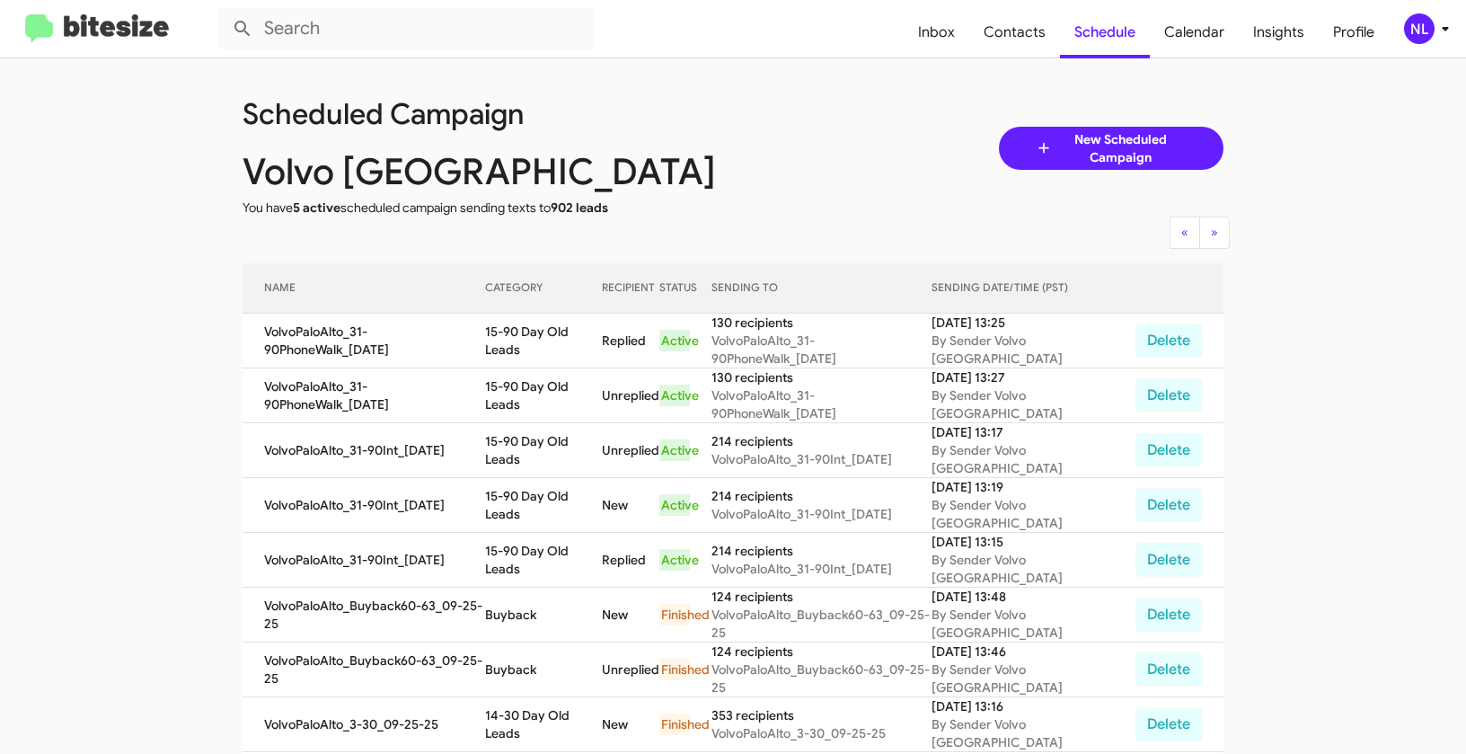
click at [1424, 24] on div "NL" at bounding box center [1419, 28] width 31 height 31
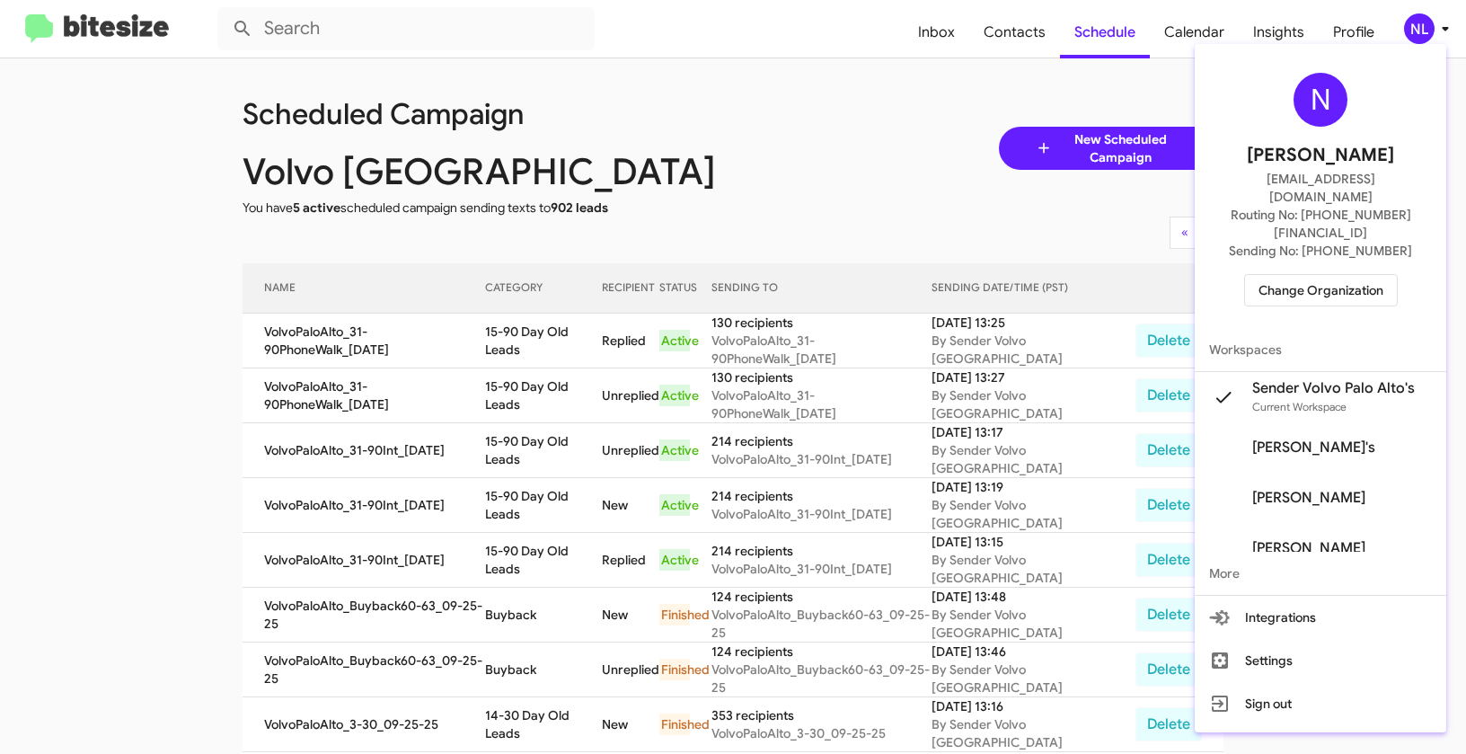
click at [1307, 275] on span "Change Organization" at bounding box center [1321, 290] width 125 height 31
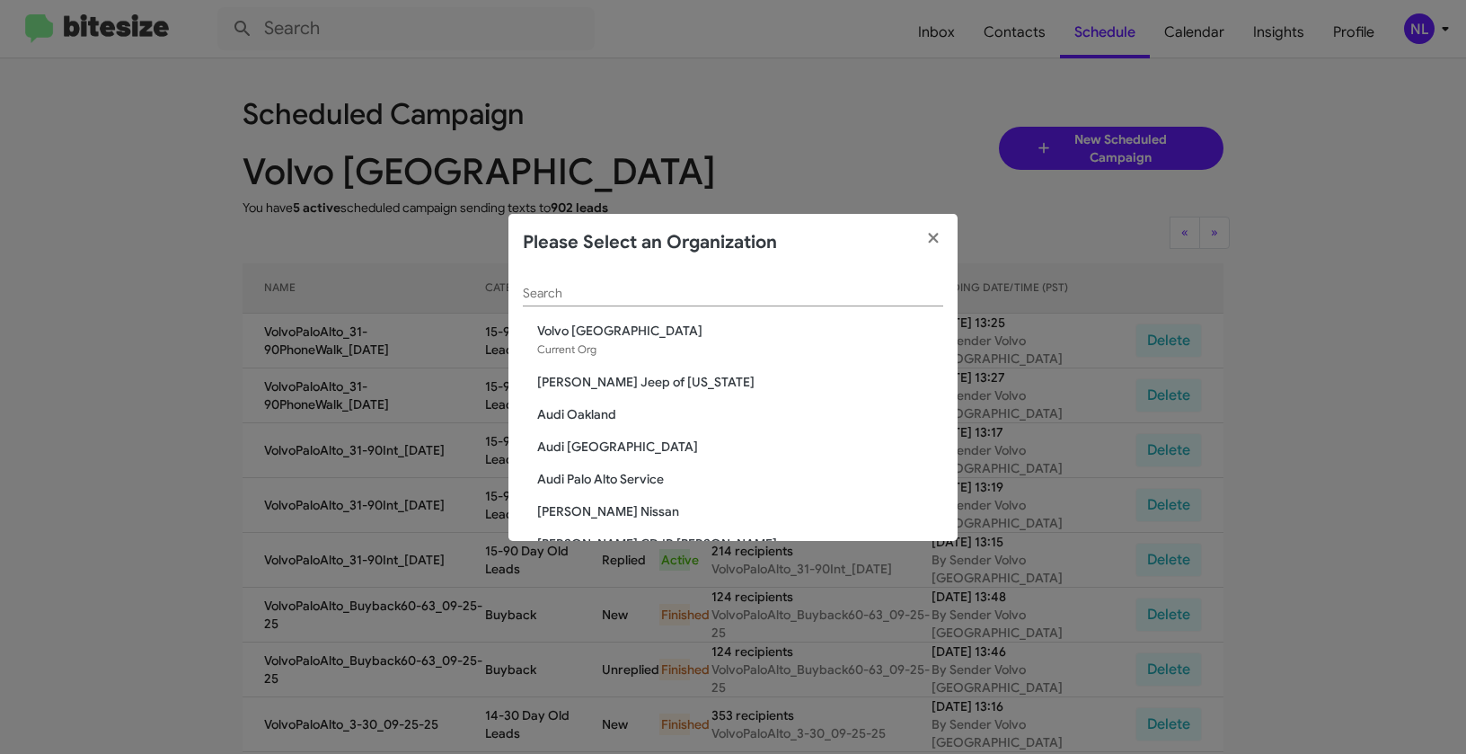
click at [597, 297] on input "Search" at bounding box center [733, 294] width 420 height 14
paste input "[PERSON_NAME] Nissan Chesapeake"
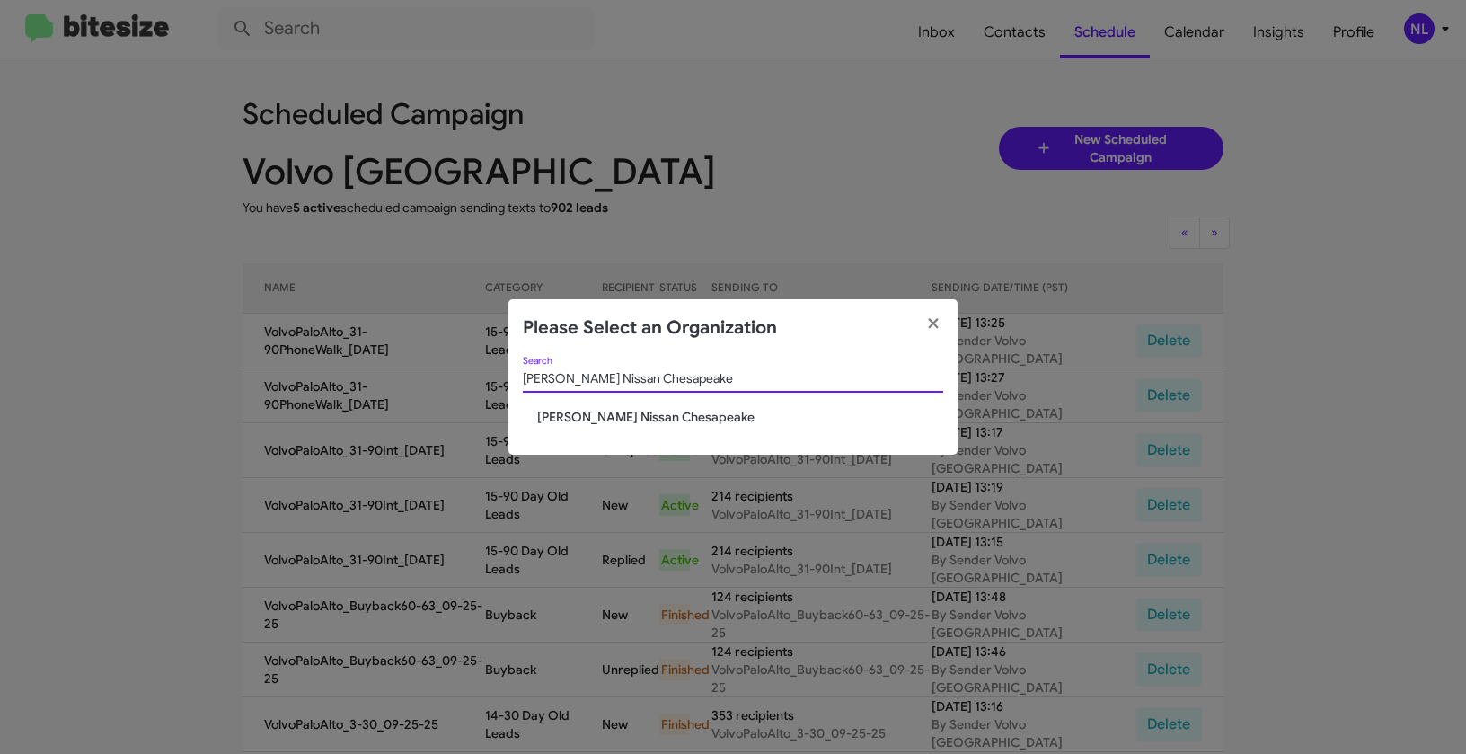
type input "[PERSON_NAME] Nissan Chesapeake"
click at [629, 417] on span "[PERSON_NAME] Nissan Chesapeake" at bounding box center [740, 417] width 406 height 18
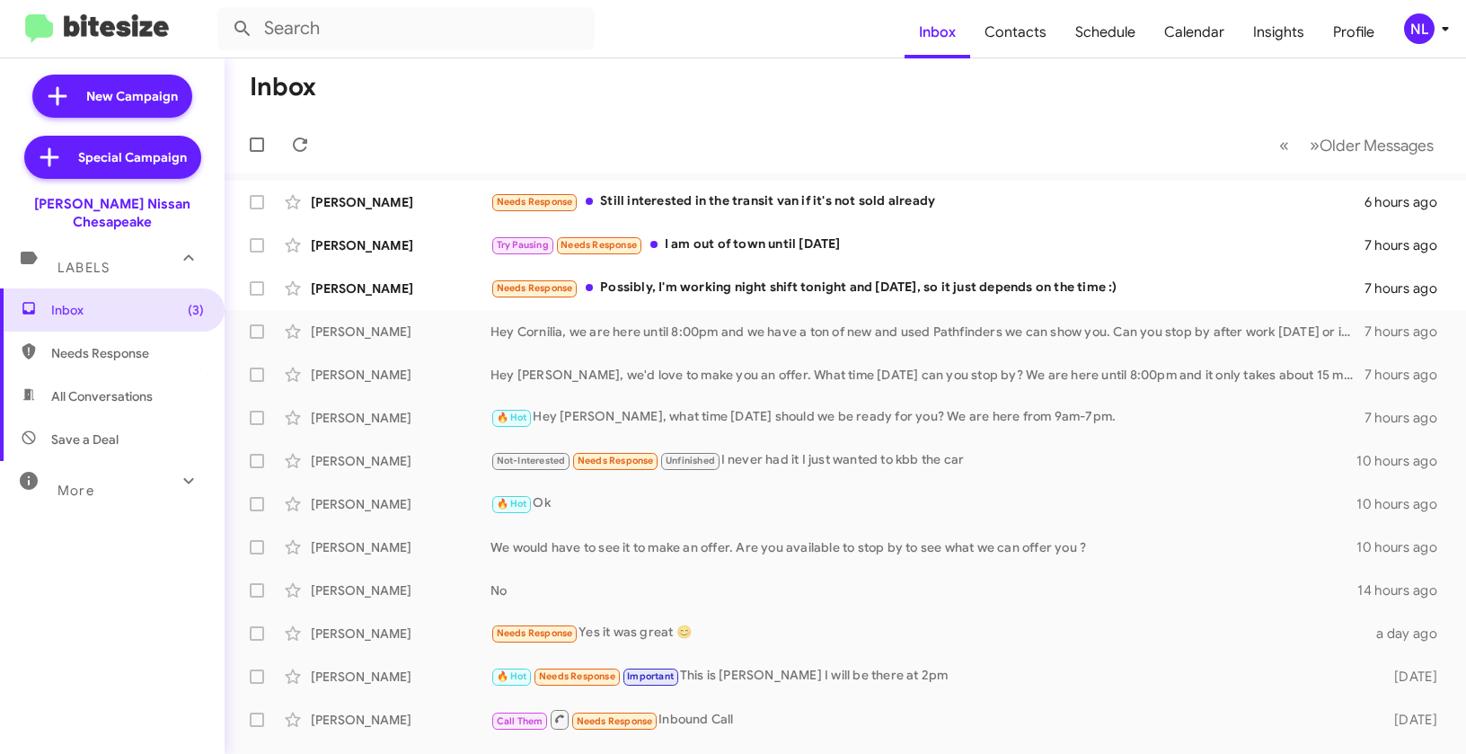
click at [1427, 22] on div "NL" at bounding box center [1419, 28] width 31 height 31
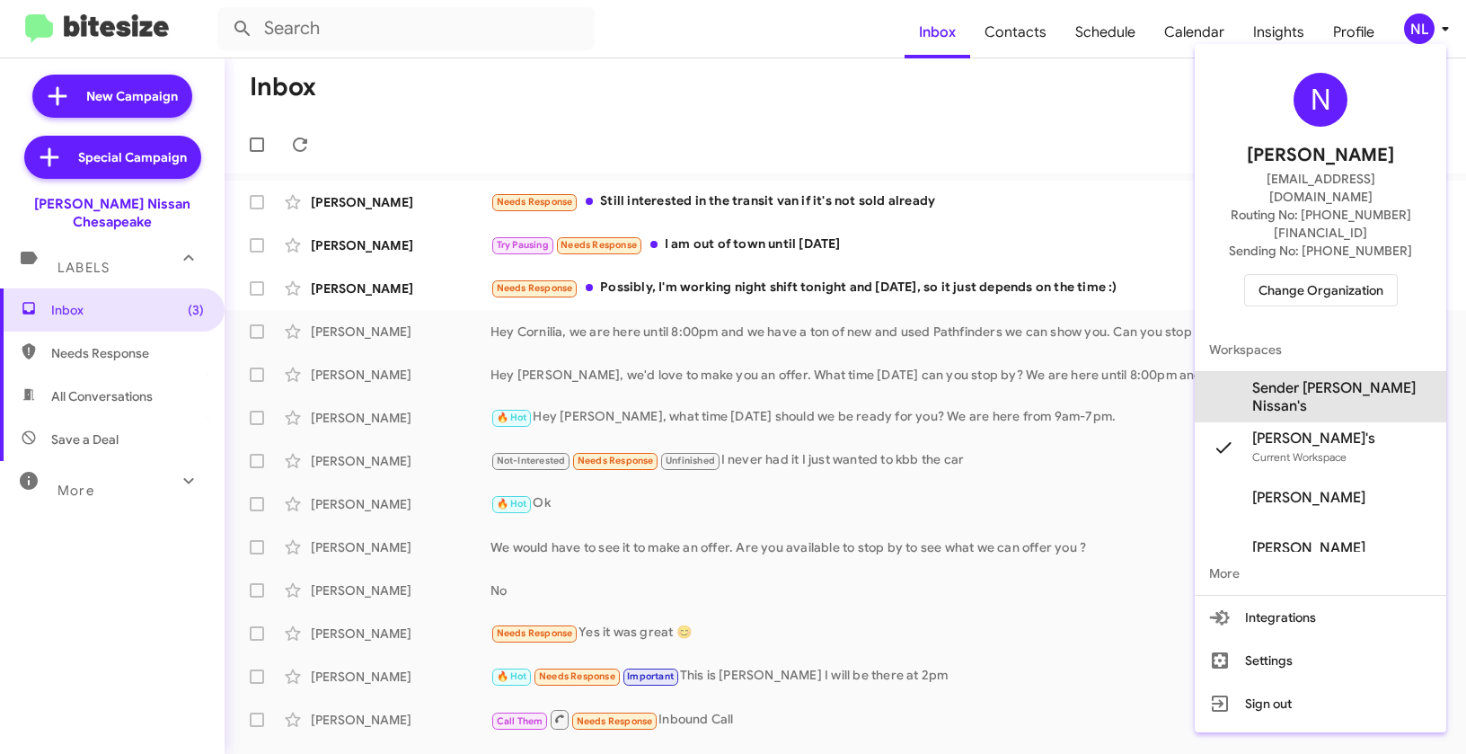
click at [1337, 379] on span "Sender [PERSON_NAME] Nissan's" at bounding box center [1342, 397] width 180 height 36
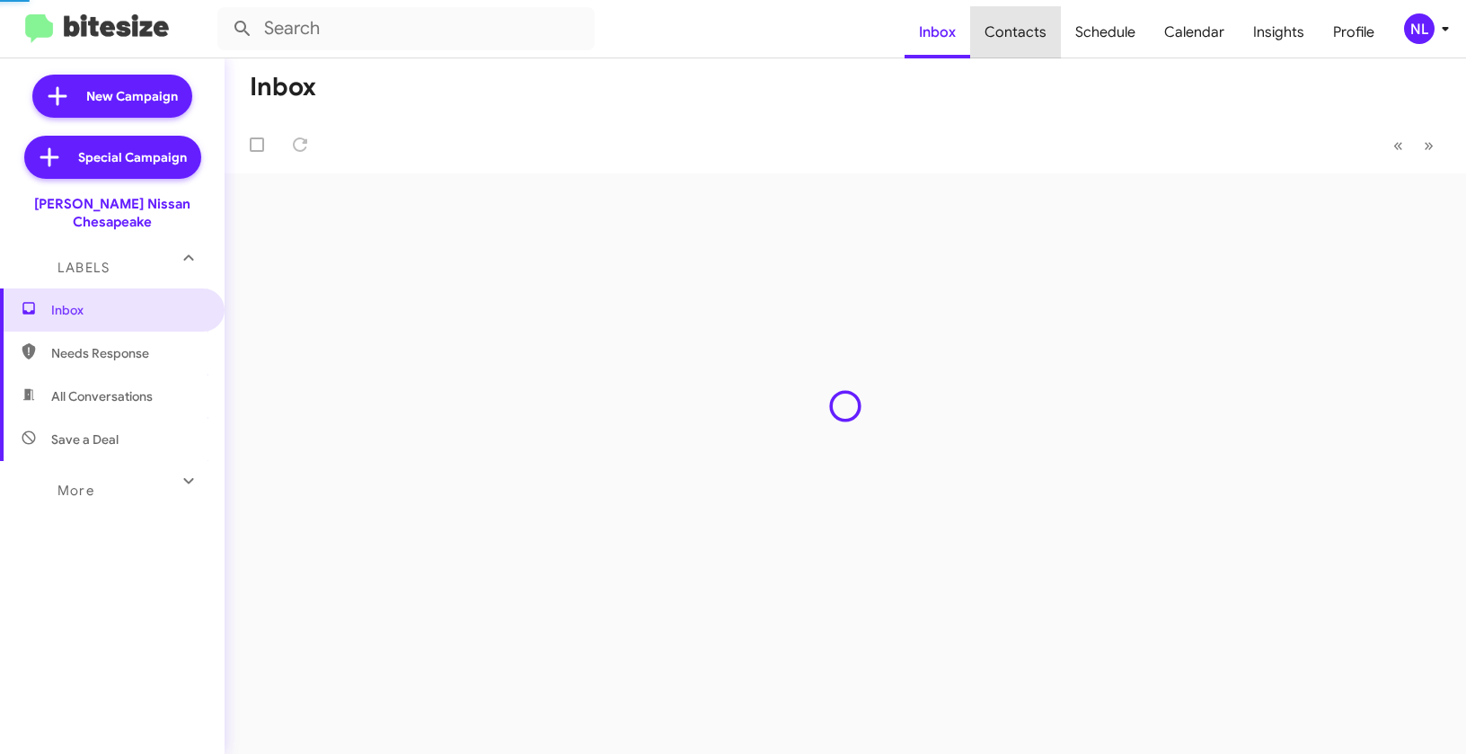
click at [1023, 32] on span "Contacts" at bounding box center [1015, 32] width 91 height 52
type input "in:groups"
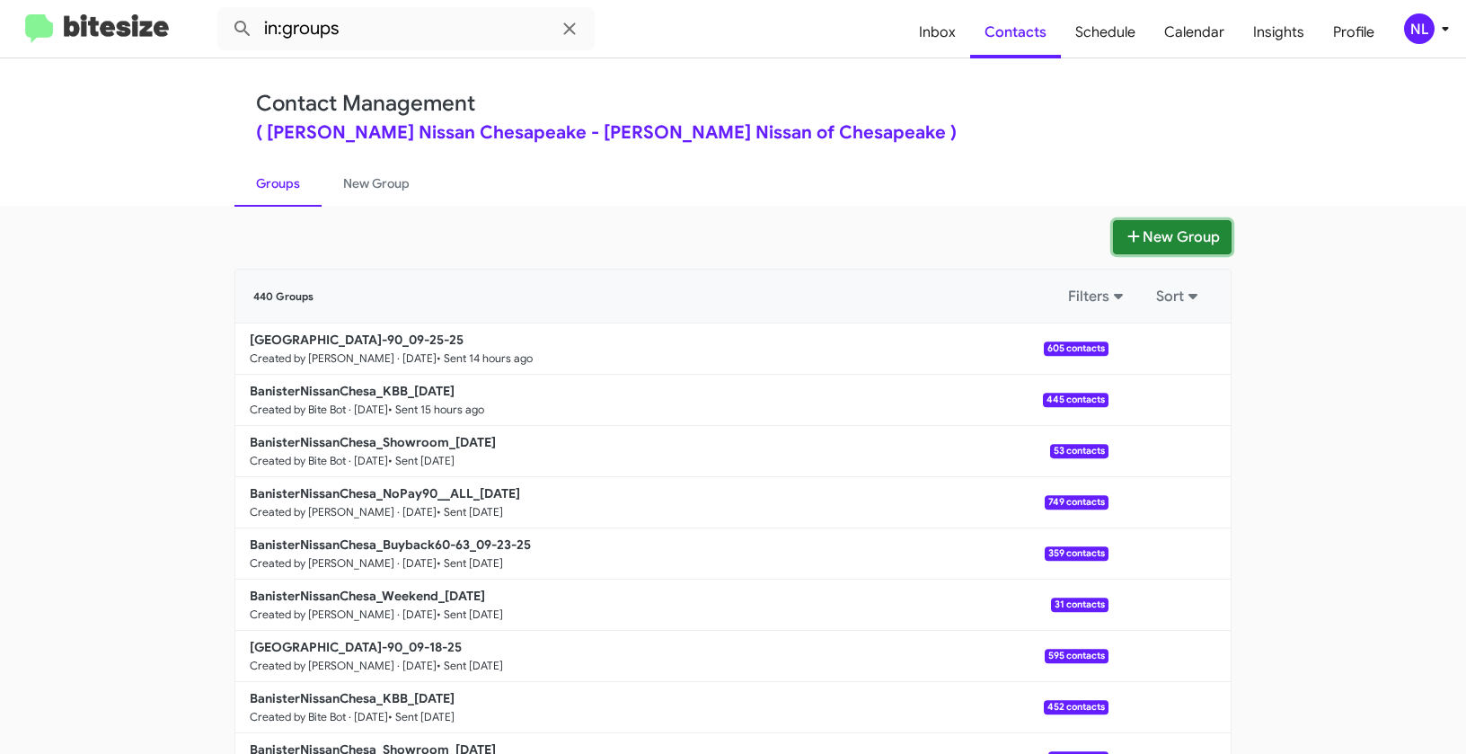
click at [1177, 246] on button "New Group" at bounding box center [1172, 237] width 119 height 34
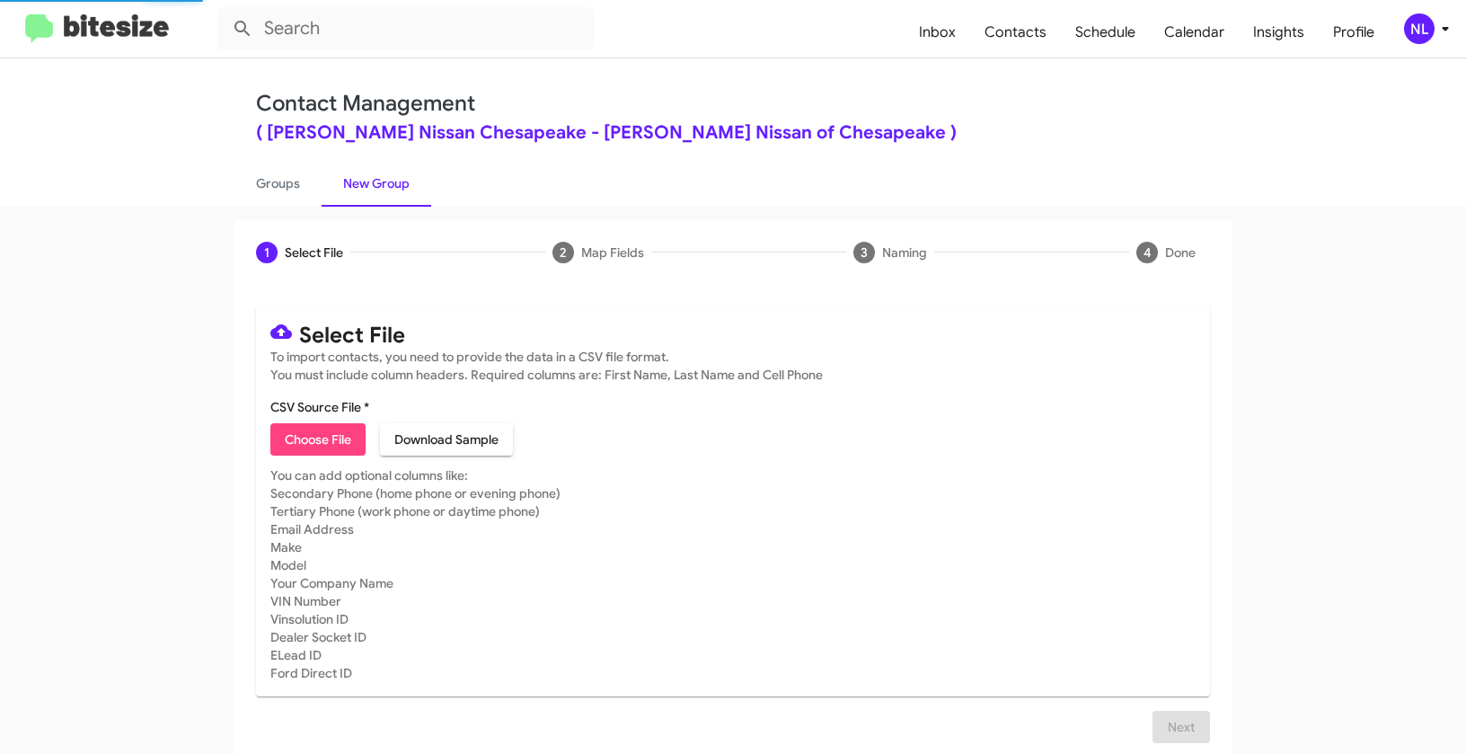
click at [298, 438] on span "Choose File" at bounding box center [318, 439] width 66 height 32
type input "BanisterNissanChesa_EOM__ALL_09-26-25"
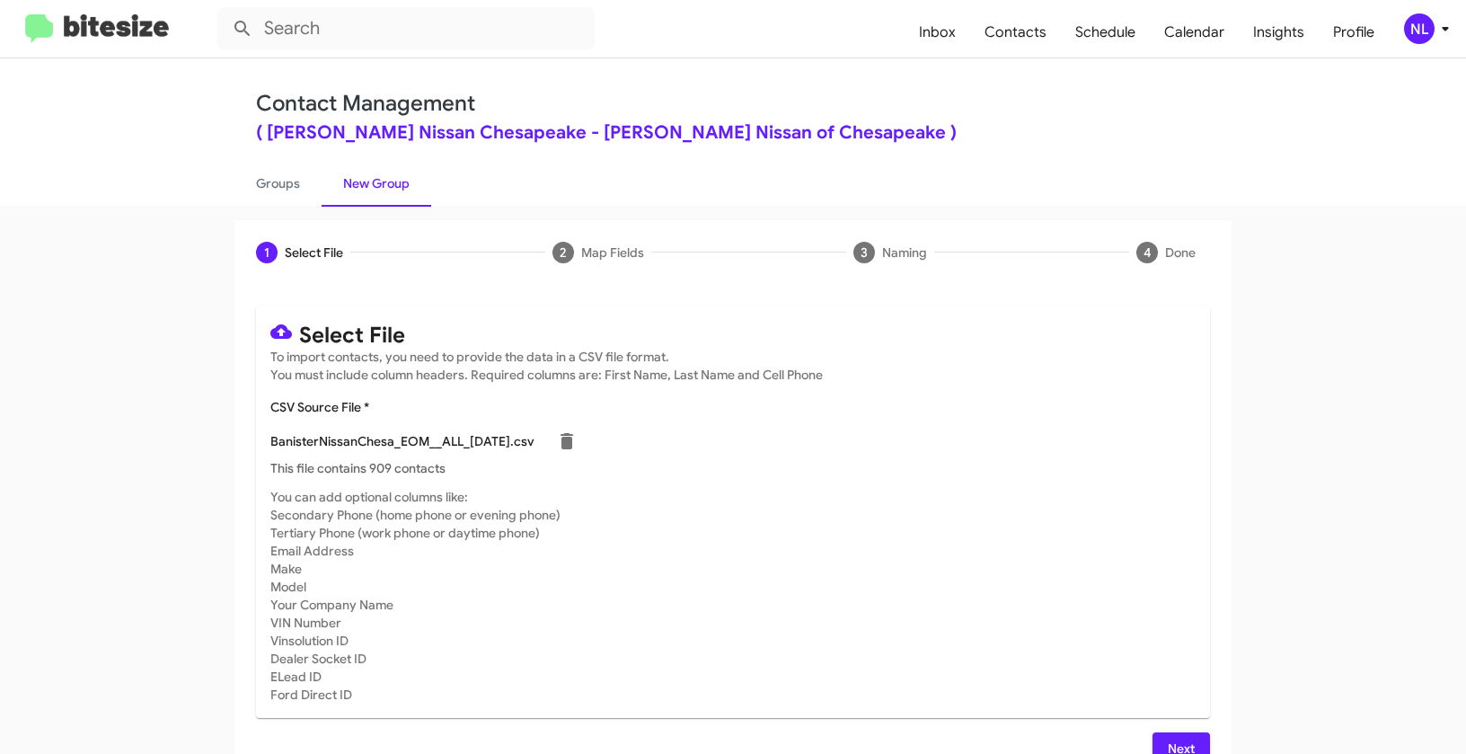
scroll to position [32, 0]
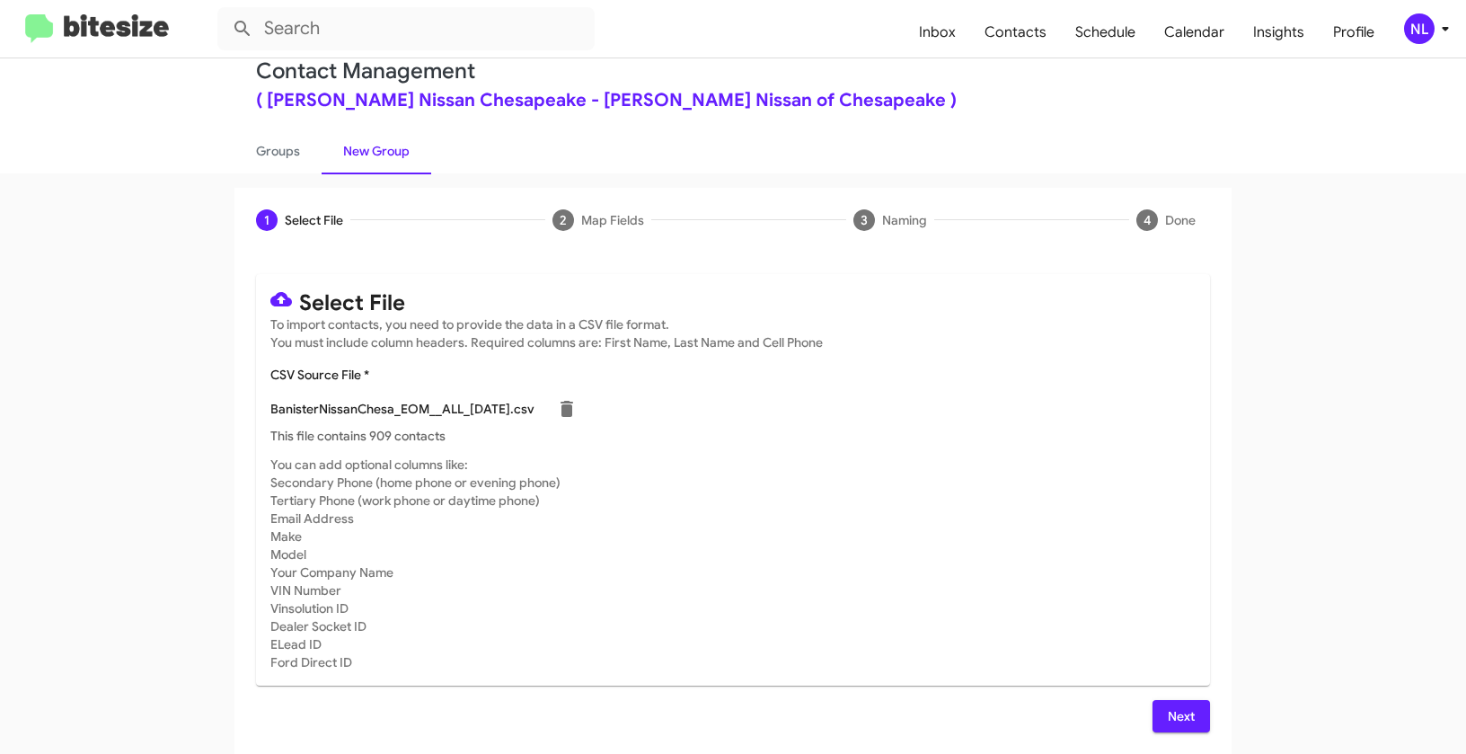
click at [1413, 26] on div "NL" at bounding box center [1419, 28] width 31 height 31
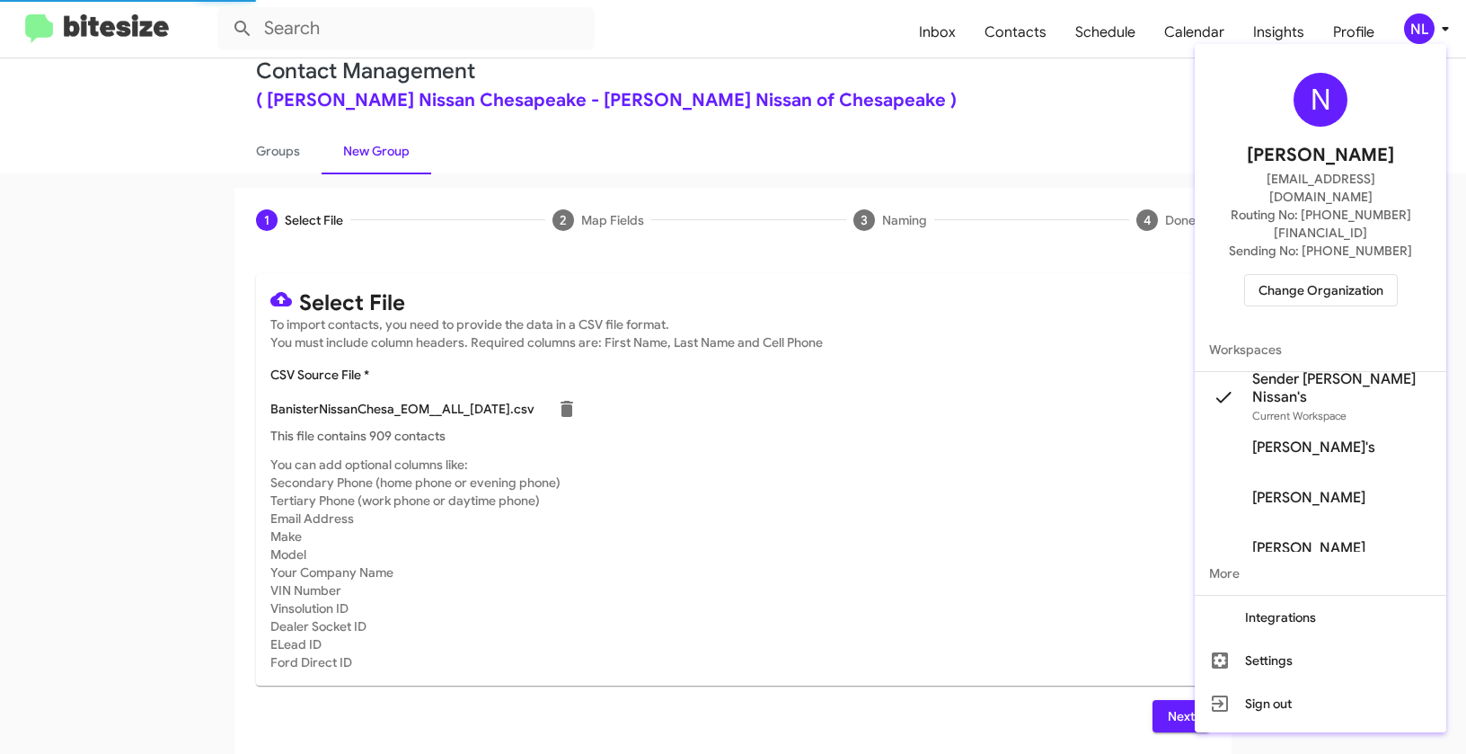
click at [851, 633] on div at bounding box center [733, 377] width 1466 height 754
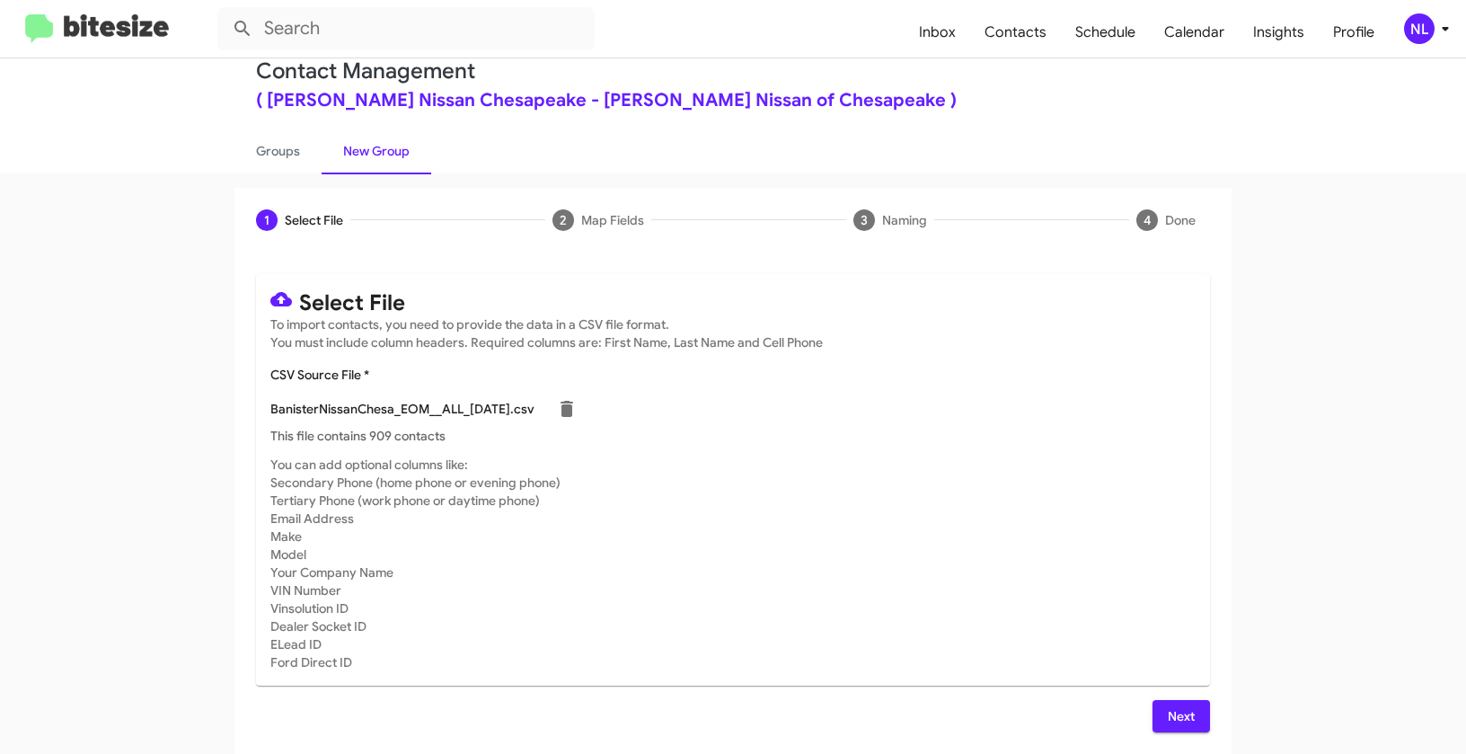
click at [1180, 713] on span "Next" at bounding box center [1181, 716] width 29 height 32
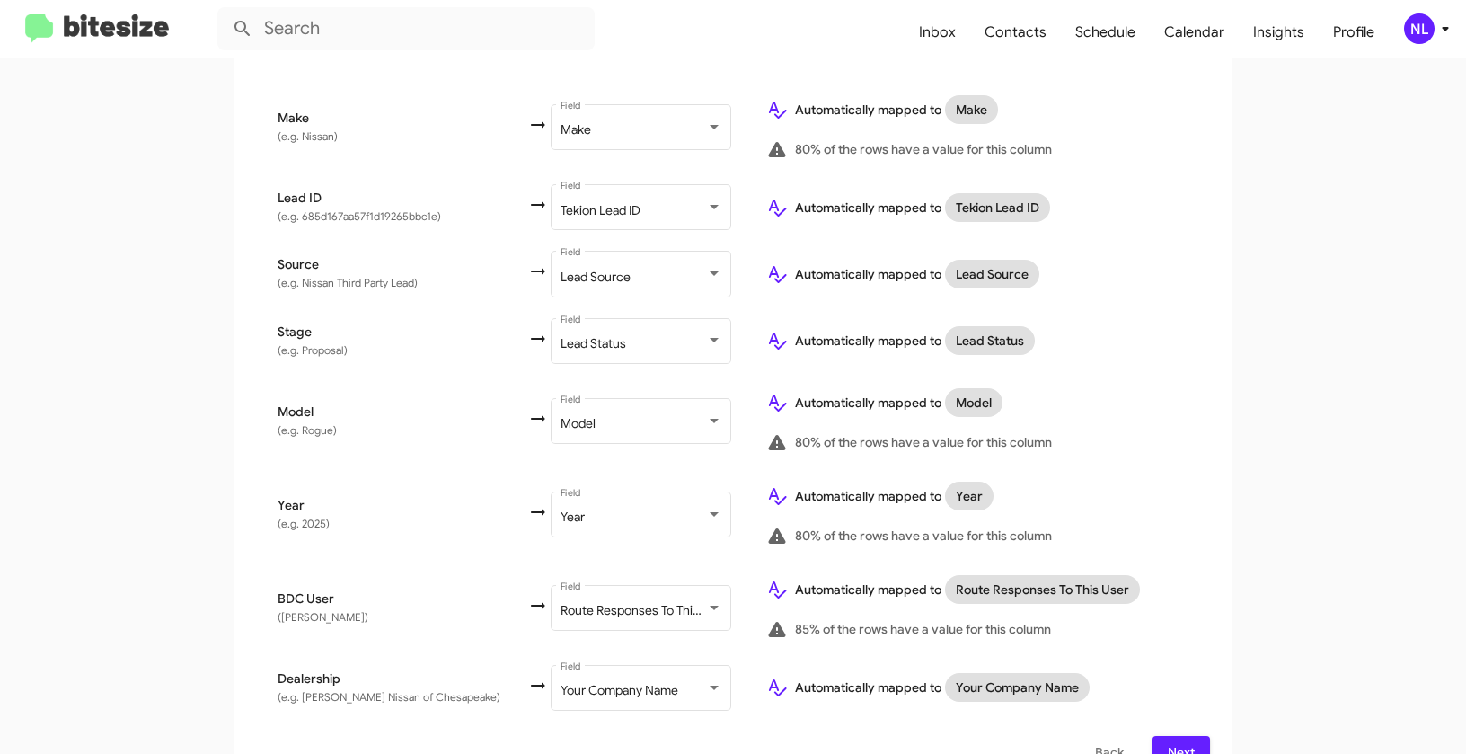
scroll to position [839, 0]
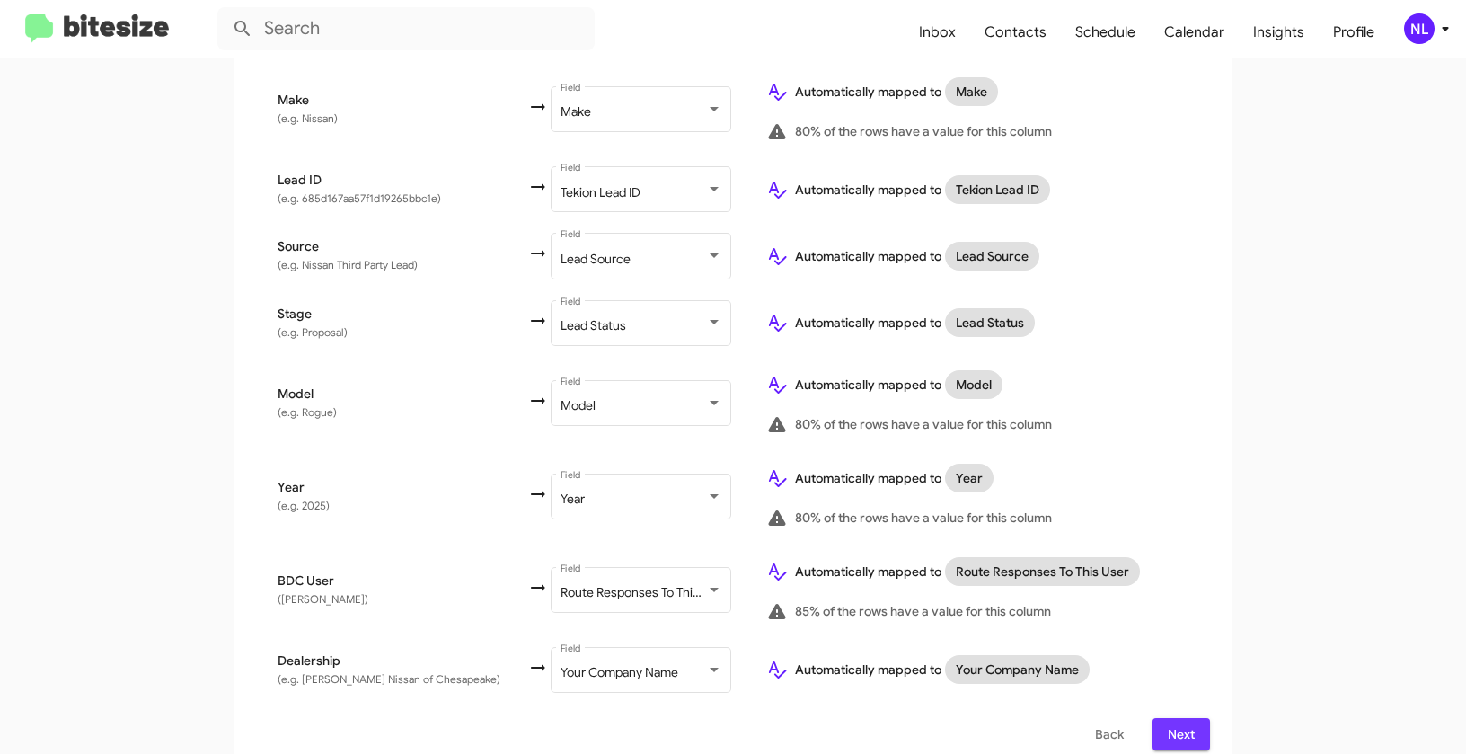
click at [1176, 718] on span "Next" at bounding box center [1181, 734] width 29 height 32
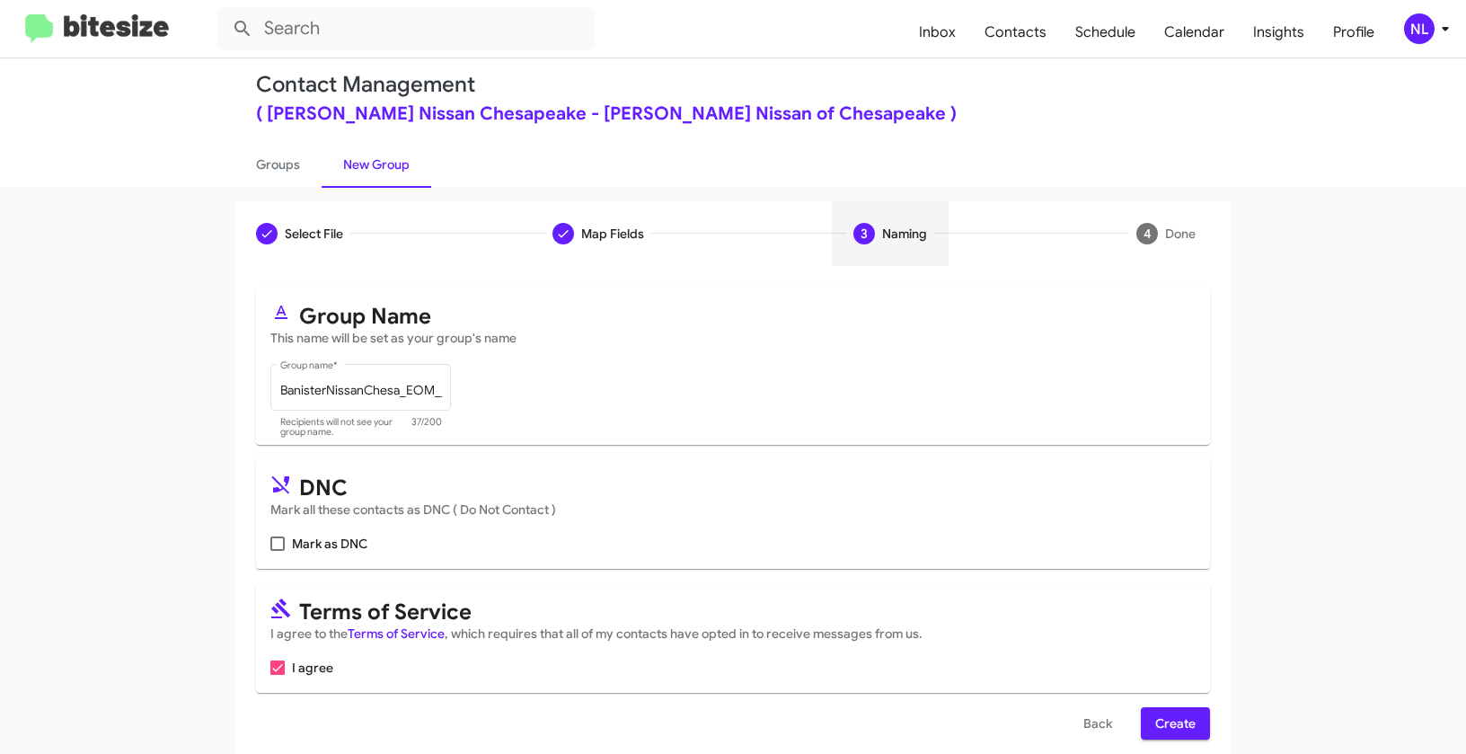
scroll to position [29, 0]
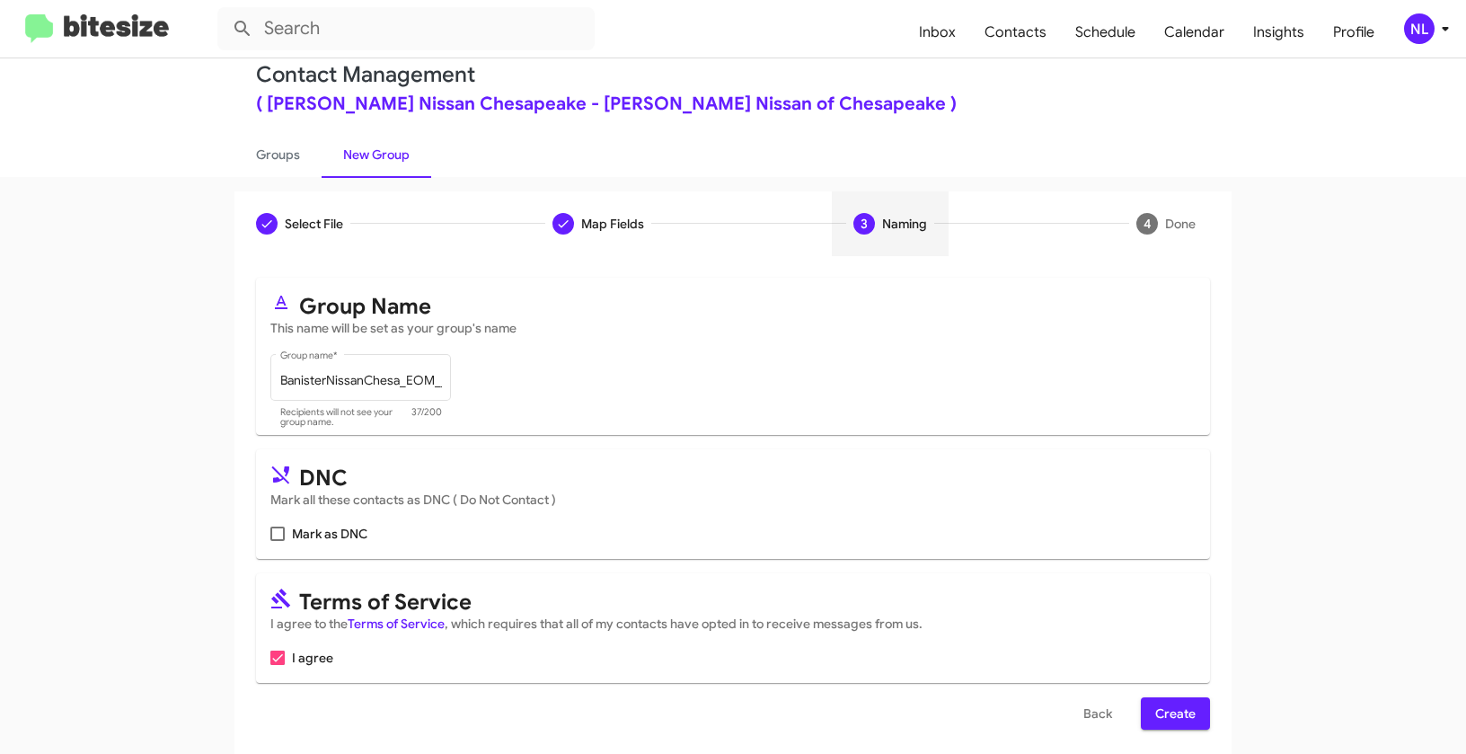
click at [1164, 717] on span "Create" at bounding box center [1175, 713] width 40 height 32
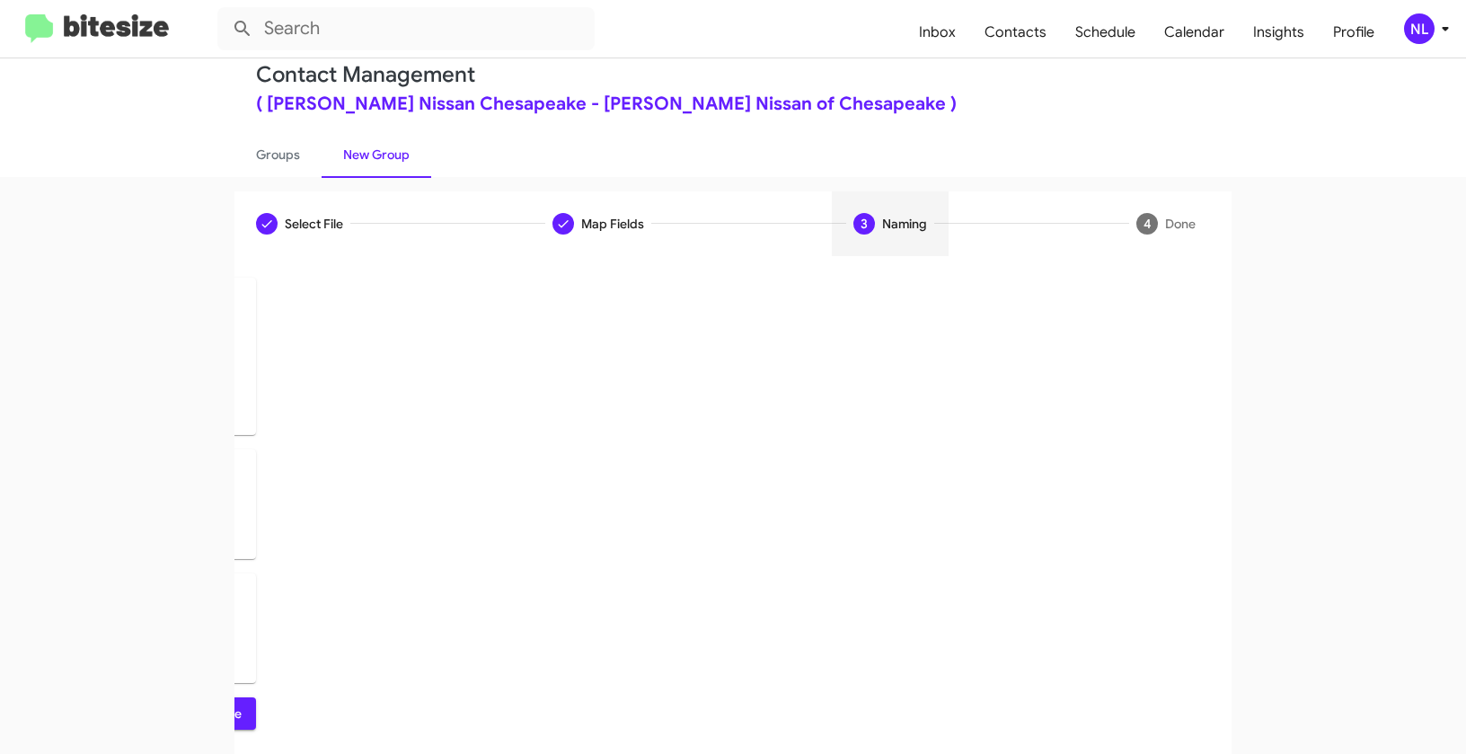
scroll to position [0, 0]
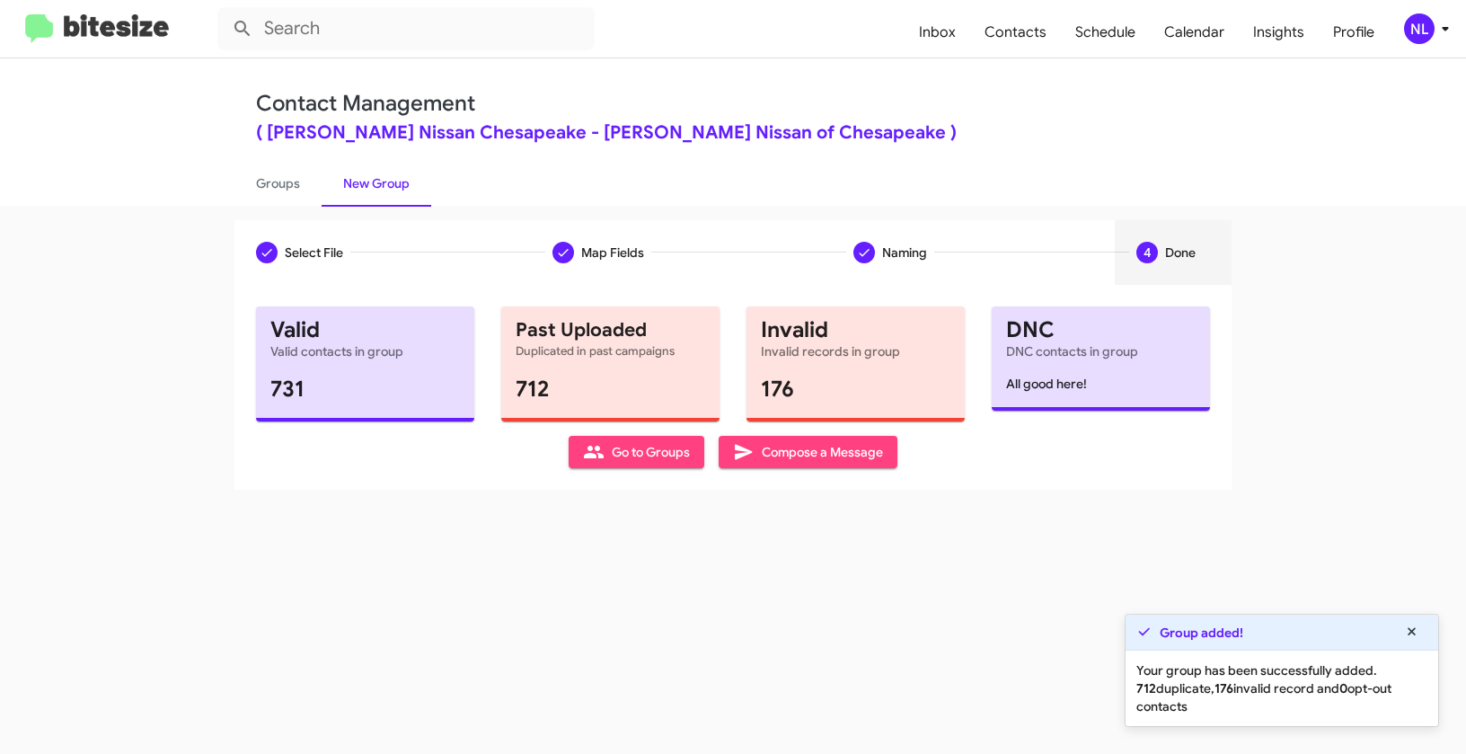
click at [603, 454] on icon at bounding box center [594, 452] width 22 height 22
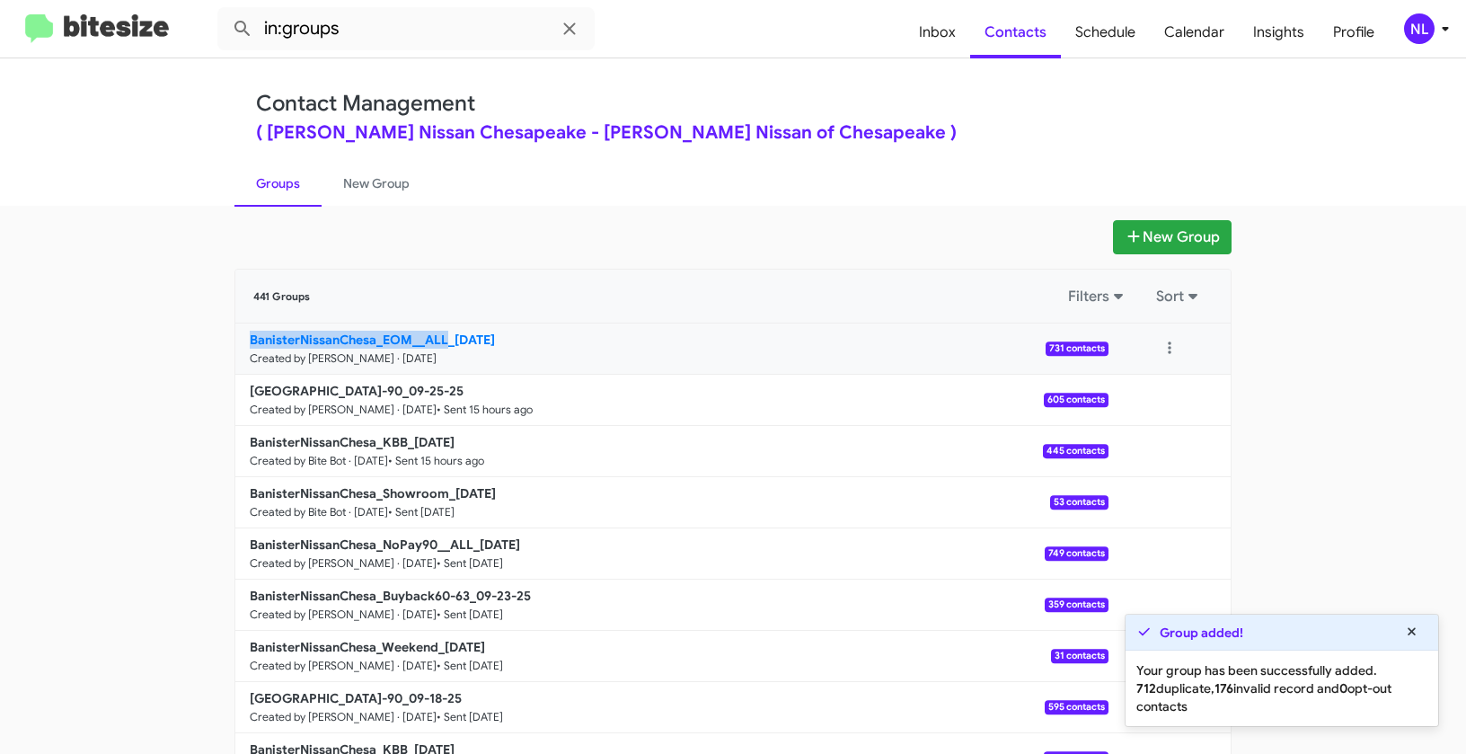
drag, startPoint x: 180, startPoint y: 344, endPoint x: 445, endPoint y: 340, distance: 265.1
click at [445, 340] on app-groups "New Group 441 Groups Filters Sort BanisterNissanChesa_EOM__ALL_09-26-25 Created…" at bounding box center [733, 551] width 1466 height 663
copy b "BanisterNissanChesa_EOM__ALL"
click at [383, 31] on input "in:groups" at bounding box center [405, 28] width 377 height 43
paste input "BanisterNissanChesa_EOM__ALL"
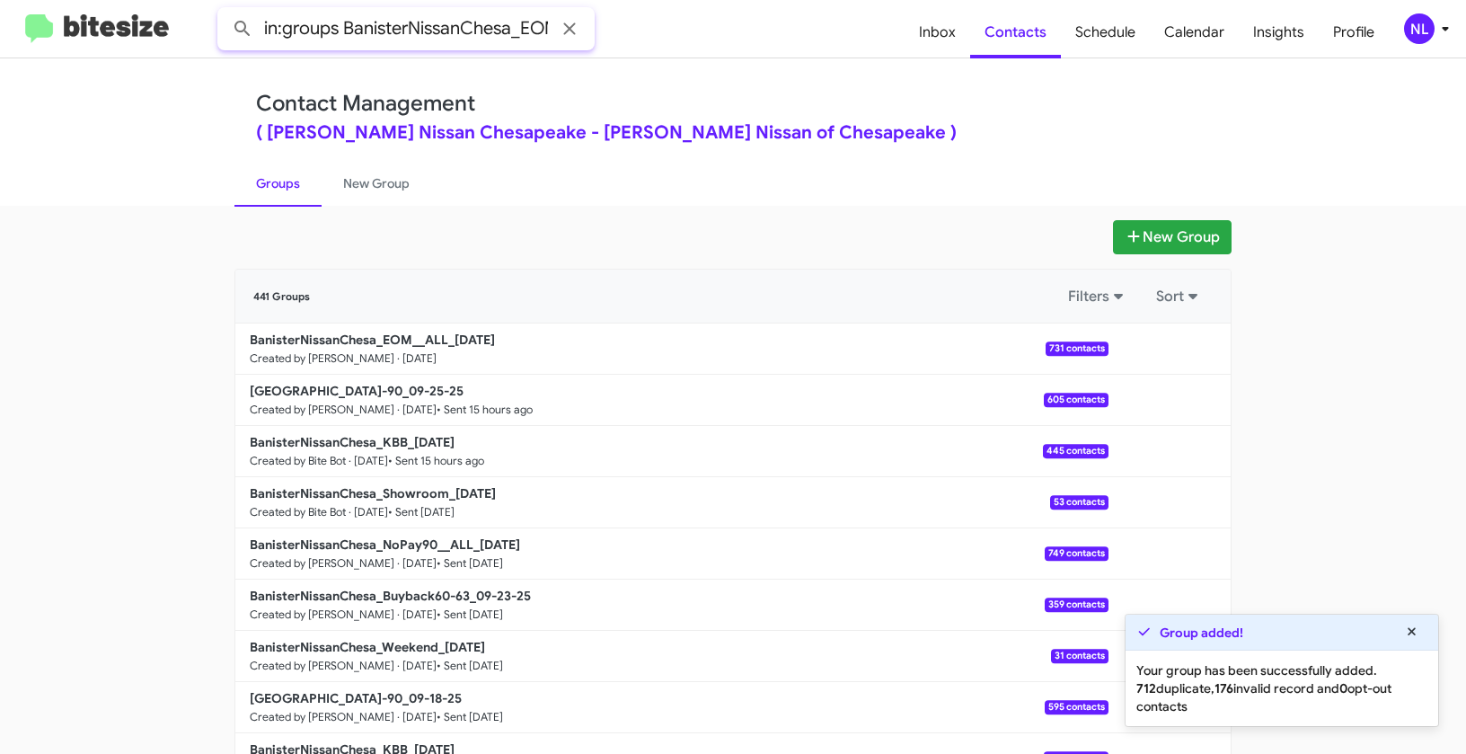
scroll to position [0, 60]
type input "in:groups BanisterNissanChesa_EOM__ALL"
click at [225, 11] on button at bounding box center [243, 29] width 36 height 36
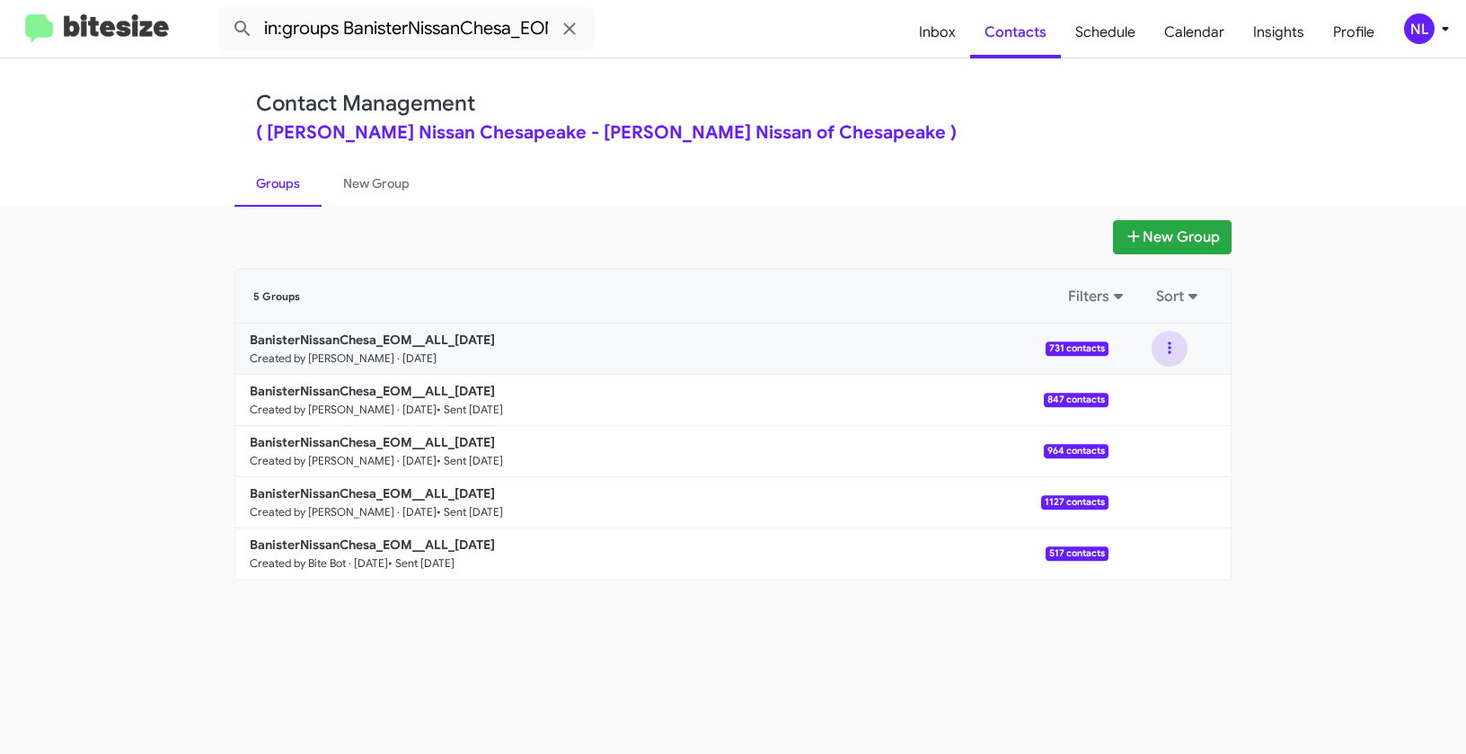
drag, startPoint x: 1177, startPoint y: 346, endPoint x: 1178, endPoint y: 365, distance: 18.9
click at [1177, 346] on button at bounding box center [1170, 349] width 36 height 36
click at [1157, 402] on button "View contacts" at bounding box center [1116, 397] width 144 height 43
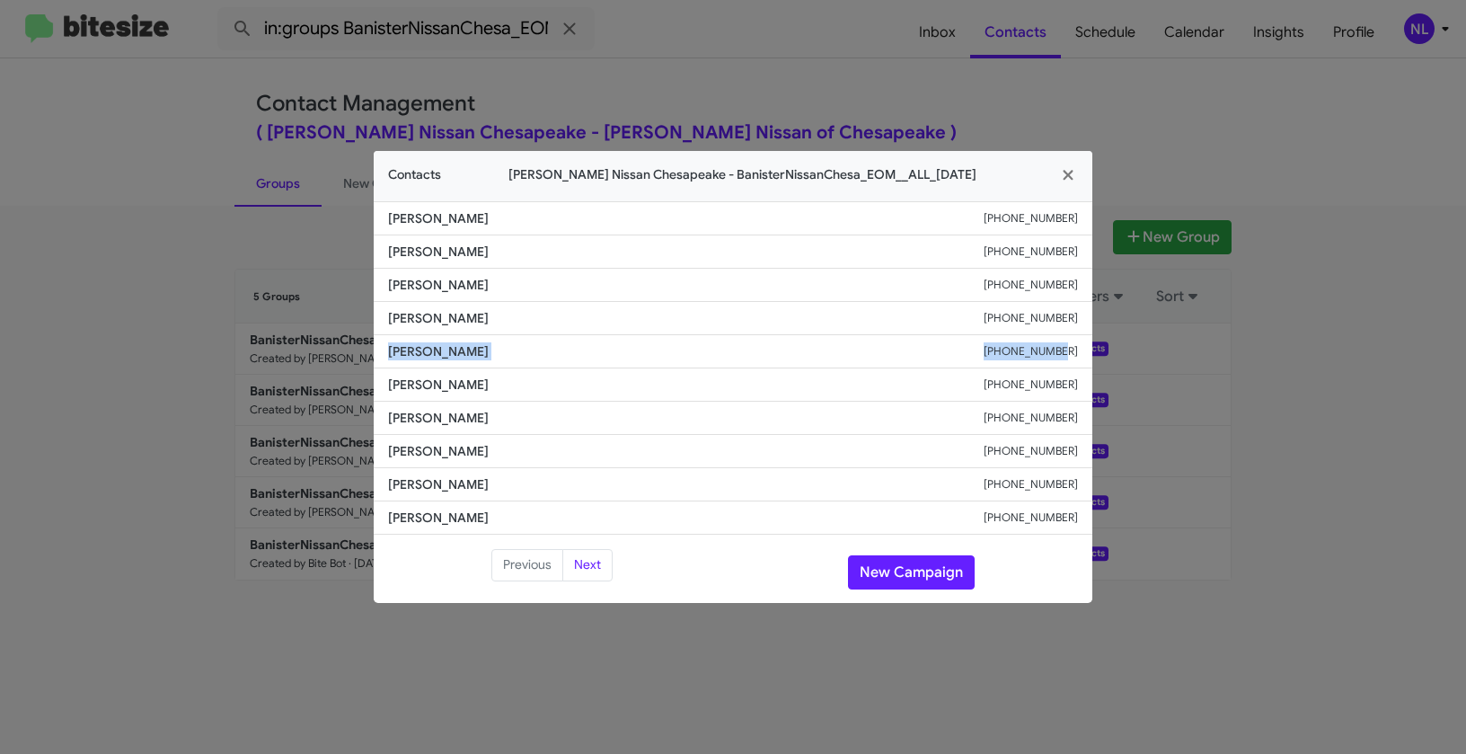
drag, startPoint x: 412, startPoint y: 347, endPoint x: 1089, endPoint y: 351, distance: 677.5
click at [1089, 351] on li "[PERSON_NAME] [PHONE_NUMBER]" at bounding box center [733, 351] width 719 height 33
copy div "[PERSON_NAME] [PHONE_NUMBER]"
click at [1065, 175] on icon "button" at bounding box center [1068, 175] width 21 height 16
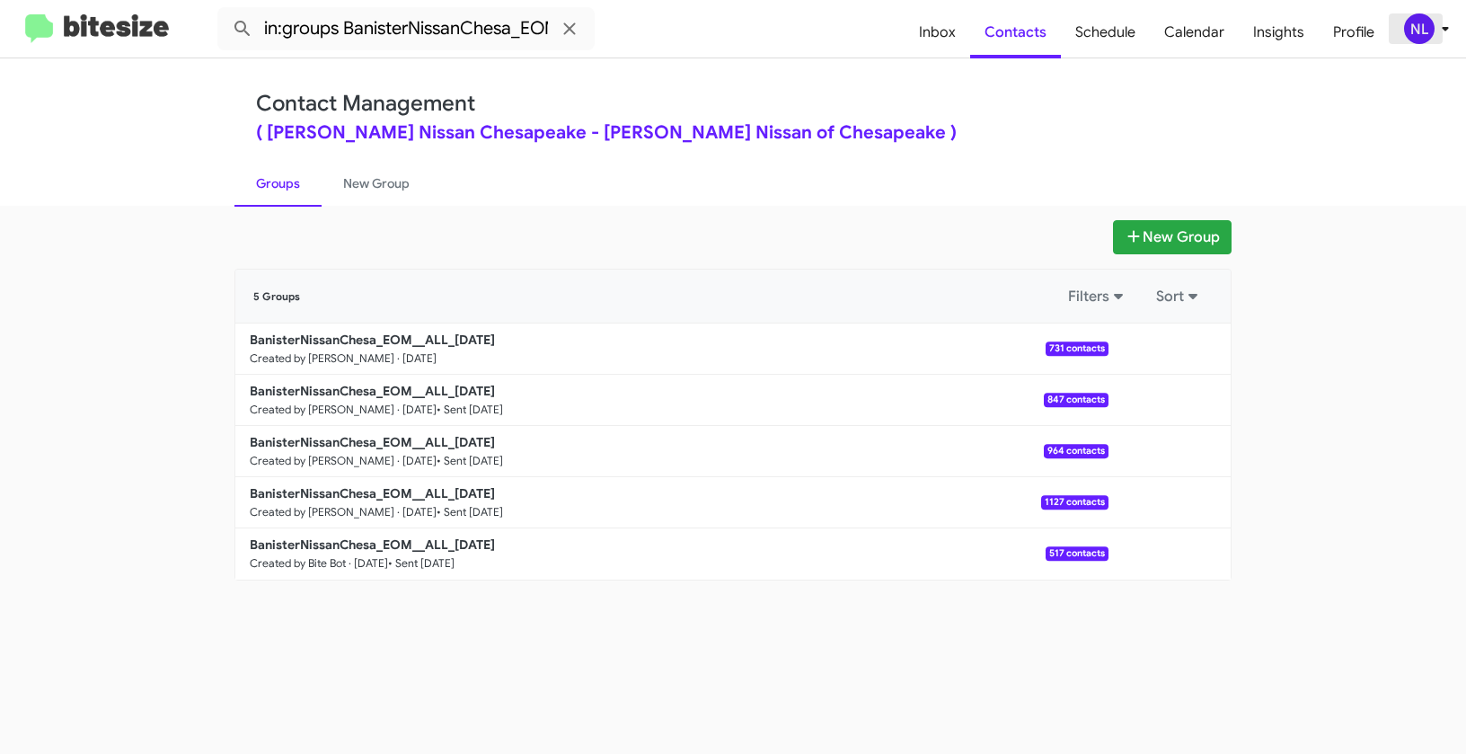
click at [1415, 27] on div "NL" at bounding box center [1419, 28] width 31 height 31
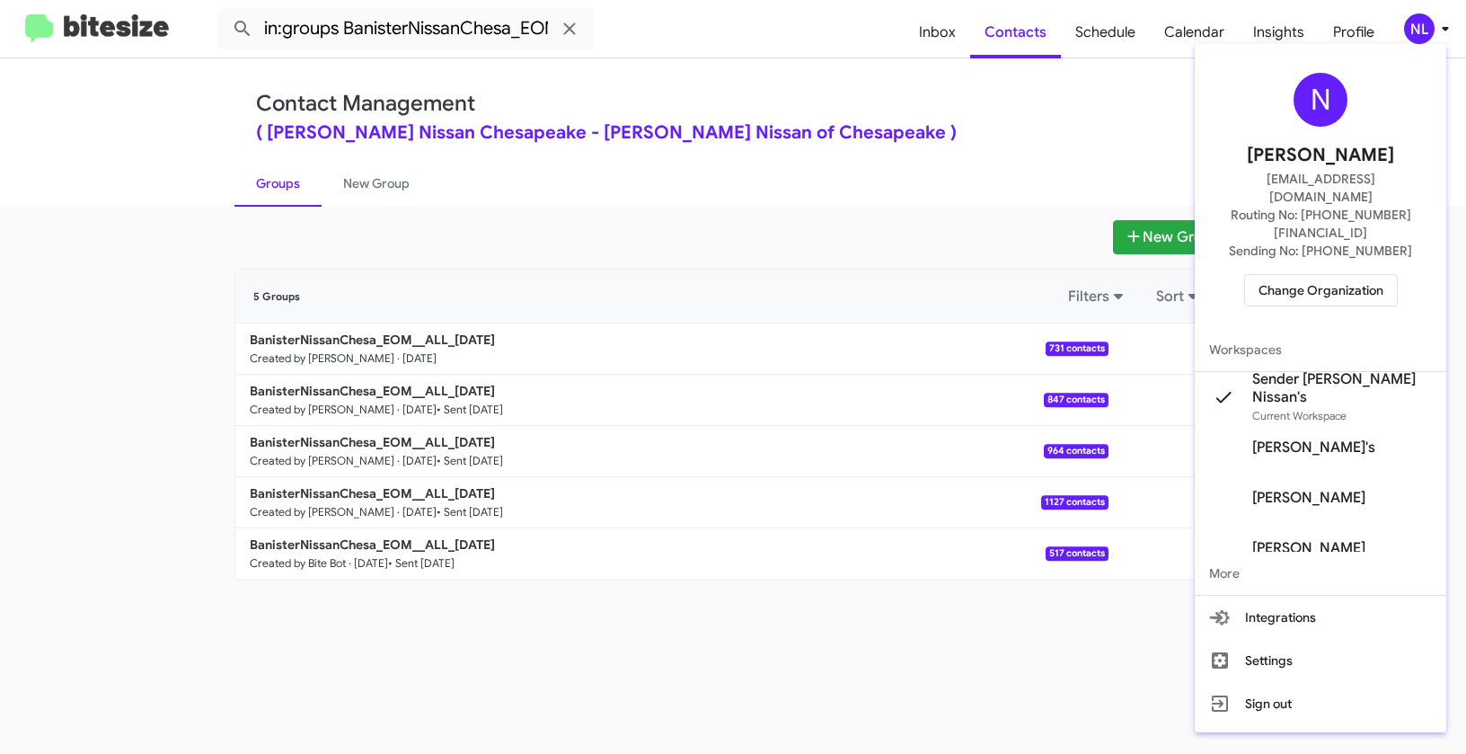
click at [1314, 275] on span "Change Organization" at bounding box center [1321, 290] width 125 height 31
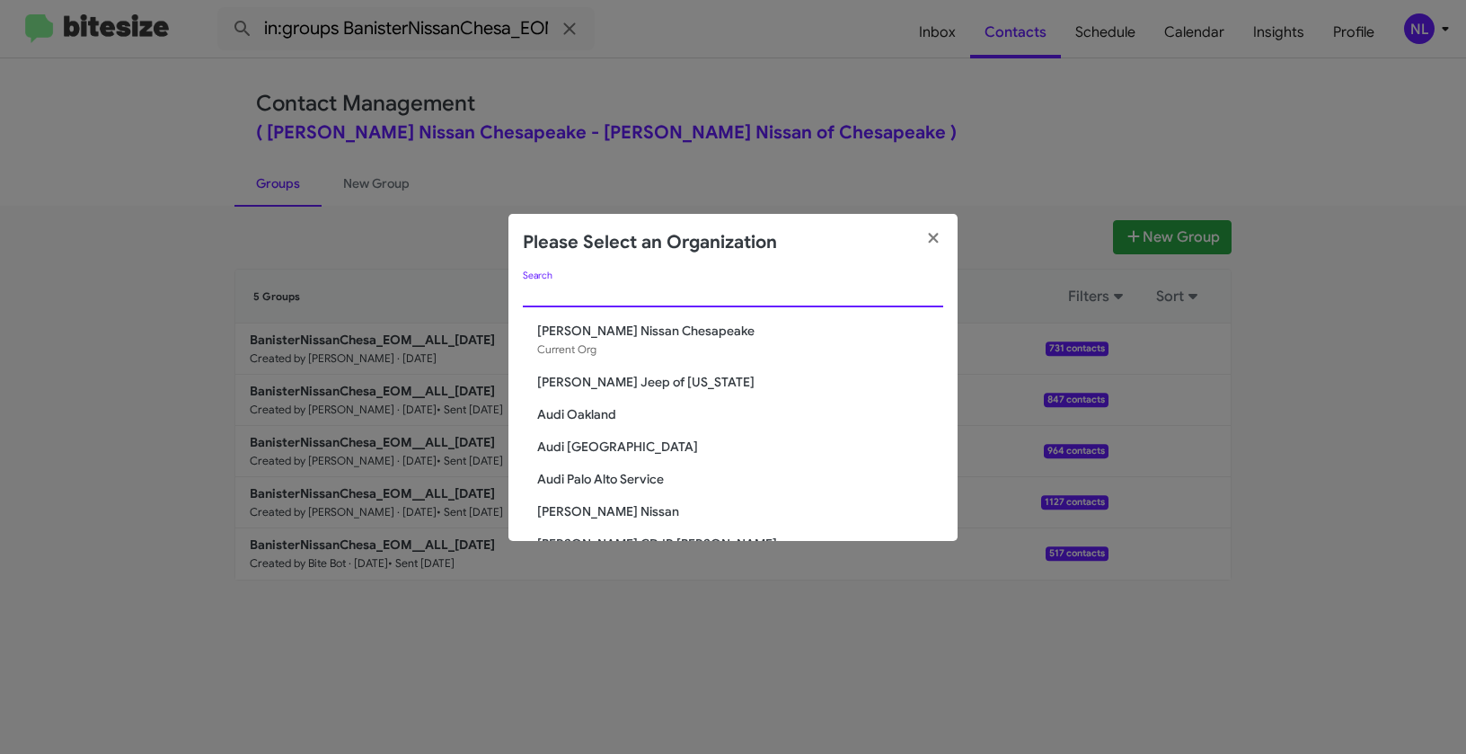
click at [588, 295] on input "Search" at bounding box center [733, 294] width 420 height 14
paste input "[PERSON_NAME] Nissan Norfolk"
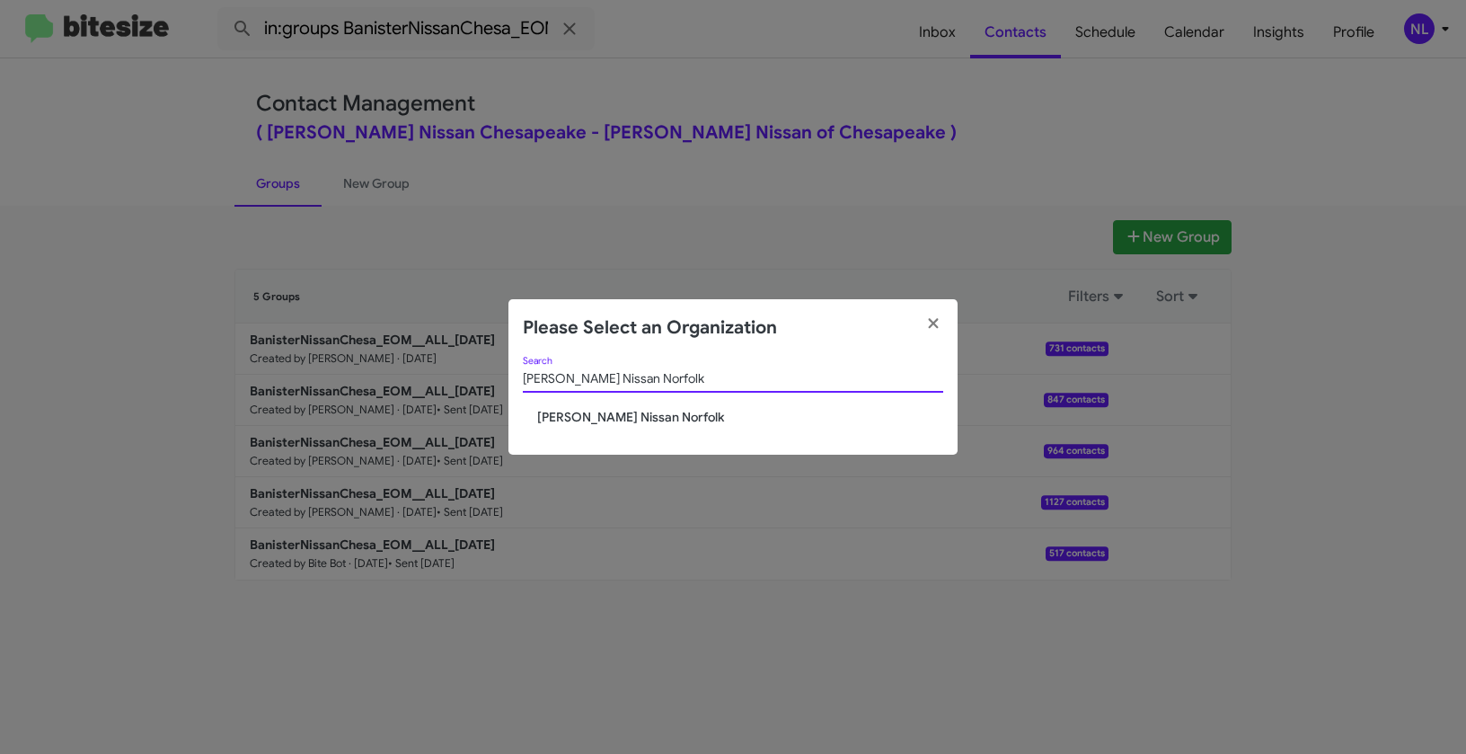
type input "[PERSON_NAME] Nissan Norfolk"
click at [639, 413] on span "[PERSON_NAME] Nissan Norfolk" at bounding box center [740, 417] width 406 height 18
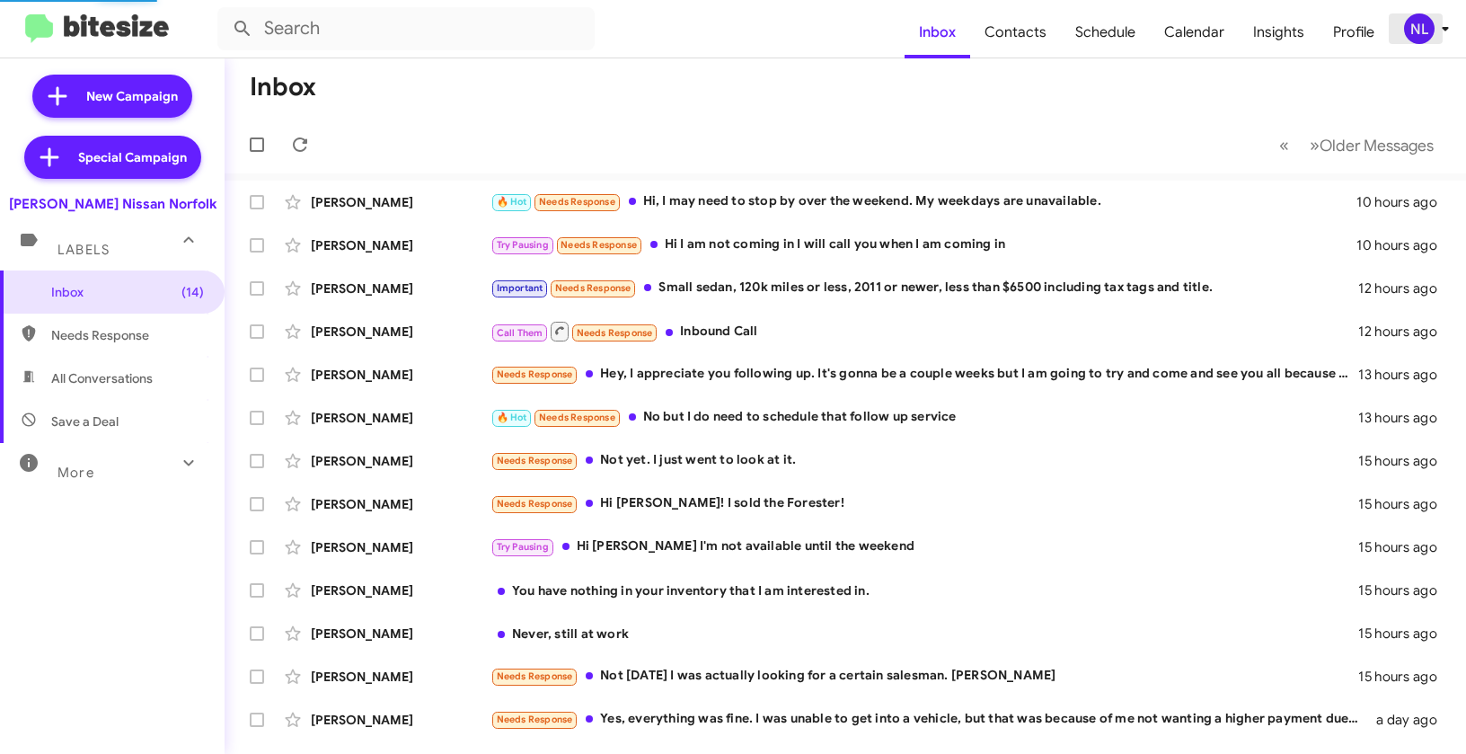
click at [1418, 36] on div "NL" at bounding box center [1419, 28] width 31 height 31
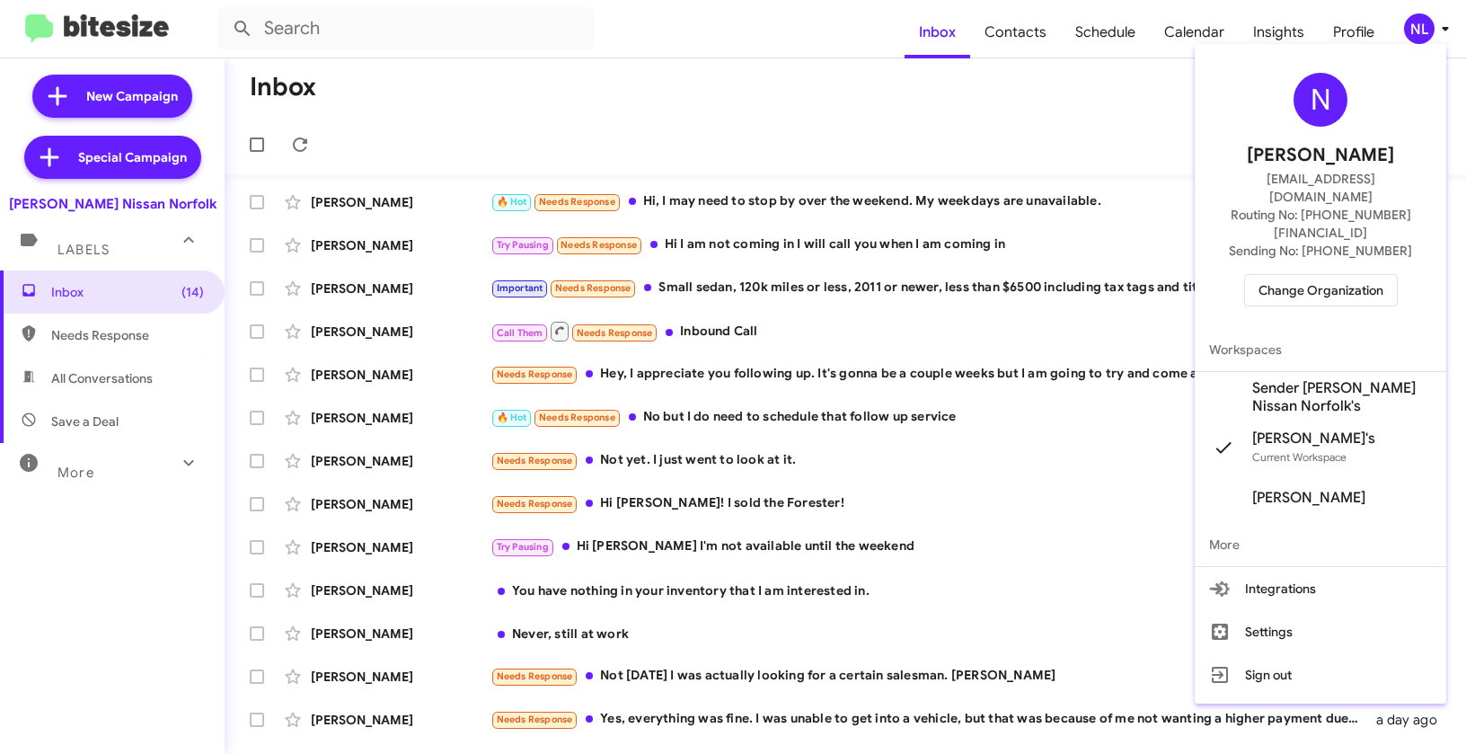
click at [1288, 379] on span "Sender [PERSON_NAME] Nissan Norfolk's" at bounding box center [1342, 397] width 180 height 36
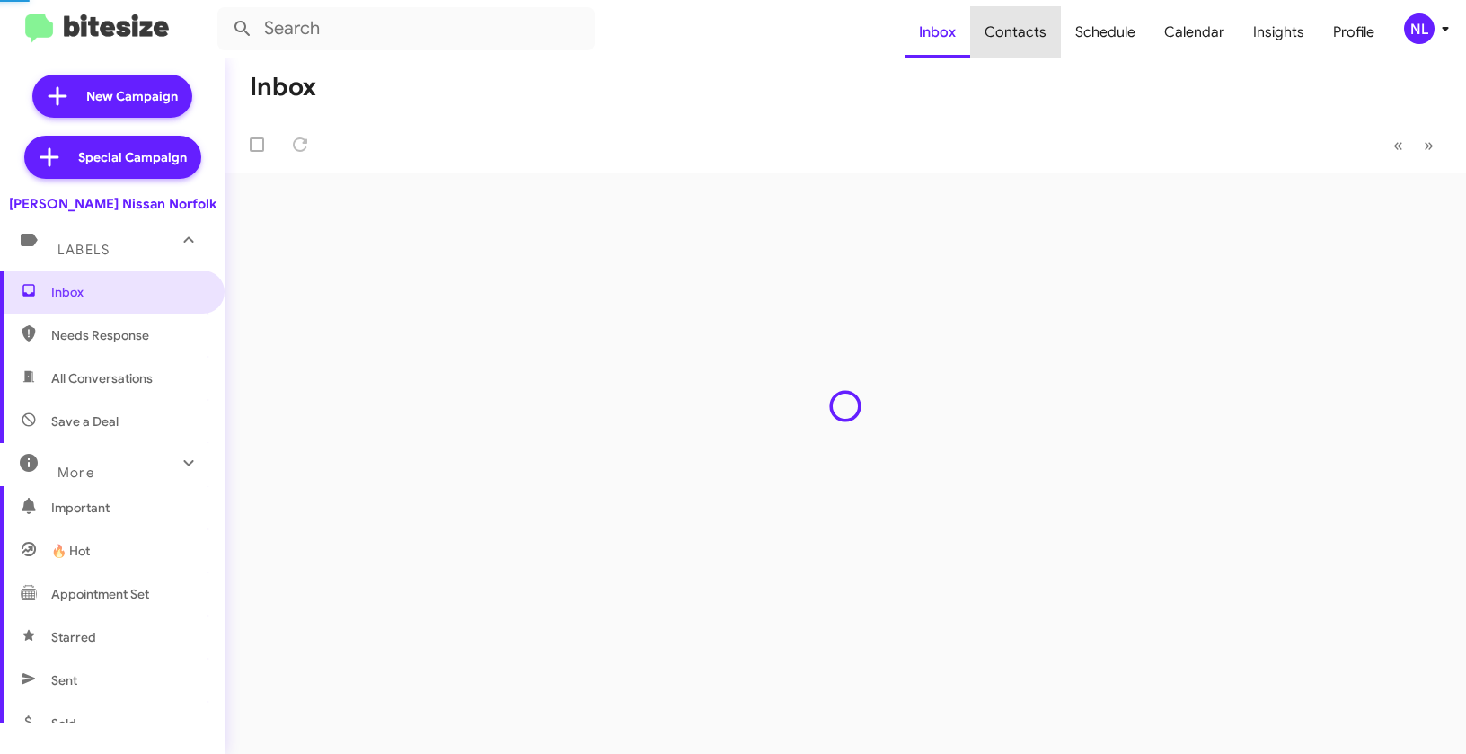
click at [1028, 40] on span "Contacts" at bounding box center [1015, 32] width 91 height 52
type input "in:groups"
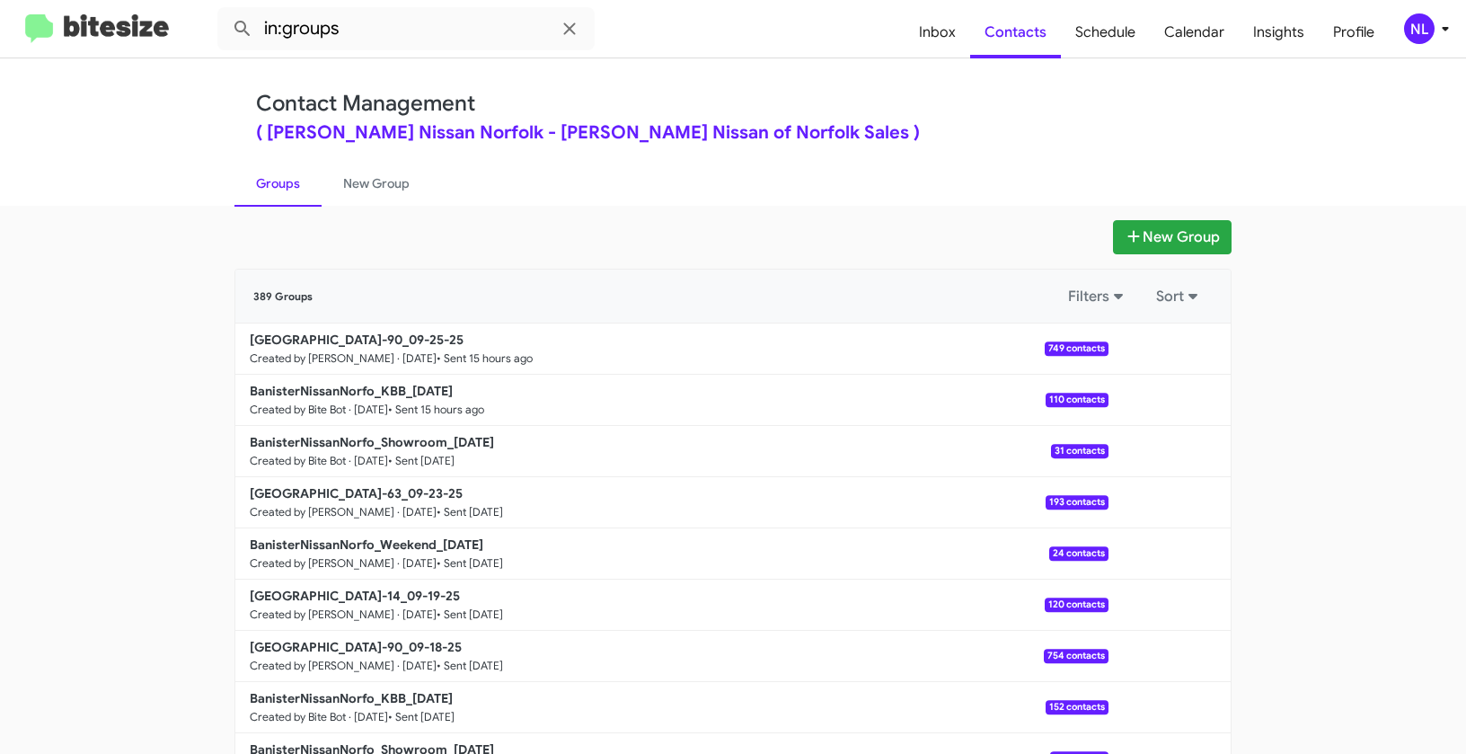
click at [1003, 88] on div "Contact Management ( [PERSON_NAME] Nissan Norfolk - [PERSON_NAME] Nissan of [GE…" at bounding box center [733, 131] width 1024 height 147
click at [1026, 41] on span "Contacts" at bounding box center [1015, 32] width 91 height 52
click at [1157, 240] on button "New Group" at bounding box center [1172, 237] width 119 height 34
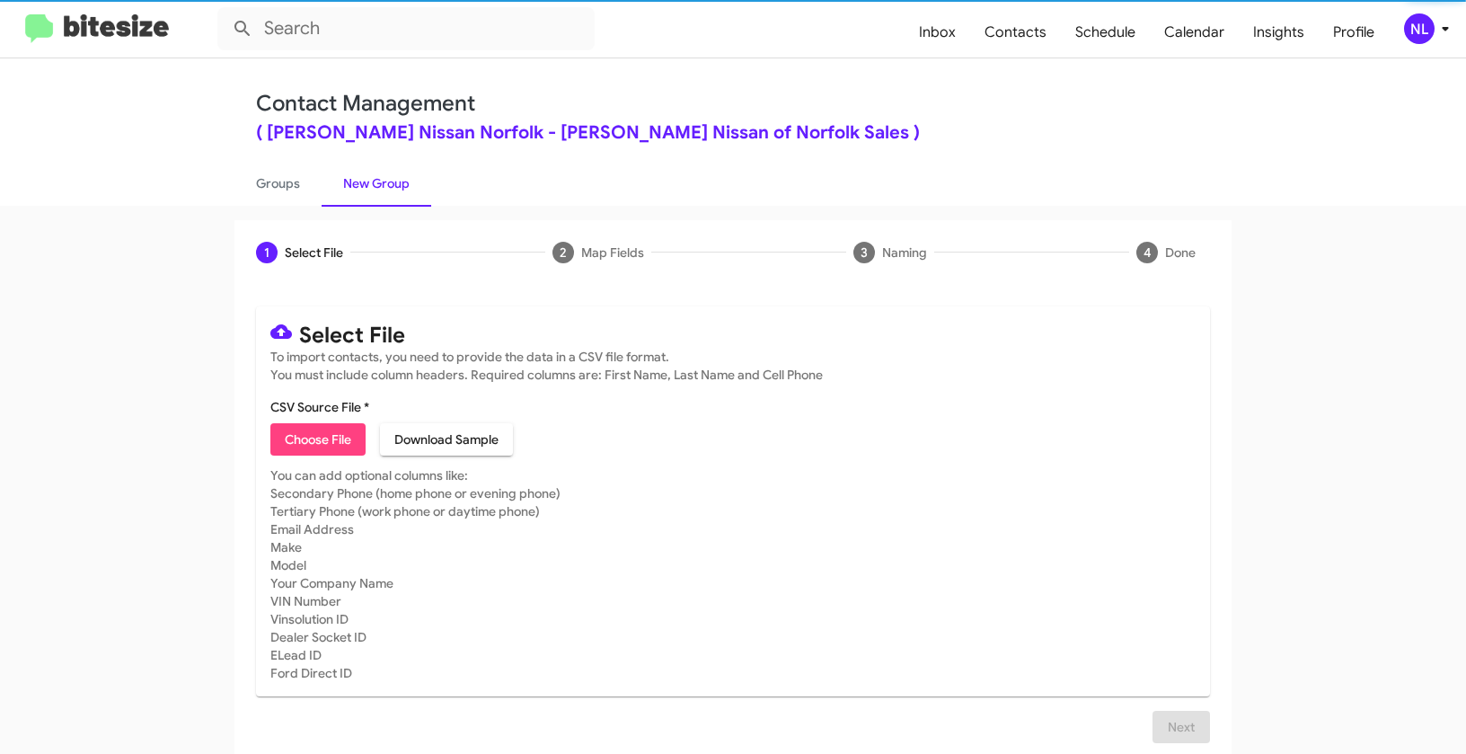
click at [321, 457] on mat-card "Select File To import contacts, you need to provide the data in a CSV file form…" at bounding box center [733, 501] width 954 height 390
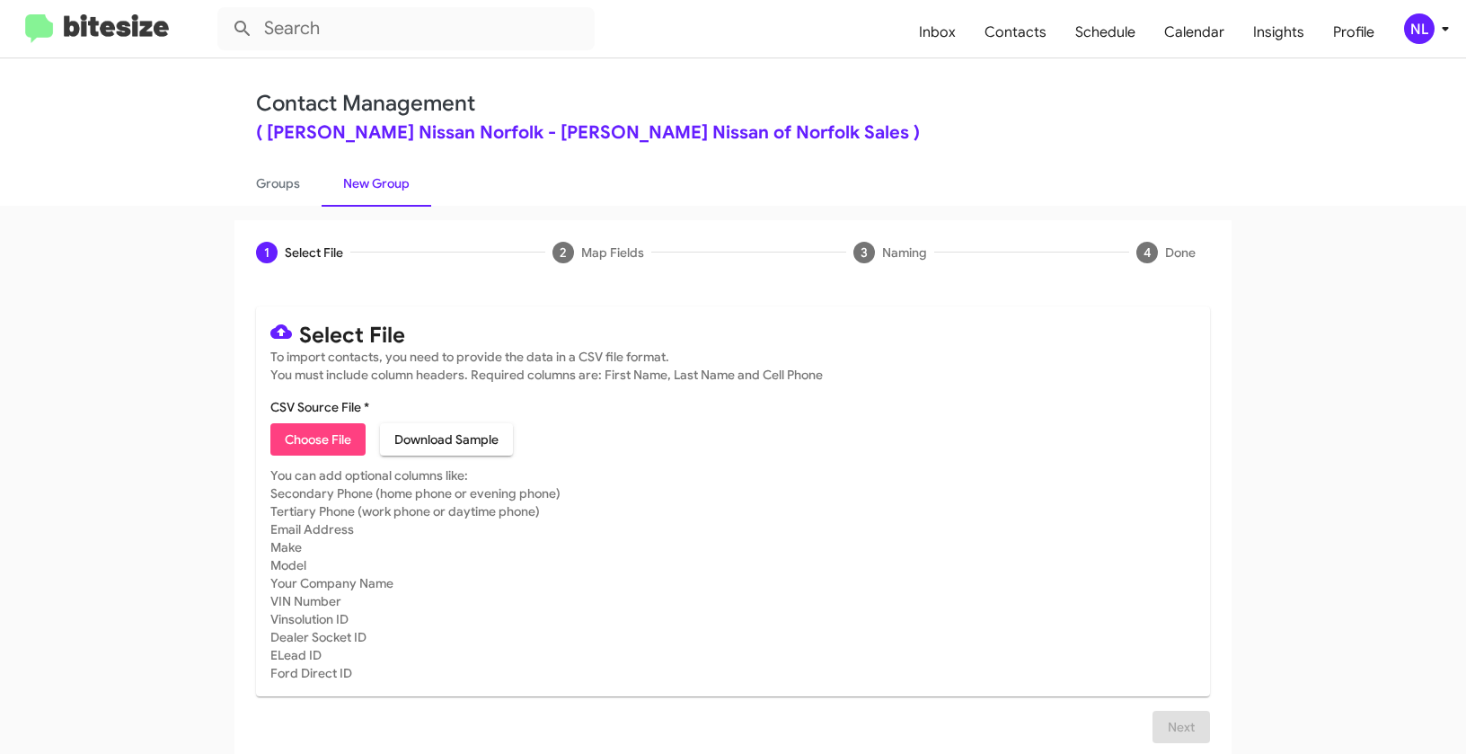
click at [322, 447] on span "Choose File" at bounding box center [318, 439] width 66 height 32
type input "BanisterNissanNorfo_EOM__ALL_[DATE]"
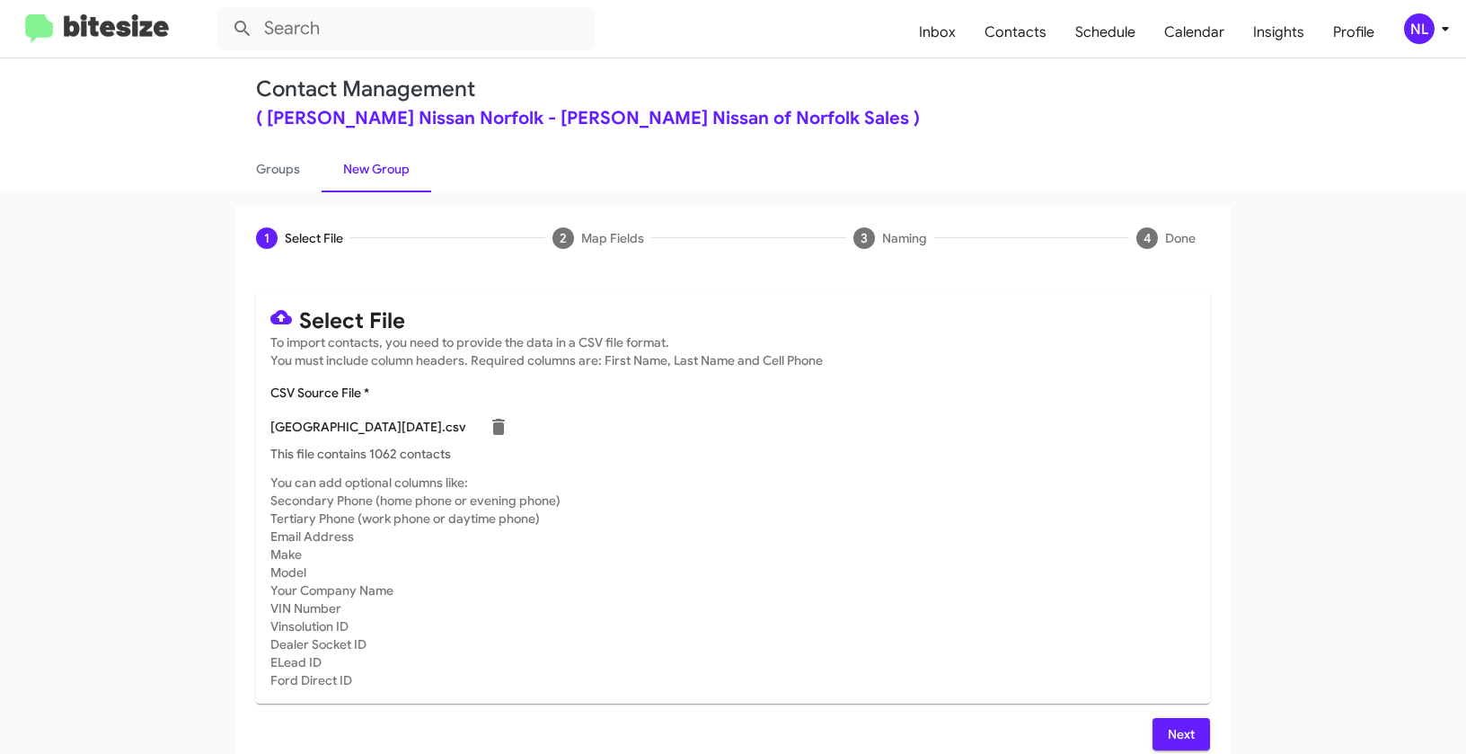
scroll to position [32, 0]
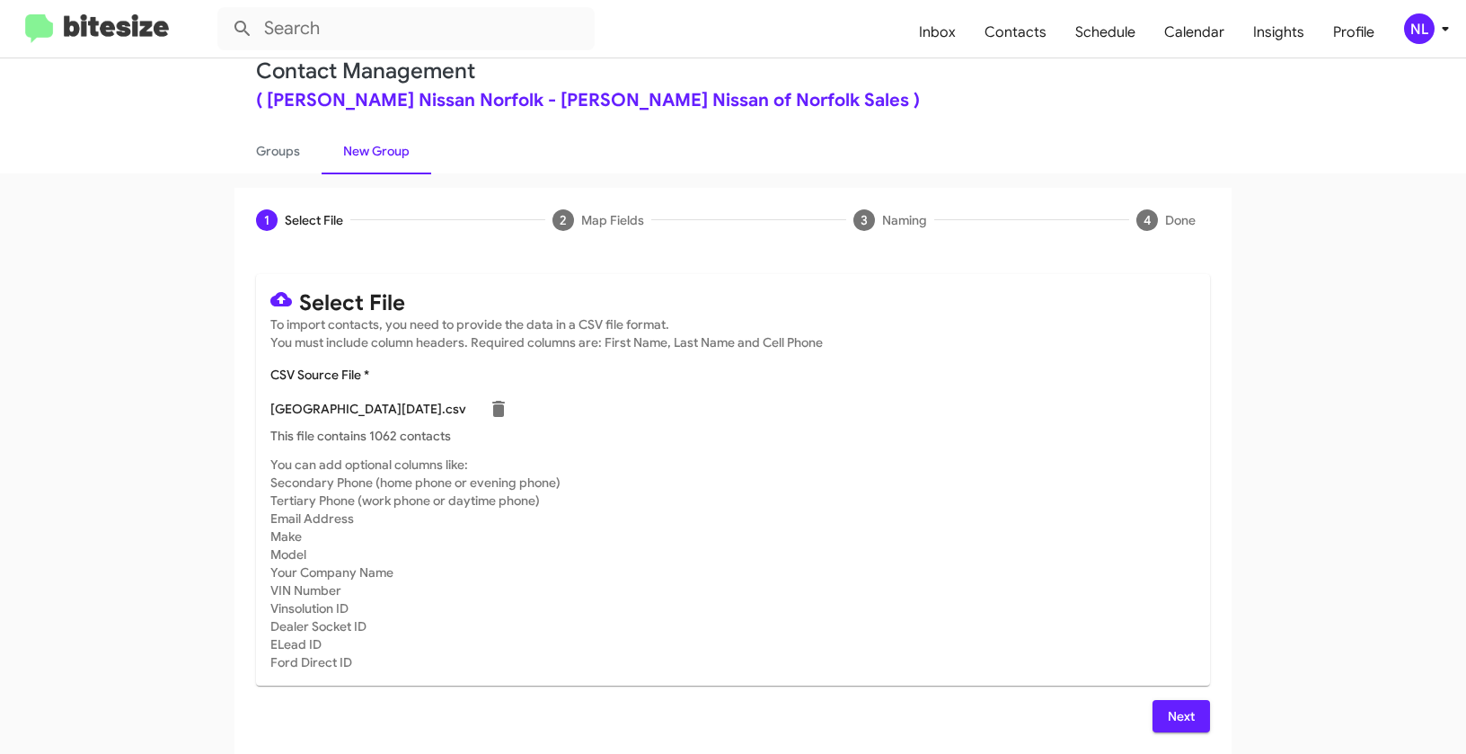
click at [1185, 715] on span "Next" at bounding box center [1181, 716] width 29 height 32
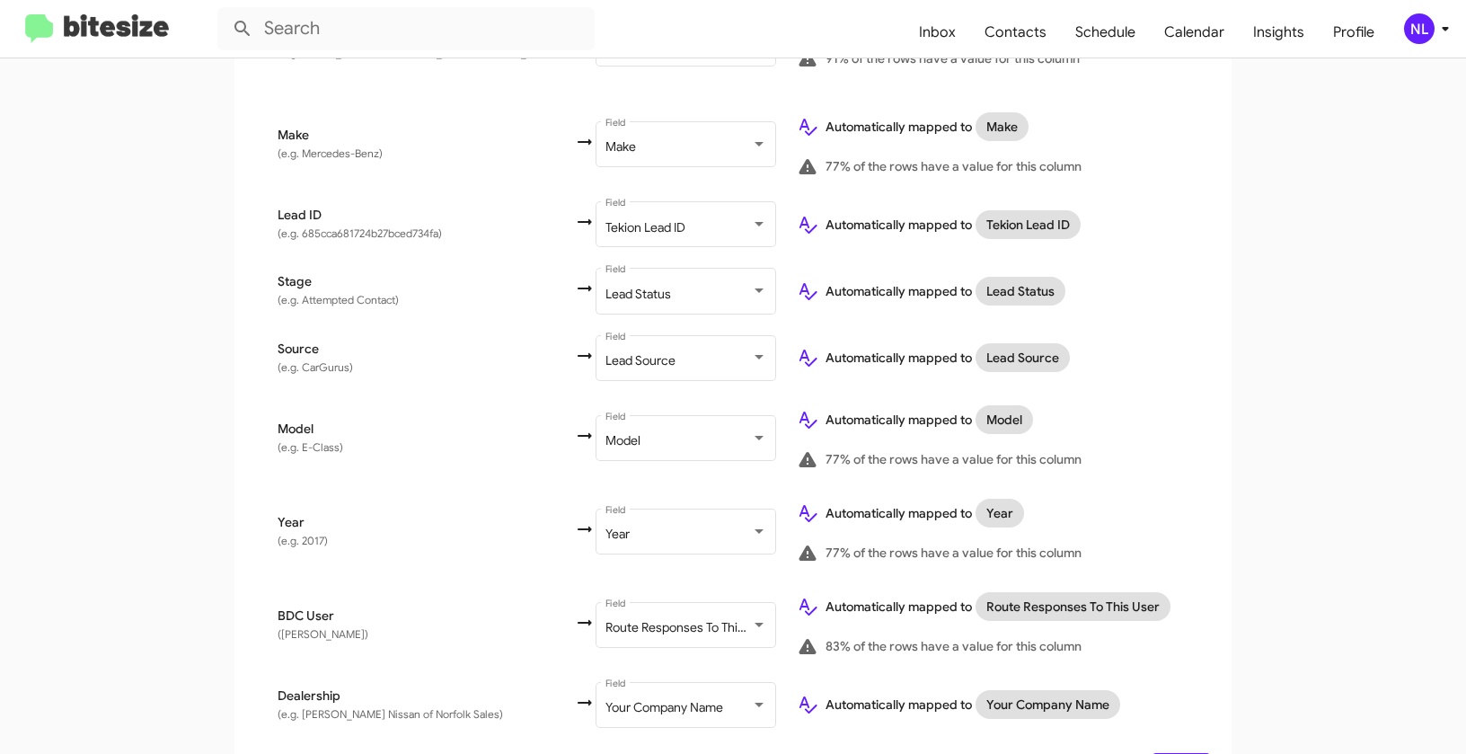
scroll to position [839, 0]
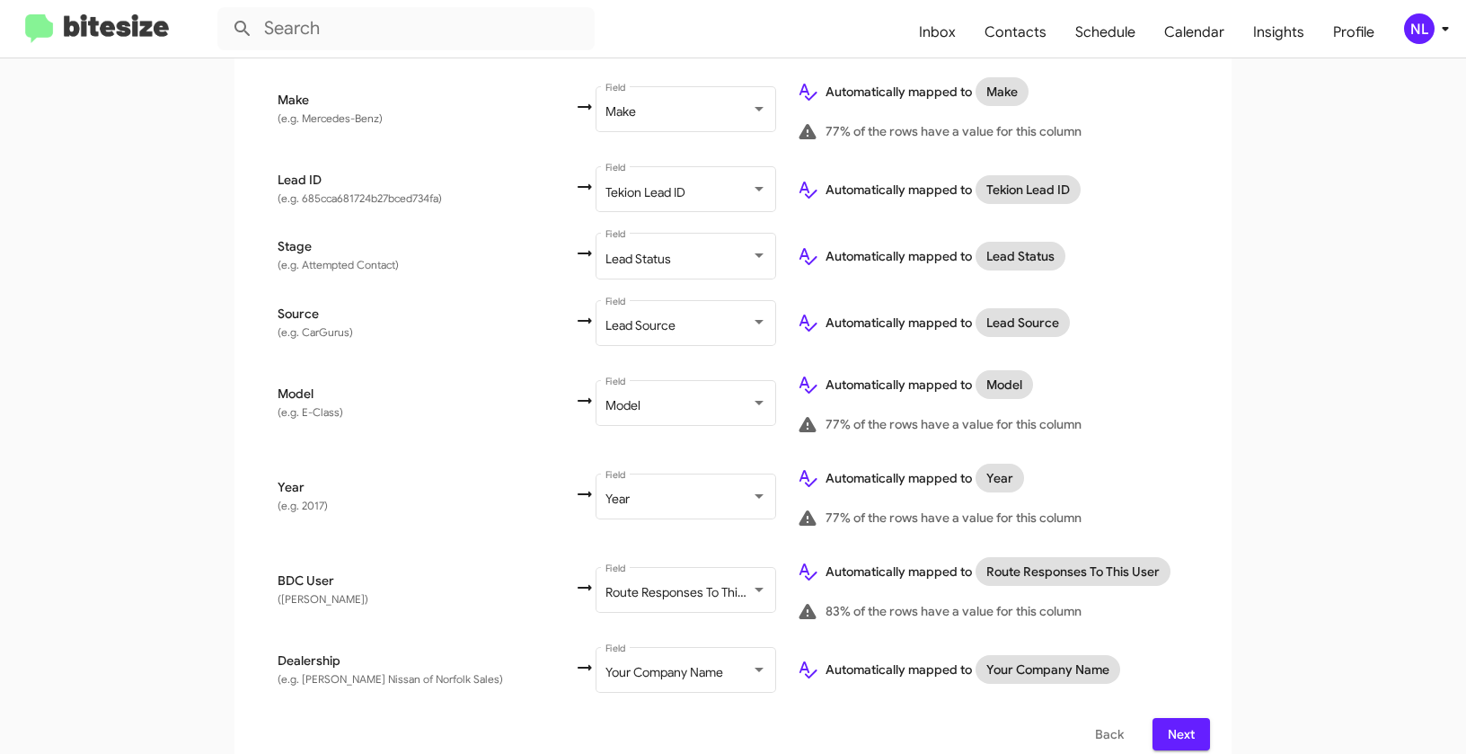
click at [1182, 718] on span "Next" at bounding box center [1181, 734] width 29 height 32
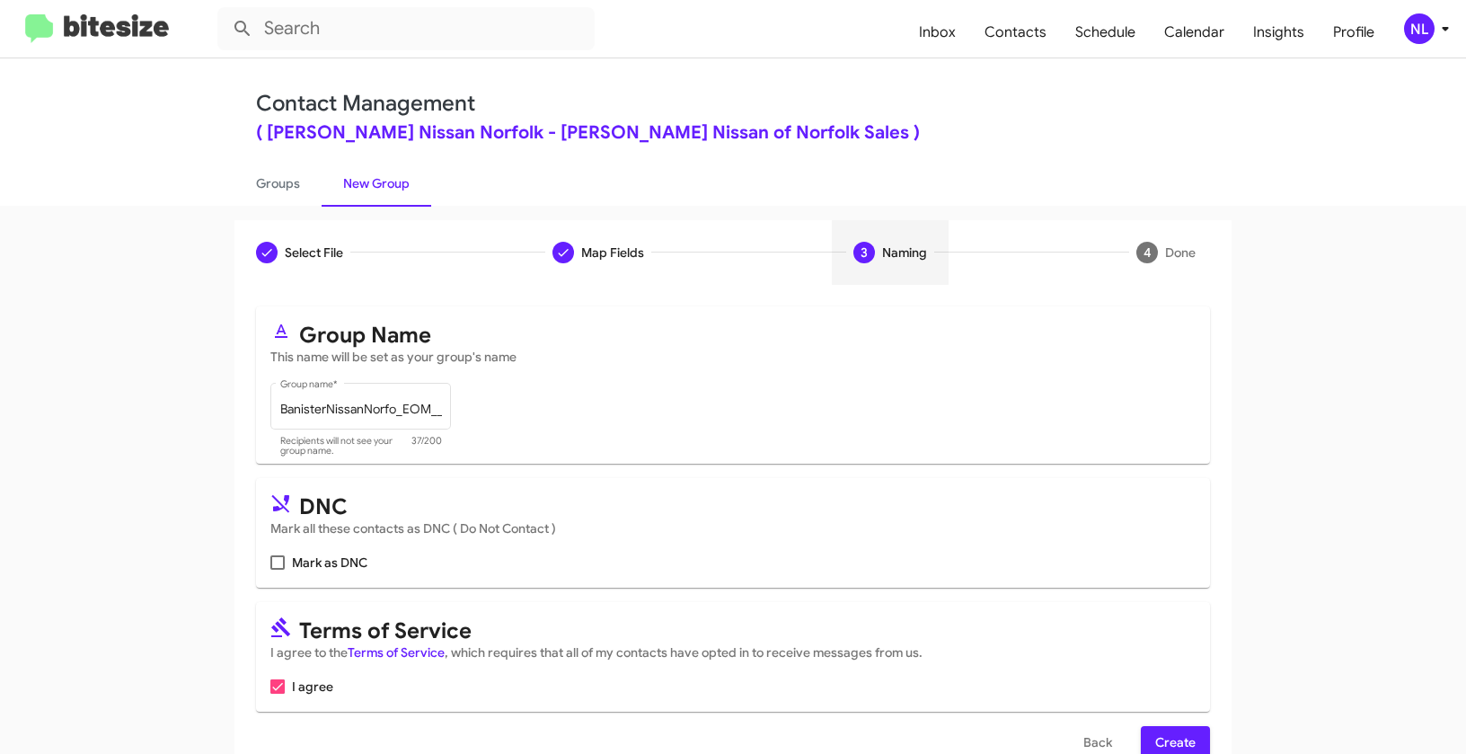
scroll to position [40, 0]
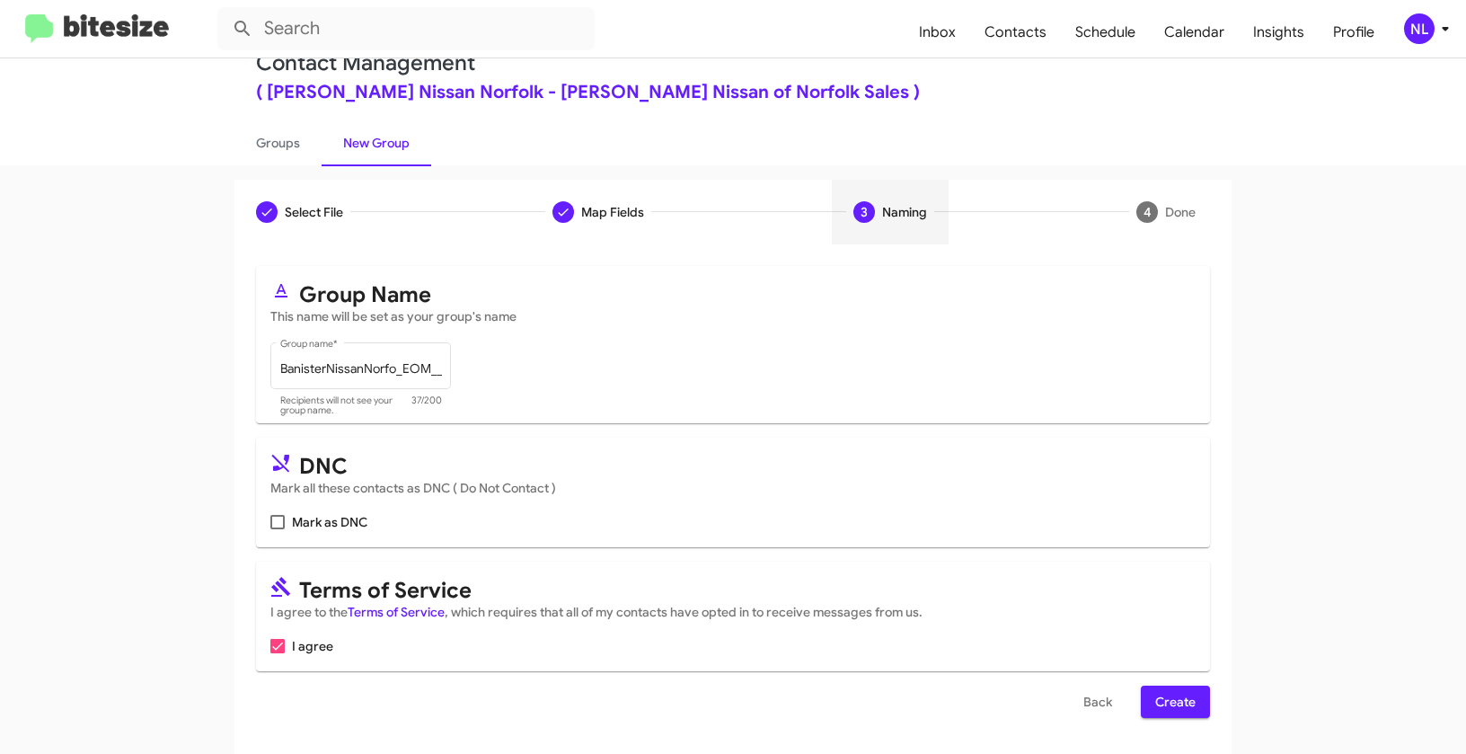
click at [1191, 693] on button "Create" at bounding box center [1175, 702] width 69 height 32
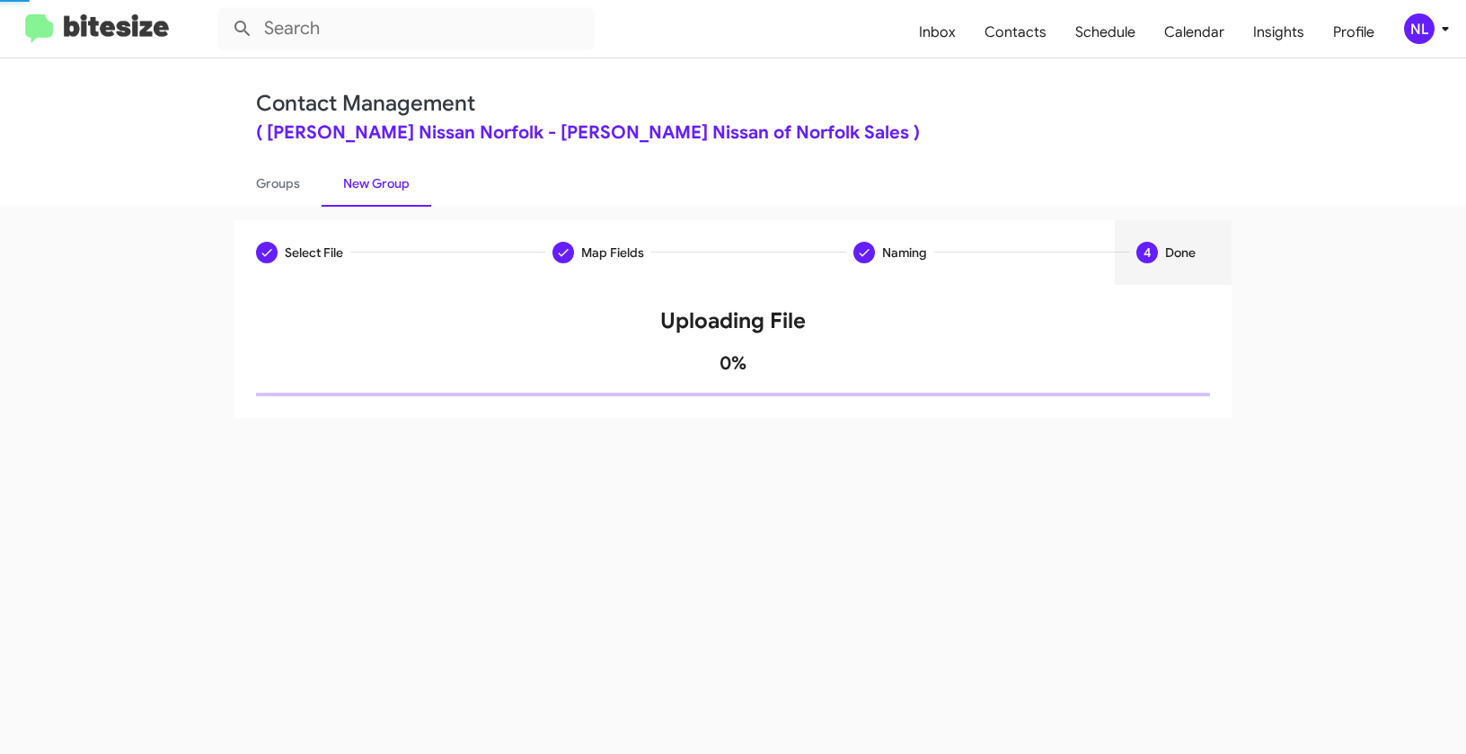
scroll to position [0, 0]
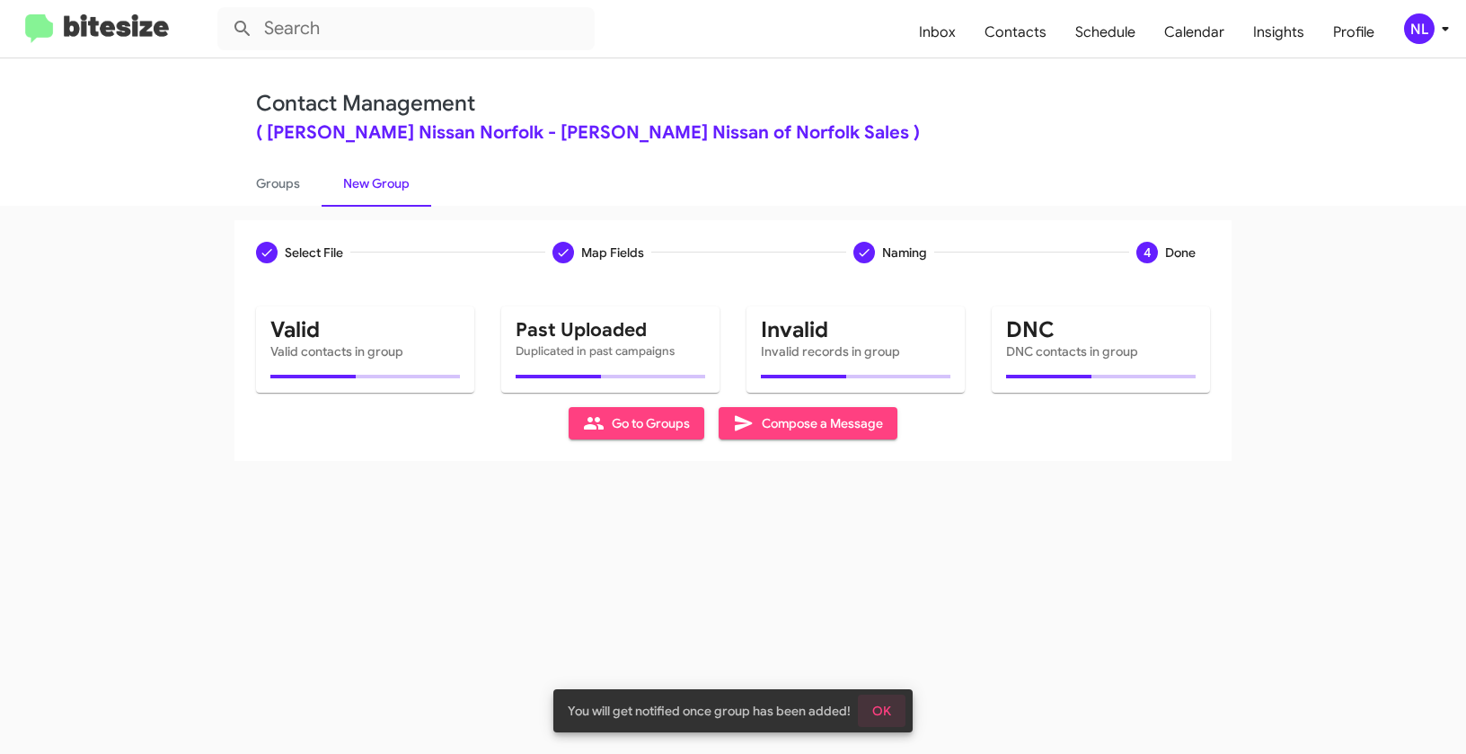
click at [885, 706] on span "OK" at bounding box center [881, 711] width 19 height 32
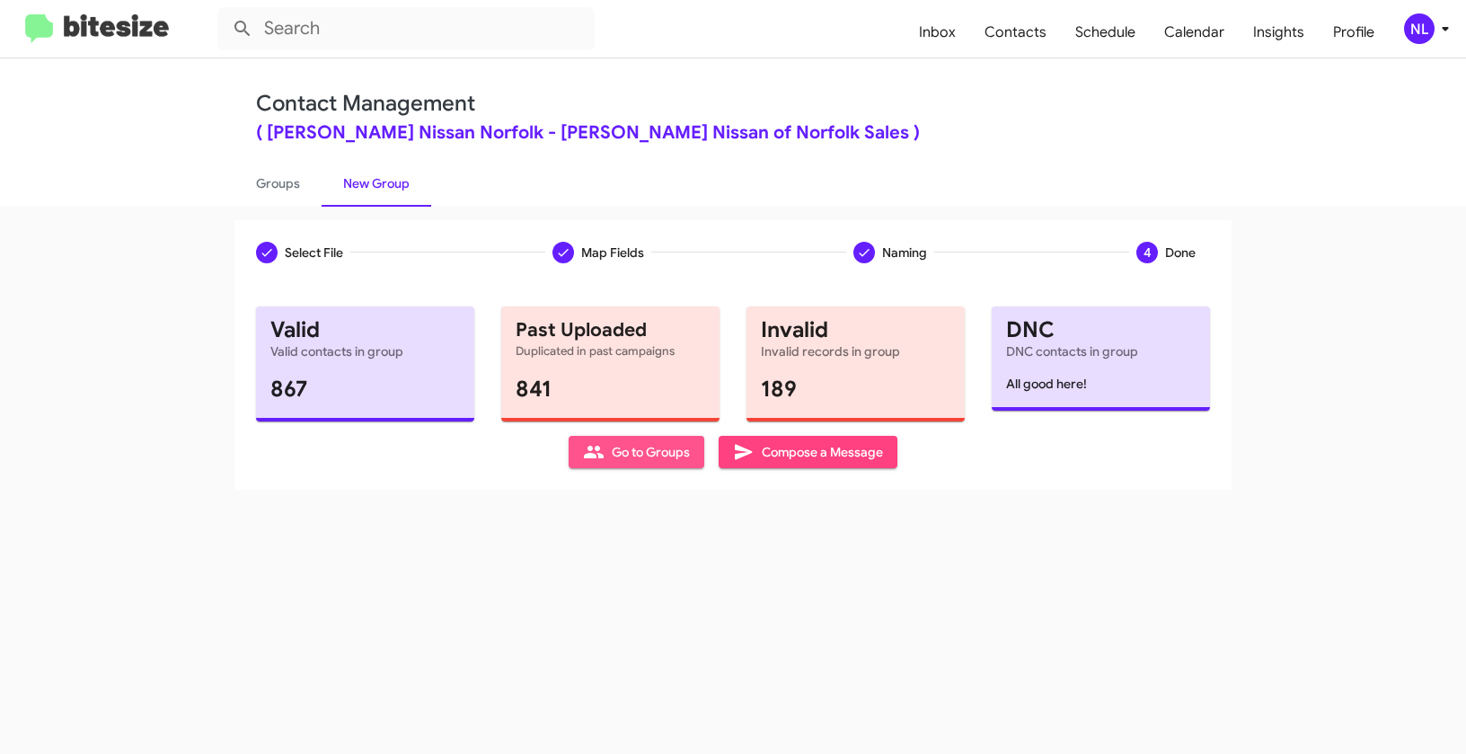
click at [609, 460] on span "Go to Groups" at bounding box center [636, 452] width 107 height 32
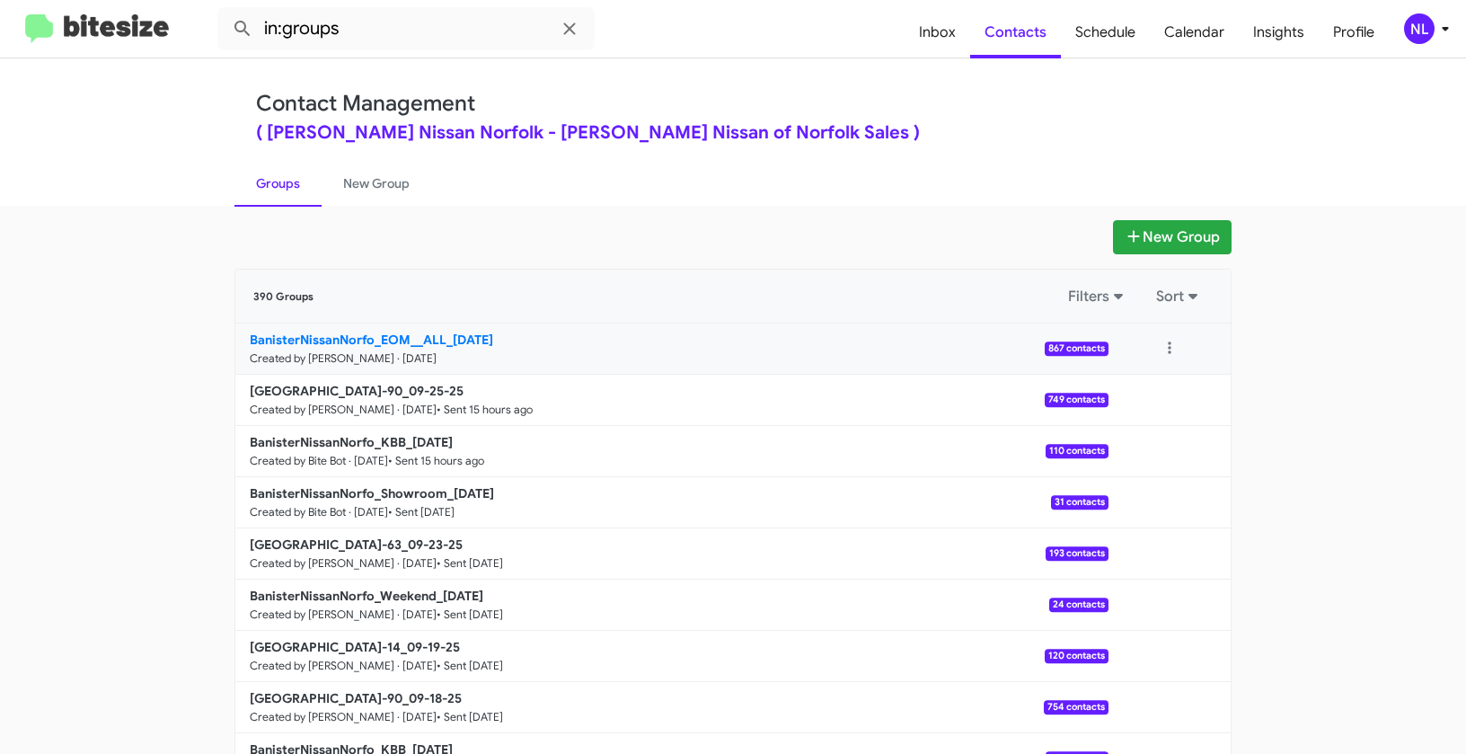
drag, startPoint x: 148, startPoint y: 326, endPoint x: 441, endPoint y: 334, distance: 293.0
click at [441, 334] on app-groups "New Group 390 Groups Filters Sort BanisterNissanNorfo_EOM__ALL_[DATE] Created b…" at bounding box center [733, 551] width 1466 height 663
copy div "Filters Sort BanisterNissanNorfo_EOM__ALL"
click at [386, 36] on input "in:groups" at bounding box center [405, 28] width 377 height 43
paste input "[GEOGRAPHIC_DATA]"
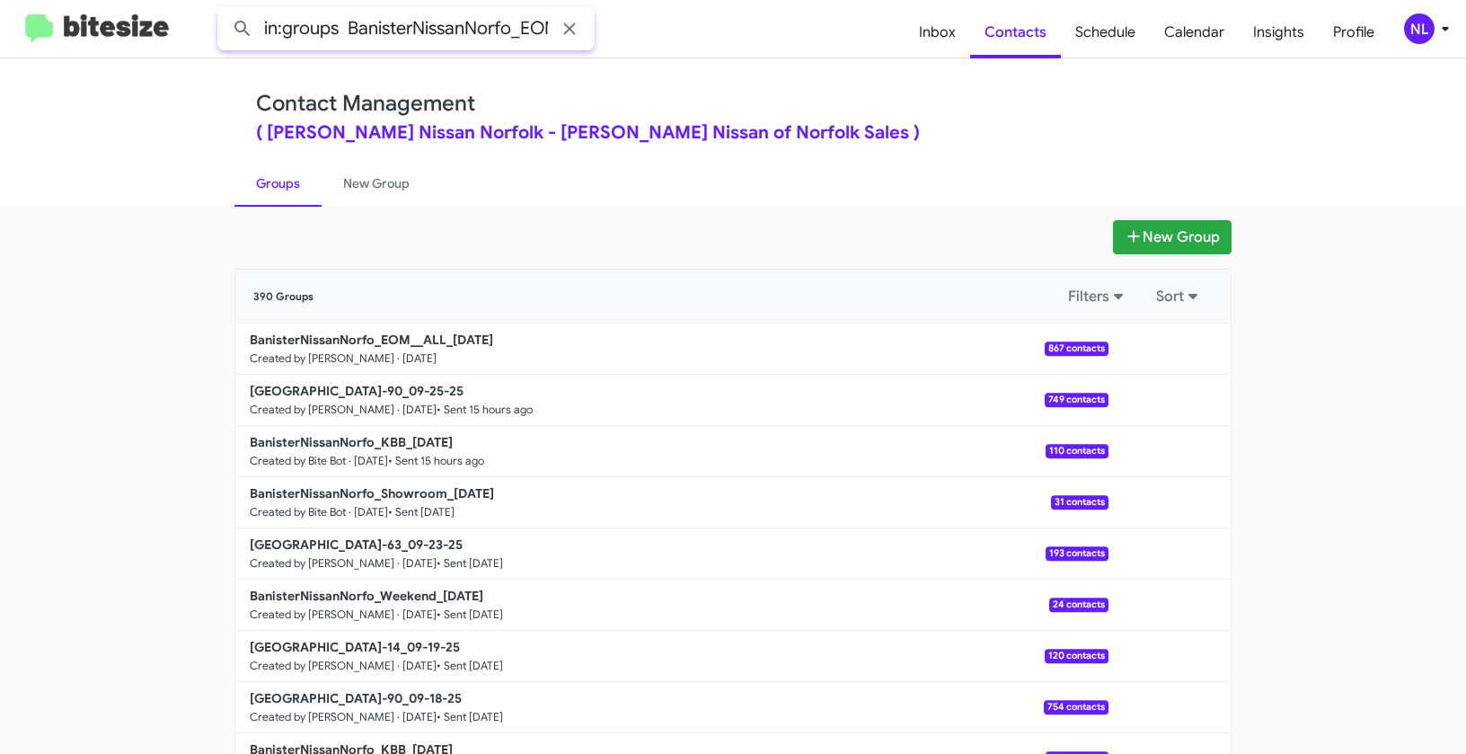
scroll to position [0, 60]
type input "in:groups BanisterNissanNorfo_EOM__ALL"
click at [225, 11] on button at bounding box center [243, 29] width 36 height 36
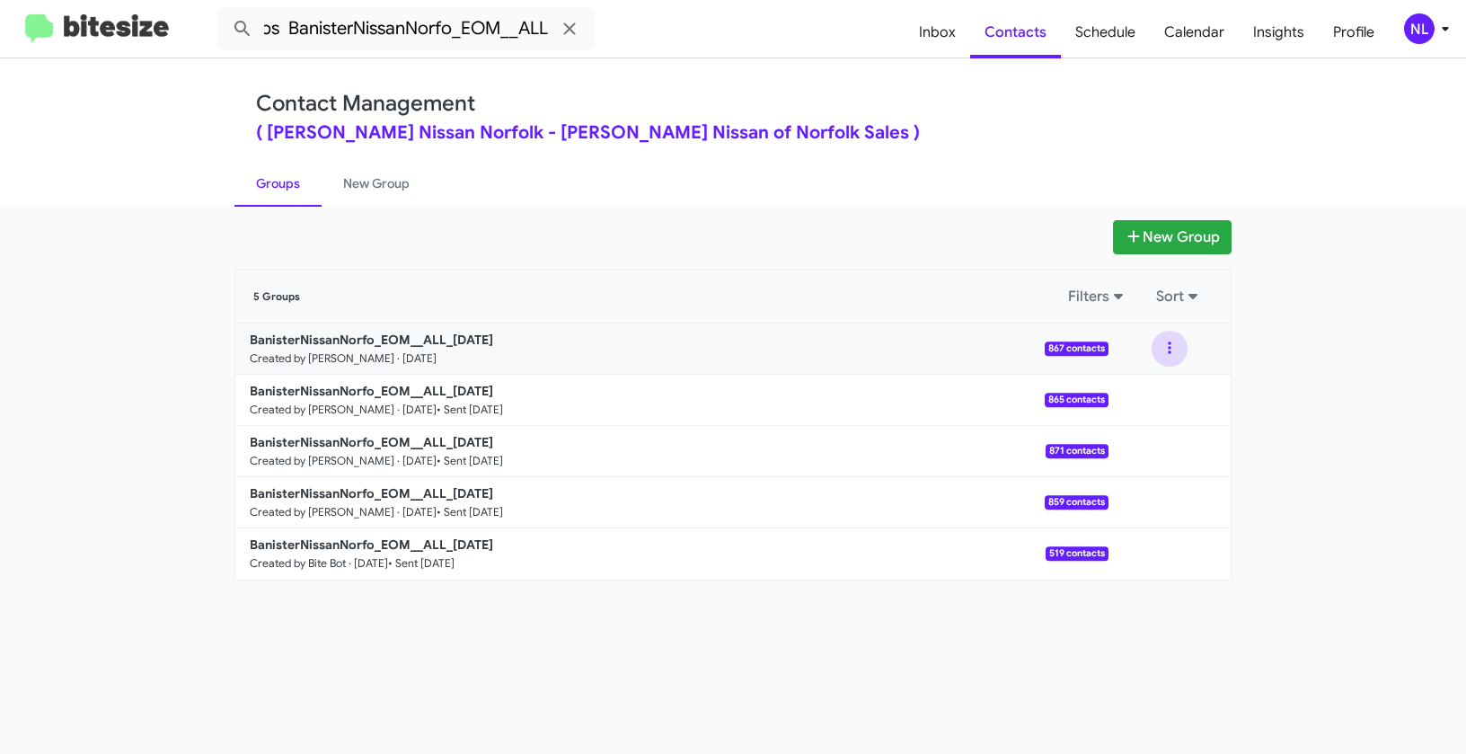
click at [1164, 349] on button at bounding box center [1170, 349] width 36 height 36
click at [1157, 388] on button "View contacts" at bounding box center [1116, 397] width 144 height 43
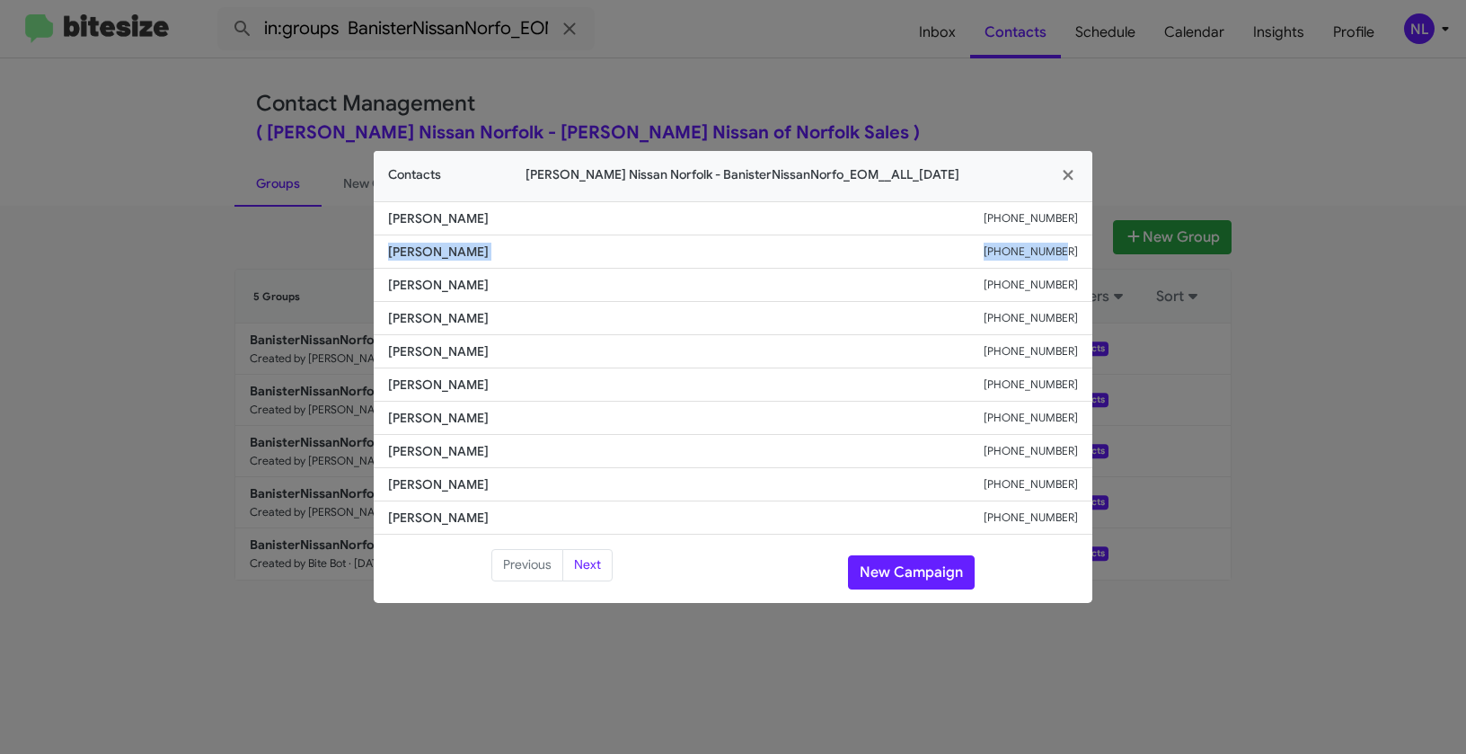
drag, startPoint x: 389, startPoint y: 251, endPoint x: 1095, endPoint y: 260, distance: 706.3
click at [1095, 260] on modal-container "Contacts [PERSON_NAME] Nissan Norfolk - BanisterNissanNorfo_EOM__ALL_[DATE] [PE…" at bounding box center [733, 377] width 1466 height 754
copy div "[PERSON_NAME] [PHONE_NUMBER]"
click at [1069, 178] on icon "button" at bounding box center [1068, 176] width 10 height 10
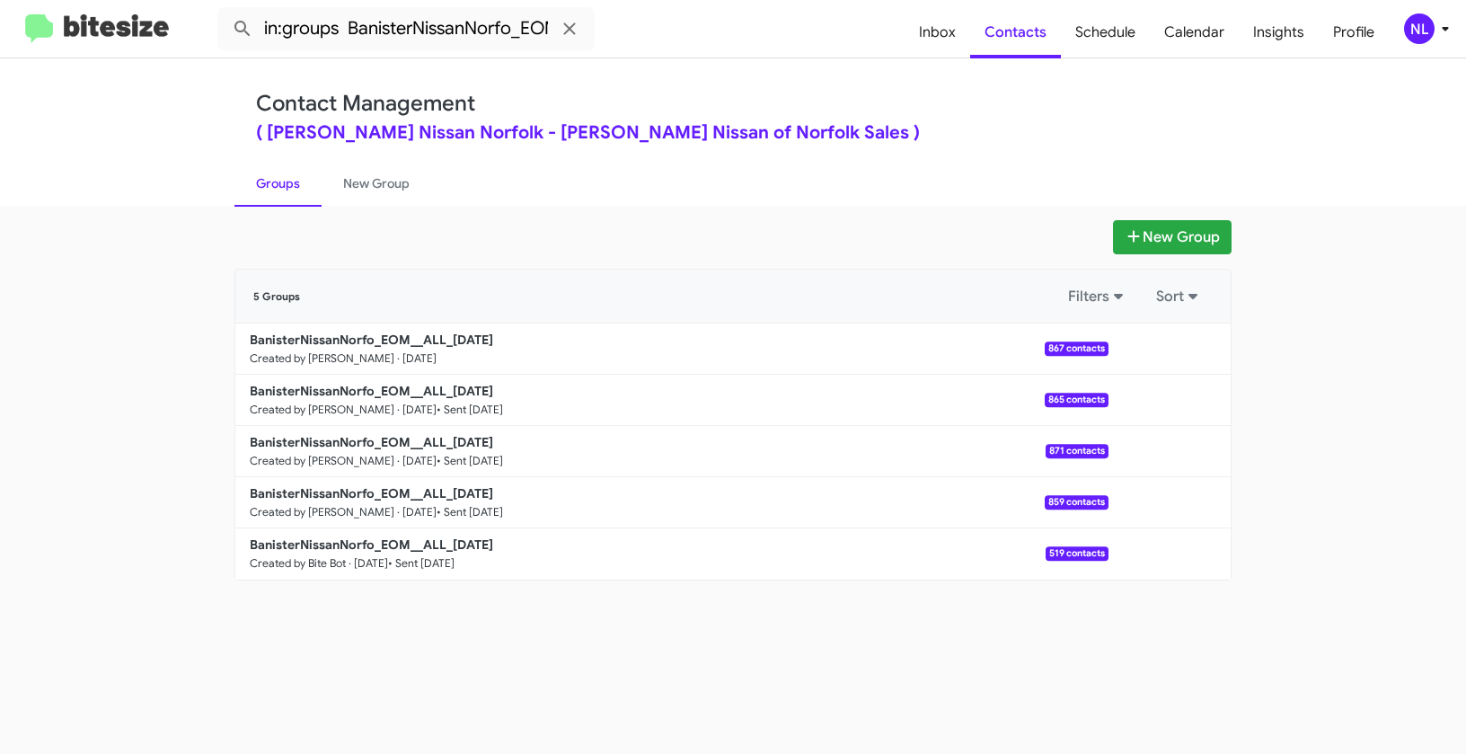
click at [1420, 33] on div "NL" at bounding box center [1419, 28] width 31 height 31
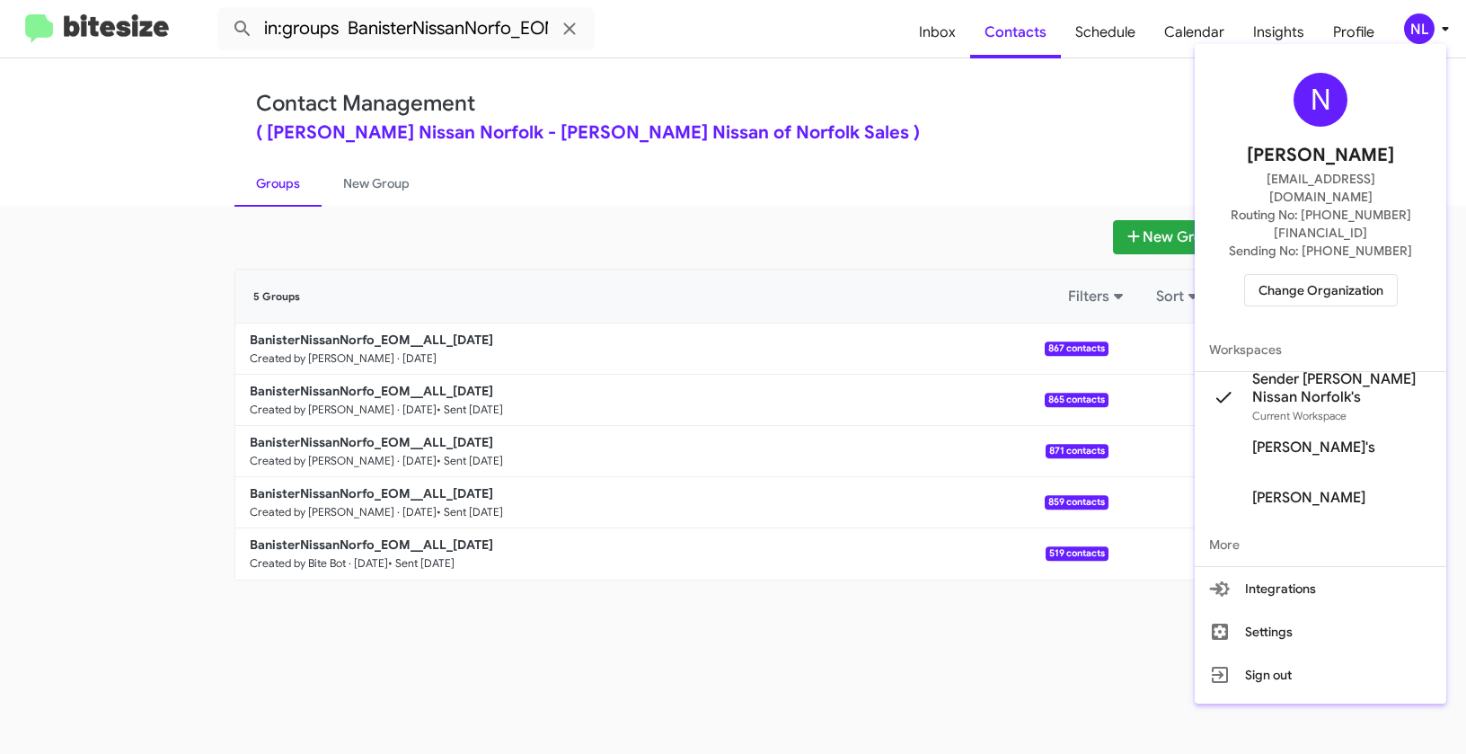
click at [1290, 275] on span "Change Organization" at bounding box center [1321, 290] width 125 height 31
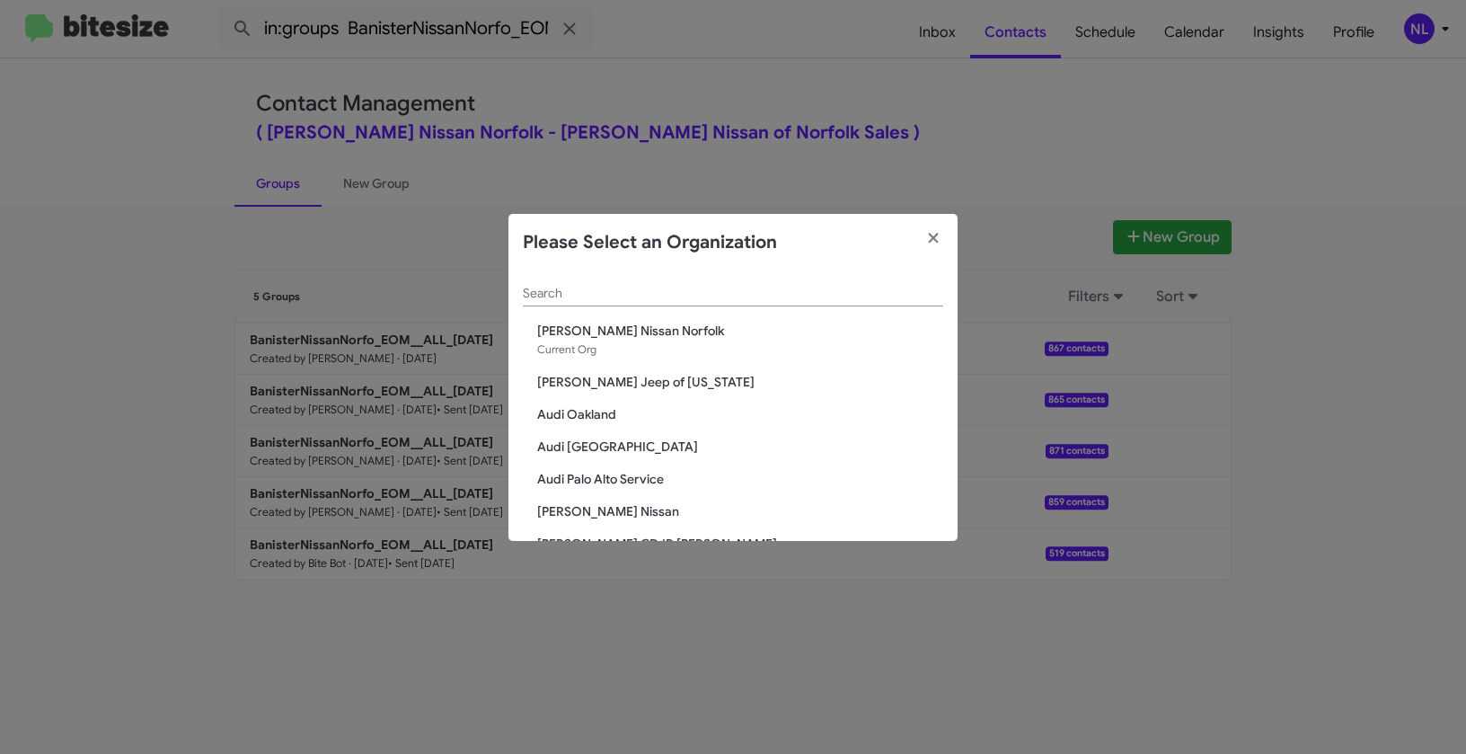
click at [631, 288] on input "Search" at bounding box center [733, 294] width 420 height 14
paste input "[PERSON_NAME][DEMOGRAPHIC_DATA]"
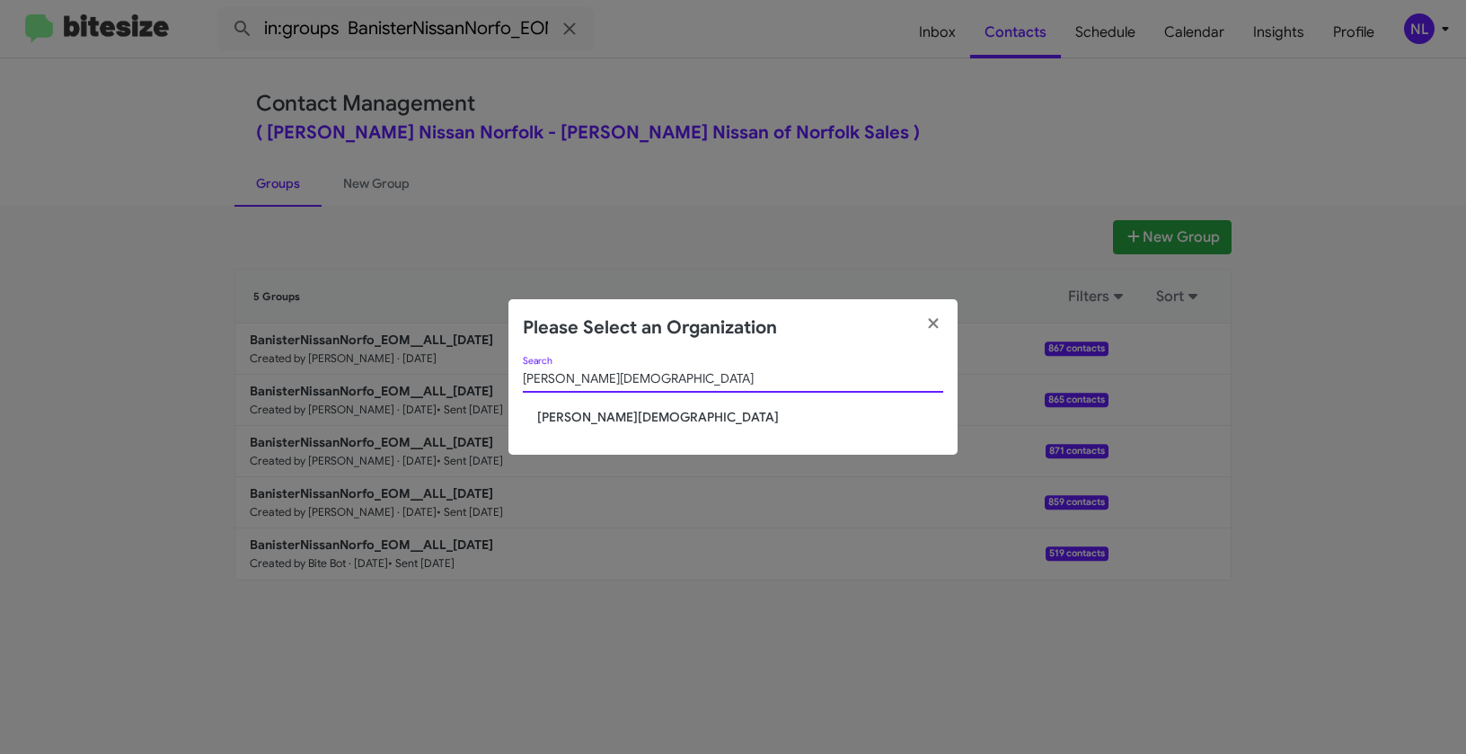
type input "[PERSON_NAME][DEMOGRAPHIC_DATA]"
click at [627, 424] on span "[PERSON_NAME][DEMOGRAPHIC_DATA]" at bounding box center [740, 417] width 406 height 18
click at [627, 419] on span "[PERSON_NAME][DEMOGRAPHIC_DATA]" at bounding box center [740, 417] width 406 height 18
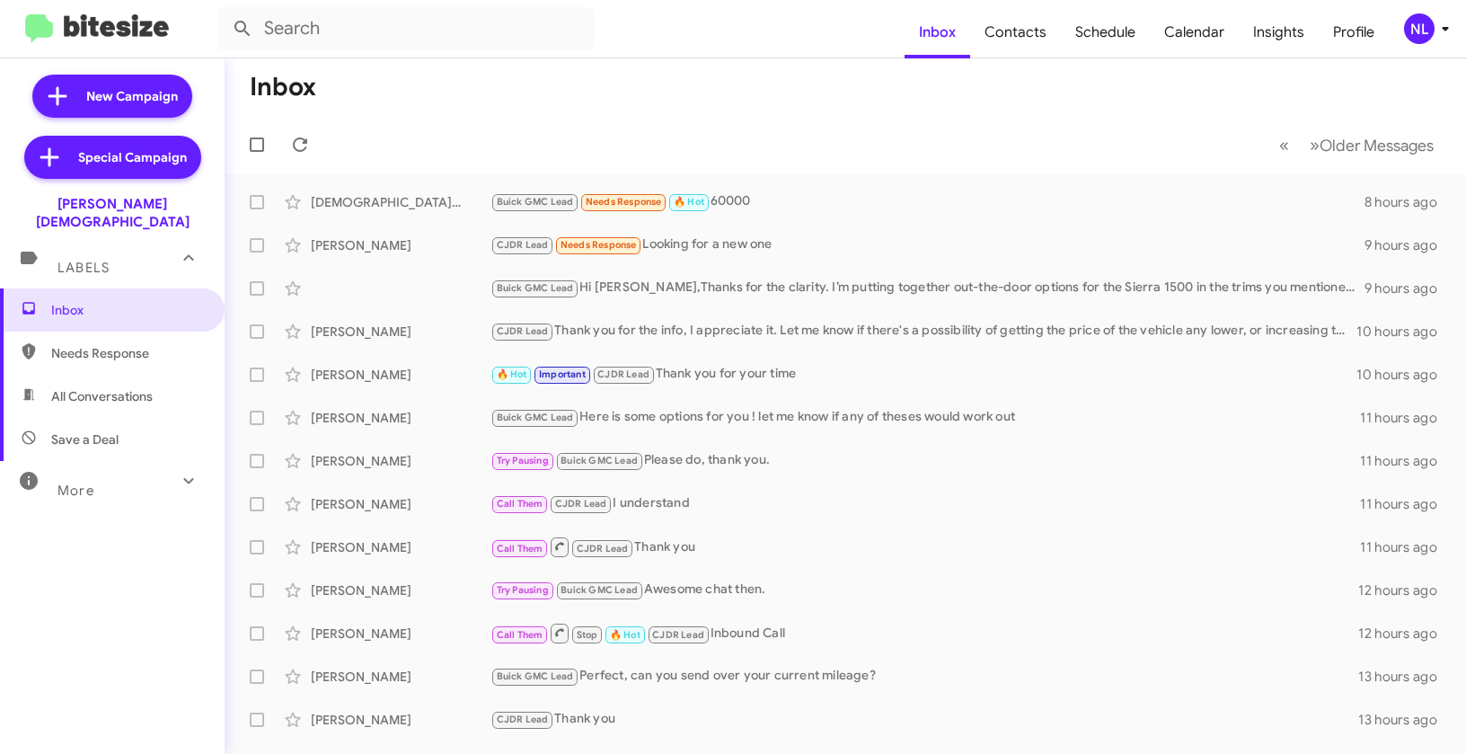
click at [1421, 30] on div "NL" at bounding box center [1419, 28] width 31 height 31
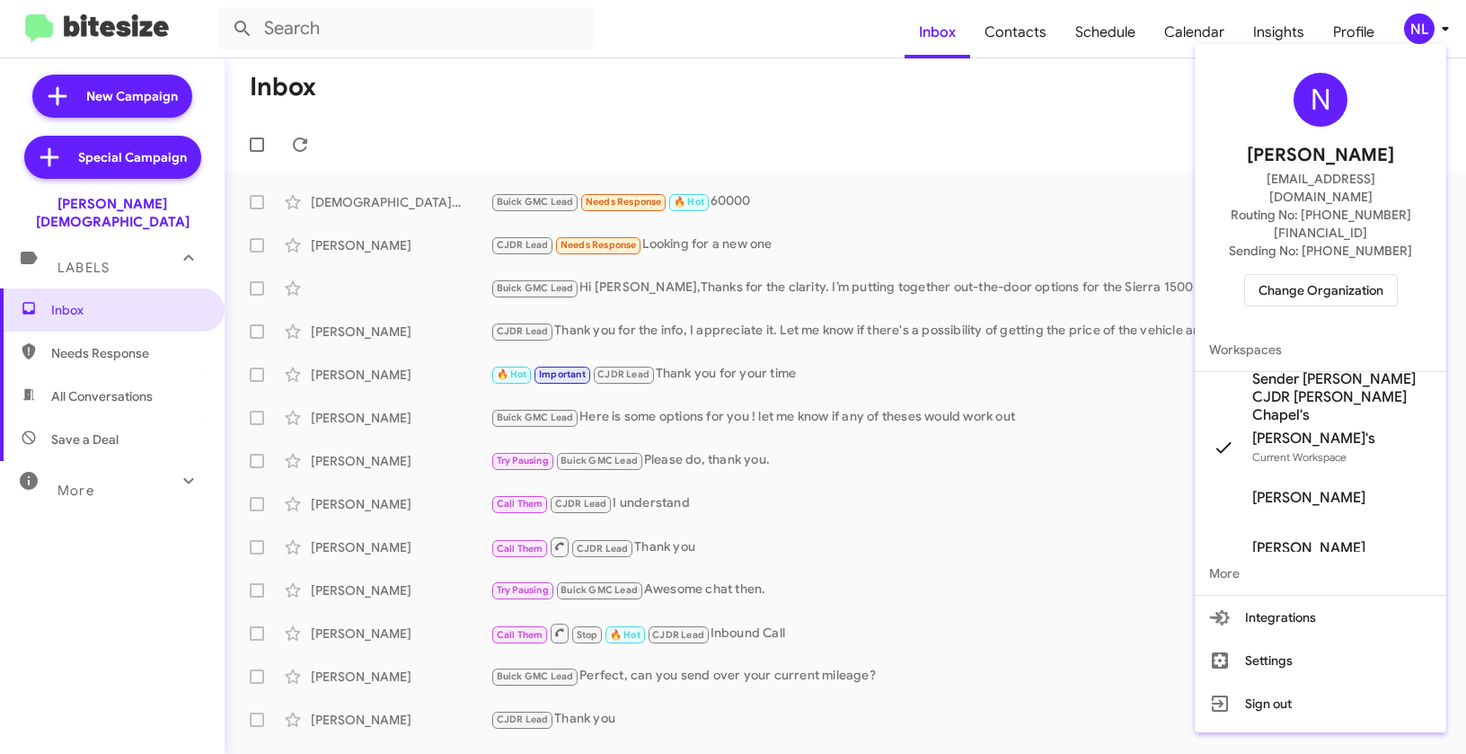
click at [1280, 370] on span "Sender [PERSON_NAME] CJDR [PERSON_NAME] Chapel's" at bounding box center [1342, 397] width 180 height 54
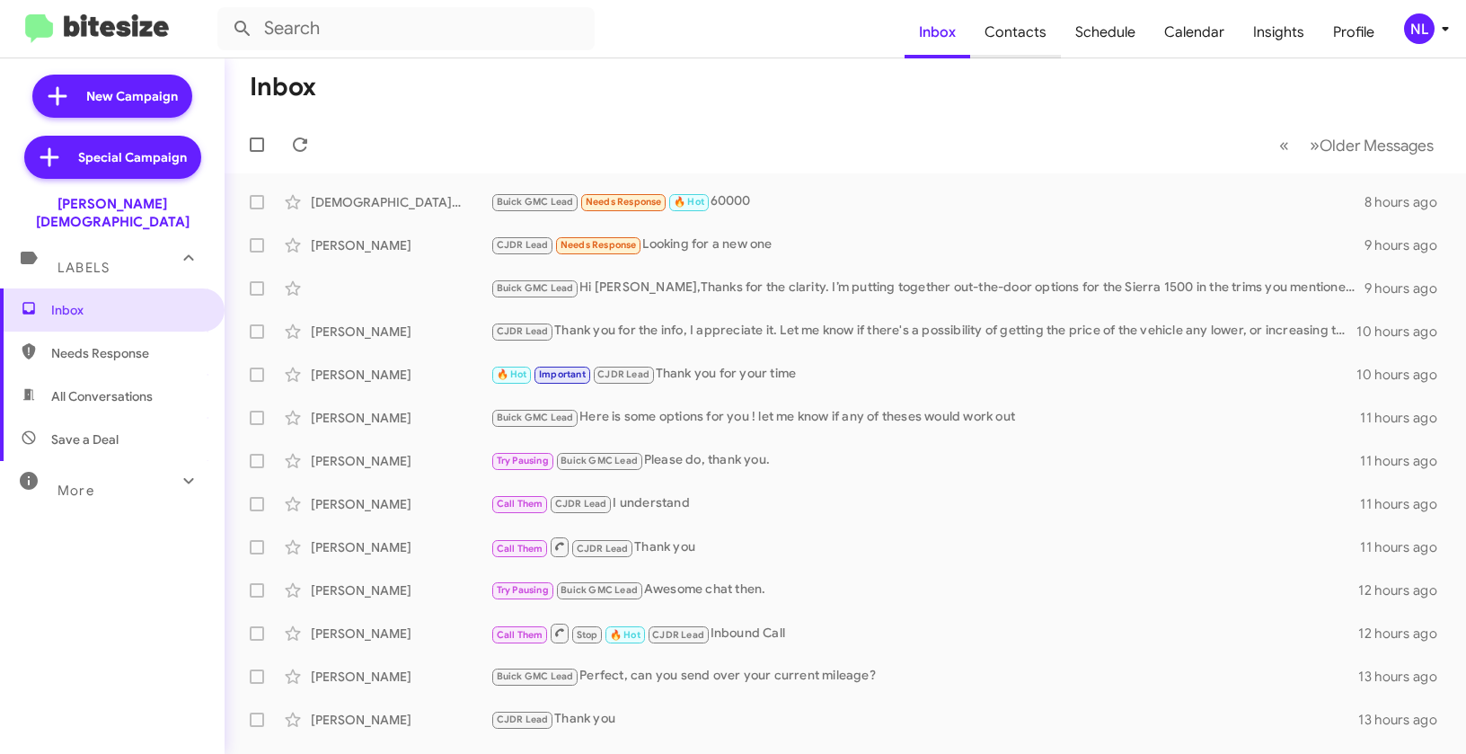
click at [1030, 34] on span "Contacts" at bounding box center [1015, 32] width 91 height 52
type input "in:groups"
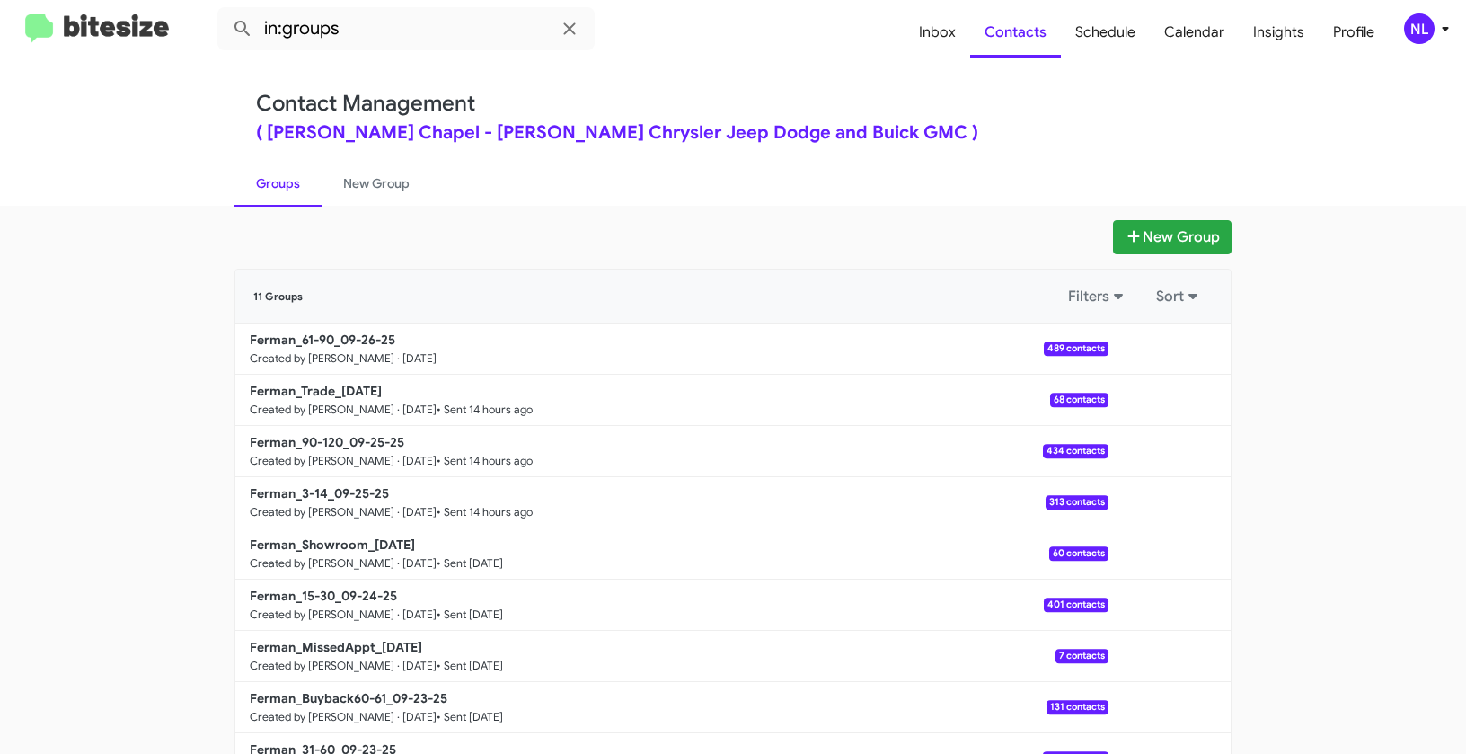
click at [1420, 31] on div "NL" at bounding box center [1419, 28] width 31 height 31
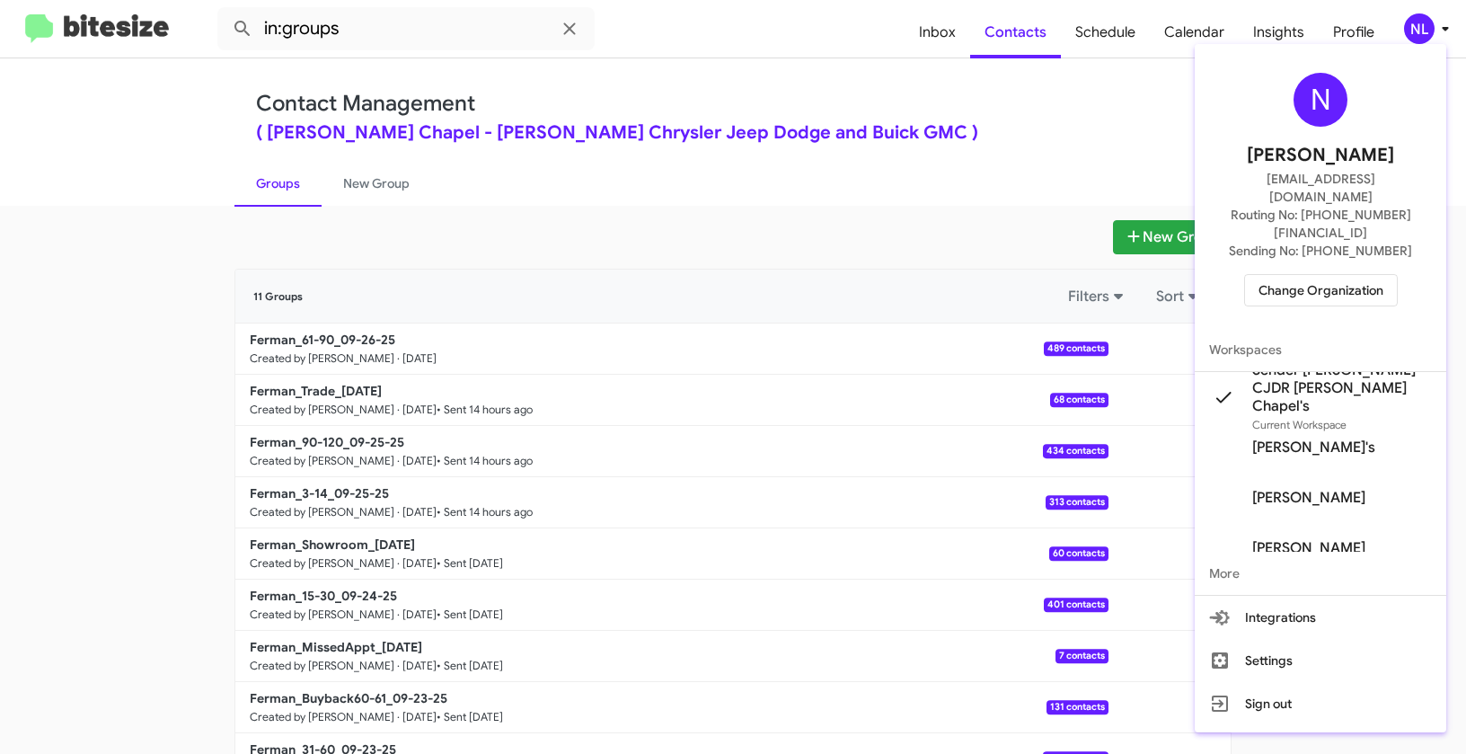
click at [86, 376] on div at bounding box center [733, 377] width 1466 height 754
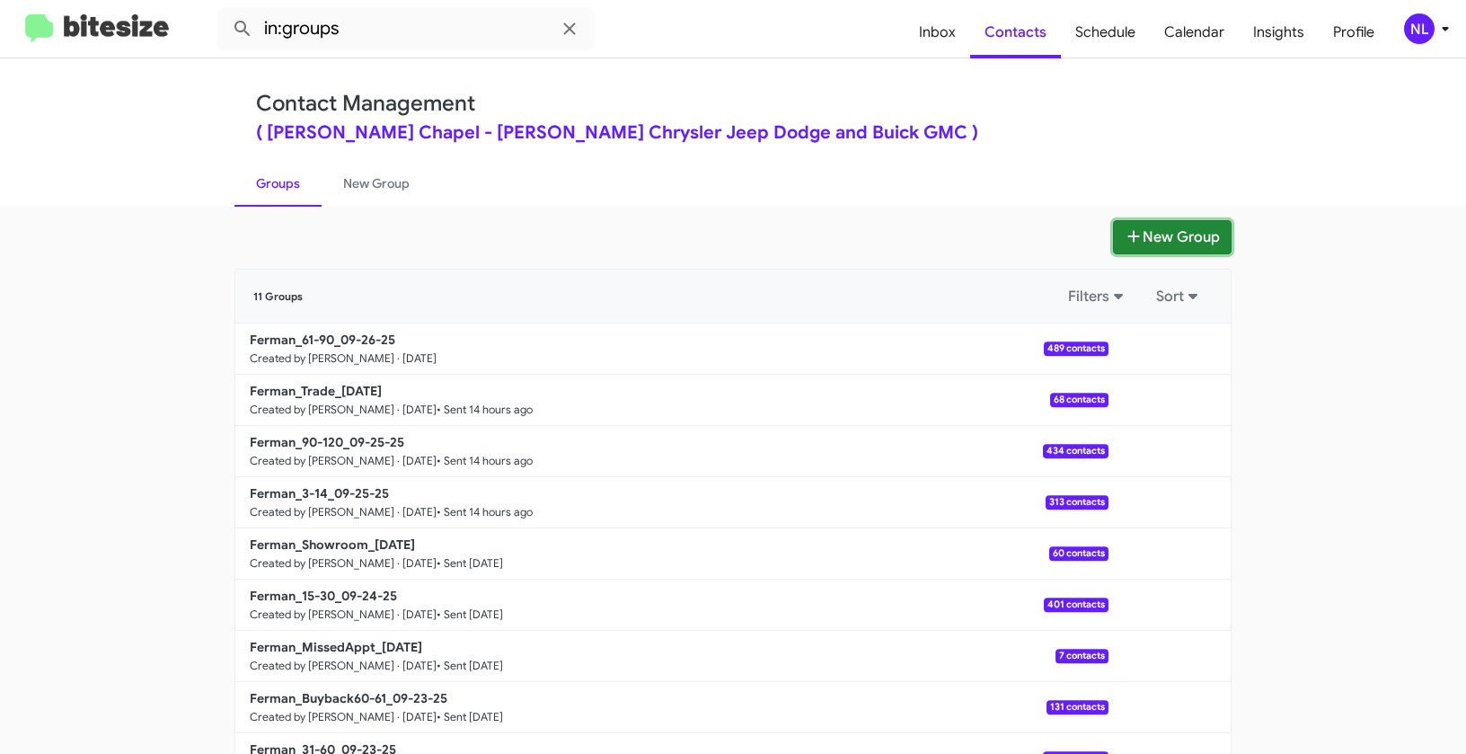
click at [1148, 235] on button "New Group" at bounding box center [1172, 237] width 119 height 34
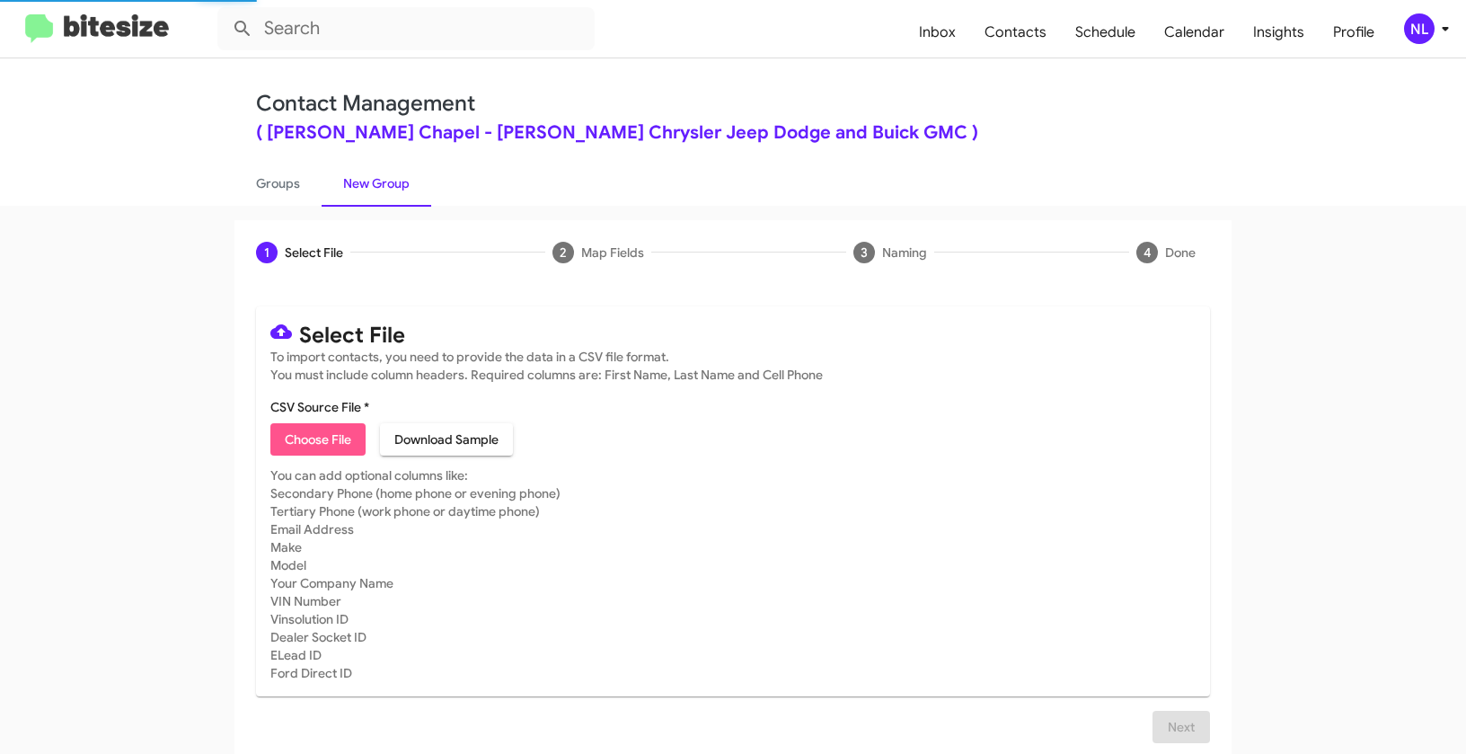
click at [305, 439] on span "Choose File" at bounding box center [318, 439] width 66 height 32
type input "Ferman_BigNews_RAM_1500_09-26-25"
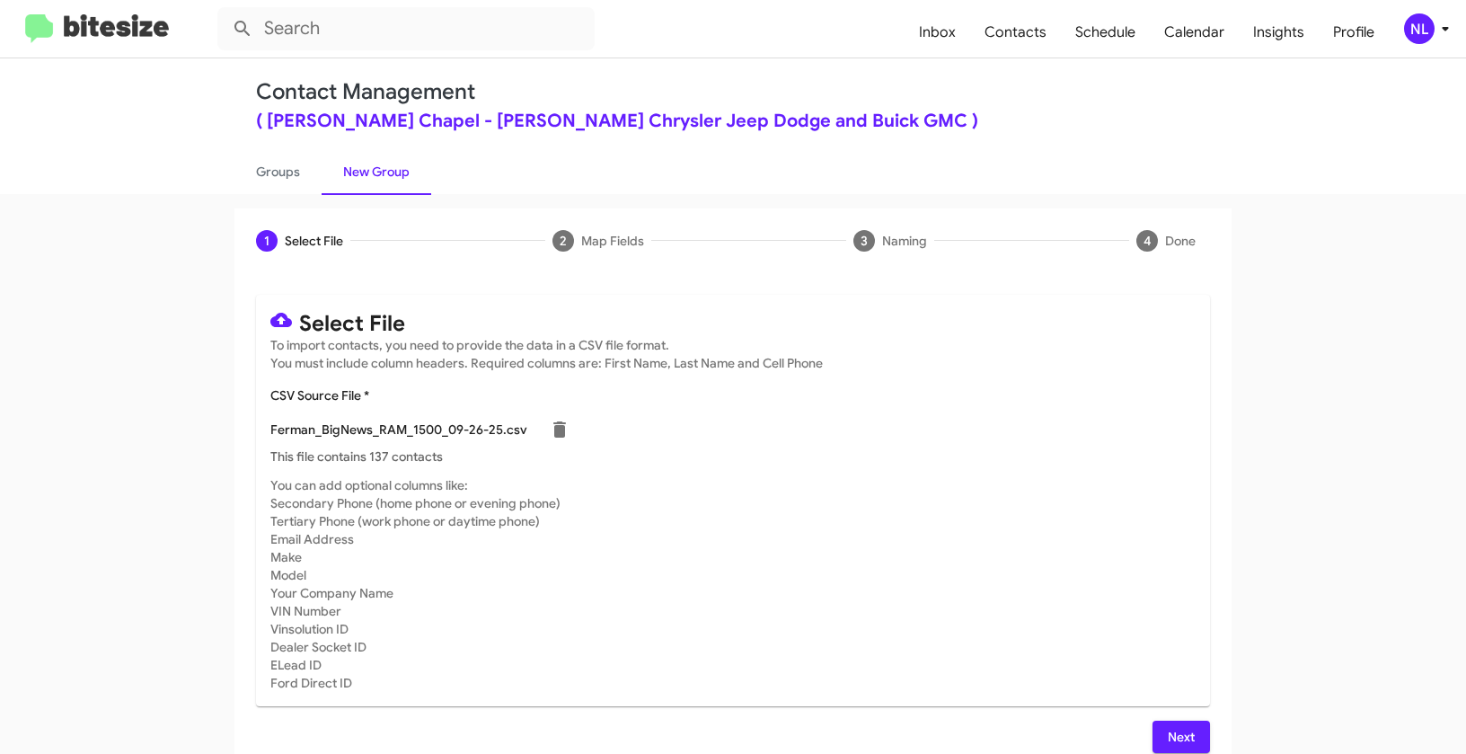
scroll to position [32, 0]
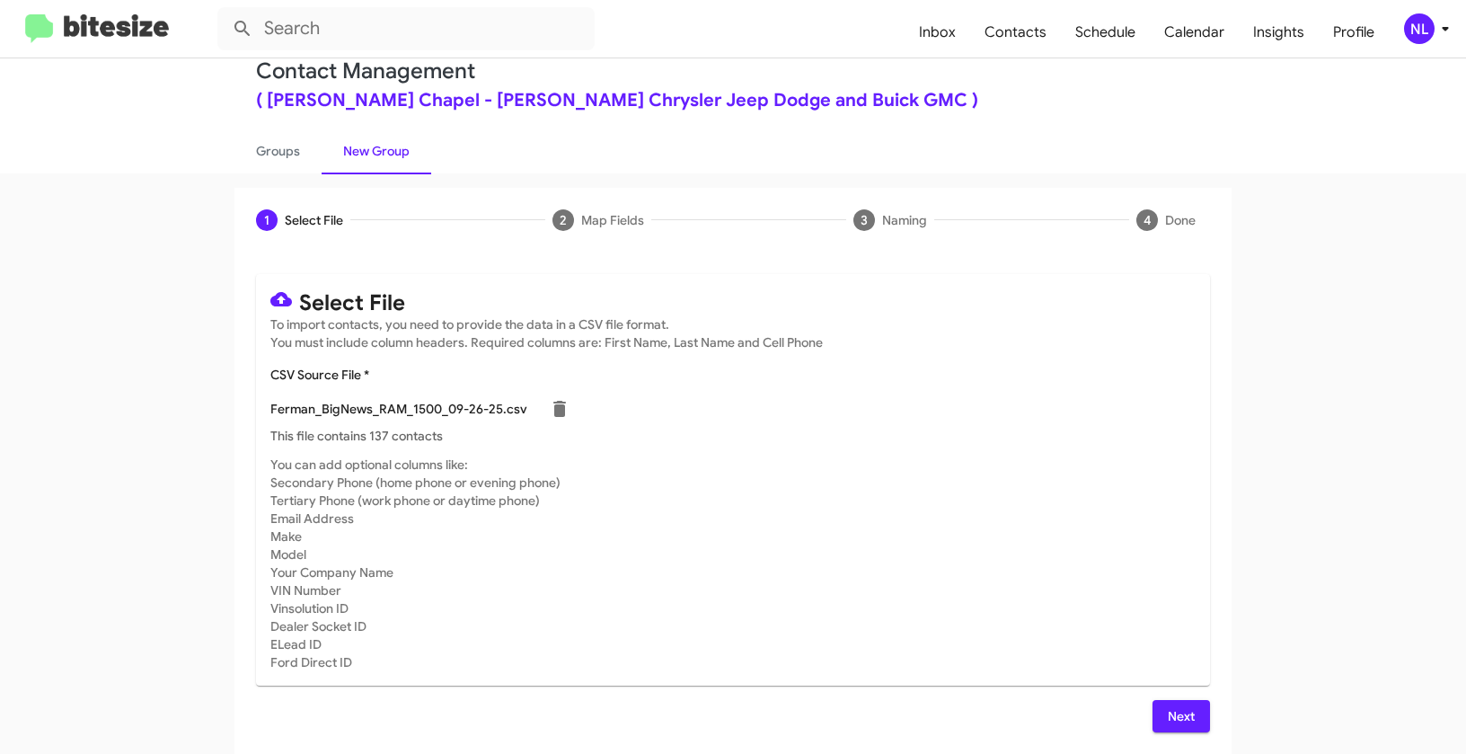
click at [1169, 713] on span "Next" at bounding box center [1181, 716] width 29 height 32
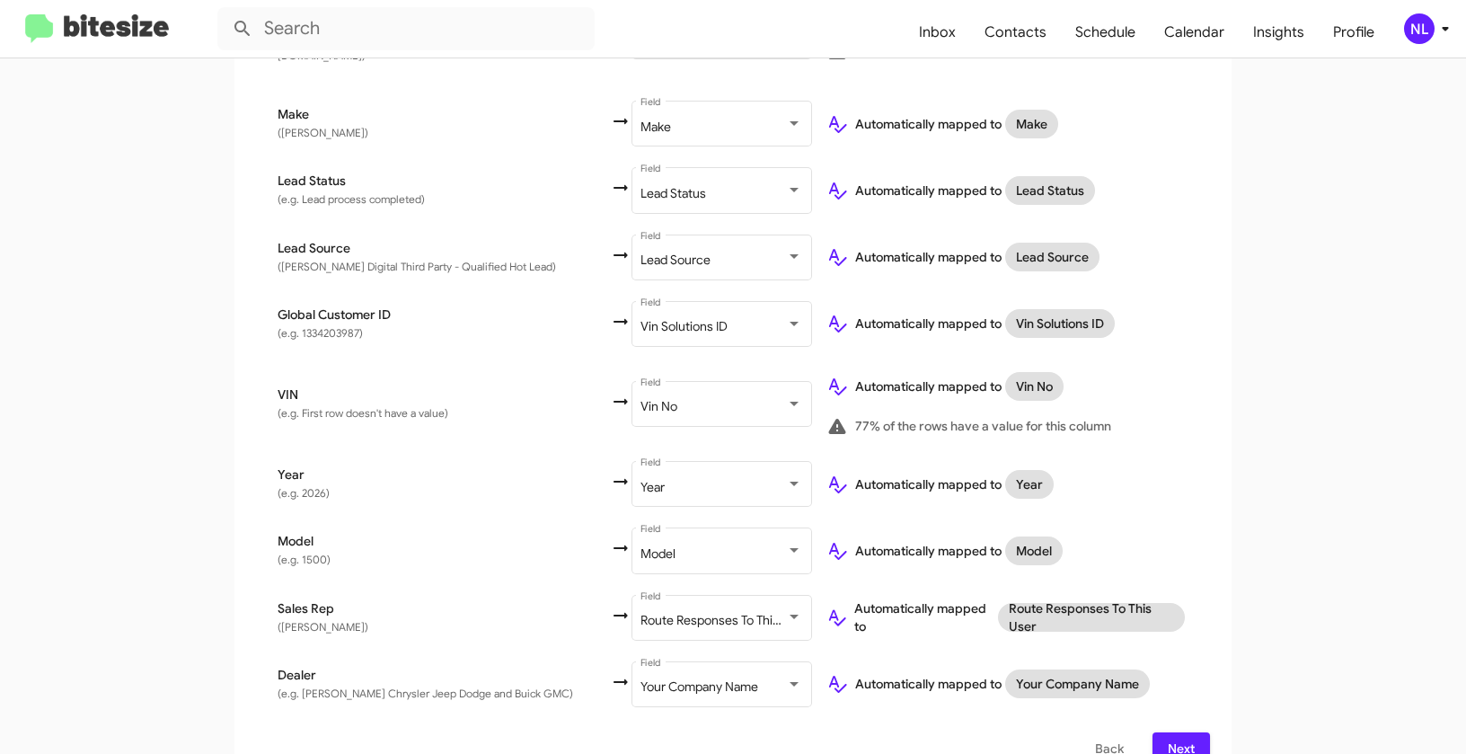
scroll to position [920, 0]
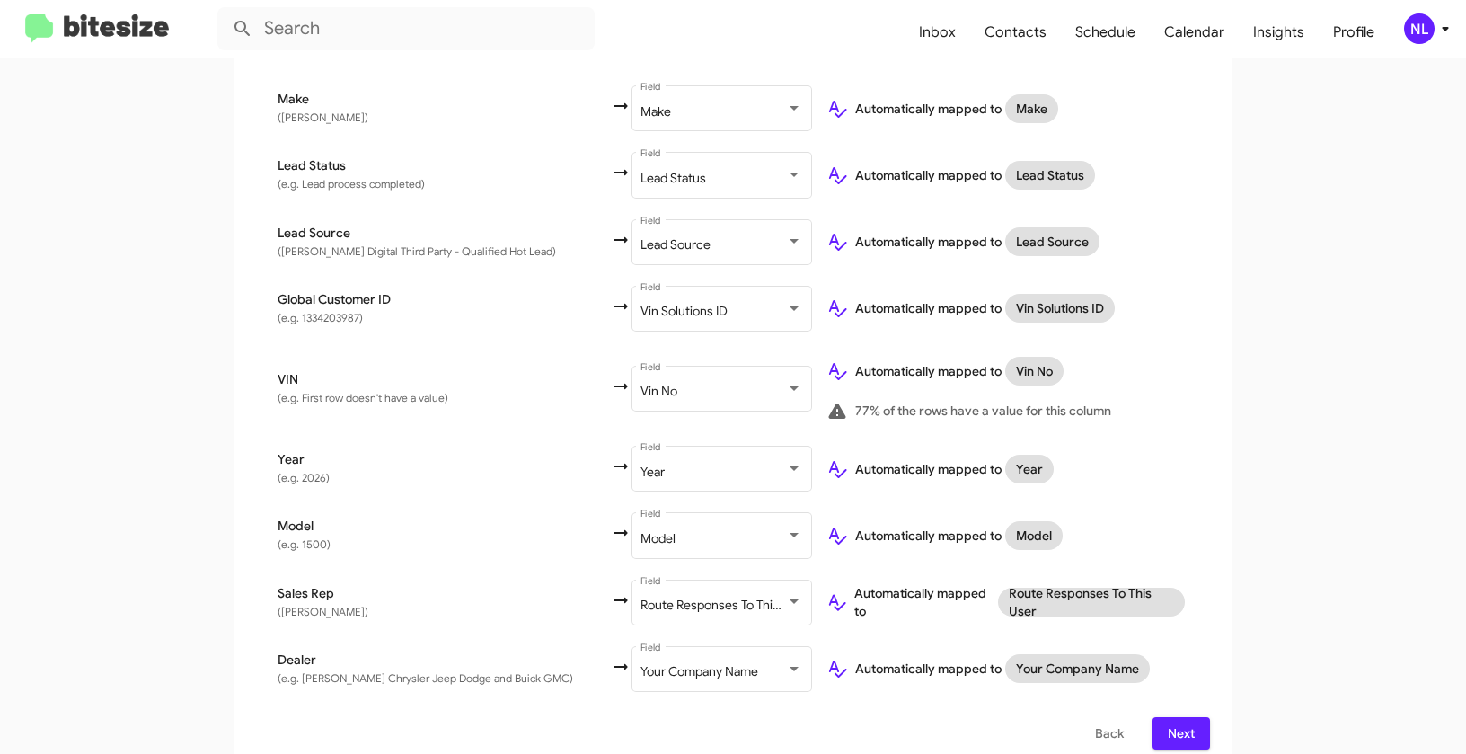
click at [1413, 19] on div "NL" at bounding box center [1419, 28] width 31 height 31
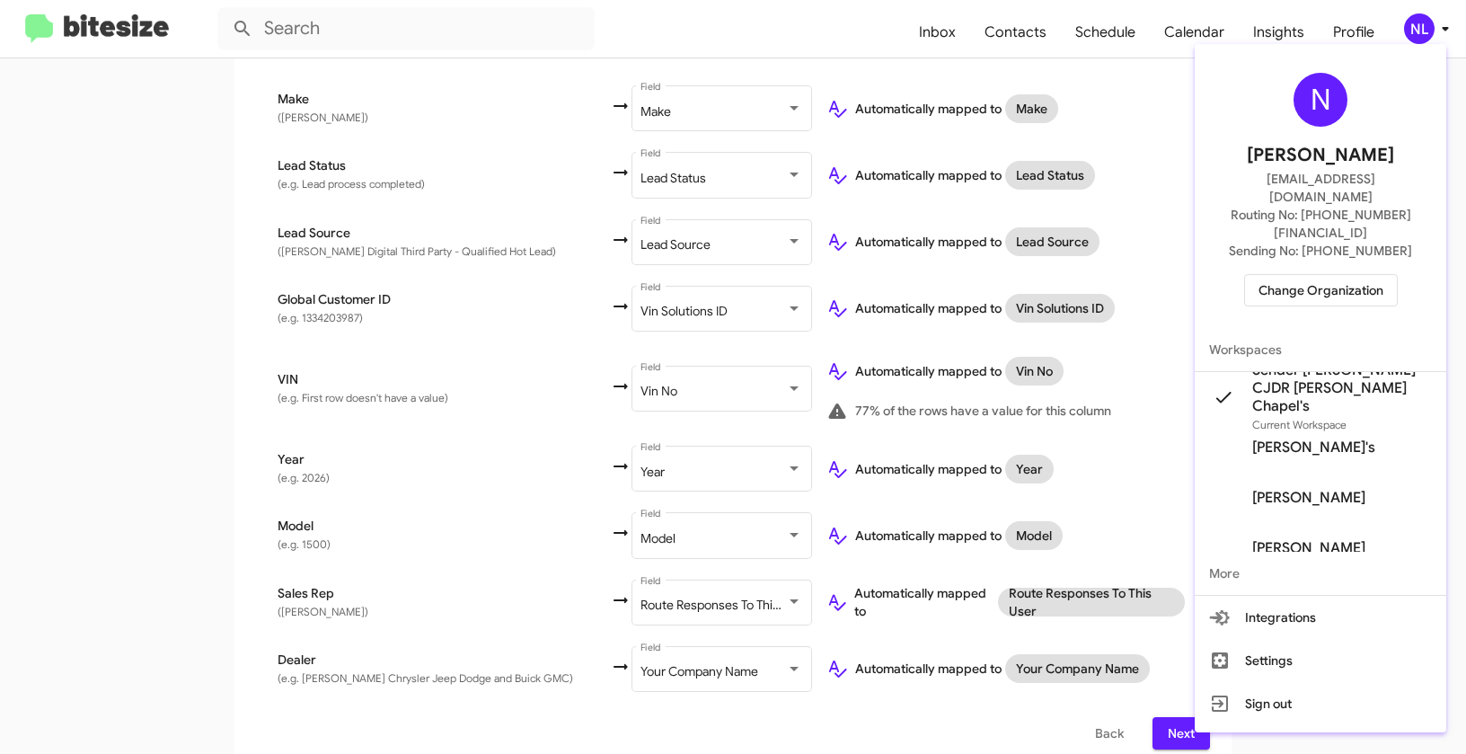
click at [1121, 337] on div at bounding box center [733, 377] width 1466 height 754
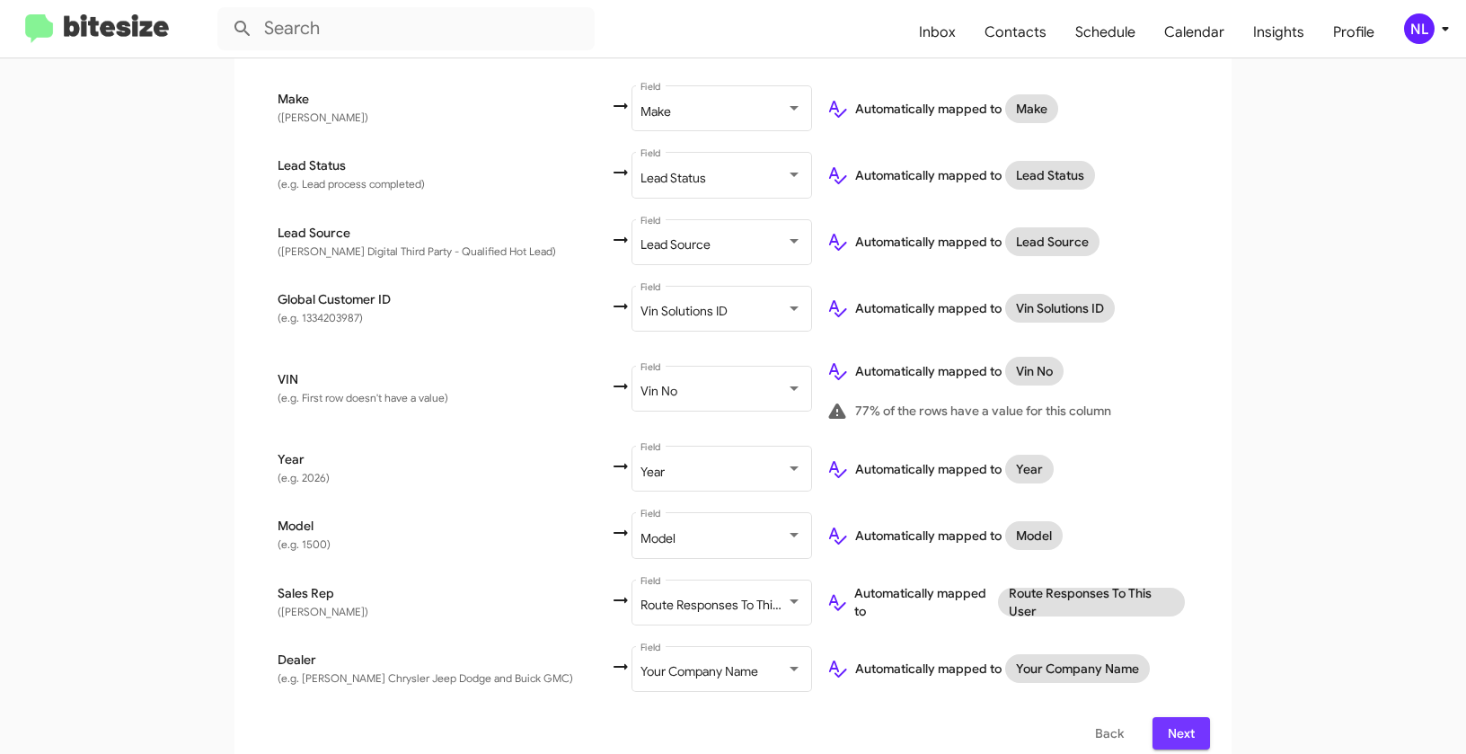
click at [1182, 717] on span "Next" at bounding box center [1181, 733] width 29 height 32
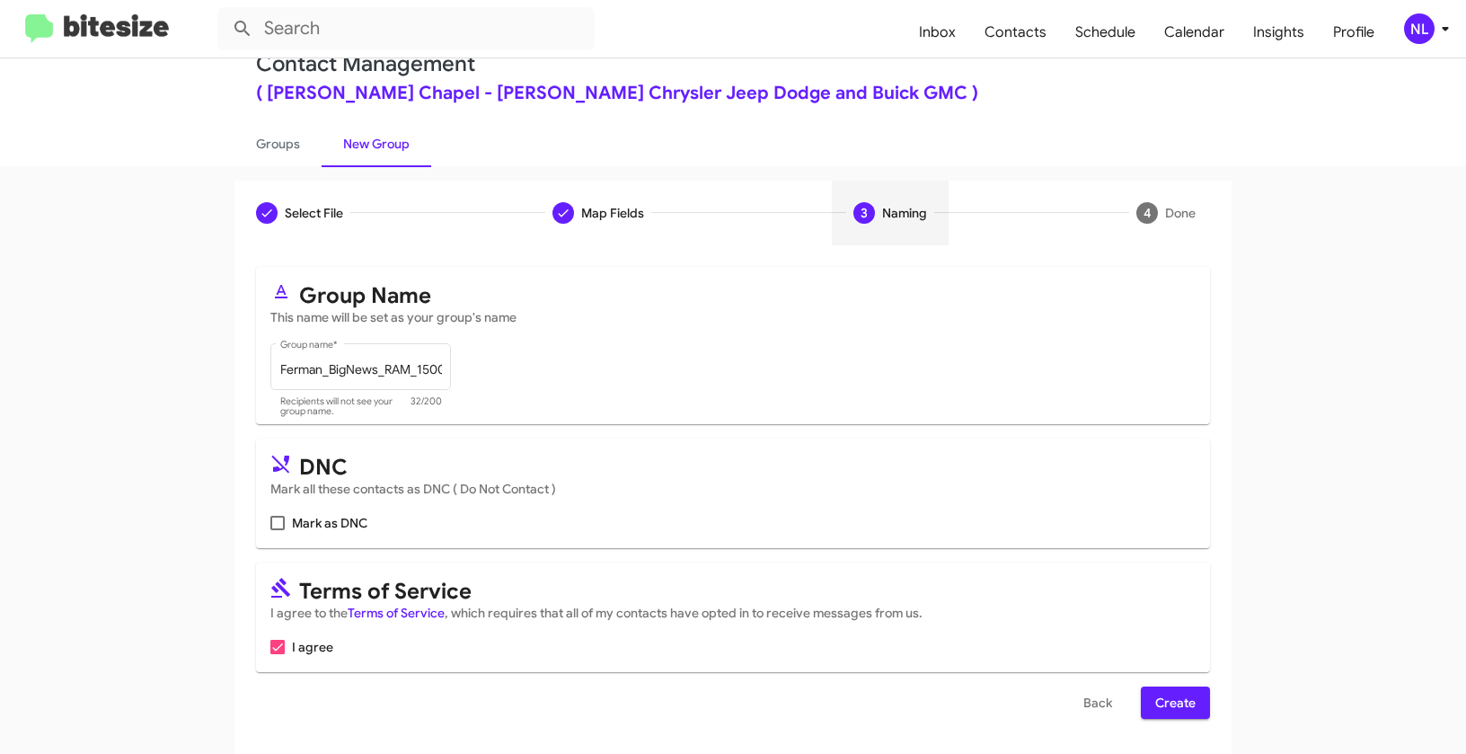
scroll to position [40, 0]
click at [1168, 690] on span "Create" at bounding box center [1175, 702] width 40 height 32
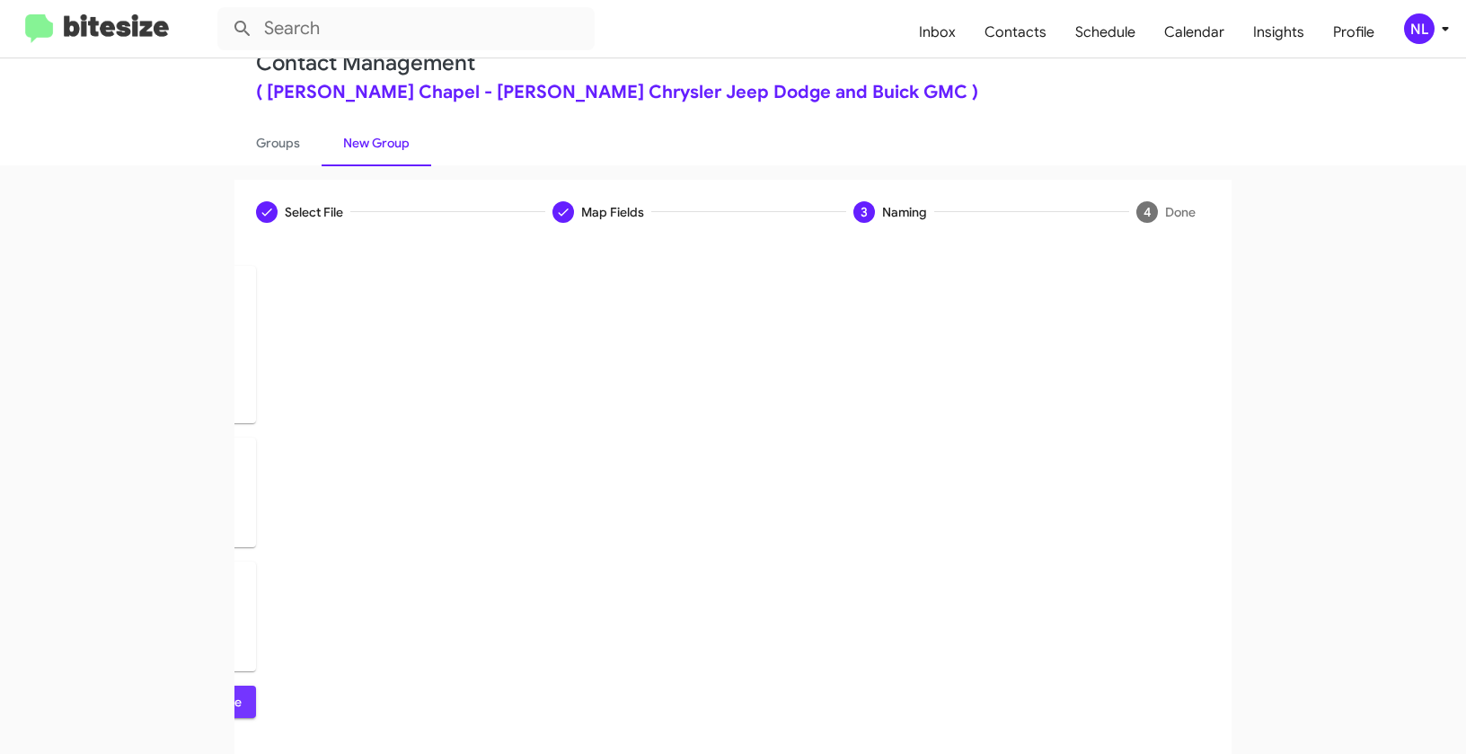
scroll to position [0, 0]
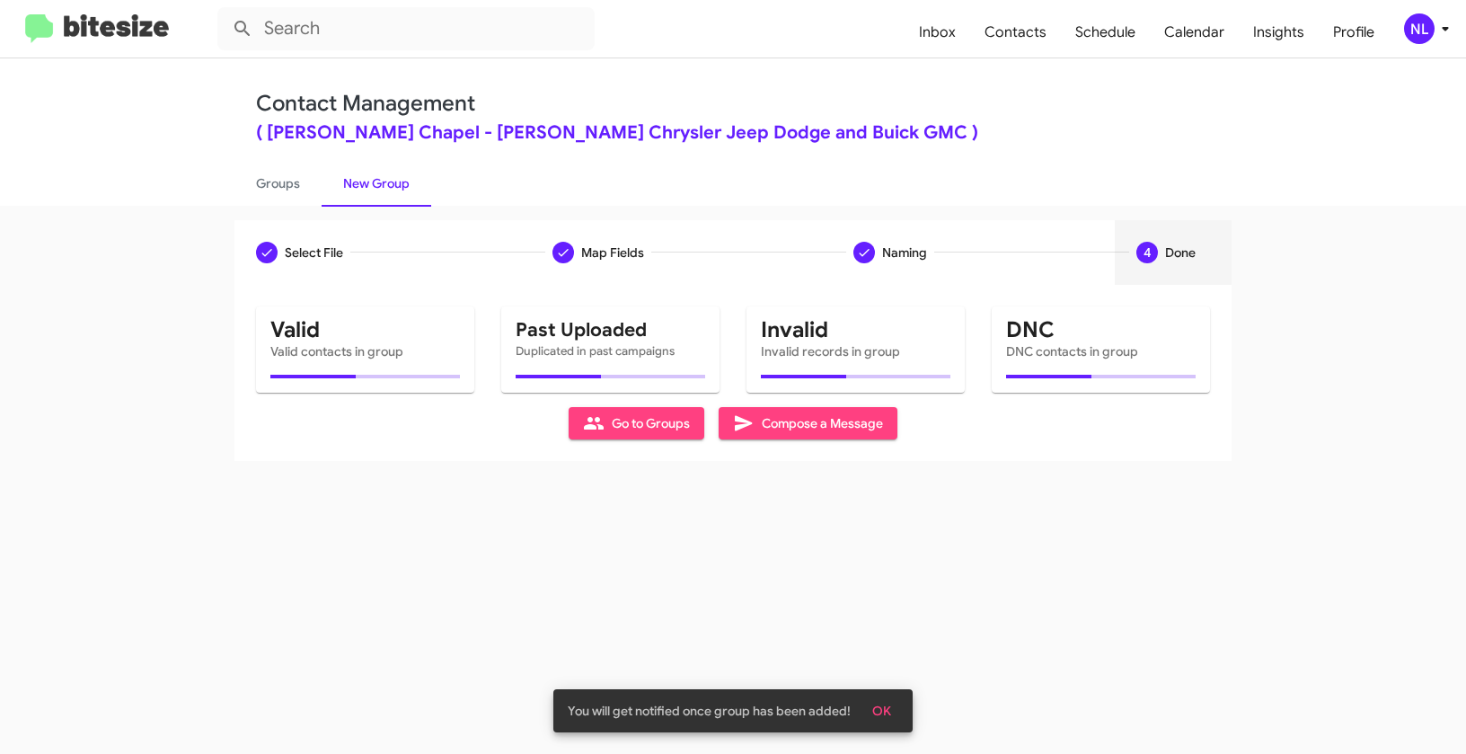
click at [890, 712] on span "OK" at bounding box center [881, 711] width 19 height 32
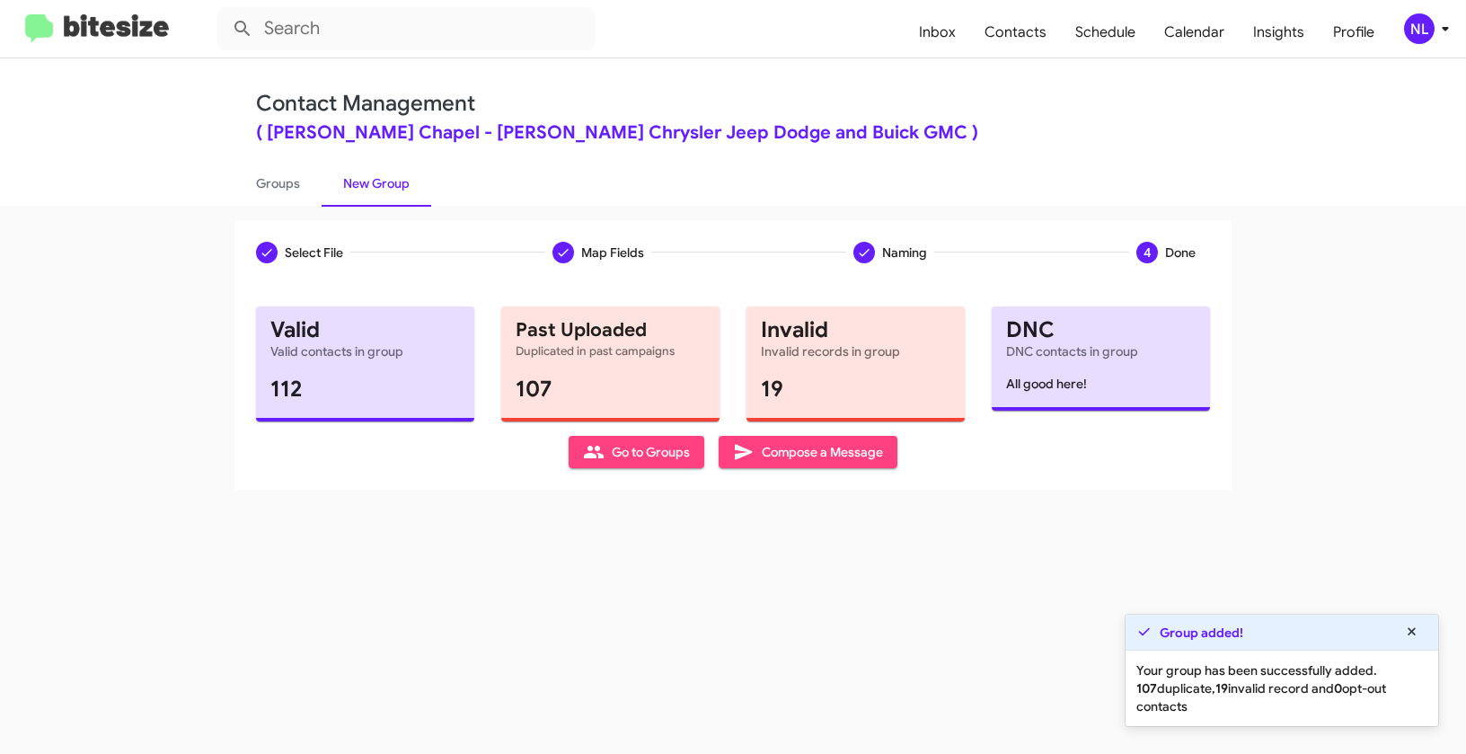
click at [634, 451] on span "Go to Groups" at bounding box center [636, 452] width 107 height 32
type input "in:groups"
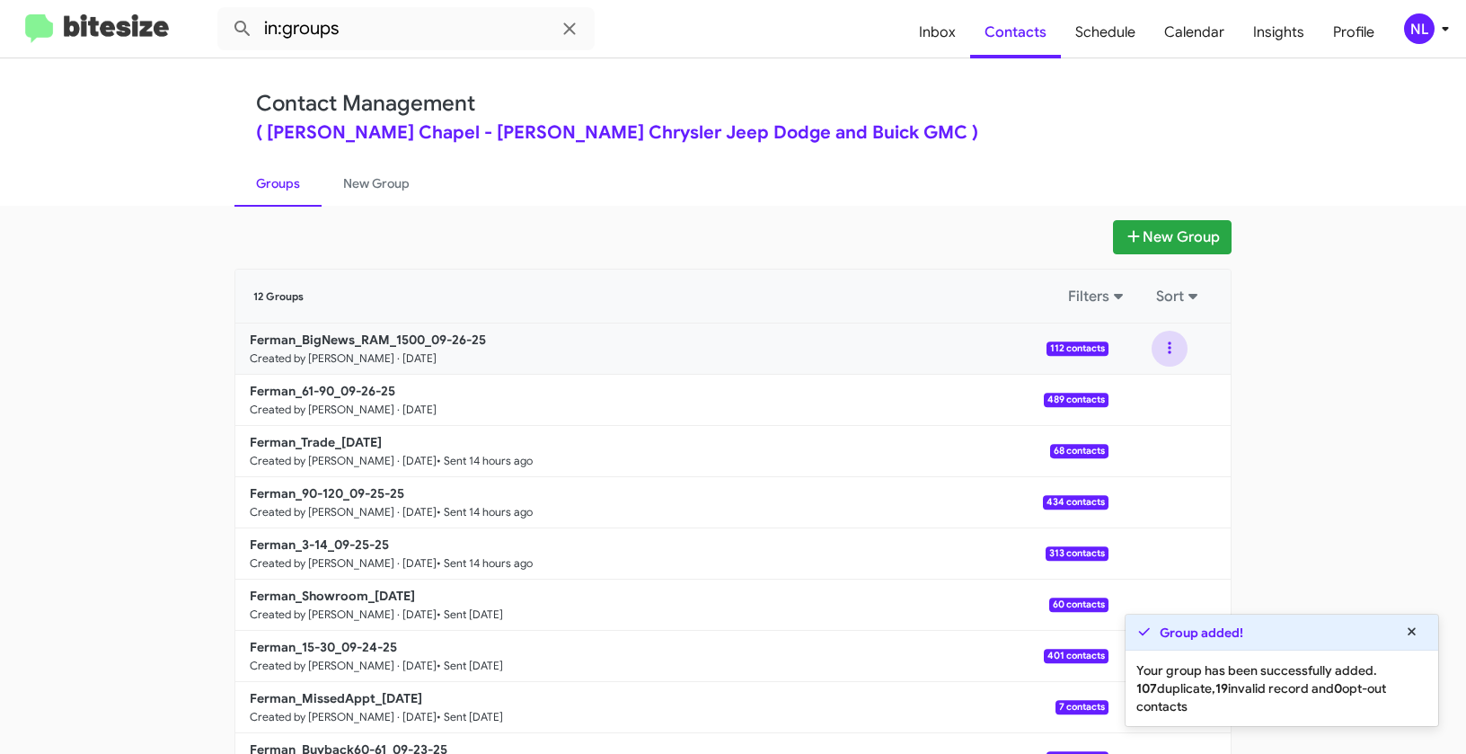
click at [1165, 349] on button at bounding box center [1170, 349] width 36 height 36
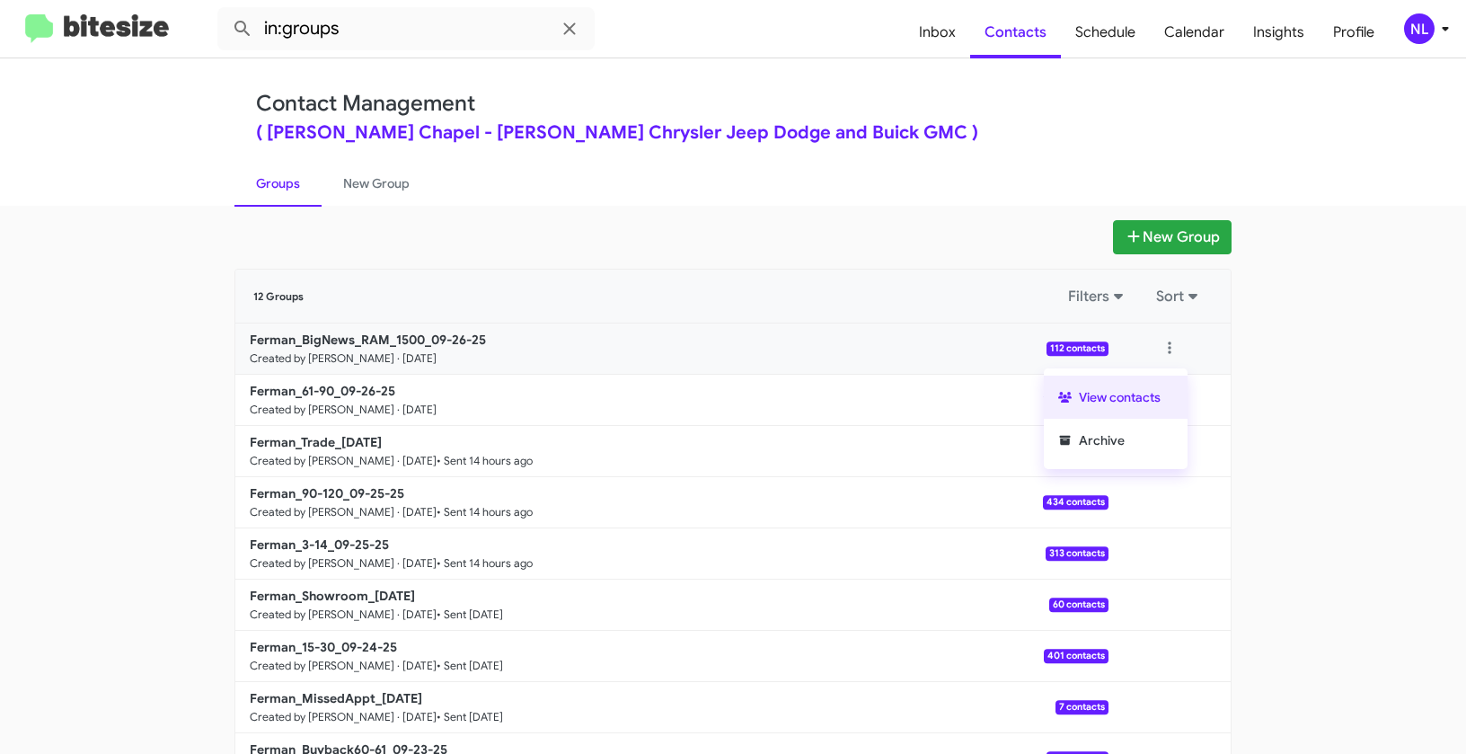
click at [1144, 393] on button "View contacts" at bounding box center [1116, 397] width 144 height 43
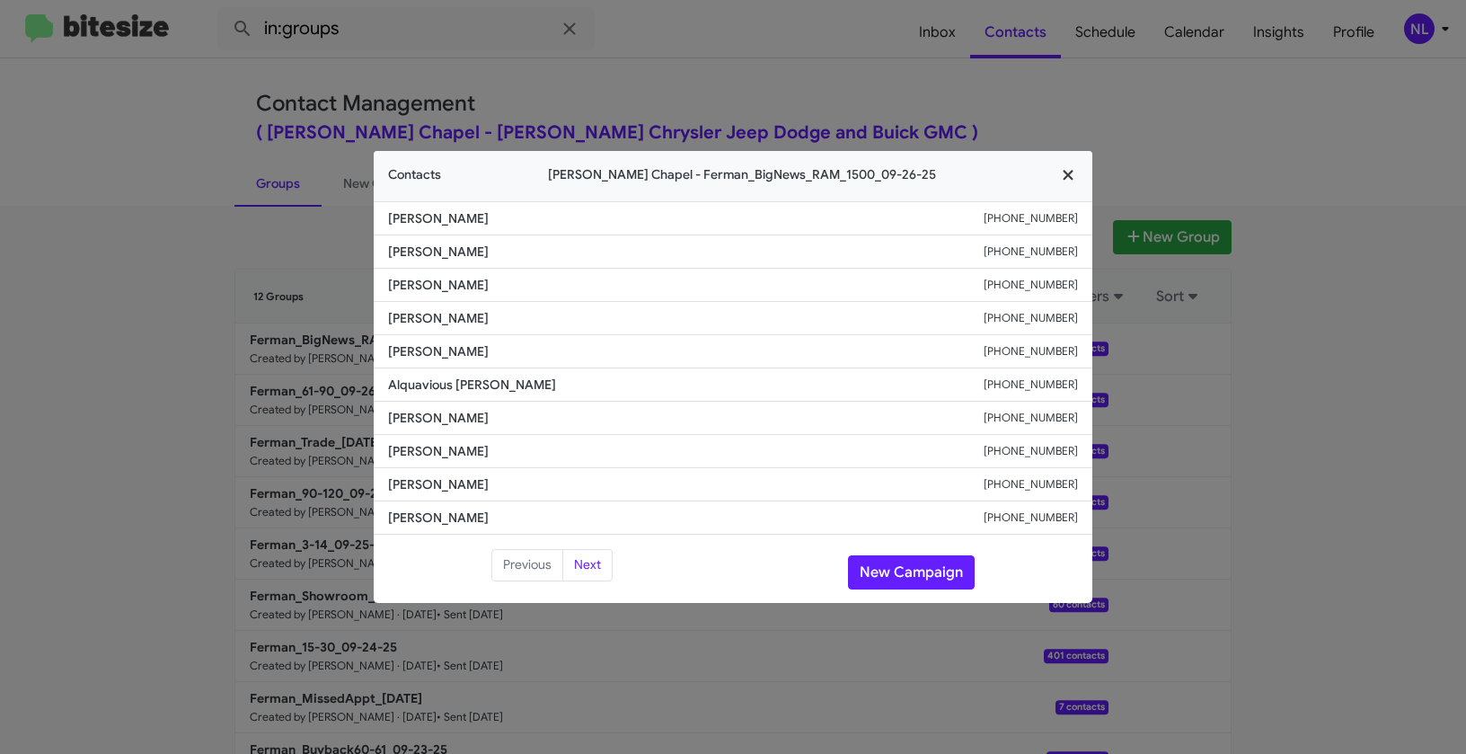
click at [1069, 177] on icon "button" at bounding box center [1068, 176] width 10 height 10
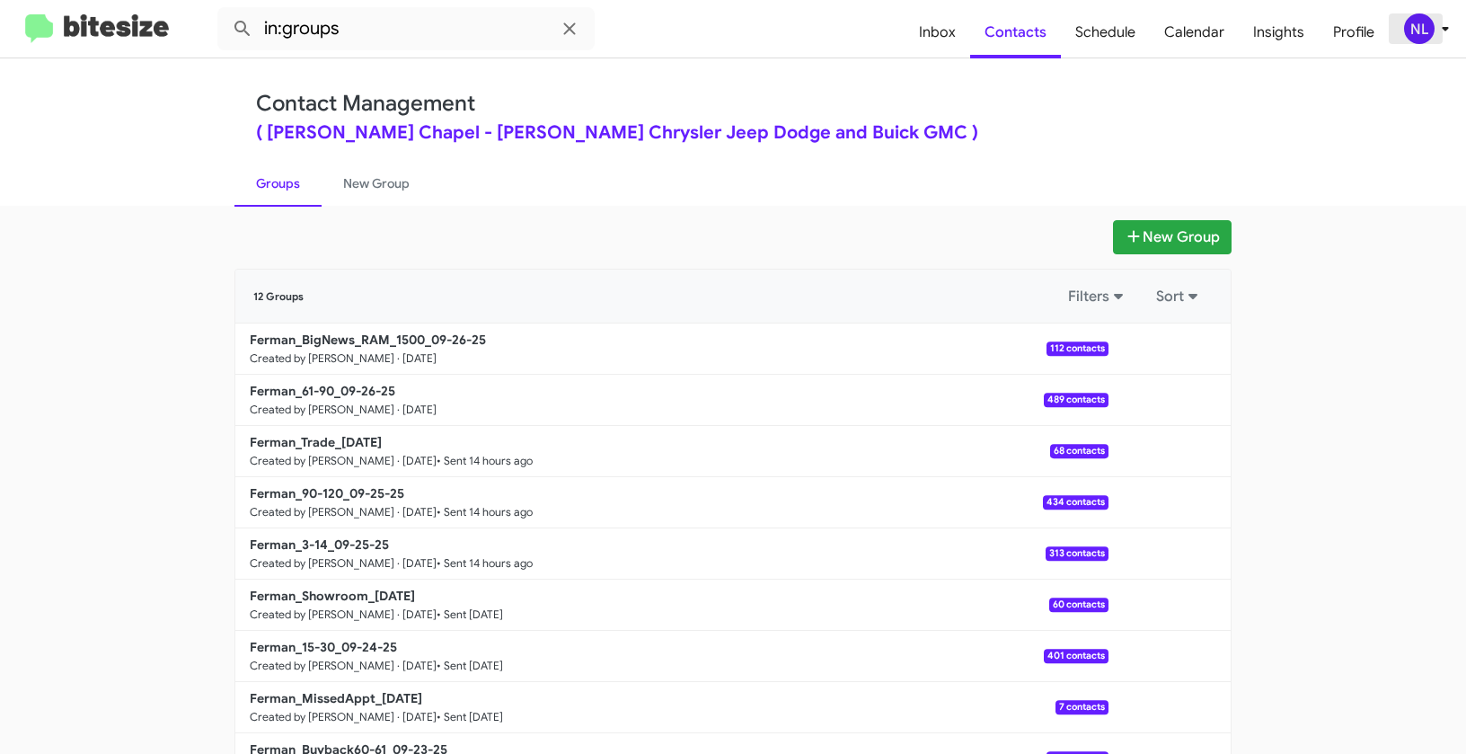
click at [1415, 39] on div "NL" at bounding box center [1419, 28] width 31 height 31
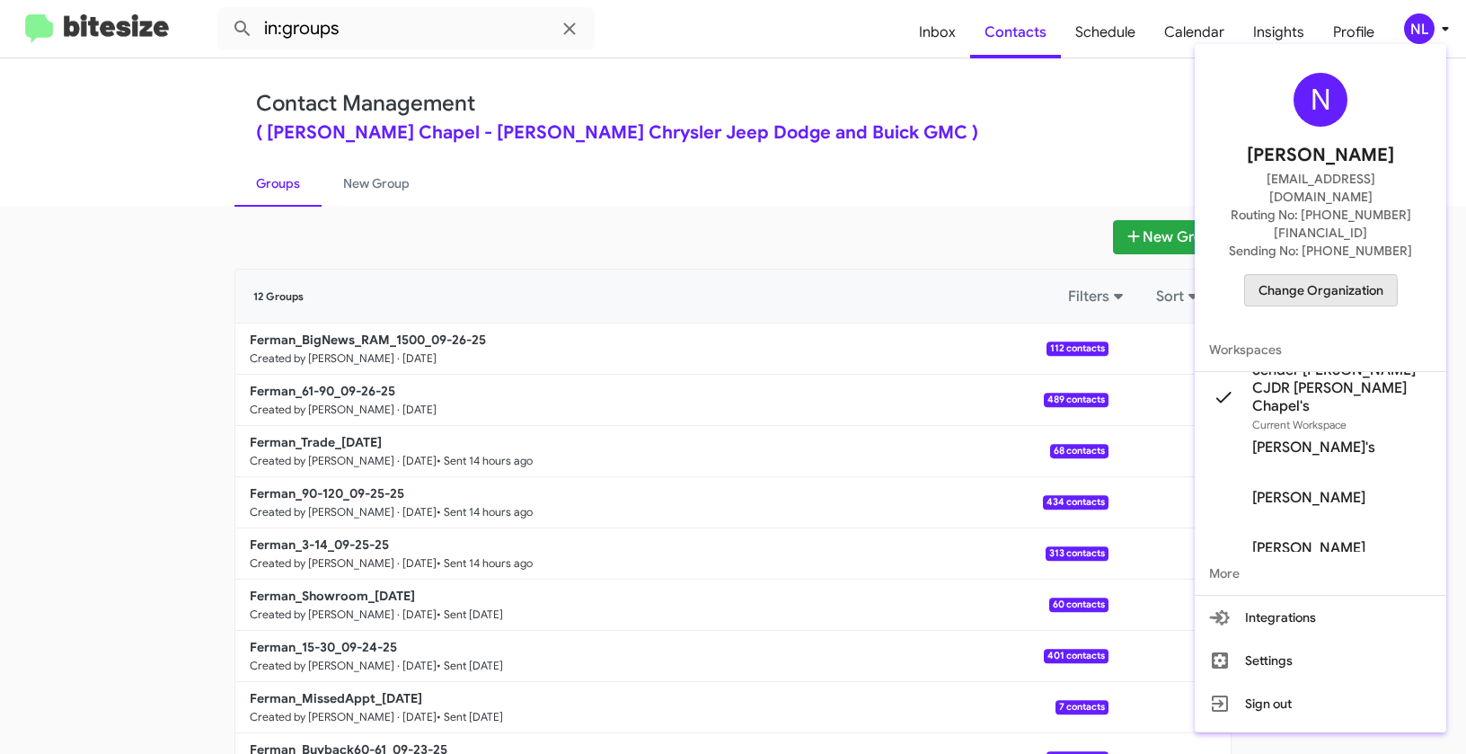
click at [1312, 275] on span "Change Organization" at bounding box center [1321, 290] width 125 height 31
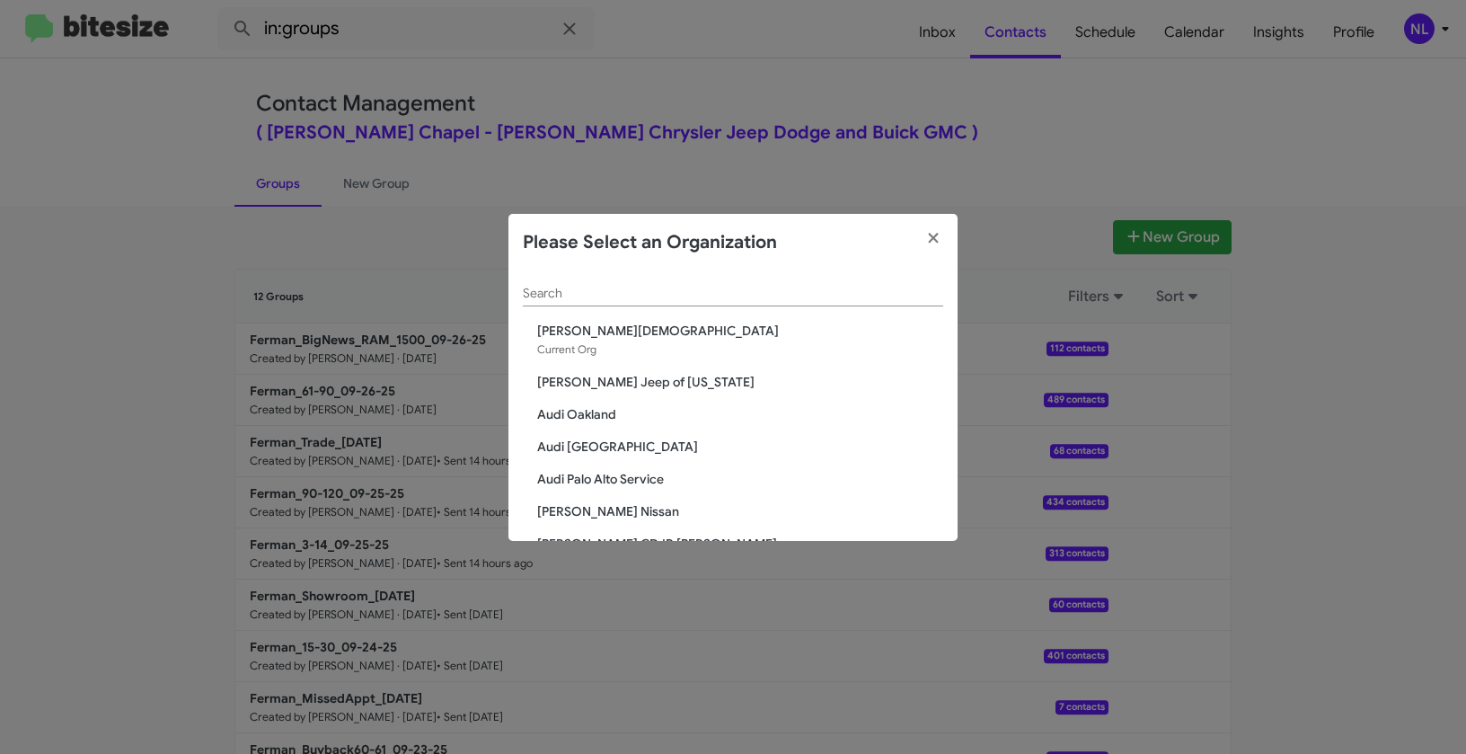
click at [674, 291] on input "Search" at bounding box center [733, 294] width 420 height 14
paste input "[PERSON_NAME] Nissan Norfolk"
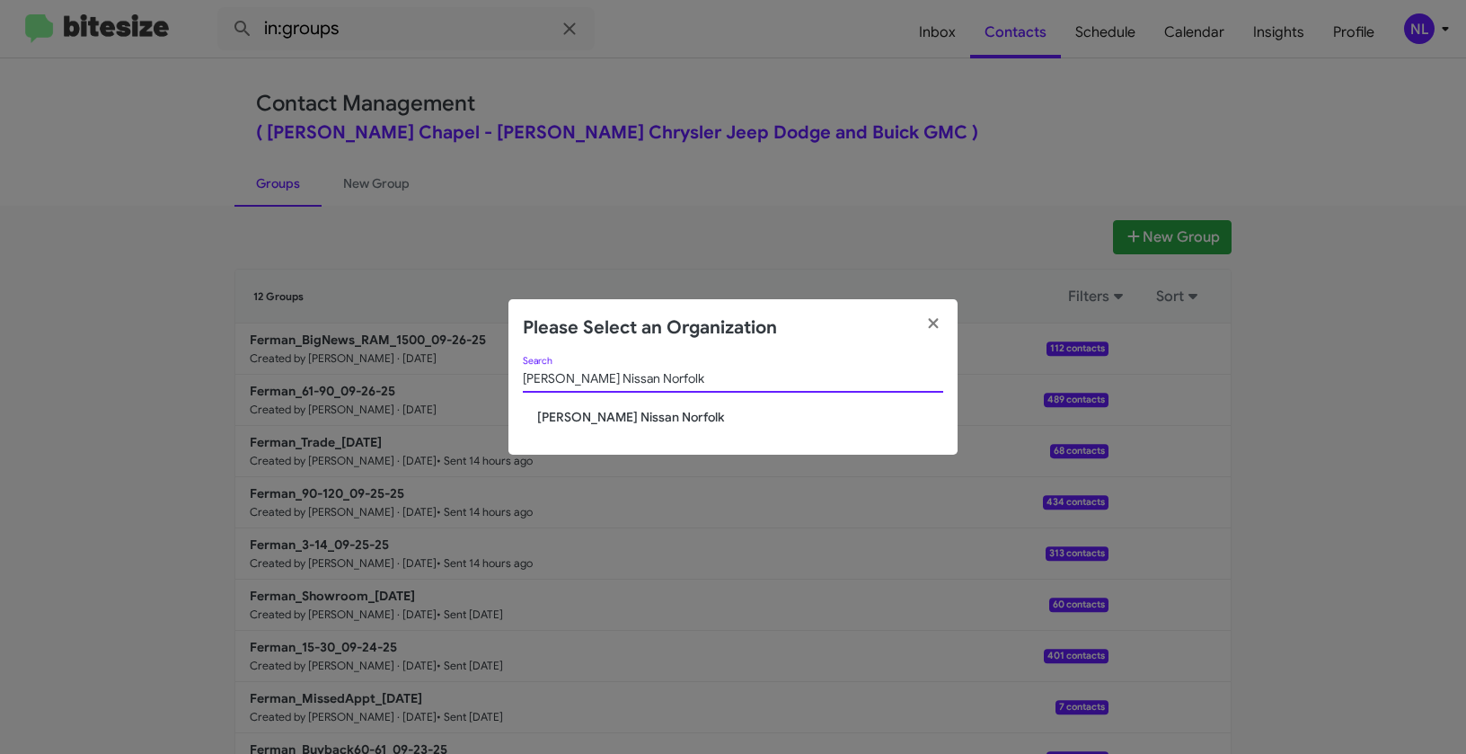
type input "[PERSON_NAME] Nissan Norfolk"
click at [580, 420] on span "[PERSON_NAME] Nissan Norfolk" at bounding box center [740, 417] width 406 height 18
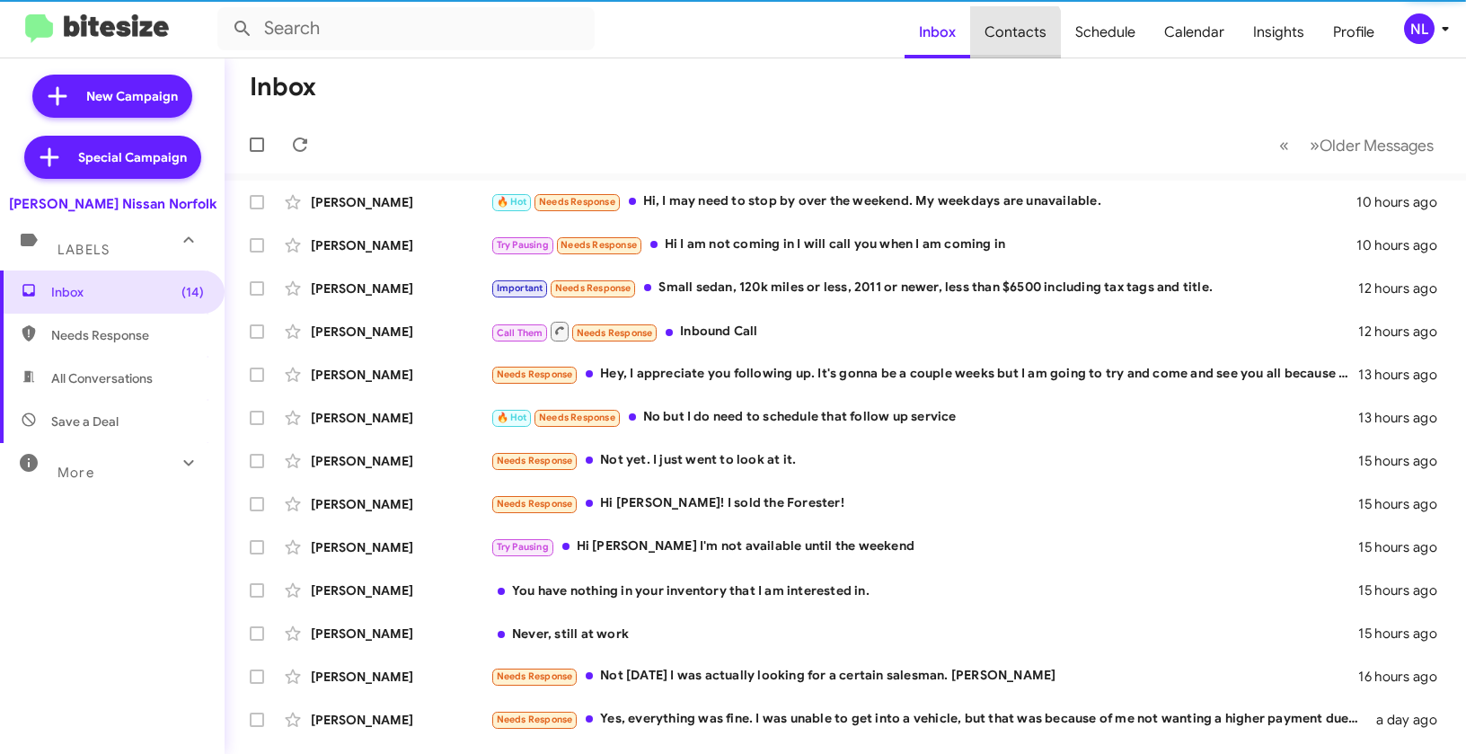
click at [1011, 39] on span "Contacts" at bounding box center [1015, 32] width 91 height 52
type input "in:groups"
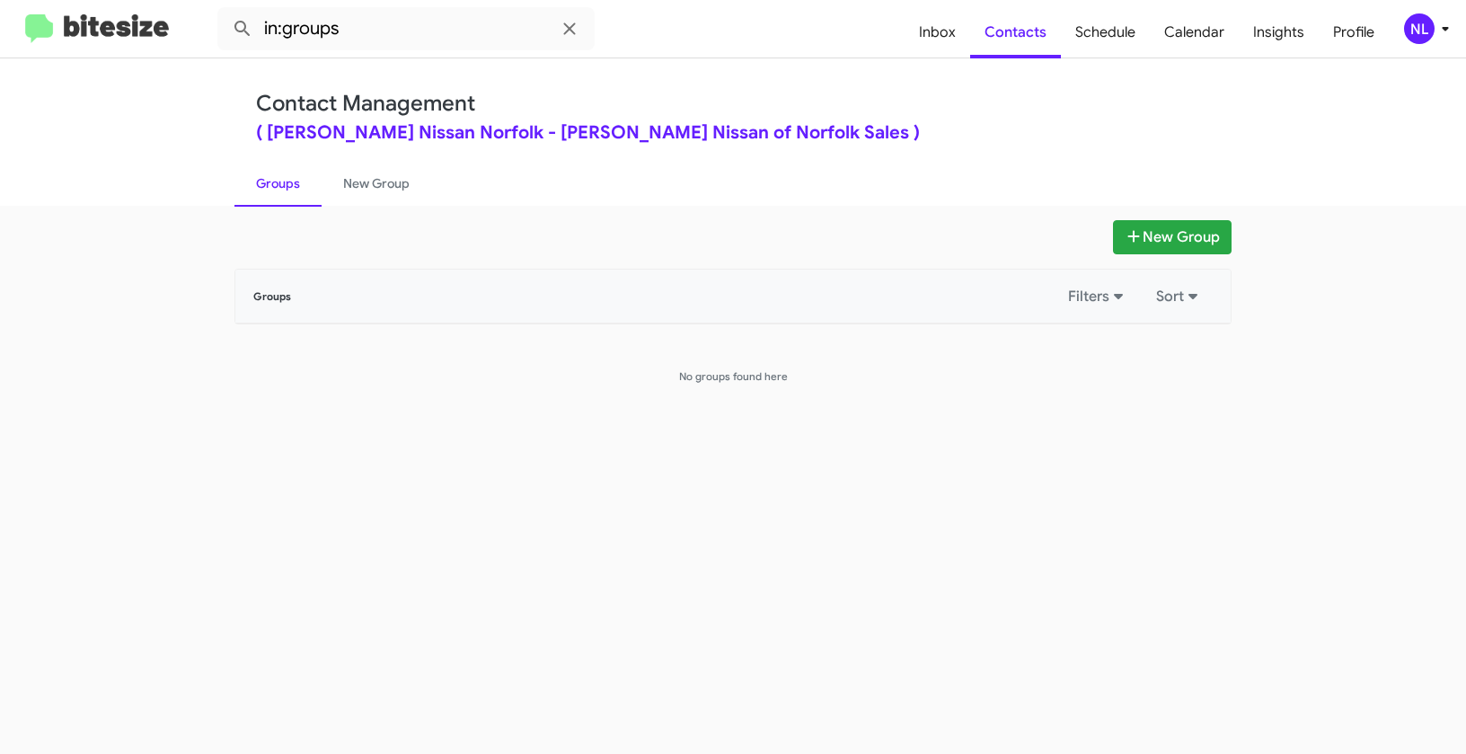
click at [1422, 24] on div "NL" at bounding box center [1419, 28] width 31 height 31
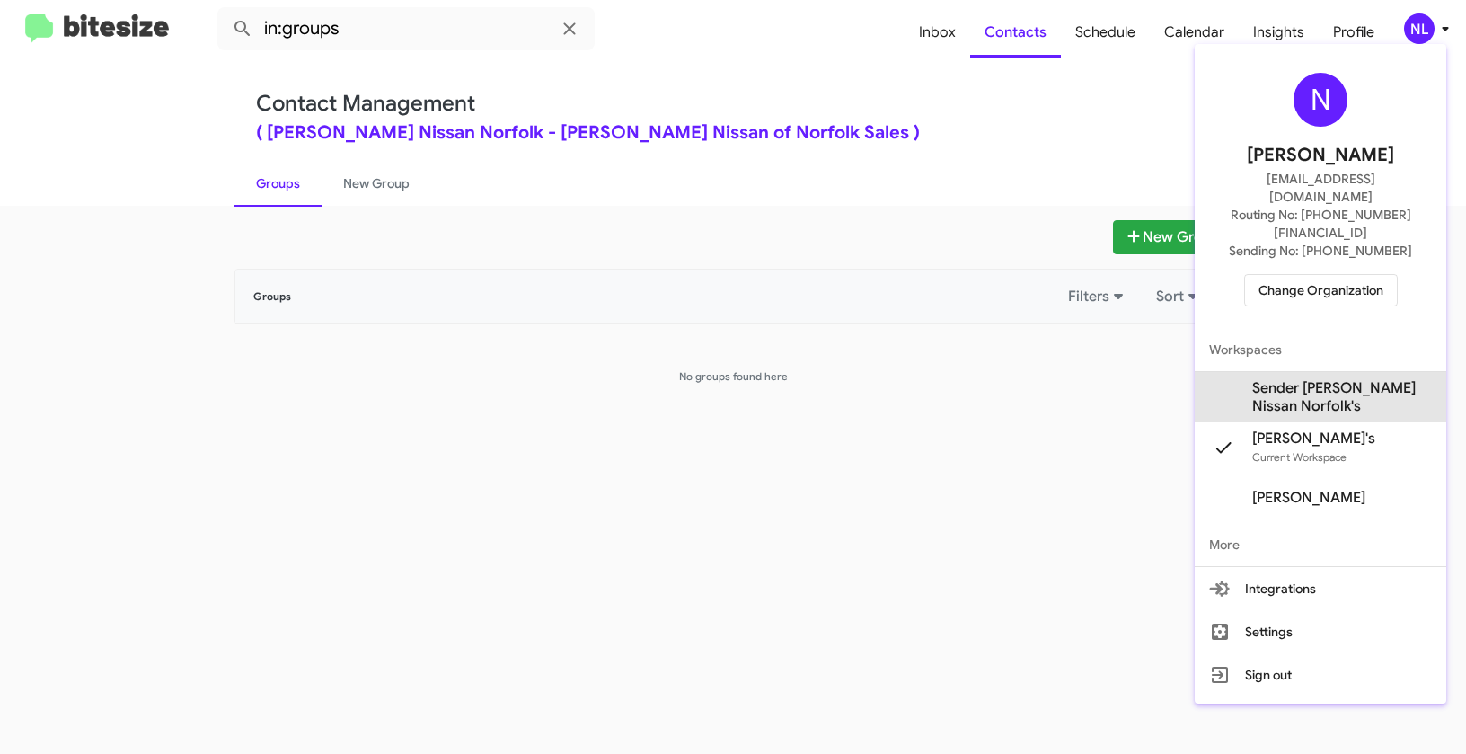
click at [1333, 379] on span "Sender [PERSON_NAME] Nissan Norfolk's" at bounding box center [1342, 397] width 180 height 36
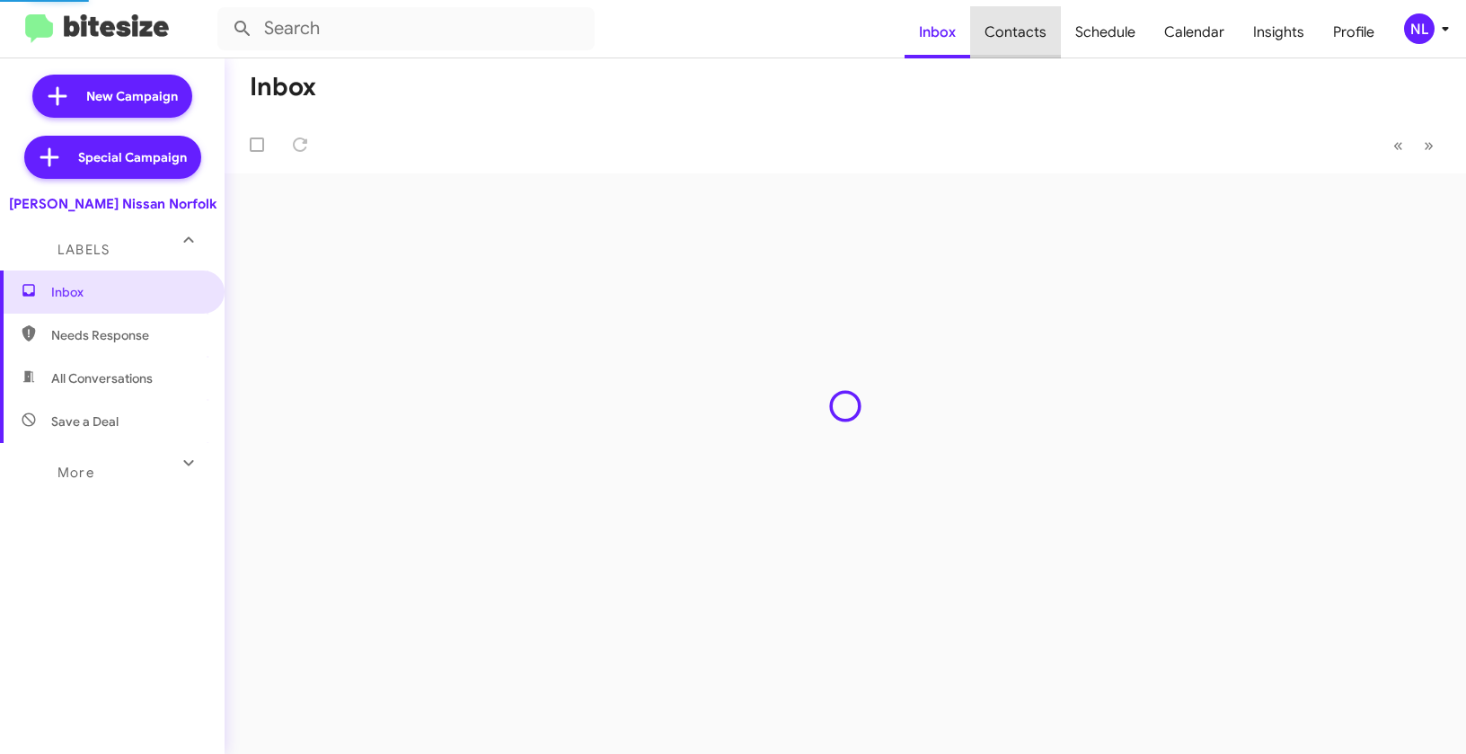
click at [1036, 25] on span "Contacts" at bounding box center [1015, 32] width 91 height 52
type input "in:groups"
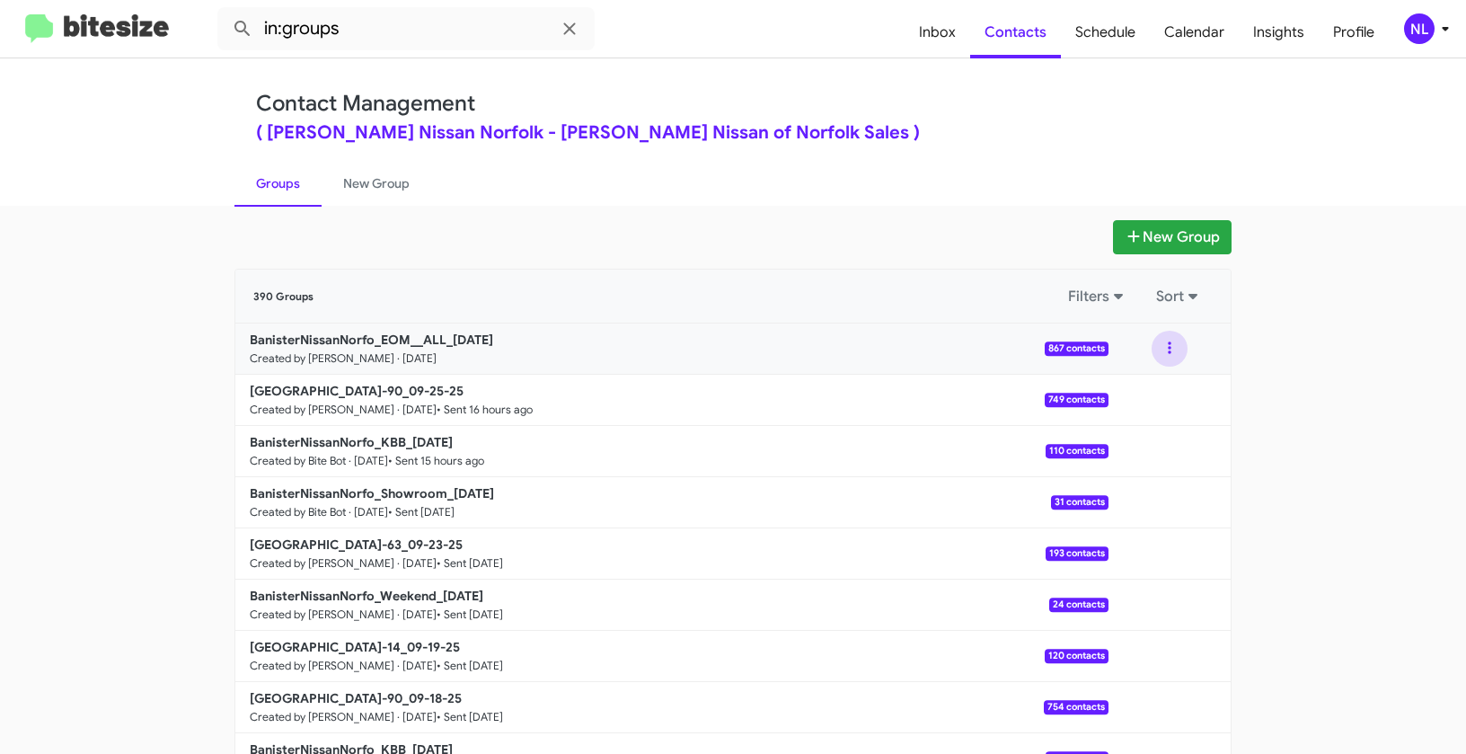
click at [1166, 350] on button at bounding box center [1170, 349] width 36 height 36
click at [1141, 402] on button "View contacts" at bounding box center [1116, 397] width 144 height 43
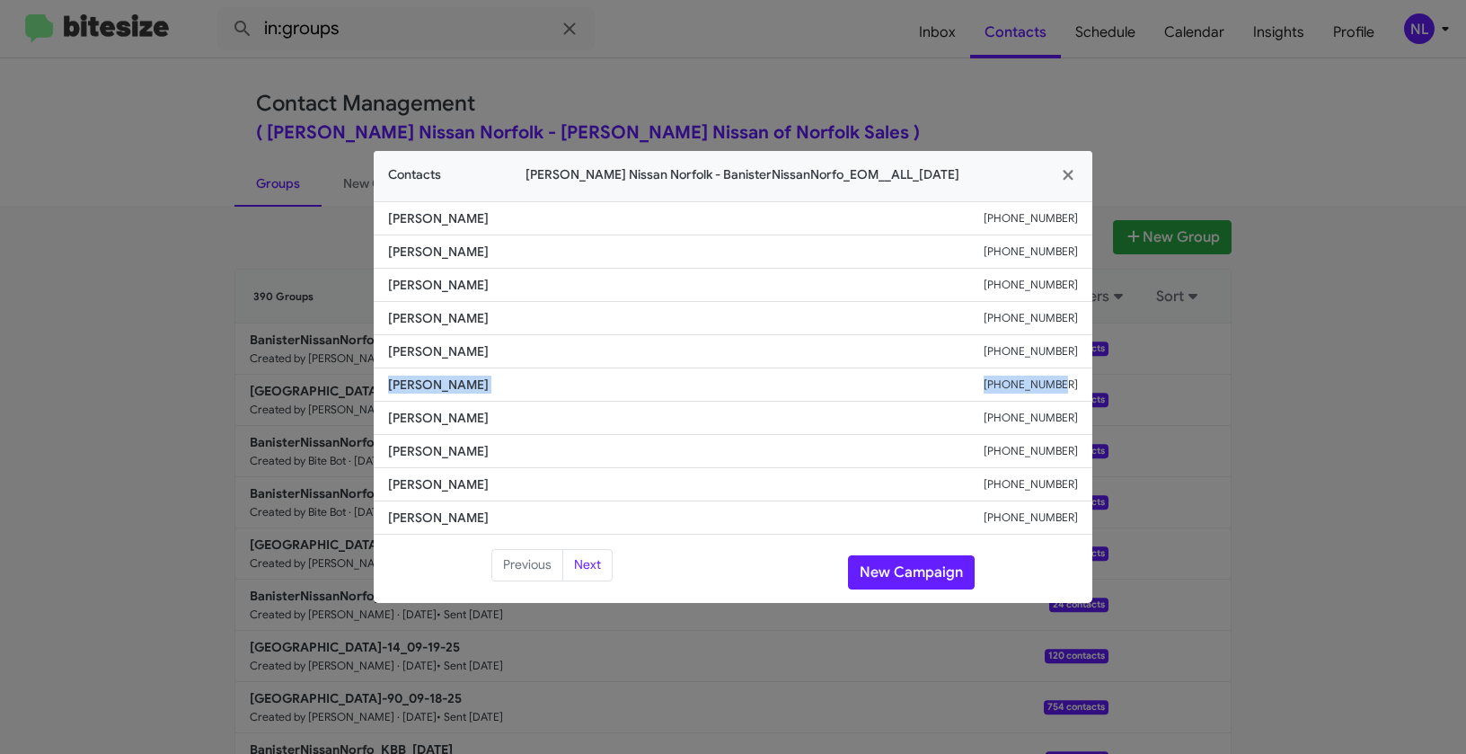
drag, startPoint x: 385, startPoint y: 382, endPoint x: 1085, endPoint y: 385, distance: 700.8
click at [1085, 385] on li "Lajwane Henderson +17574054112" at bounding box center [733, 384] width 719 height 33
copy div "Lajwane Henderson +17574054112"
click at [617, 501] on li "Jamal Williams +17575724972" at bounding box center [733, 517] width 719 height 33
click at [1076, 174] on icon "button" at bounding box center [1068, 175] width 21 height 16
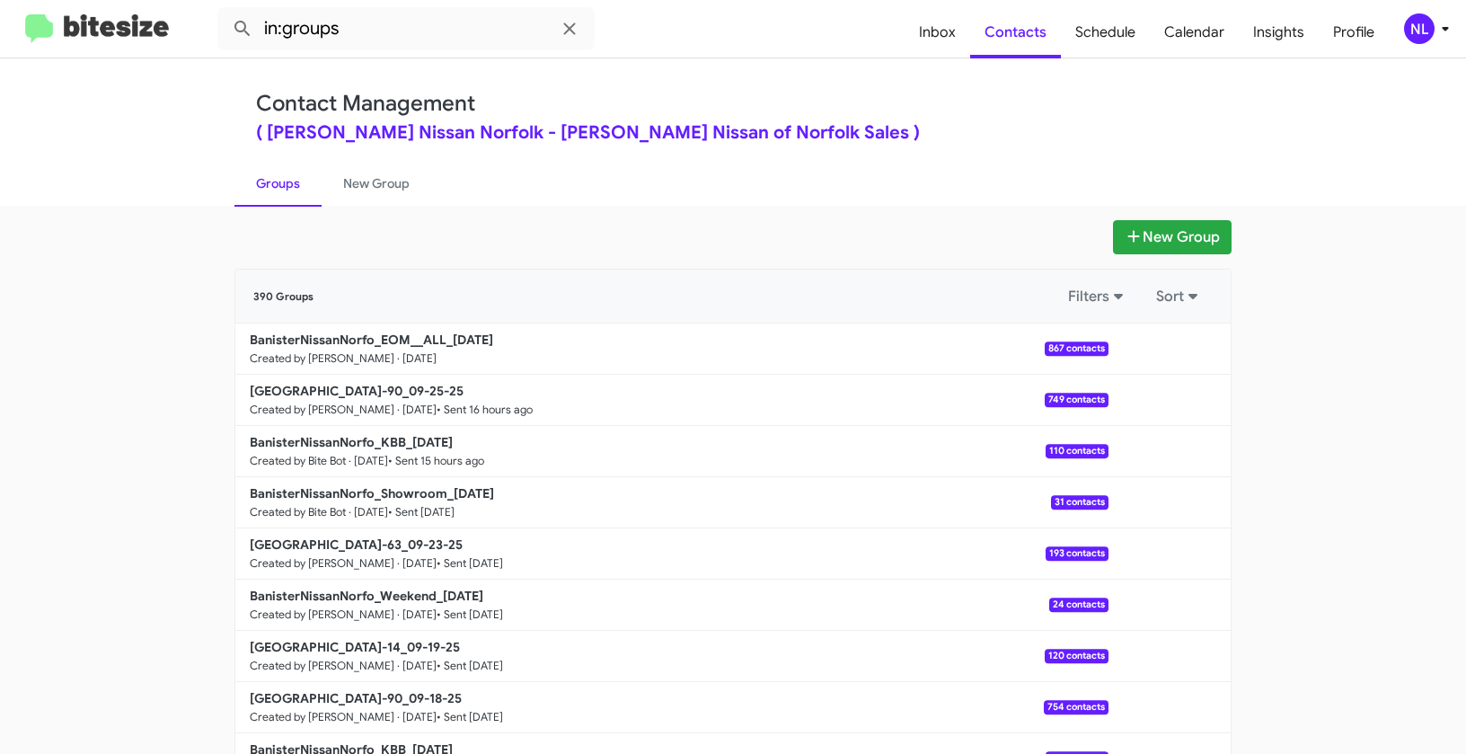
click at [1421, 29] on div "NL" at bounding box center [1419, 28] width 31 height 31
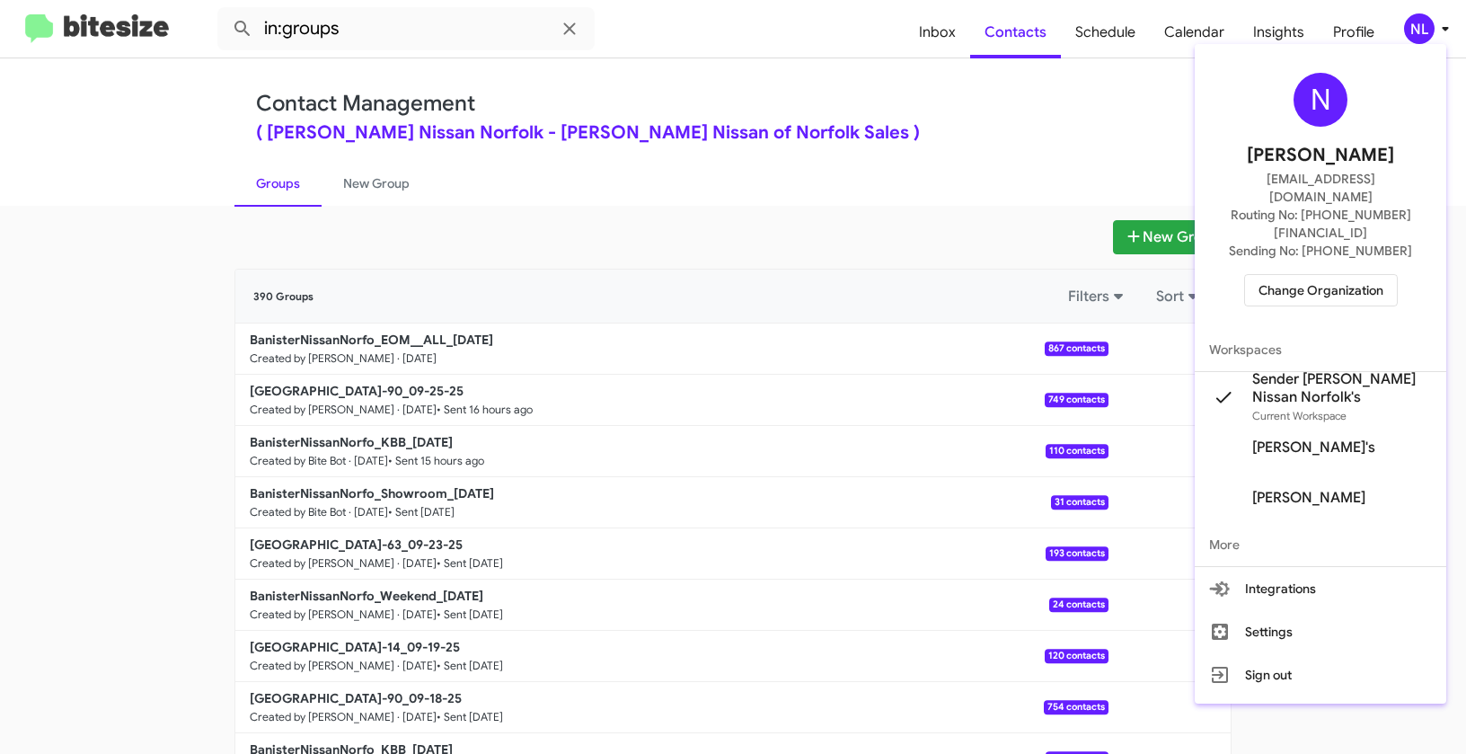
click at [1319, 275] on span "Change Organization" at bounding box center [1321, 290] width 125 height 31
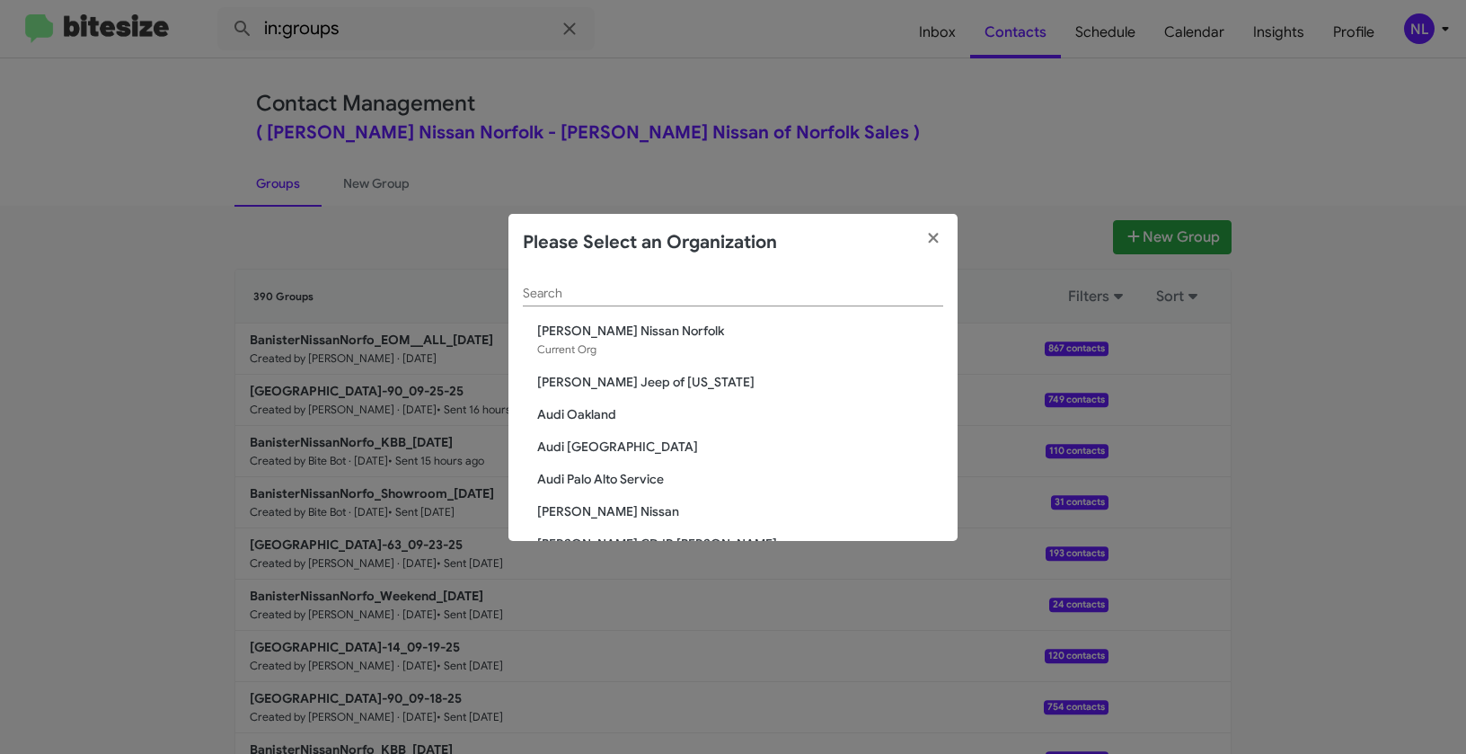
click at [827, 279] on div "Search" at bounding box center [733, 288] width 420 height 35
paste input "[PERSON_NAME][DEMOGRAPHIC_DATA]"
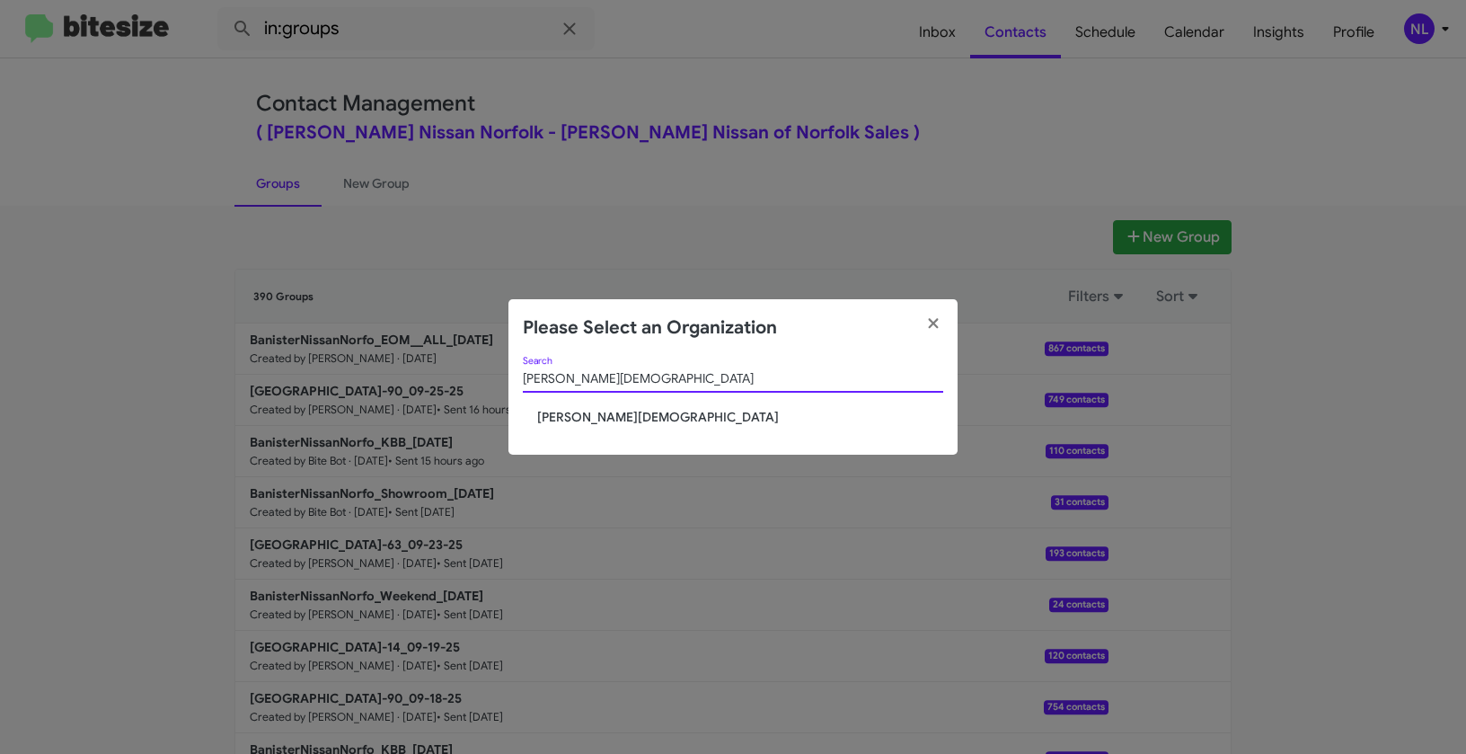
type input "[PERSON_NAME][DEMOGRAPHIC_DATA]"
click at [628, 416] on span "[PERSON_NAME][DEMOGRAPHIC_DATA]" at bounding box center [740, 417] width 406 height 18
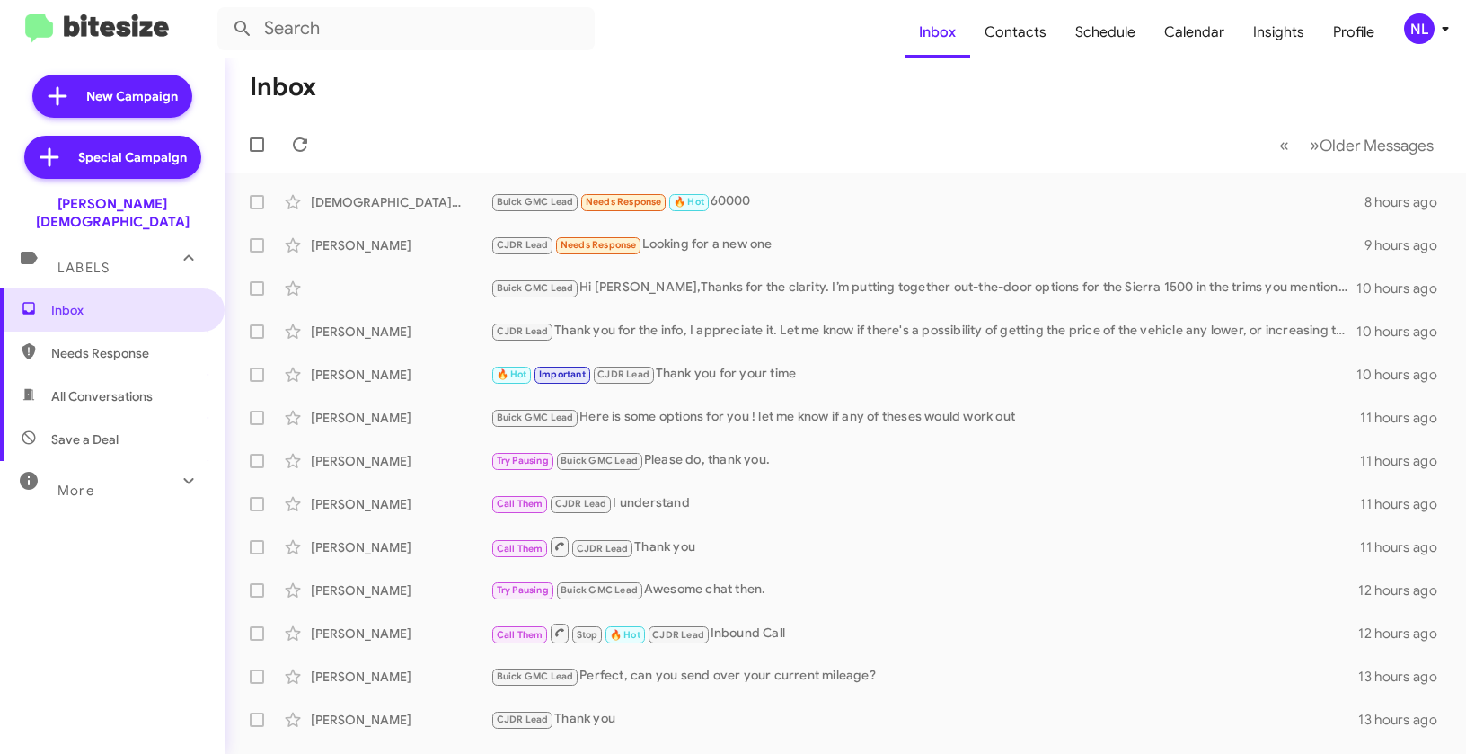
click at [1419, 40] on div "NL" at bounding box center [1419, 28] width 31 height 31
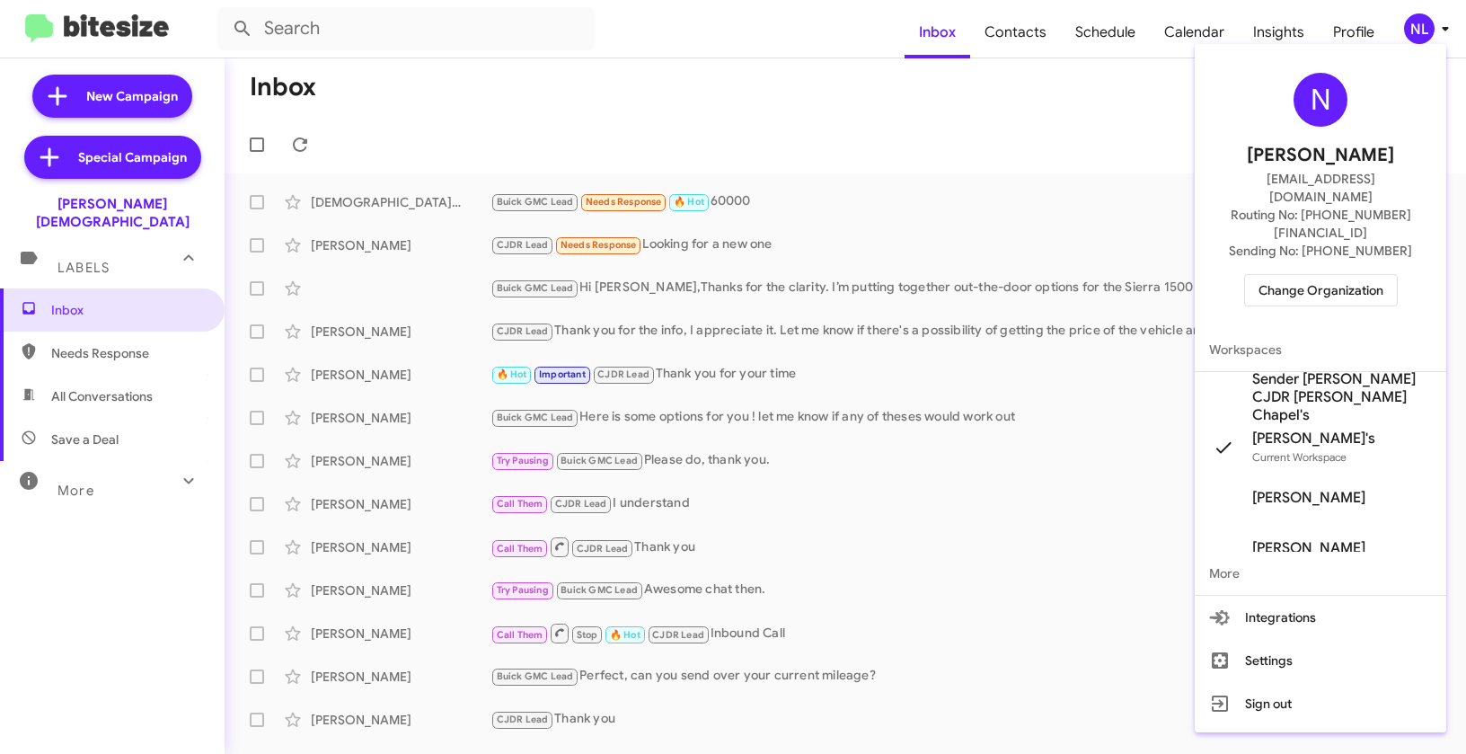
click at [1314, 370] on span "Sender [PERSON_NAME] CJDR [PERSON_NAME] Chapel's" at bounding box center [1342, 397] width 180 height 54
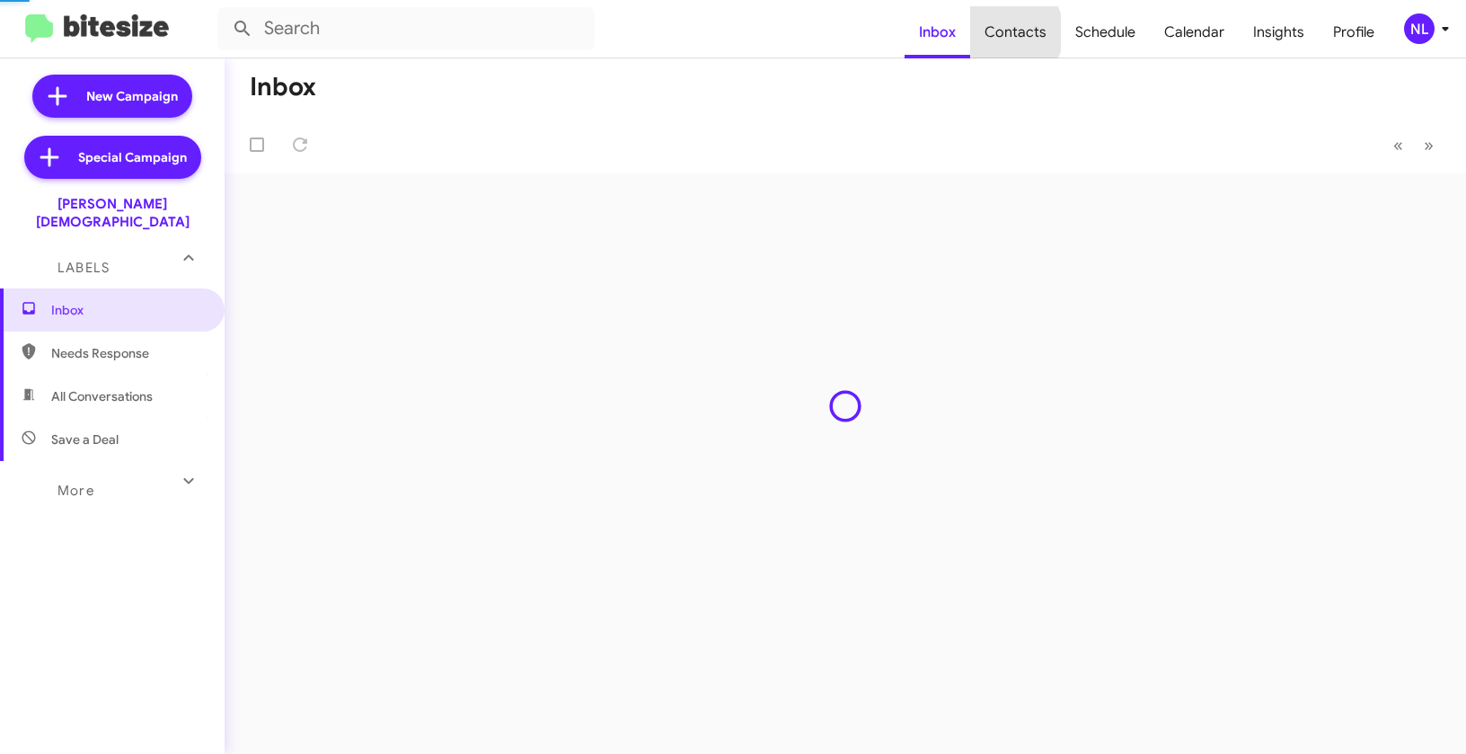
click at [1008, 32] on span "Contacts" at bounding box center [1015, 32] width 91 height 52
type input "in:groups"
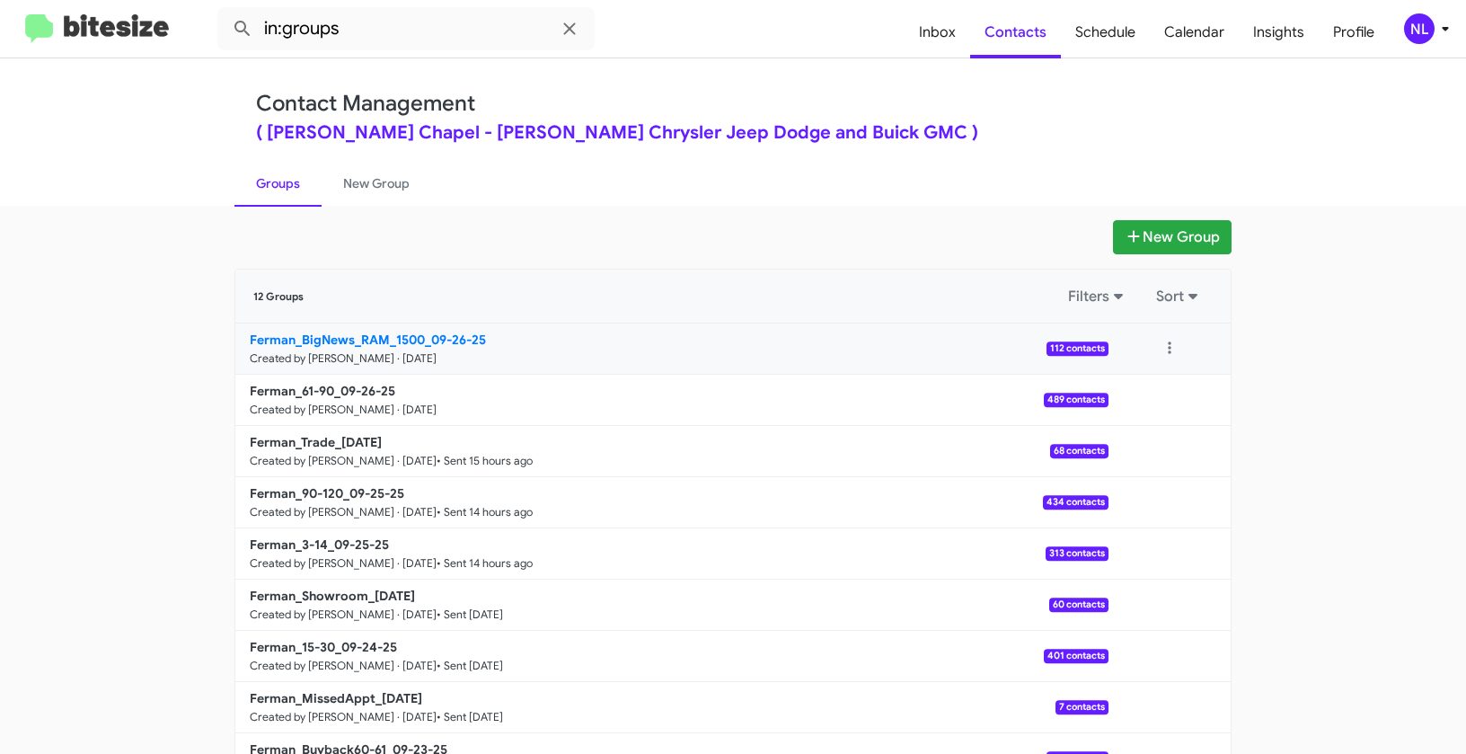
drag, startPoint x: 173, startPoint y: 335, endPoint x: 416, endPoint y: 339, distance: 242.6
click at [416, 339] on app-groups "New Group 12 Groups Filters Sort Ferman_BigNews_RAM_1500_09-26-25 Created by Ne…" at bounding box center [733, 551] width 1466 height 663
click at [1157, 346] on button at bounding box center [1170, 349] width 36 height 36
click at [1147, 394] on button "View contacts" at bounding box center [1116, 397] width 144 height 43
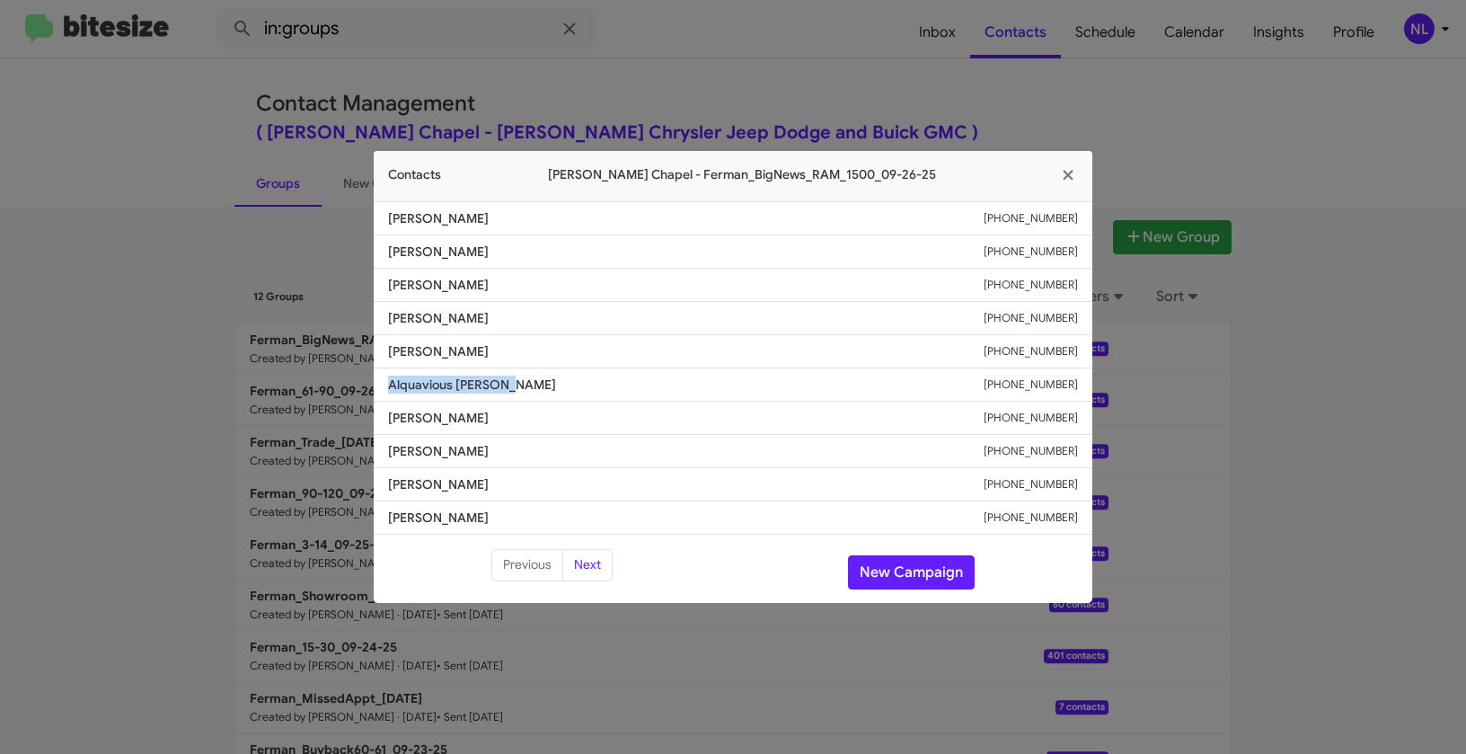
drag, startPoint x: 379, startPoint y: 383, endPoint x: 556, endPoint y: 387, distance: 177.1
click at [556, 387] on li "Alquavious Mcdaniel +16159476243" at bounding box center [733, 384] width 719 height 33
copy span "Alquavious Mcdaniel"
click at [897, 571] on button "New Campaign" at bounding box center [911, 572] width 127 height 34
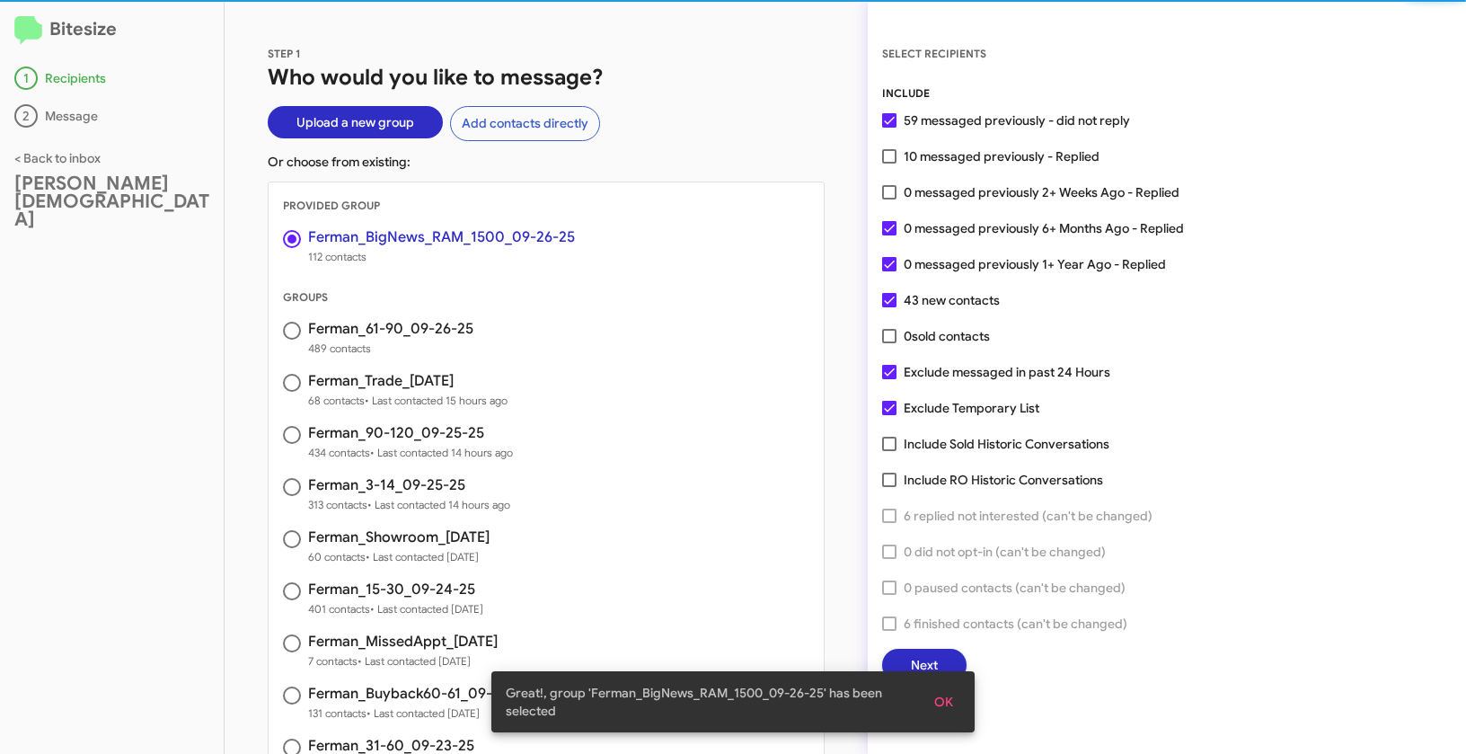
click at [944, 700] on span "OK" at bounding box center [943, 702] width 19 height 32
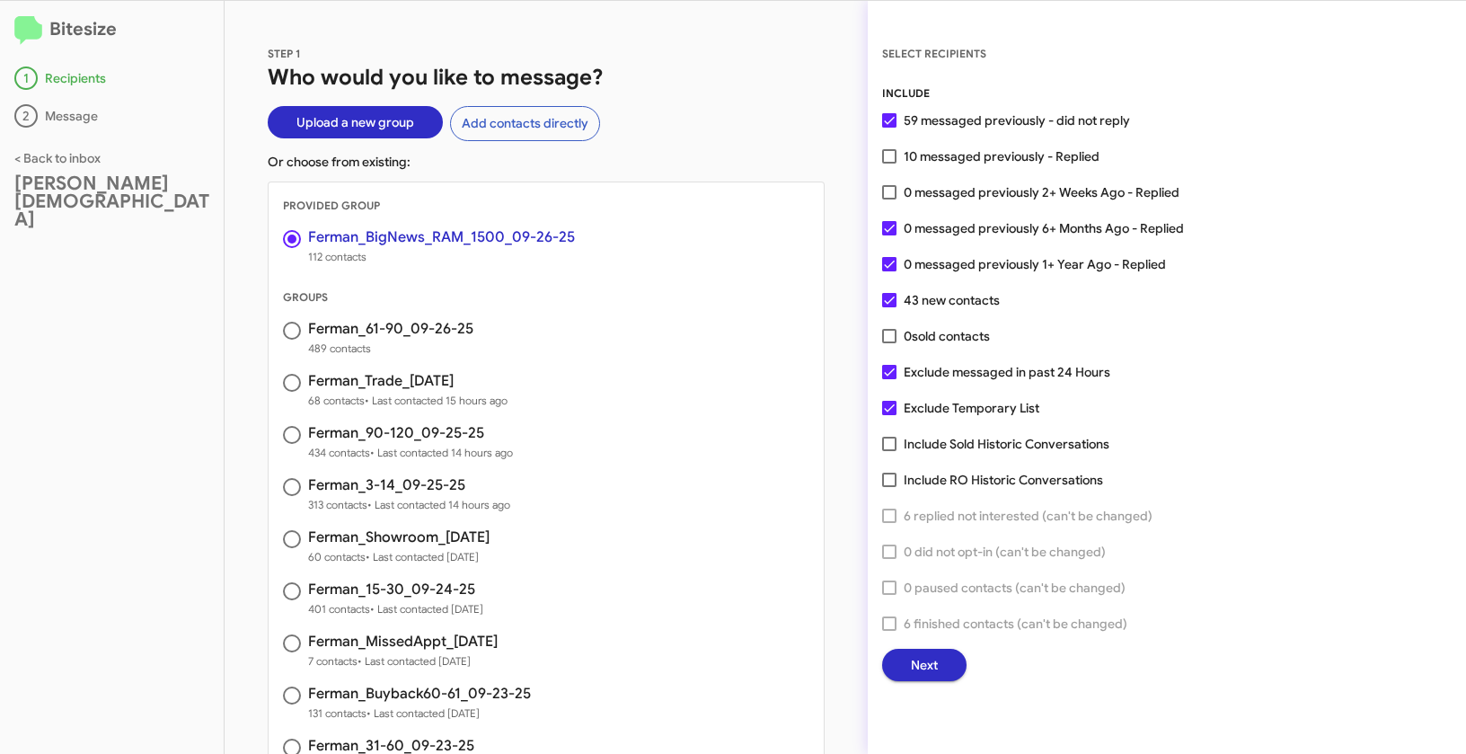
click at [895, 156] on span at bounding box center [889, 156] width 14 height 14
click at [890, 164] on input "10 messaged previously - Replied" at bounding box center [889, 164] width 1 height 1
checkbox input "true"
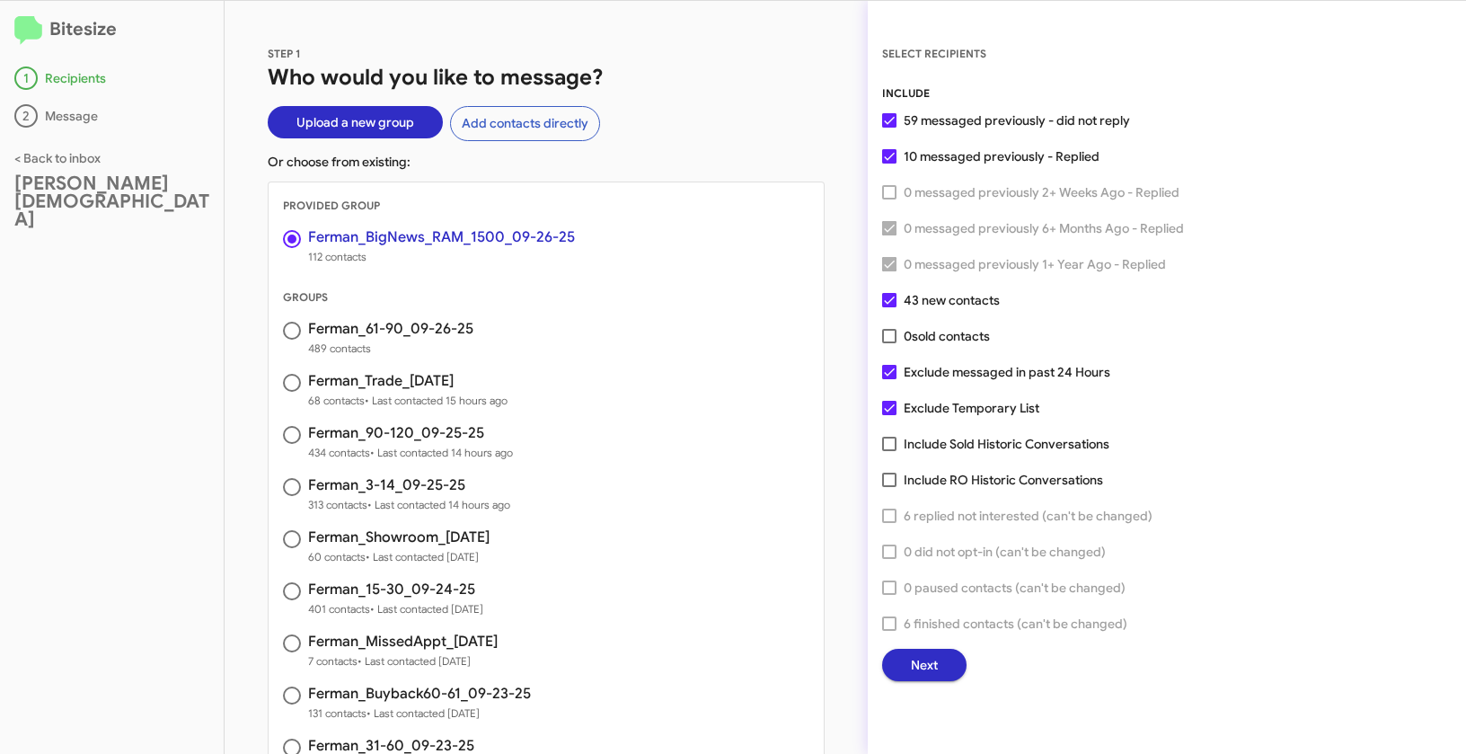
click at [933, 661] on span "Next" at bounding box center [924, 665] width 27 height 32
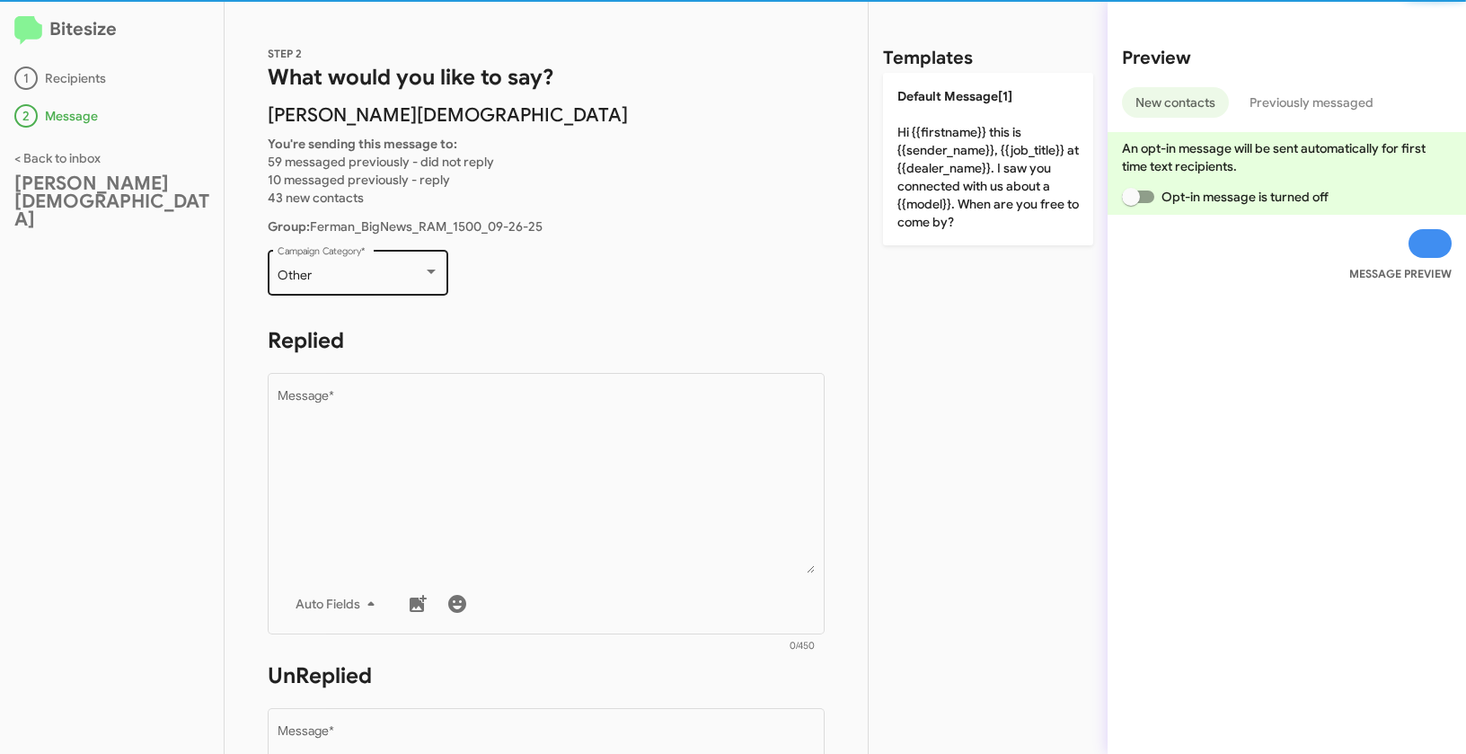
click at [390, 292] on div "Other Campaign Category *" at bounding box center [359, 270] width 162 height 49
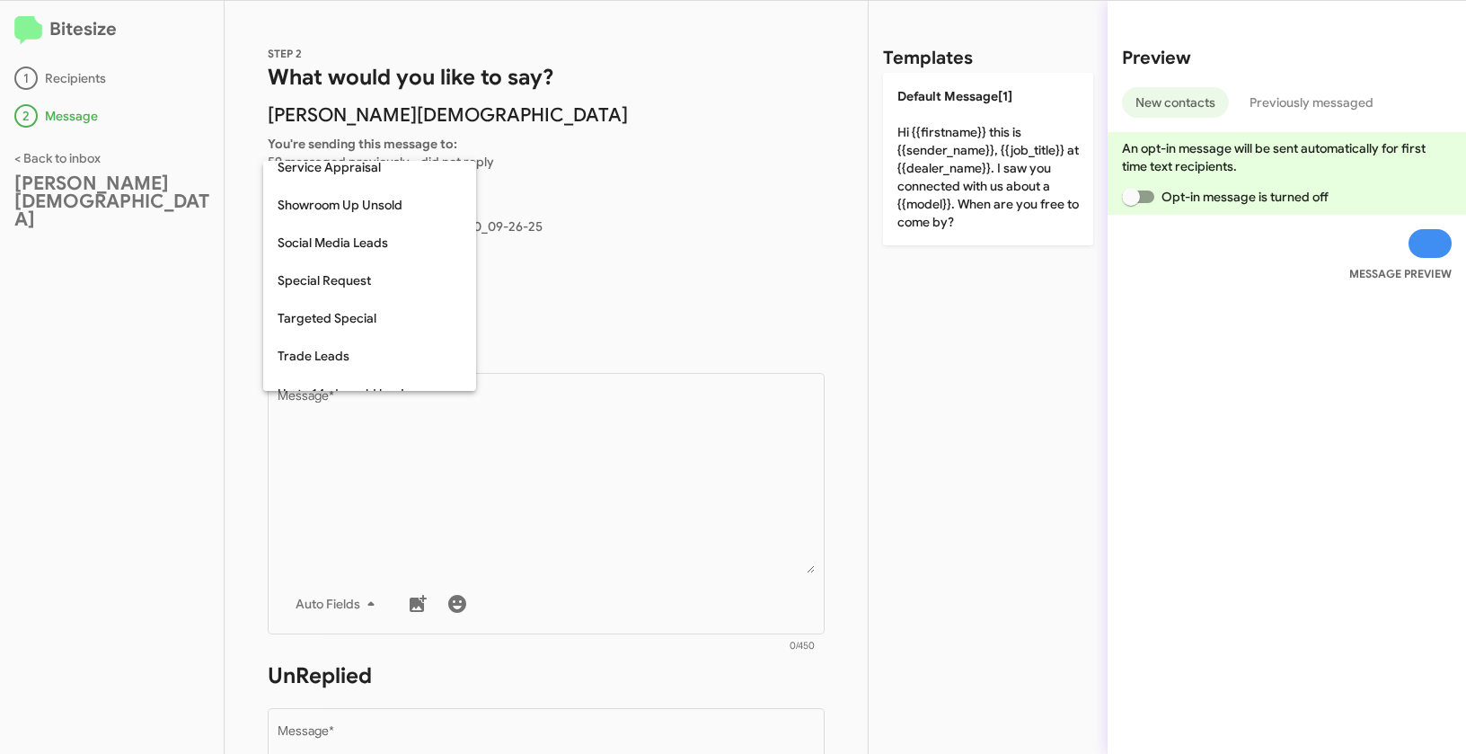
scroll to position [713, 0]
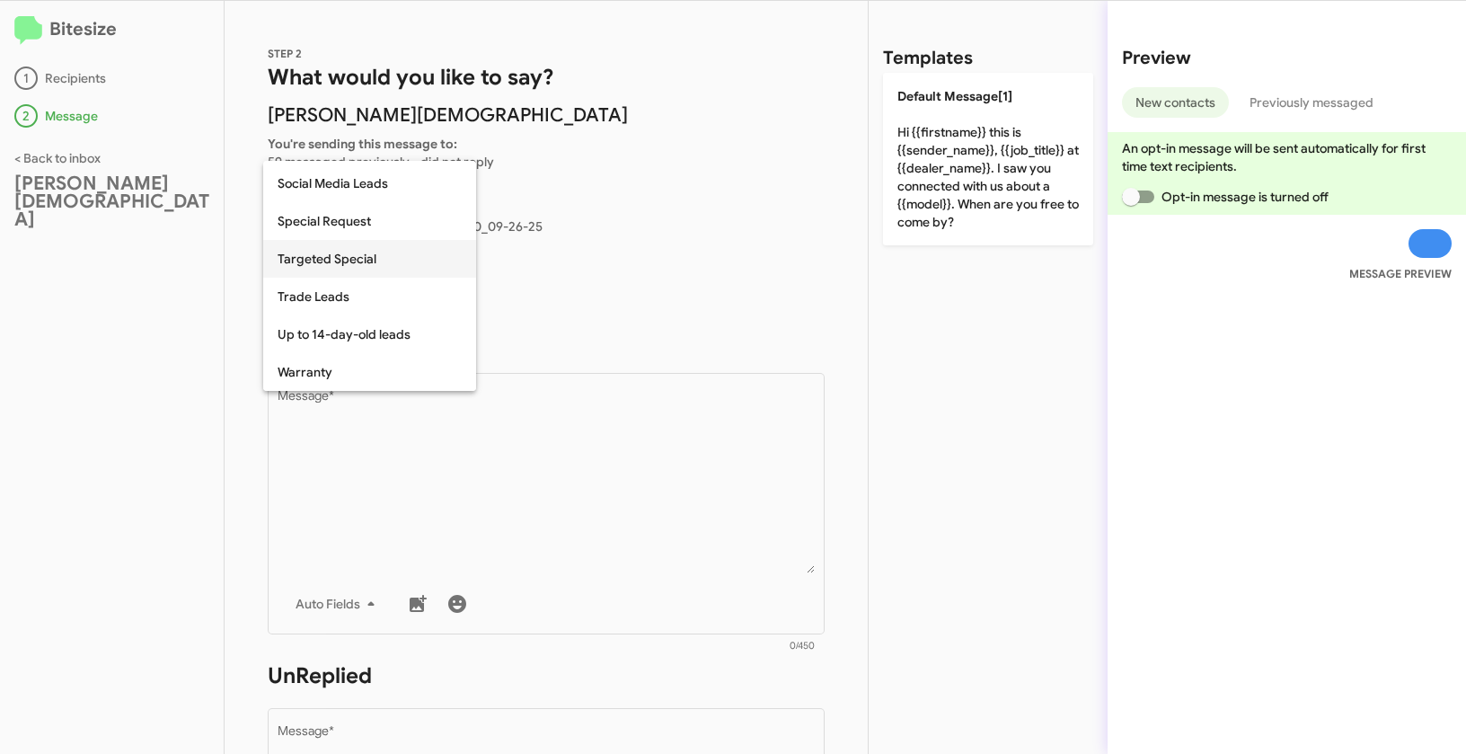
click at [336, 262] on span "Targeted Special" at bounding box center [370, 259] width 184 height 38
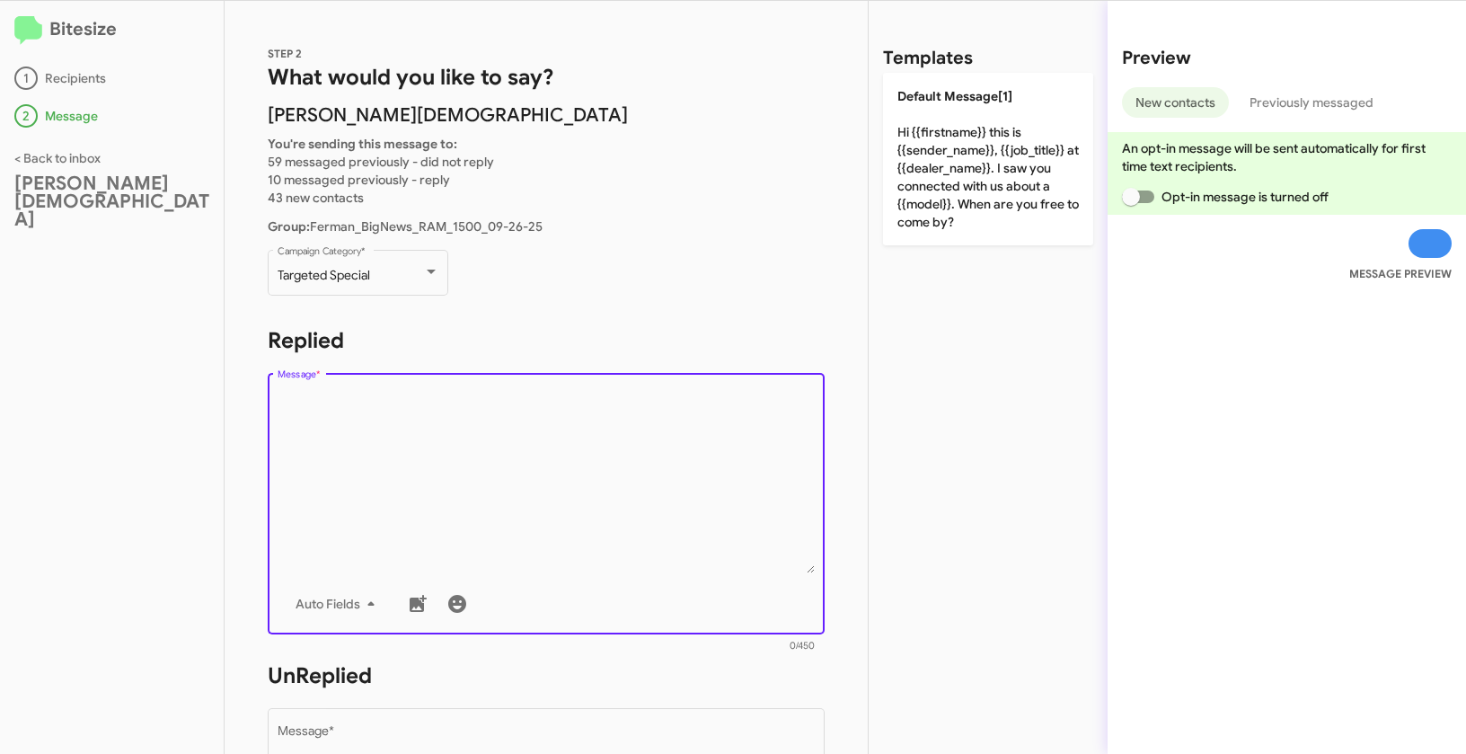
click at [444, 462] on textarea "Message *" at bounding box center [547, 481] width 538 height 183
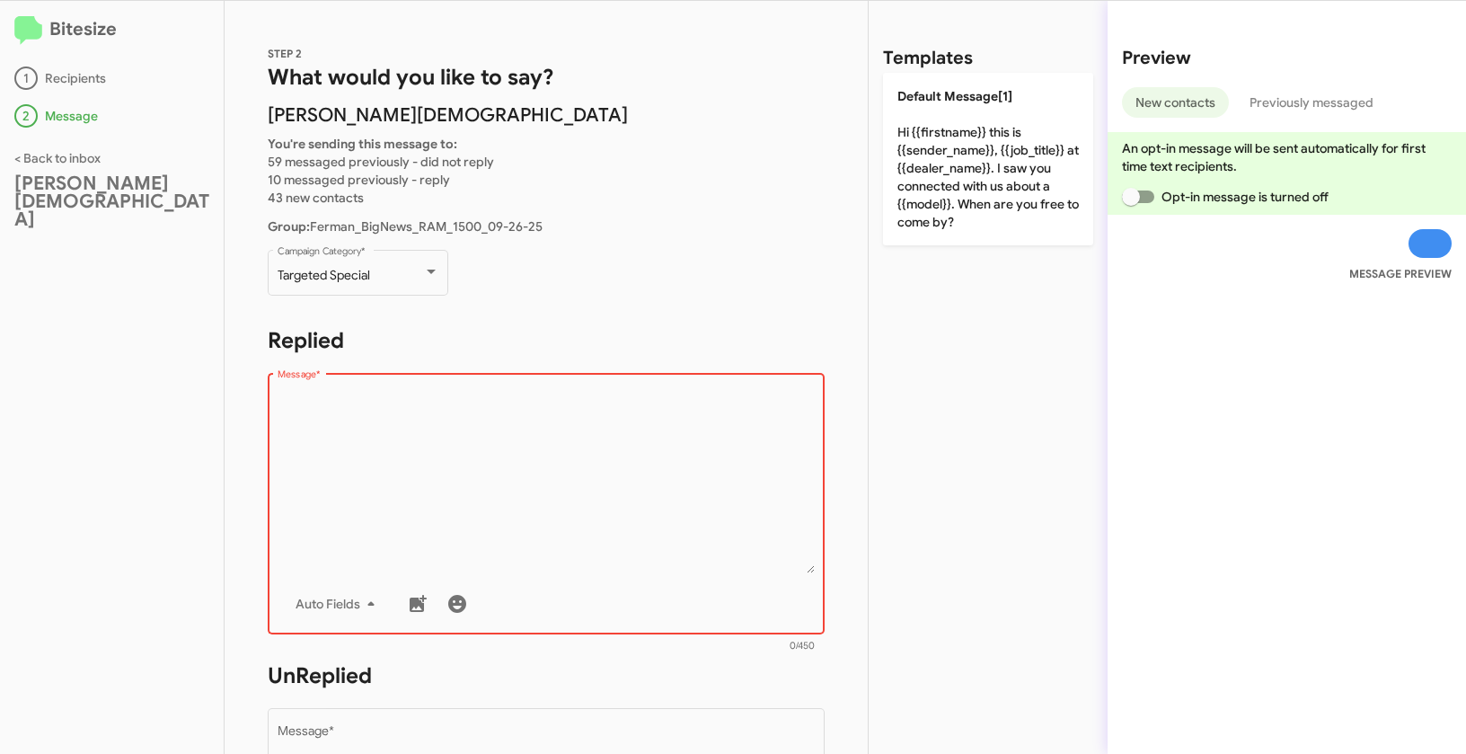
click at [428, 467] on textarea "Message *" at bounding box center [547, 481] width 538 height 183
paste textarea ""Hi {{firstname}} it's {{sender_name}} at {{dealer_name}}. Big news - now throu…"
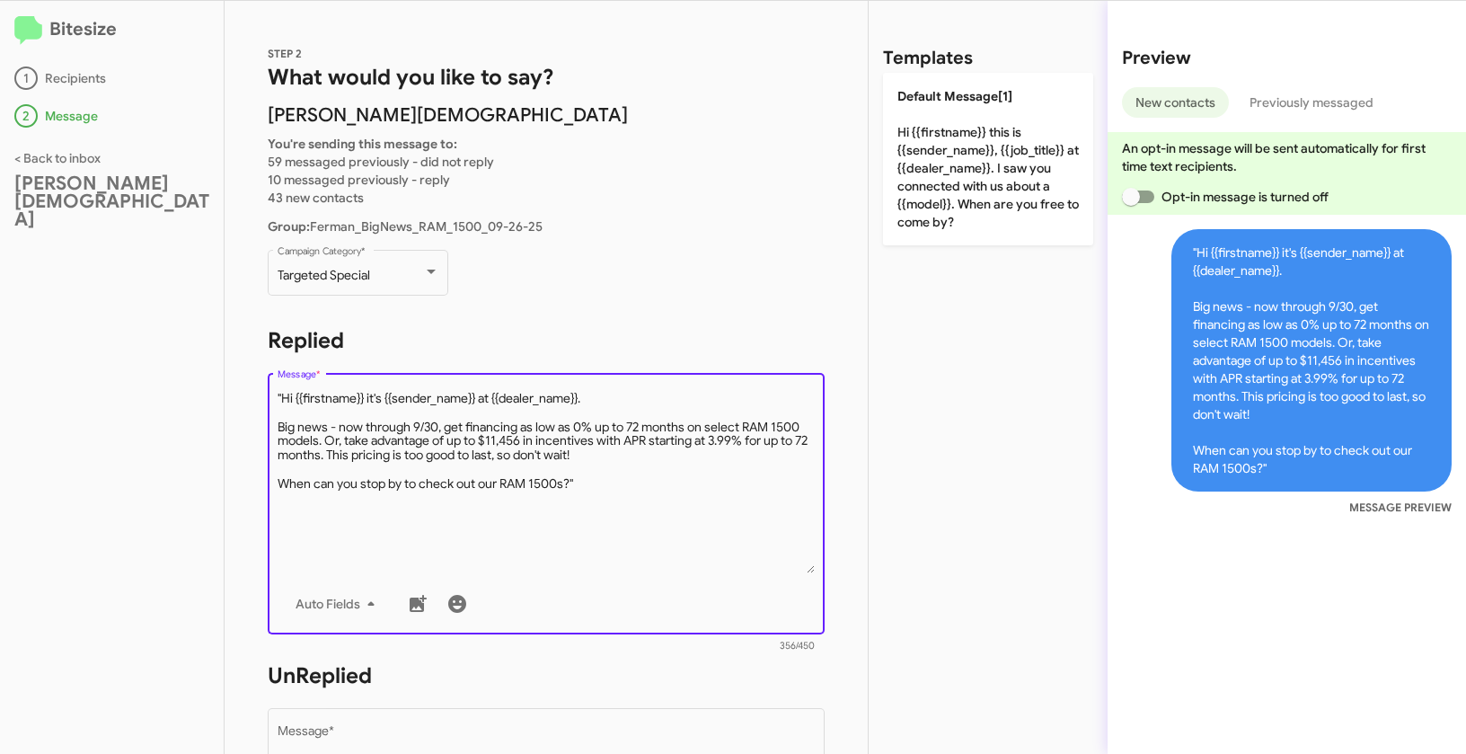
click at [283, 394] on textarea "Message *" at bounding box center [547, 481] width 538 height 183
click at [642, 499] on textarea "Message *" at bounding box center [547, 481] width 538 height 183
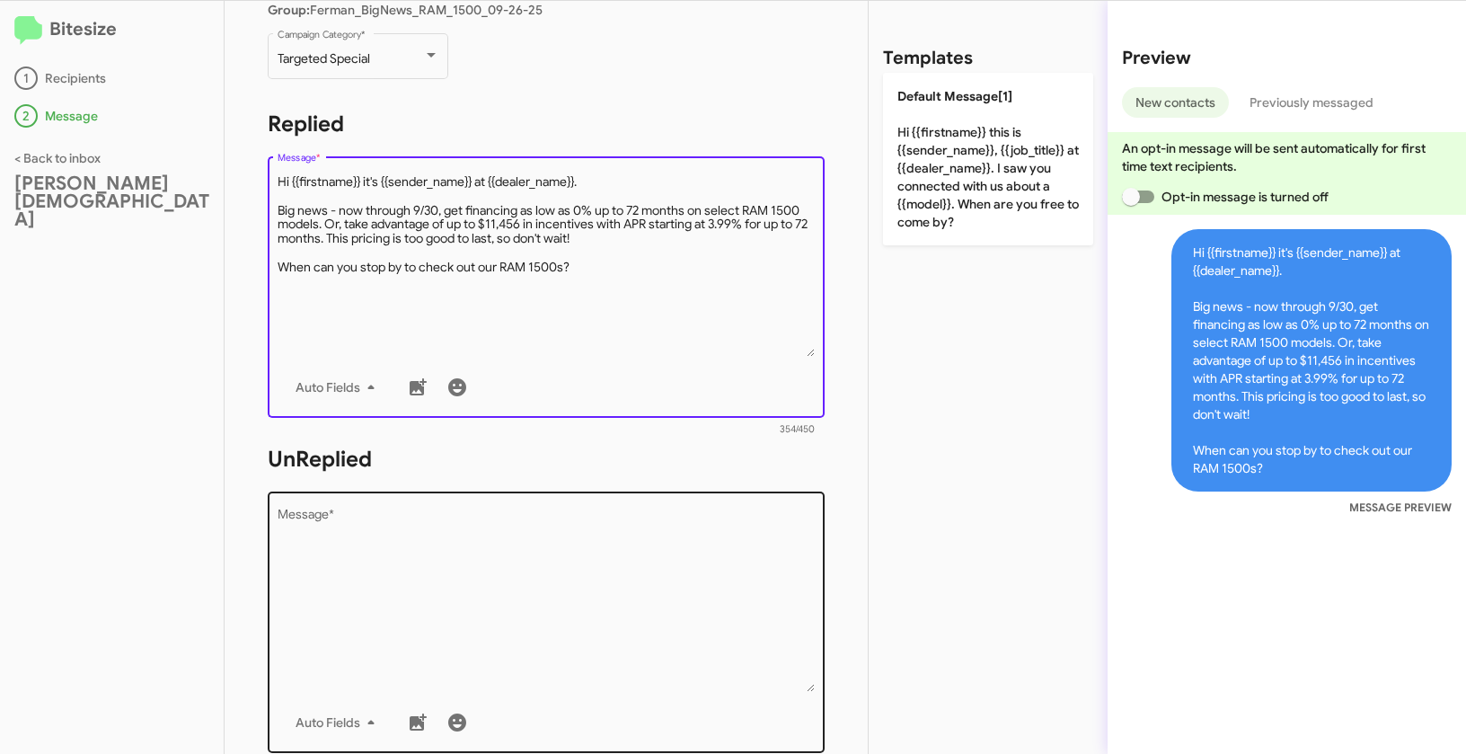
scroll to position [219, 0]
type textarea "Hi {{firstname}} it's {{sender_name}} at {{dealer_name}}. Big news - now throug…"
click at [659, 596] on textarea "Message *" at bounding box center [547, 597] width 538 height 183
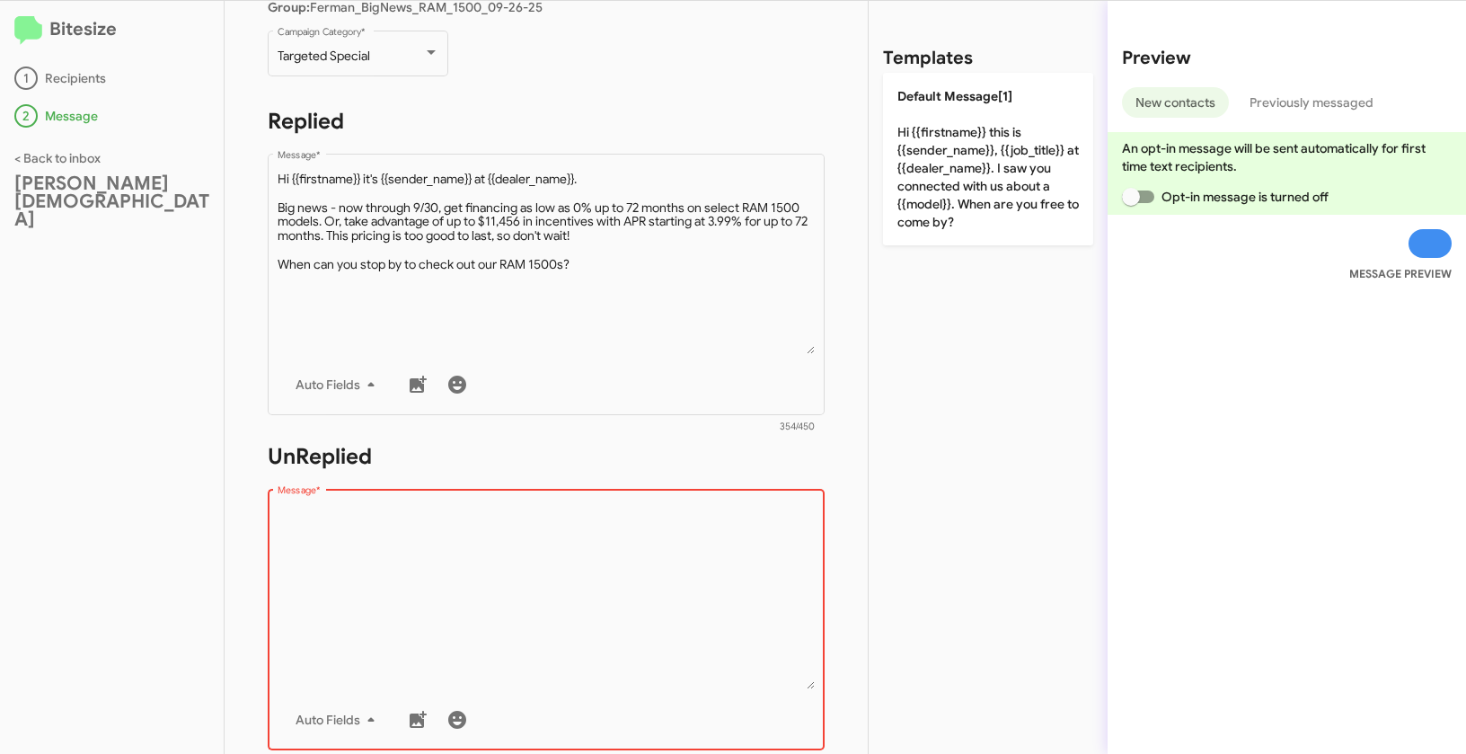
click at [358, 570] on textarea "Message *" at bounding box center [547, 597] width 538 height 183
paste textarea ""Hi {{firstname}} it's {{sender_name}}, {{job_title}} at {{dealer_name}}. Big n…"
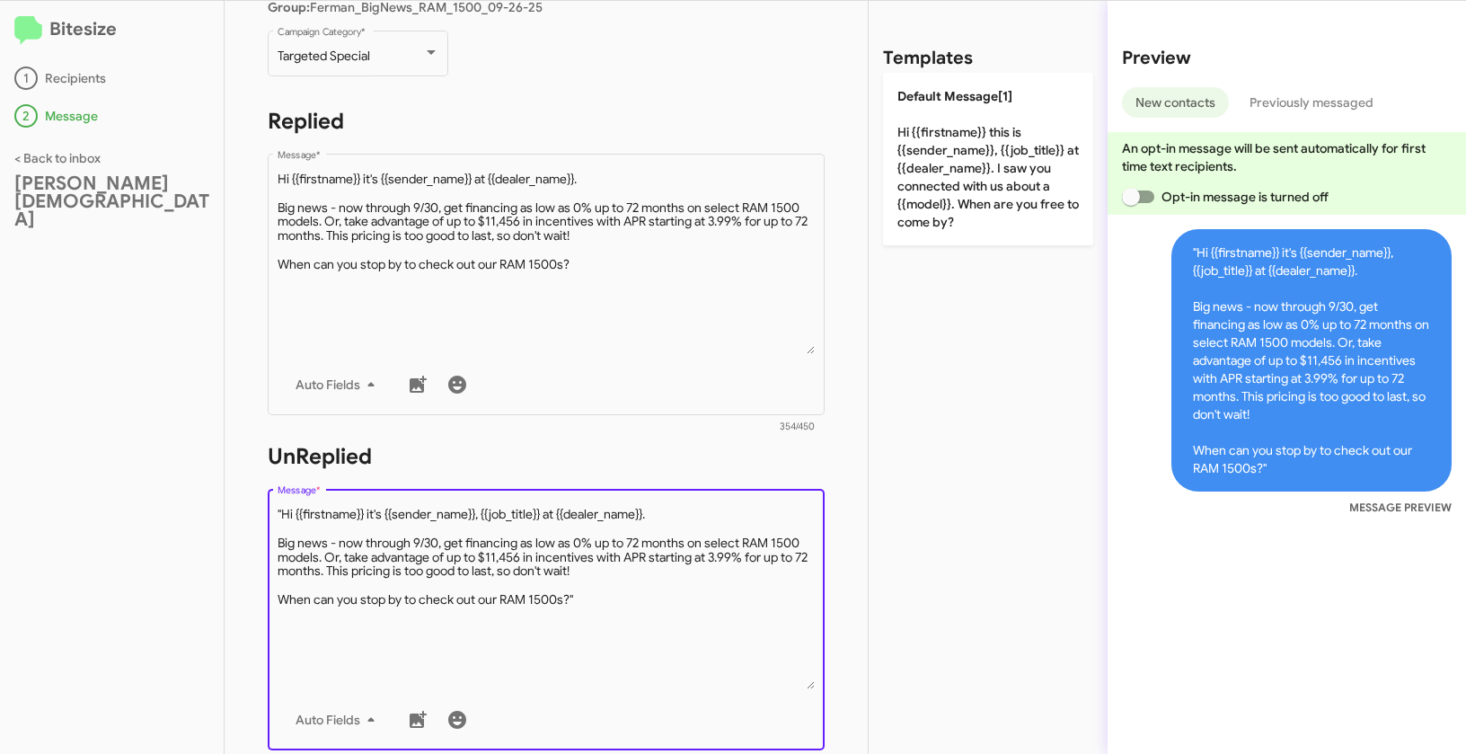
click at [282, 512] on textarea "Message *" at bounding box center [547, 597] width 538 height 183
click at [615, 604] on textarea "Message *" at bounding box center [547, 597] width 538 height 183
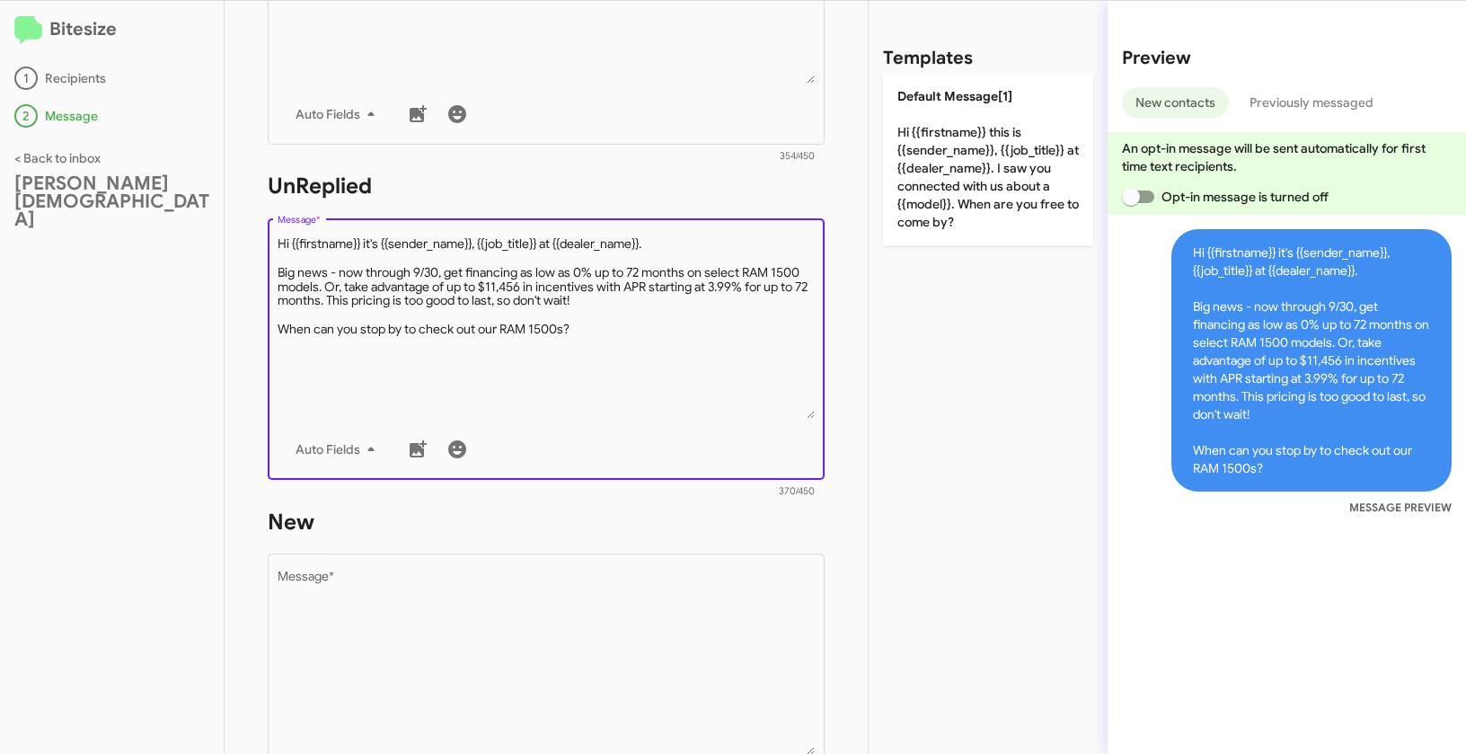
scroll to position [518, 0]
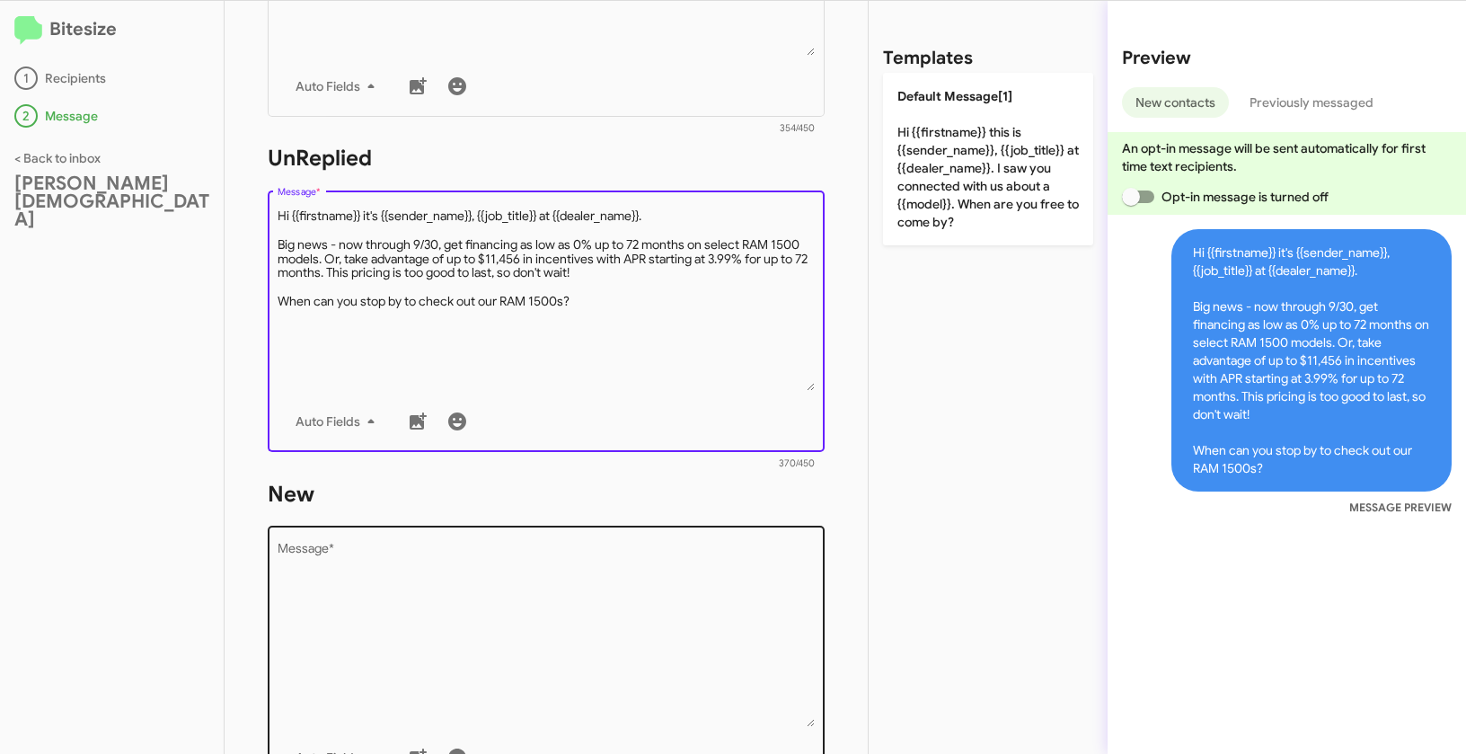
type textarea "Hi {{firstname}} it's {{sender_name}}, {{job_title}} at {{dealer_name}}. Big ne…"
click at [601, 616] on textarea "Message *" at bounding box center [547, 635] width 538 height 183
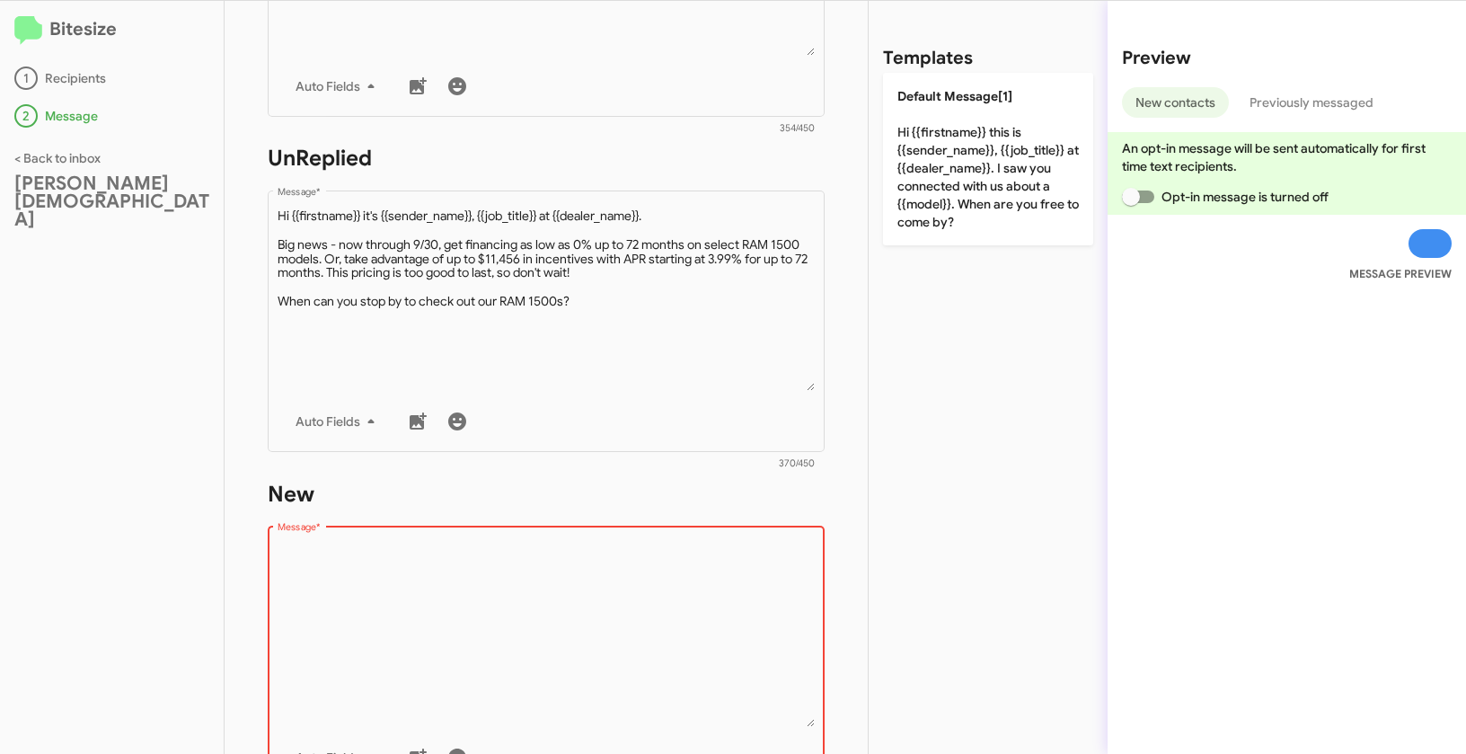
click at [401, 540] on div "Drop image here to insert Auto Fields Message *" at bounding box center [547, 655] width 538 height 265
paste textarea ""Hi {{firstname}} it's {{sender_name}}, {{job_title}} at {{dealer_name}}. Big n…"
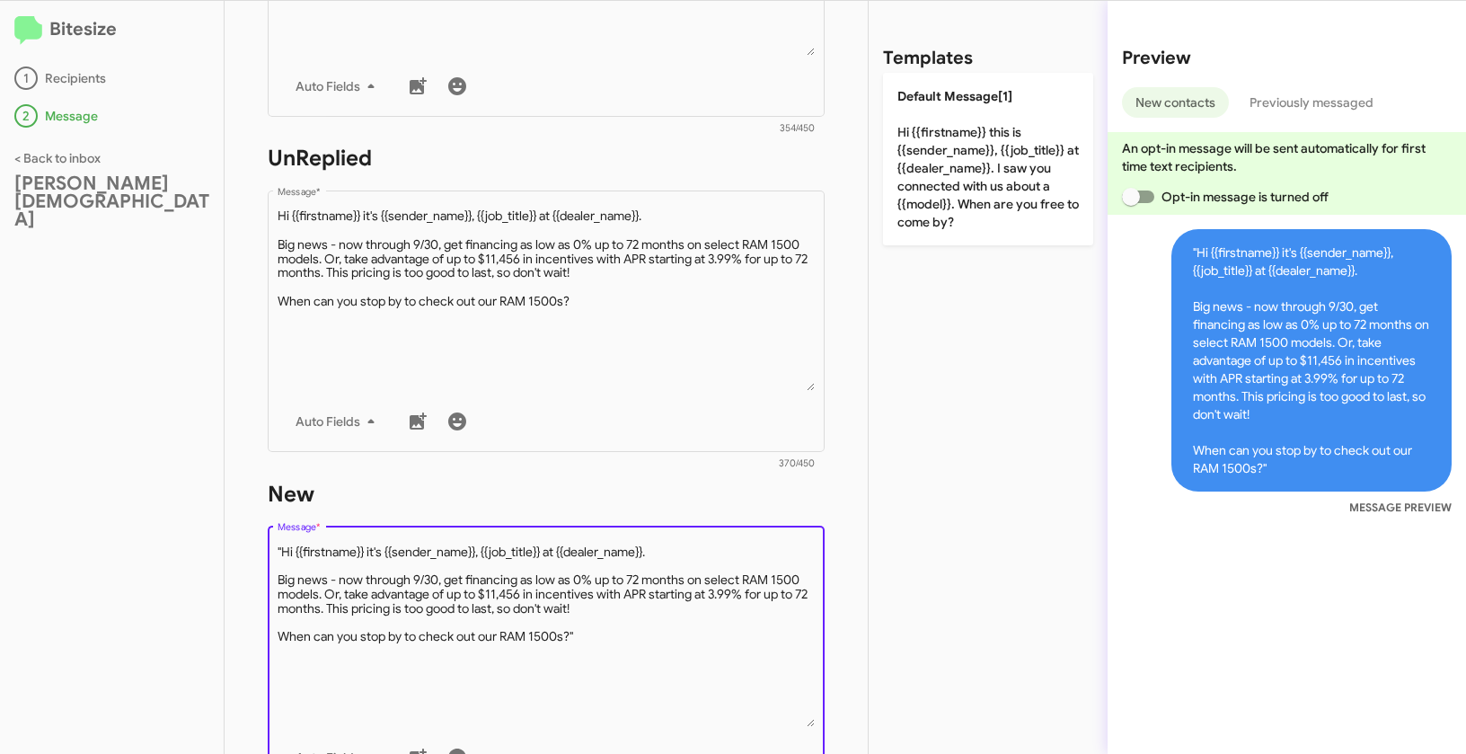
click at [282, 549] on textarea "Message *" at bounding box center [547, 635] width 538 height 183
click at [635, 629] on textarea "Message *" at bounding box center [547, 635] width 538 height 183
click at [625, 642] on textarea "Message *" at bounding box center [547, 635] width 538 height 183
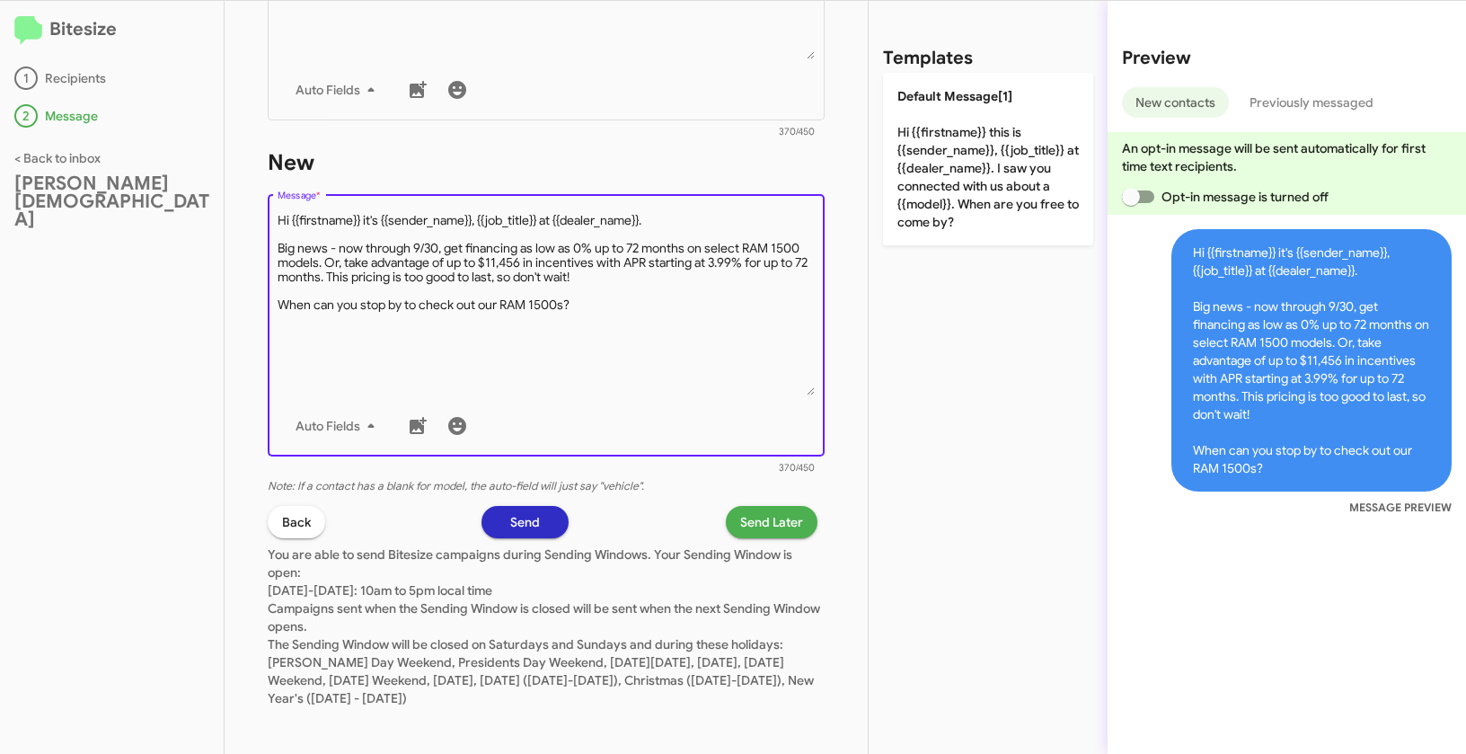
scroll to position [855, 0]
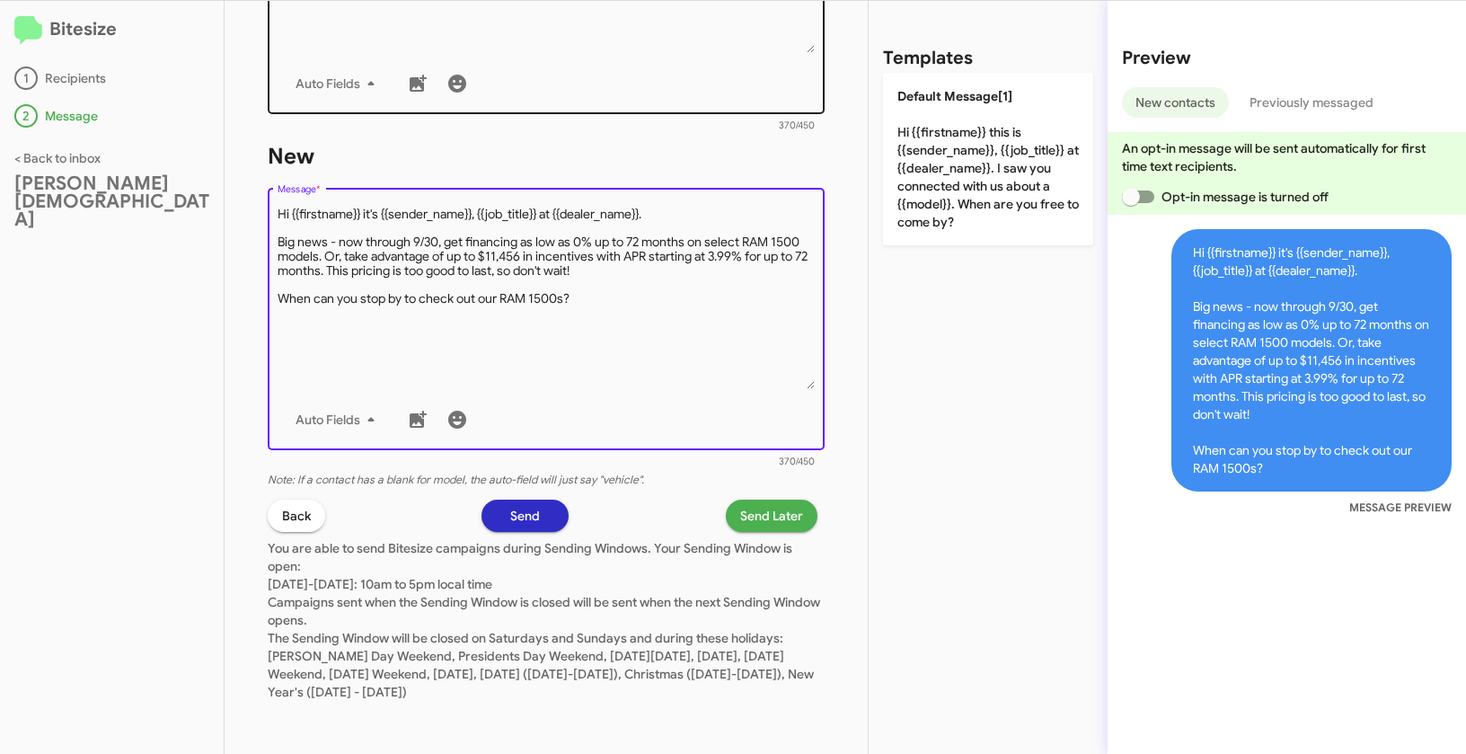
type textarea "Hi {{firstname}} it's {{sender_name}}, {{job_title}} at {{dealer_name}}. Big ne…"
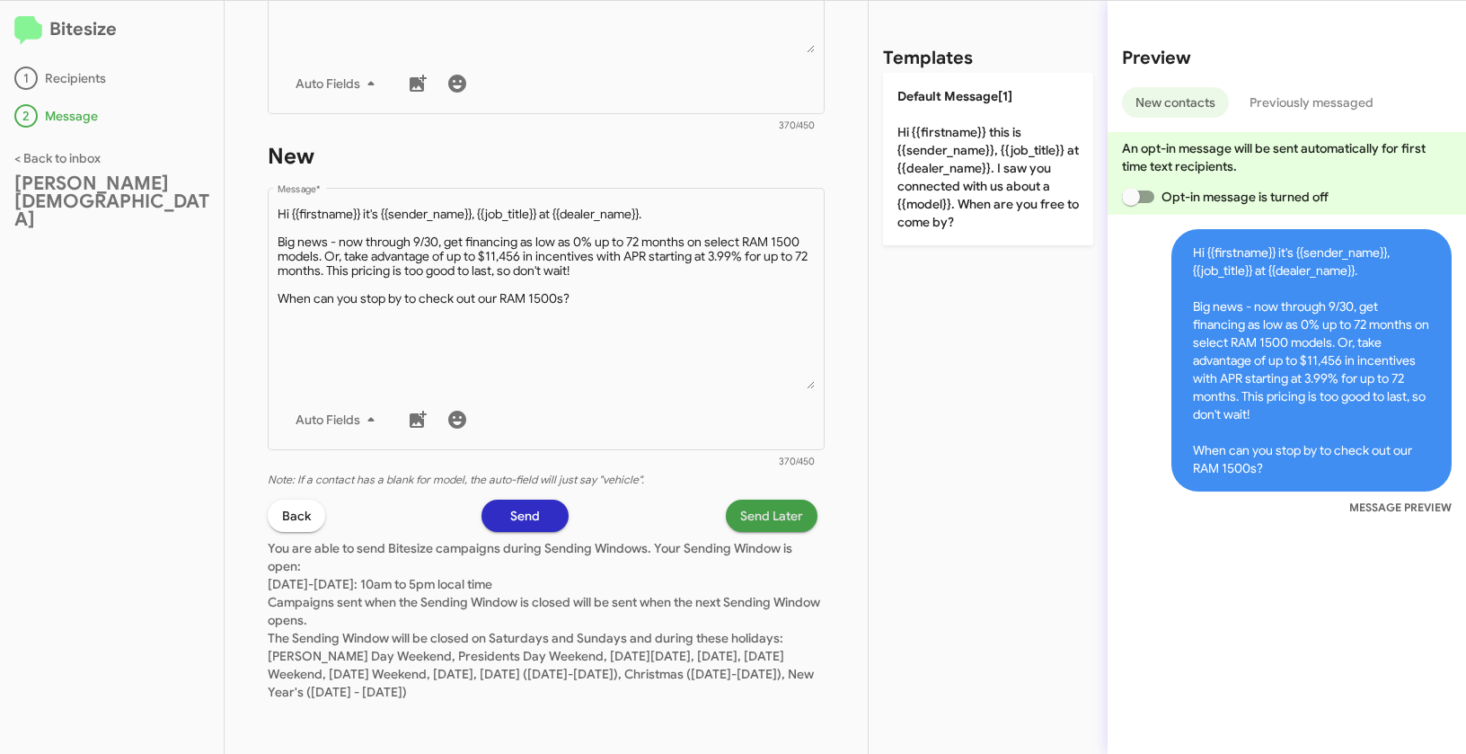
click at [770, 519] on span "Send Later" at bounding box center [771, 516] width 63 height 32
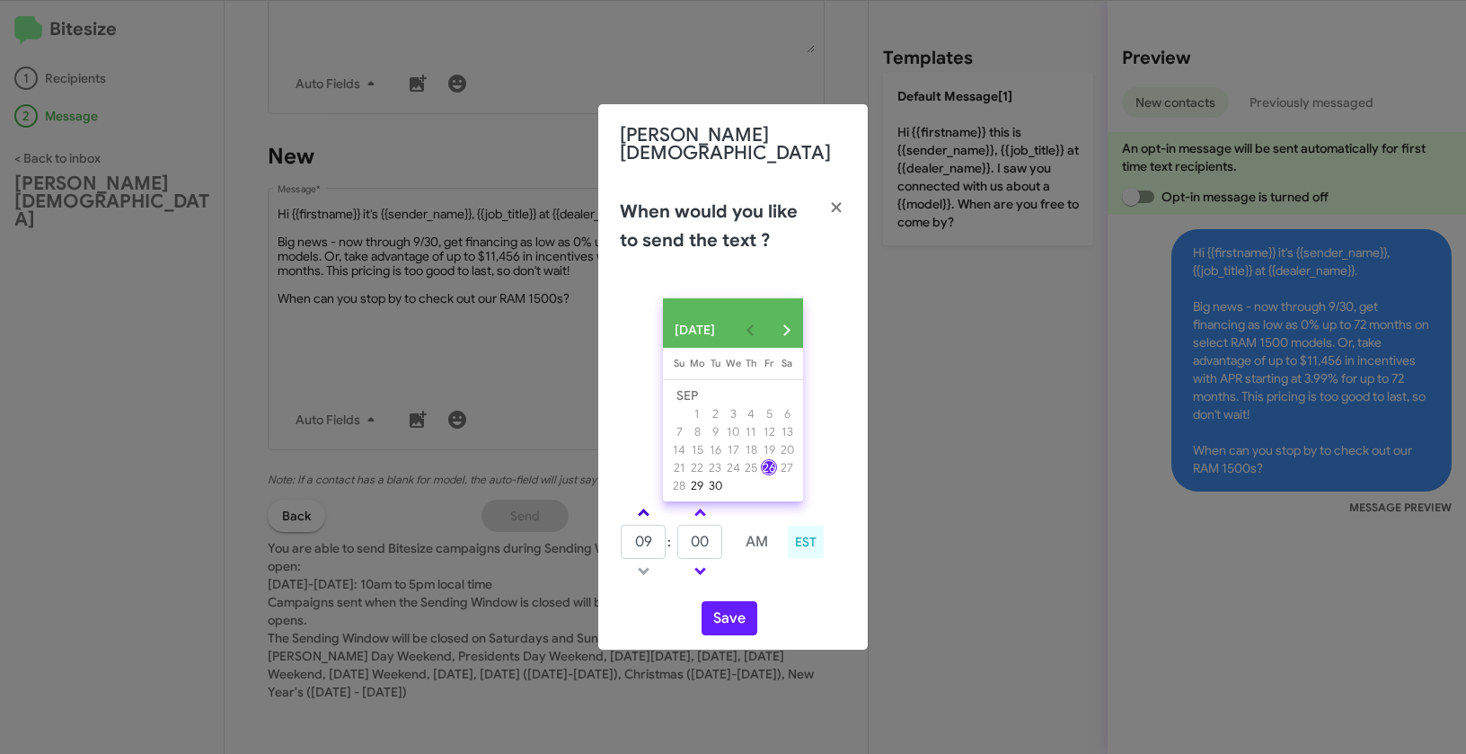
click at [651, 511] on link at bounding box center [643, 512] width 31 height 21
type input "12"
drag, startPoint x: 709, startPoint y: 542, endPoint x: 687, endPoint y: 533, distance: 23.4
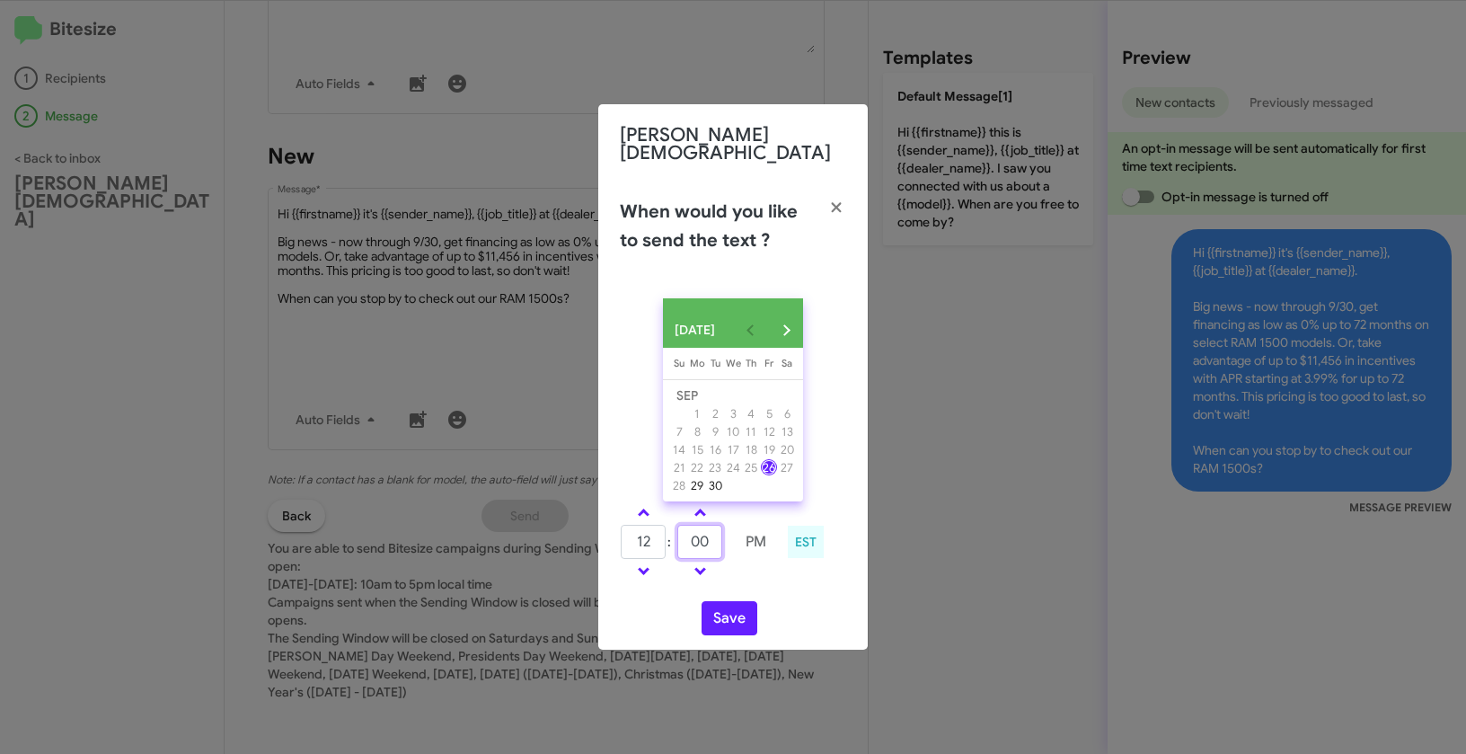
click at [687, 533] on input "00" at bounding box center [699, 542] width 45 height 34
type input "17"
click at [741, 623] on button "Save" at bounding box center [730, 618] width 56 height 34
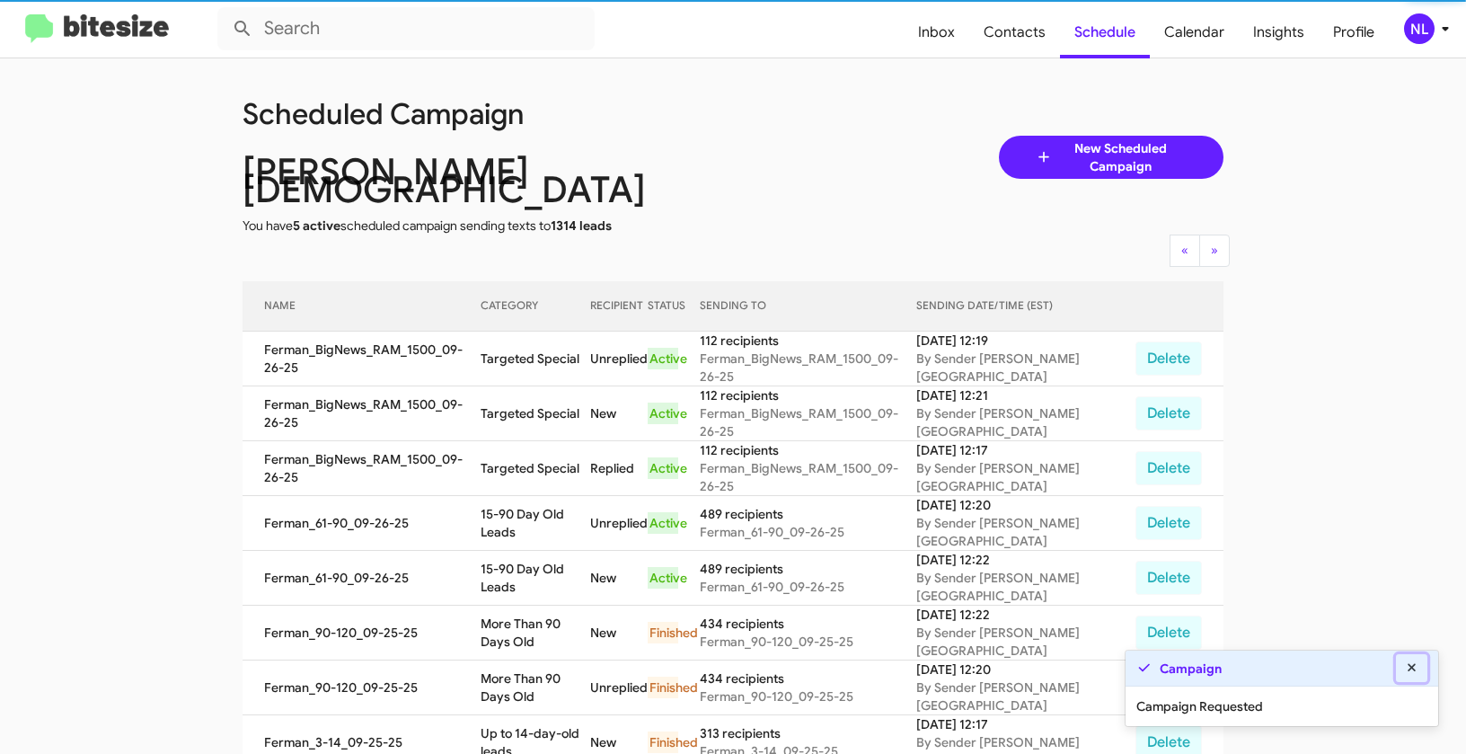
click at [1412, 668] on icon at bounding box center [1412, 667] width 8 height 8
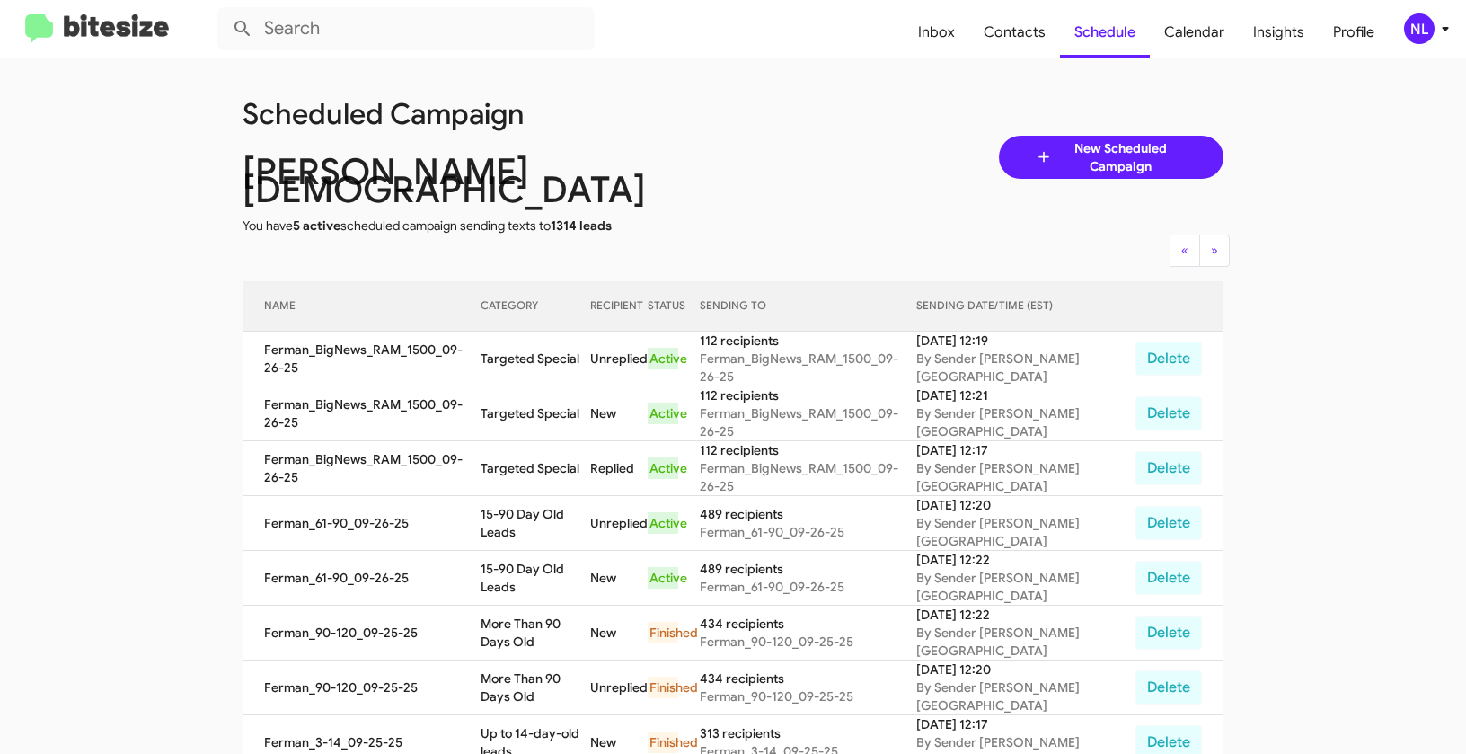
click at [1414, 32] on div "NL" at bounding box center [1419, 28] width 31 height 31
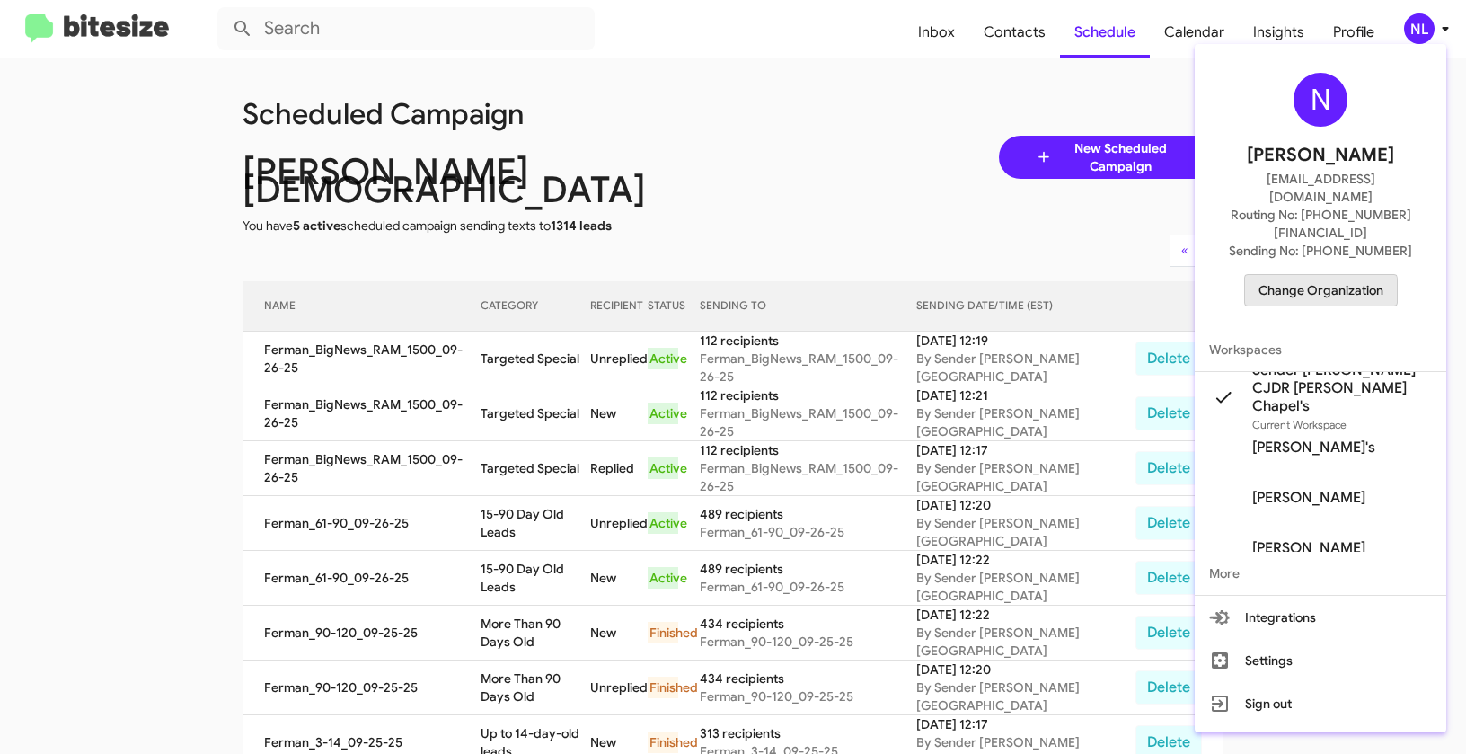
click at [1316, 275] on span "Change Organization" at bounding box center [1321, 290] width 125 height 31
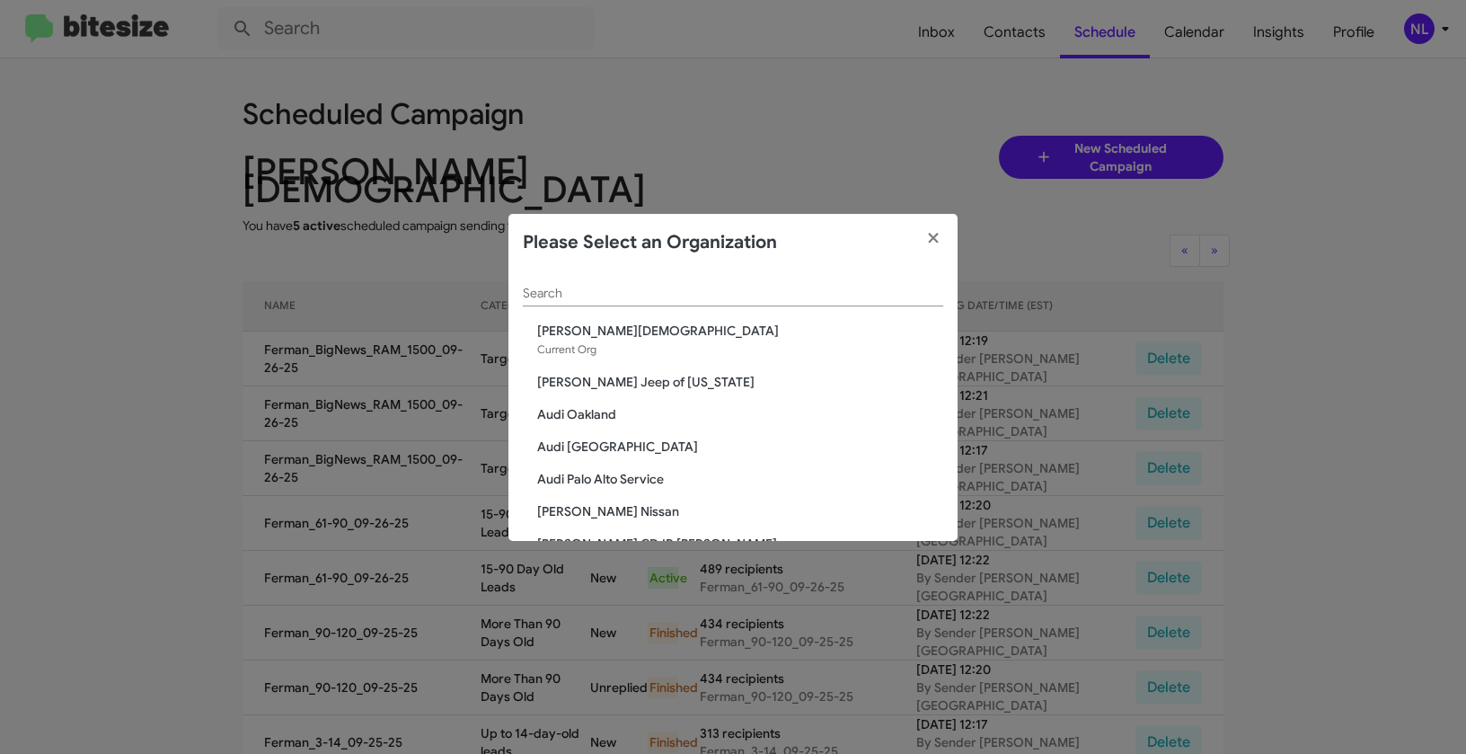
click at [615, 292] on input "Search" at bounding box center [733, 294] width 420 height 14
paste input "Nielsen Dodge Dover"
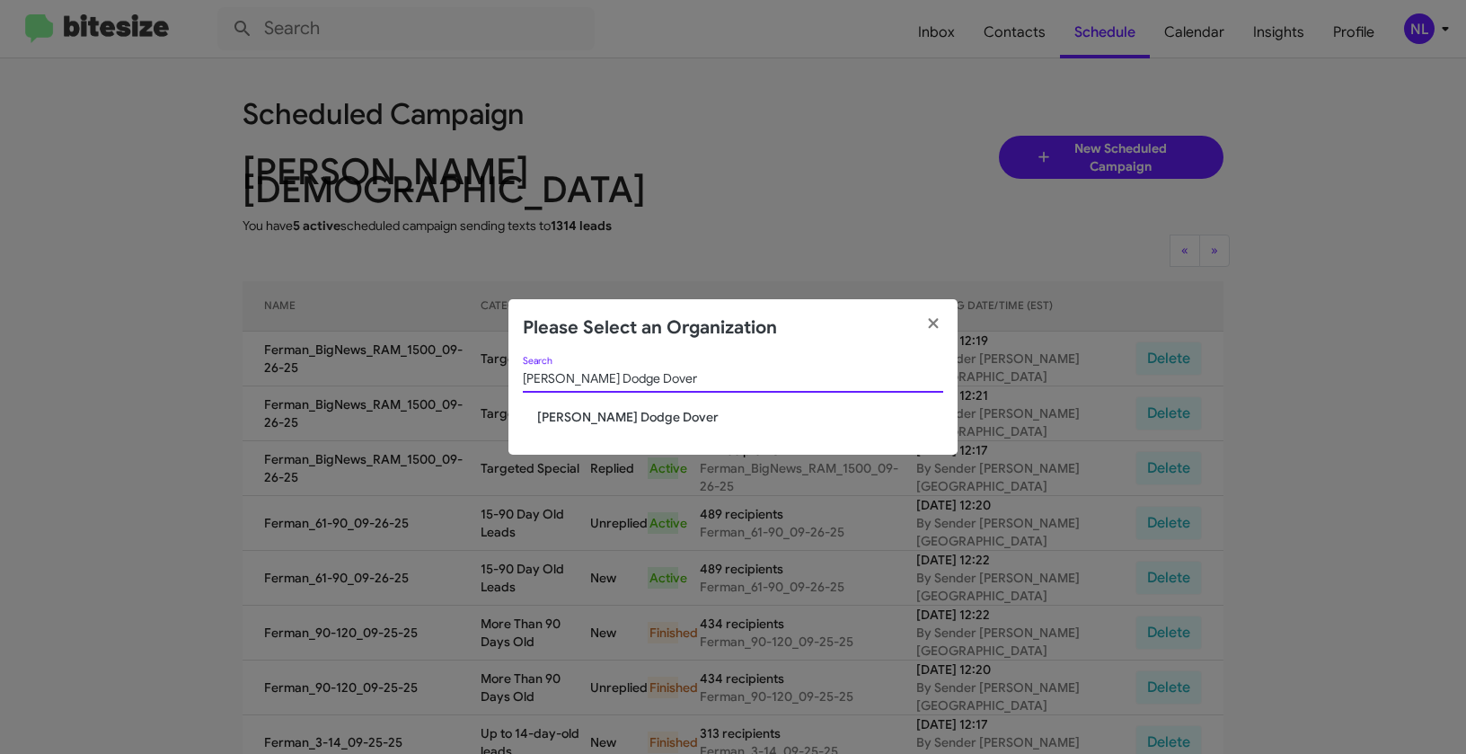
type input "Nielsen Dodge Dover"
click at [578, 413] on span "Nielsen Dodge Dover" at bounding box center [740, 417] width 406 height 18
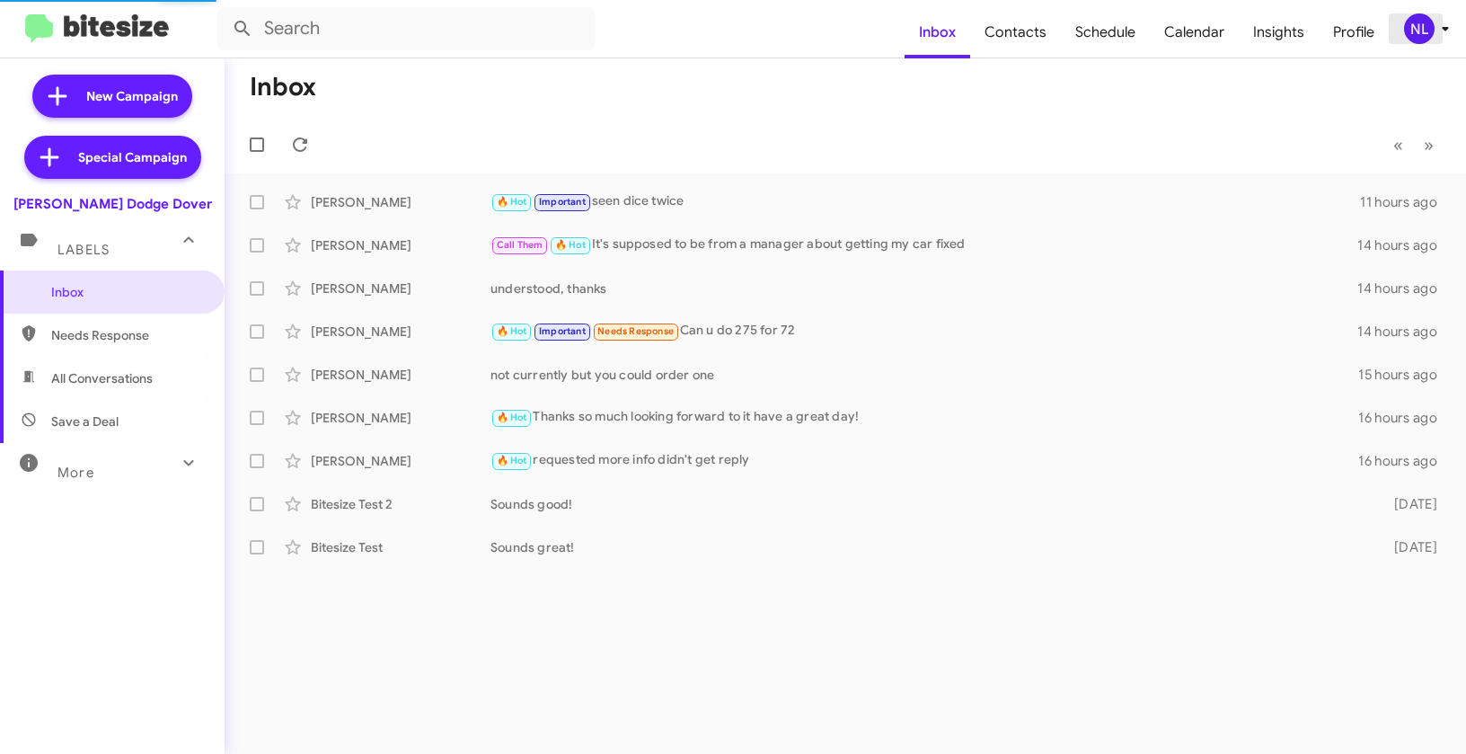
click at [1419, 35] on div "NL" at bounding box center [1419, 28] width 31 height 31
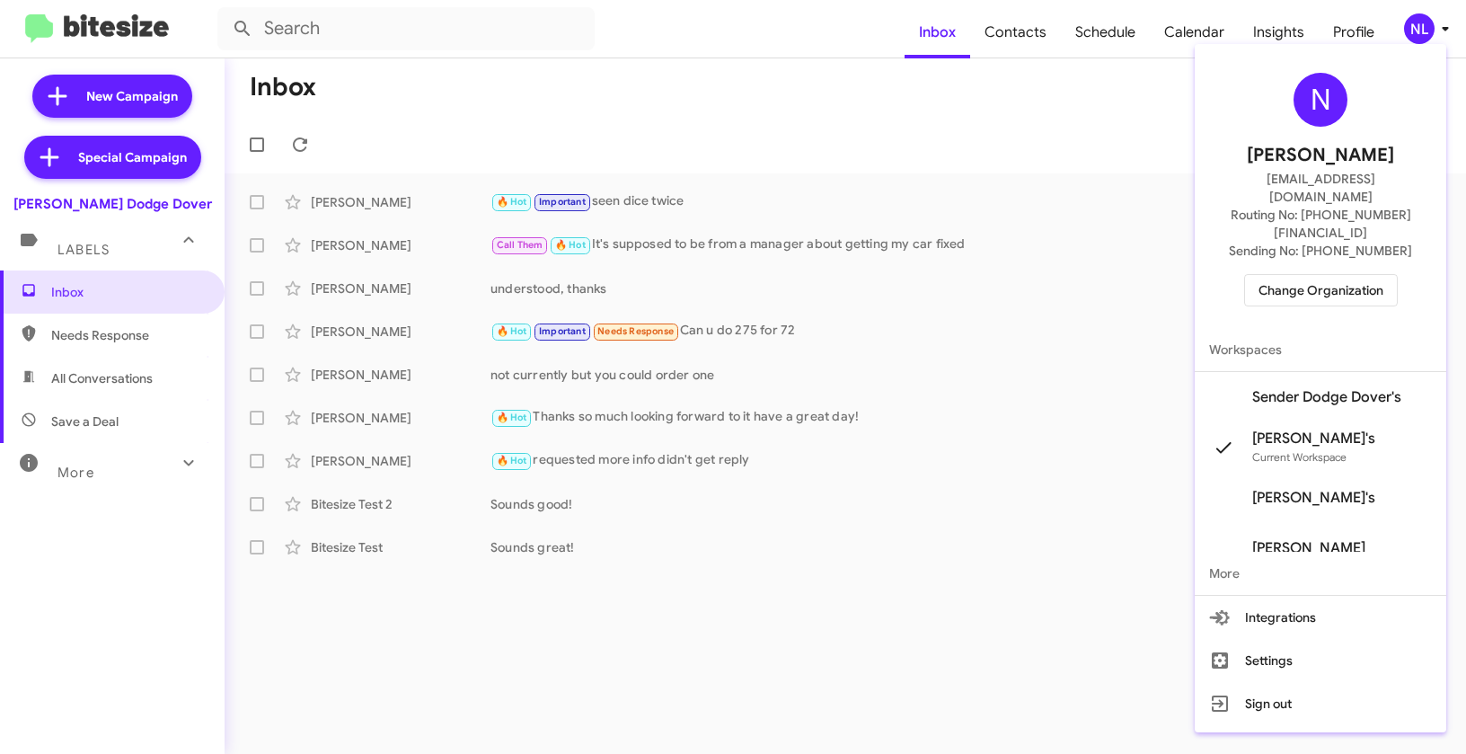
click at [1311, 388] on span "Sender Dodge Dover's" at bounding box center [1326, 397] width 149 height 18
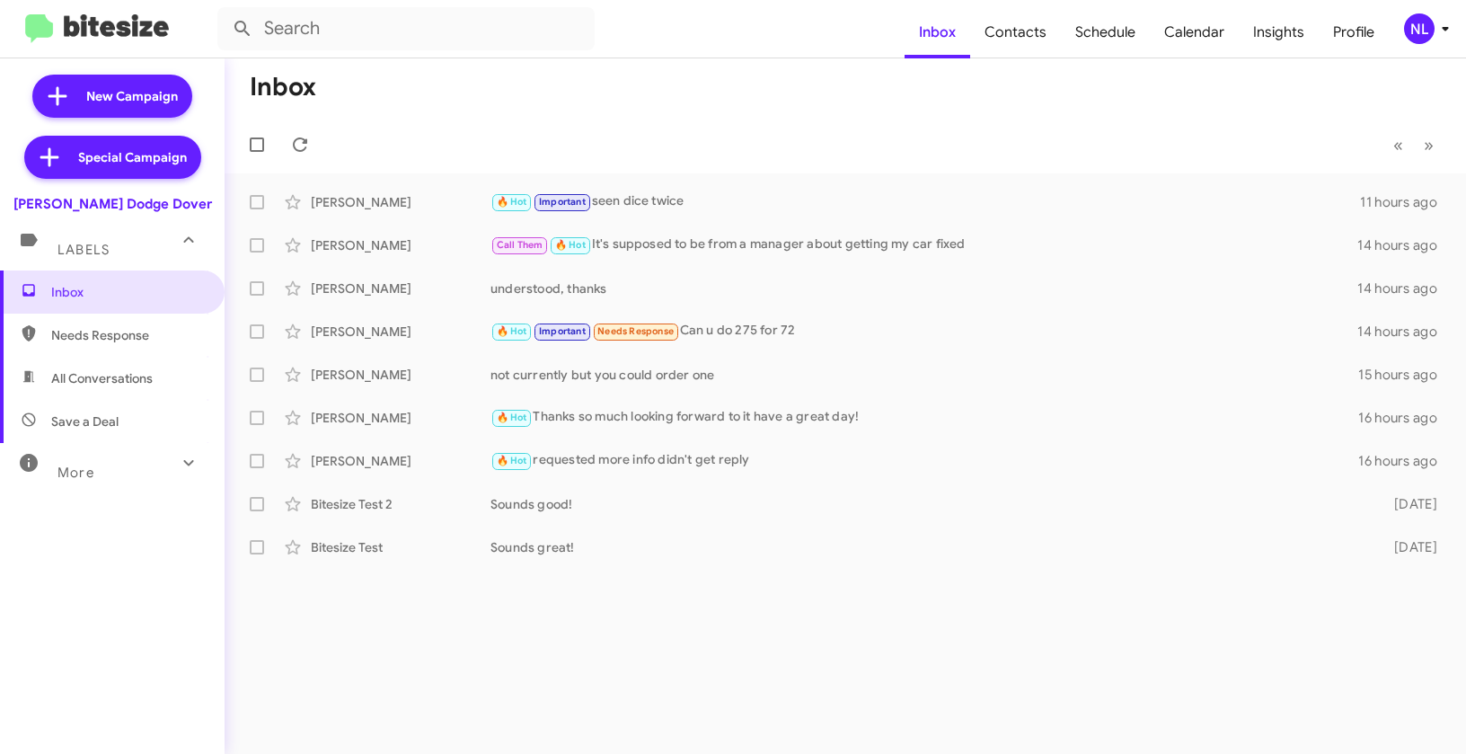
click at [1408, 22] on div "NL" at bounding box center [1419, 28] width 31 height 31
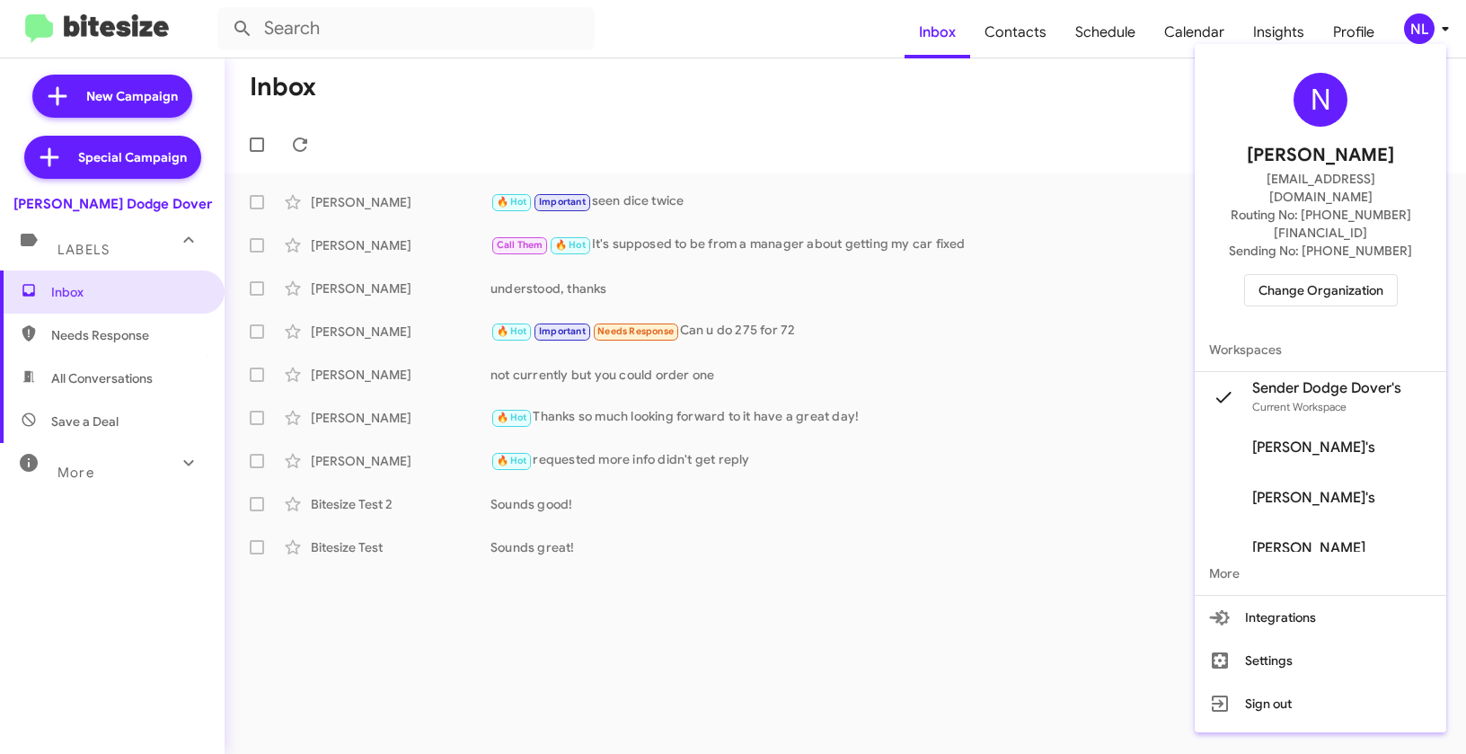
click at [1022, 36] on div at bounding box center [733, 377] width 1466 height 754
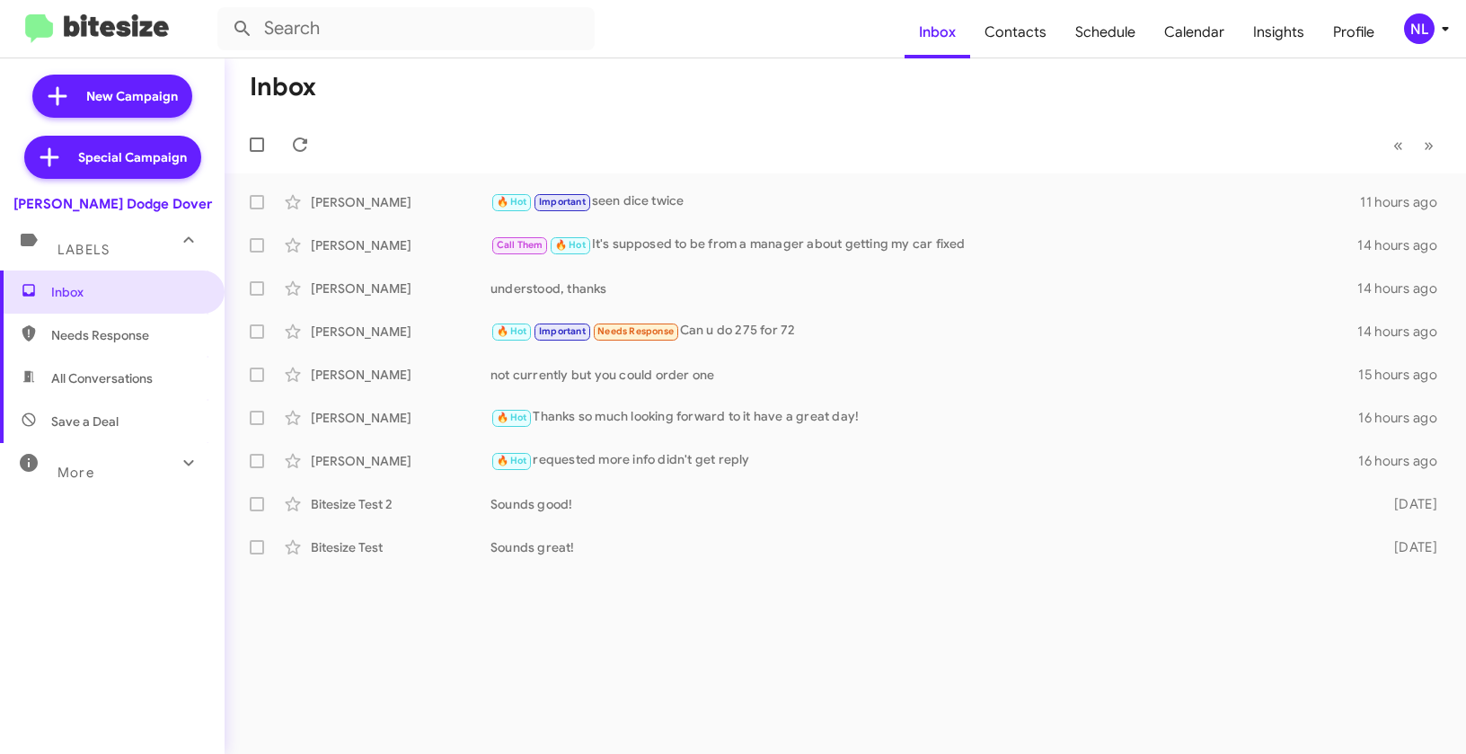
click at [1022, 36] on span "Contacts" at bounding box center [1015, 32] width 91 height 52
type input "in:groups"
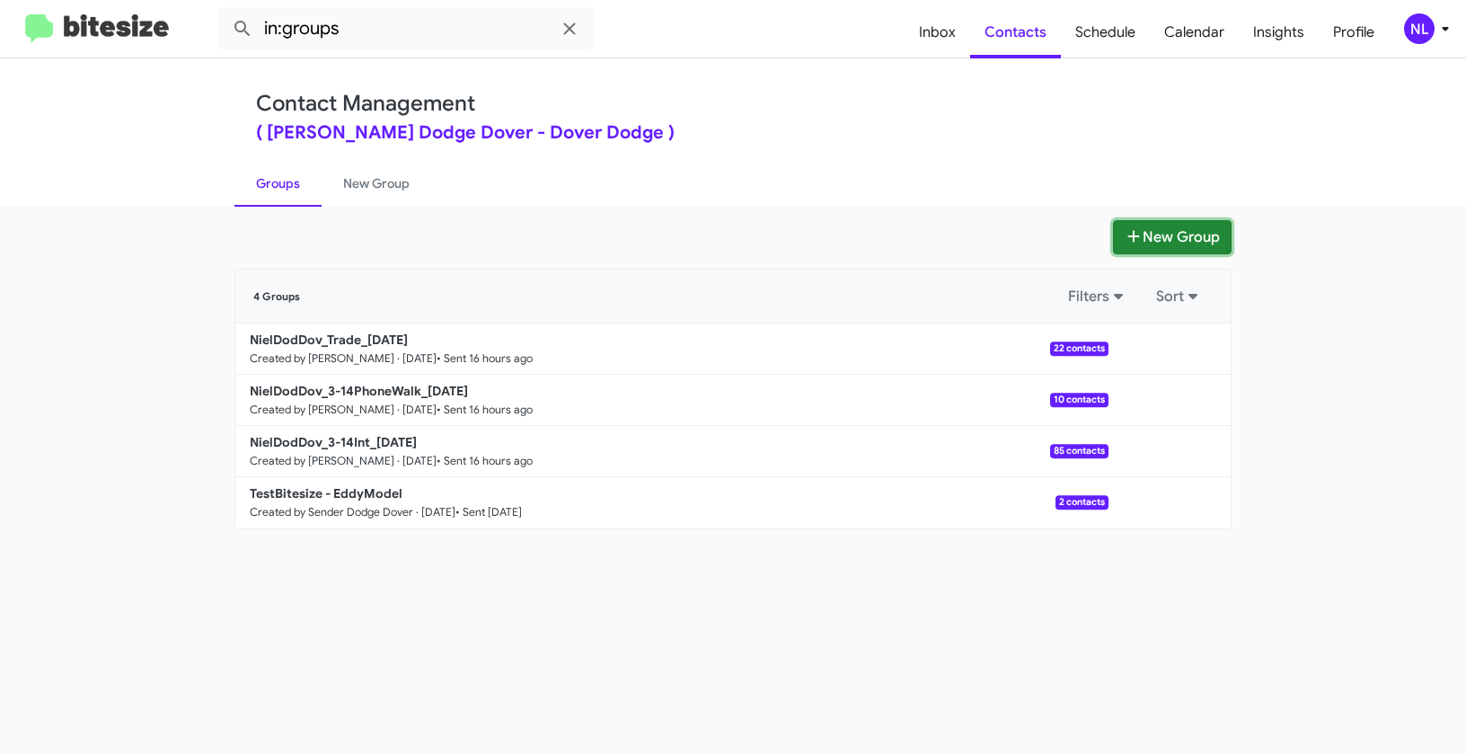
click at [1155, 238] on button "New Group" at bounding box center [1172, 237] width 119 height 34
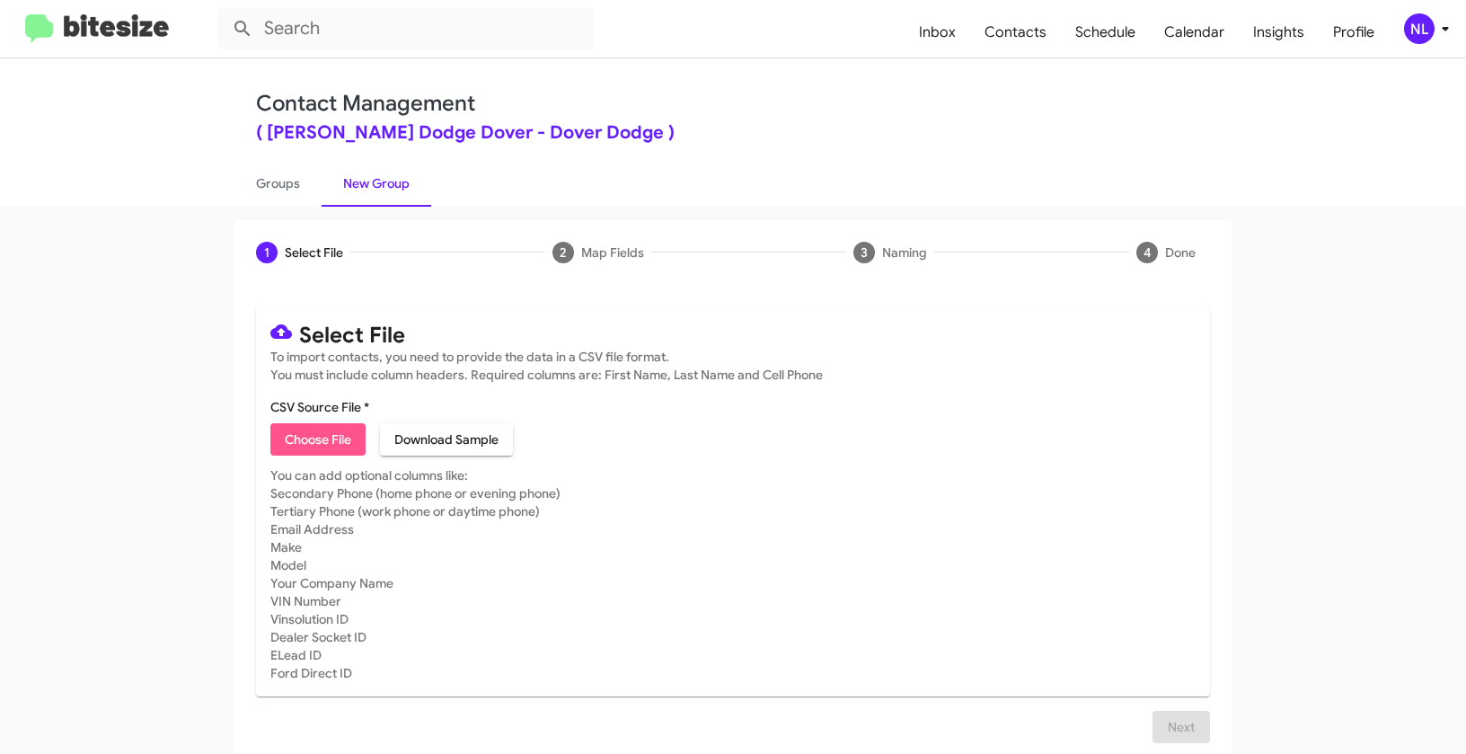
click at [297, 445] on span "Choose File" at bounding box center [318, 439] width 66 height 32
type input "NielDodDov_EOM__ALL_[DATE]"
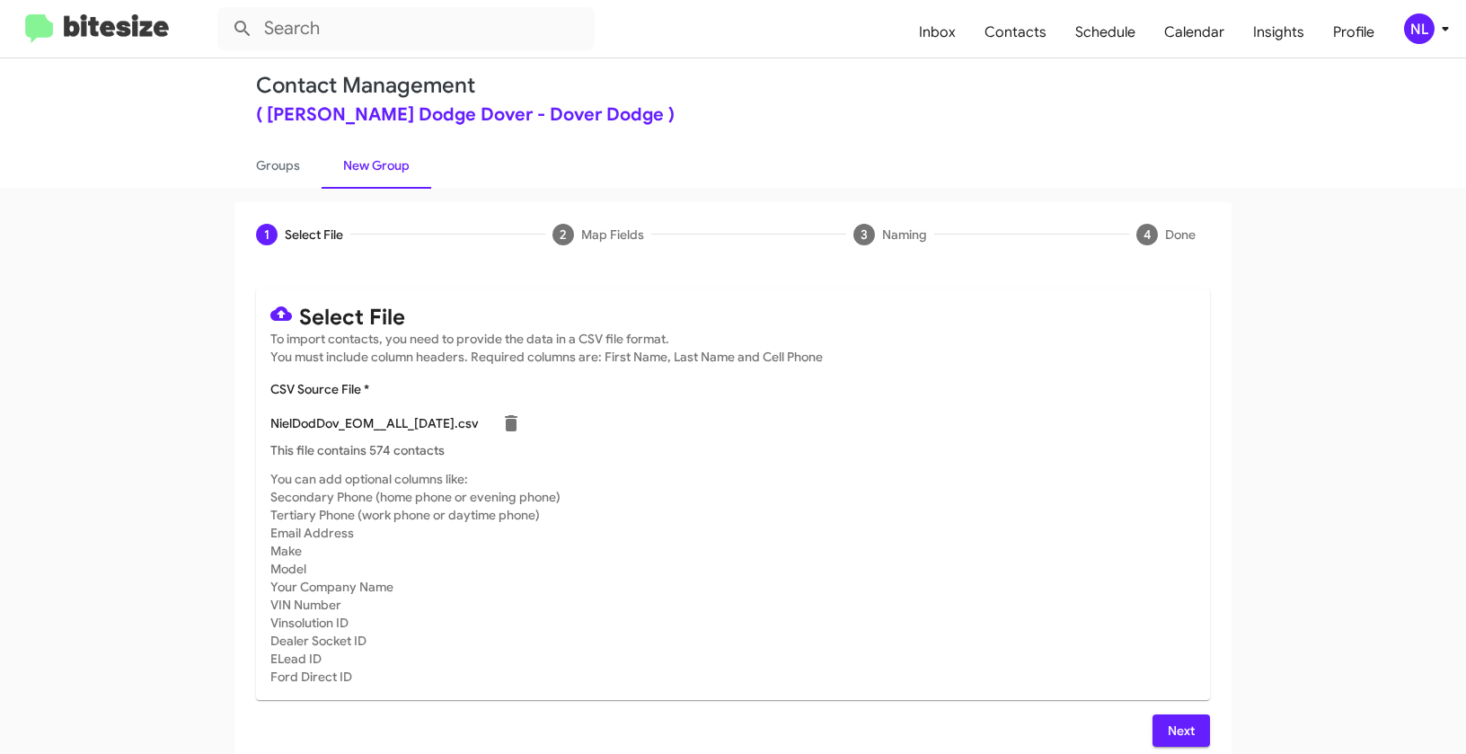
scroll to position [32, 0]
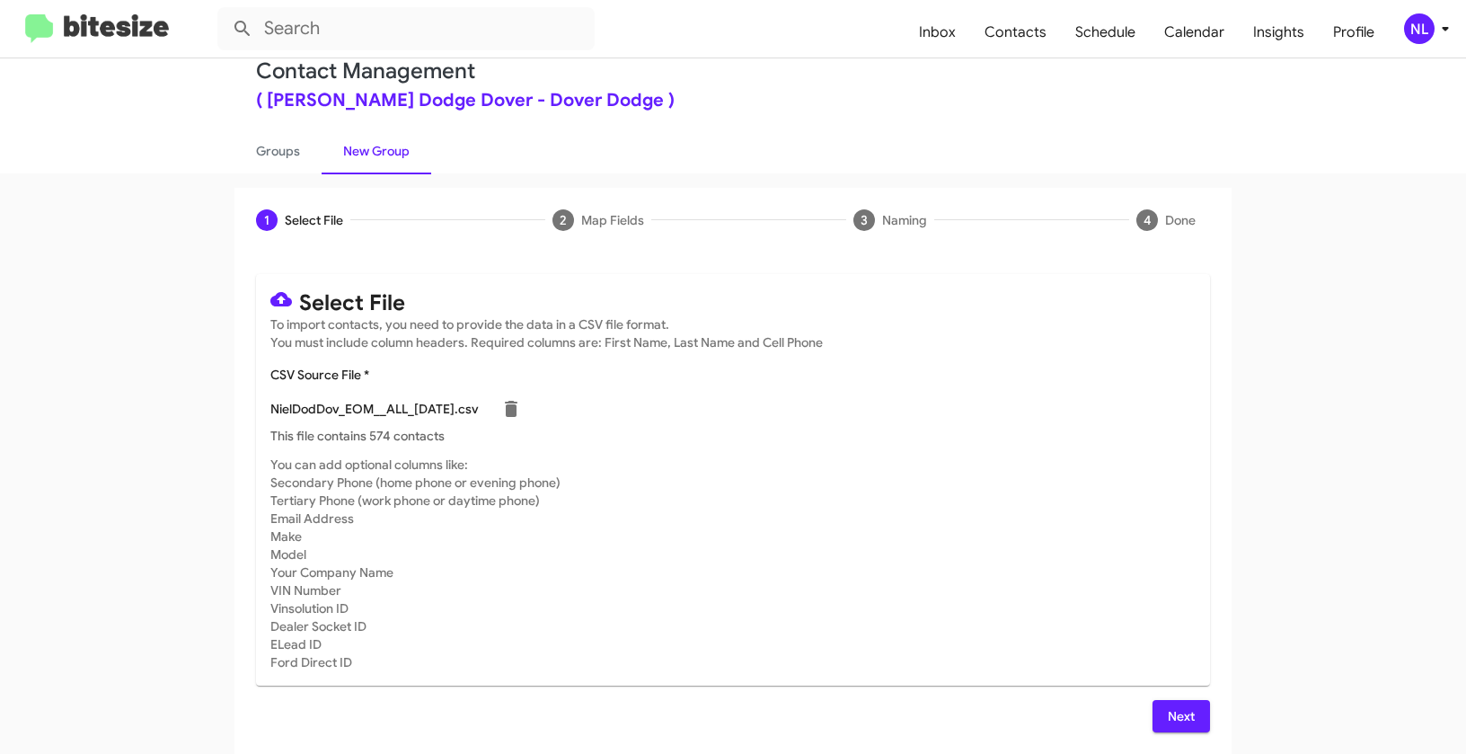
click at [1172, 713] on span "Next" at bounding box center [1181, 716] width 29 height 32
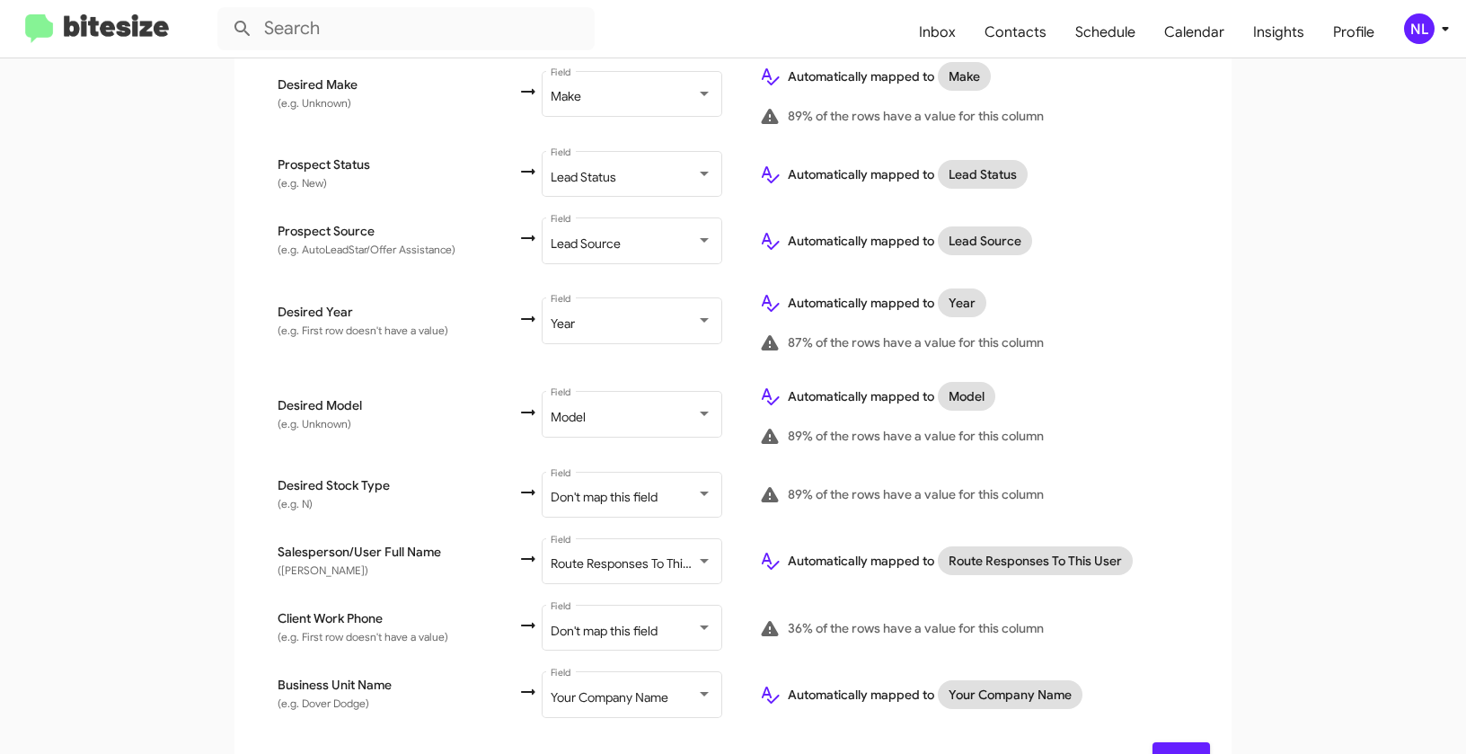
scroll to position [880, 0]
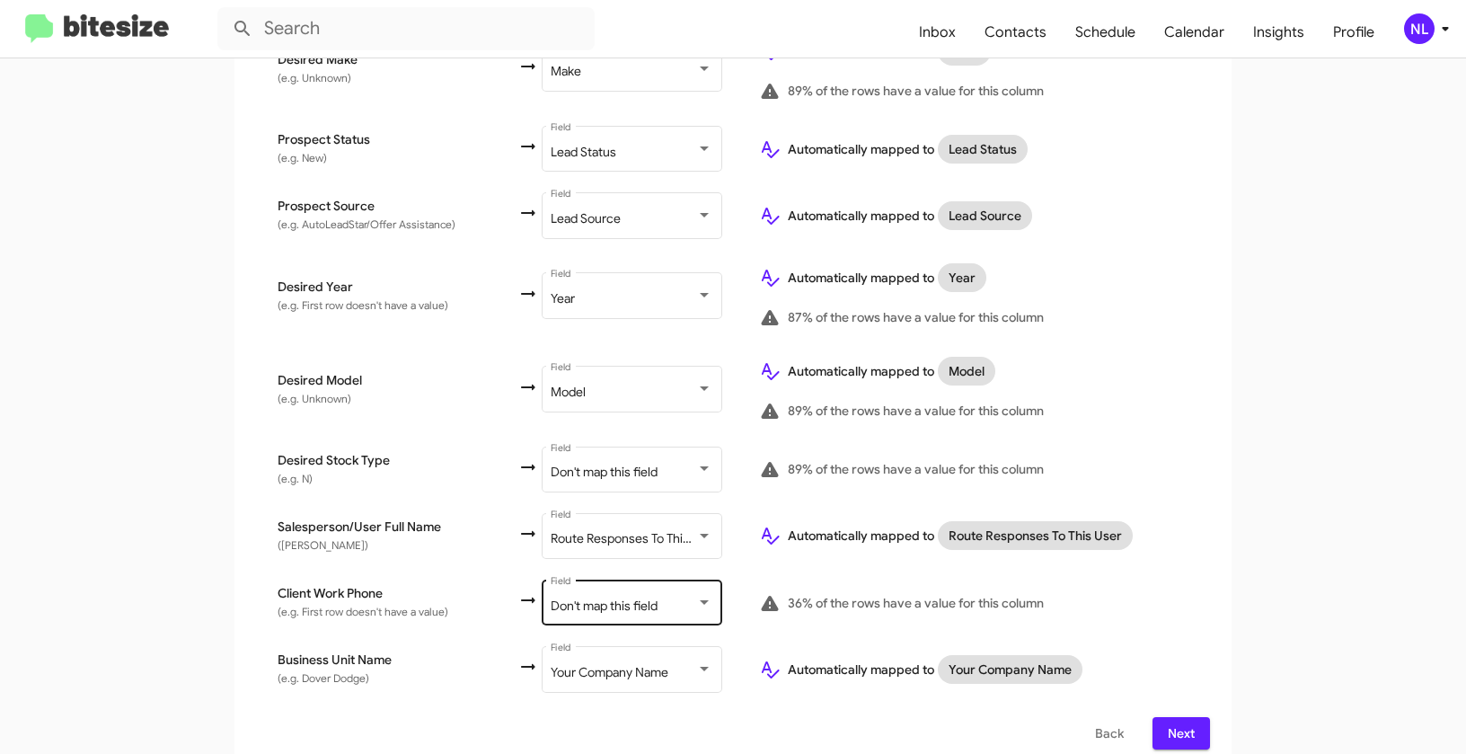
click at [608, 597] on span "Don't map this field" at bounding box center [604, 605] width 107 height 16
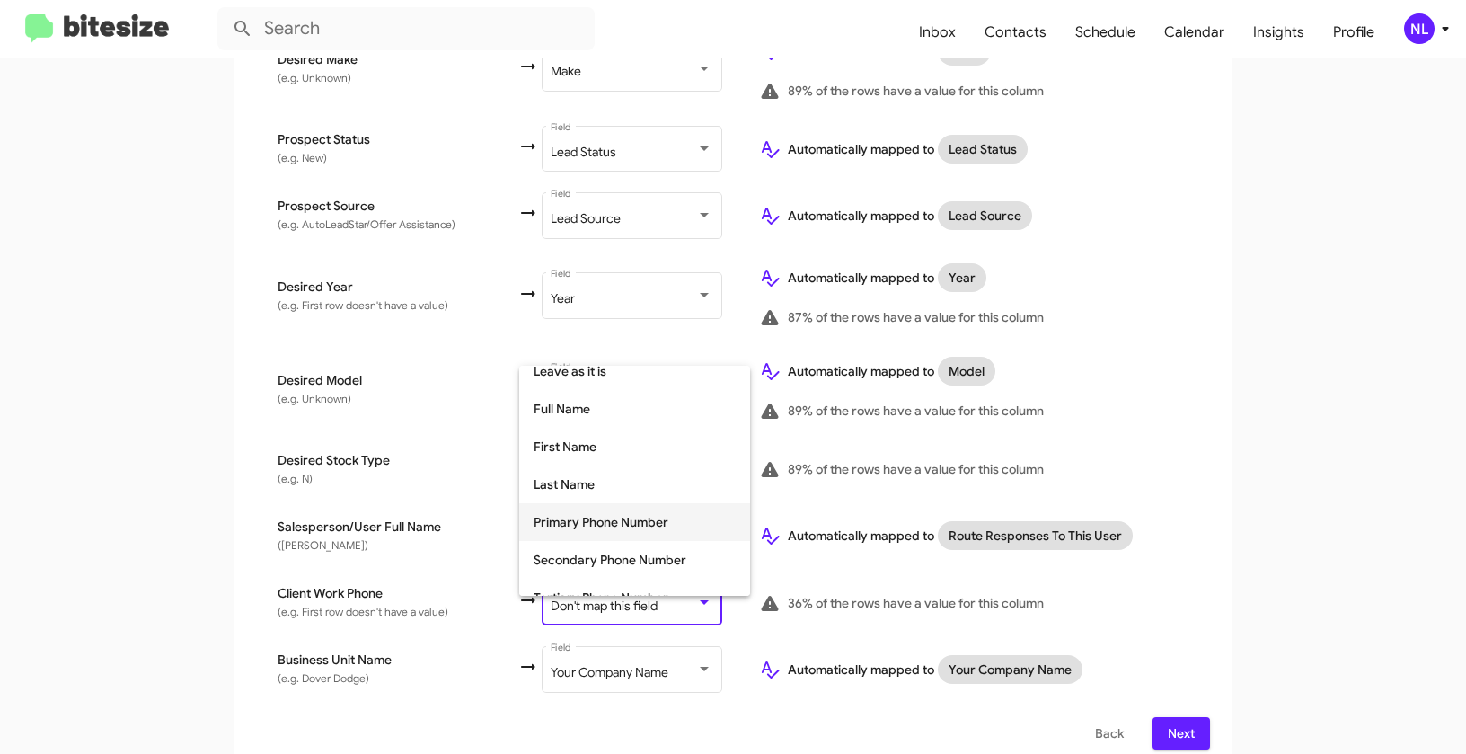
scroll to position [115, 0]
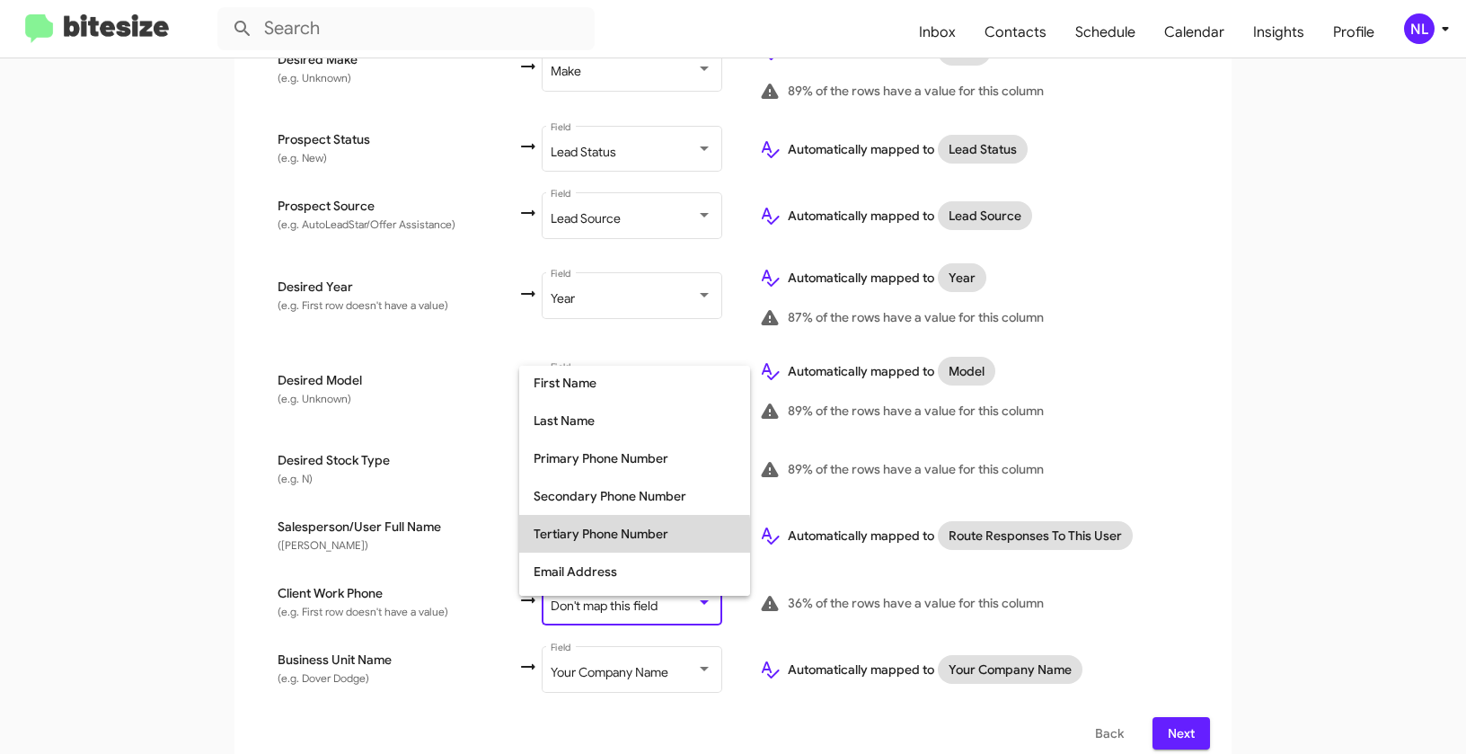
click at [586, 536] on span "Tertiary Phone Number" at bounding box center [635, 534] width 202 height 38
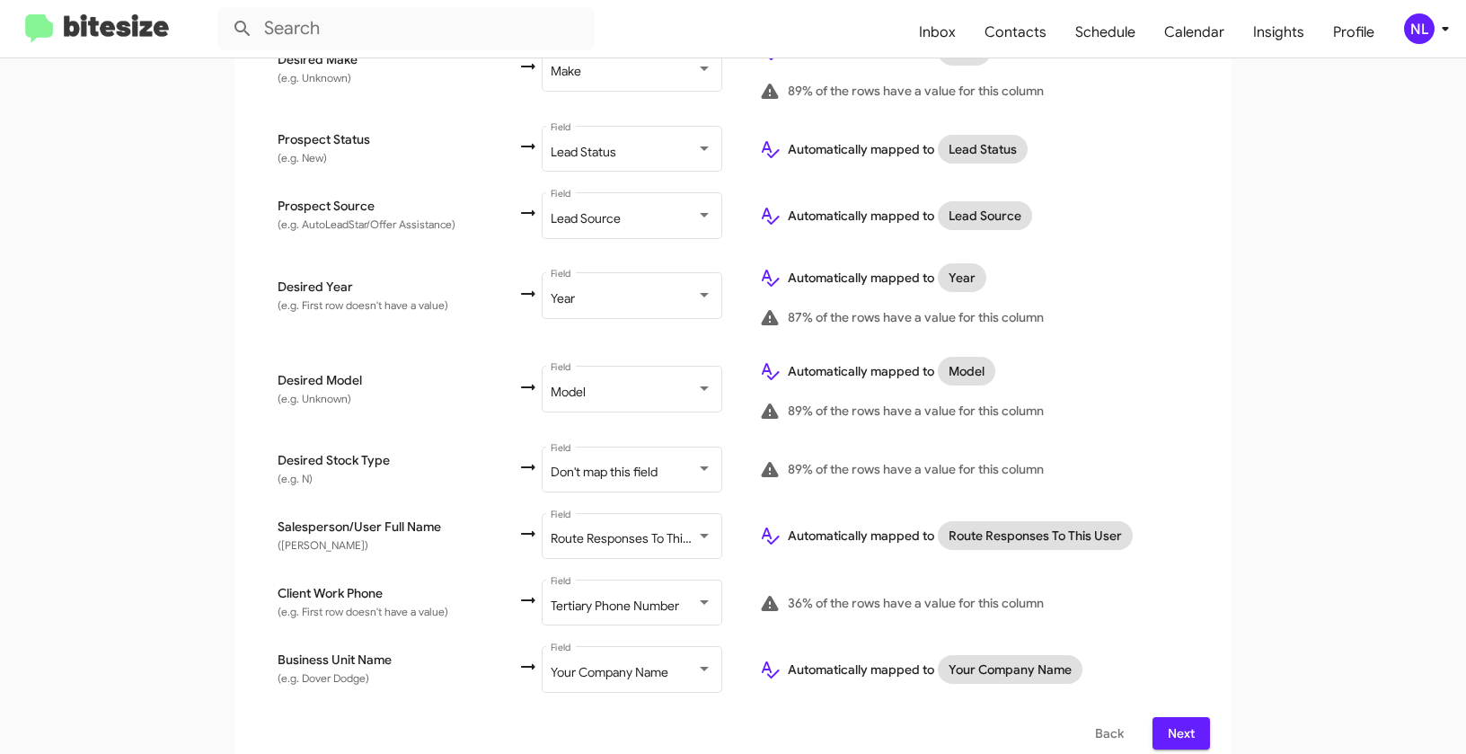
click at [1259, 500] on app-new-group "Select File 2 Map Fields 3 Naming 4 Done Select File To import contacts, you ne…" at bounding box center [733, 56] width 1466 height 1430
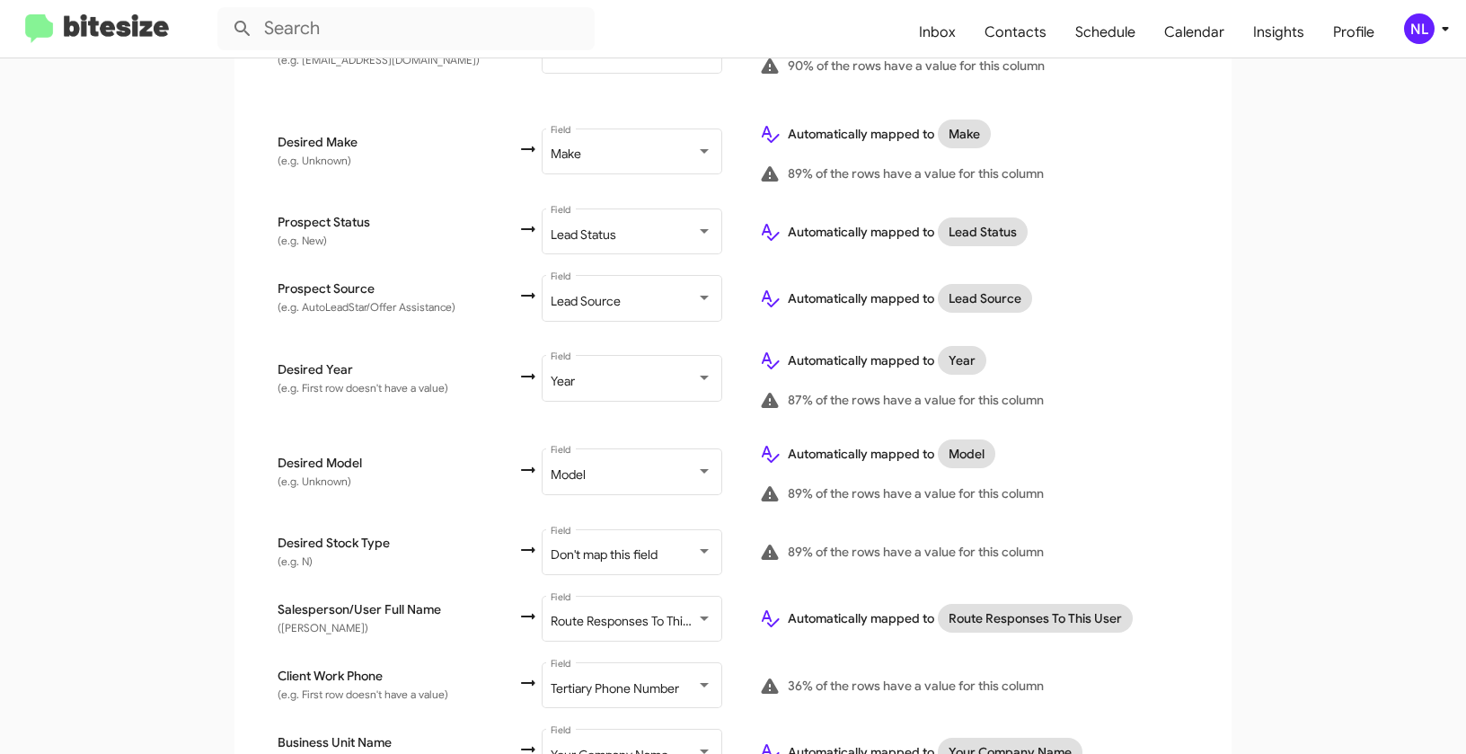
scroll to position [880, 0]
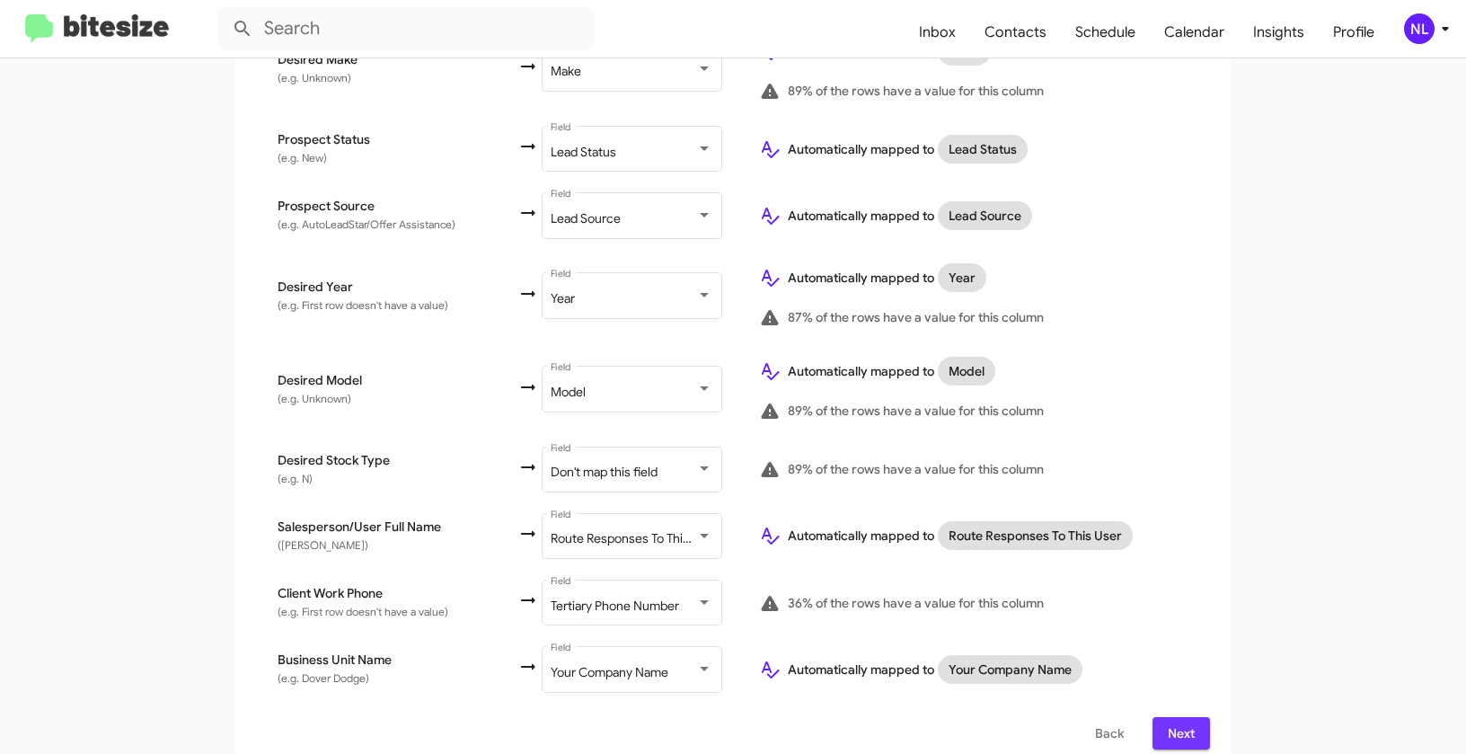
click at [1167, 719] on span "Next" at bounding box center [1181, 733] width 29 height 32
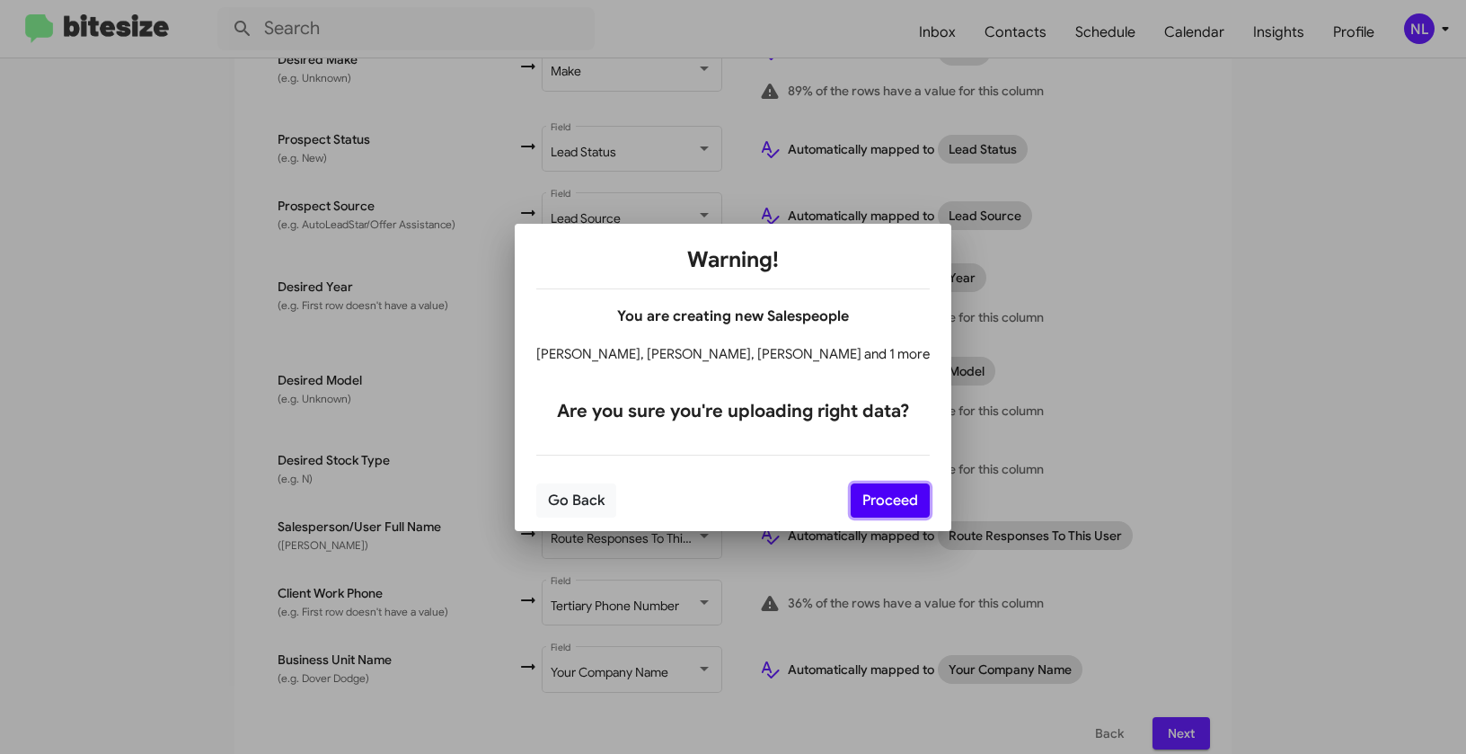
click at [878, 501] on button "Proceed" at bounding box center [890, 500] width 79 height 34
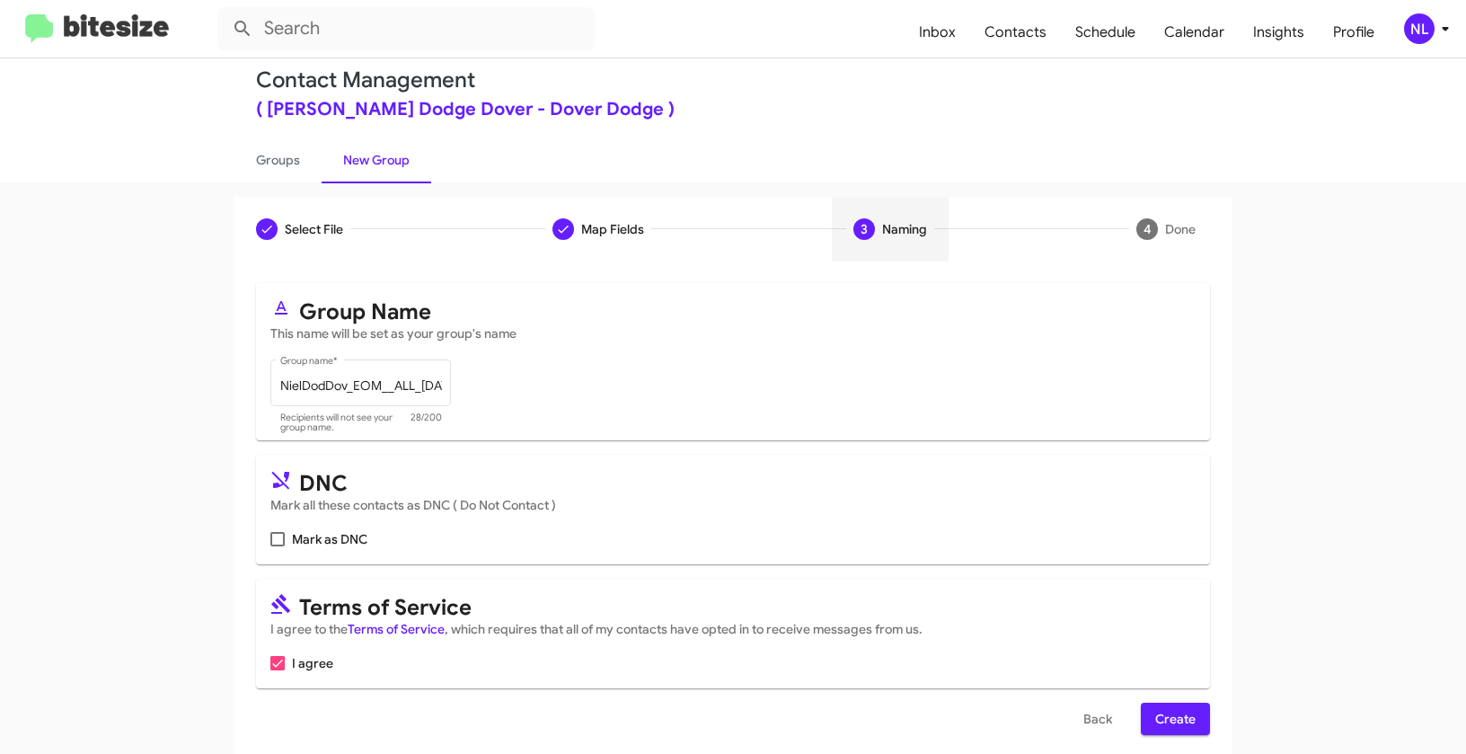
scroll to position [40, 0]
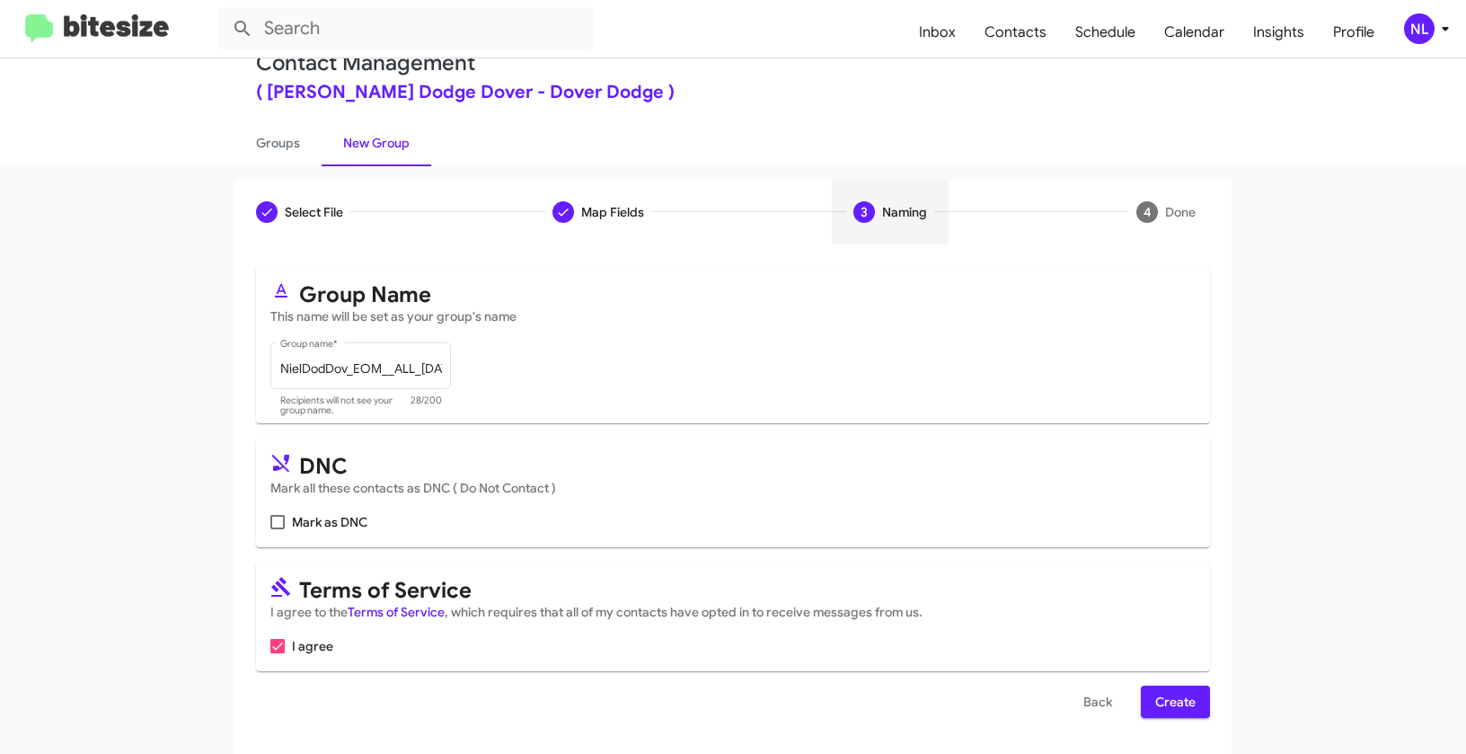
click at [1180, 699] on span "Create" at bounding box center [1175, 702] width 40 height 32
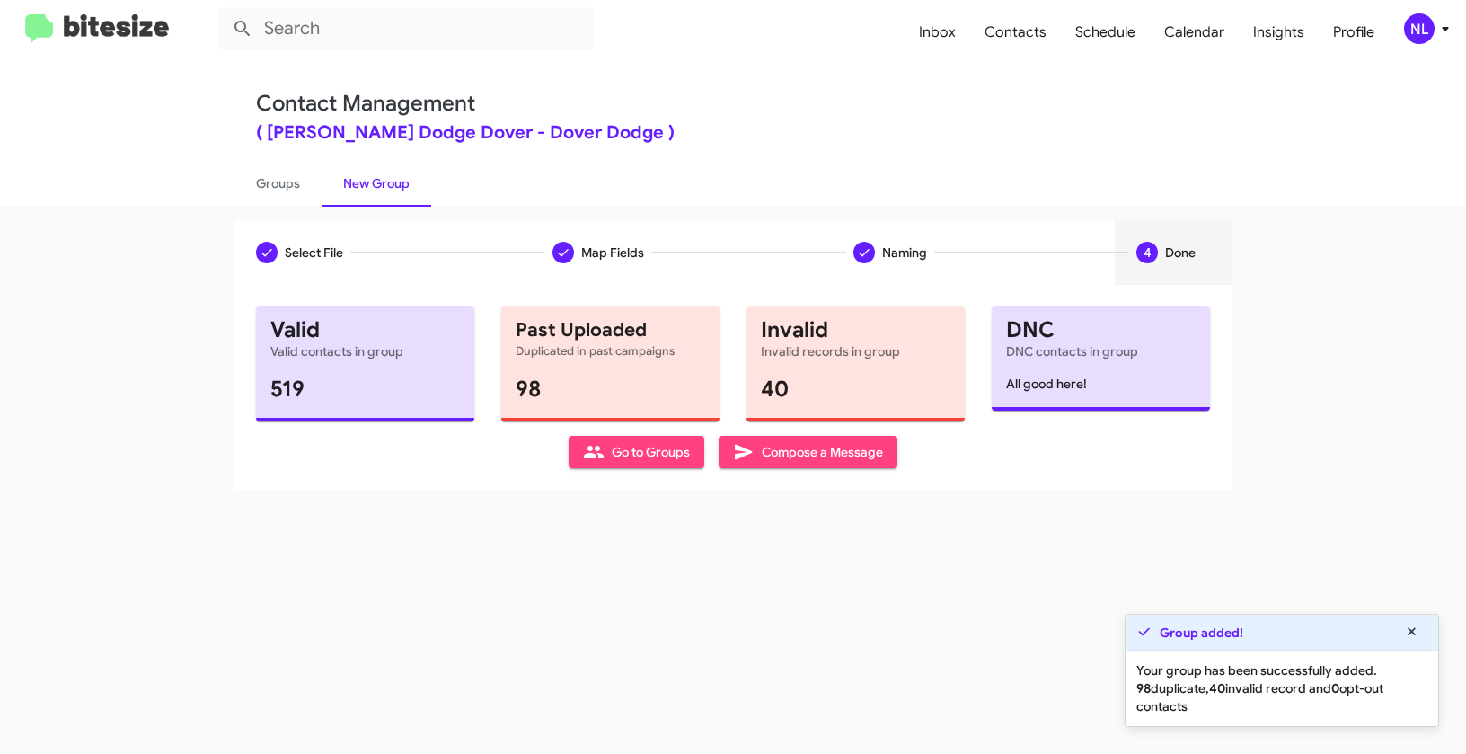
click at [640, 465] on span "Go to Groups" at bounding box center [636, 452] width 107 height 32
type input "in:groups"
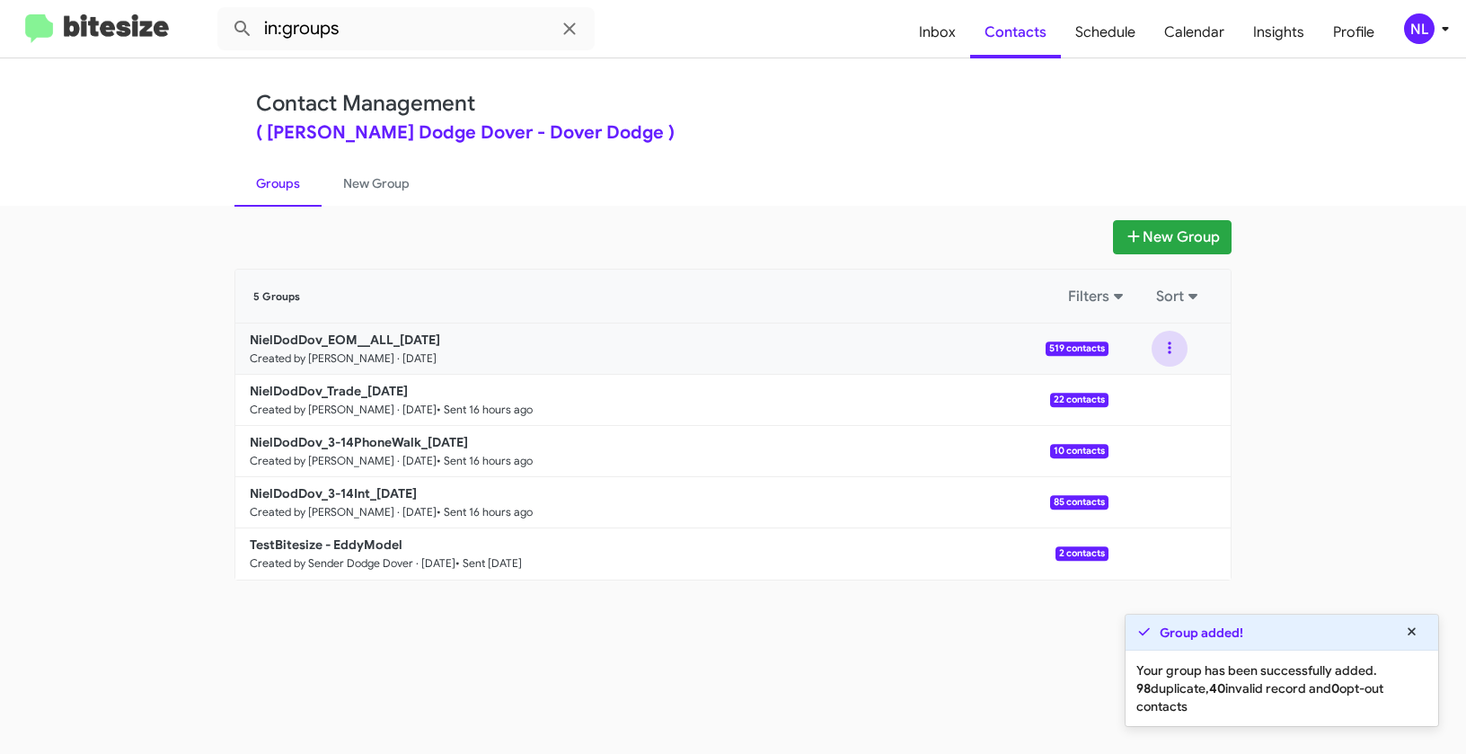
click at [1166, 358] on button at bounding box center [1170, 349] width 36 height 36
click at [1151, 401] on button "View contacts" at bounding box center [1116, 397] width 144 height 43
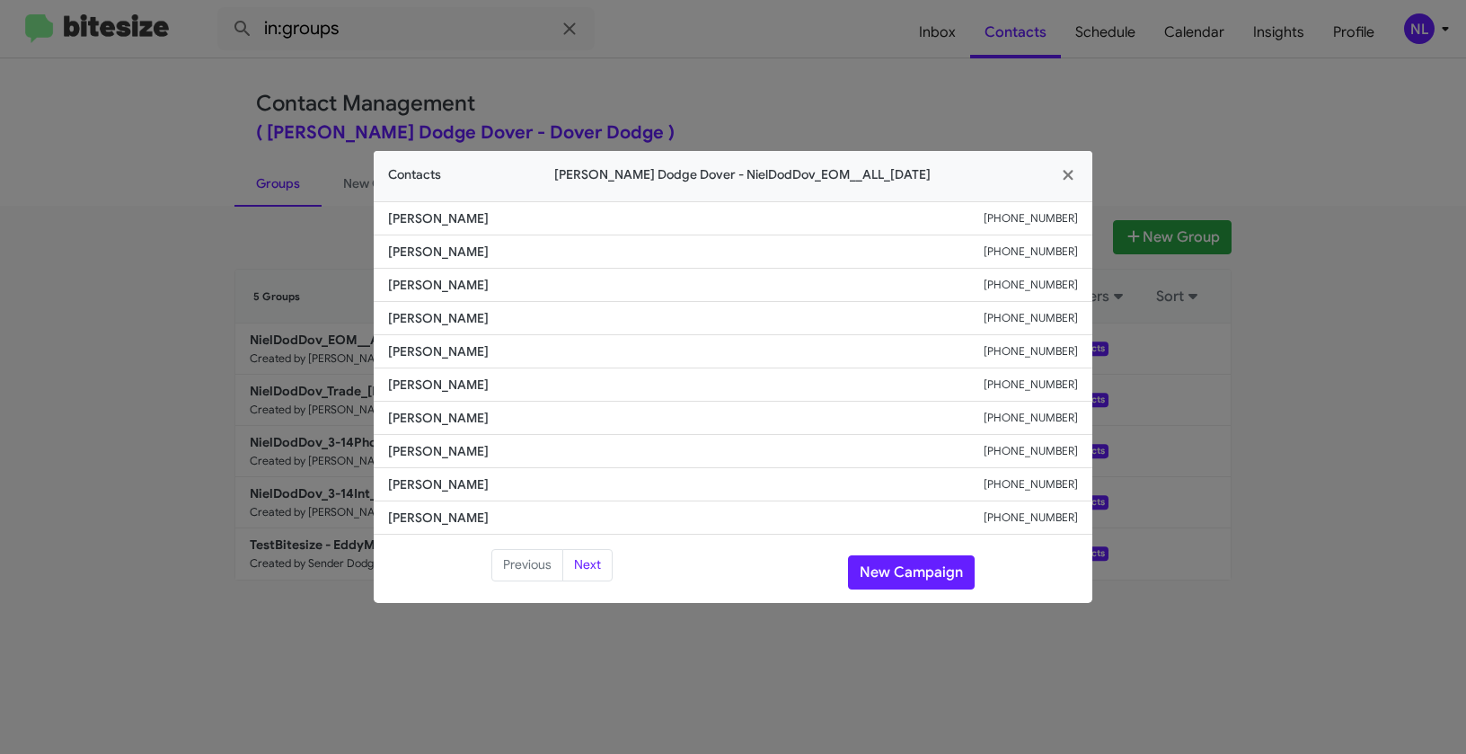
drag, startPoint x: 375, startPoint y: 320, endPoint x: 511, endPoint y: 321, distance: 136.6
click at [511, 321] on modal-container "Contacts Nielsen Dodge Dover - NielDodDov_EOM__ALL_09-26-25 Stephen Rose +19087…" at bounding box center [733, 377] width 1466 height 754
copy span "Rudaynis Duran"
click at [905, 579] on button "New Campaign" at bounding box center [911, 572] width 127 height 34
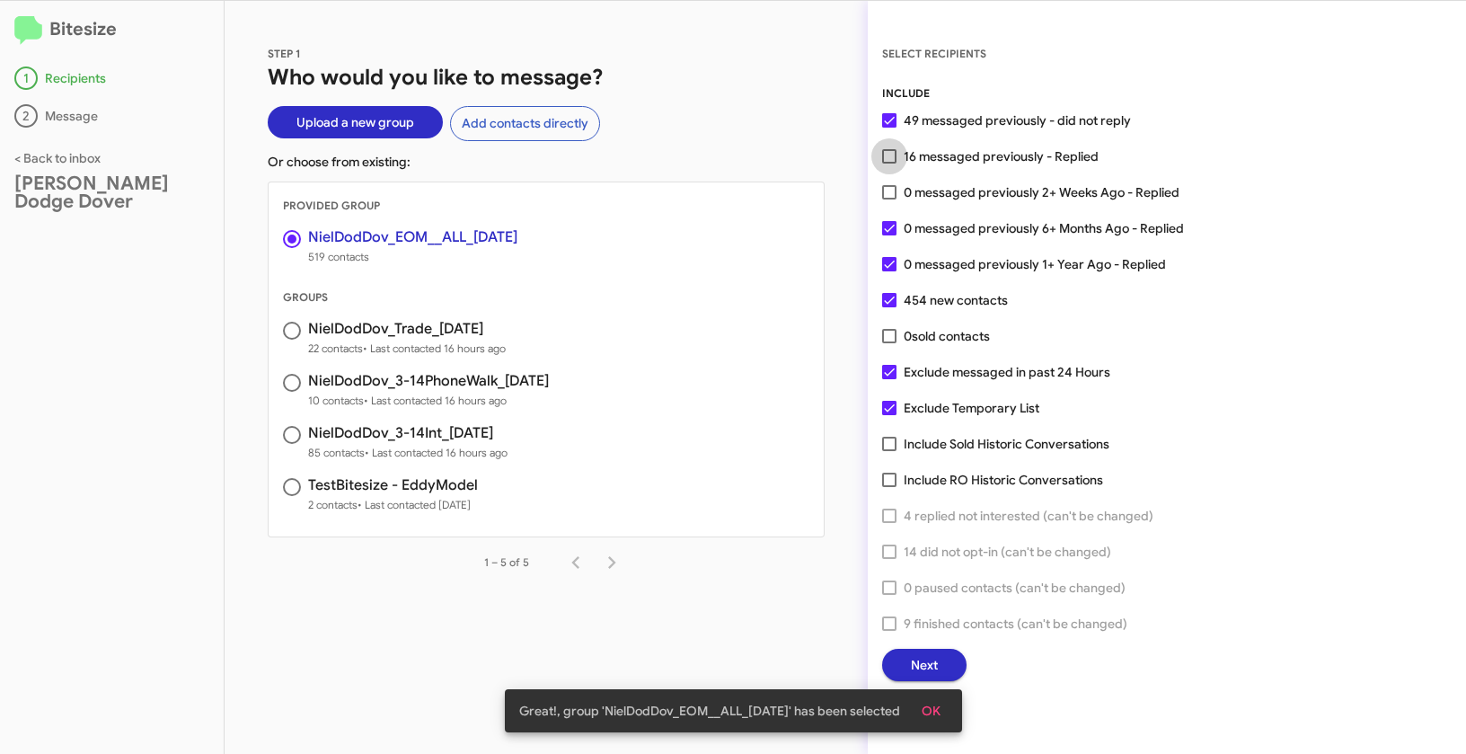
click at [891, 156] on span at bounding box center [889, 156] width 14 height 14
click at [890, 164] on input "16 messaged previously - Replied" at bounding box center [889, 164] width 1 height 1
checkbox input "true"
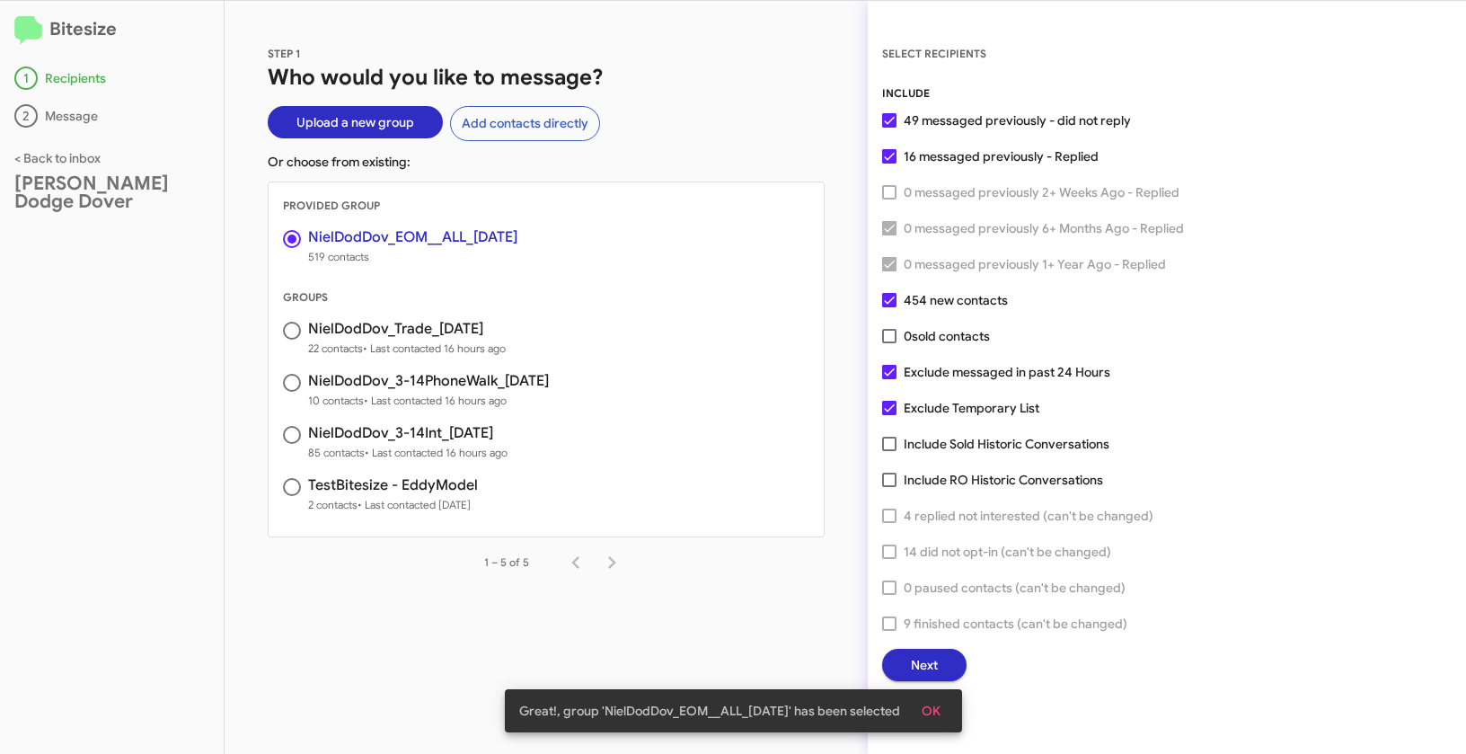
click at [934, 715] on span "OK" at bounding box center [931, 711] width 19 height 32
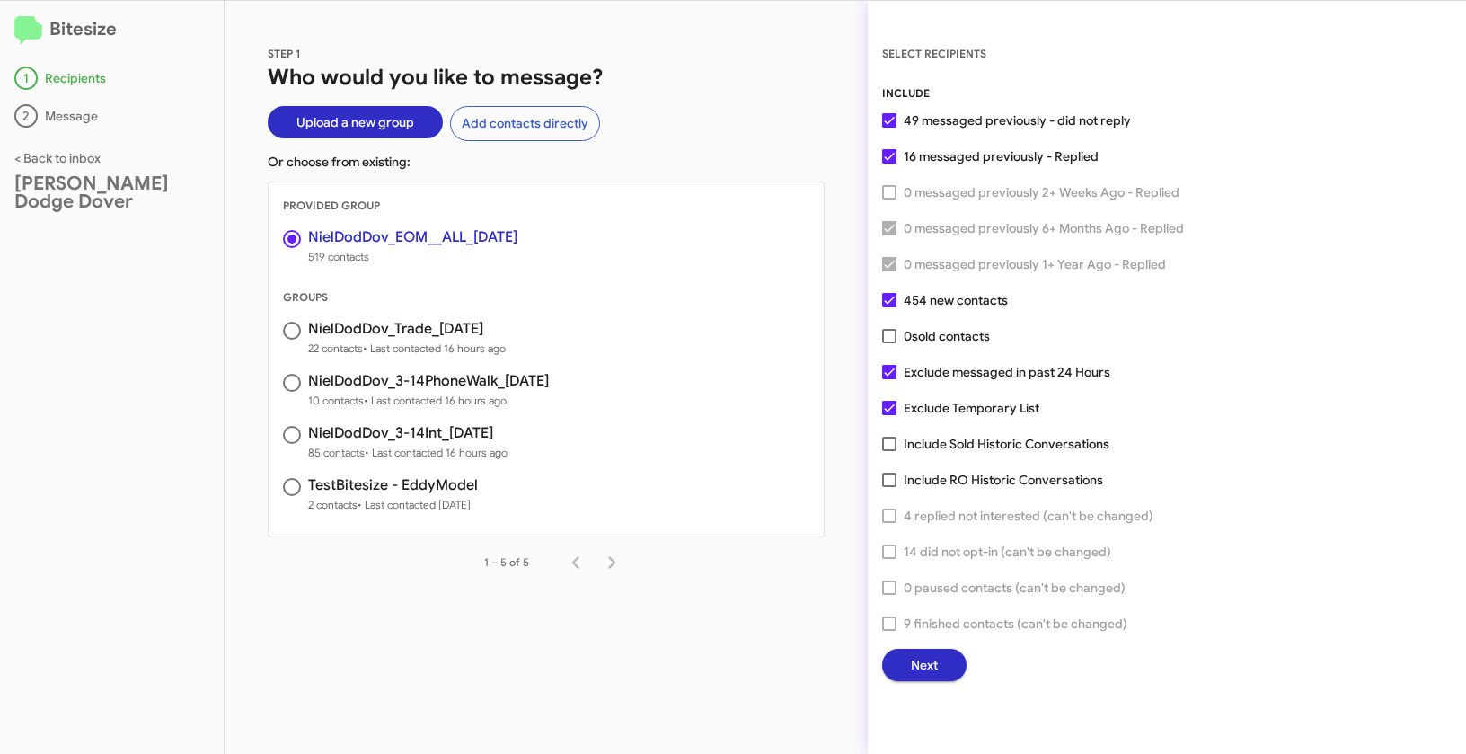
click at [916, 668] on span "Next" at bounding box center [924, 665] width 27 height 32
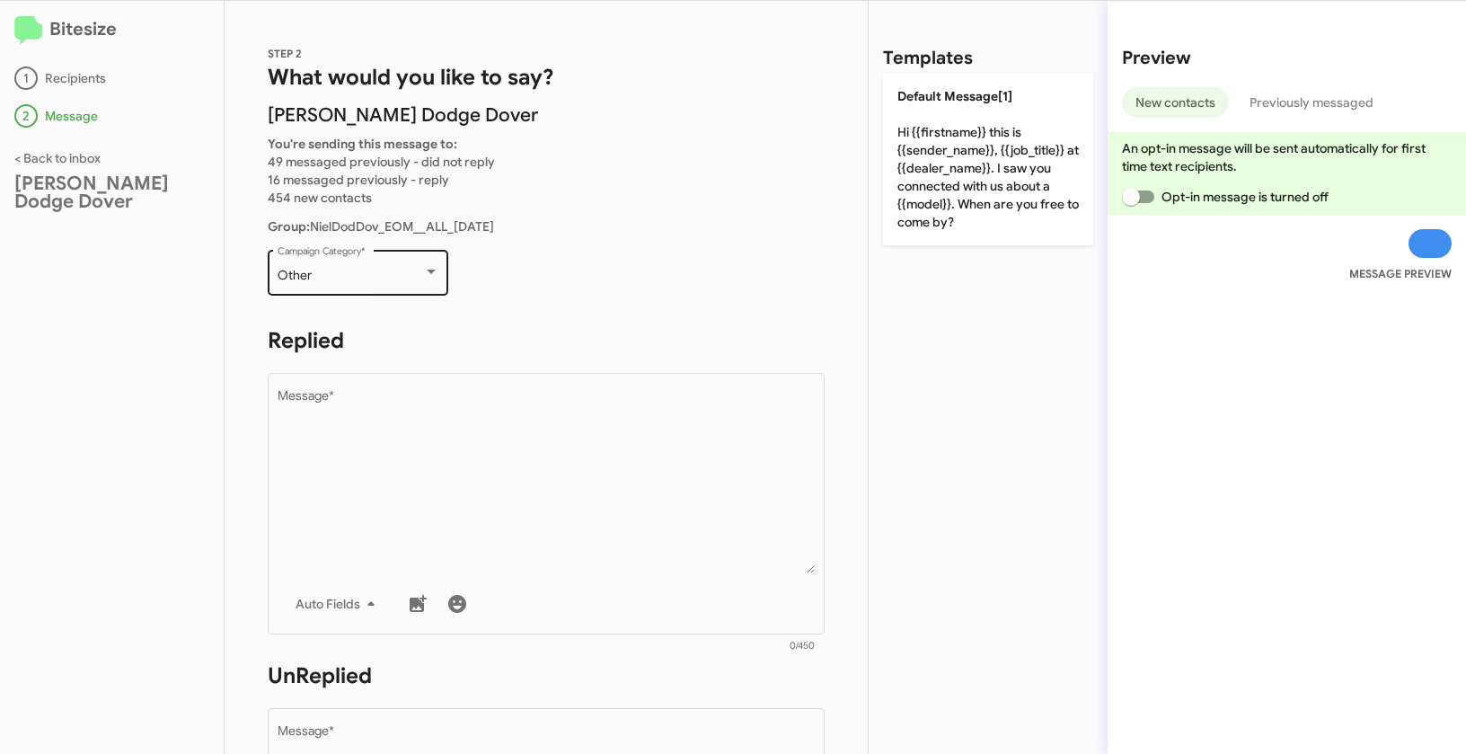
click at [403, 284] on div "Other Campaign Category *" at bounding box center [359, 270] width 162 height 49
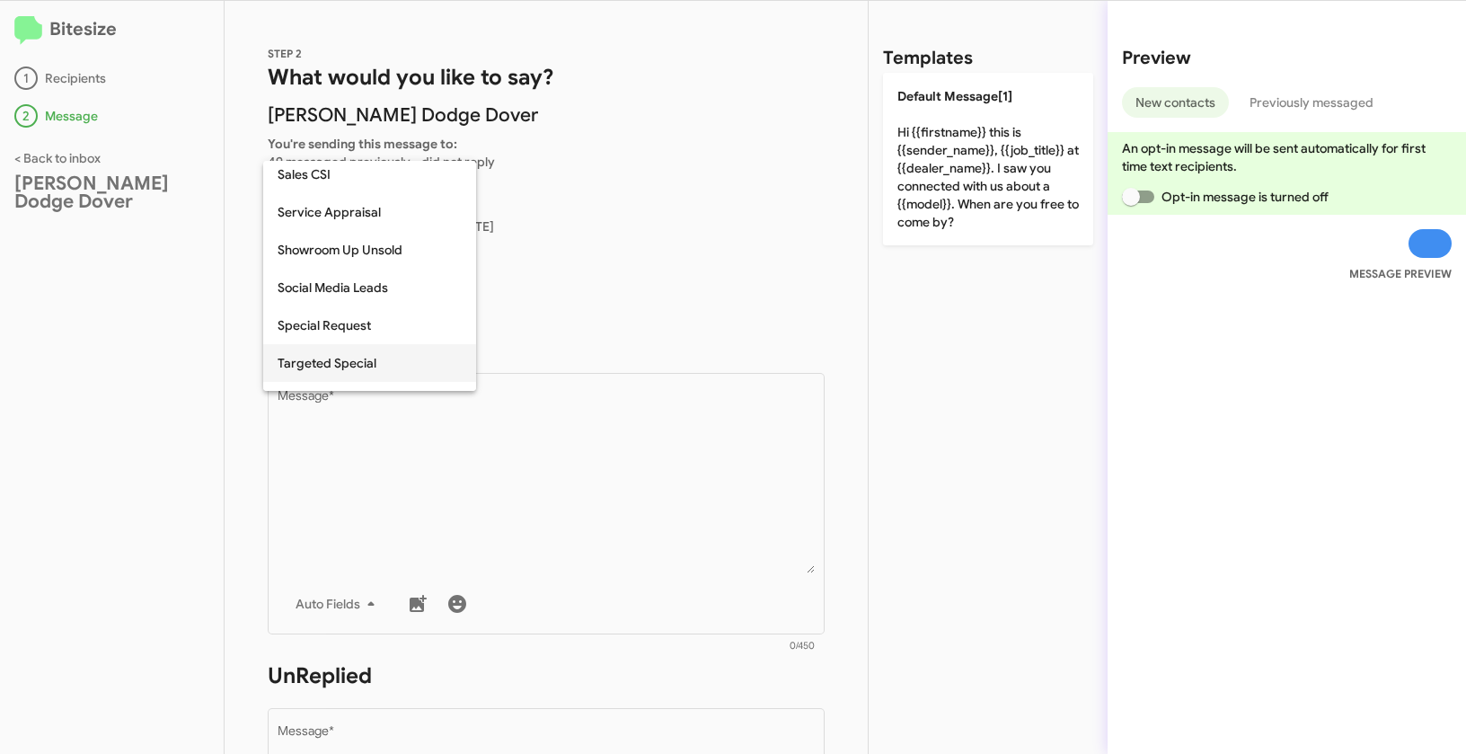
scroll to position [618, 0]
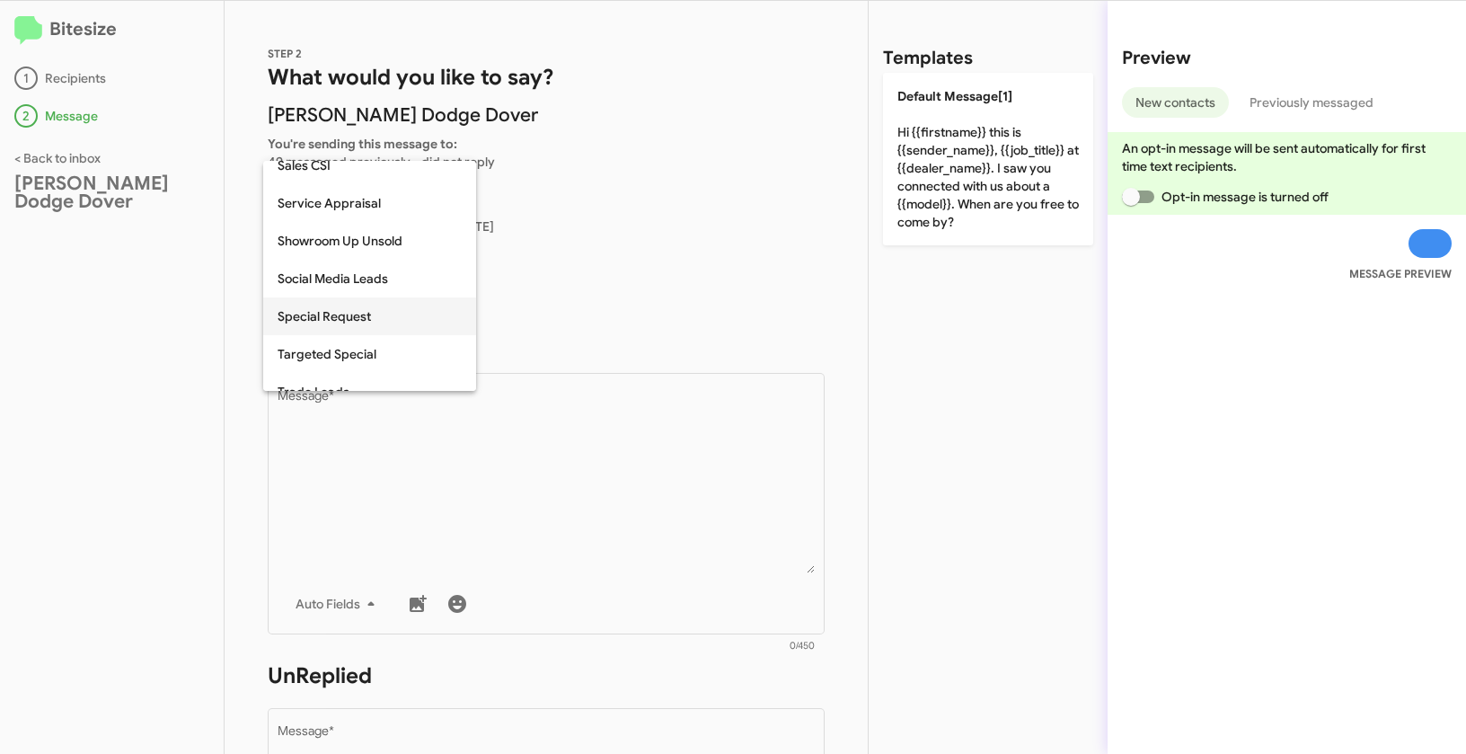
click at [337, 323] on span "Special Request" at bounding box center [370, 316] width 184 height 38
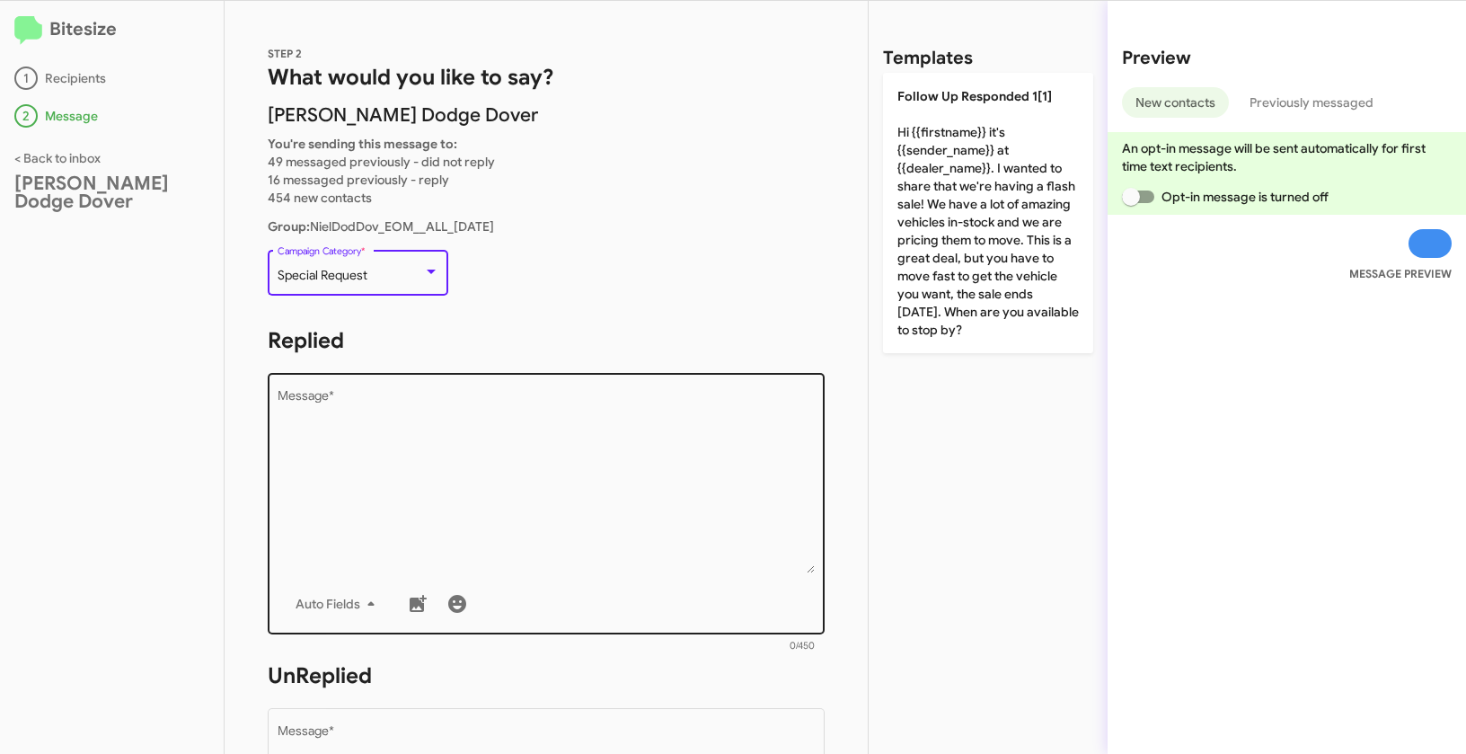
click at [428, 468] on textarea "Message *" at bounding box center [547, 481] width 538 height 183
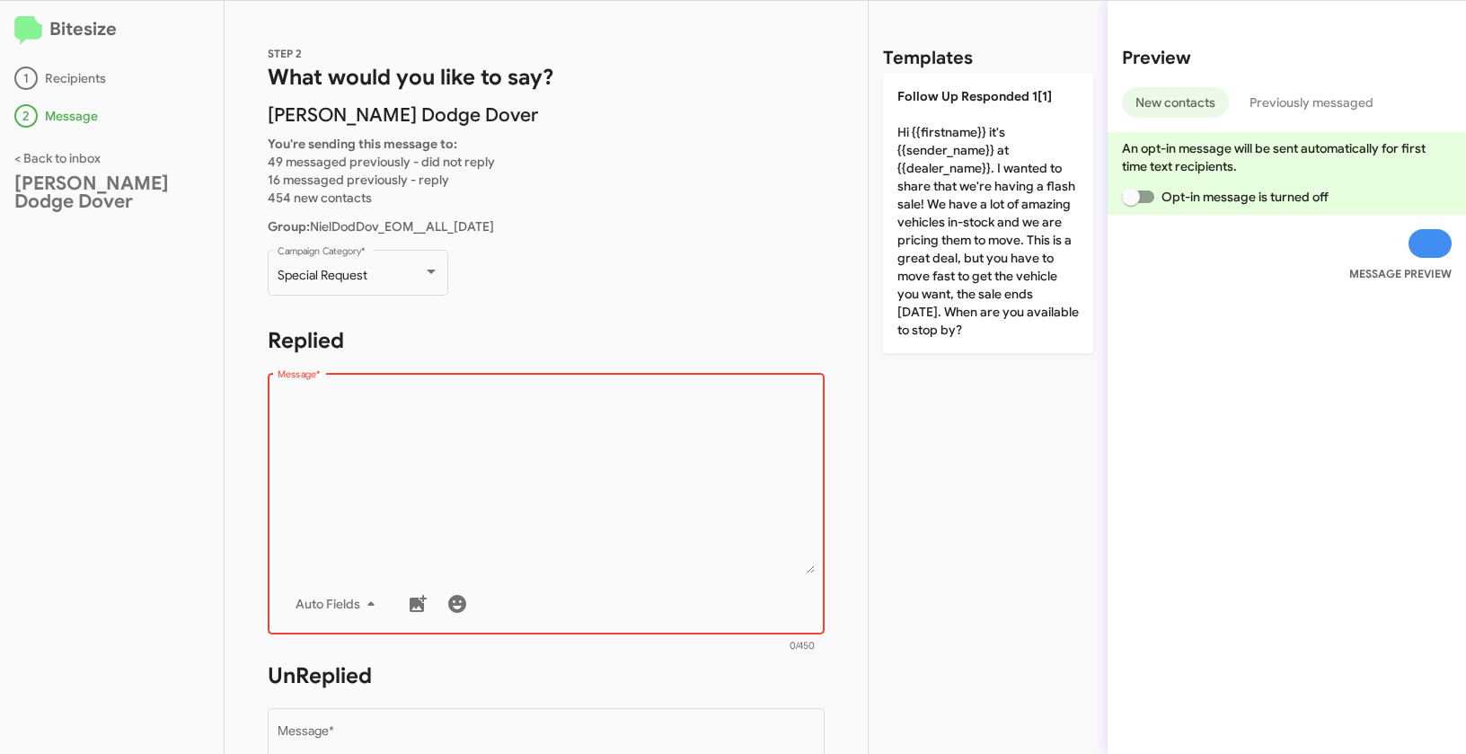
click at [482, 503] on textarea "Message *" at bounding box center [547, 481] width 538 height 183
paste textarea ""Hi {{firstname}} it's {{sender_name}} at {{dealer_name}}. It's the end of the …"
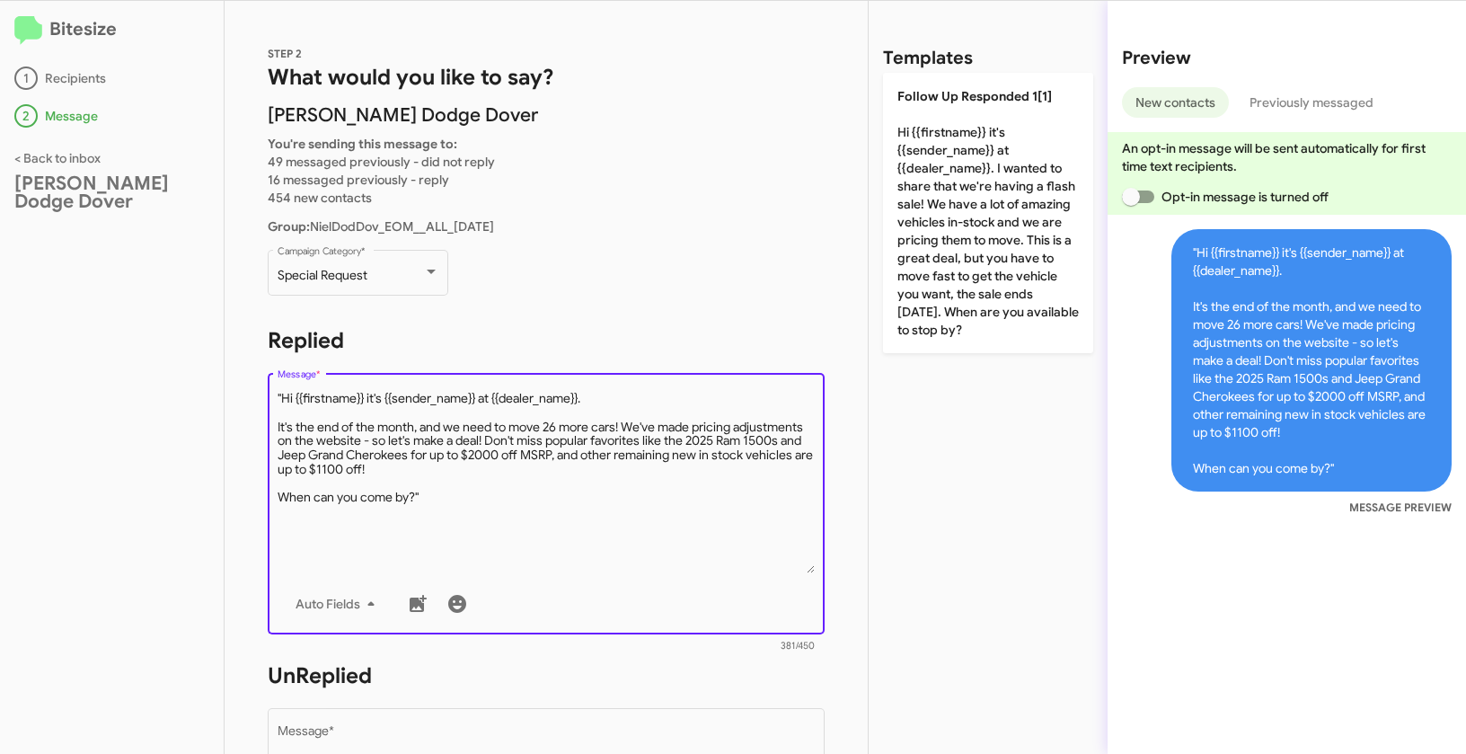
click at [284, 395] on textarea "Message *" at bounding box center [547, 481] width 538 height 183
click at [474, 500] on textarea "Message *" at bounding box center [547, 481] width 538 height 183
type textarea "Hi {{firstname}} it's {{sender_name}} at {{dealer_name}}. It's the end of the m…"
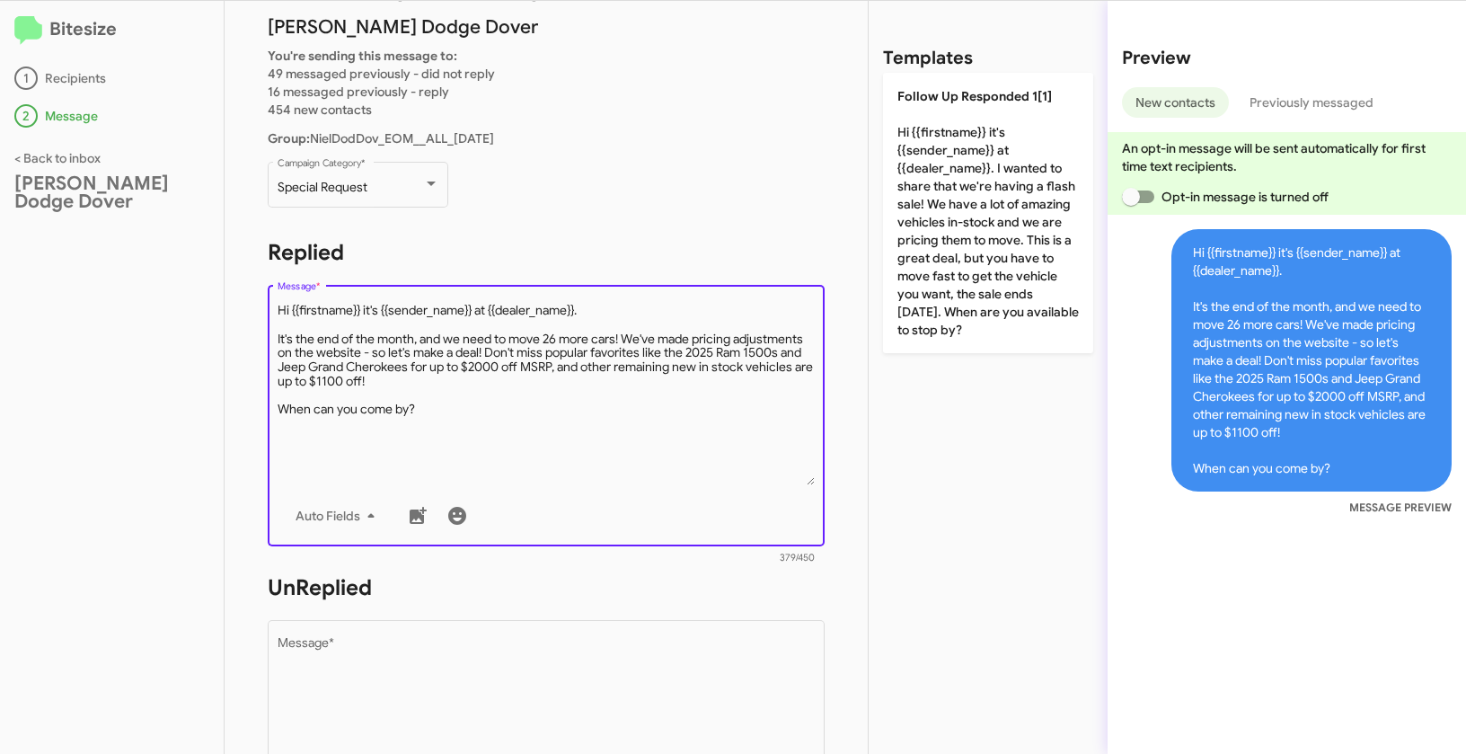
scroll to position [146, 0]
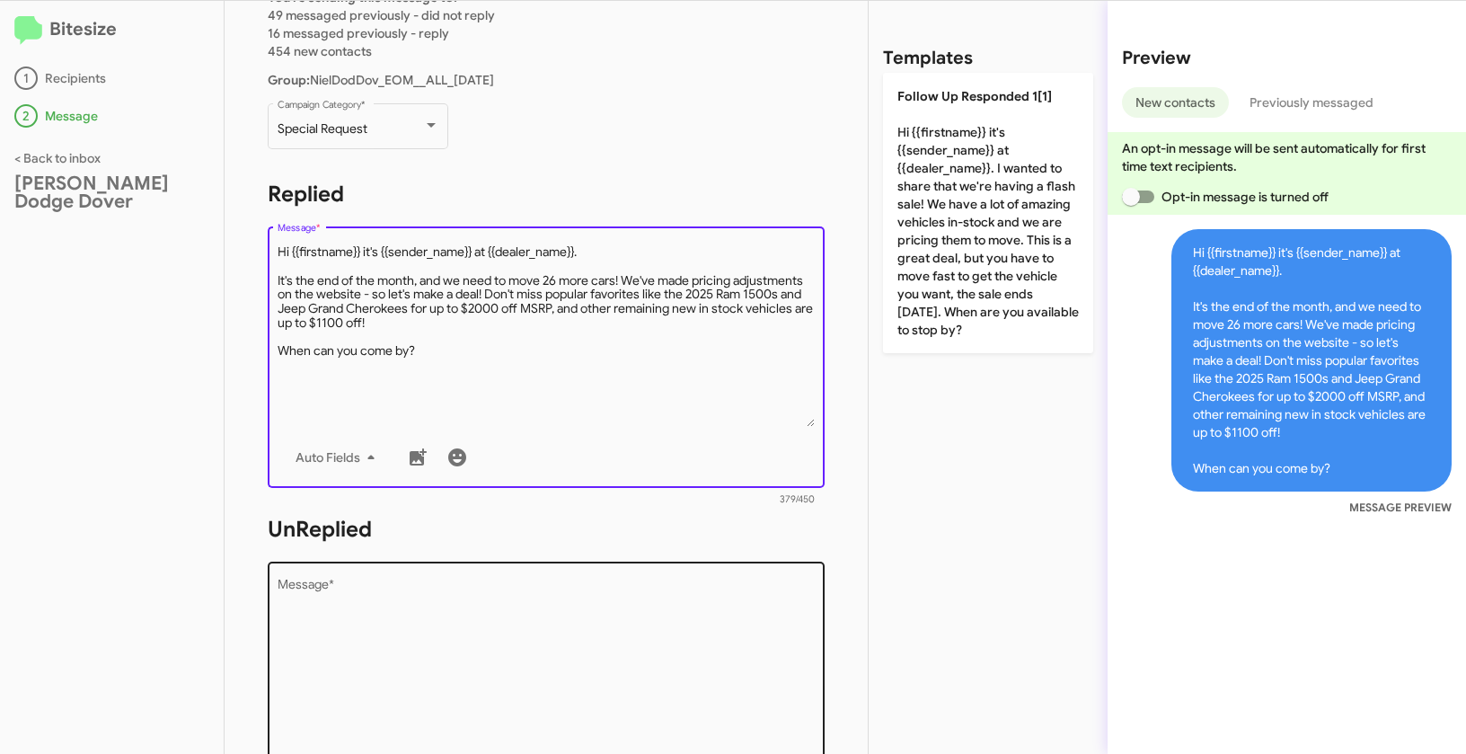
click at [413, 609] on textarea "Message *" at bounding box center [547, 670] width 538 height 183
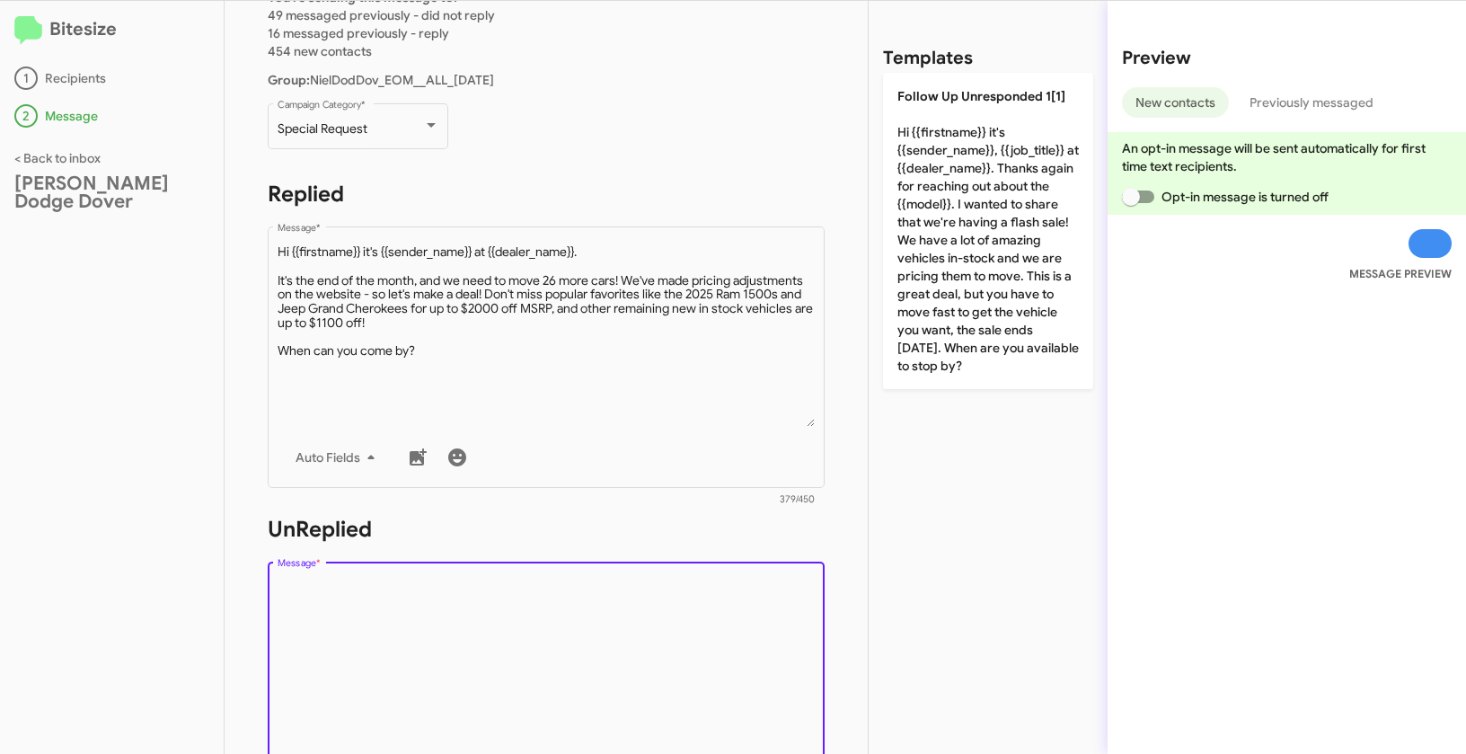
paste textarea ""Hi {{firstname}} it's {{sender_name}}, {{job_title}} at {{dealer_name}}. Thank…"
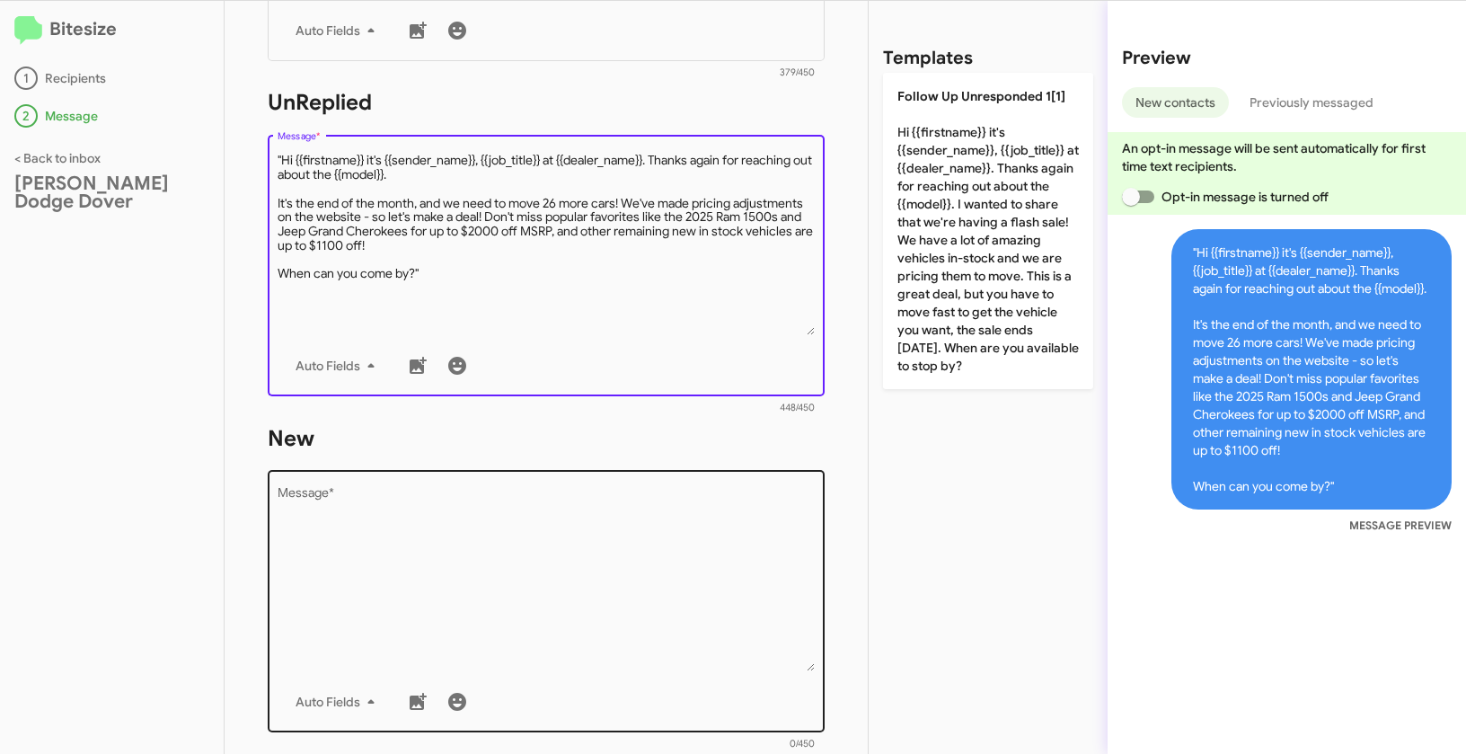
scroll to position [596, 0]
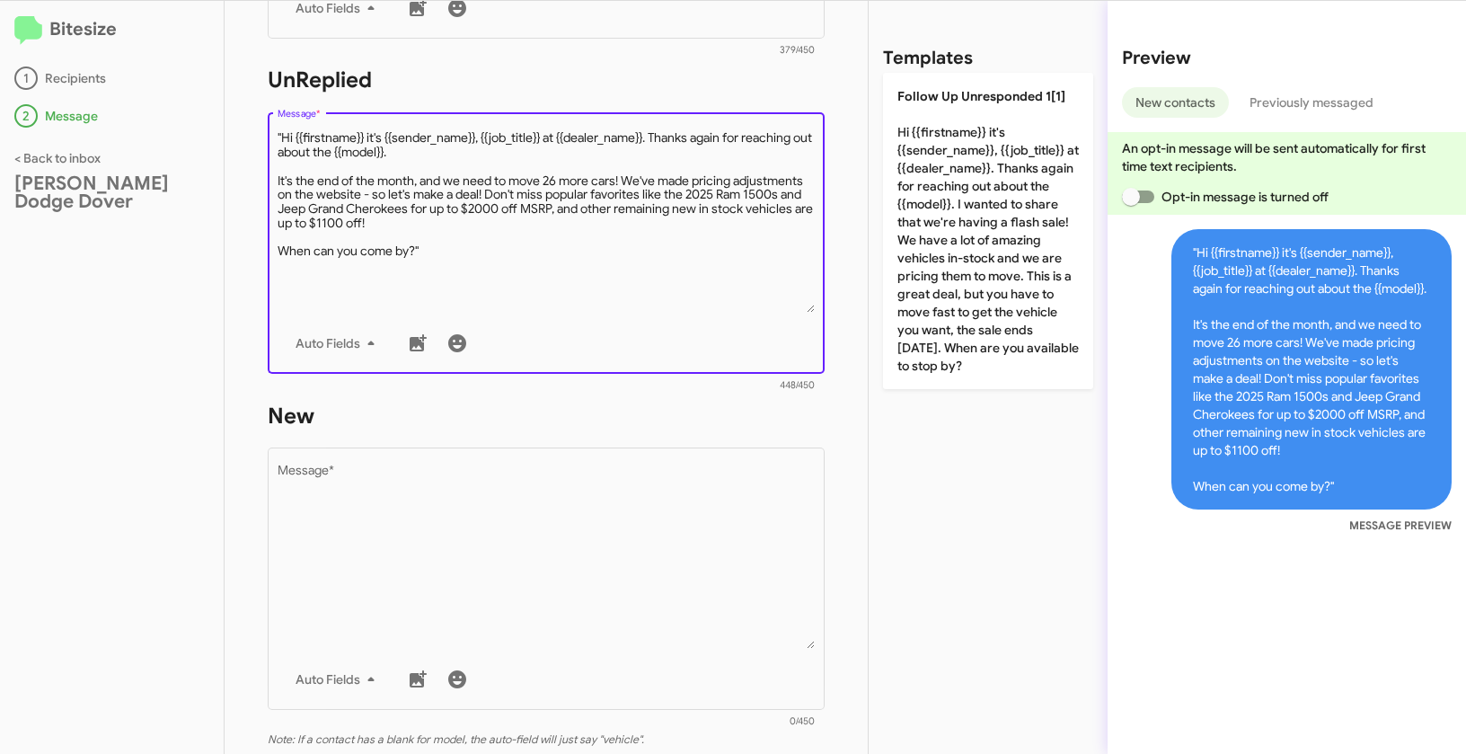
click at [282, 137] on textarea "Message *" at bounding box center [547, 220] width 538 height 183
click at [483, 242] on textarea "Message *" at bounding box center [547, 220] width 538 height 183
click at [469, 254] on textarea "Message *" at bounding box center [547, 220] width 538 height 183
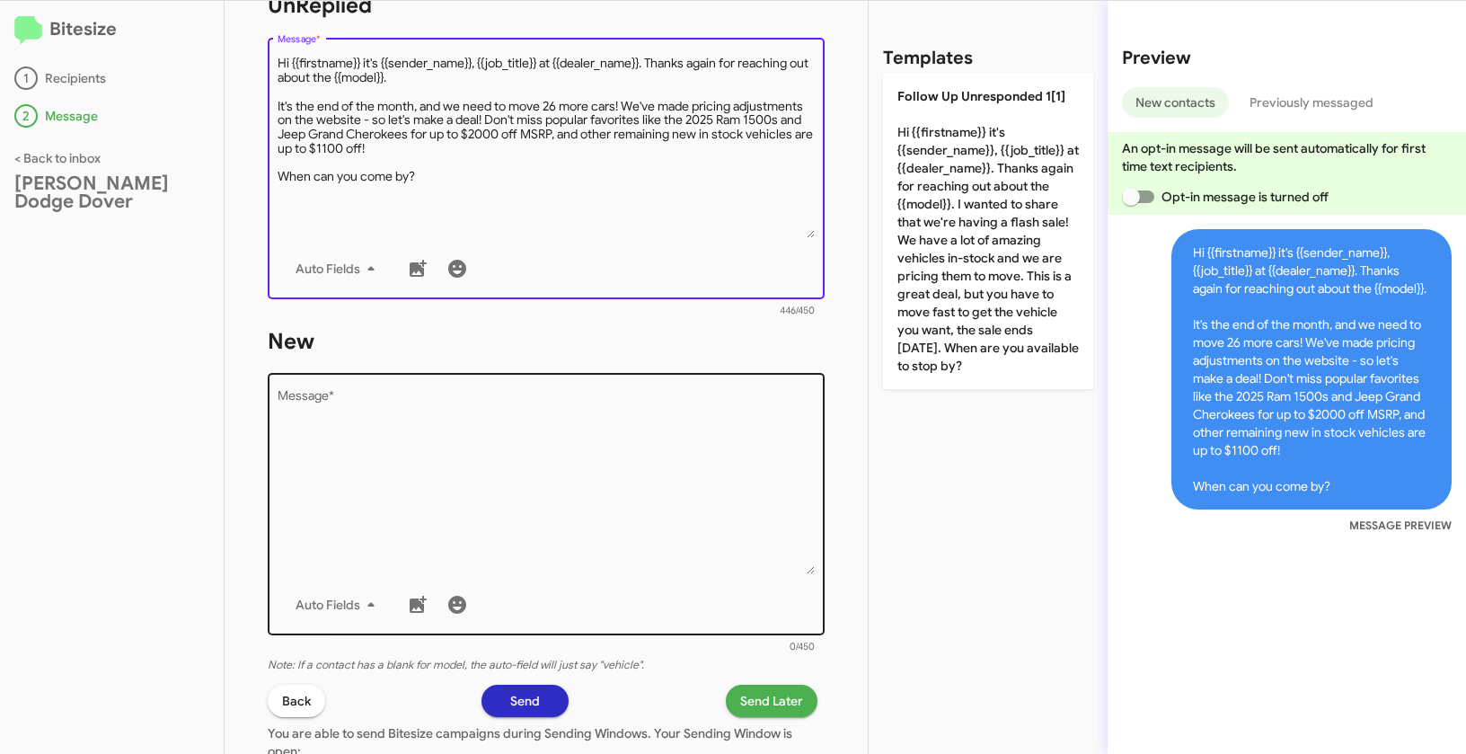
scroll to position [728, 0]
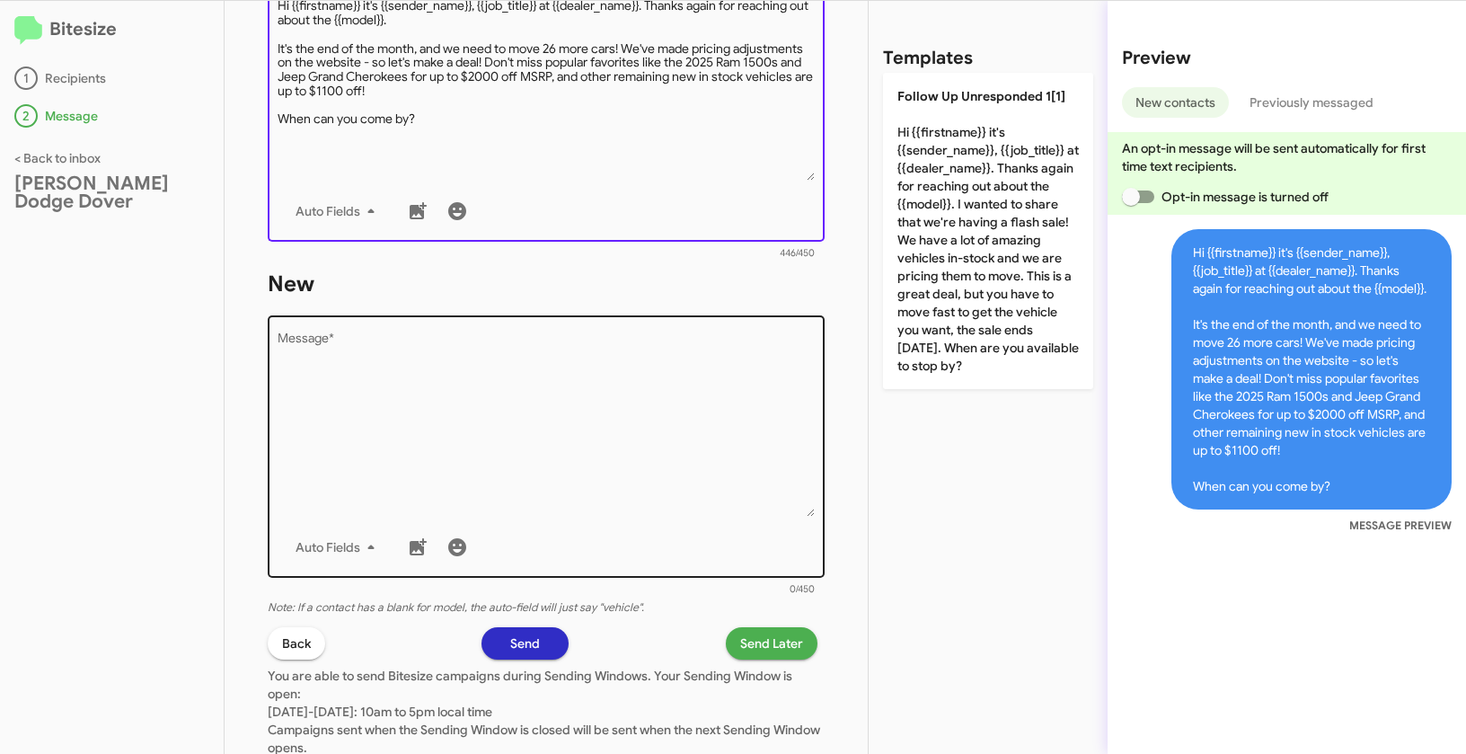
type textarea "Hi {{firstname}} it's {{sender_name}}, {{job_title}} at {{dealer_name}}. Thanks…"
click at [526, 463] on textarea "Message *" at bounding box center [547, 424] width 538 height 183
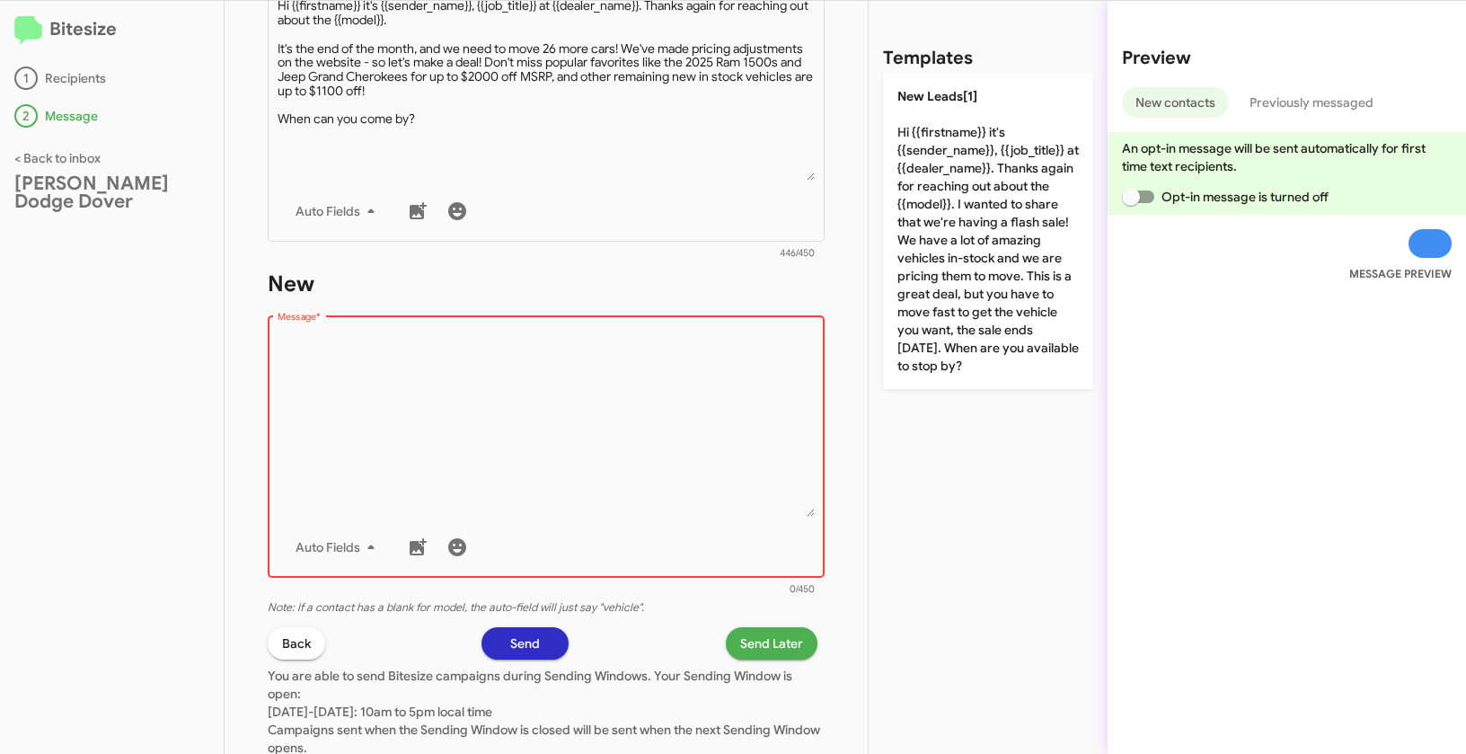
click at [433, 392] on textarea "Message *" at bounding box center [547, 424] width 538 height 183
paste textarea ""Hi {{firstname}} it's {{sender_name}}, {{job_title}} at {{dealer_name}}. Thank…"
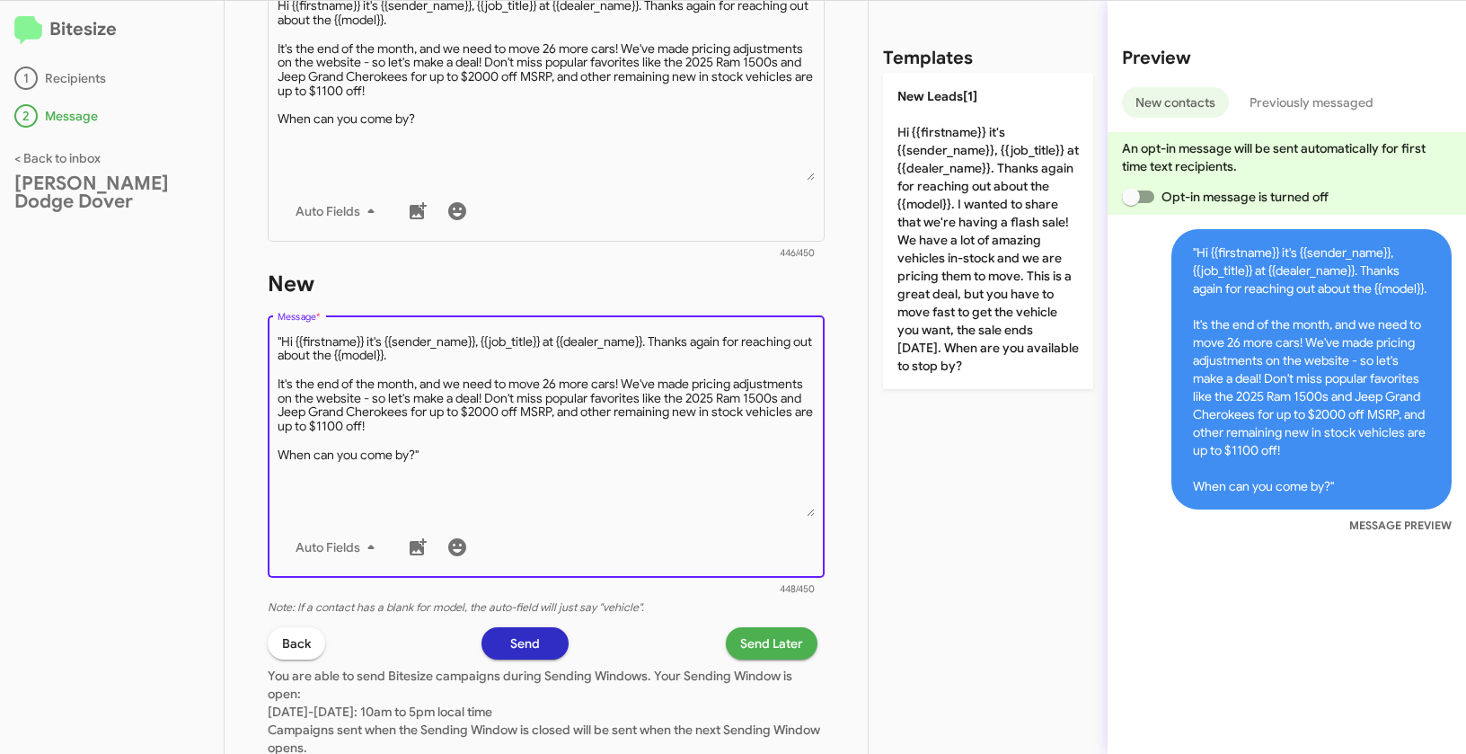
click at [284, 340] on textarea "Message *" at bounding box center [547, 424] width 538 height 183
click at [446, 465] on textarea "Message *" at bounding box center [547, 424] width 538 height 183
click at [446, 456] on textarea "Message *" at bounding box center [547, 424] width 538 height 183
type textarea "Hi {{firstname}} it's {{sender_name}}, {{job_title}} at {{dealer_name}}. Thanks…"
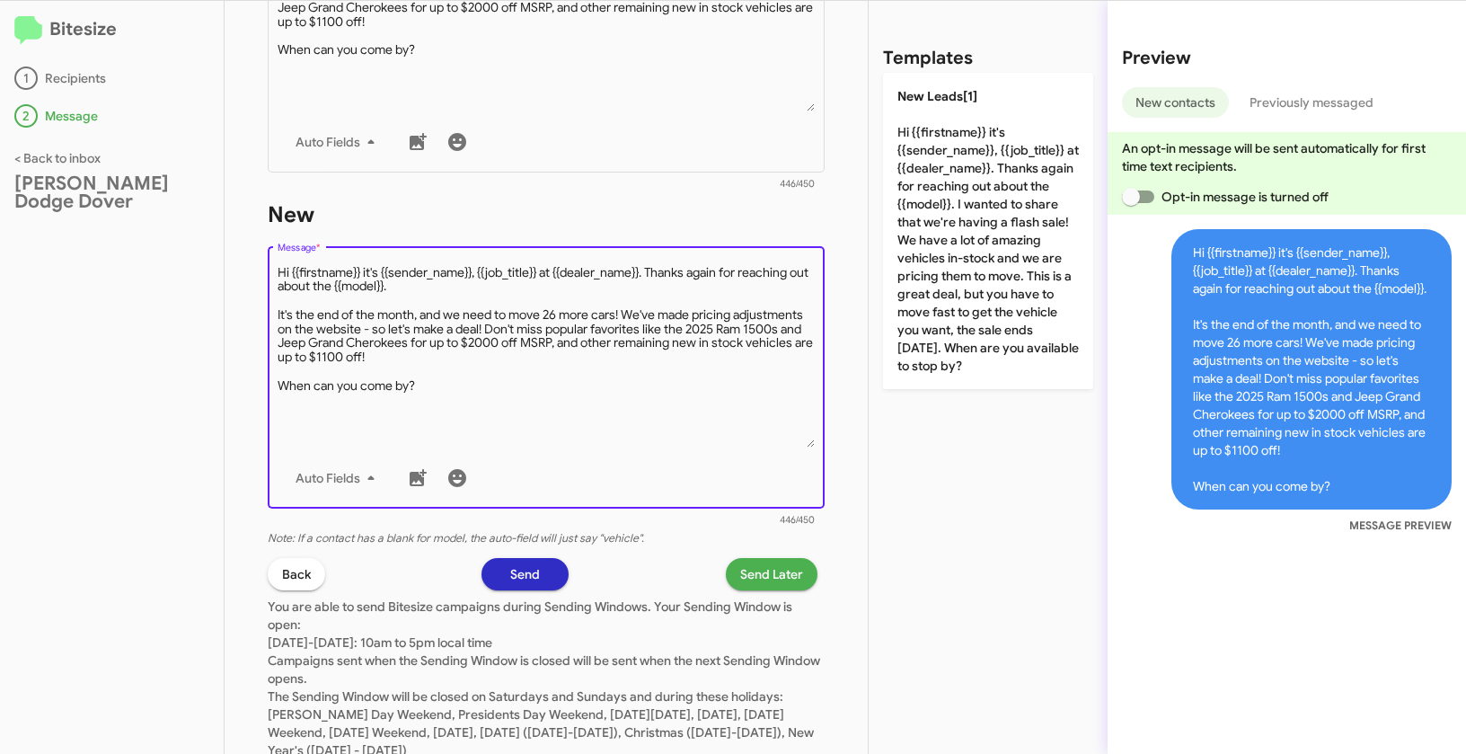
scroll to position [855, 0]
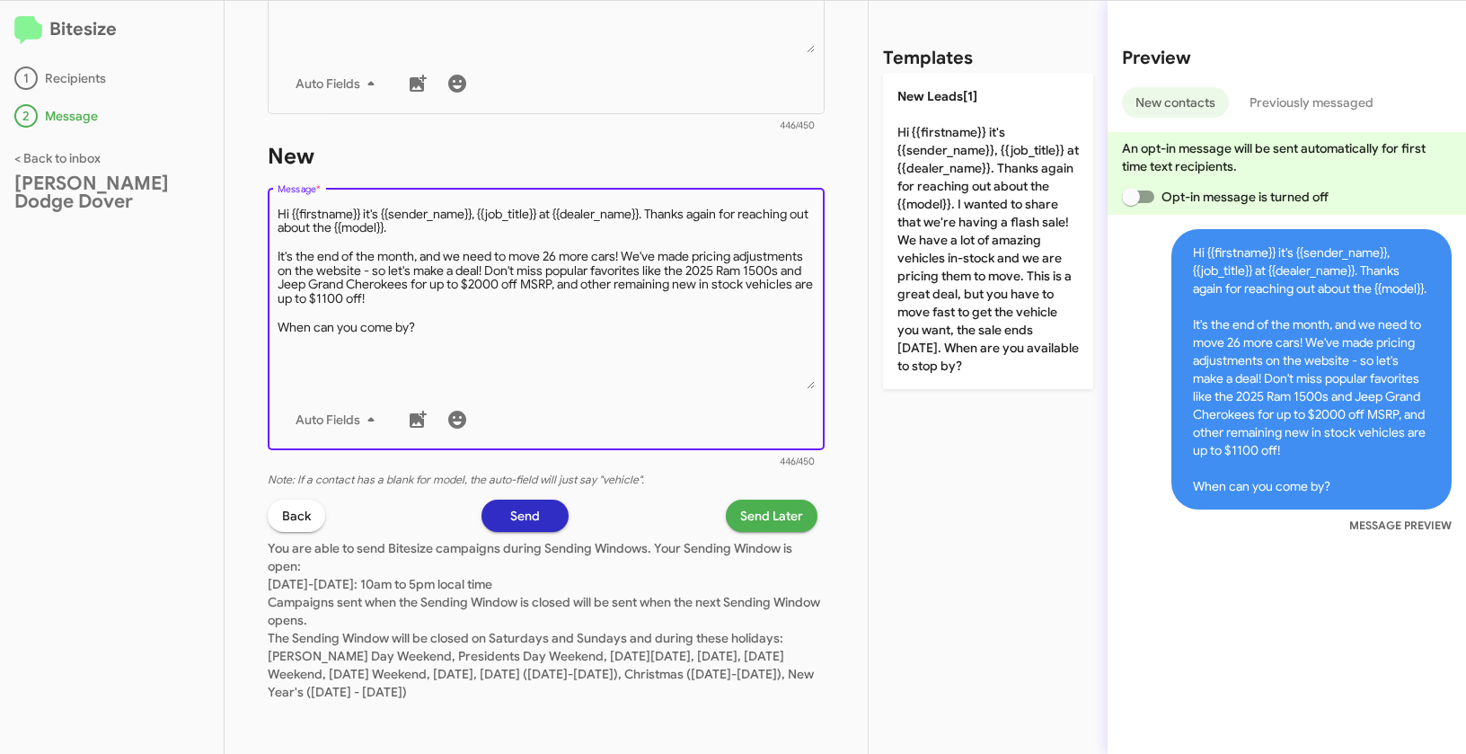
click at [772, 519] on span "Send Later" at bounding box center [771, 516] width 63 height 32
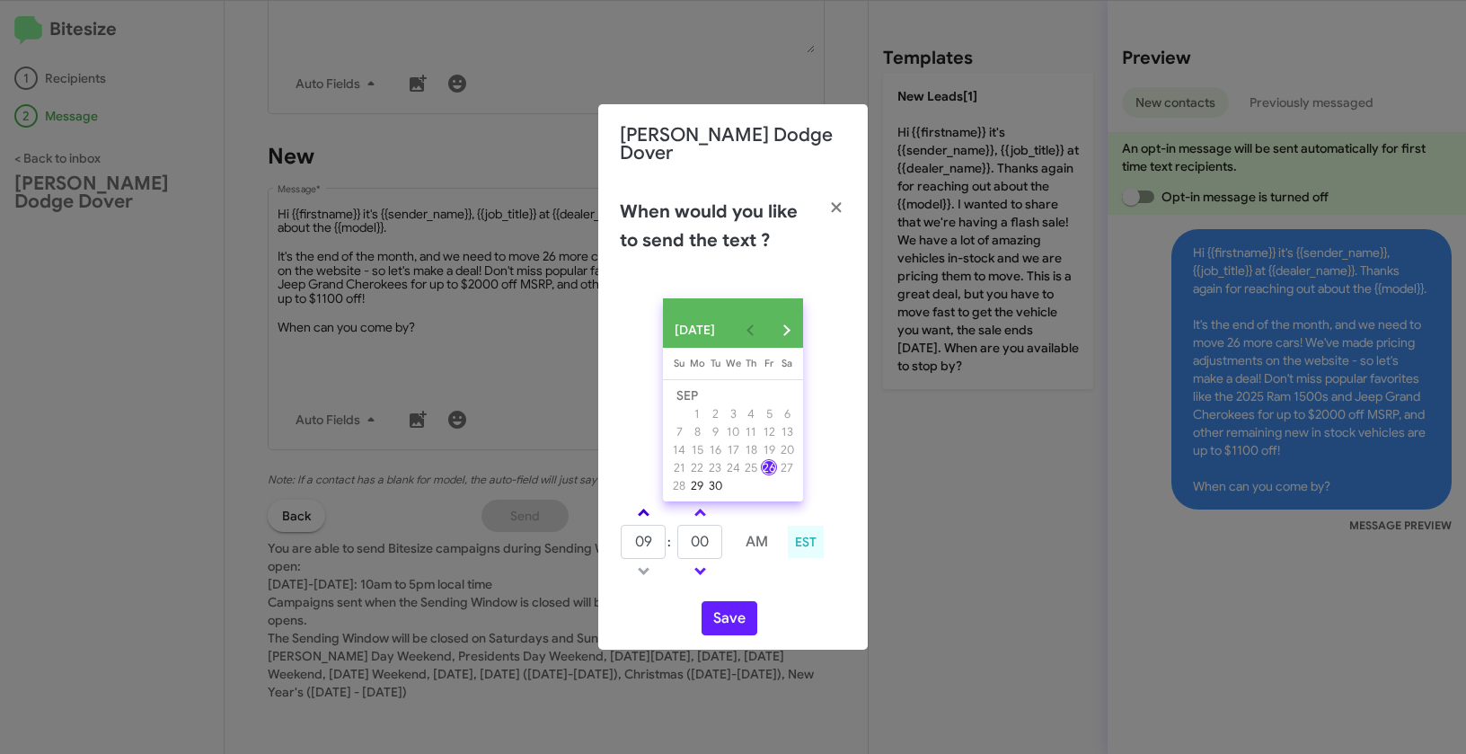
click at [647, 509] on span at bounding box center [644, 515] width 12 height 12
type input "10"
drag, startPoint x: 719, startPoint y: 544, endPoint x: 675, endPoint y: 531, distance: 45.8
click at [675, 531] on tr "10 : 00 AM" at bounding box center [700, 542] width 161 height 36
type input "51"
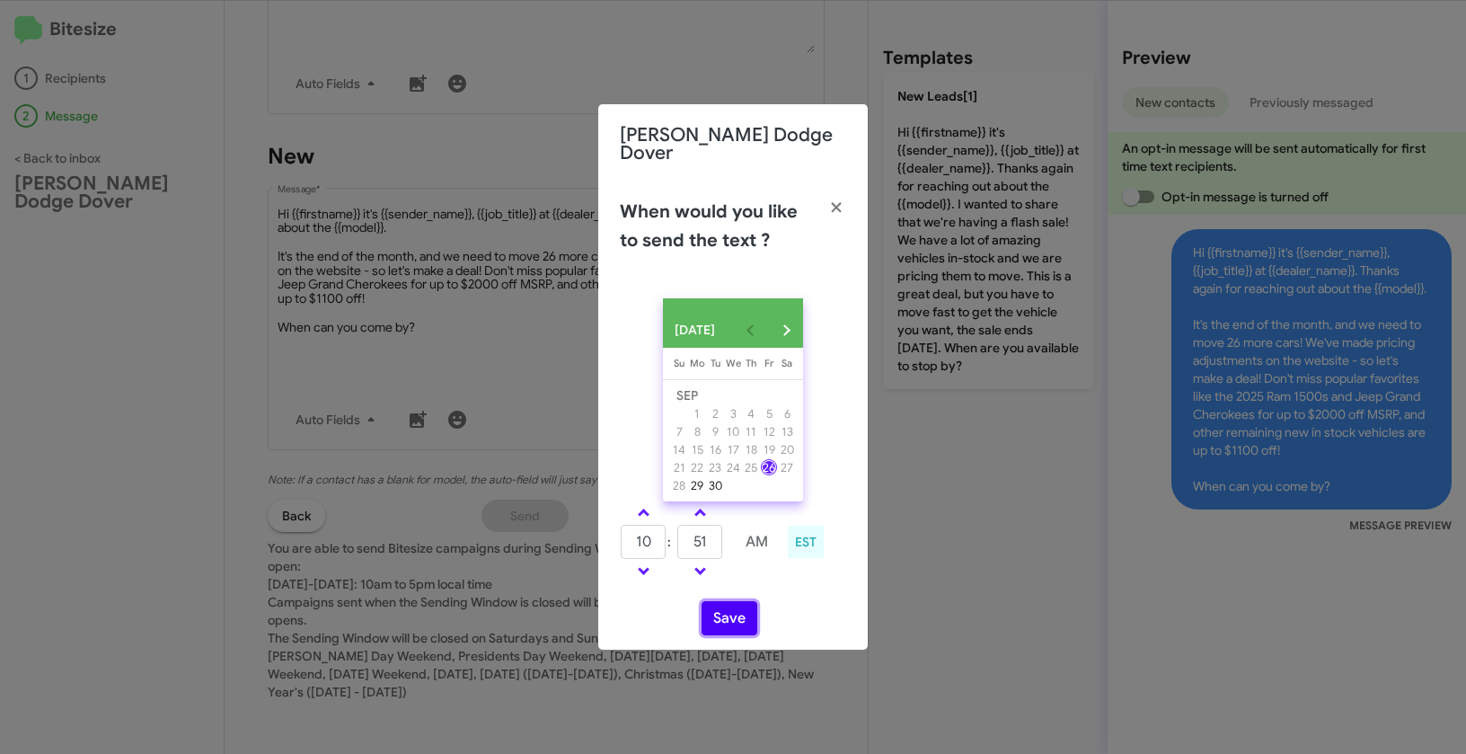
click at [732, 624] on button "Save" at bounding box center [730, 618] width 56 height 34
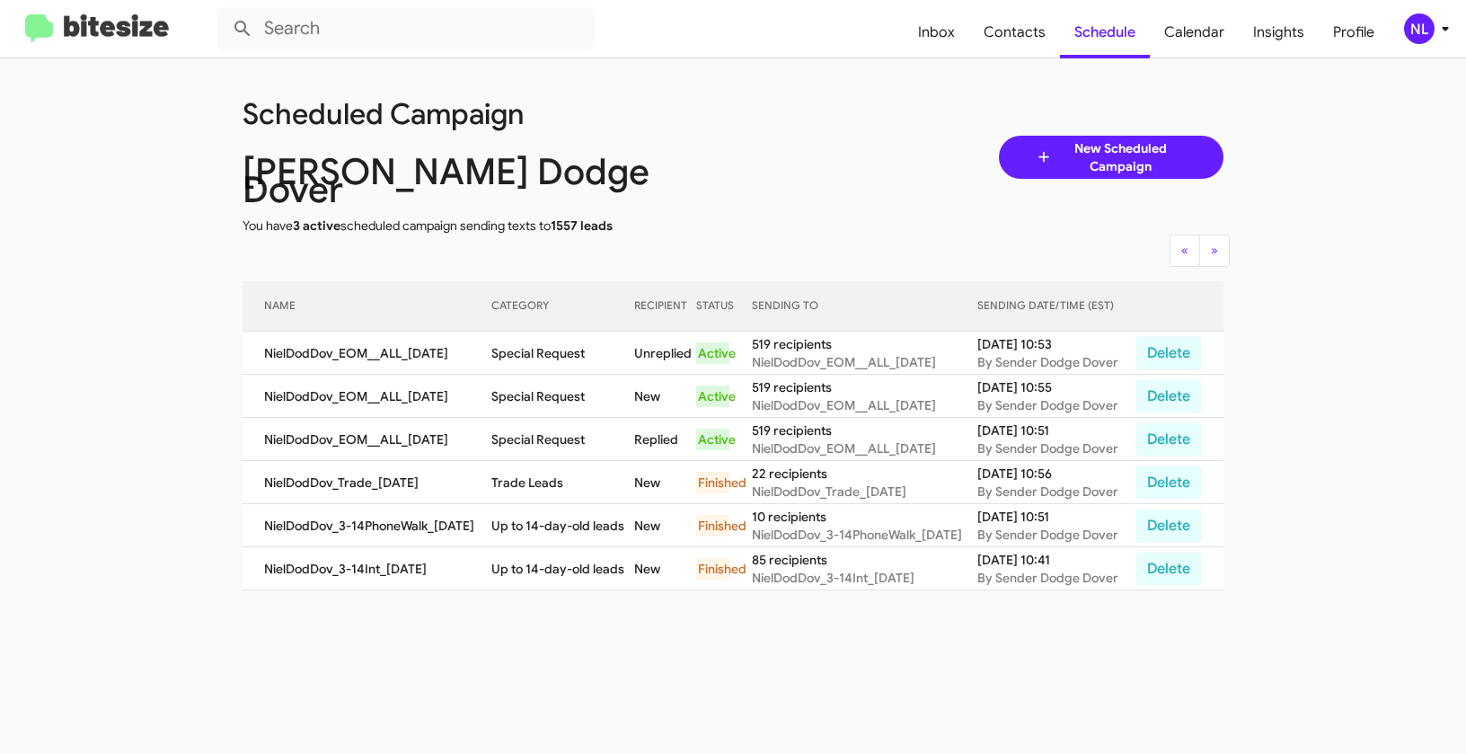
click at [1419, 29] on div "NL" at bounding box center [1419, 28] width 31 height 31
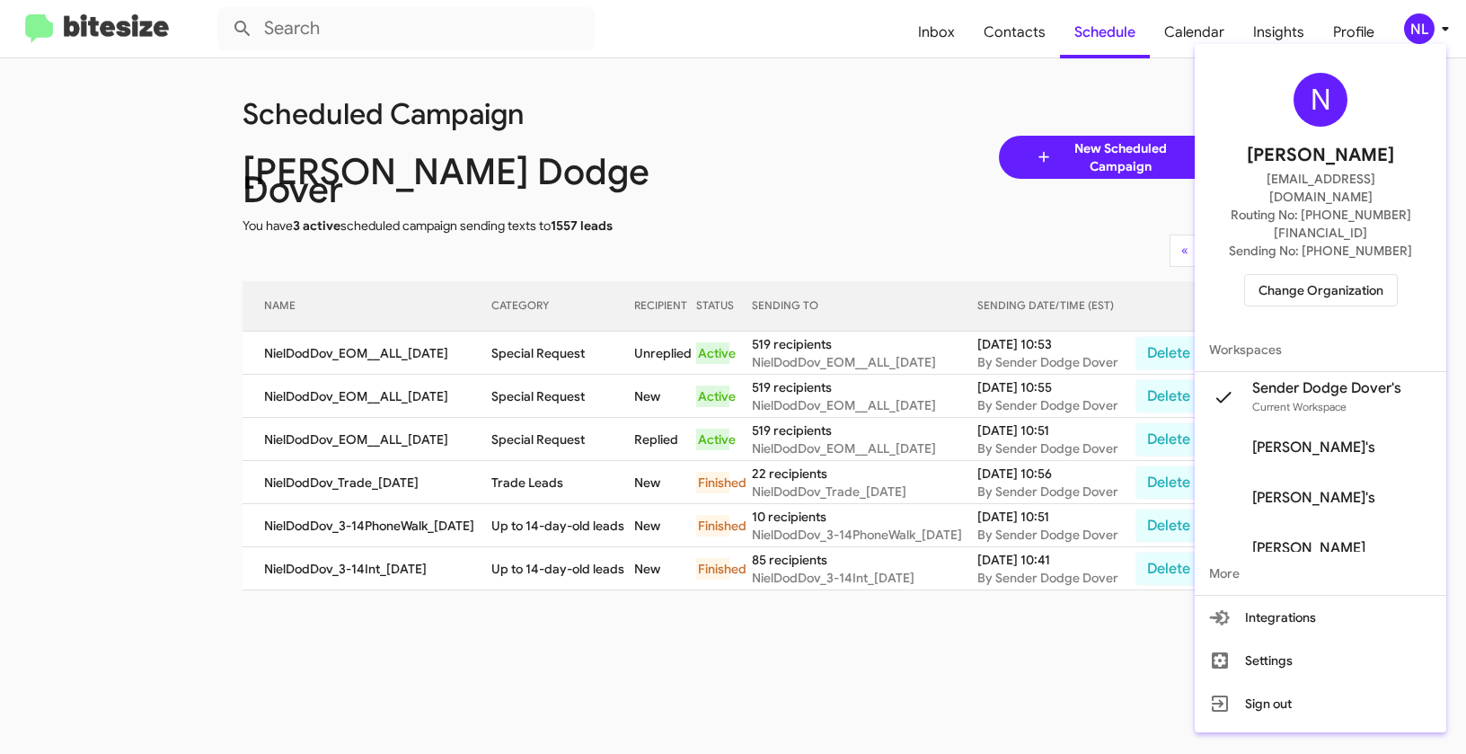
click at [1314, 275] on span "Change Organization" at bounding box center [1321, 290] width 125 height 31
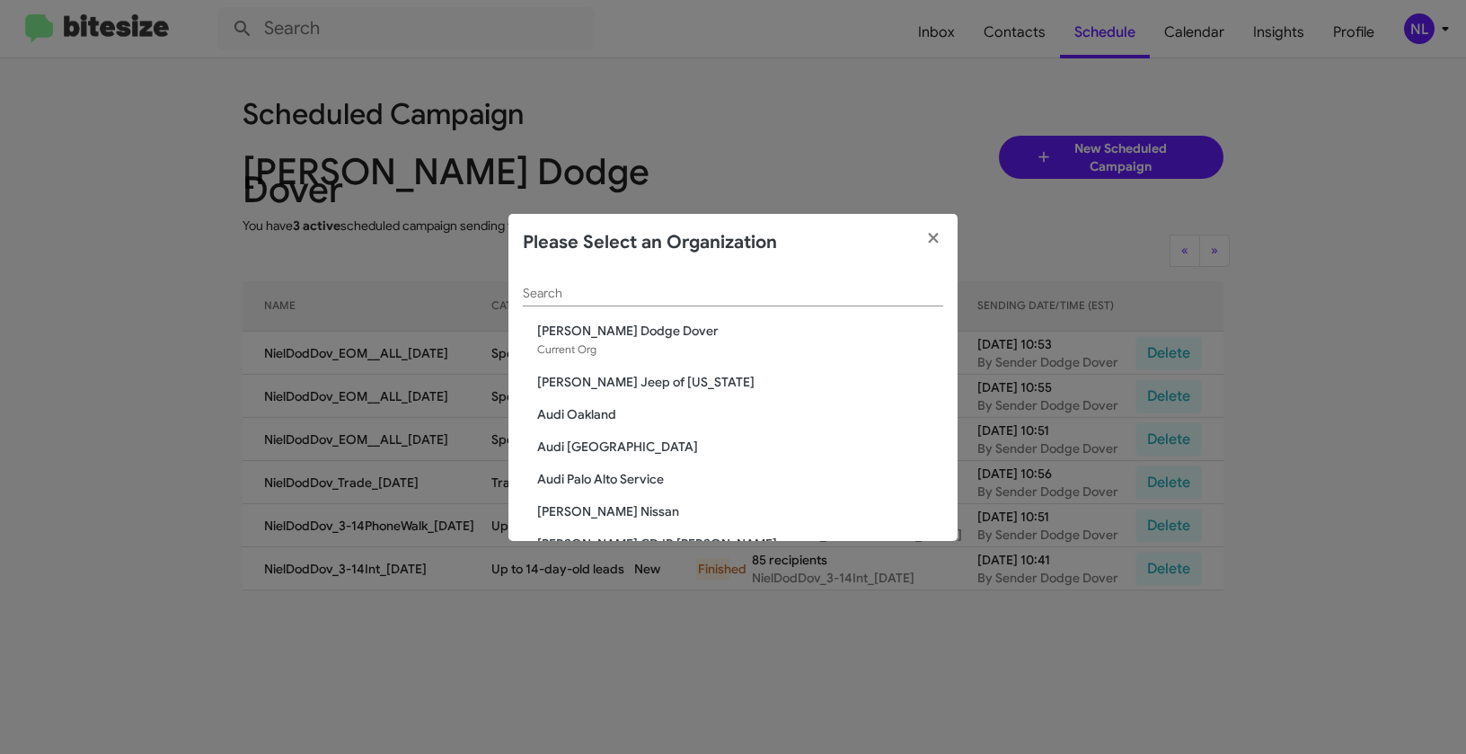
click at [838, 289] on input "Search" at bounding box center [733, 294] width 420 height 14
paste input "SERVICE: [PERSON_NAME]"
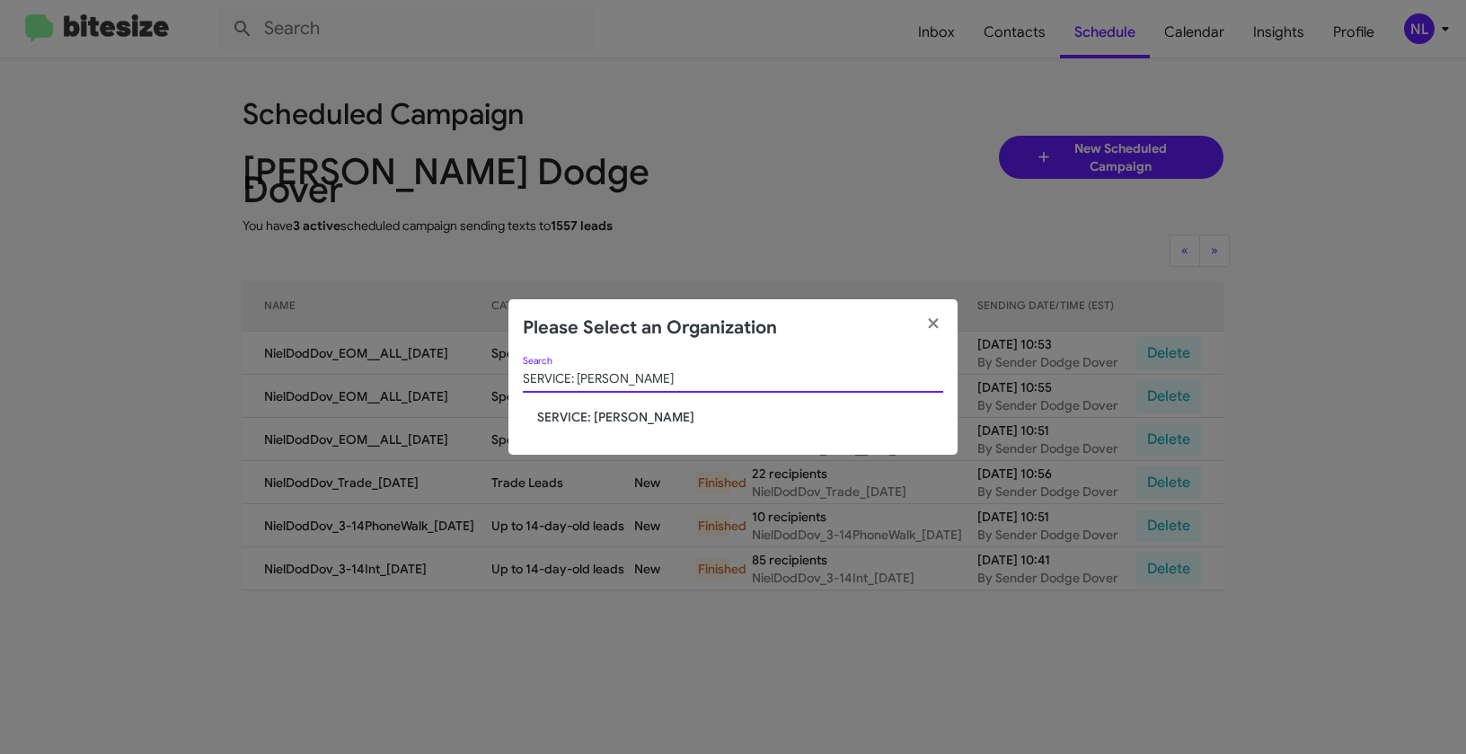
type input "SERVICE: [PERSON_NAME]"
click at [683, 416] on span "SERVICE: [PERSON_NAME]" at bounding box center [740, 417] width 406 height 18
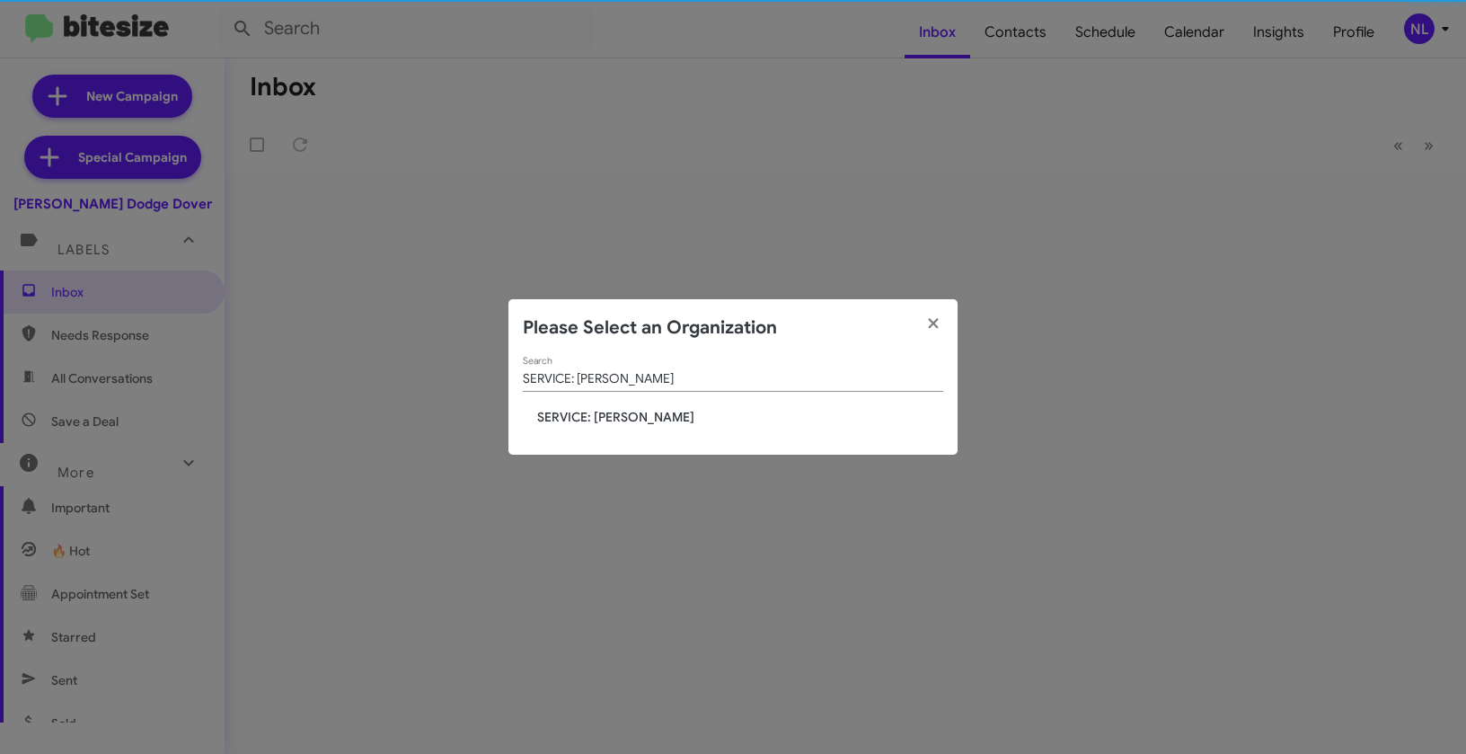
click at [657, 414] on span "SERVICE: [PERSON_NAME]" at bounding box center [740, 417] width 406 height 18
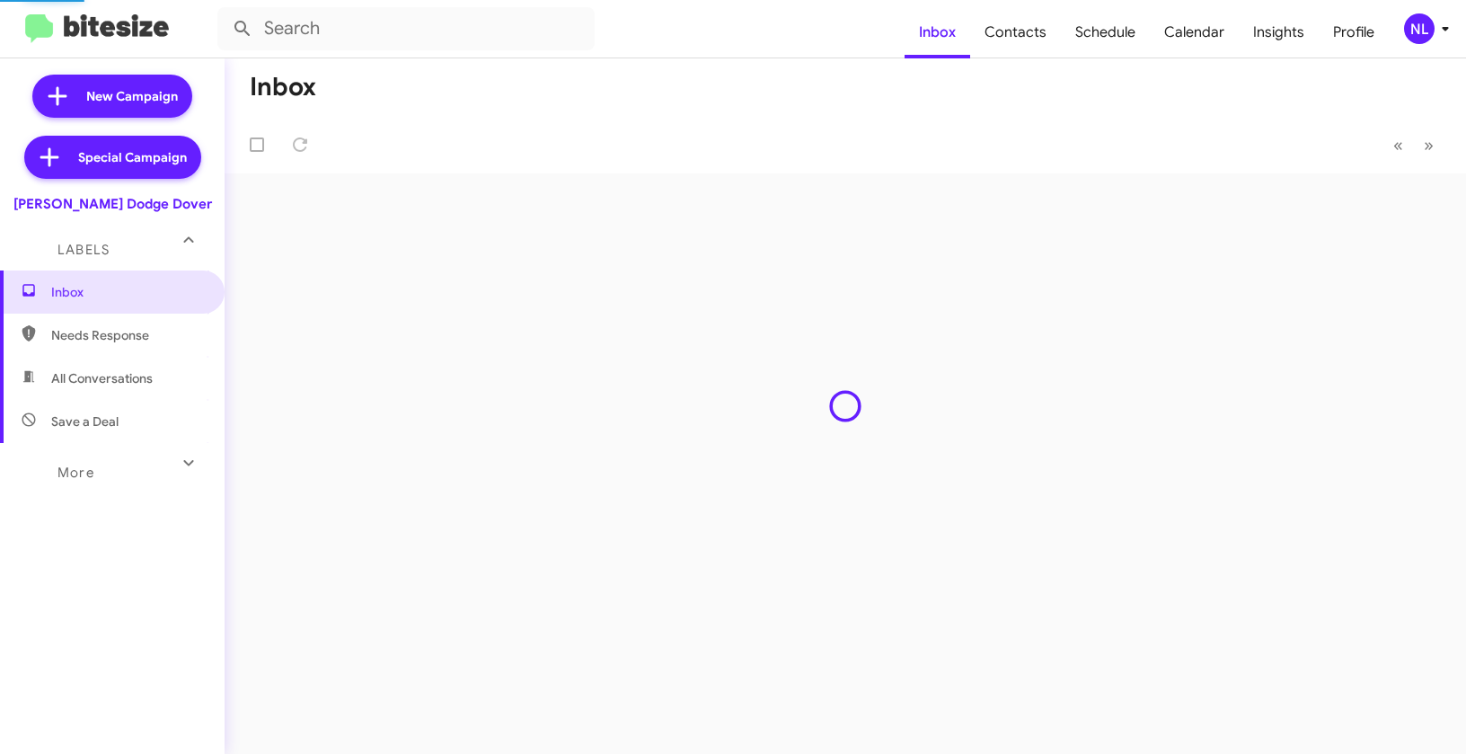
click at [1408, 29] on div "NL" at bounding box center [1419, 28] width 31 height 31
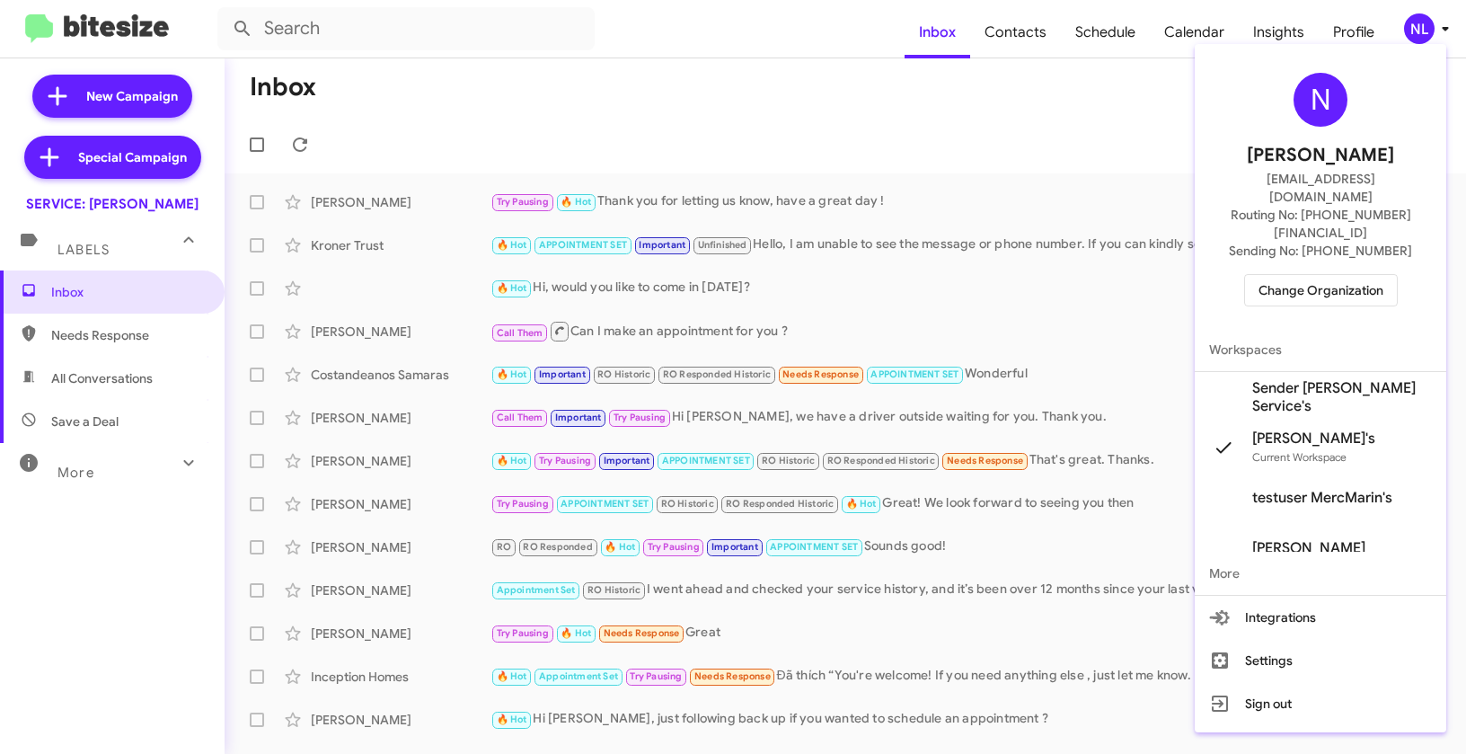
click at [1277, 379] on span "Sender [PERSON_NAME] Service's" at bounding box center [1342, 397] width 180 height 36
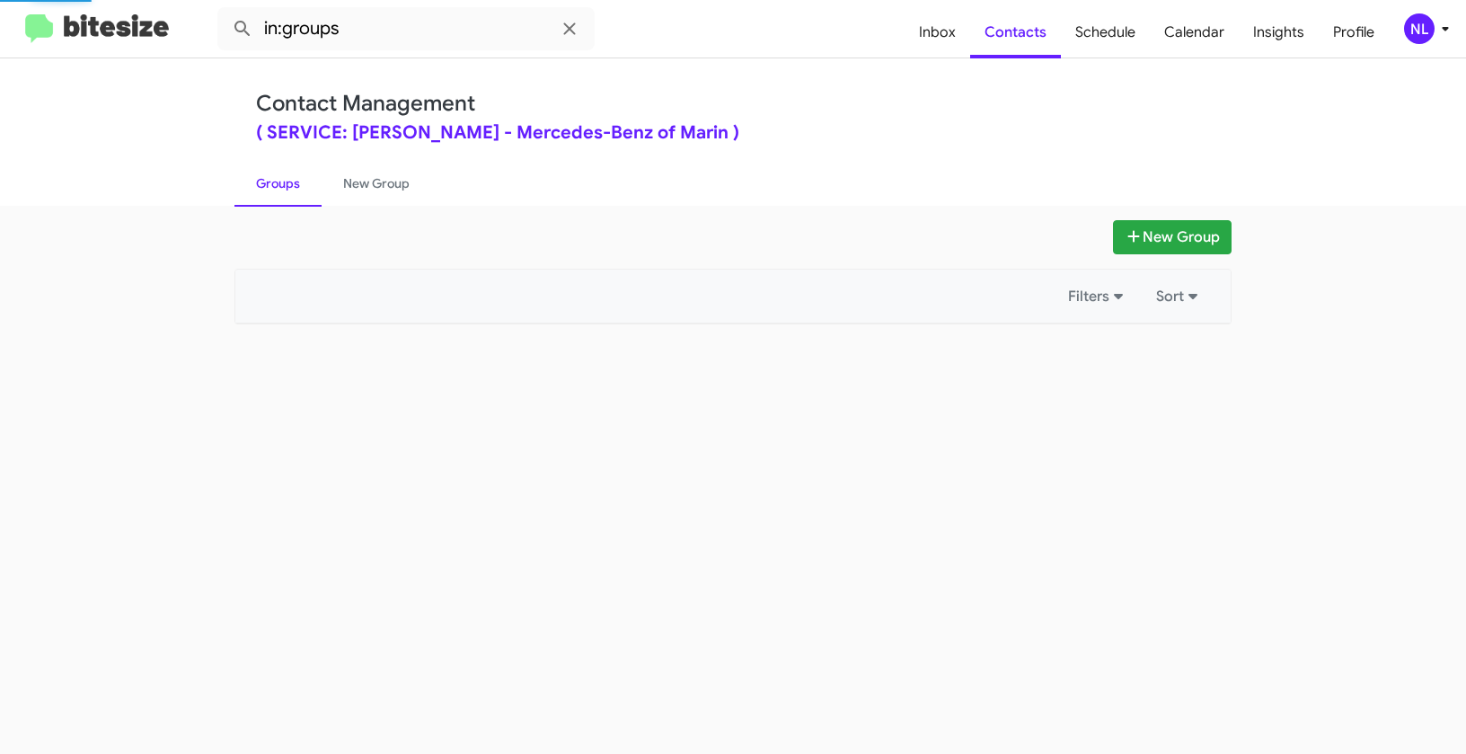
click at [1020, 32] on span "Contacts" at bounding box center [1015, 32] width 91 height 52
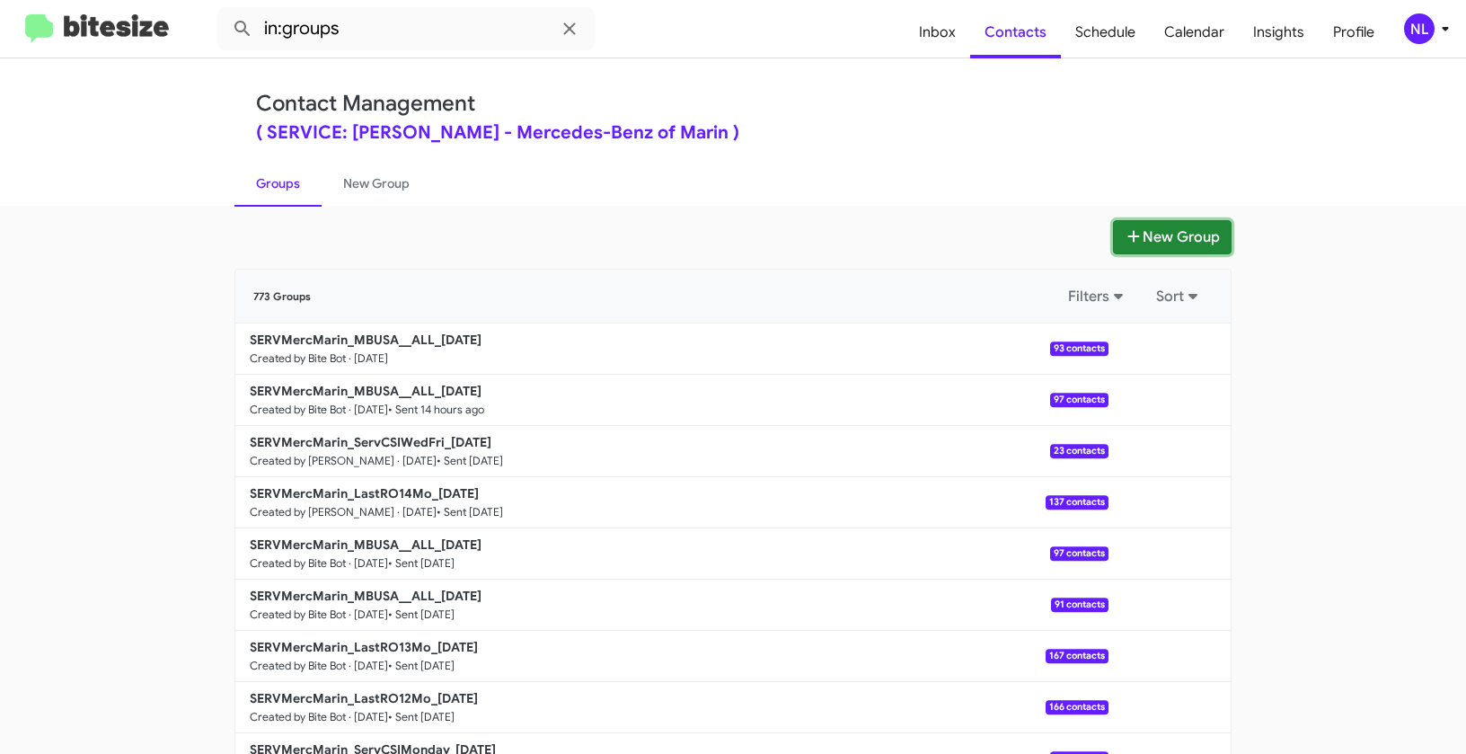
click at [1163, 231] on button "New Group" at bounding box center [1172, 237] width 119 height 34
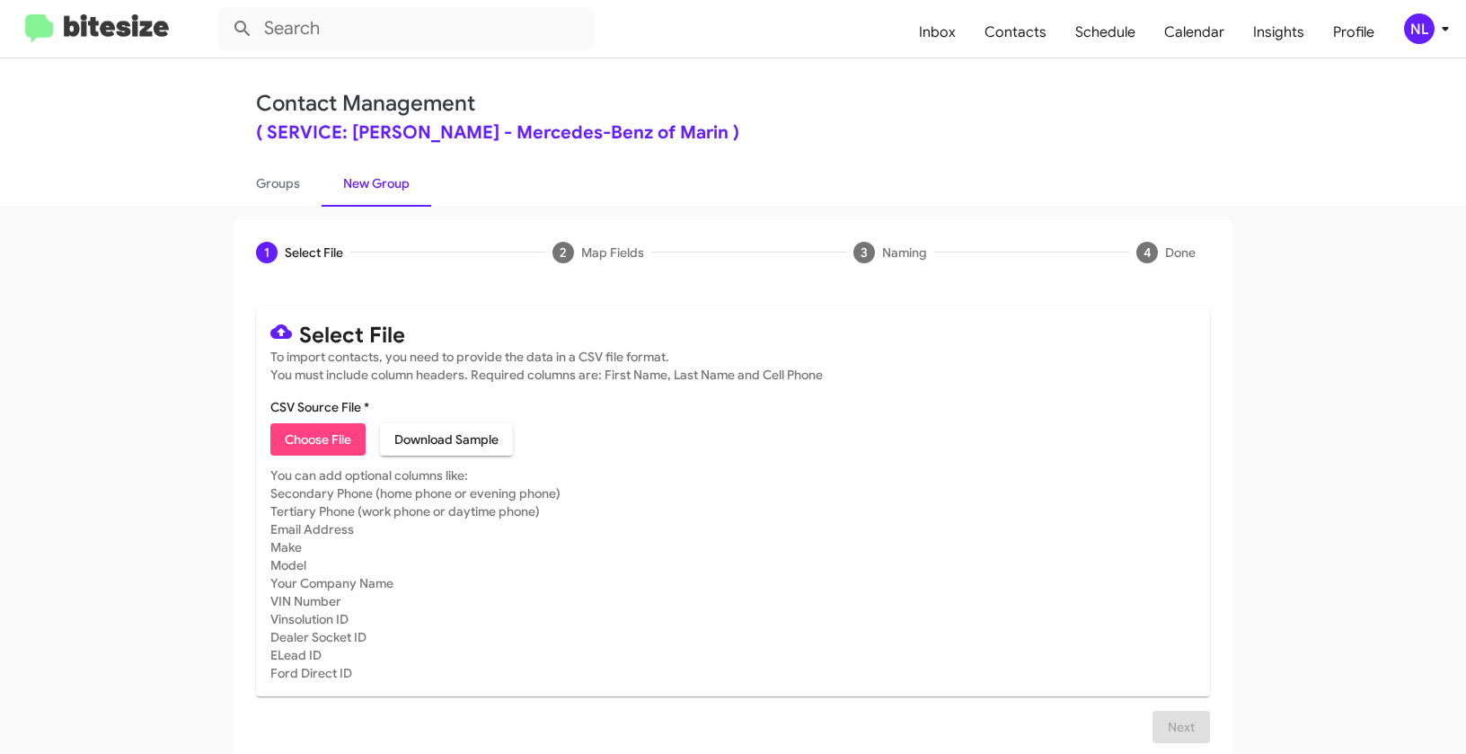
click at [298, 436] on span "Choose File" at bounding box center [318, 439] width 66 height 32
type input "SERVMercMarin_ServCSIWedFri_[DATE]"
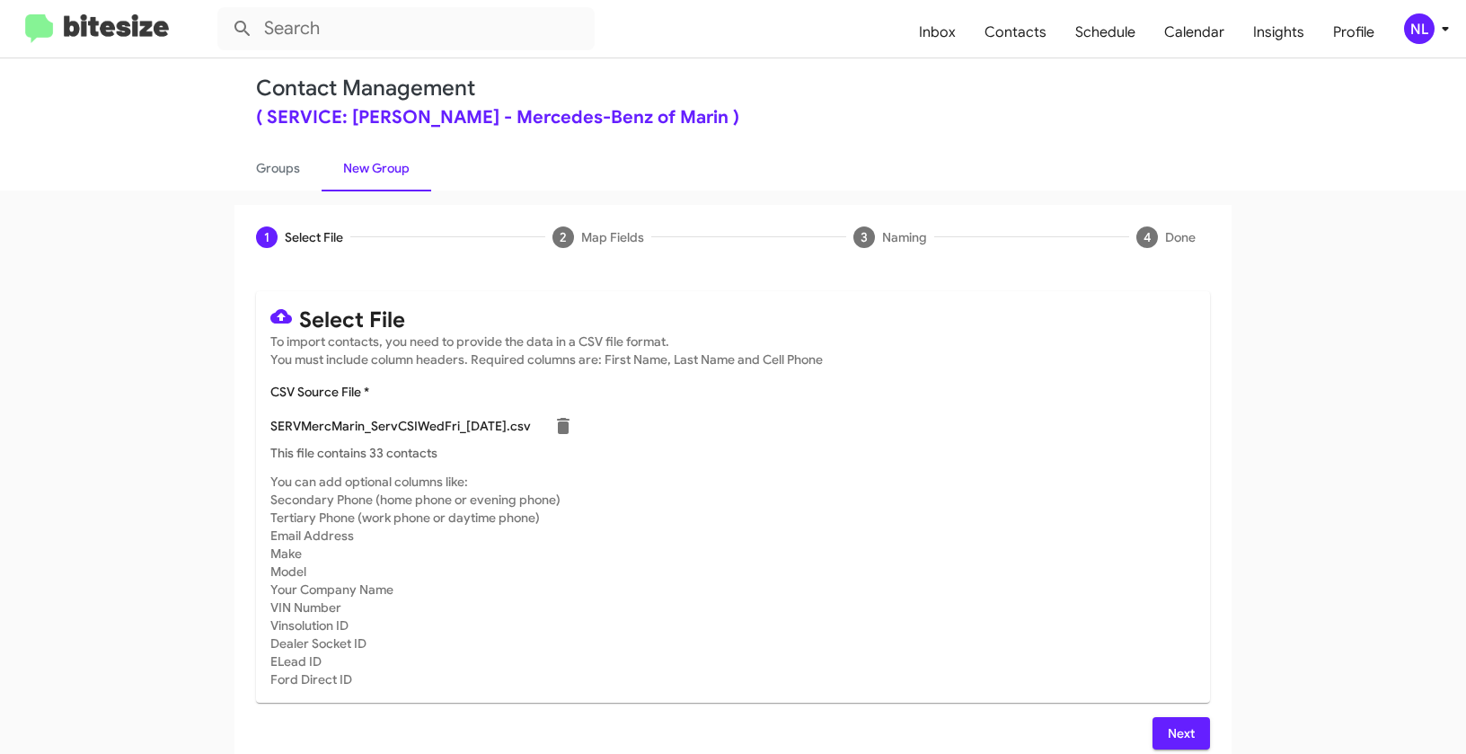
scroll to position [32, 0]
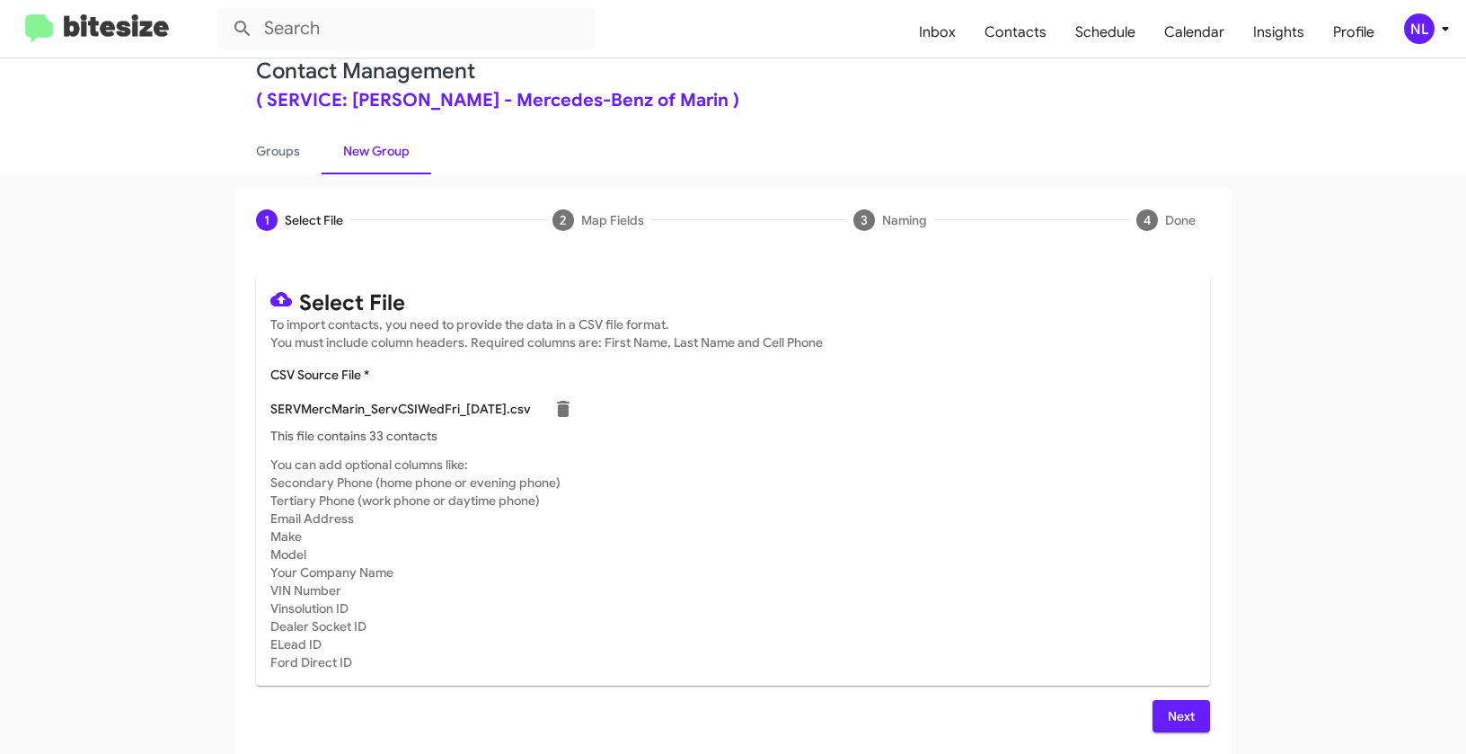
click at [1159, 725] on button "Next" at bounding box center [1182, 716] width 58 height 32
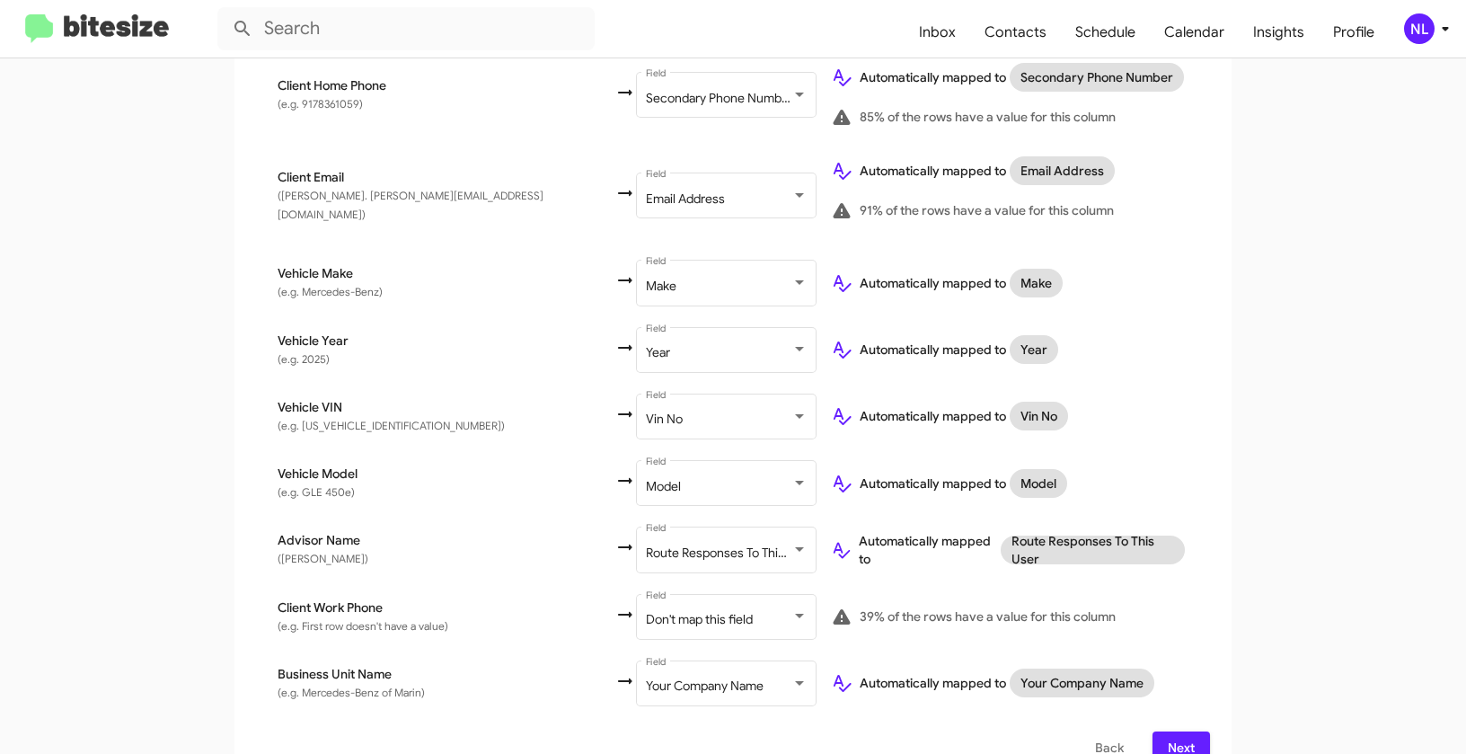
scroll to position [640, 0]
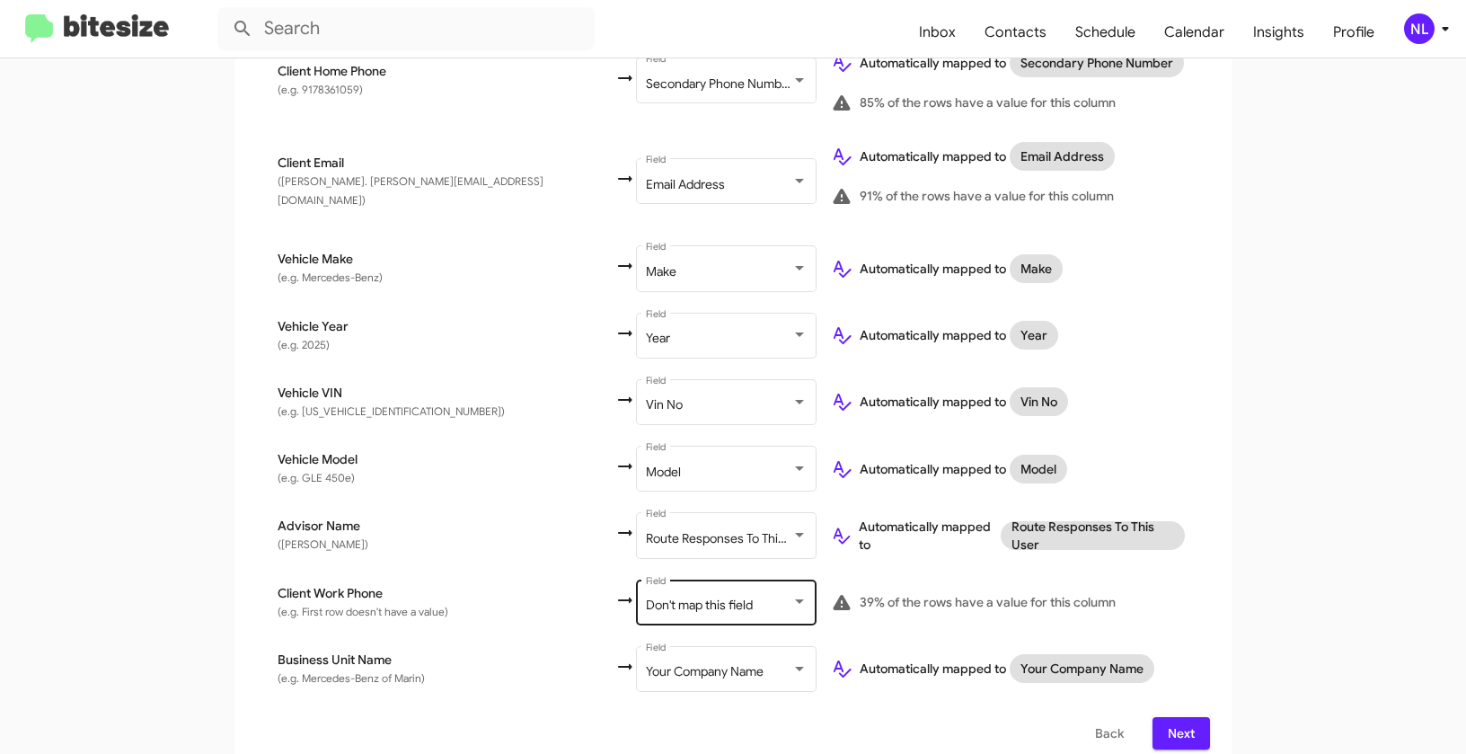
click at [646, 597] on span "Don't map this field" at bounding box center [699, 605] width 107 height 16
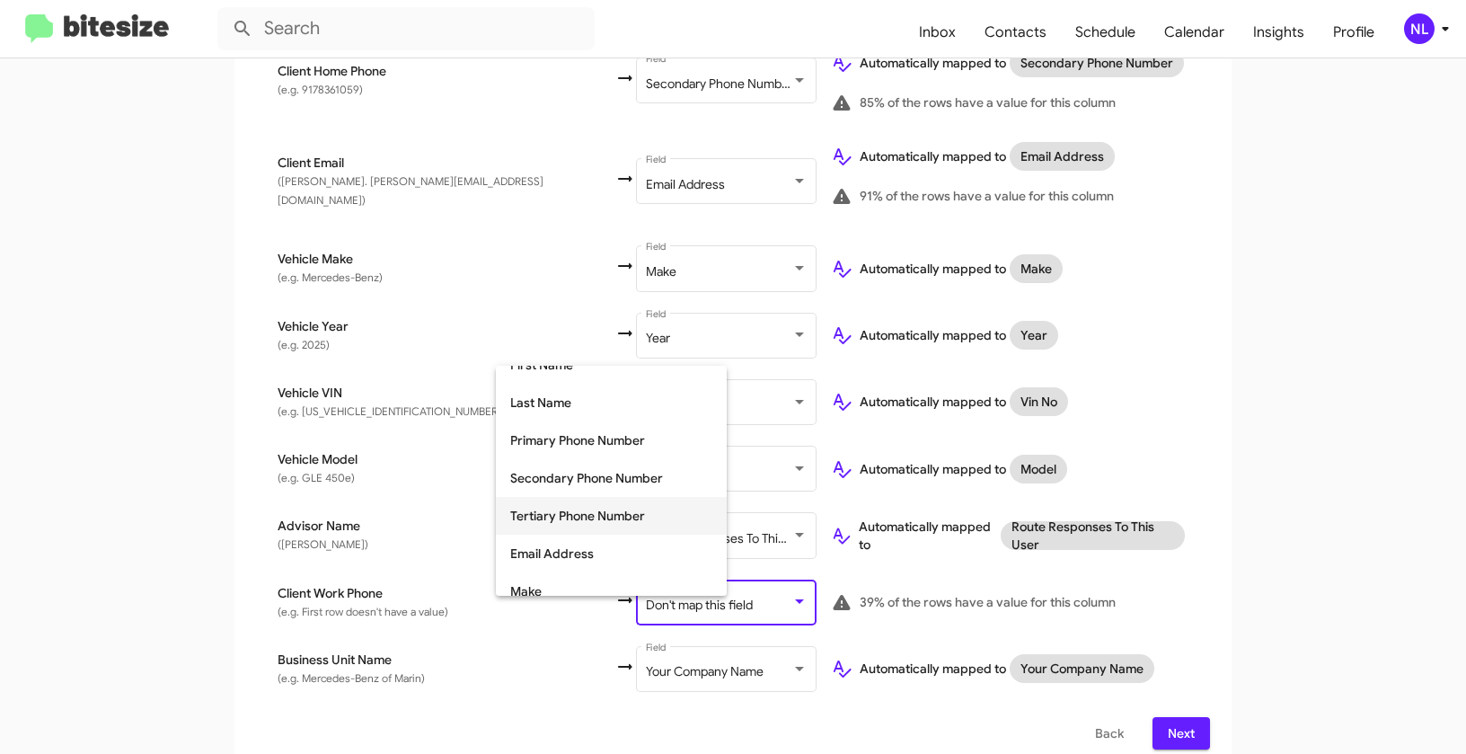
scroll to position [140, 0]
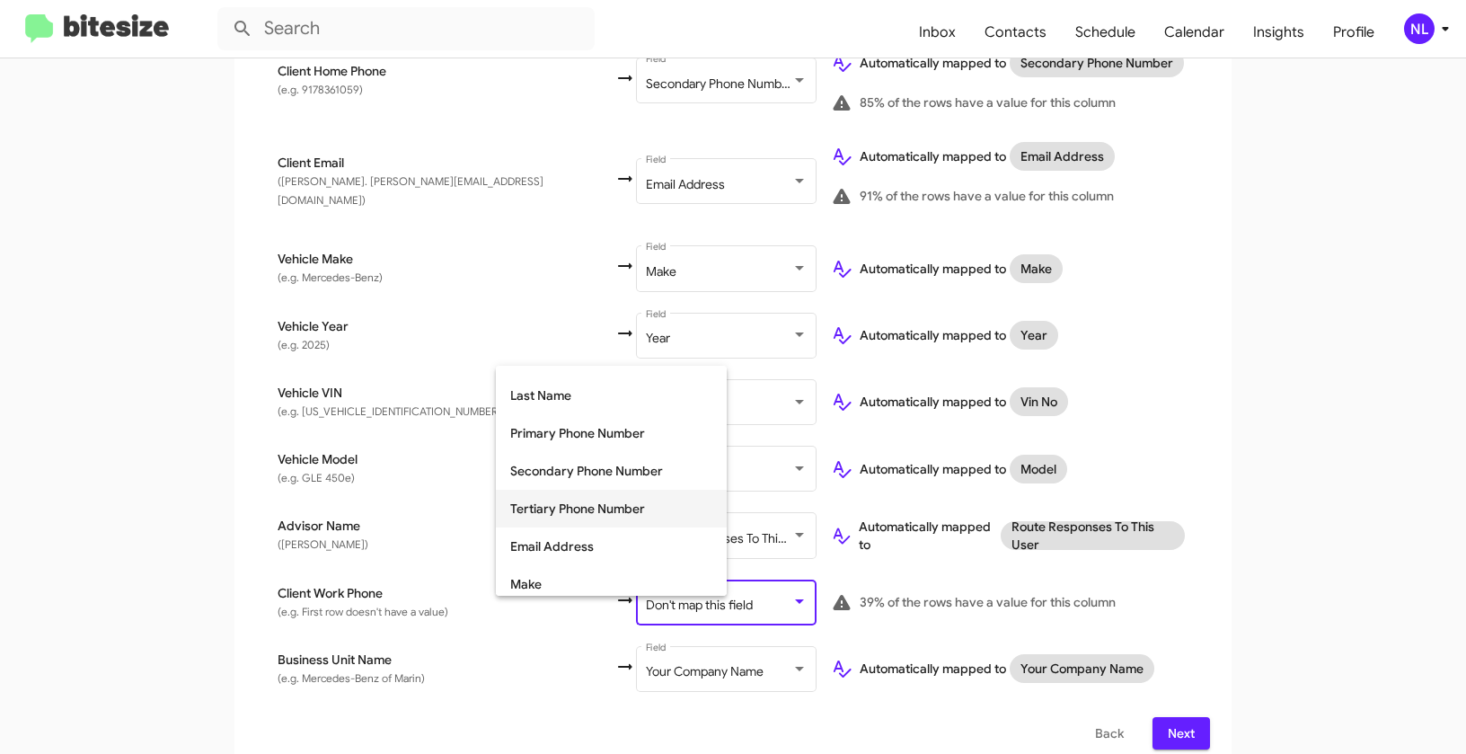
click at [568, 509] on span "Tertiary Phone Number" at bounding box center [611, 509] width 202 height 38
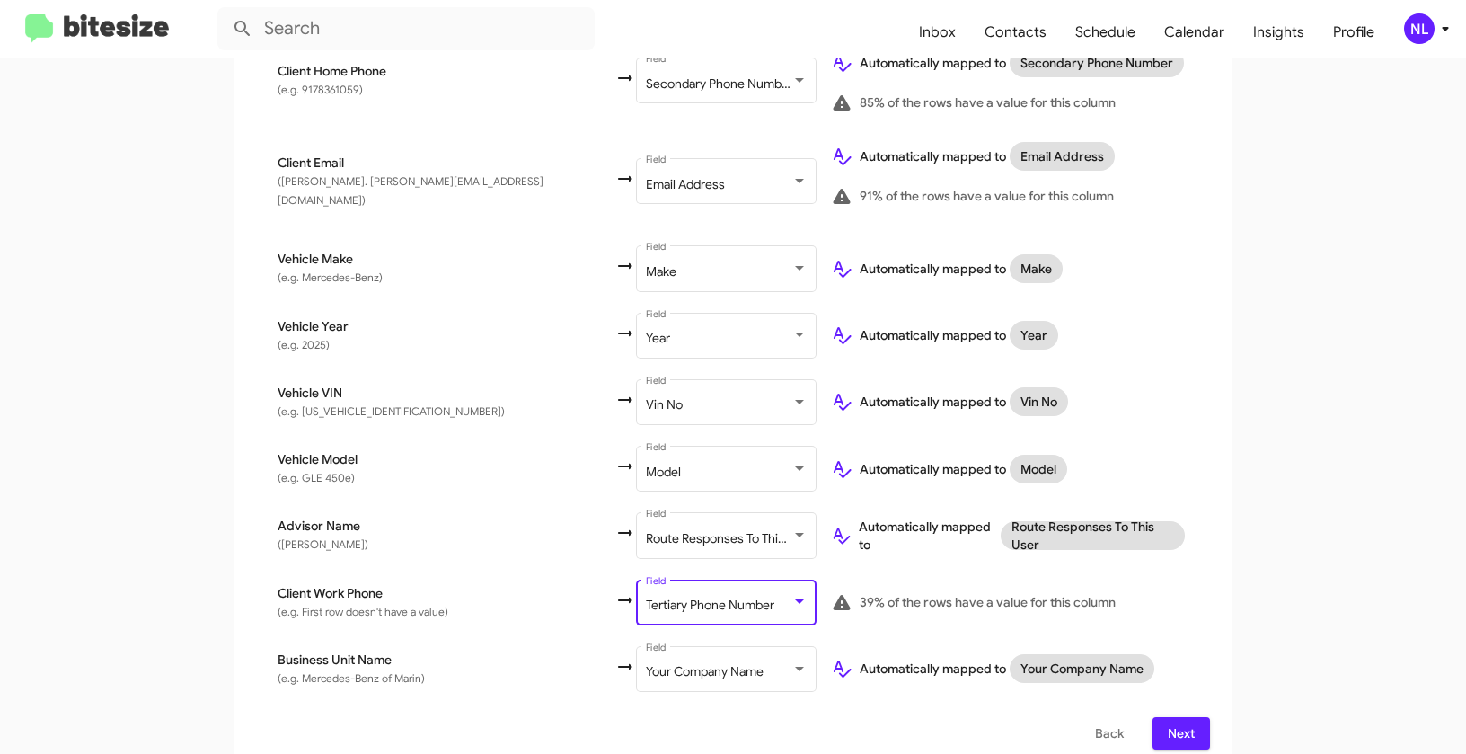
click at [1254, 524] on app-new-group "Select File 2 Map Fields 3 Naming 4 Done Select File To import contacts, you ne…" at bounding box center [733, 175] width 1466 height 1191
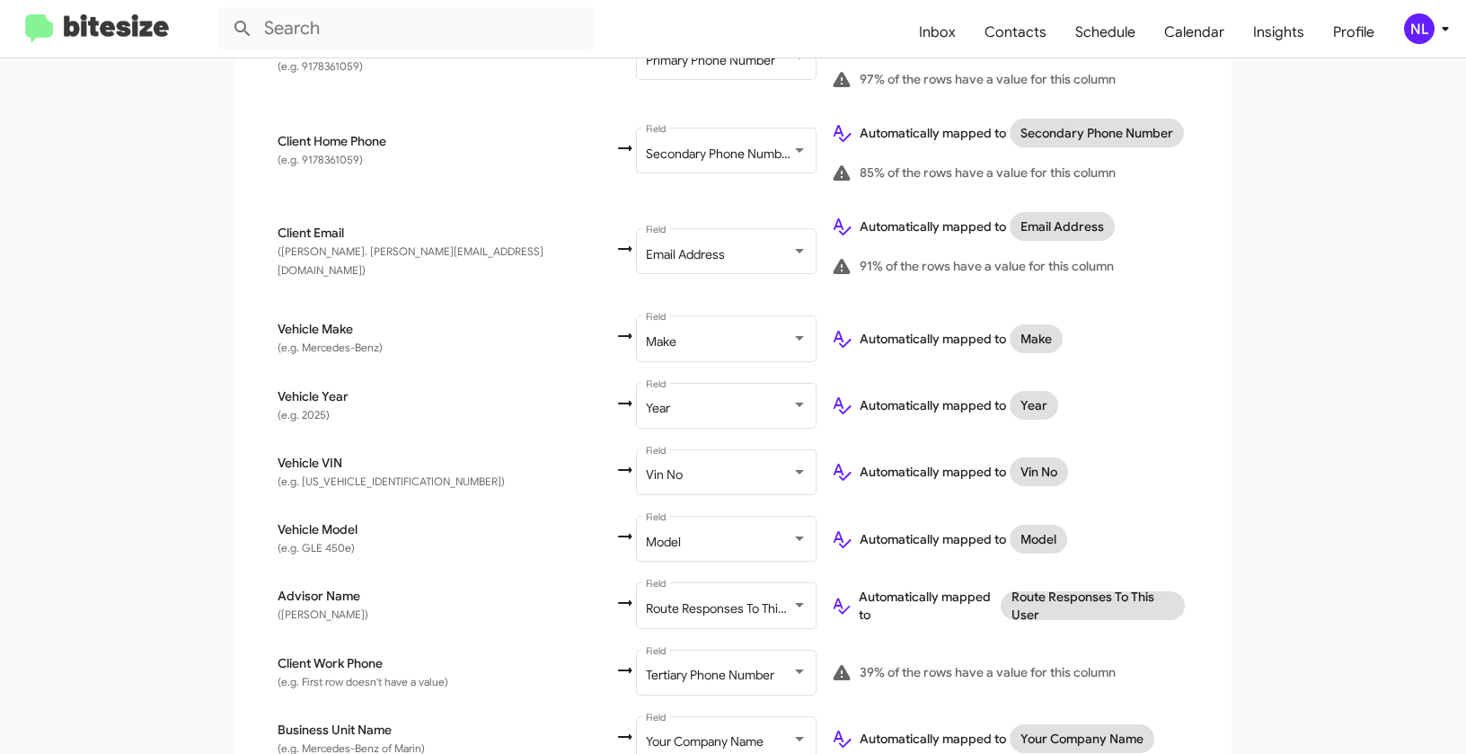
scroll to position [640, 0]
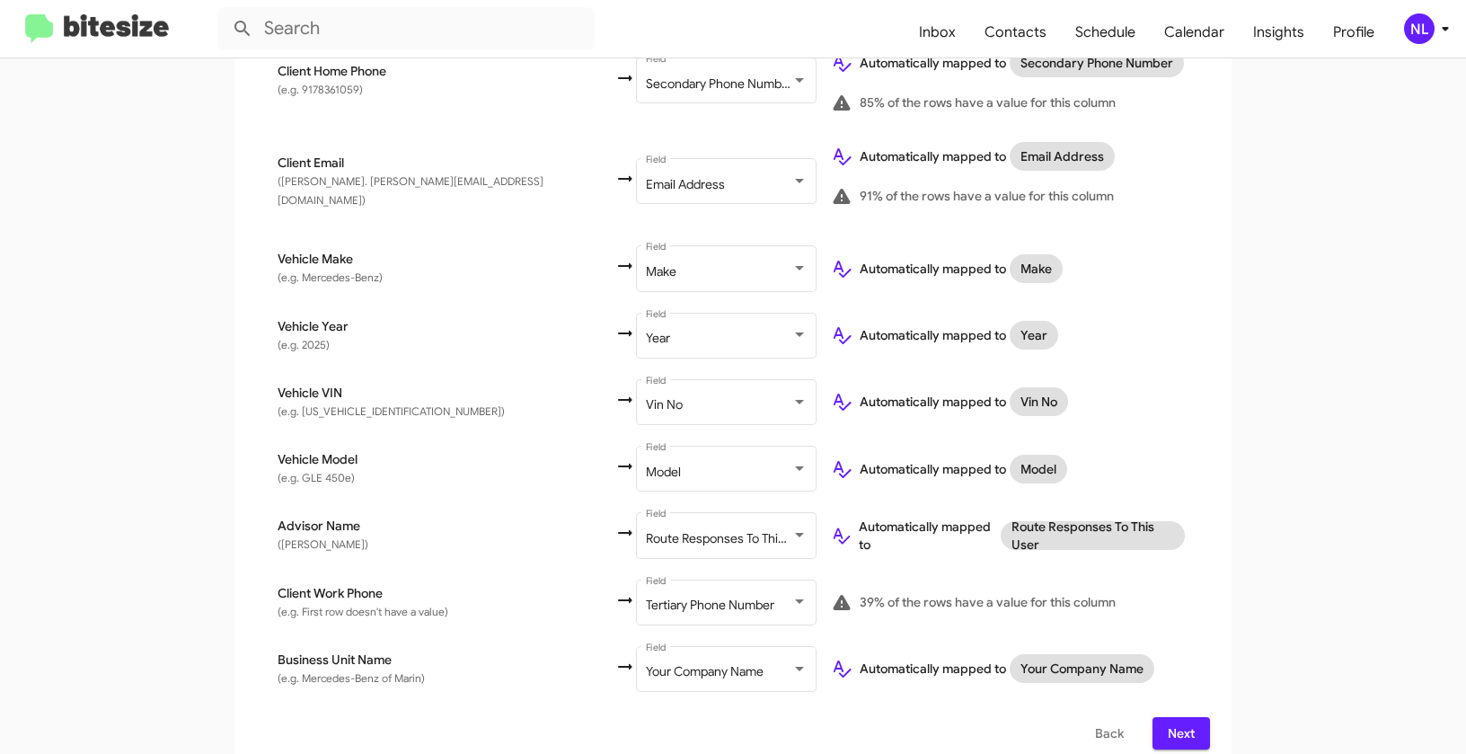
click at [1424, 33] on div "NL" at bounding box center [1419, 28] width 31 height 31
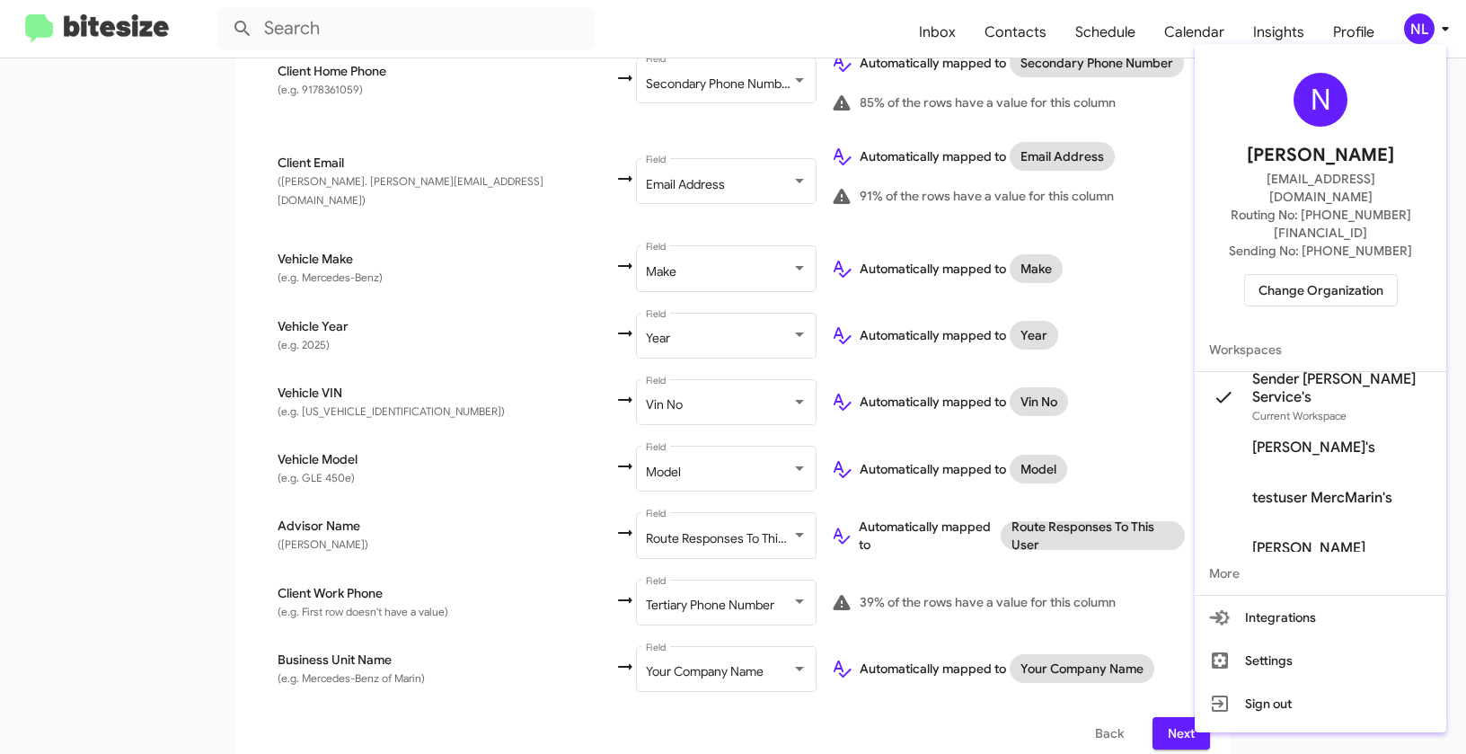
click at [1075, 380] on div at bounding box center [733, 377] width 1466 height 754
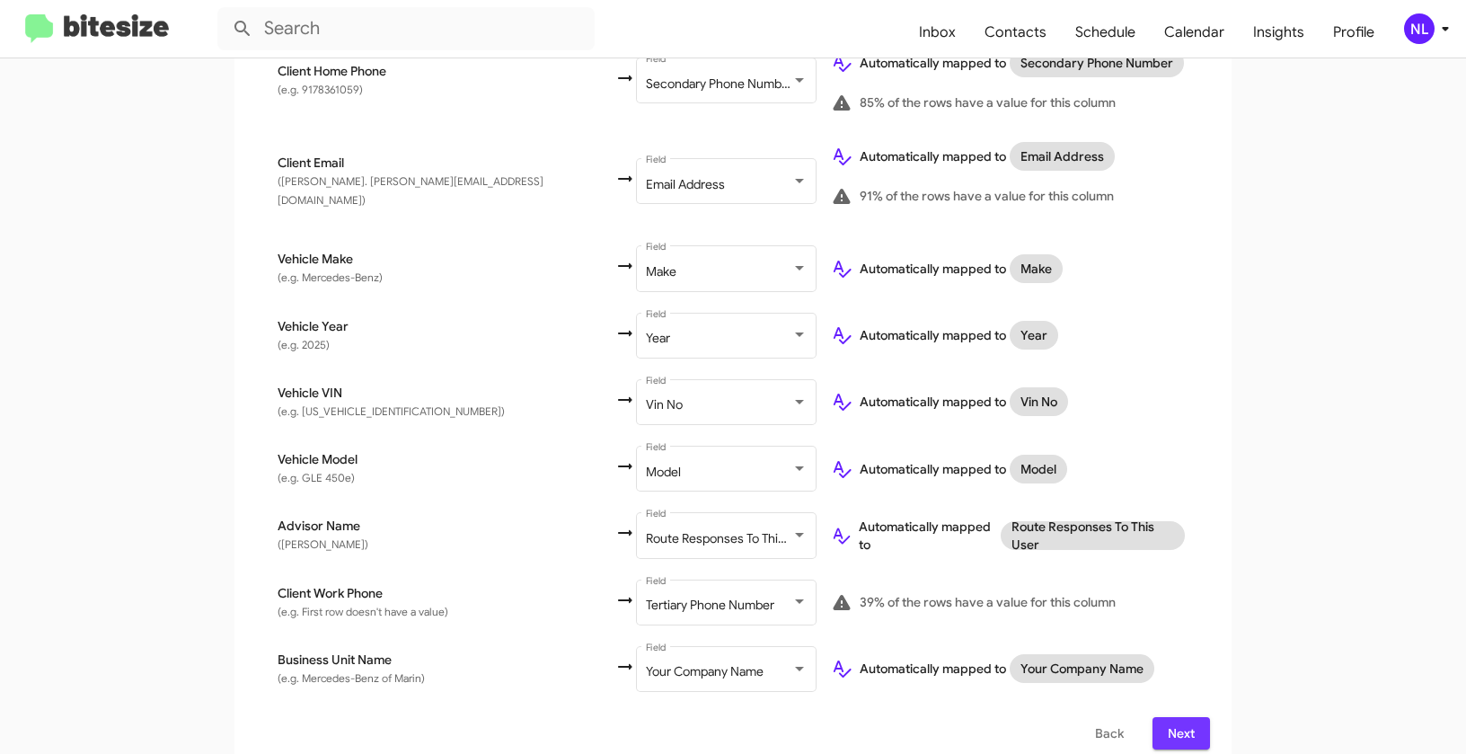
click at [1193, 717] on button "Next" at bounding box center [1182, 733] width 58 height 32
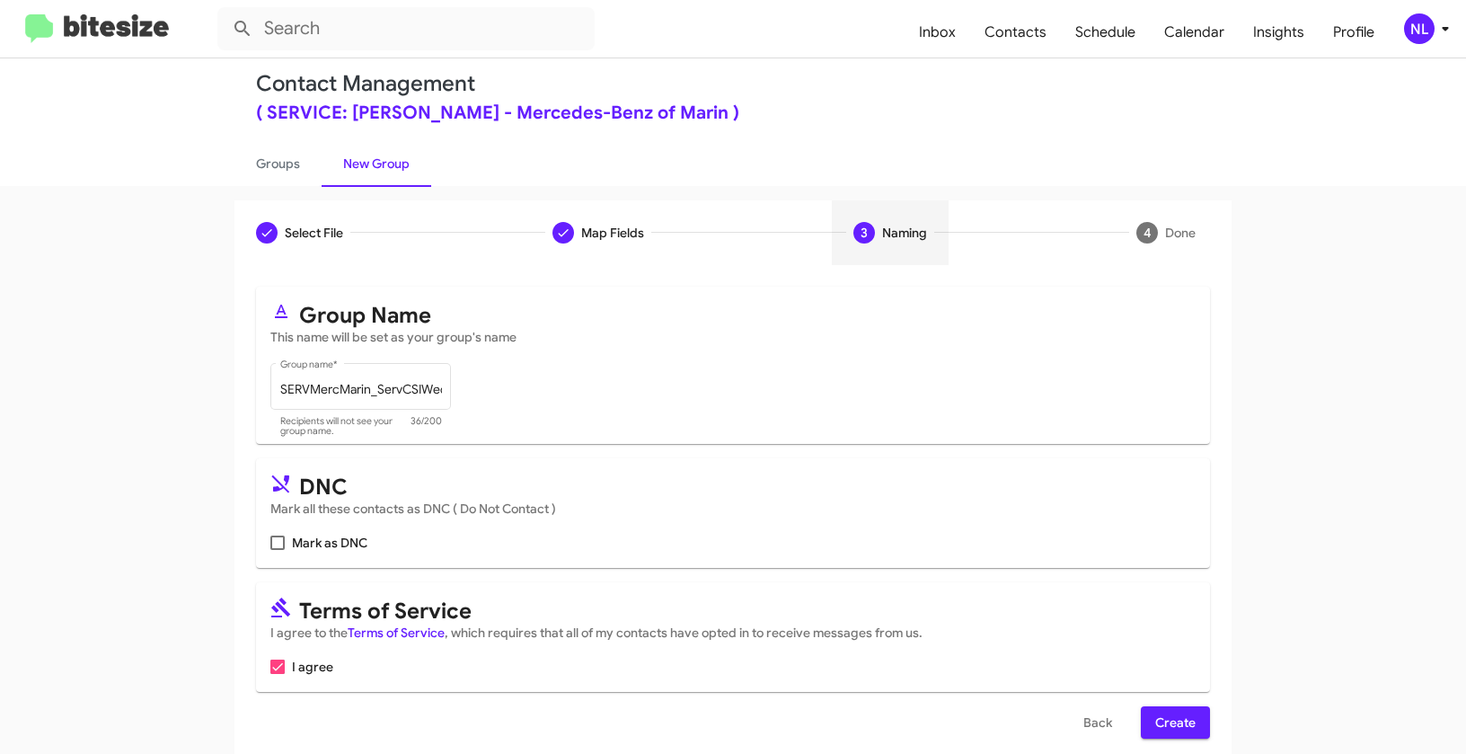
scroll to position [40, 0]
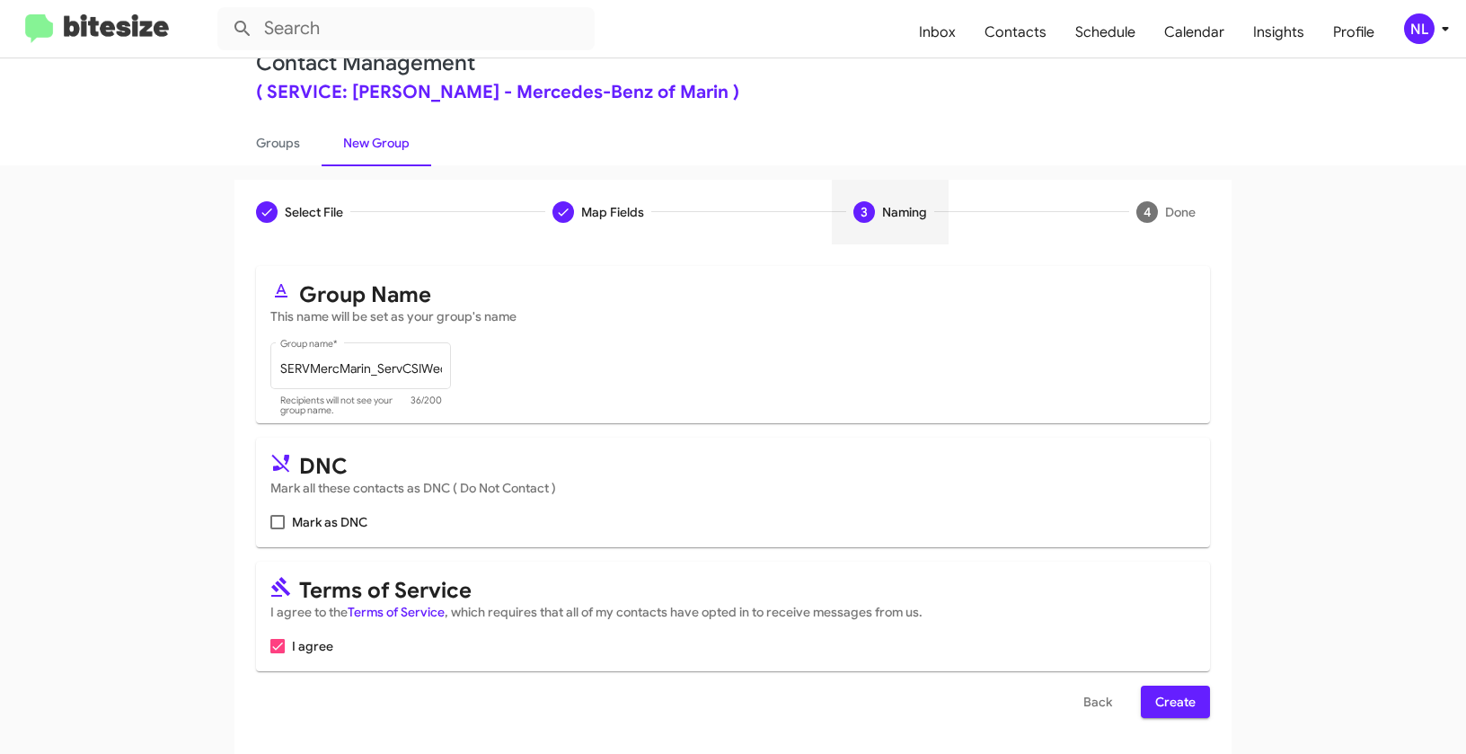
click at [1149, 699] on button "Create" at bounding box center [1175, 702] width 69 height 32
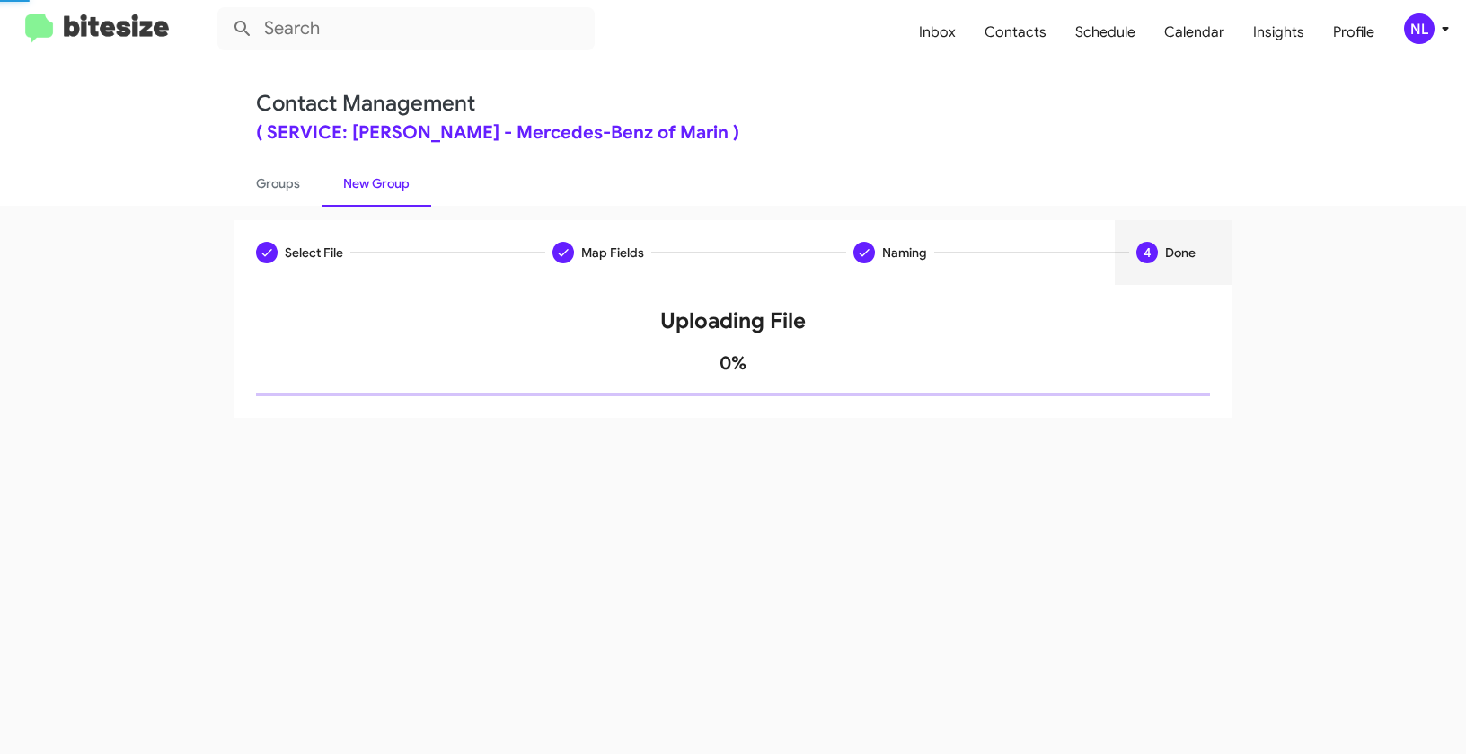
scroll to position [0, 0]
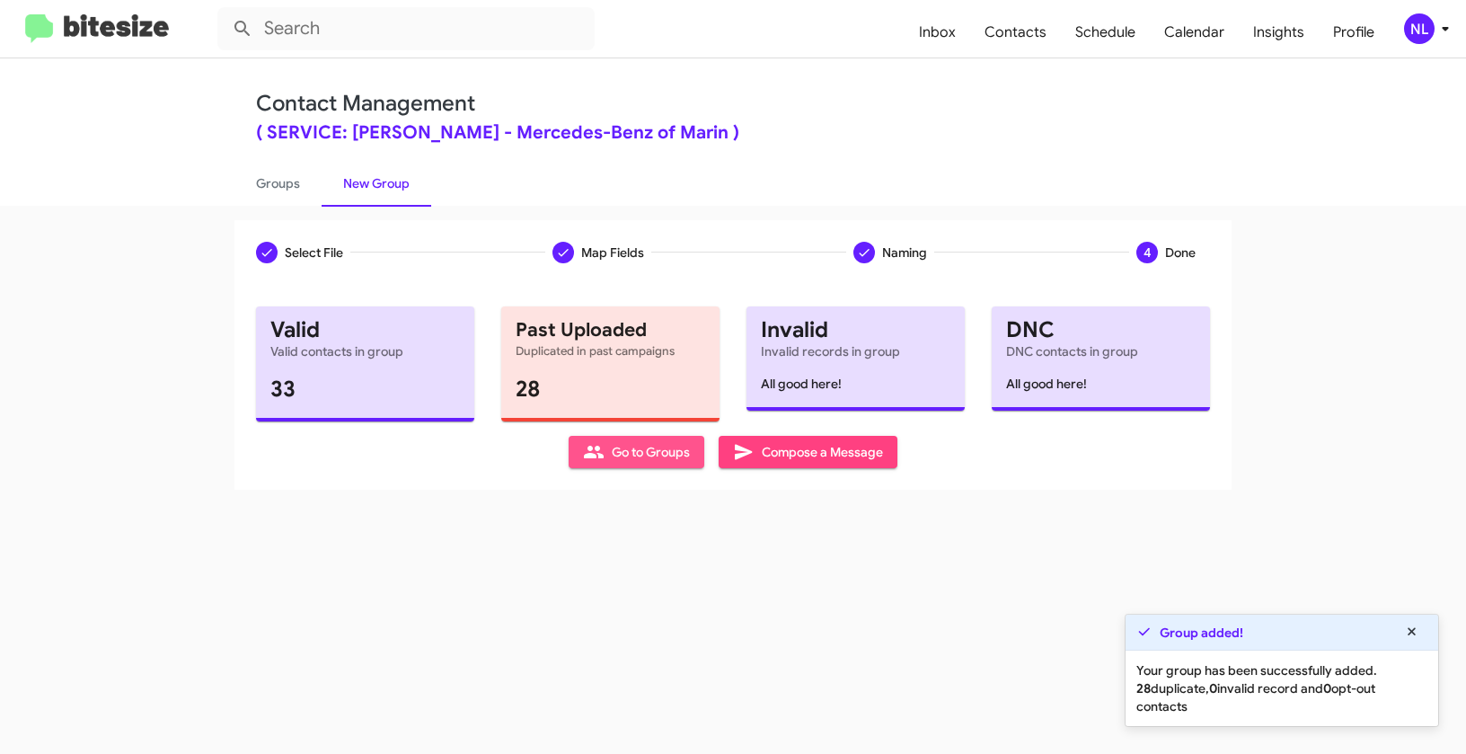
click at [631, 456] on span "Go to Groups" at bounding box center [636, 452] width 107 height 32
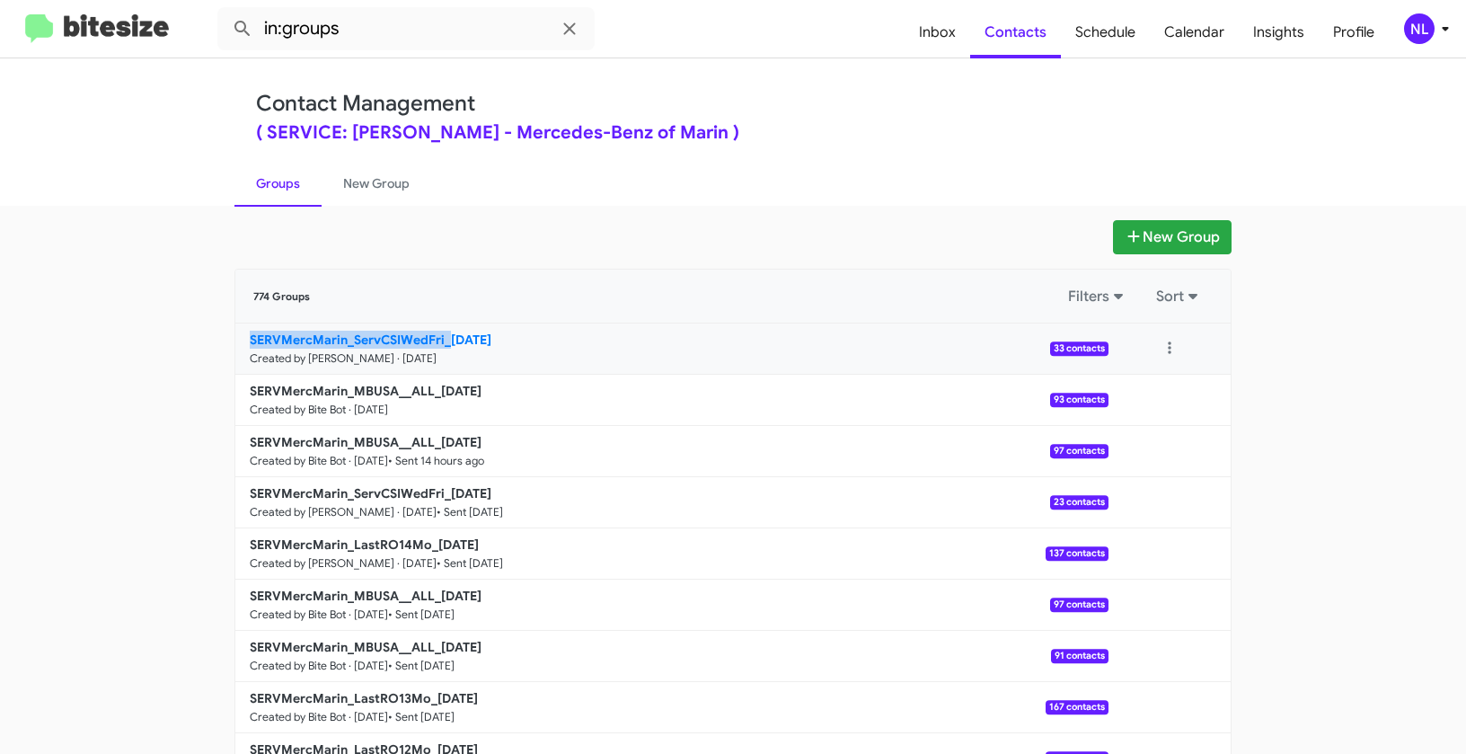
drag, startPoint x: 181, startPoint y: 339, endPoint x: 441, endPoint y: 337, distance: 260.6
click at [441, 337] on app-groups "New Group 774 Groups Filters Sort SERVMercMarin_ServCSIWedFri_[DATE] Created by…" at bounding box center [733, 551] width 1466 height 663
copy b "SERVMercMarin_ServCSIWedFri_"
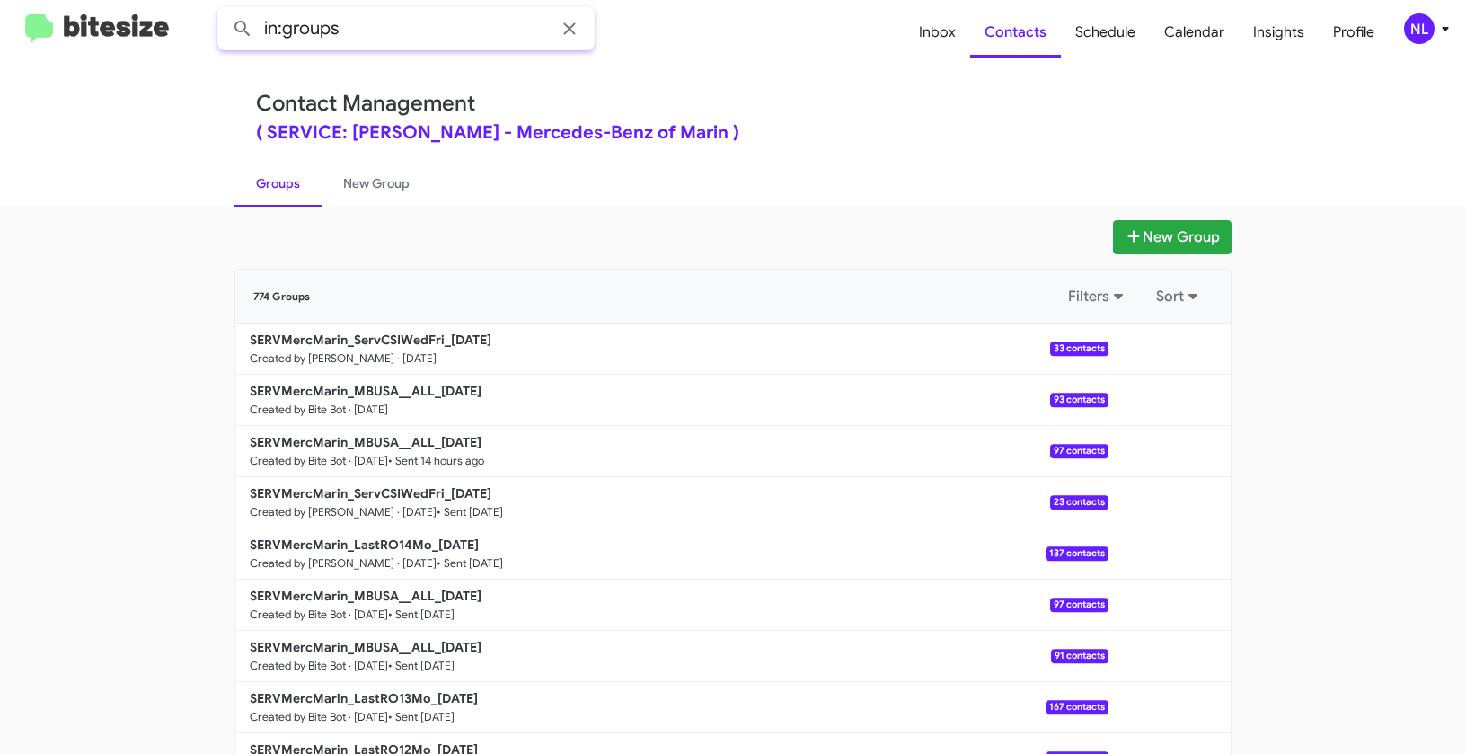
click at [394, 31] on input "in:groups" at bounding box center [405, 28] width 377 height 43
paste input "SERVMercMarin_ServCSIWedFri_"
type input "in:groups SERVMercMarin_ServCSIWedFri_"
click at [225, 11] on button at bounding box center [243, 29] width 36 height 36
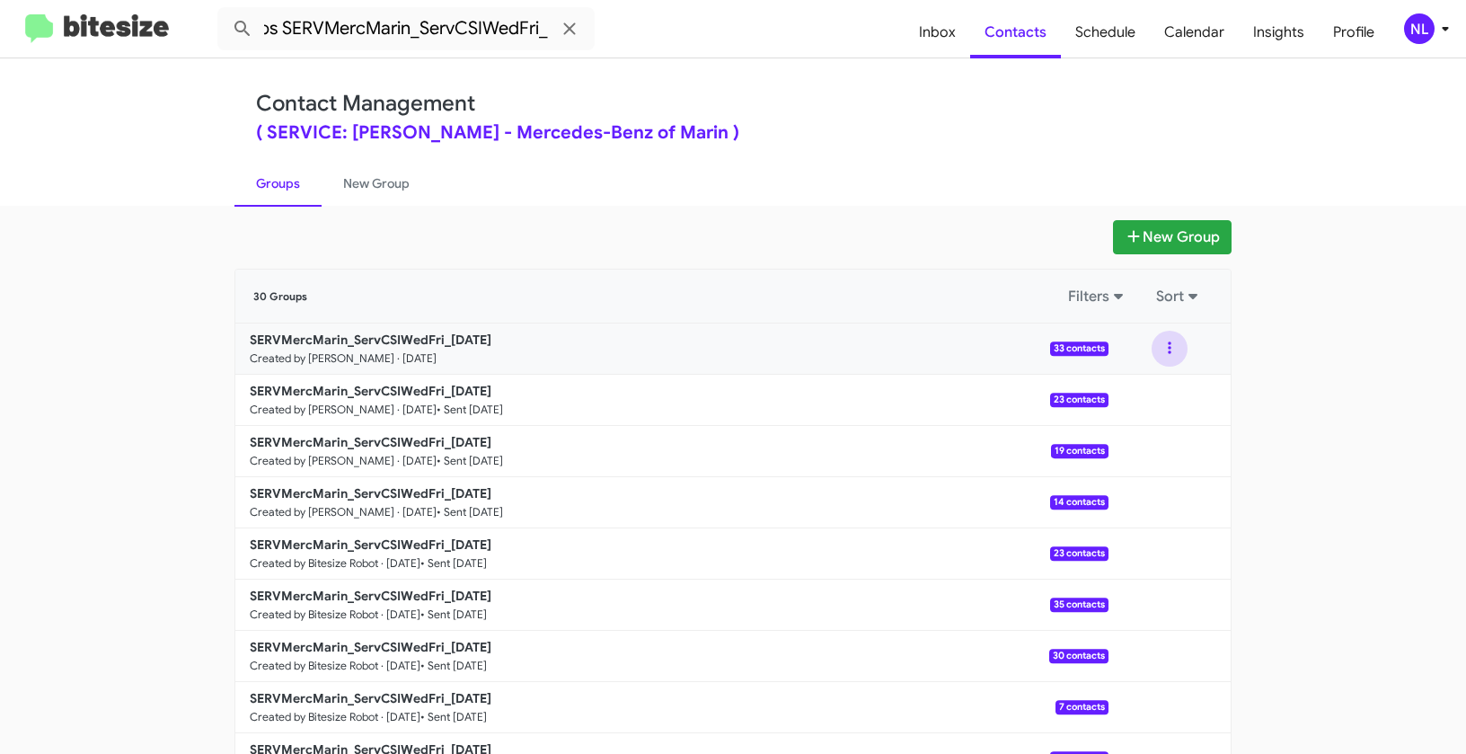
click at [1170, 339] on button at bounding box center [1170, 349] width 36 height 36
click at [1156, 390] on button "View contacts" at bounding box center [1116, 397] width 144 height 43
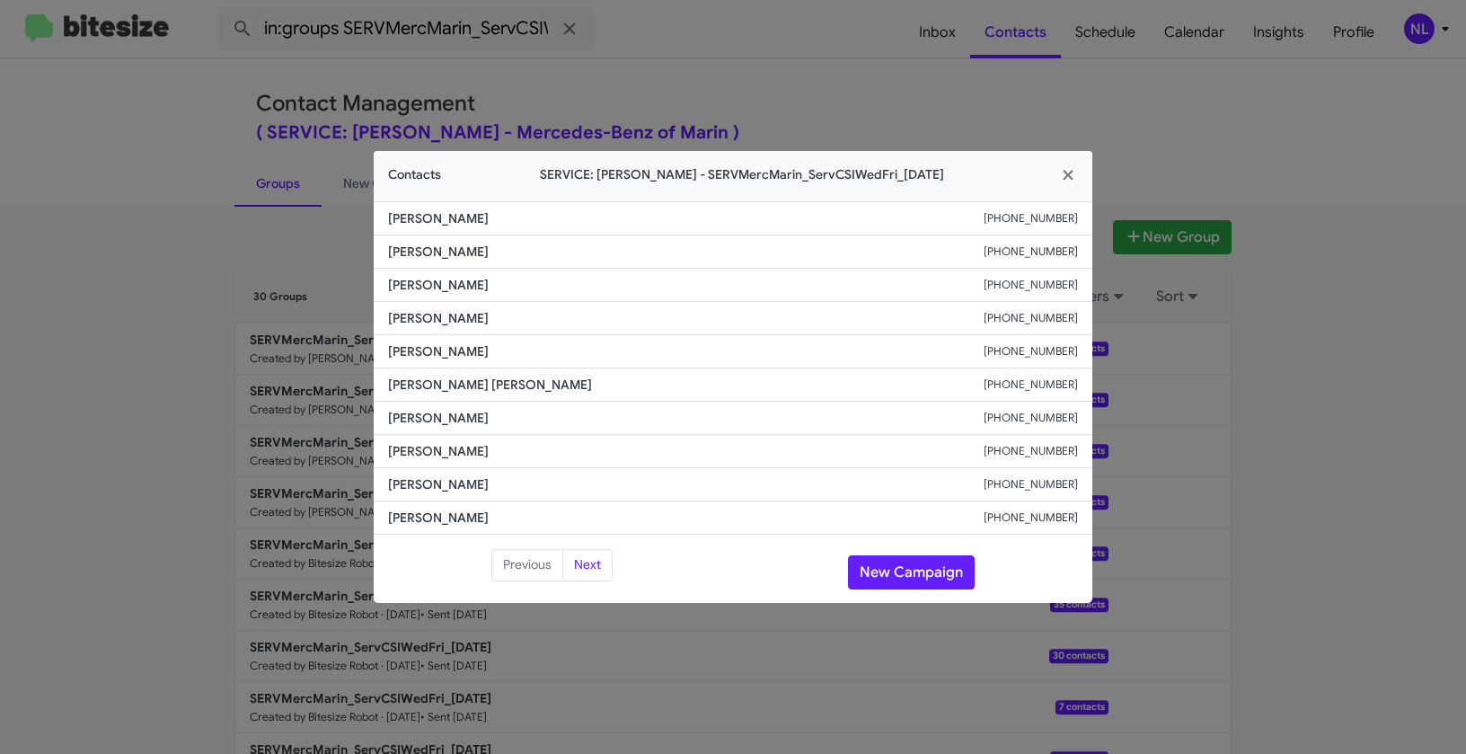
drag, startPoint x: 383, startPoint y: 315, endPoint x: 514, endPoint y: 321, distance: 131.3
click at [514, 321] on li "[PERSON_NAME] [PHONE_NUMBER]" at bounding box center [733, 318] width 719 height 33
copy span "[PERSON_NAME]"
click at [591, 435] on li "[PERSON_NAME] [PHONE_NUMBER]" at bounding box center [733, 451] width 719 height 33
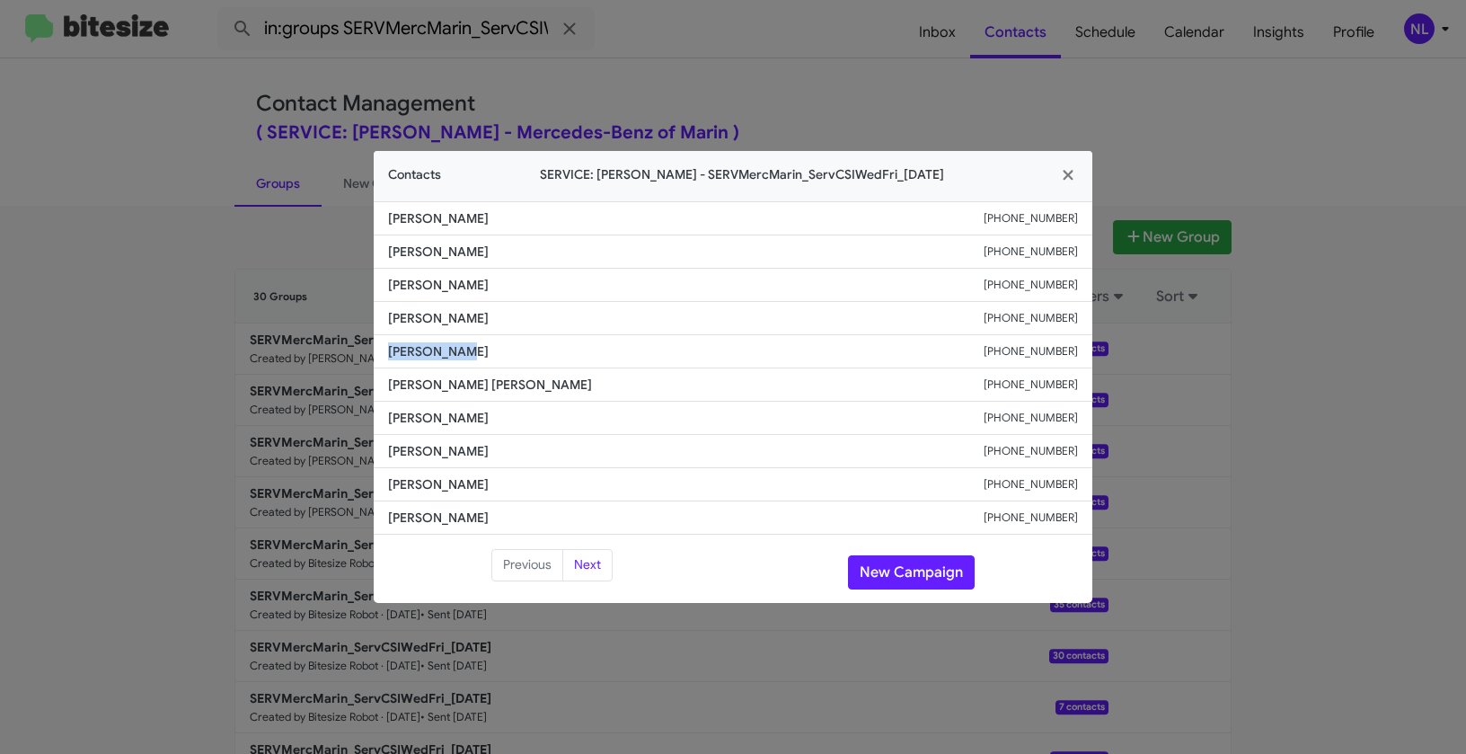
drag, startPoint x: 379, startPoint y: 348, endPoint x: 553, endPoint y: 359, distance: 174.7
click at [553, 359] on li "[PERSON_NAME] [PHONE_NUMBER]" at bounding box center [733, 351] width 719 height 33
copy span "[PERSON_NAME]"
click at [577, 317] on span "[PERSON_NAME]" at bounding box center [686, 318] width 596 height 18
drag, startPoint x: 389, startPoint y: 317, endPoint x: 510, endPoint y: 318, distance: 121.3
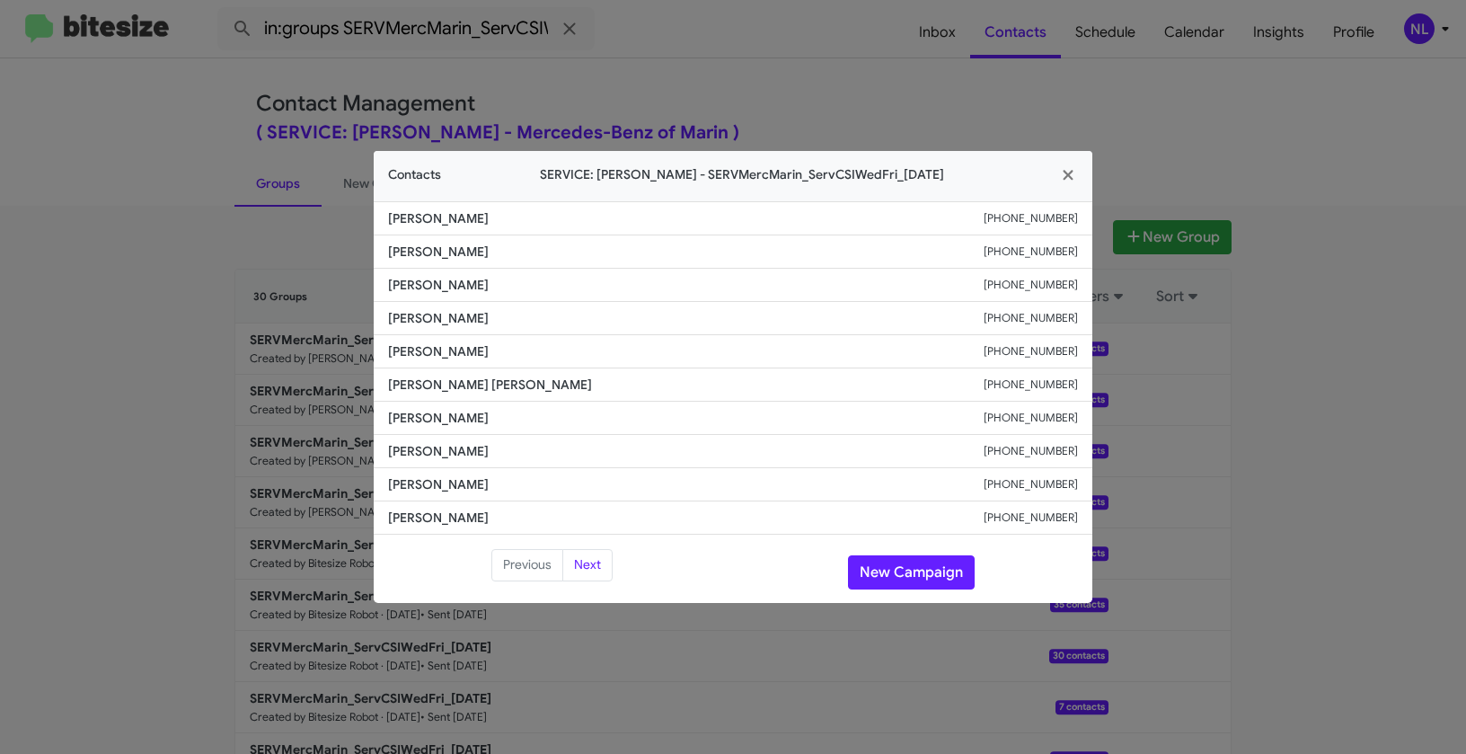
click at [510, 318] on span "[PERSON_NAME]" at bounding box center [686, 318] width 596 height 18
copy span "[PERSON_NAME]"
click at [898, 586] on button "New Campaign" at bounding box center [911, 572] width 127 height 34
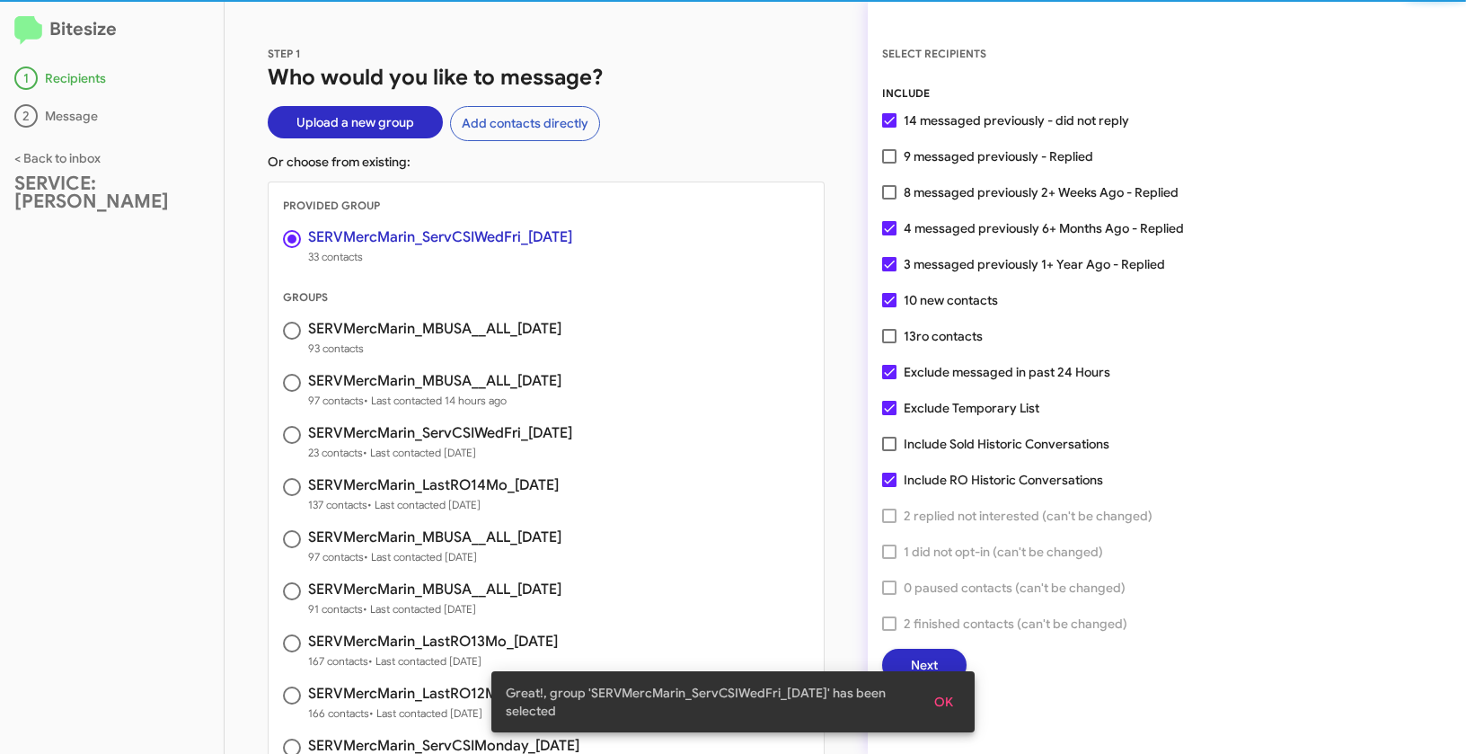
click at [940, 695] on span "OK" at bounding box center [943, 702] width 19 height 32
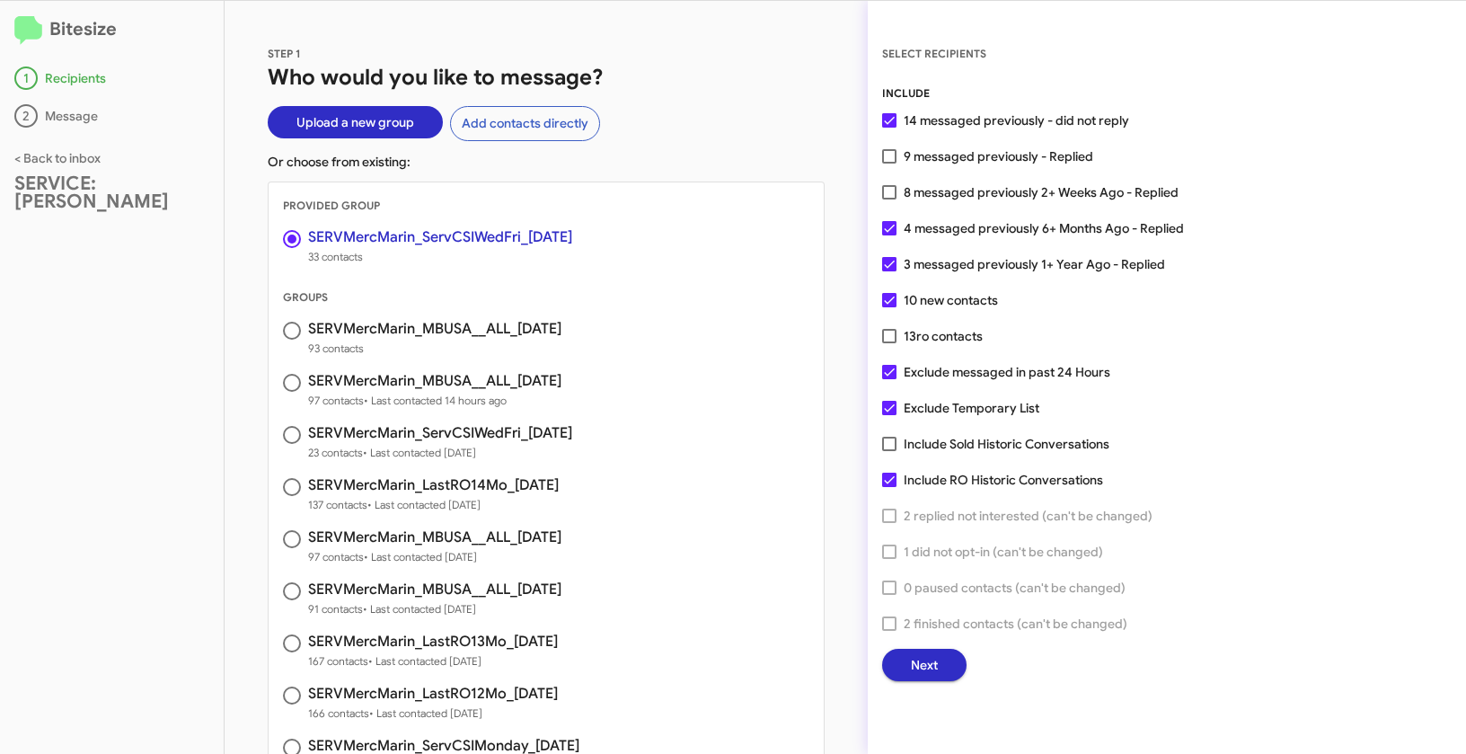
click at [893, 167] on div "INCLUDE 14 messaged previously - did not reply 9 messaged previously - Replied …" at bounding box center [1167, 382] width 570 height 597
click at [893, 163] on label "9 messaged previously - Replied" at bounding box center [987, 157] width 211 height 22
click at [890, 164] on input "9 messaged previously - Replied" at bounding box center [889, 164] width 1 height 1
checkbox input "true"
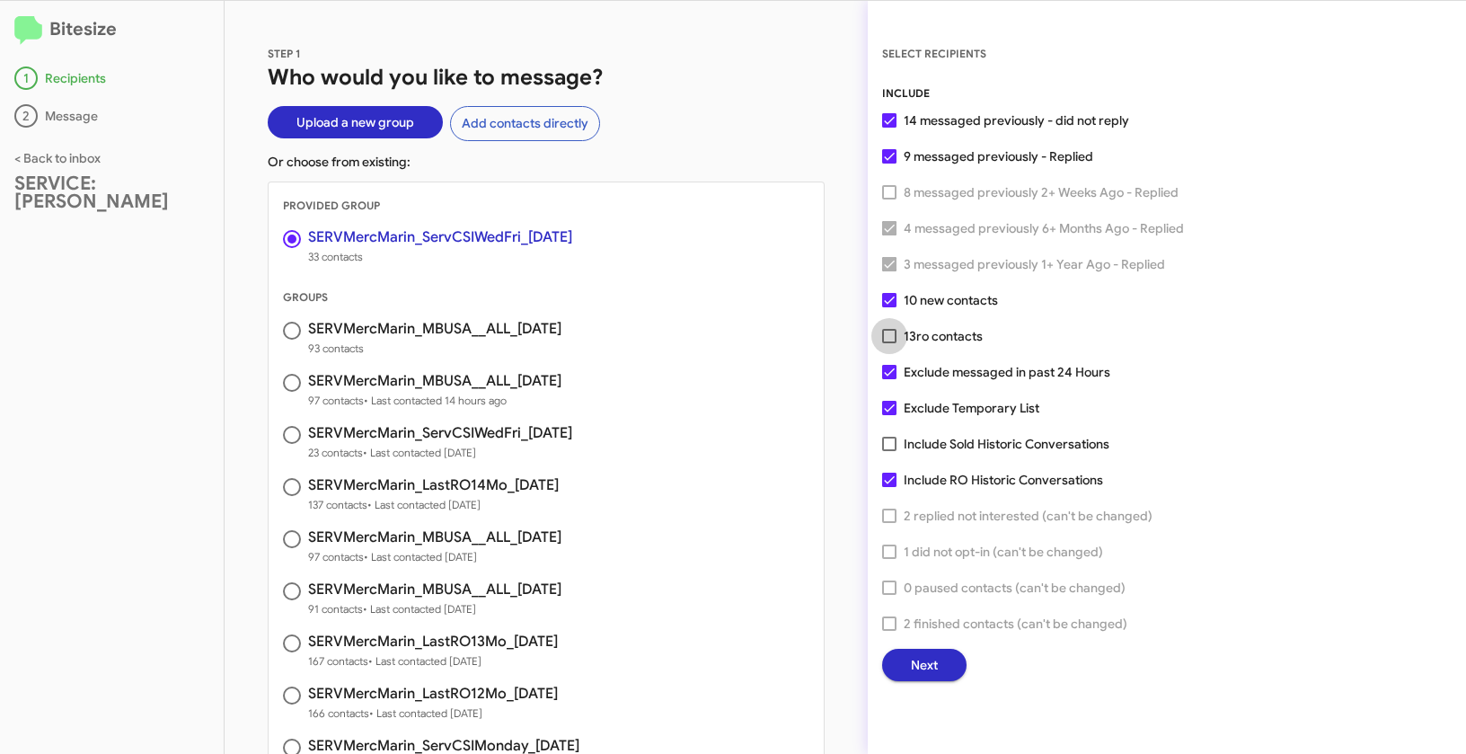
click at [886, 332] on span at bounding box center [889, 336] width 14 height 14
click at [889, 343] on input "13 ro contacts" at bounding box center [889, 343] width 1 height 1
checkbox input "true"
click at [915, 660] on span "Next" at bounding box center [924, 665] width 27 height 32
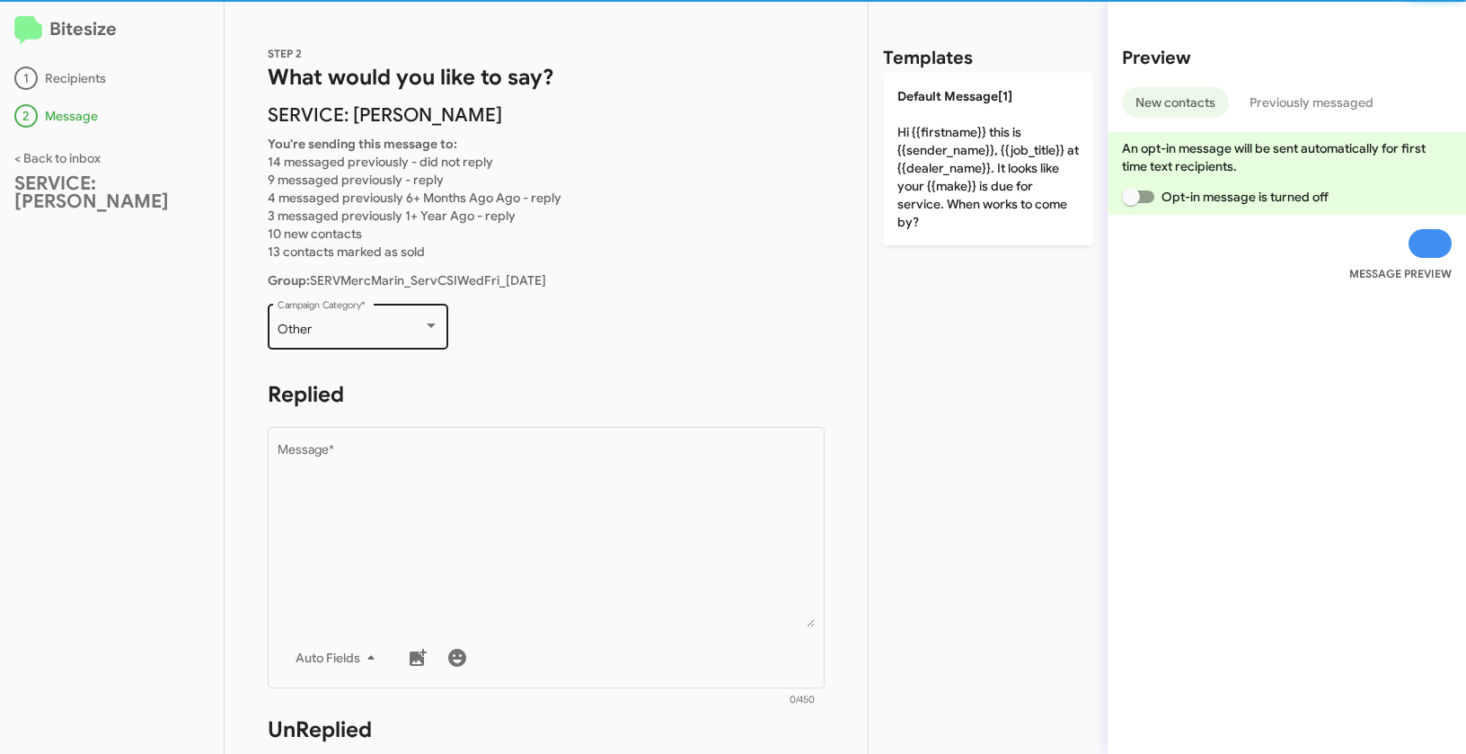
click at [357, 327] on div "Other" at bounding box center [351, 330] width 146 height 14
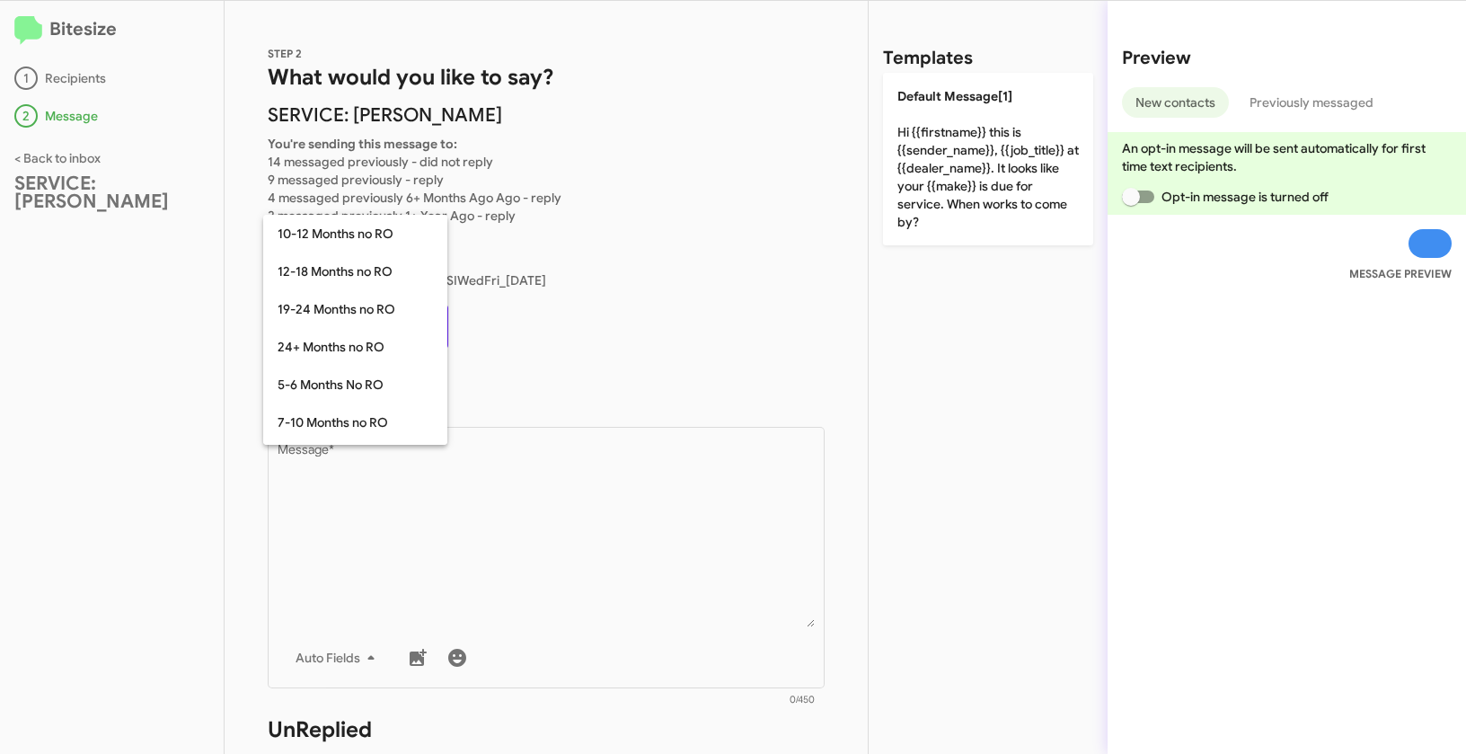
scroll to position [394, 0]
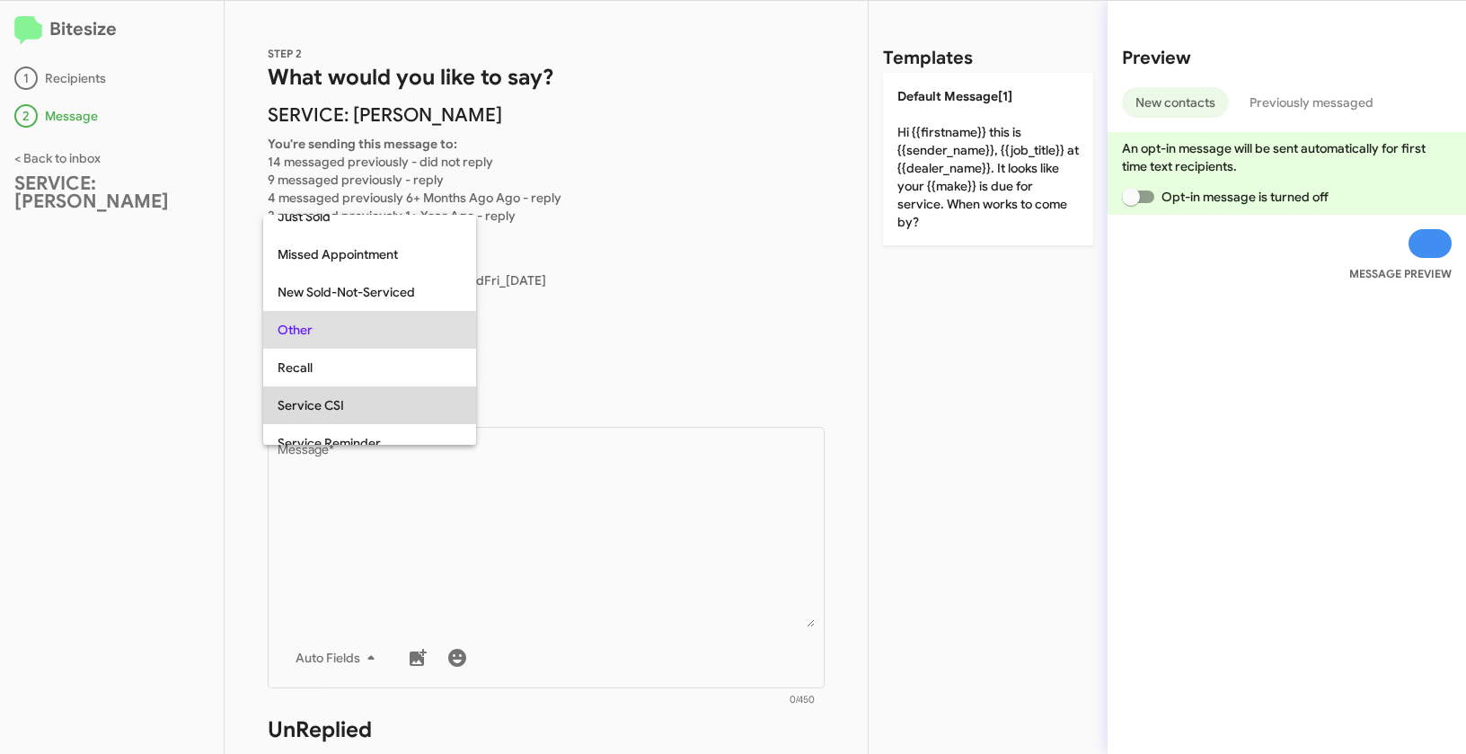
click at [330, 409] on span "Service CSI" at bounding box center [370, 405] width 184 height 38
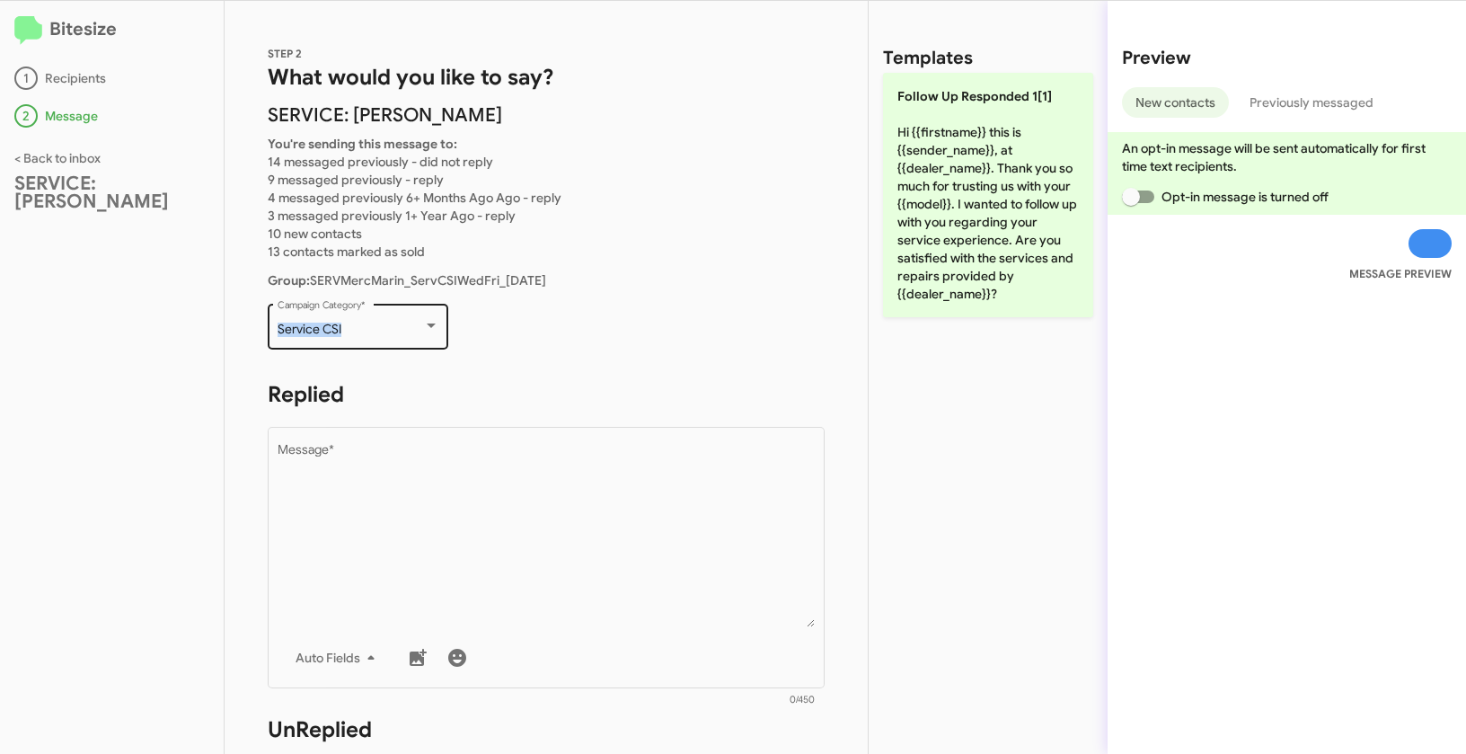
drag, startPoint x: 271, startPoint y: 323, endPoint x: 371, endPoint y: 323, distance: 99.7
click at [371, 323] on div "Service CSI Campaign Category *" at bounding box center [358, 324] width 181 height 49
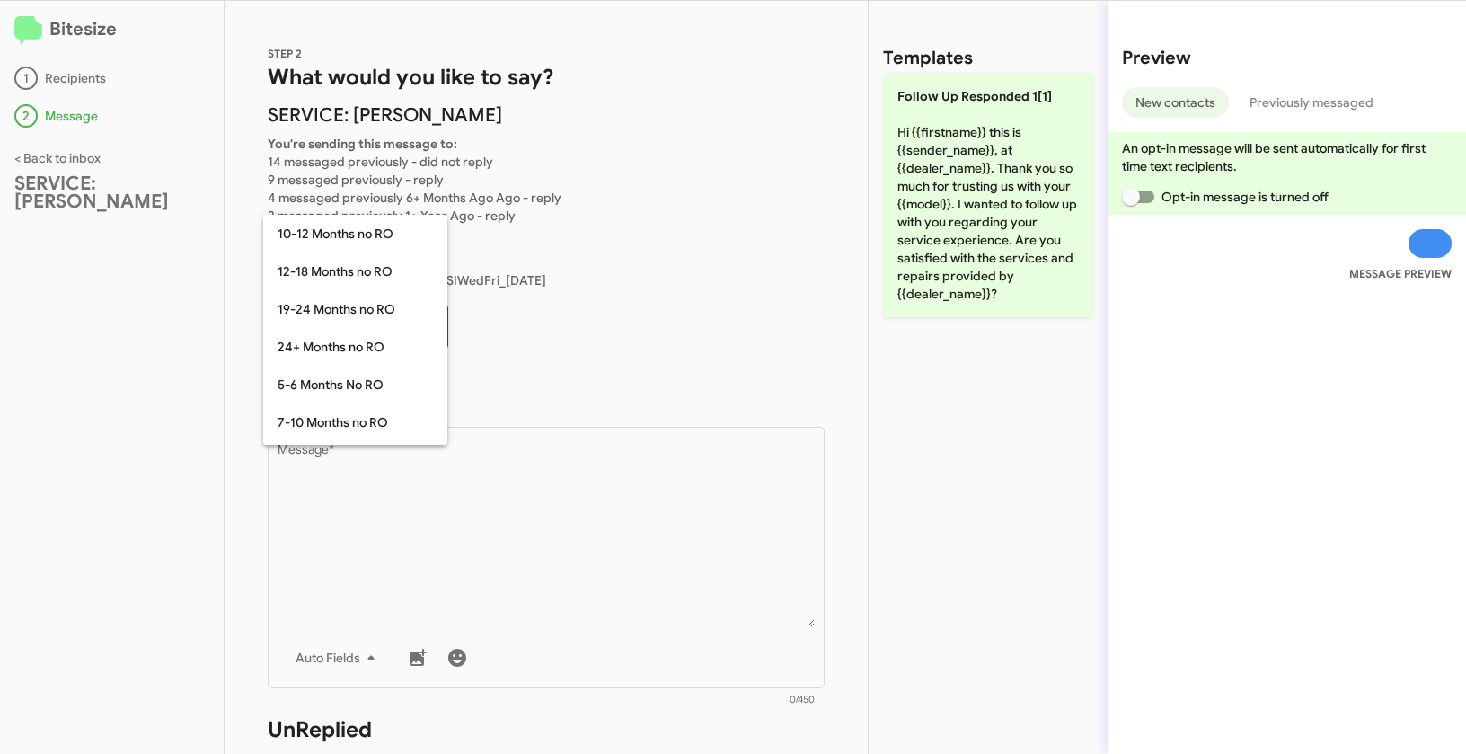
scroll to position [470, 0]
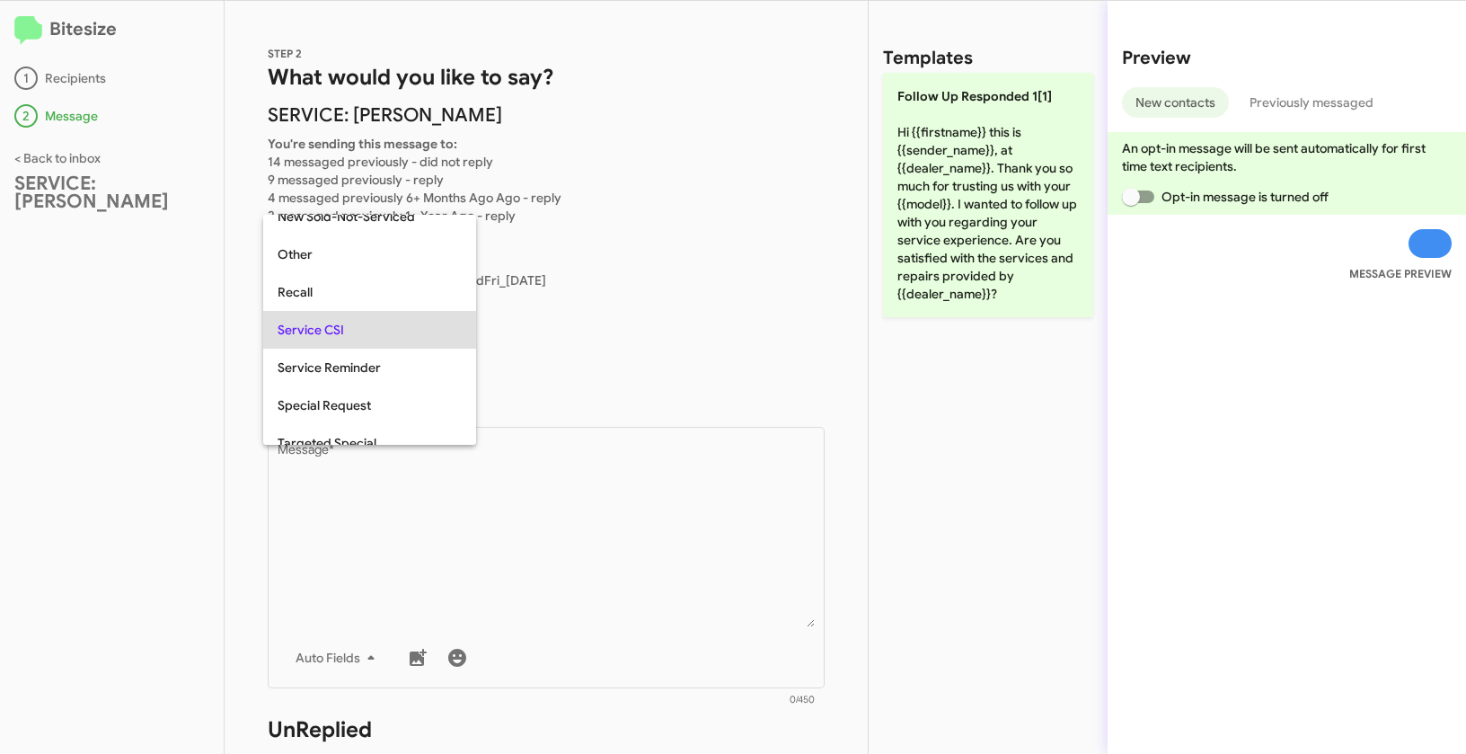
copy span "Service CSI"
click at [577, 536] on div at bounding box center [733, 377] width 1466 height 754
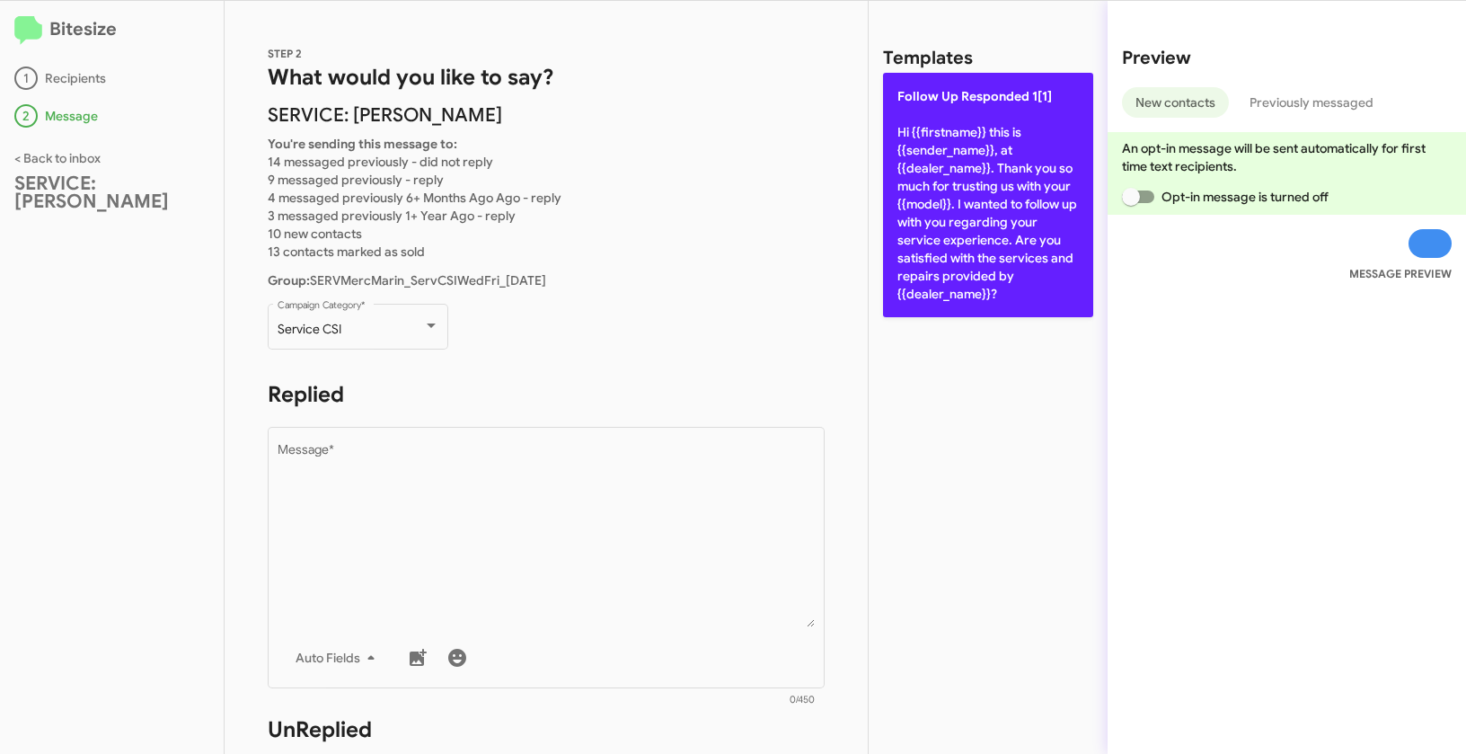
click at [947, 192] on p "Follow Up Responded 1[1] Hi {{firstname}} this is {{sender_name}}, at {{dealer_…" at bounding box center [988, 195] width 210 height 244
type textarea "Hi {{firstname}} this is {{sender_name}}, at {{dealer_name}}. Thank you so much…"
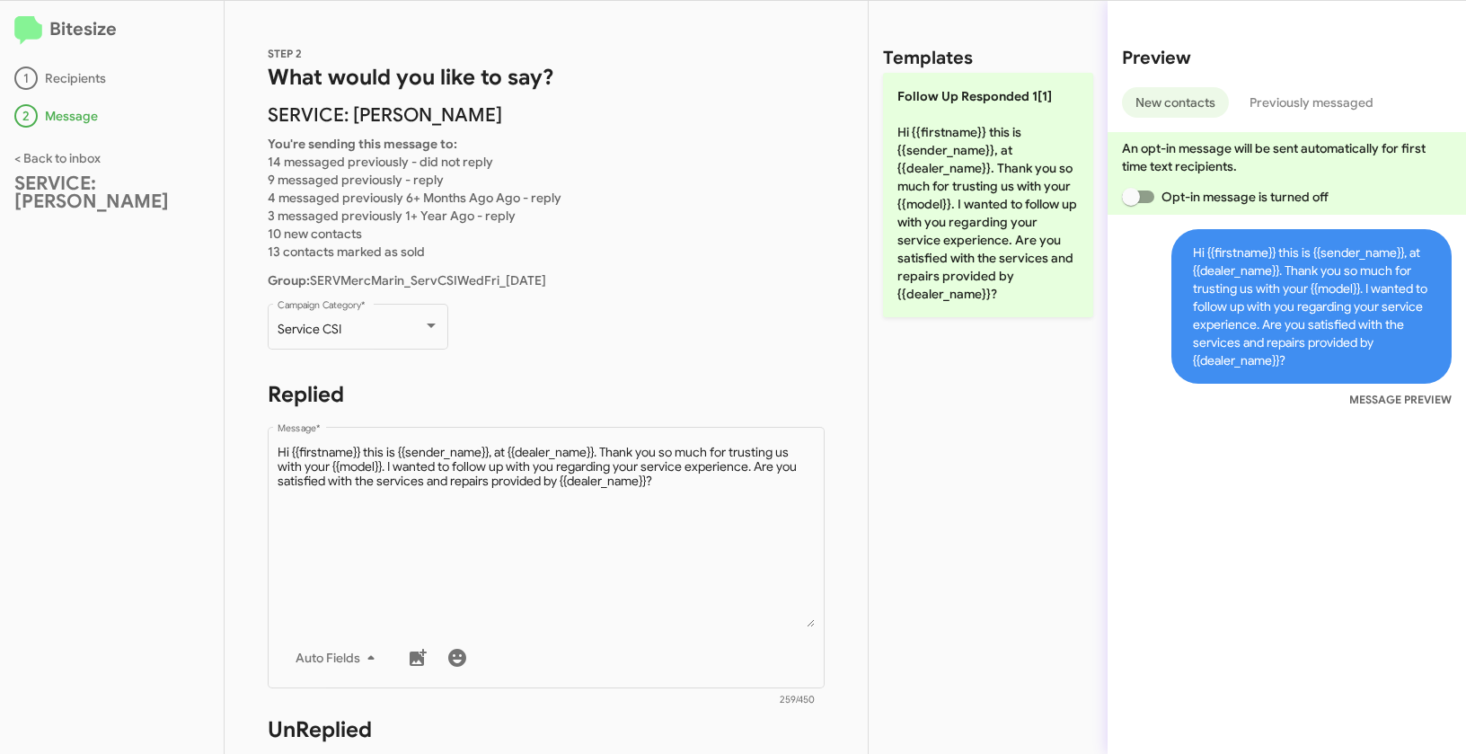
scroll to position [317, 0]
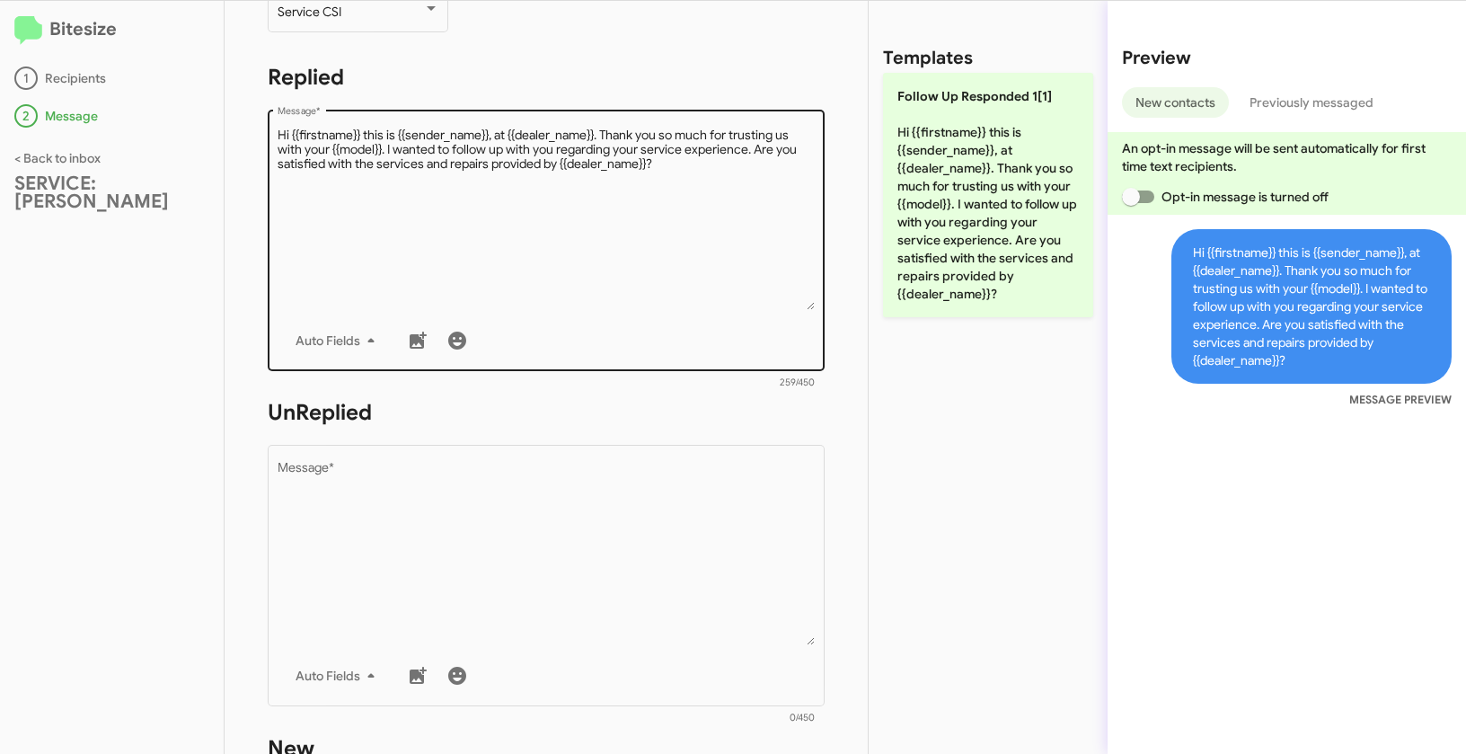
drag, startPoint x: 642, startPoint y: 533, endPoint x: 804, endPoint y: 305, distance: 280.2
click at [642, 533] on textarea "Message *" at bounding box center [547, 553] width 538 height 183
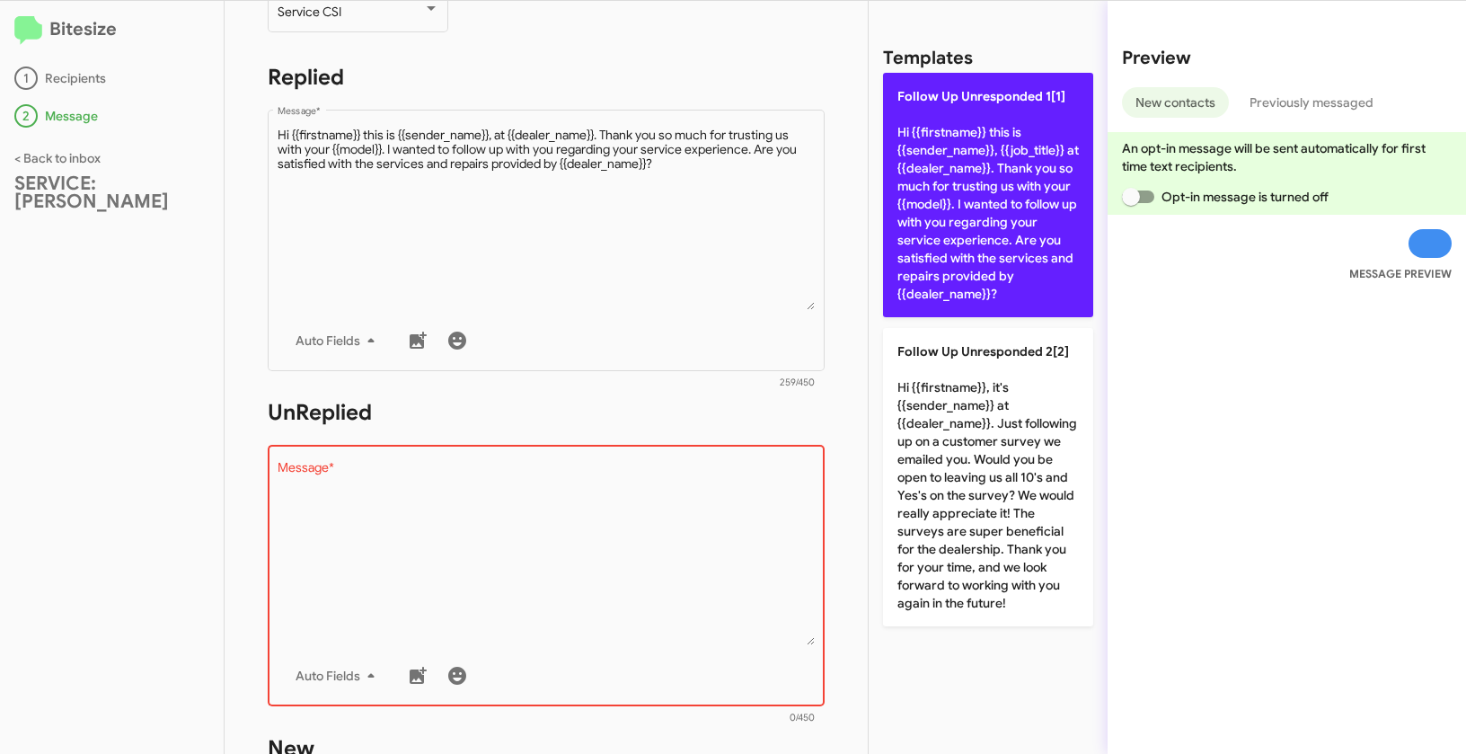
click at [982, 172] on p "Follow Up Unresponded 1[1] Hi {{firstname}} this is {{sender_name}}, {{job_titl…" at bounding box center [988, 195] width 210 height 244
type textarea "Hi {{firstname}} this is {{sender_name}}, {{job_title}} at {{dealer_name}}. Tha…"
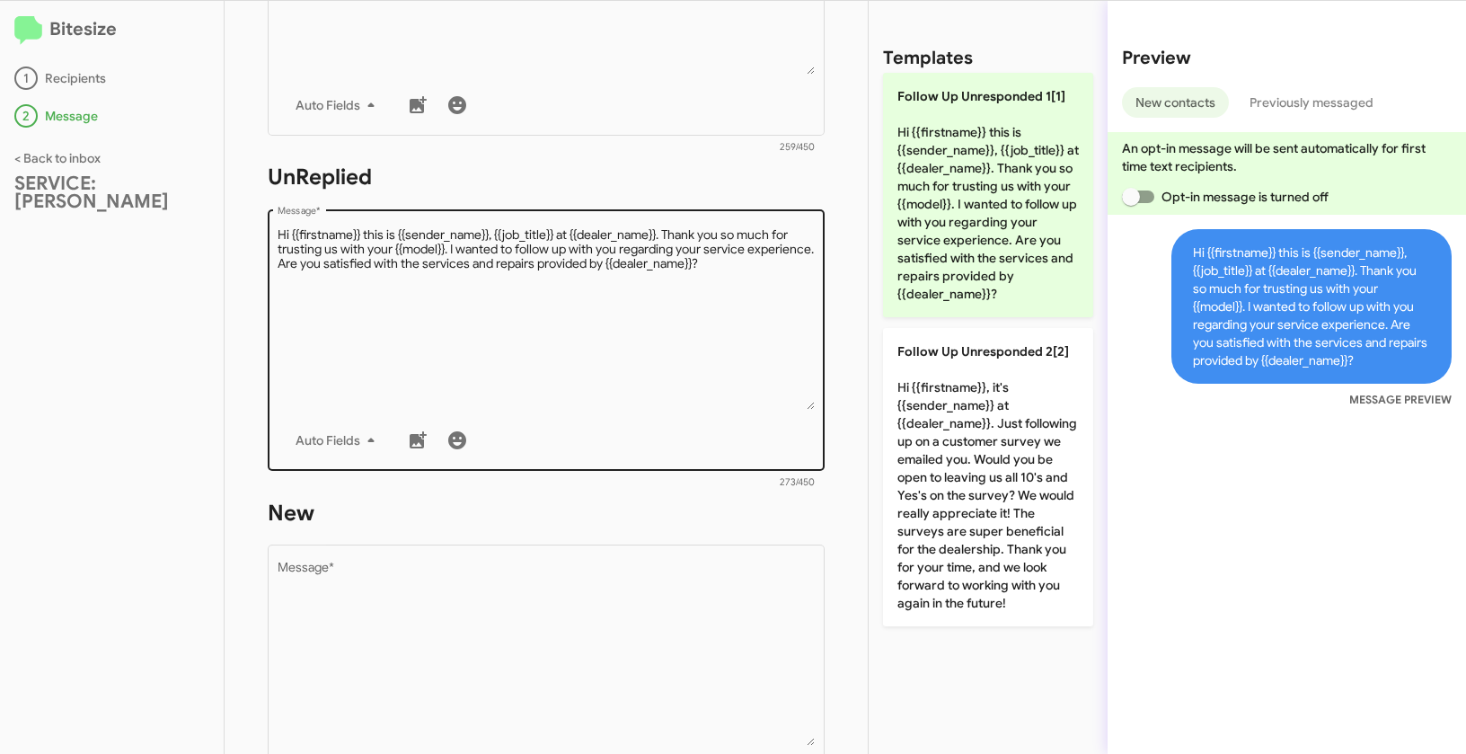
scroll to position [623, 0]
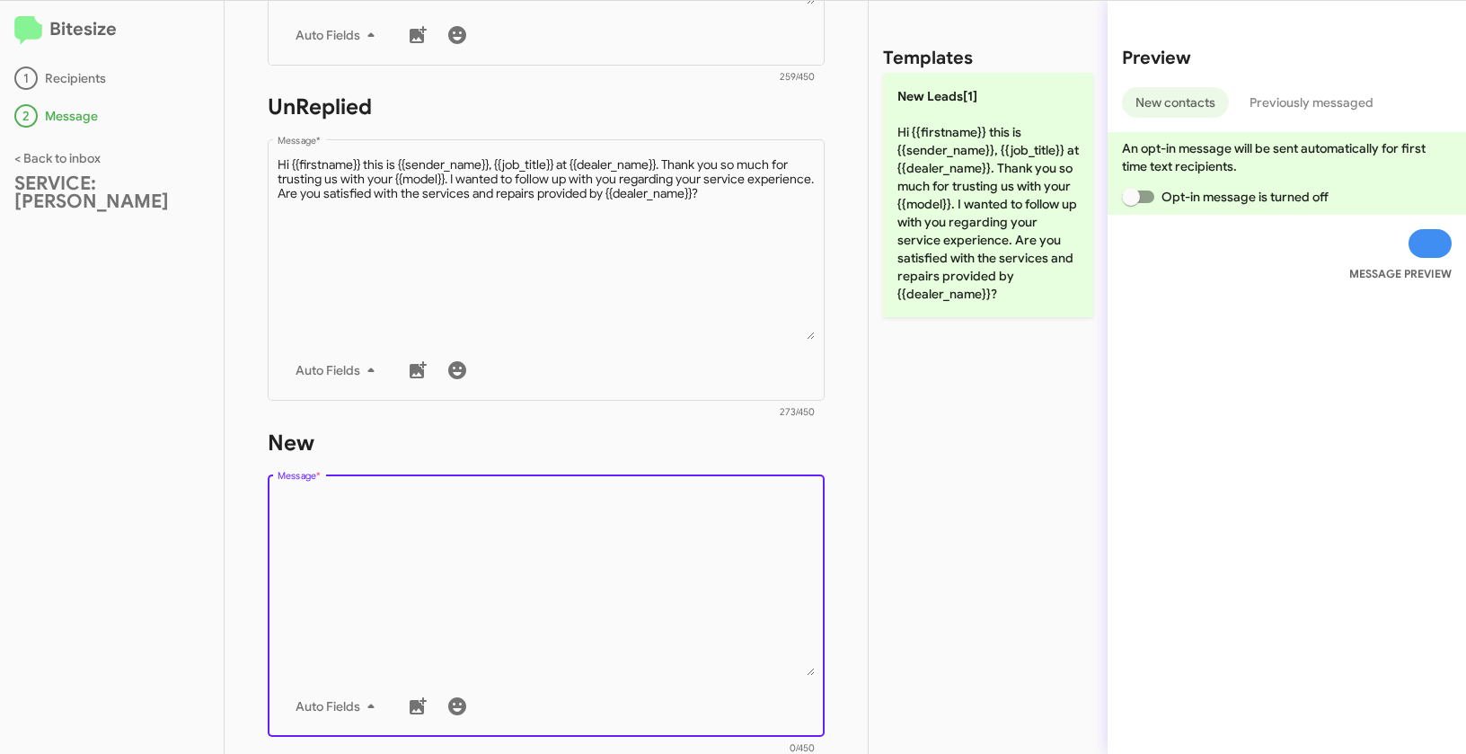
drag, startPoint x: 564, startPoint y: 598, endPoint x: 571, endPoint y: 589, distance: 11.7
click at [567, 597] on textarea "Message *" at bounding box center [547, 583] width 538 height 183
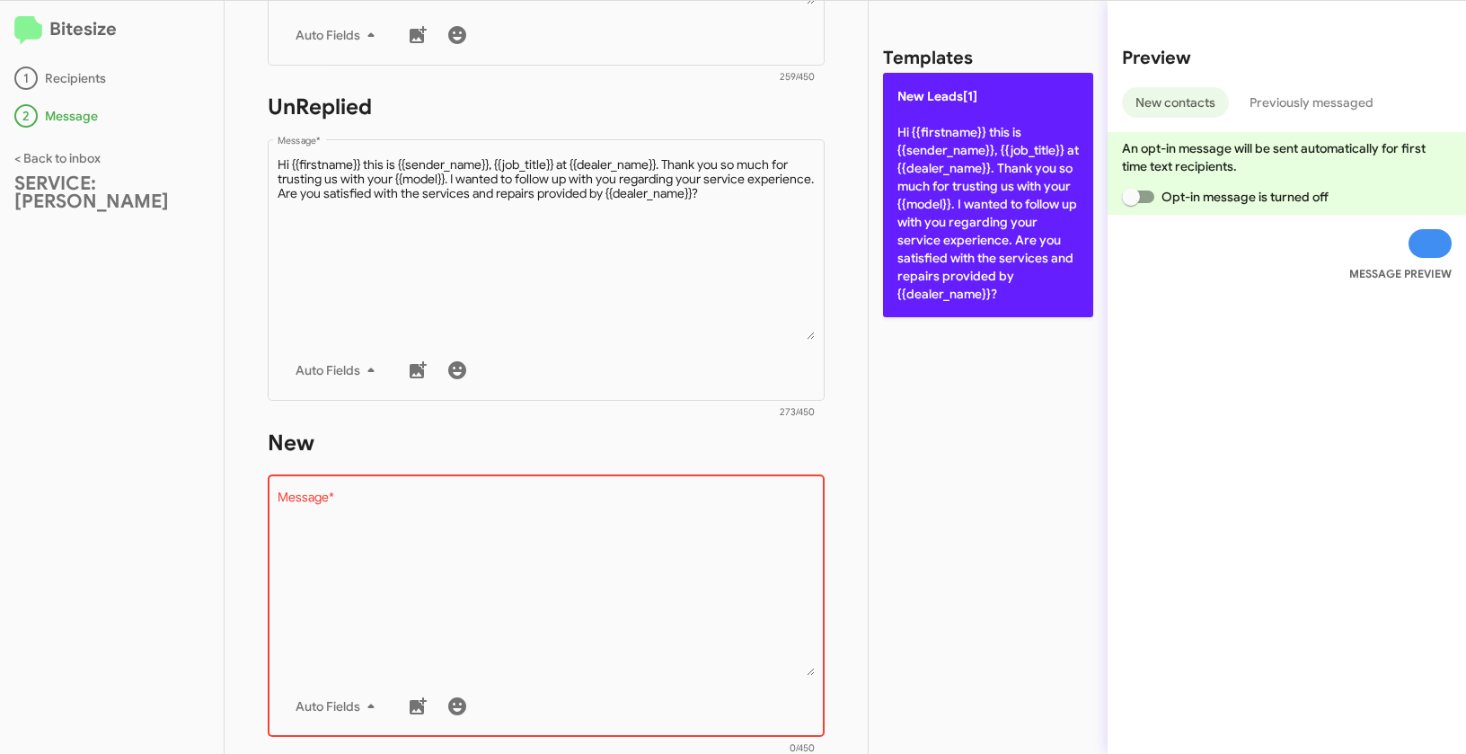
click at [982, 146] on p "New Leads[1] Hi {{firstname}} this is {{sender_name}}, {{job_title}} at {{deale…" at bounding box center [988, 195] width 210 height 244
type textarea "Hi {{firstname}} this is {{sender_name}}, {{job_title}} at {{dealer_name}}. Tha…"
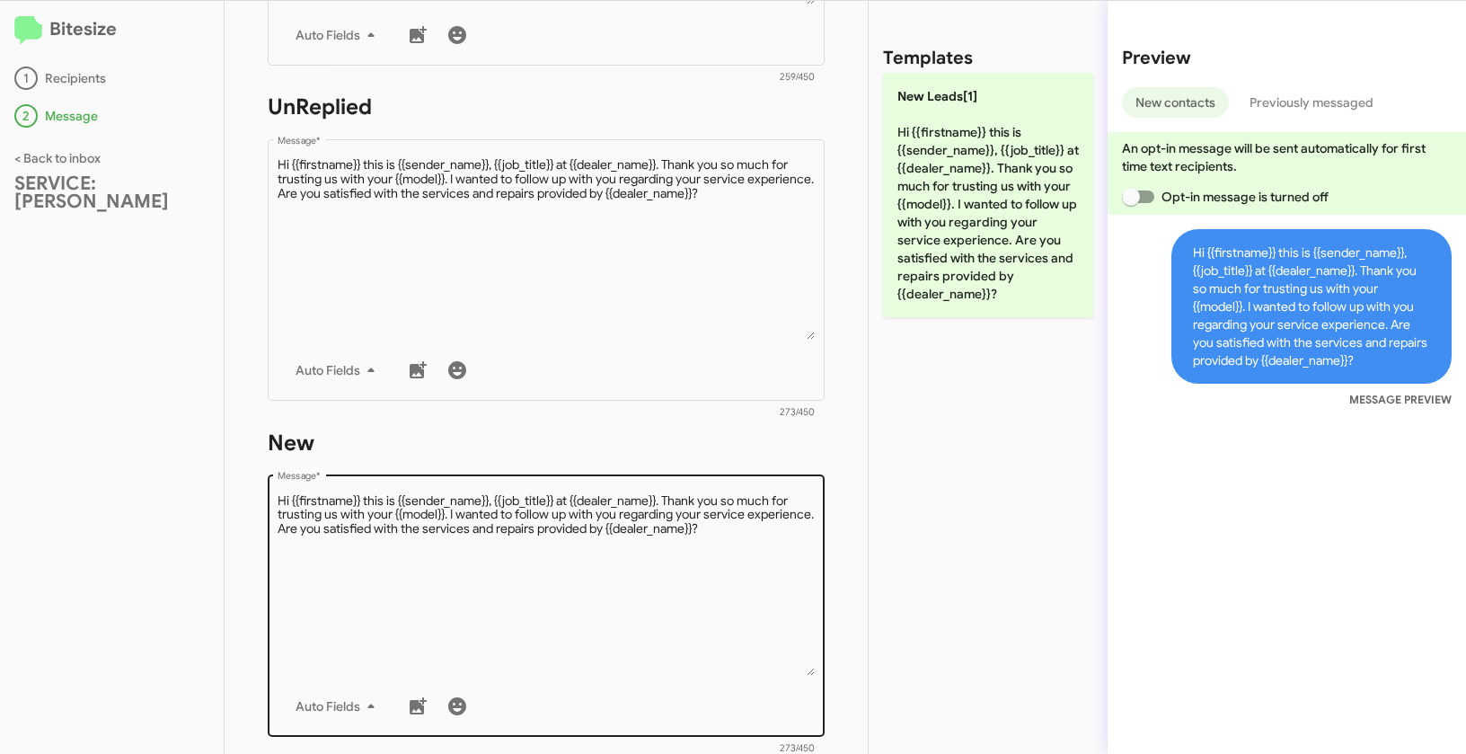
scroll to position [909, 0]
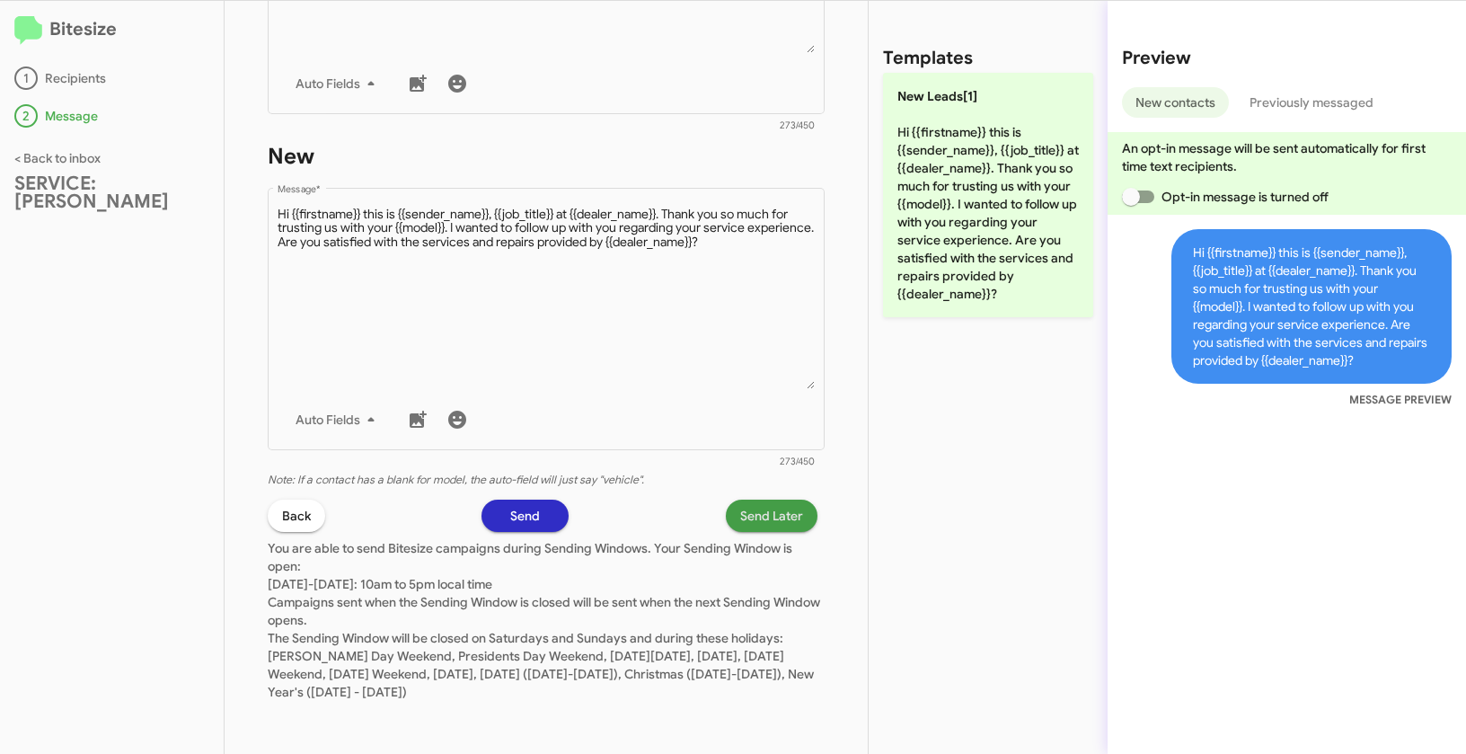
click at [769, 516] on span "Send Later" at bounding box center [771, 516] width 63 height 32
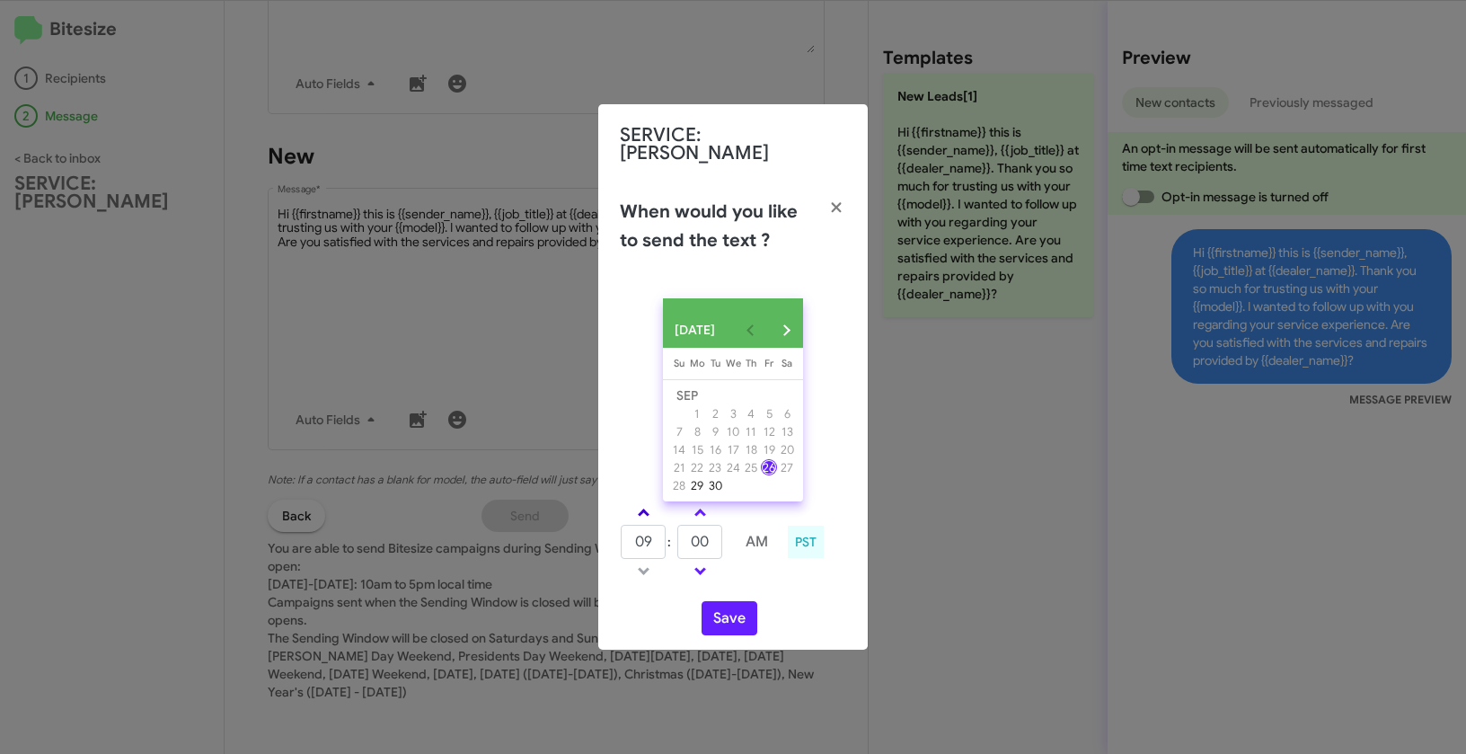
click at [644, 511] on span at bounding box center [644, 515] width 12 height 12
type input "10"
drag, startPoint x: 710, startPoint y: 542, endPoint x: 677, endPoint y: 541, distance: 33.3
click at [677, 541] on td "00" at bounding box center [700, 542] width 47 height 36
type input "w"
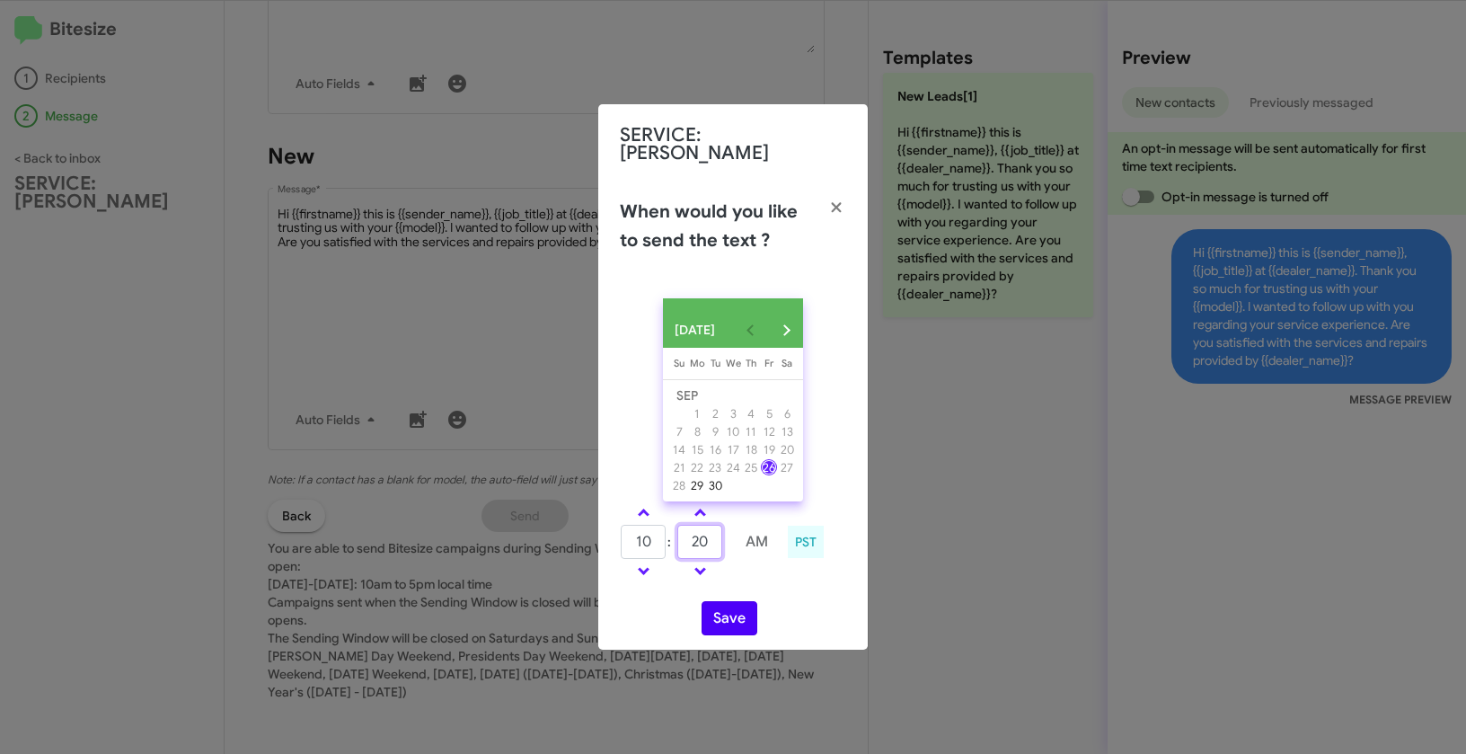
type input "20"
click at [727, 611] on button "Save" at bounding box center [730, 618] width 56 height 34
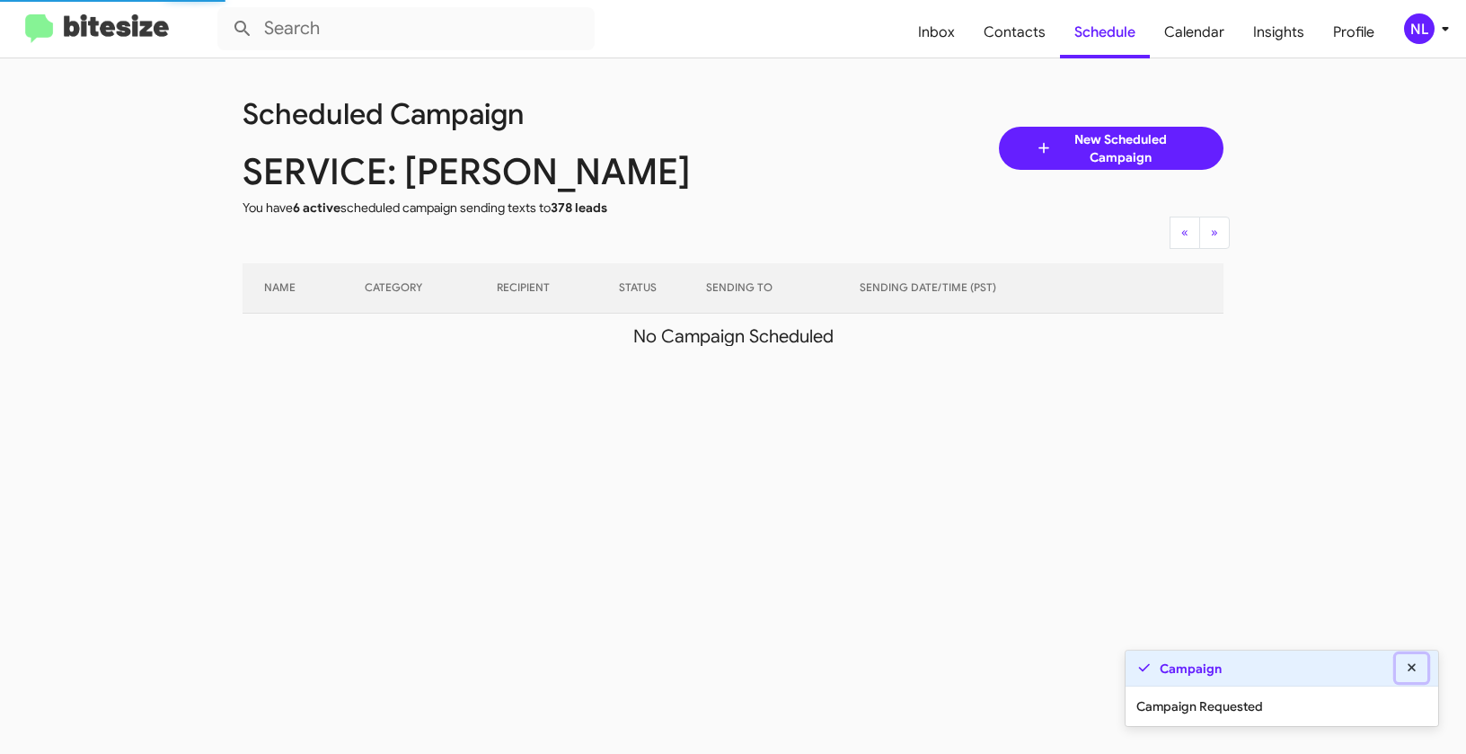
click at [1415, 671] on icon at bounding box center [1412, 667] width 8 height 8
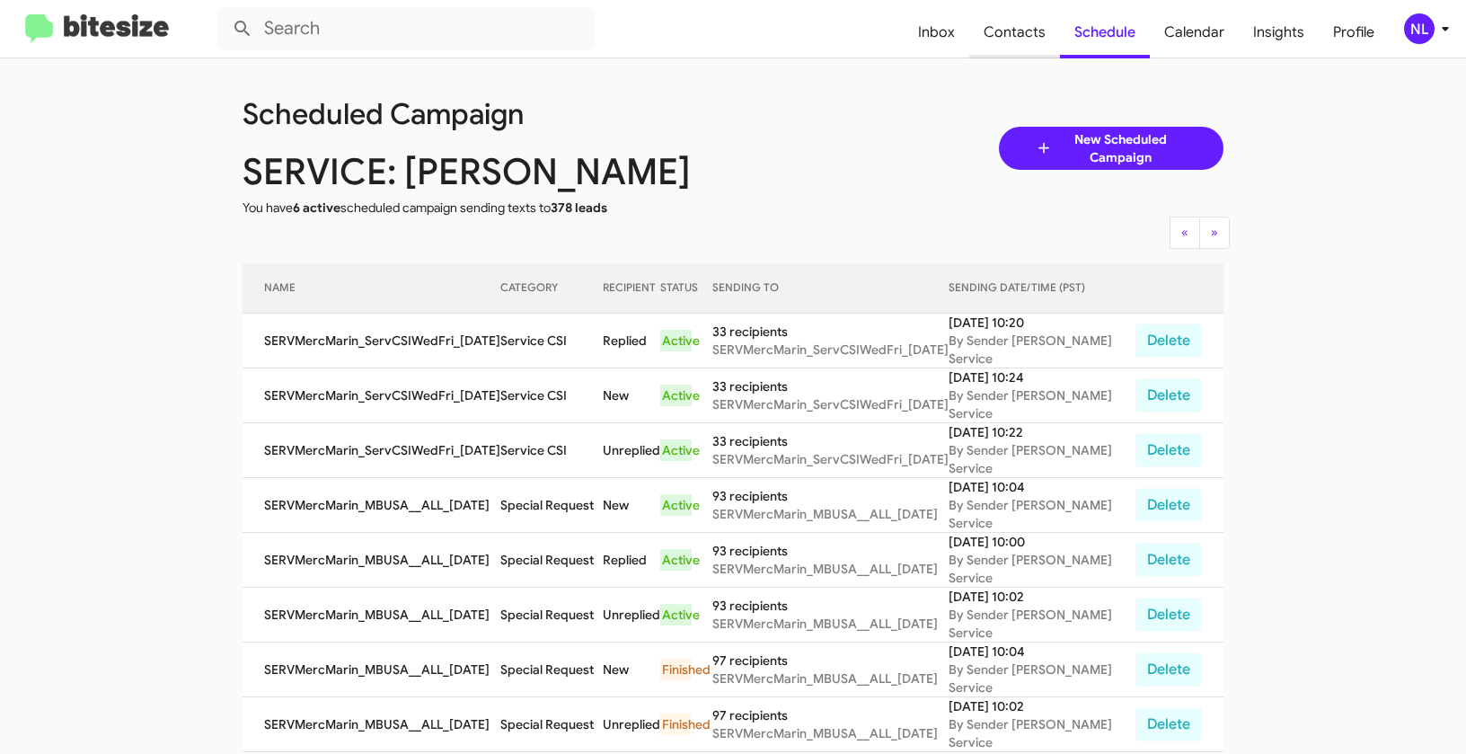
click at [1027, 34] on span "Contacts" at bounding box center [1014, 32] width 91 height 52
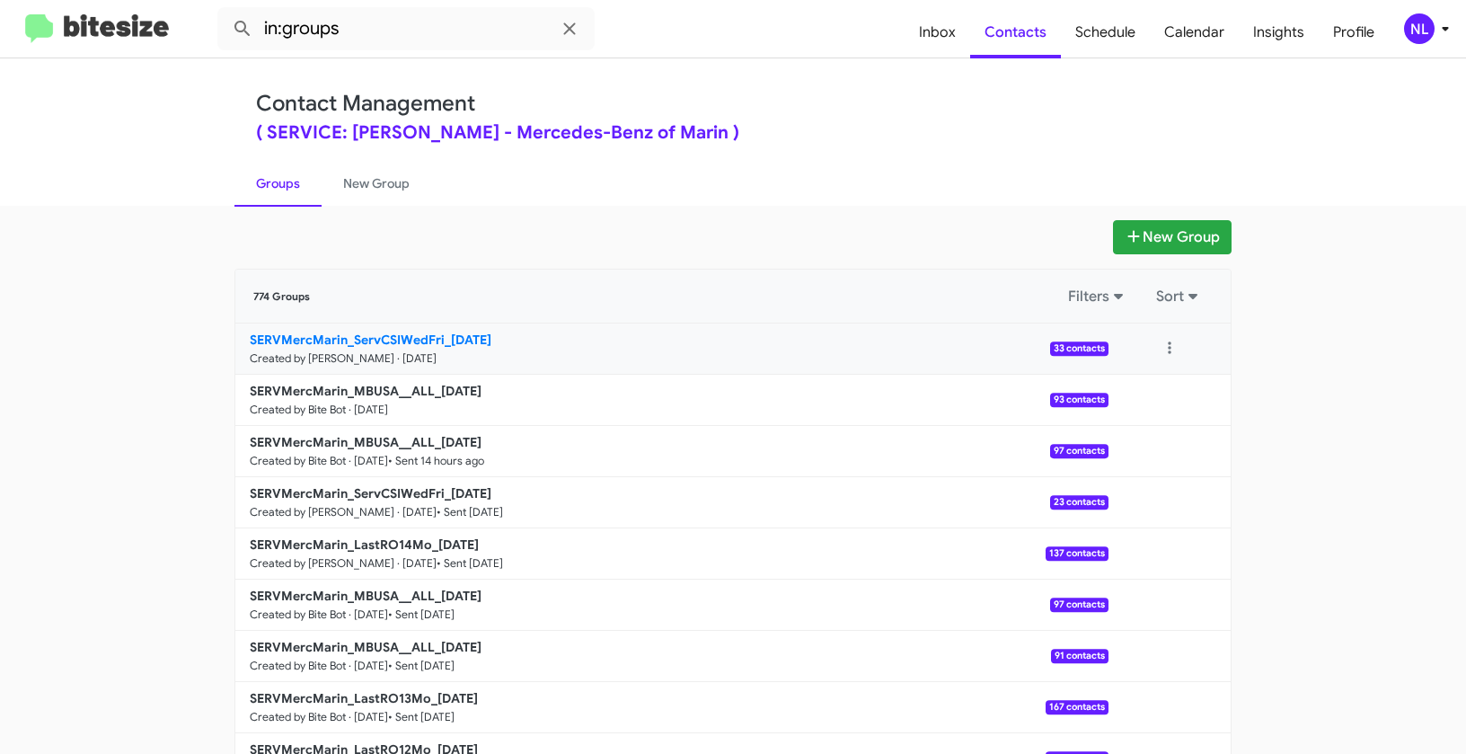
drag, startPoint x: 129, startPoint y: 332, endPoint x: 441, endPoint y: 341, distance: 311.9
click at [441, 341] on app-groups "New Group 774 Groups Filters Sort SERVMercMarin_ServCSIWedFri_[DATE] Created by…" at bounding box center [733, 551] width 1466 height 663
copy div "Filters Sort SERVMercMarin_ServCSIWedFri_"
click at [398, 41] on input "in:groups" at bounding box center [405, 28] width 377 height 43
paste input "SERVMercMarin_ServCSIWedFri_"
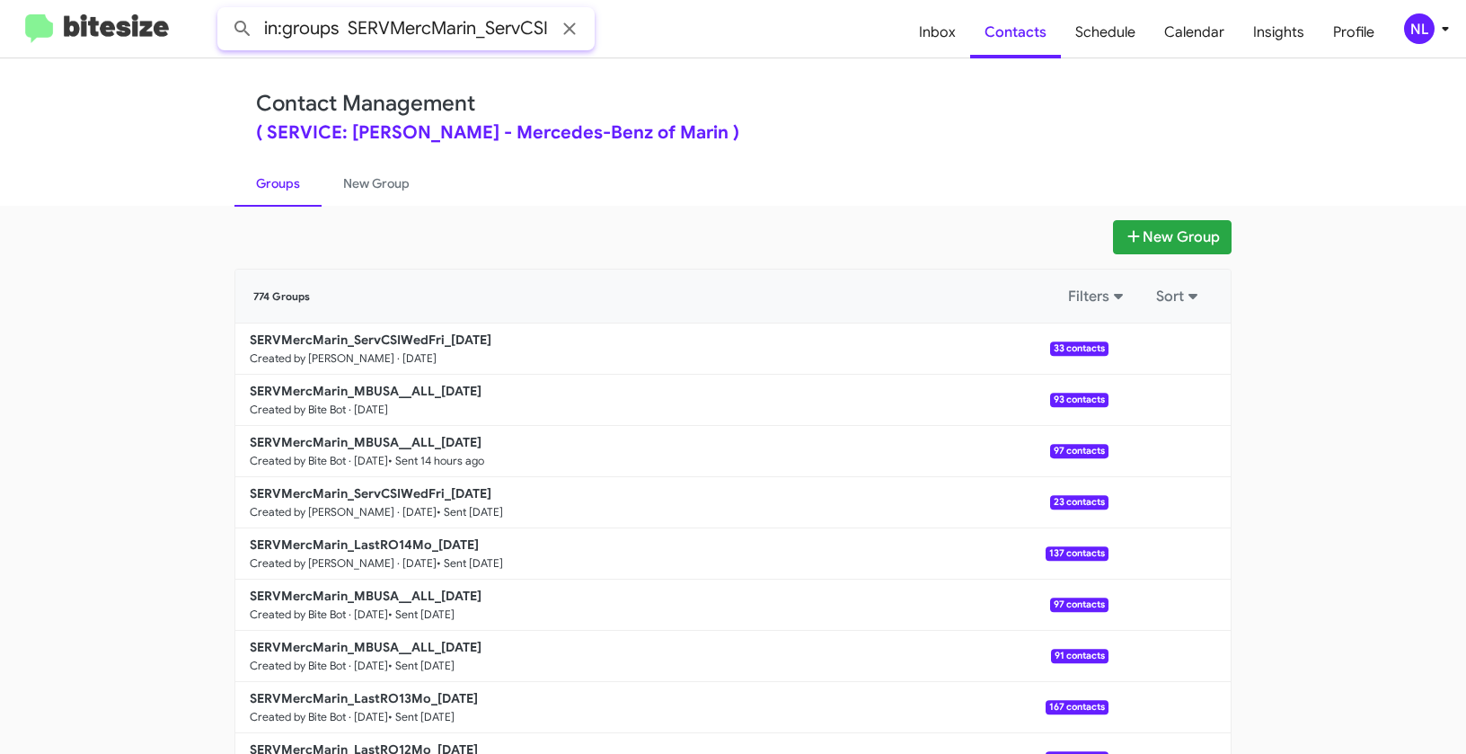
scroll to position [0, 66]
type input "in:groups SERVMercMarin_ServCSIWedFri_"
click at [225, 11] on button at bounding box center [243, 29] width 36 height 36
